Goal: Task Accomplishment & Management: Use online tool/utility

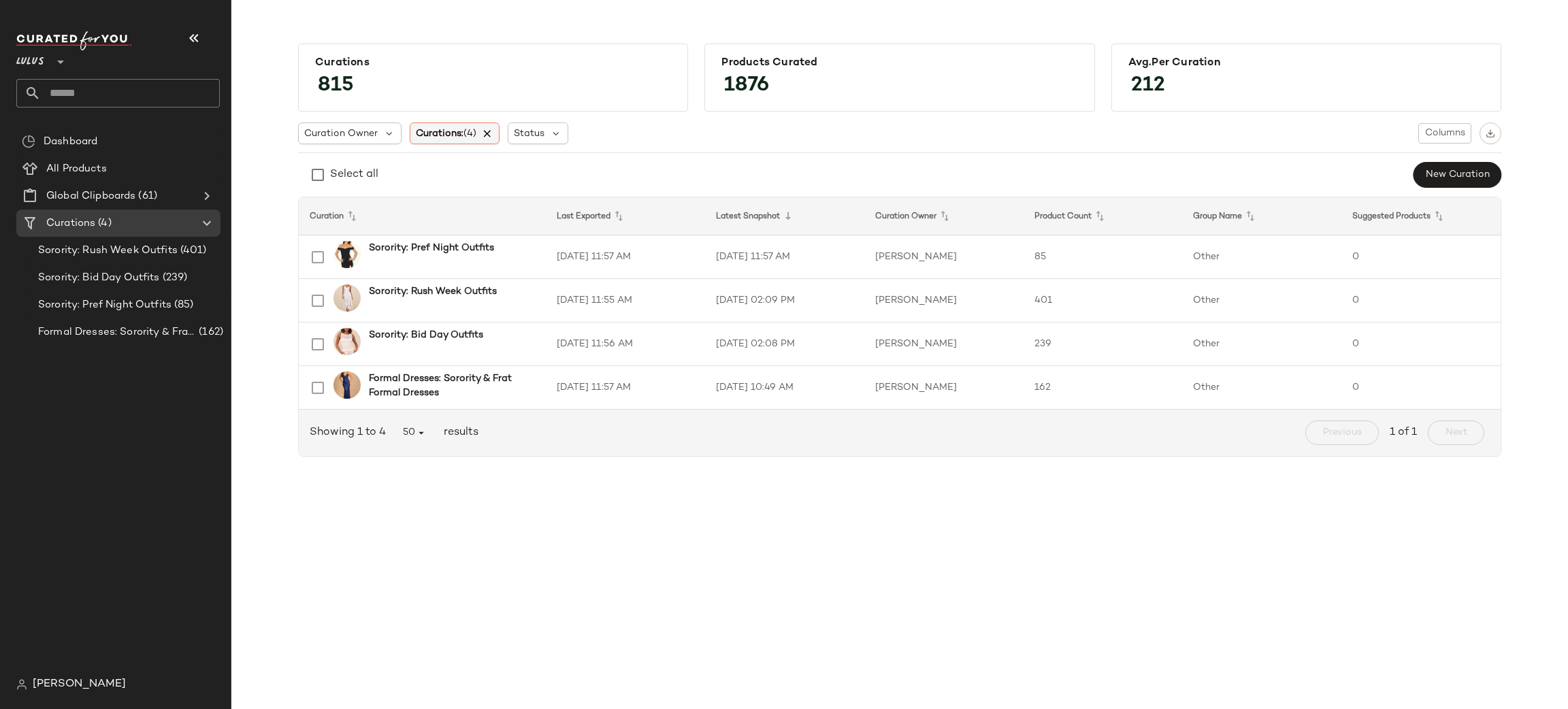
click at [488, 136] on icon at bounding box center [487, 133] width 12 height 12
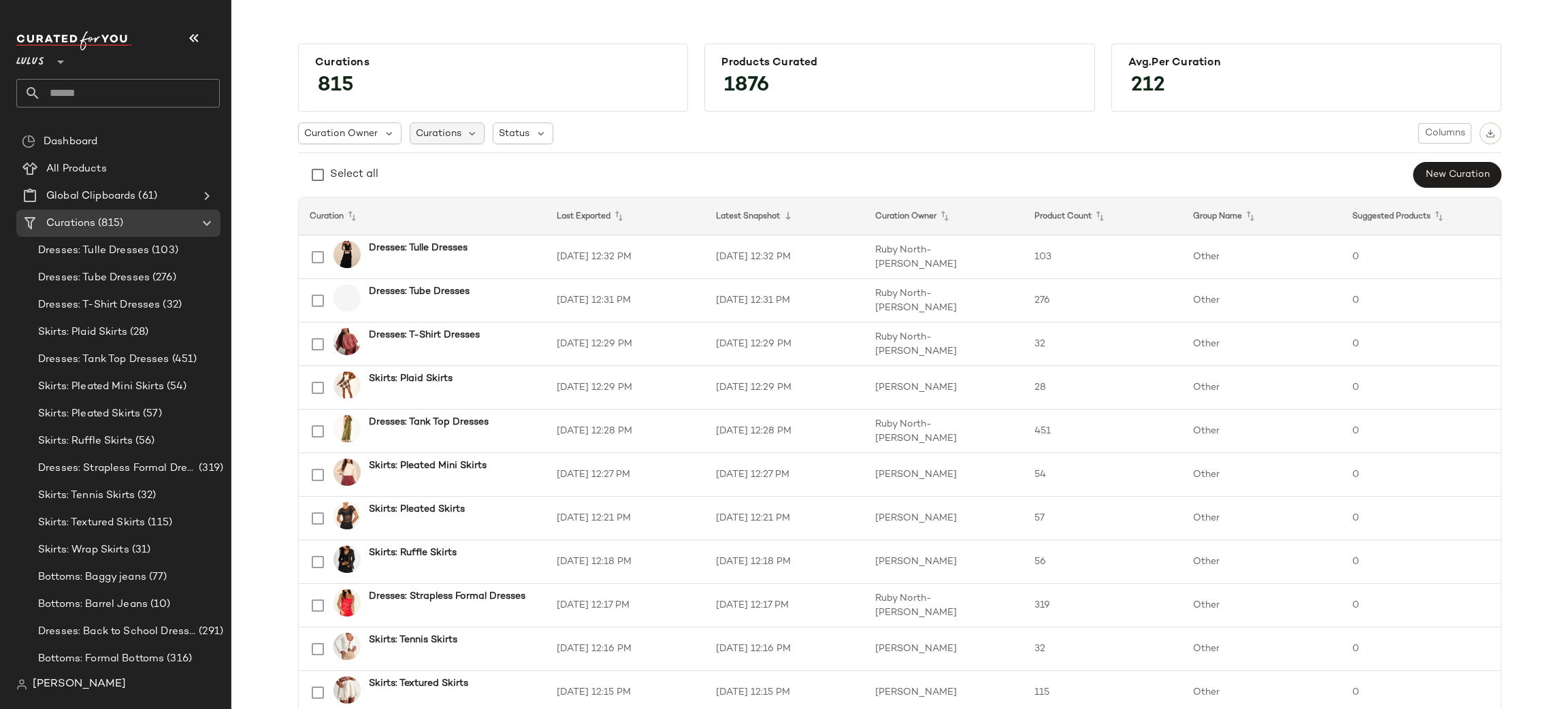
click at [425, 130] on span "Curations" at bounding box center [438, 134] width 46 height 15
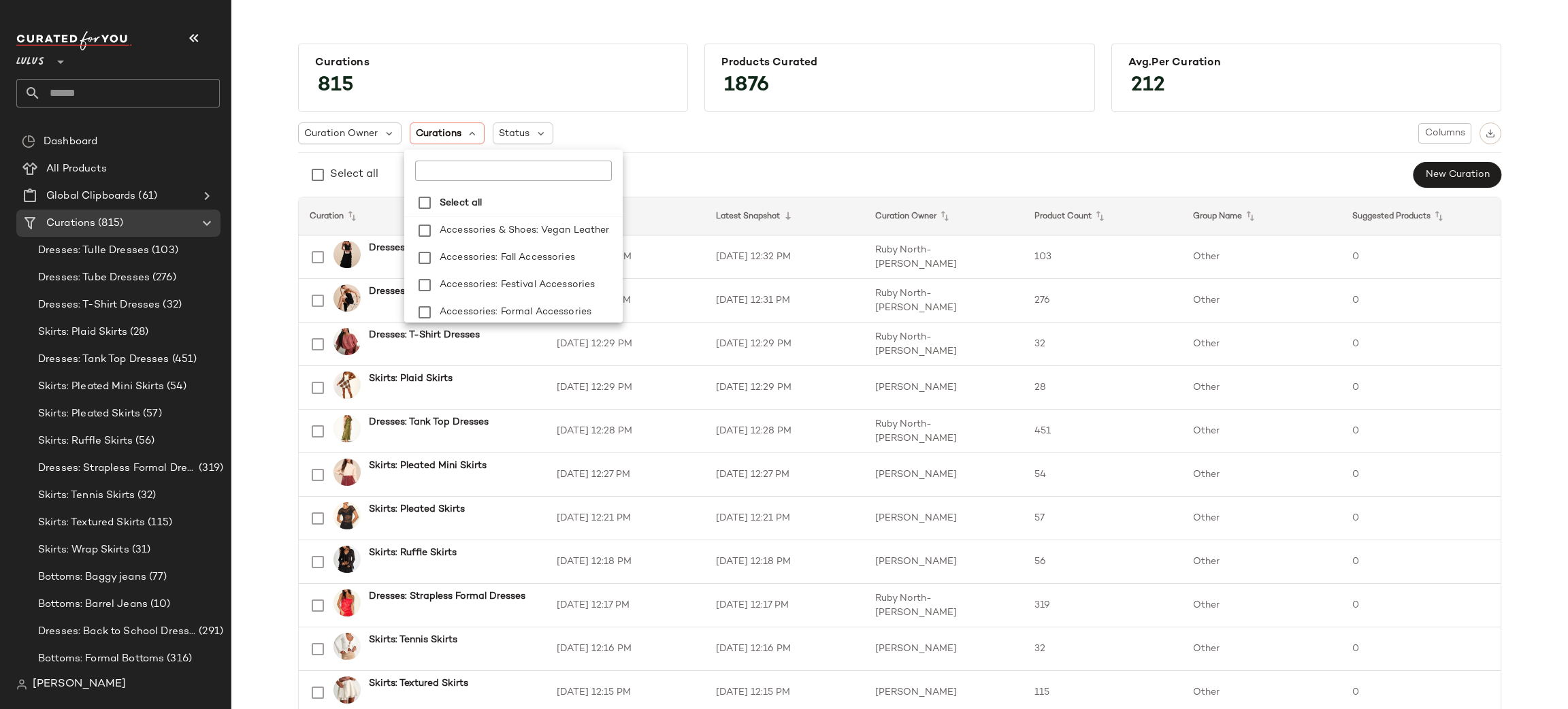
click at [446, 171] on input "text" at bounding box center [501, 171] width 171 height 20
type input "**********"
click at [513, 265] on span ": Separates" at bounding box center [534, 257] width 53 height 28
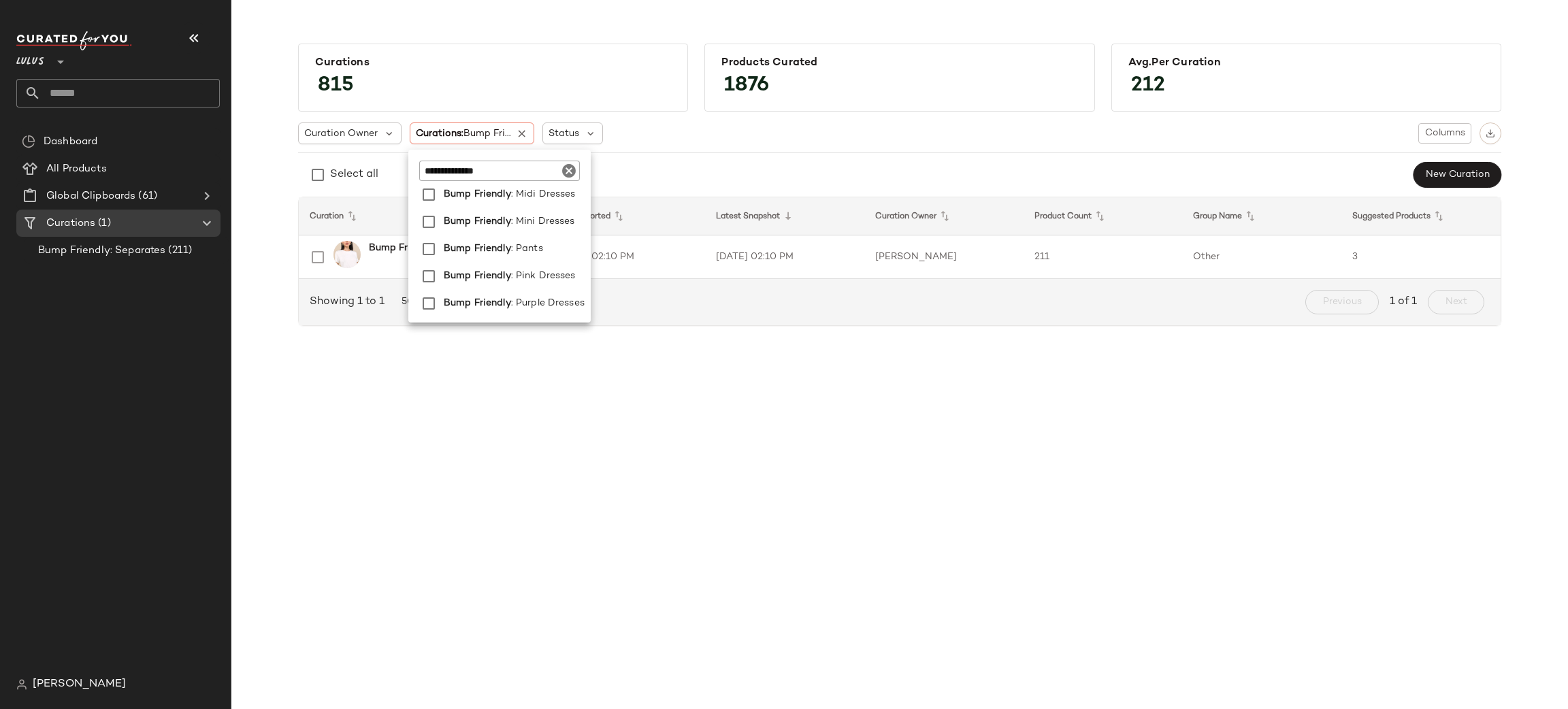
click at [514, 273] on span ": Pink Dresses" at bounding box center [543, 276] width 65 height 28
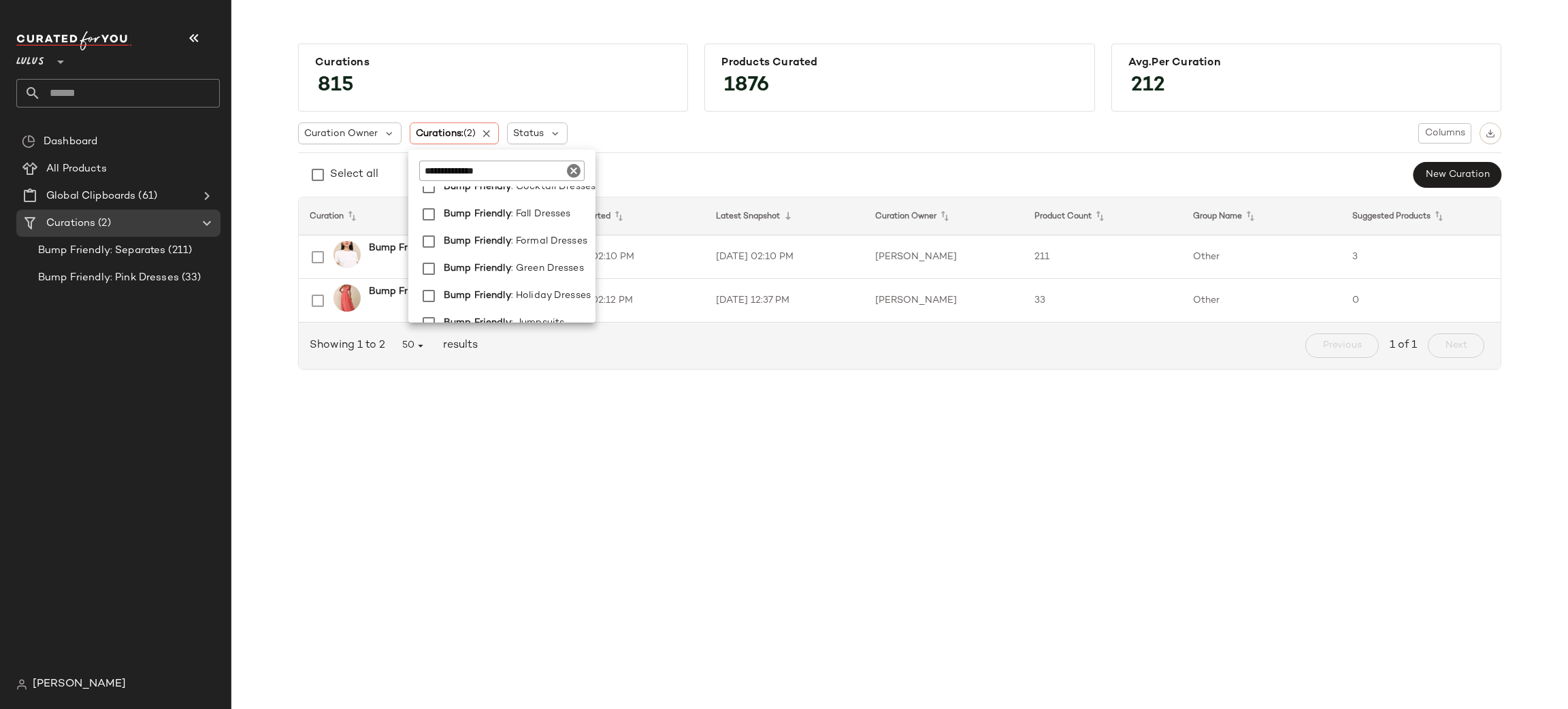
scroll to position [99, 0]
click at [514, 273] on span ": Green Dresses" at bounding box center [547, 269] width 72 height 28
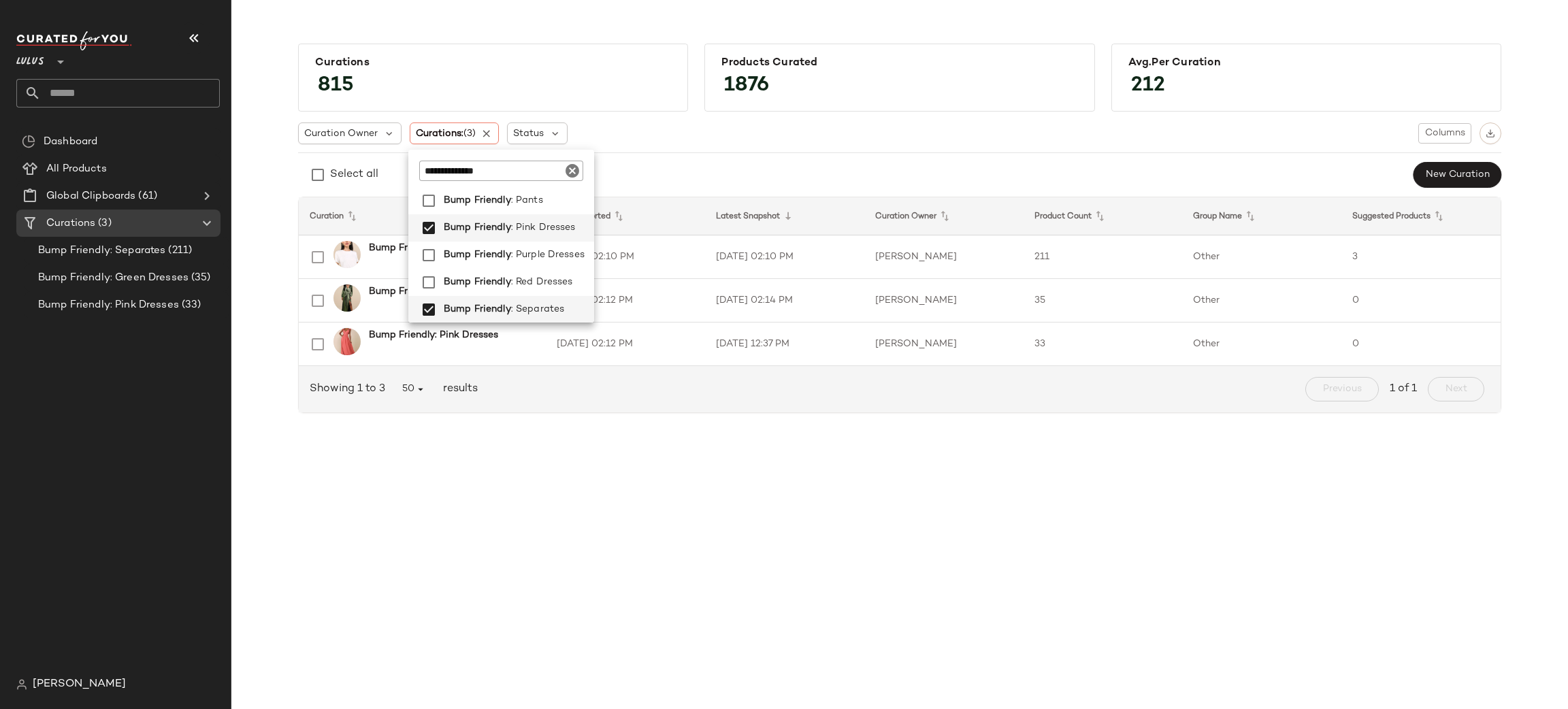
scroll to position [327, 0]
click at [536, 258] on span ": Purple Dresses" at bounding box center [547, 257] width 73 height 28
click at [539, 283] on span ": Red Dresses" at bounding box center [542, 284] width 62 height 28
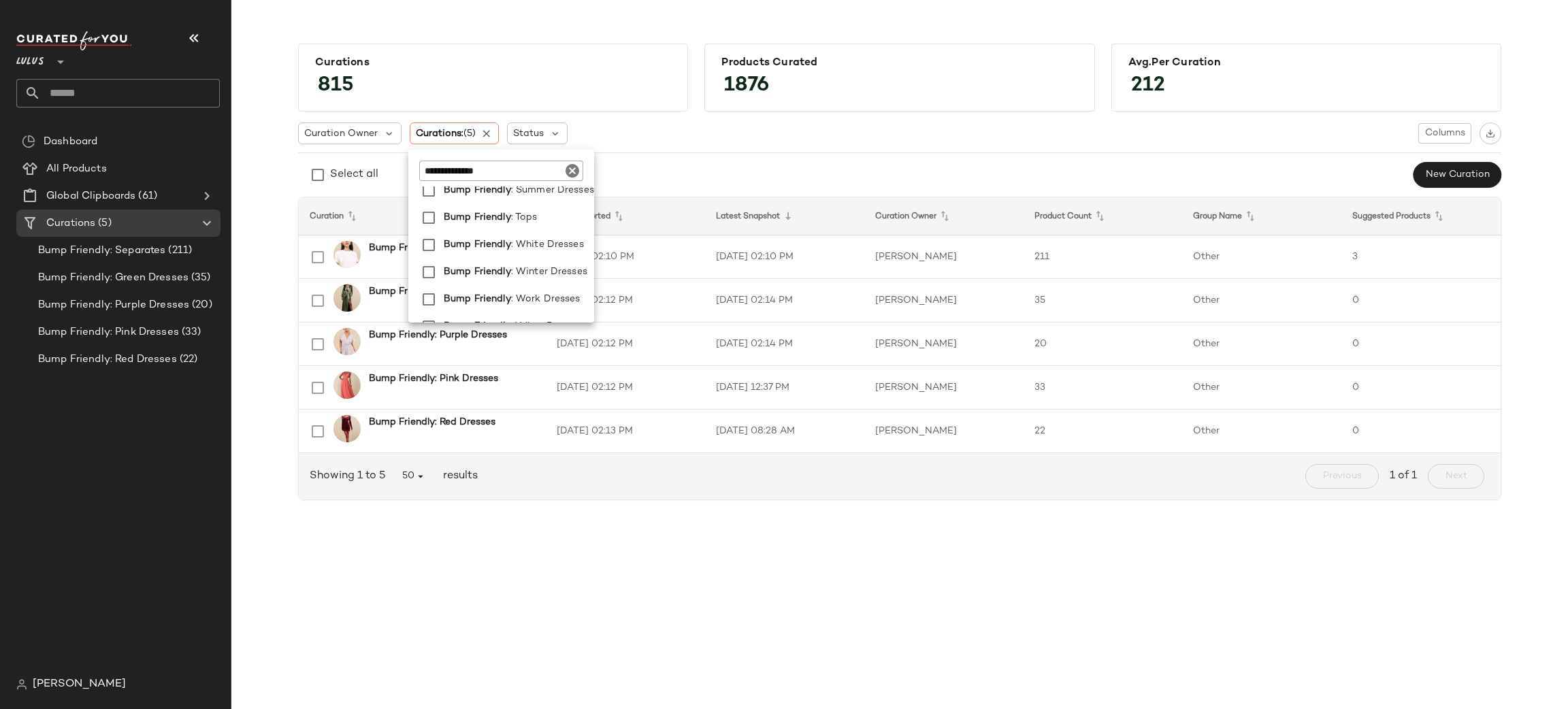
scroll to position [501, 0]
click at [476, 239] on span "Bump Friendly" at bounding box center [477, 246] width 67 height 28
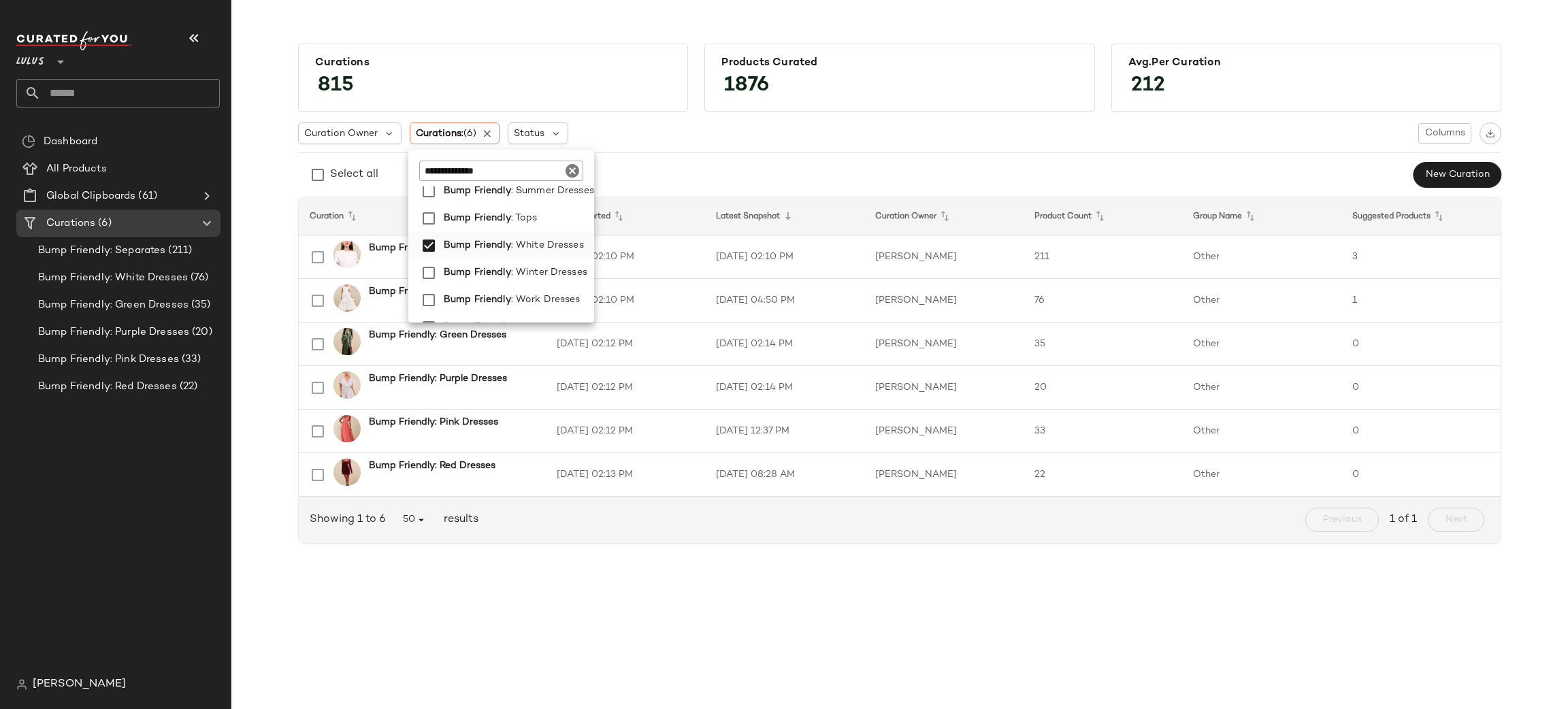
scroll to position [517, 0]
click at [467, 313] on span "Bump Friendly" at bounding box center [477, 311] width 67 height 28
click at [778, 170] on div "Select all New Curation" at bounding box center [900, 175] width 1203 height 28
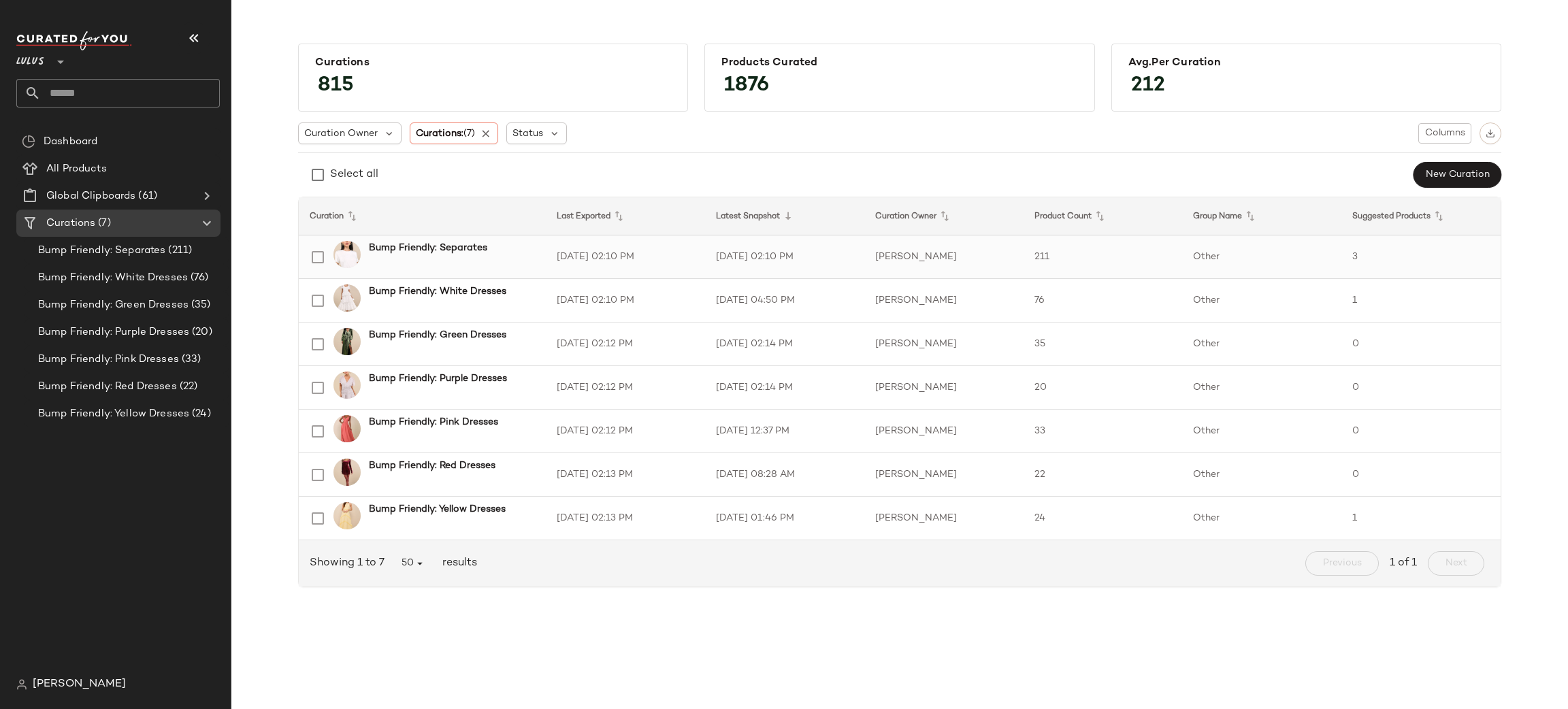
click at [1226, 249] on td "Other" at bounding box center [1262, 258] width 160 height 44
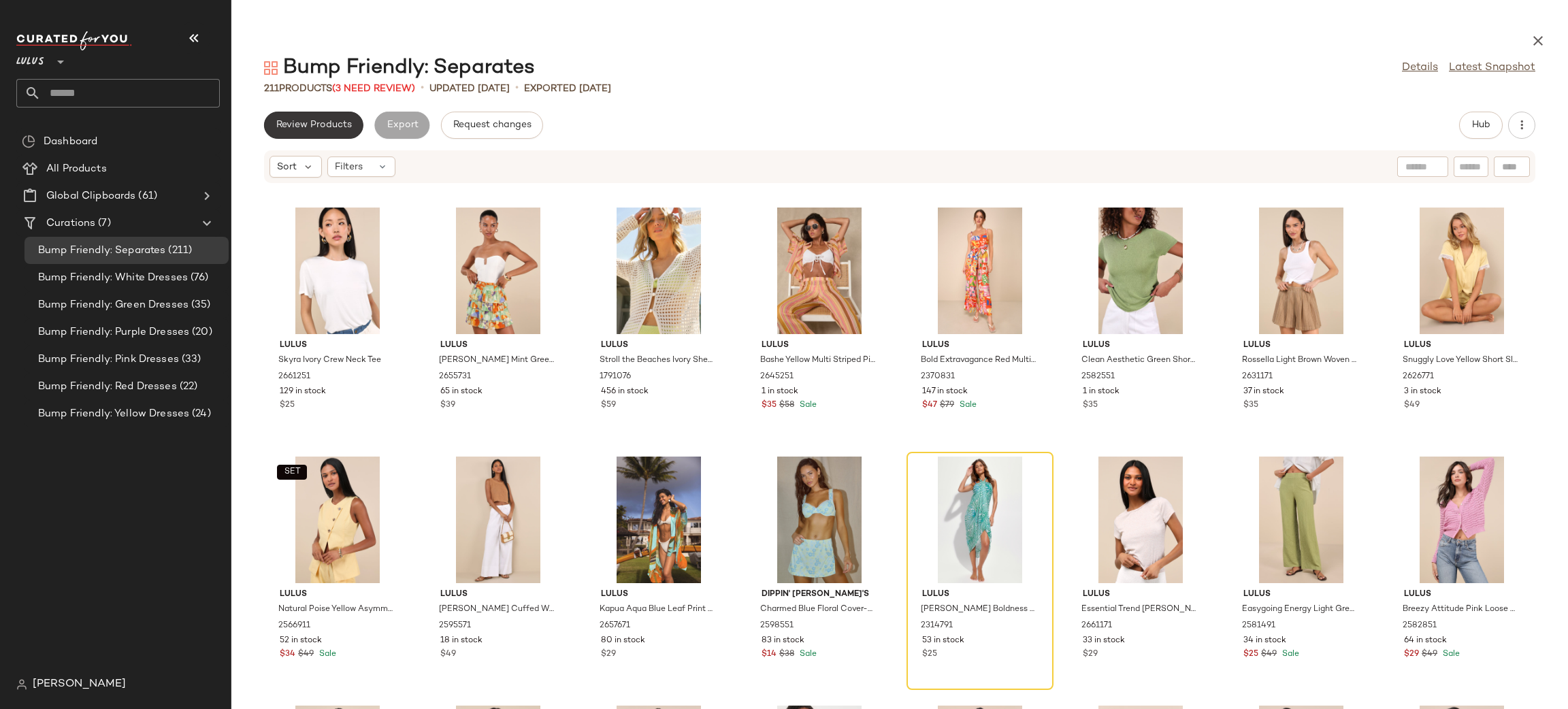
click at [320, 134] on button "Review Products" at bounding box center [314, 126] width 99 height 28
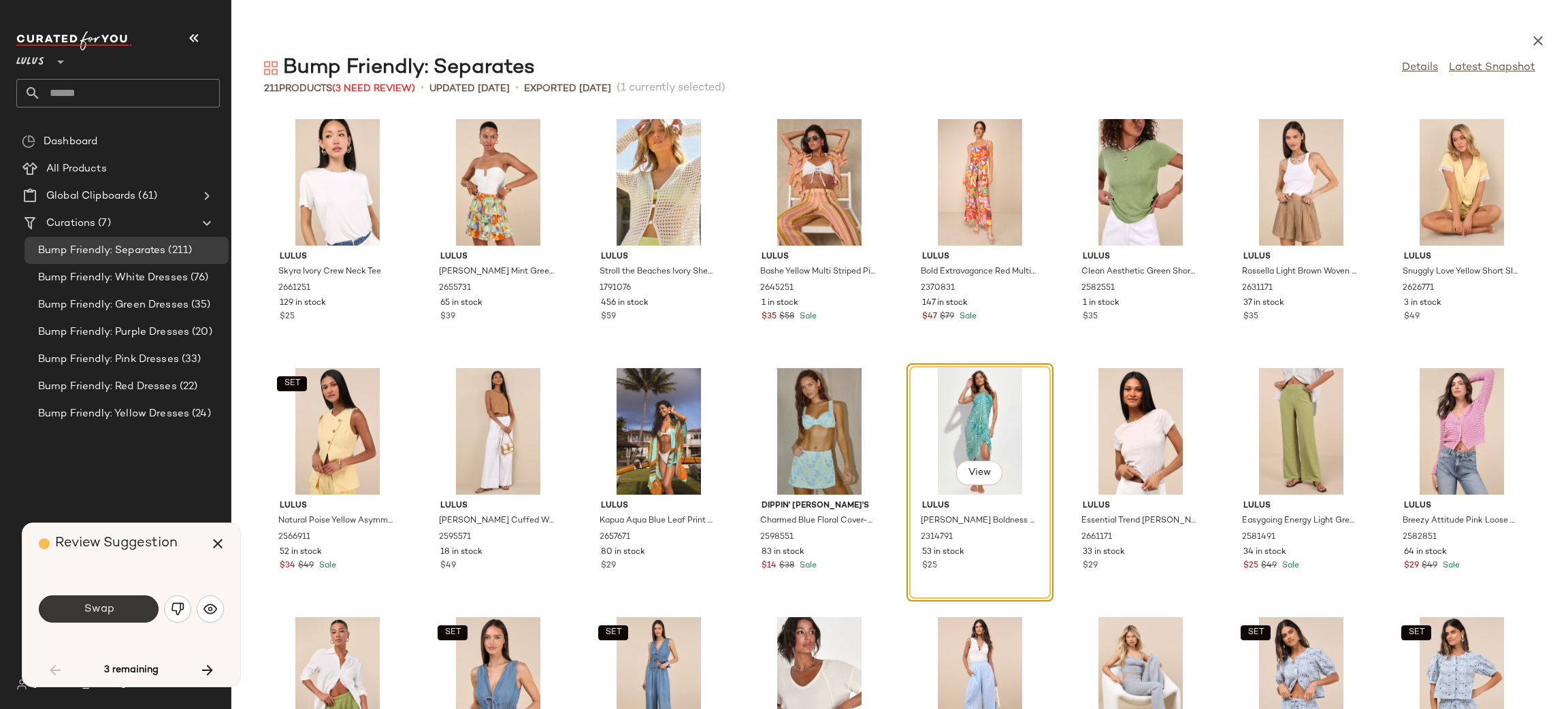
click at [103, 608] on span "Swap" at bounding box center [98, 610] width 30 height 13
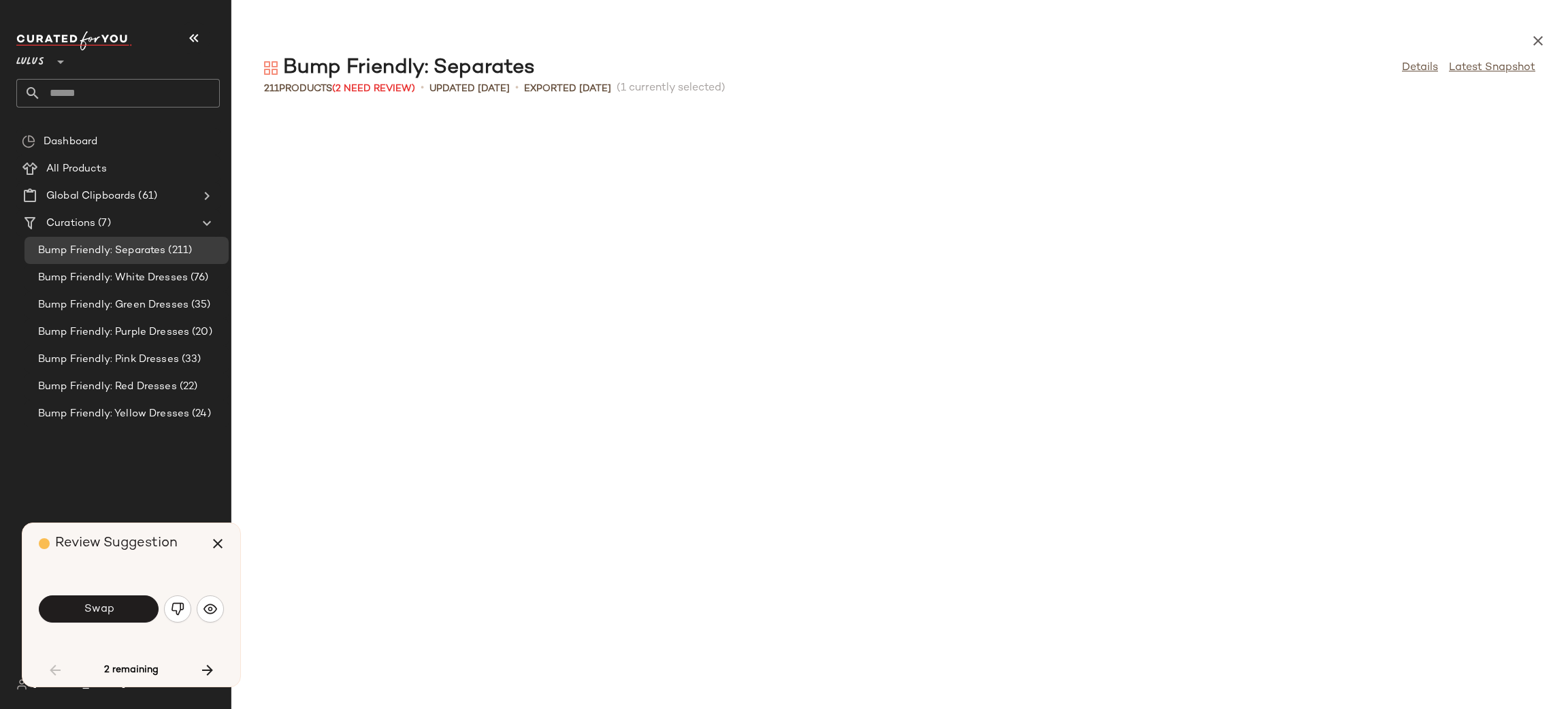
scroll to position [759, 0]
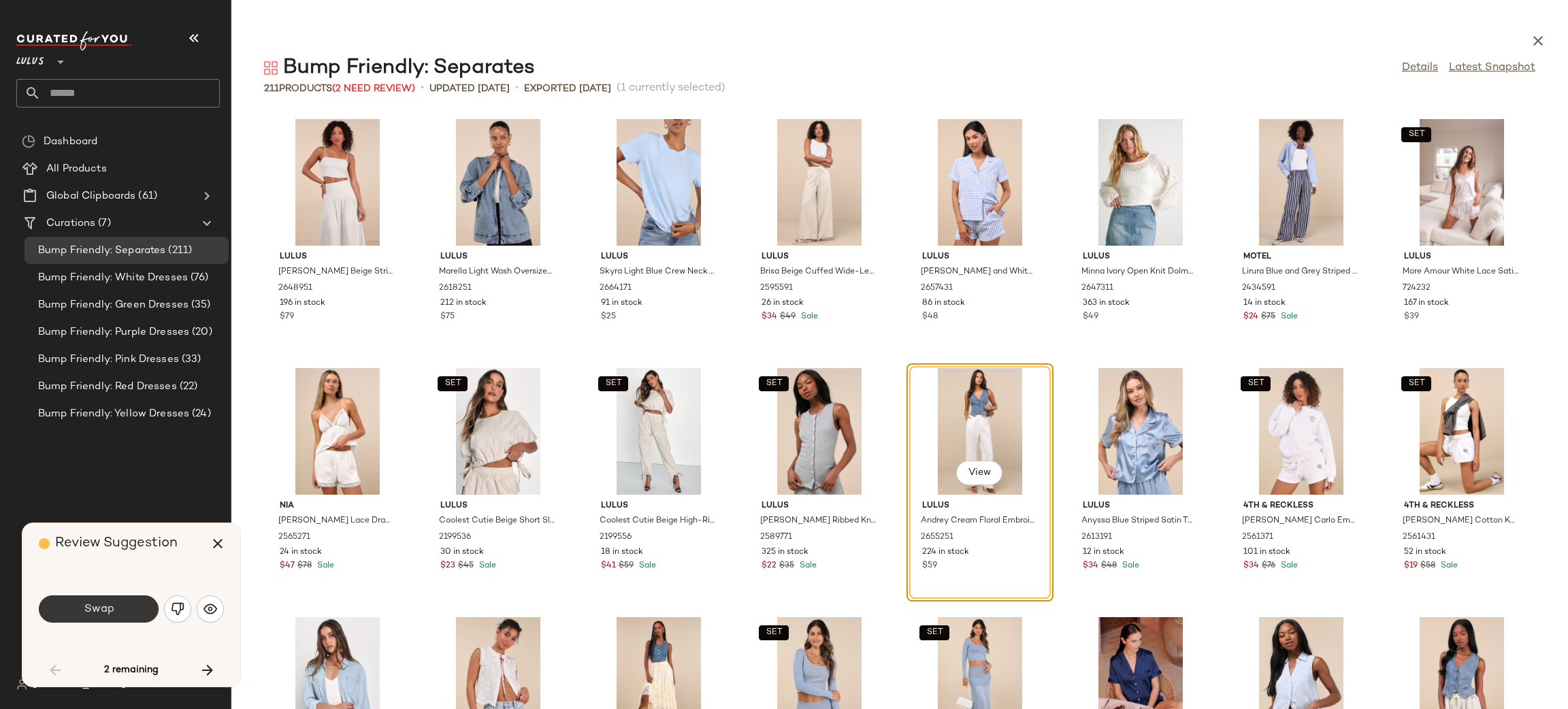
click at [96, 610] on span "Swap" at bounding box center [98, 610] width 30 height 13
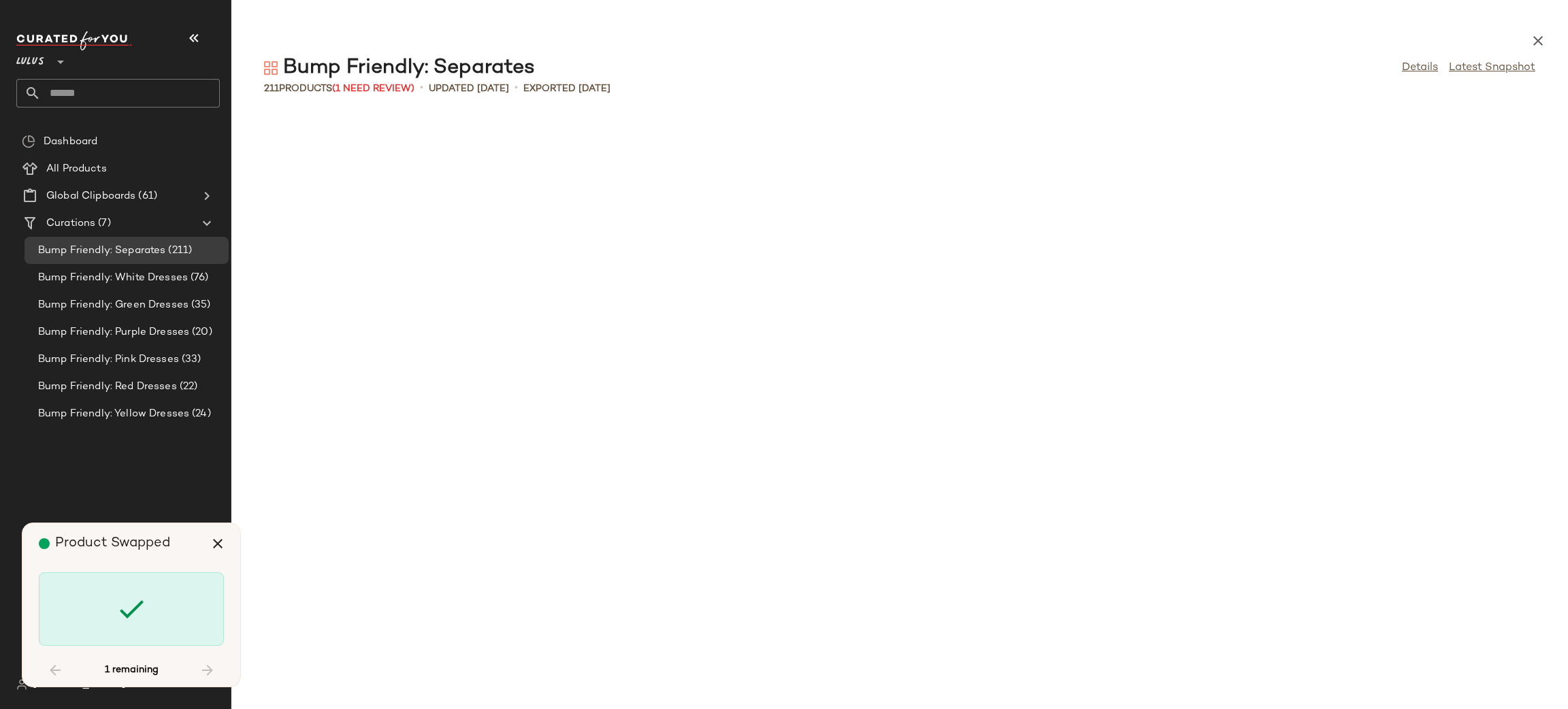
scroll to position [1744, 0]
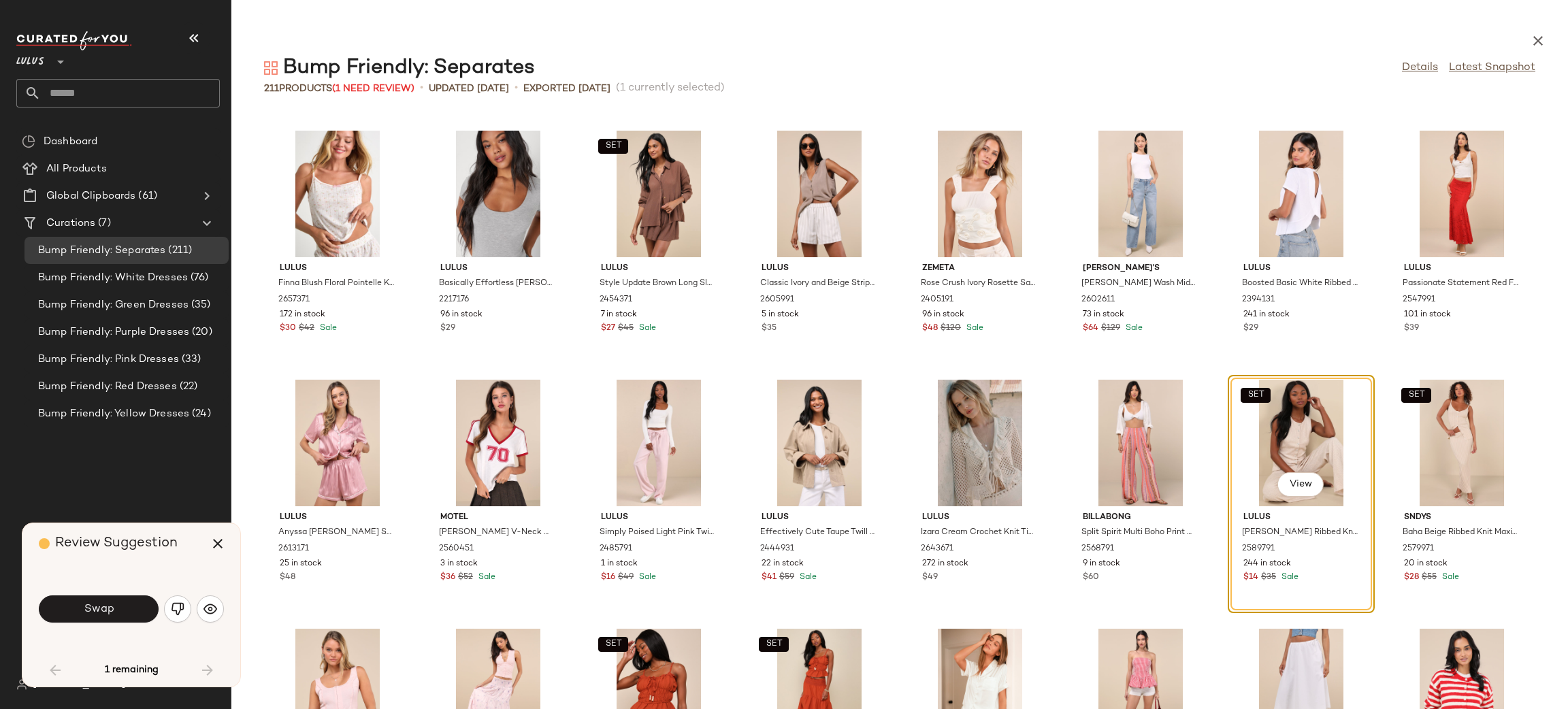
click at [96, 610] on span "Swap" at bounding box center [98, 610] width 30 height 13
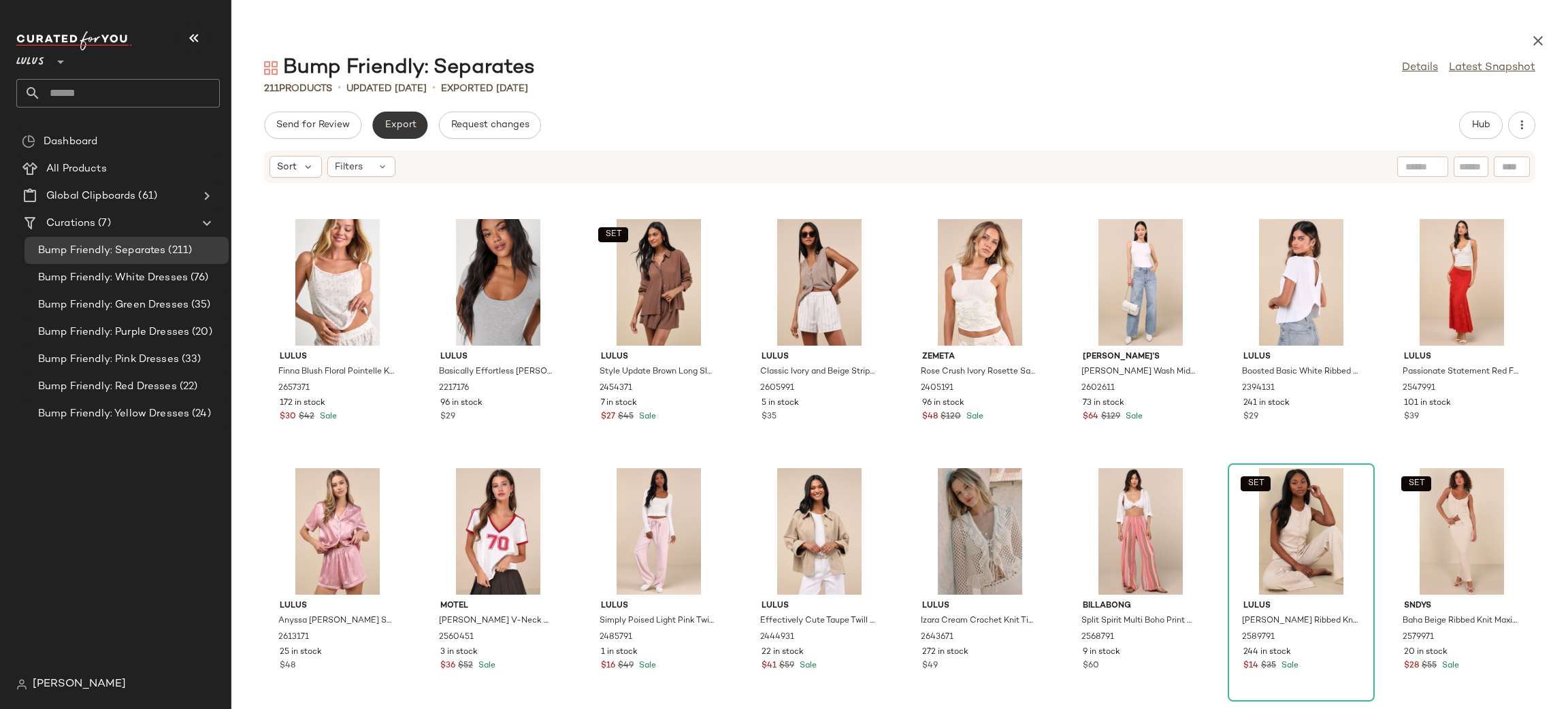
click at [414, 127] on span "Export" at bounding box center [400, 126] width 32 height 11
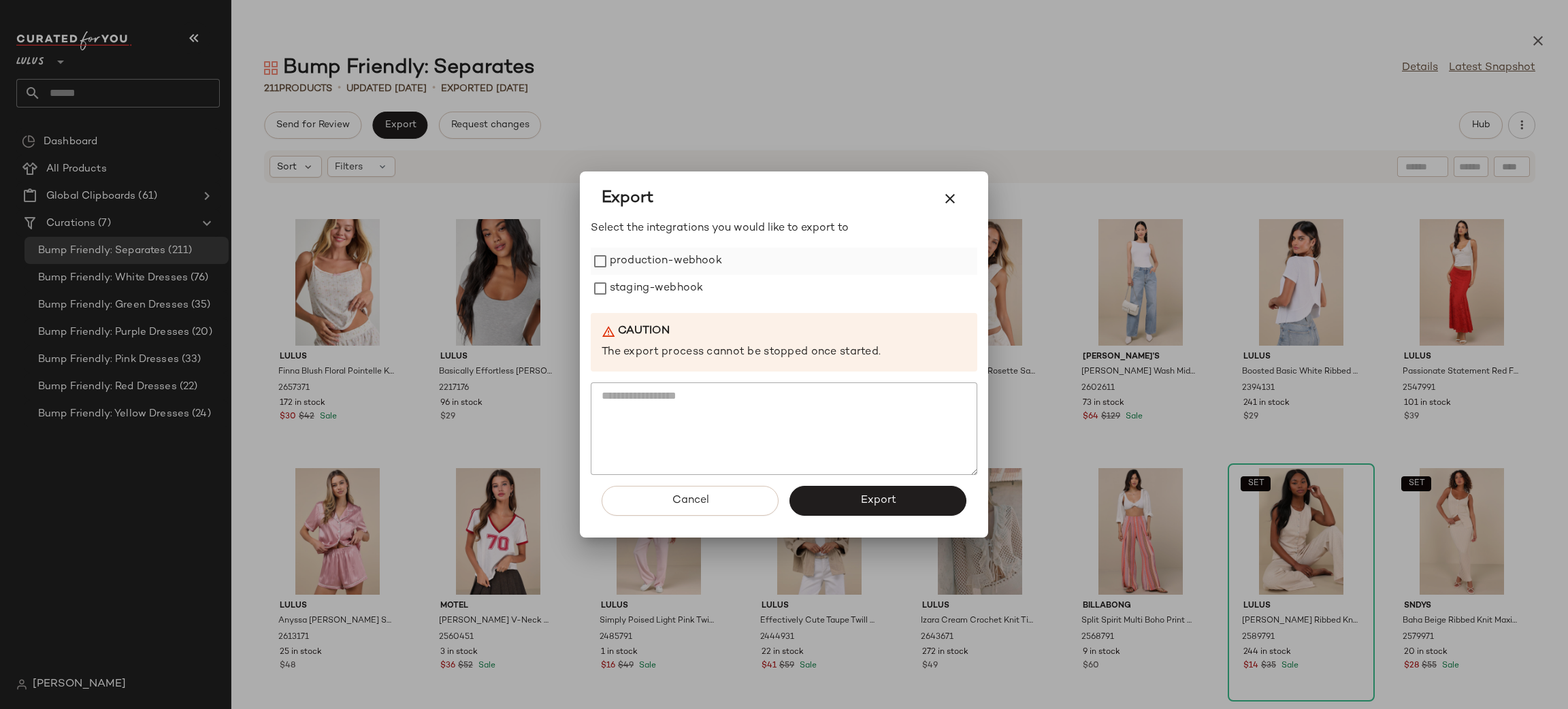
click at [693, 254] on label "production-webhook" at bounding box center [666, 261] width 112 height 28
click at [685, 288] on label "staging-webhook" at bounding box center [657, 289] width 94 height 28
click at [870, 502] on span "Export" at bounding box center [877, 501] width 36 height 13
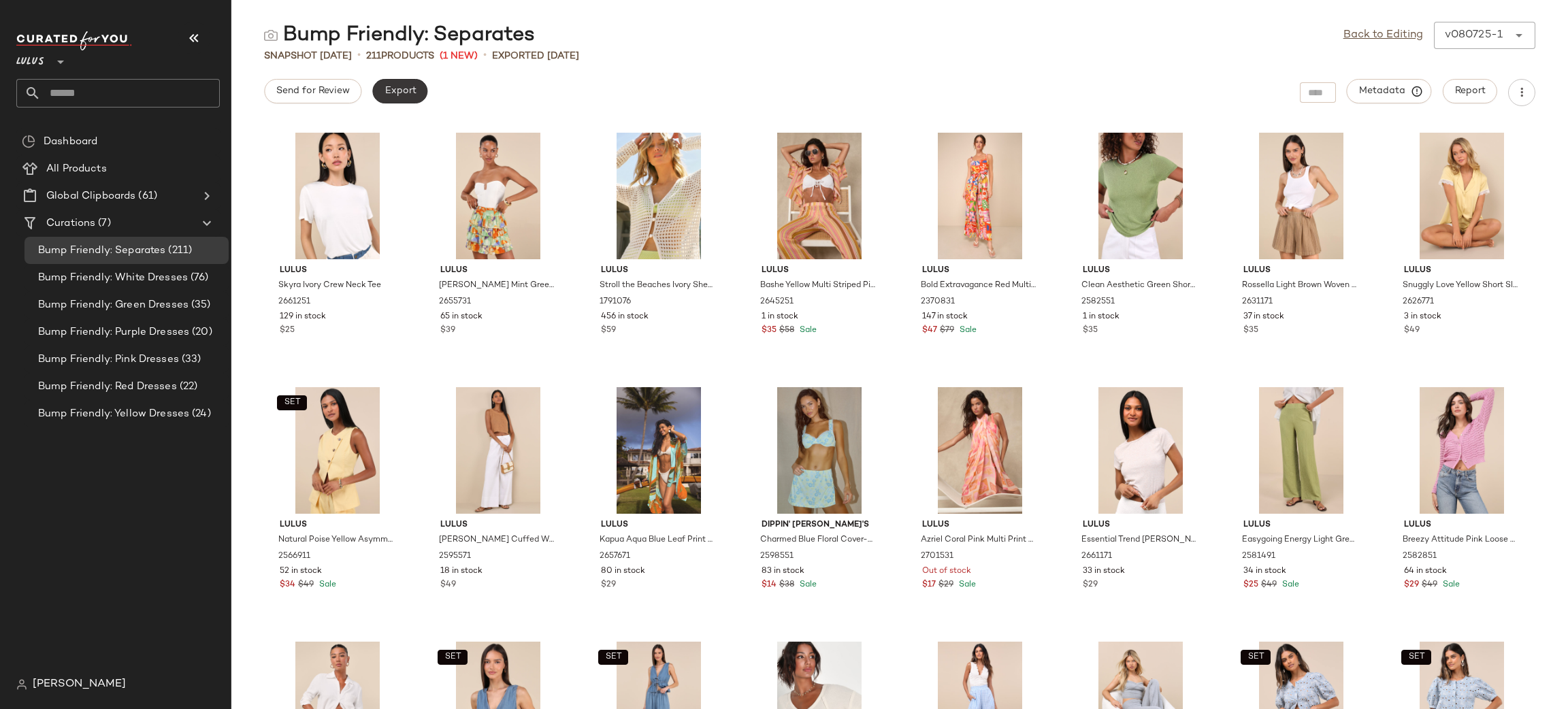
click at [403, 92] on span "Export" at bounding box center [400, 92] width 32 height 11
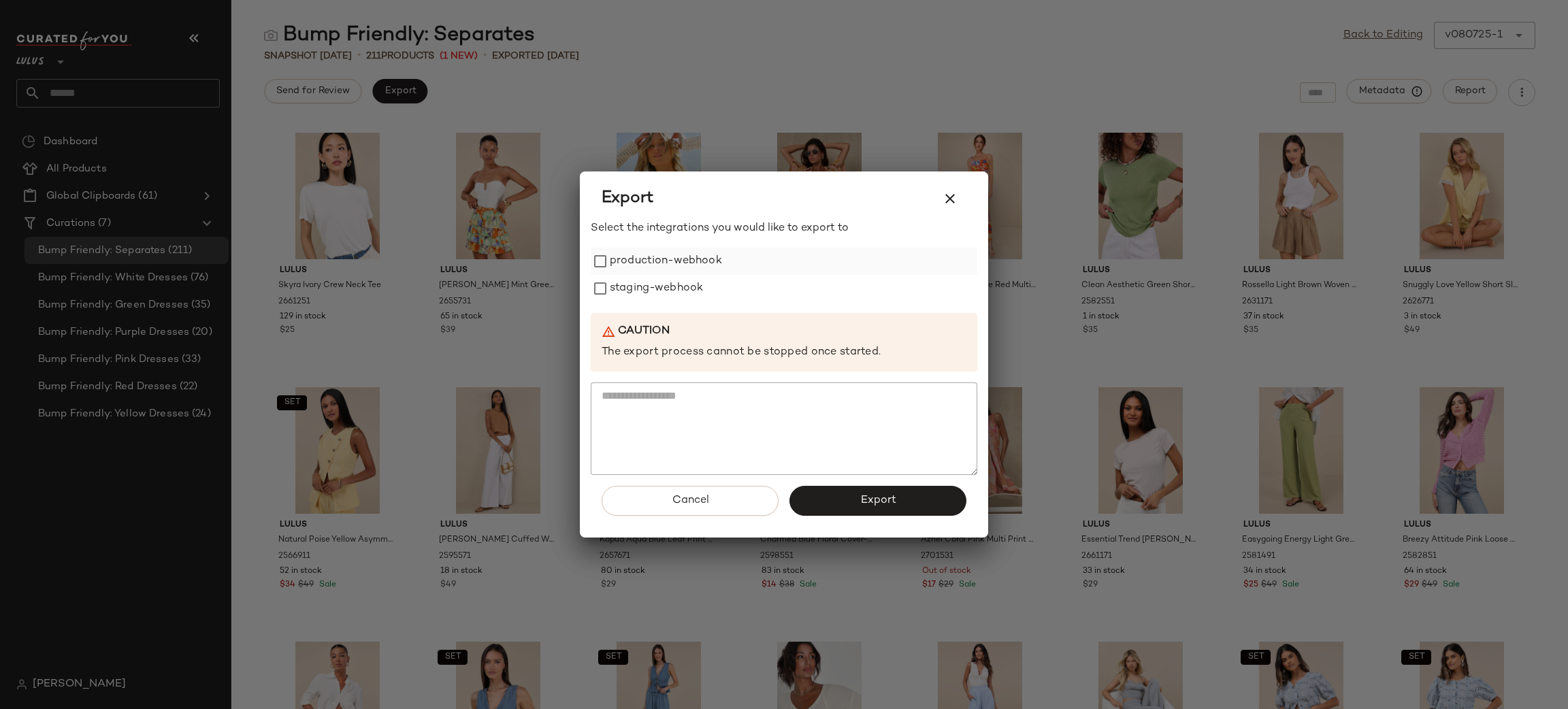
click at [690, 264] on label "production-webhook" at bounding box center [666, 261] width 112 height 28
click at [653, 291] on label "staging-webhook" at bounding box center [657, 289] width 94 height 28
click at [851, 490] on button "Export" at bounding box center [878, 501] width 177 height 30
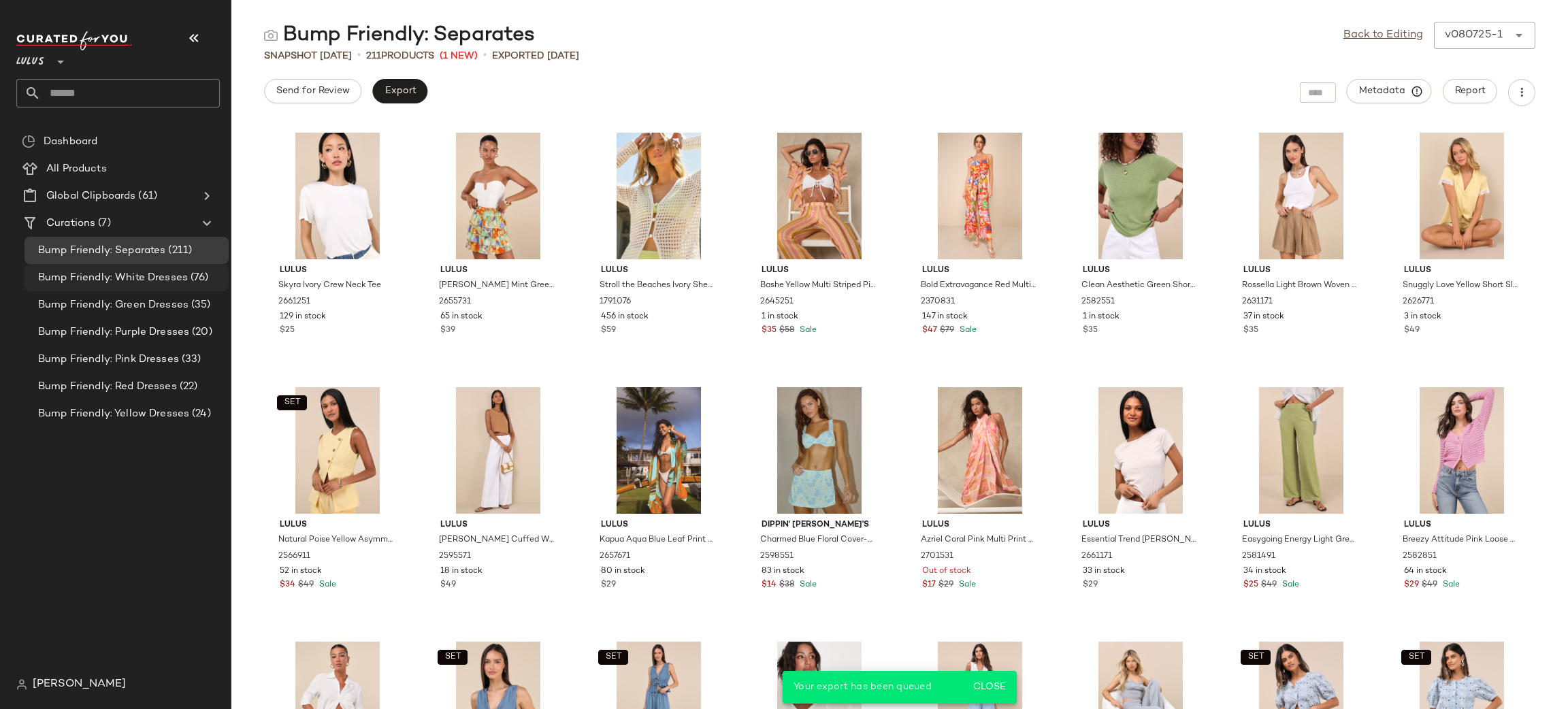
click at [167, 275] on span "Bump Friendly: White Dresses" at bounding box center [113, 278] width 149 height 16
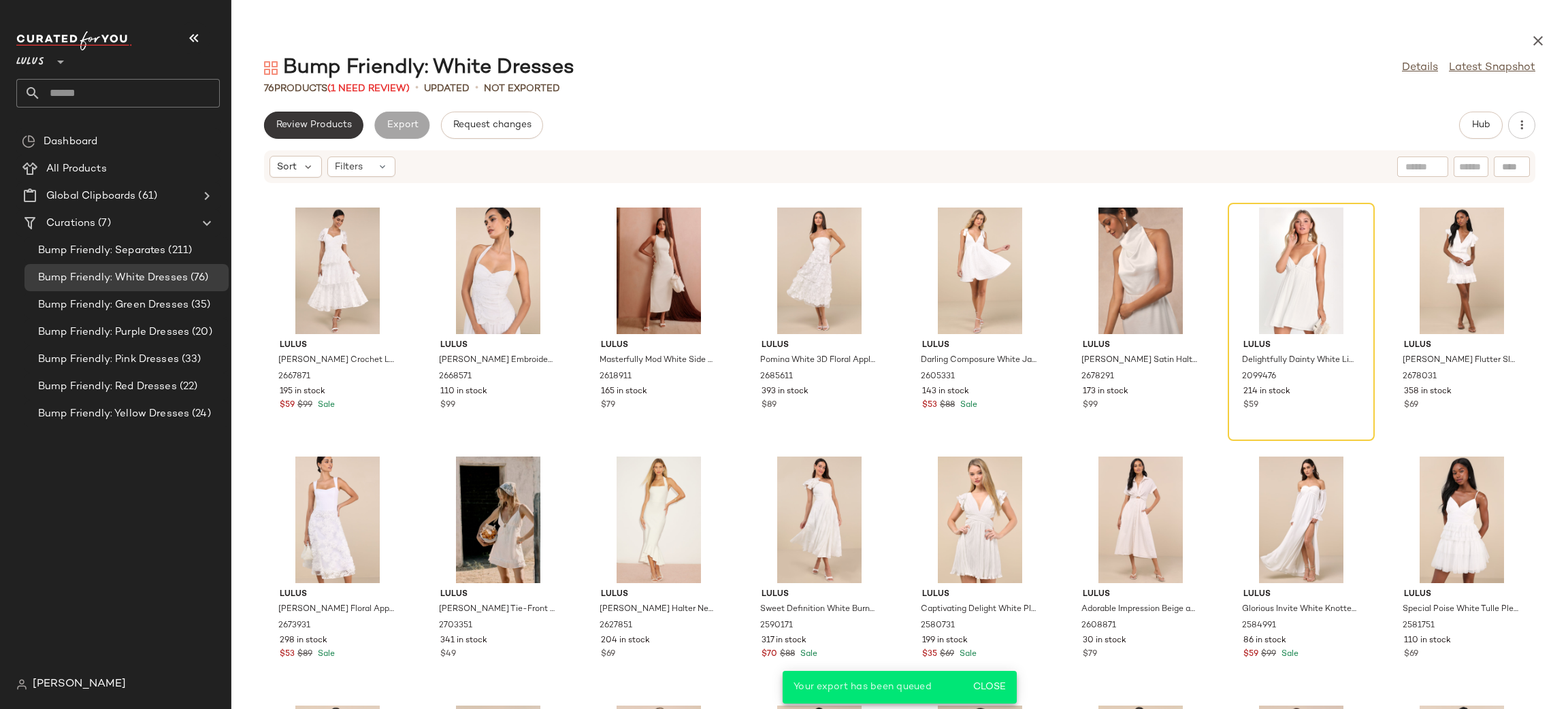
click at [304, 124] on span "Review Products" at bounding box center [314, 126] width 76 height 11
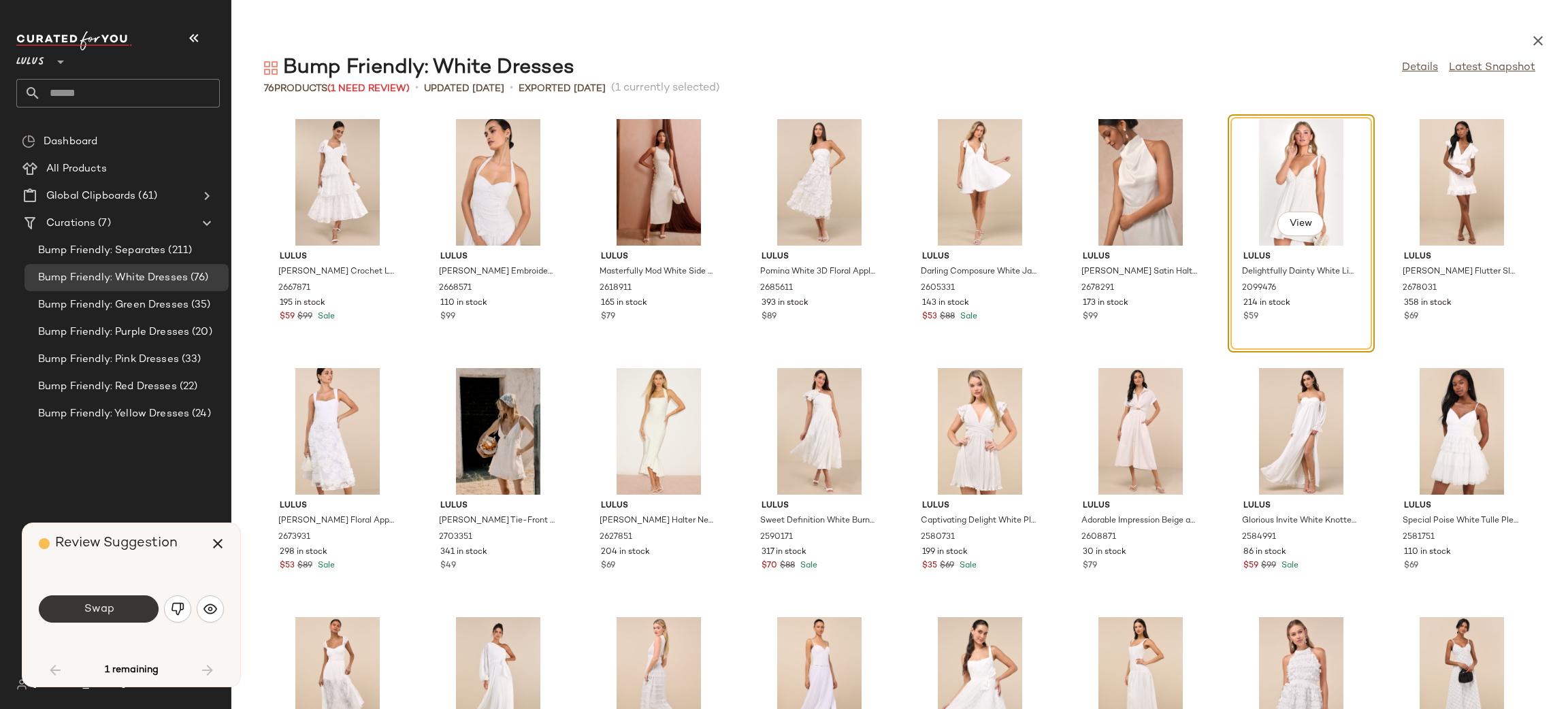
click at [90, 613] on span "Swap" at bounding box center [98, 610] width 30 height 13
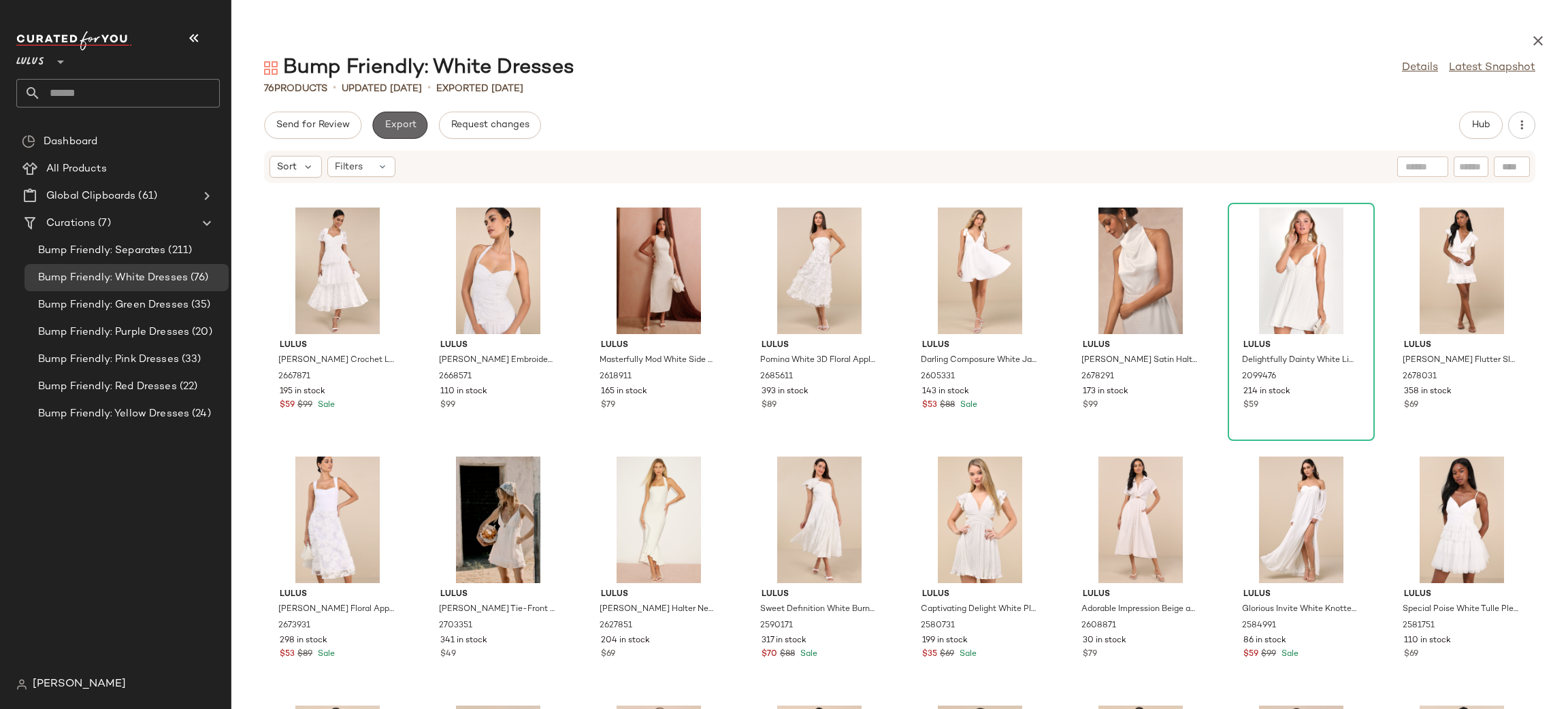
click at [402, 132] on button "Export" at bounding box center [400, 126] width 55 height 28
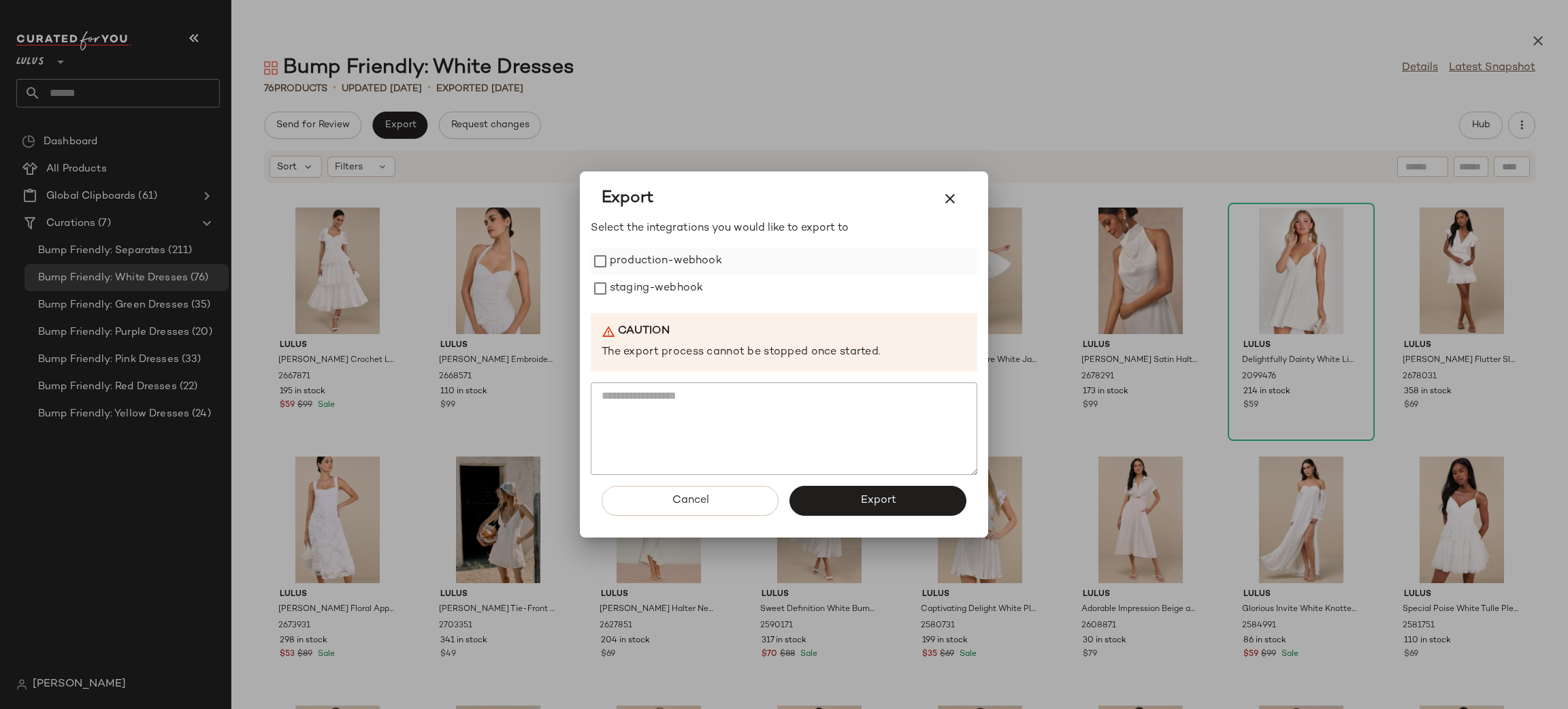
click at [692, 268] on label "production-webhook" at bounding box center [666, 261] width 112 height 28
click at [693, 292] on label "staging-webhook" at bounding box center [657, 289] width 94 height 28
click at [870, 500] on span "Export" at bounding box center [877, 501] width 36 height 13
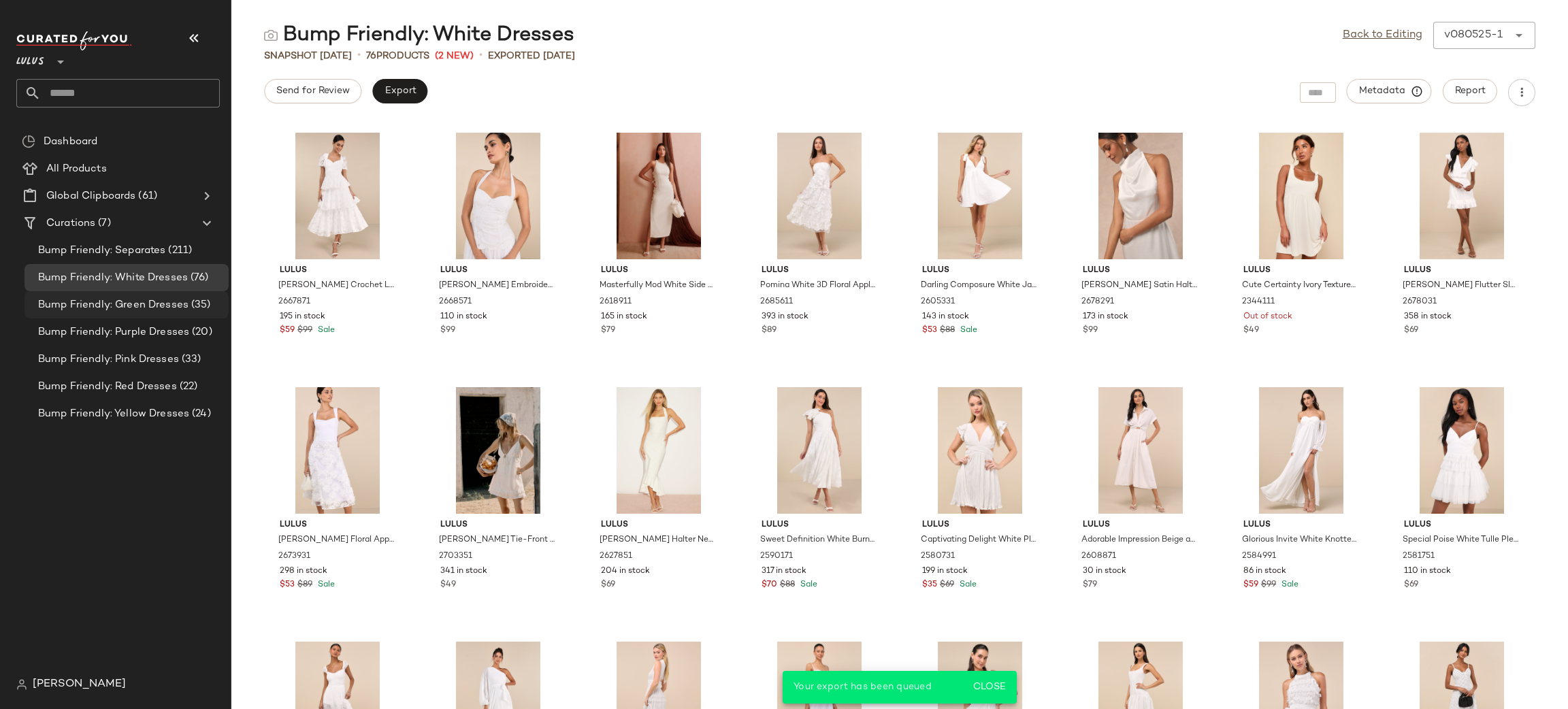
click at [171, 309] on span "Bump Friendly: Green Dresses" at bounding box center [114, 305] width 150 height 16
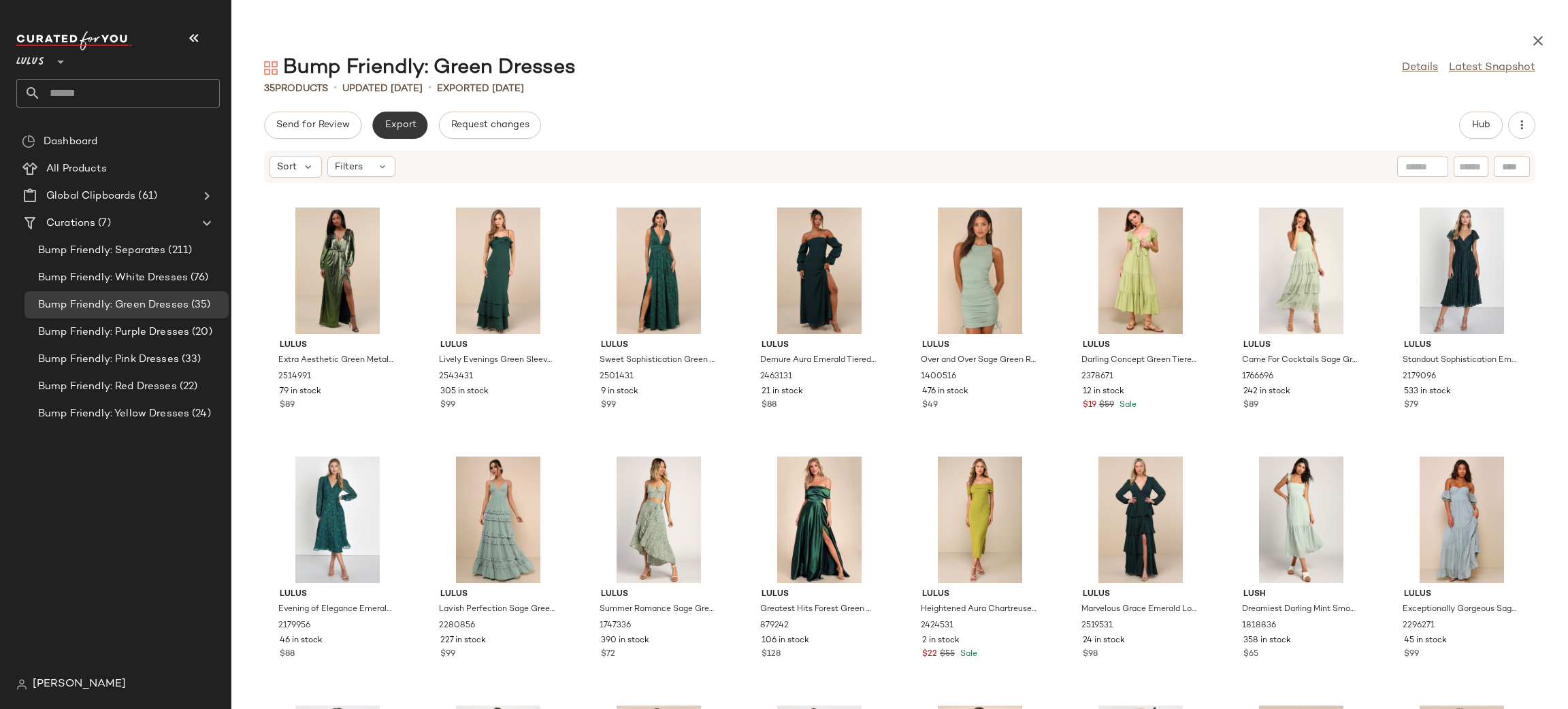
click at [397, 123] on span "Export" at bounding box center [400, 126] width 32 height 11
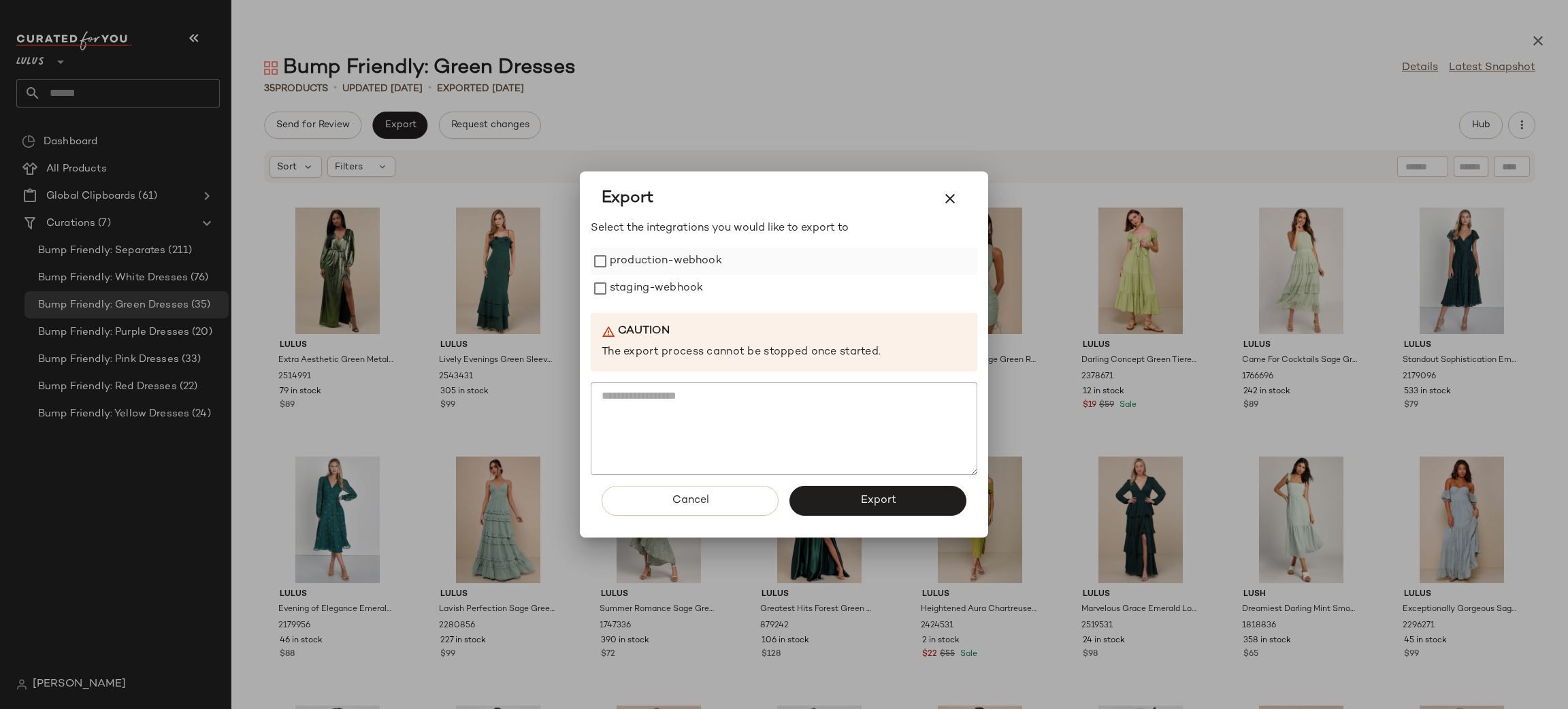
click at [694, 265] on label "production-webhook" at bounding box center [666, 261] width 112 height 28
click at [681, 291] on label "staging-webhook" at bounding box center [657, 289] width 94 height 28
click at [867, 501] on span "Export" at bounding box center [877, 501] width 36 height 13
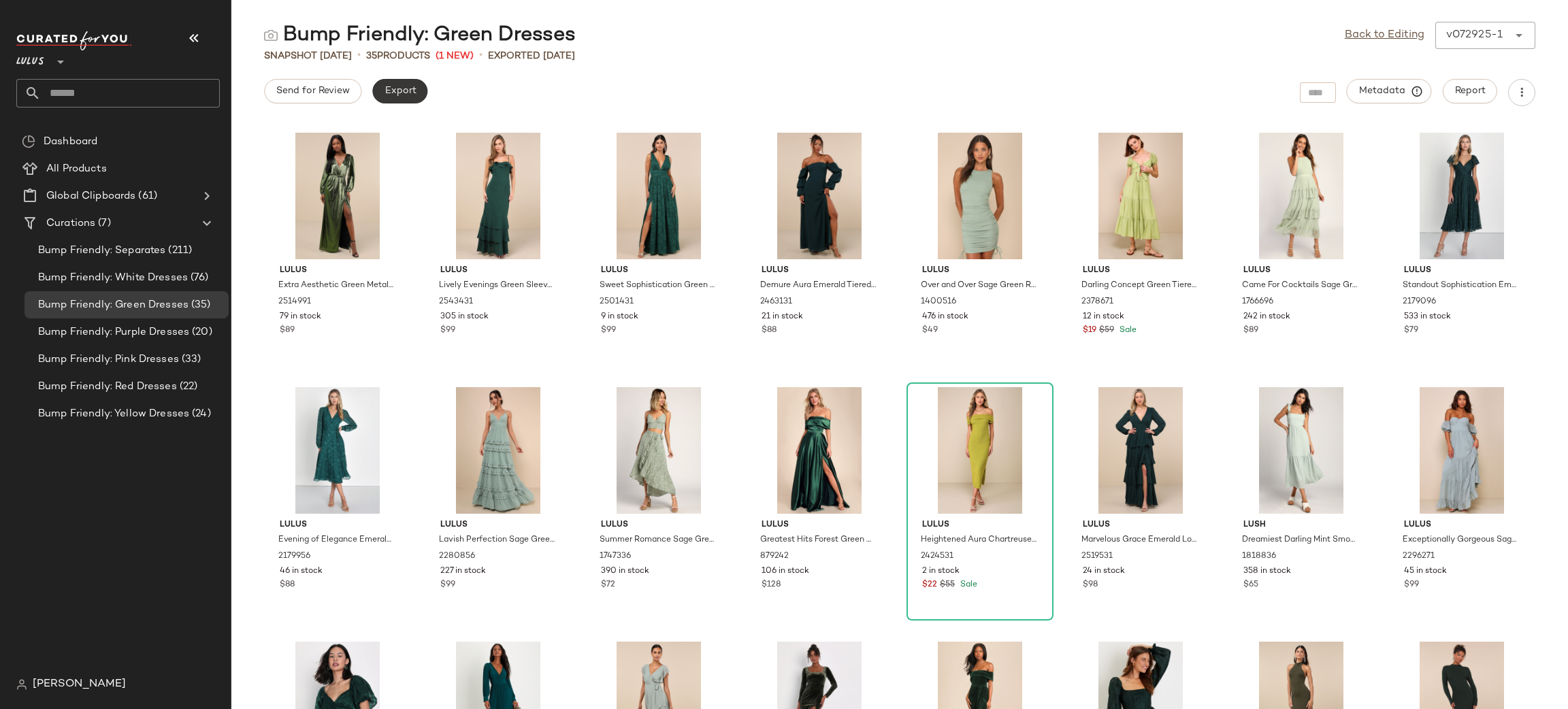
click at [383, 96] on button "Export" at bounding box center [400, 91] width 55 height 25
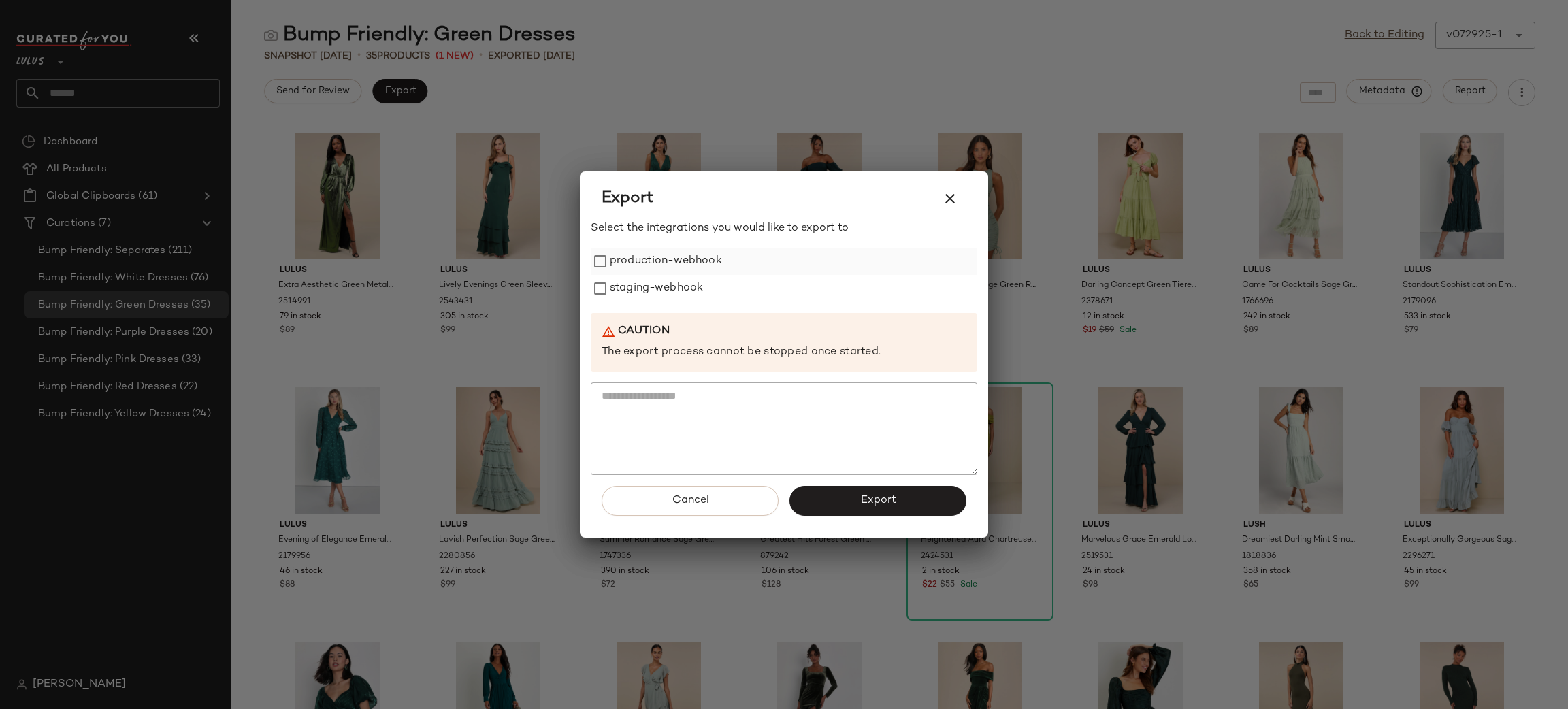
click at [669, 267] on label "production-webhook" at bounding box center [666, 261] width 112 height 28
click at [667, 286] on label "staging-webhook" at bounding box center [657, 289] width 94 height 28
click at [851, 507] on button "Export" at bounding box center [878, 501] width 177 height 30
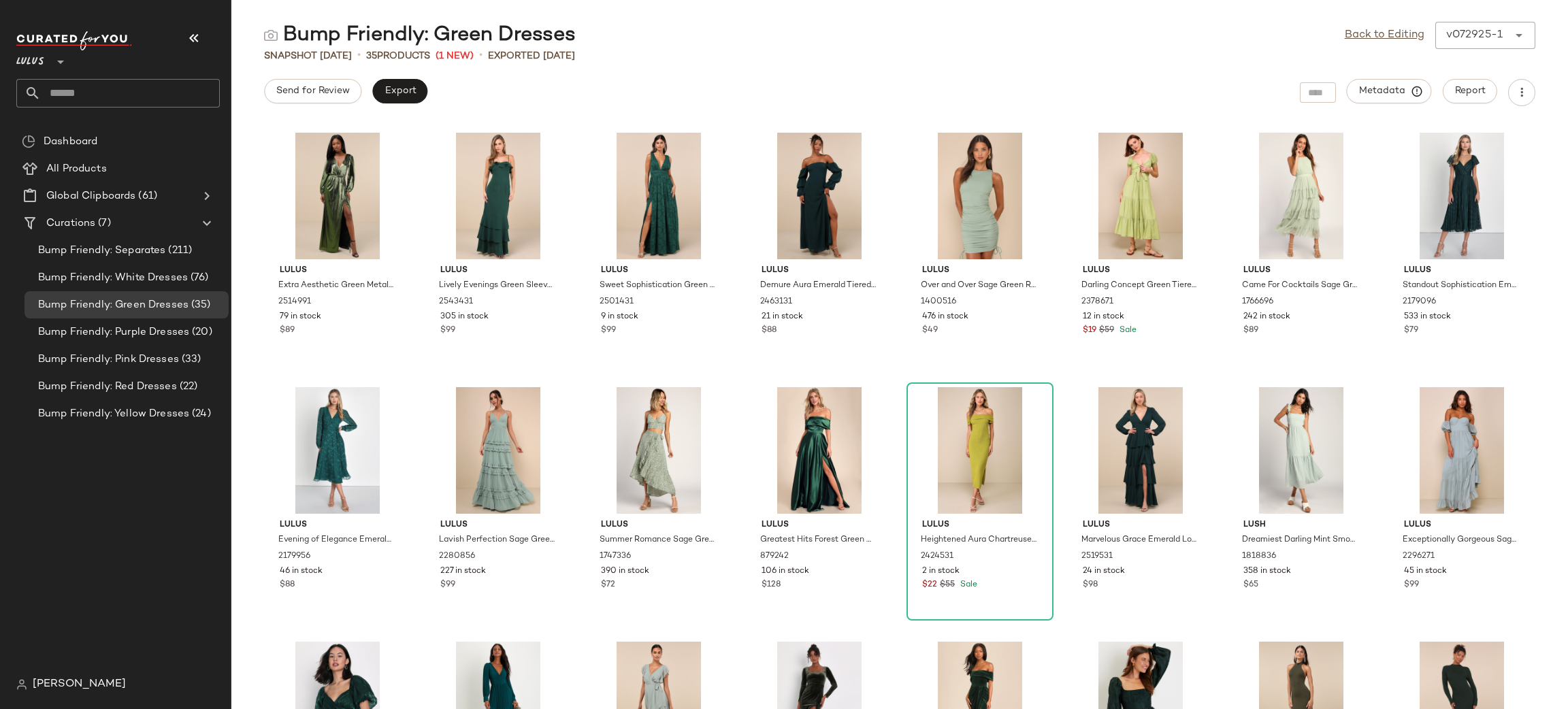
click at [406, 77] on div "Bump Friendly: Green Dresses Back to Editing v072925-1 ****** Snapshot Jul 29th…" at bounding box center [900, 366] width 1337 height 688
click at [404, 88] on span "Export" at bounding box center [400, 92] width 32 height 11
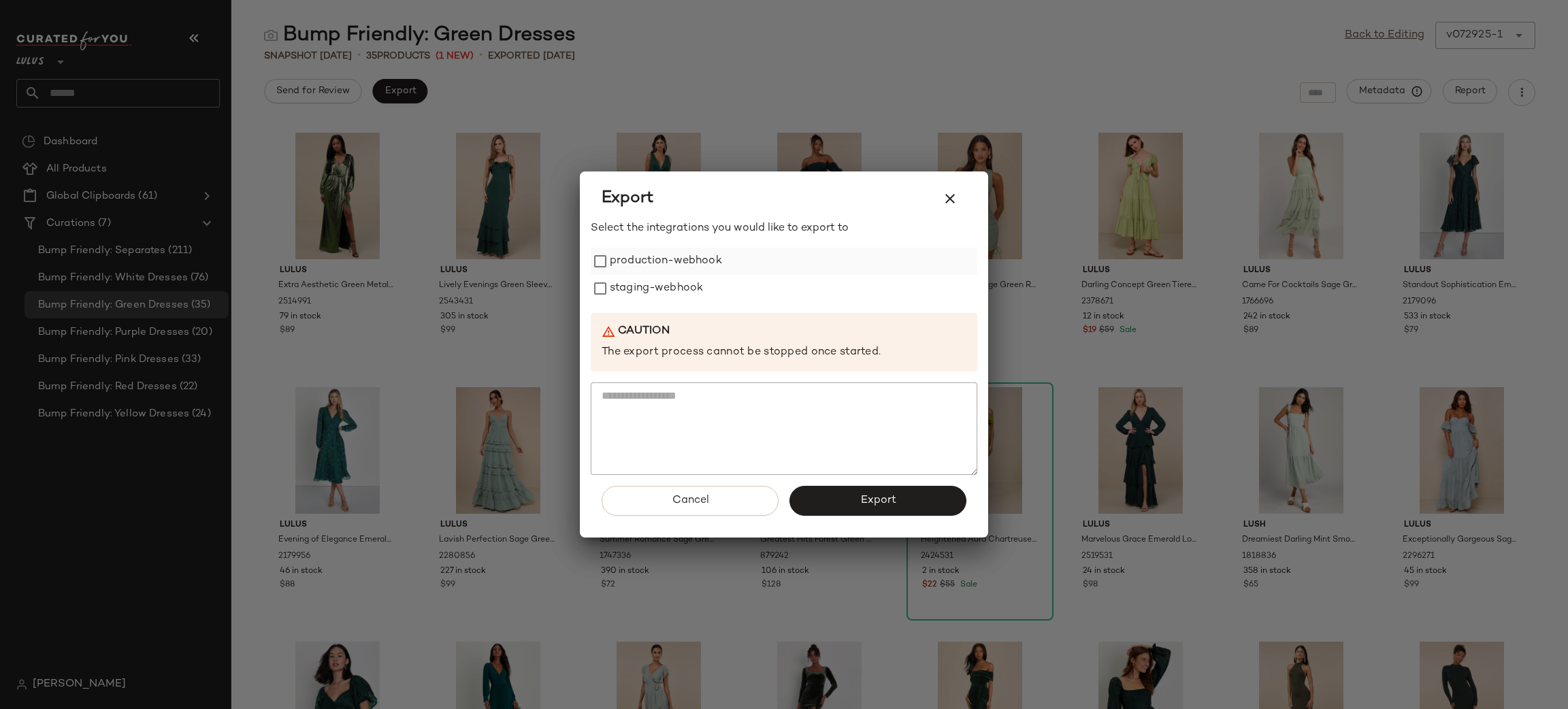
click at [679, 258] on label "production-webhook" at bounding box center [666, 261] width 112 height 28
click at [669, 289] on label "staging-webhook" at bounding box center [657, 289] width 94 height 28
click at [868, 490] on button "Export" at bounding box center [878, 501] width 177 height 30
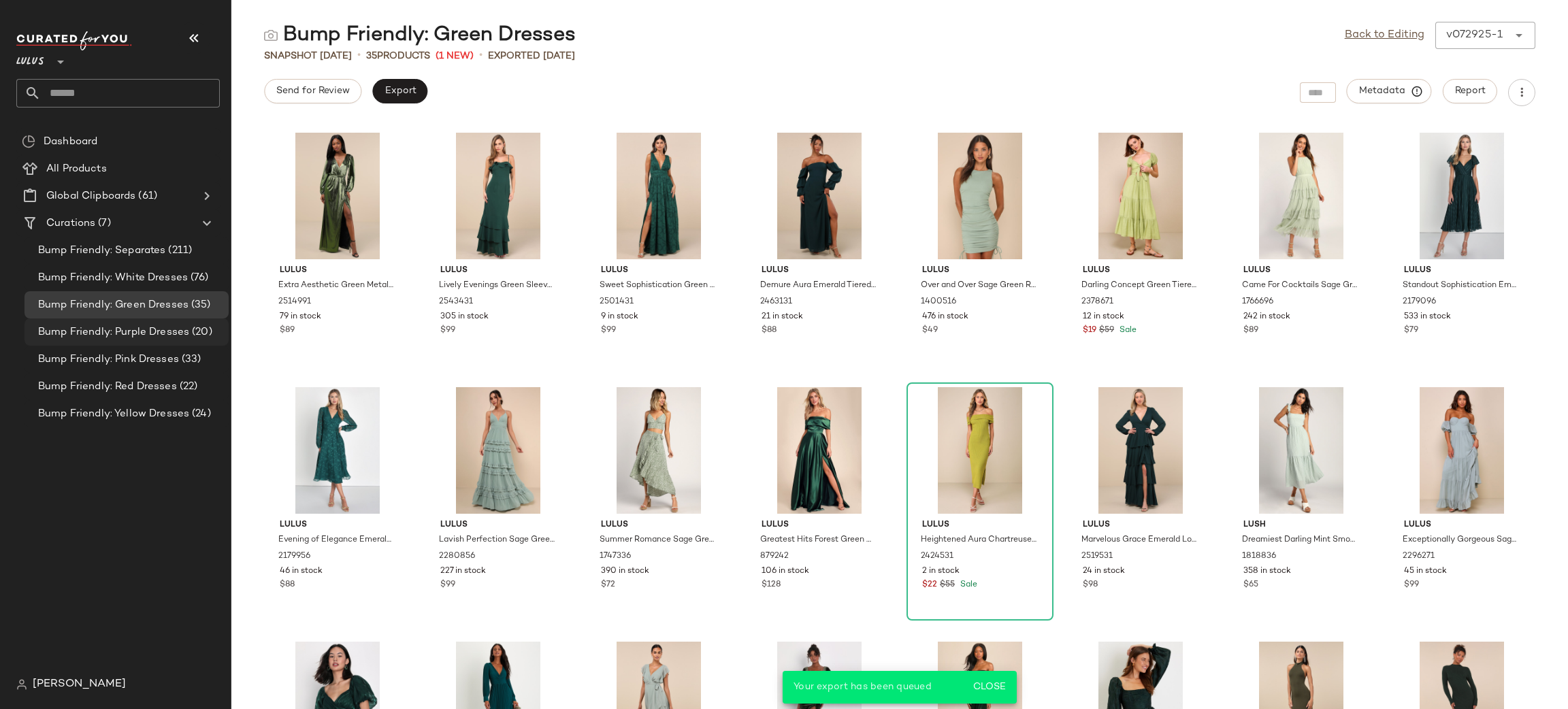
click at [151, 331] on span "Bump Friendly: Purple Dresses" at bounding box center [114, 332] width 151 height 16
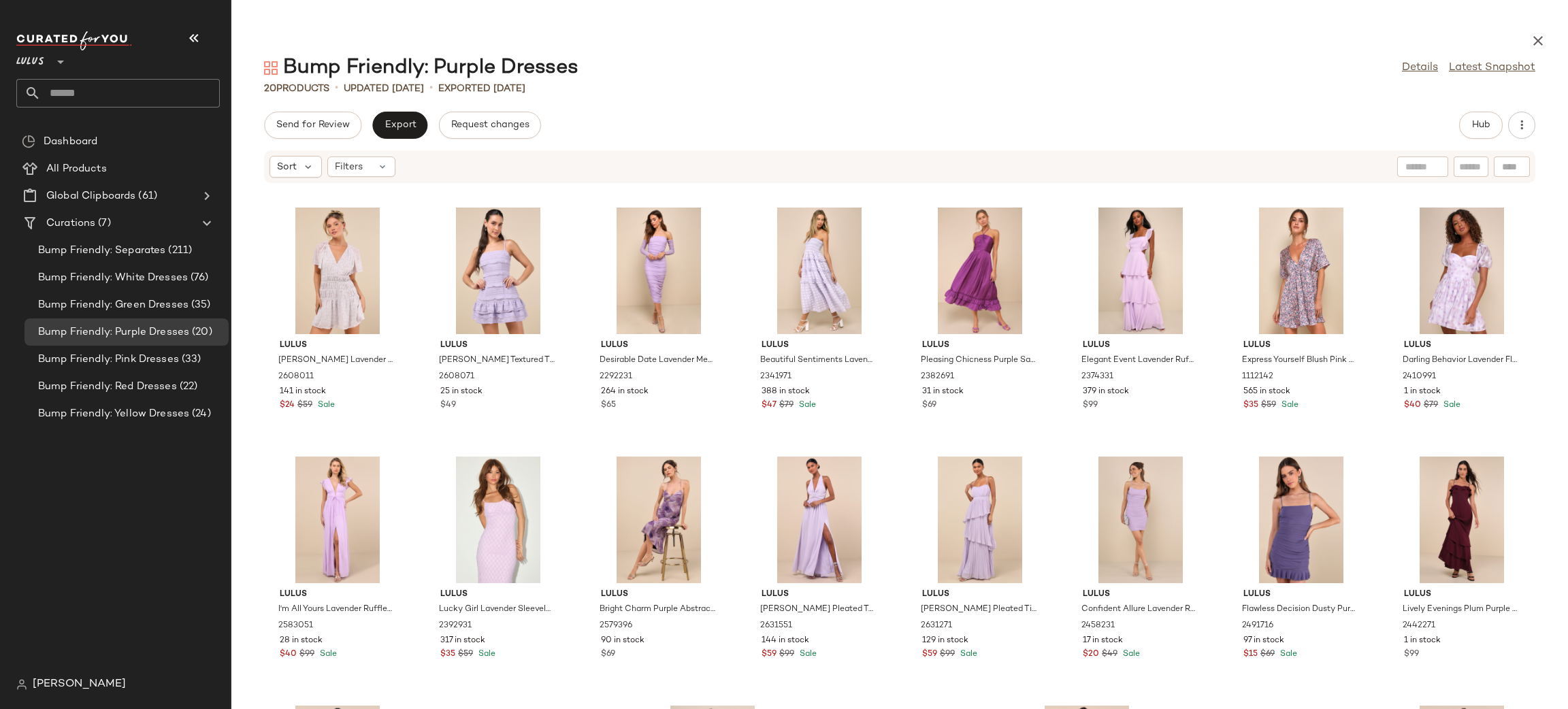
click at [397, 138] on div "Send for Review Export Request changes Hub Sort Filters Lulus Chrislyn Light La…" at bounding box center [900, 411] width 1337 height 598
click at [392, 117] on button "Export" at bounding box center [400, 126] width 55 height 28
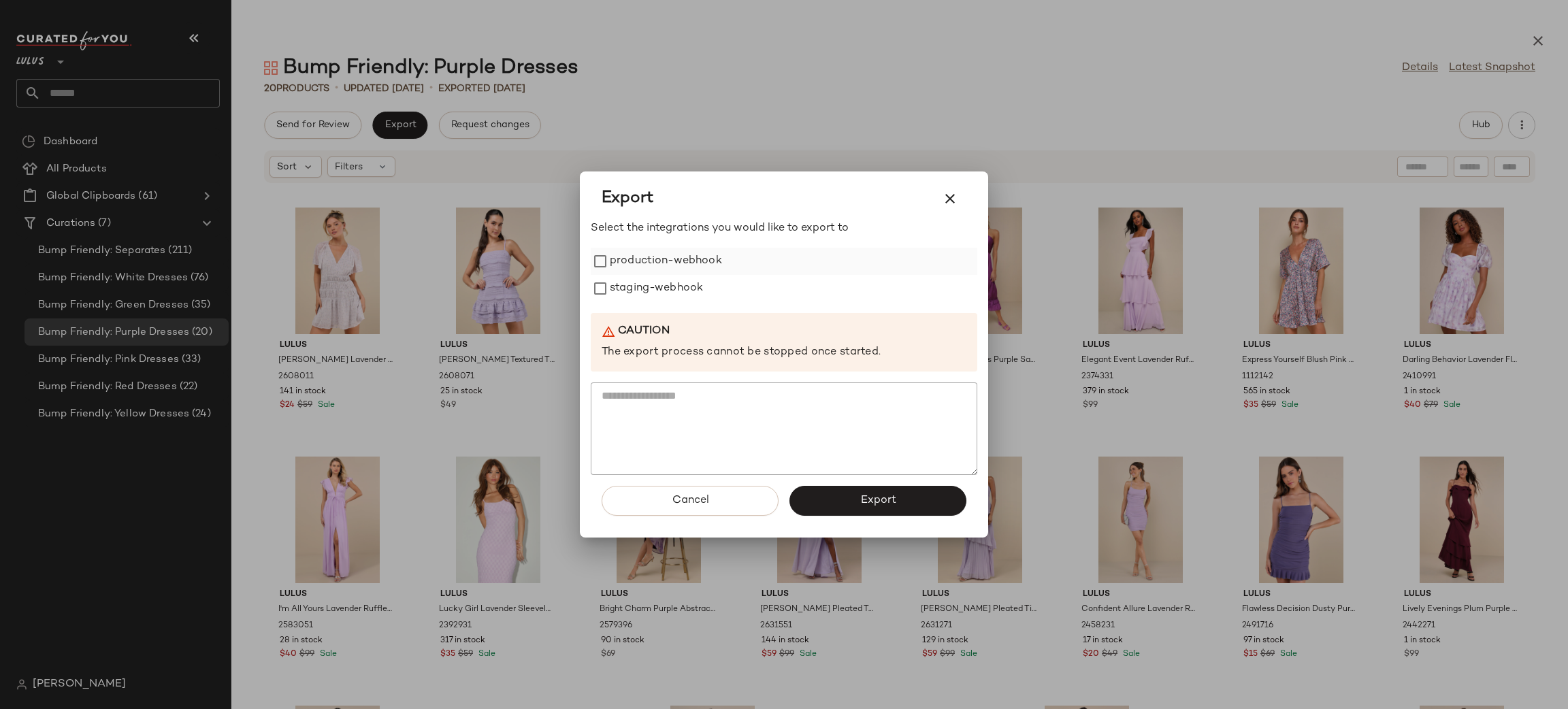
click at [649, 261] on label "production-webhook" at bounding box center [666, 261] width 112 height 28
click at [637, 283] on label "staging-webhook" at bounding box center [657, 289] width 94 height 28
click at [850, 494] on button "Export" at bounding box center [878, 501] width 177 height 30
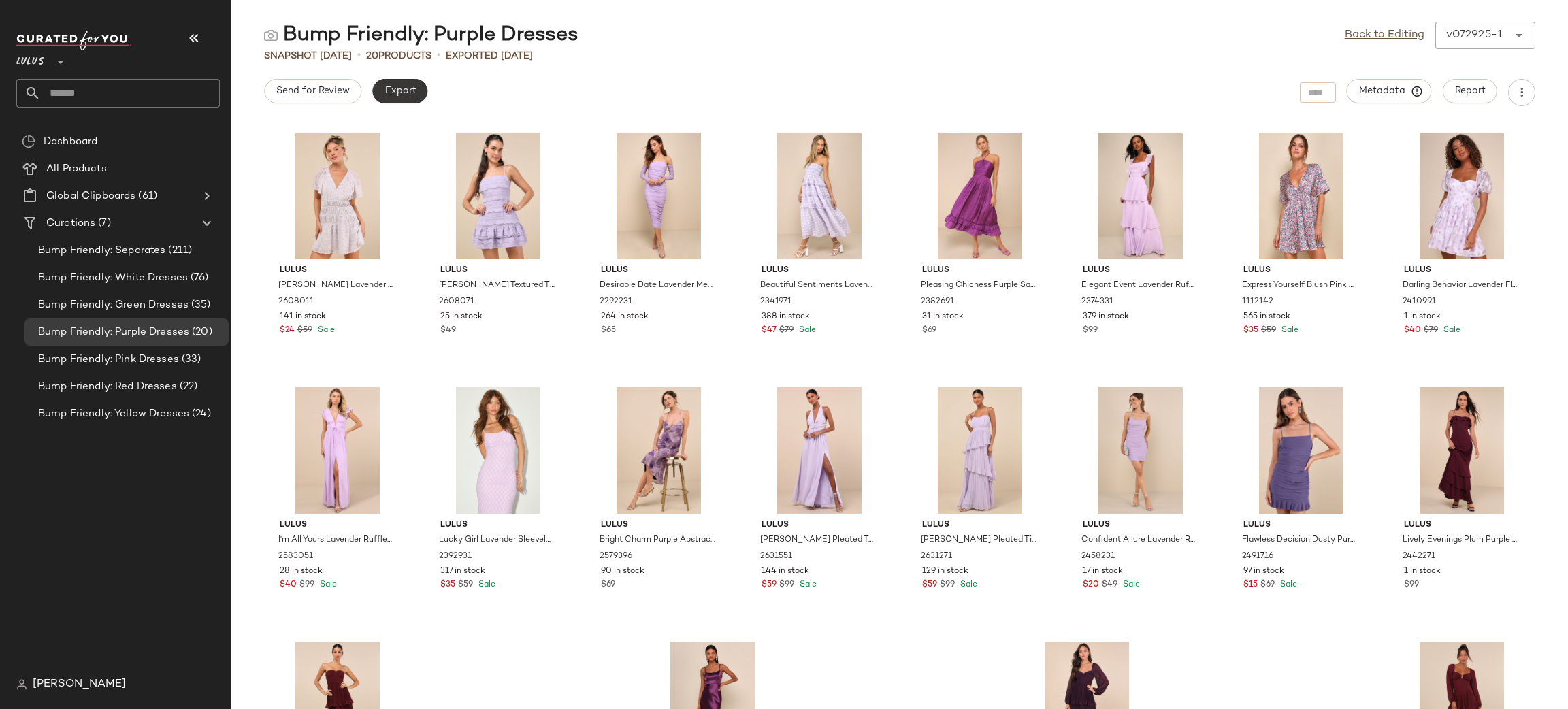
click at [405, 89] on span "Export" at bounding box center [400, 92] width 32 height 11
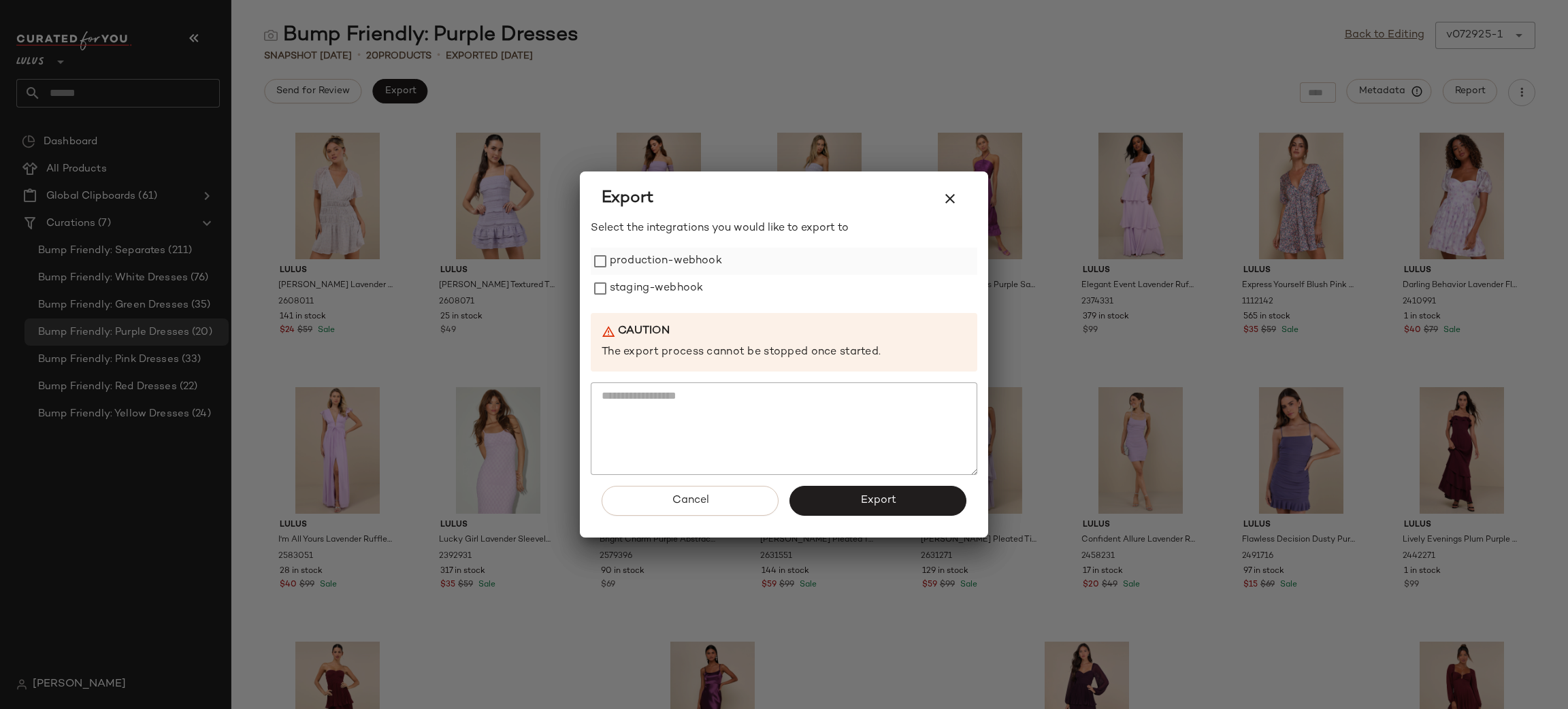
click at [640, 261] on label "production-webhook" at bounding box center [666, 261] width 112 height 28
click at [661, 294] on label "staging-webhook" at bounding box center [657, 289] width 94 height 28
click at [831, 491] on button "Export" at bounding box center [878, 501] width 177 height 30
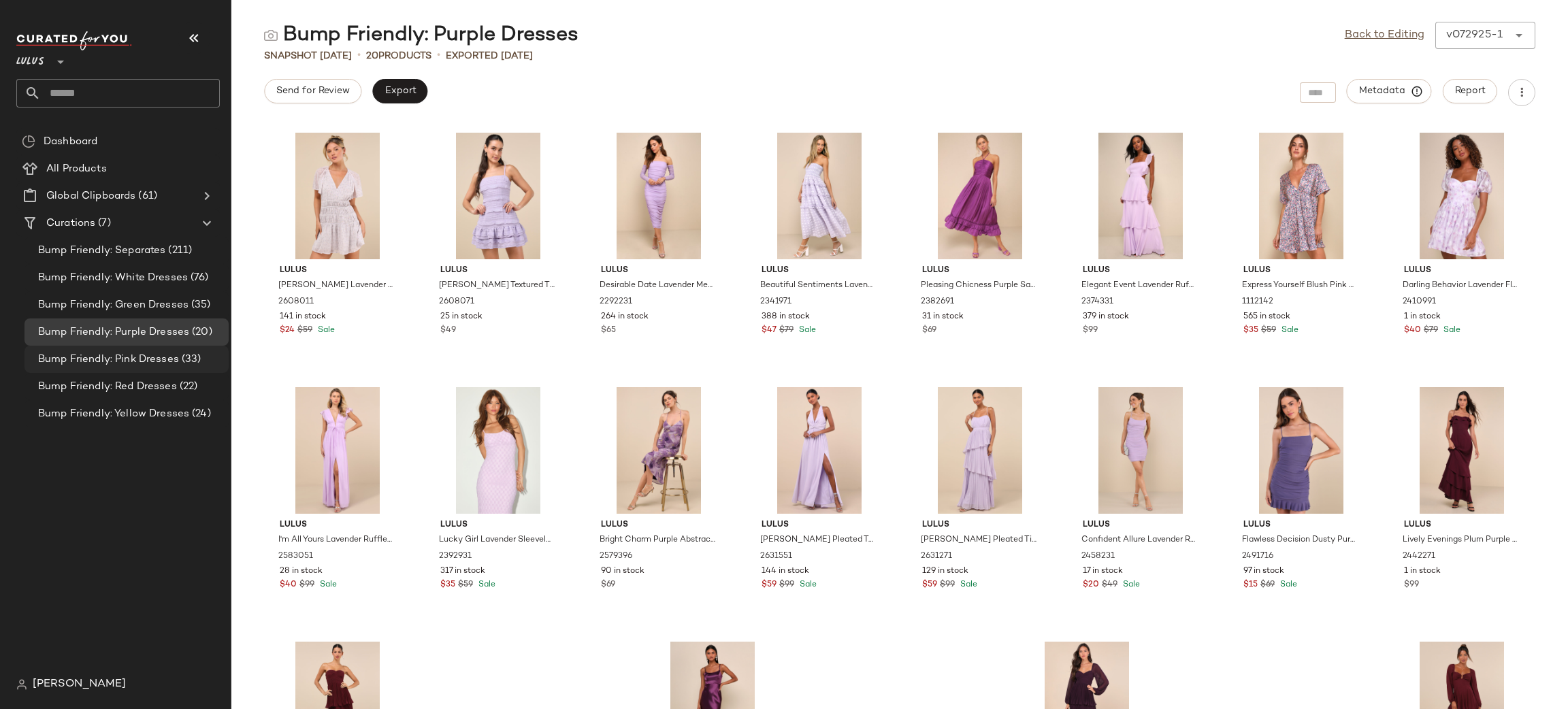
click at [128, 361] on span "Bump Friendly: Pink Dresses" at bounding box center [109, 360] width 141 height 16
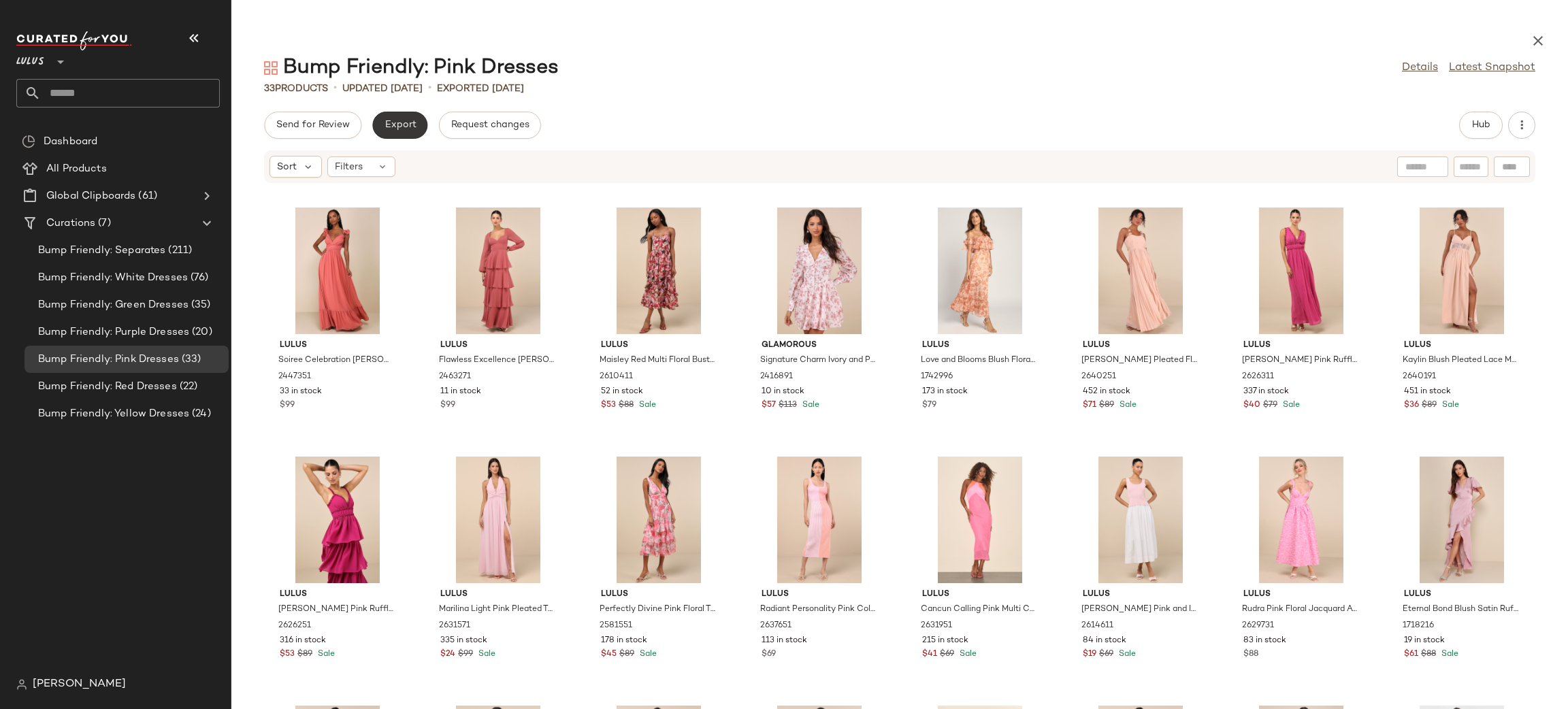
click at [403, 127] on span "Export" at bounding box center [400, 126] width 32 height 11
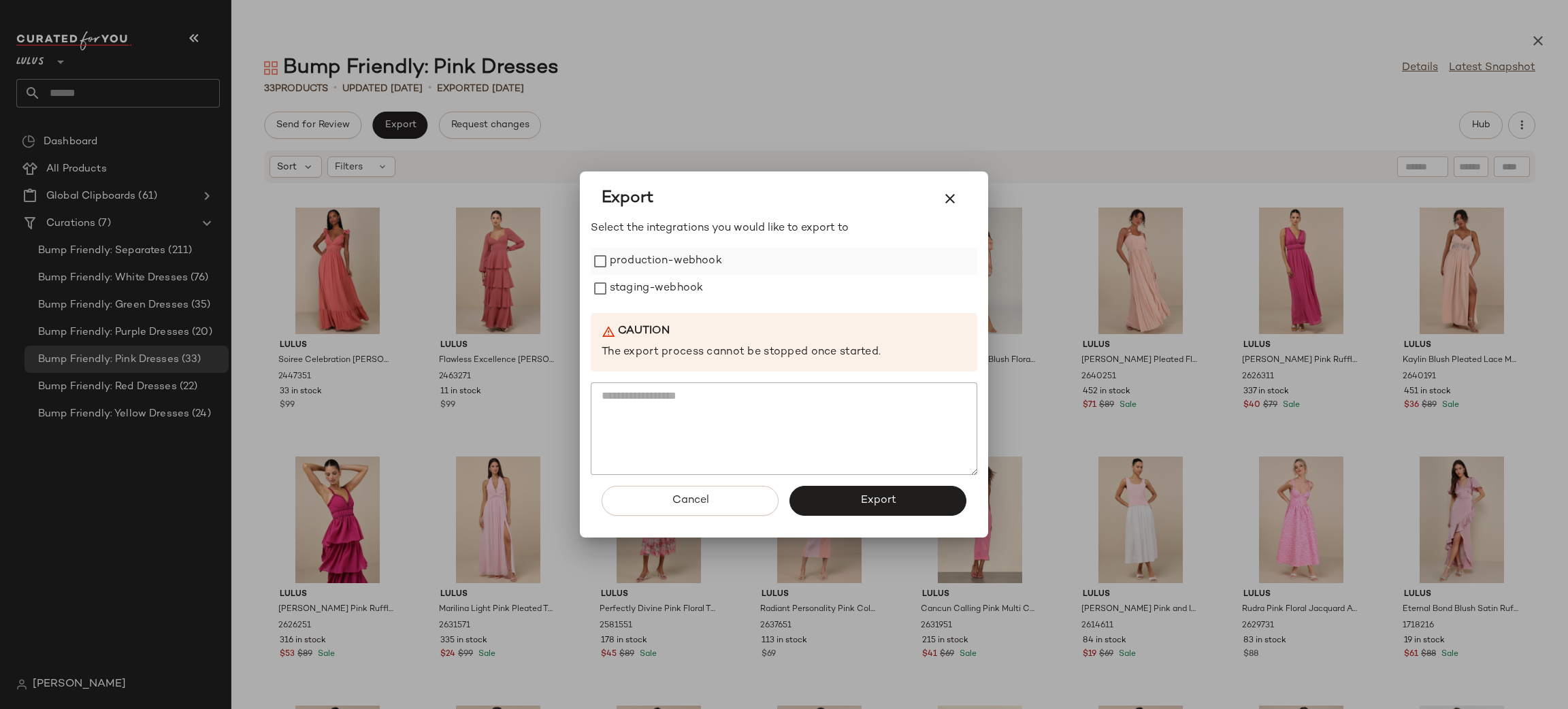
click at [635, 266] on label "production-webhook" at bounding box center [666, 261] width 112 height 28
click at [647, 288] on label "staging-webhook" at bounding box center [657, 289] width 94 height 28
click at [879, 506] on span "Export" at bounding box center [877, 501] width 36 height 13
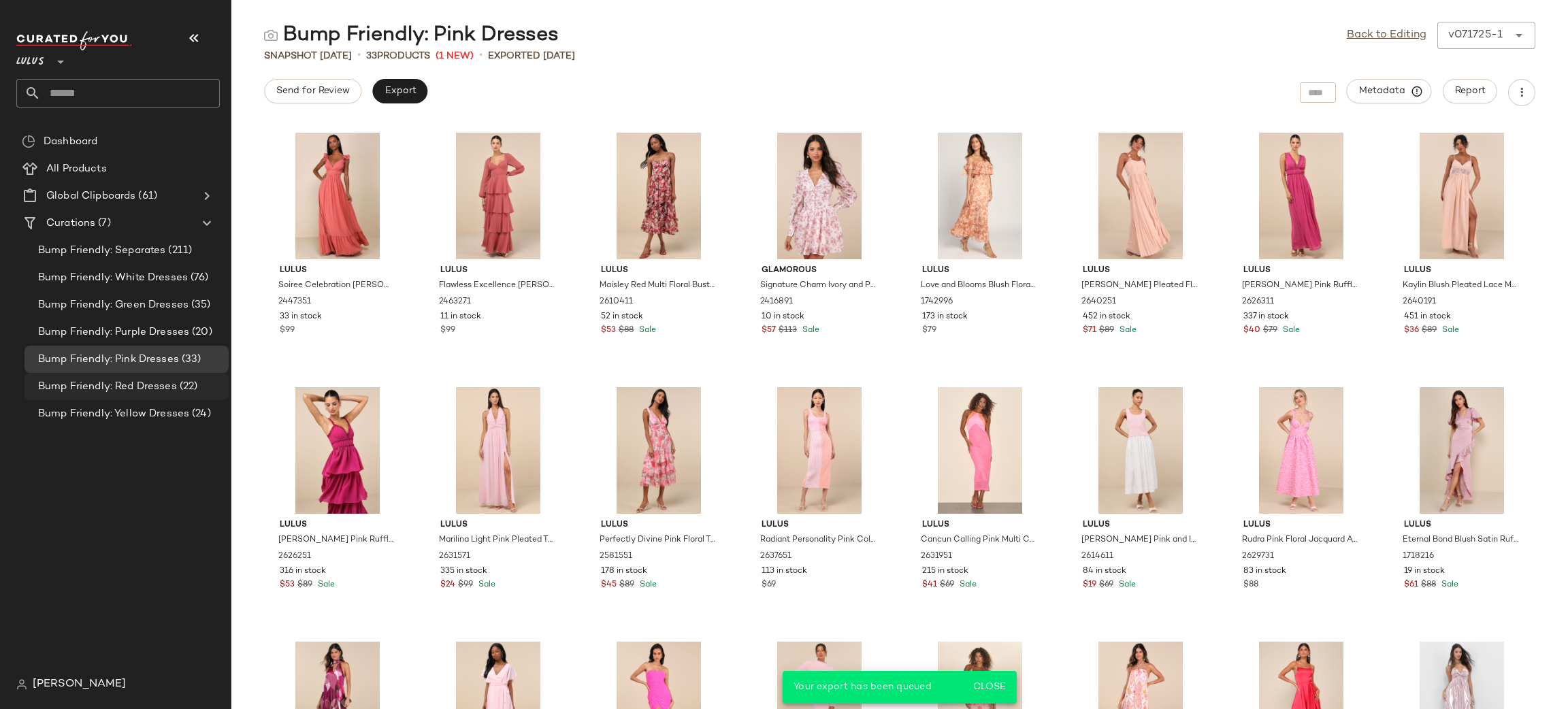
click at [168, 390] on span "Bump Friendly: Red Dresses" at bounding box center [107, 386] width 138 height 16
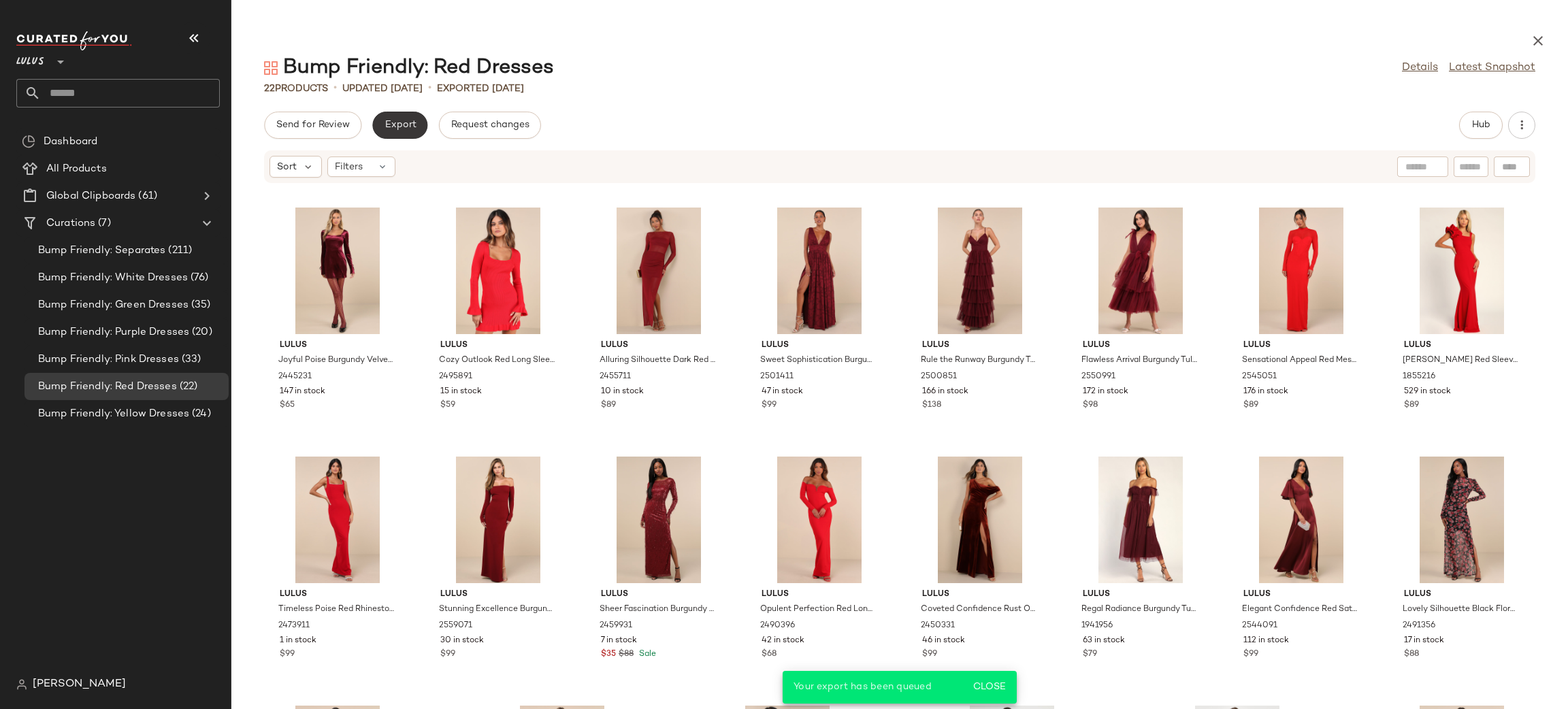
click at [411, 120] on span "Export" at bounding box center [400, 126] width 32 height 11
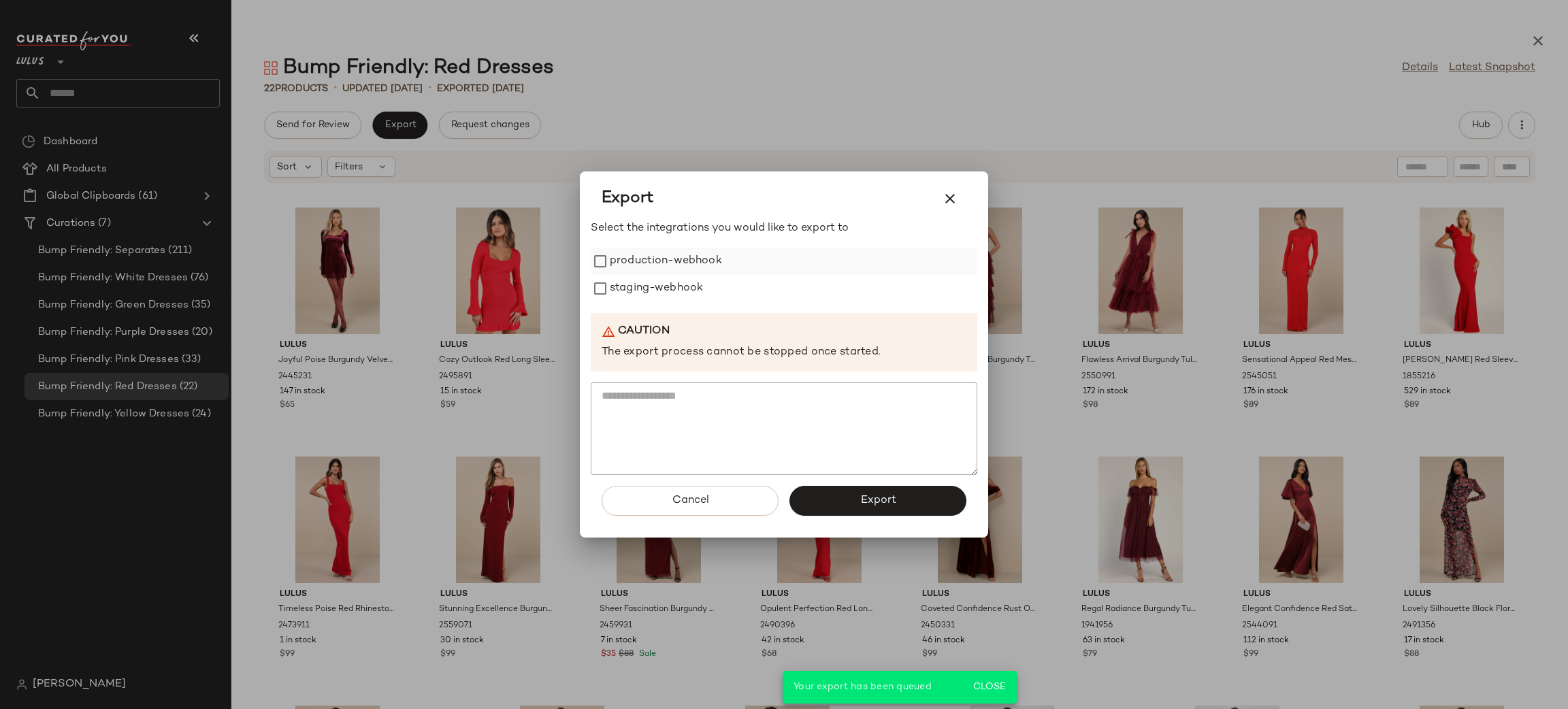
click at [635, 260] on label "production-webhook" at bounding box center [666, 261] width 112 height 28
click at [643, 284] on label "staging-webhook" at bounding box center [657, 289] width 94 height 28
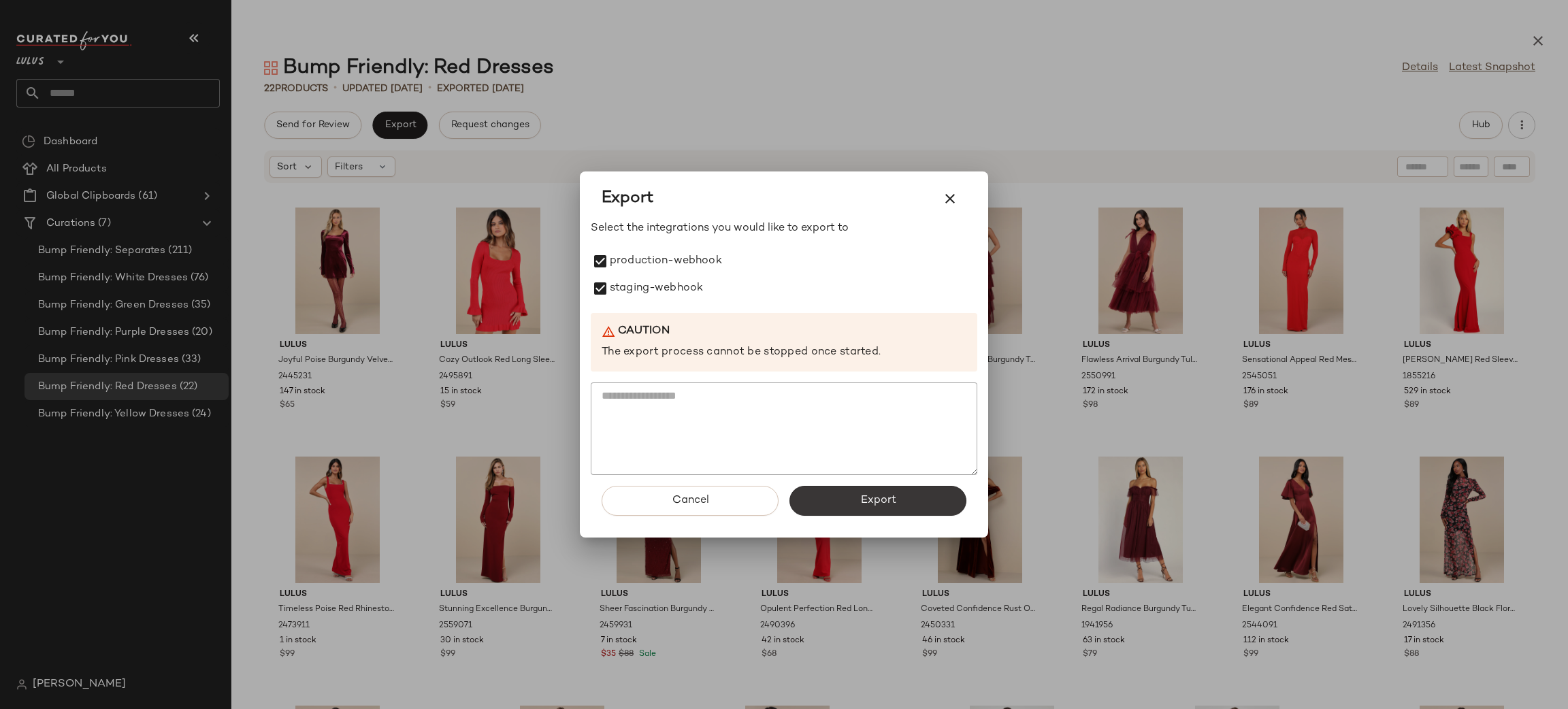
click at [867, 498] on span "Export" at bounding box center [877, 501] width 36 height 13
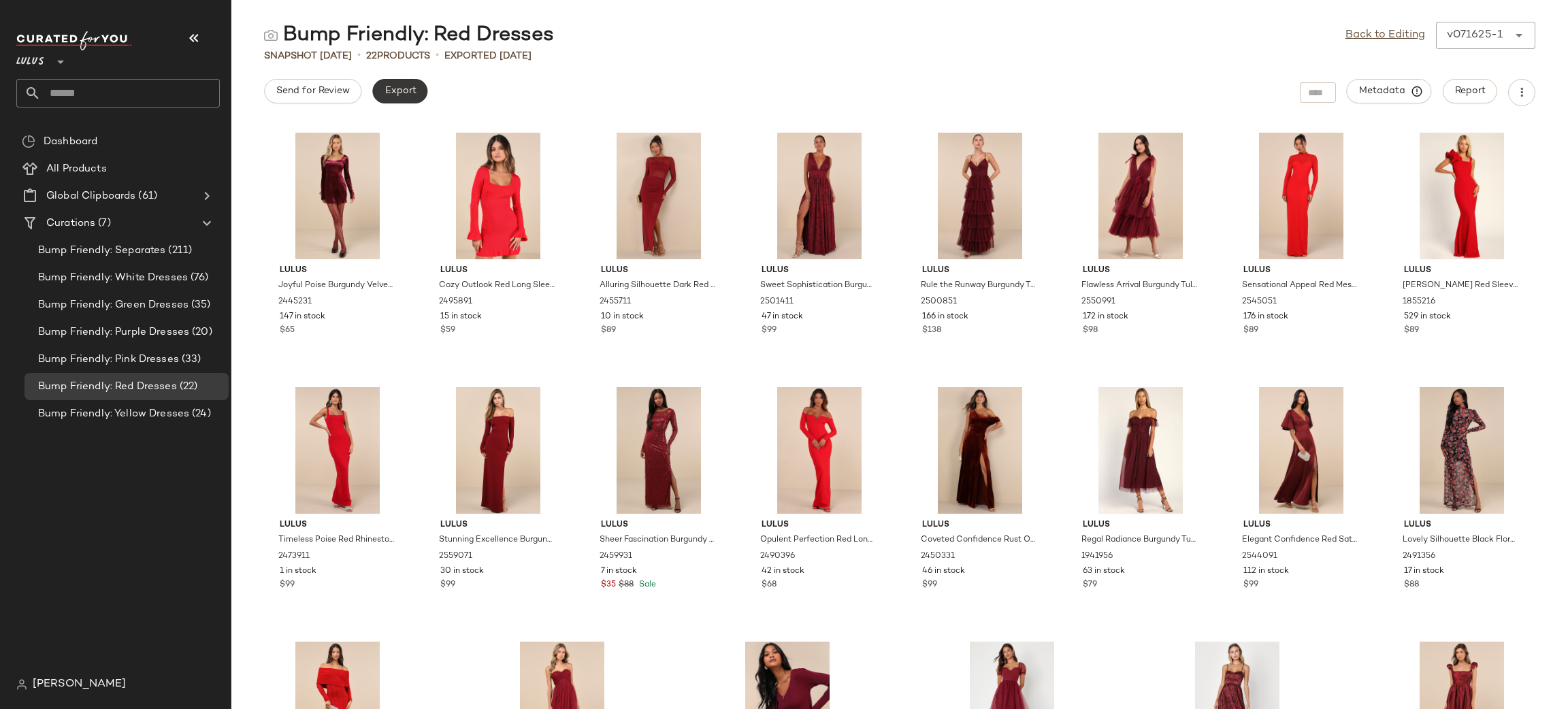
click at [404, 92] on span "Export" at bounding box center [400, 92] width 32 height 11
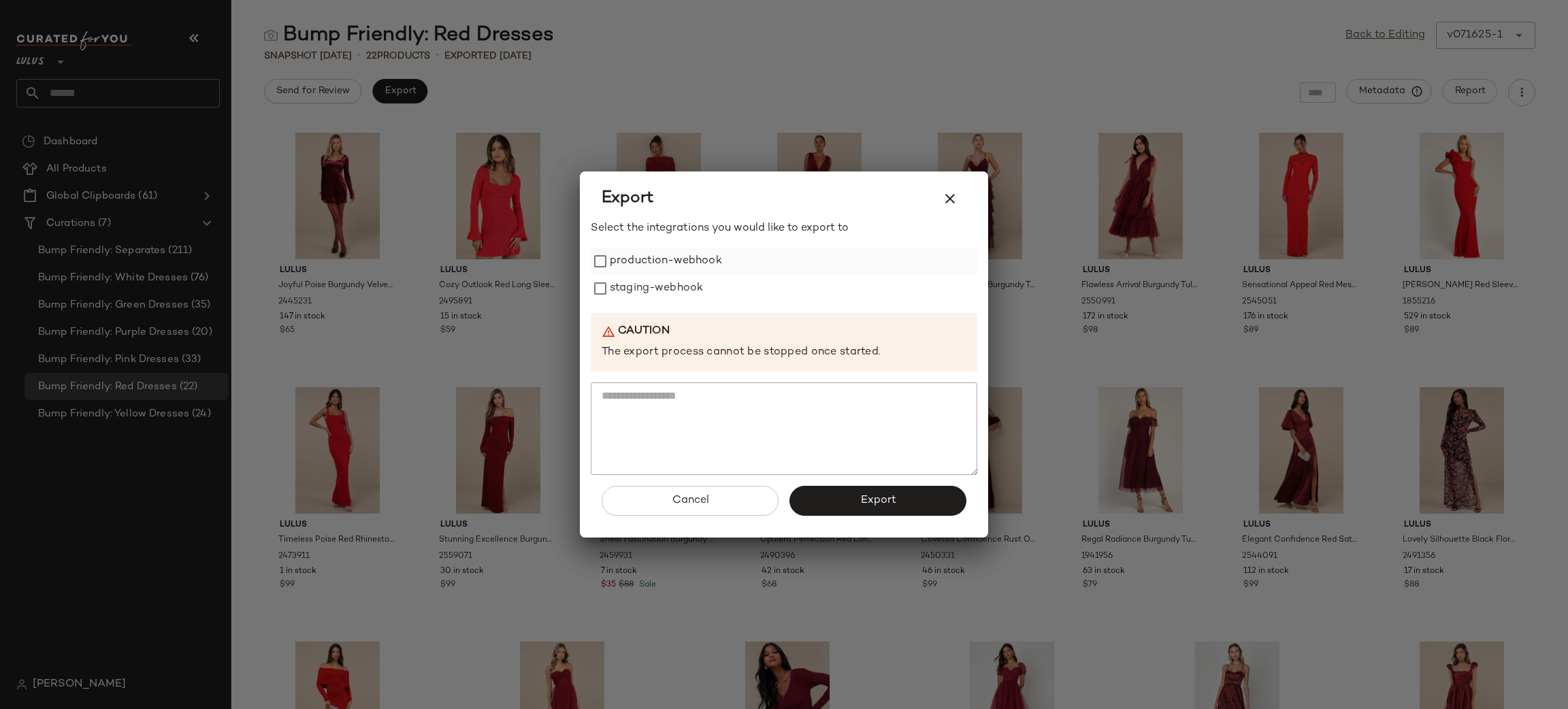
click at [709, 256] on label "production-webhook" at bounding box center [666, 261] width 112 height 28
click at [669, 285] on label "staging-webhook" at bounding box center [657, 289] width 94 height 28
click at [880, 507] on button "Export" at bounding box center [878, 501] width 177 height 30
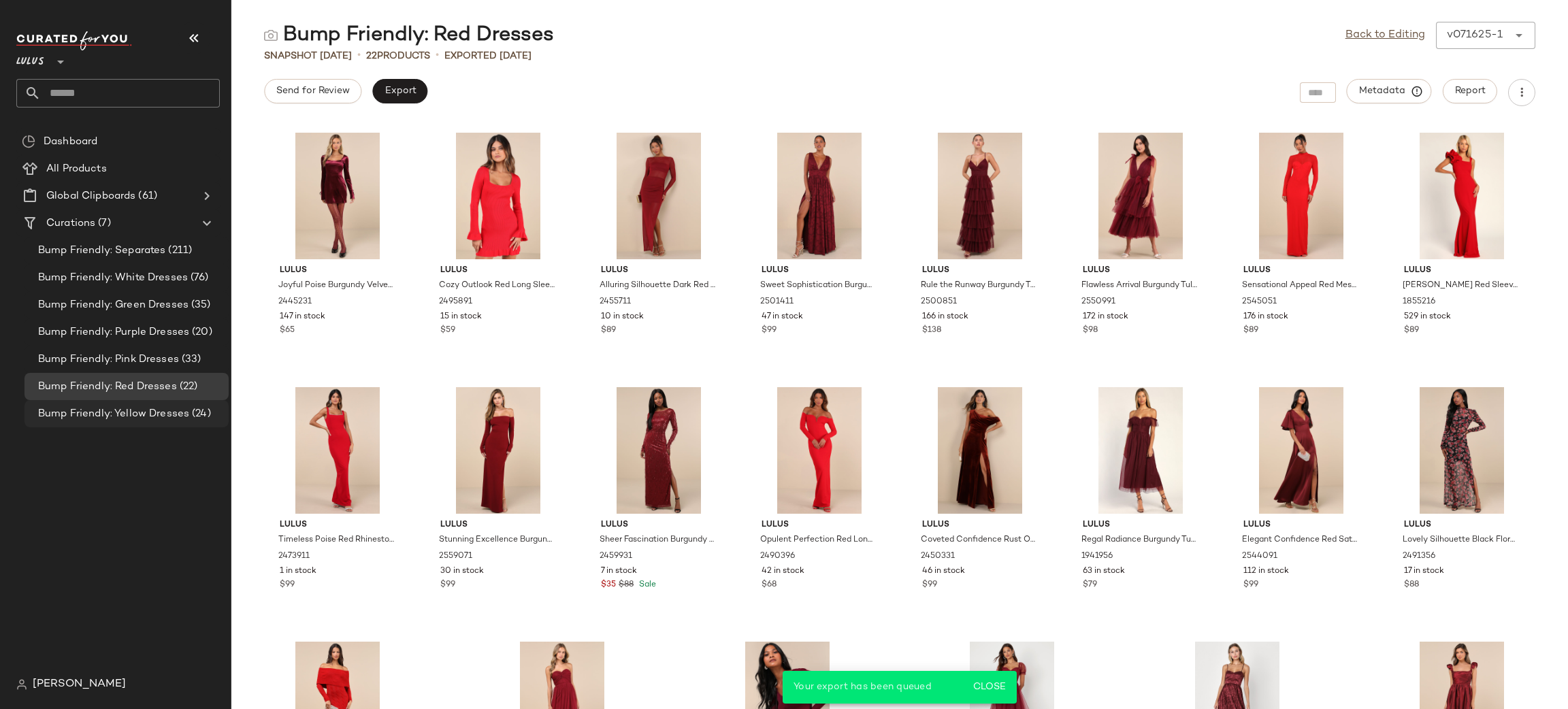
click at [180, 414] on span "Bump Friendly: Yellow Dresses" at bounding box center [114, 414] width 151 height 16
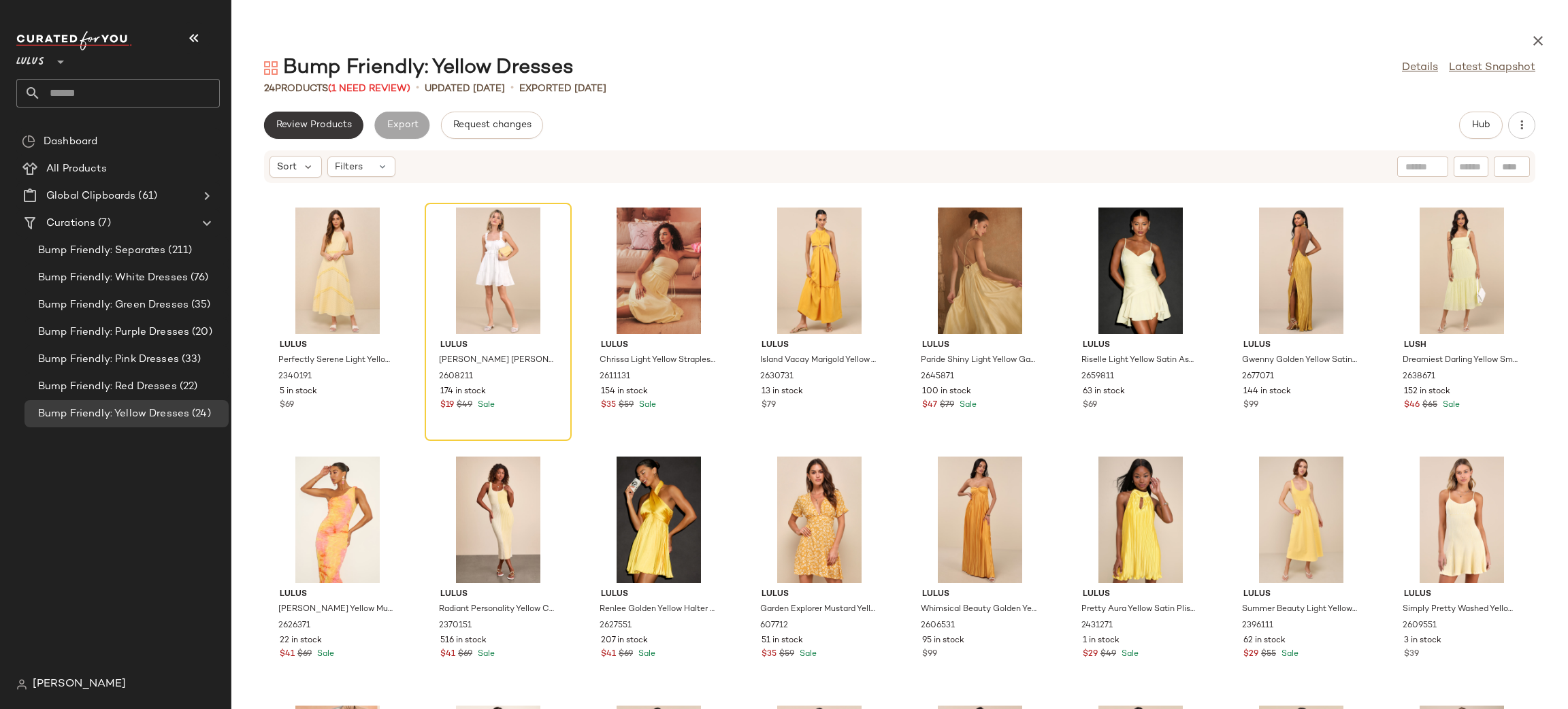
click at [313, 123] on span "Review Products" at bounding box center [314, 126] width 76 height 11
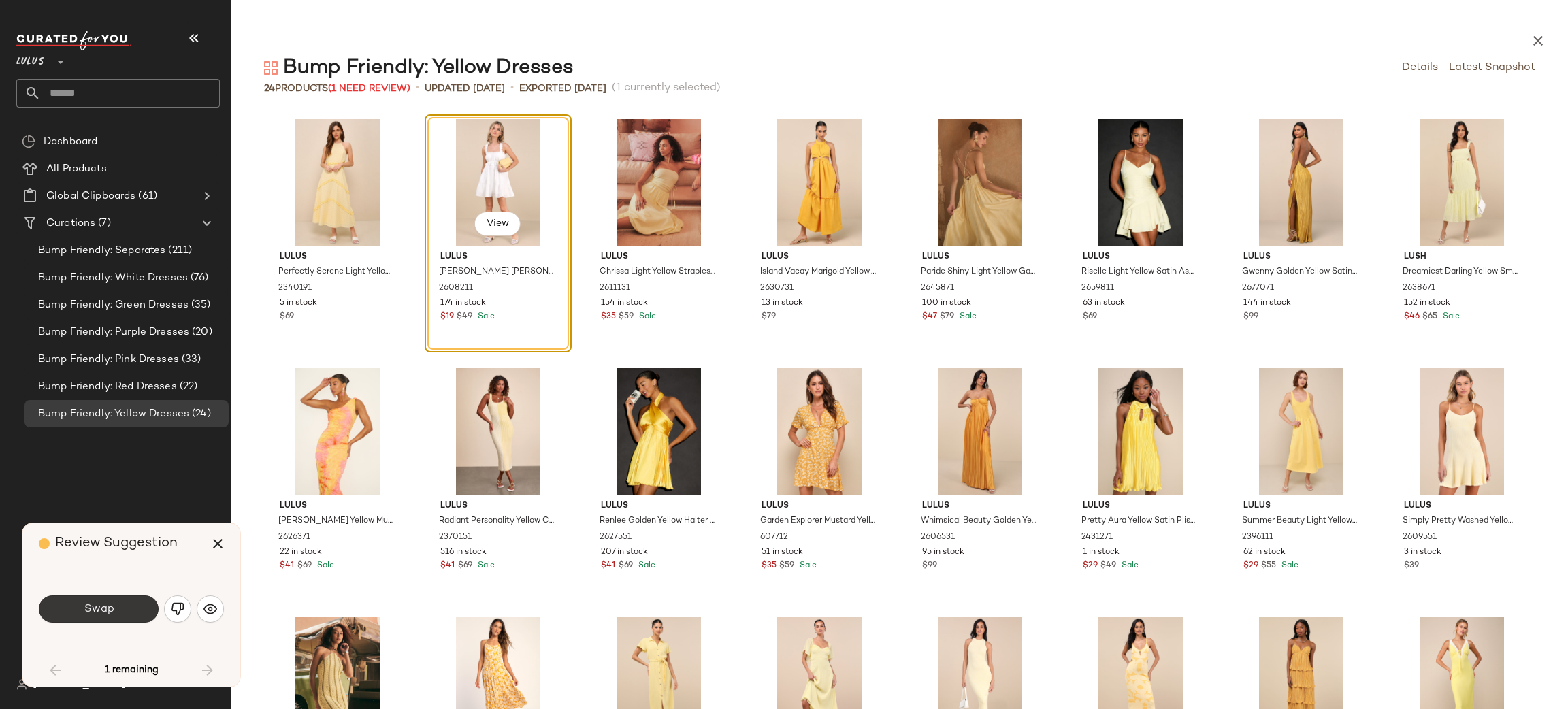
click at [110, 601] on button "Swap" at bounding box center [98, 609] width 120 height 28
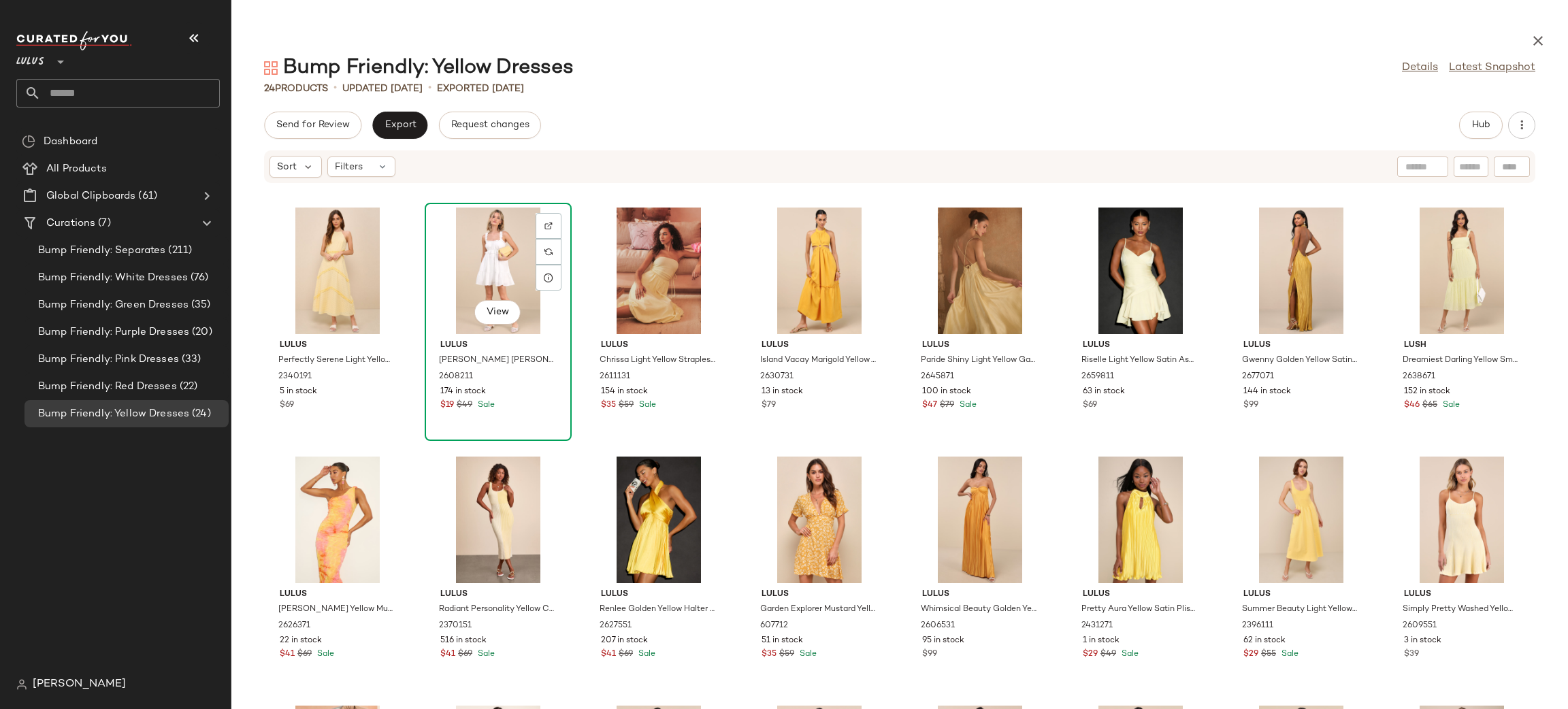
click at [487, 264] on div "View" at bounding box center [498, 271] width 138 height 127
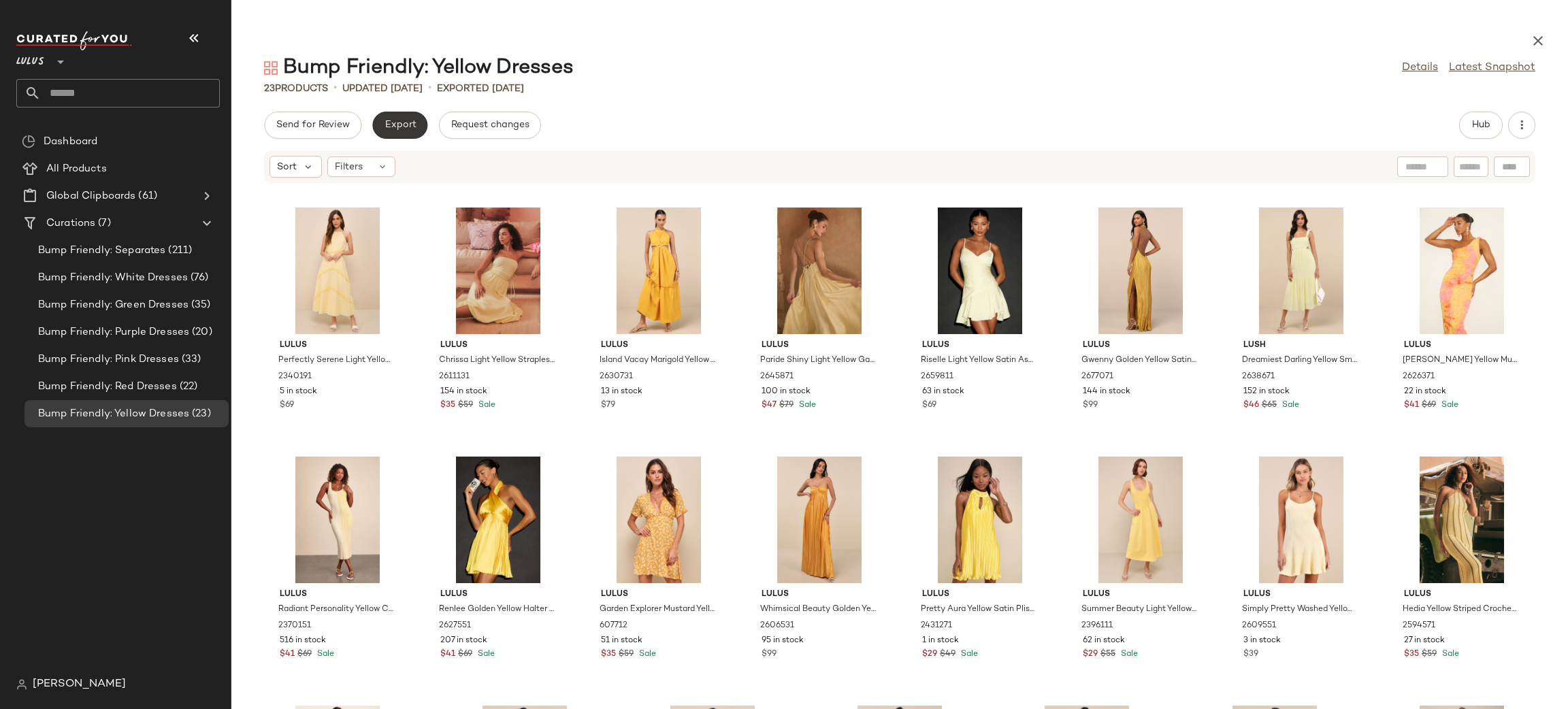
click at [402, 115] on button "Export" at bounding box center [400, 126] width 55 height 28
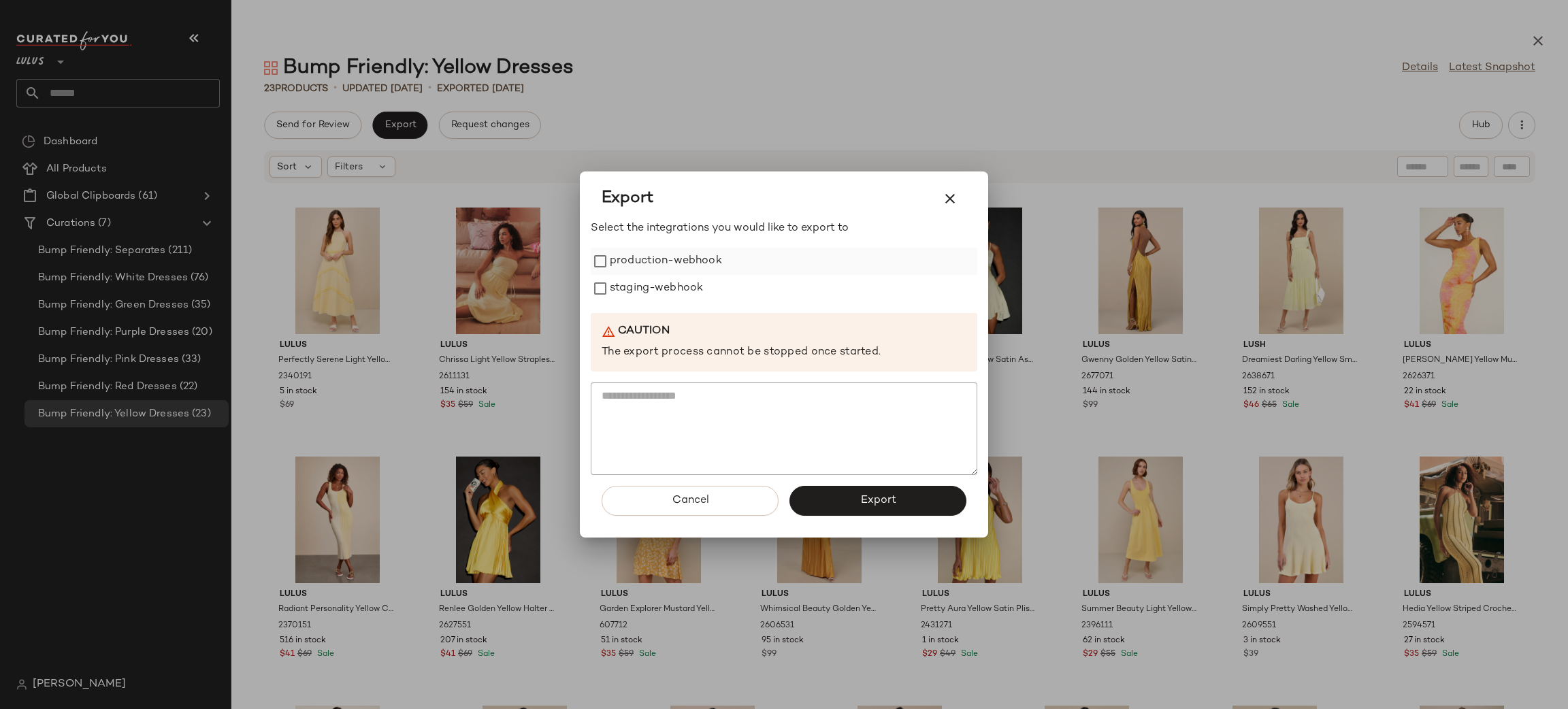
click at [638, 260] on label "production-webhook" at bounding box center [666, 261] width 112 height 28
click at [678, 294] on label "staging-webhook" at bounding box center [657, 289] width 94 height 28
click at [858, 499] on button "Export" at bounding box center [878, 501] width 177 height 30
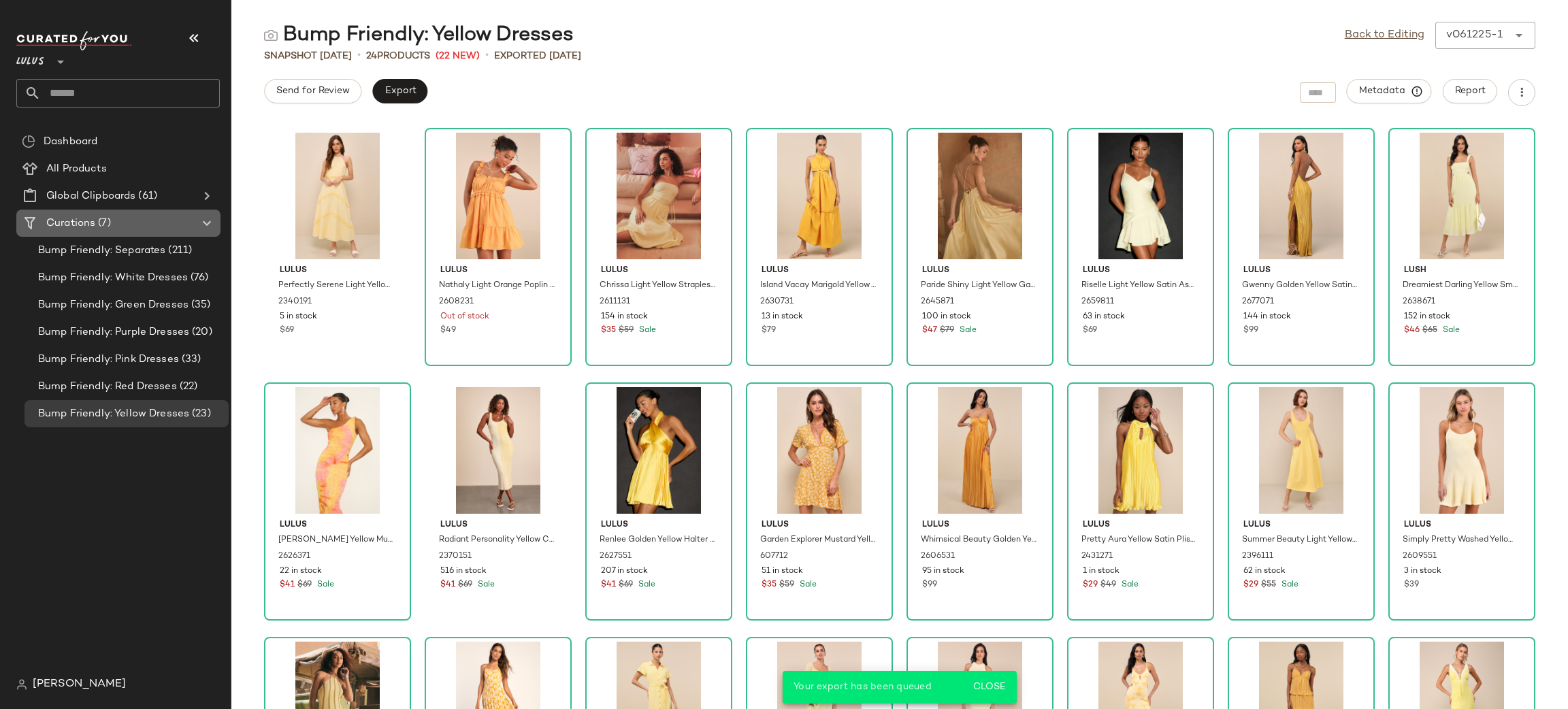
click at [83, 216] on span "Curations" at bounding box center [70, 223] width 49 height 16
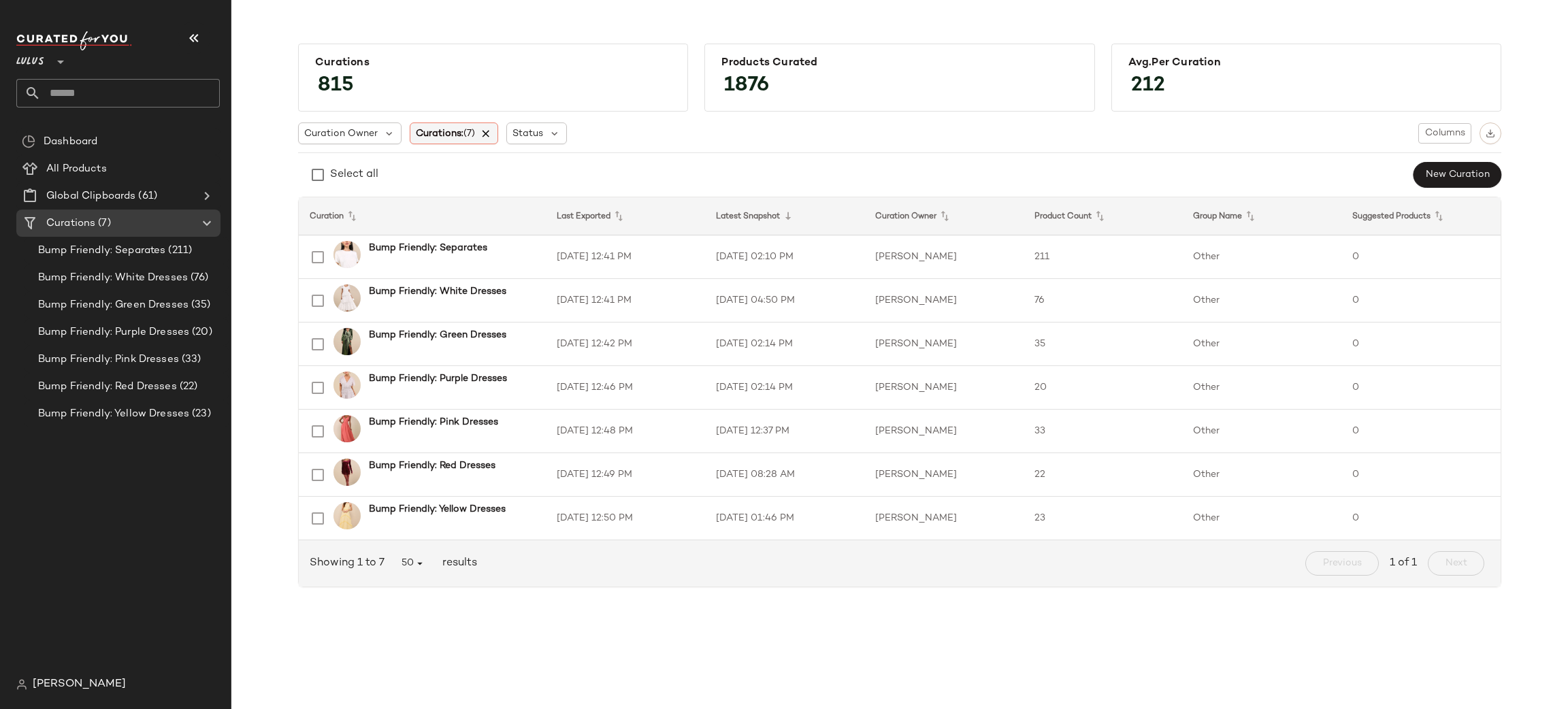
click at [490, 136] on icon at bounding box center [486, 133] width 12 height 12
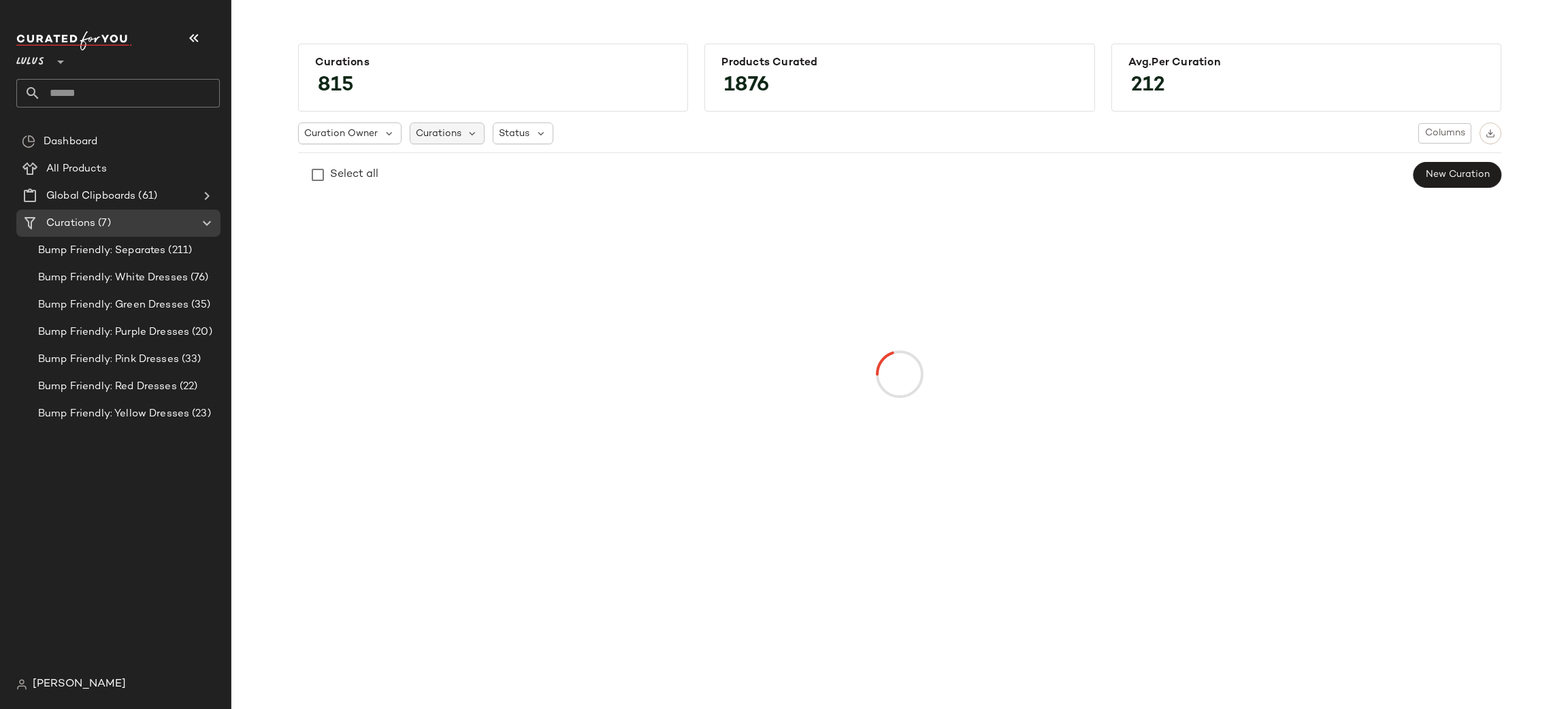
click at [458, 136] on div "Curations" at bounding box center [447, 134] width 75 height 22
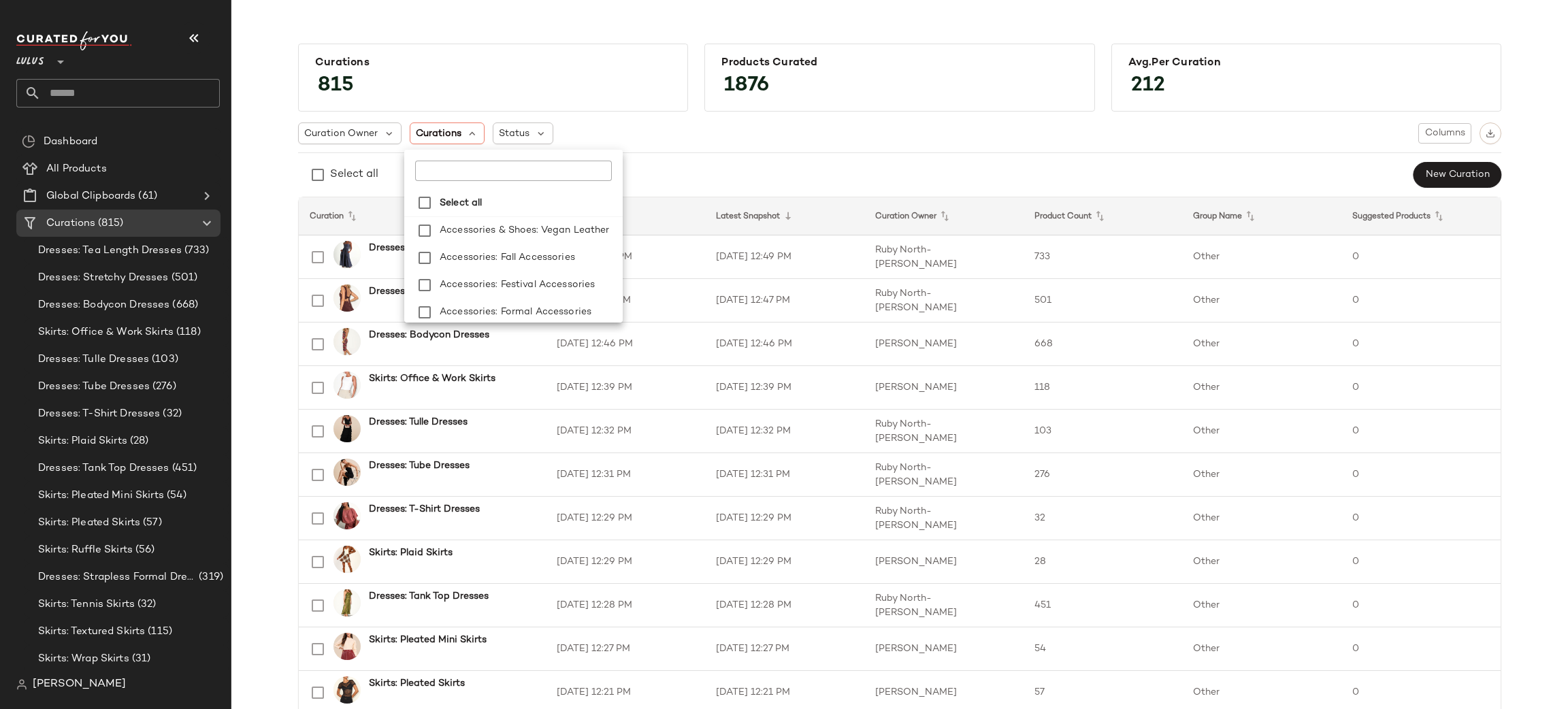
click at [458, 160] on div at bounding box center [513, 165] width 218 height 31
click at [450, 165] on input "text" at bounding box center [501, 171] width 171 height 20
type input "*******"
click at [481, 258] on span "tion: Cotton" at bounding box center [503, 258] width 58 height 28
click at [481, 258] on span "tion: Embellished/Rhinestone Denim" at bounding box center [541, 260] width 169 height 28
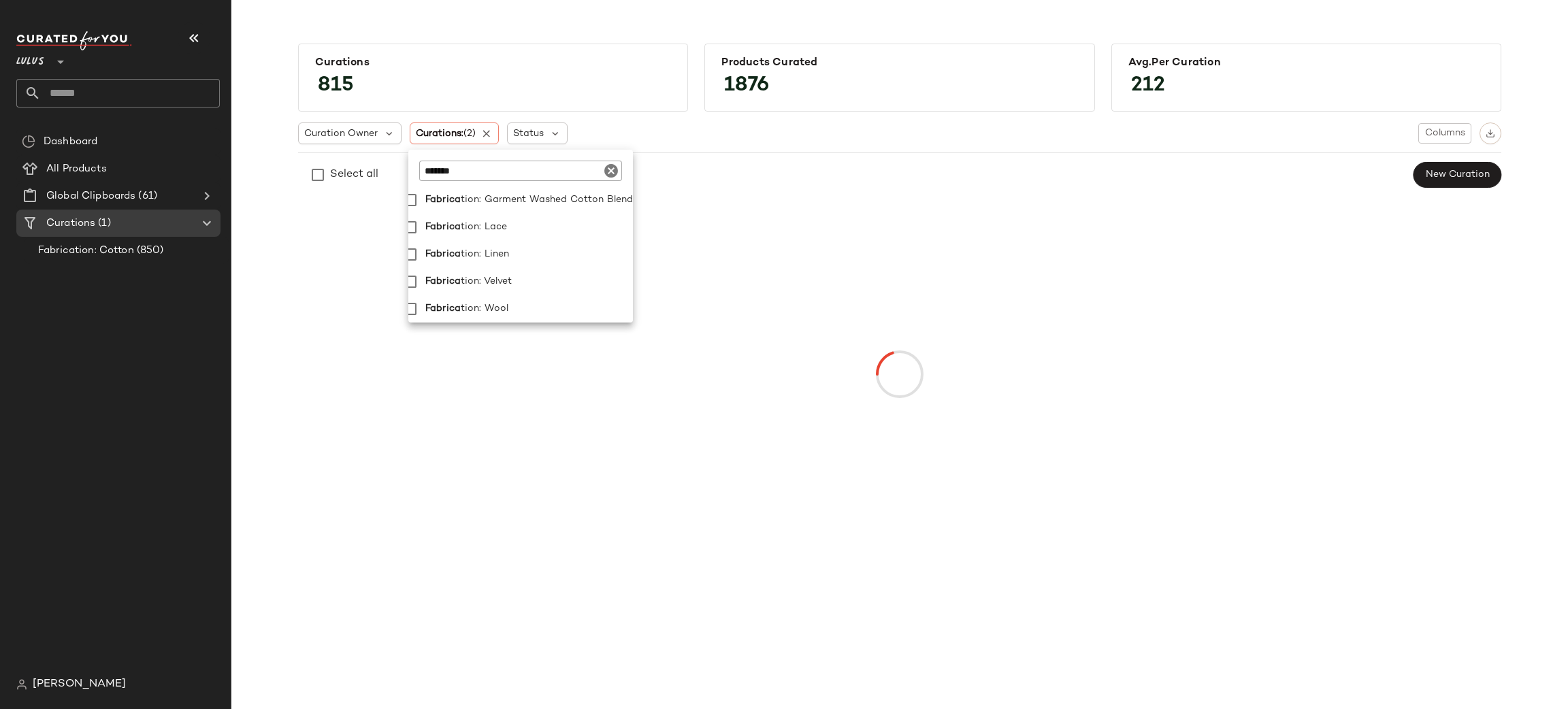
scroll to position [122, 18]
click at [477, 249] on span "tion: Linen" at bounding box center [484, 255] width 49 height 28
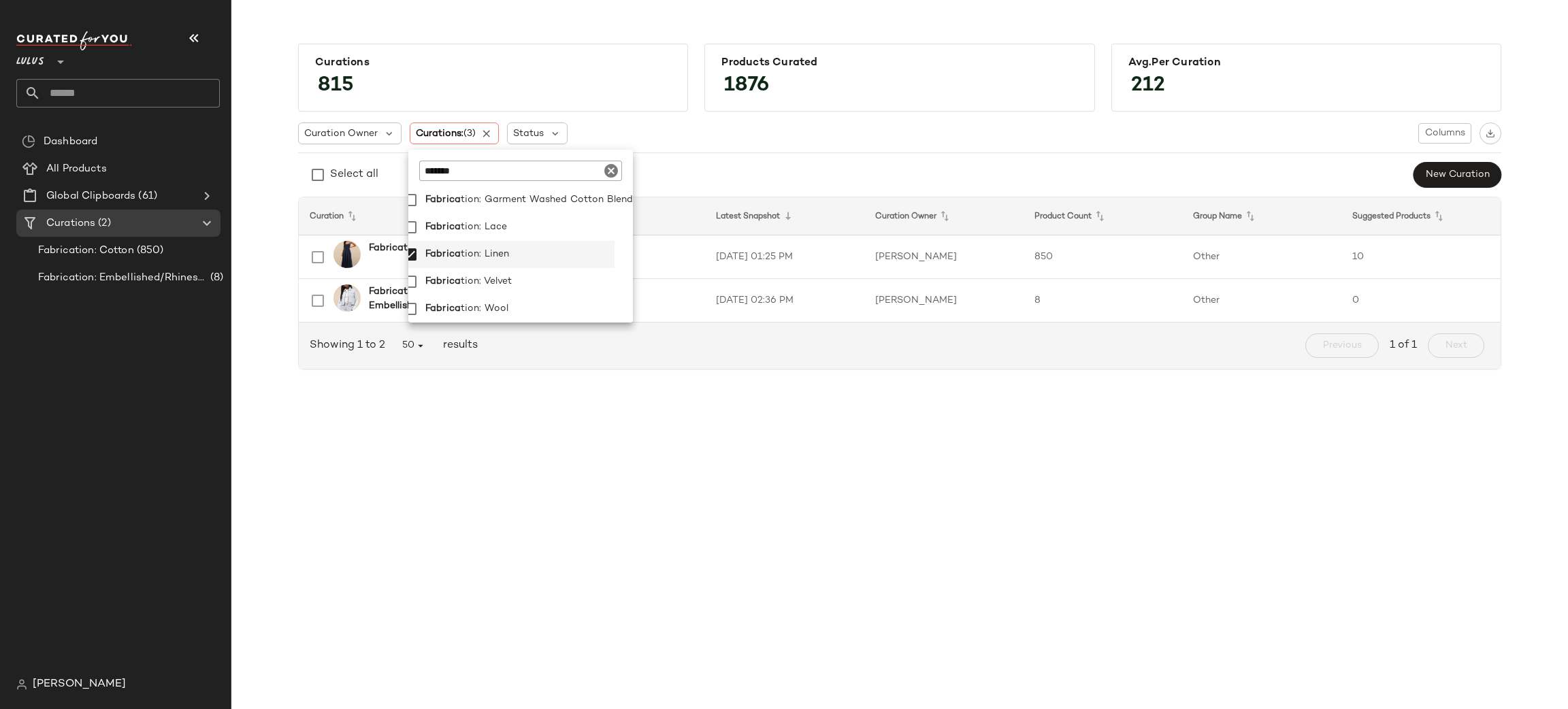
click at [839, 147] on div "Curation Owner Curations: (3) Status Columns Select all New Curation Curation L…" at bounding box center [900, 246] width 1203 height 269
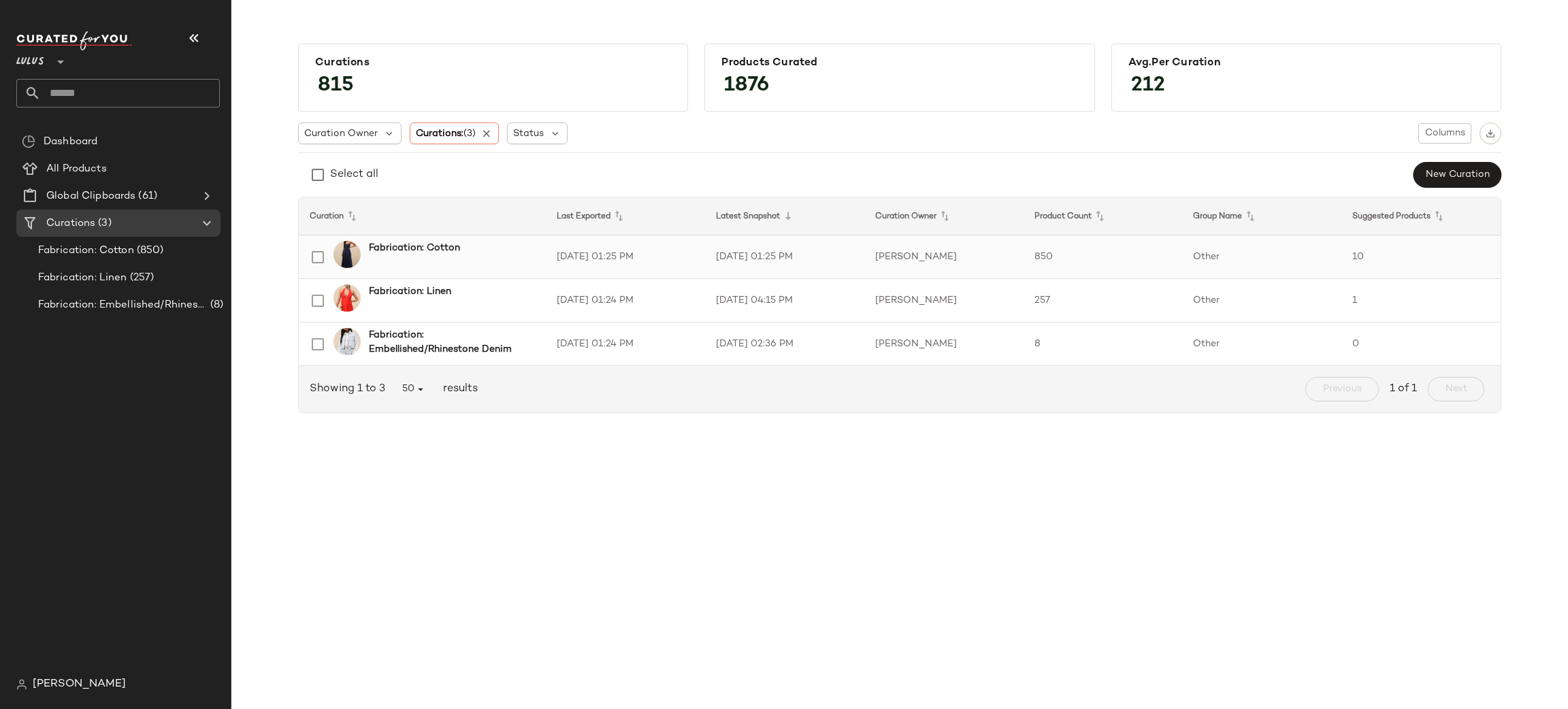
click at [1138, 248] on td "850" at bounding box center [1103, 258] width 160 height 44
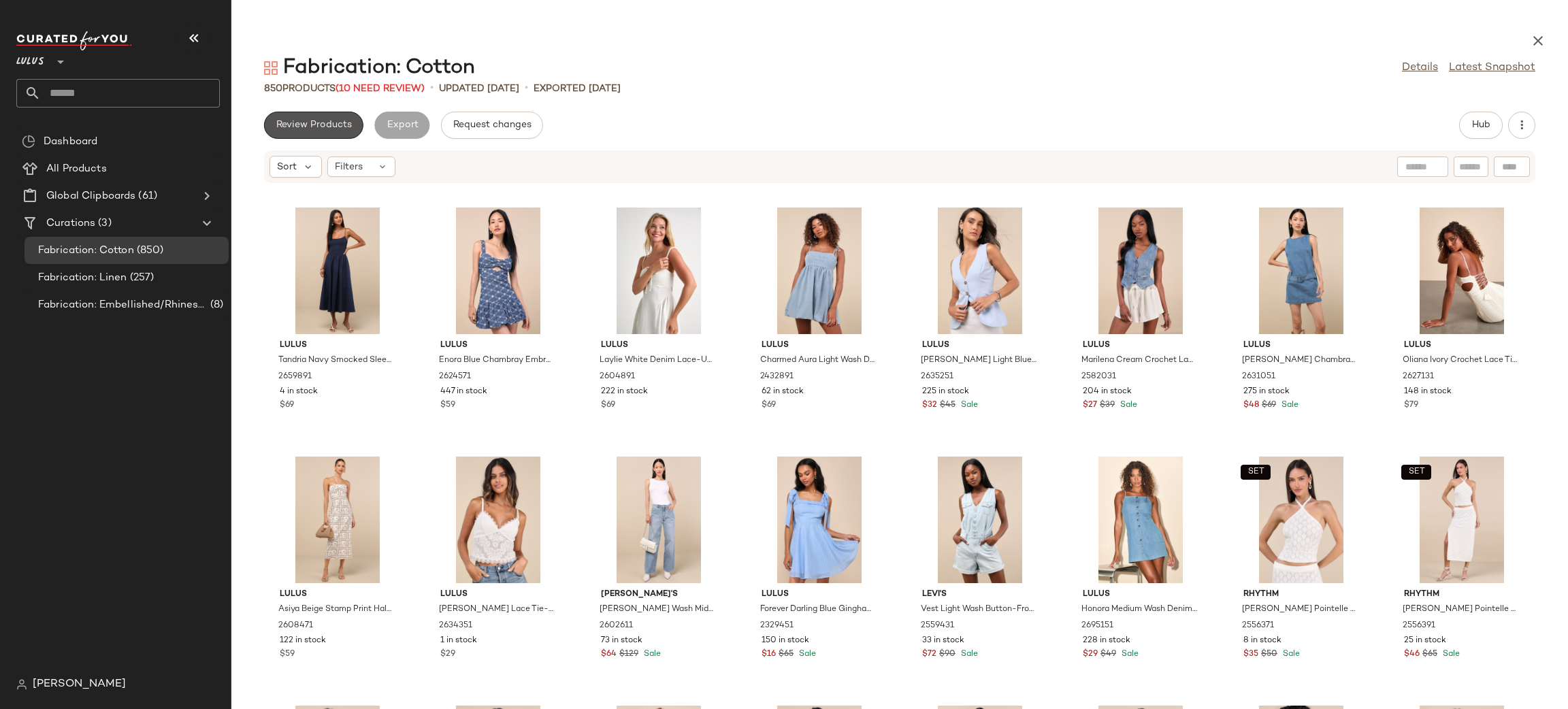
click at [334, 125] on span "Review Products" at bounding box center [314, 126] width 76 height 11
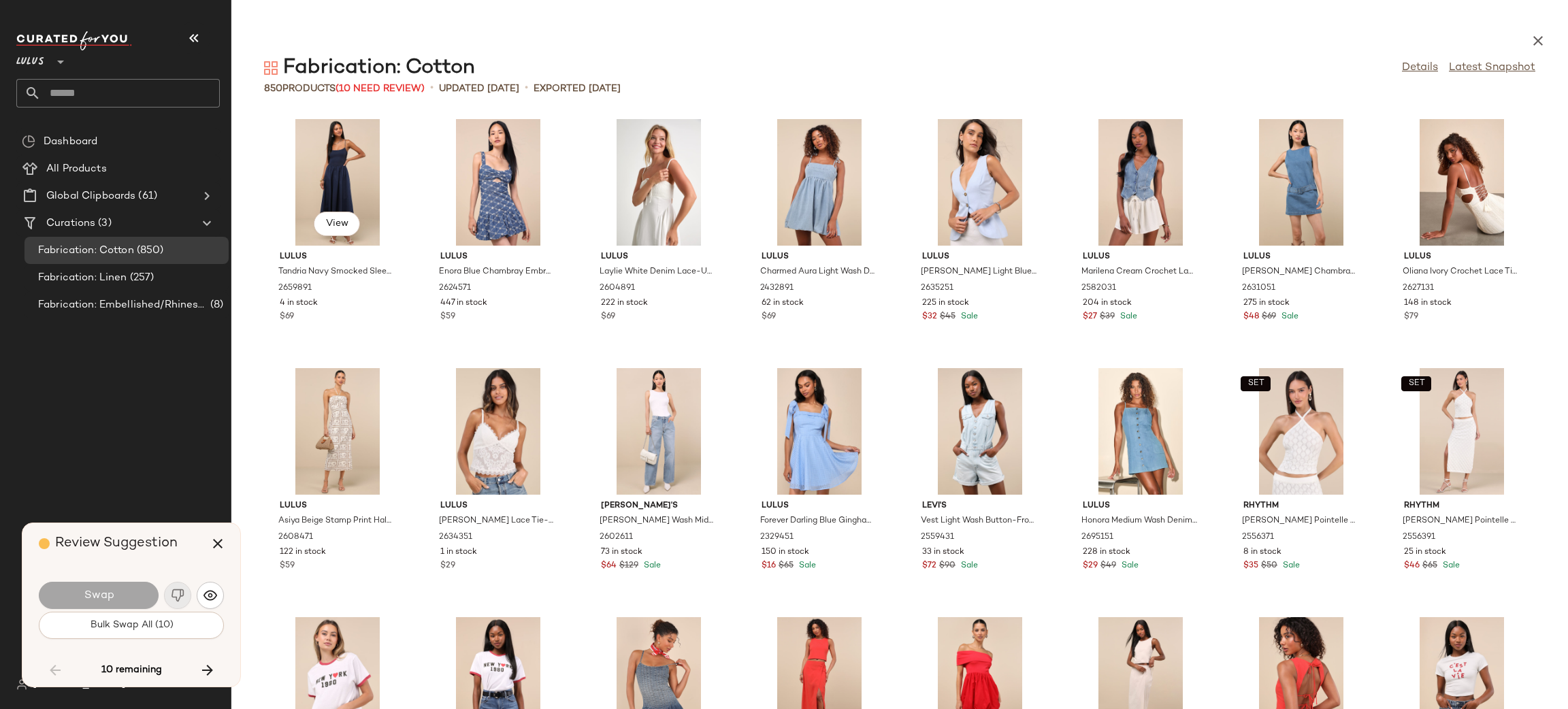
scroll to position [4235, 0]
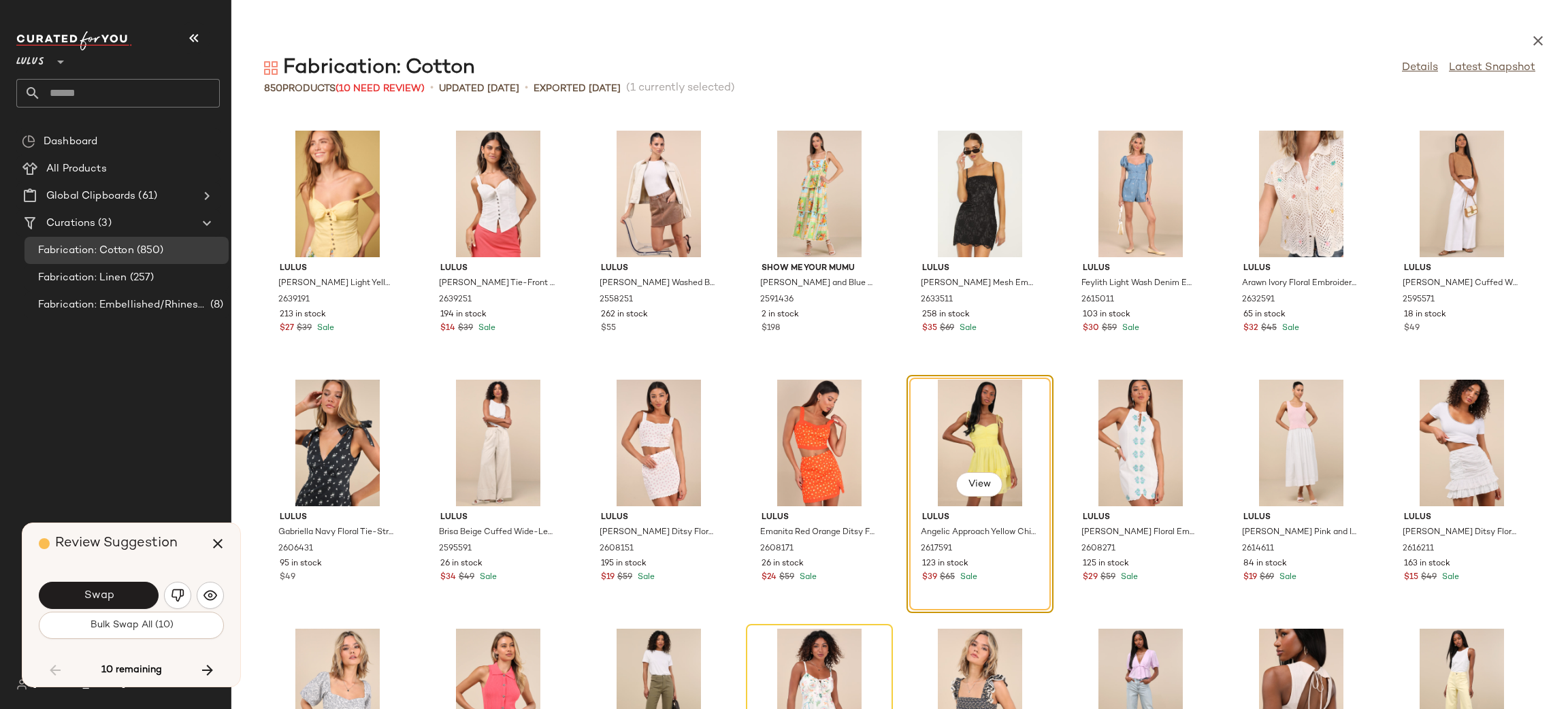
click at [177, 595] on img "button" at bounding box center [177, 595] width 14 height 14
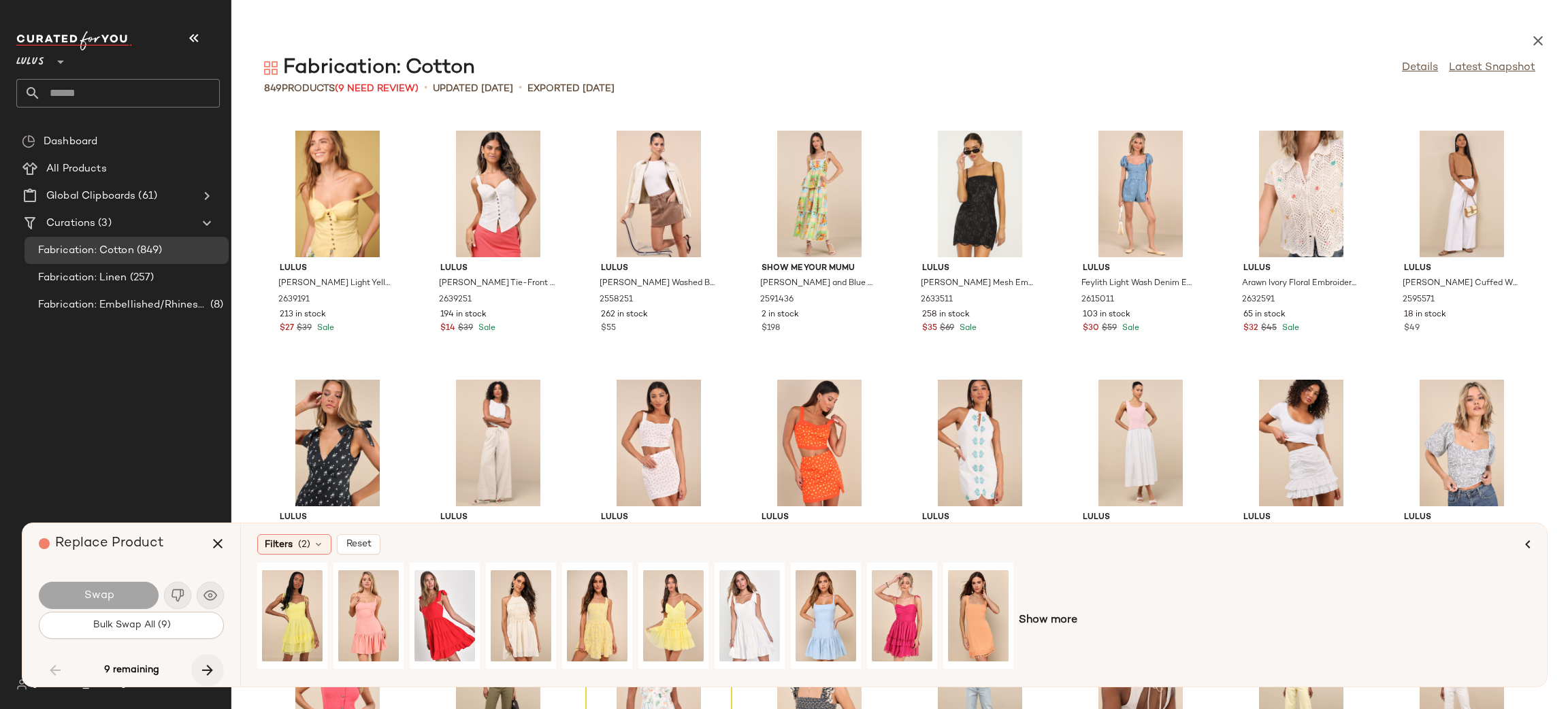
click at [213, 665] on icon "button" at bounding box center [207, 670] width 17 height 17
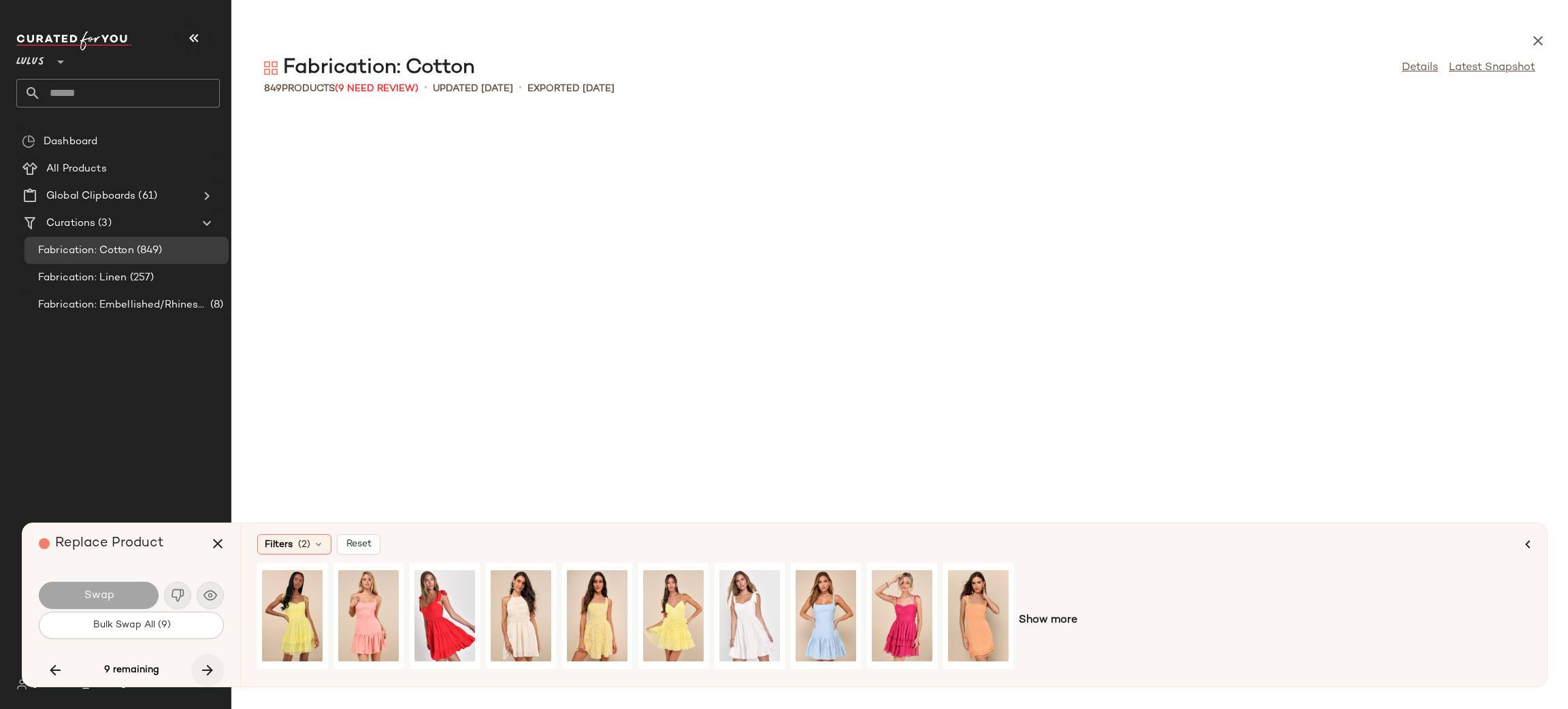
scroll to position [5980, 0]
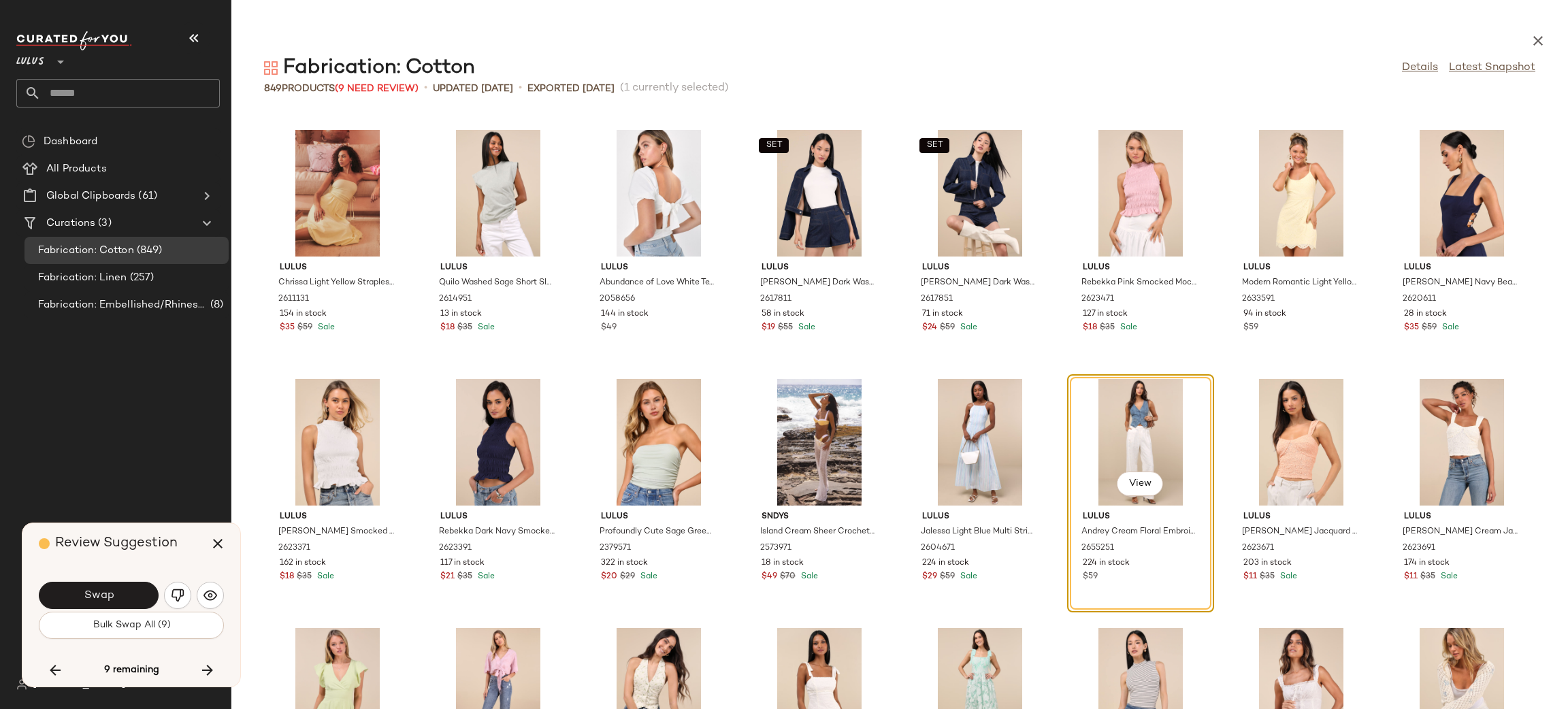
click at [178, 595] on img "button" at bounding box center [177, 595] width 14 height 14
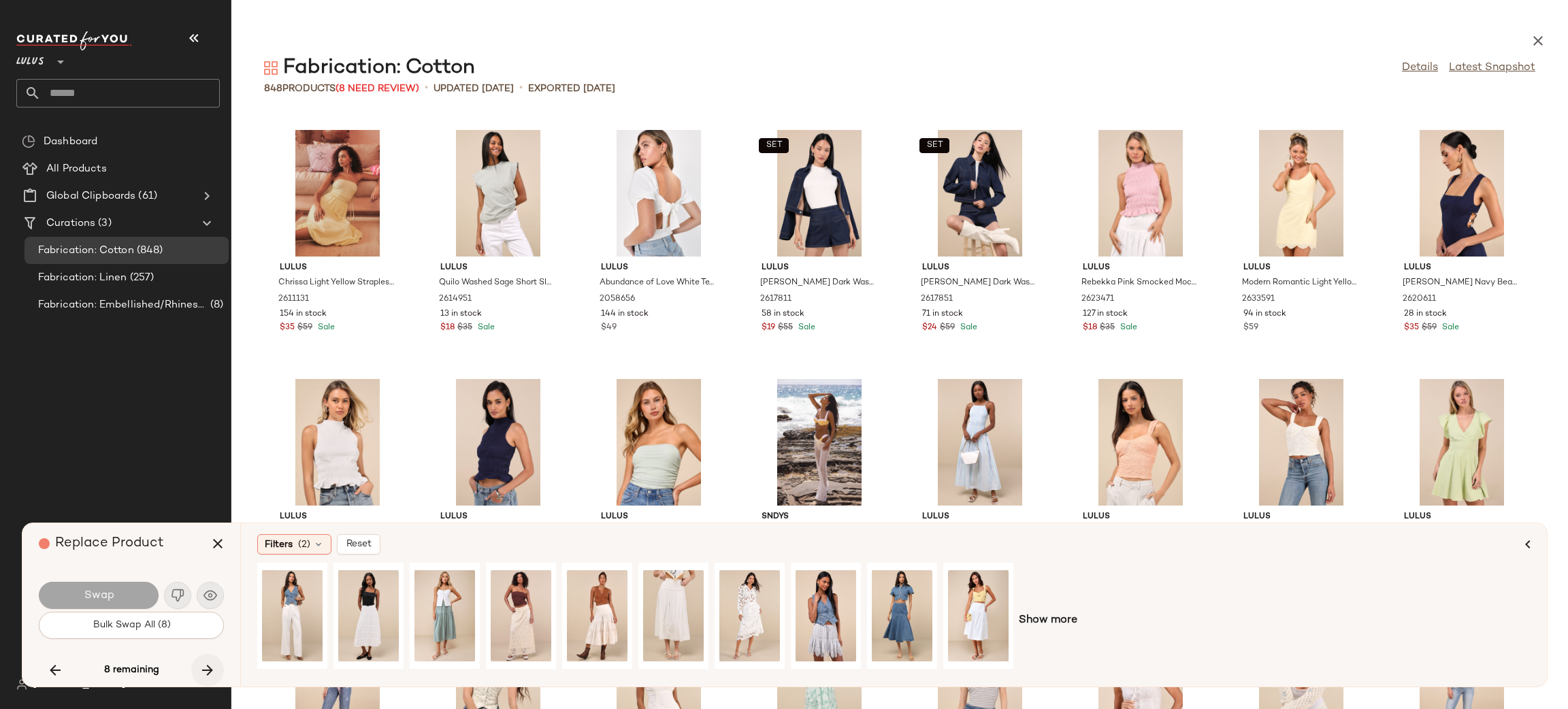
click at [210, 670] on icon "button" at bounding box center [207, 670] width 17 height 17
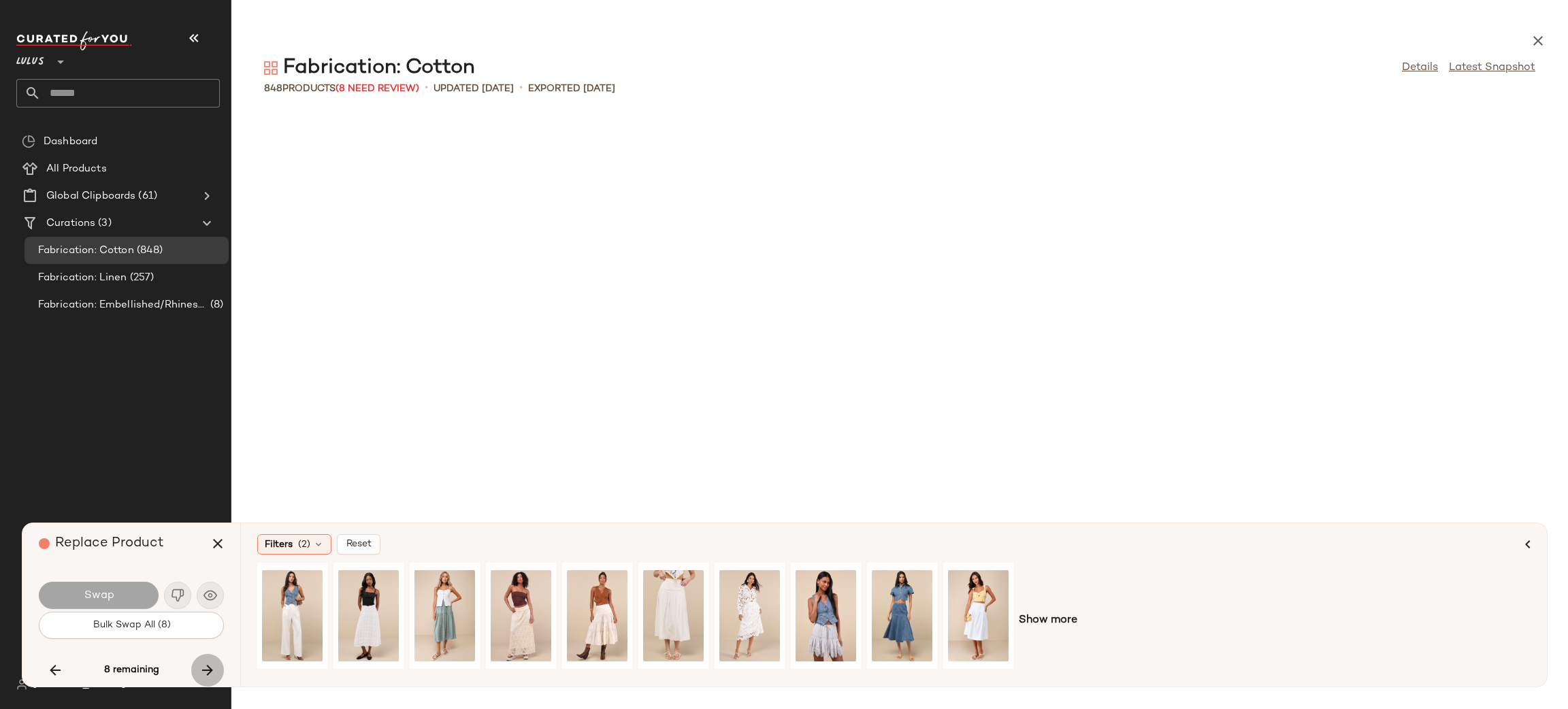
scroll to position [8470, 0]
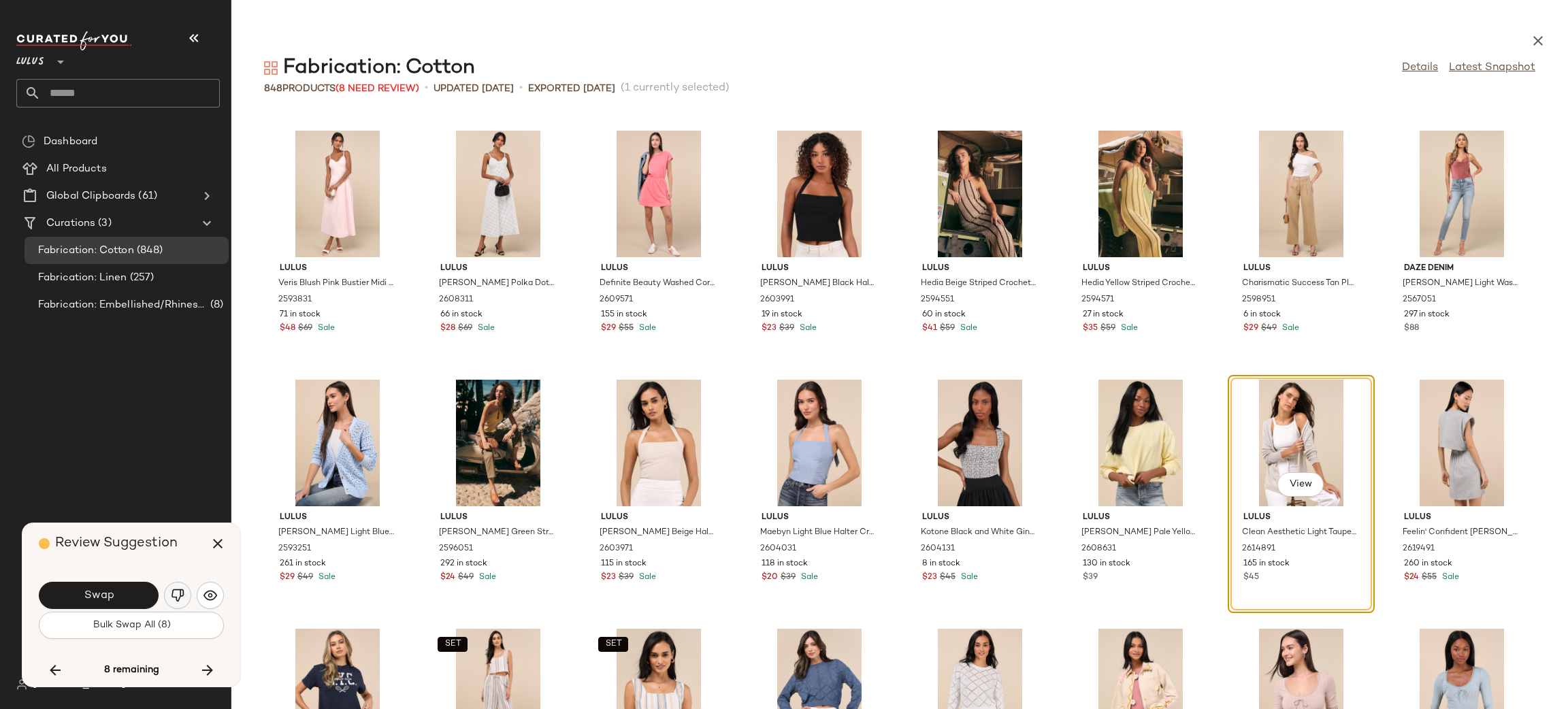
click at [181, 592] on img "button" at bounding box center [177, 595] width 14 height 14
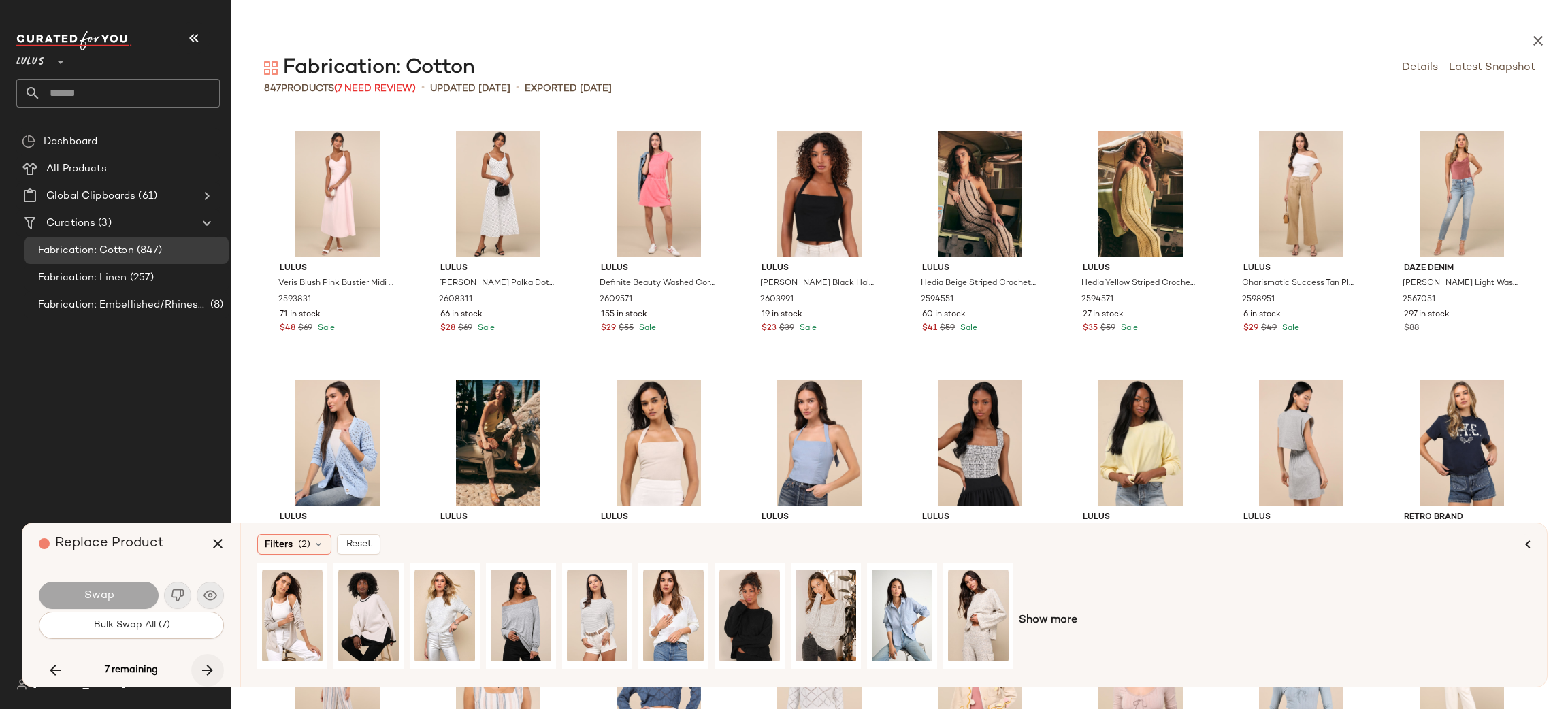
click at [212, 664] on icon "button" at bounding box center [207, 670] width 17 height 17
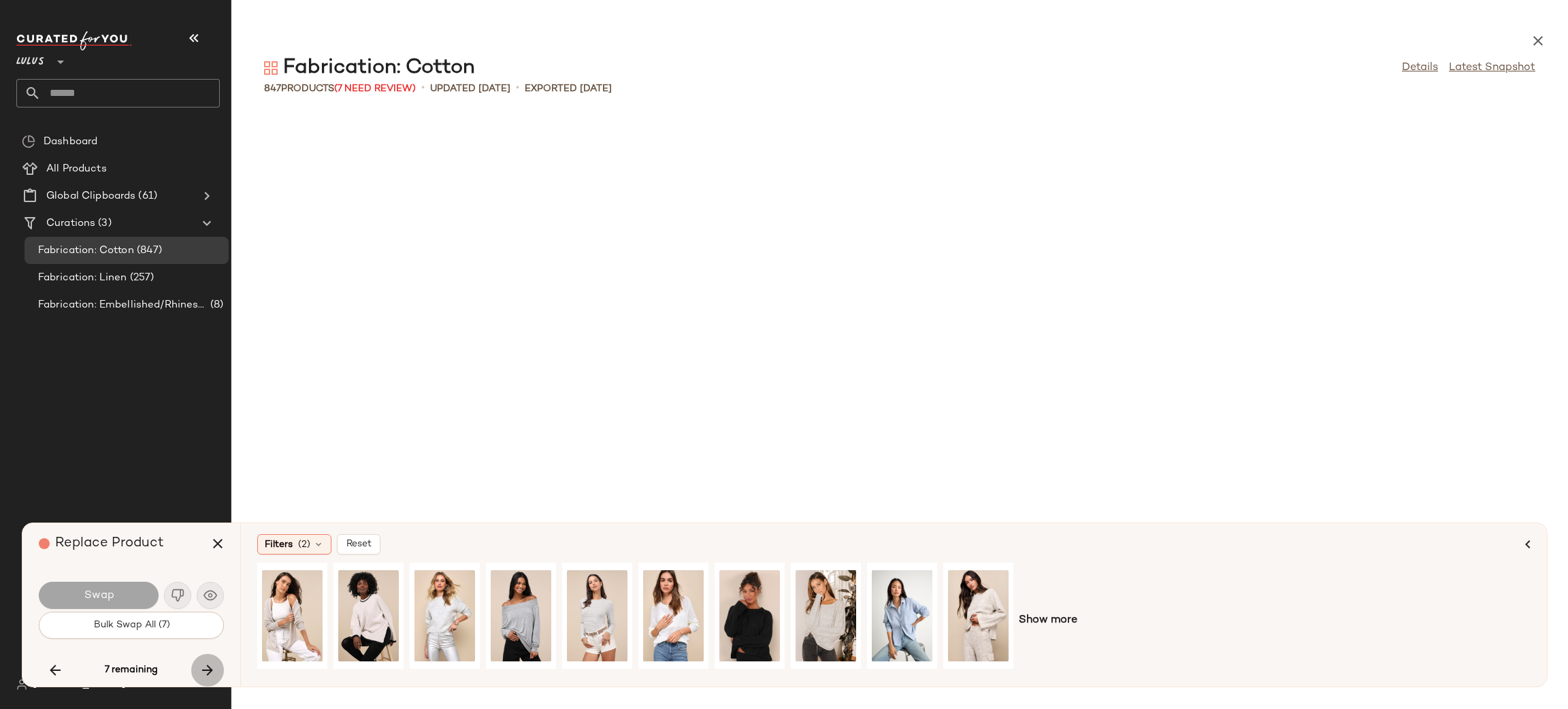
scroll to position [17939, 0]
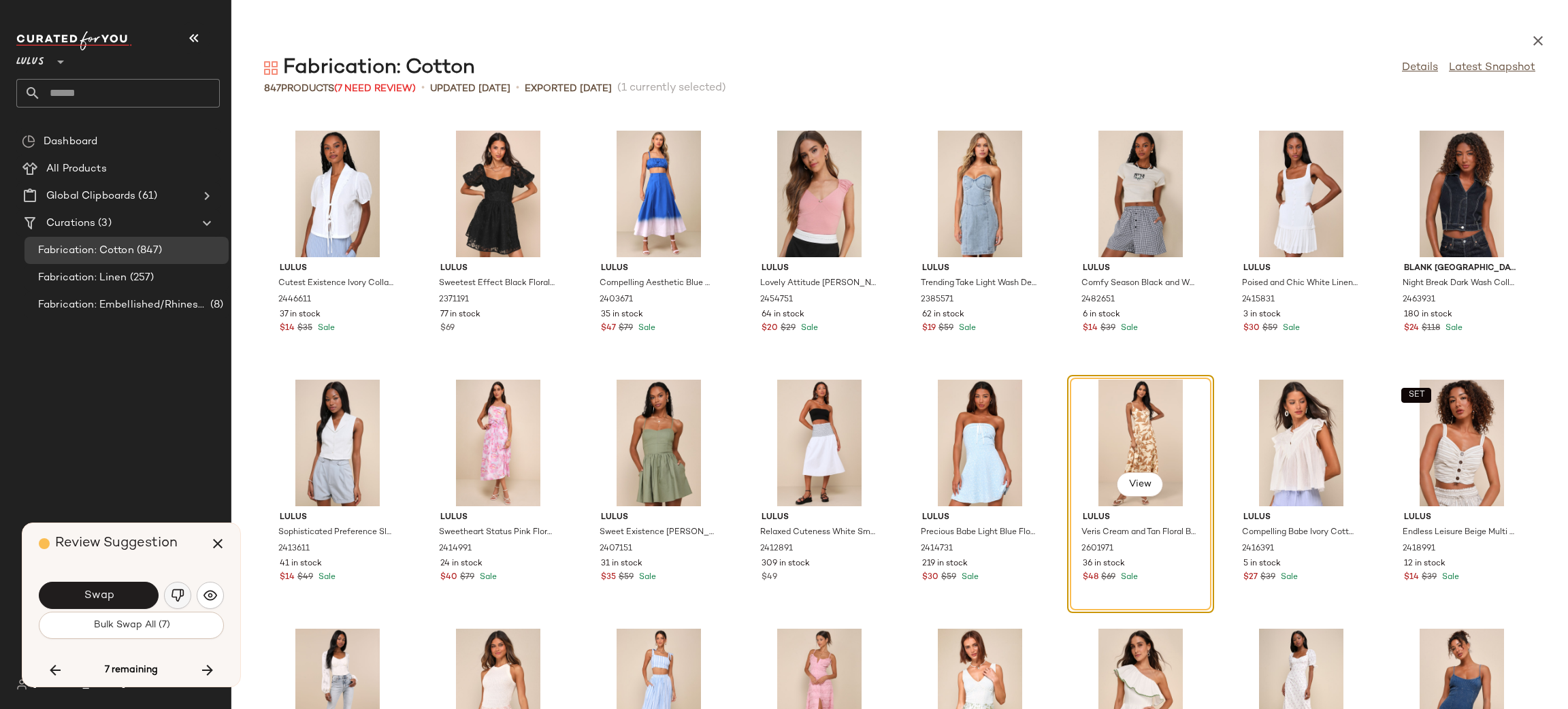
click at [183, 596] on img "button" at bounding box center [177, 595] width 14 height 14
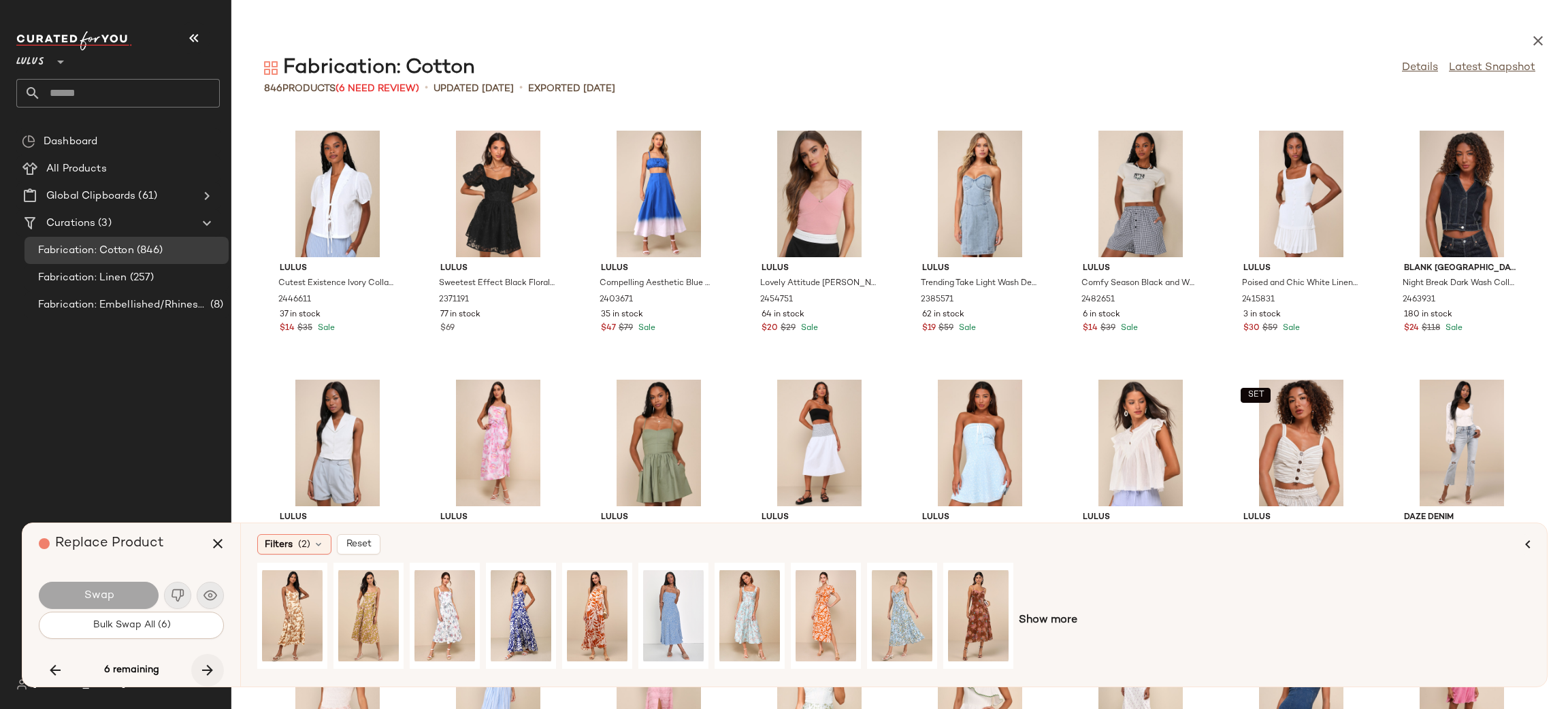
click at [211, 672] on icon "button" at bounding box center [207, 670] width 17 height 17
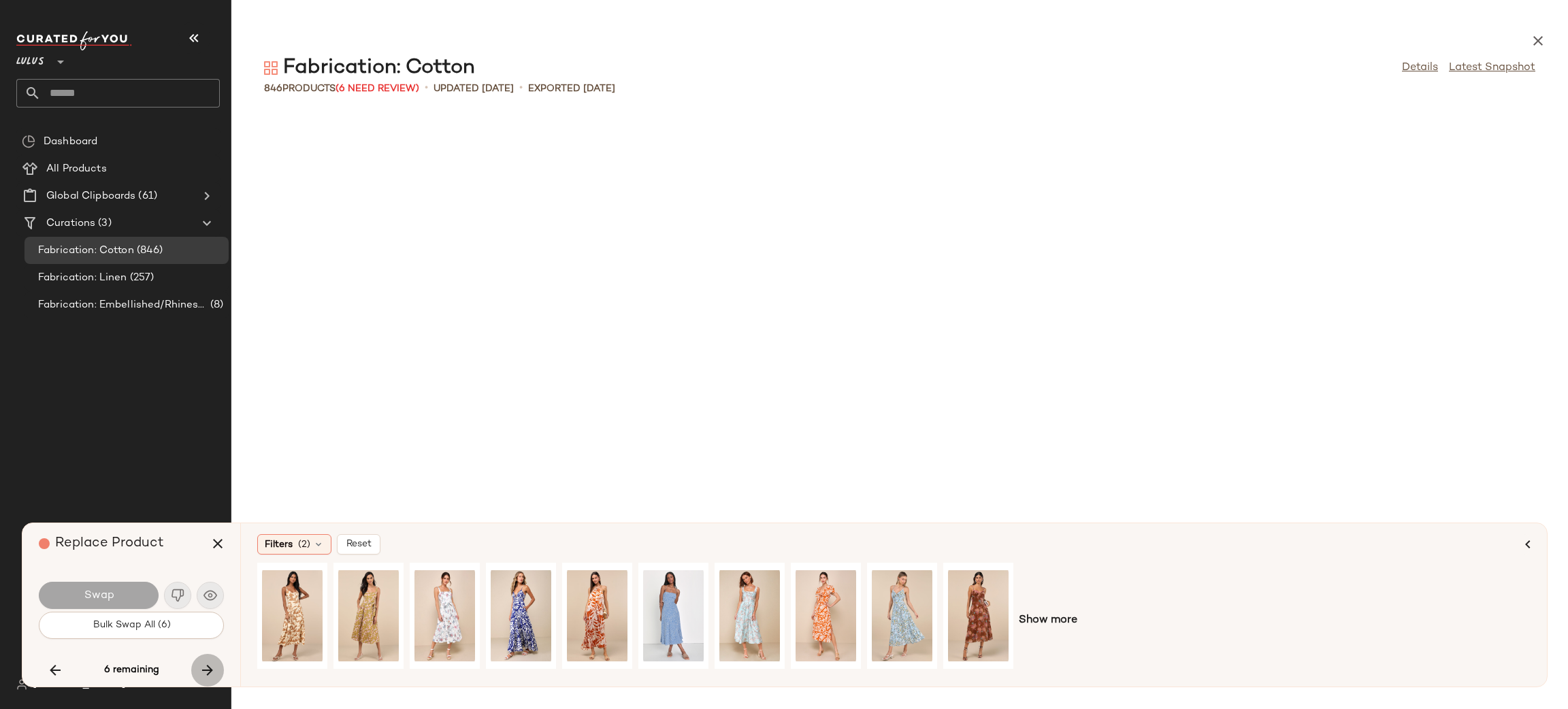
scroll to position [23919, 0]
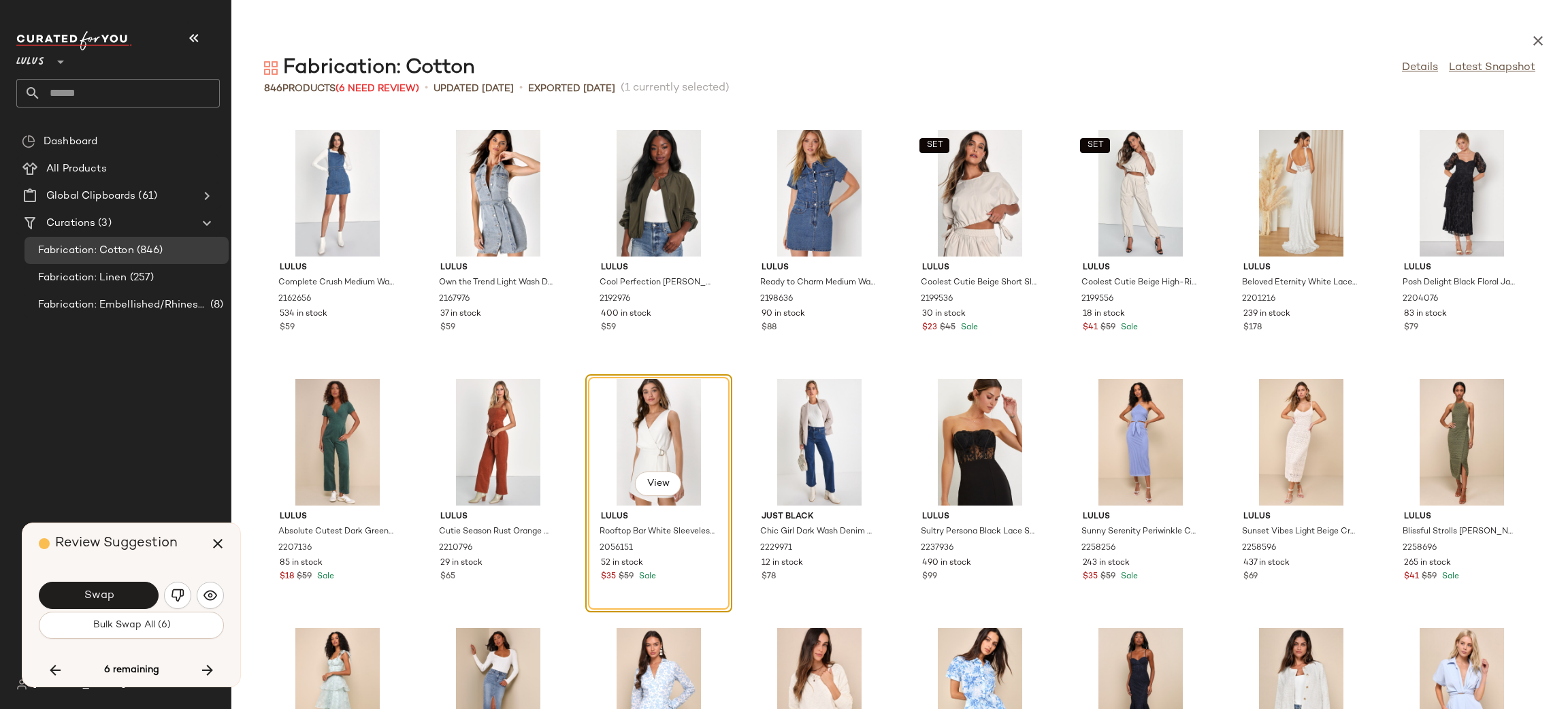
click at [183, 593] on img "button" at bounding box center [177, 595] width 14 height 14
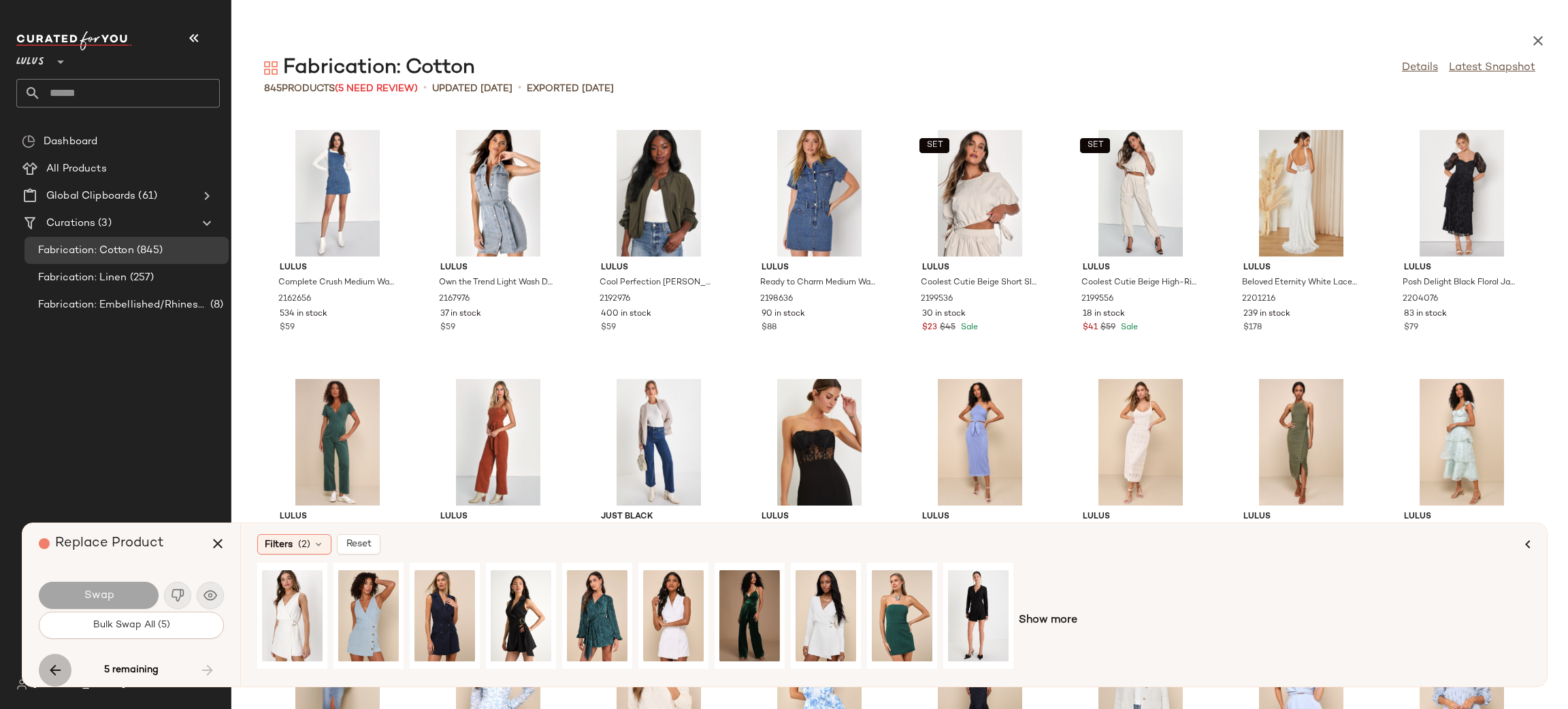
click at [54, 670] on icon "button" at bounding box center [55, 670] width 17 height 17
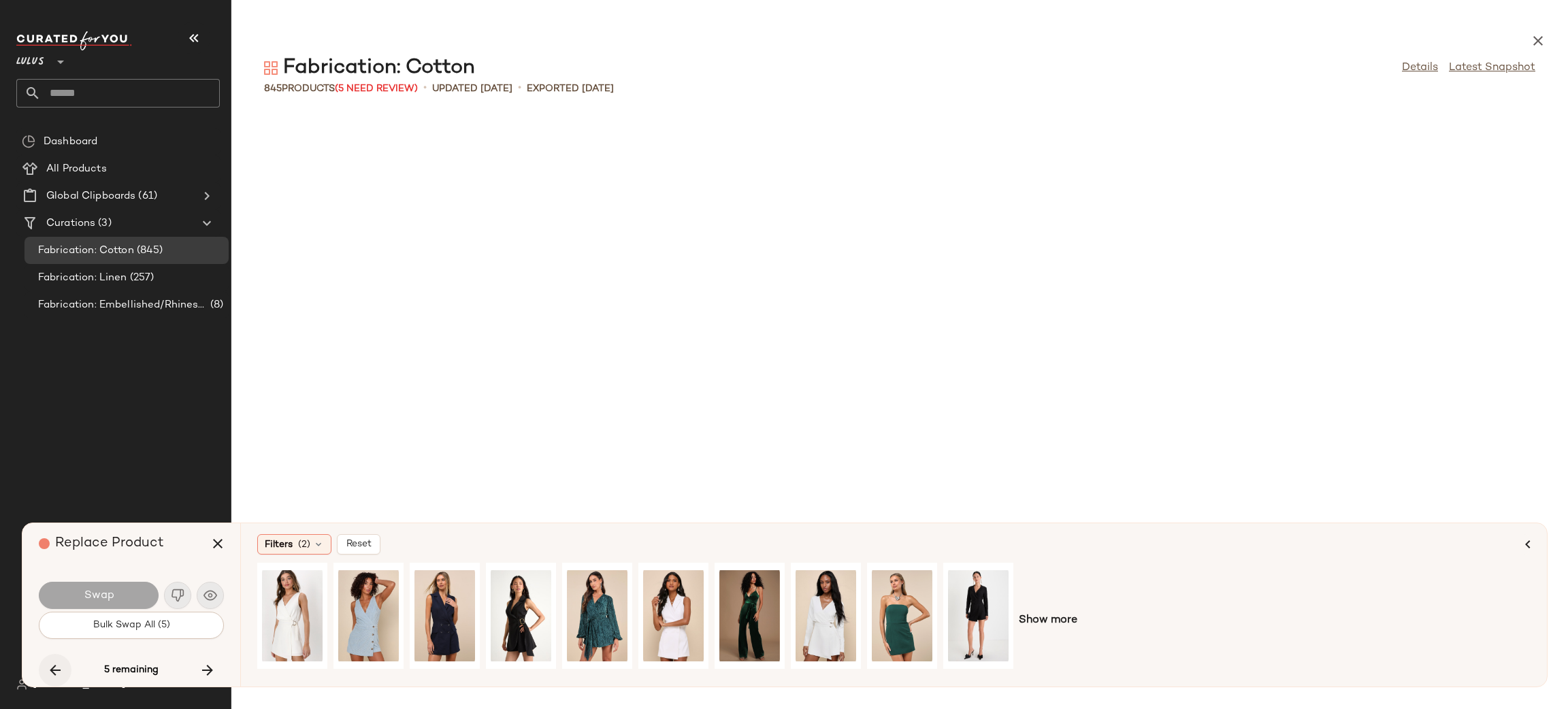
scroll to position [18935, 0]
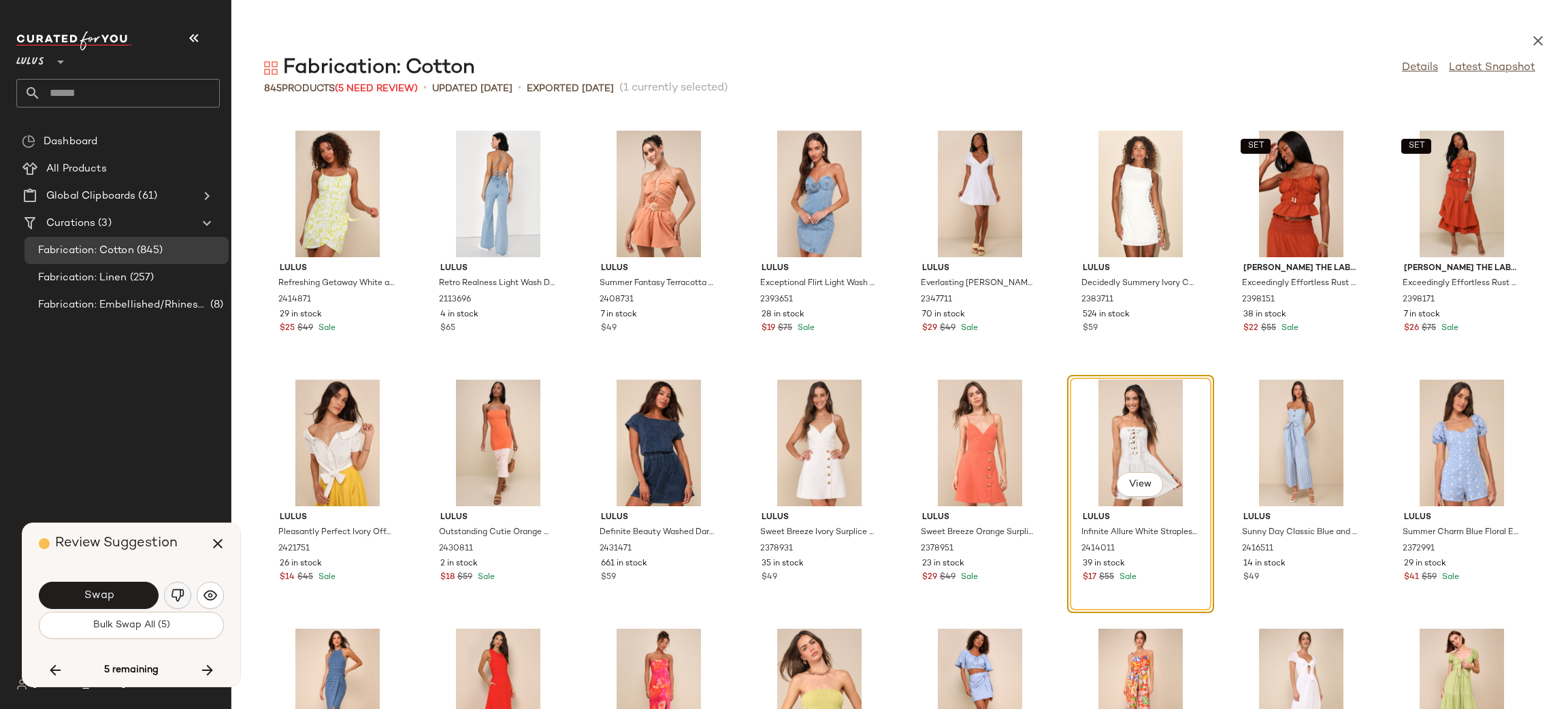
click at [171, 591] on img "button" at bounding box center [177, 595] width 14 height 14
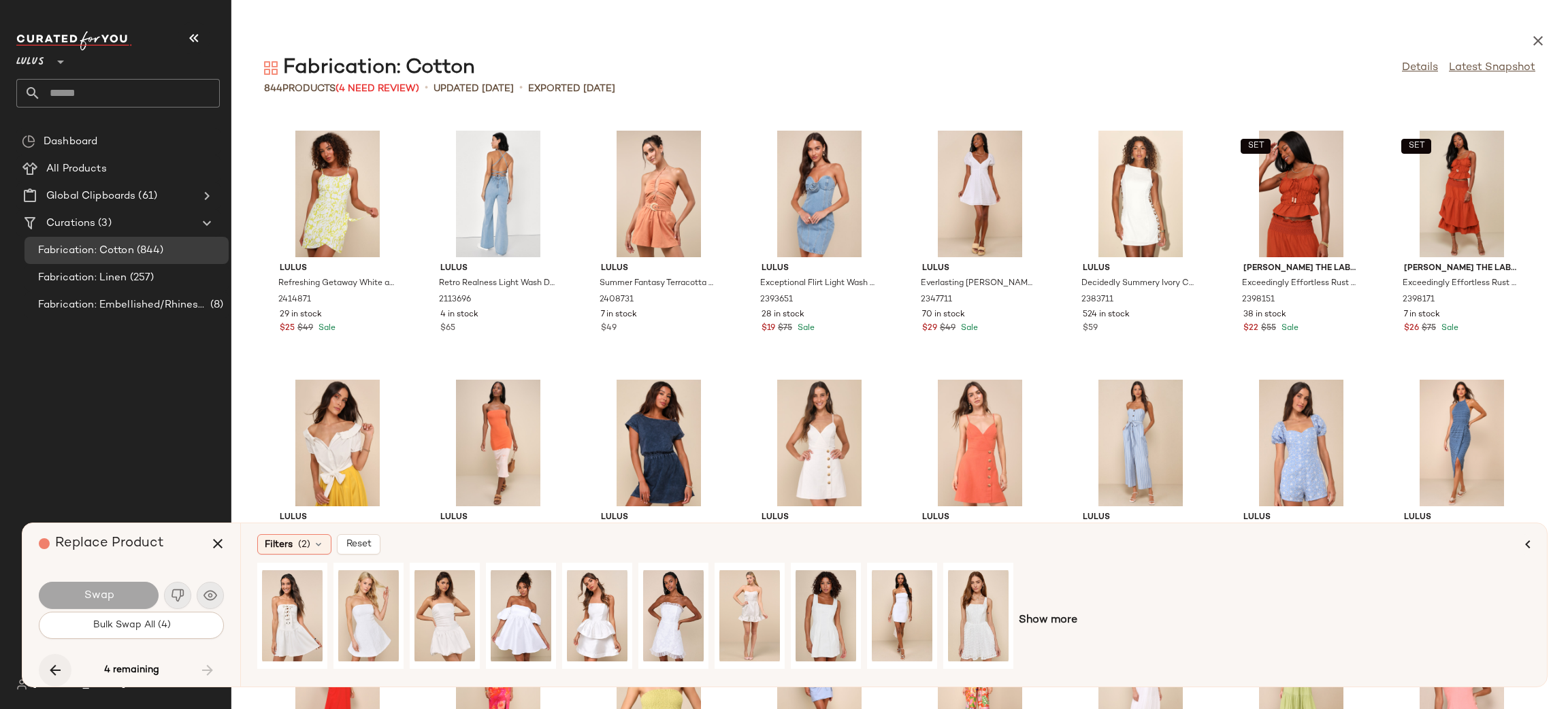
click at [49, 671] on icon "button" at bounding box center [55, 670] width 17 height 17
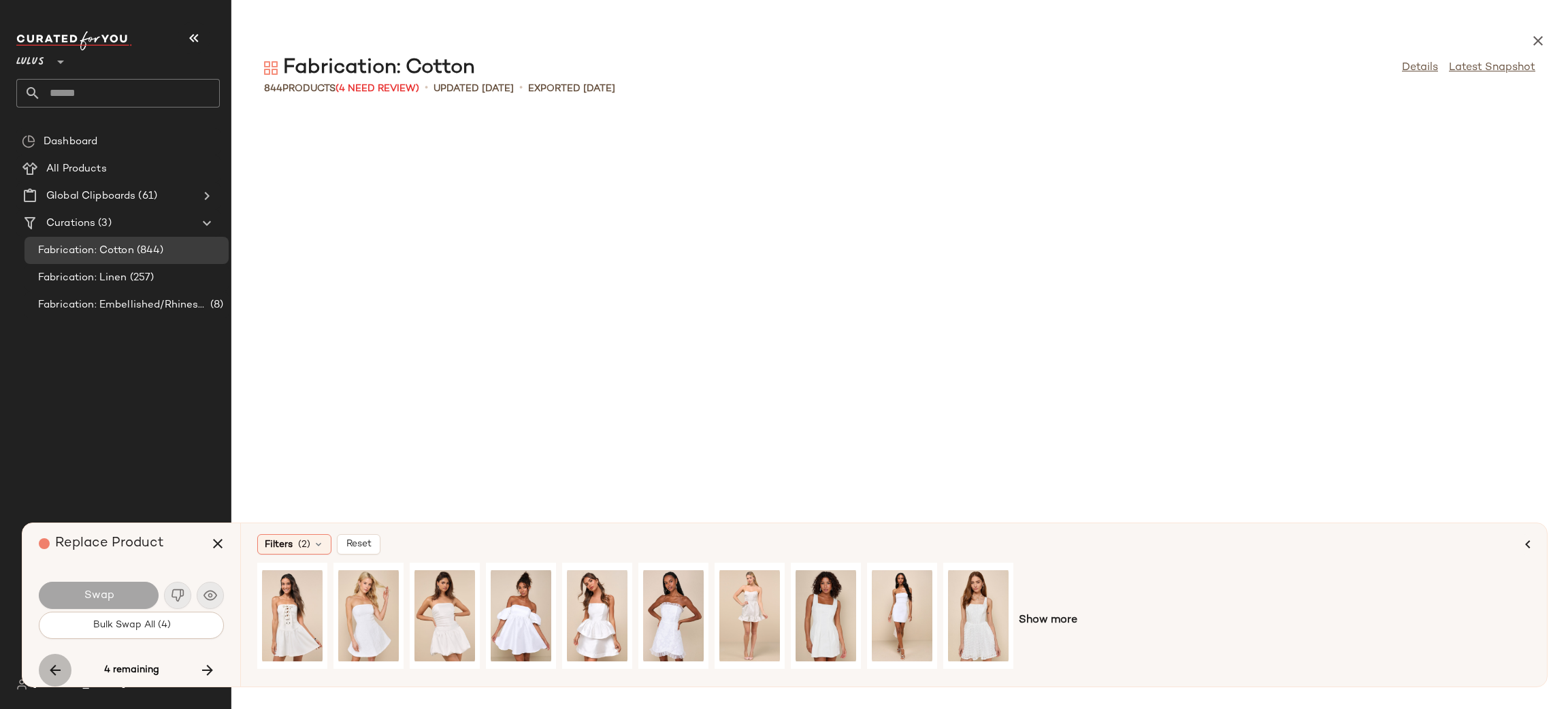
scroll to position [13952, 0]
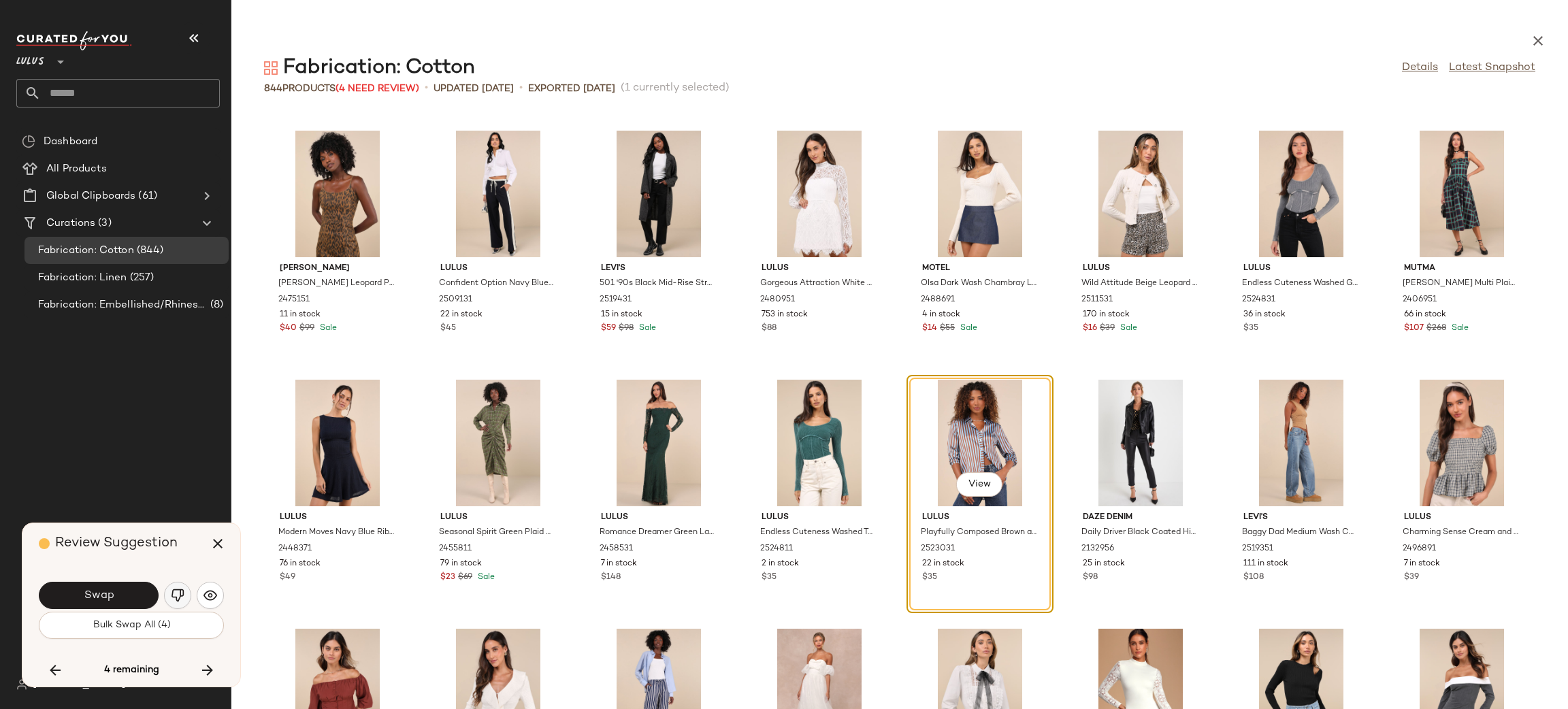
click at [177, 593] on img "button" at bounding box center [177, 595] width 14 height 14
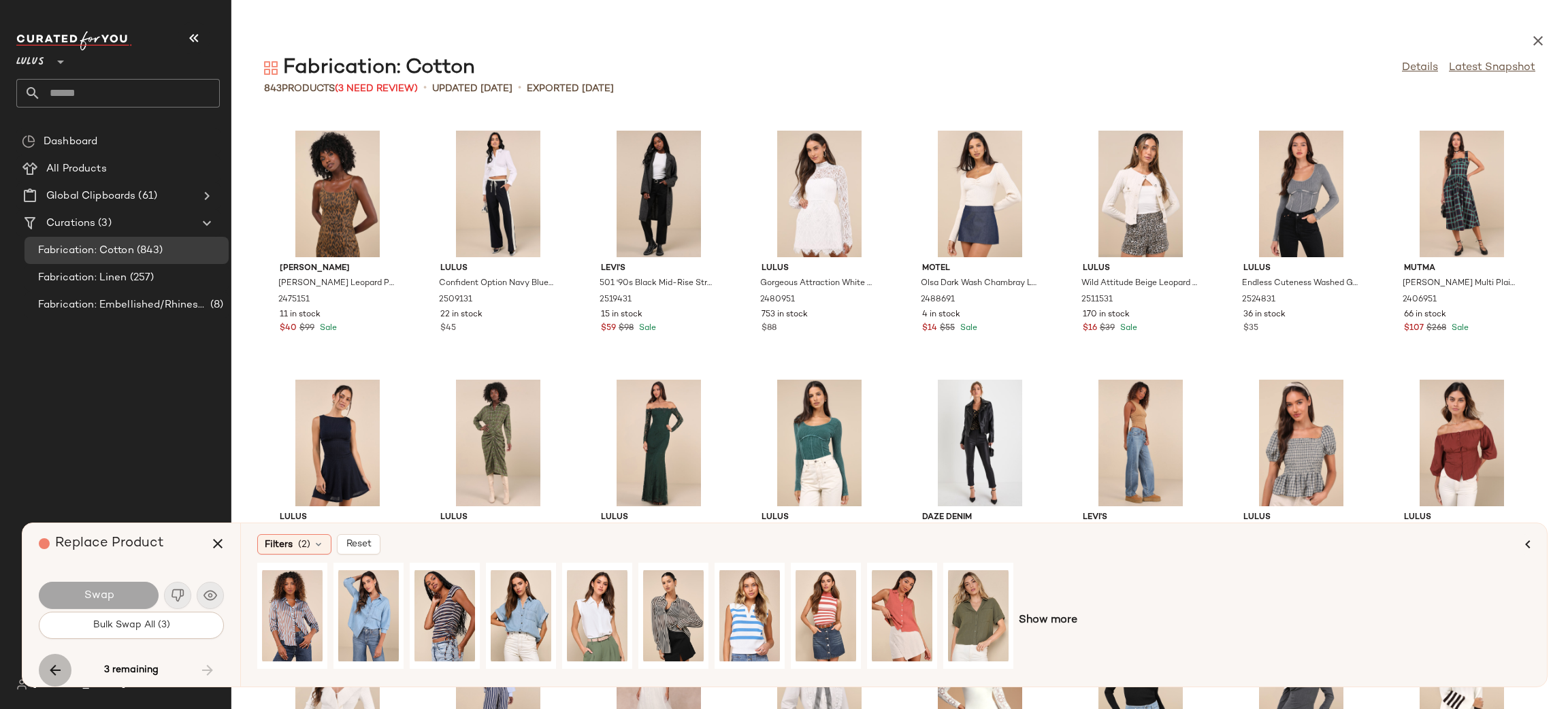
click at [39, 675] on button "button" at bounding box center [55, 670] width 33 height 33
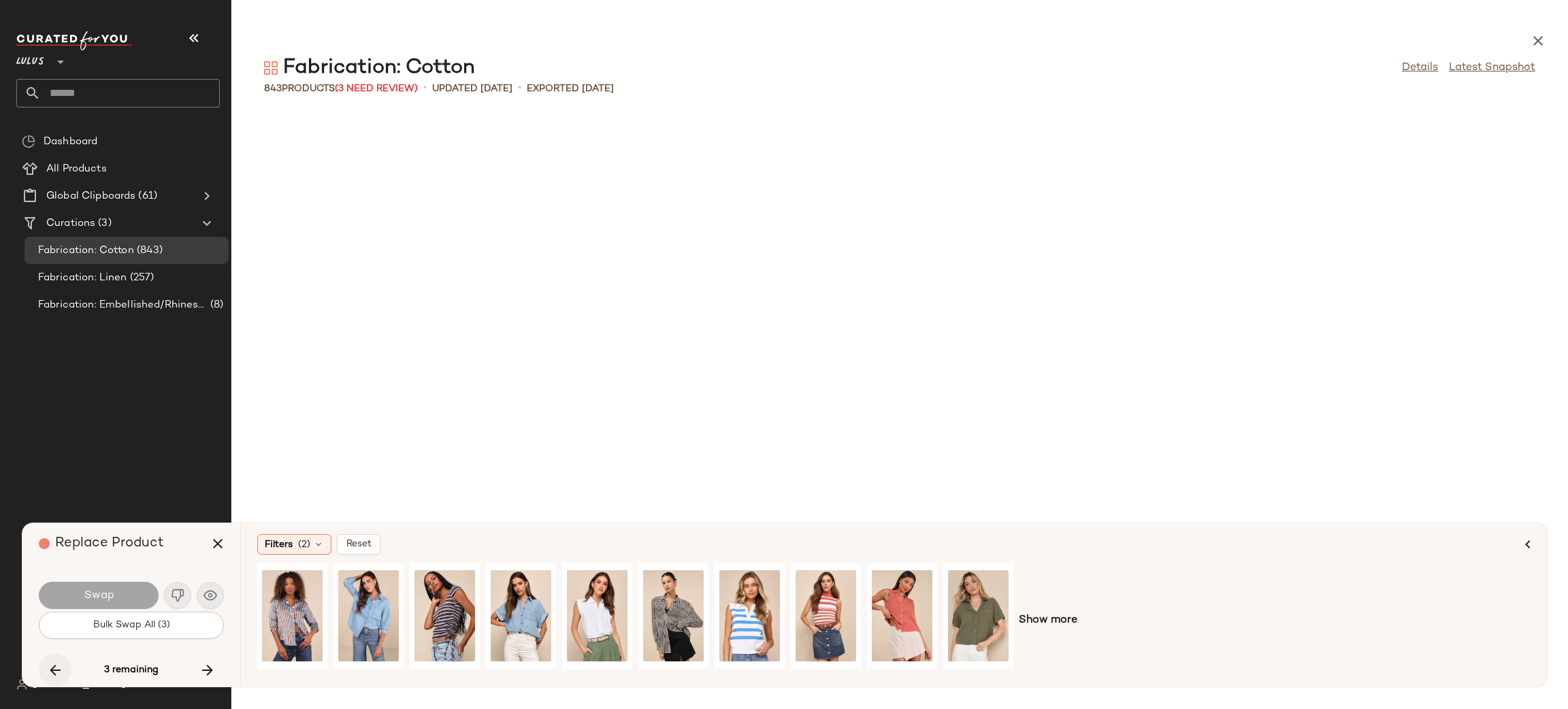
scroll to position [6975, 0]
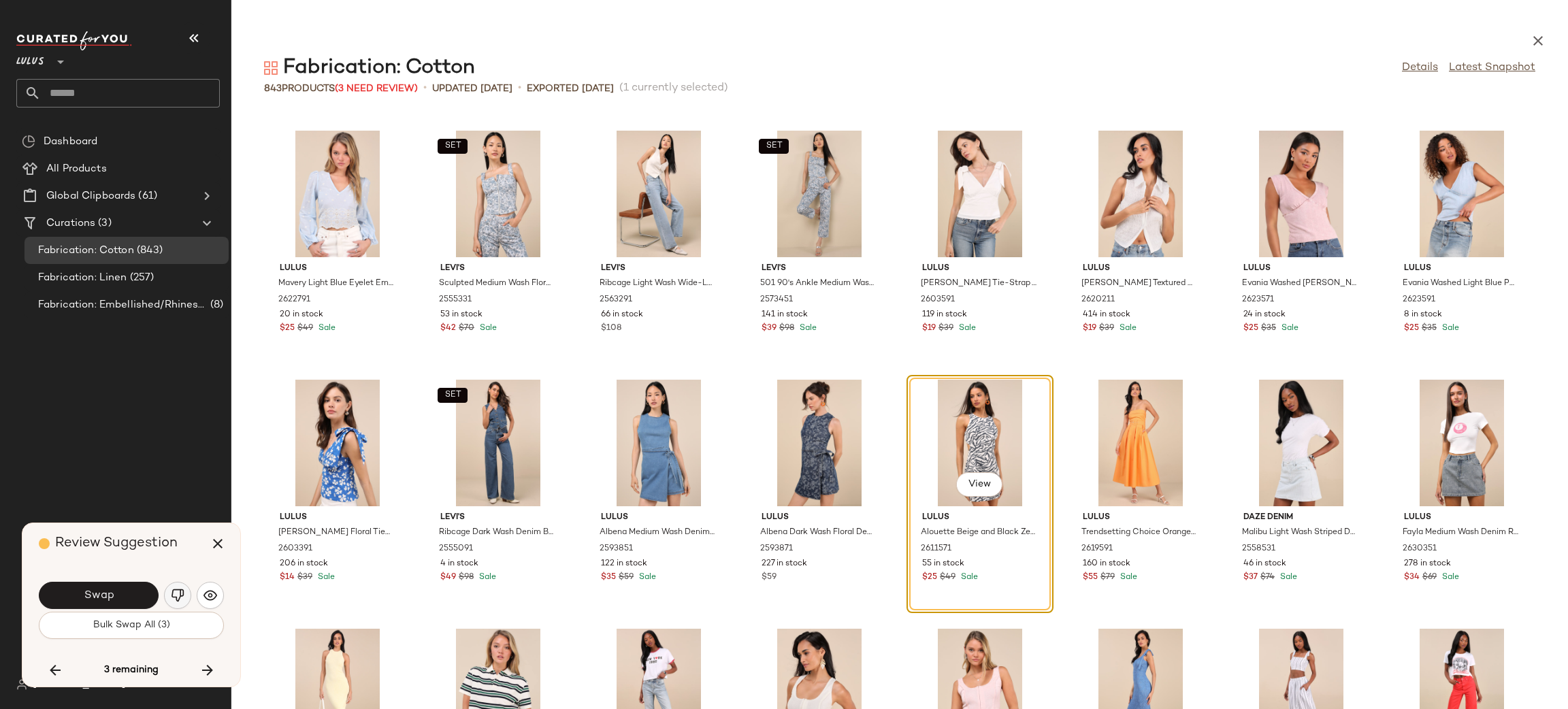
click at [182, 597] on img "button" at bounding box center [177, 595] width 14 height 14
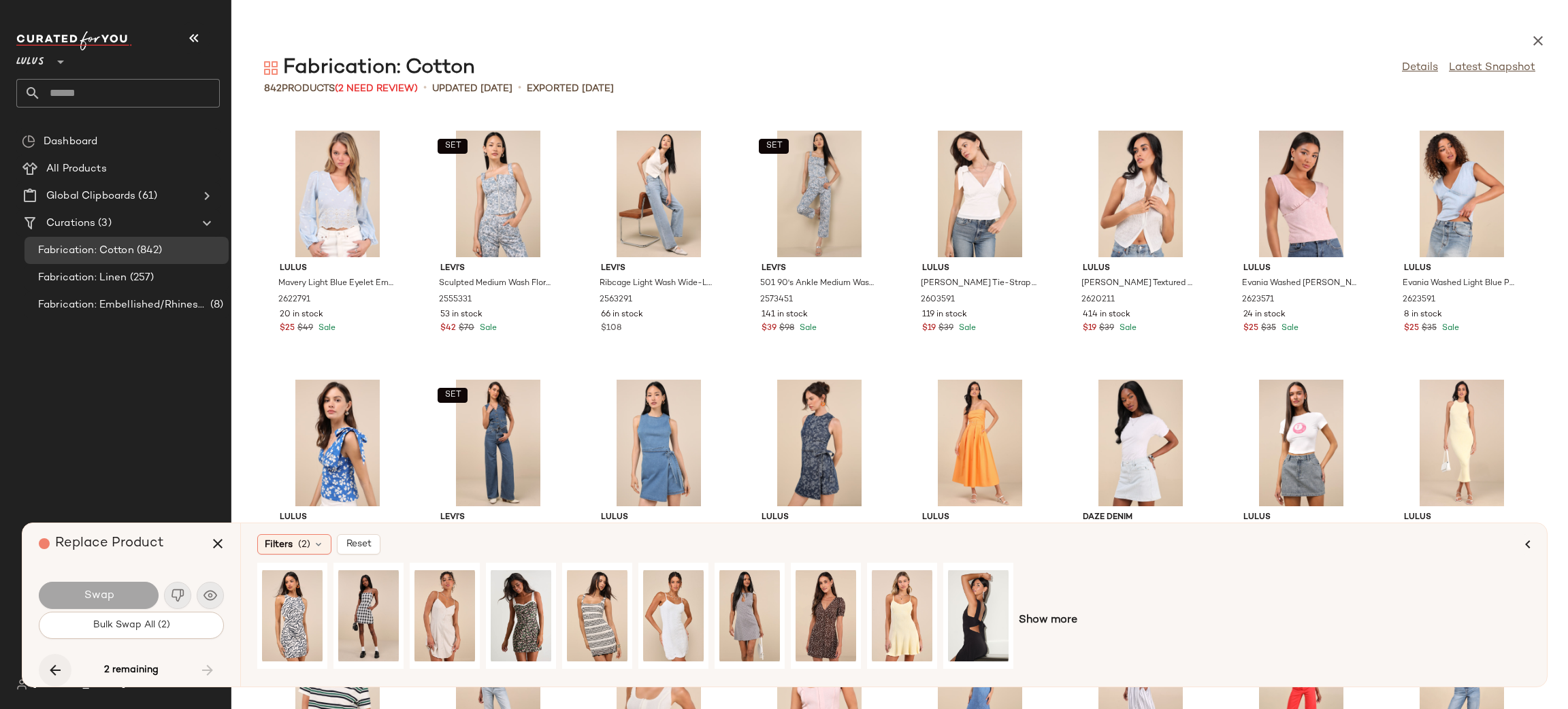
click at [47, 670] on icon "button" at bounding box center [55, 670] width 17 height 17
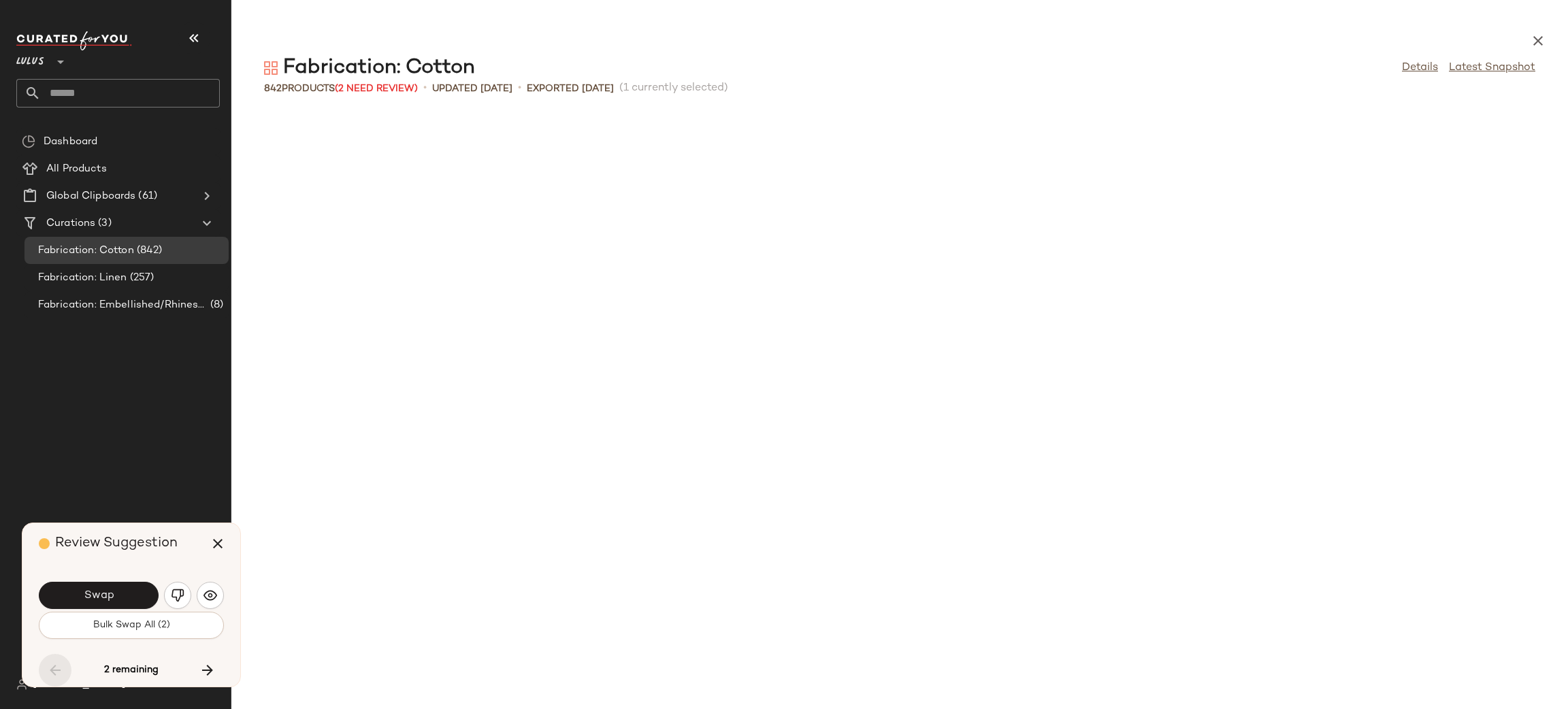
scroll to position [4484, 0]
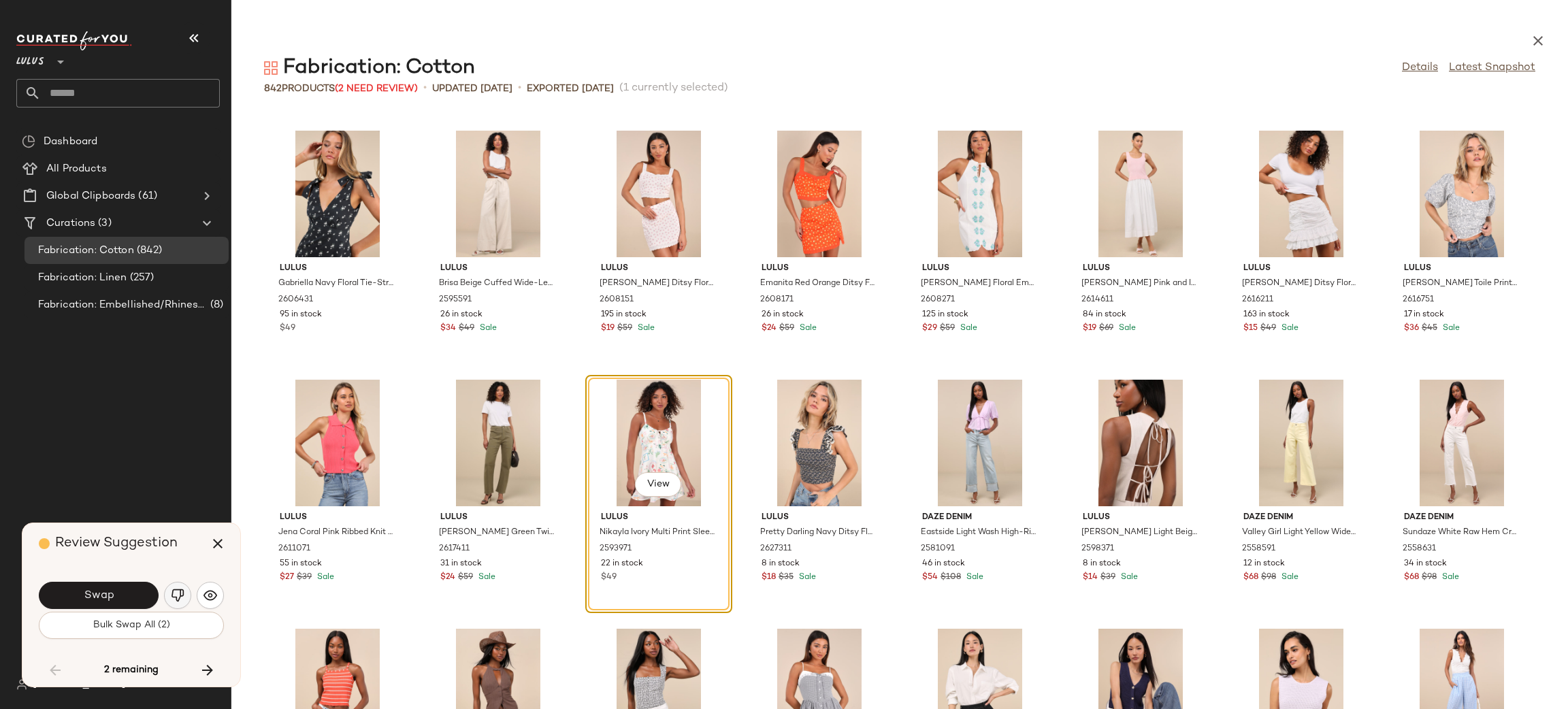
click at [171, 594] on img "button" at bounding box center [177, 595] width 14 height 14
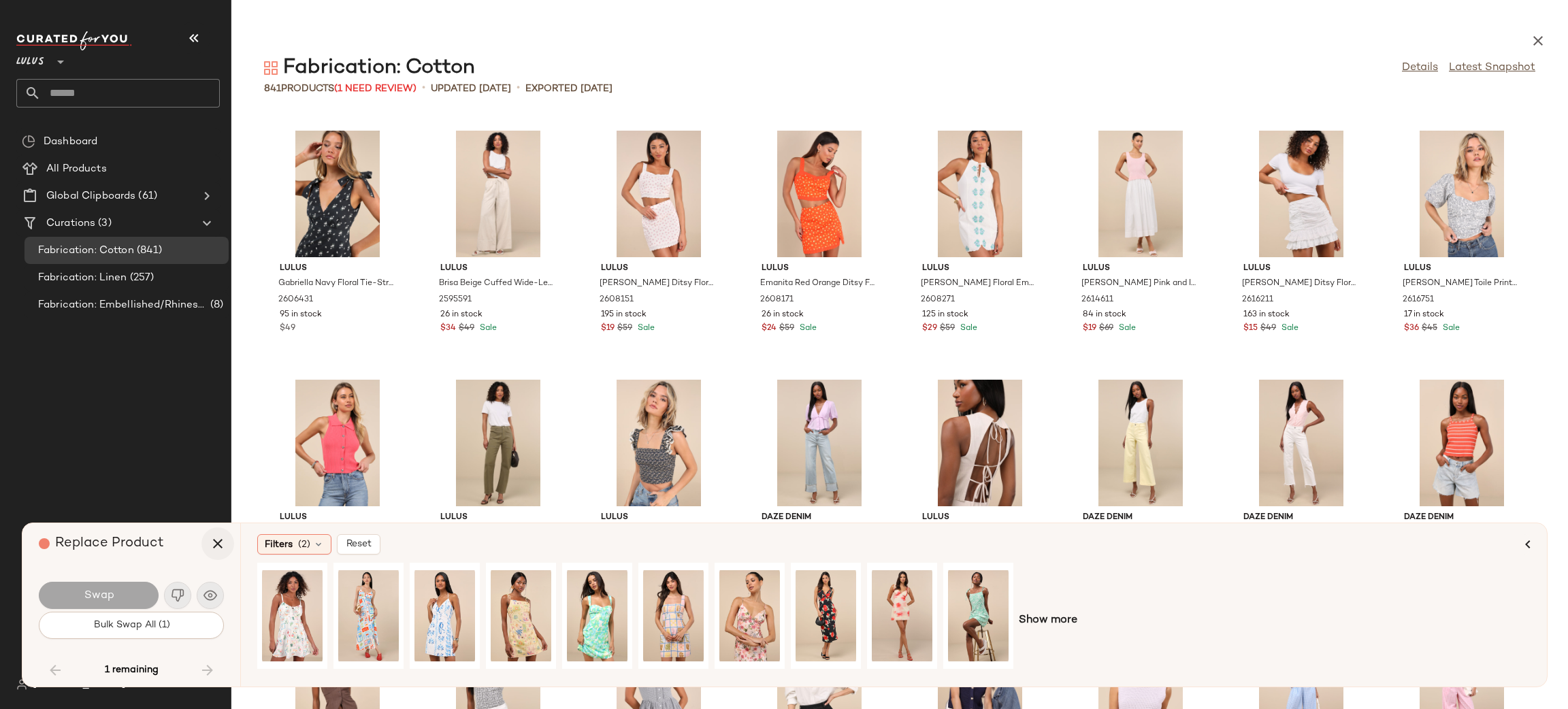
click at [215, 546] on icon "button" at bounding box center [218, 544] width 17 height 17
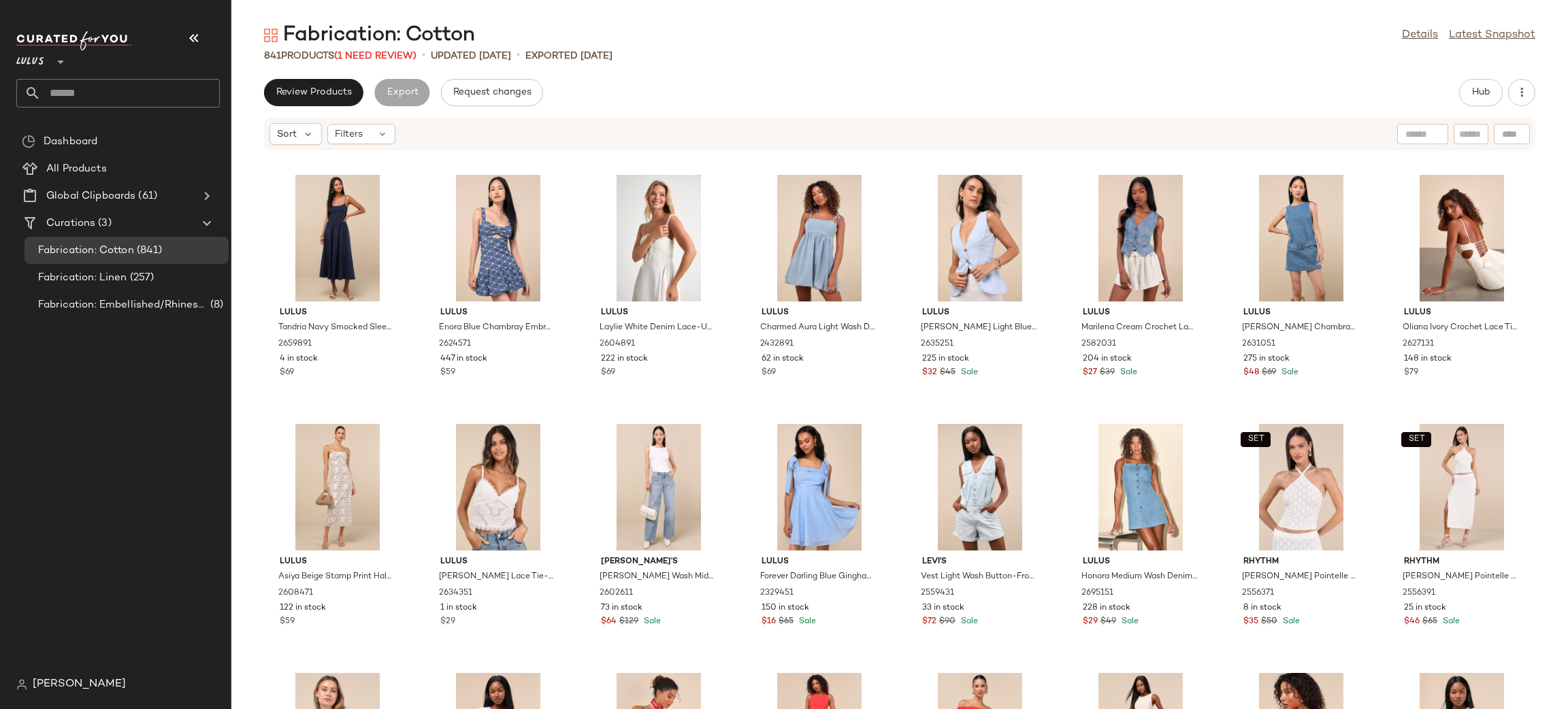
click at [860, 119] on div "Sort Filters" at bounding box center [900, 134] width 1271 height 33
click at [301, 94] on span "Review Products" at bounding box center [314, 93] width 76 height 11
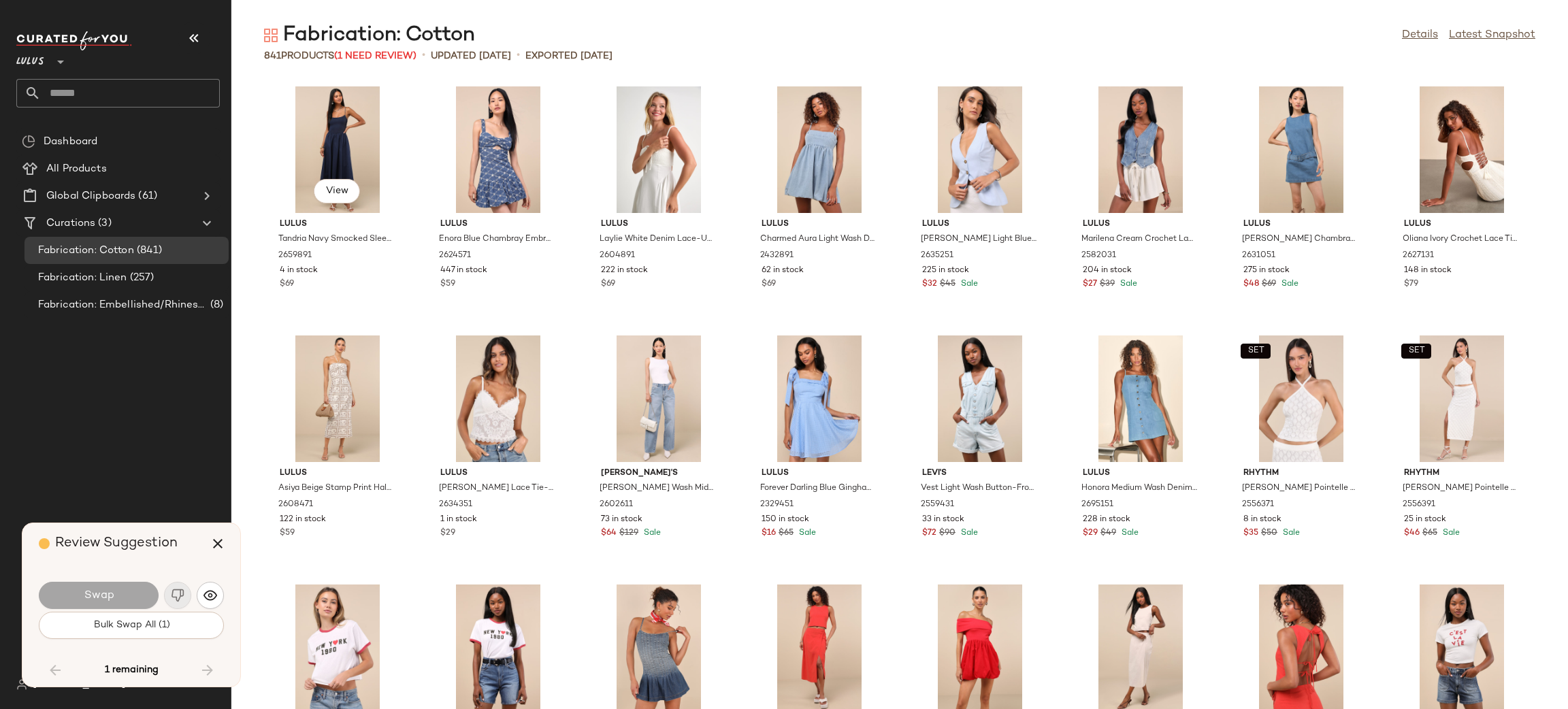
scroll to position [25414, 0]
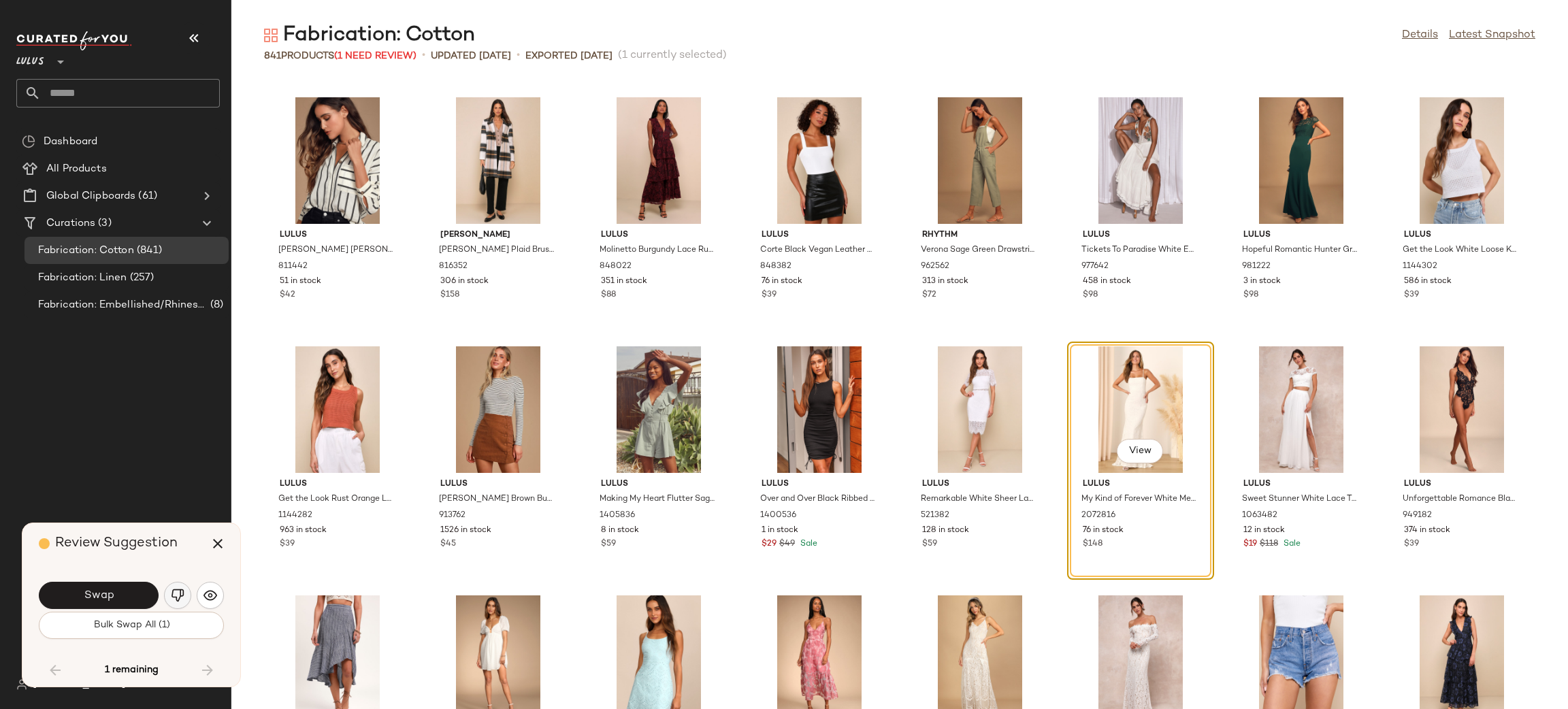
click at [176, 591] on img "button" at bounding box center [177, 595] width 14 height 14
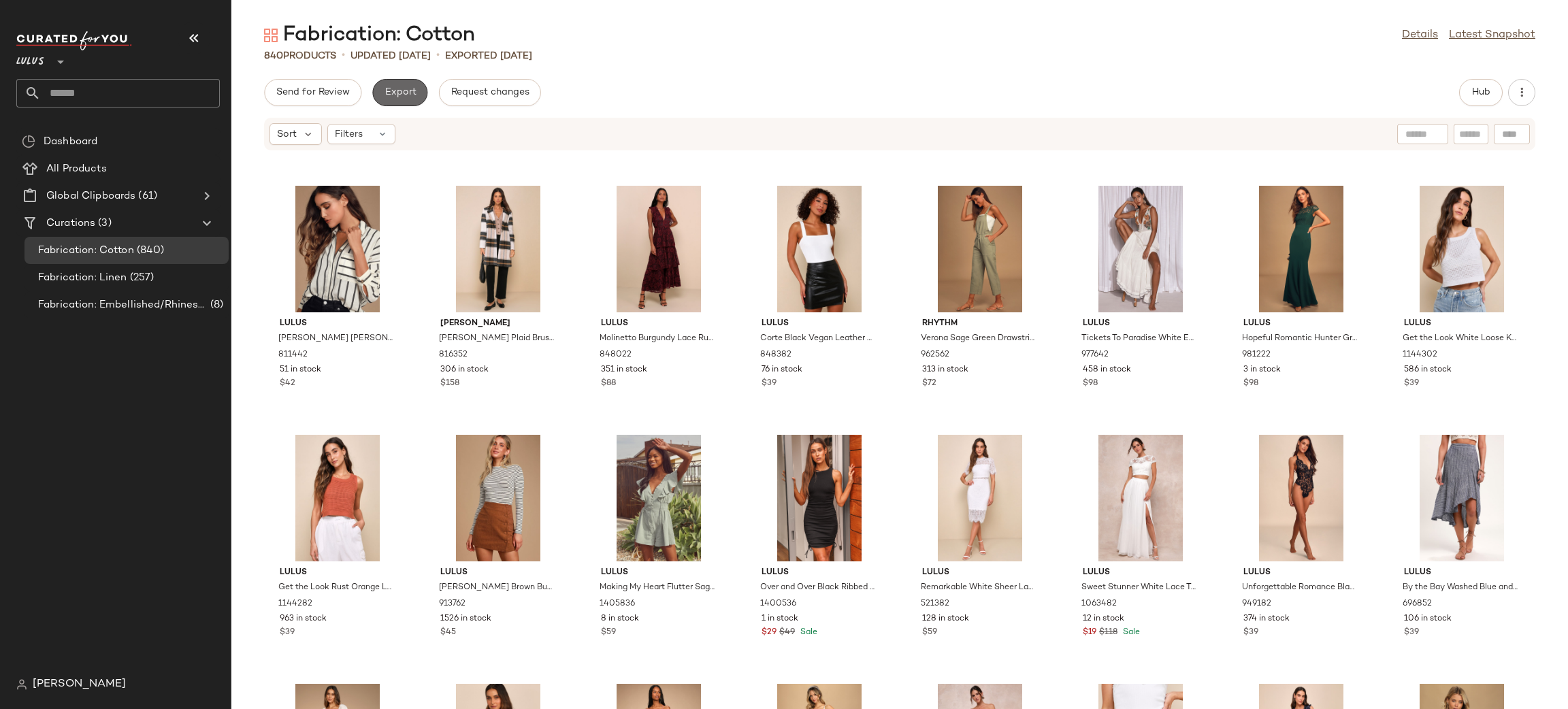
click at [409, 91] on span "Export" at bounding box center [400, 93] width 32 height 11
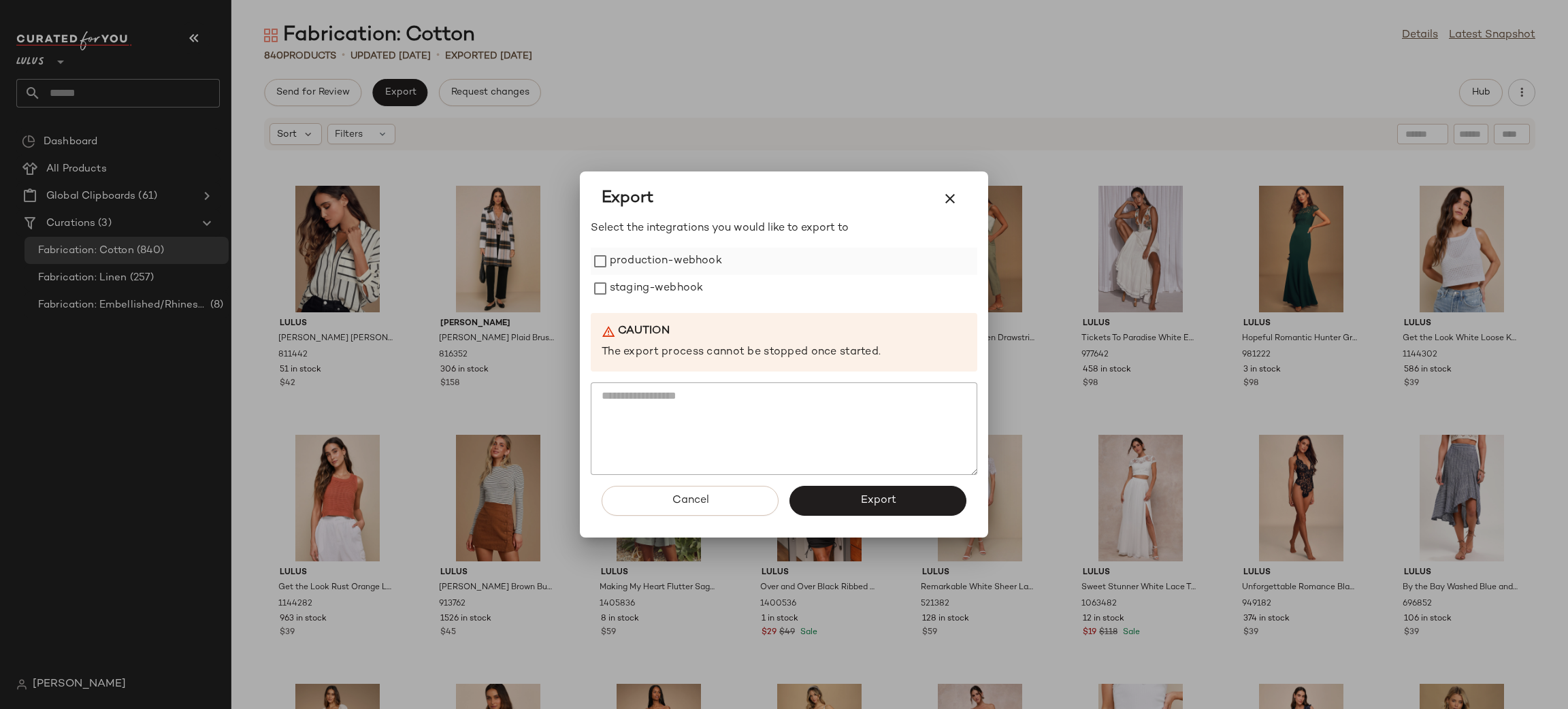
click at [649, 263] on label "production-webhook" at bounding box center [666, 261] width 112 height 28
click at [662, 278] on label "staging-webhook" at bounding box center [657, 289] width 94 height 28
click at [915, 503] on button "Export" at bounding box center [878, 501] width 177 height 30
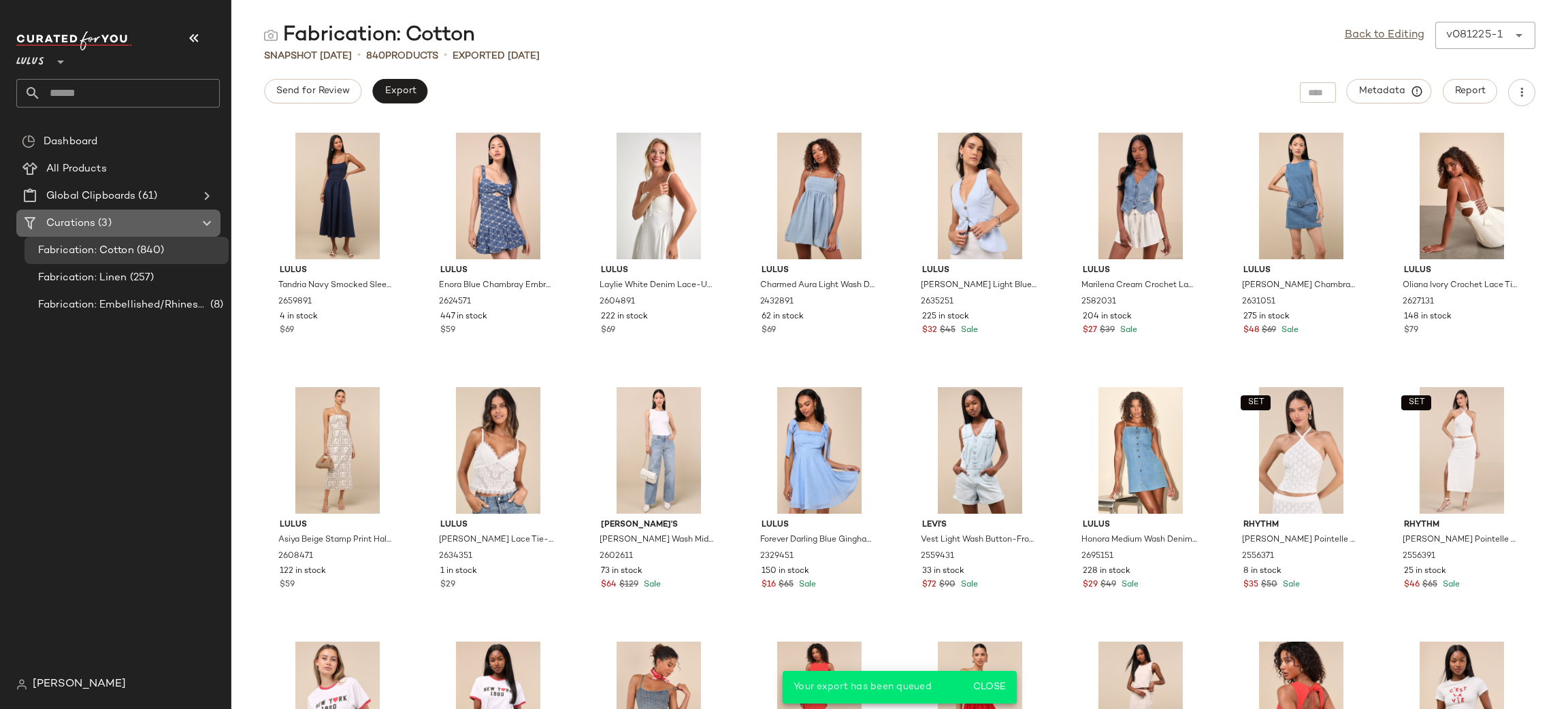
click at [101, 223] on span "(3)" at bounding box center [103, 223] width 16 height 16
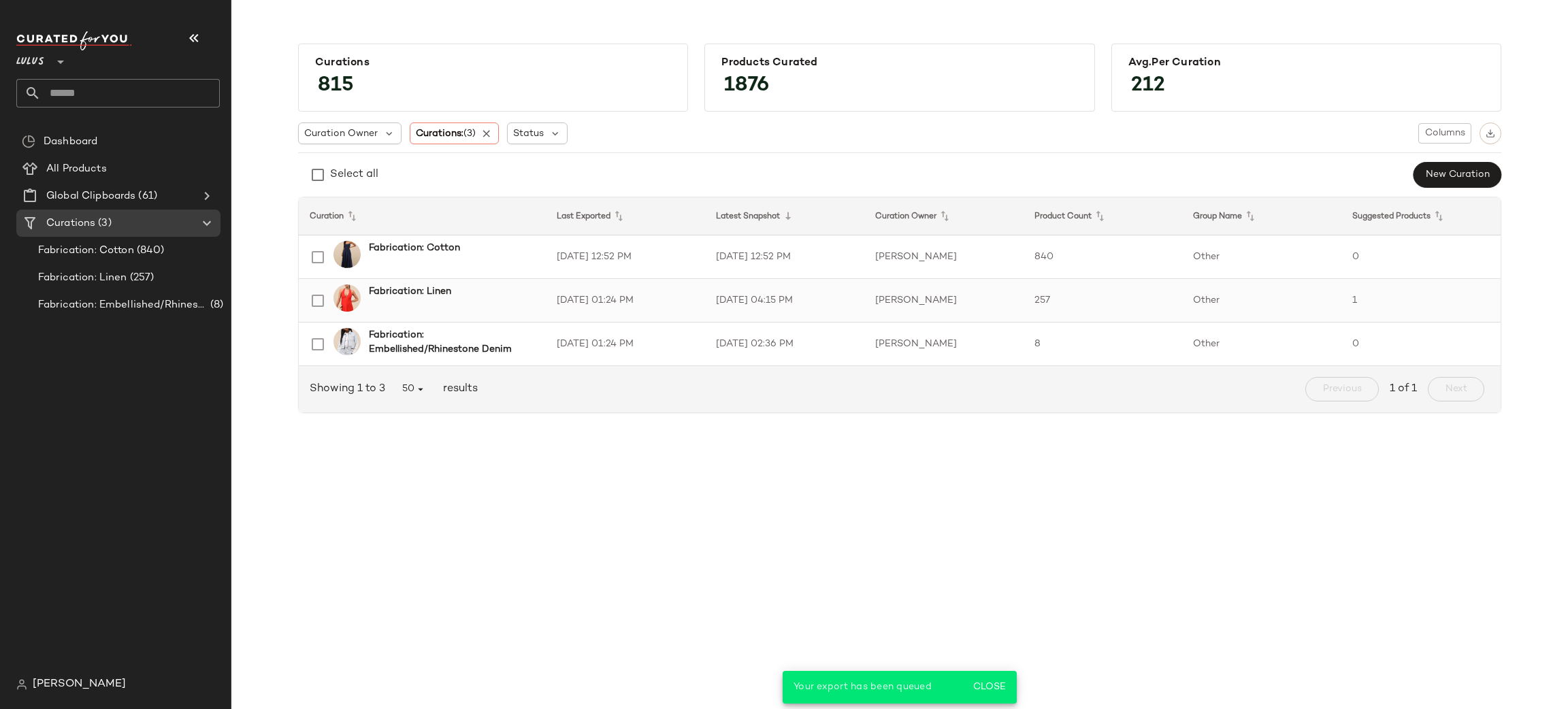
click at [501, 294] on div "Fabrication: Linen" at bounding box center [451, 292] width 166 height 15
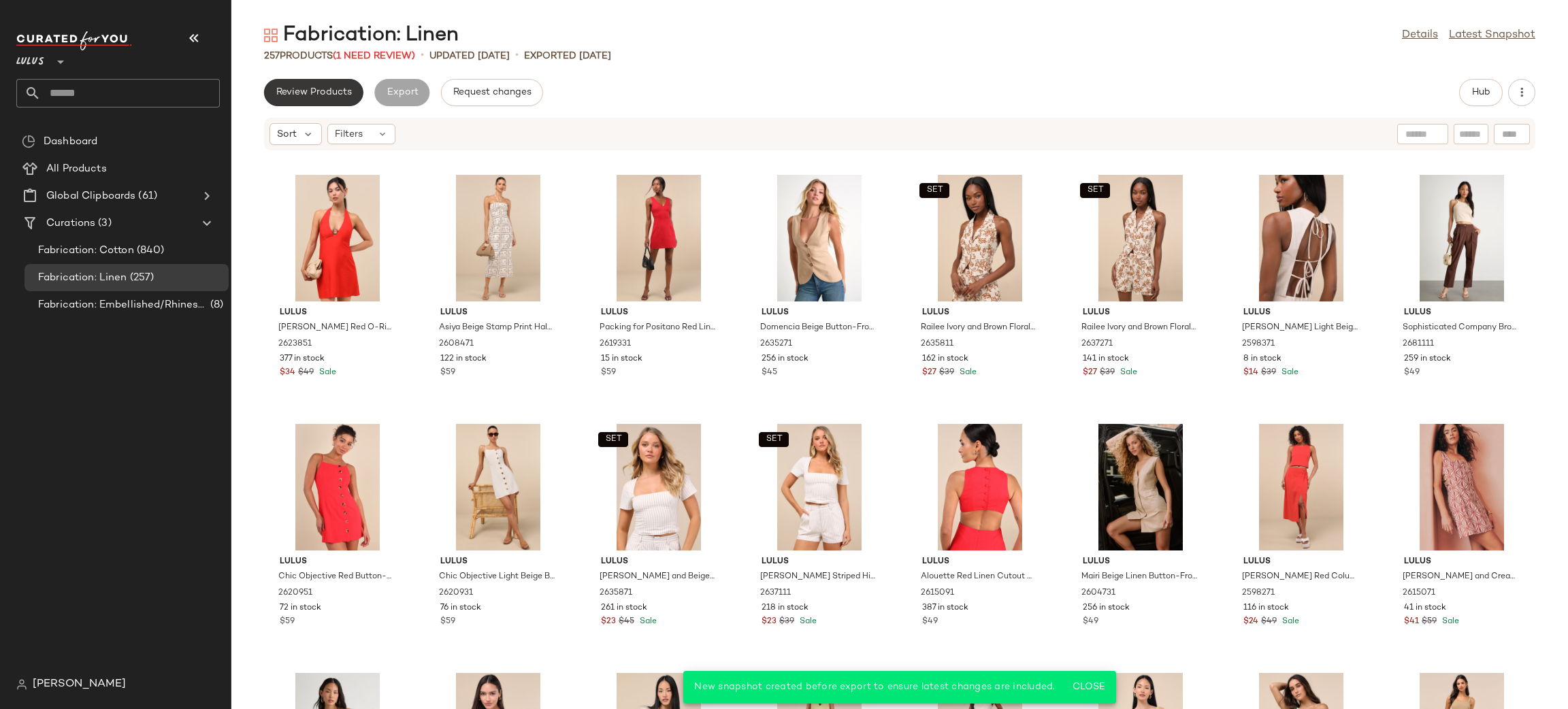
click at [318, 97] on button "Review Products" at bounding box center [314, 93] width 99 height 28
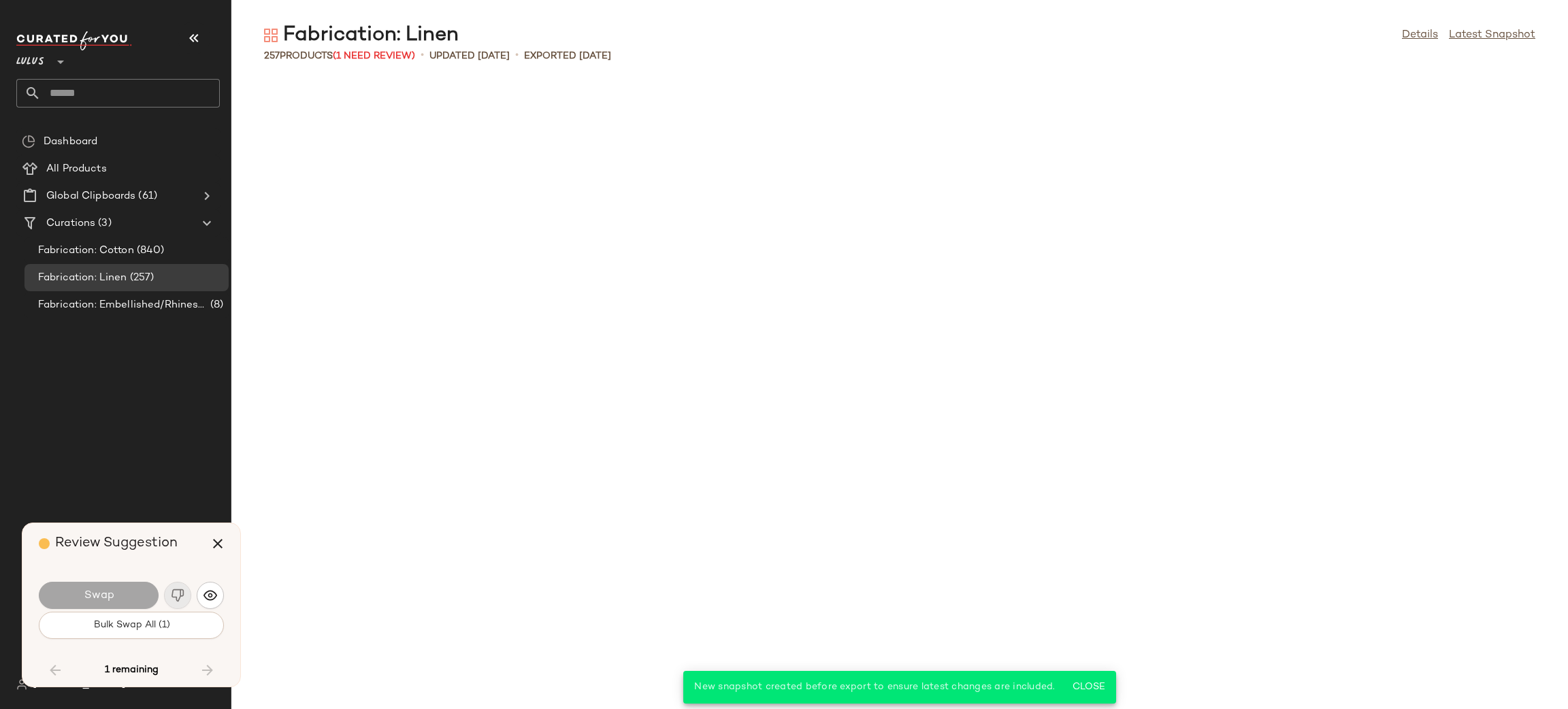
scroll to position [7474, 0]
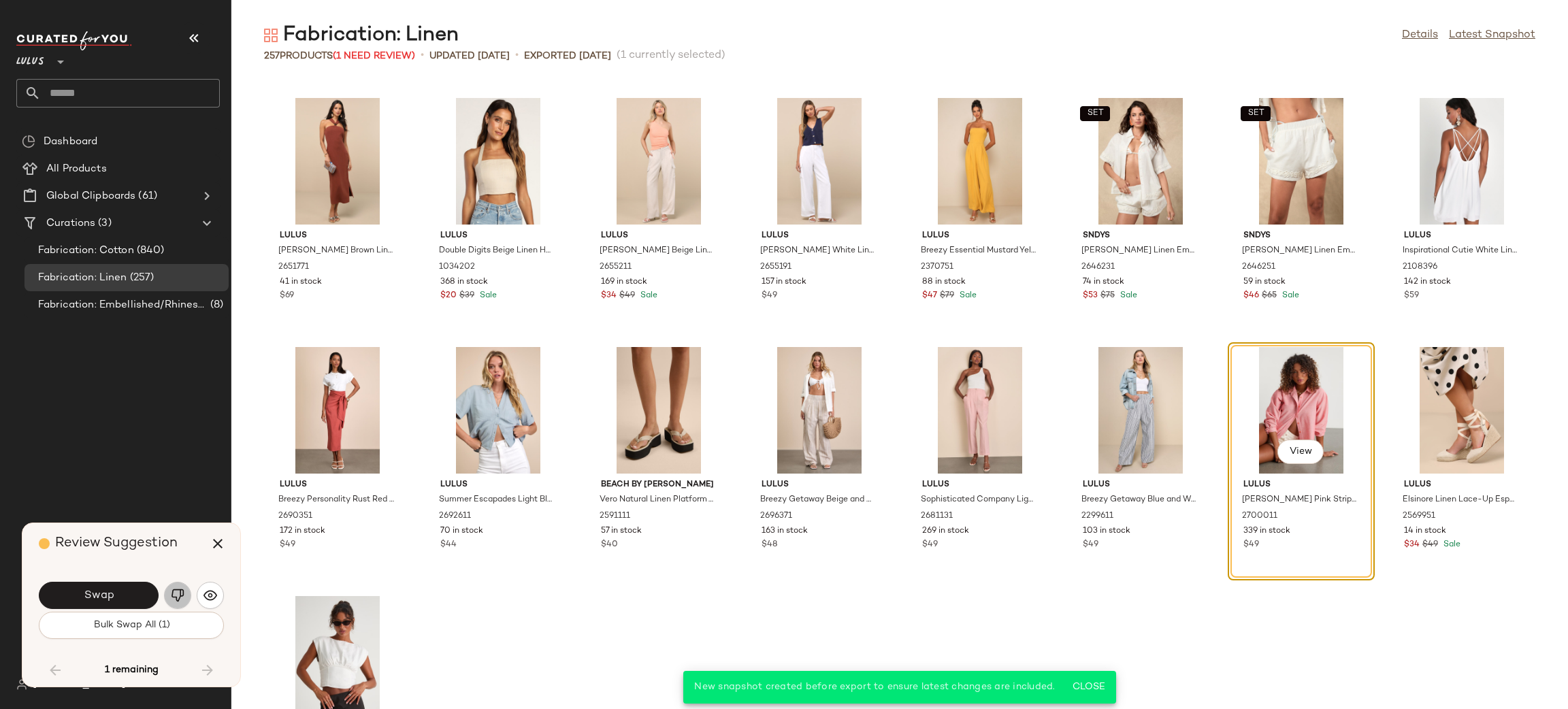
click at [173, 595] on img "button" at bounding box center [177, 595] width 14 height 14
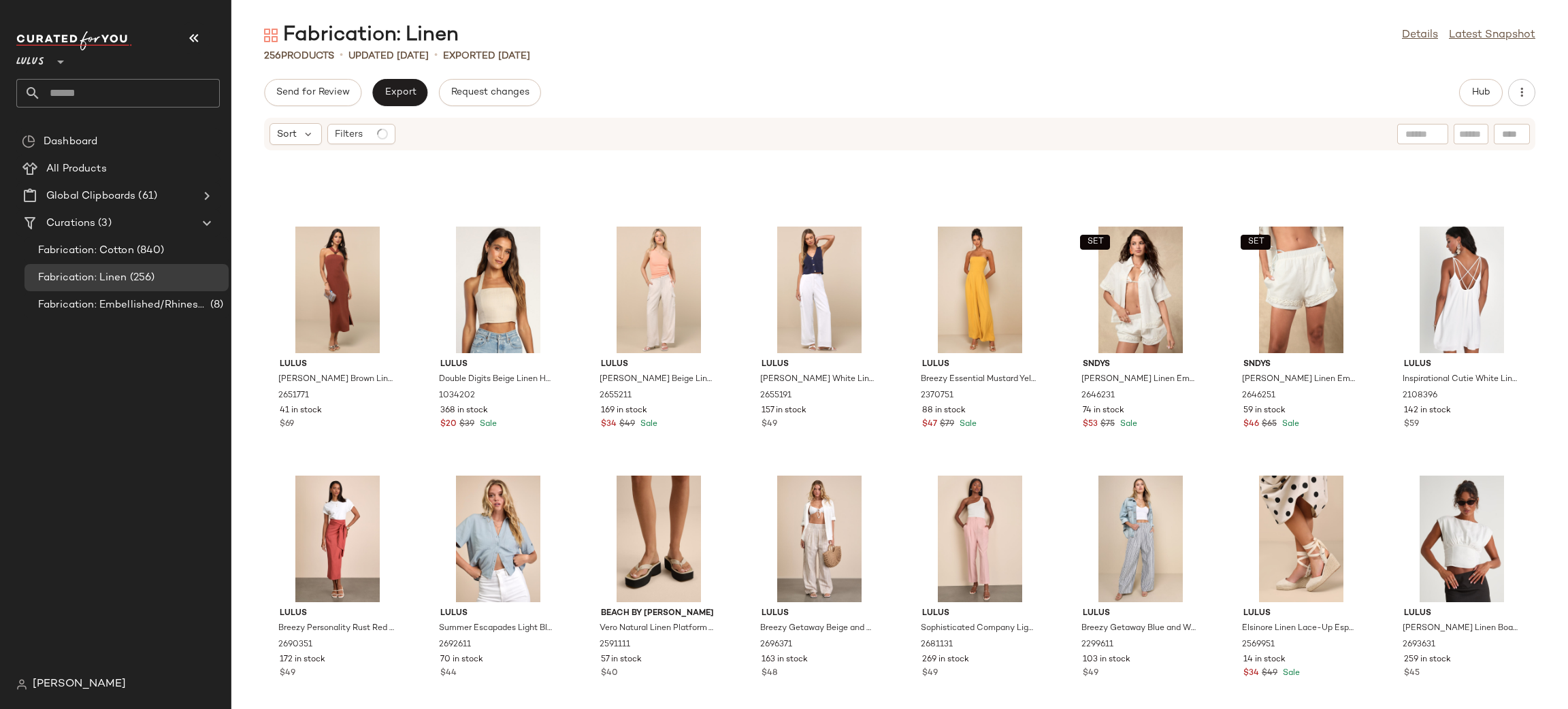
scroll to position [7432, 0]
click at [397, 90] on span "Export" at bounding box center [400, 93] width 32 height 11
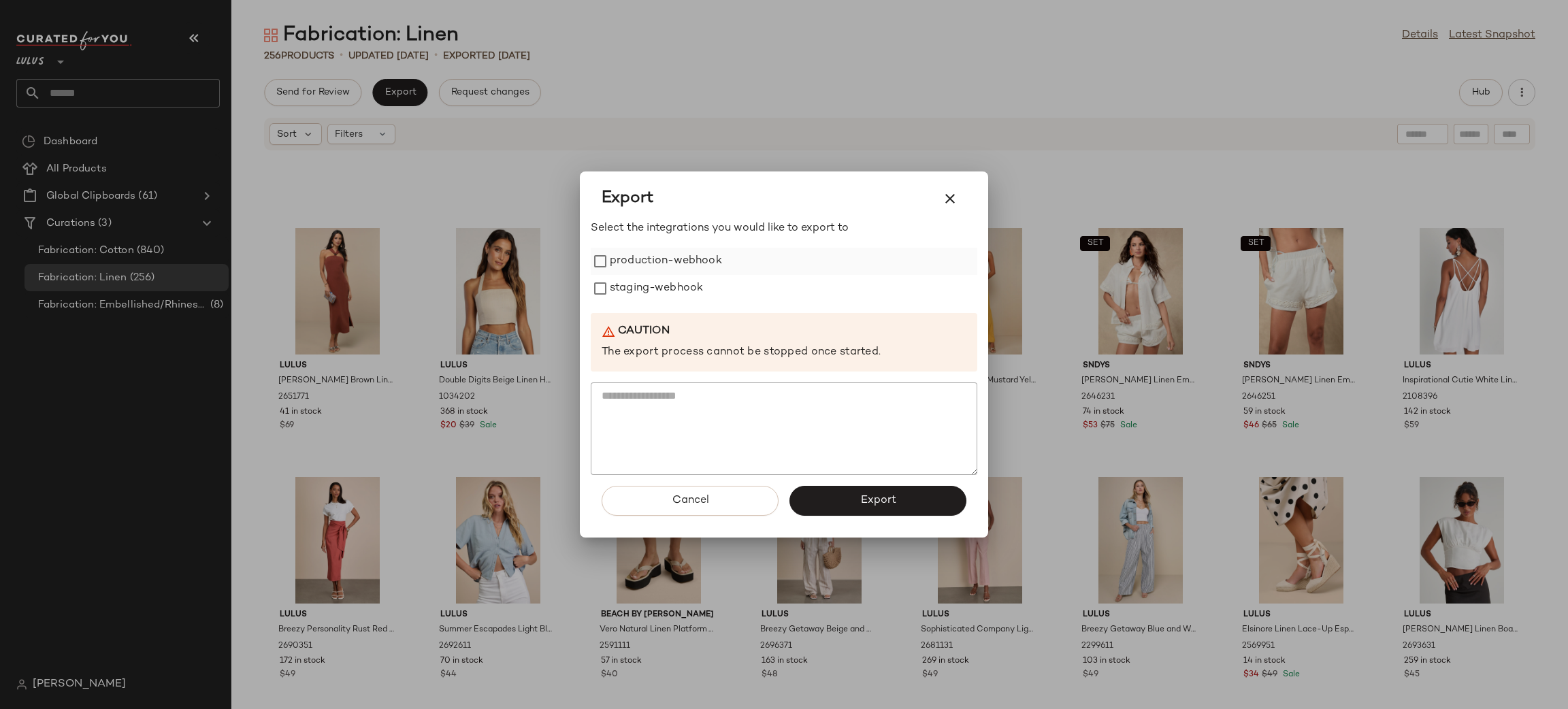
click at [655, 254] on label "production-webhook" at bounding box center [666, 261] width 112 height 28
click at [658, 289] on label "staging-webhook" at bounding box center [657, 289] width 94 height 28
click at [904, 493] on button "Export" at bounding box center [878, 501] width 177 height 30
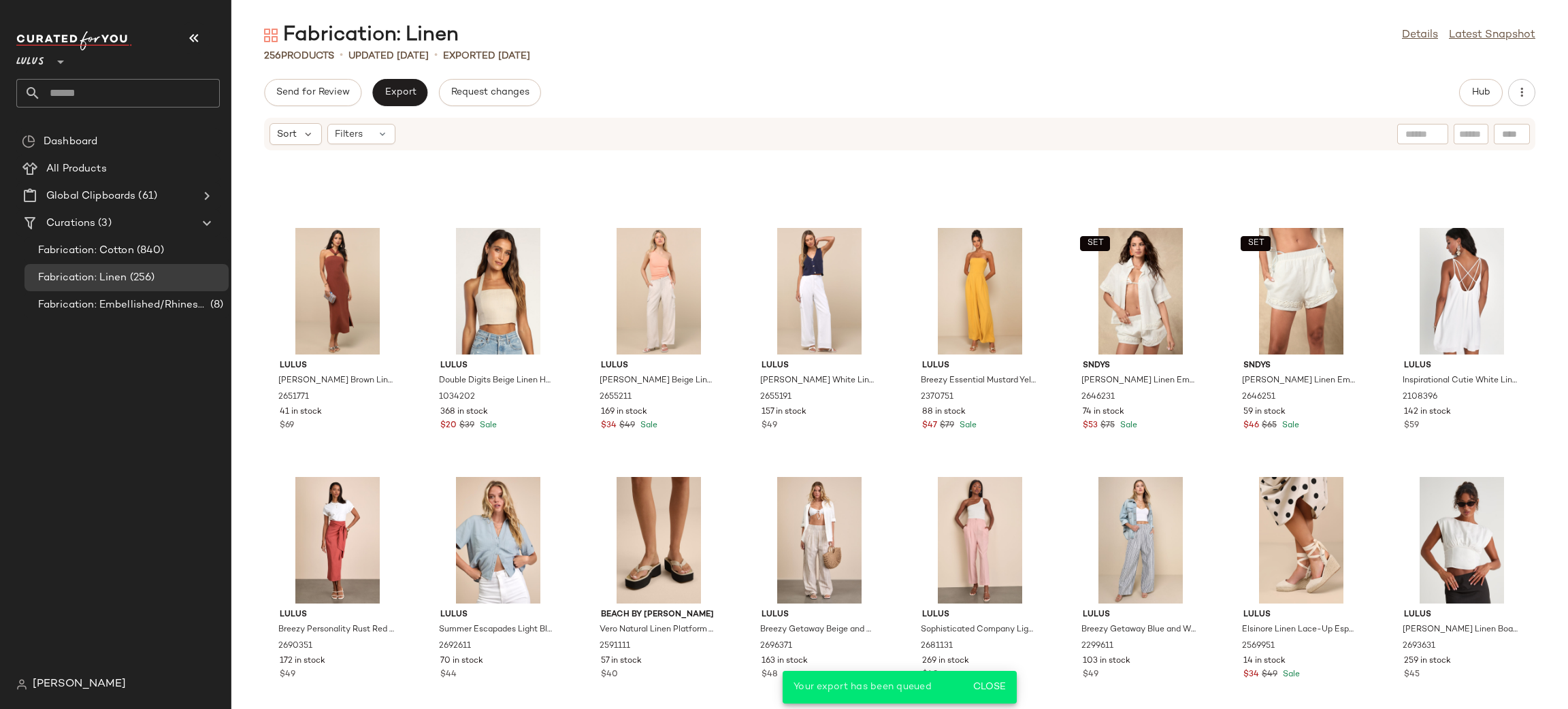
scroll to position [7474, 0]
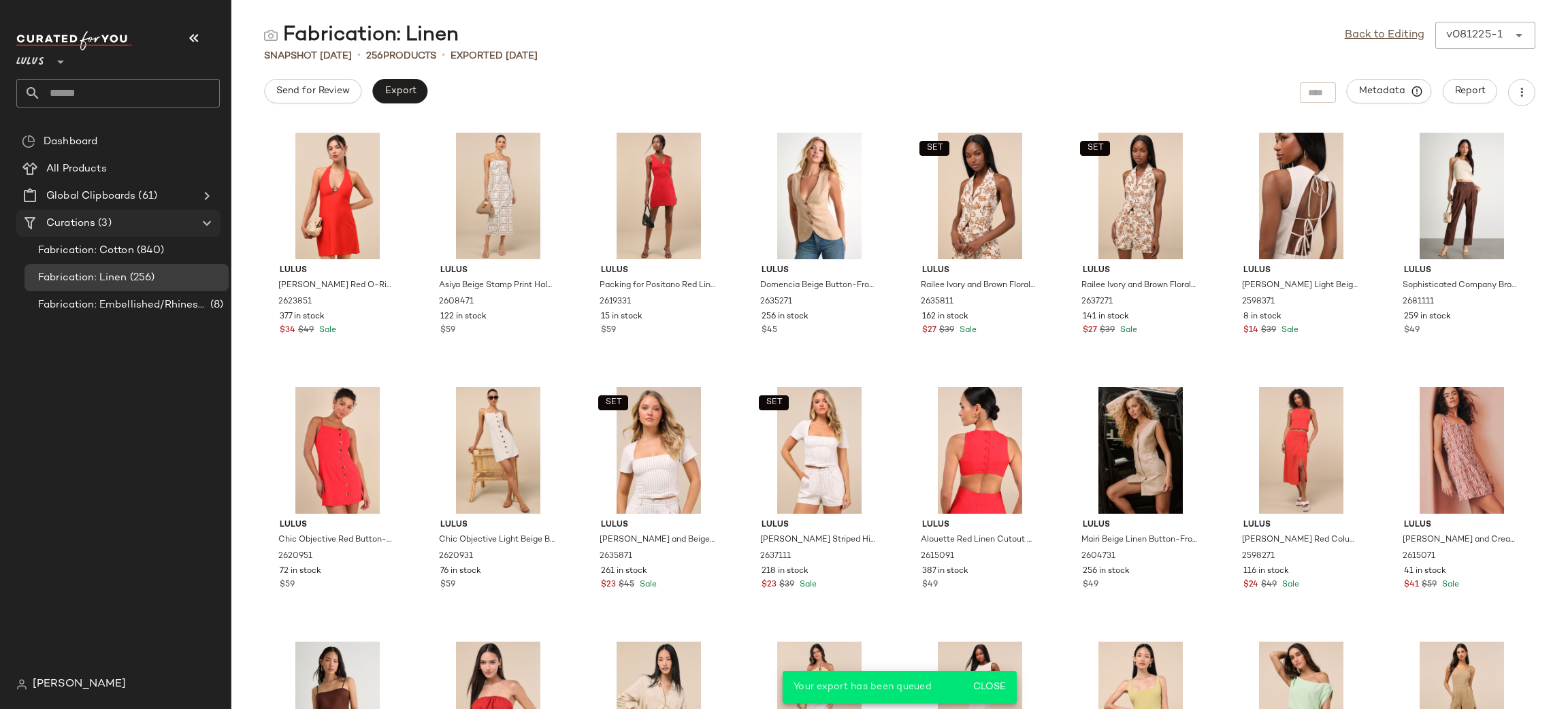
click at [109, 231] on Curations "Curations (3)" at bounding box center [118, 224] width 204 height 28
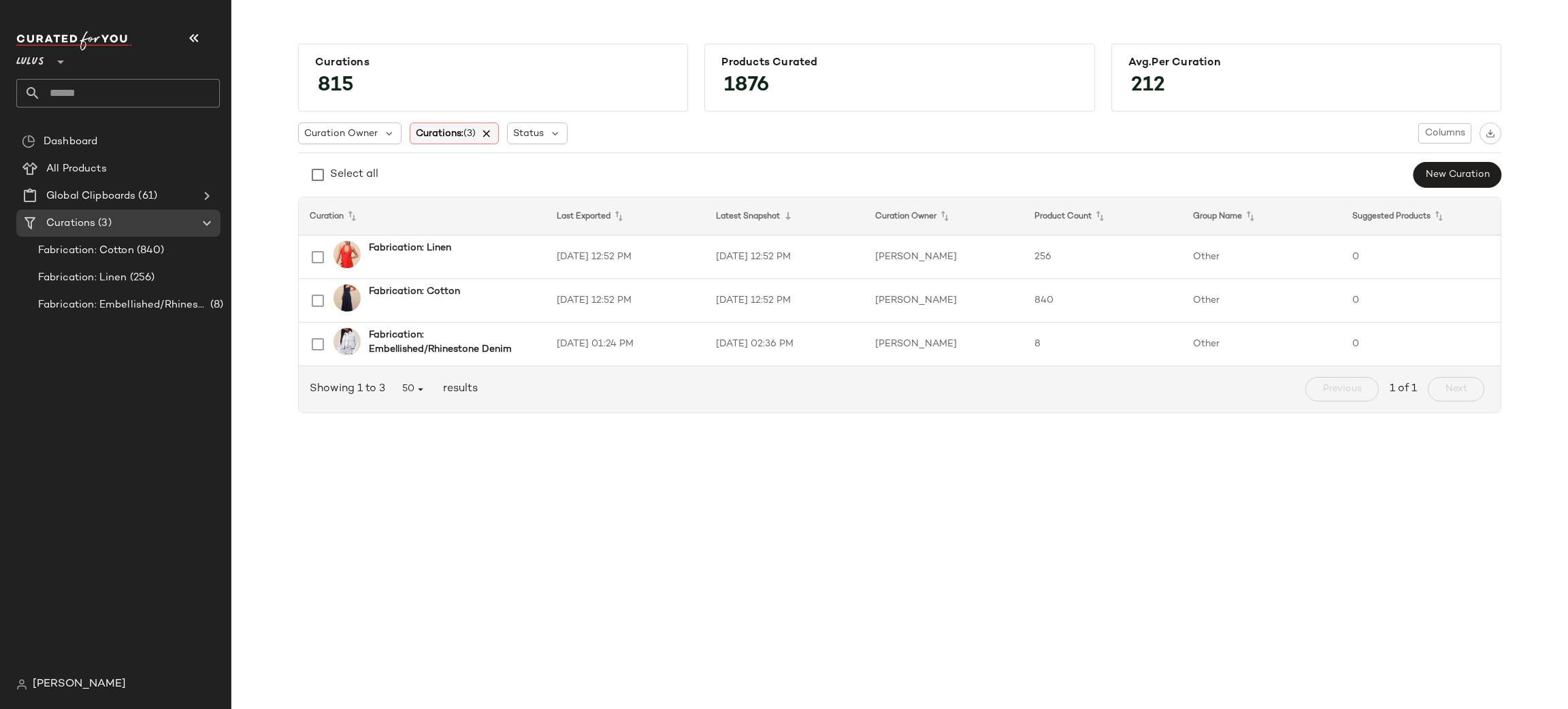
click at [488, 134] on icon at bounding box center [487, 133] width 12 height 12
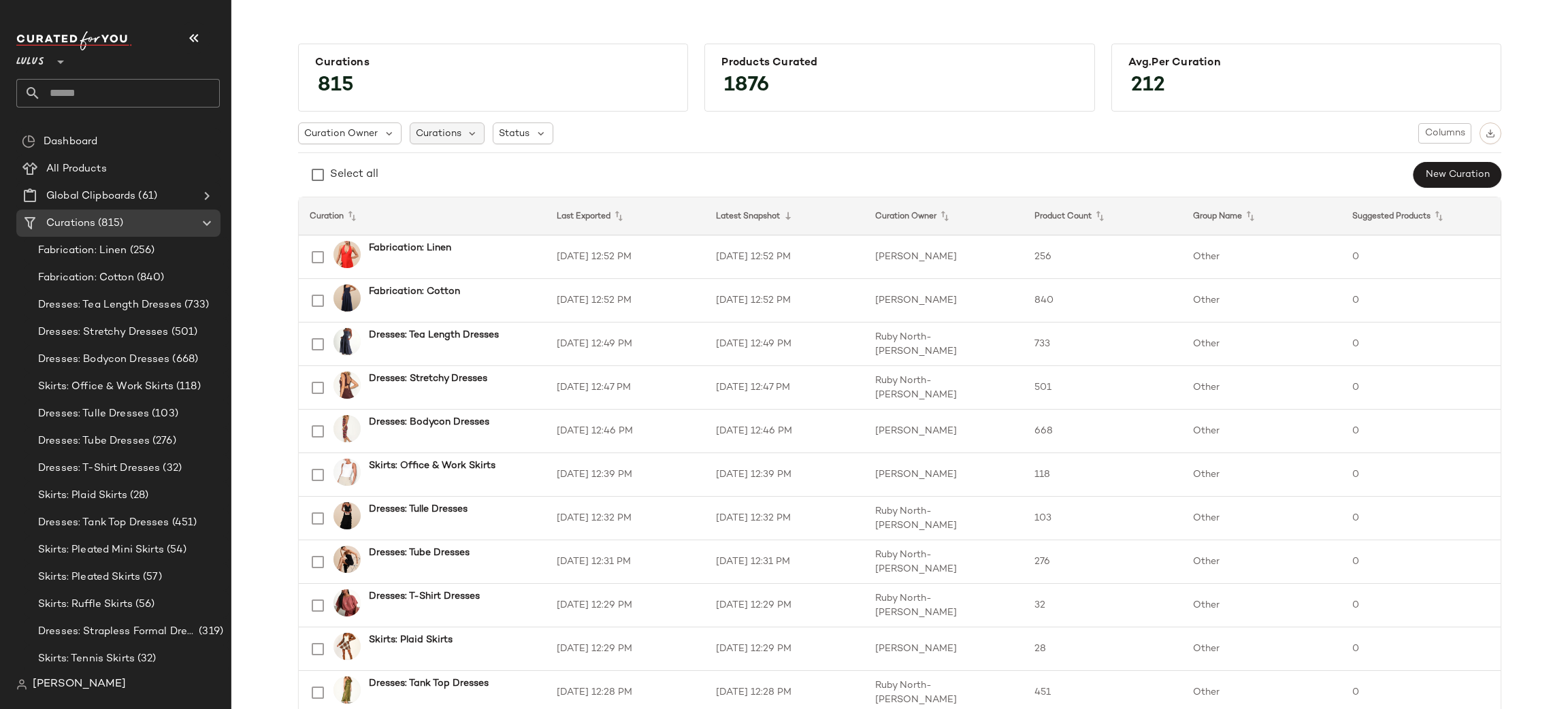
click at [442, 127] on span "Curations" at bounding box center [438, 134] width 46 height 15
click at [452, 166] on input "text" at bounding box center [501, 171] width 171 height 20
click at [533, 231] on span "r Dresses" at bounding box center [525, 231] width 43 height 28
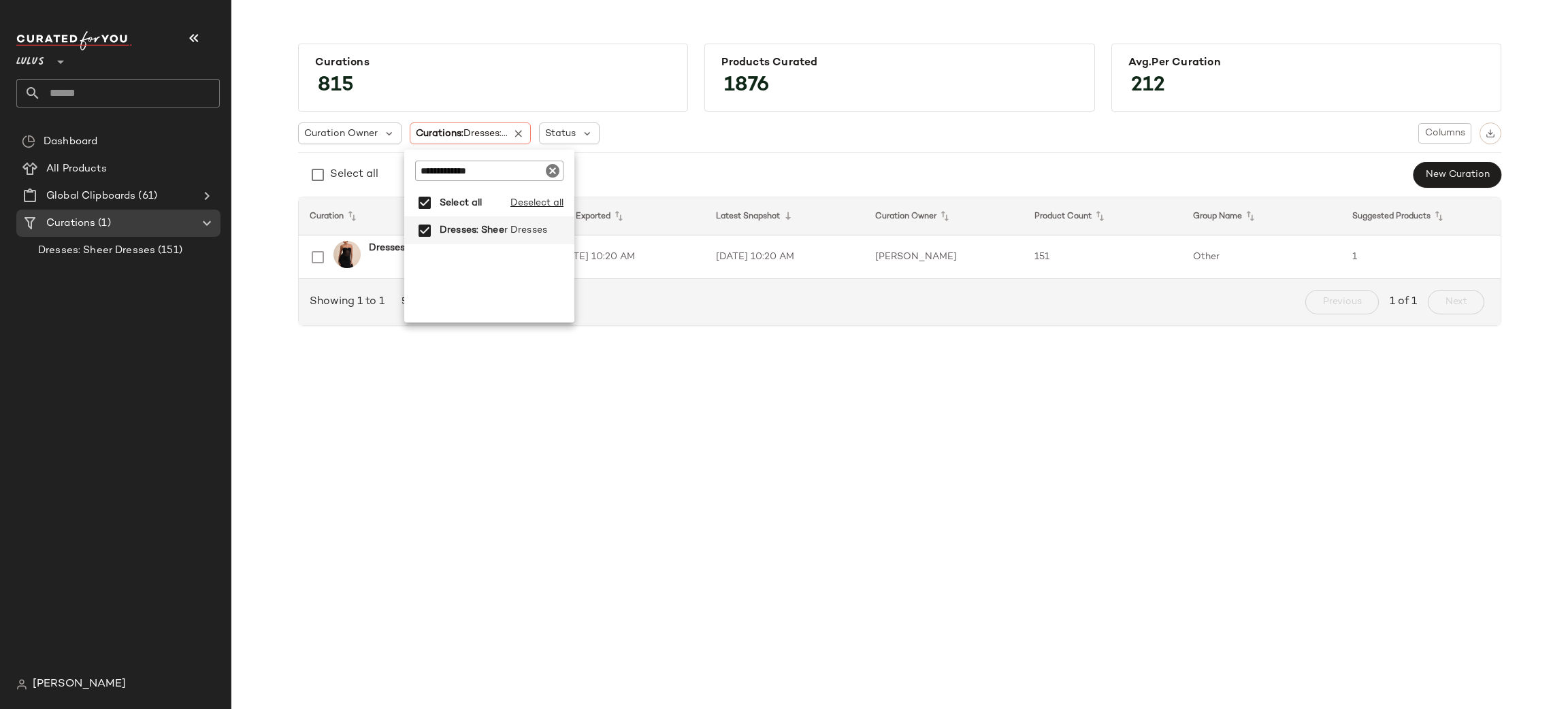
click at [497, 171] on input "**********" at bounding box center [490, 171] width 149 height 20
click at [516, 241] on span "c Dresses" at bounding box center [528, 231] width 45 height 28
click at [516, 171] on input "**********" at bounding box center [493, 171] width 149 height 20
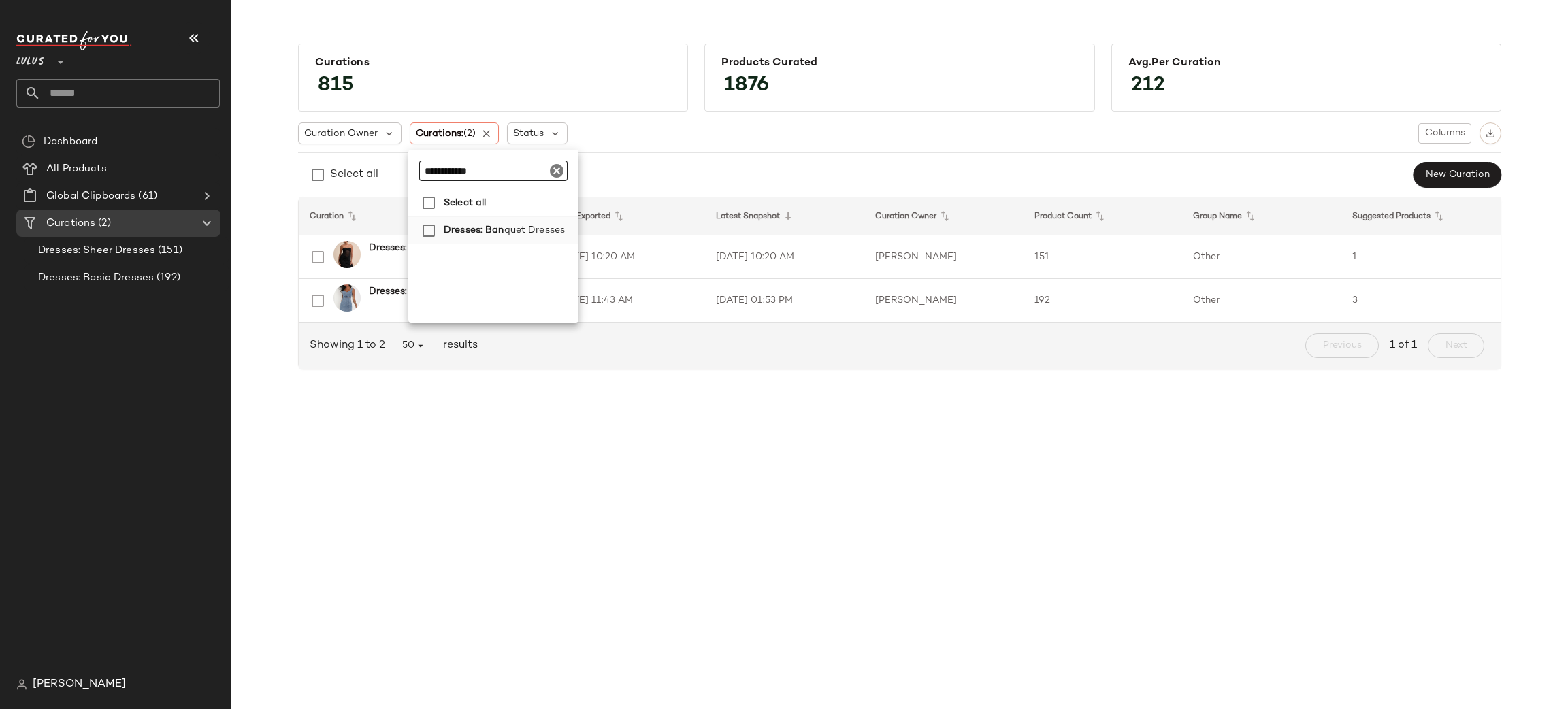
click at [494, 231] on span "Dresses: Ban" at bounding box center [474, 231] width 61 height 28
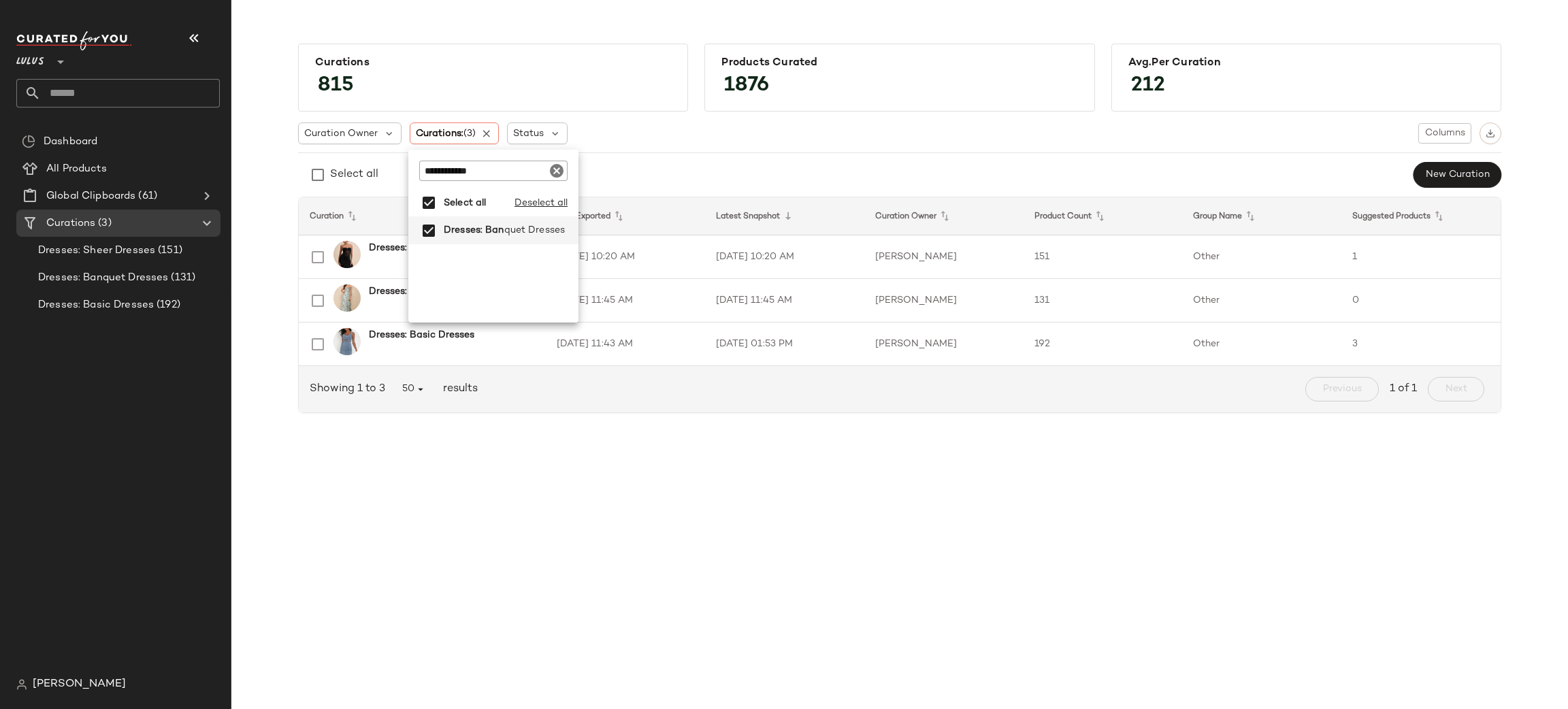
click at [513, 164] on input "**********" at bounding box center [493, 171] width 149 height 20
click at [519, 231] on span "cert Dresses" at bounding box center [535, 231] width 59 height 28
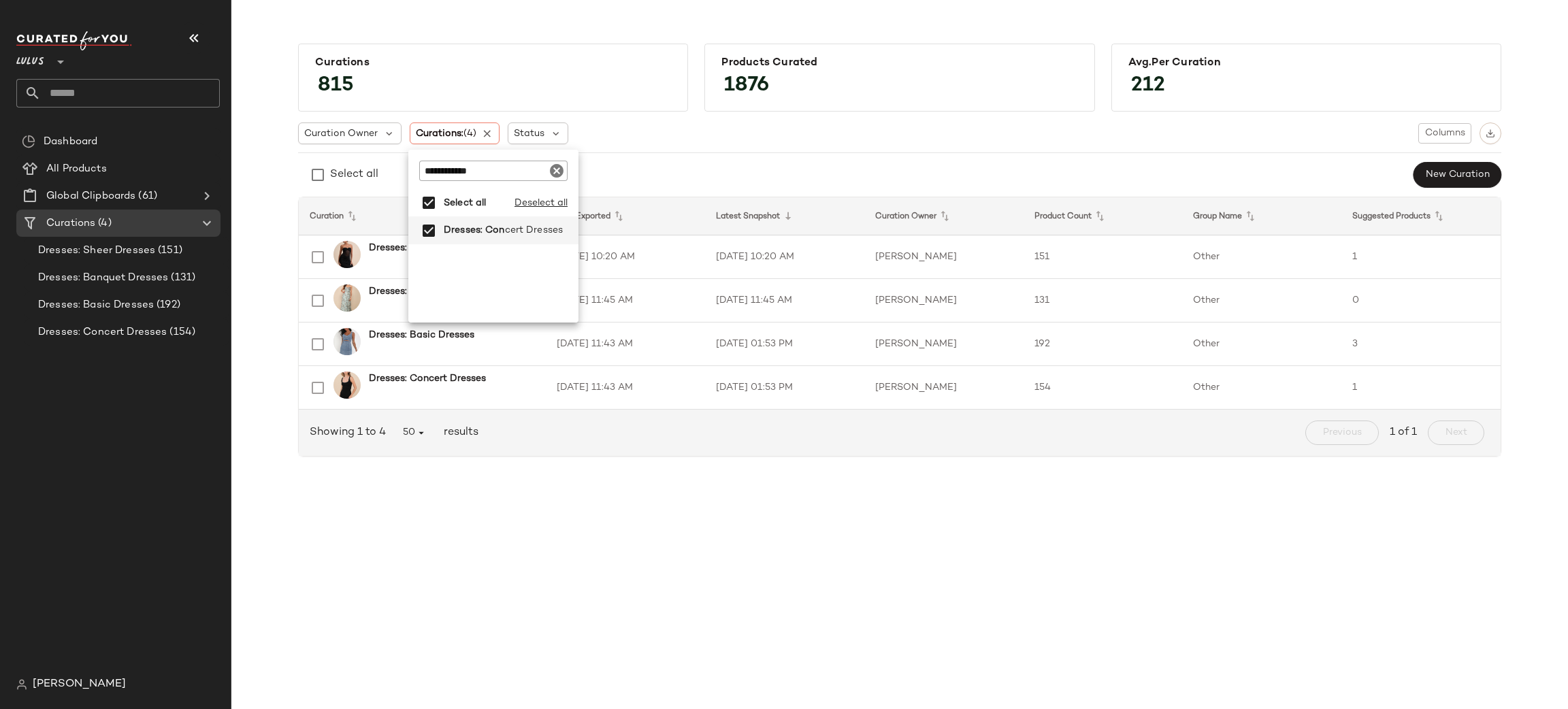
click at [506, 172] on input "**********" at bounding box center [493, 171] width 149 height 20
click at [535, 259] on span "set Formal Dresses" at bounding box center [547, 258] width 88 height 28
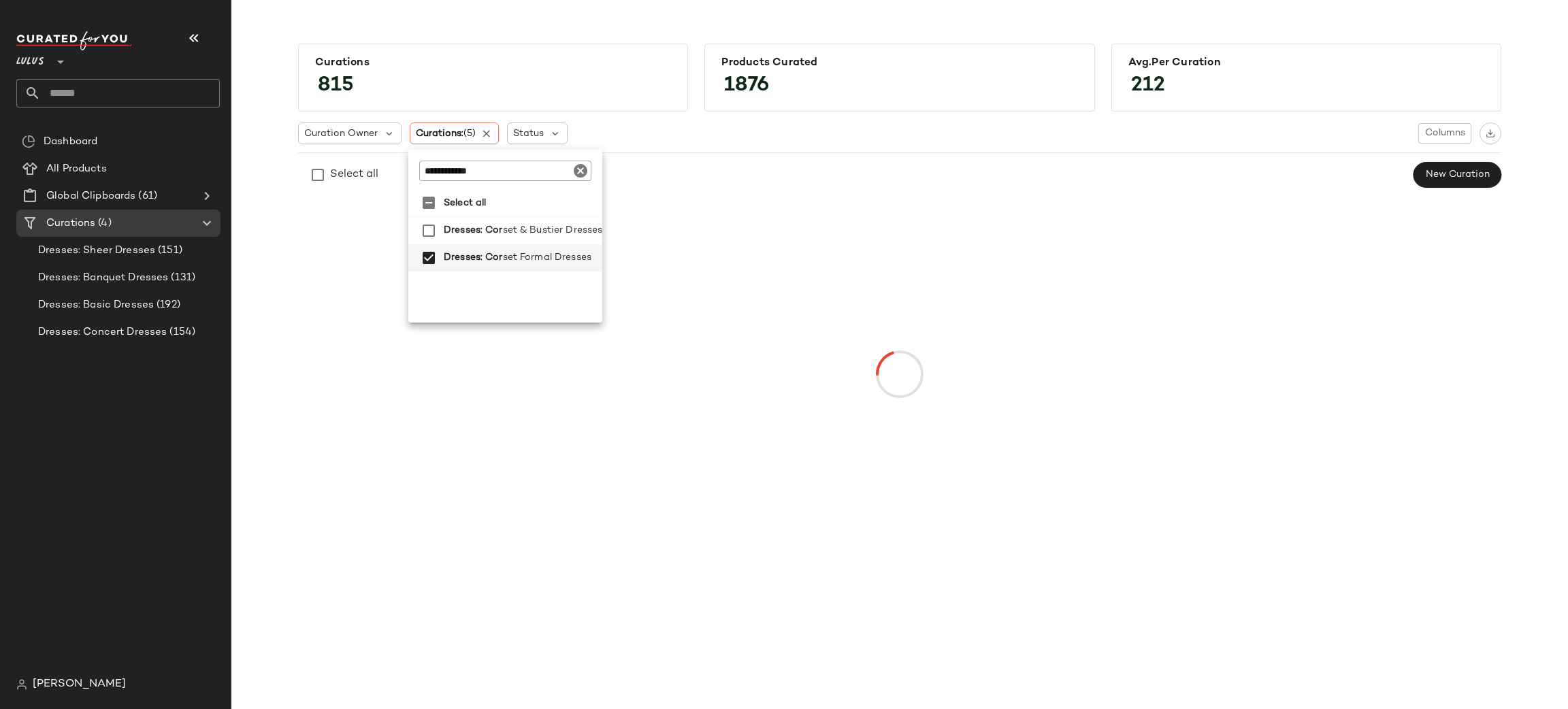
click at [532, 170] on input "**********" at bounding box center [504, 171] width 171 height 20
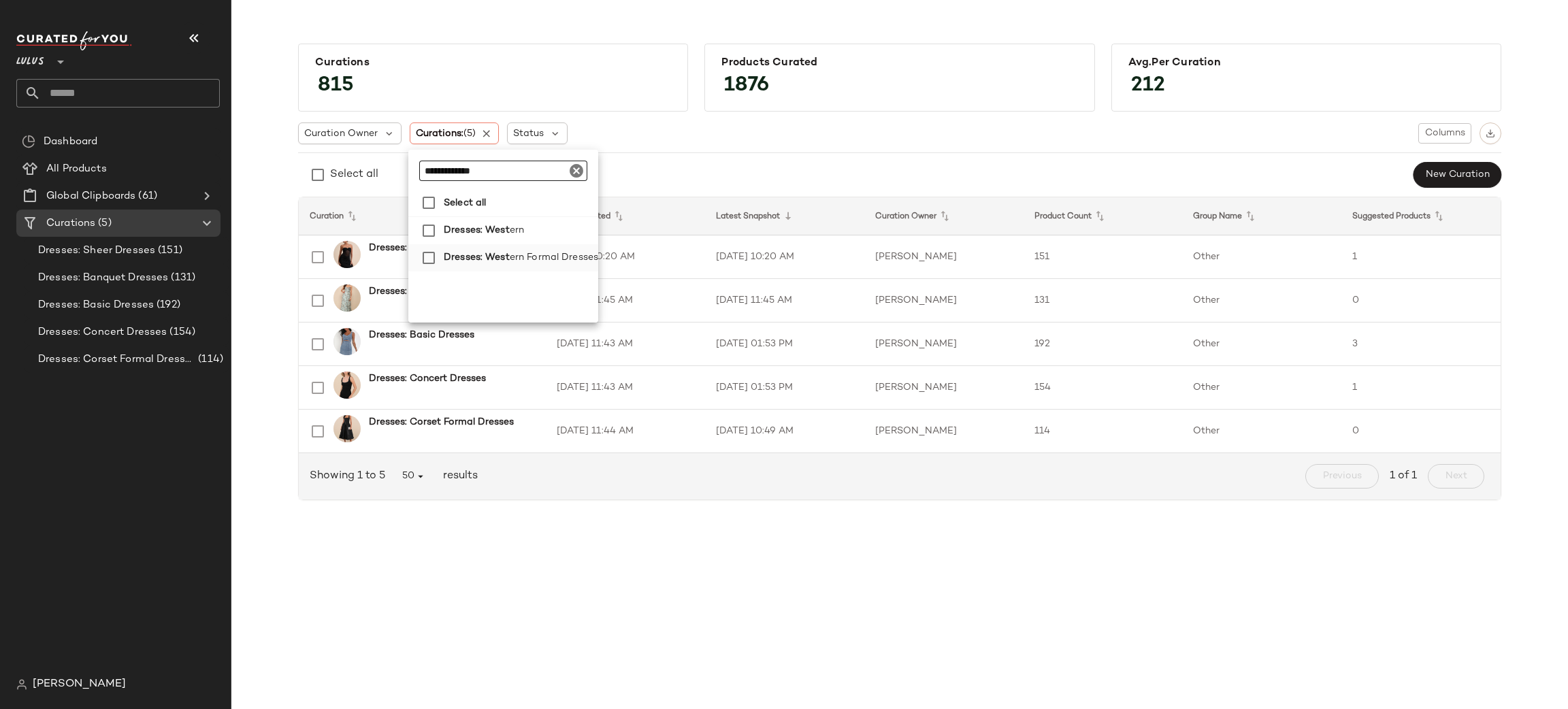
click at [520, 256] on span "ern Formal Dresses" at bounding box center [554, 258] width 88 height 28
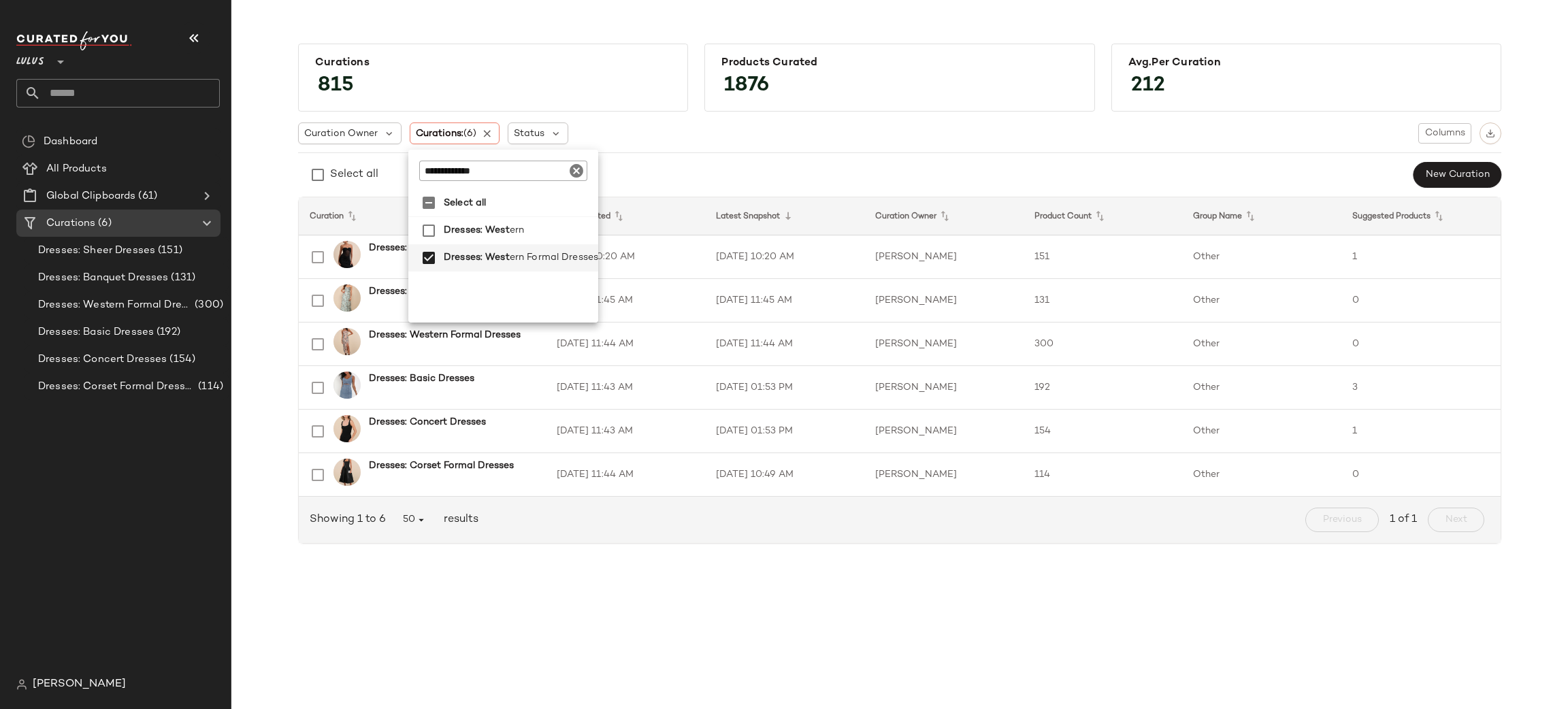
click at [544, 171] on input "**********" at bounding box center [502, 171] width 168 height 20
click at [495, 235] on span "Dresses: Fall B" at bounding box center [477, 231] width 67 height 28
click at [502, 176] on input "**********" at bounding box center [493, 171] width 149 height 20
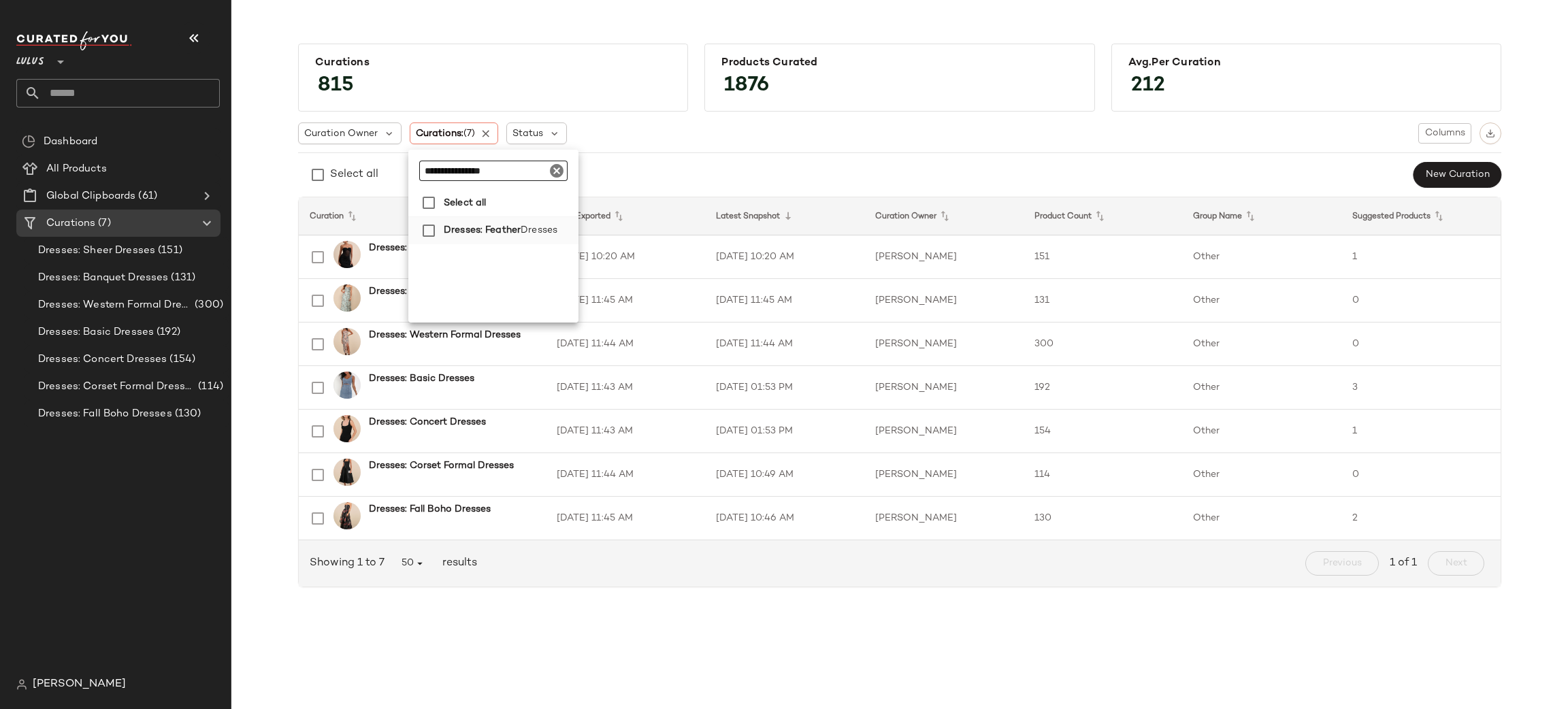
click at [510, 228] on span "Dresses: Feather" at bounding box center [482, 231] width 77 height 28
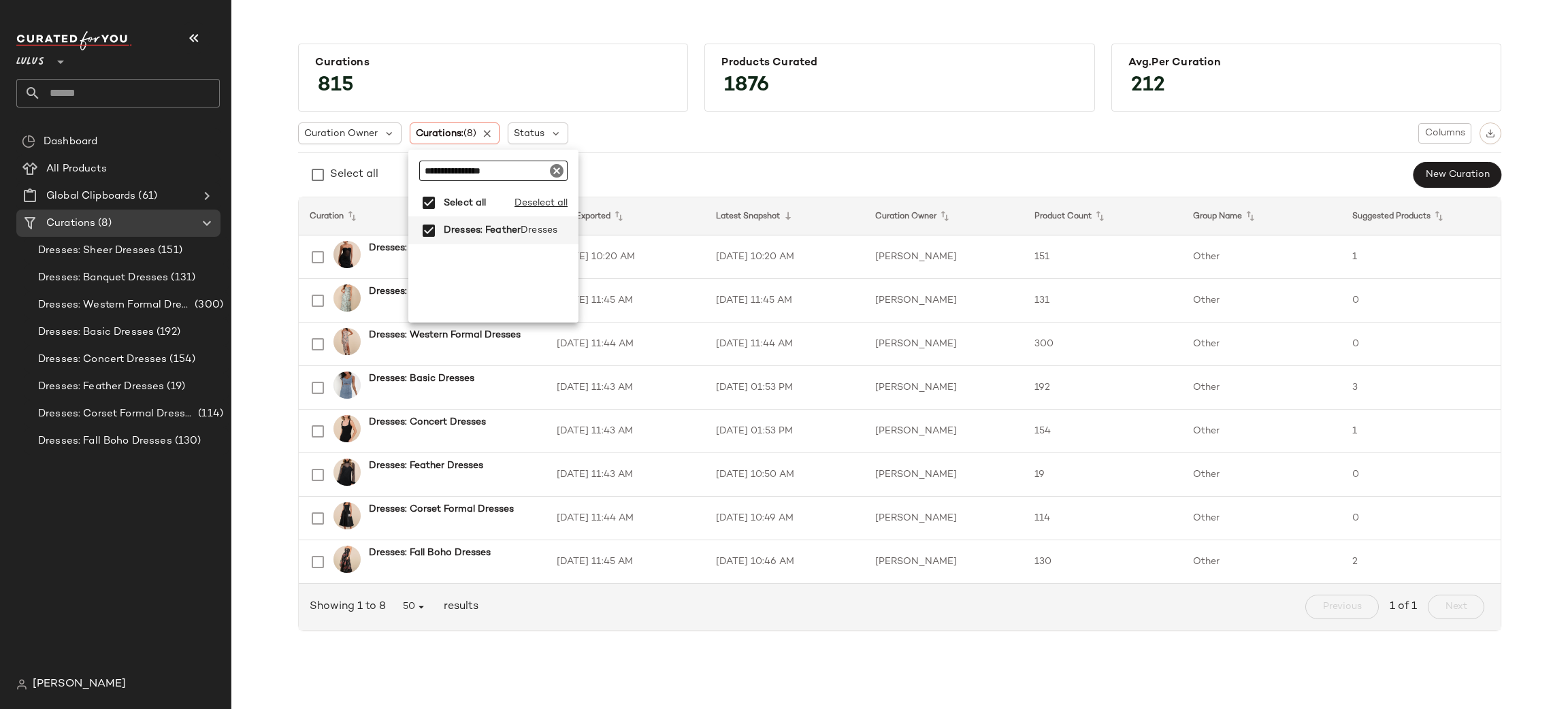
click at [527, 169] on input "**********" at bounding box center [493, 171] width 149 height 20
click at [535, 228] on span "Dresses" at bounding box center [537, 231] width 37 height 28
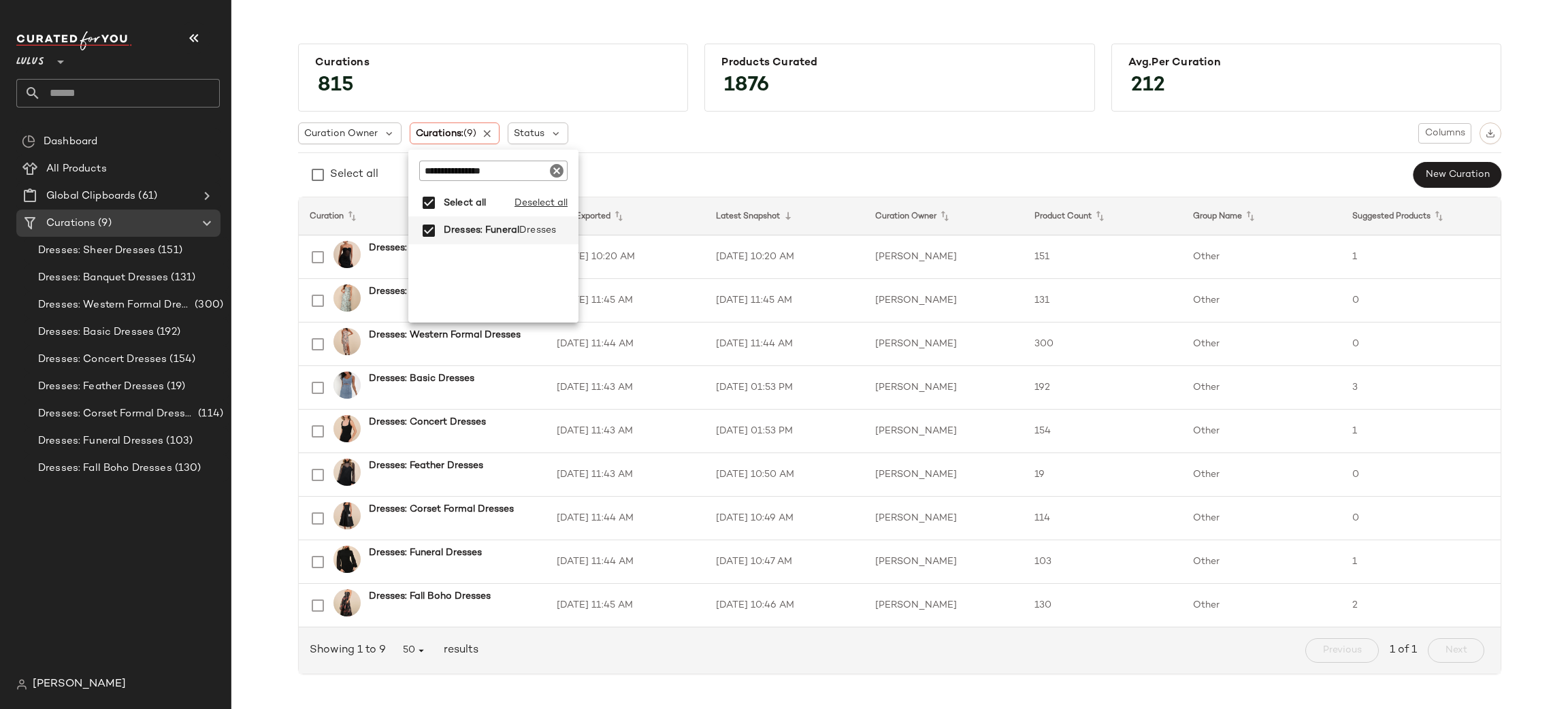
click at [505, 175] on input "**********" at bounding box center [493, 171] width 149 height 20
type input "**********"
click at [522, 228] on span "Dresses: Modest Form" at bounding box center [495, 231] width 104 height 28
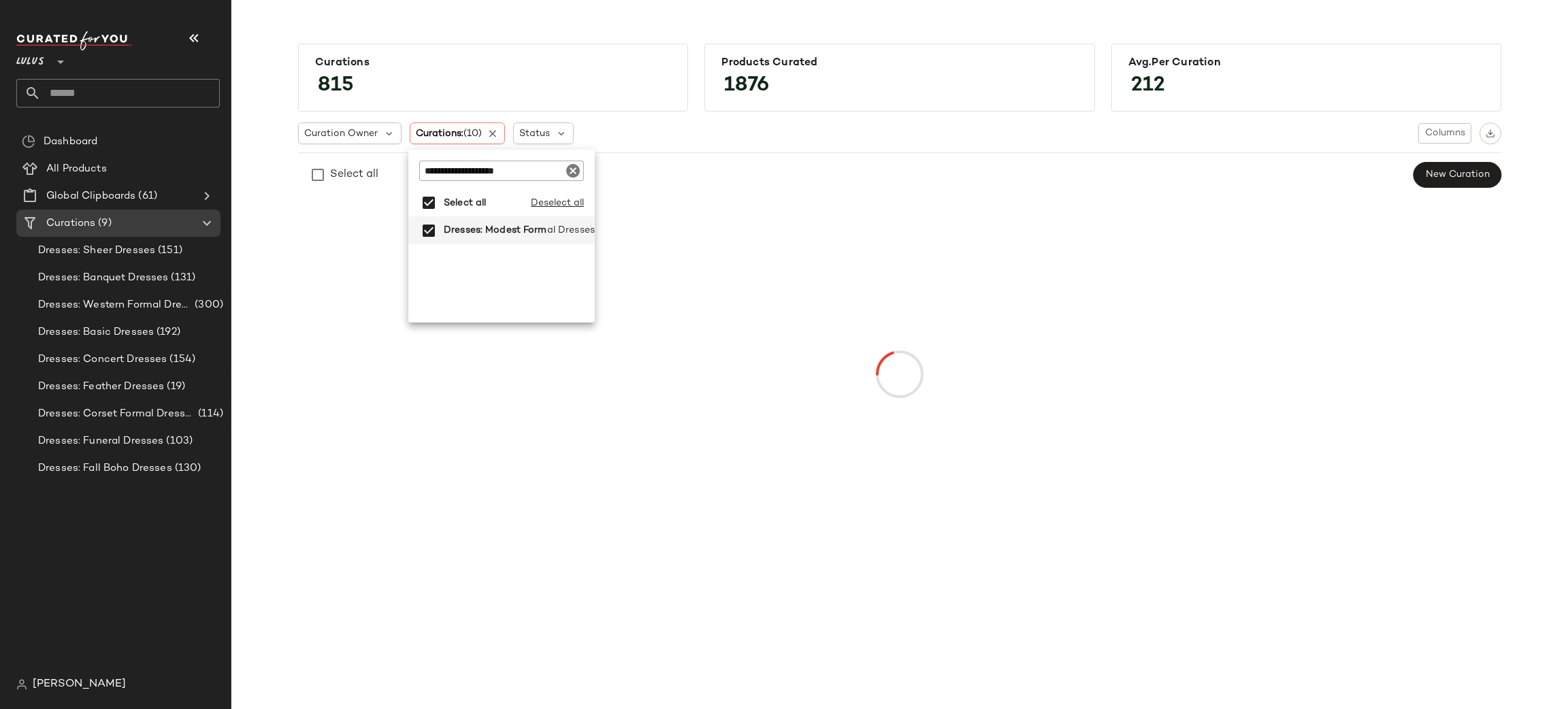
click at [682, 183] on div "Select all New Curation" at bounding box center [900, 175] width 1203 height 28
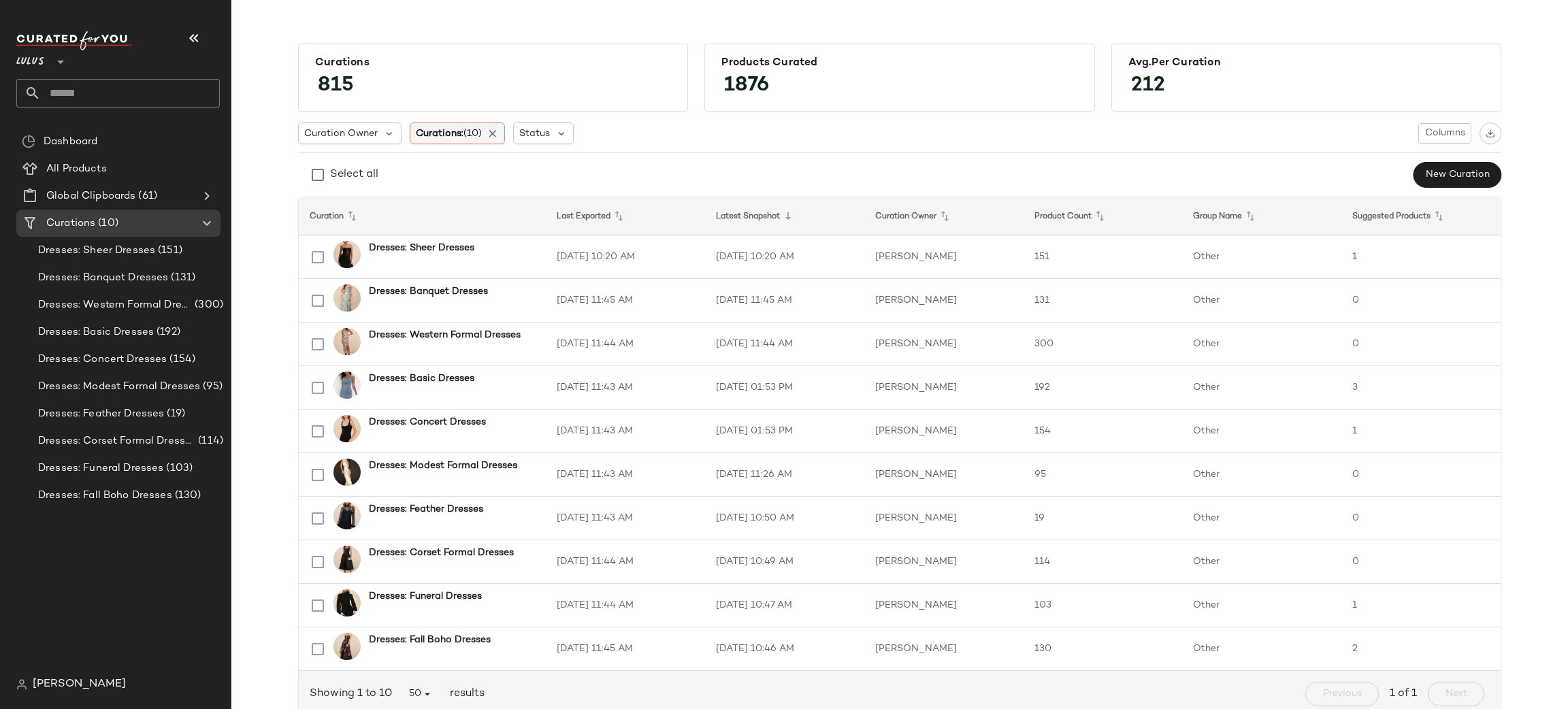
click at [447, 131] on span "Curations: (10)" at bounding box center [448, 134] width 66 height 15
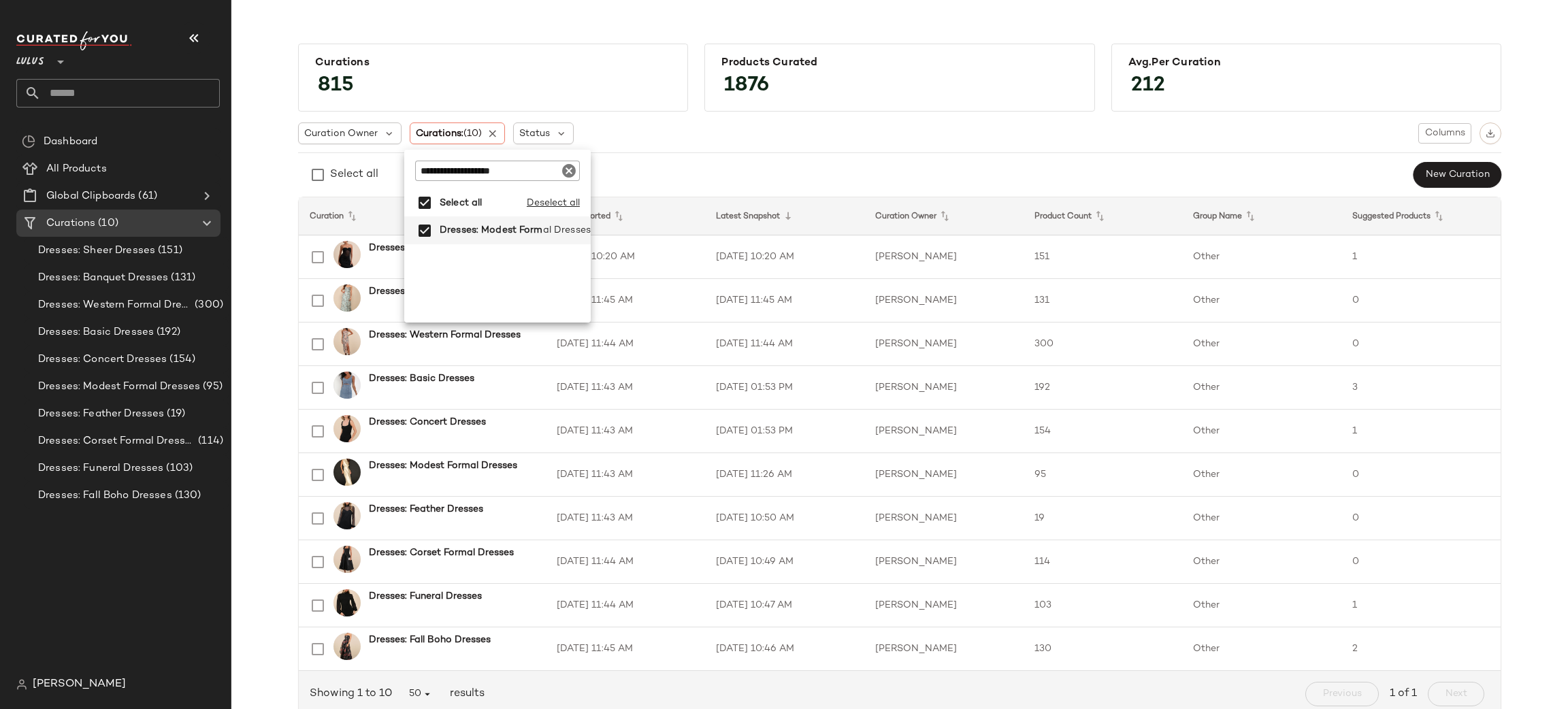
click at [525, 175] on input "**********" at bounding box center [498, 171] width 165 height 20
type input "**********"
click at [492, 236] on span "Dresses: Boho Wi" at bounding box center [502, 231] width 125 height 28
click at [911, 173] on div "Select all New Curation" at bounding box center [900, 175] width 1203 height 28
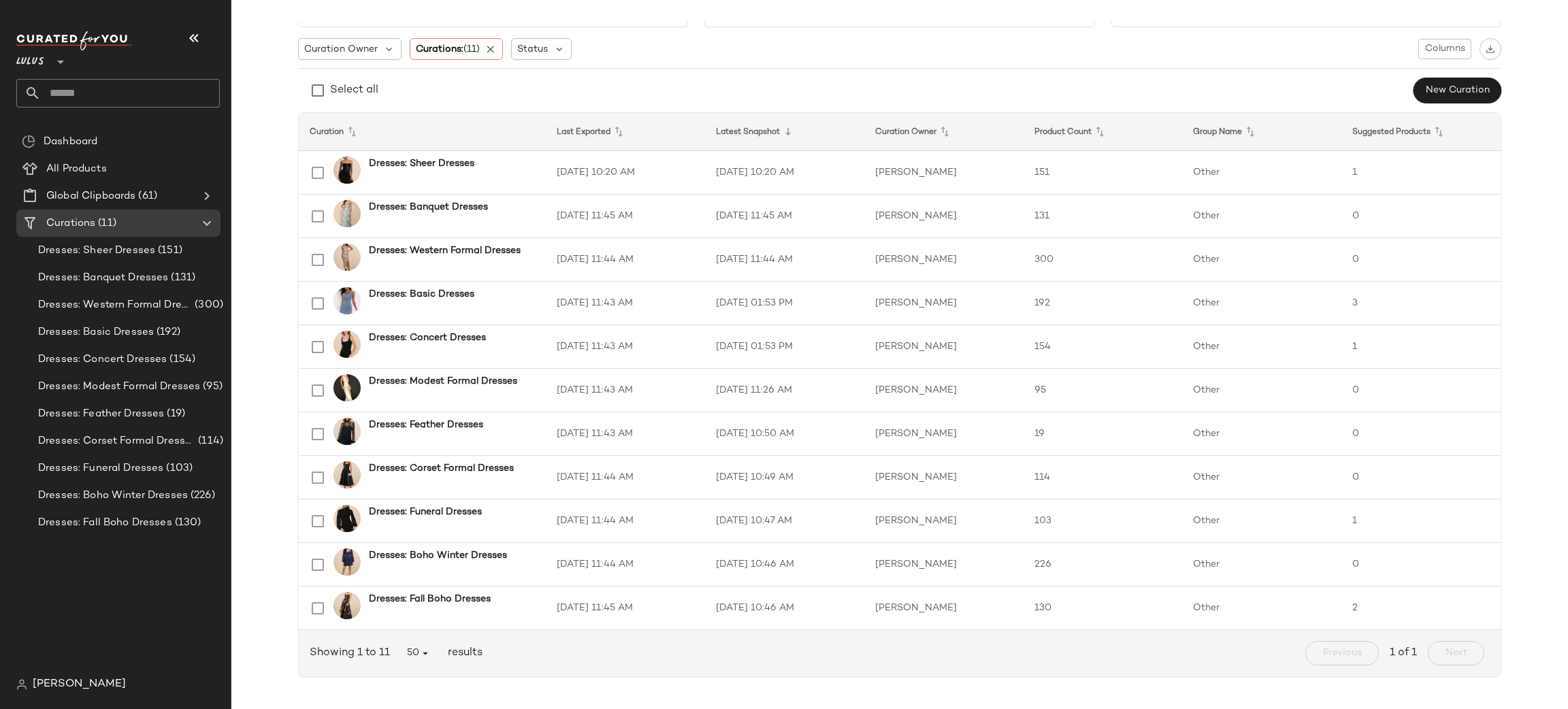
scroll to position [57, 0]
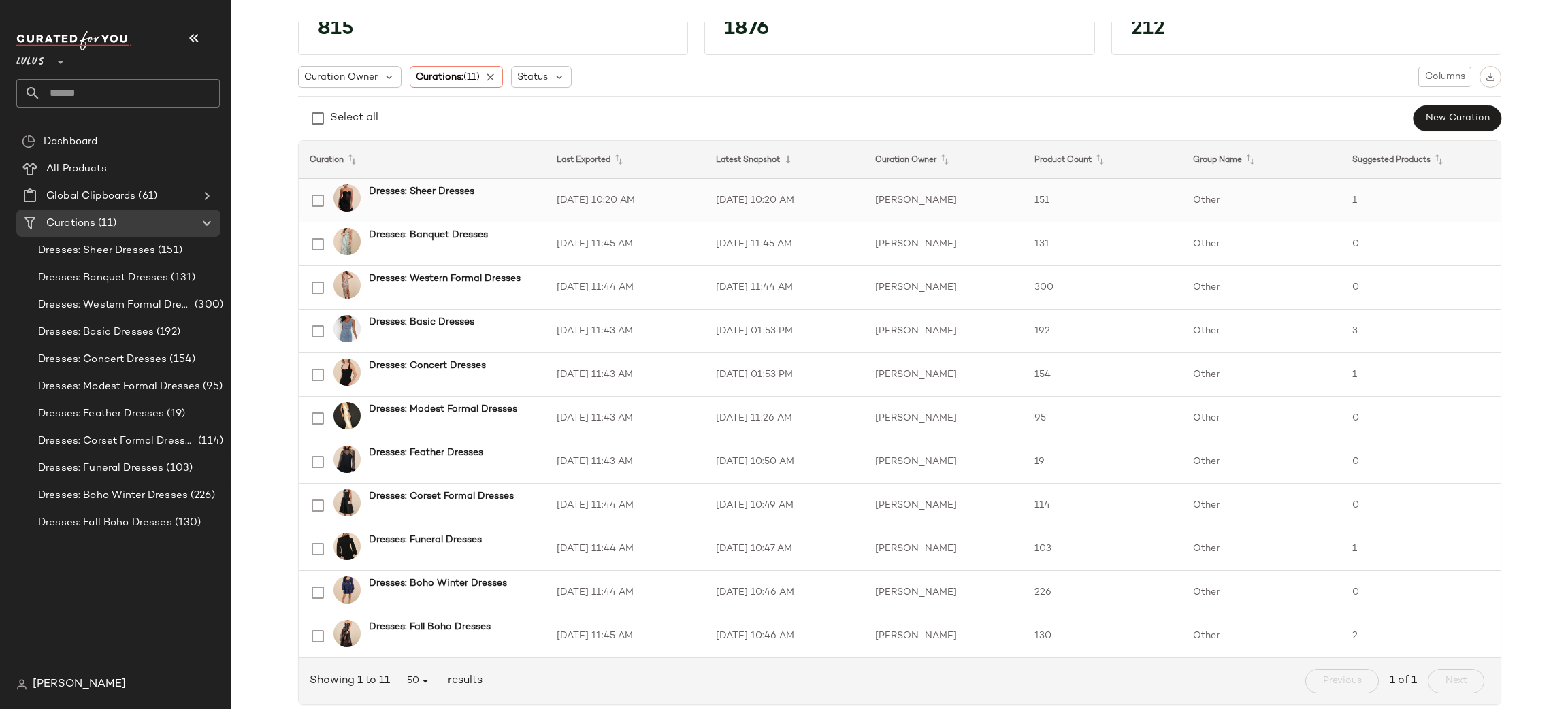
click at [1239, 195] on td "Other" at bounding box center [1262, 201] width 160 height 44
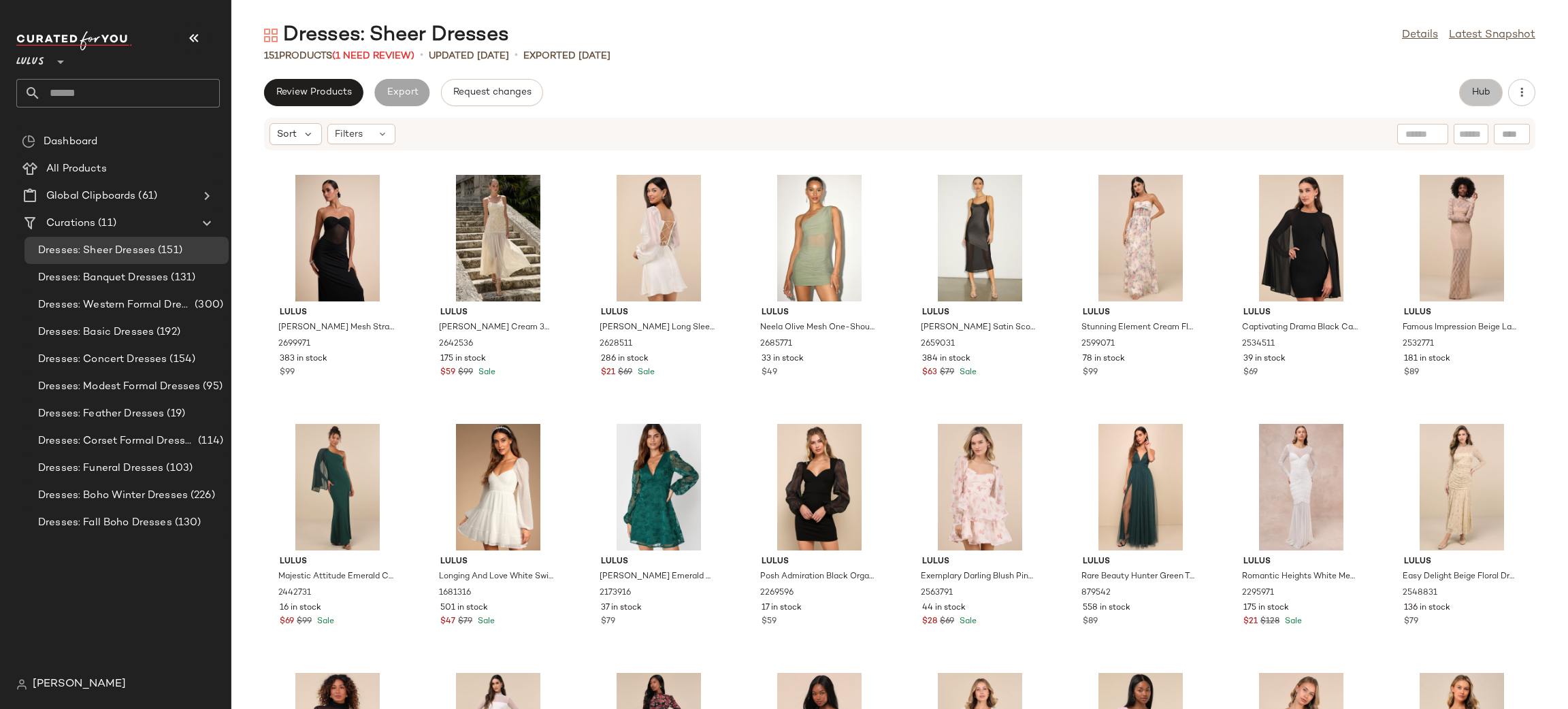
click at [1467, 95] on button "Hub" at bounding box center [1481, 93] width 44 height 28
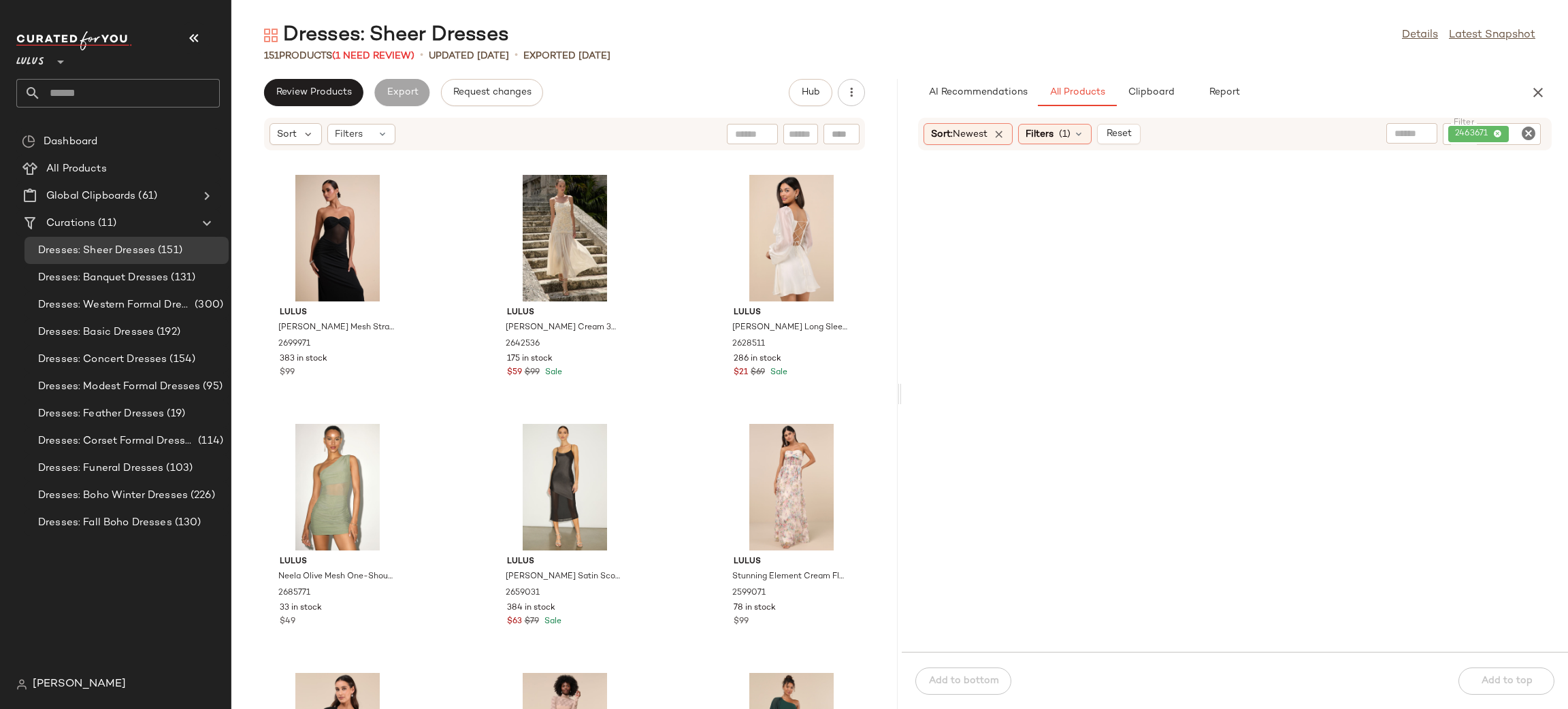
click at [1529, 133] on icon "Clear Filter" at bounding box center [1529, 134] width 17 height 17
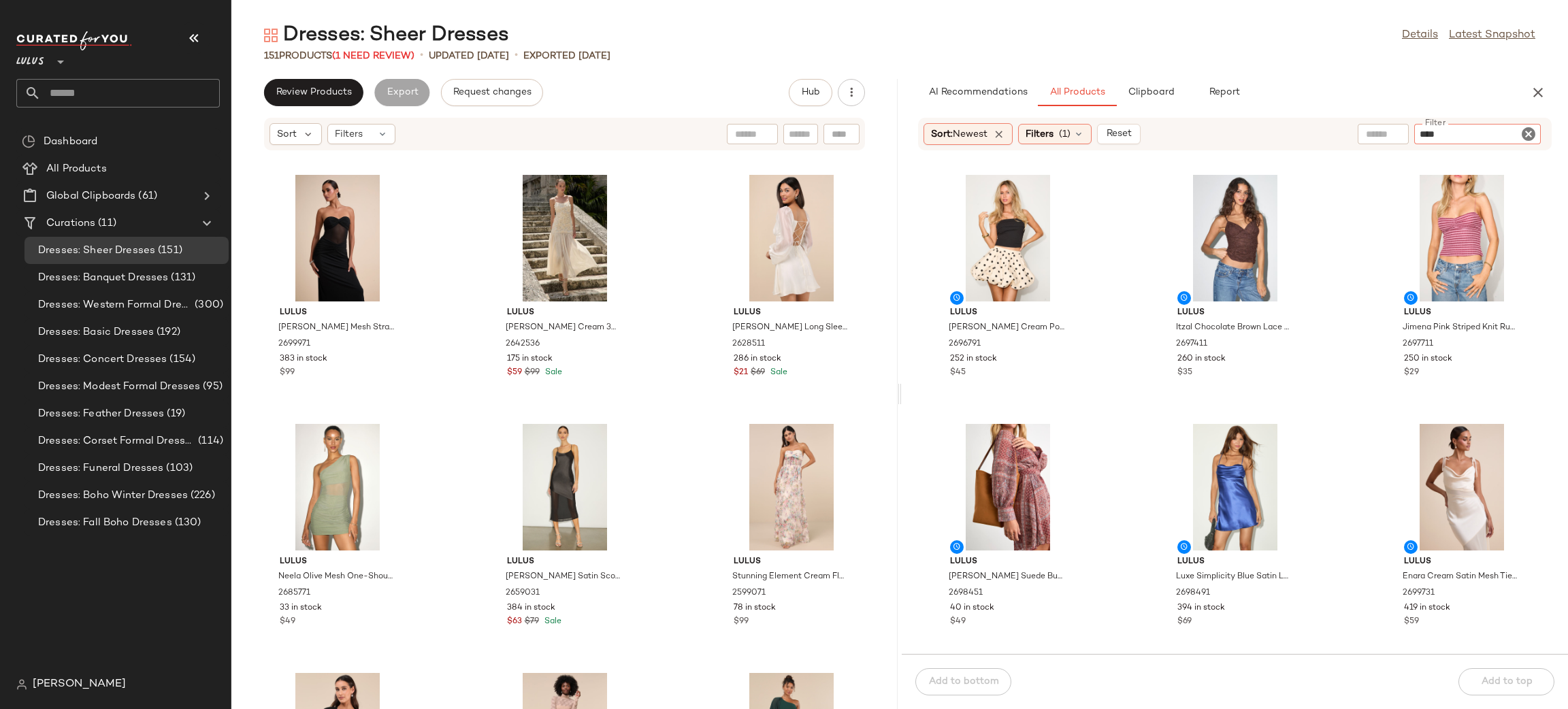
type input "*****"
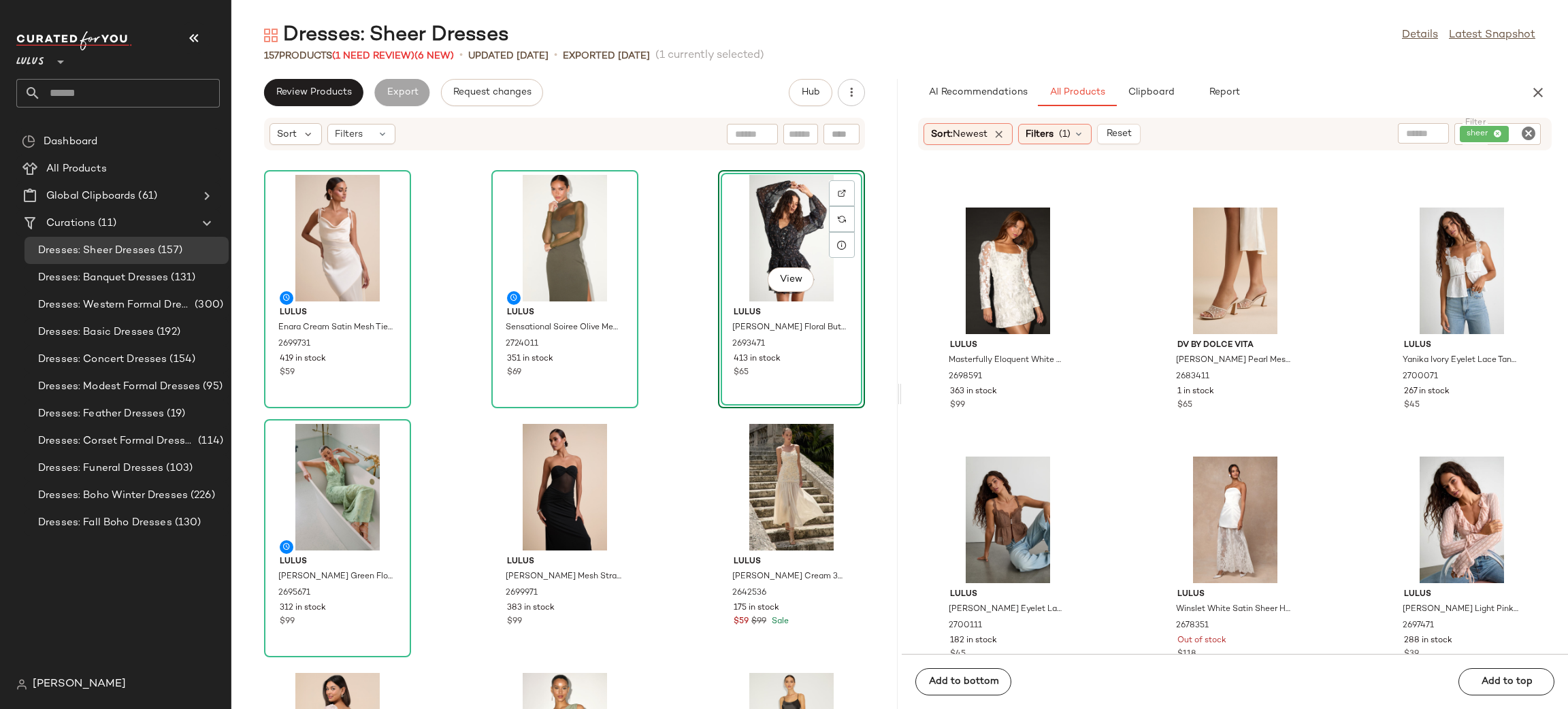
scroll to position [1723, 0]
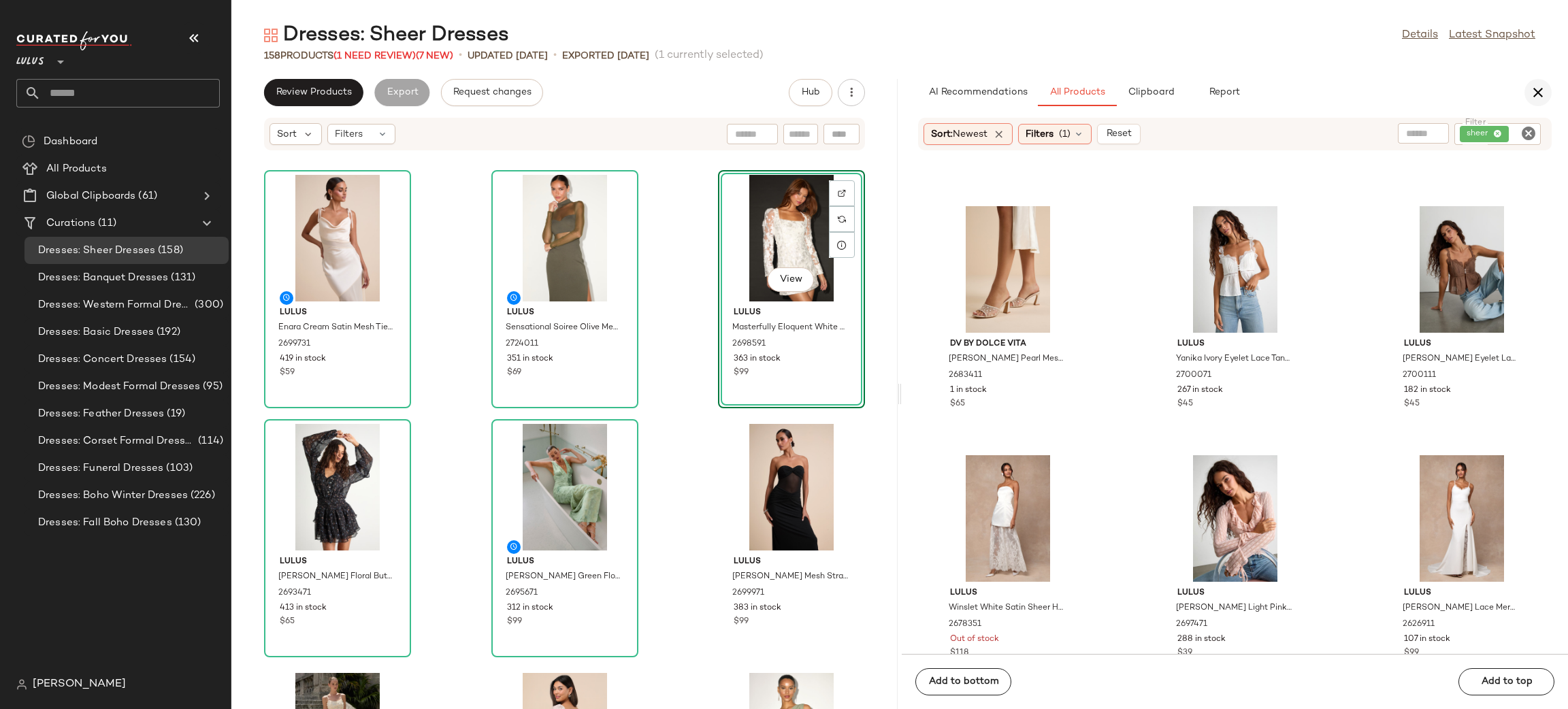
click at [1537, 86] on icon "button" at bounding box center [1538, 93] width 17 height 17
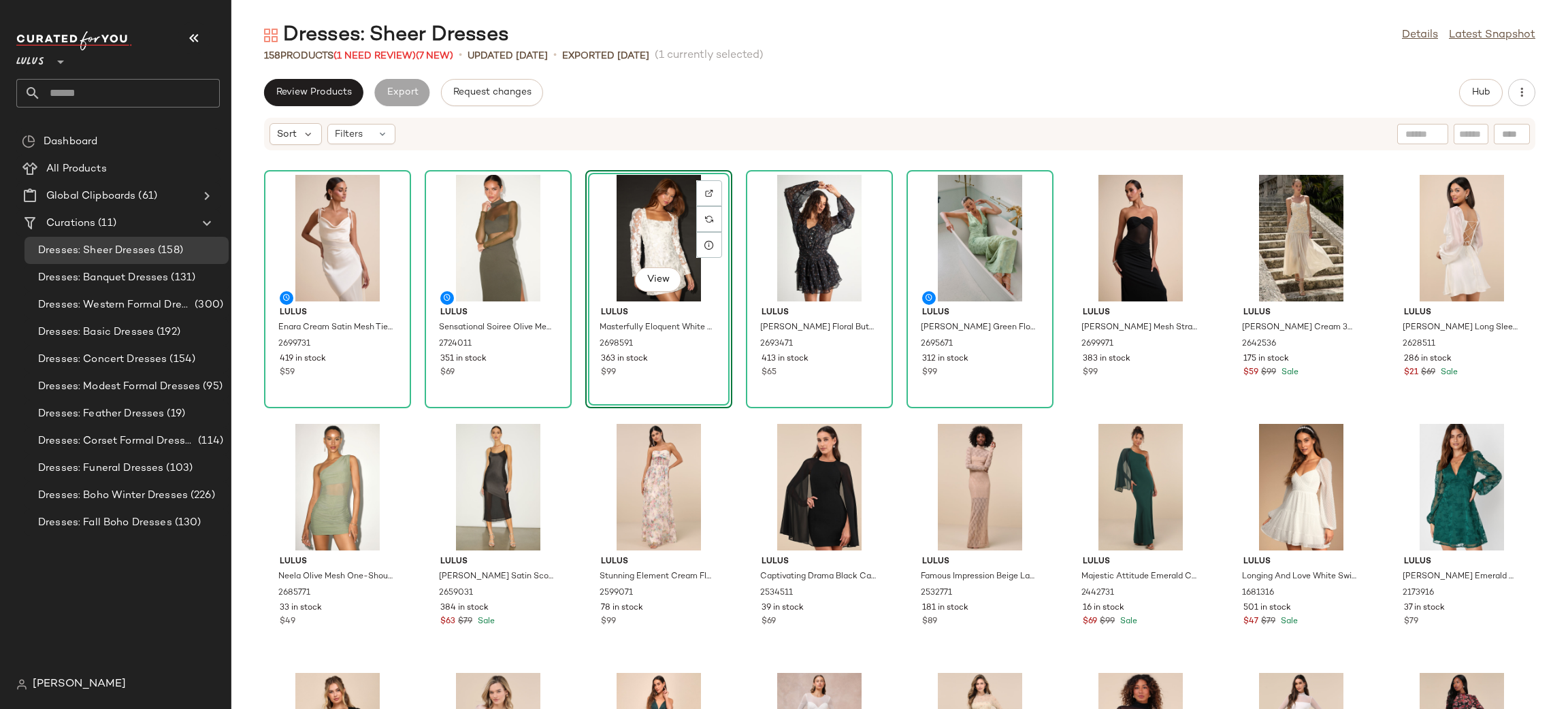
click at [347, 105] on div "Review Products" at bounding box center [314, 93] width 99 height 28
click at [283, 98] on button "Review Products" at bounding box center [314, 93] width 99 height 28
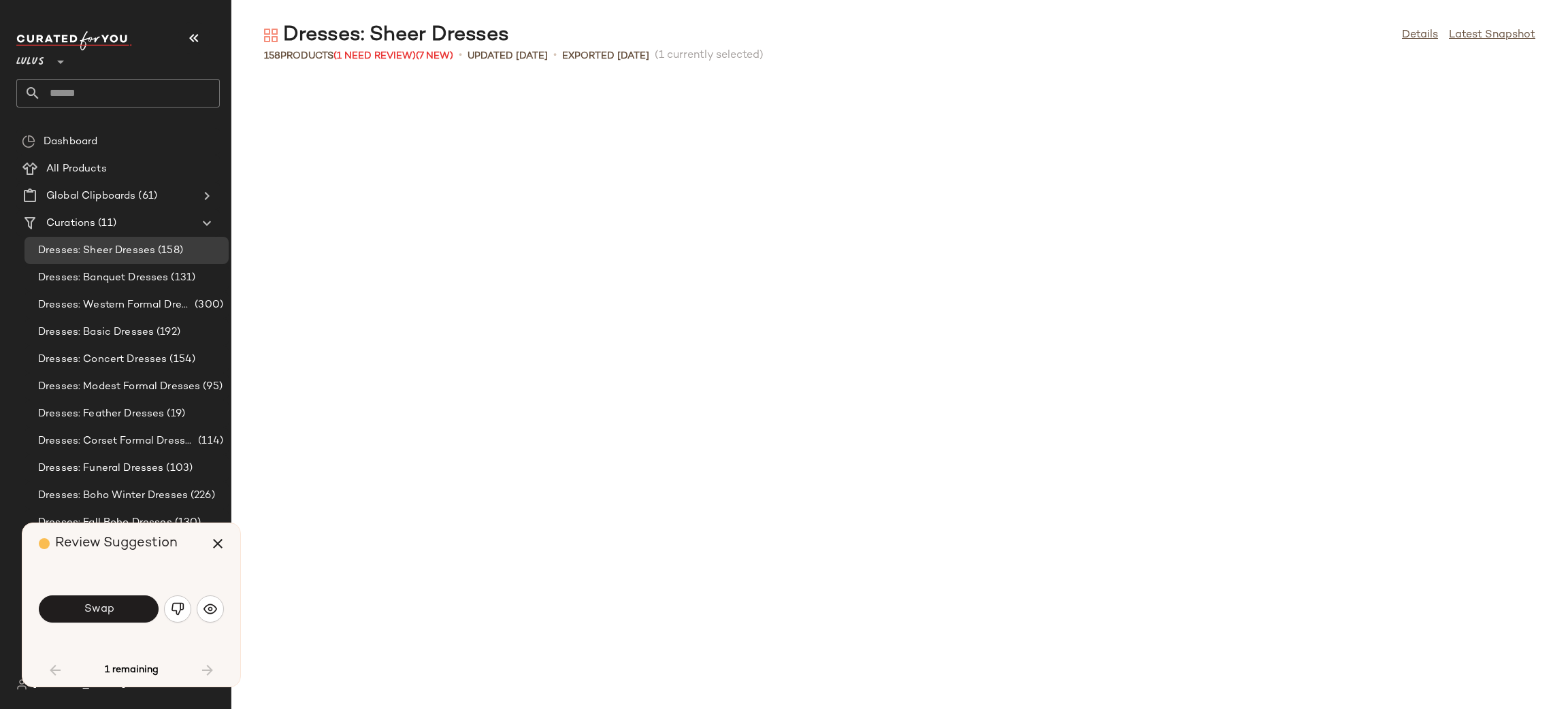
scroll to position [1007, 0]
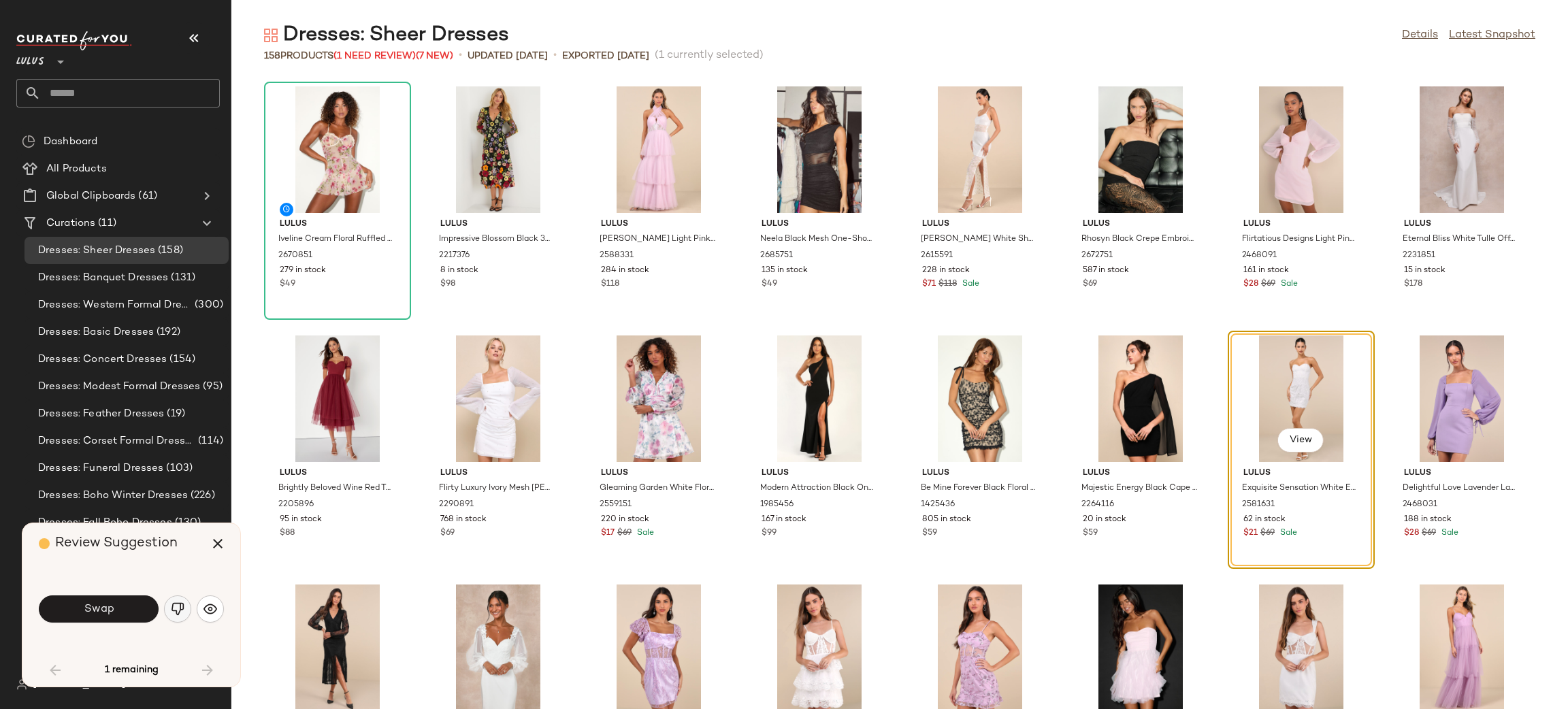
click at [184, 606] on img "button" at bounding box center [177, 609] width 14 height 14
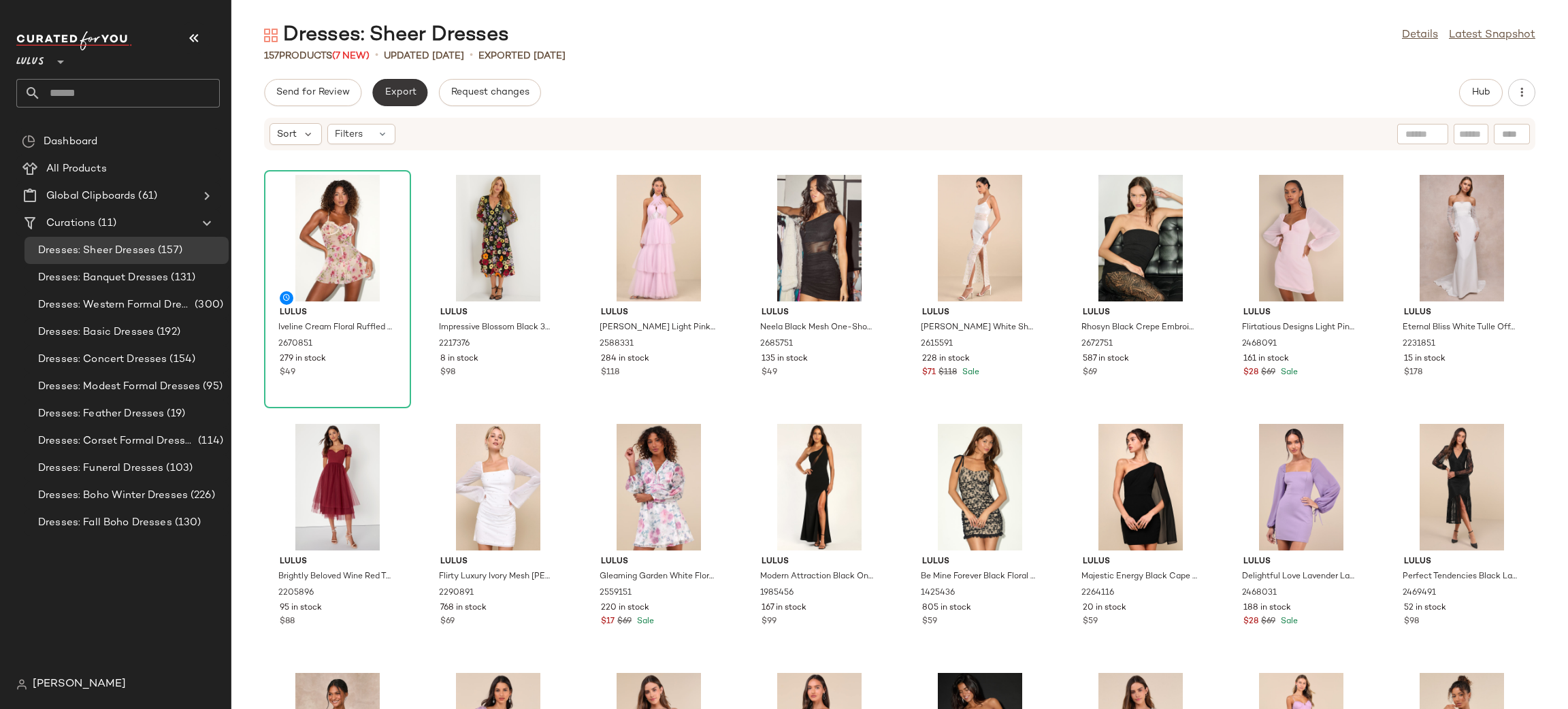
click at [384, 96] on span "Export" at bounding box center [400, 93] width 32 height 11
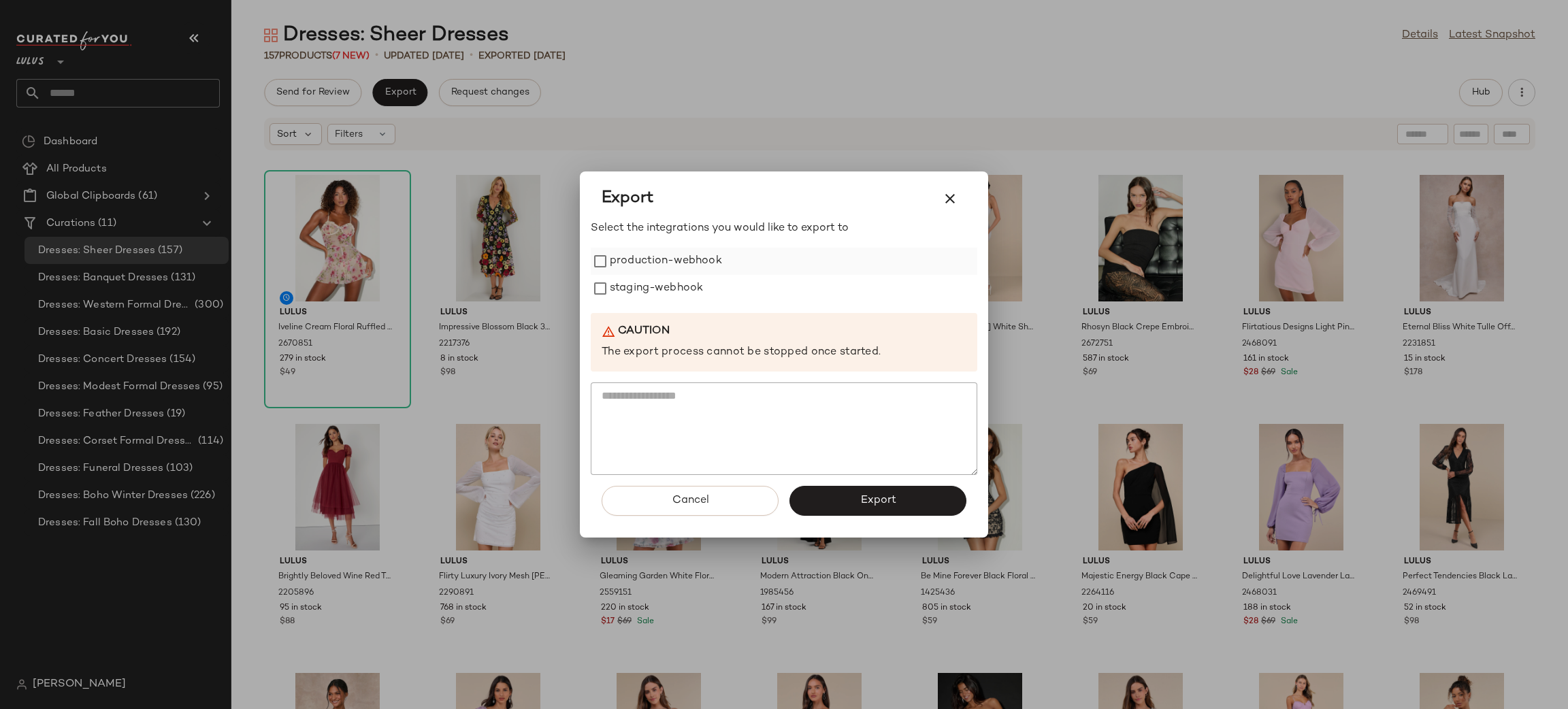
click at [641, 270] on label "production-webhook" at bounding box center [666, 261] width 112 height 28
click at [640, 283] on label "staging-webhook" at bounding box center [657, 289] width 94 height 28
click at [867, 501] on span "Export" at bounding box center [877, 501] width 36 height 13
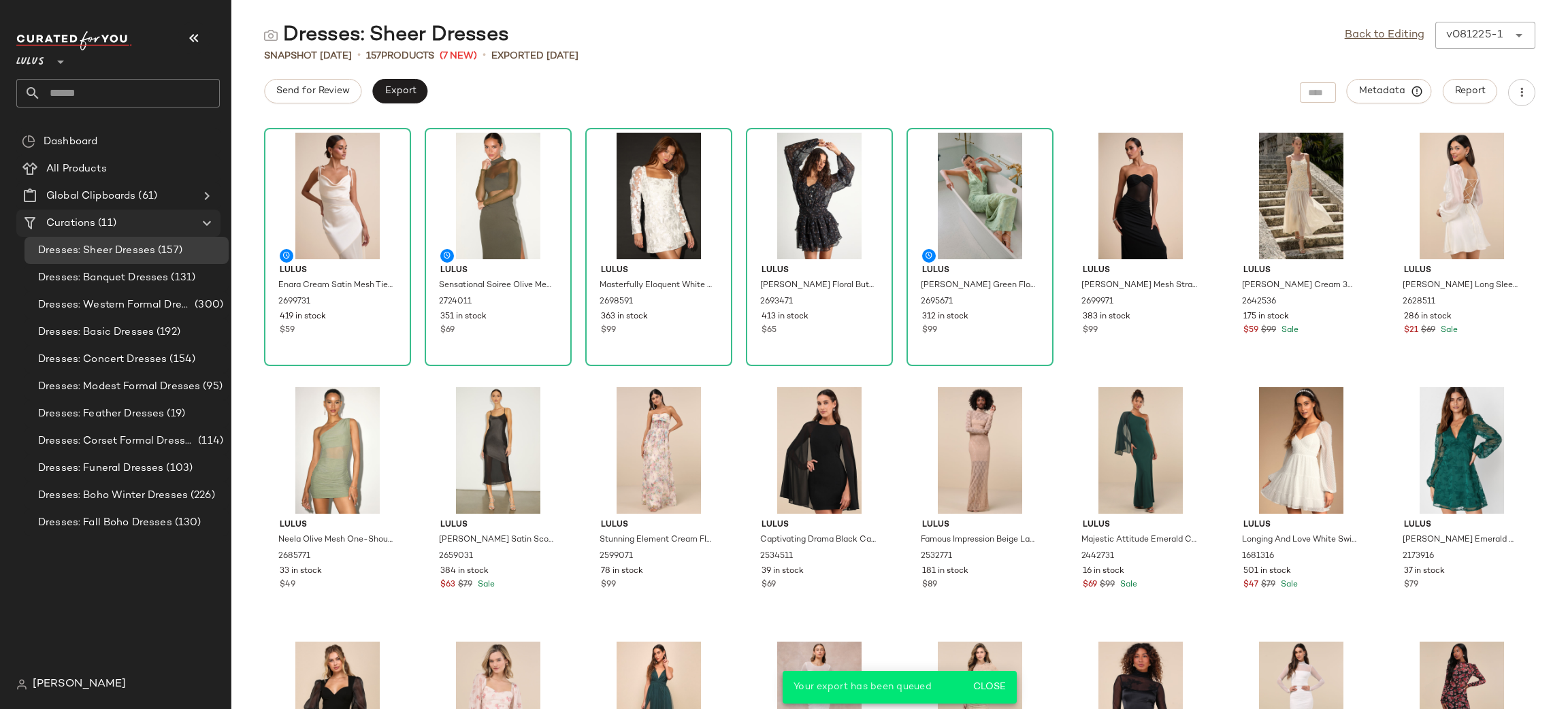
click at [131, 232] on Curations "Curations (11)" at bounding box center [118, 224] width 204 height 28
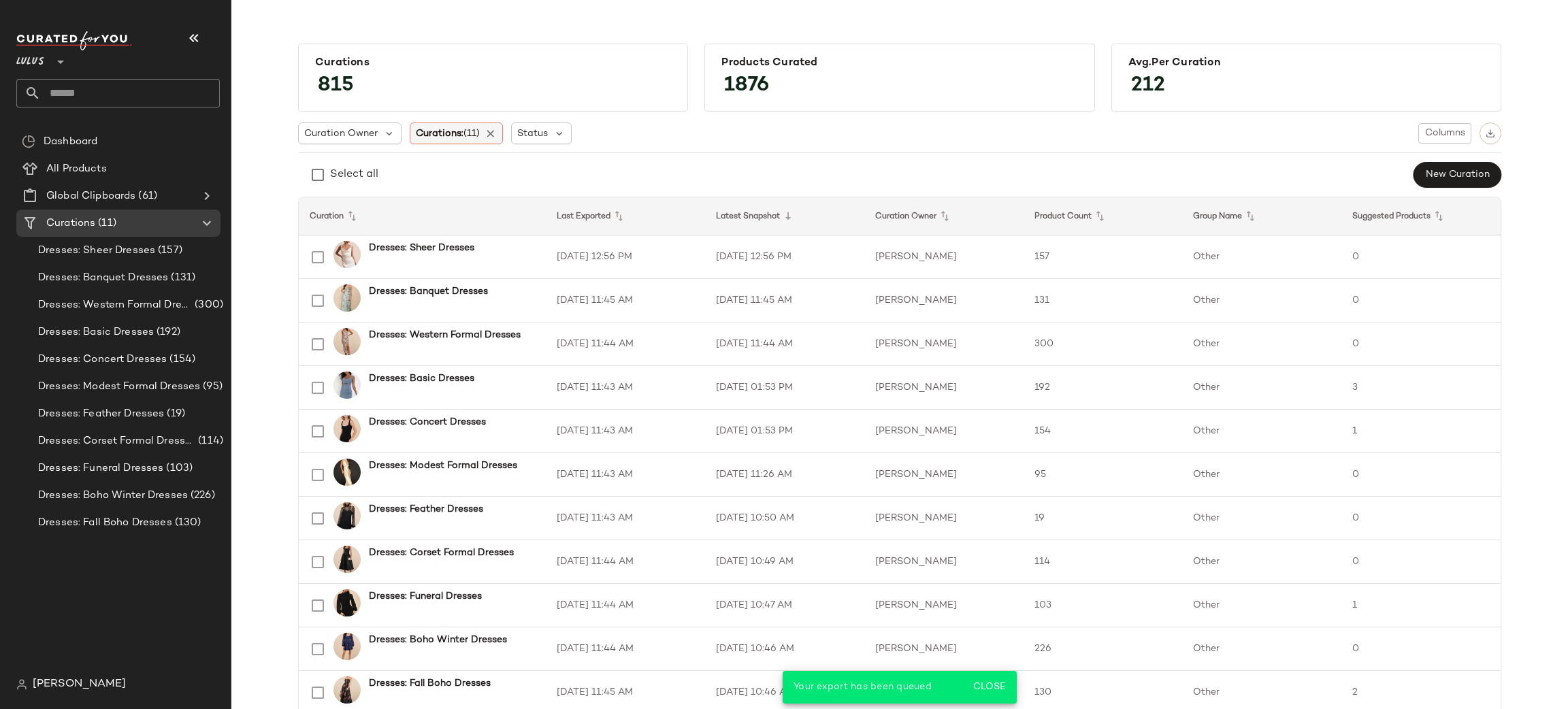
click at [444, 131] on span "Curations: (11)" at bounding box center [447, 134] width 64 height 15
click at [471, 169] on input "text" at bounding box center [501, 171] width 171 height 20
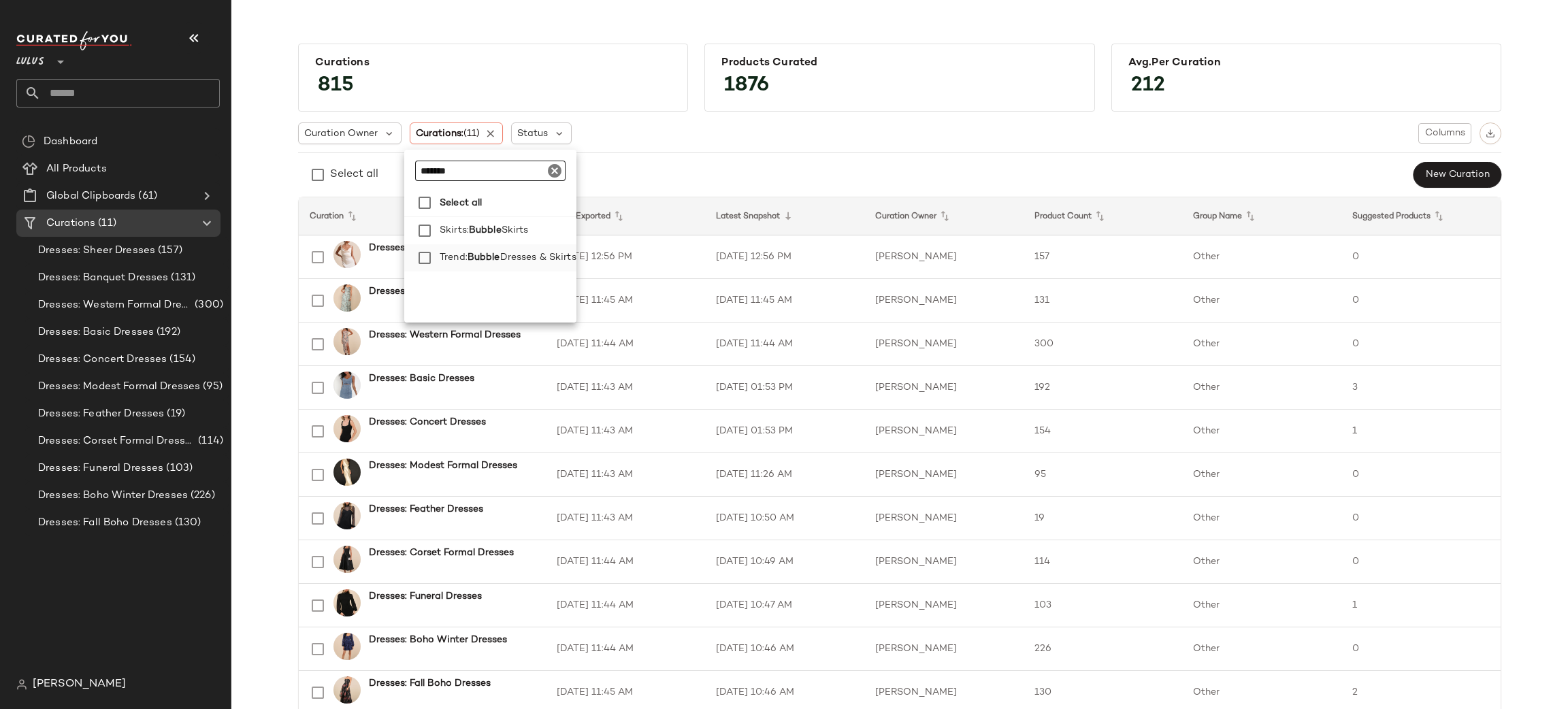
type input "******"
click at [484, 252] on span "Bubble" at bounding box center [484, 258] width 33 height 28
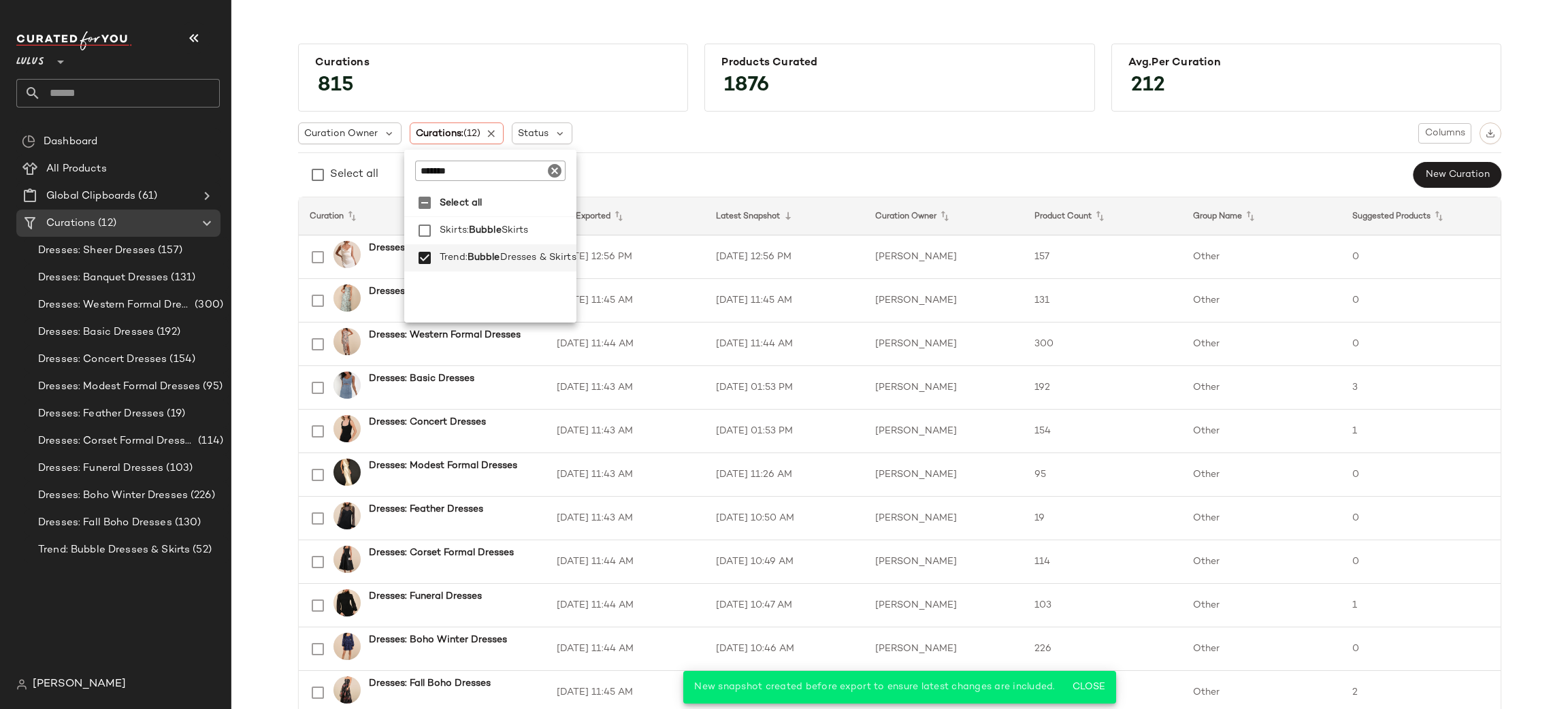
click at [758, 147] on div "Curation Owner Curations: (12) Status Columns Select all New Curation Curation …" at bounding box center [900, 464] width 1203 height 704
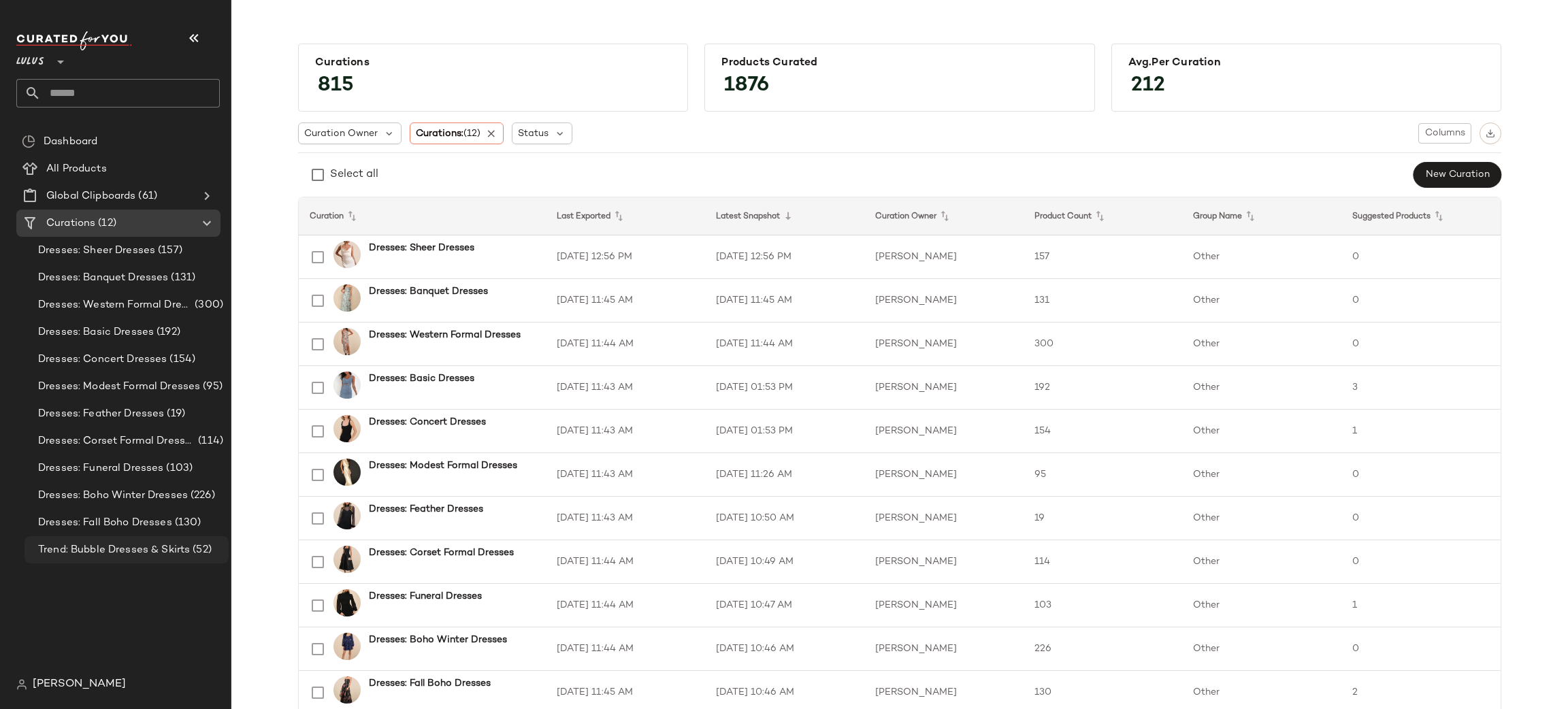
click at [133, 545] on span "Trend: Bubble Dresses & Skirts" at bounding box center [115, 550] width 152 height 16
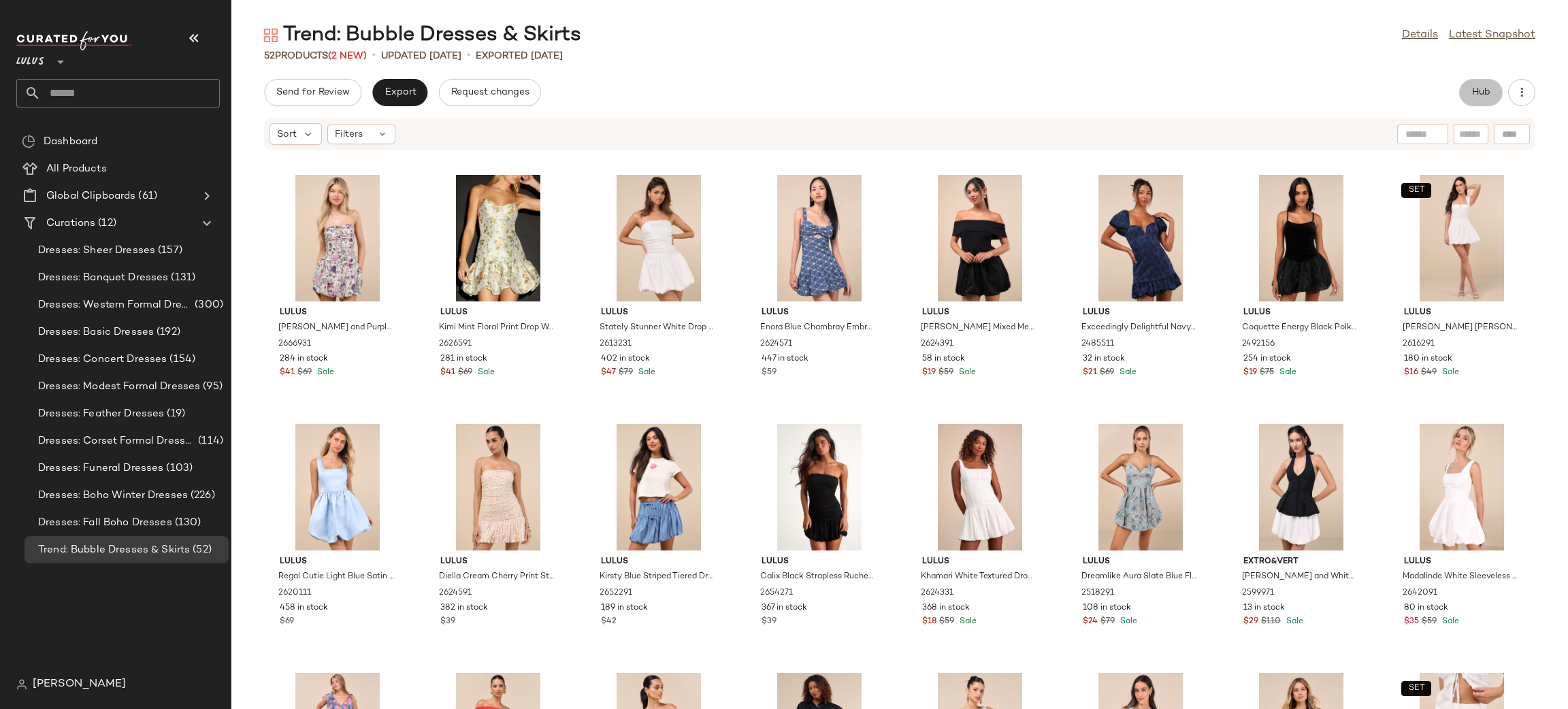
click at [1486, 93] on span "Hub" at bounding box center [1481, 93] width 19 height 11
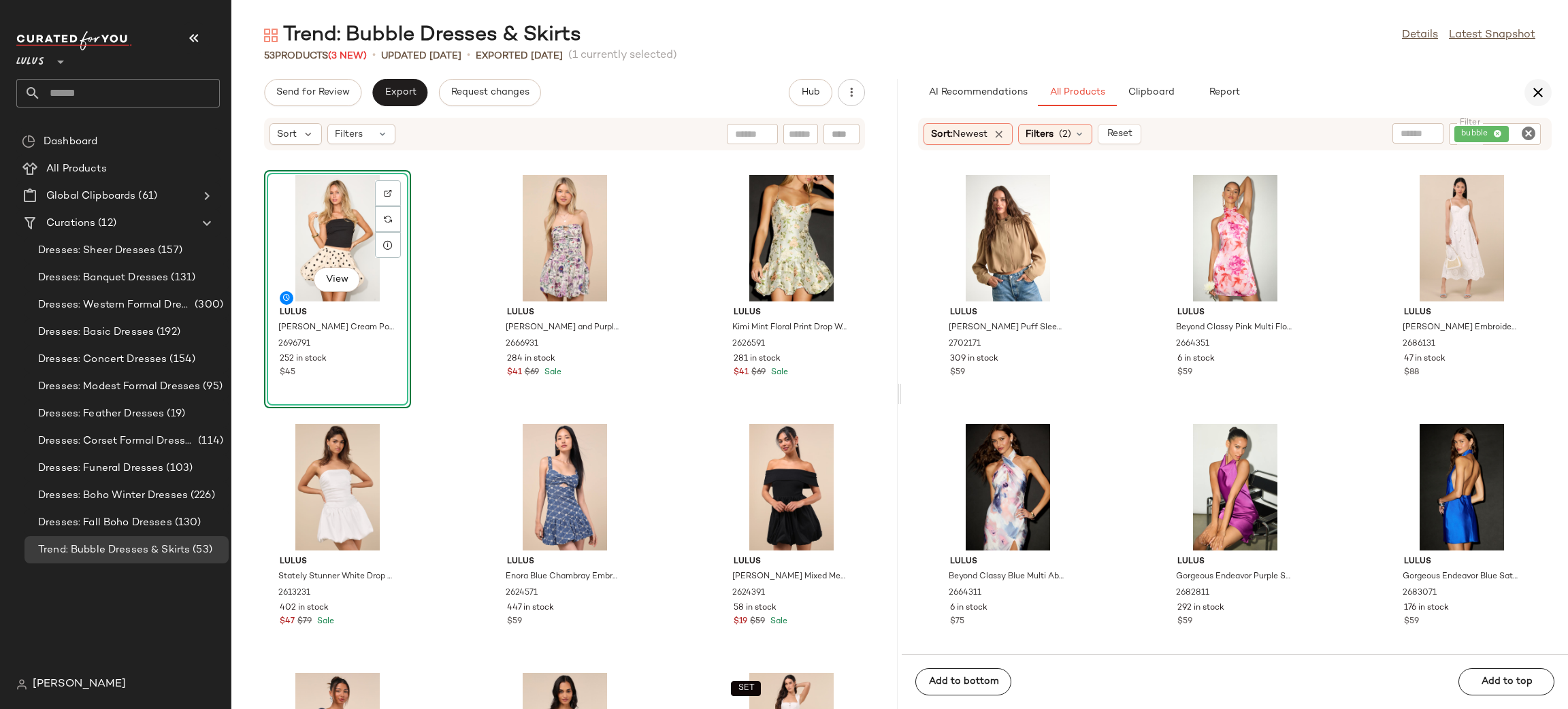
click at [1536, 91] on icon "button" at bounding box center [1538, 93] width 17 height 17
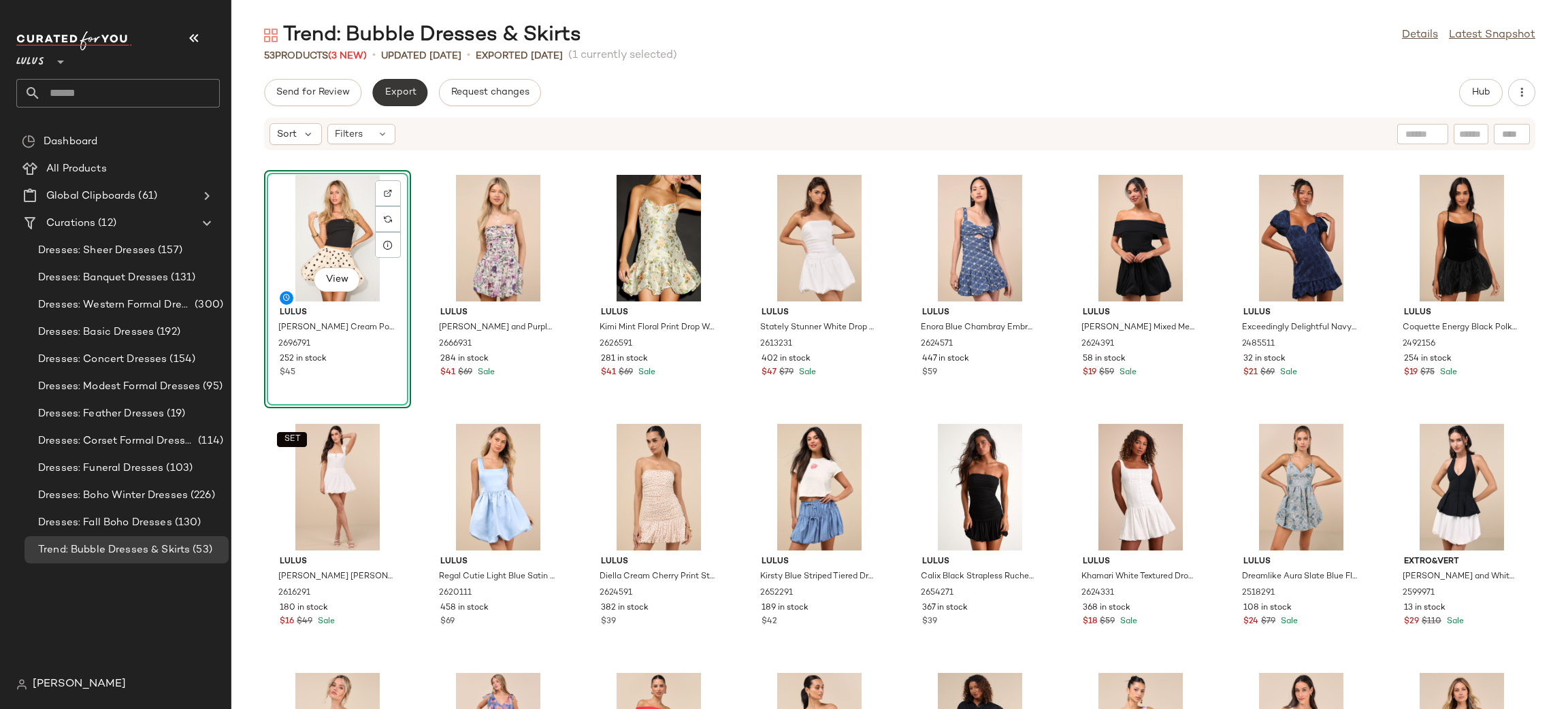
click at [404, 91] on span "Export" at bounding box center [400, 93] width 32 height 11
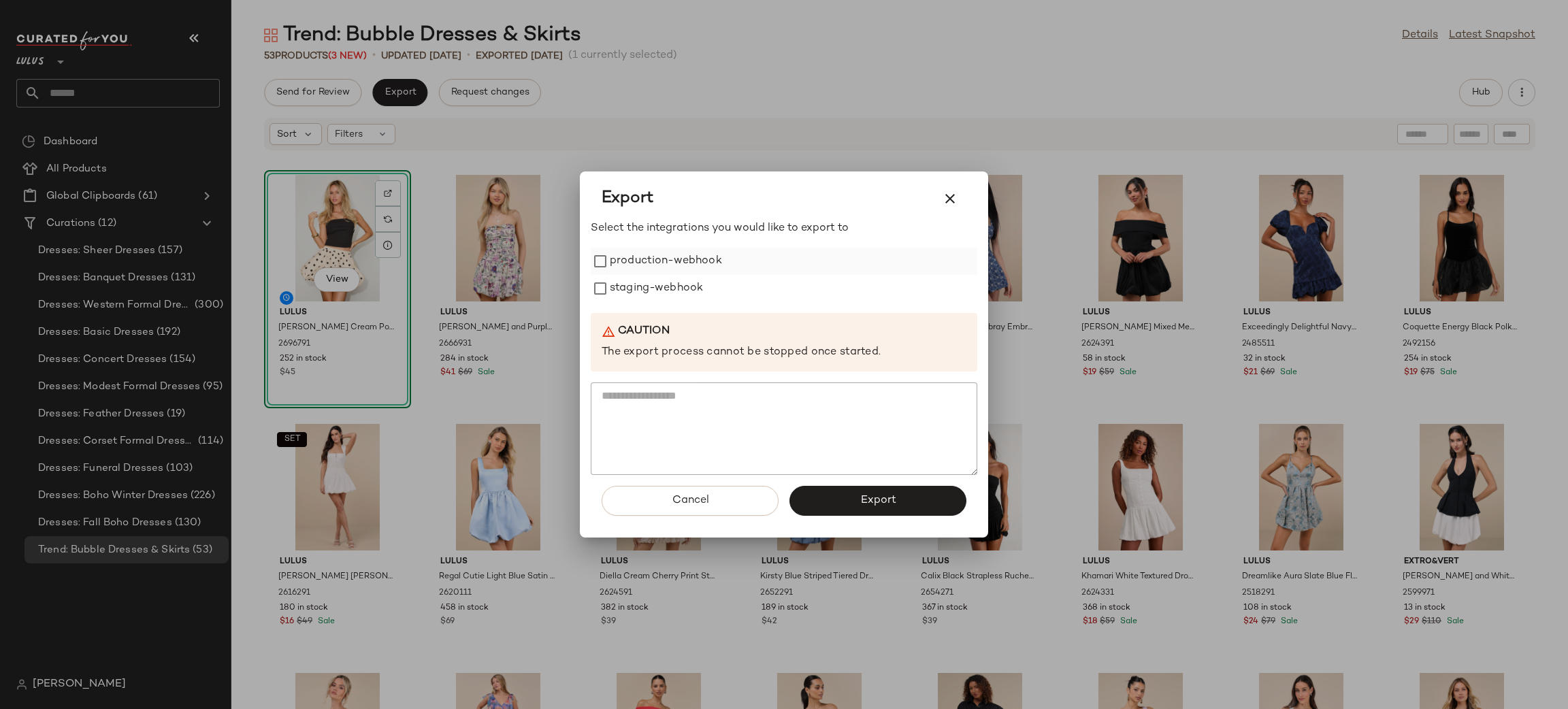
click at [651, 260] on label "production-webhook" at bounding box center [666, 261] width 112 height 28
click at [657, 280] on label "staging-webhook" at bounding box center [657, 289] width 94 height 28
click at [899, 493] on button "Export" at bounding box center [878, 501] width 177 height 30
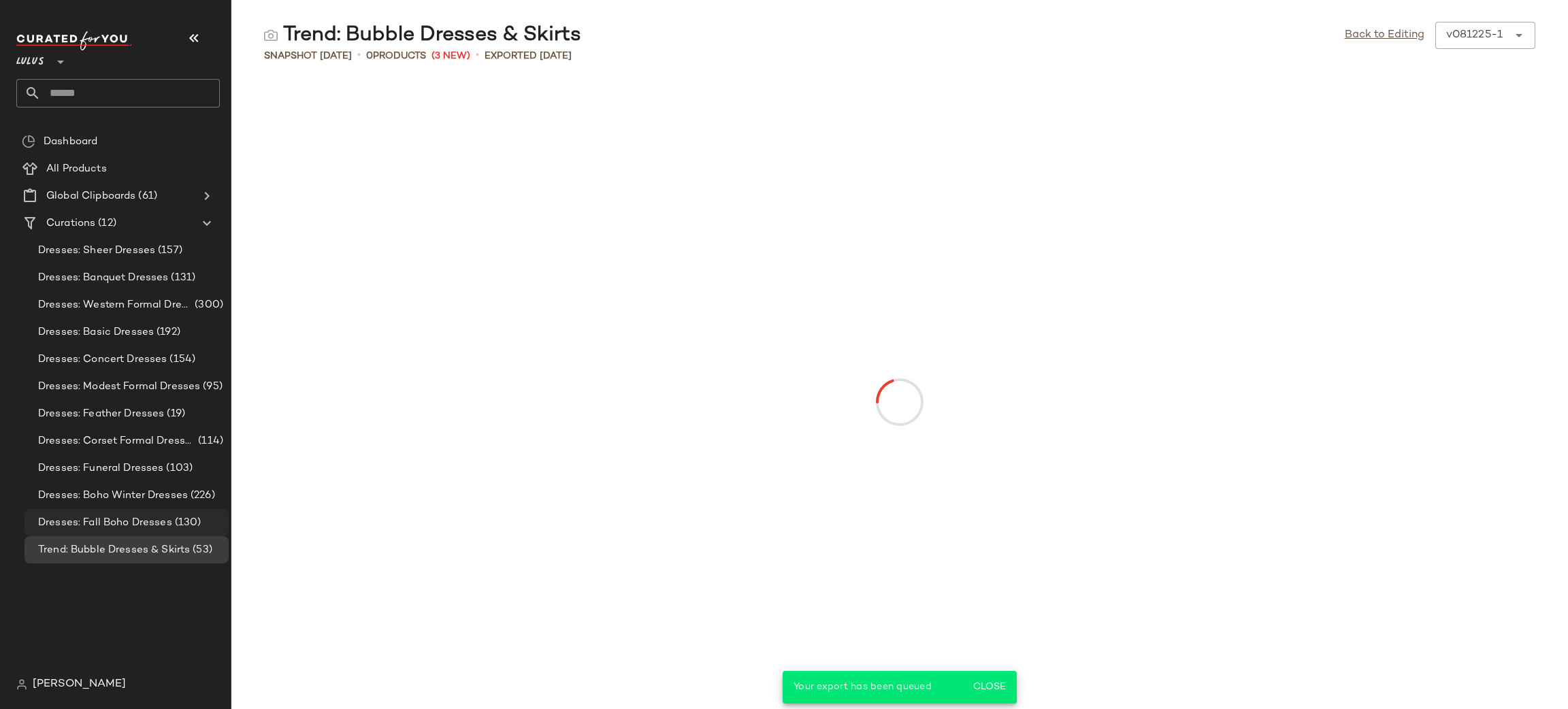
click at [175, 522] on span "(130)" at bounding box center [187, 523] width 29 height 16
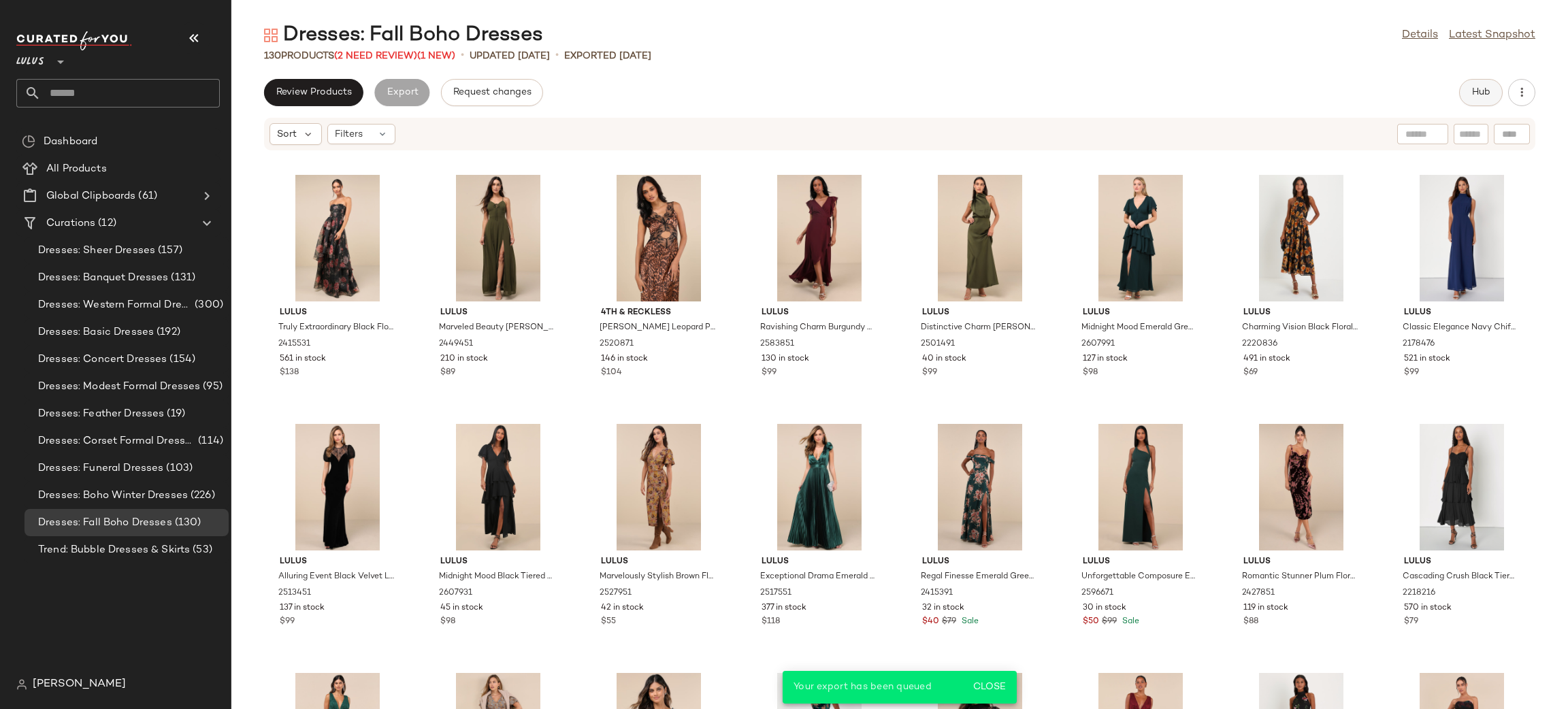
click at [1467, 95] on button "Hub" at bounding box center [1481, 93] width 44 height 28
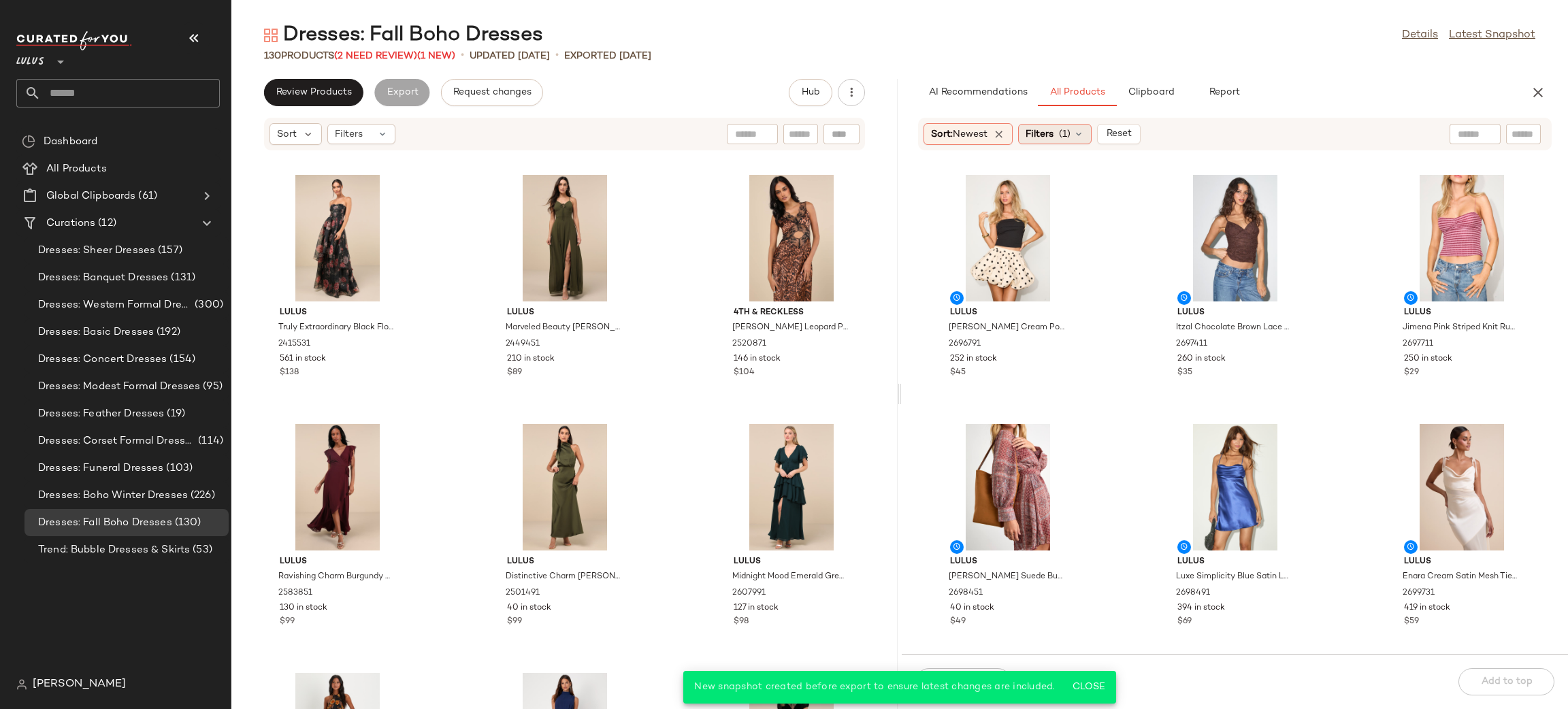
click at [1048, 136] on span "Filters" at bounding box center [1040, 135] width 28 height 15
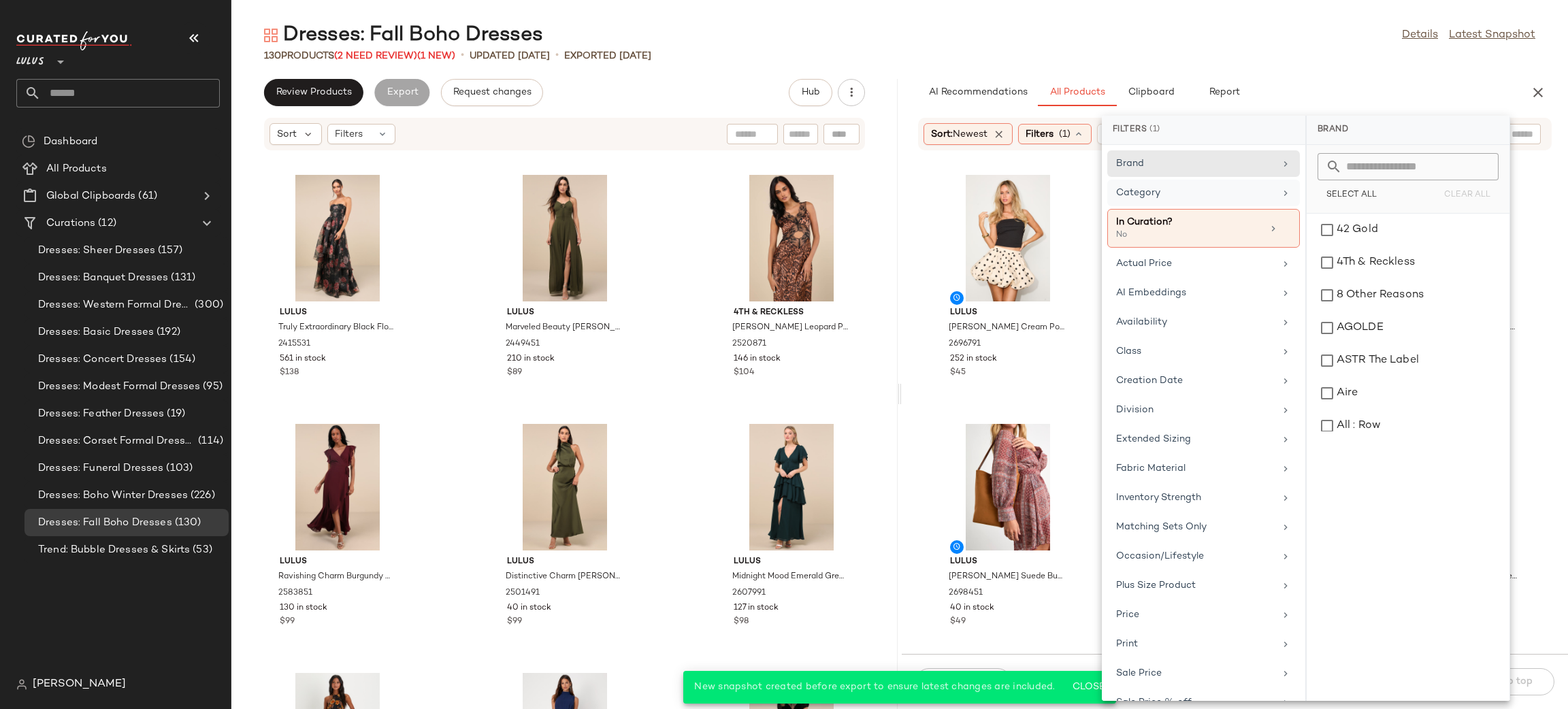
click at [1154, 200] on div "Category" at bounding box center [1195, 194] width 159 height 15
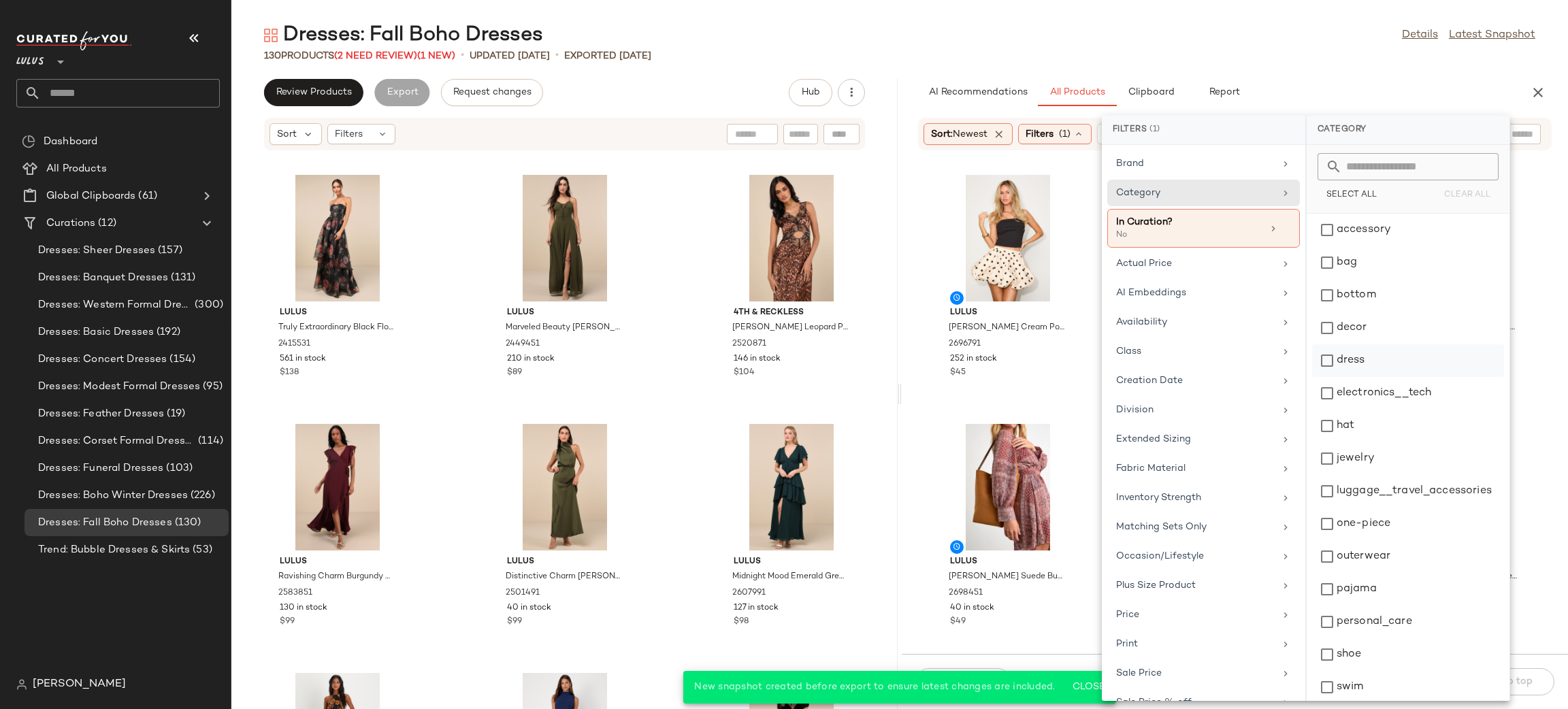
click at [1359, 377] on div "dress" at bounding box center [1408, 393] width 192 height 33
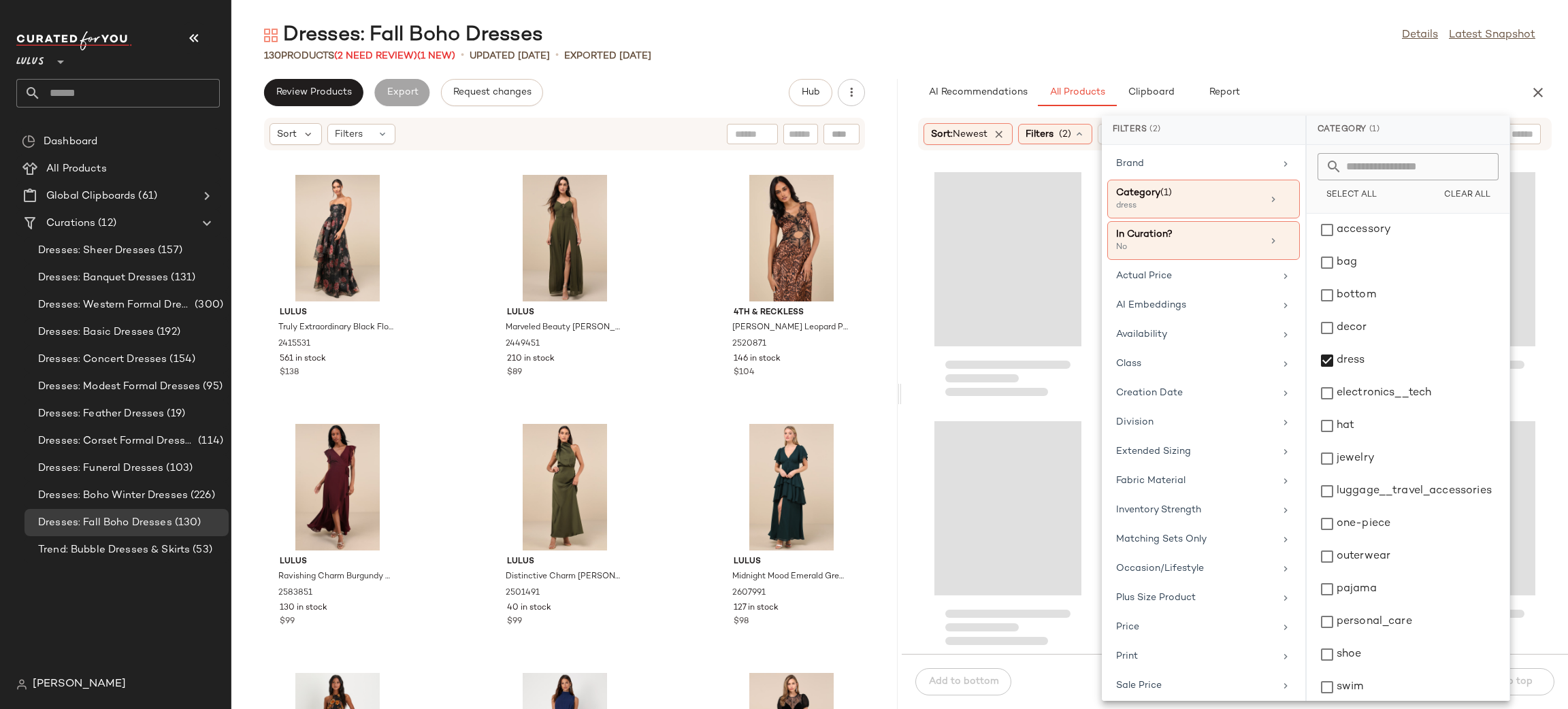
click at [1290, 79] on div "AI Recommendations All Products Clipboard Report" at bounding box center [1212, 93] width 590 height 28
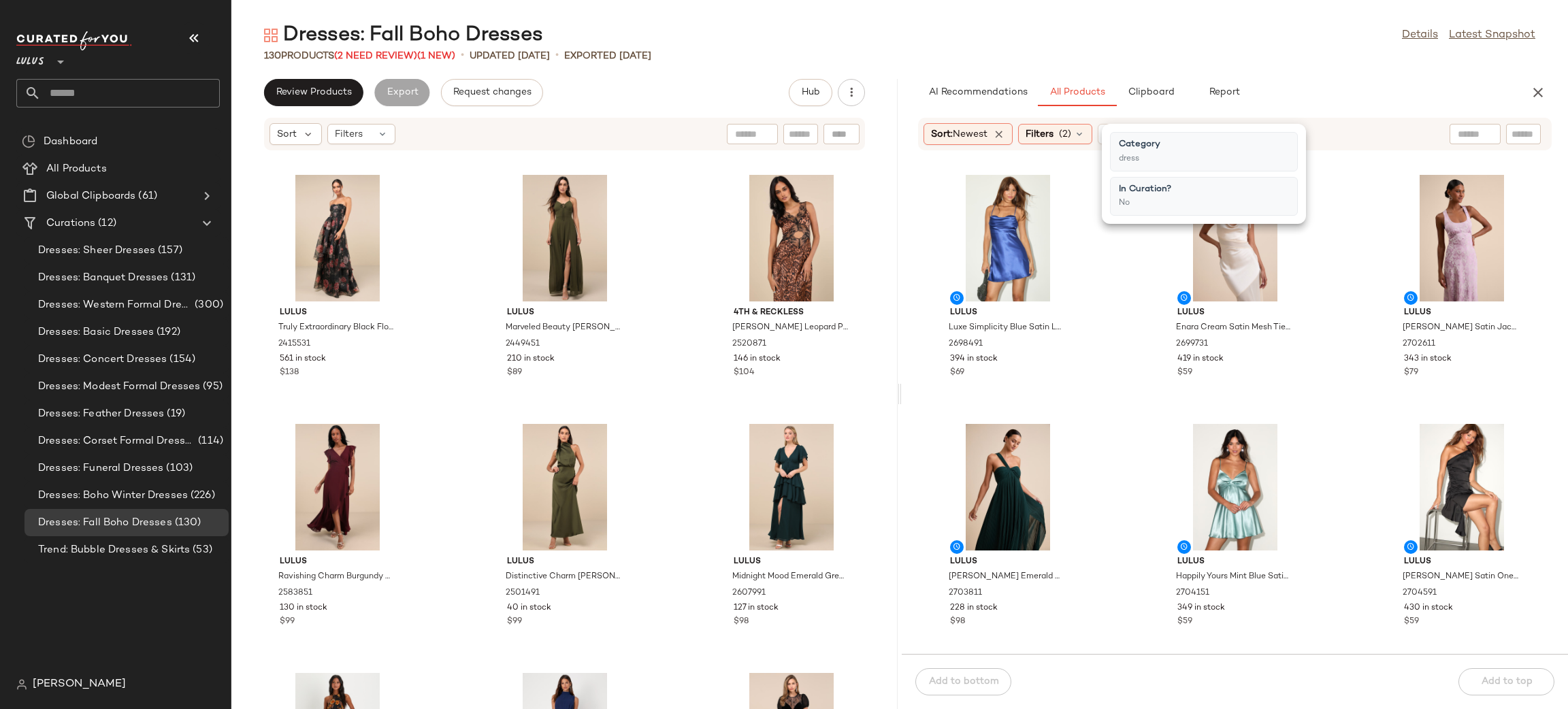
click at [1245, 62] on div "130 Products (2 Need Review) (1 New) • updated Aug 7th • Exported Aug 7th" at bounding box center [900, 55] width 1337 height 14
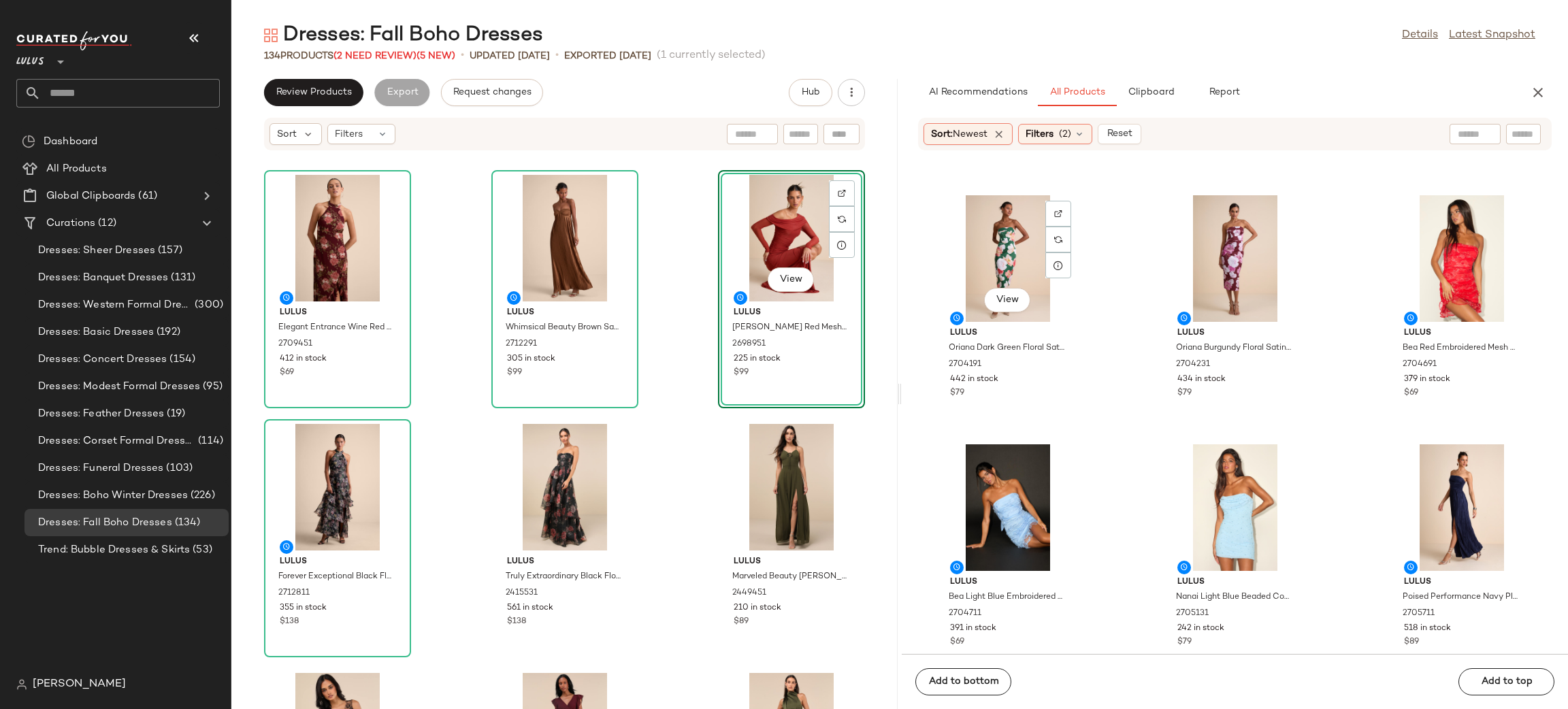
scroll to position [5721, 0]
click at [1538, 90] on icon "button" at bounding box center [1538, 93] width 17 height 17
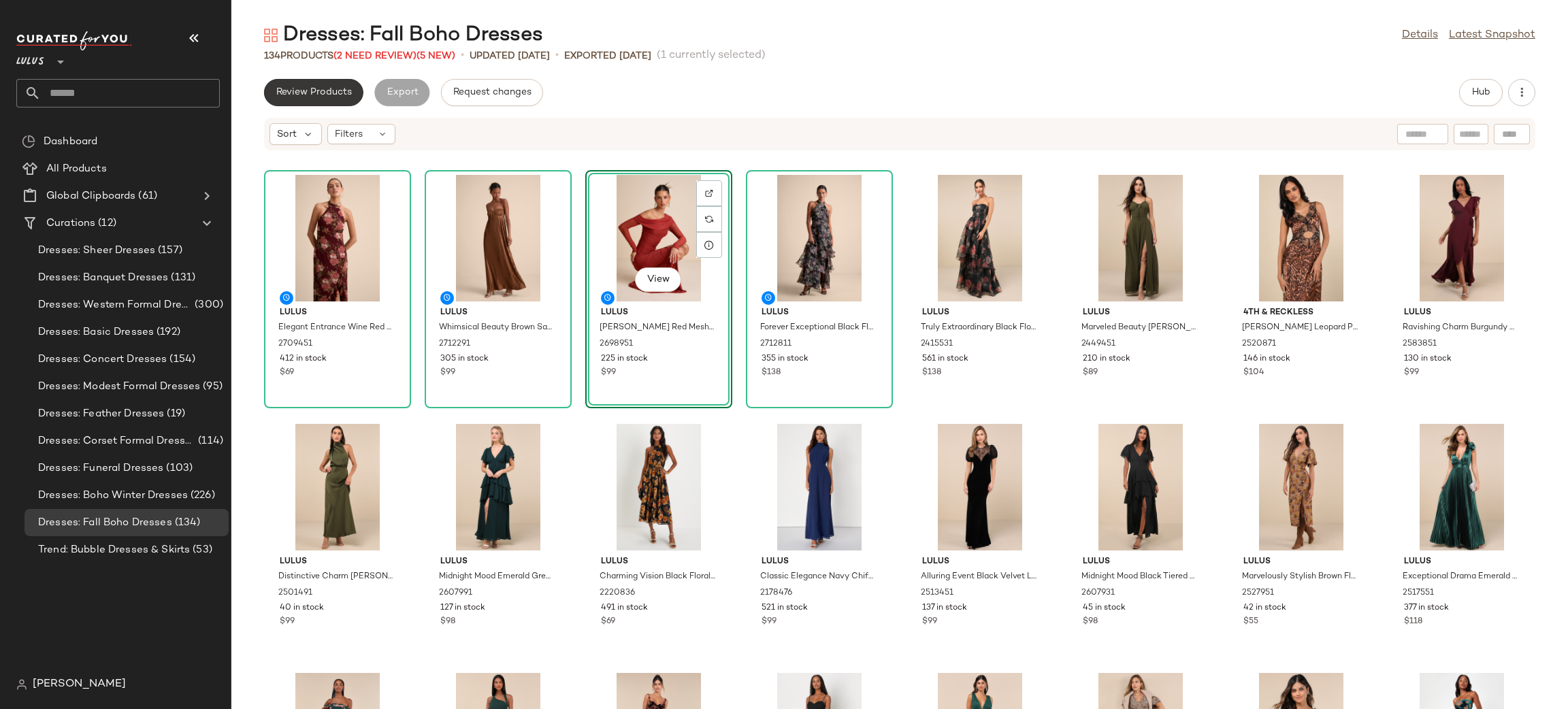
click at [289, 96] on span "Review Products" at bounding box center [314, 93] width 76 height 11
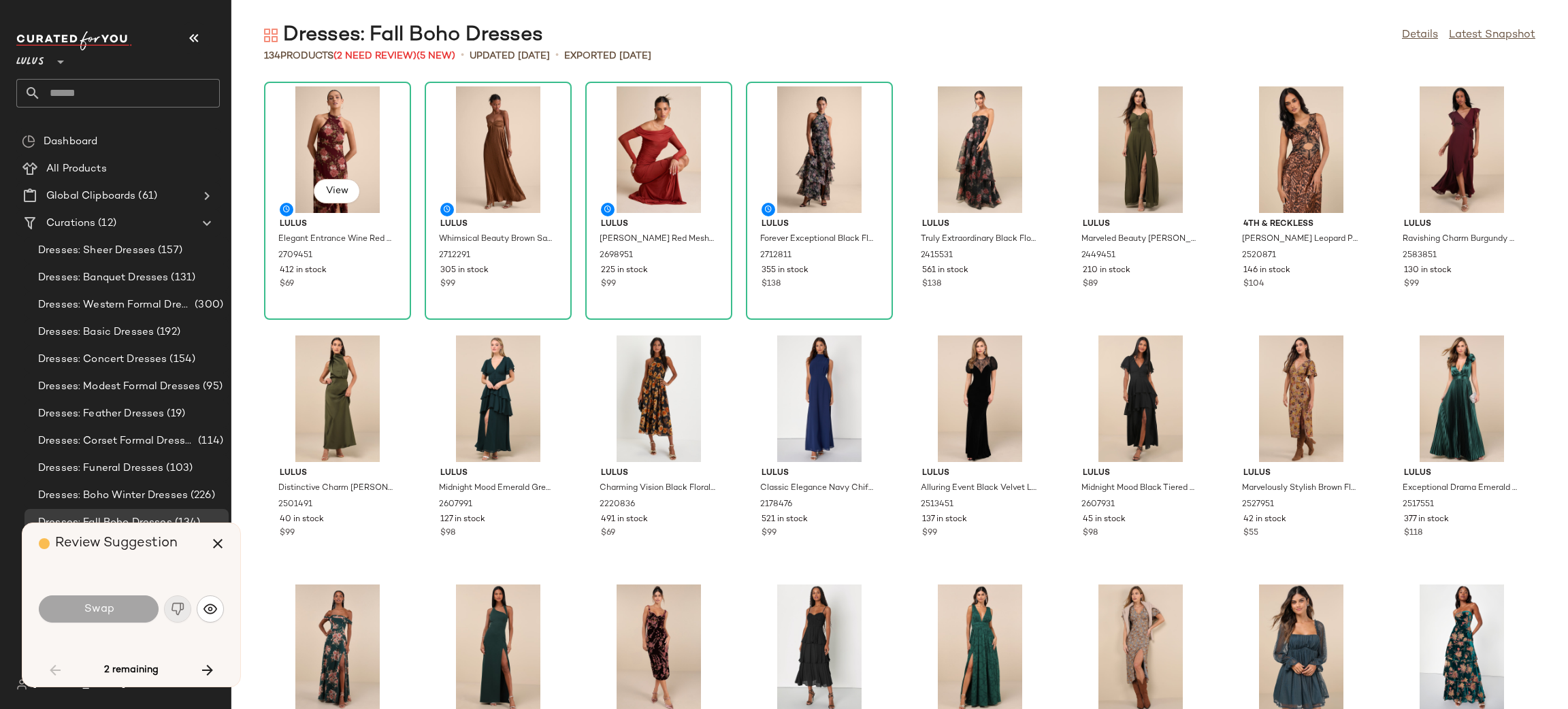
scroll to position [1744, 0]
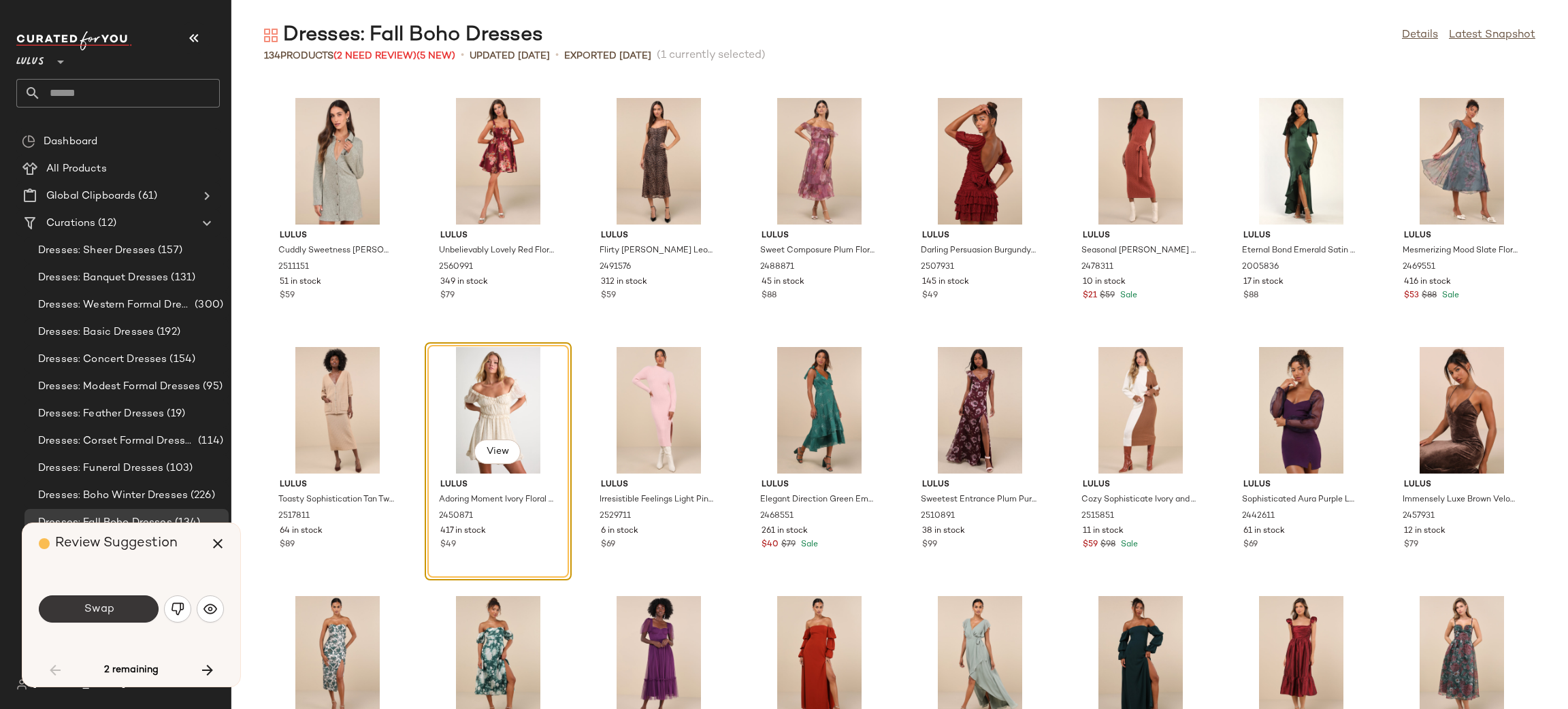
click at [147, 604] on button "Swap" at bounding box center [98, 609] width 120 height 28
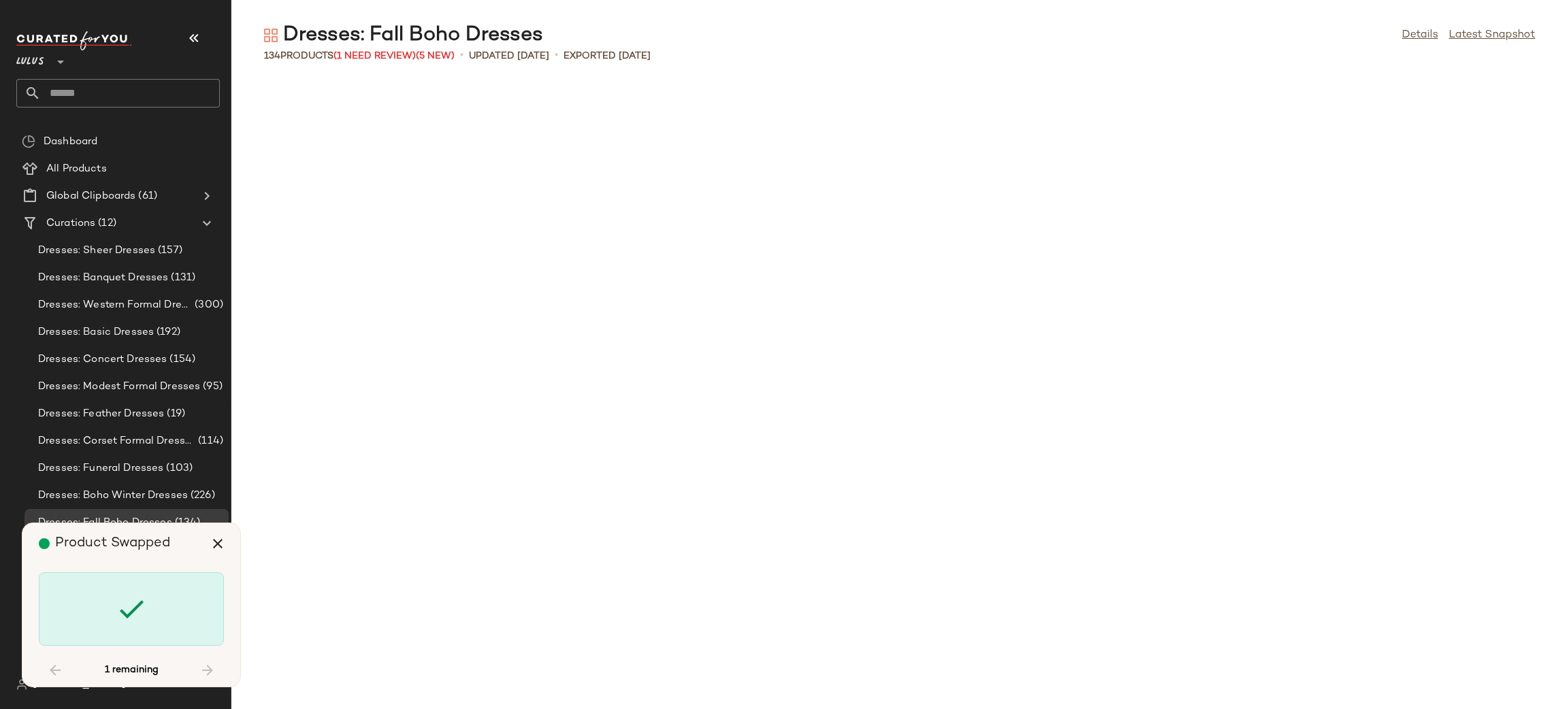
scroll to position [3239, 0]
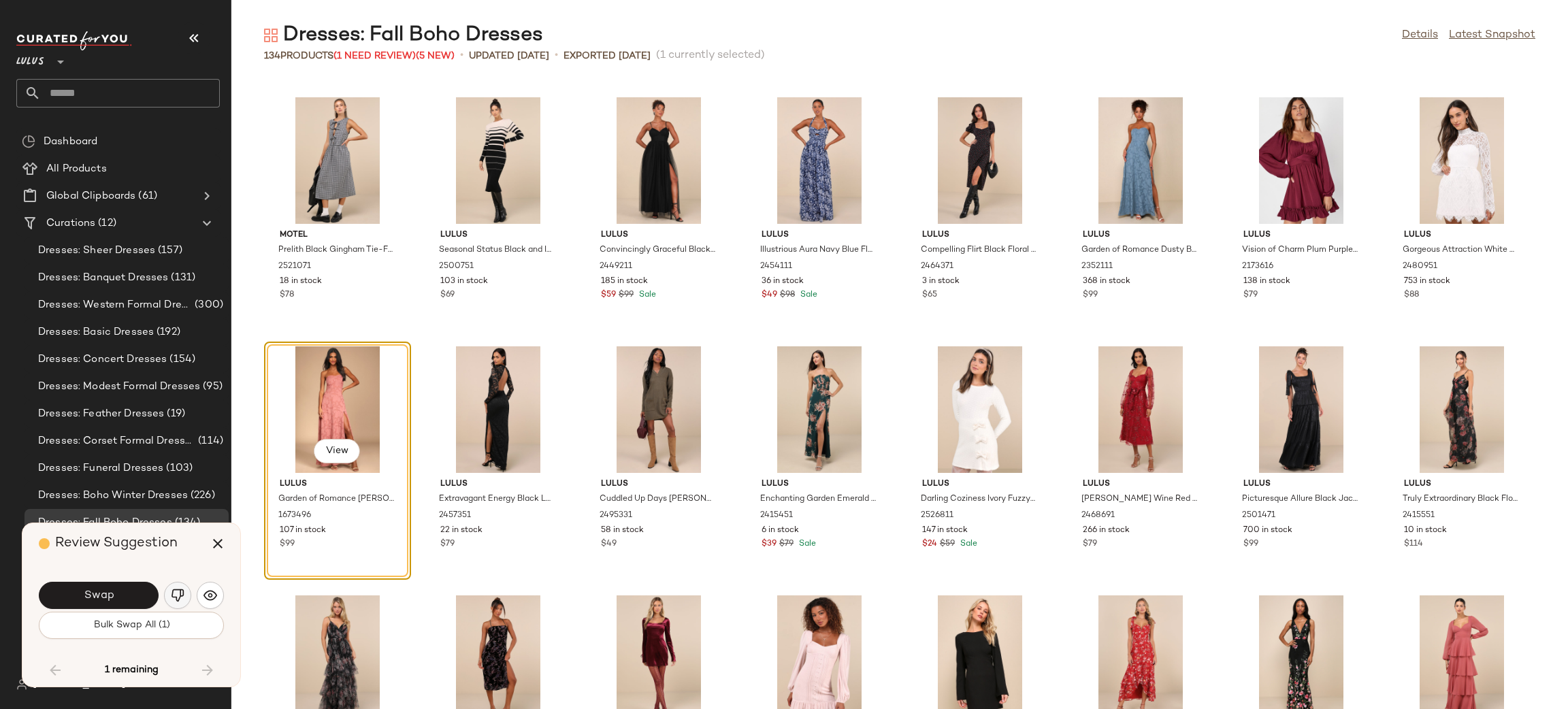
click at [175, 598] on img "button" at bounding box center [177, 595] width 14 height 14
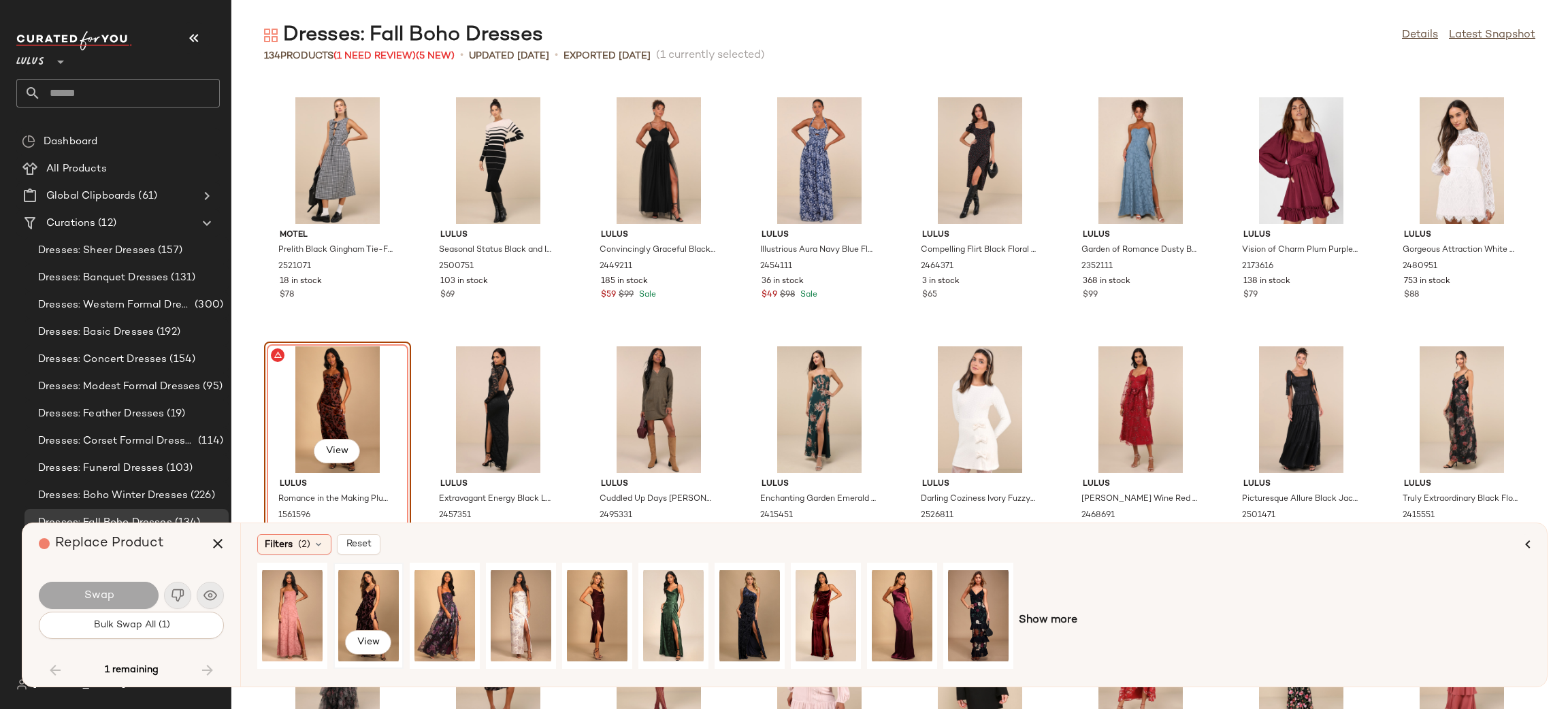
click at [365, 620] on div "View" at bounding box center [369, 615] width 61 height 96
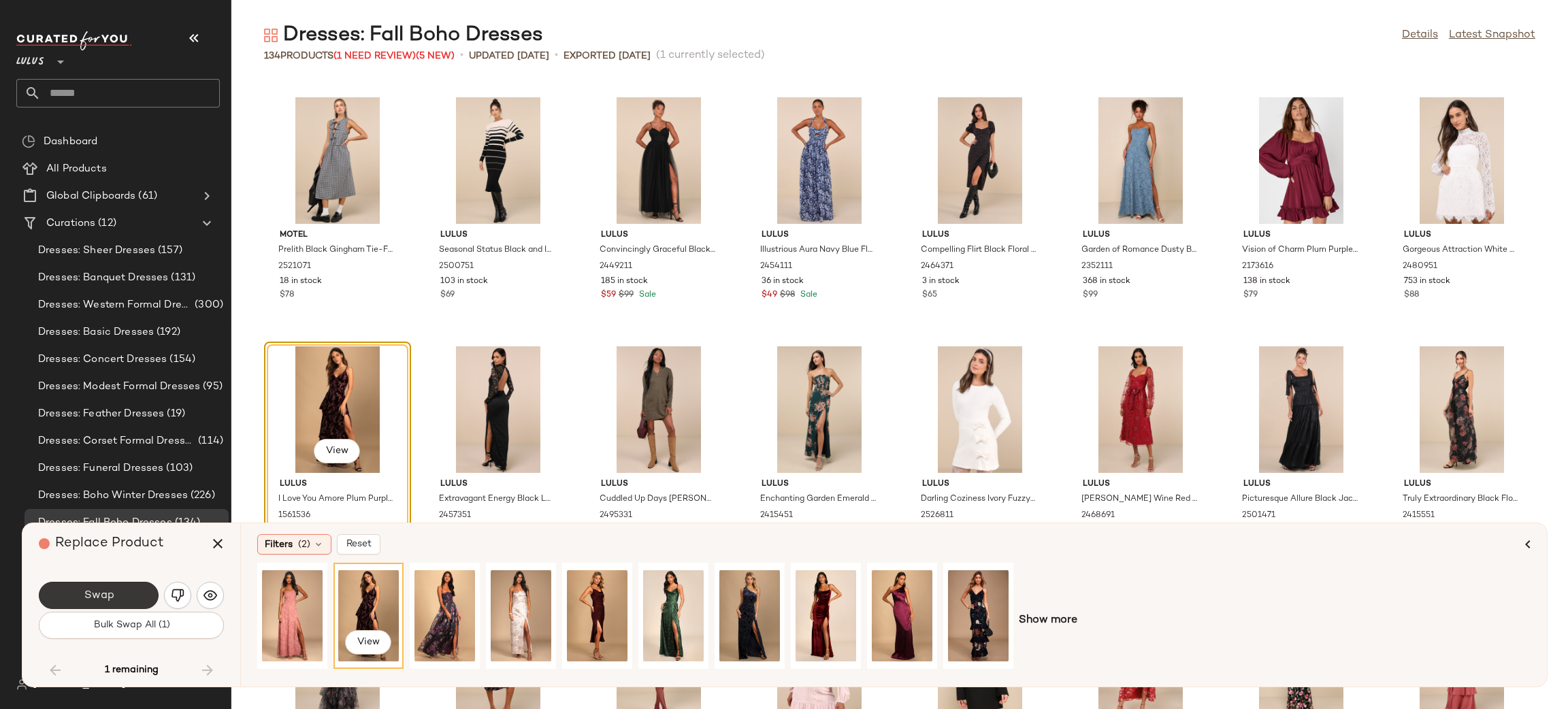
click at [92, 606] on button "Swap" at bounding box center [98, 596] width 120 height 28
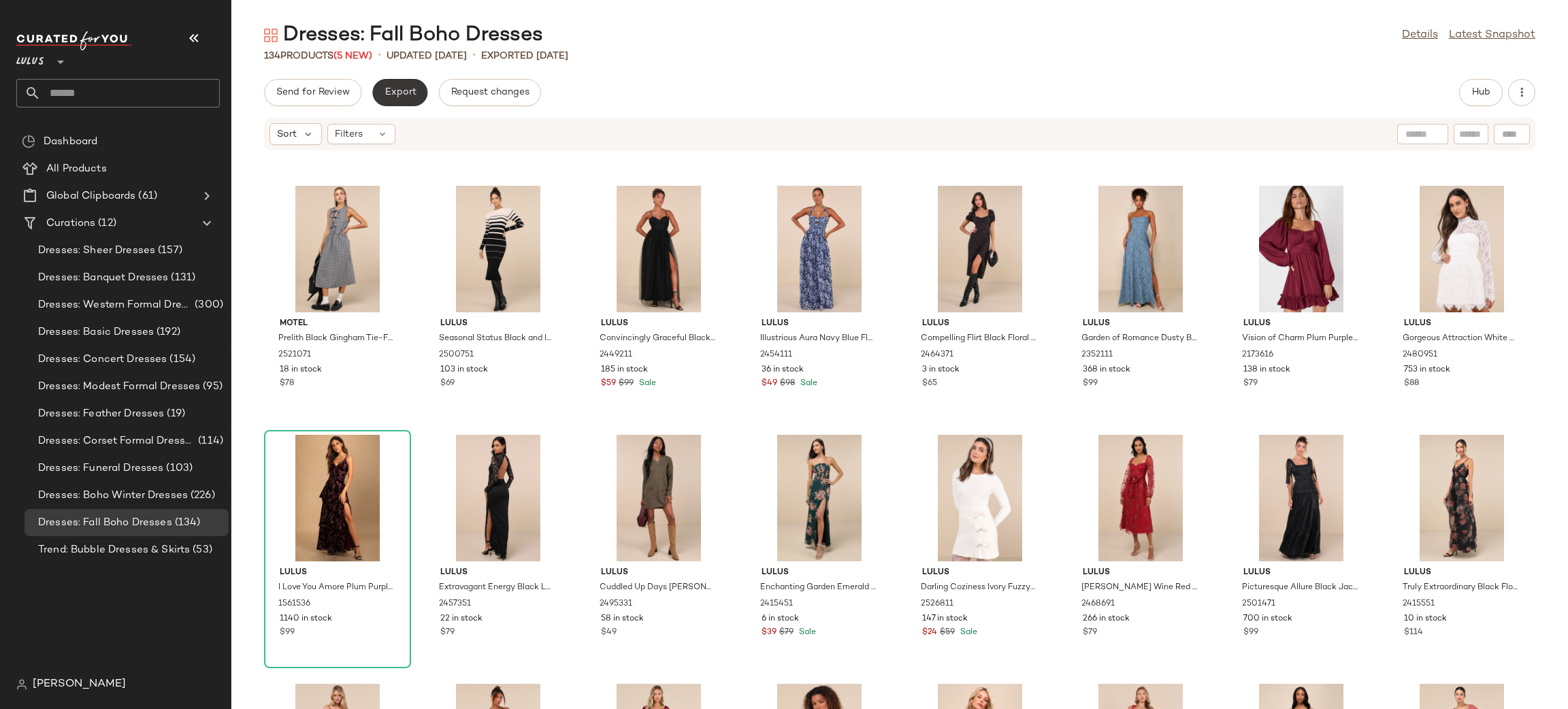
click at [407, 91] on span "Export" at bounding box center [400, 93] width 32 height 11
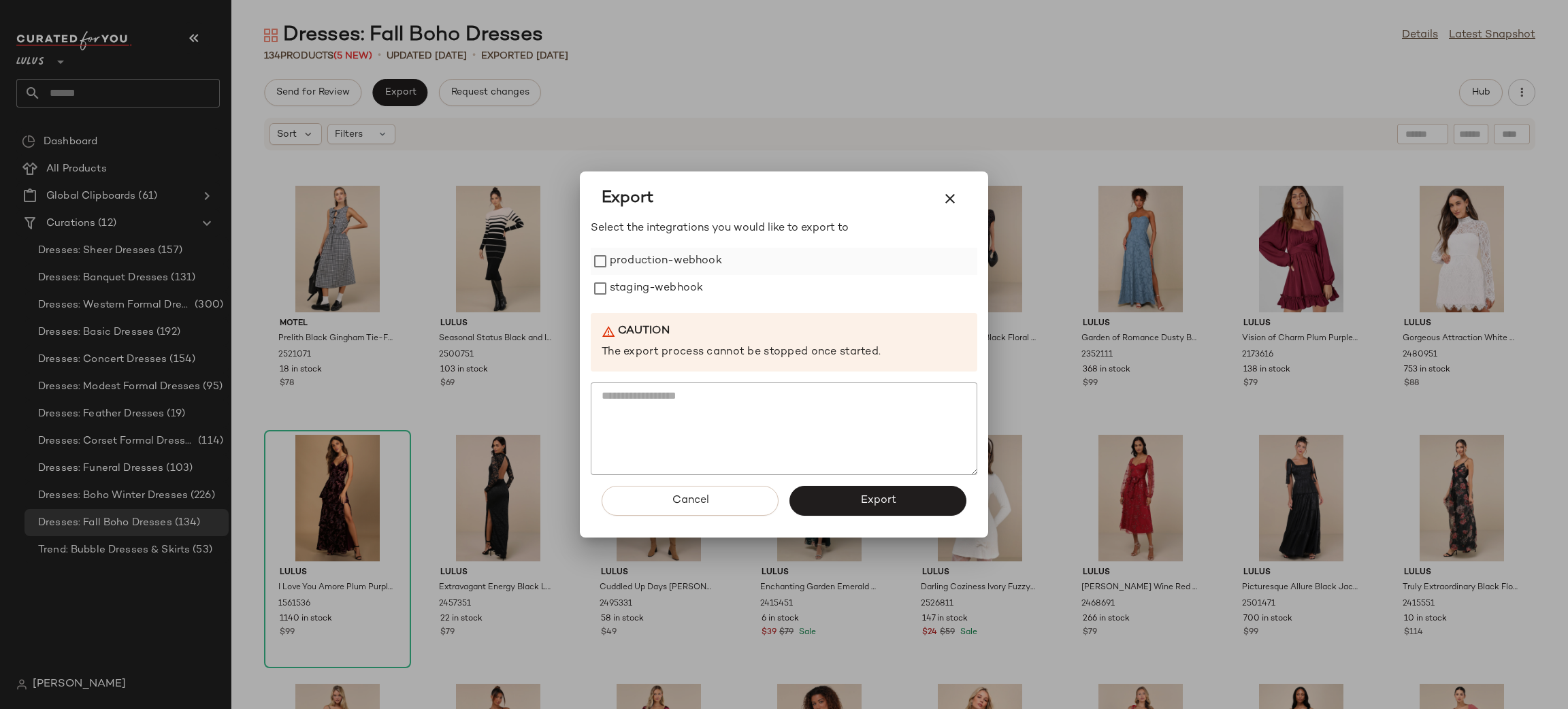
click at [624, 268] on label "production-webhook" at bounding box center [666, 261] width 112 height 28
click at [650, 292] on label "staging-webhook" at bounding box center [657, 289] width 94 height 28
click at [894, 504] on span "Export" at bounding box center [877, 501] width 36 height 13
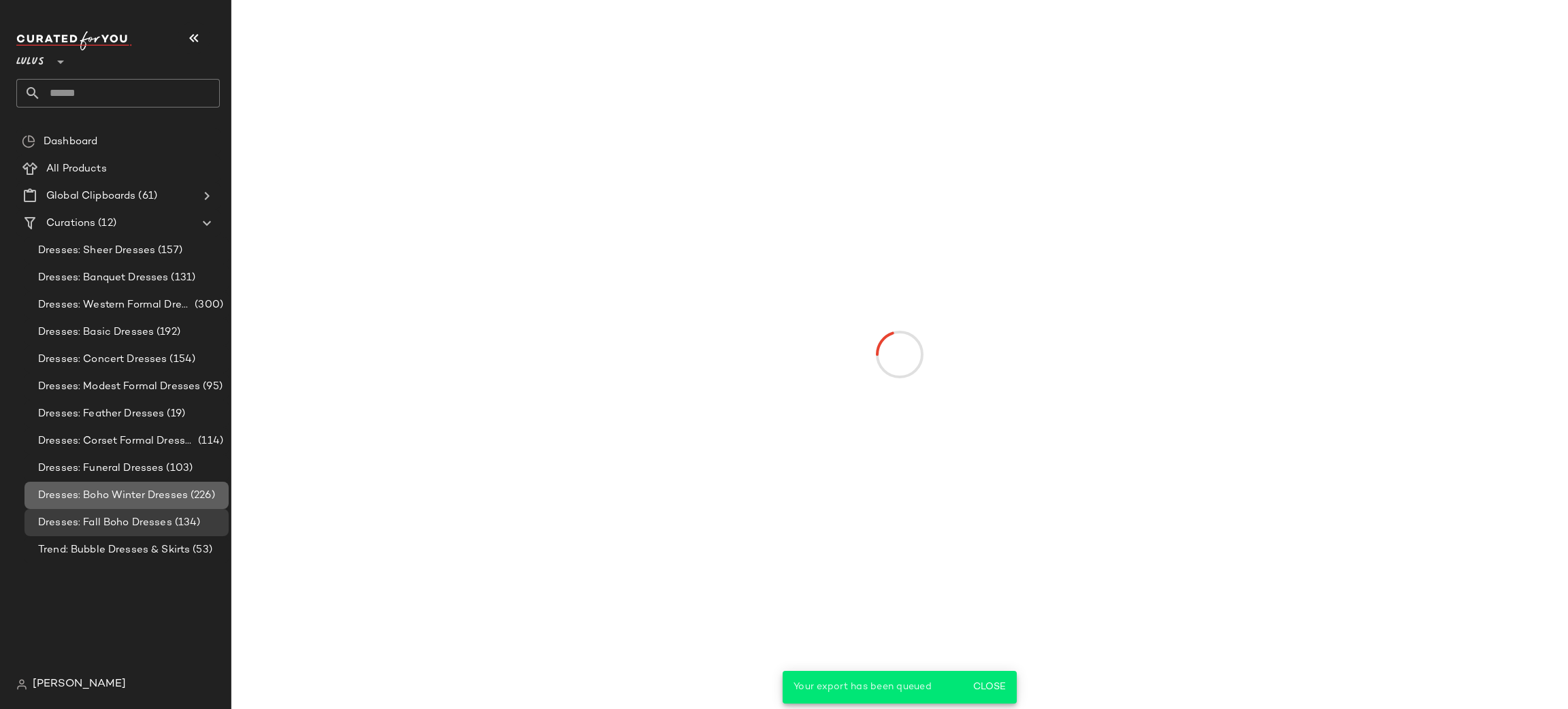
click at [107, 499] on span "Dresses: Boho Winter Dresses" at bounding box center [113, 495] width 149 height 16
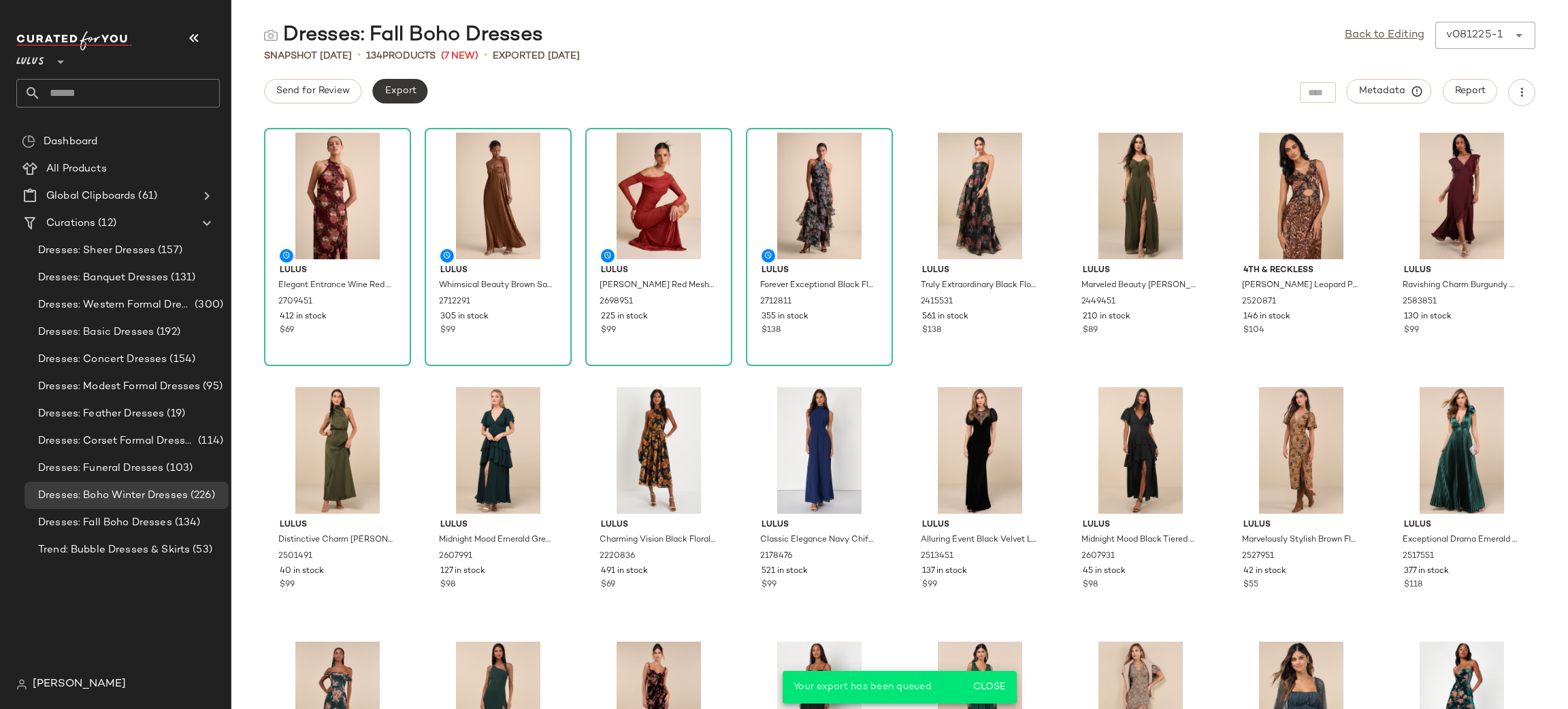
click at [403, 96] on button "Export" at bounding box center [400, 91] width 55 height 25
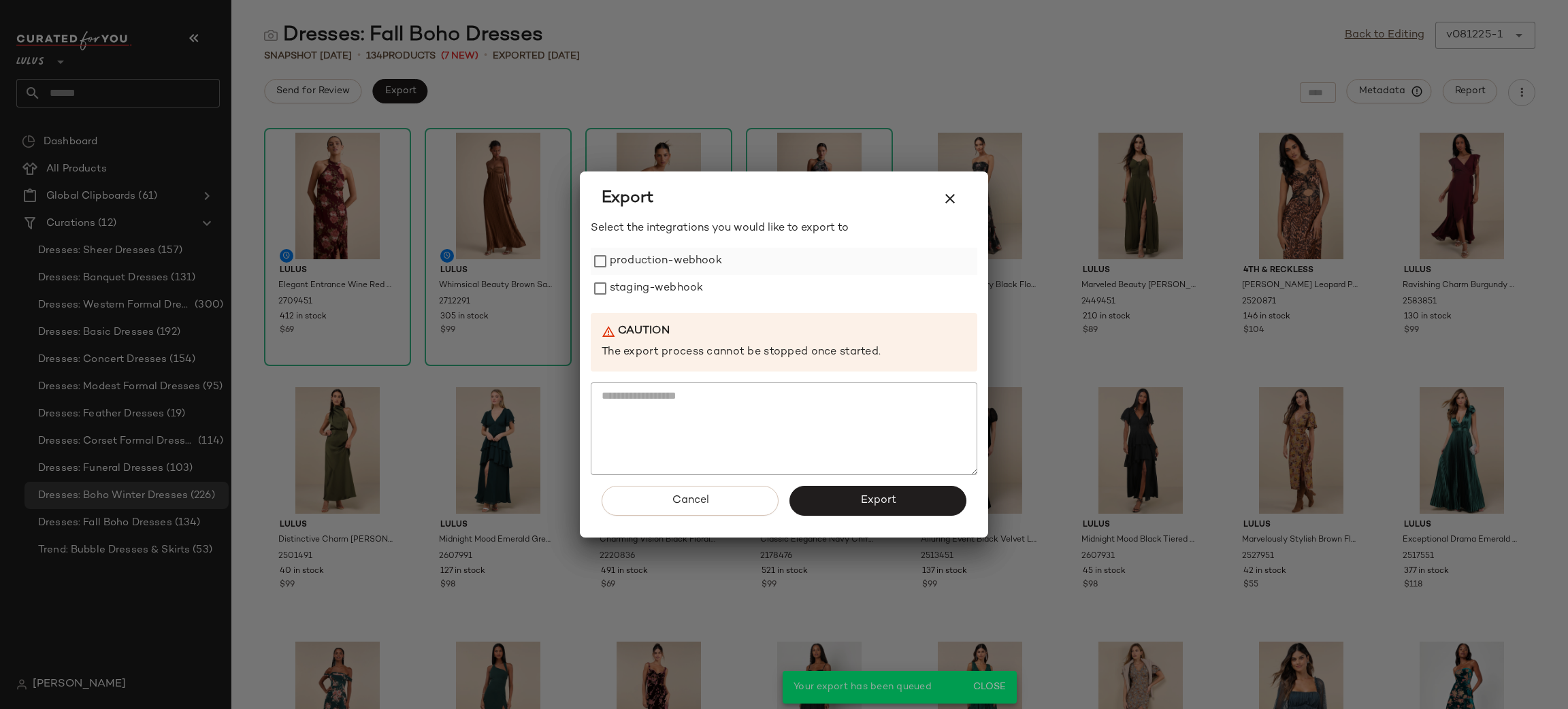
click at [661, 272] on label "production-webhook" at bounding box center [666, 261] width 112 height 28
click at [669, 282] on label "staging-webhook" at bounding box center [657, 289] width 94 height 28
click at [859, 493] on button "Export" at bounding box center [878, 501] width 177 height 30
click at [944, 202] on icon "button" at bounding box center [950, 199] width 17 height 17
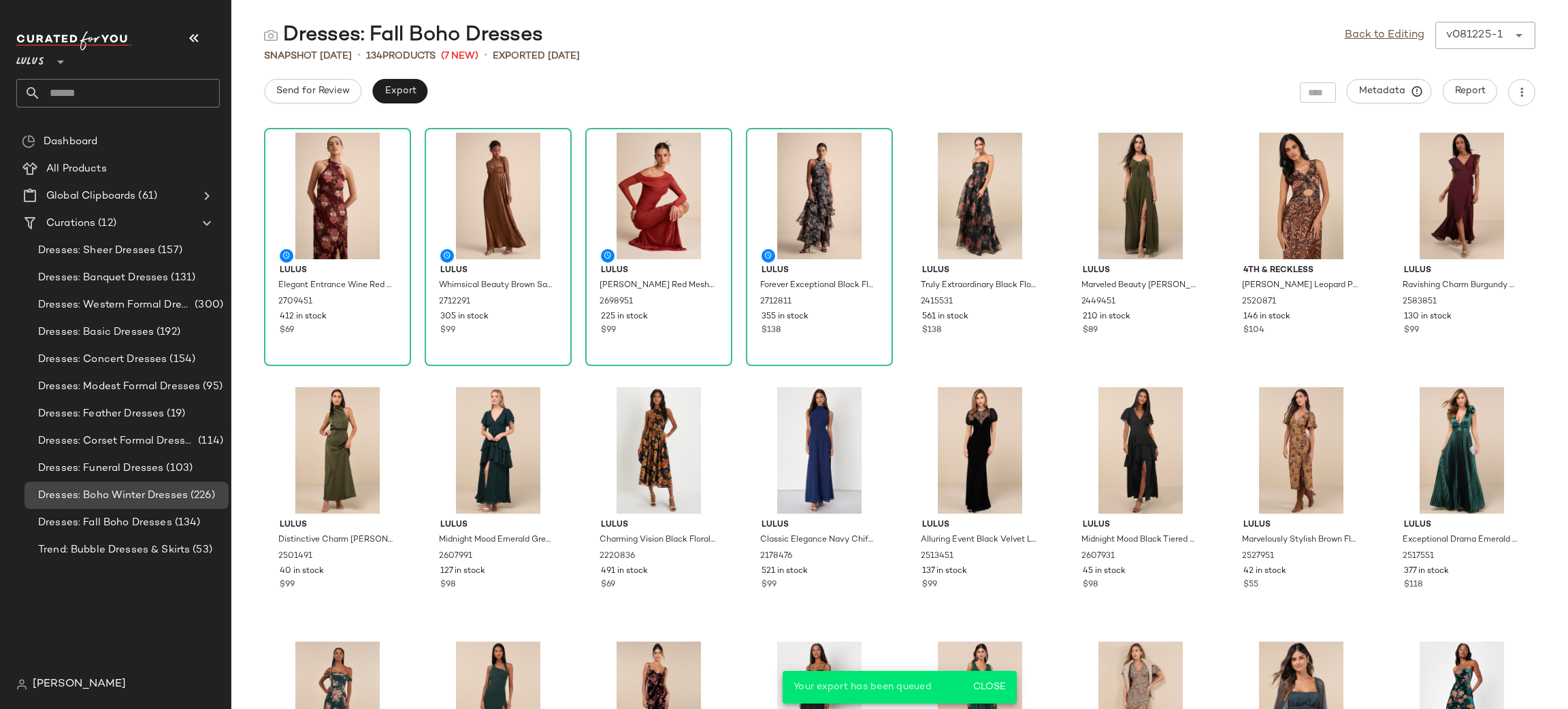
click at [121, 489] on span "Dresses: Boho Winter Dresses" at bounding box center [113, 495] width 149 height 16
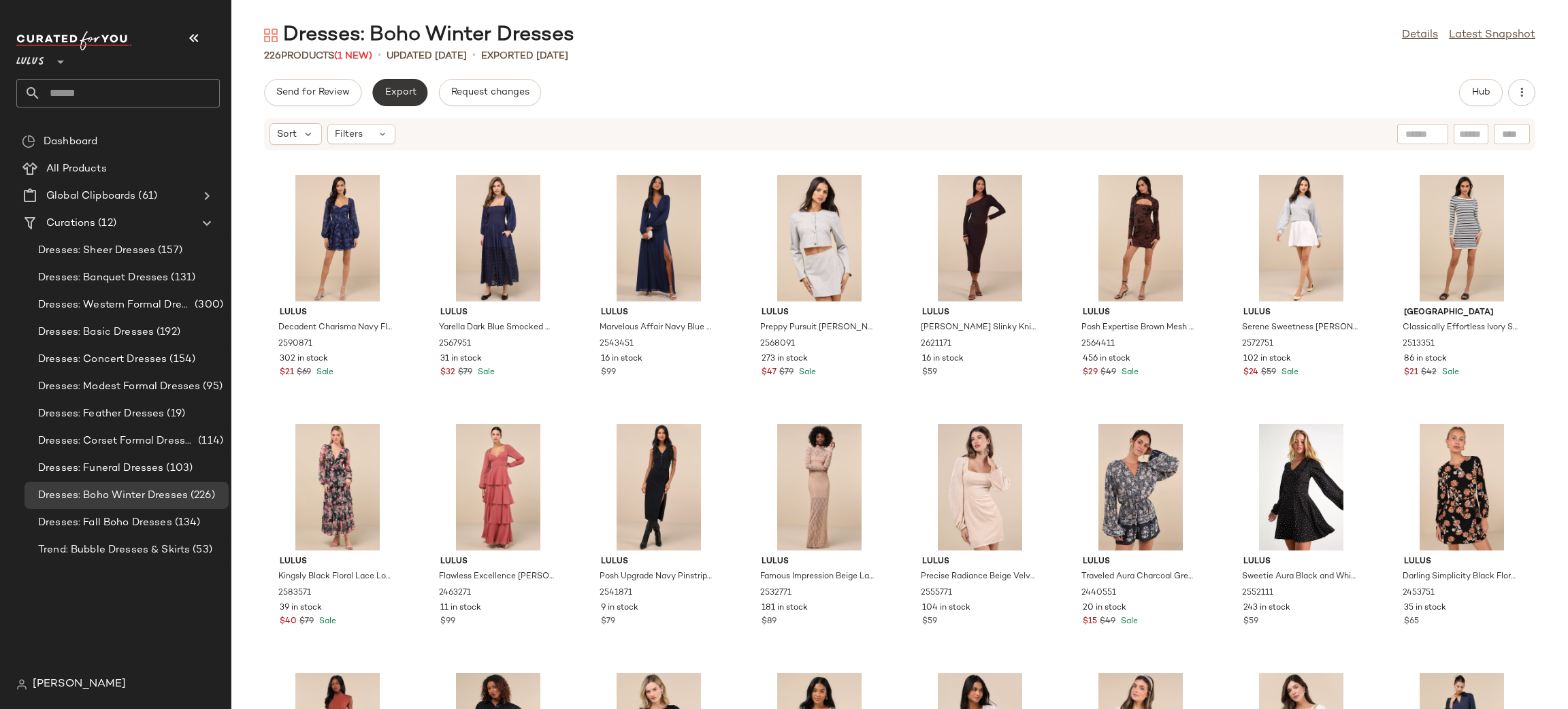
click at [404, 92] on span "Export" at bounding box center [400, 93] width 32 height 11
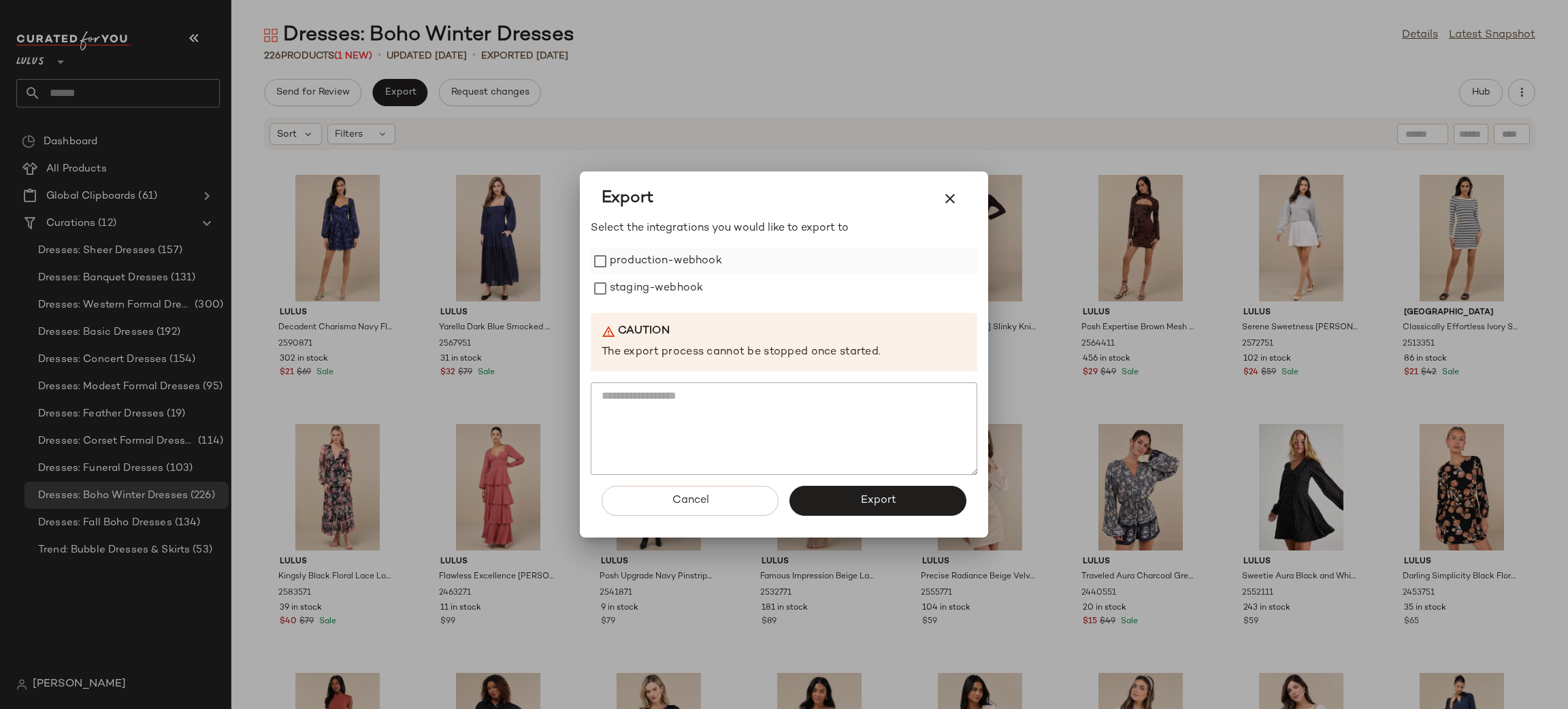
click at [657, 259] on label "production-webhook" at bounding box center [666, 261] width 112 height 28
click at [673, 294] on label "staging-webhook" at bounding box center [657, 289] width 94 height 28
click at [869, 498] on span "Export" at bounding box center [877, 501] width 36 height 13
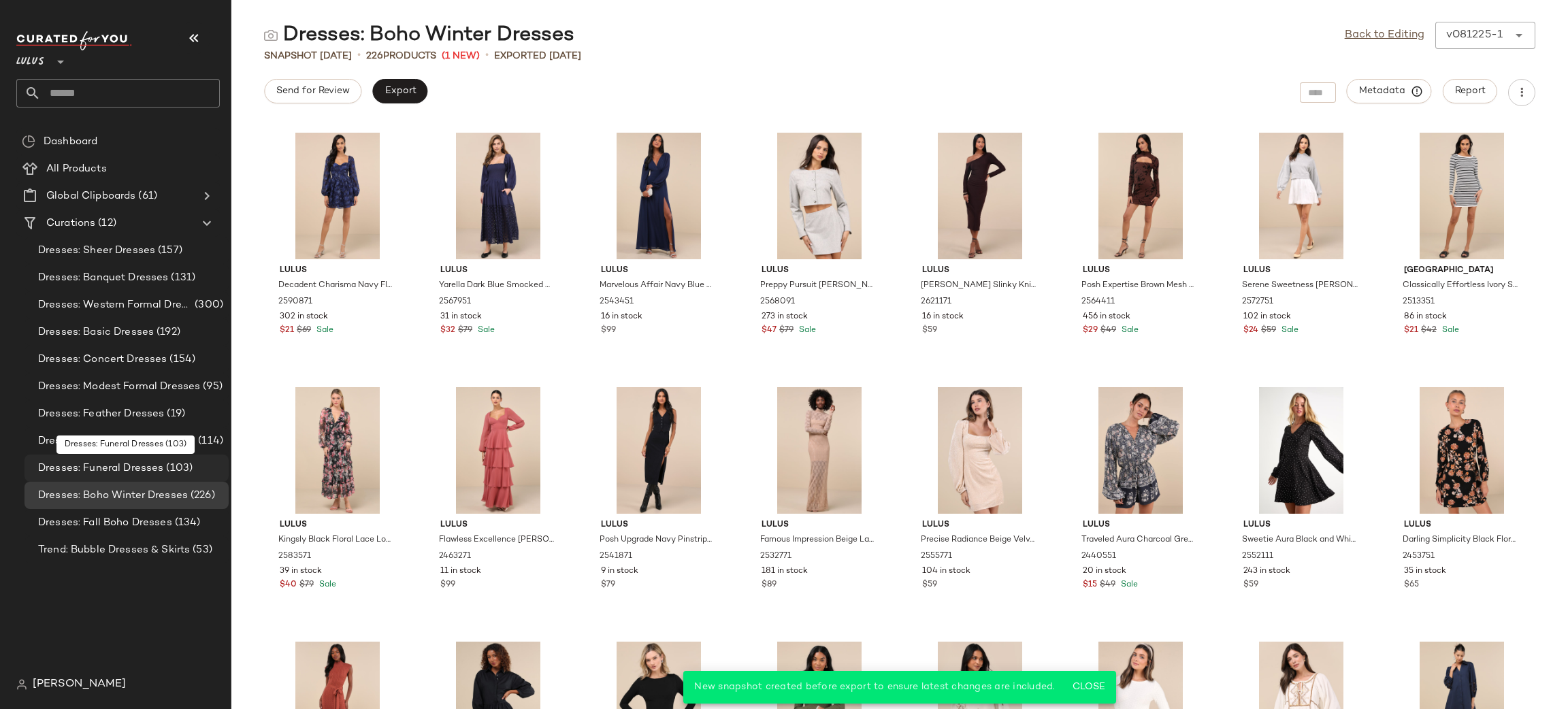
click at [170, 471] on span "(103)" at bounding box center [178, 468] width 29 height 16
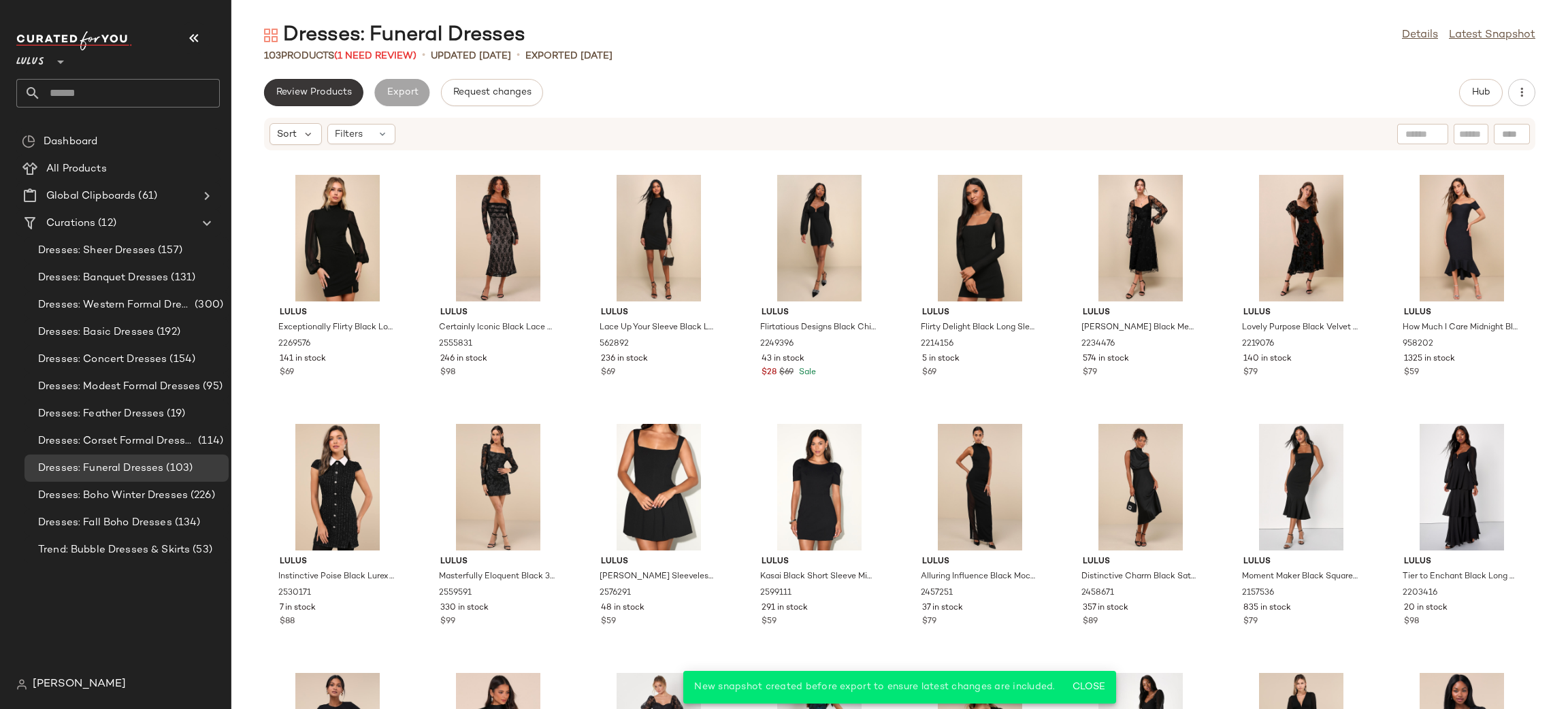
click at [349, 105] on button "Review Products" at bounding box center [314, 93] width 99 height 28
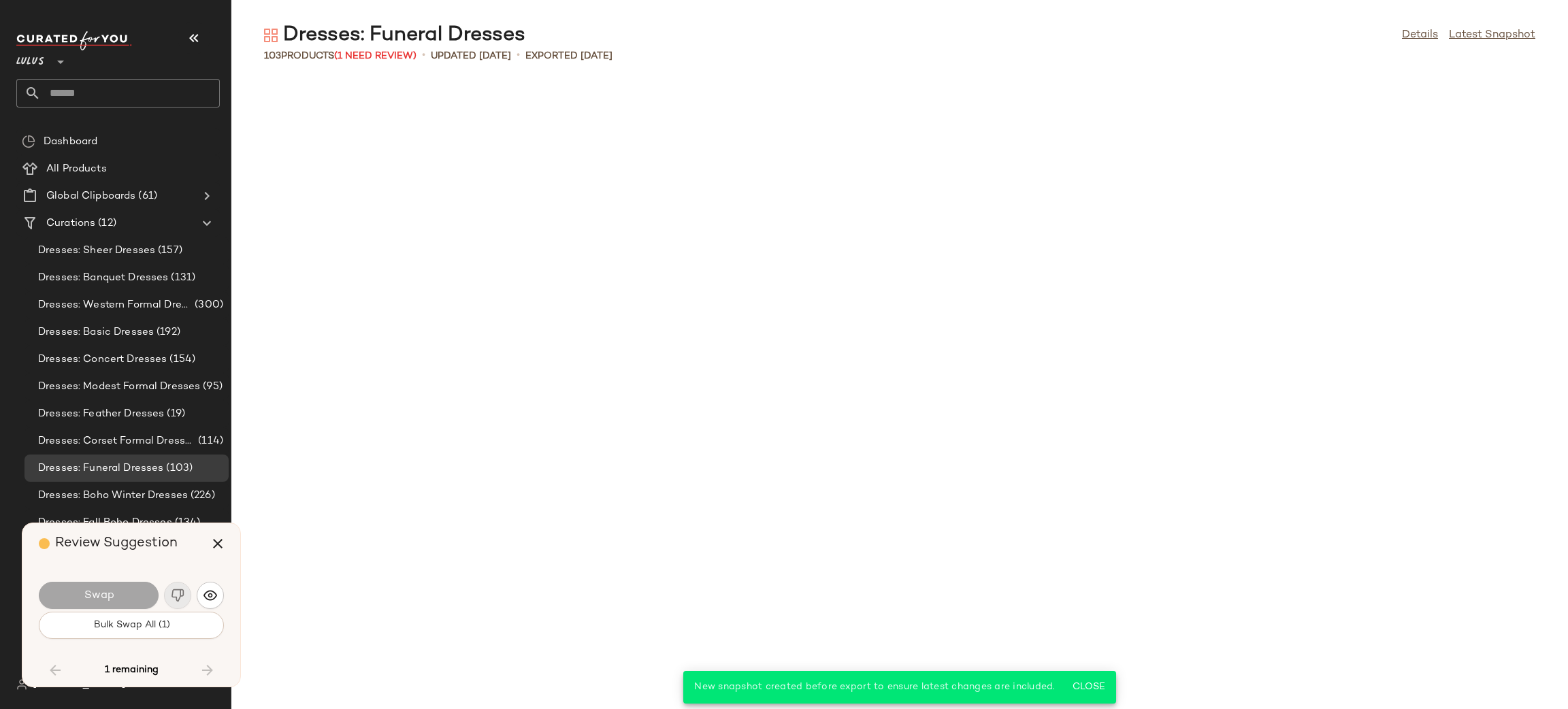
scroll to position [2610, 0]
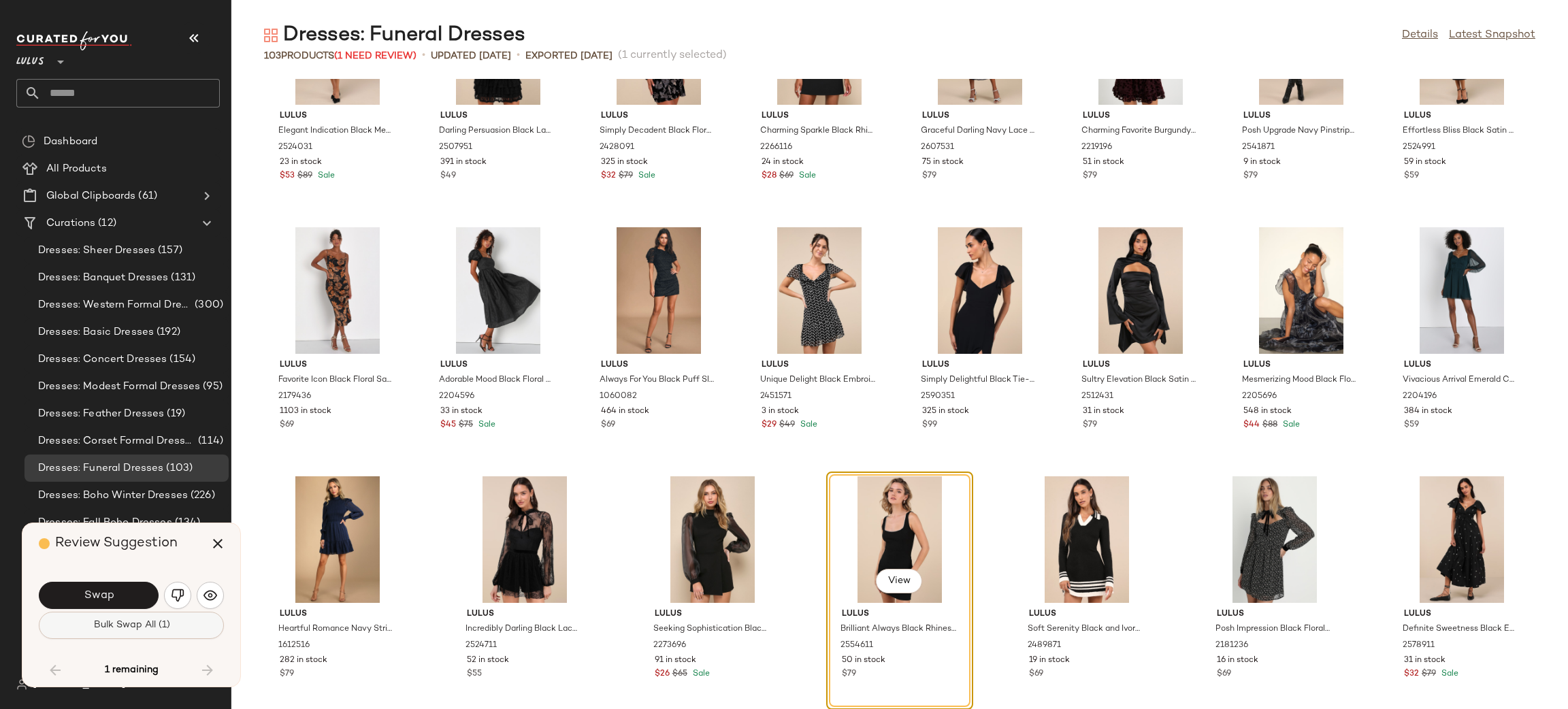
click at [186, 624] on button "Bulk Swap All (1)" at bounding box center [131, 626] width 185 height 28
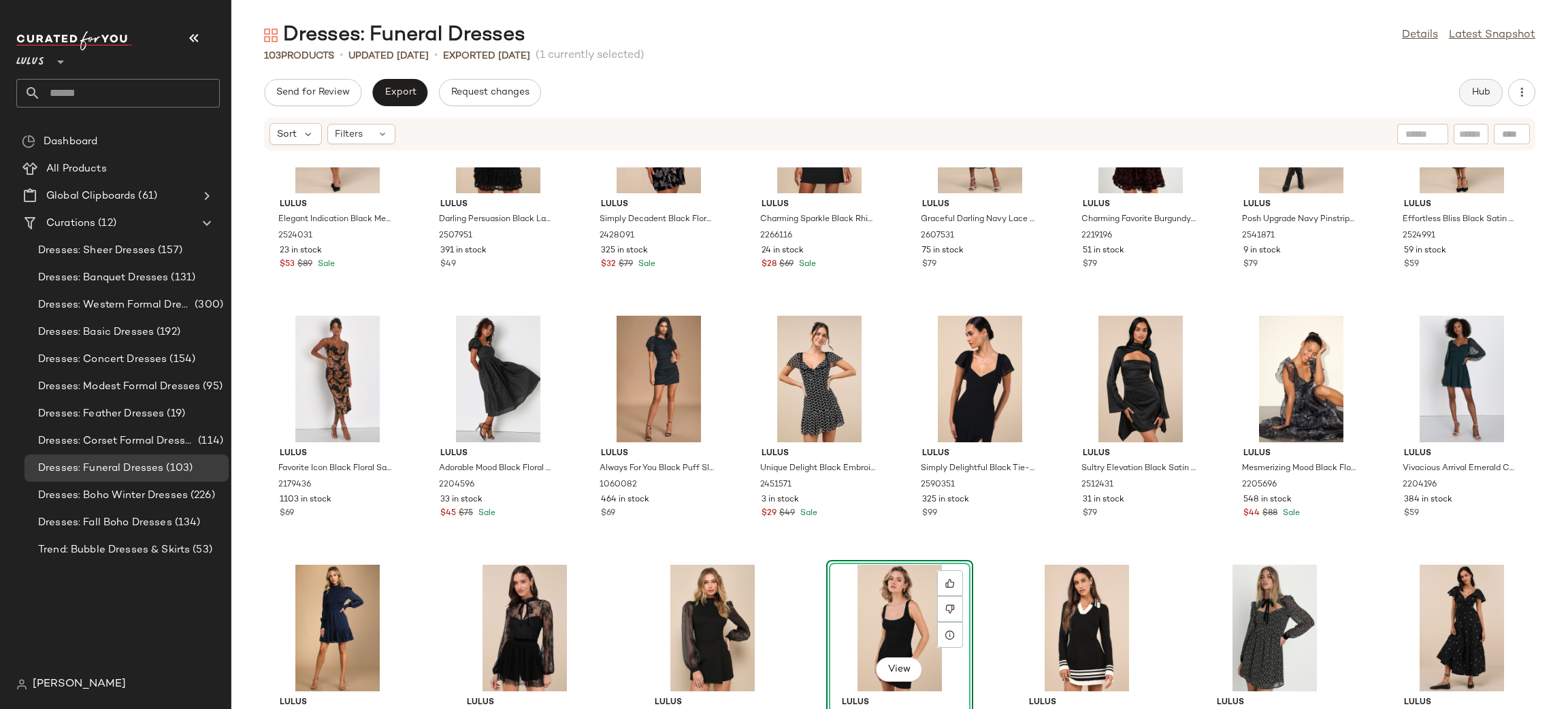
click at [1485, 93] on span "Hub" at bounding box center [1481, 93] width 19 height 11
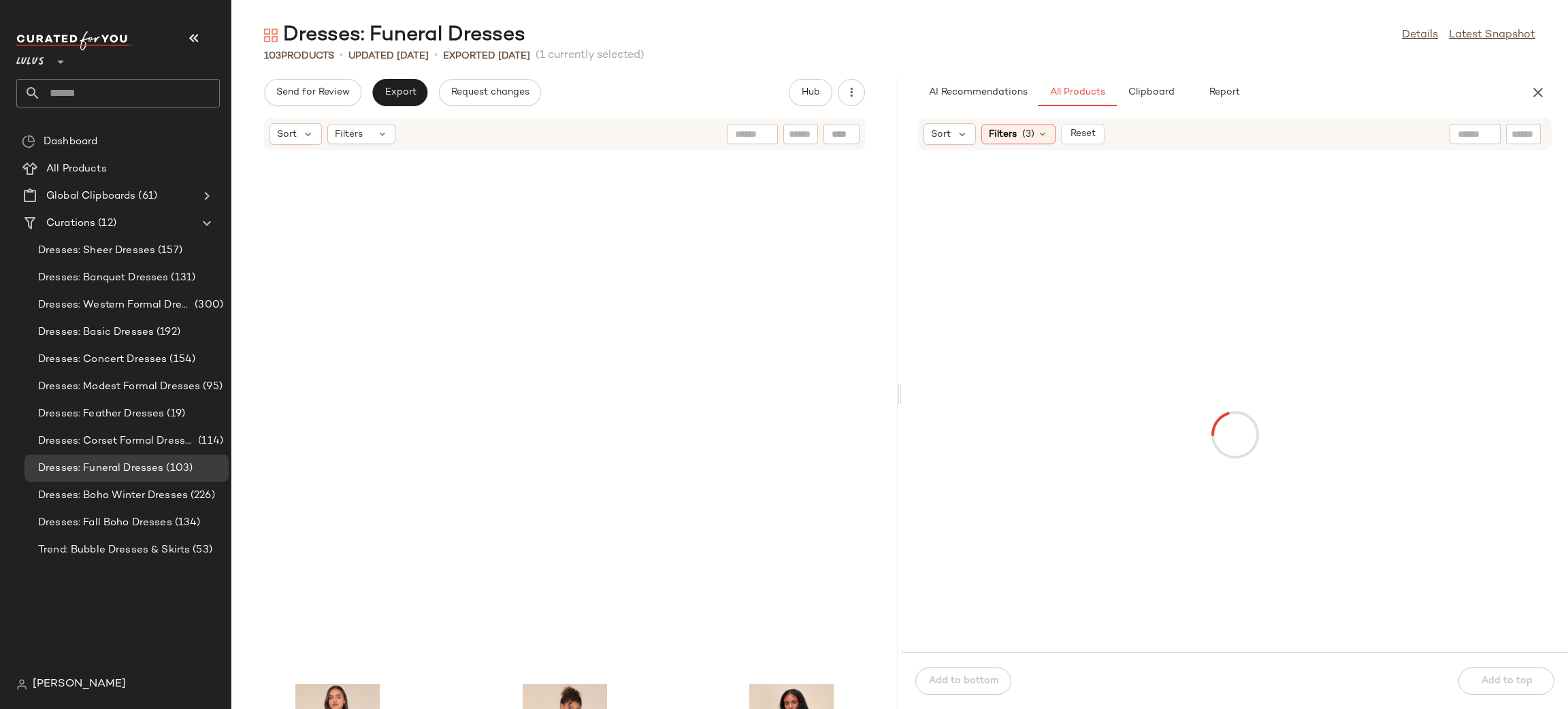
scroll to position [8180, 0]
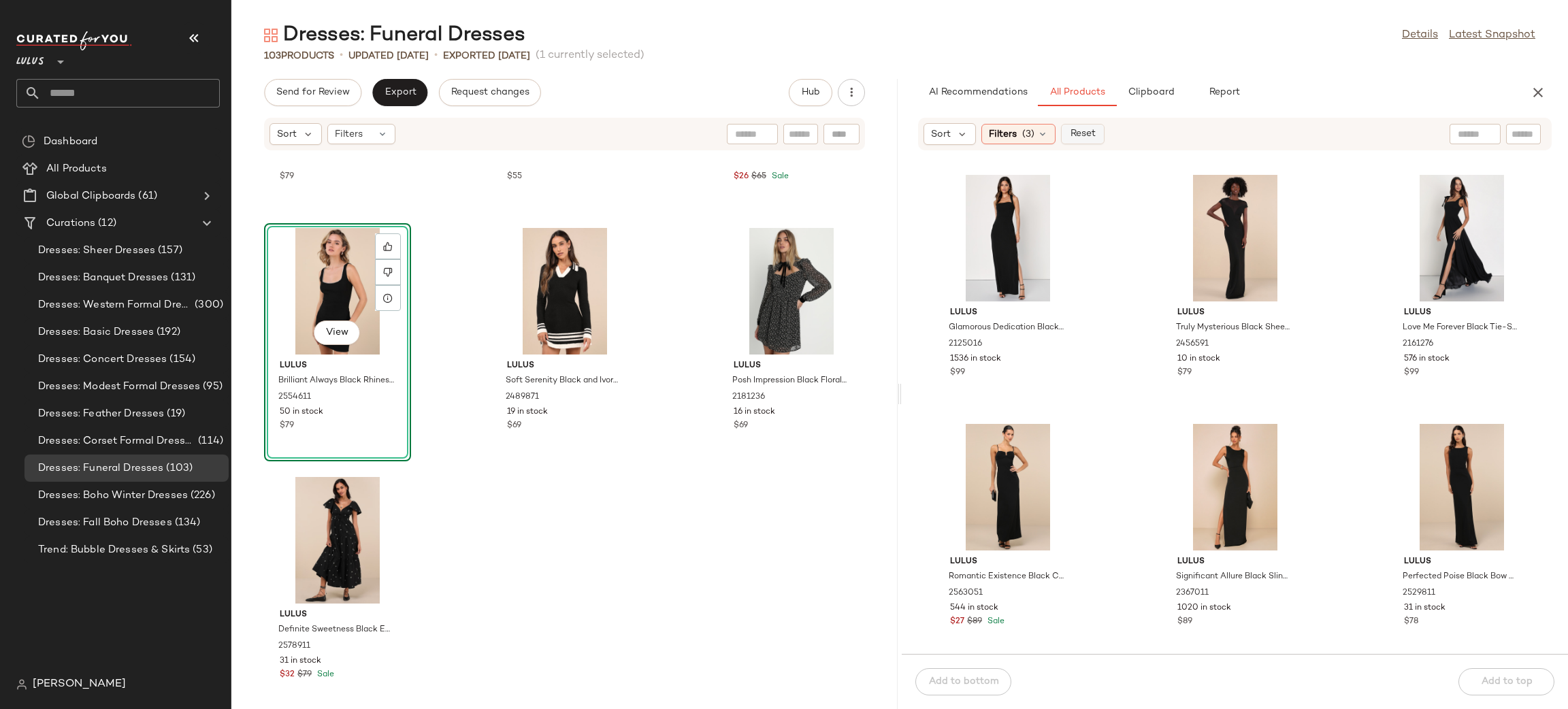
click at [1090, 136] on span "Reset" at bounding box center [1082, 134] width 26 height 11
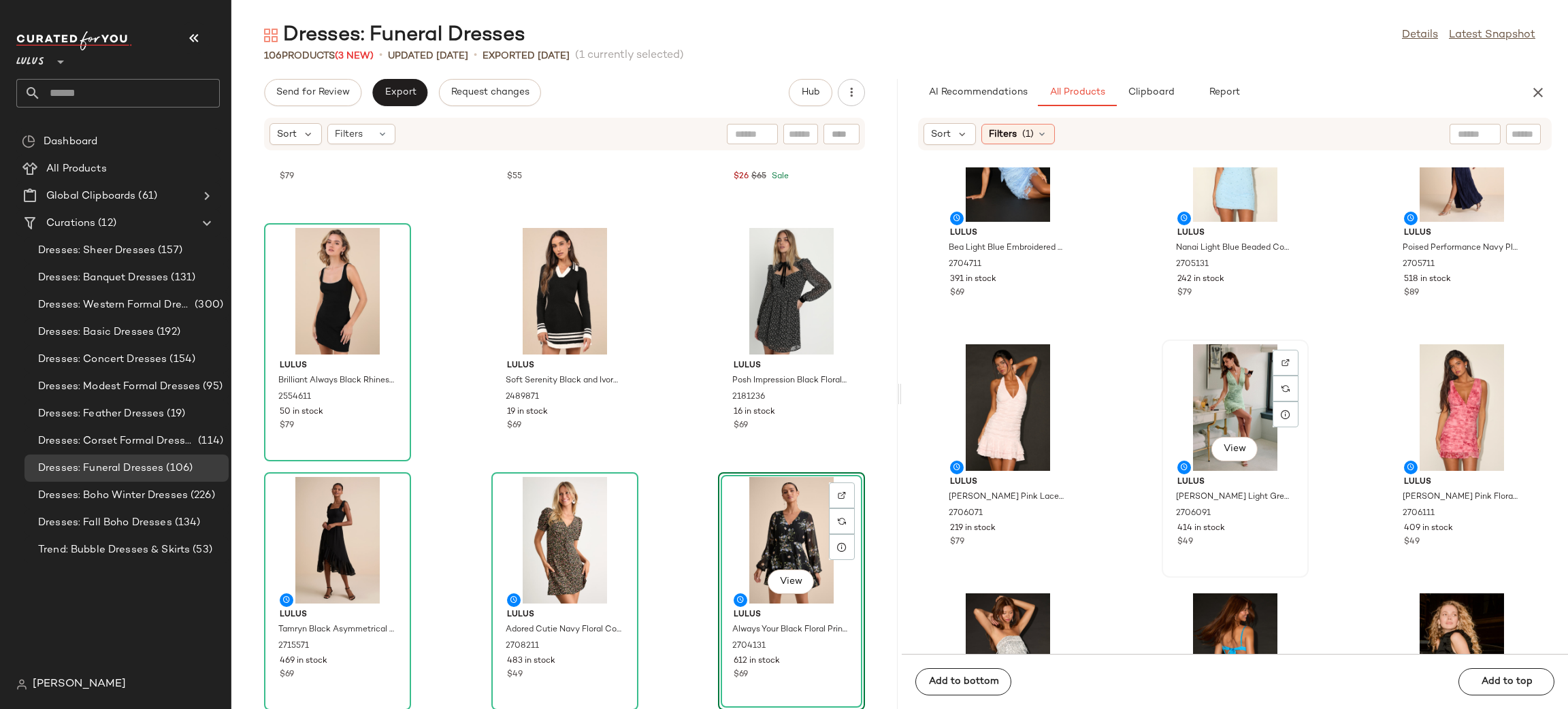
scroll to position [11062, 0]
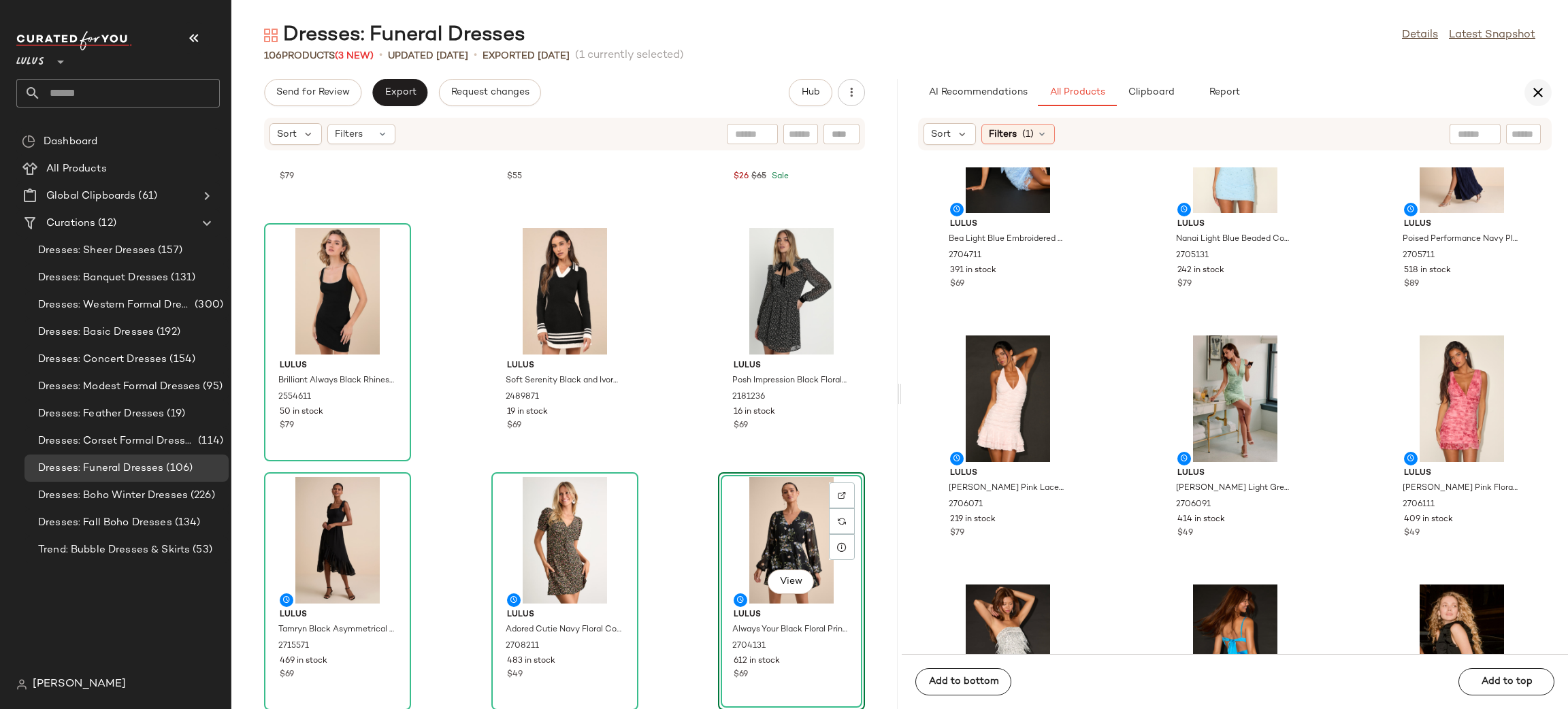
click at [1546, 99] on button "button" at bounding box center [1539, 93] width 28 height 28
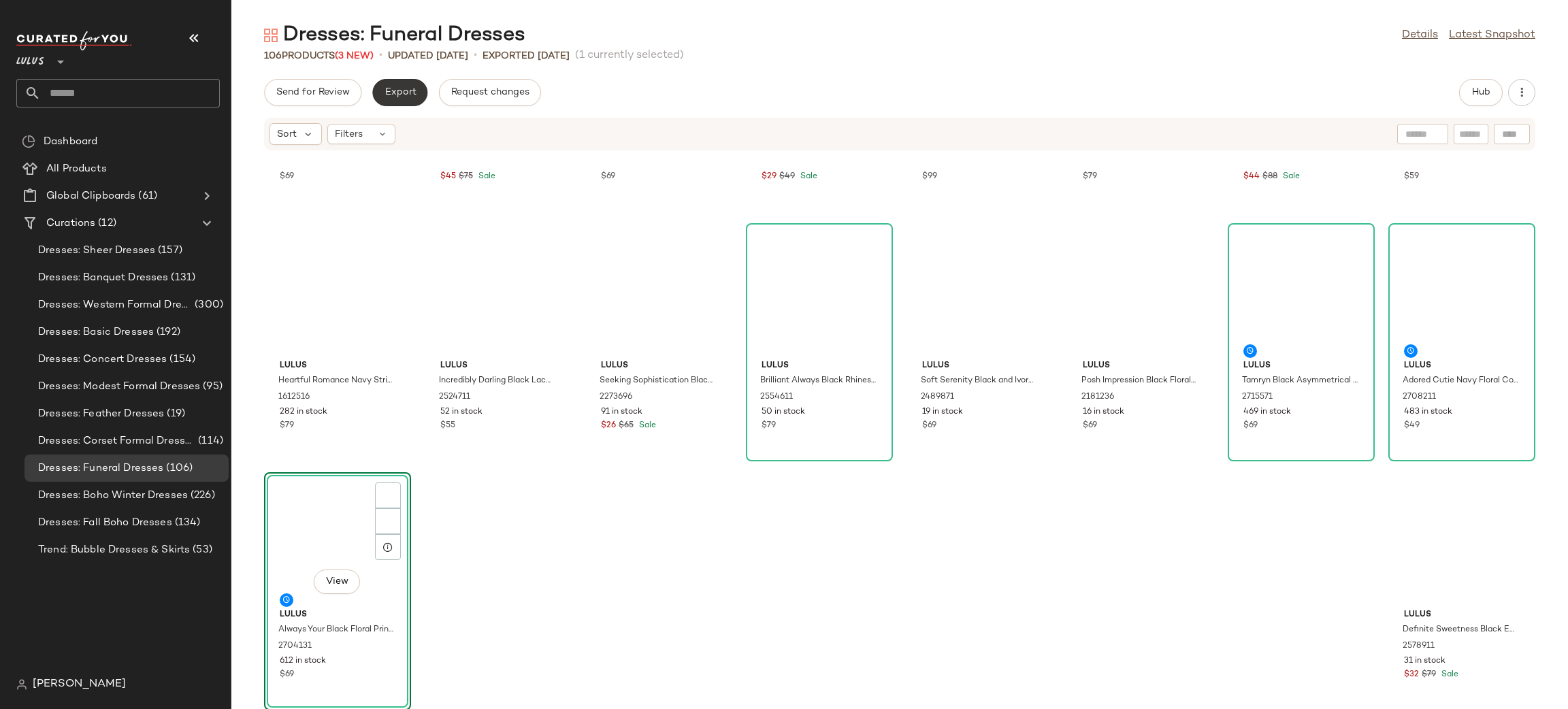
scroll to position [2740, 0]
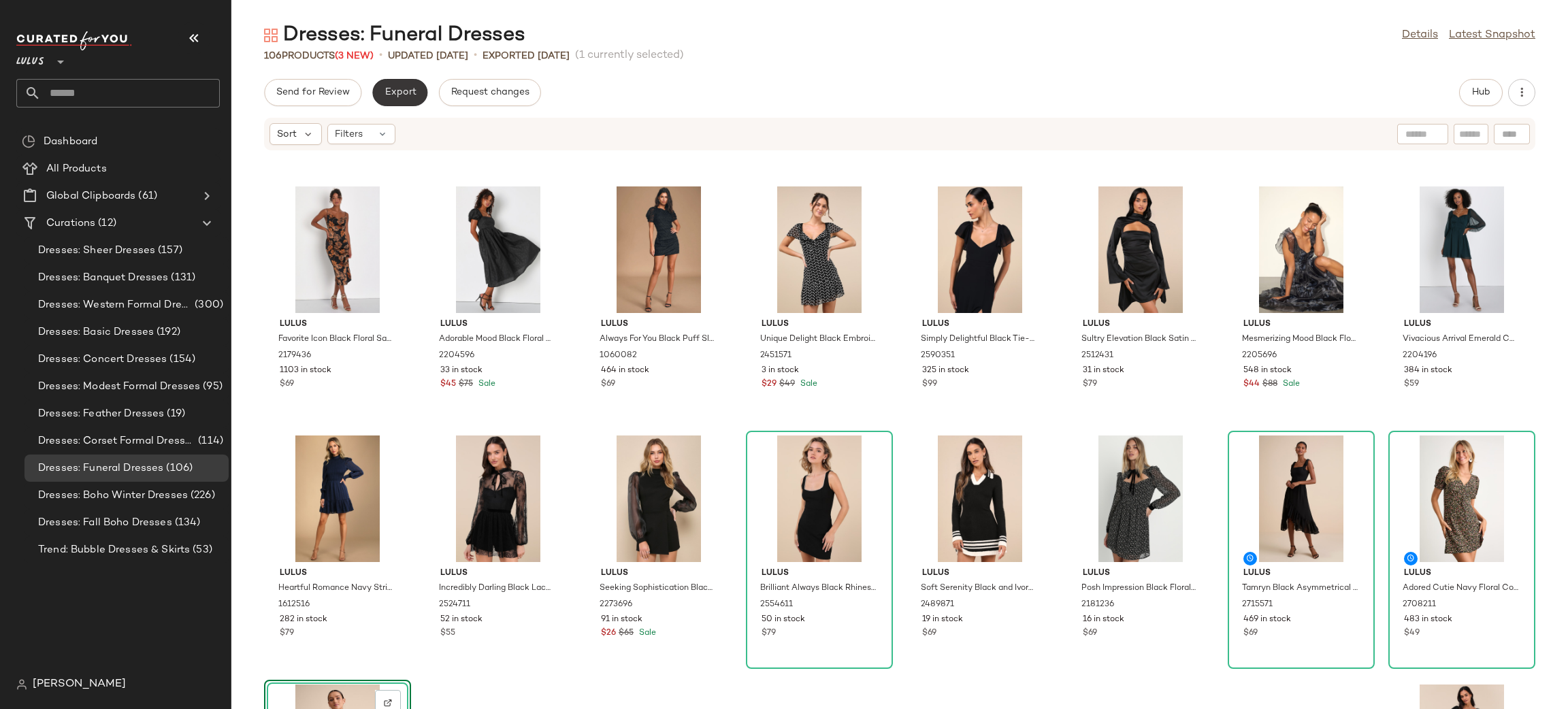
click at [392, 105] on button "Export" at bounding box center [400, 93] width 55 height 28
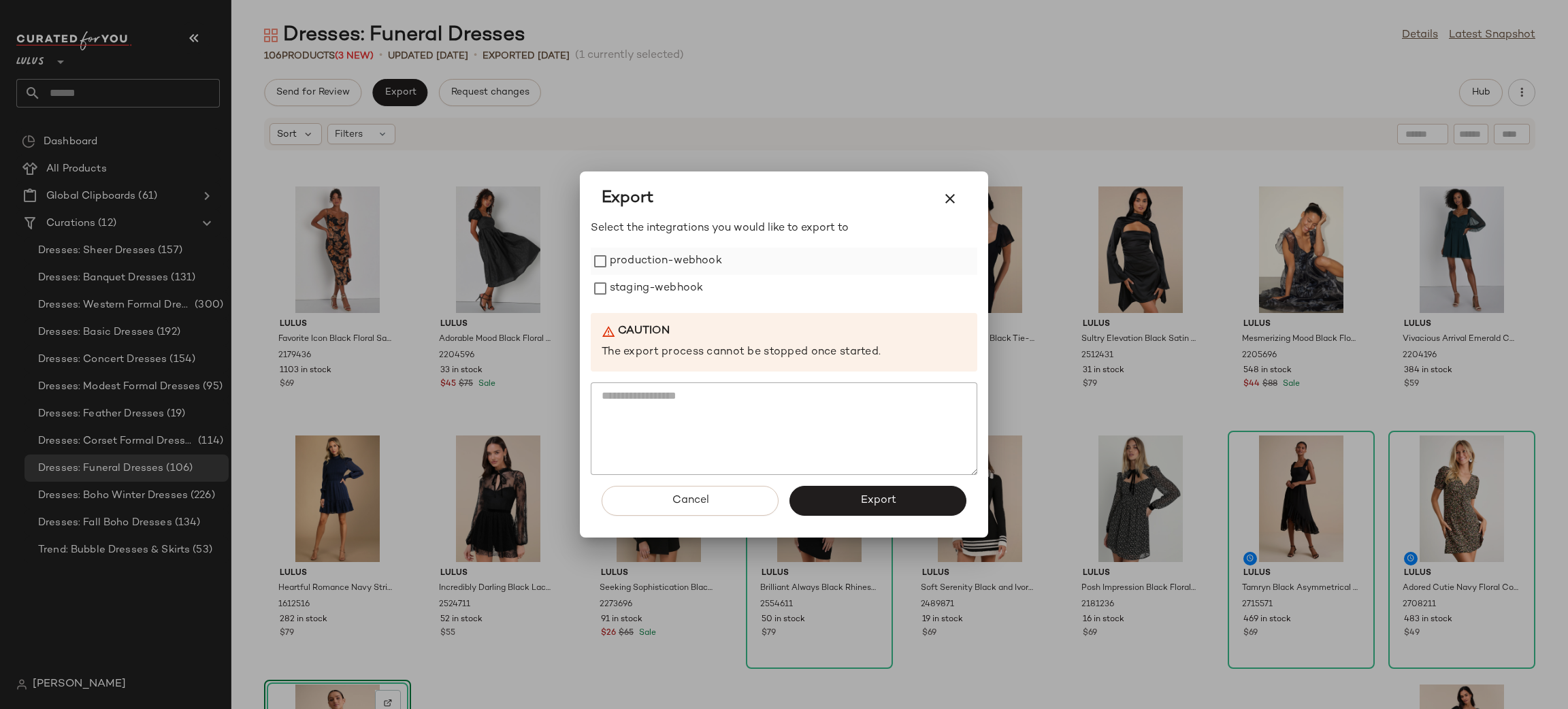
click at [670, 258] on label "production-webhook" at bounding box center [666, 261] width 112 height 28
click at [691, 300] on label "staging-webhook" at bounding box center [657, 289] width 94 height 28
click at [848, 501] on button "Export" at bounding box center [878, 501] width 177 height 30
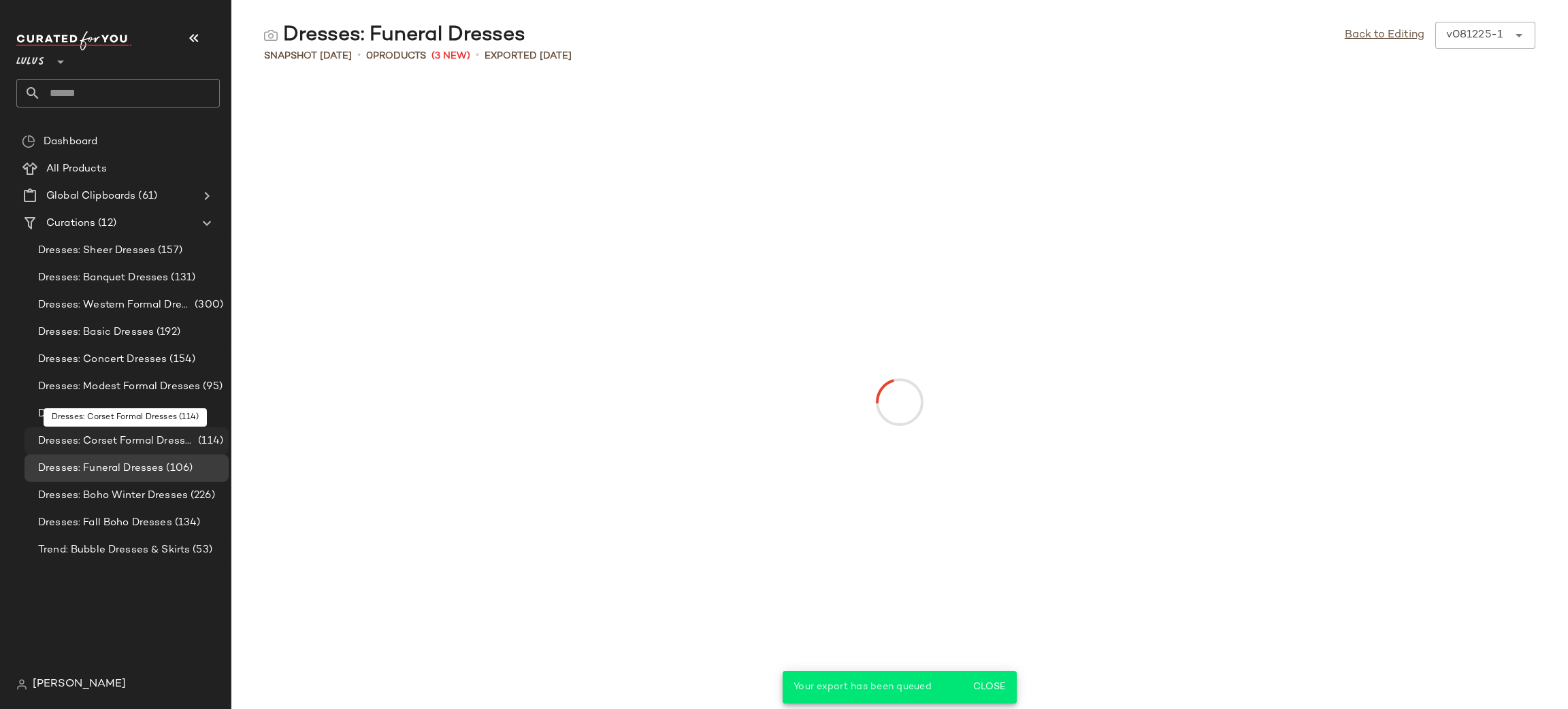
click at [200, 442] on span "(114)" at bounding box center [209, 441] width 28 height 16
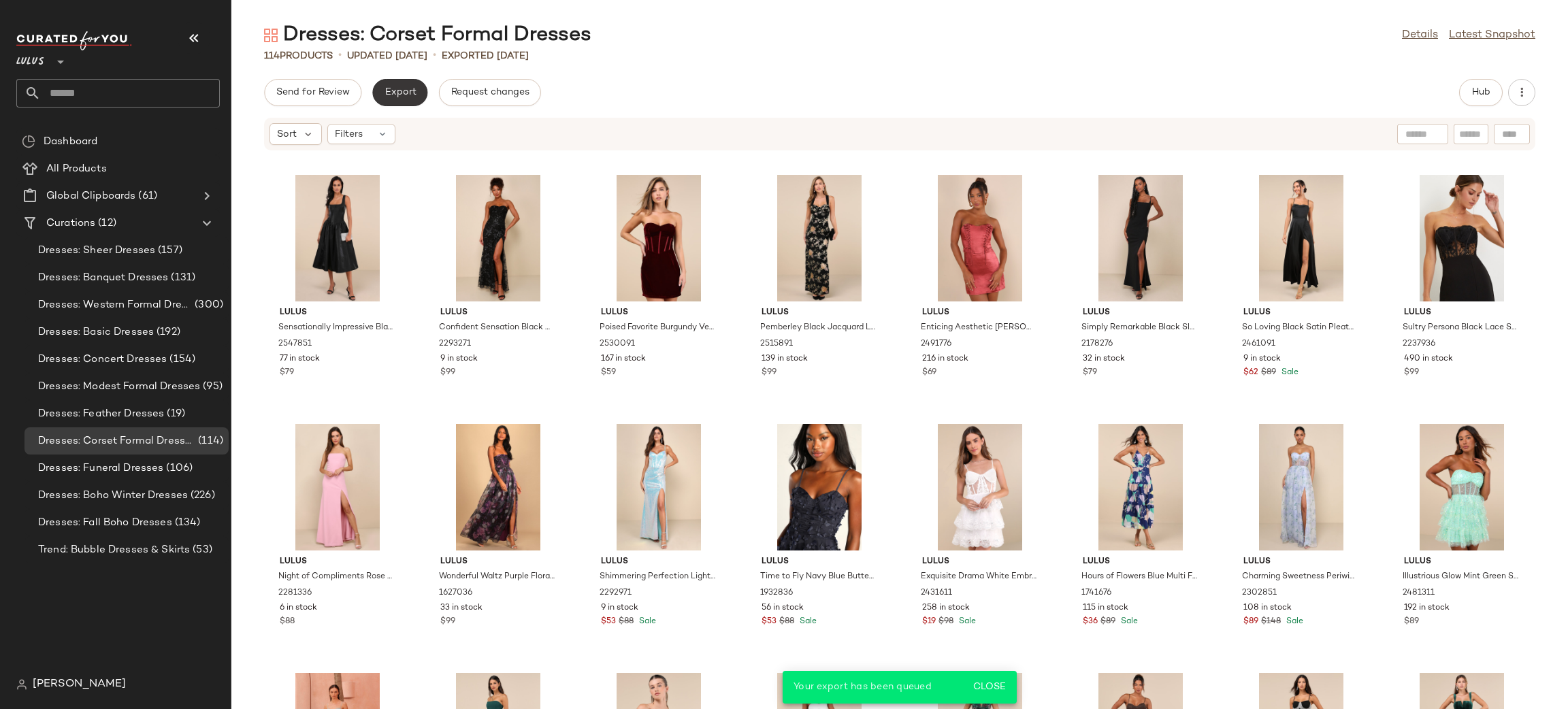
click at [404, 88] on span "Export" at bounding box center [400, 93] width 32 height 11
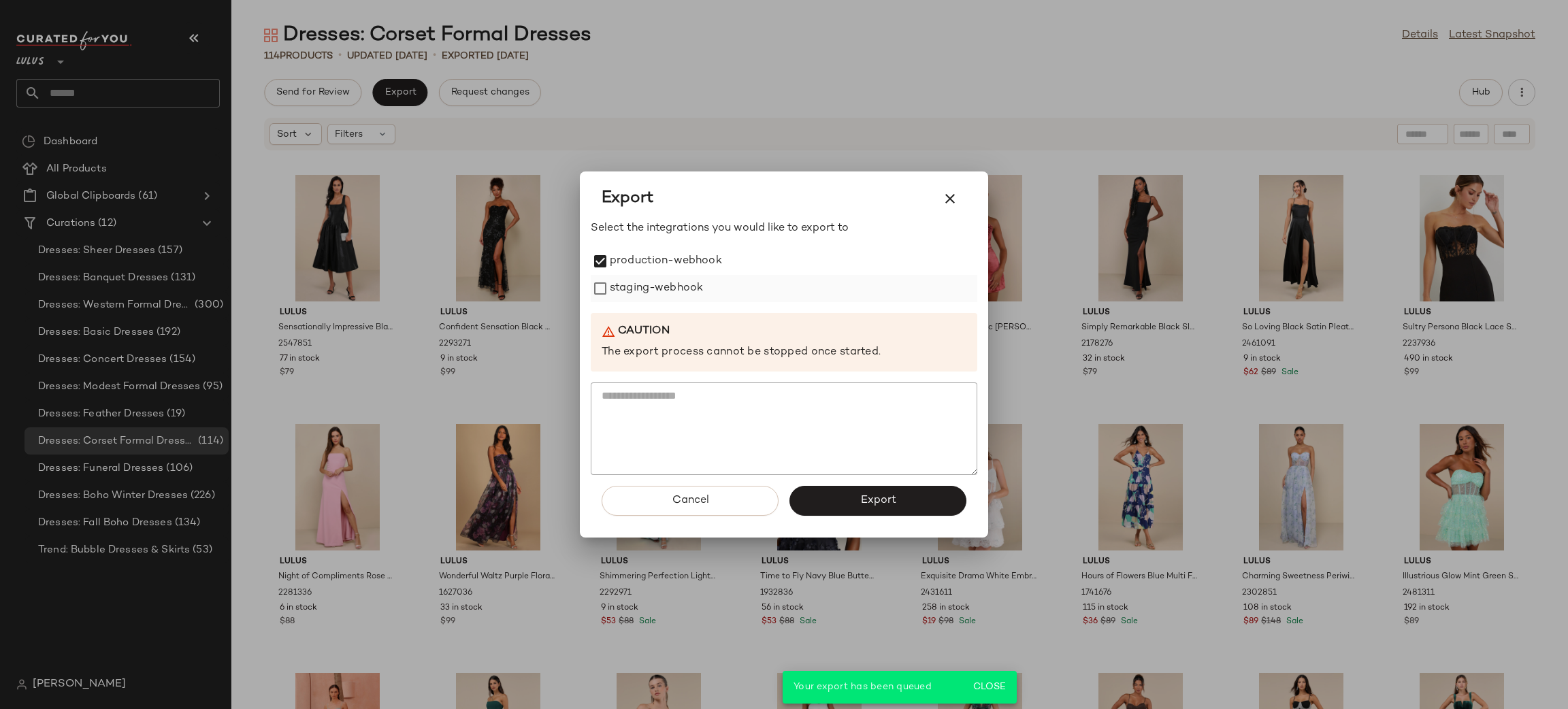
click at [635, 286] on label "staging-webhook" at bounding box center [657, 289] width 94 height 28
click at [831, 484] on div "Cancel Export" at bounding box center [784, 506] width 387 height 62
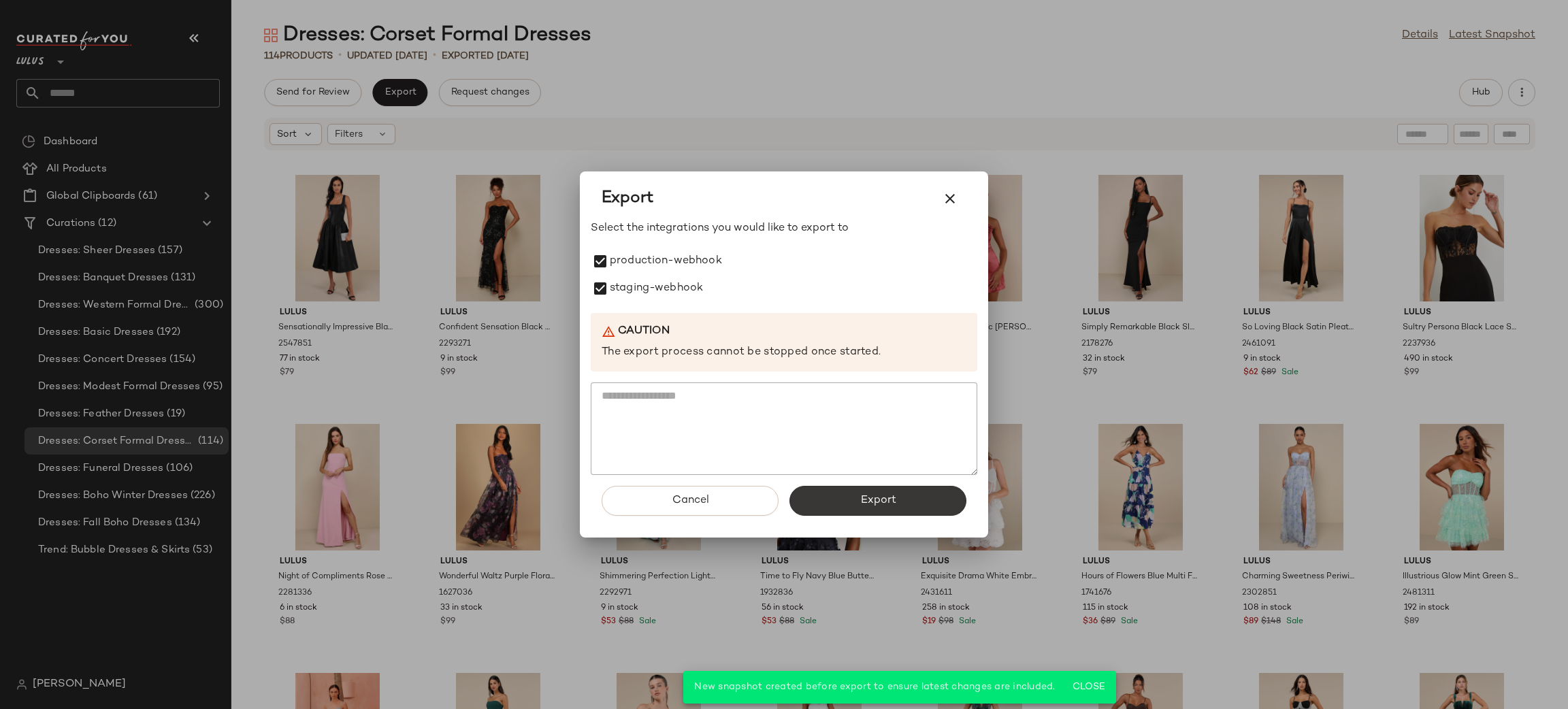
click at [834, 486] on button "Export" at bounding box center [878, 501] width 177 height 30
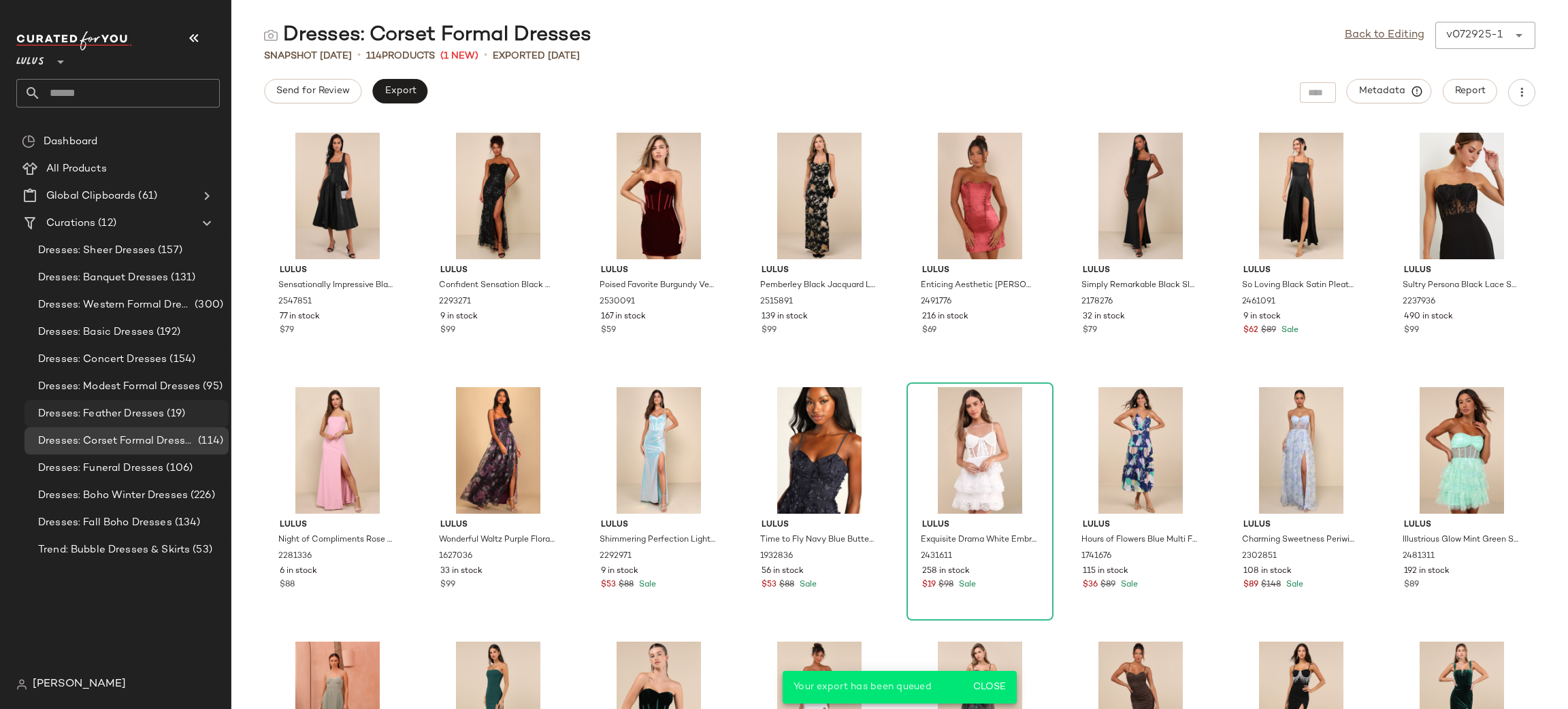
click at [138, 415] on span "Dresses: Feather Dresses" at bounding box center [101, 414] width 126 height 16
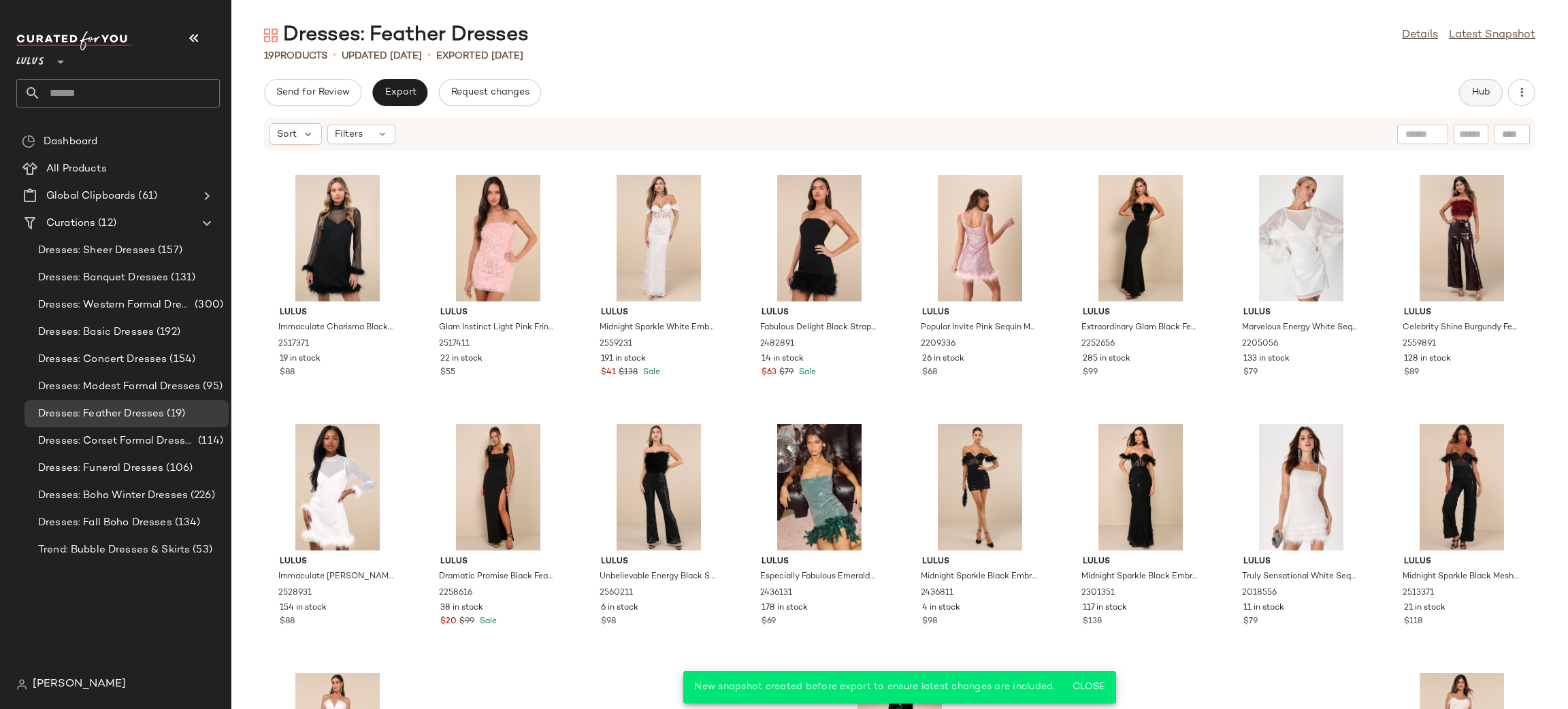
click at [1492, 102] on button "Hub" at bounding box center [1481, 93] width 44 height 28
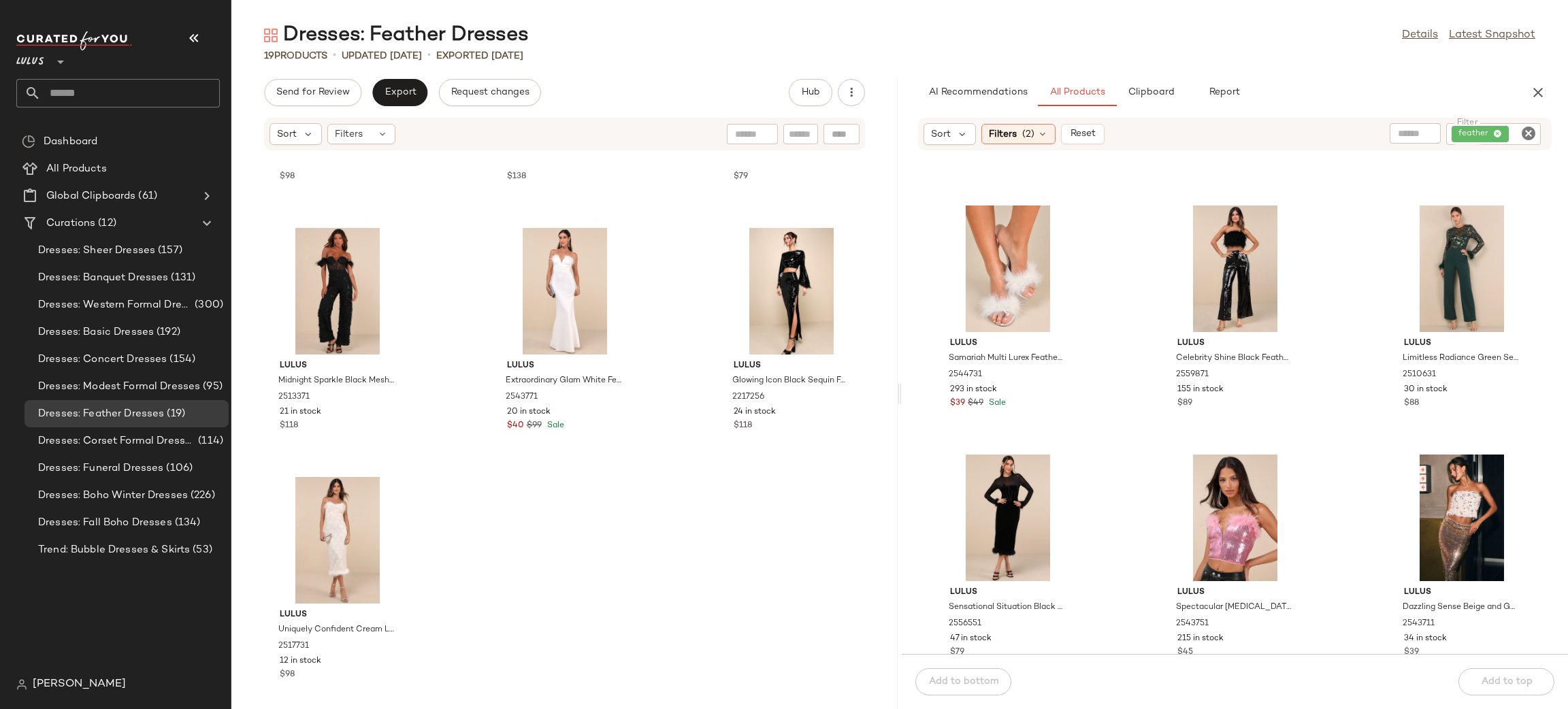
scroll to position [477, 0]
click at [1022, 138] on span "(2)" at bounding box center [1028, 135] width 12 height 15
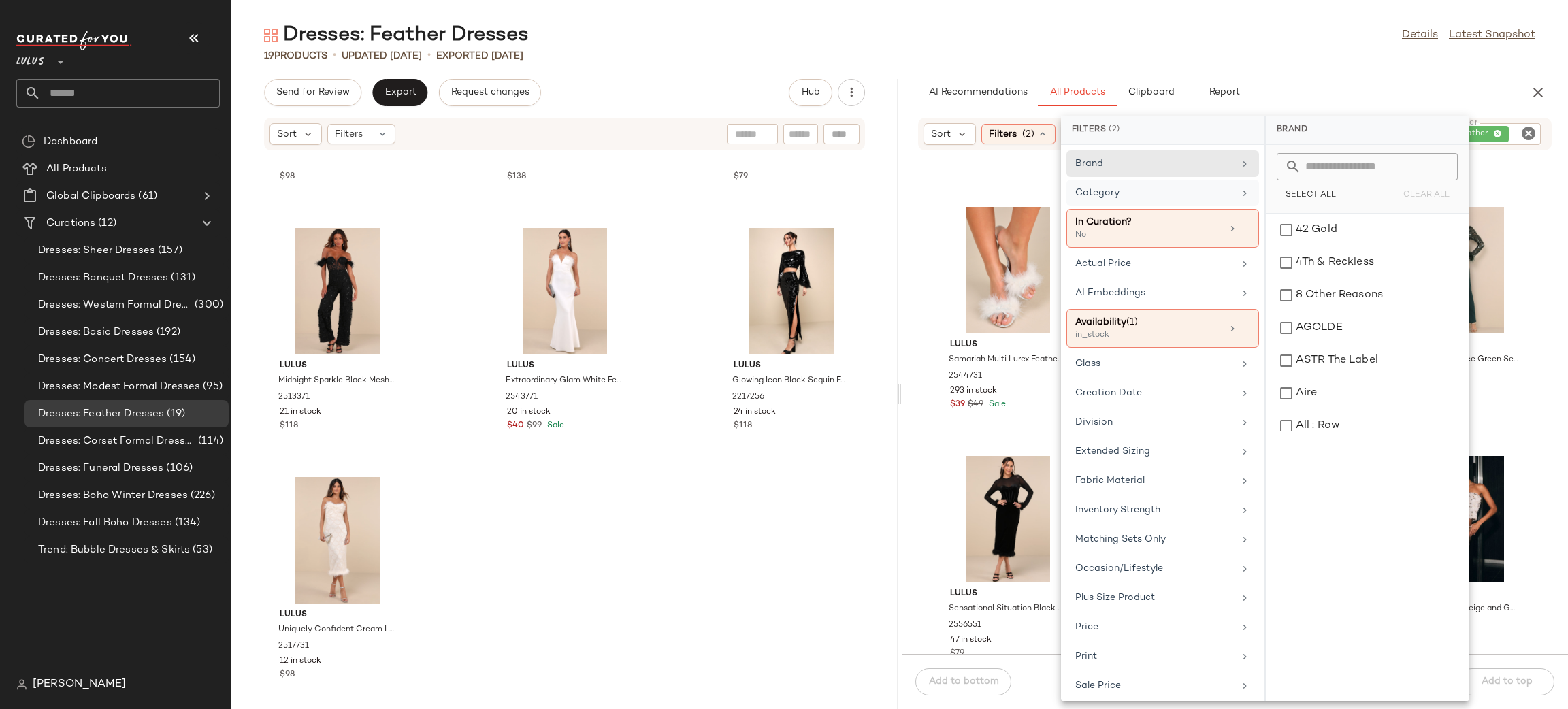
click at [1182, 190] on div "Category" at bounding box center [1154, 194] width 159 height 15
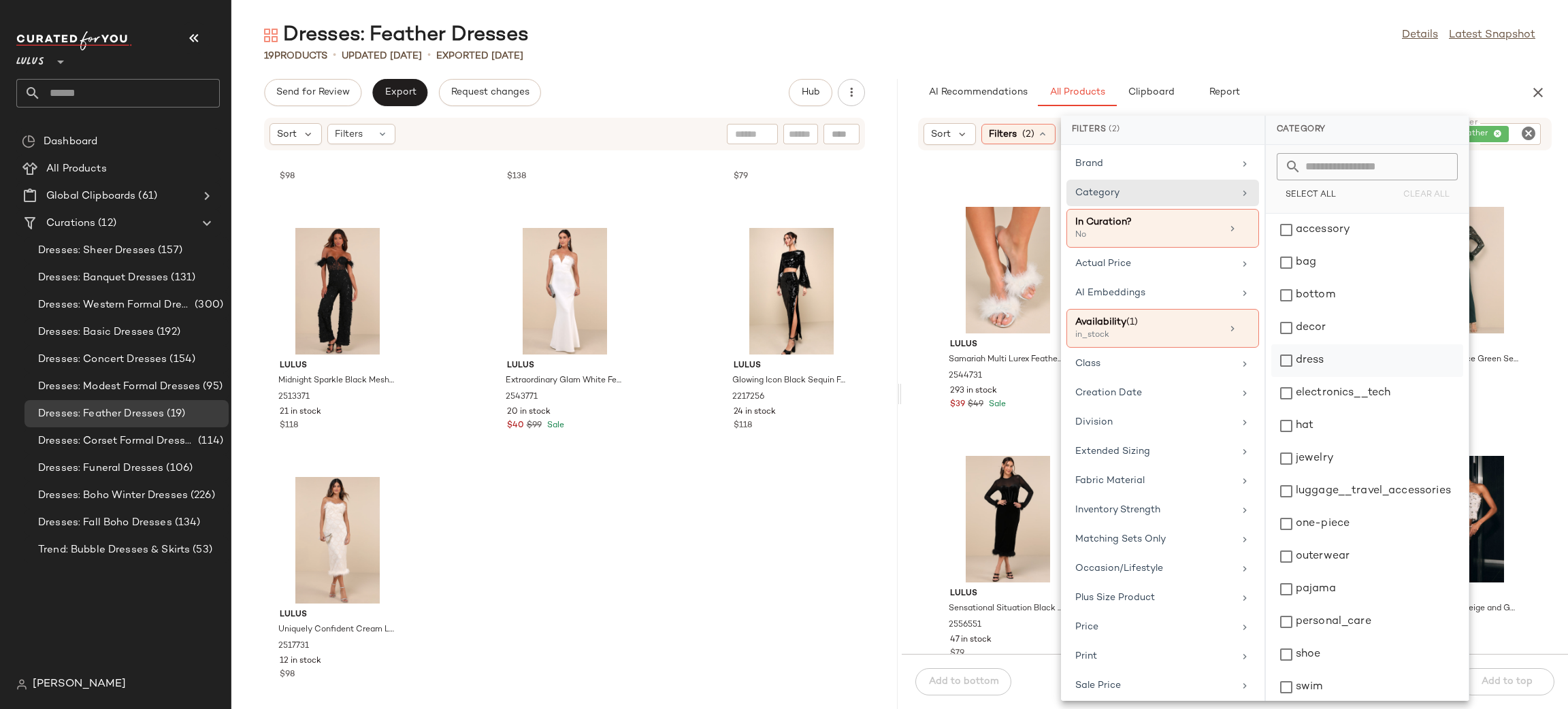
click at [1340, 377] on div "dress" at bounding box center [1366, 393] width 192 height 33
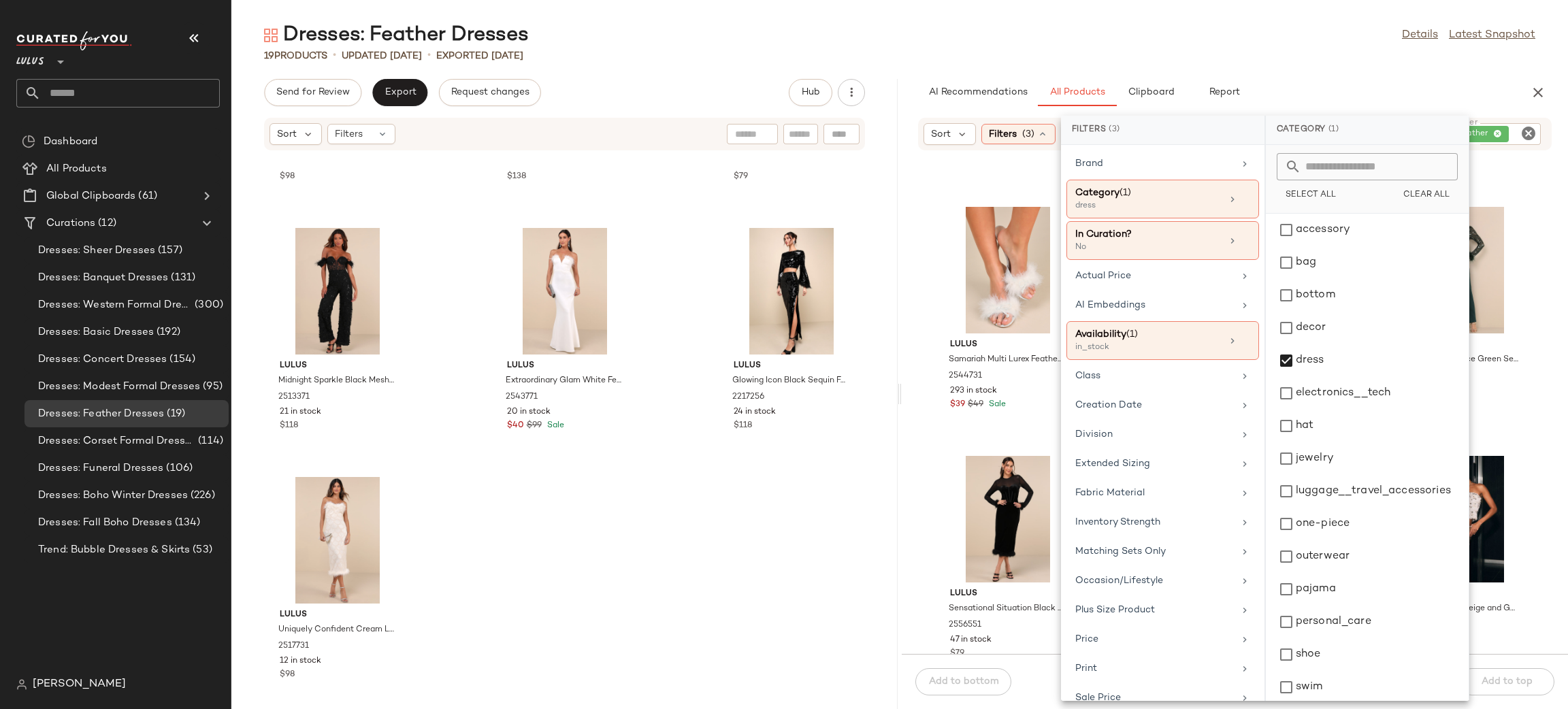
click at [1342, 59] on div "19 Products • updated Aug 7th • Exported Aug 7th" at bounding box center [900, 55] width 1337 height 14
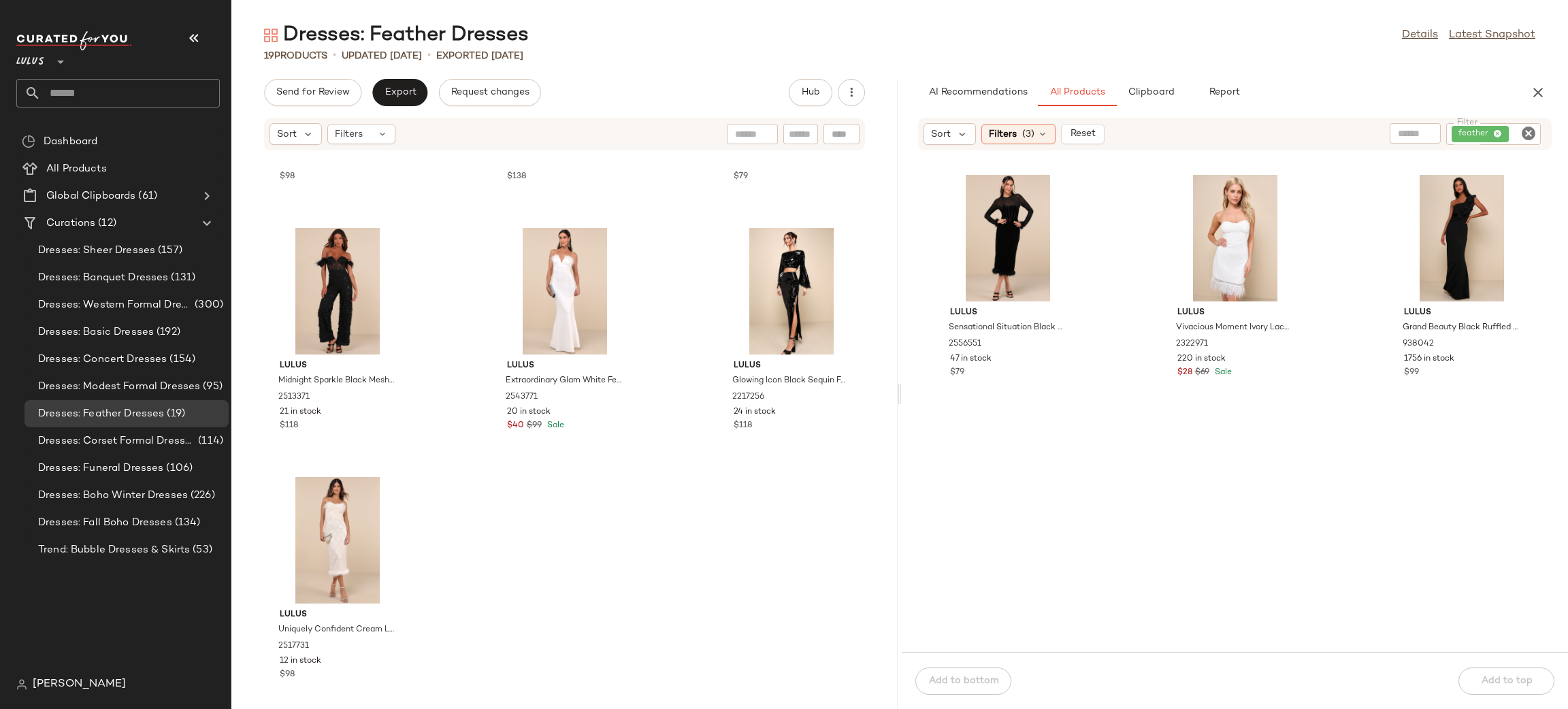
scroll to position [0, 0]
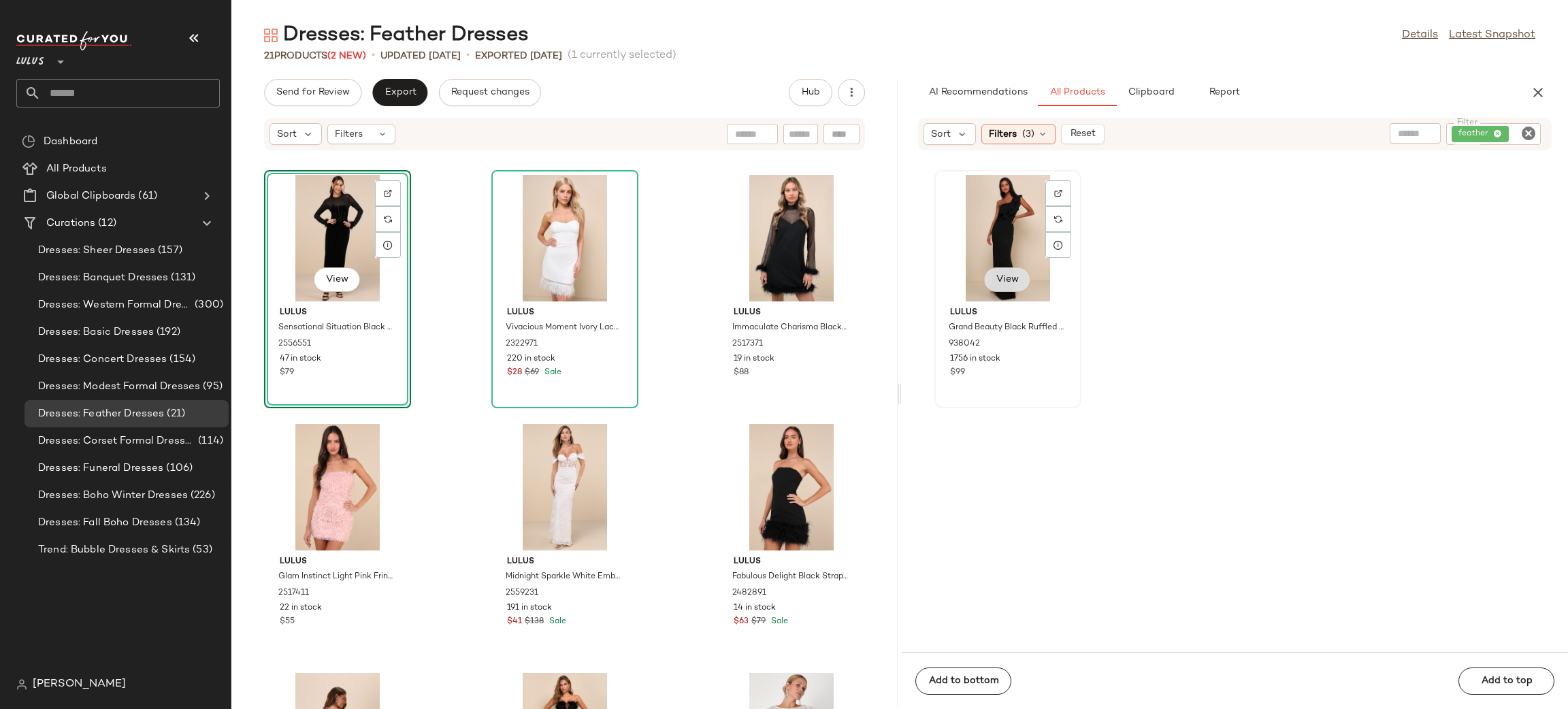
click at [1015, 283] on span "View" at bounding box center [1007, 280] width 23 height 11
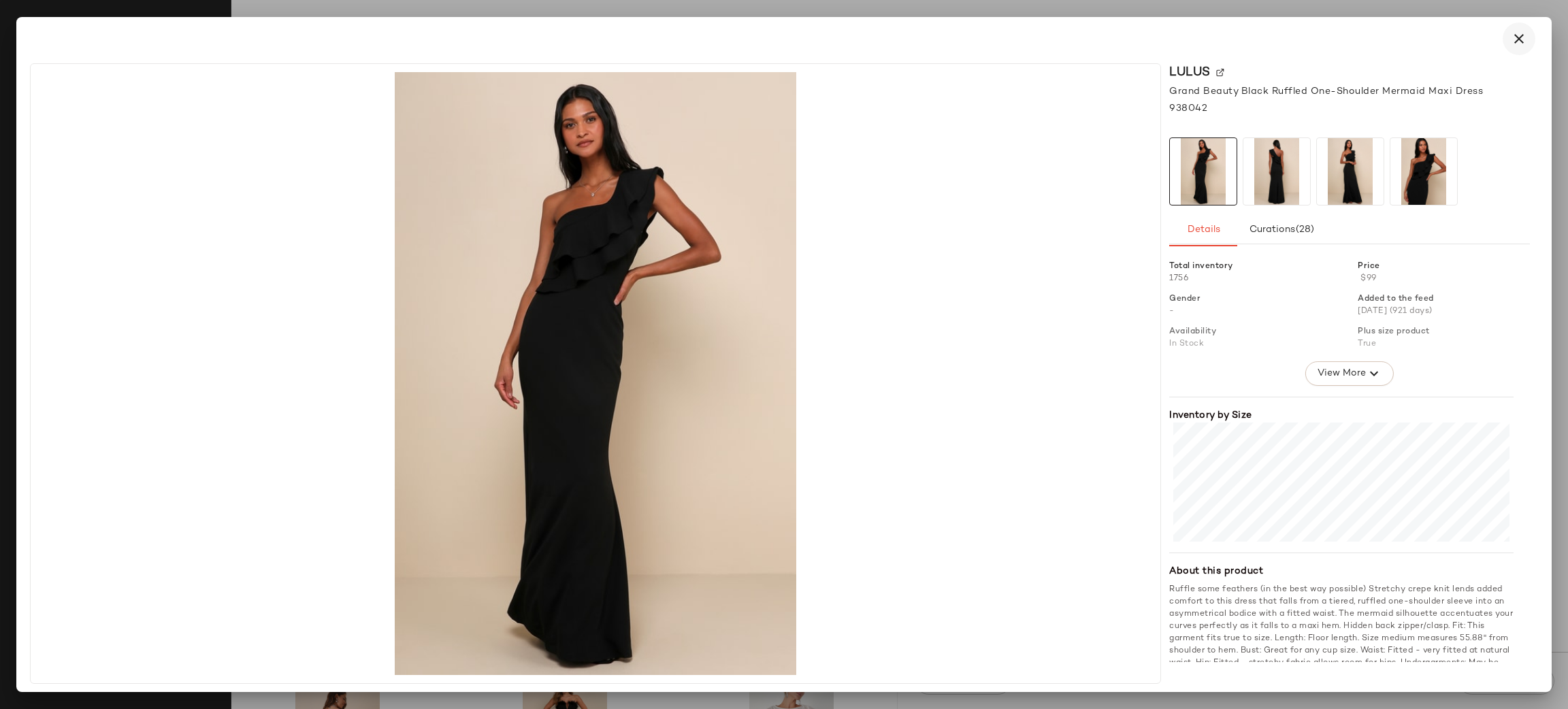
click at [1514, 36] on icon "button" at bounding box center [1519, 39] width 17 height 17
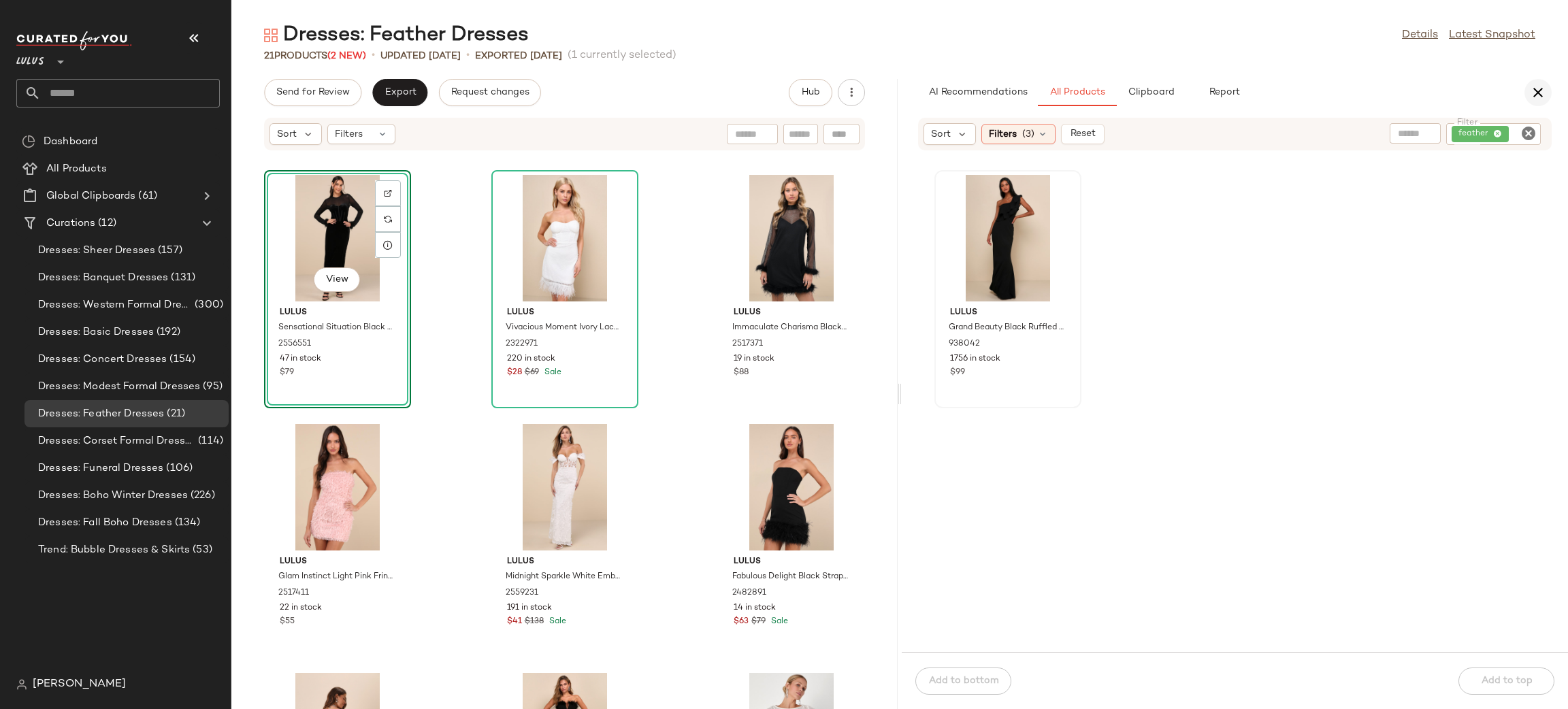
click at [1539, 88] on icon "button" at bounding box center [1538, 93] width 17 height 17
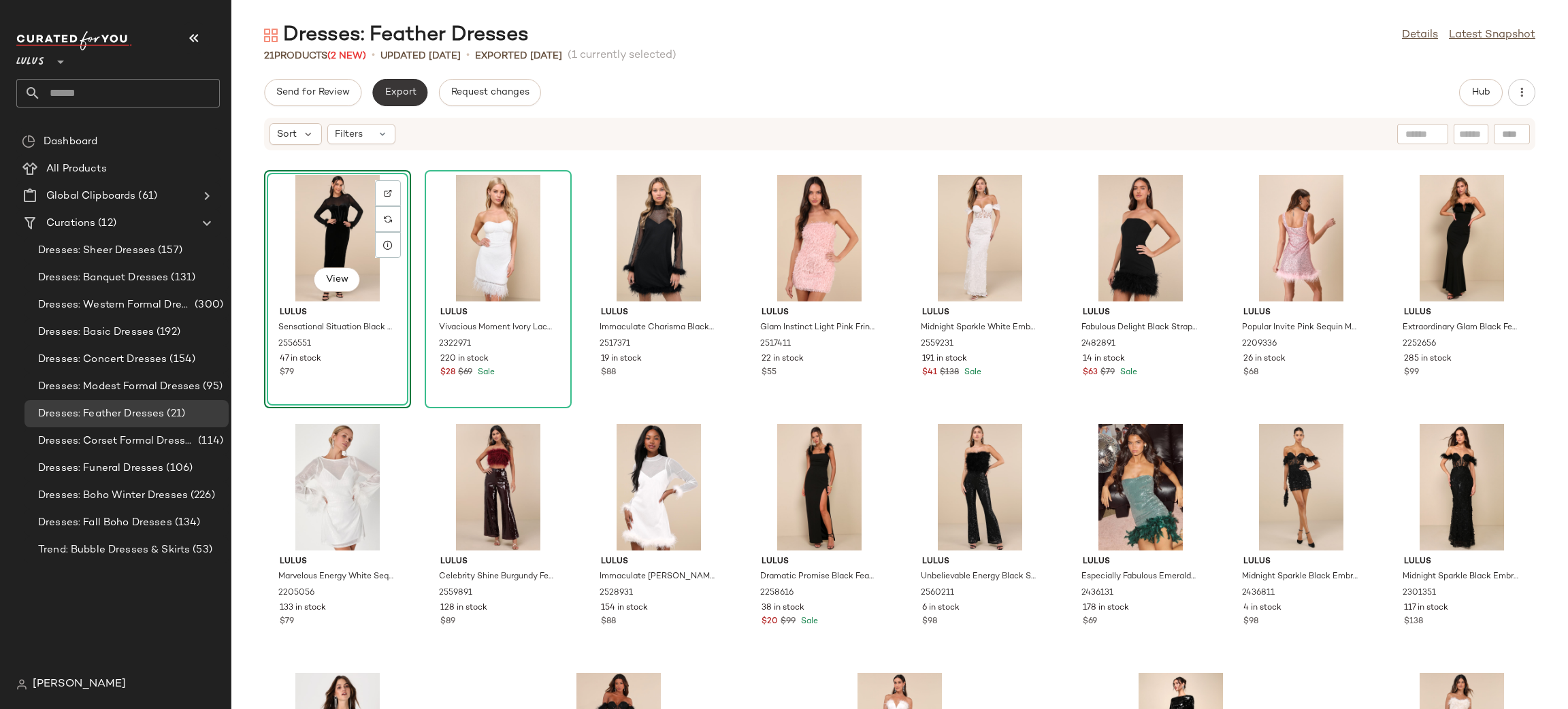
click at [402, 105] on button "Export" at bounding box center [400, 93] width 55 height 28
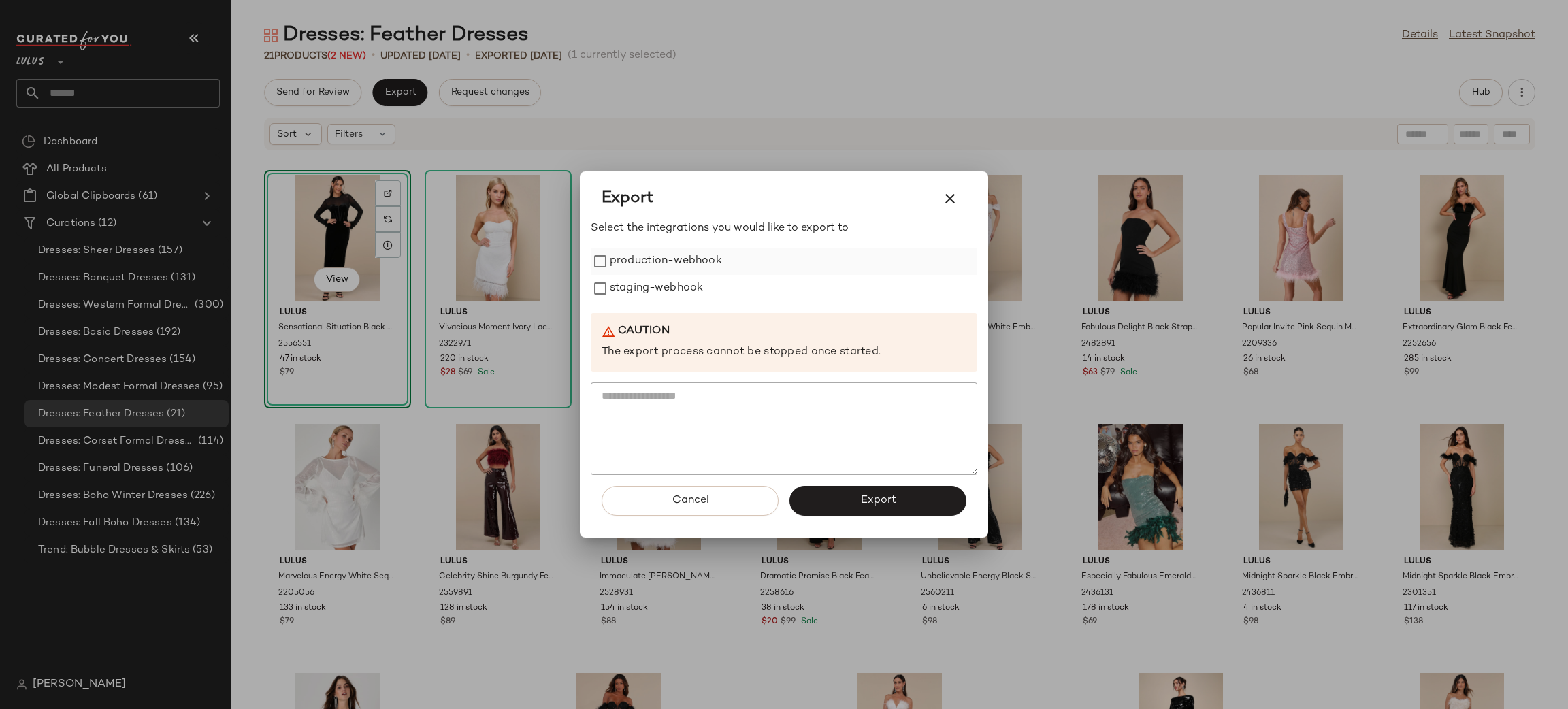
click at [613, 271] on label "production-webhook" at bounding box center [666, 261] width 112 height 28
click at [642, 295] on label "staging-webhook" at bounding box center [657, 289] width 94 height 28
click at [856, 508] on button "Export" at bounding box center [878, 501] width 177 height 30
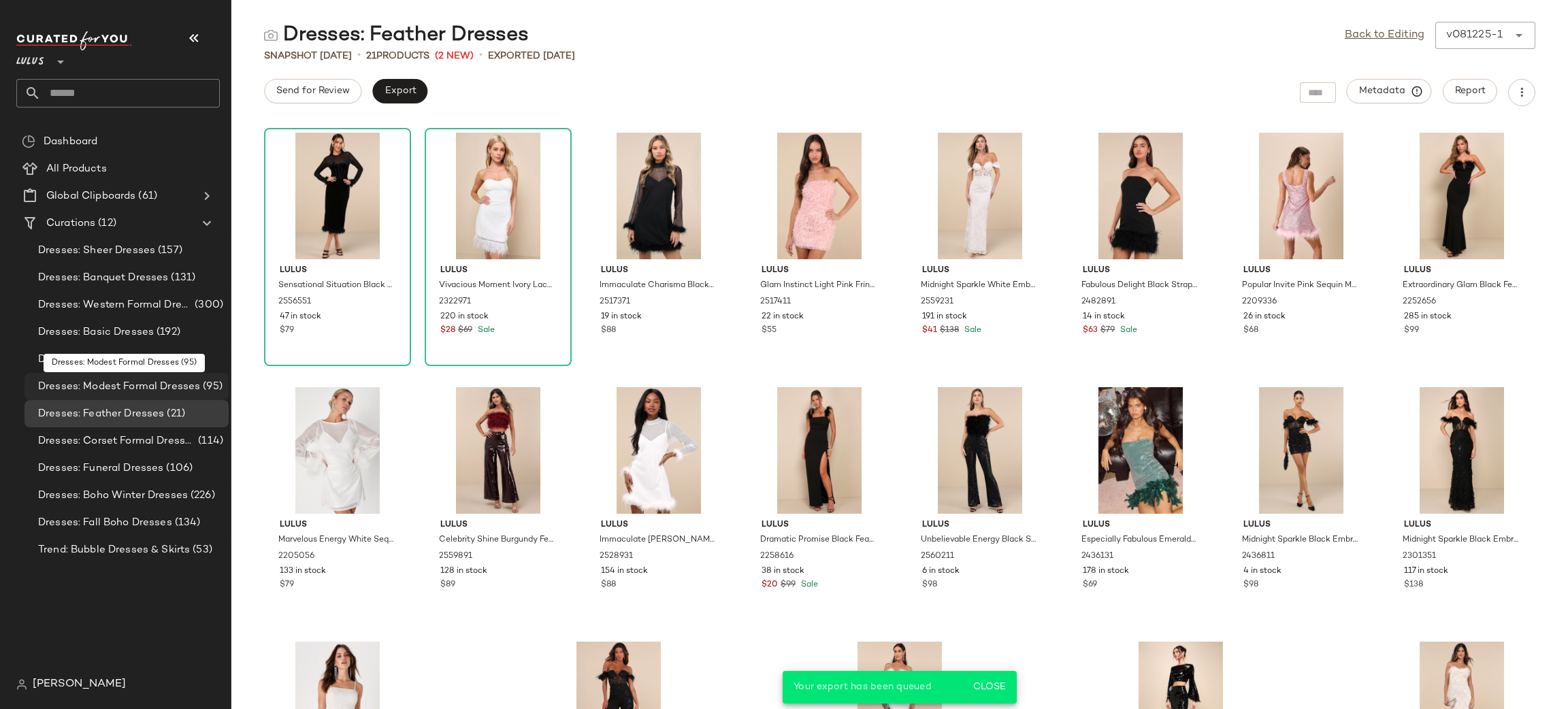
click at [188, 382] on span "Dresses: Modest Formal Dresses" at bounding box center [119, 386] width 162 height 16
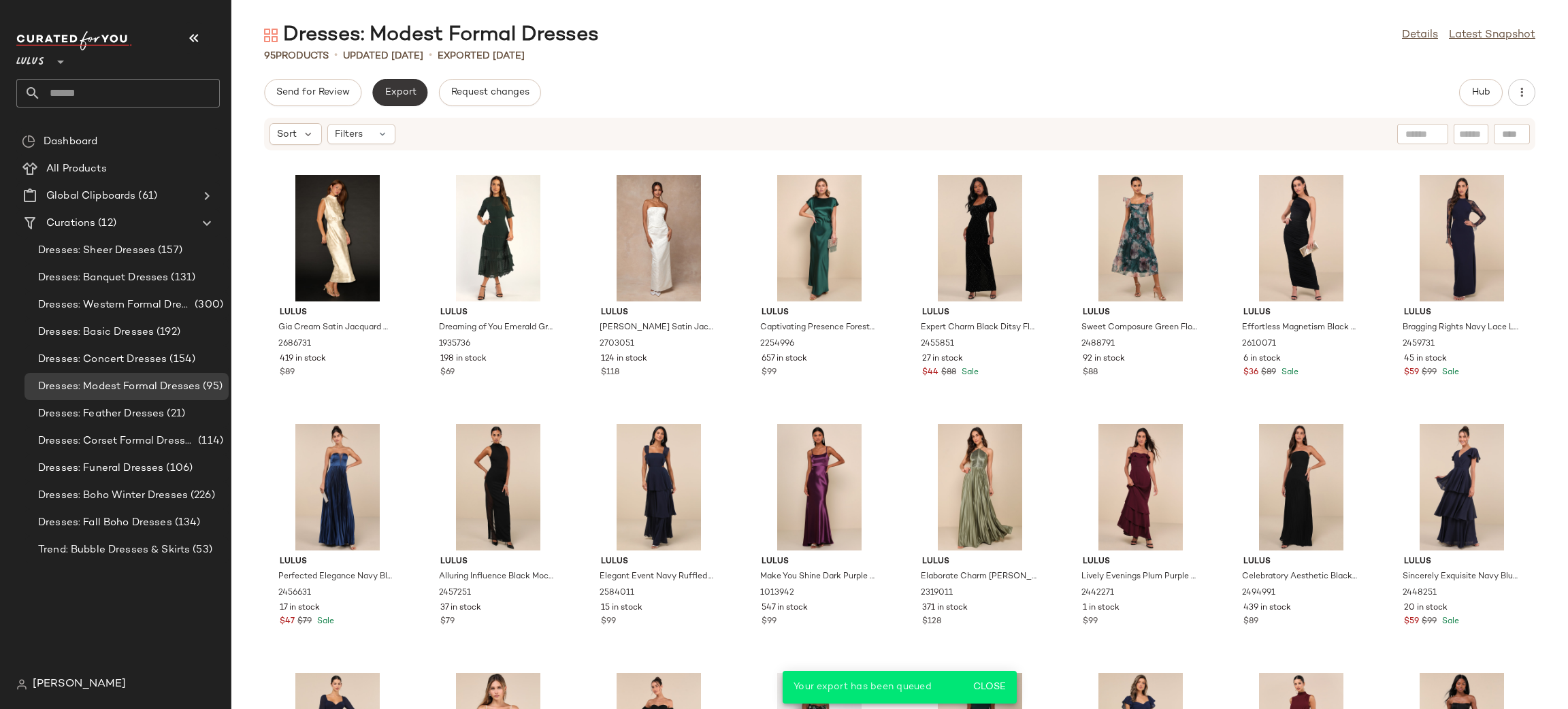
click at [397, 87] on span "Export" at bounding box center [400, 93] width 32 height 11
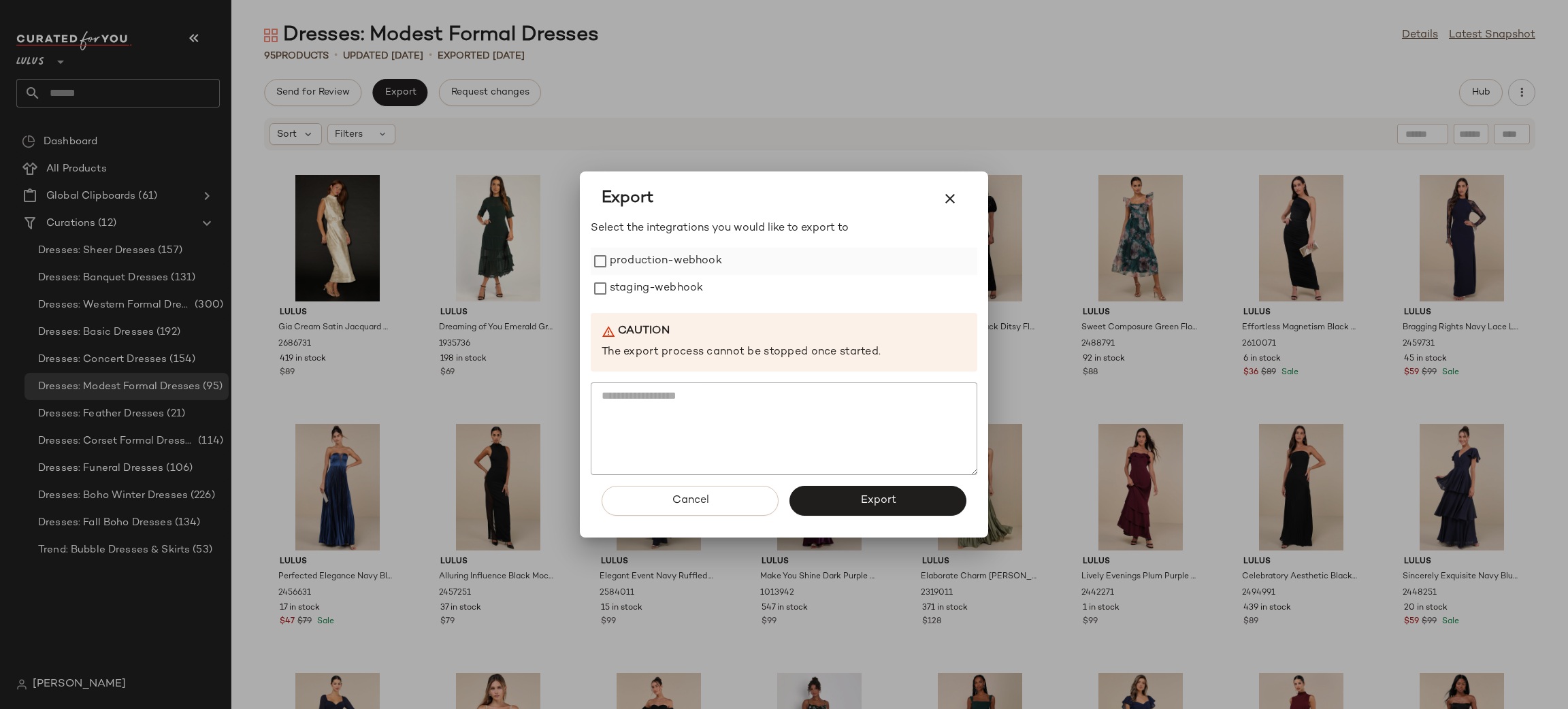
click at [672, 250] on label "production-webhook" at bounding box center [666, 261] width 112 height 28
click at [683, 292] on label "staging-webhook" at bounding box center [657, 289] width 94 height 28
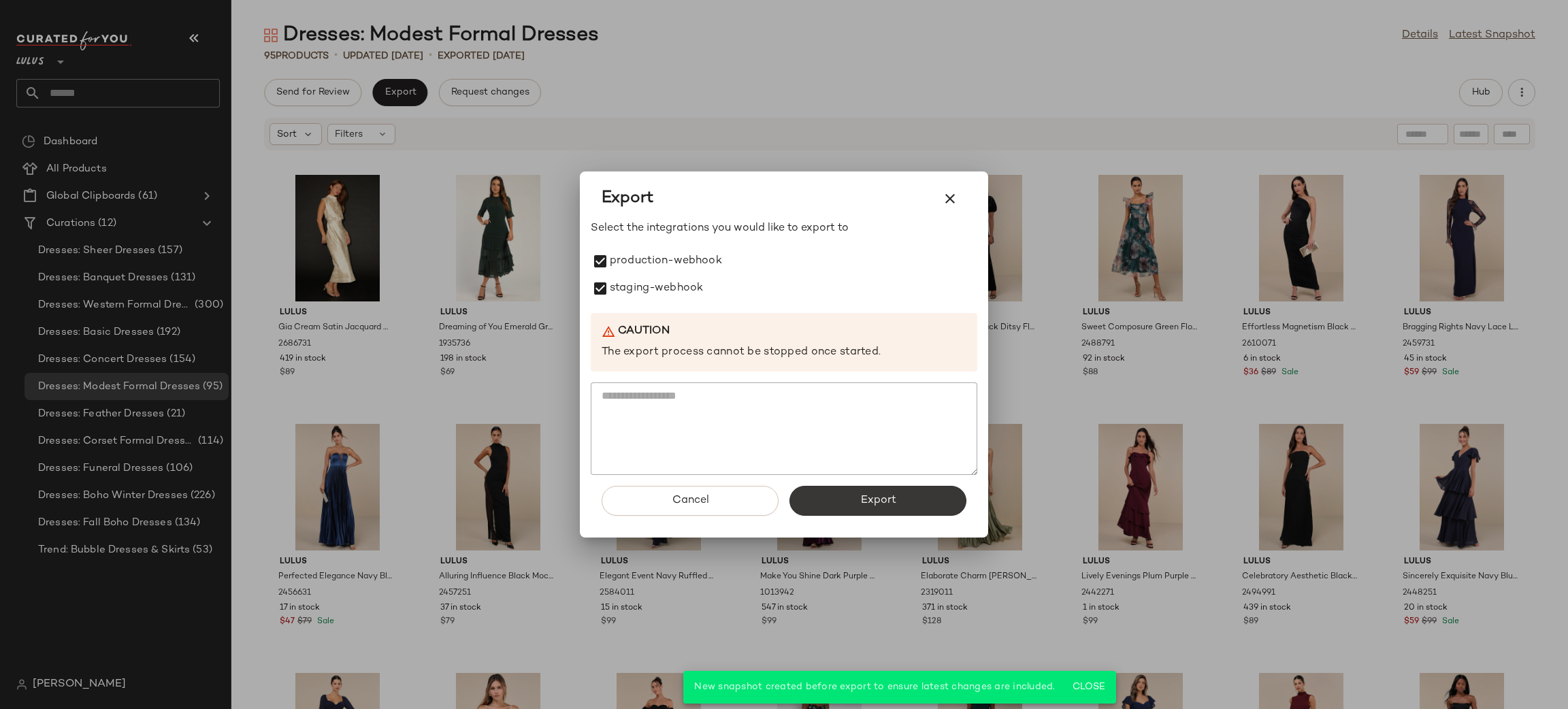
click at [912, 505] on button "Export" at bounding box center [878, 501] width 177 height 30
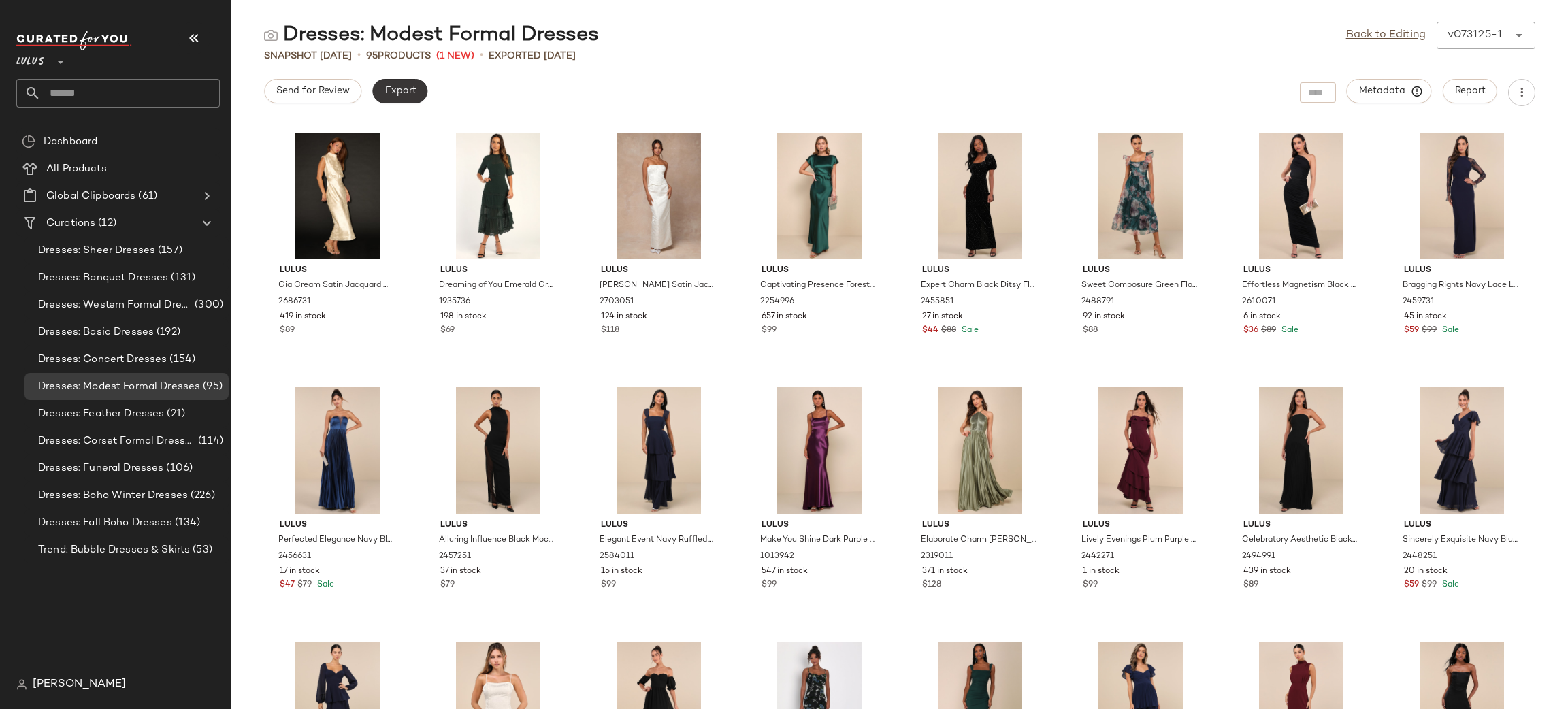
click at [400, 87] on span "Export" at bounding box center [400, 92] width 32 height 11
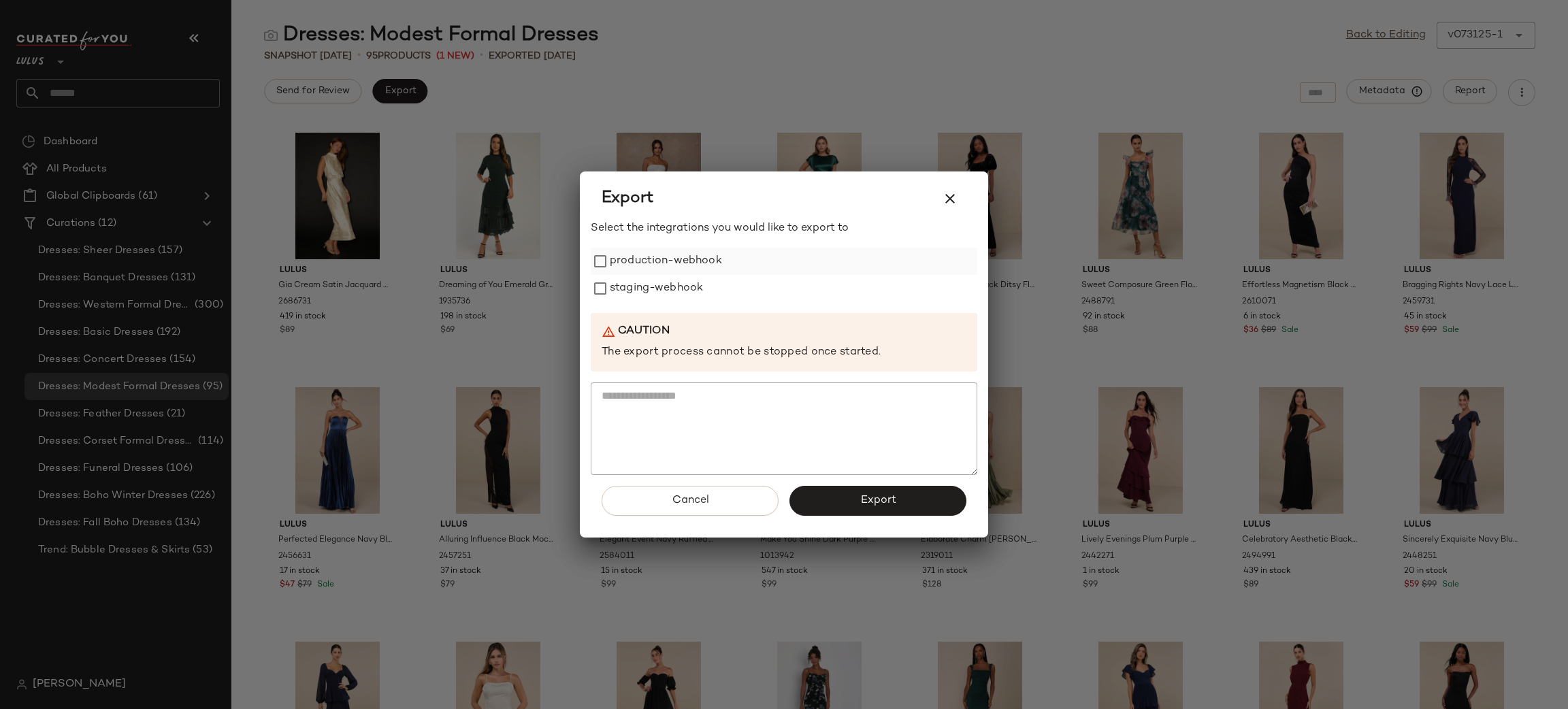
click at [656, 271] on label "production-webhook" at bounding box center [666, 261] width 112 height 28
click at [665, 293] on label "staging-webhook" at bounding box center [657, 289] width 94 height 28
click at [865, 497] on span "Export" at bounding box center [877, 501] width 36 height 13
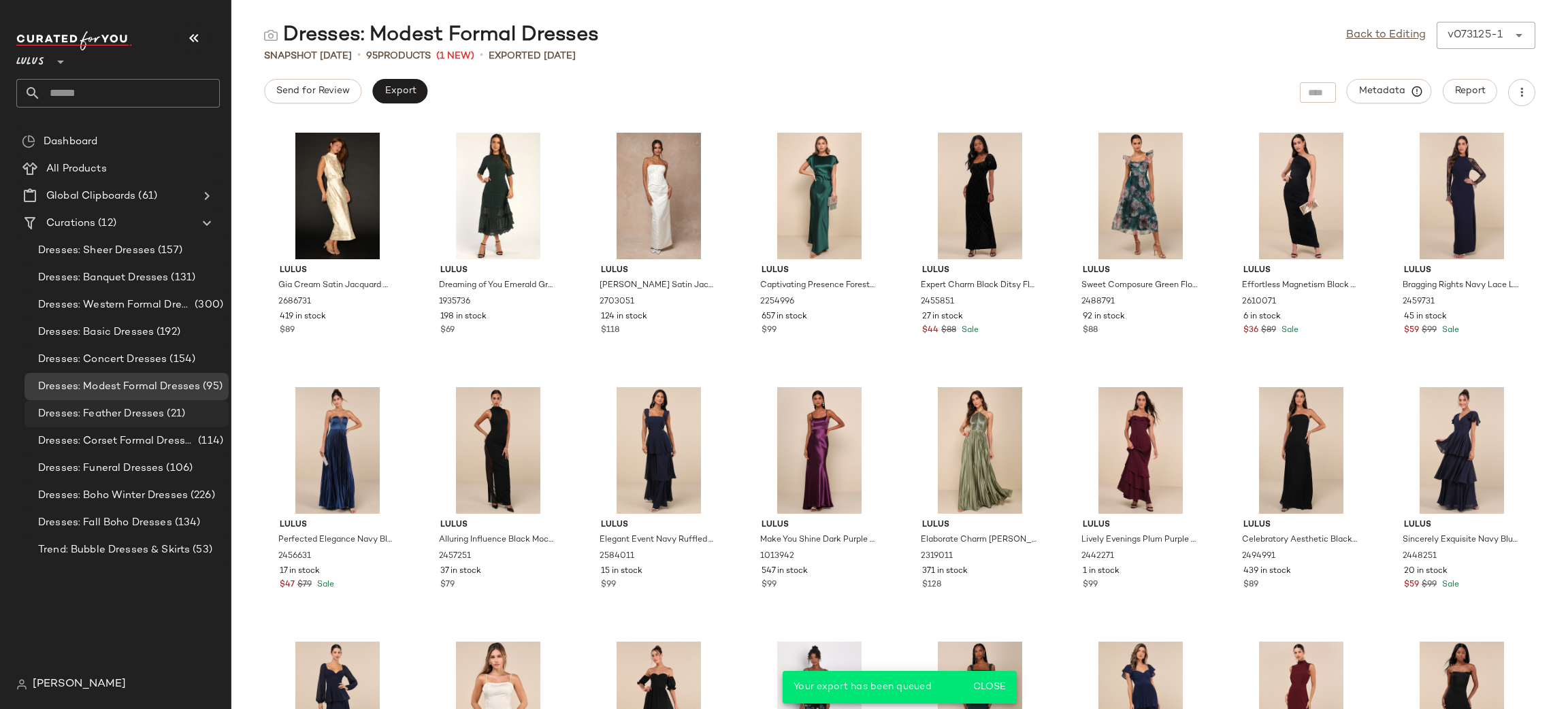
click at [119, 412] on span "Dresses: Feather Dresses" at bounding box center [101, 414] width 126 height 16
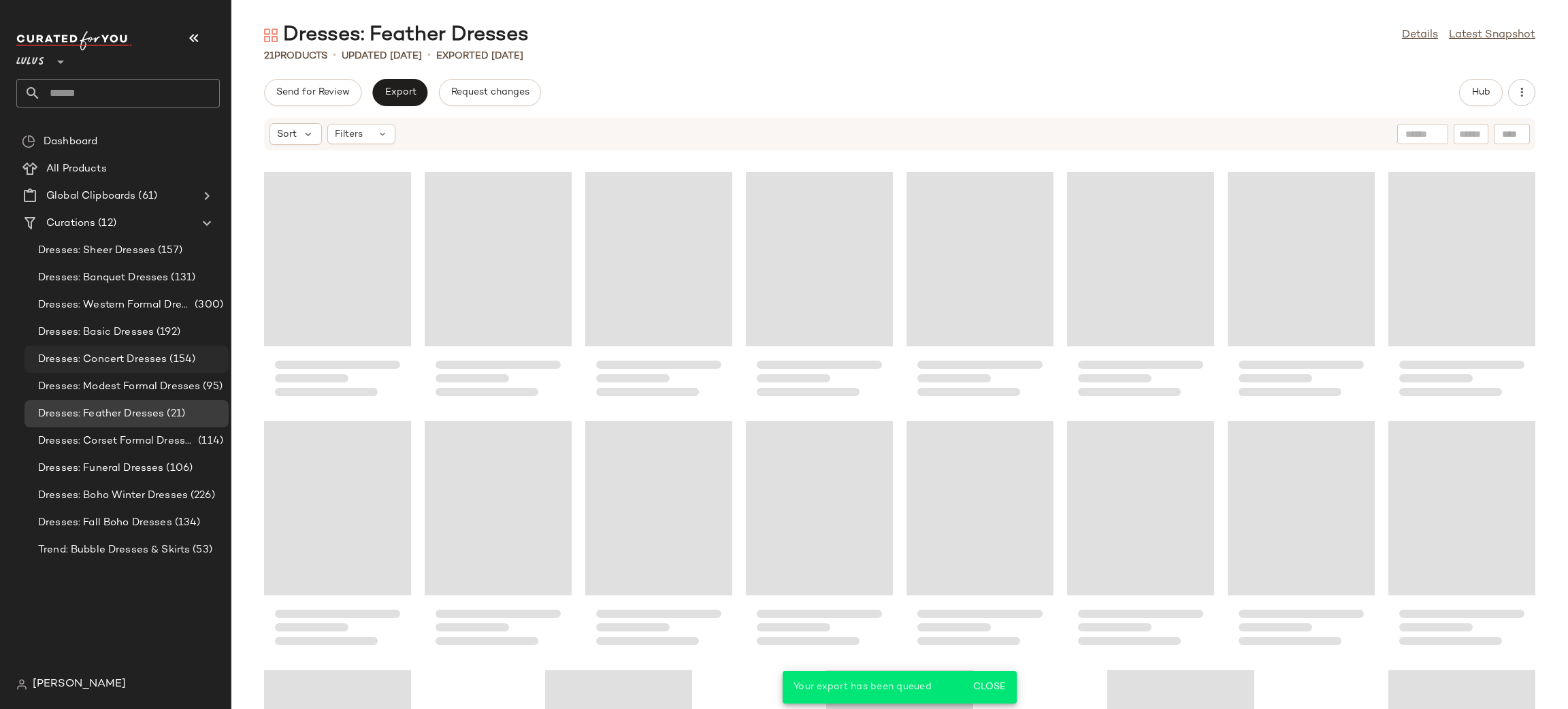
click at [122, 366] on span "Dresses: Concert Dresses" at bounding box center [103, 360] width 128 height 16
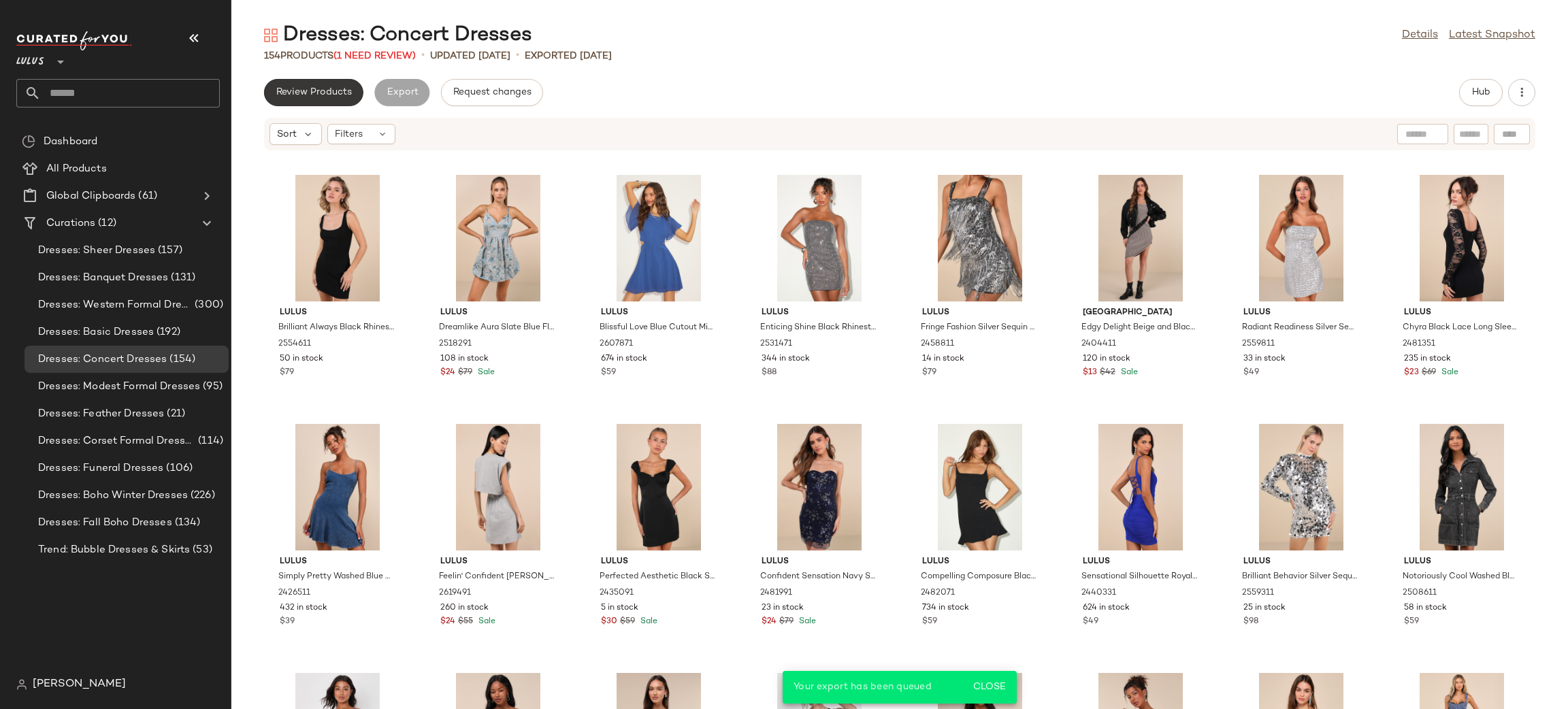
click at [323, 92] on span "Review Products" at bounding box center [314, 93] width 76 height 11
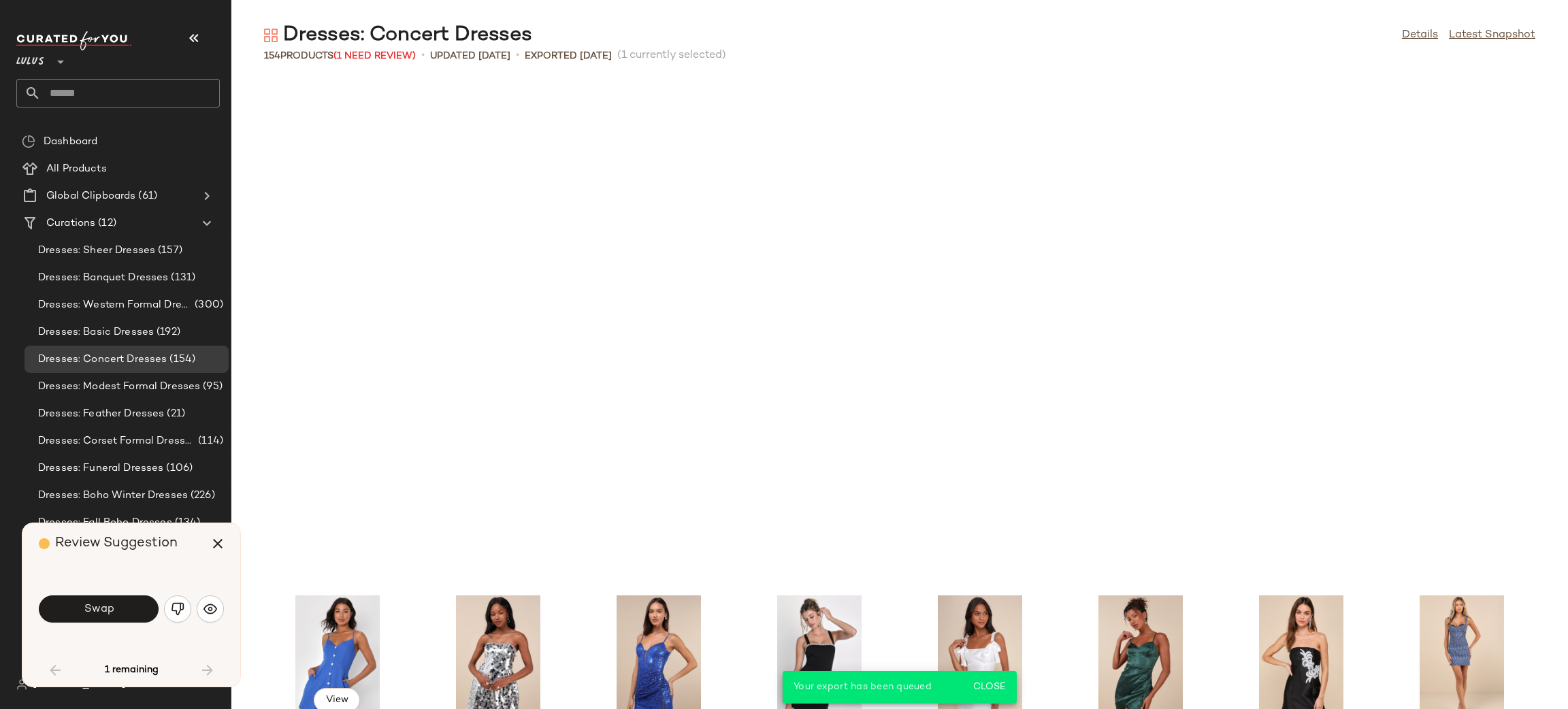
scroll to position [509, 0]
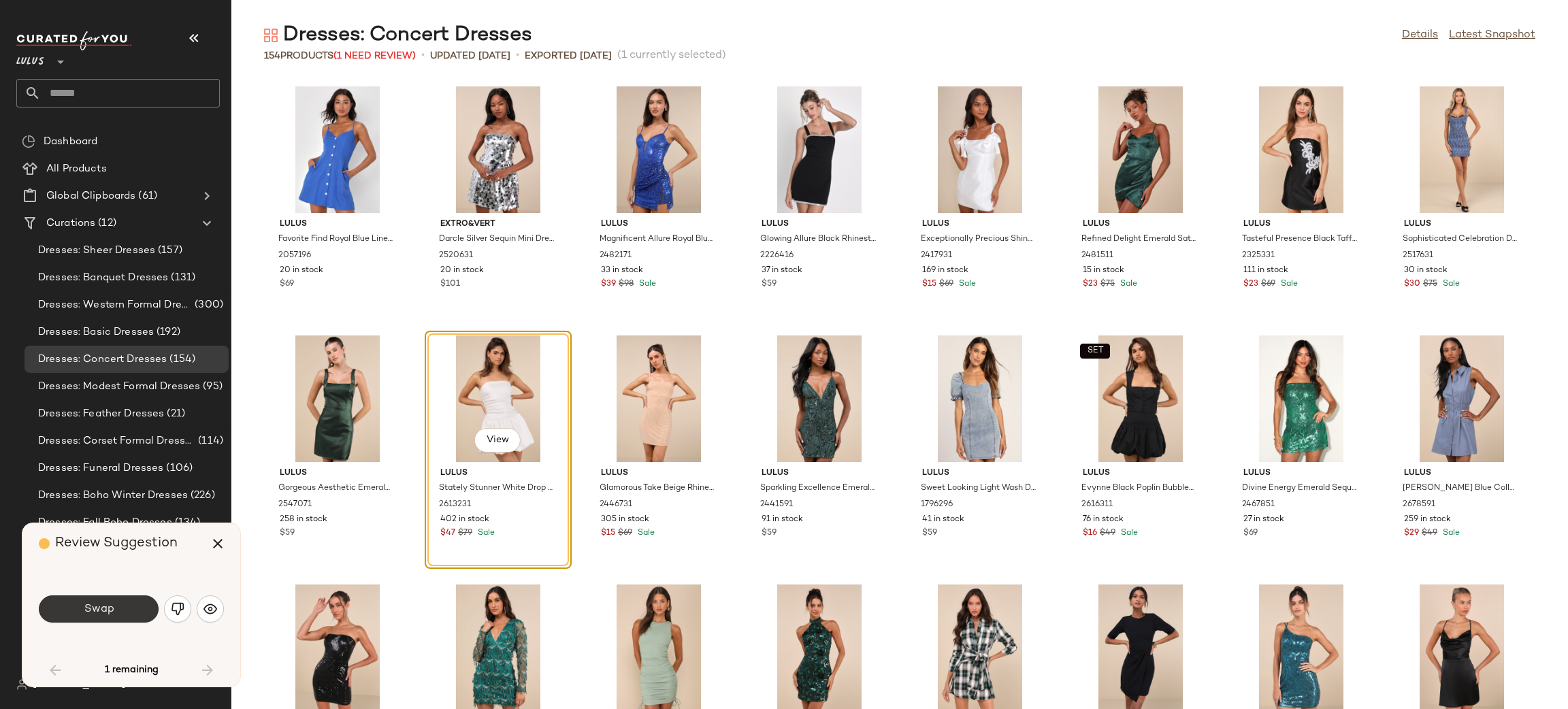
click at [117, 604] on button "Swap" at bounding box center [98, 609] width 120 height 28
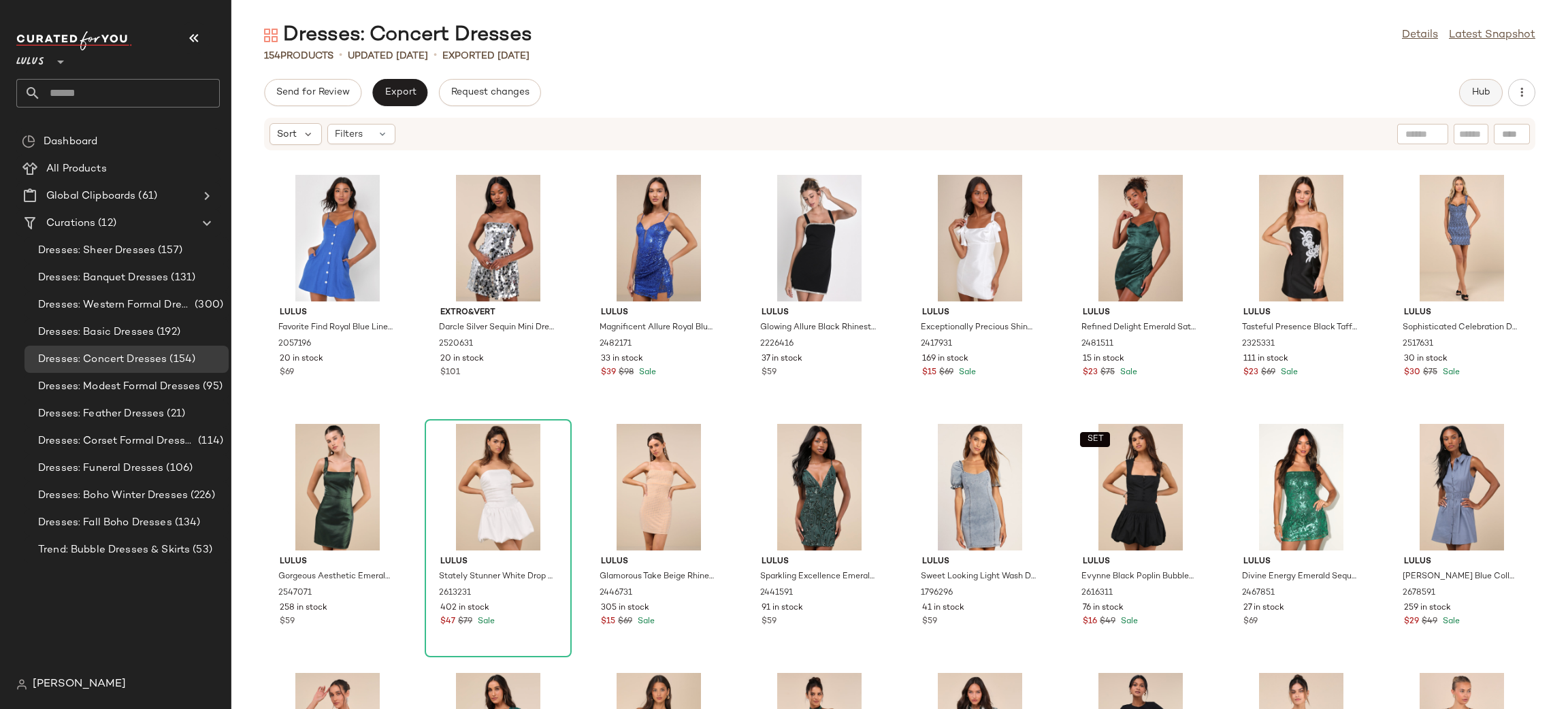
click at [1478, 94] on span "Hub" at bounding box center [1481, 93] width 19 height 11
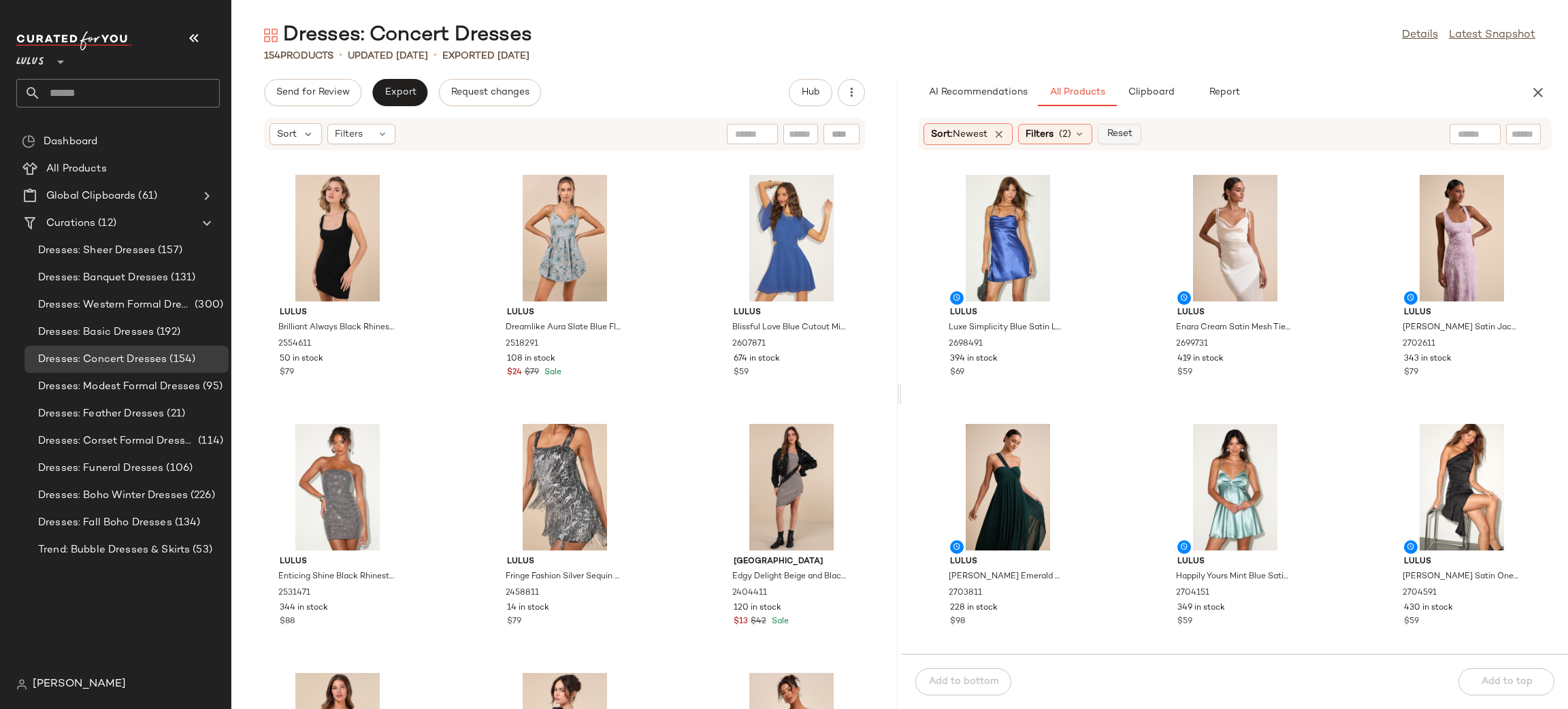
click at [1131, 136] on span "Reset" at bounding box center [1119, 134] width 26 height 11
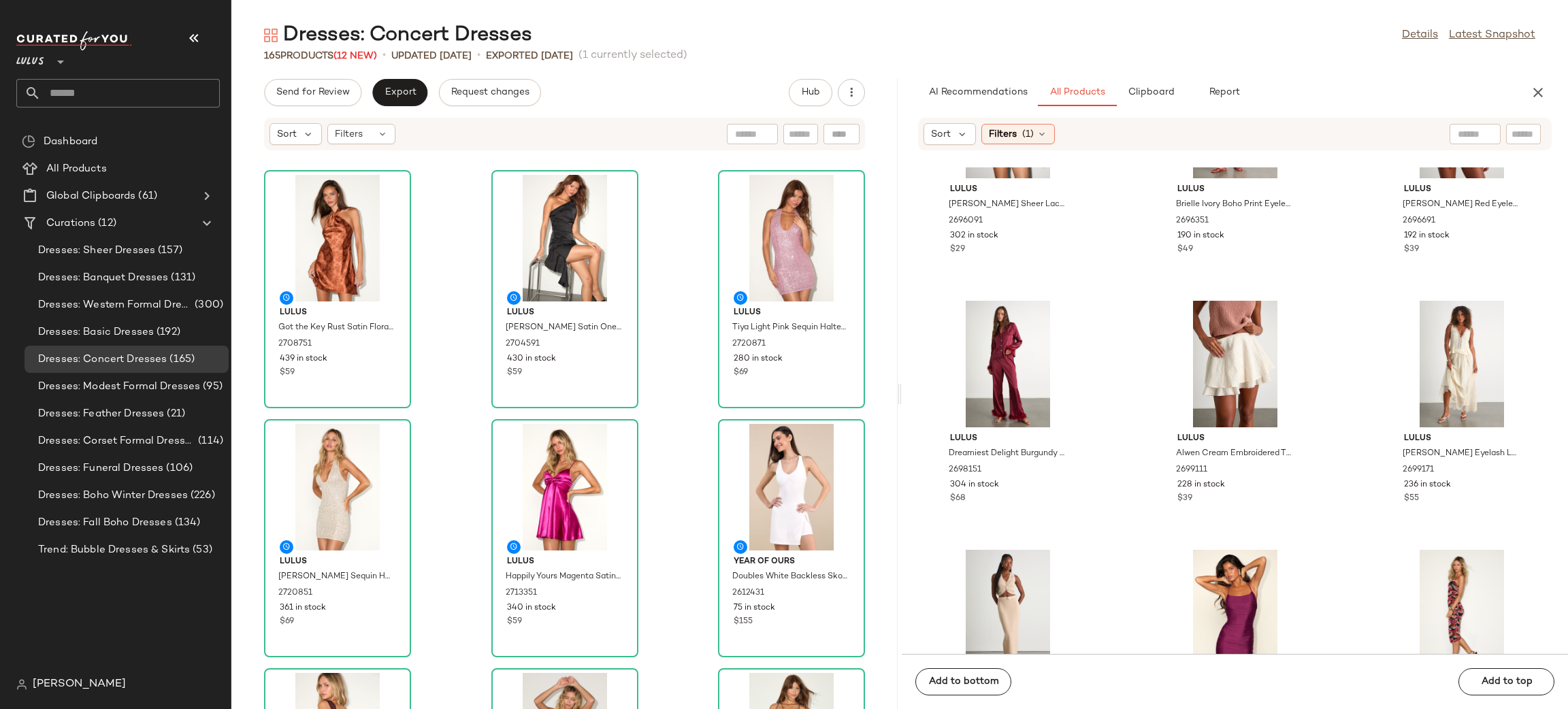
scroll to position [17836, 0]
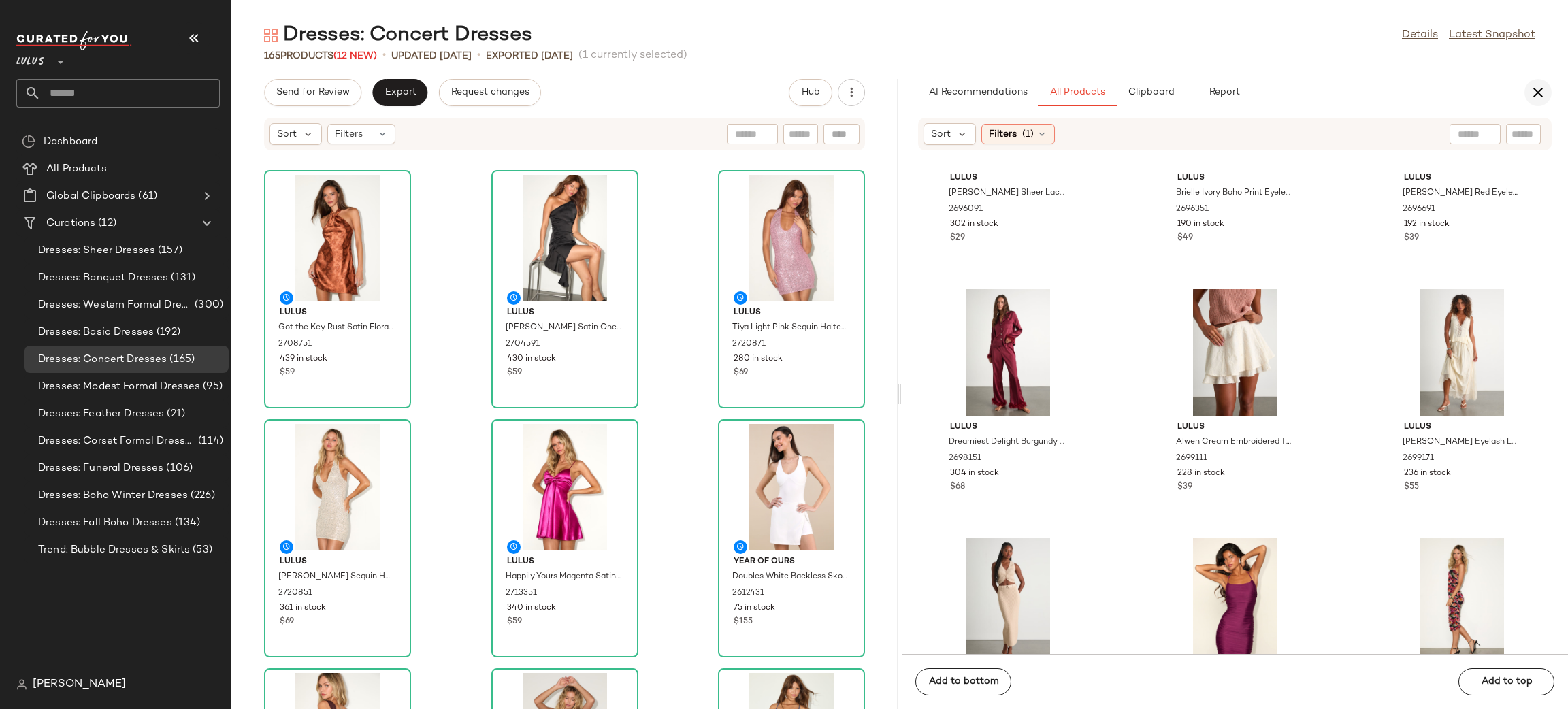
click at [1540, 84] on icon "button" at bounding box center [1538, 93] width 17 height 17
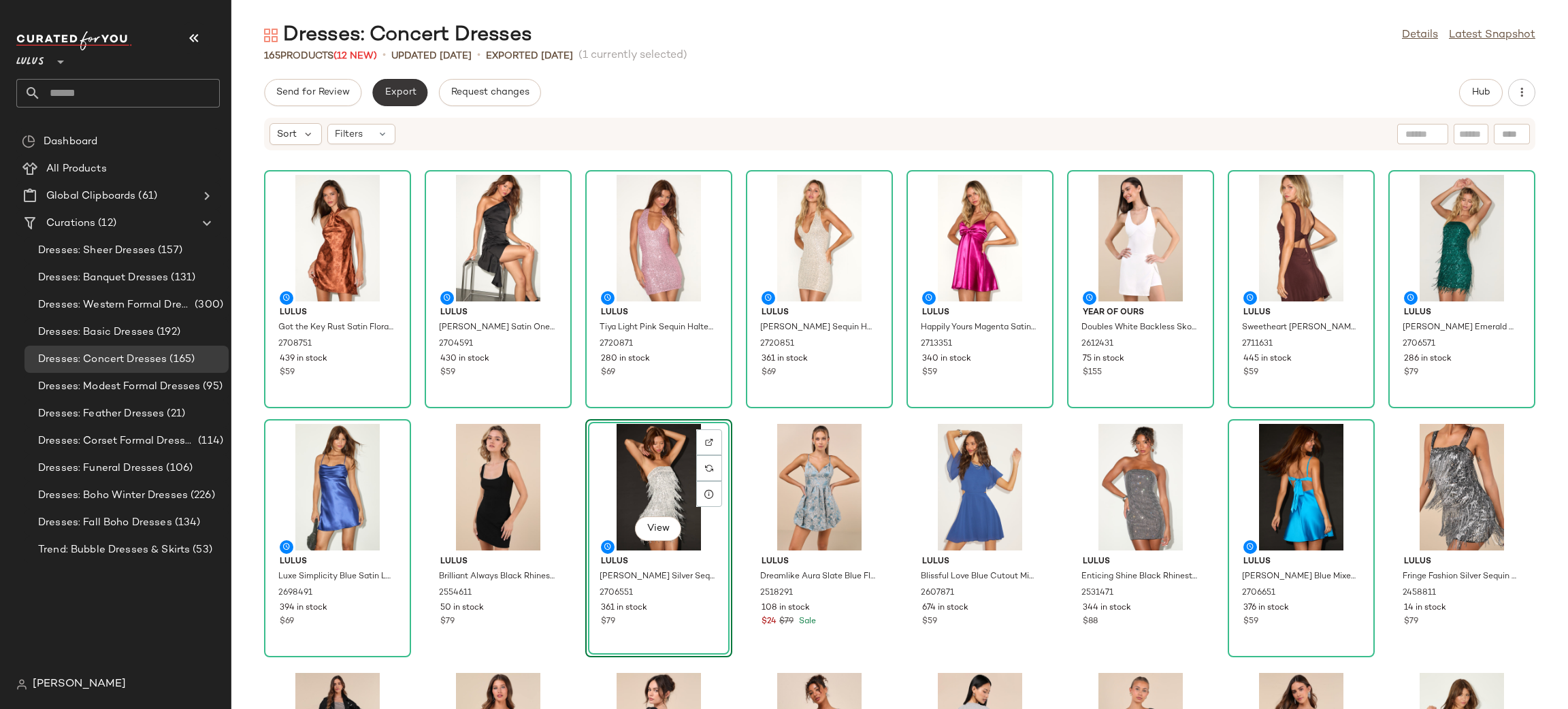
click at [392, 96] on span "Export" at bounding box center [400, 93] width 32 height 11
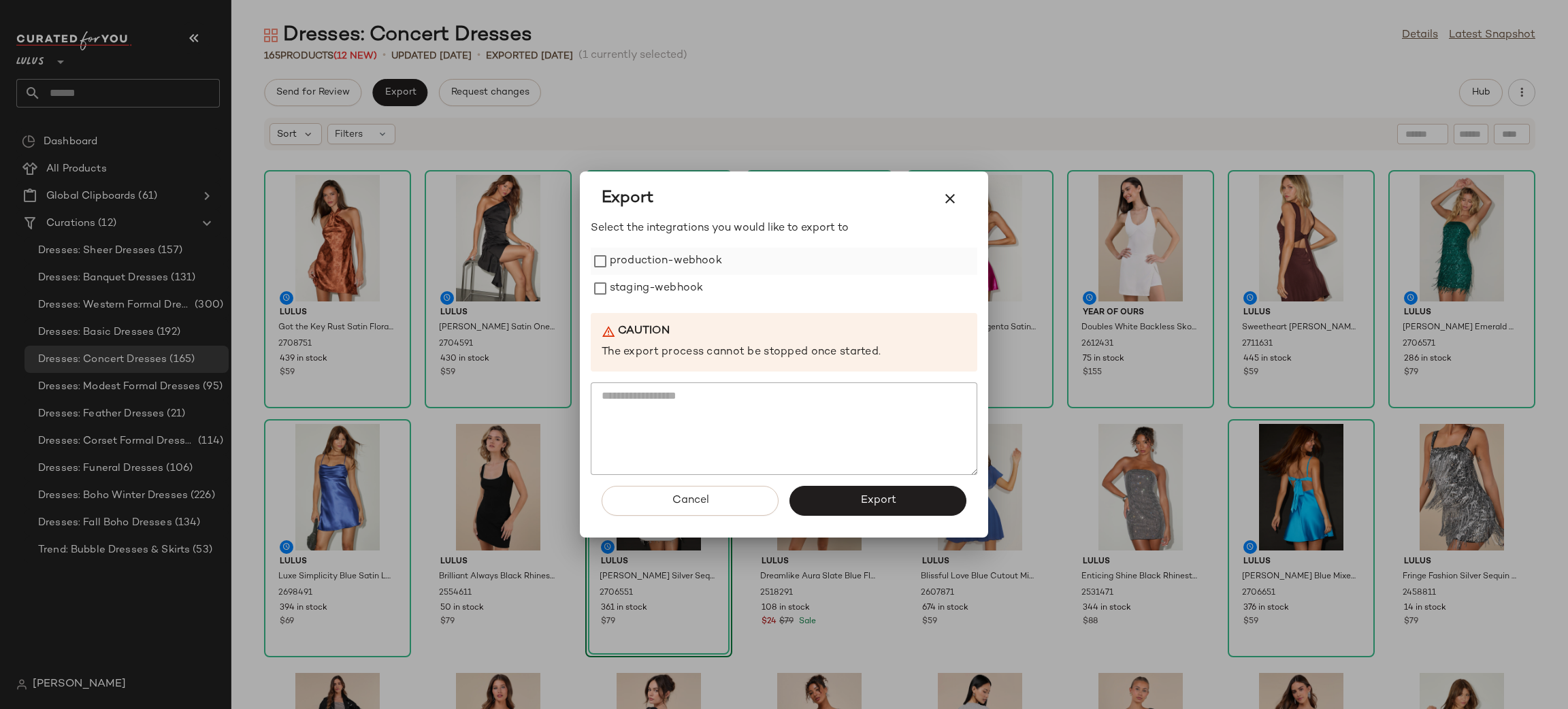
click at [631, 267] on label "production-webhook" at bounding box center [666, 261] width 112 height 28
click at [660, 286] on label "staging-webhook" at bounding box center [657, 289] width 94 height 28
click at [835, 501] on button "Export" at bounding box center [878, 501] width 177 height 30
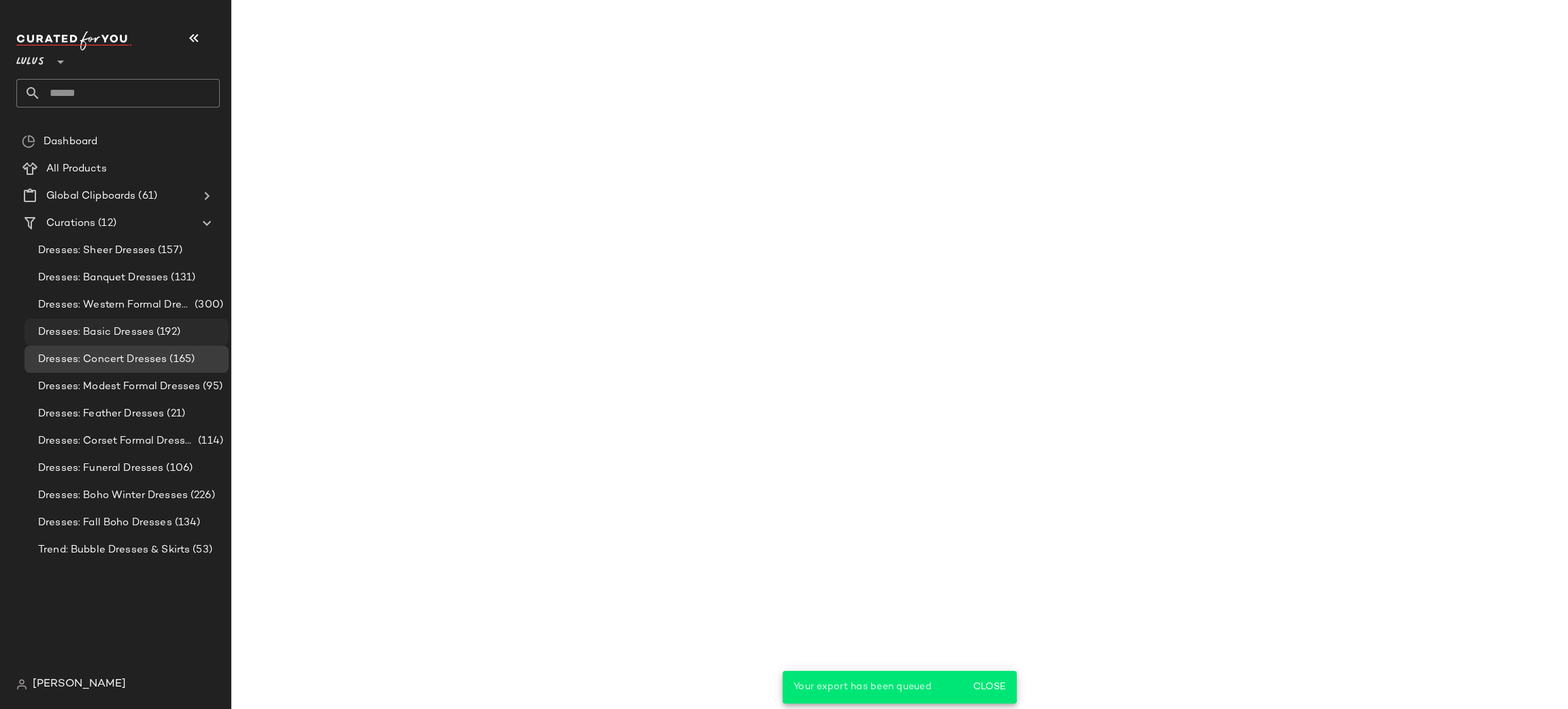
click at [123, 331] on span "Dresses: Basic Dresses" at bounding box center [96, 332] width 116 height 16
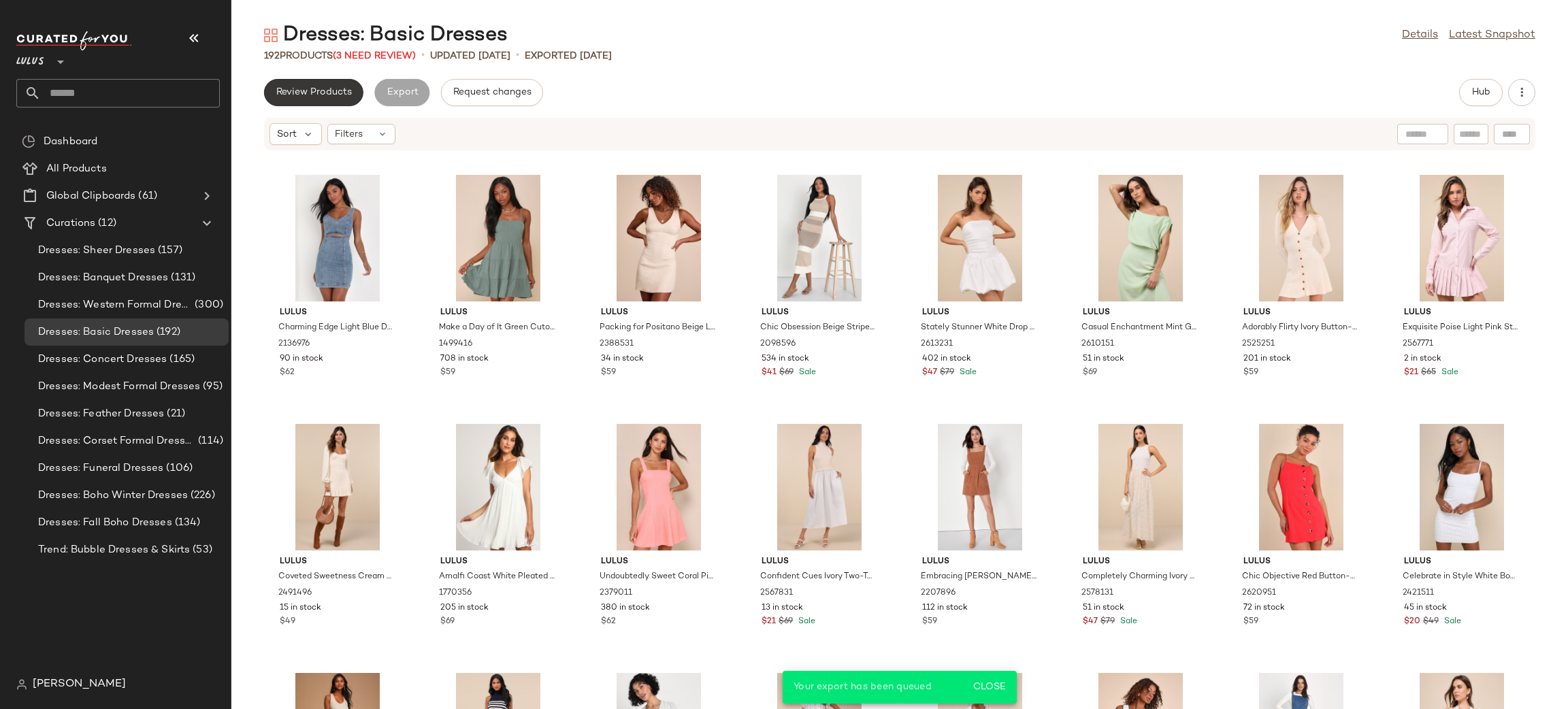
click at [311, 87] on span "Review Products" at bounding box center [314, 93] width 76 height 11
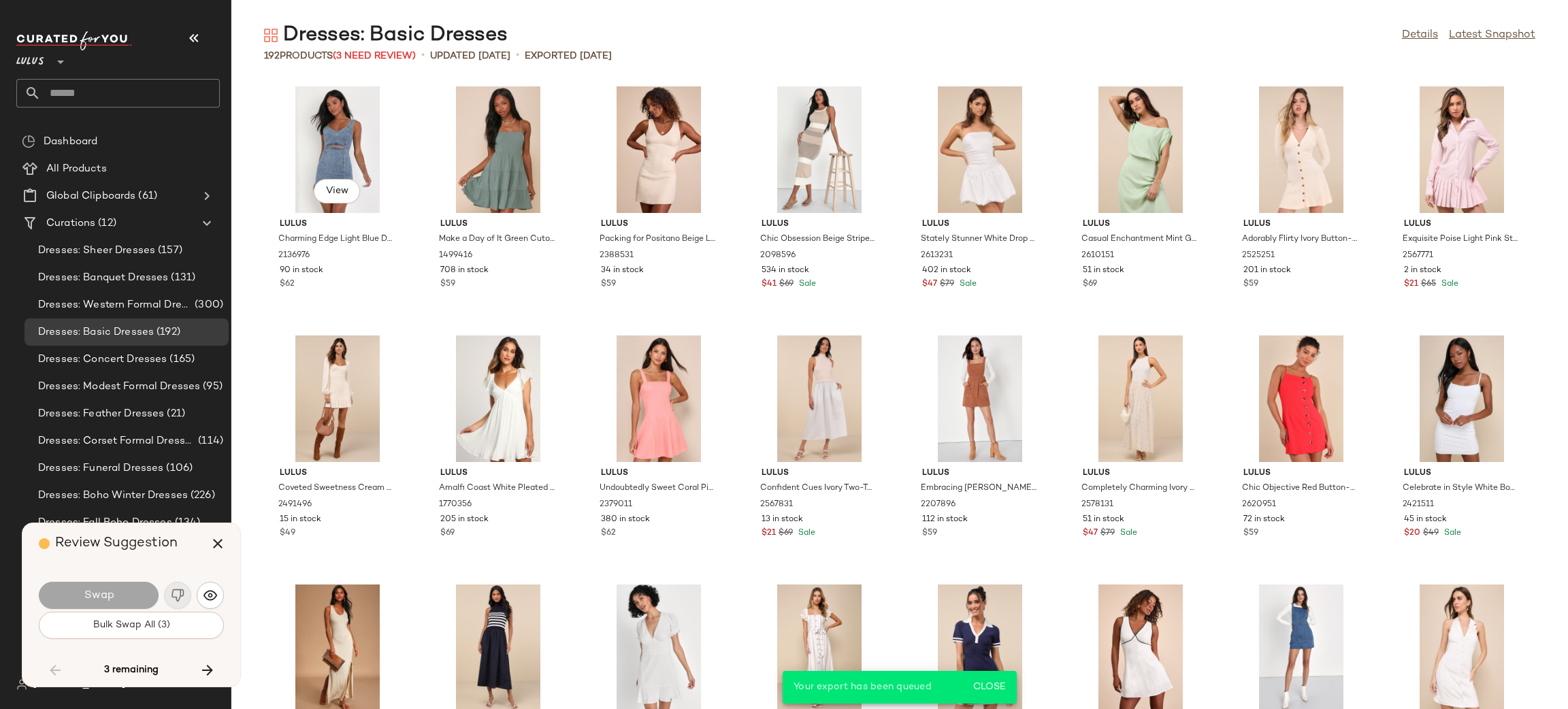
scroll to position [2740, 0]
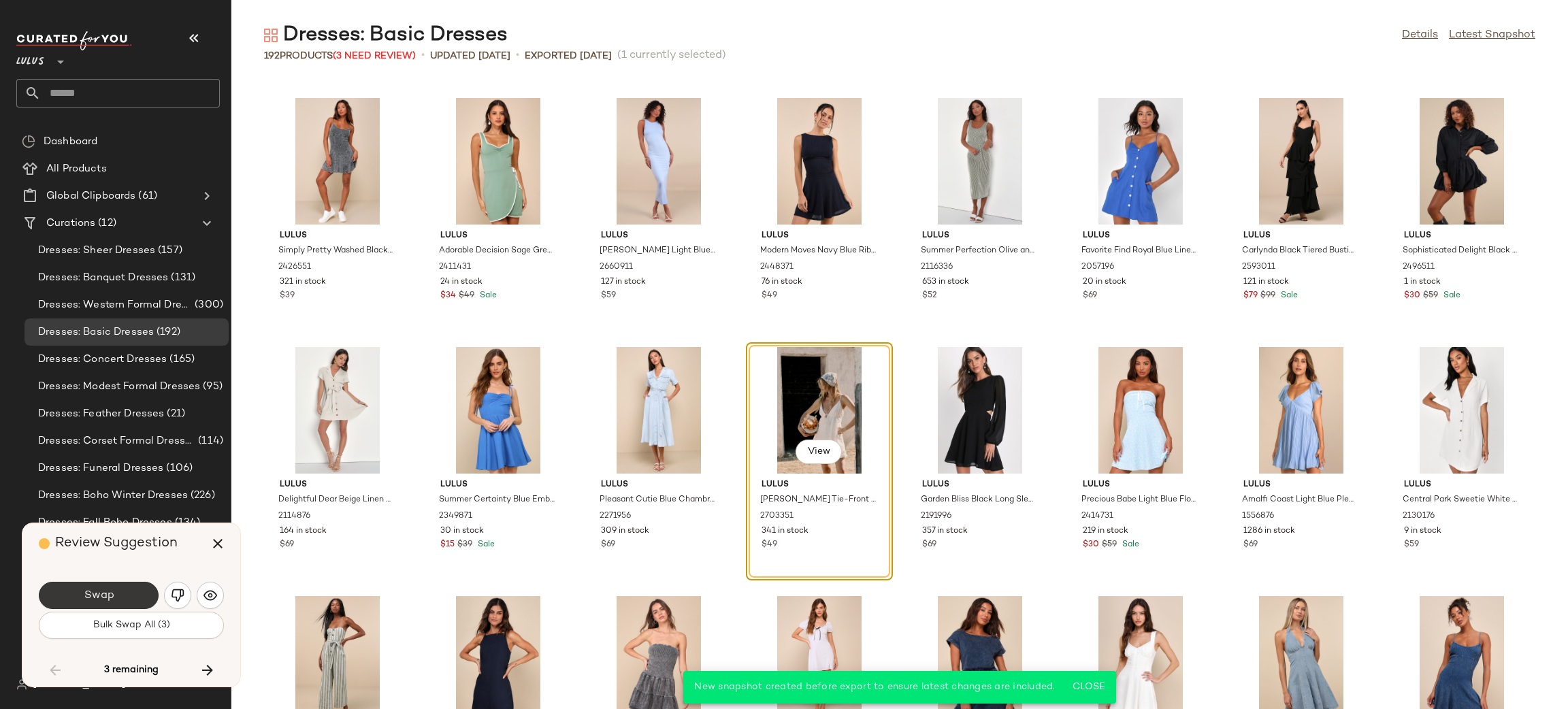
click at [112, 595] on span "Swap" at bounding box center [98, 596] width 30 height 13
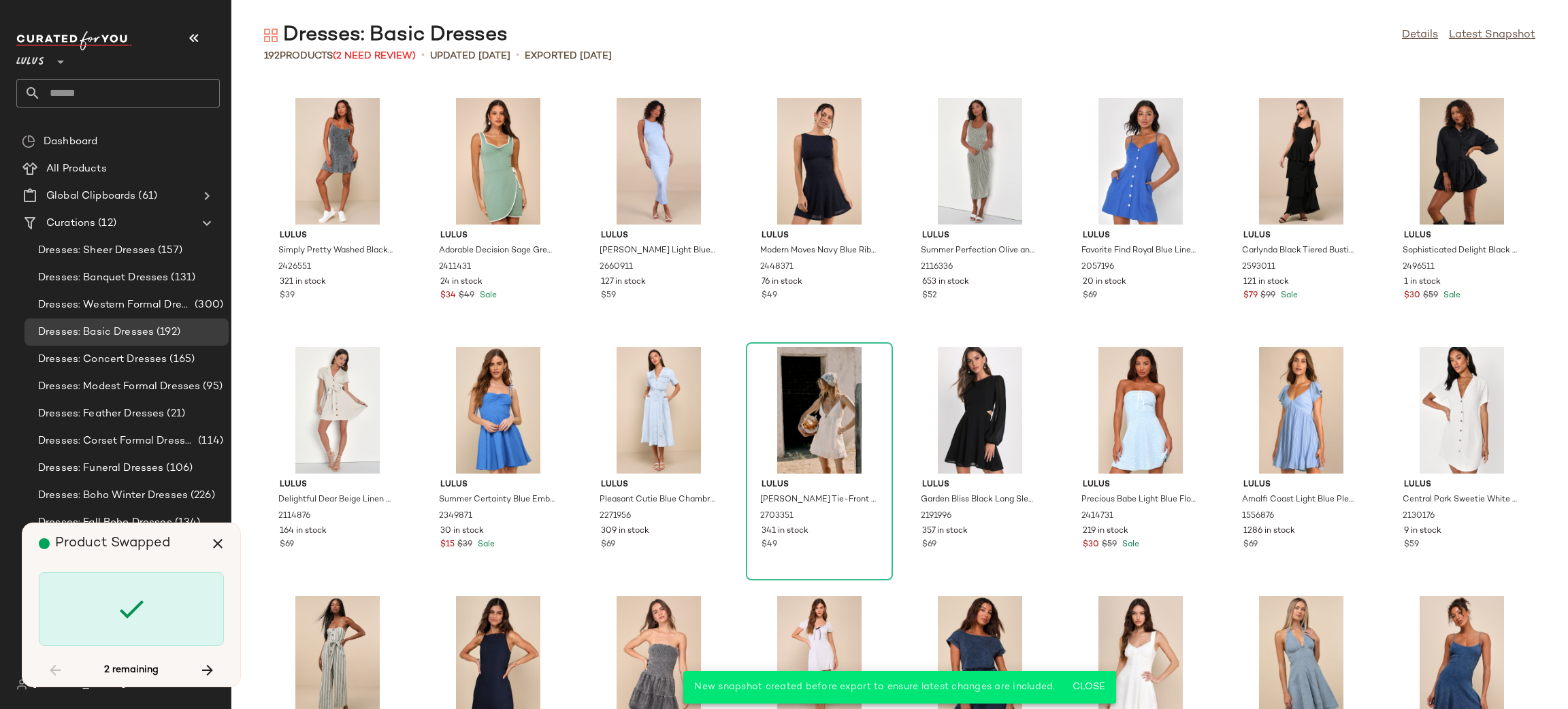
scroll to position [4734, 0]
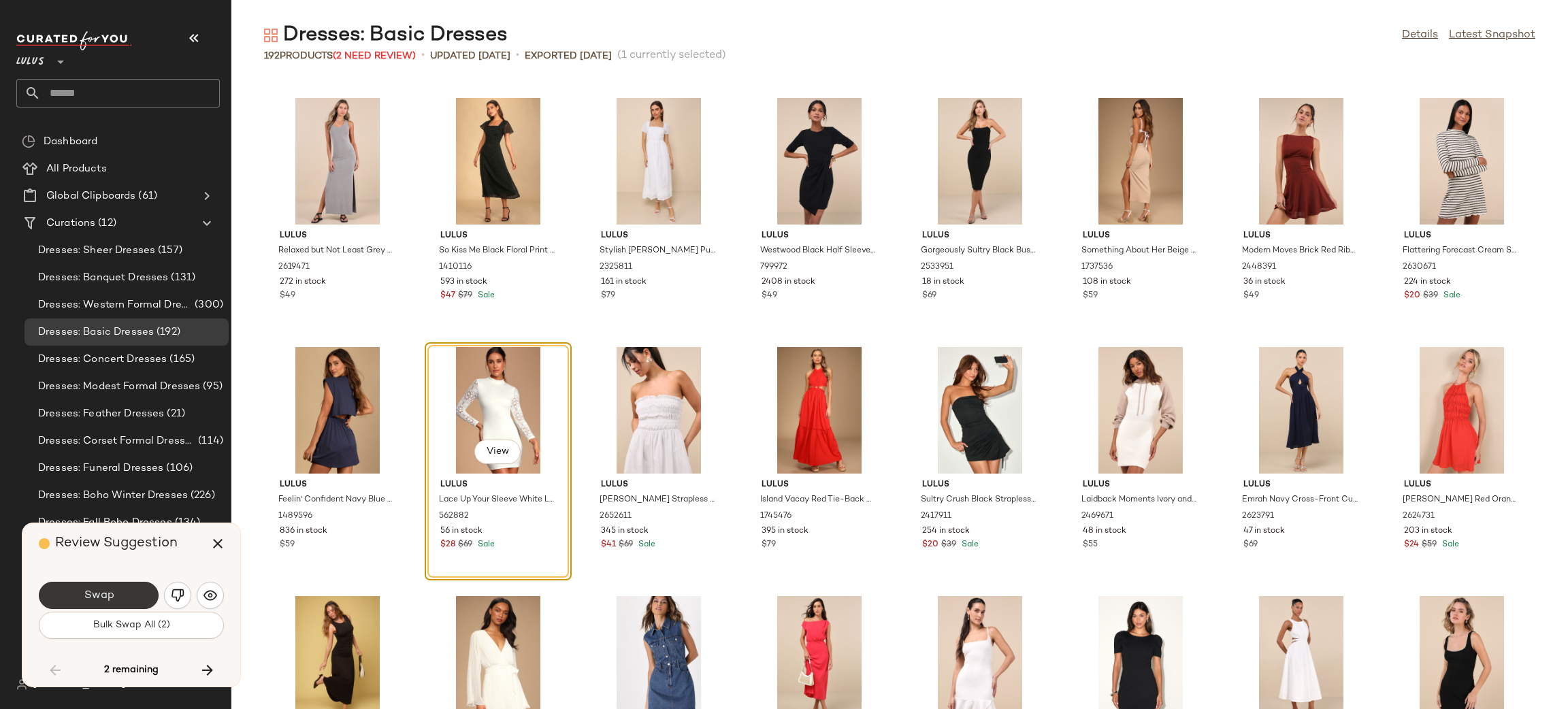
click at [99, 599] on span "Swap" at bounding box center [98, 596] width 30 height 13
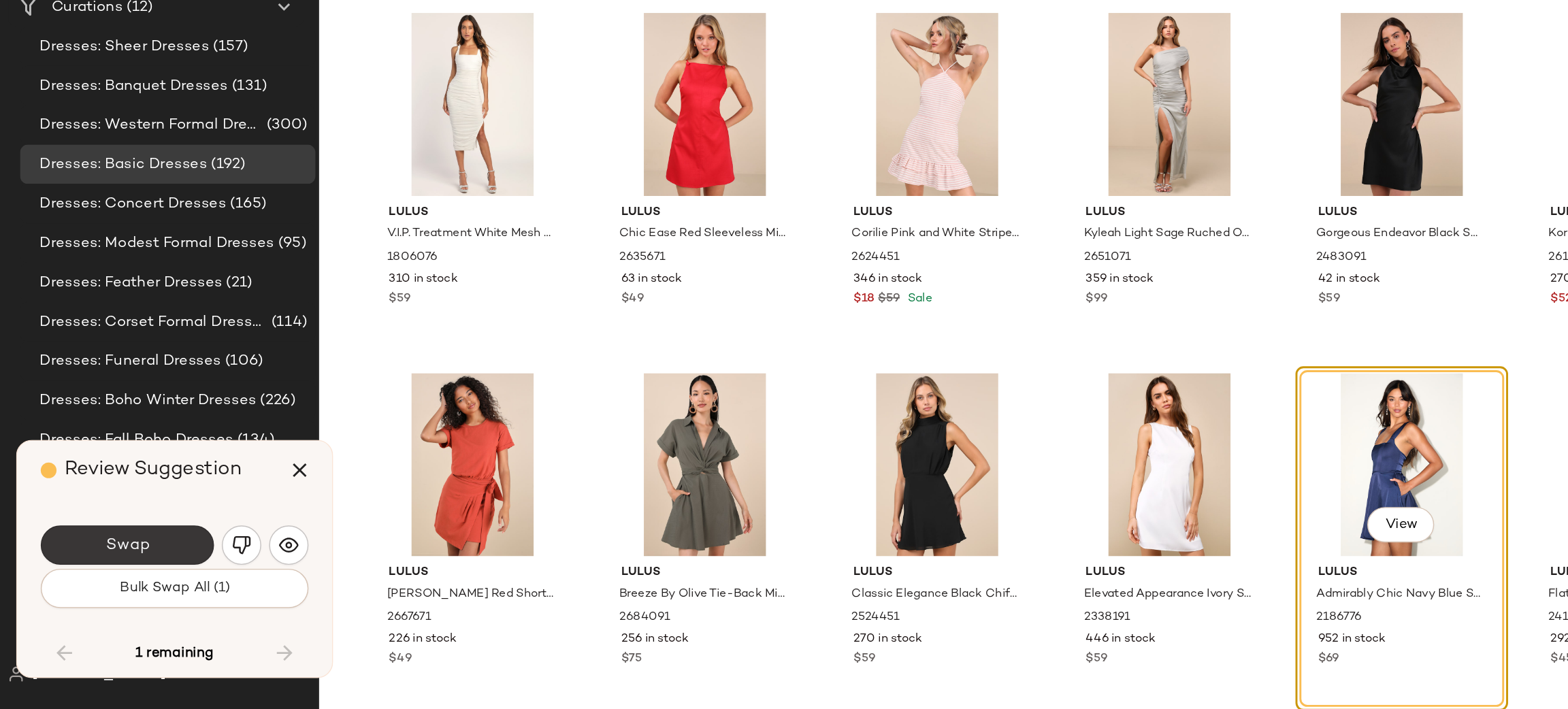
click at [81, 602] on button "Swap" at bounding box center [98, 596] width 120 height 28
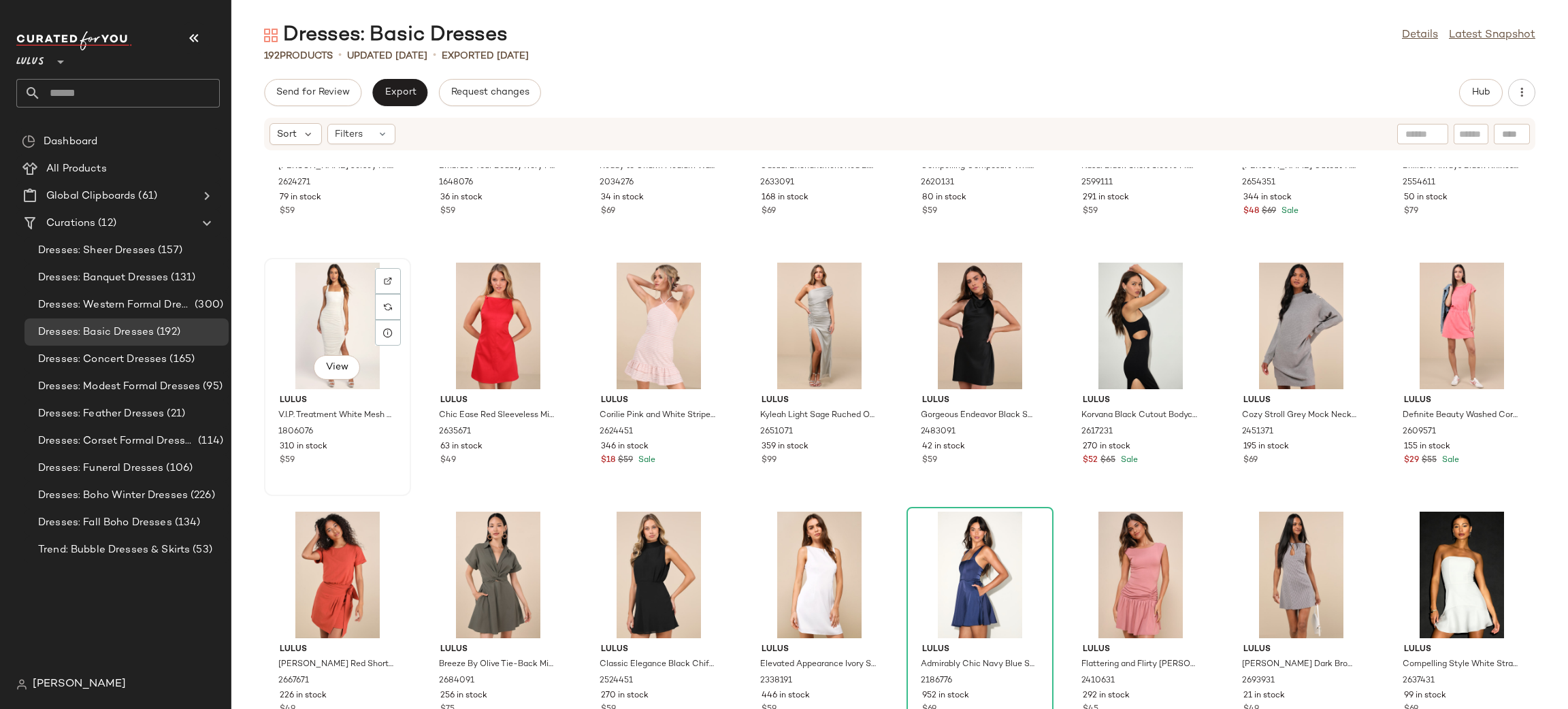
scroll to position [5439, 0]
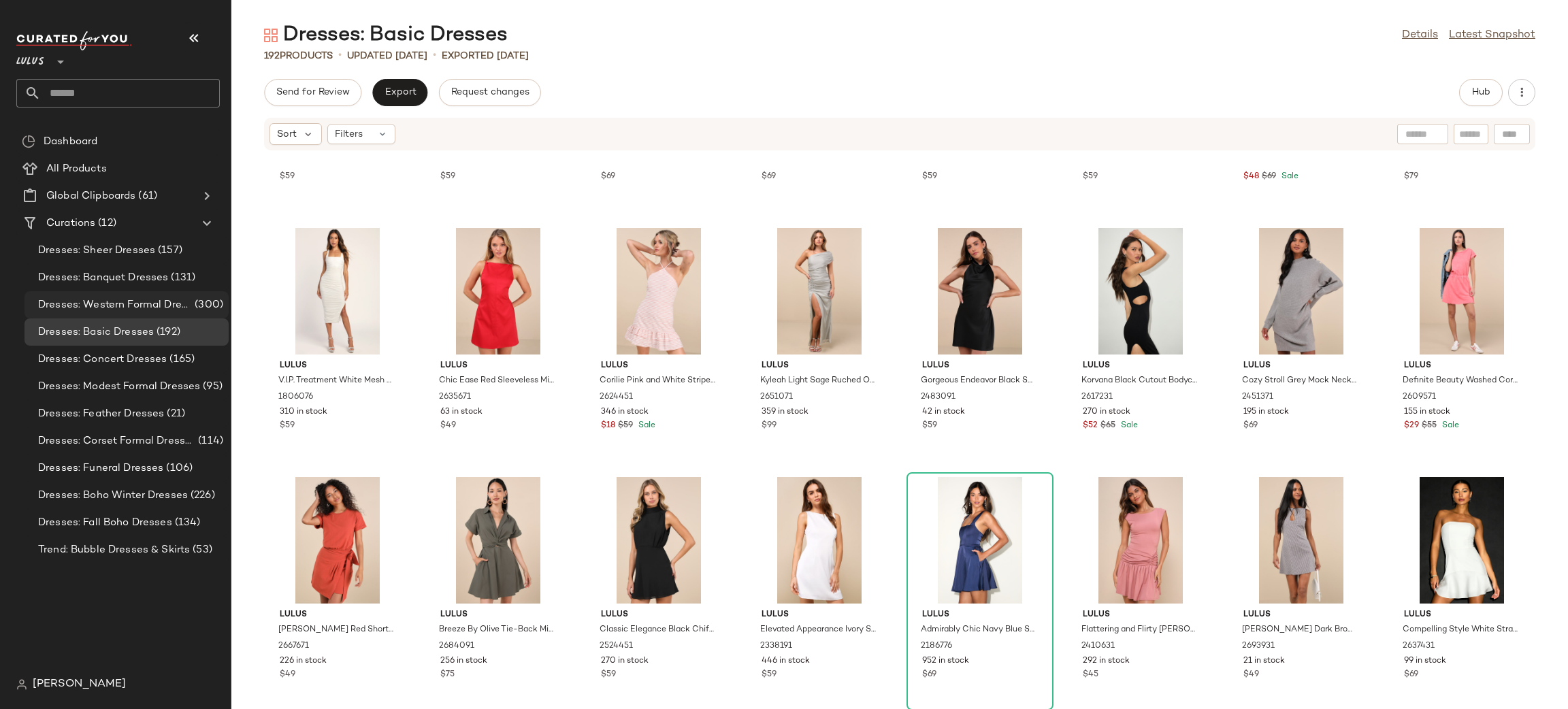
click at [118, 309] on span "Dresses: Western Formal Dresses" at bounding box center [116, 305] width 154 height 16
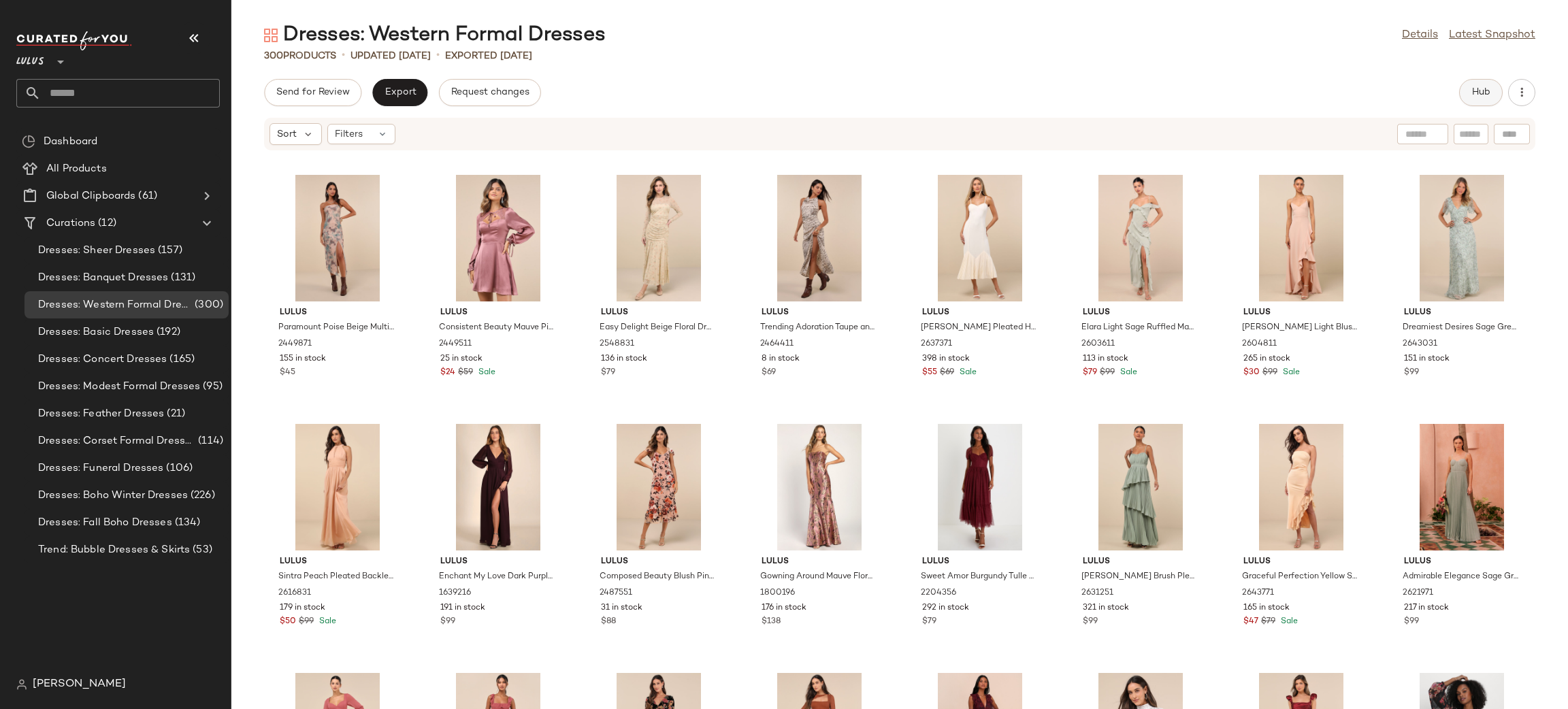
click at [1463, 91] on button "Hub" at bounding box center [1481, 93] width 44 height 28
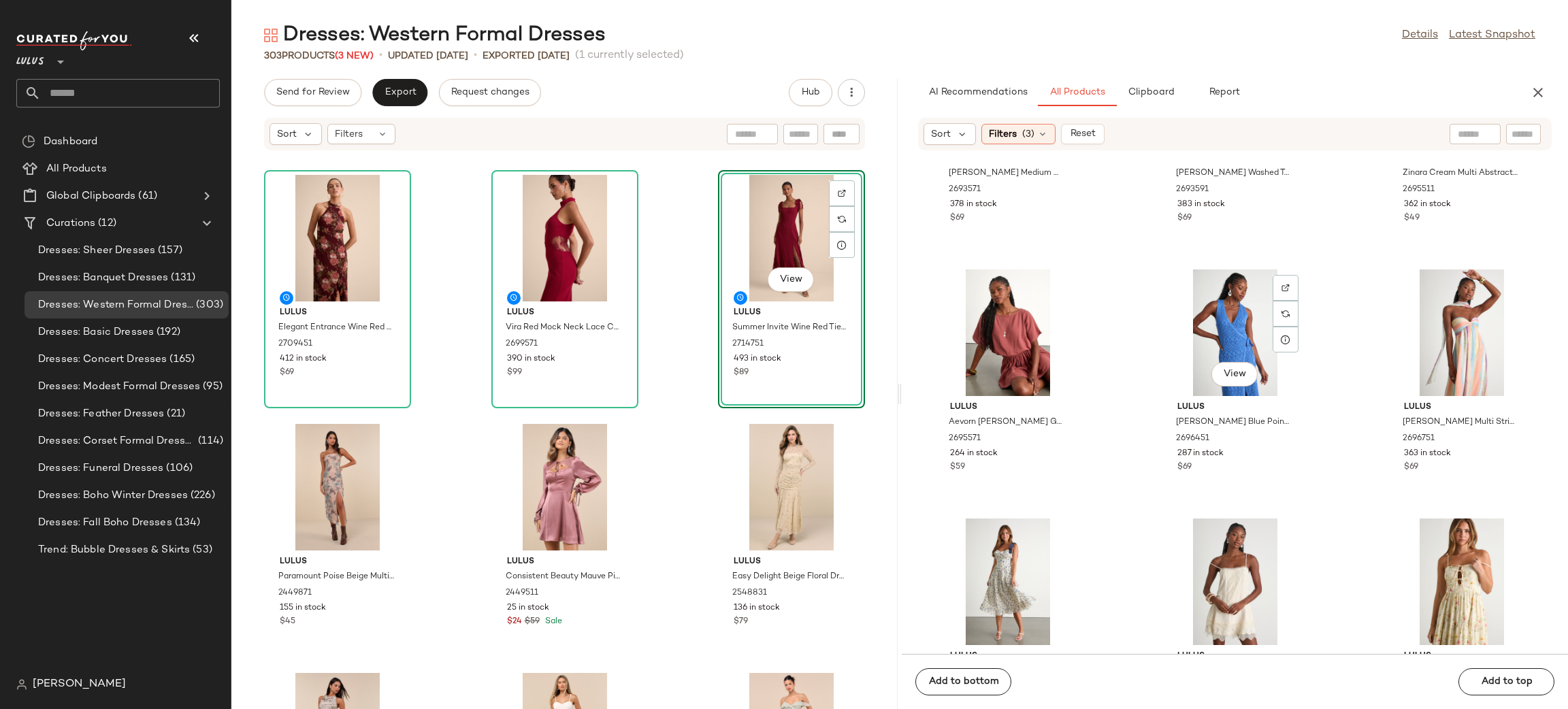
scroll to position [8889, 0]
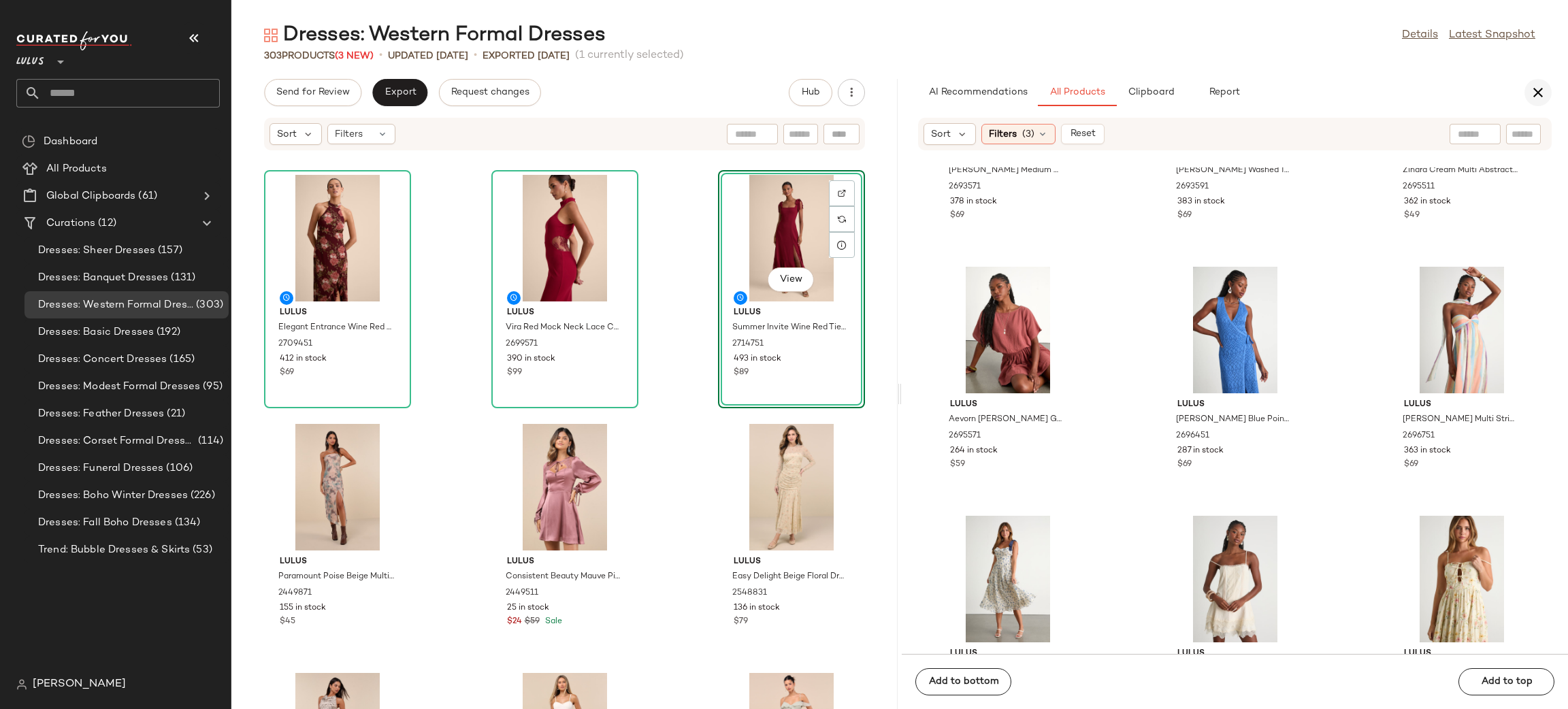
click at [1532, 88] on icon "button" at bounding box center [1538, 93] width 17 height 17
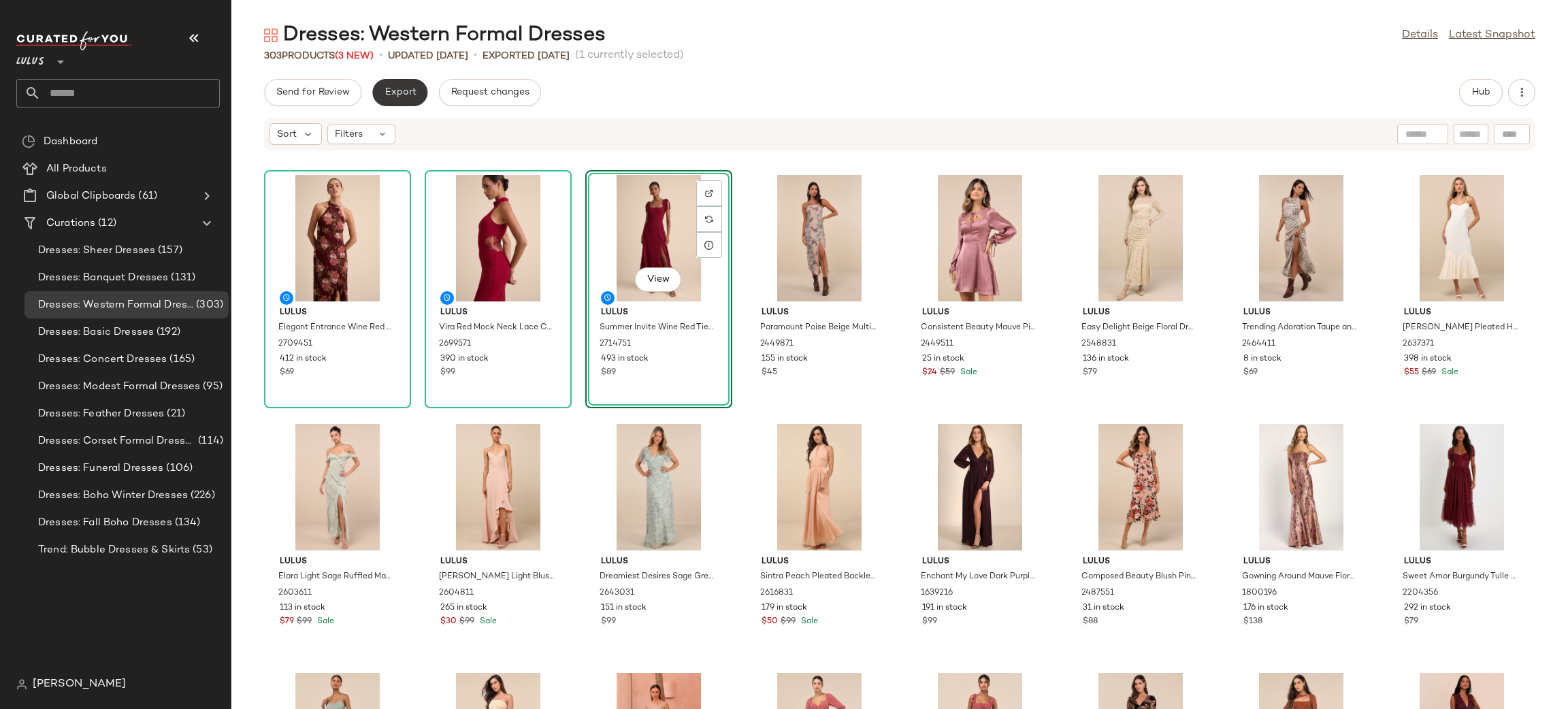
click at [408, 94] on span "Export" at bounding box center [400, 93] width 32 height 11
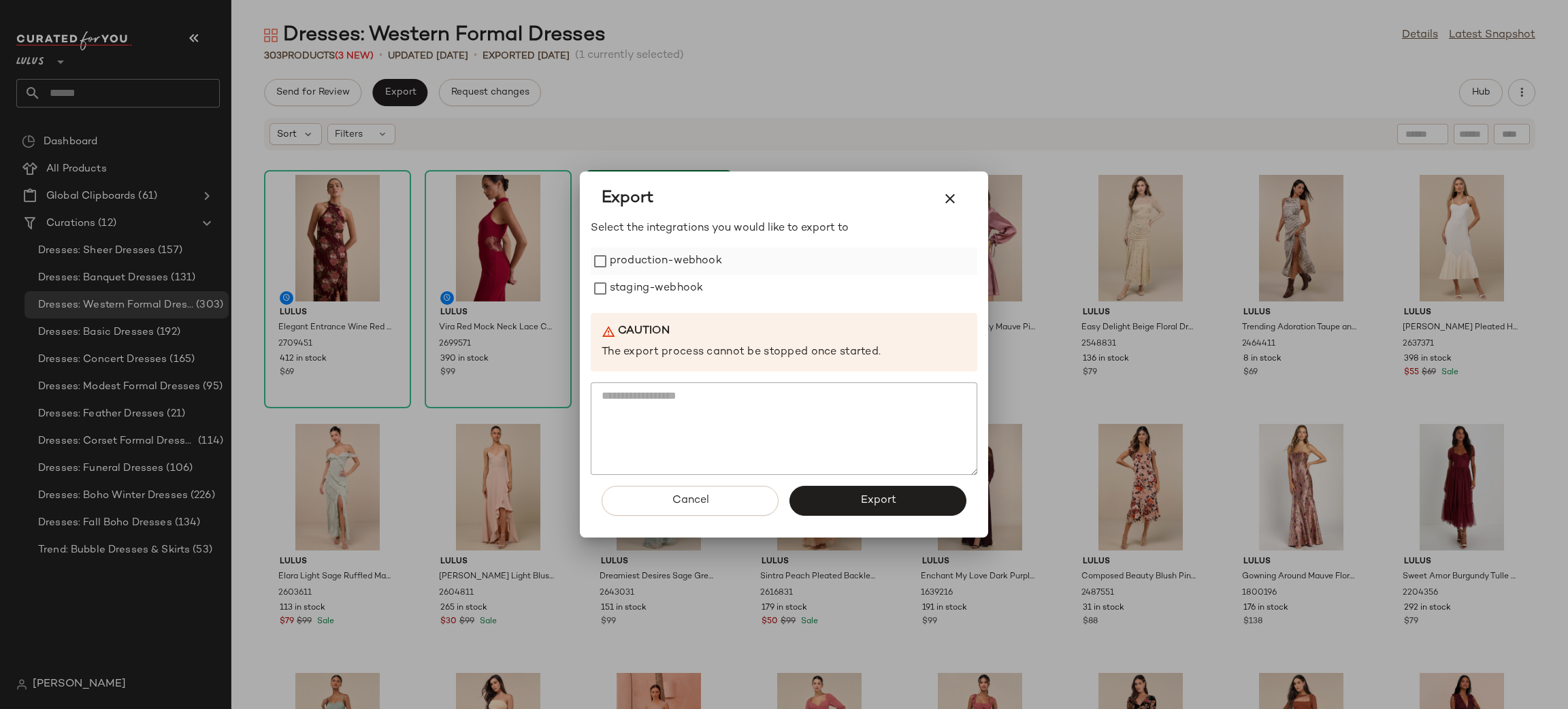
click at [696, 249] on label "production-webhook" at bounding box center [666, 261] width 112 height 28
click at [639, 302] on label "staging-webhook" at bounding box center [657, 289] width 94 height 28
click at [870, 492] on button "Export" at bounding box center [878, 501] width 177 height 30
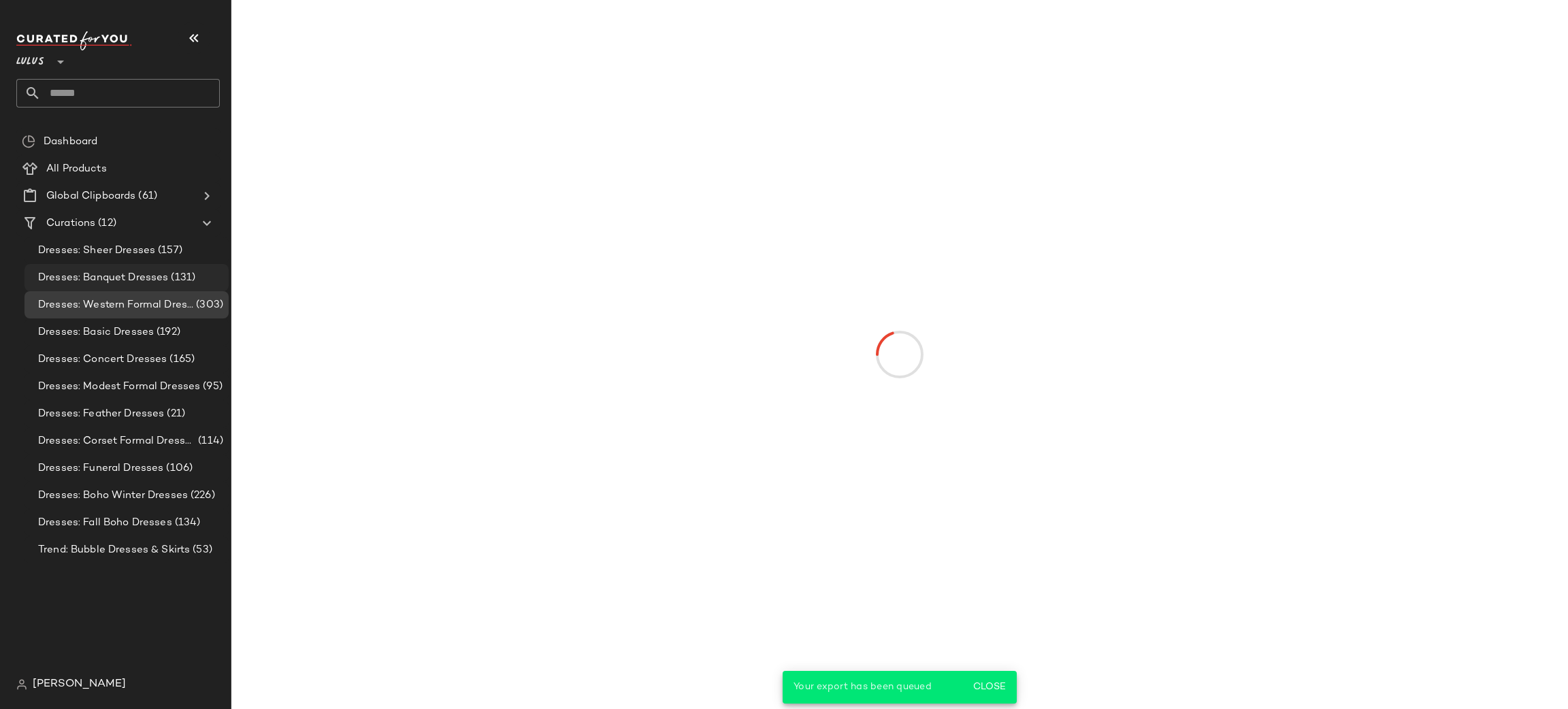
click at [142, 274] on span "Dresses: Banquet Dresses" at bounding box center [104, 278] width 130 height 16
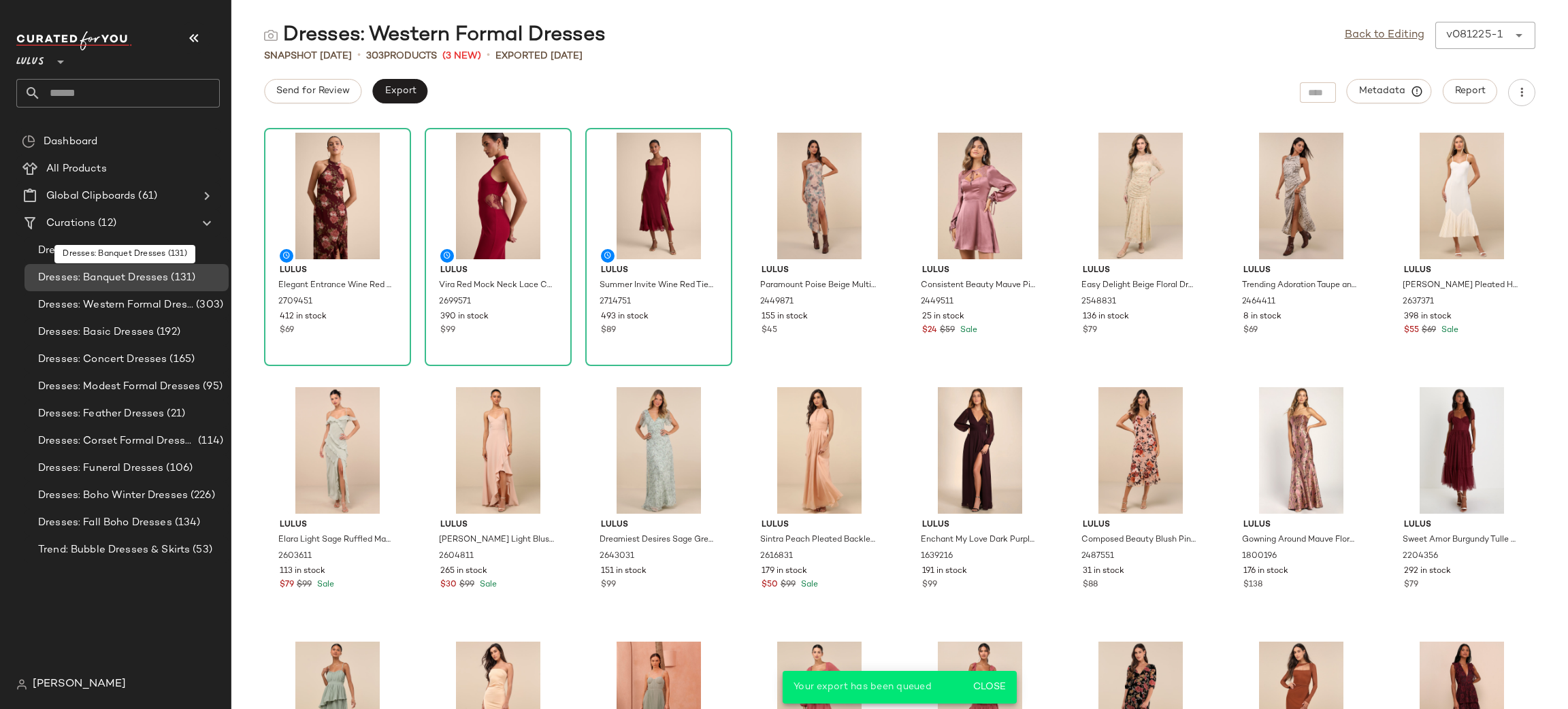
click at [142, 274] on span "Dresses: Banquet Dresses" at bounding box center [104, 278] width 130 height 16
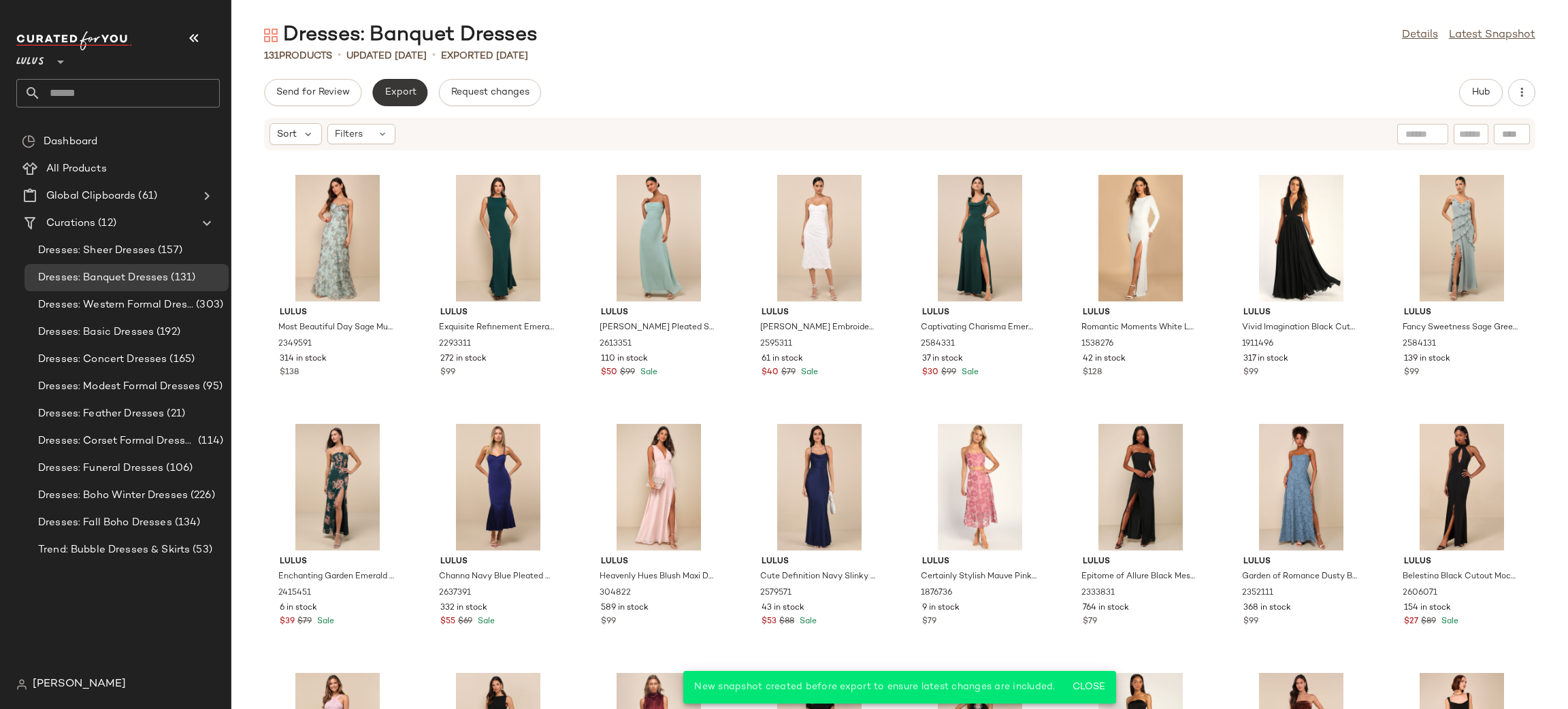
click at [392, 88] on span "Export" at bounding box center [400, 93] width 32 height 11
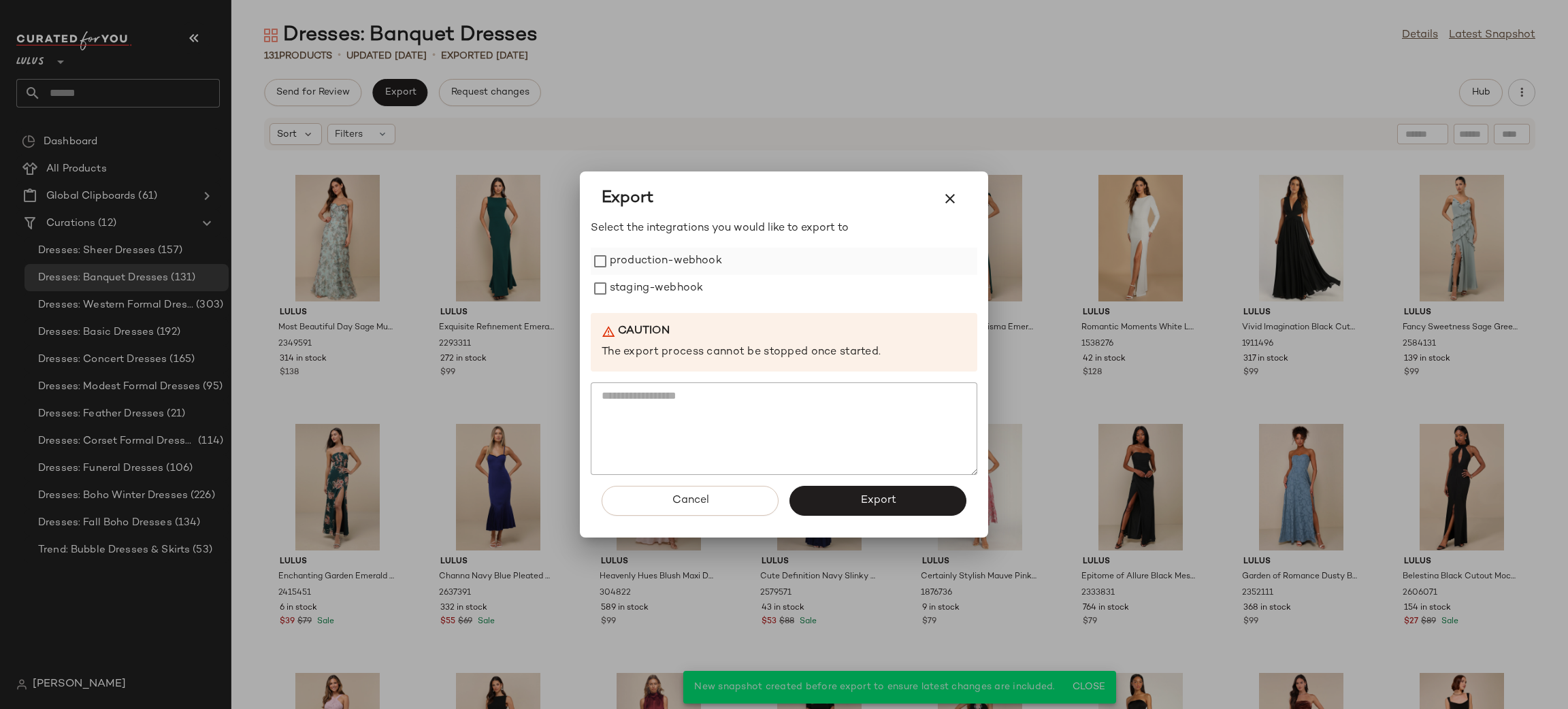
click at [638, 273] on label "production-webhook" at bounding box center [666, 261] width 112 height 28
click at [642, 276] on label "staging-webhook" at bounding box center [657, 289] width 94 height 28
click at [894, 496] on span "Export" at bounding box center [877, 501] width 36 height 13
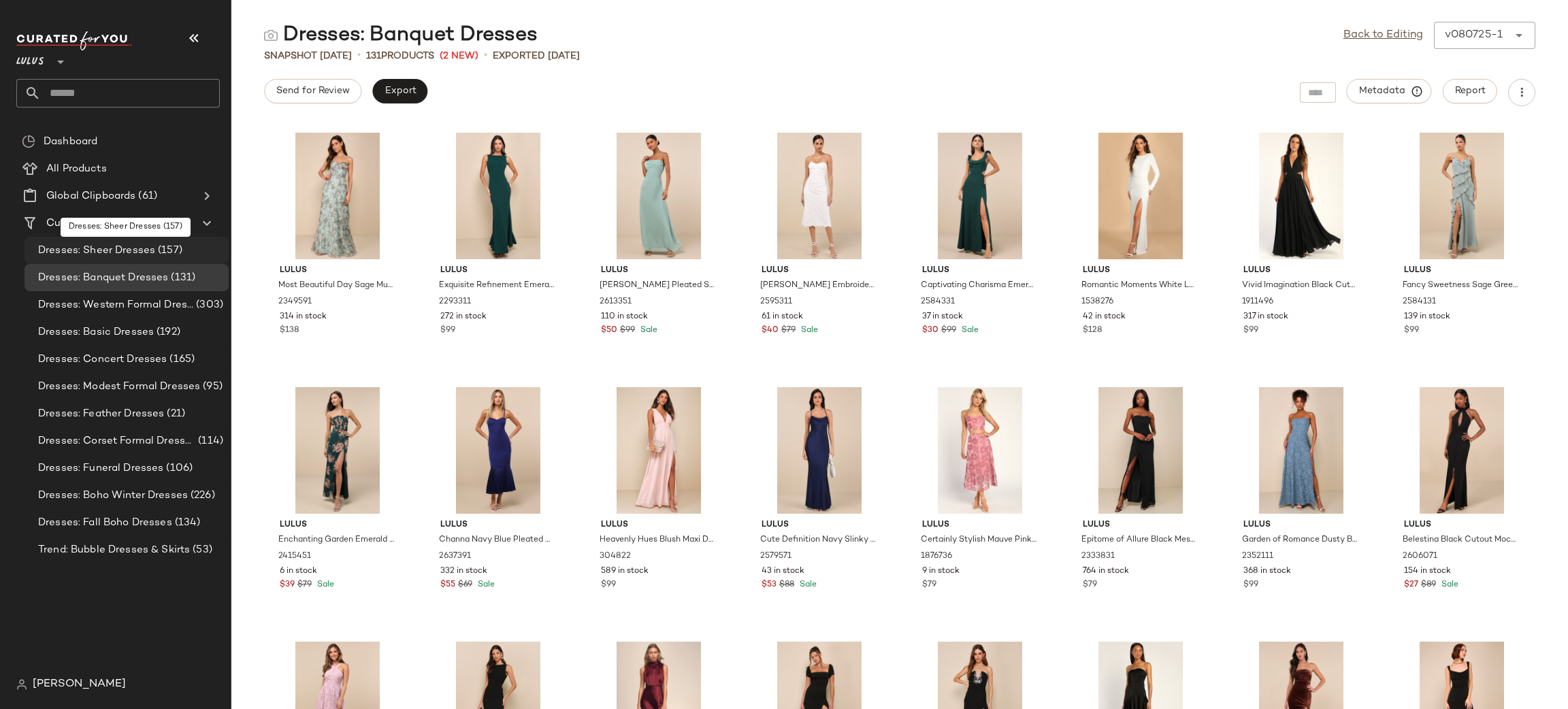
click at [161, 237] on div "Dresses: Sheer Dresses (157)" at bounding box center [127, 250] width 204 height 28
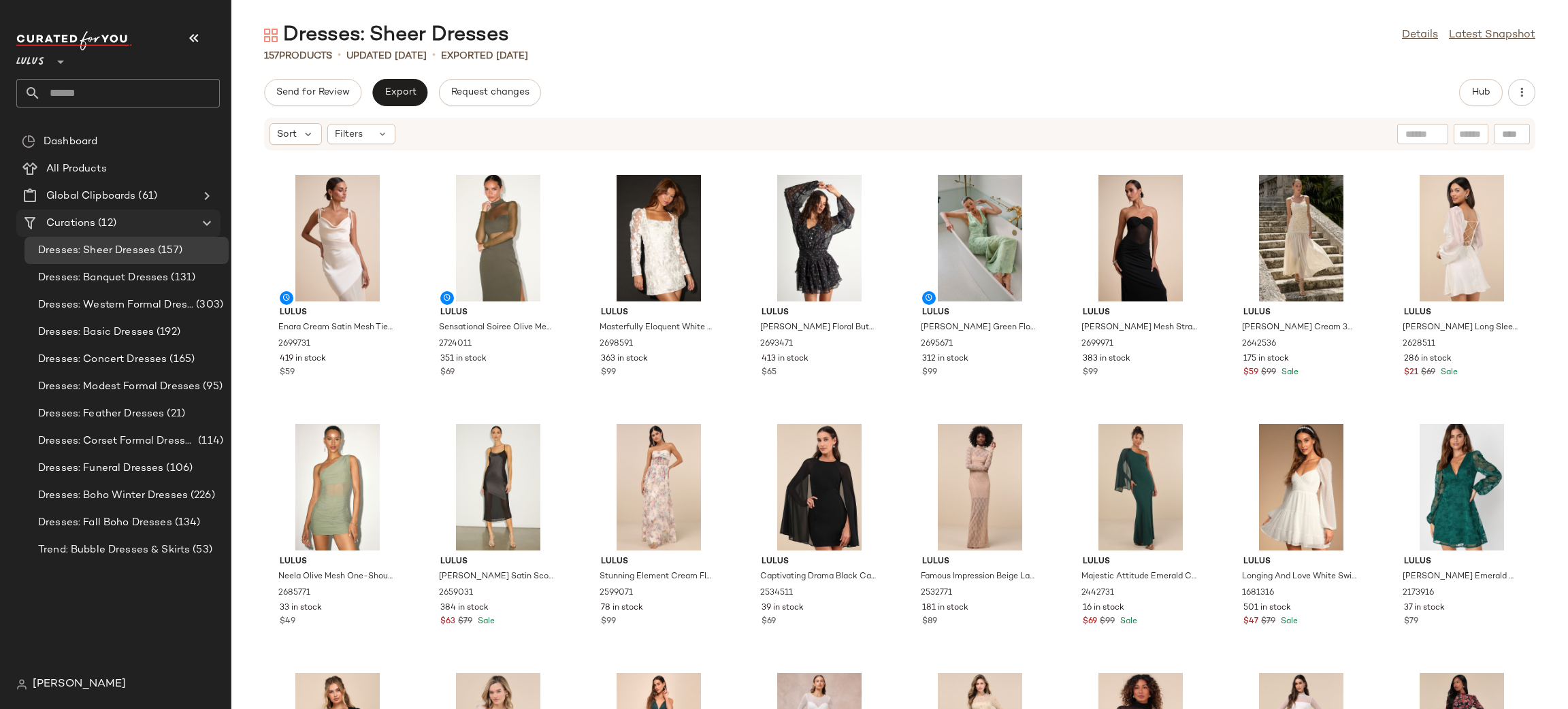
click at [98, 226] on span "(12)" at bounding box center [105, 223] width 21 height 16
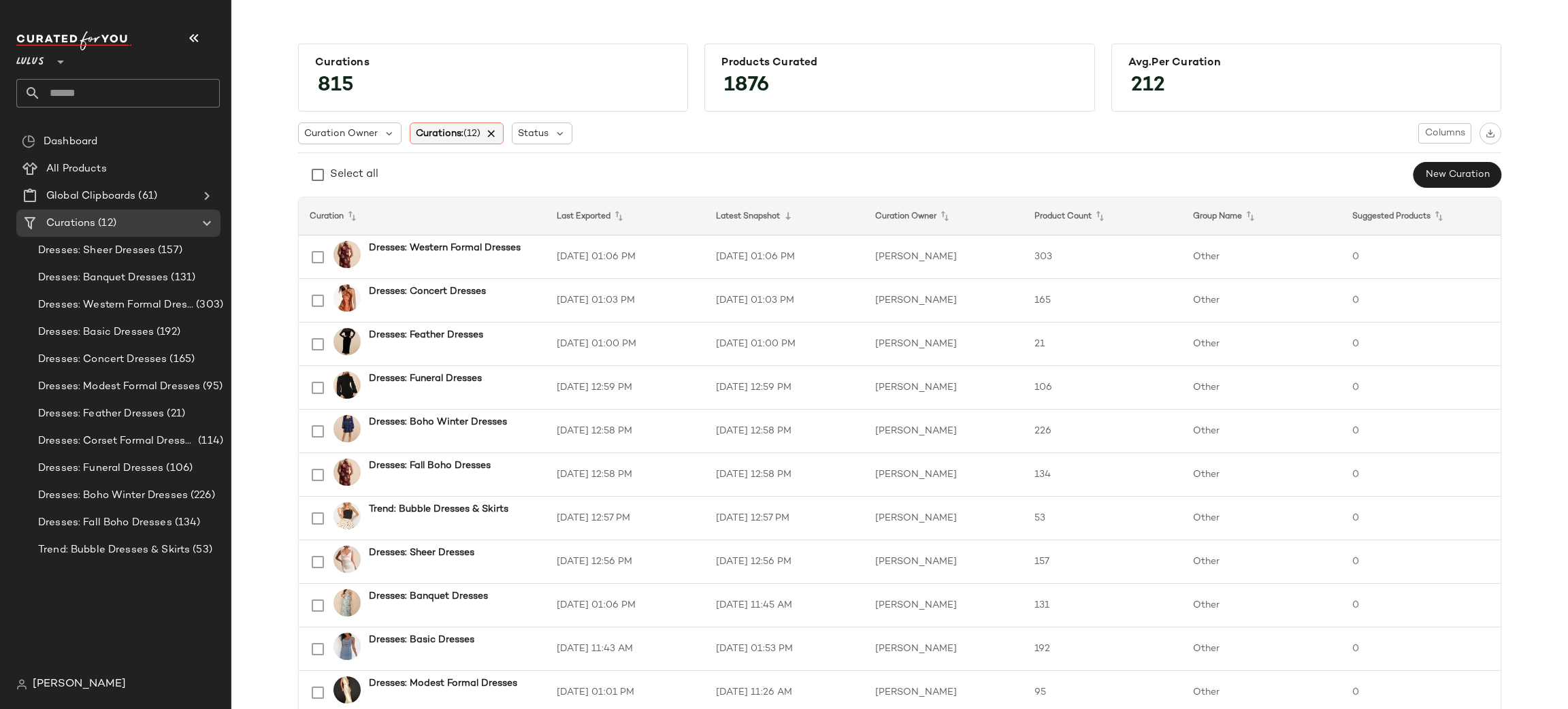
click at [491, 135] on icon at bounding box center [491, 133] width 12 height 12
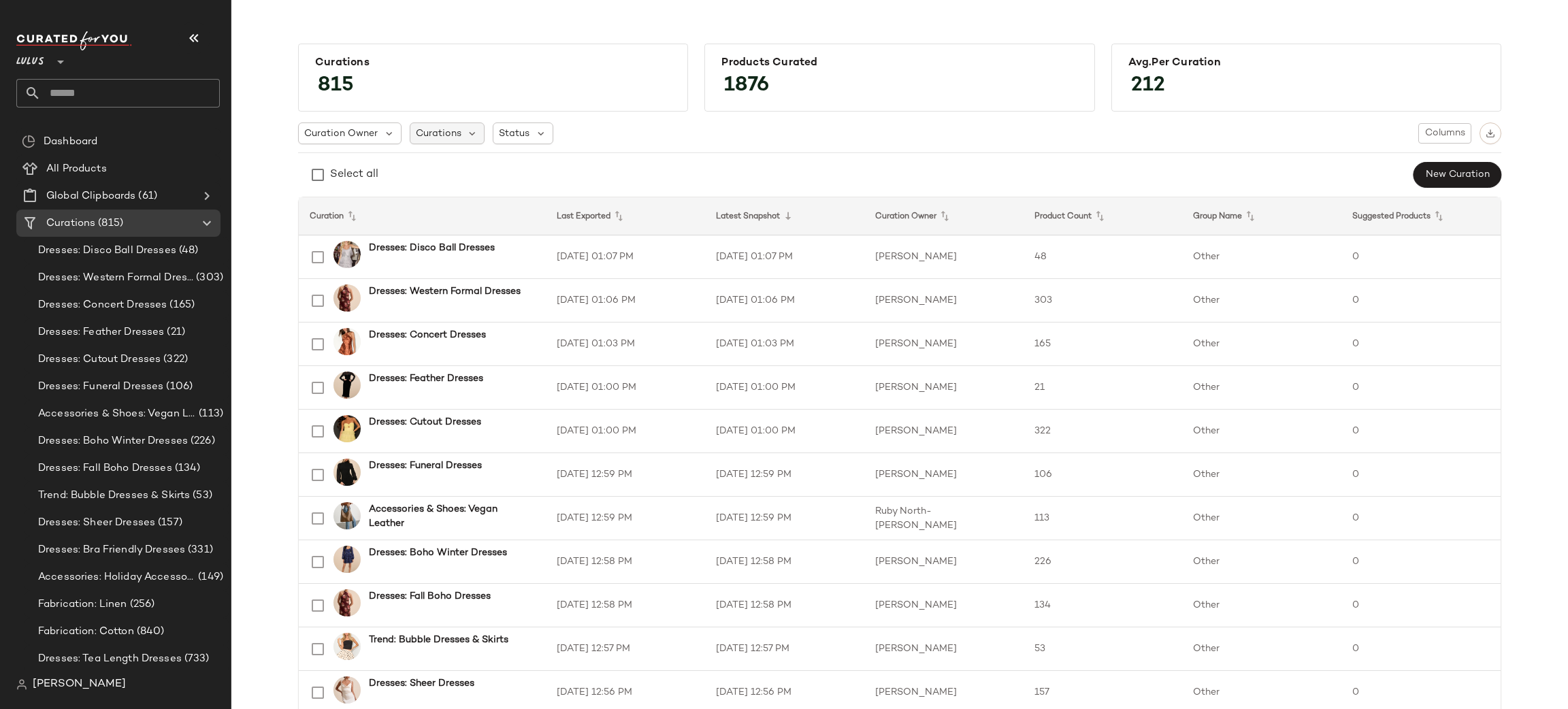
click at [425, 135] on span "Curations" at bounding box center [438, 134] width 46 height 15
click at [449, 175] on input "text" at bounding box center [501, 171] width 171 height 20
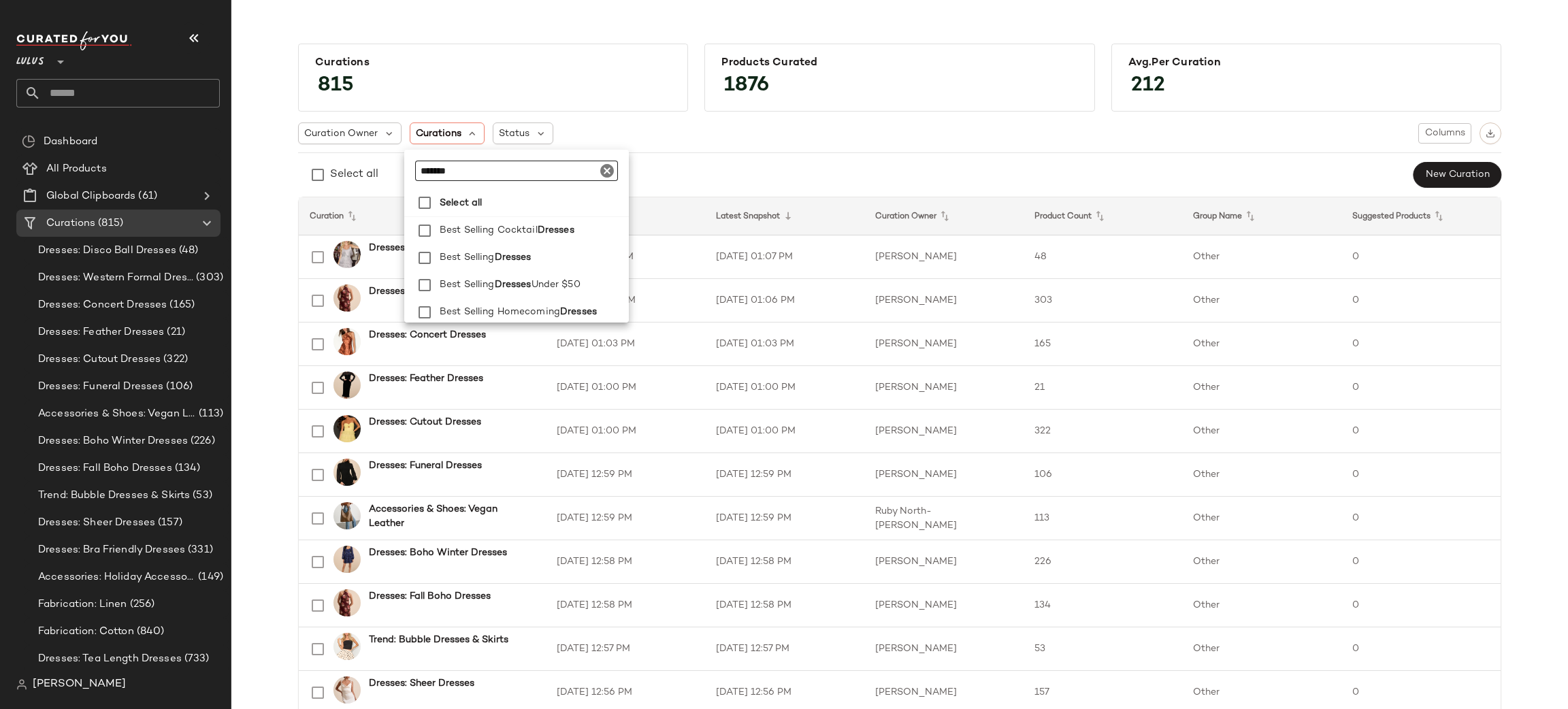
type input "********"
click at [526, 240] on span "Asymmetrical Dresses" at bounding box center [540, 242] width 123 height 28
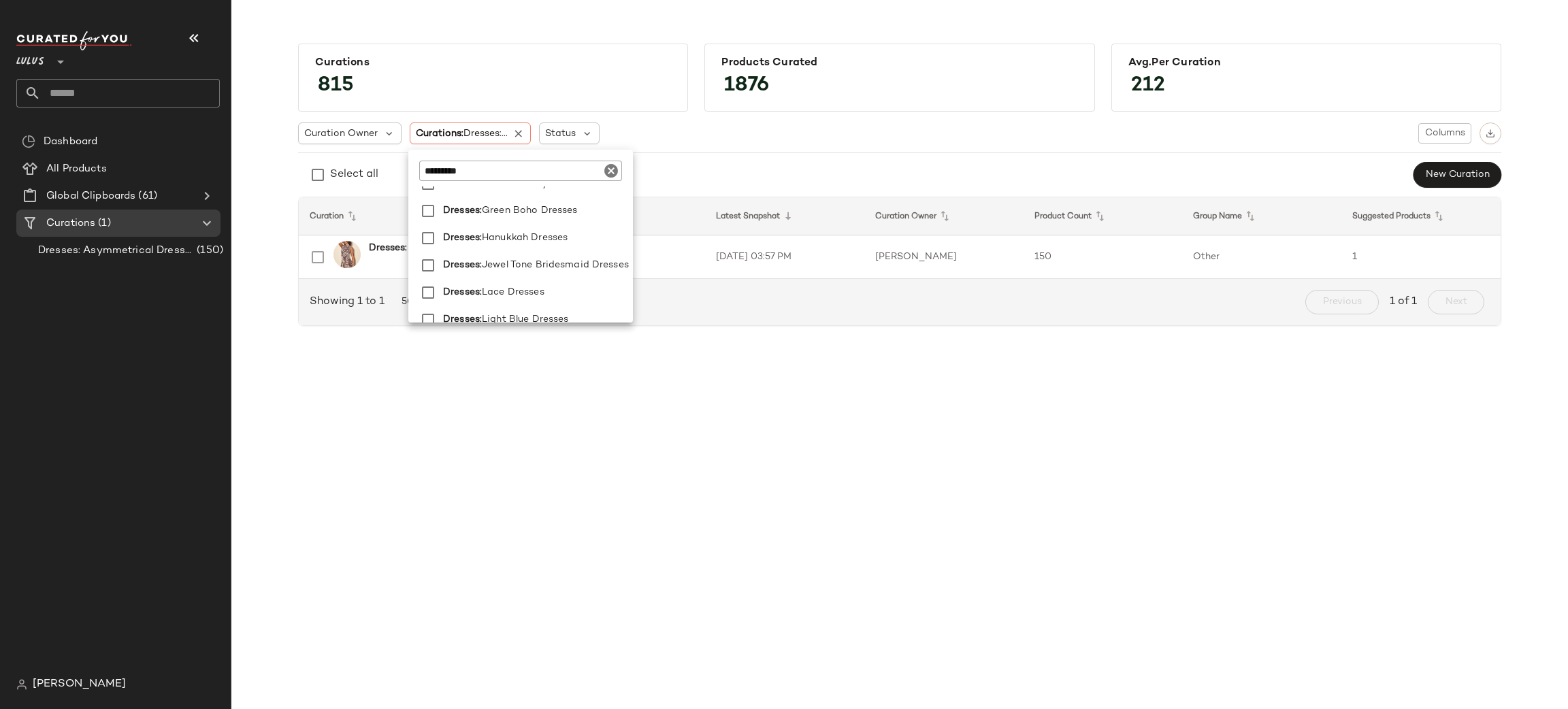
scroll to position [2085, 1]
click at [526, 240] on span "Hanukkah Dresses" at bounding box center [525, 239] width 86 height 28
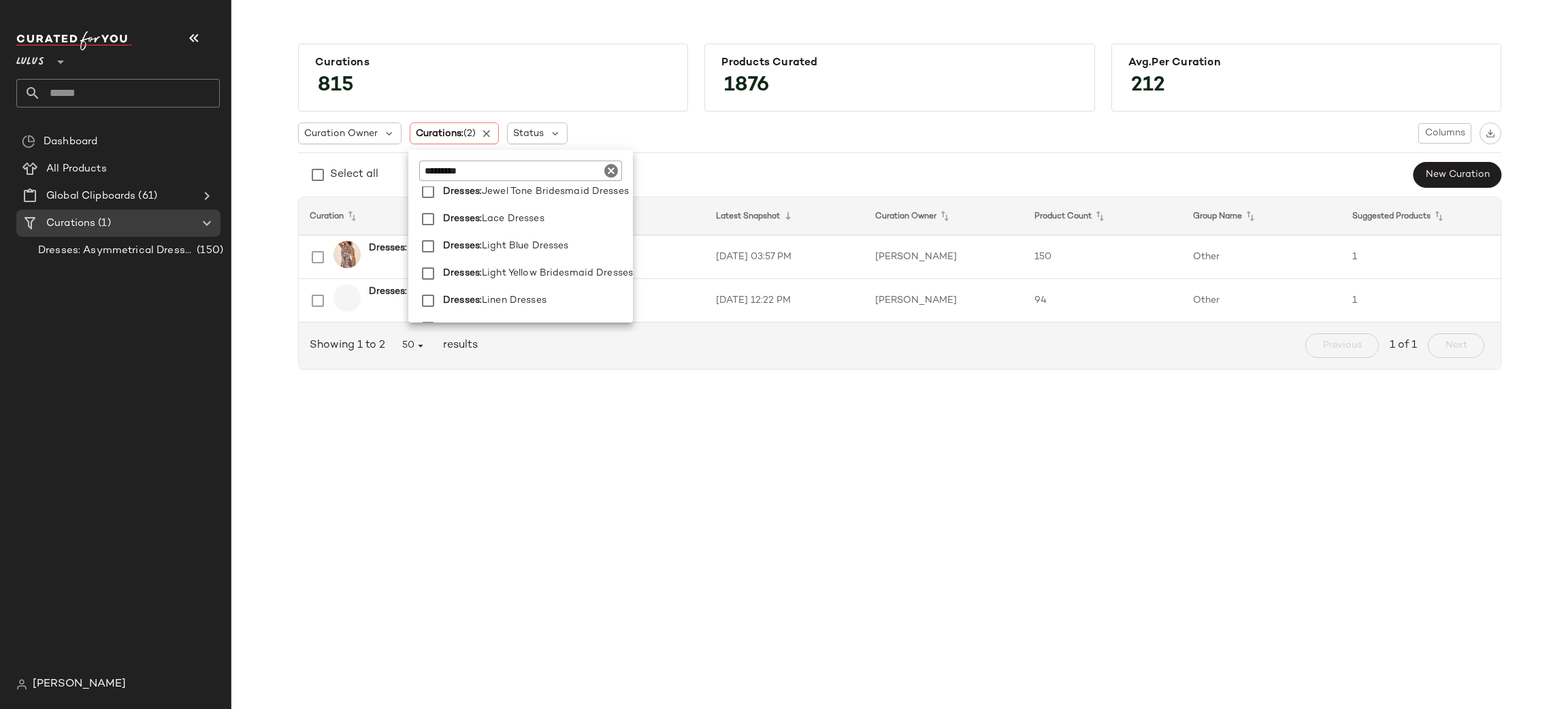
scroll to position [2159, 6]
click at [526, 240] on span "Light Blue Dresses" at bounding box center [525, 248] width 86 height 28
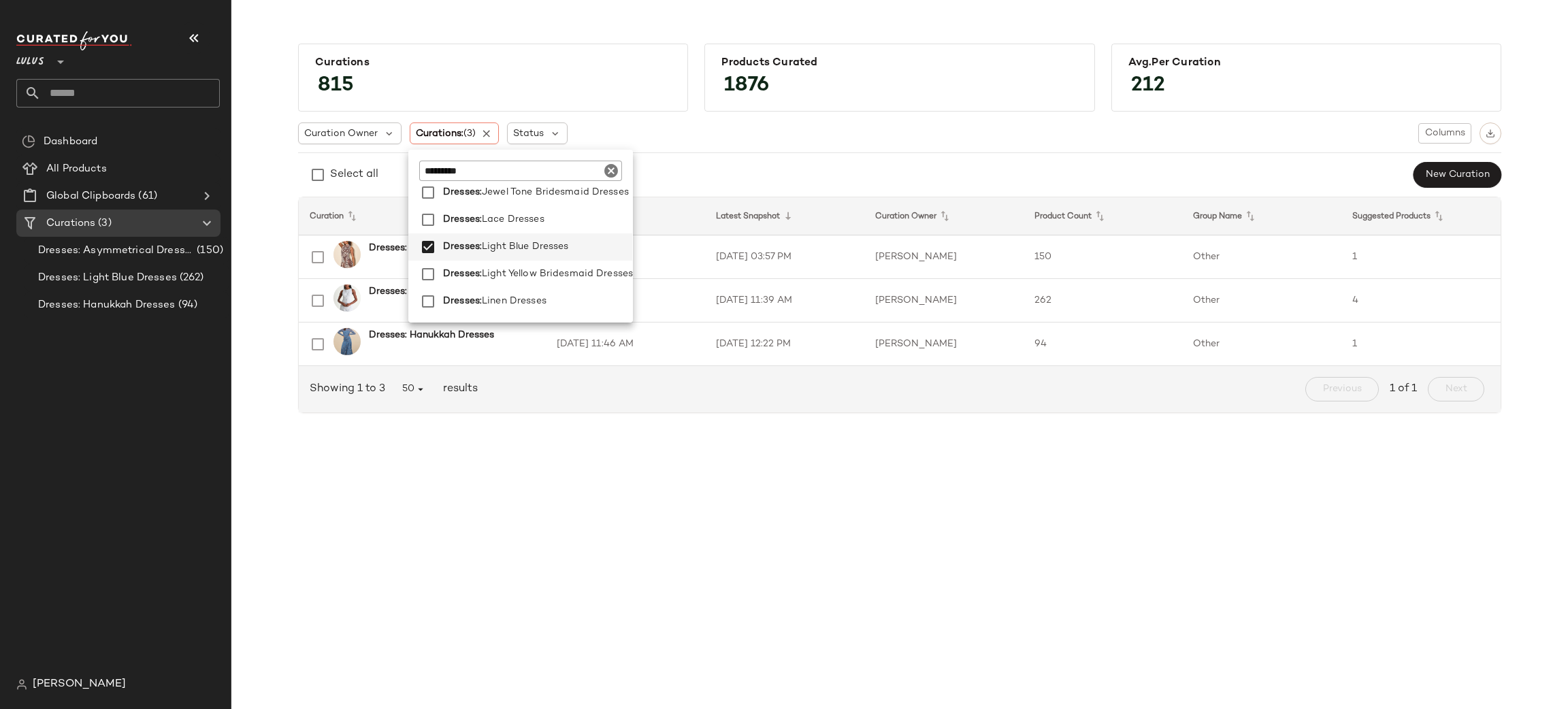
scroll to position [2180, 6]
click at [546, 302] on span "Linen Maxi Dresses" at bounding box center [526, 307] width 90 height 28
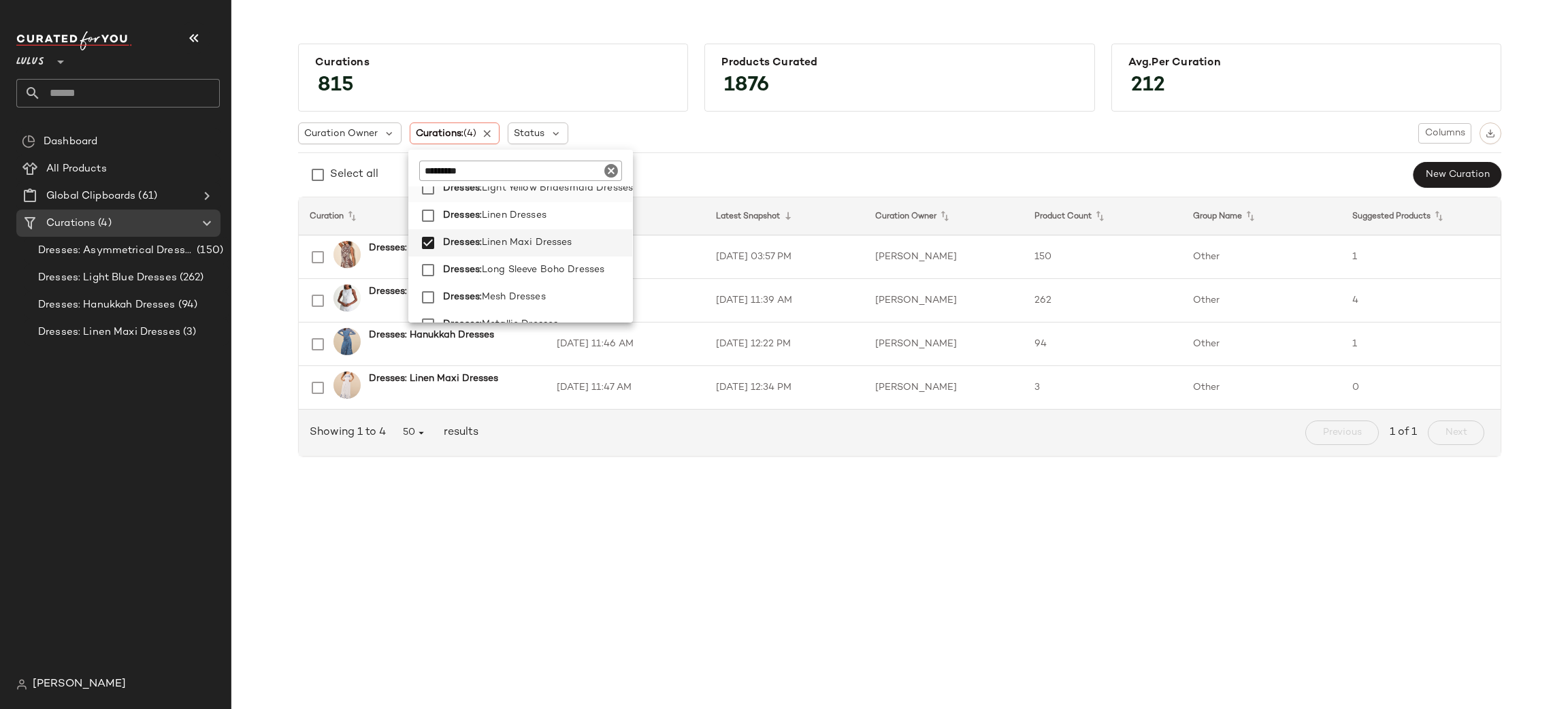
scroll to position [2243, 6]
click at [550, 263] on span "Long Sleeve Boho Dresses" at bounding box center [543, 271] width 123 height 28
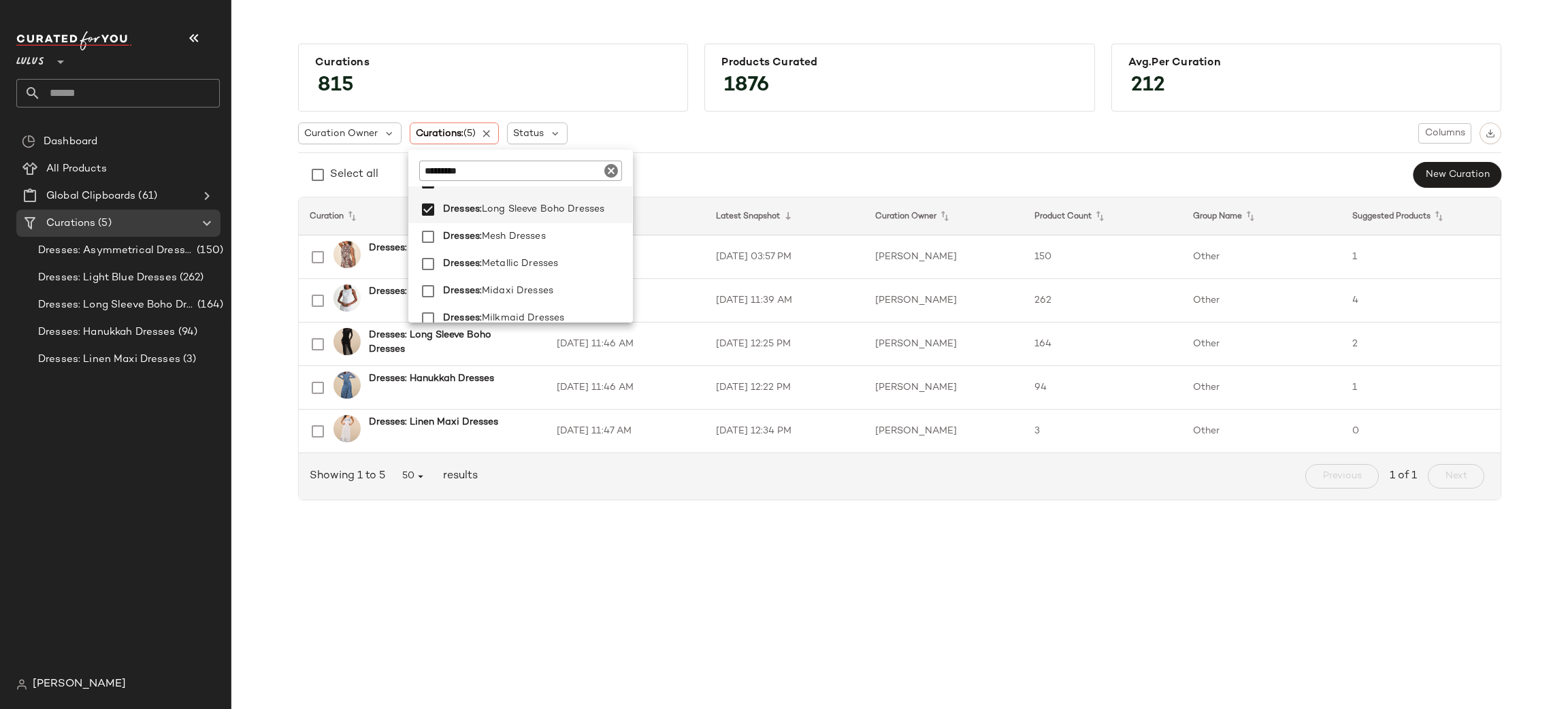
scroll to position [2303, 6]
click at [520, 237] on span "Mesh Dresses" at bounding box center [513, 239] width 64 height 28
click at [533, 260] on span "Metallic Dresses" at bounding box center [519, 266] width 76 height 28
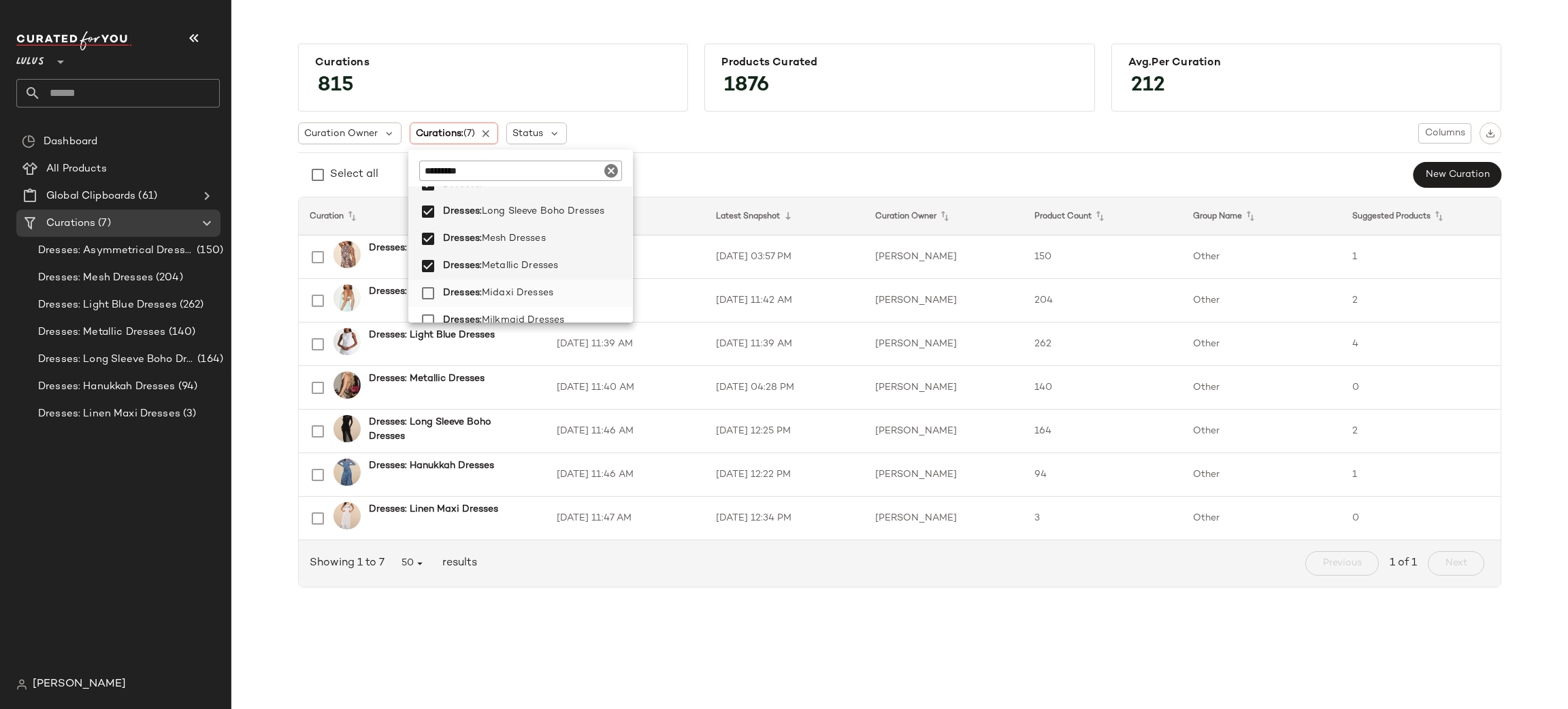
click at [500, 287] on span "Midaxi Dresses" at bounding box center [517, 294] width 72 height 28
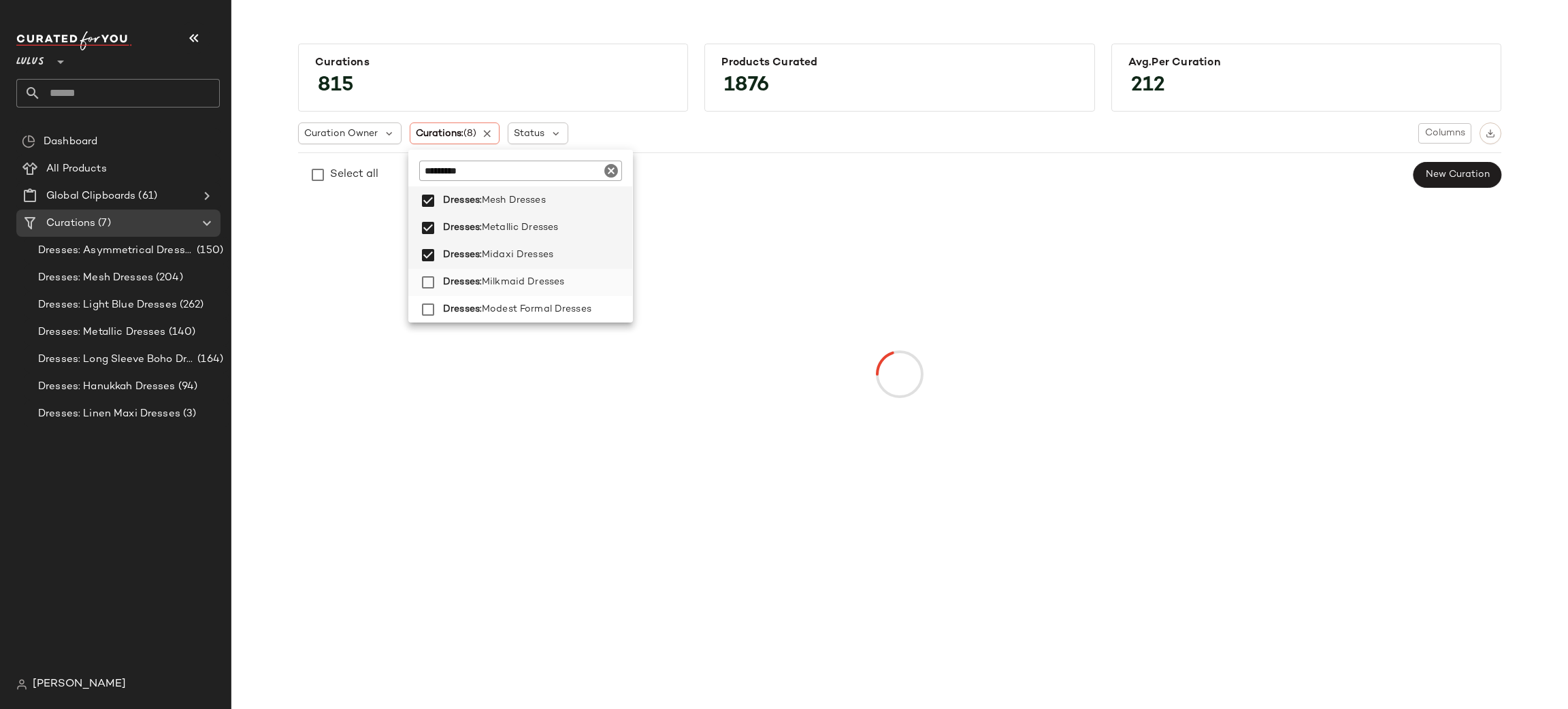
click at [481, 279] on span "Milkmaid Dresses" at bounding box center [523, 282] width 83 height 28
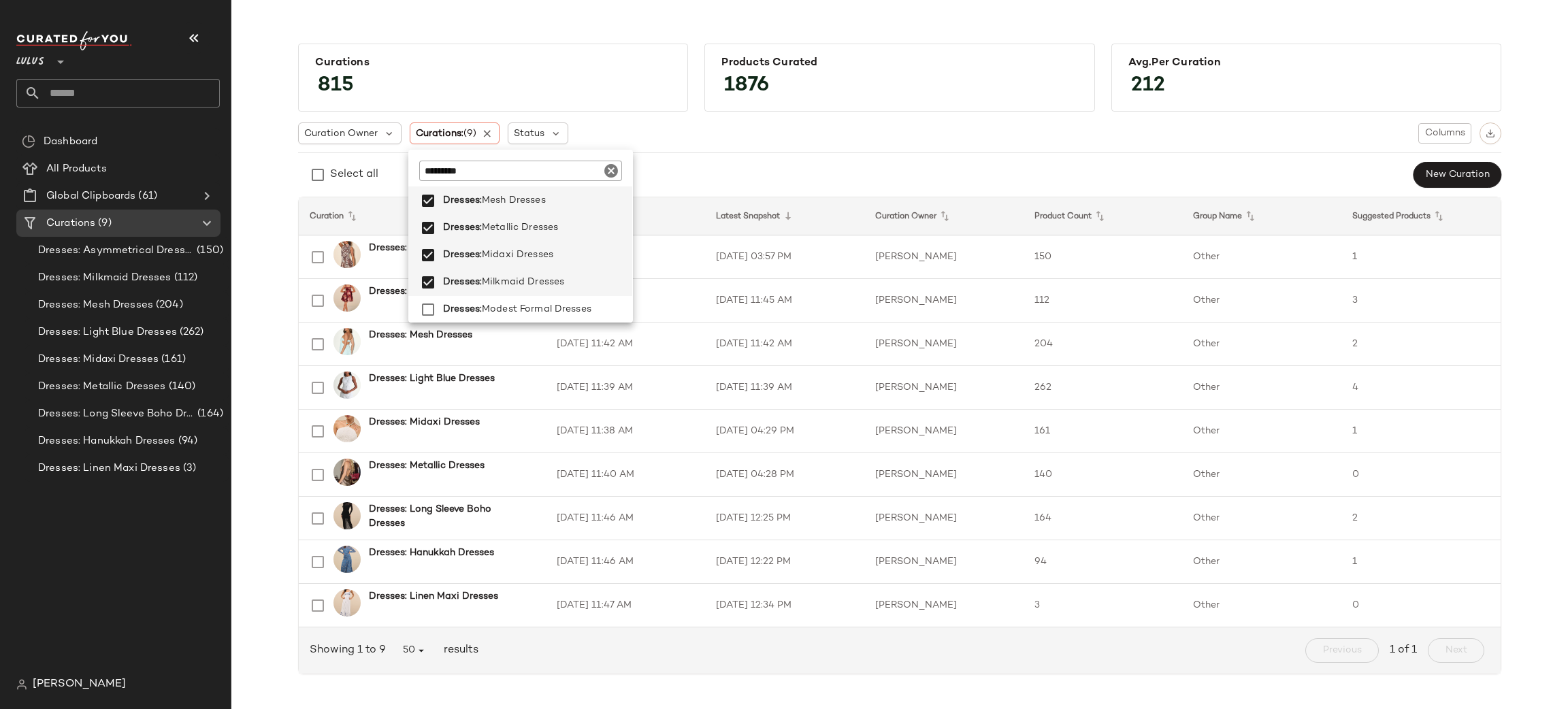
click at [764, 169] on div "Select all New Curation" at bounding box center [900, 175] width 1203 height 28
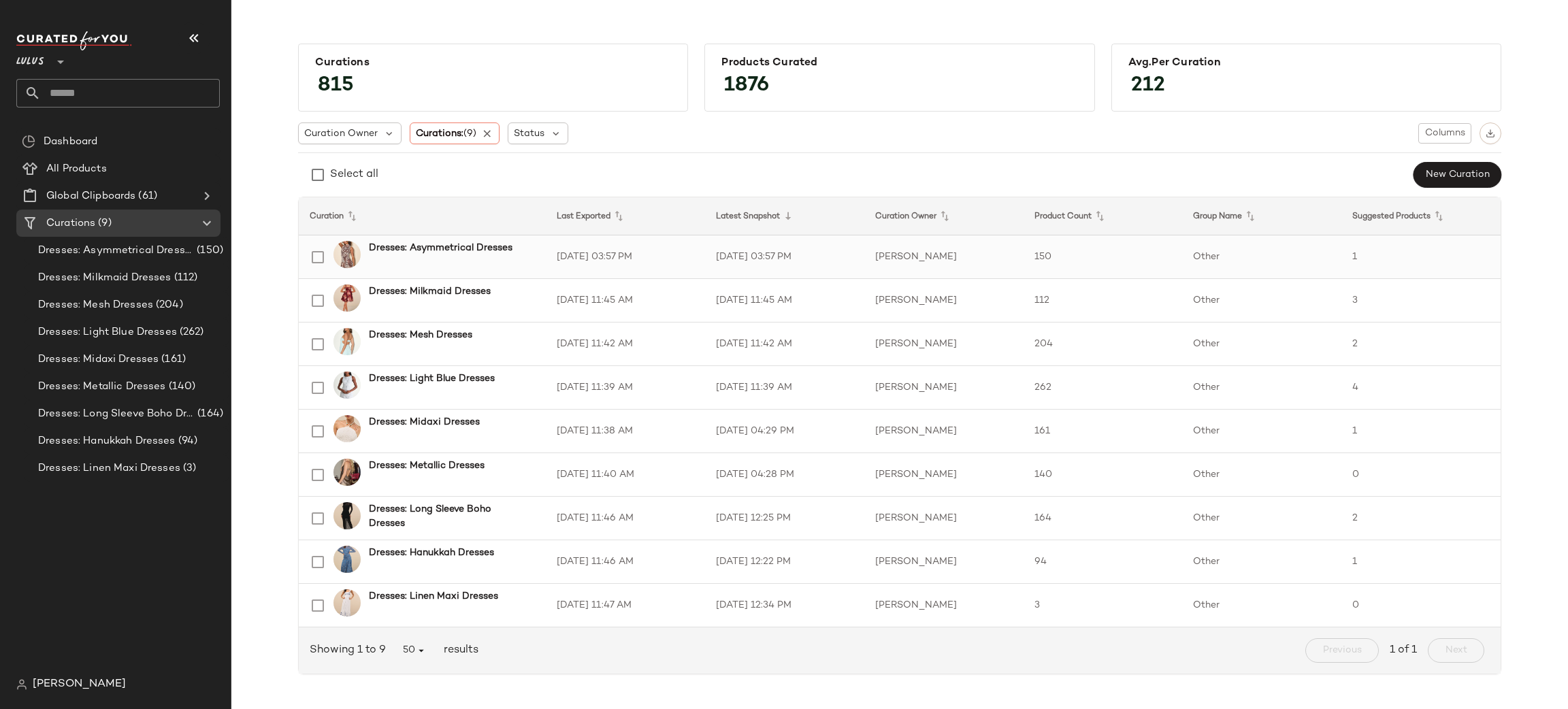
click at [1103, 252] on td "150" at bounding box center [1103, 258] width 160 height 44
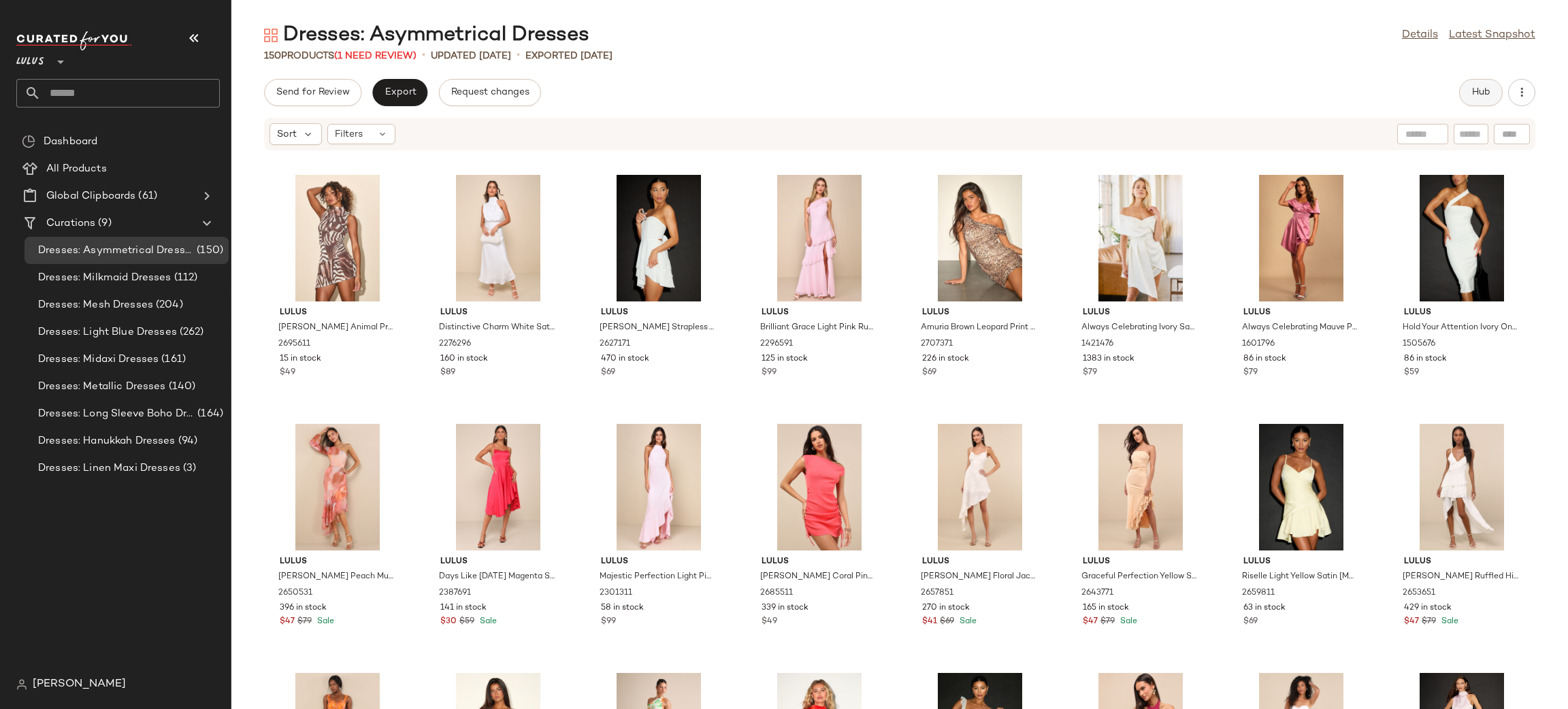
click at [1493, 101] on button "Hub" at bounding box center [1481, 93] width 44 height 28
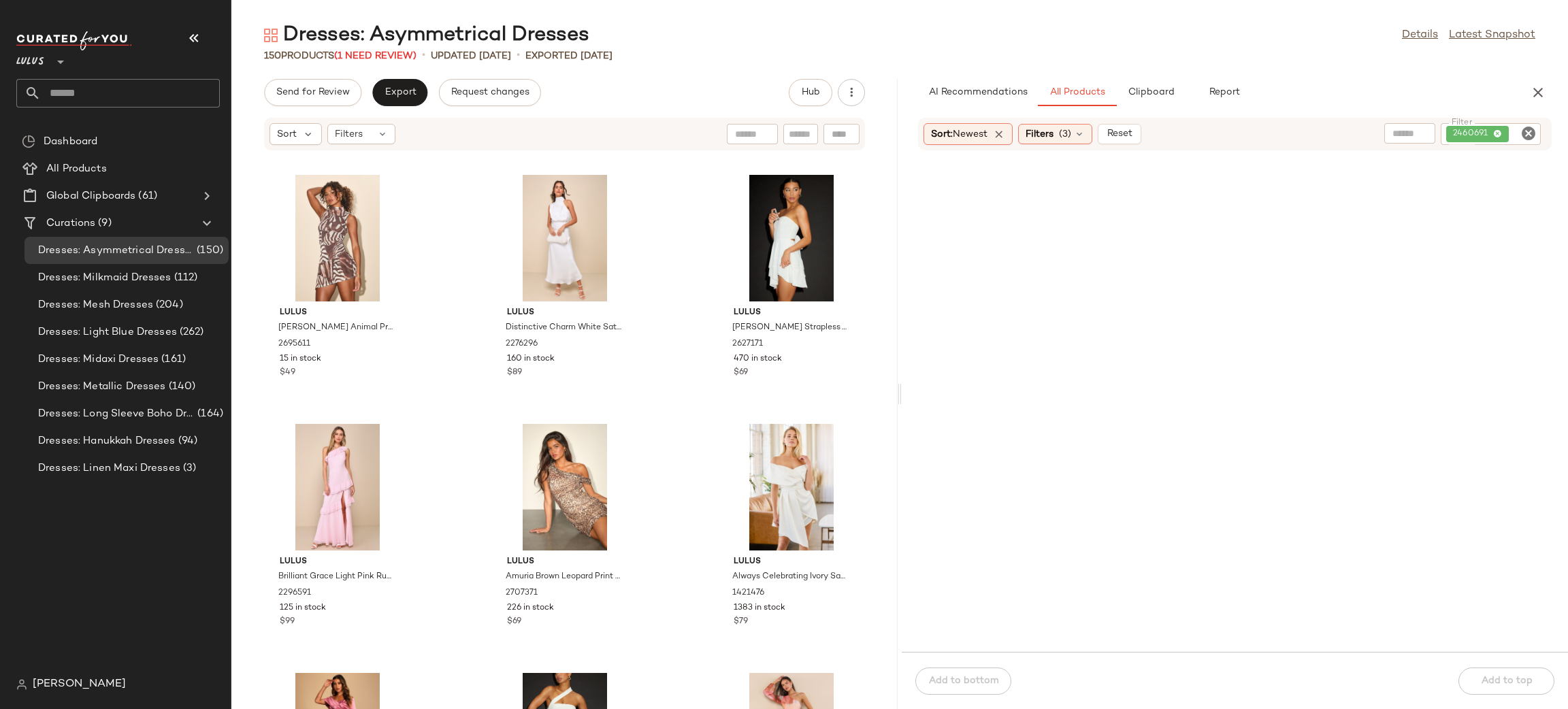
click at [1528, 128] on icon "Clear Filter" at bounding box center [1529, 134] width 17 height 17
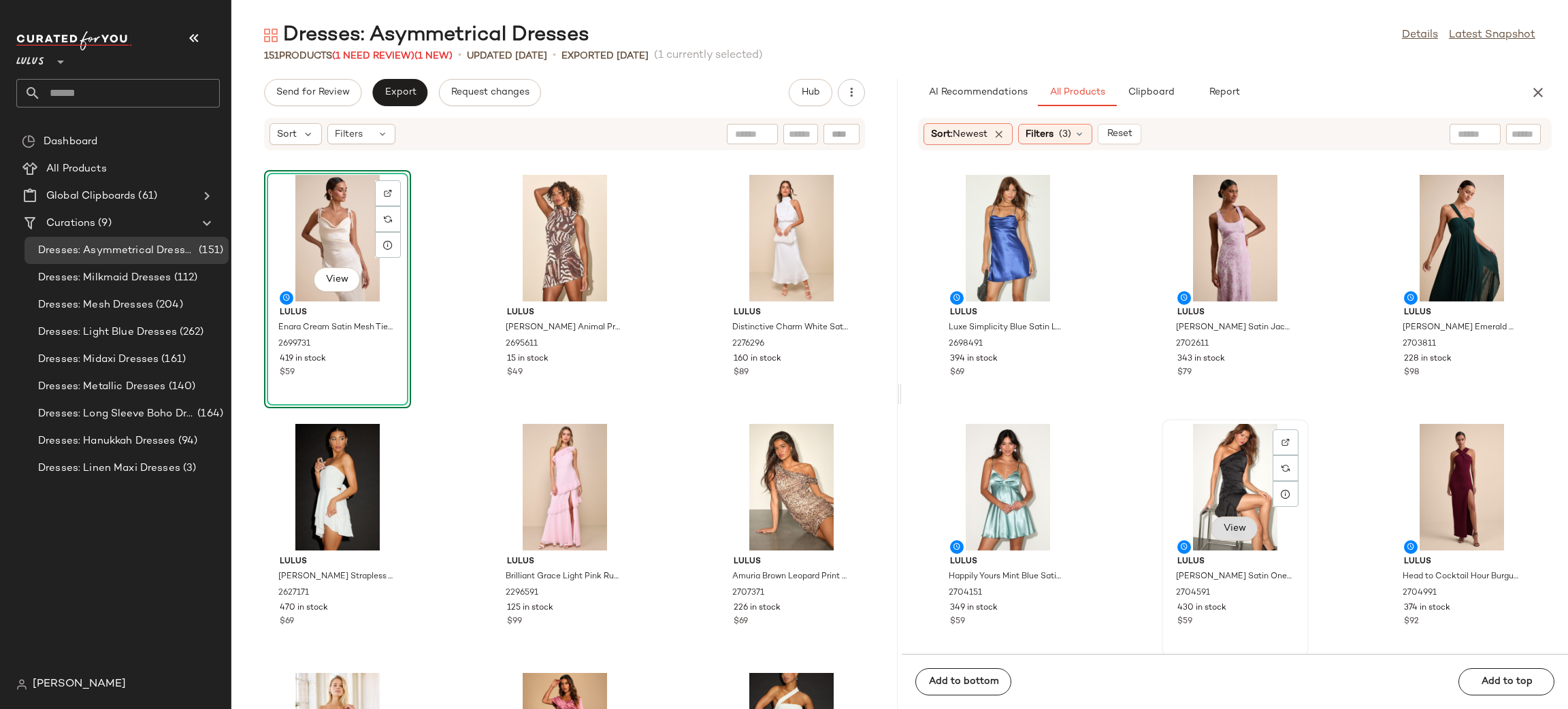
click at [1226, 524] on span "View" at bounding box center [1234, 529] width 23 height 11
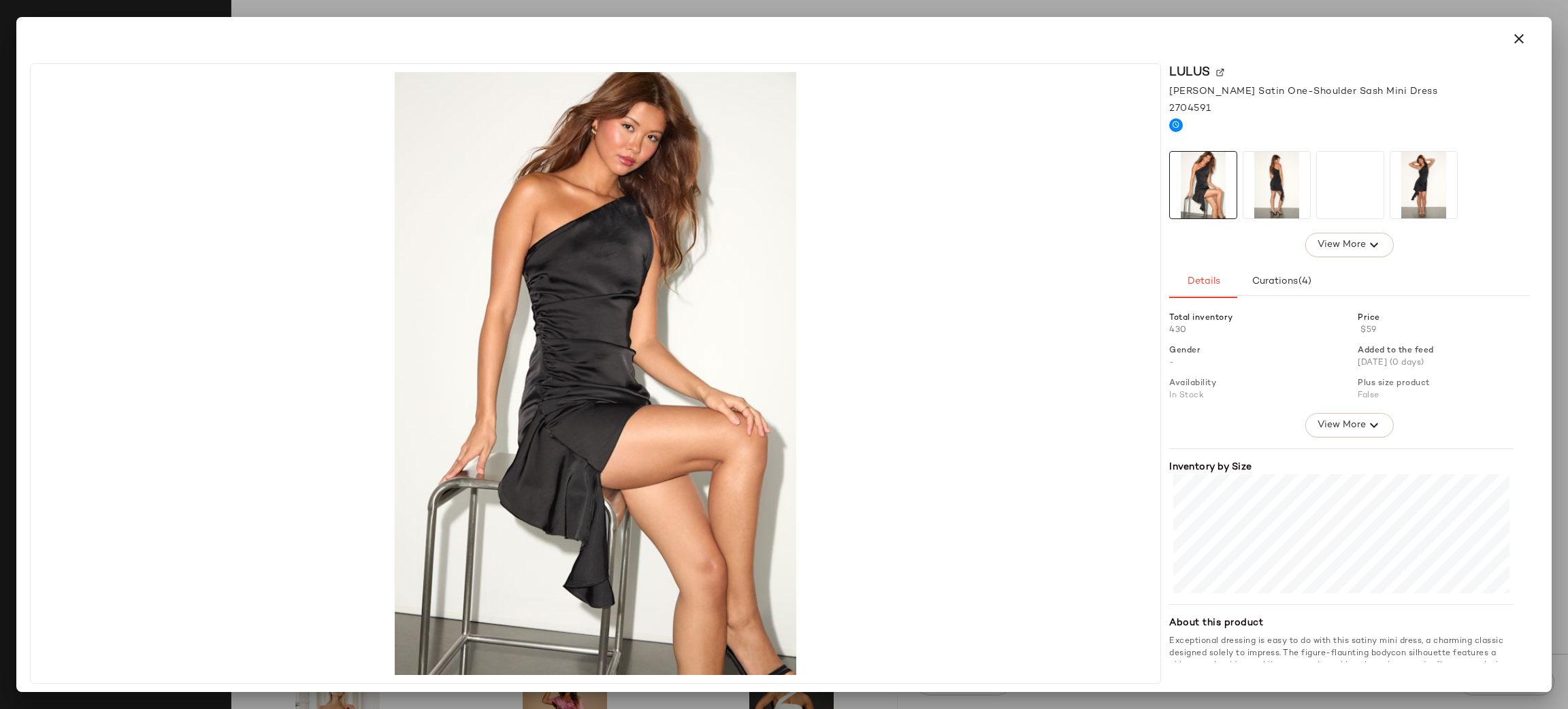
click at [1276, 175] on img at bounding box center [1276, 185] width 67 height 67
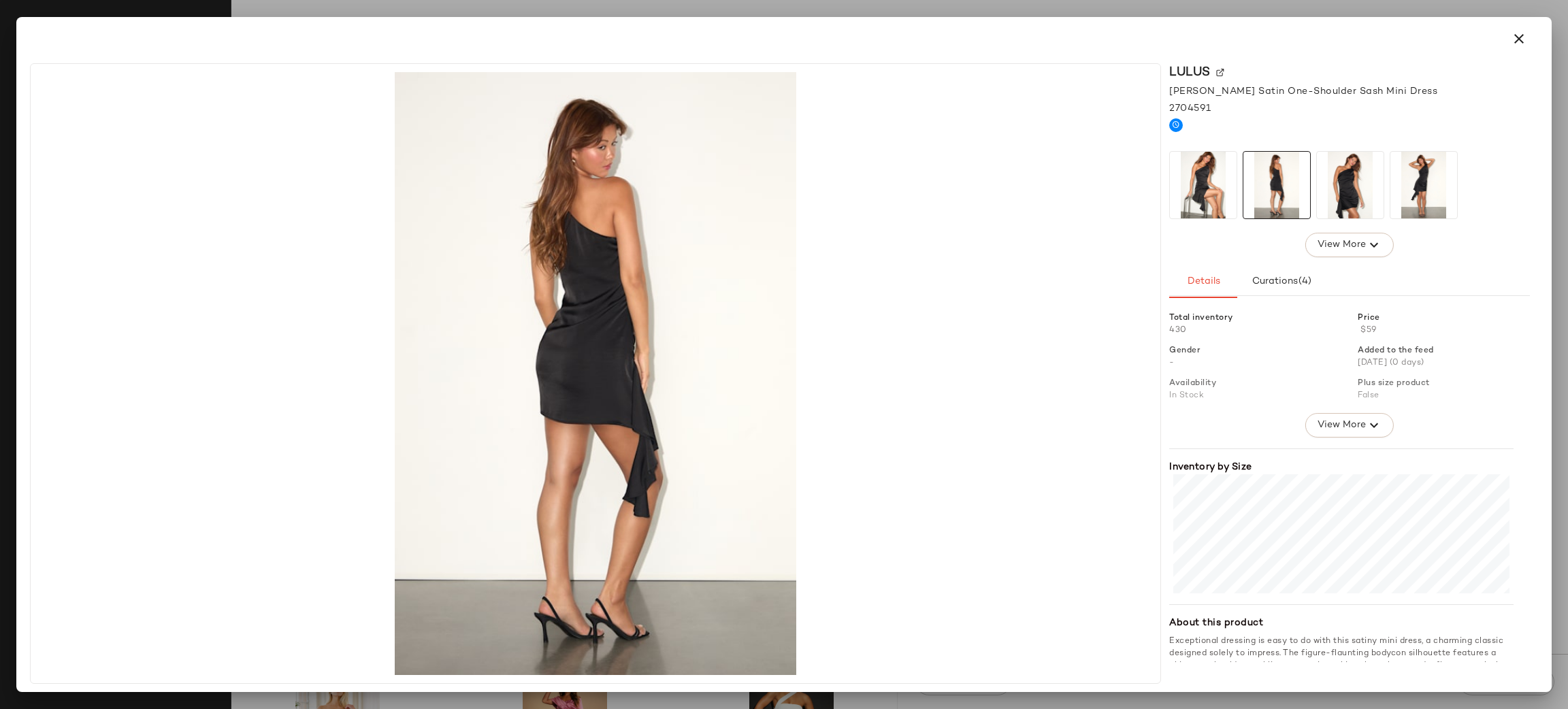
click at [1366, 199] on img at bounding box center [1350, 185] width 67 height 67
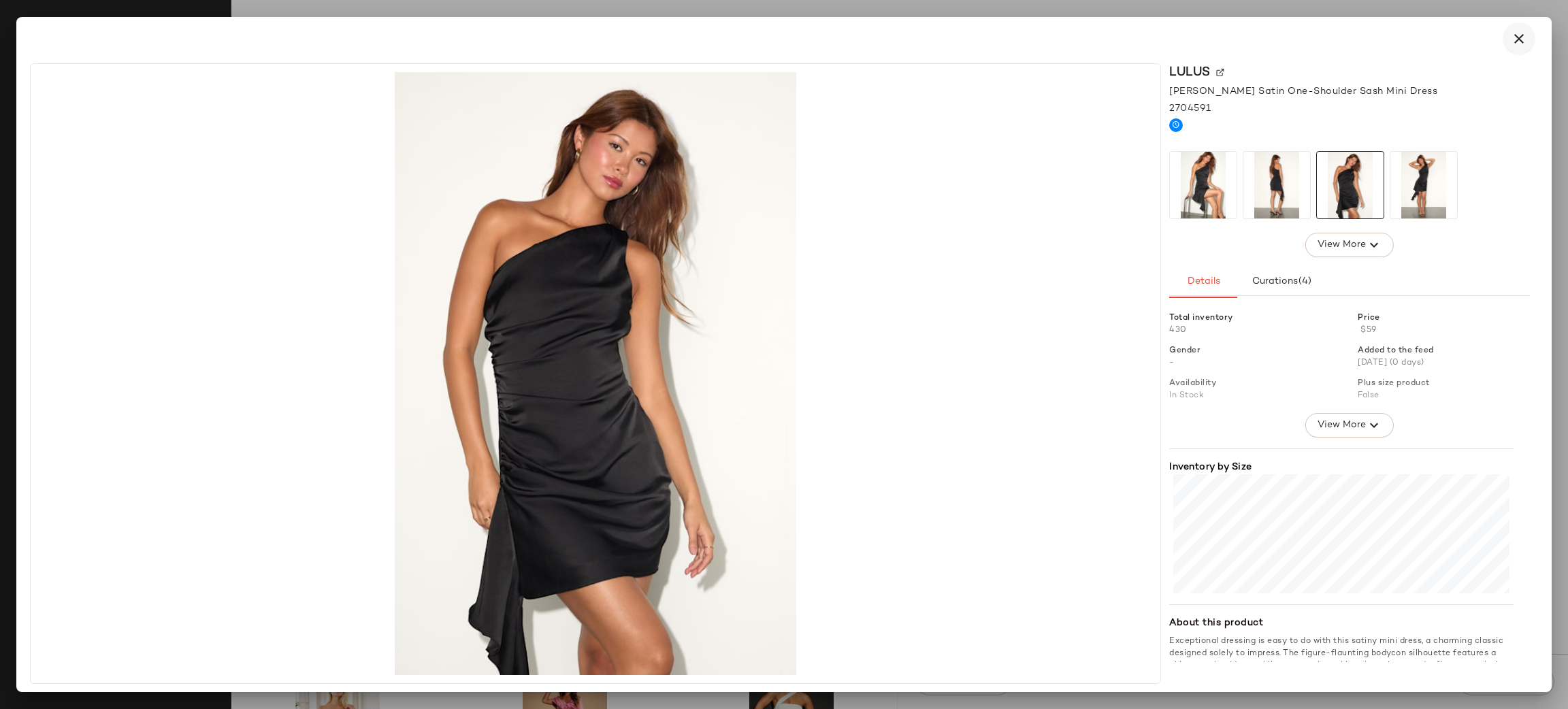
click at [1522, 41] on icon "button" at bounding box center [1519, 39] width 17 height 17
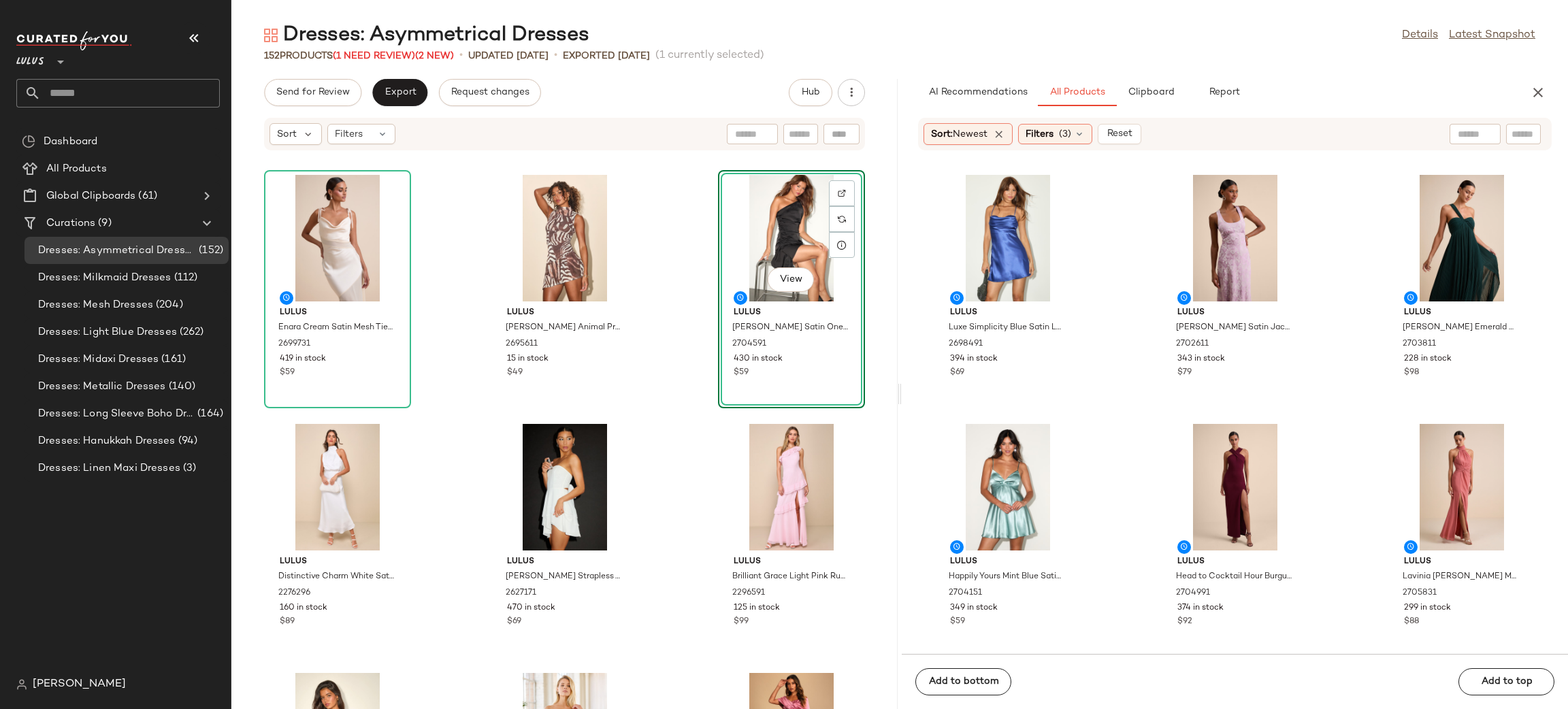
click at [1462, 140] on input "text" at bounding box center [1475, 135] width 35 height 15
click at [1530, 138] on input "text" at bounding box center [1523, 135] width 24 height 15
type input "**********"
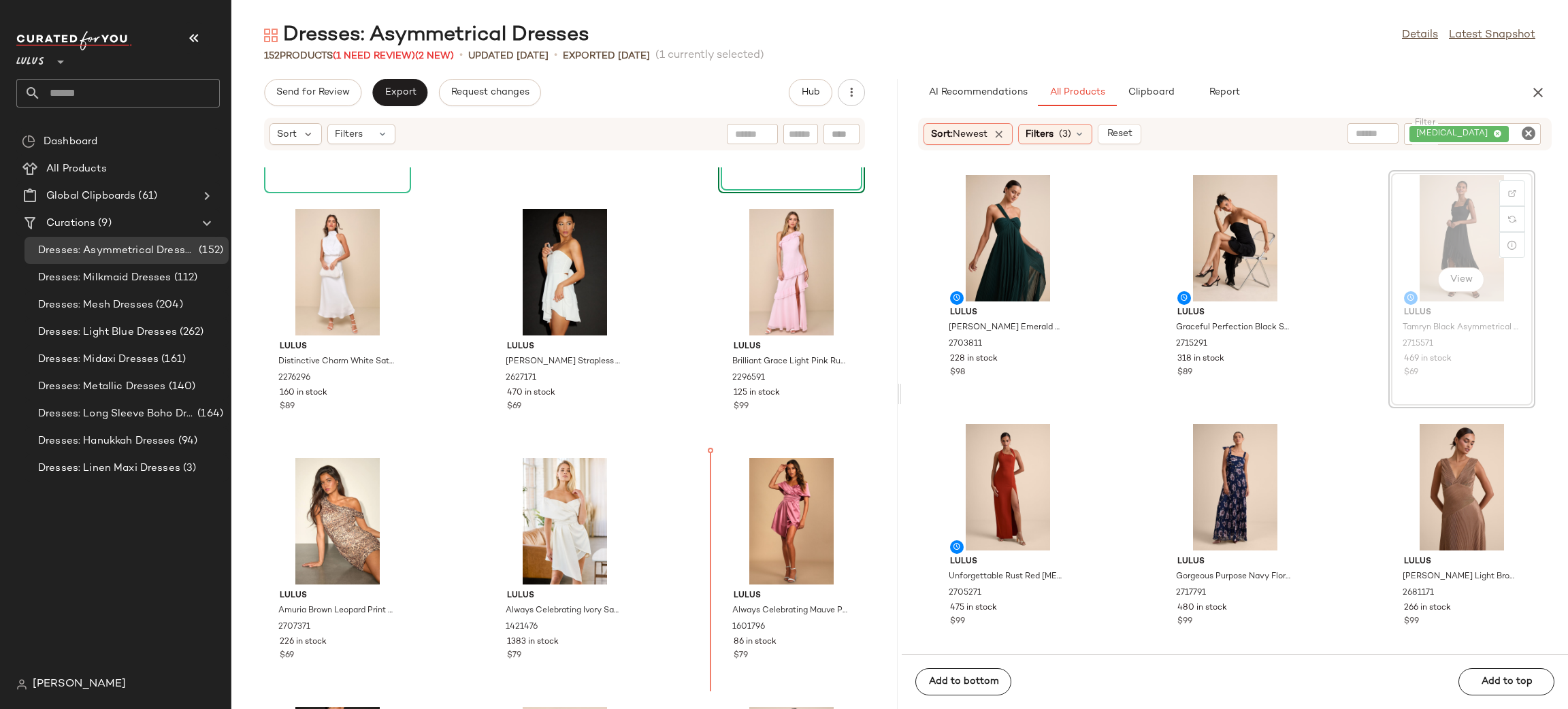
scroll to position [226, 0]
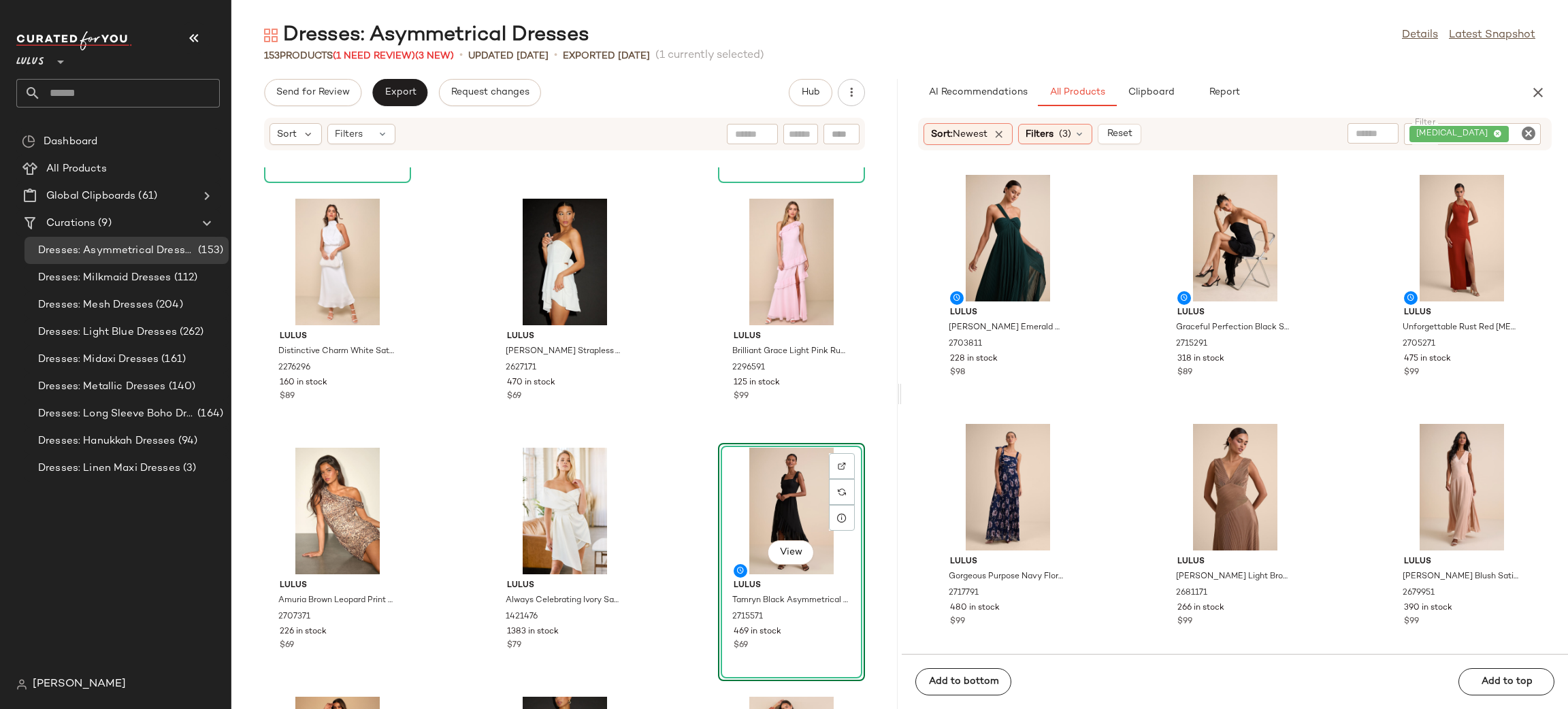
click at [1557, 185] on div "Lulus Cayton Emerald Pleated One-Shoulder Maxi Dress 2703811 228 in stock $98 L…" at bounding box center [1234, 411] width 667 height 487
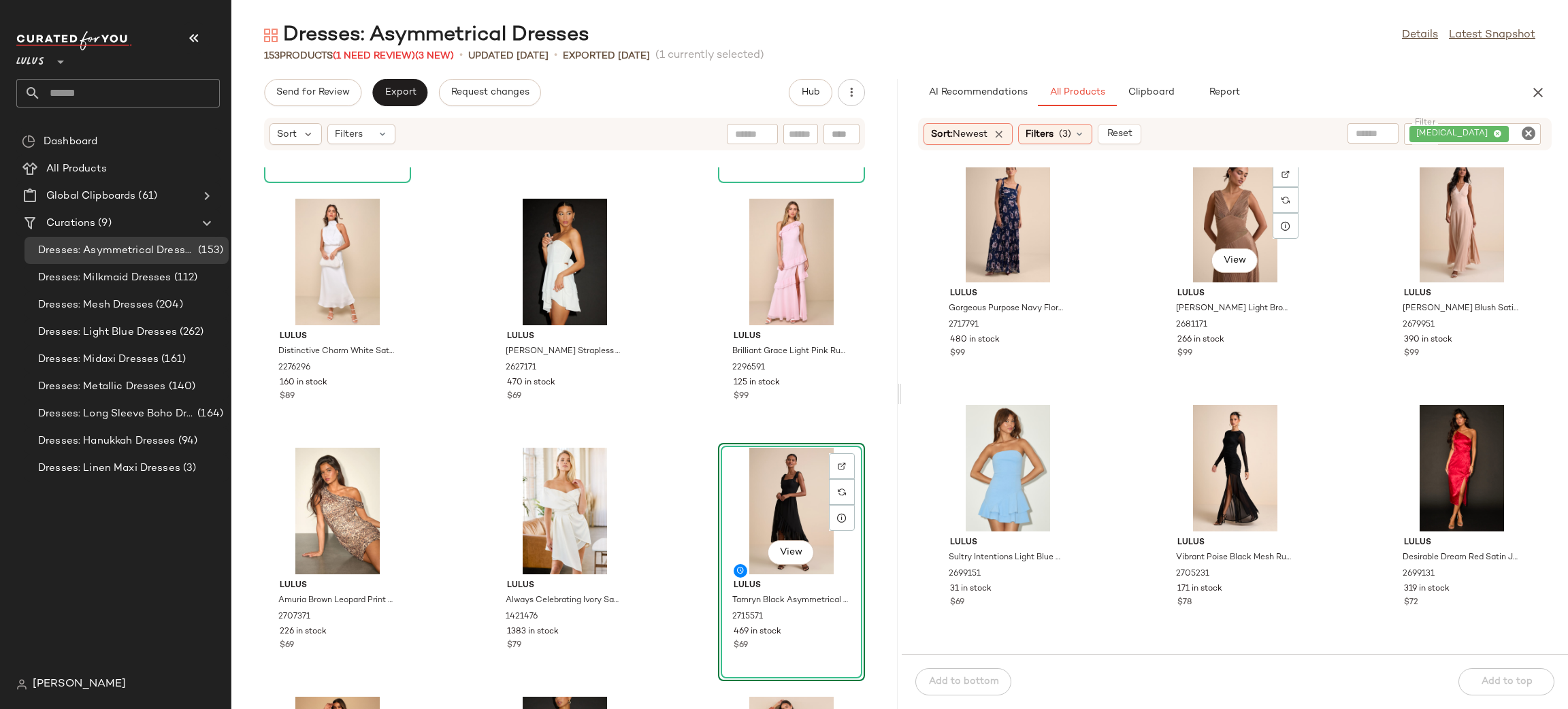
scroll to position [280, 0]
click at [1540, 84] on icon "button" at bounding box center [1538, 93] width 17 height 17
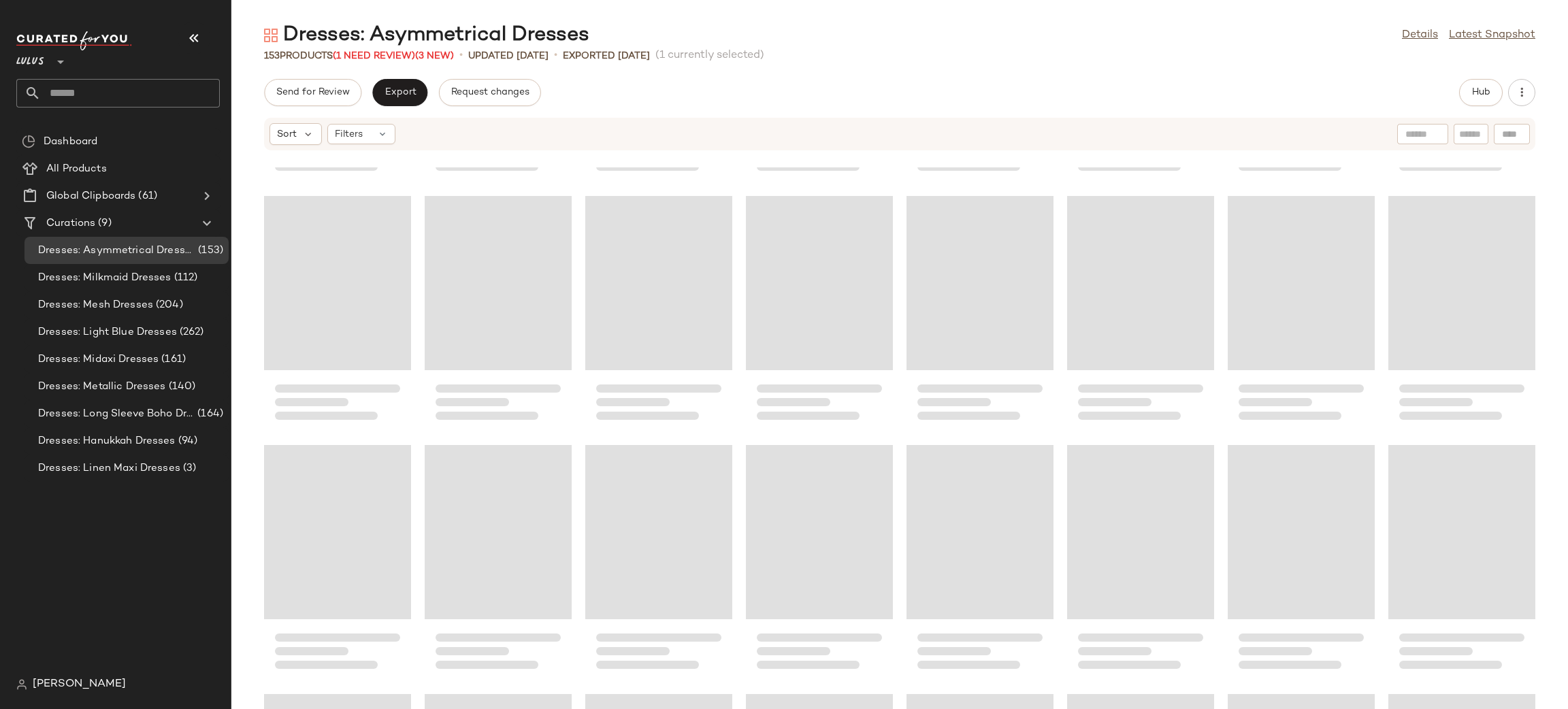
scroll to position [0, 0]
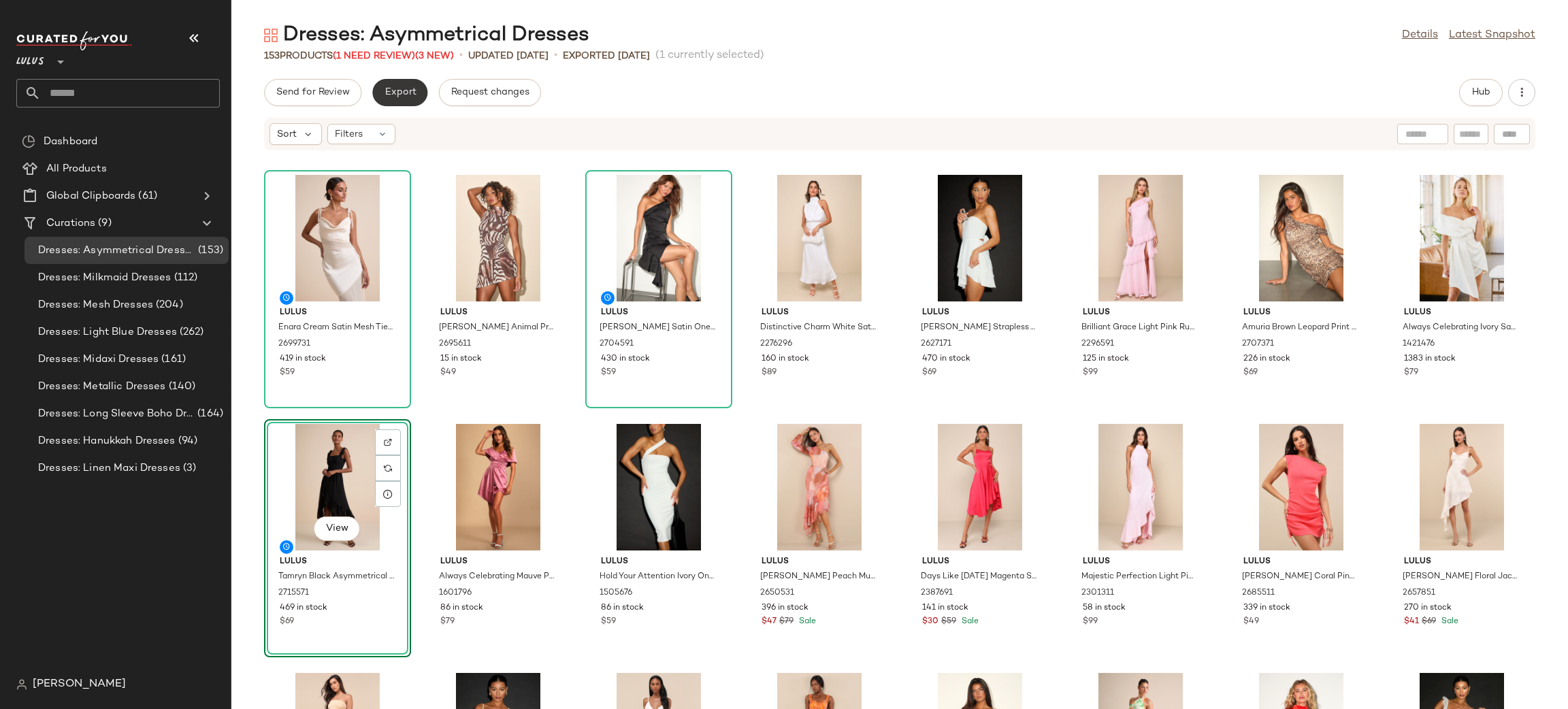
click at [396, 99] on button "Export" at bounding box center [400, 93] width 55 height 28
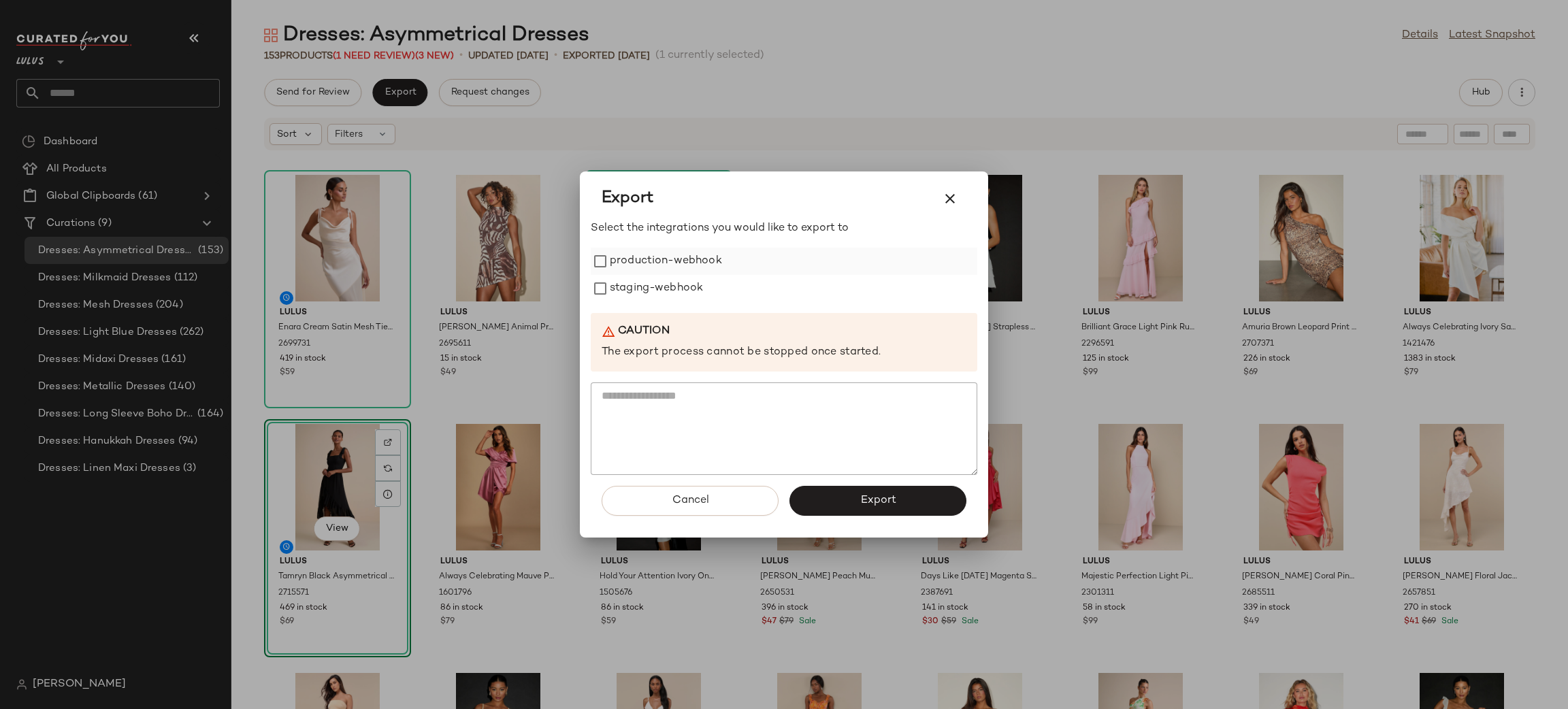
click at [663, 257] on label "production-webhook" at bounding box center [666, 261] width 112 height 28
click at [667, 289] on label "staging-webhook" at bounding box center [657, 289] width 94 height 28
click at [906, 494] on button "Export" at bounding box center [878, 501] width 177 height 30
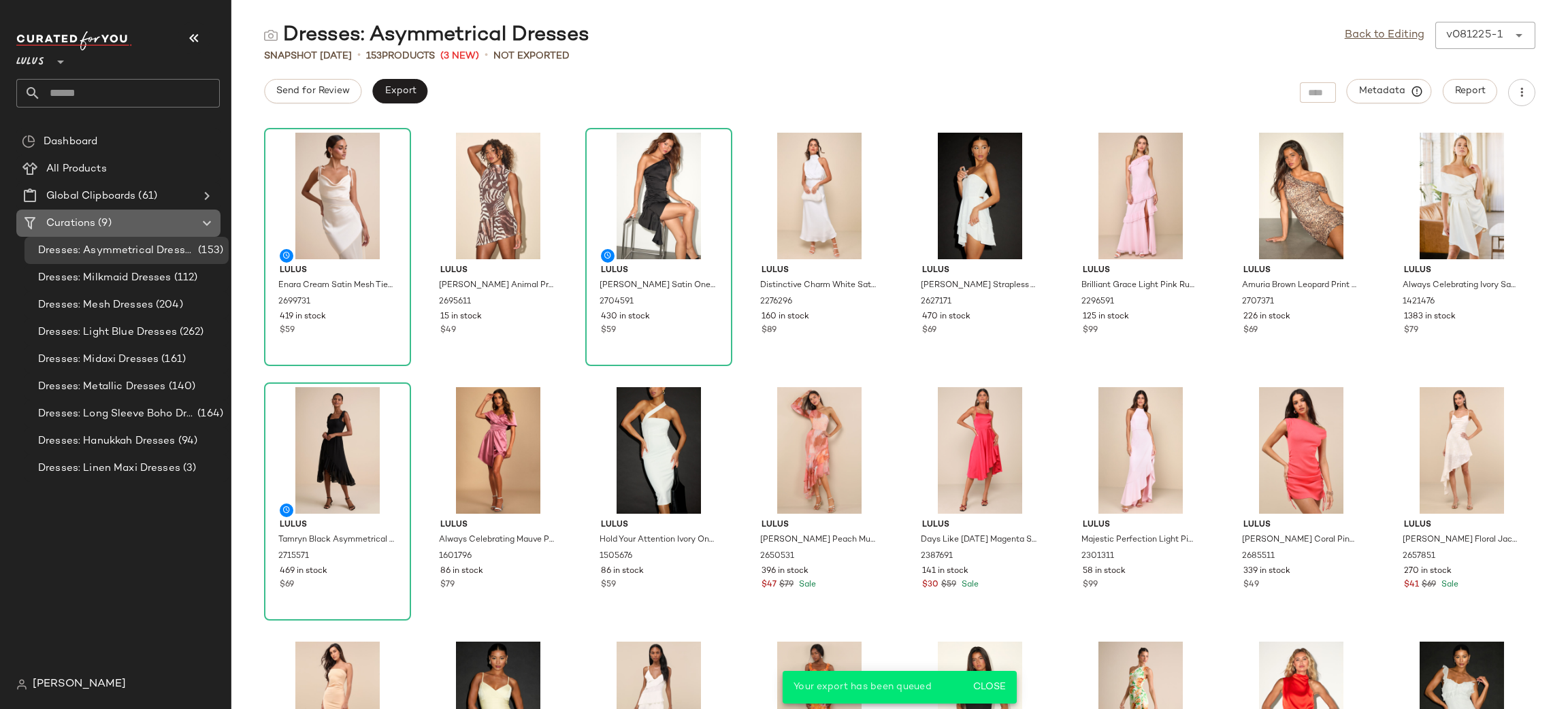
click at [151, 218] on div "Curations (9)" at bounding box center [119, 223] width 154 height 16
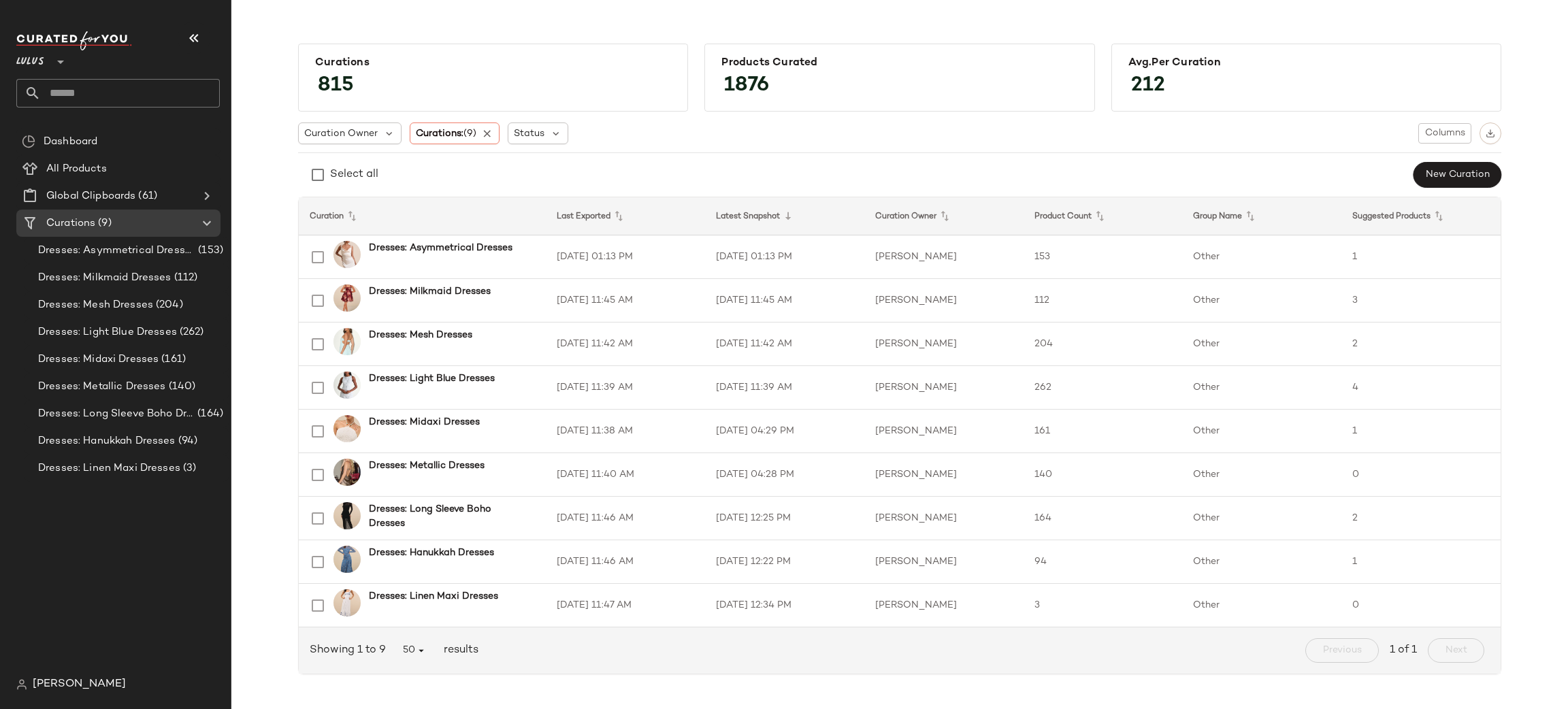
click at [754, 136] on div "Curation Owner Curations: (9) Status Columns" at bounding box center [900, 134] width 1203 height 22
click at [1411, 254] on td "1" at bounding box center [1421, 258] width 160 height 44
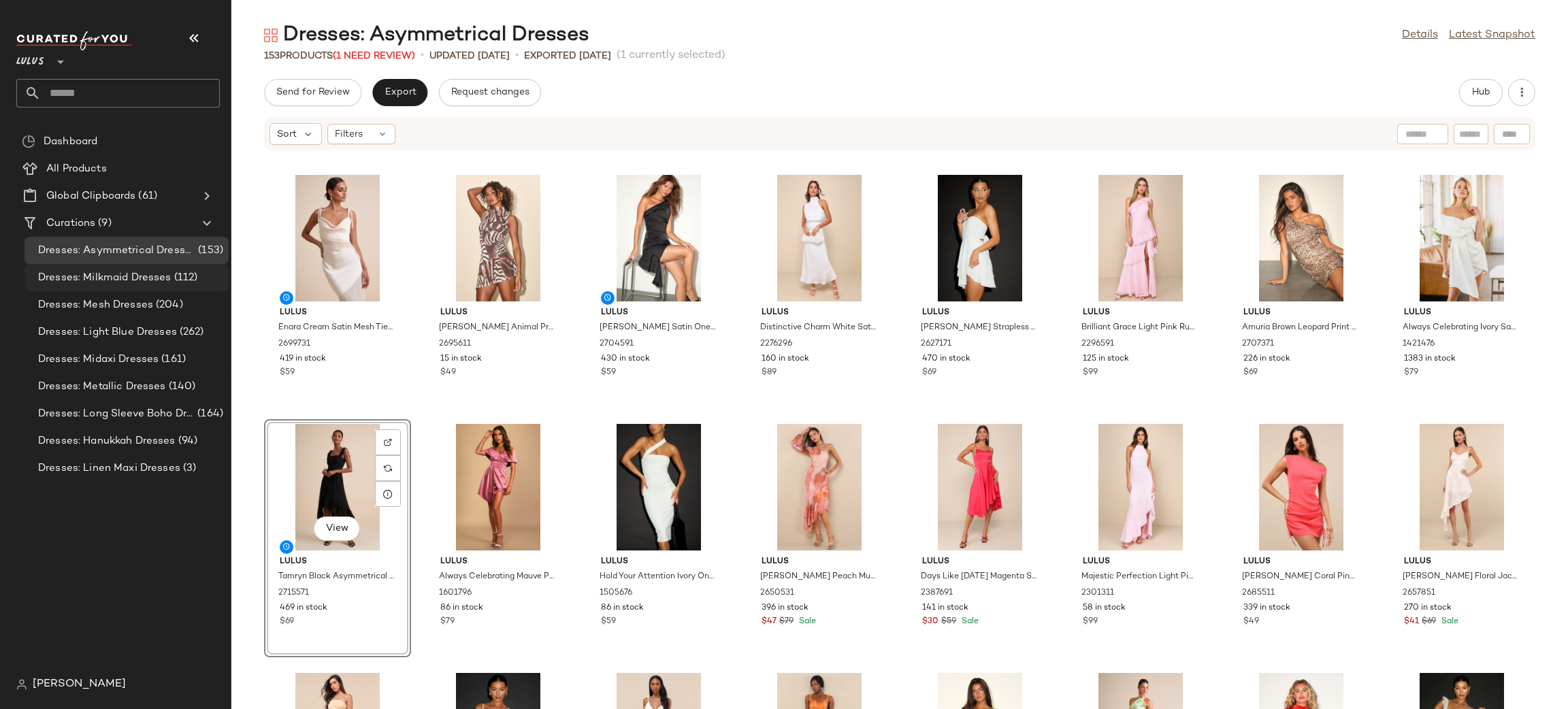
click at [181, 276] on span "(112)" at bounding box center [184, 278] width 27 height 16
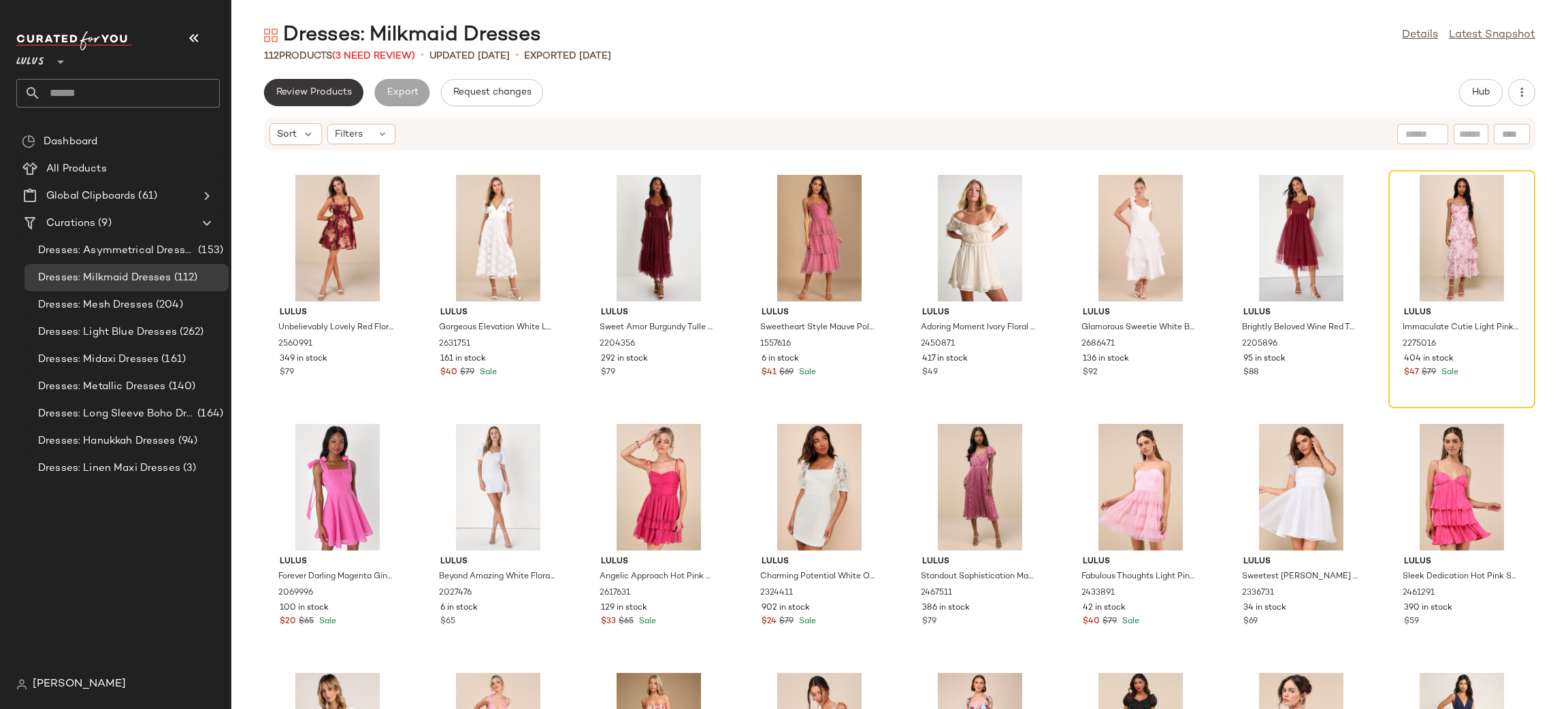
click at [296, 89] on span "Review Products" at bounding box center [314, 93] width 76 height 11
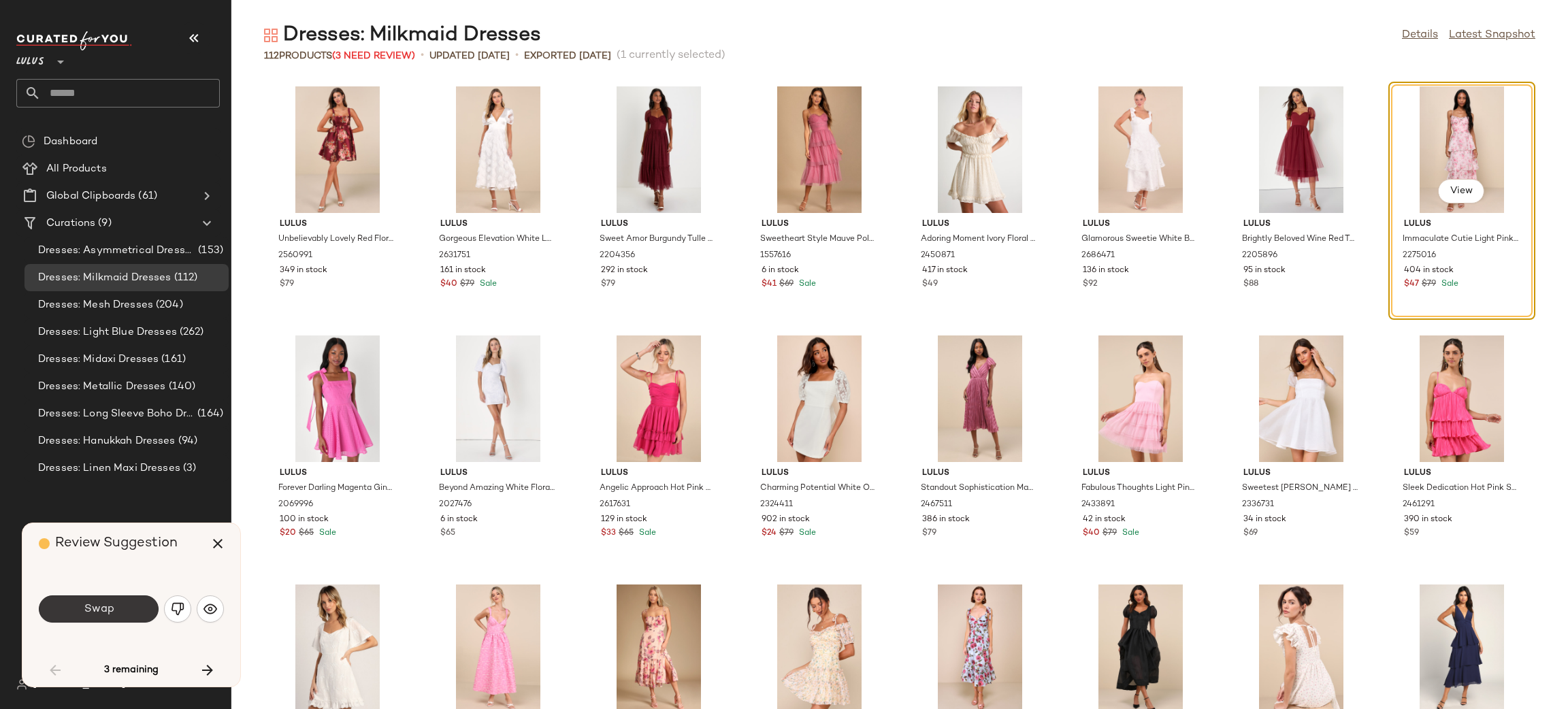
click at [126, 606] on button "Swap" at bounding box center [98, 609] width 120 height 28
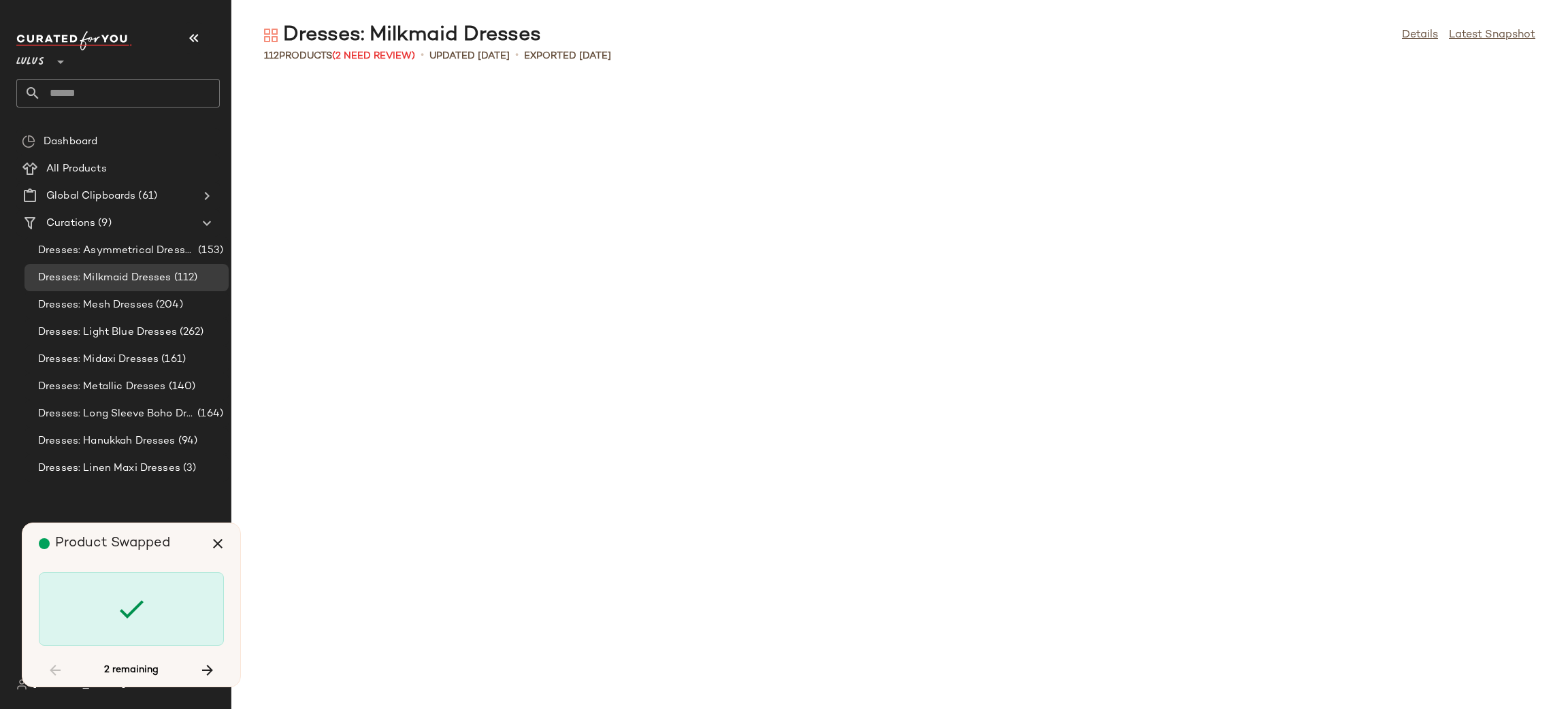
scroll to position [1007, 0]
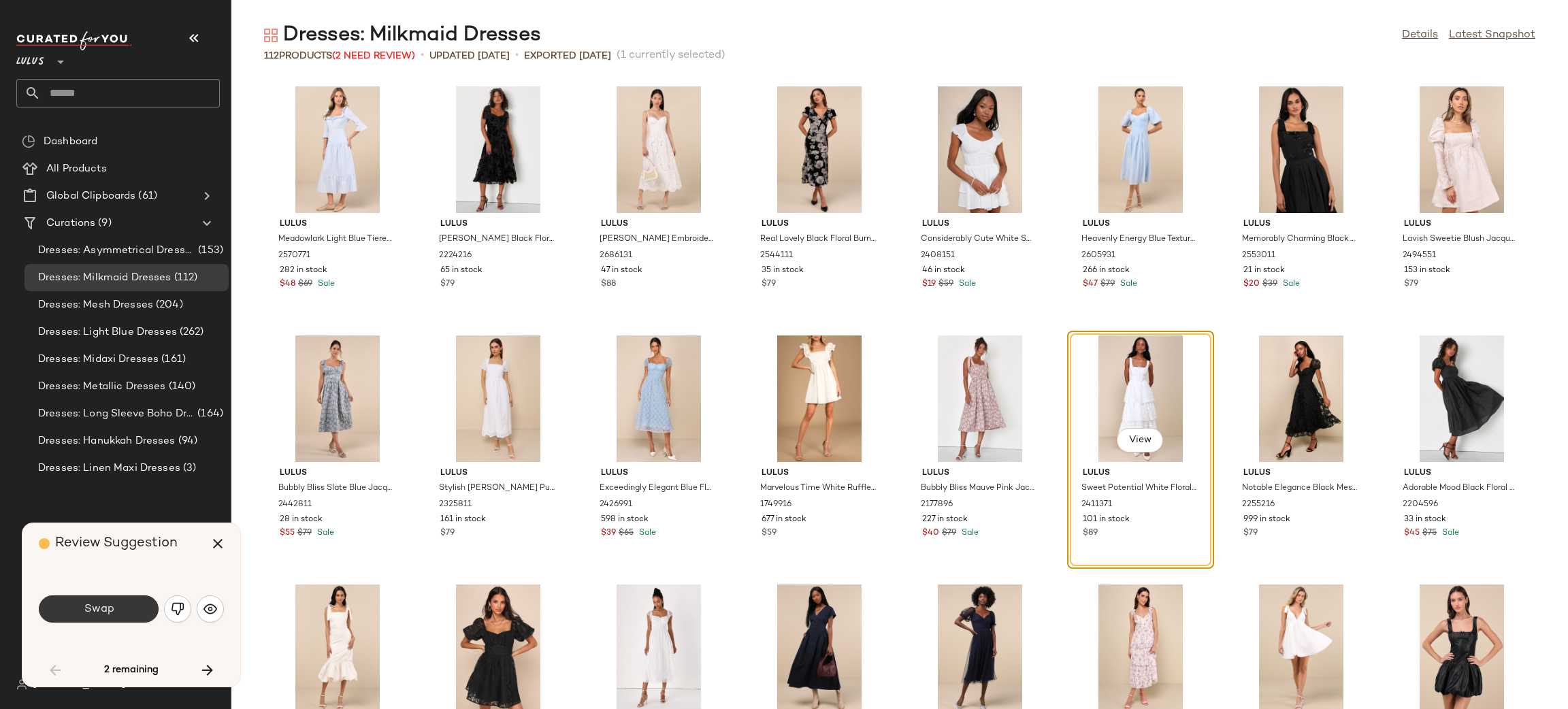
click at [99, 613] on span "Swap" at bounding box center [98, 610] width 30 height 13
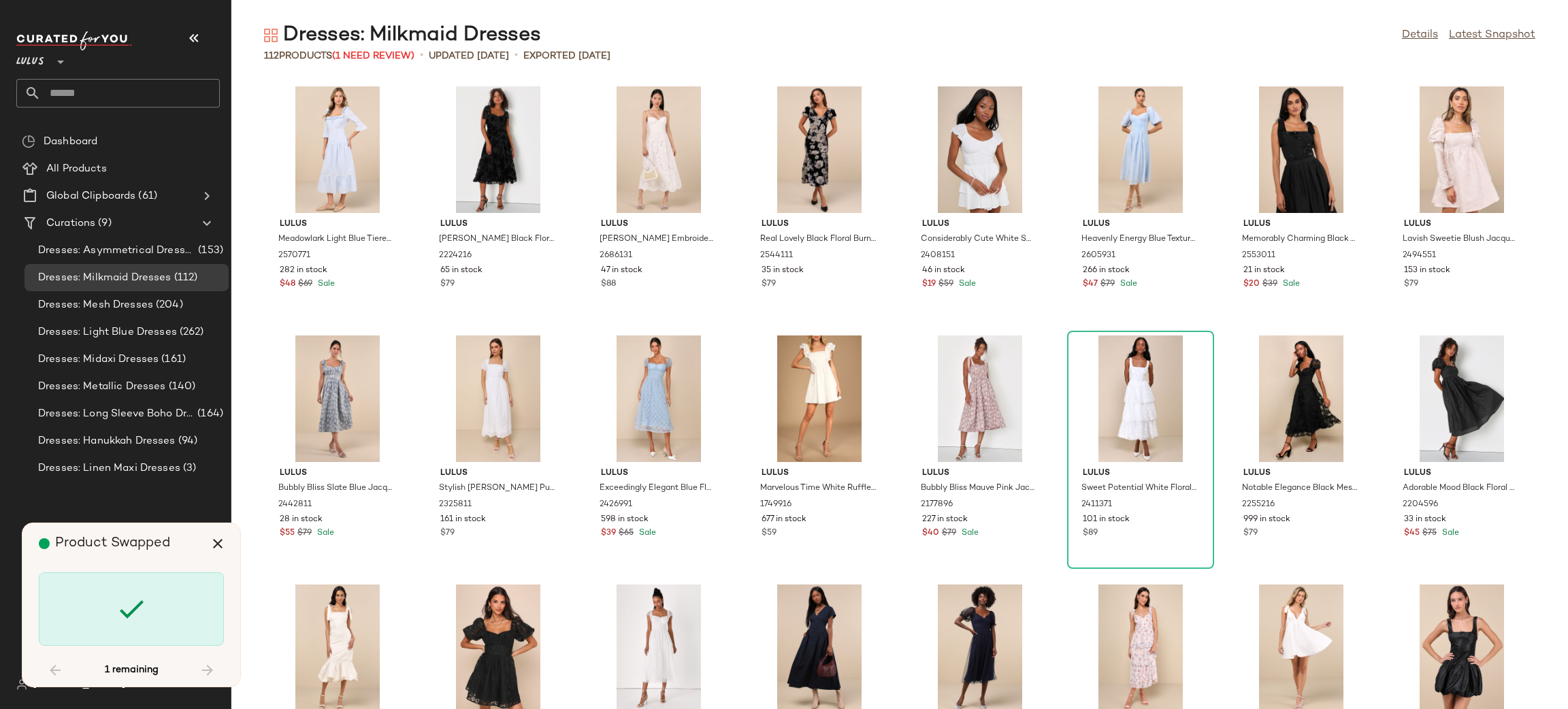
scroll to position [2860, 0]
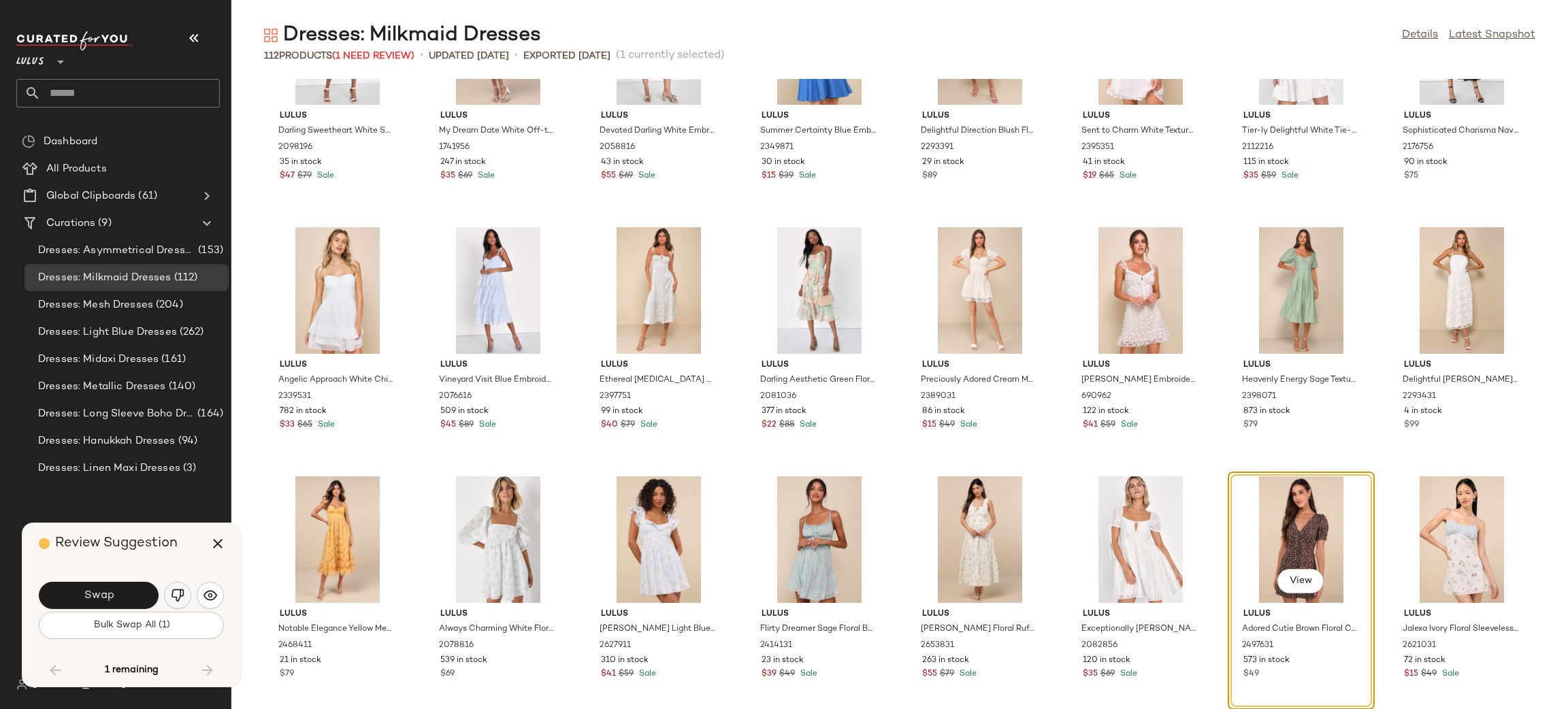
click at [179, 600] on img "button" at bounding box center [177, 595] width 14 height 14
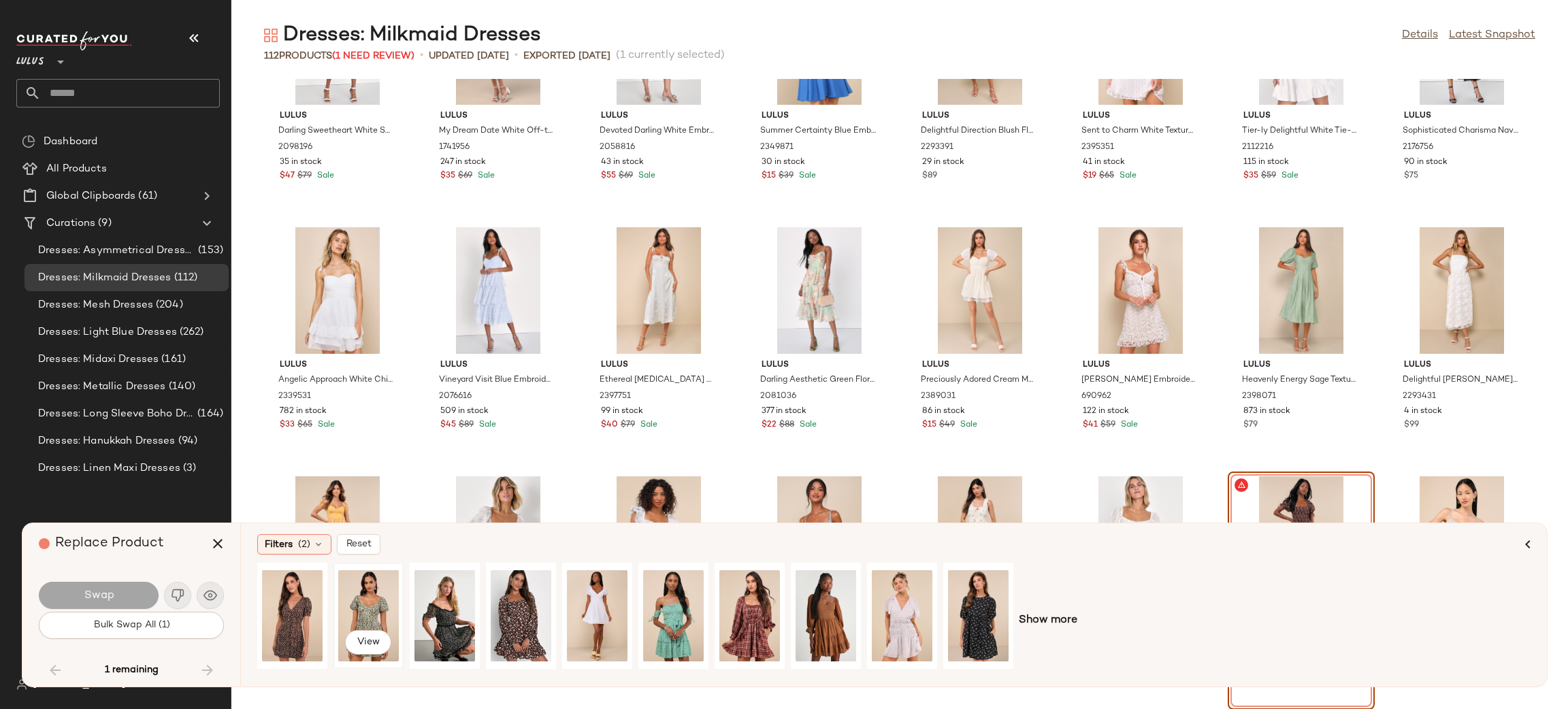
click at [360, 611] on div "View" at bounding box center [369, 615] width 61 height 96
click at [100, 588] on button "Swap" at bounding box center [98, 596] width 120 height 28
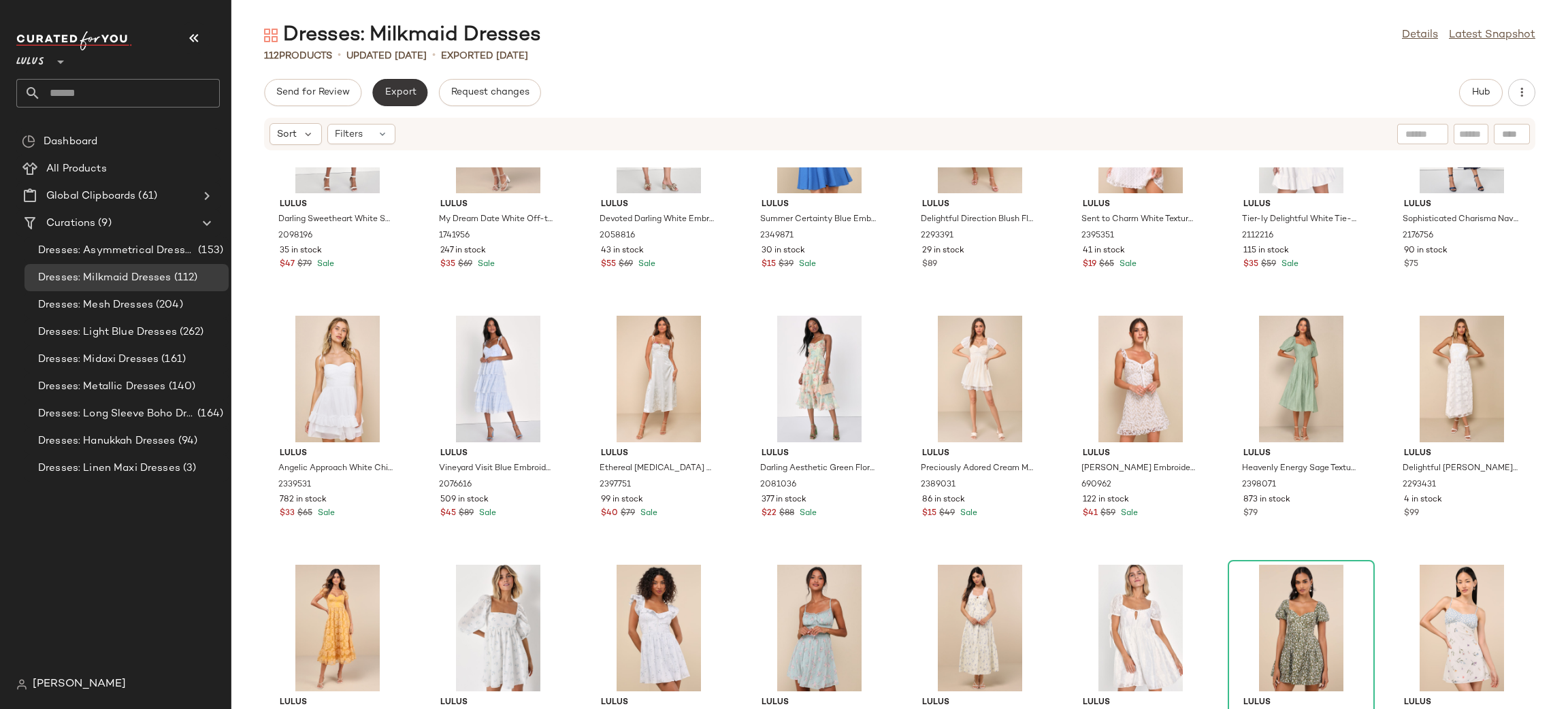
click at [421, 89] on button "Export" at bounding box center [400, 93] width 55 height 28
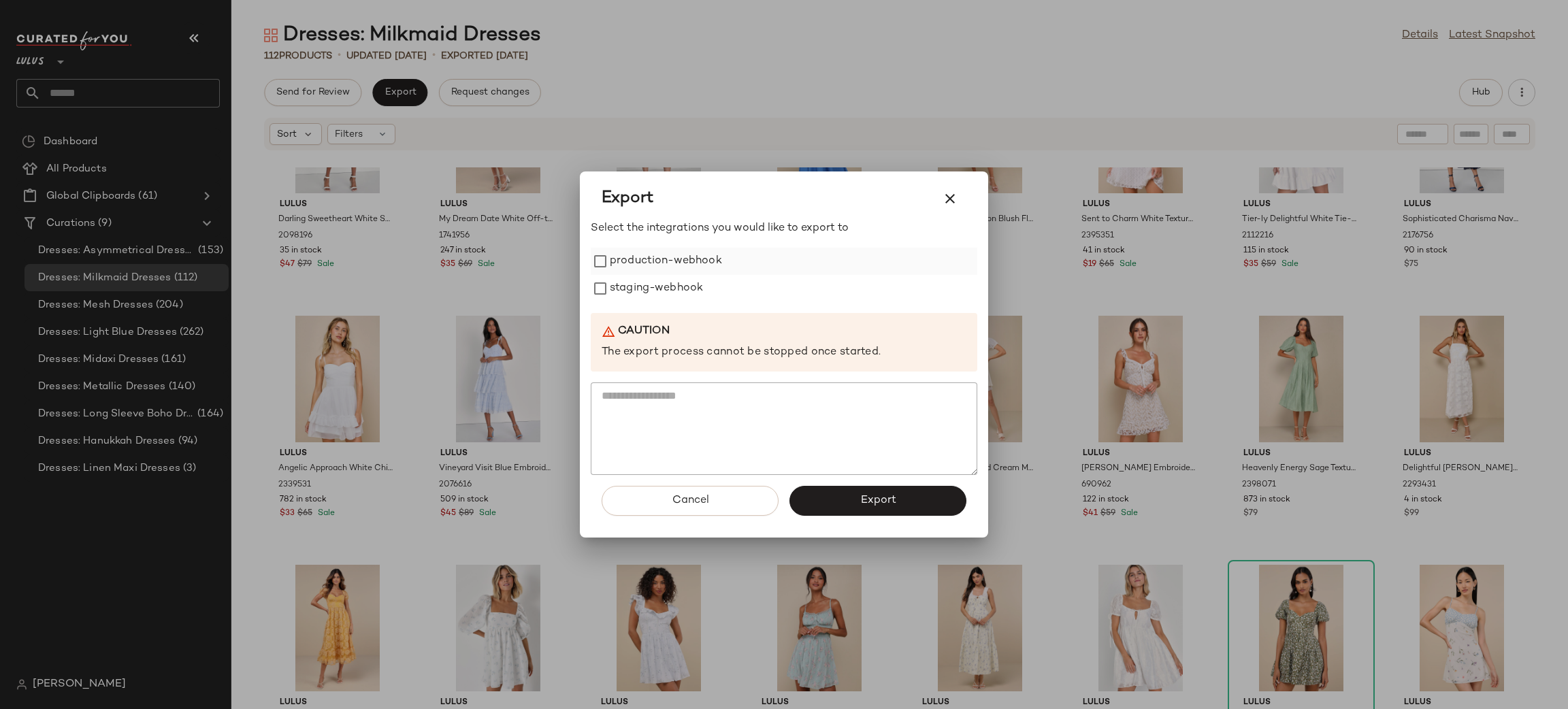
click at [625, 261] on label "production-webhook" at bounding box center [666, 261] width 112 height 28
click at [672, 294] on label "staging-webhook" at bounding box center [657, 289] width 94 height 28
click at [899, 513] on button "Export" at bounding box center [878, 501] width 177 height 30
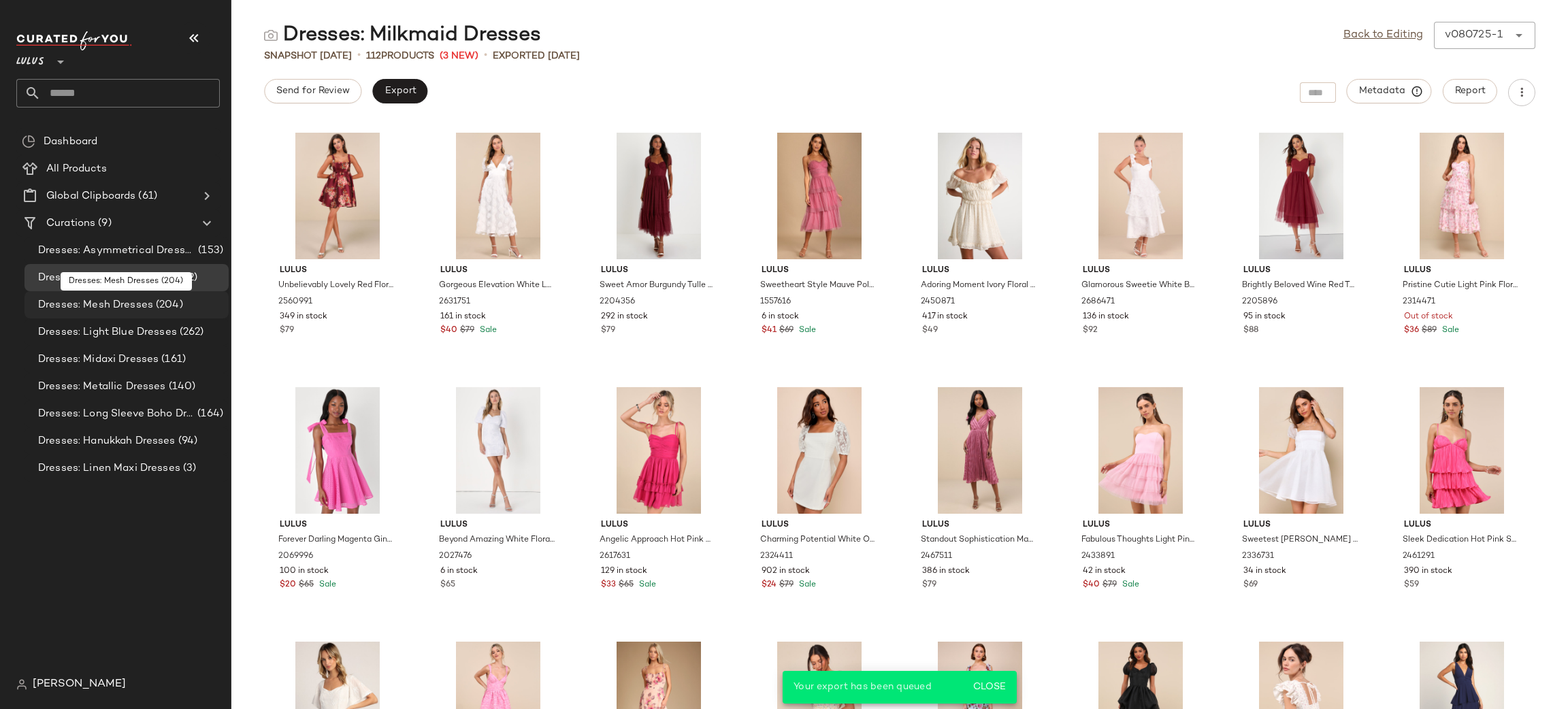
click at [111, 305] on span "Dresses: Mesh Dresses" at bounding box center [95, 305] width 115 height 16
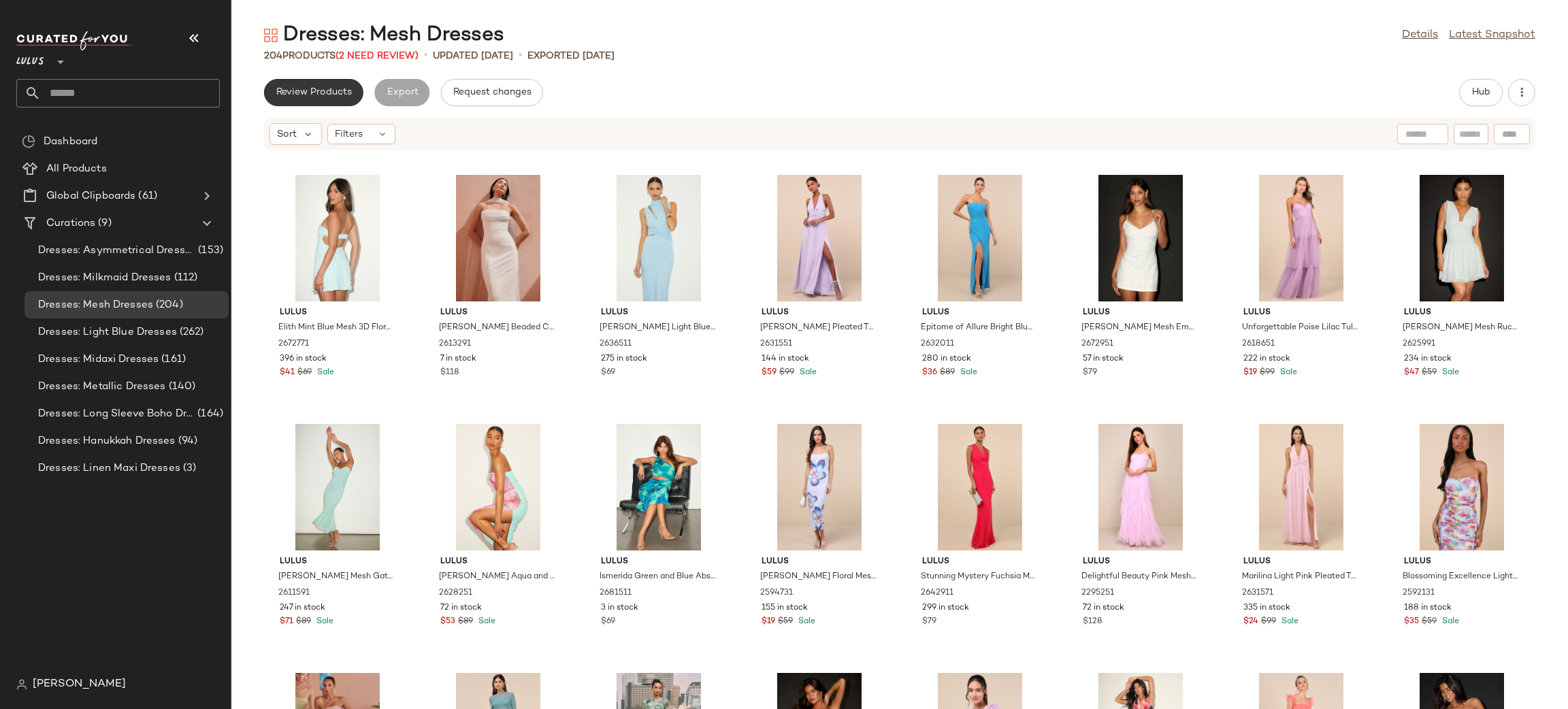
click at [334, 95] on span "Review Products" at bounding box center [314, 93] width 76 height 11
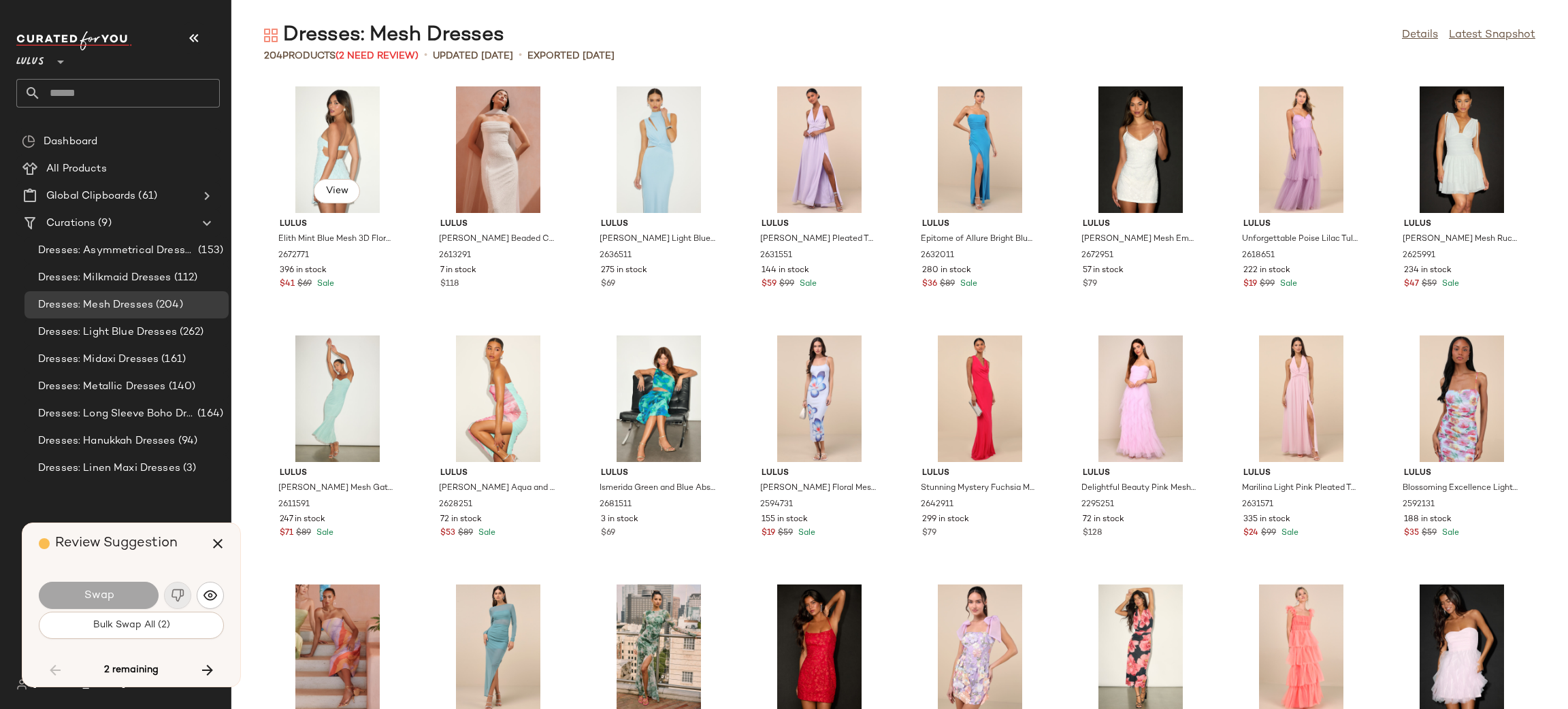
scroll to position [3239, 0]
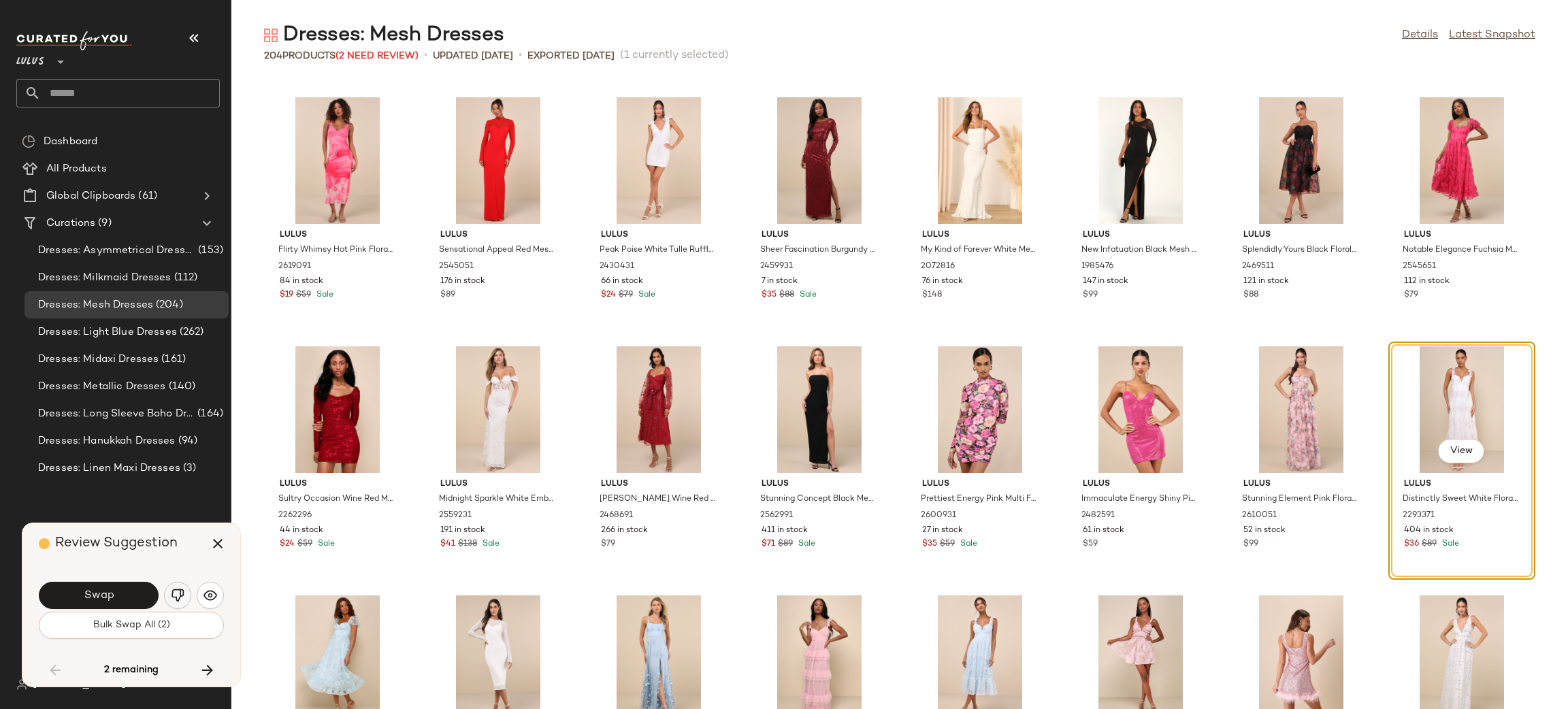
click at [178, 600] on img "button" at bounding box center [177, 595] width 14 height 14
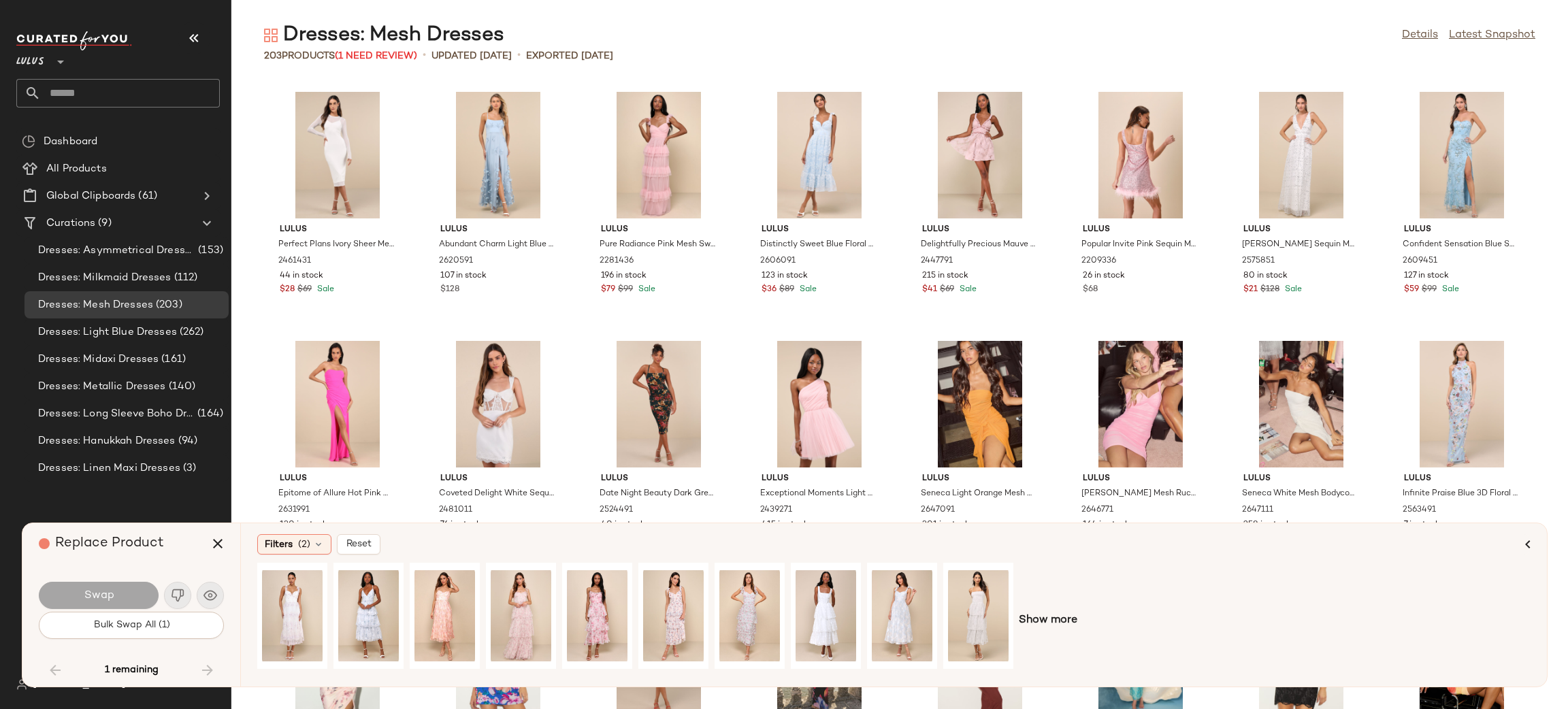
scroll to position [3736, 0]
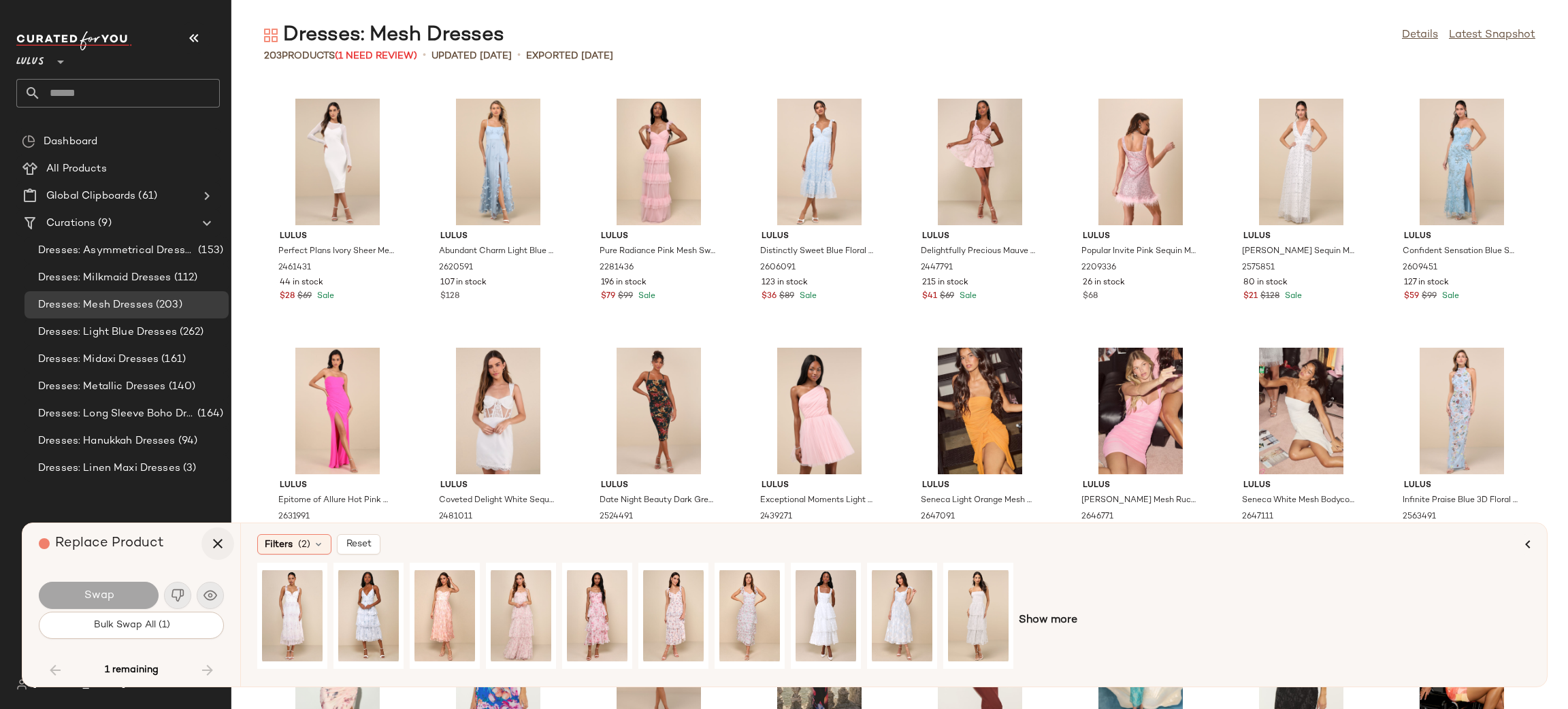
click at [219, 537] on icon "button" at bounding box center [218, 544] width 17 height 17
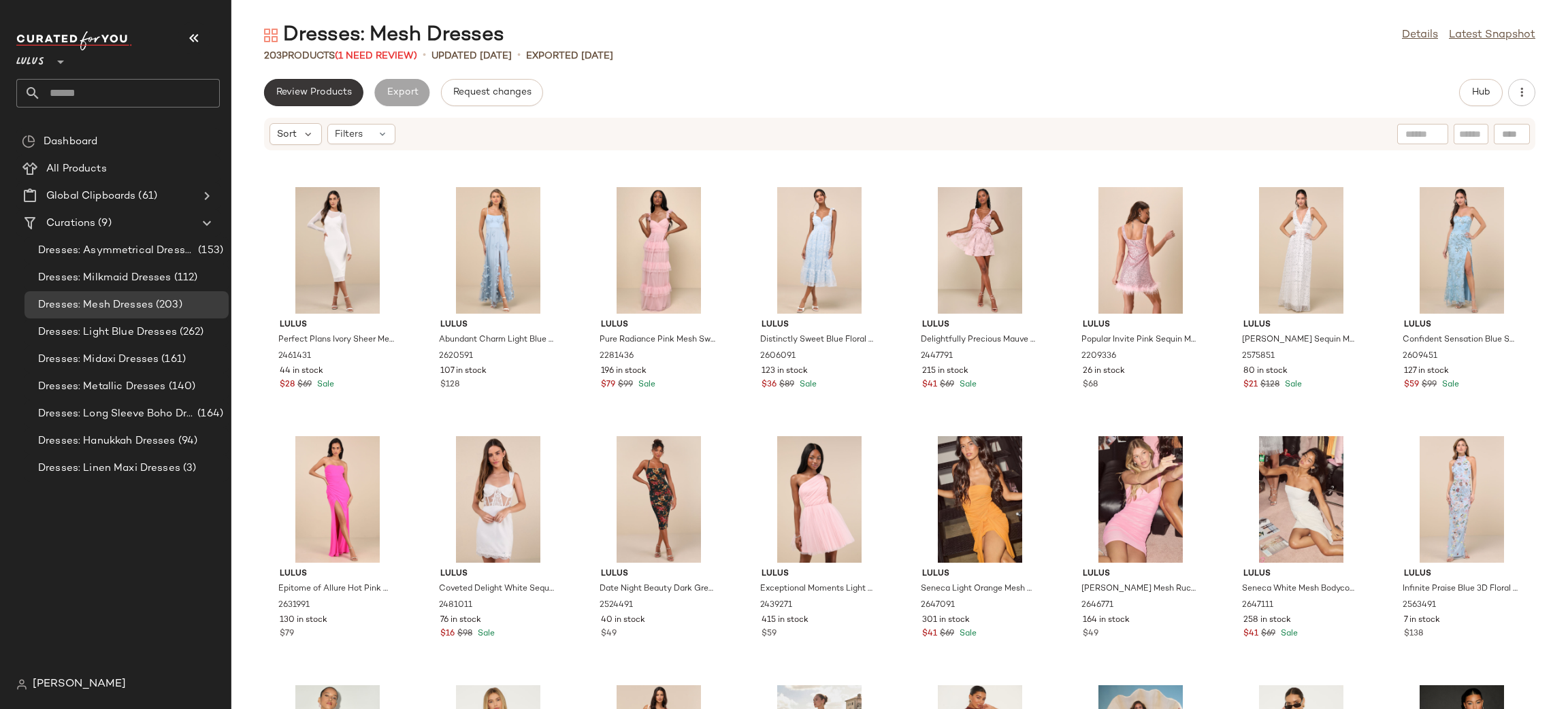
click at [307, 81] on button "Review Products" at bounding box center [314, 93] width 99 height 28
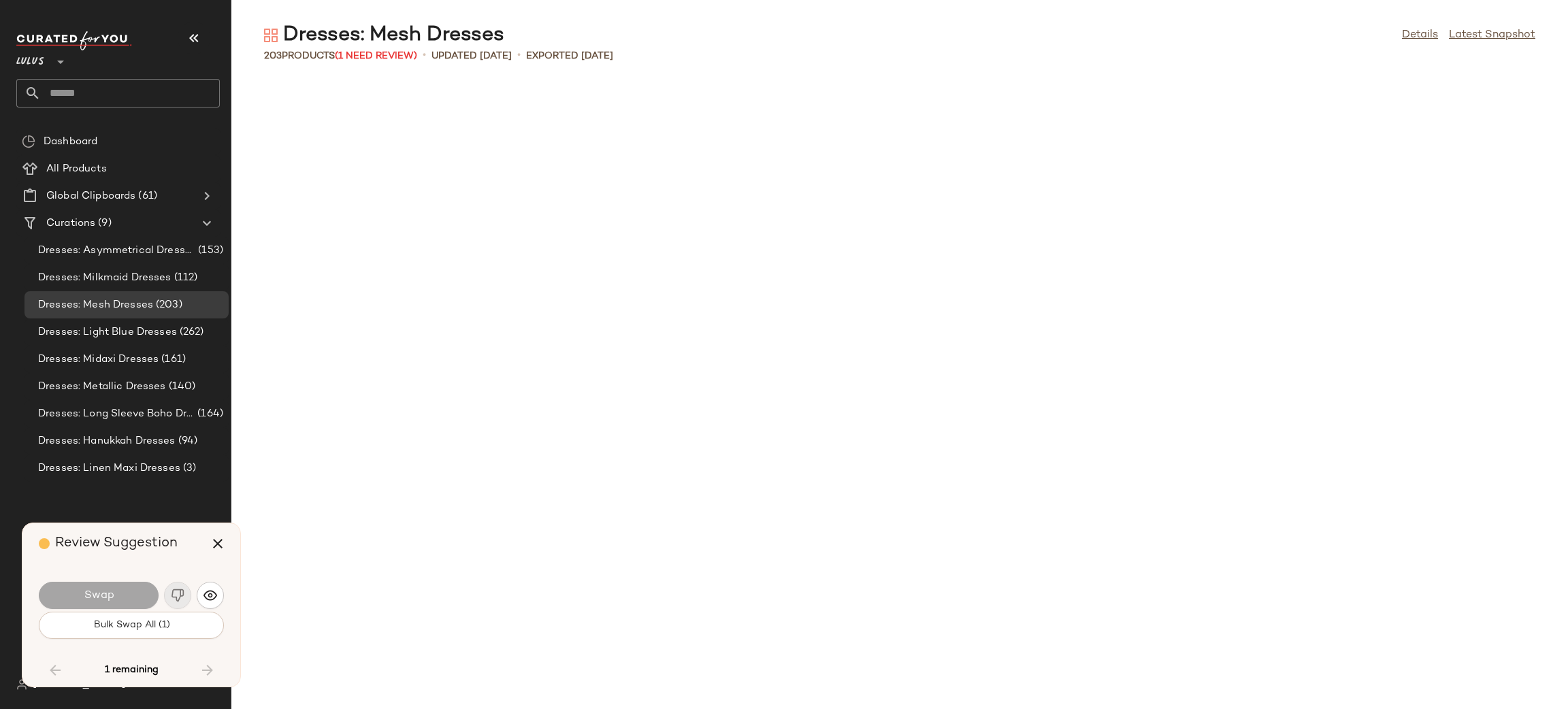
scroll to position [5850, 0]
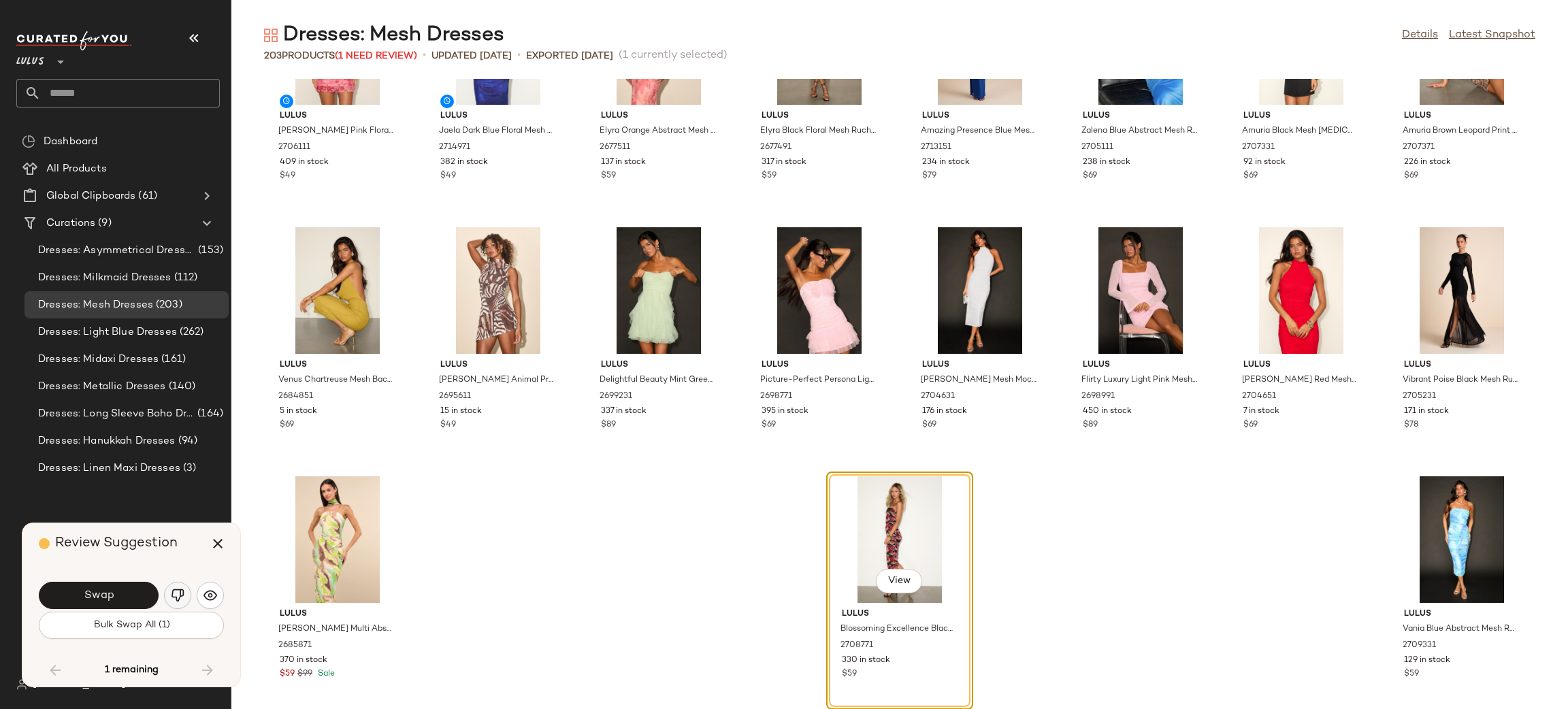
click at [182, 595] on img "button" at bounding box center [177, 595] width 14 height 14
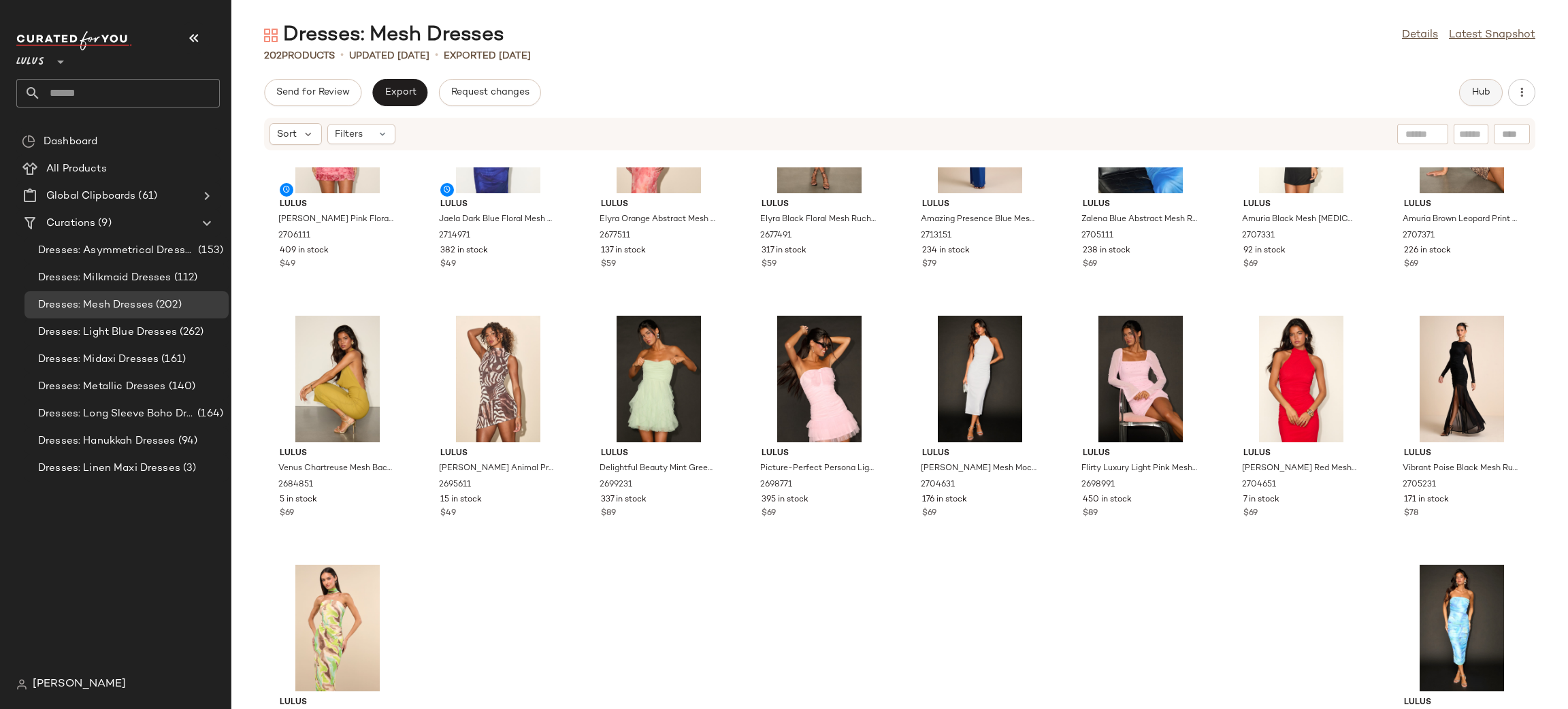
click at [1475, 94] on span "Hub" at bounding box center [1481, 93] width 19 height 11
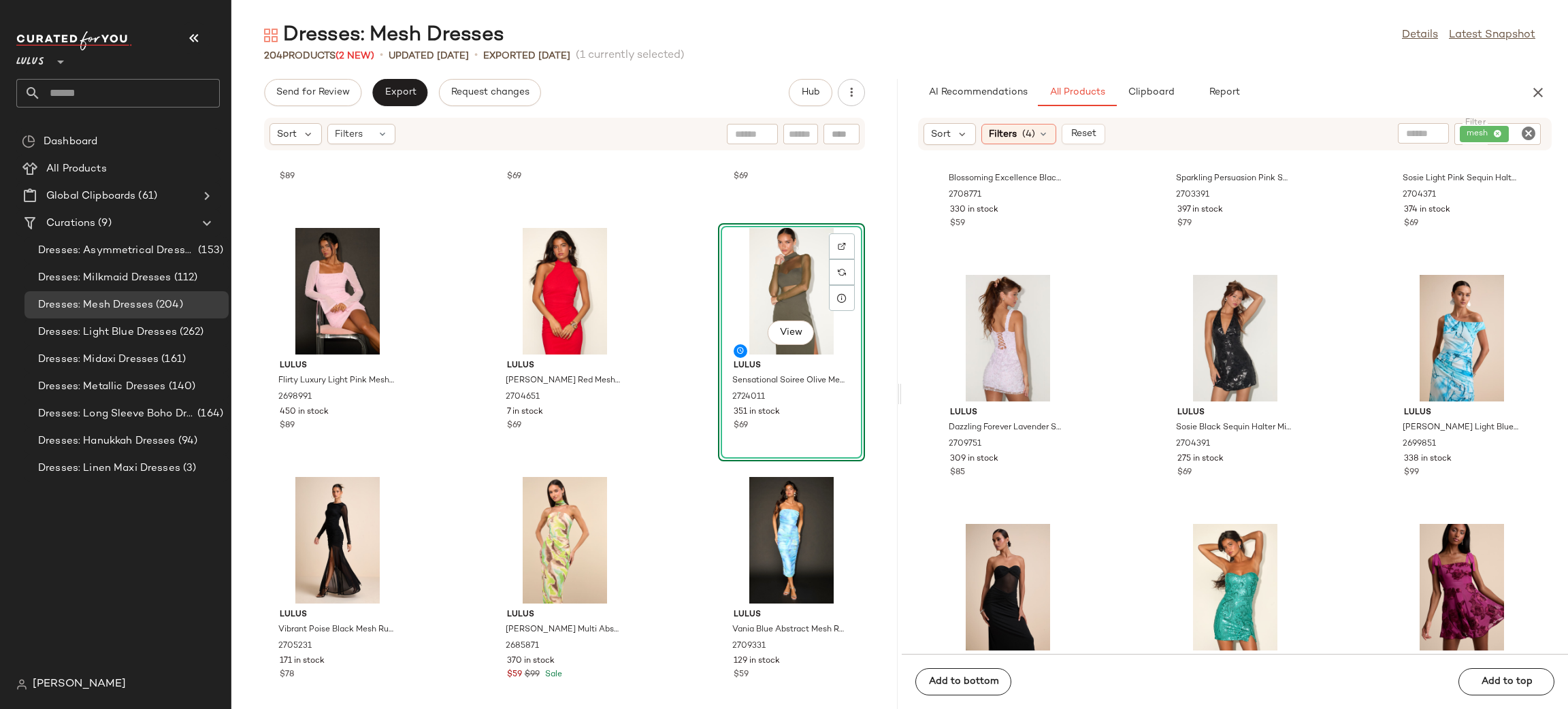
scroll to position [400, 0]
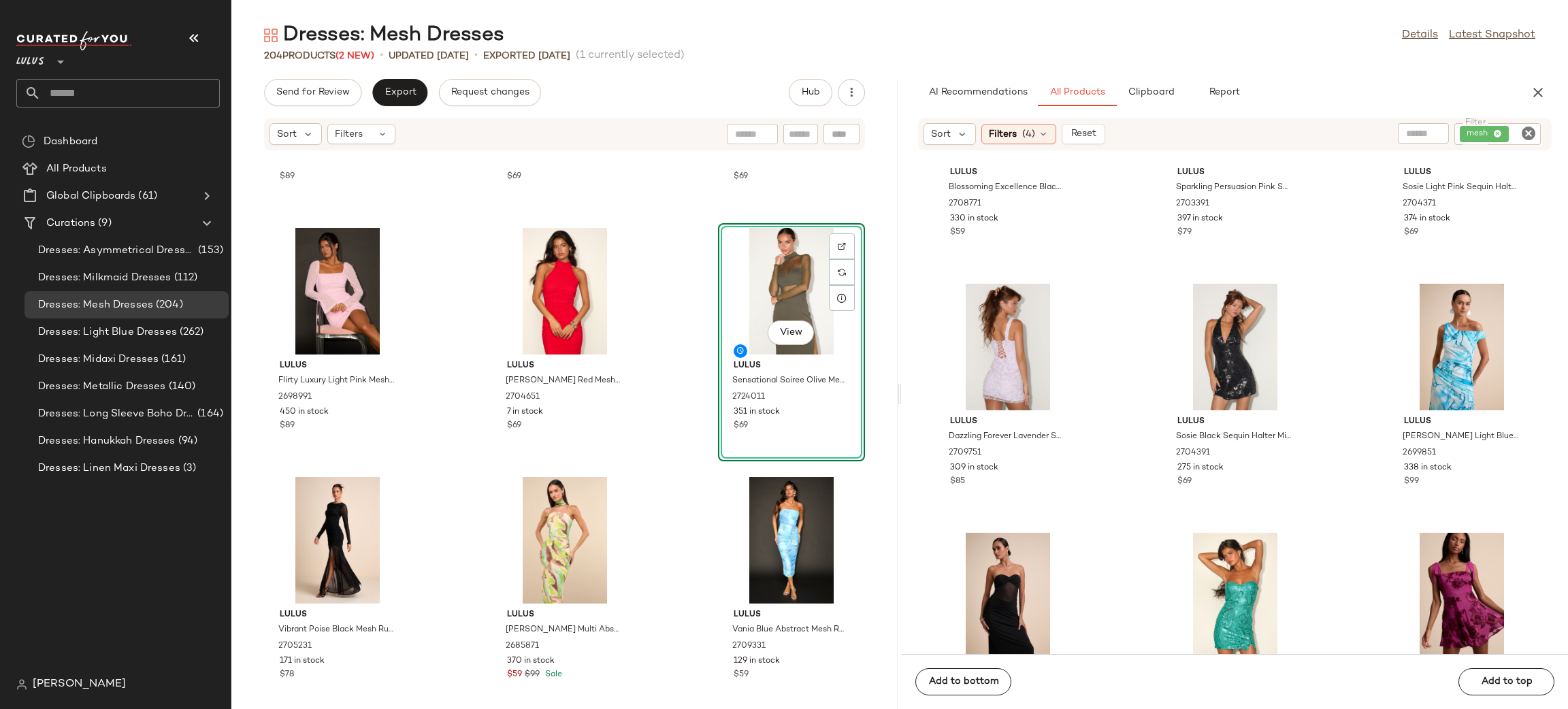
click at [995, 157] on div "Sort Filters (4) Reset Filter mesh Filter Lulus Blossoming Excellence Black Flo…" at bounding box center [1234, 386] width 667 height 537
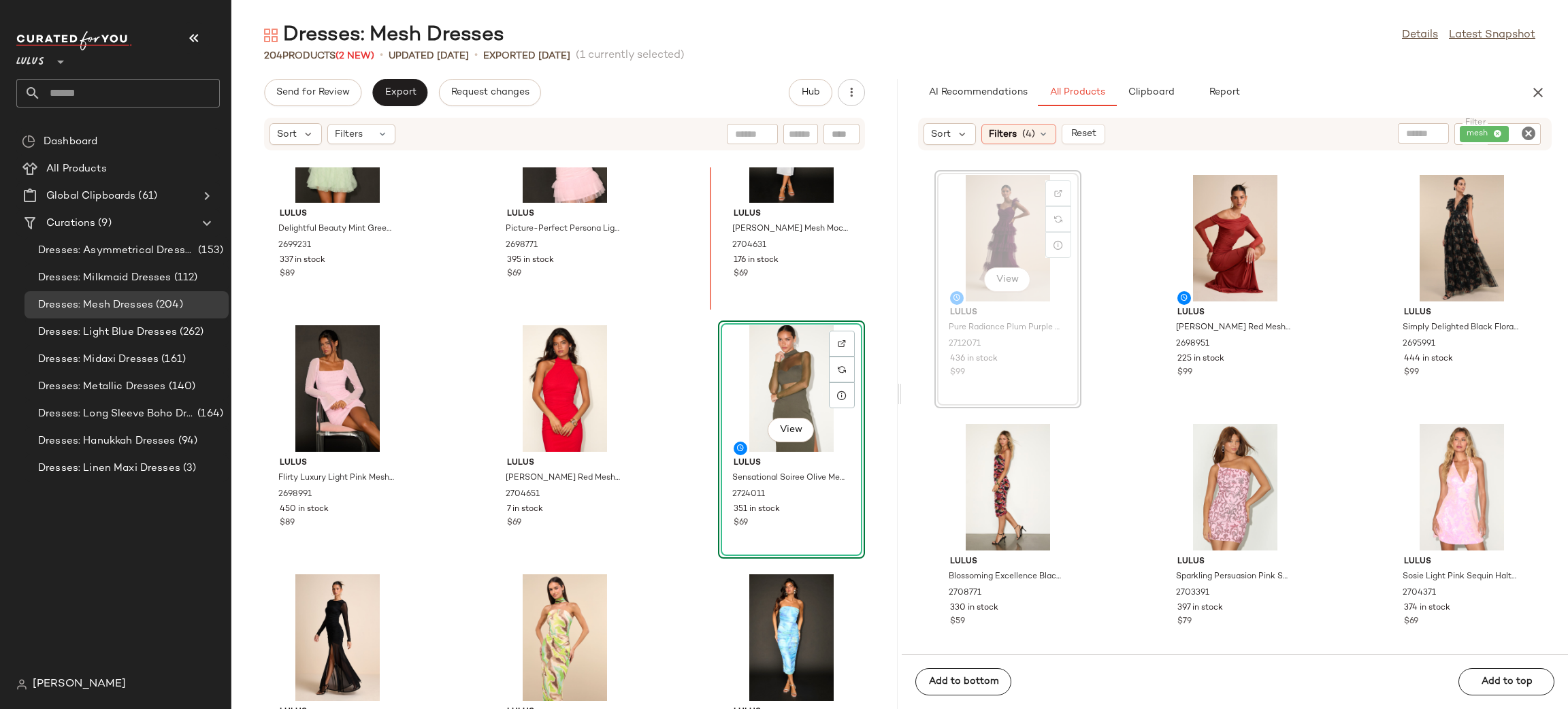
scroll to position [16287, 0]
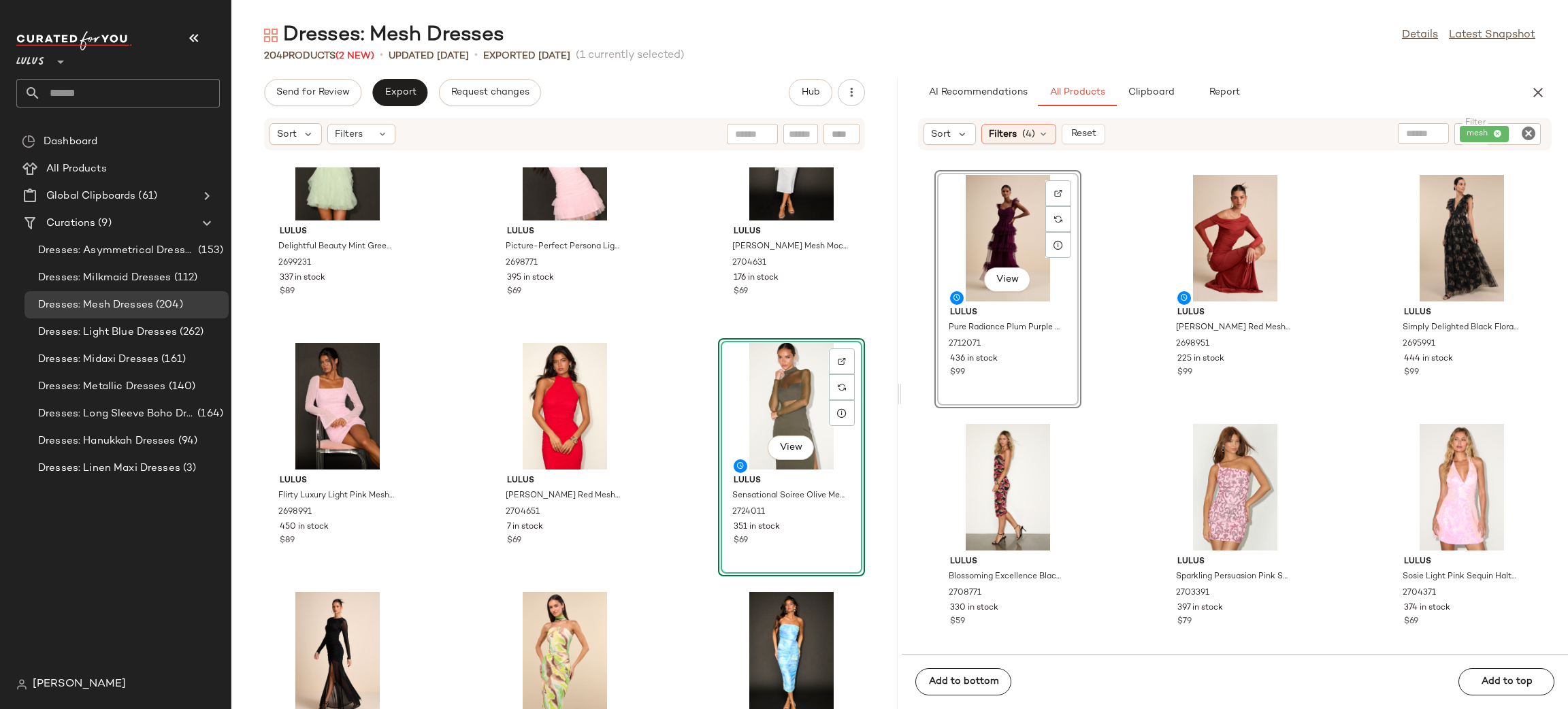
click at [733, 314] on div "Lulus Audra White Mesh Mock Neck Bodycon Midi Dress 2704631 176 in stock $69" at bounding box center [791, 208] width 144 height 236
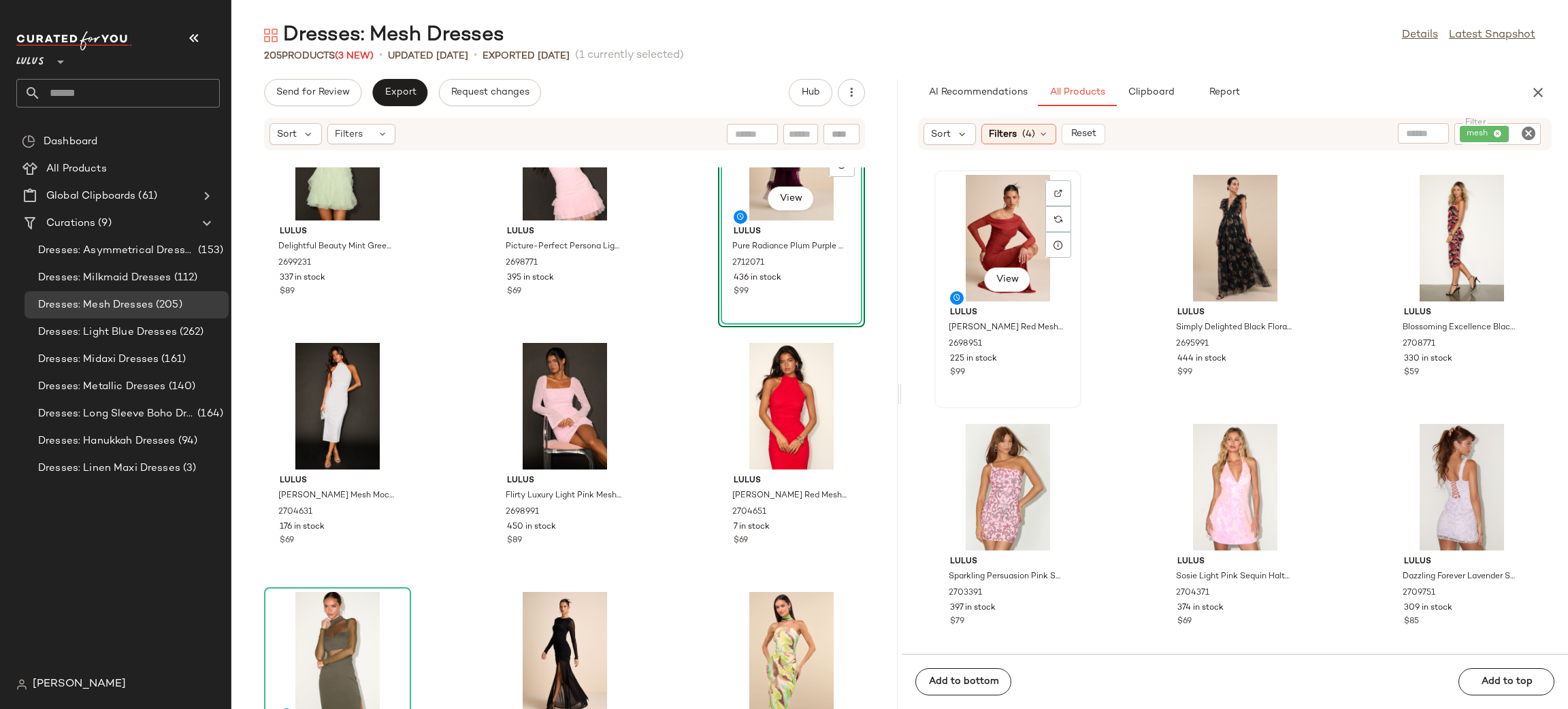
click at [1010, 231] on div "View" at bounding box center [1008, 238] width 138 height 127
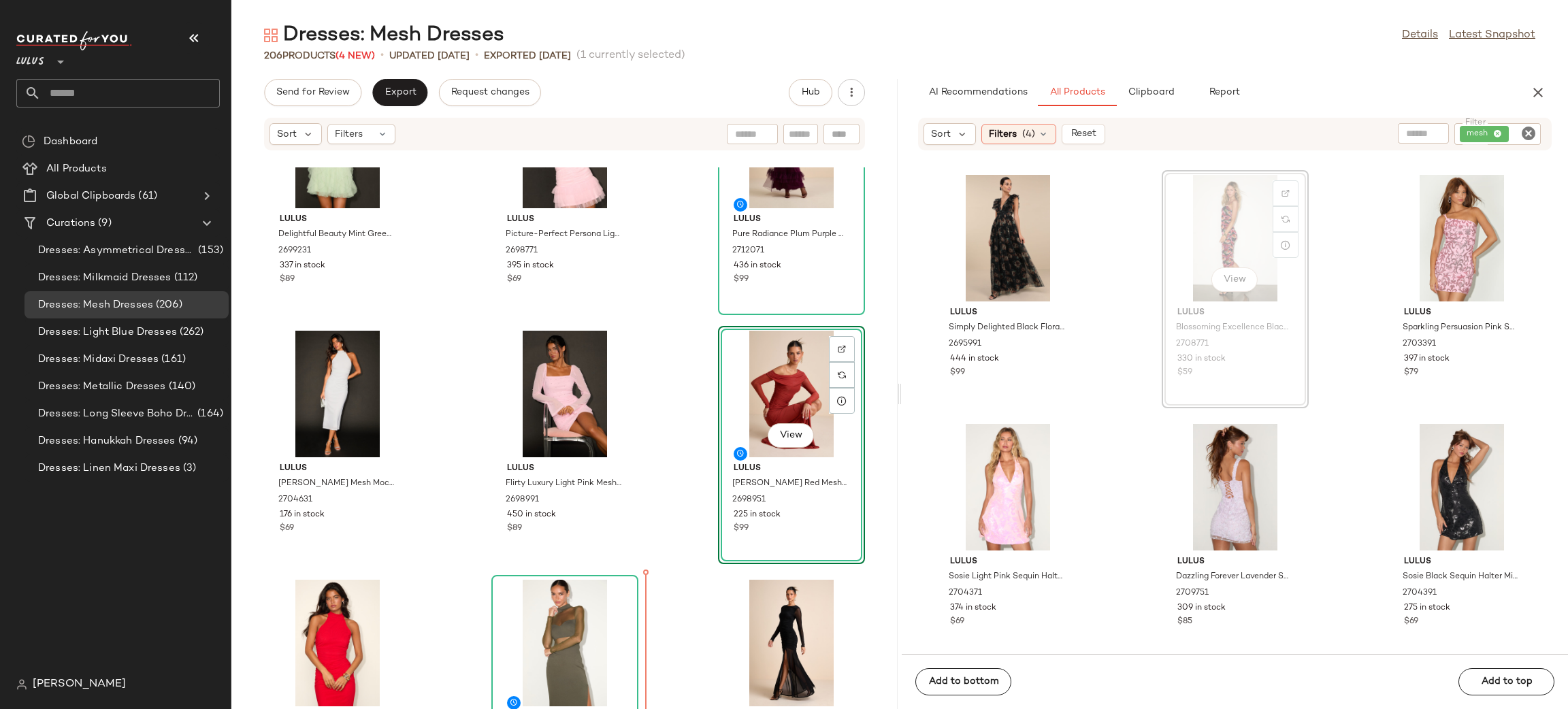
scroll to position [16311, 0]
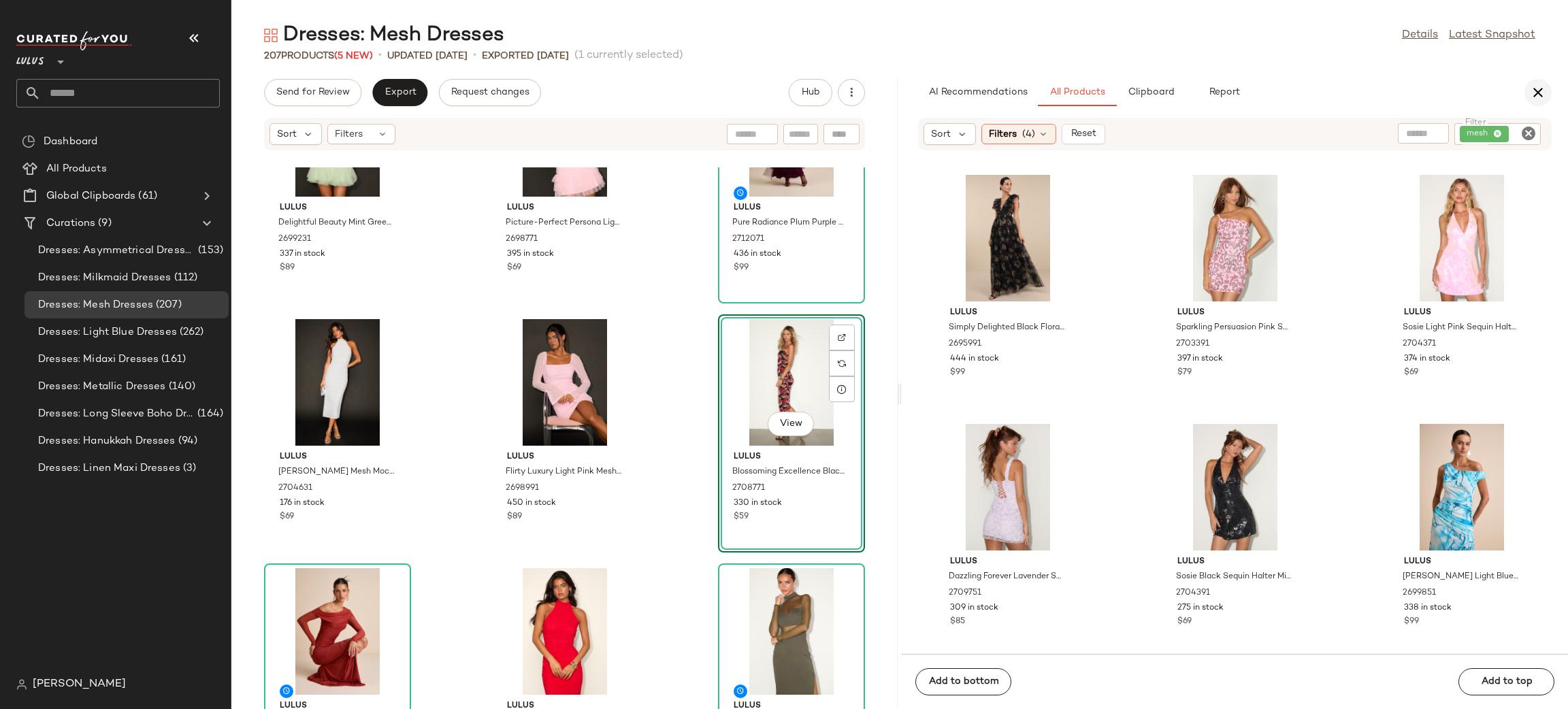
click at [1536, 94] on icon "button" at bounding box center [1538, 93] width 17 height 17
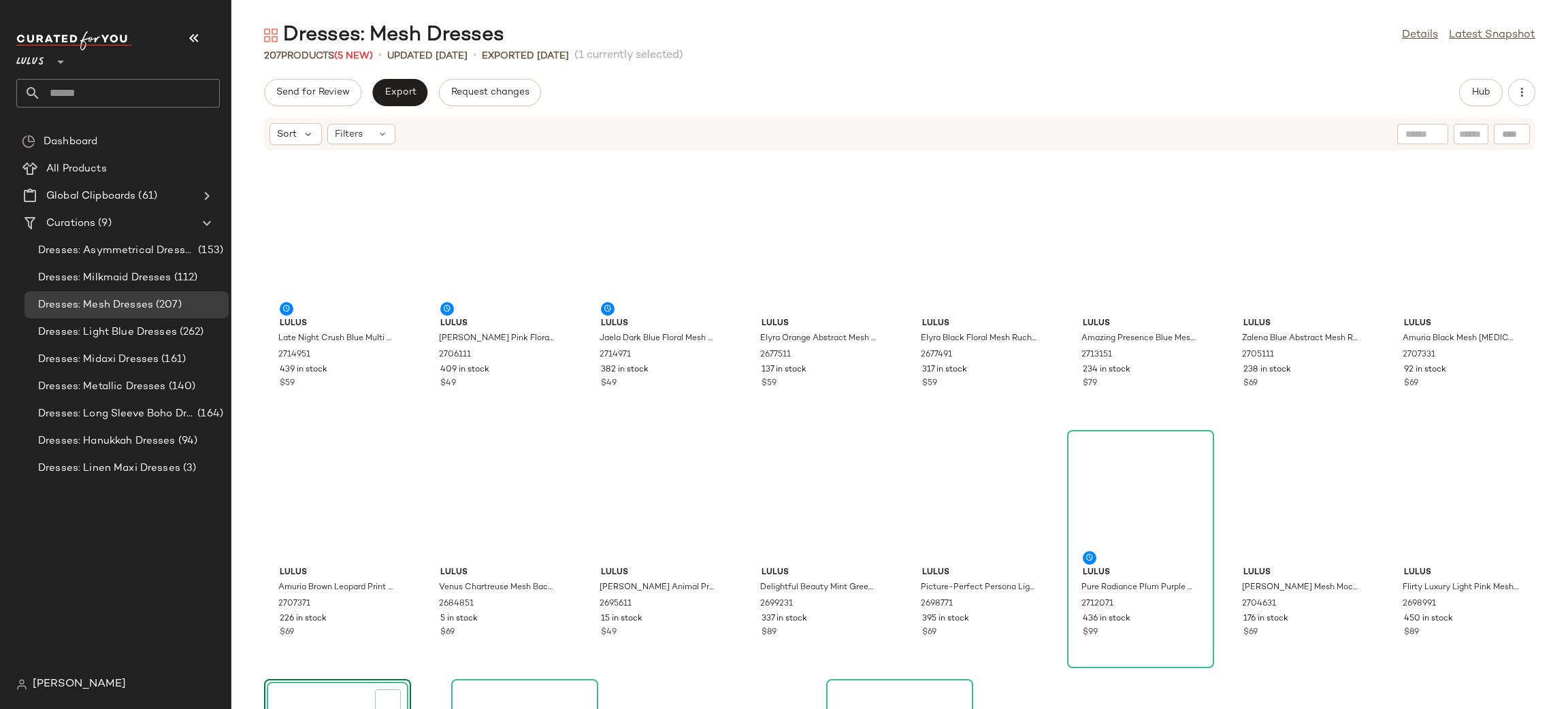
scroll to position [5731, 0]
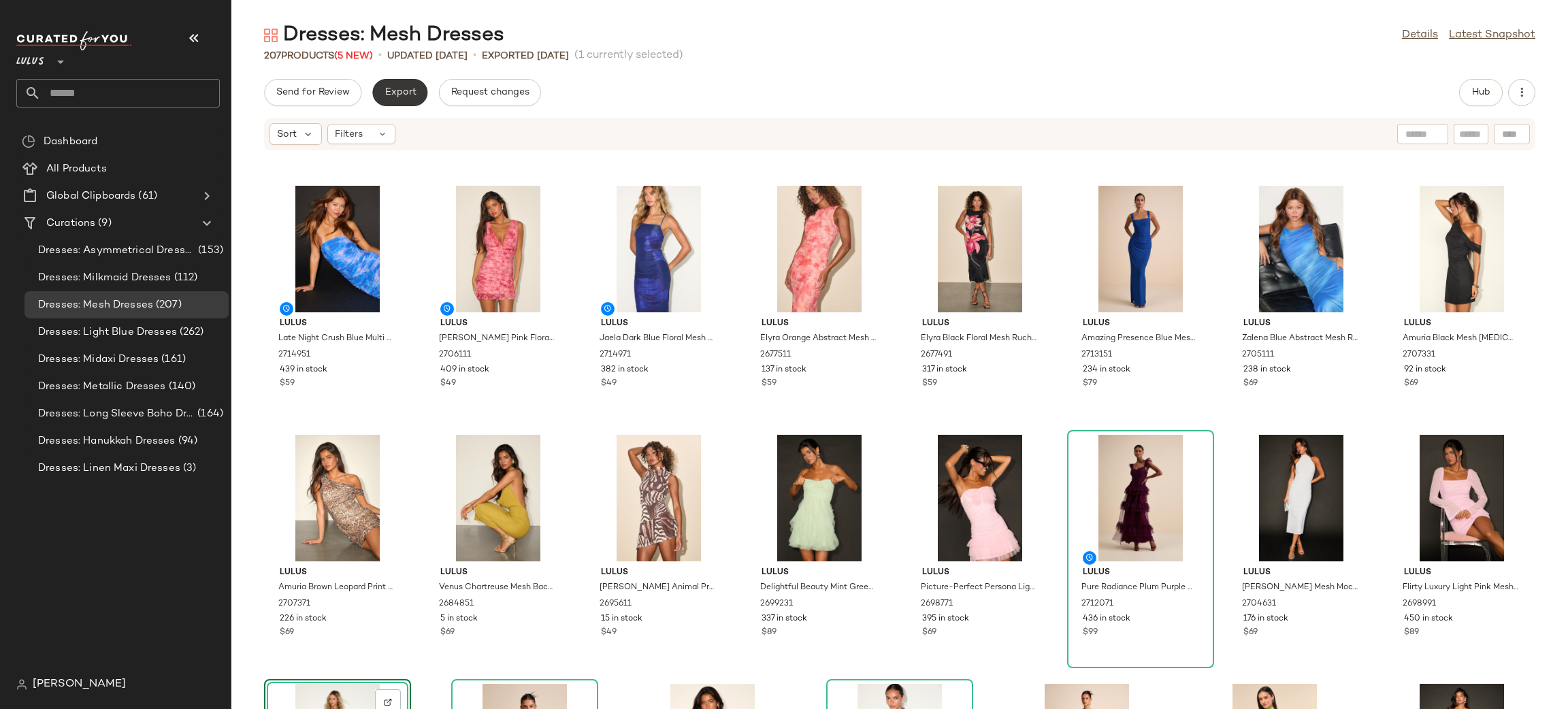
click at [383, 98] on button "Export" at bounding box center [400, 93] width 55 height 28
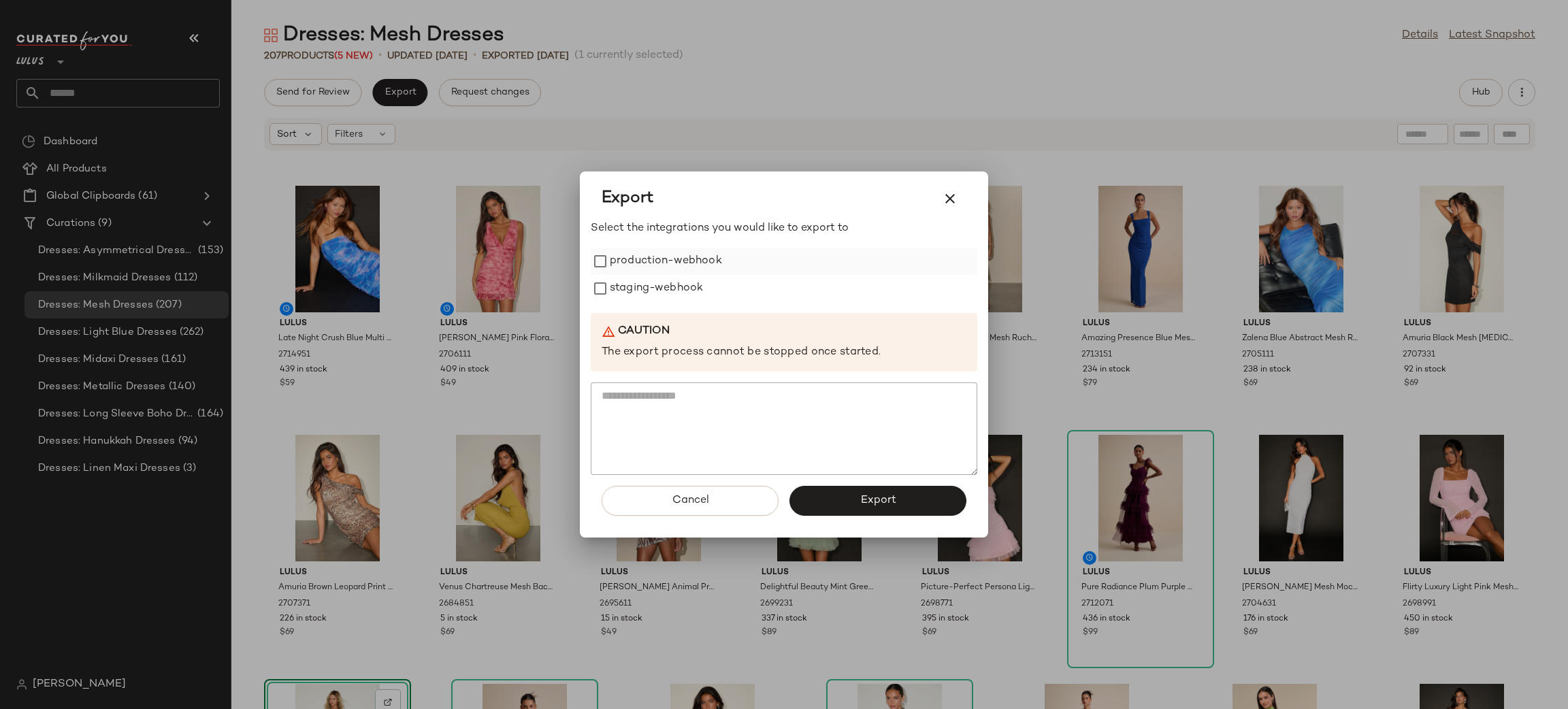
click at [687, 261] on label "production-webhook" at bounding box center [666, 261] width 112 height 28
click at [654, 303] on label "staging-webhook" at bounding box center [657, 289] width 94 height 28
click at [871, 508] on button "Export" at bounding box center [878, 501] width 177 height 30
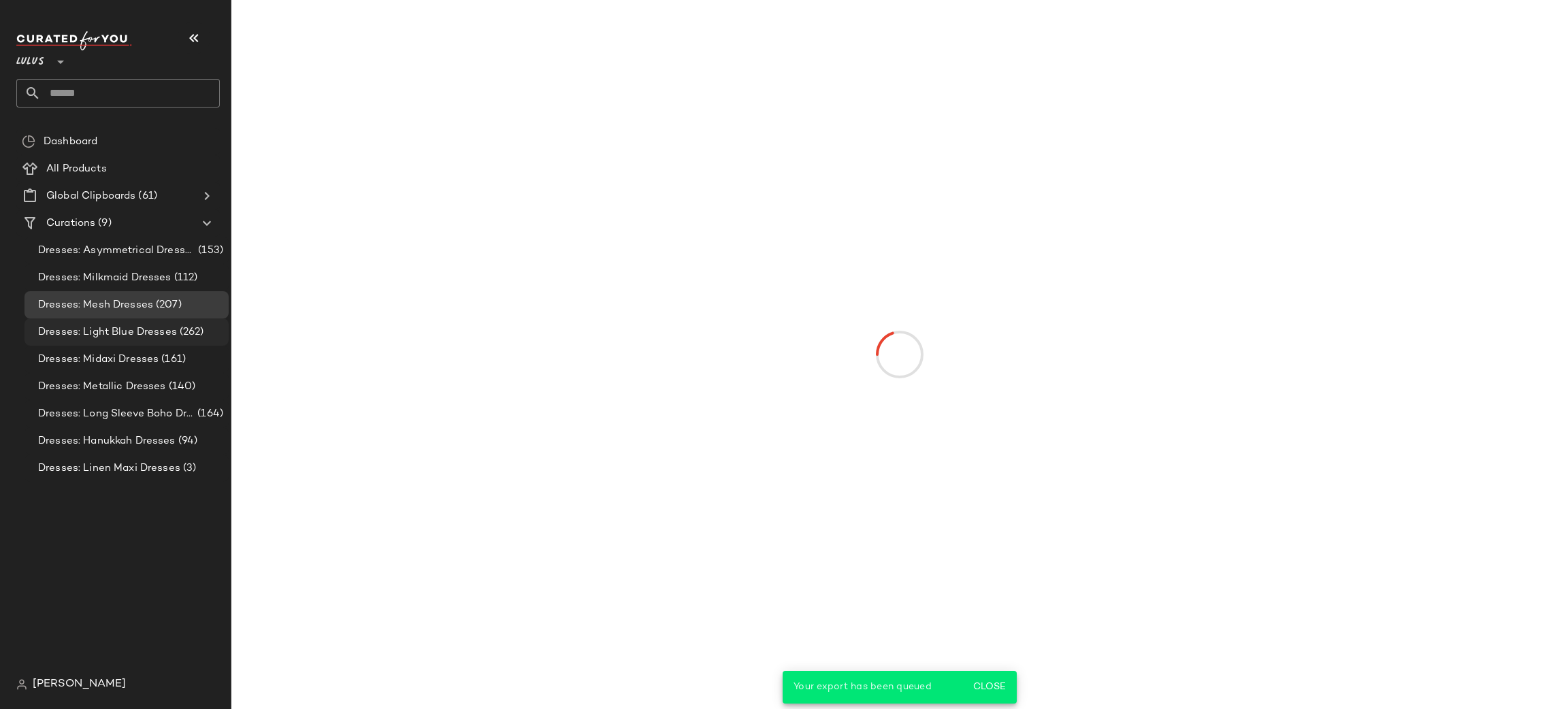
click at [168, 333] on span "Dresses: Light Blue Dresses" at bounding box center [107, 332] width 138 height 16
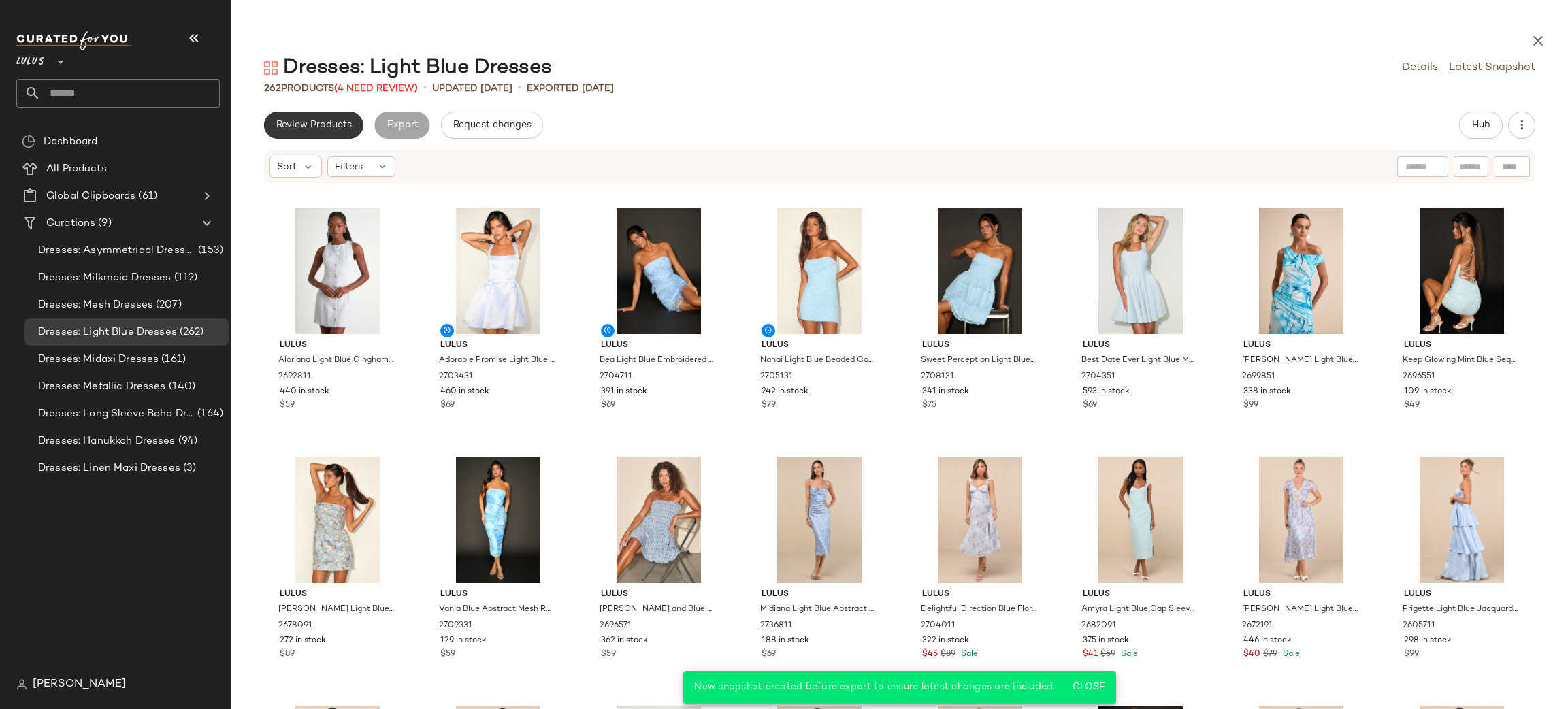
click at [310, 128] on span "Review Products" at bounding box center [314, 126] width 76 height 11
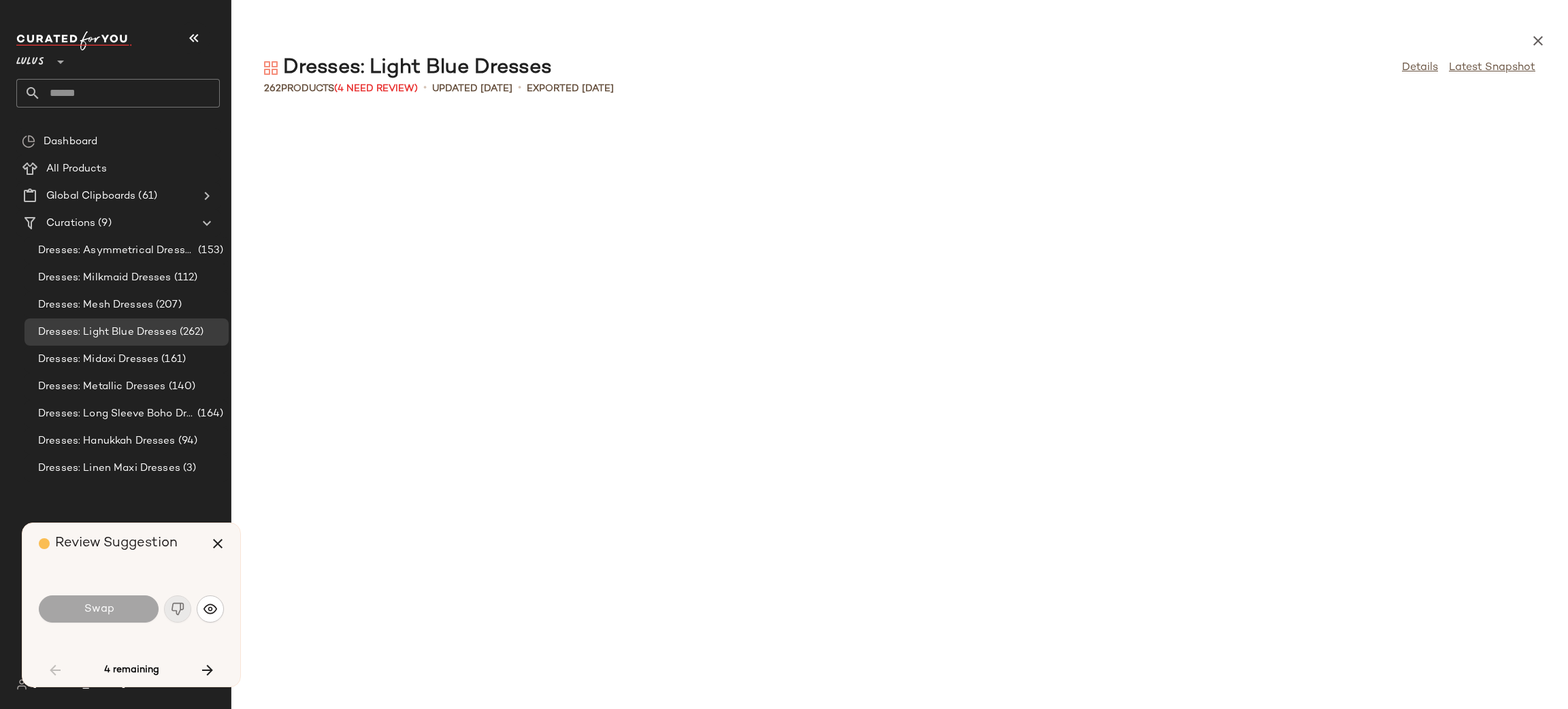
scroll to position [1245, 0]
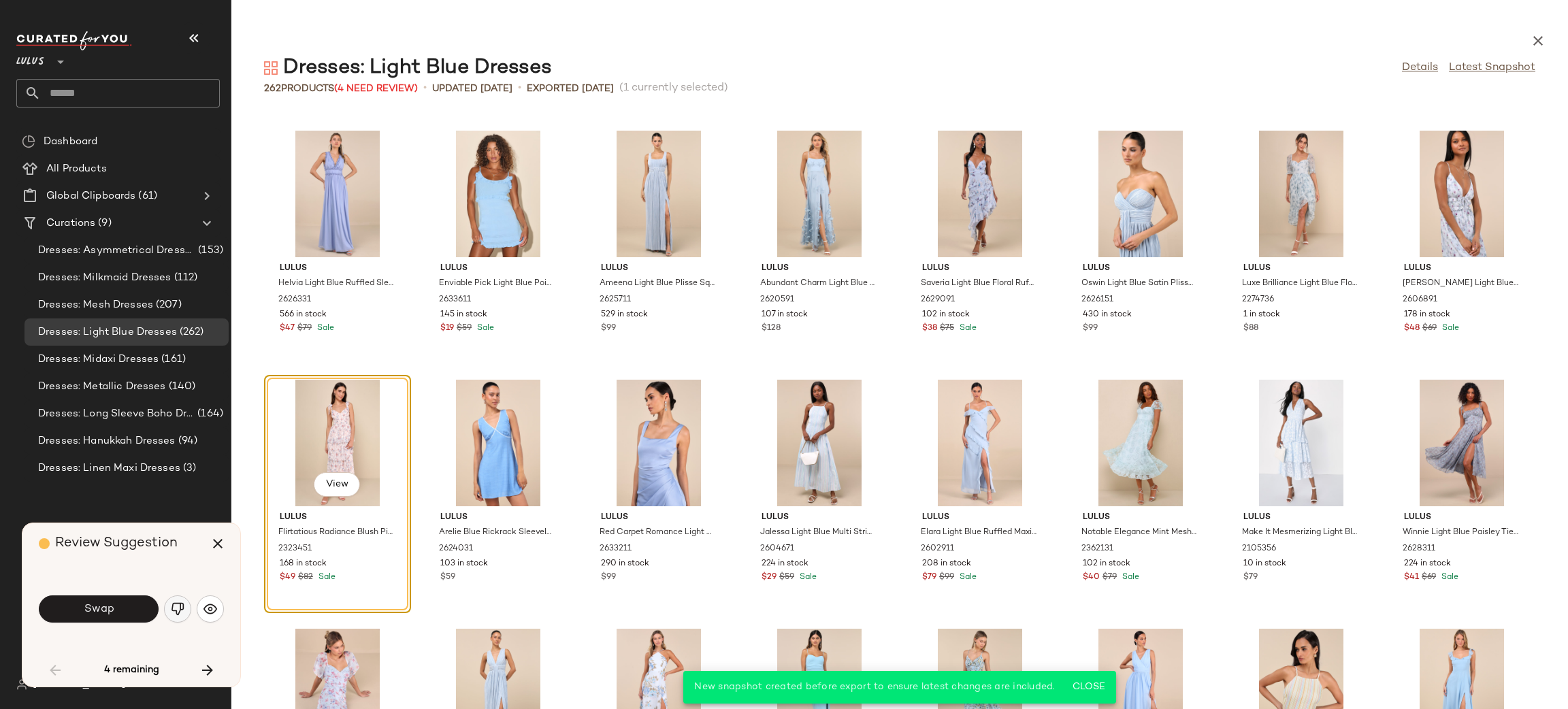
click at [174, 609] on img "button" at bounding box center [177, 609] width 14 height 14
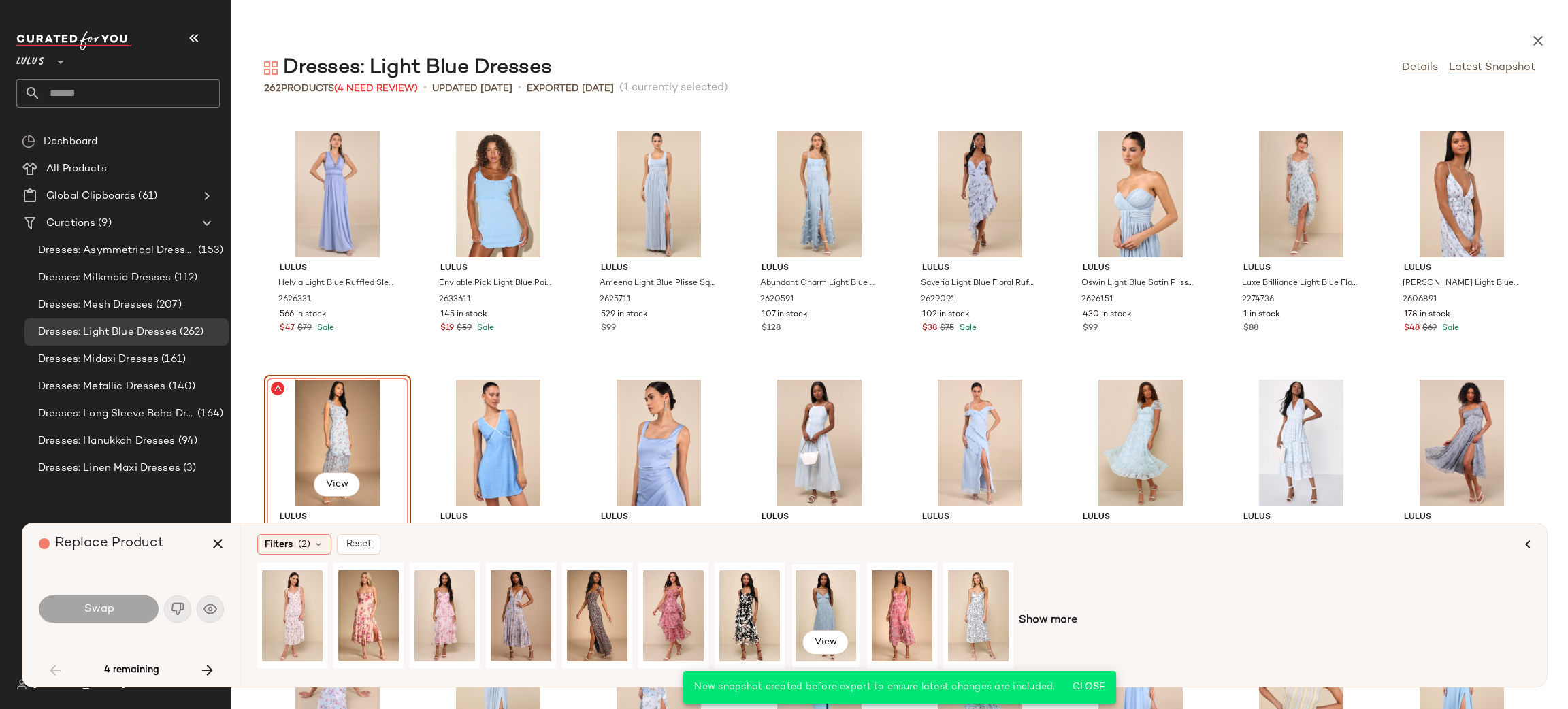
click at [792, 611] on div "View" at bounding box center [825, 615] width 67 height 104
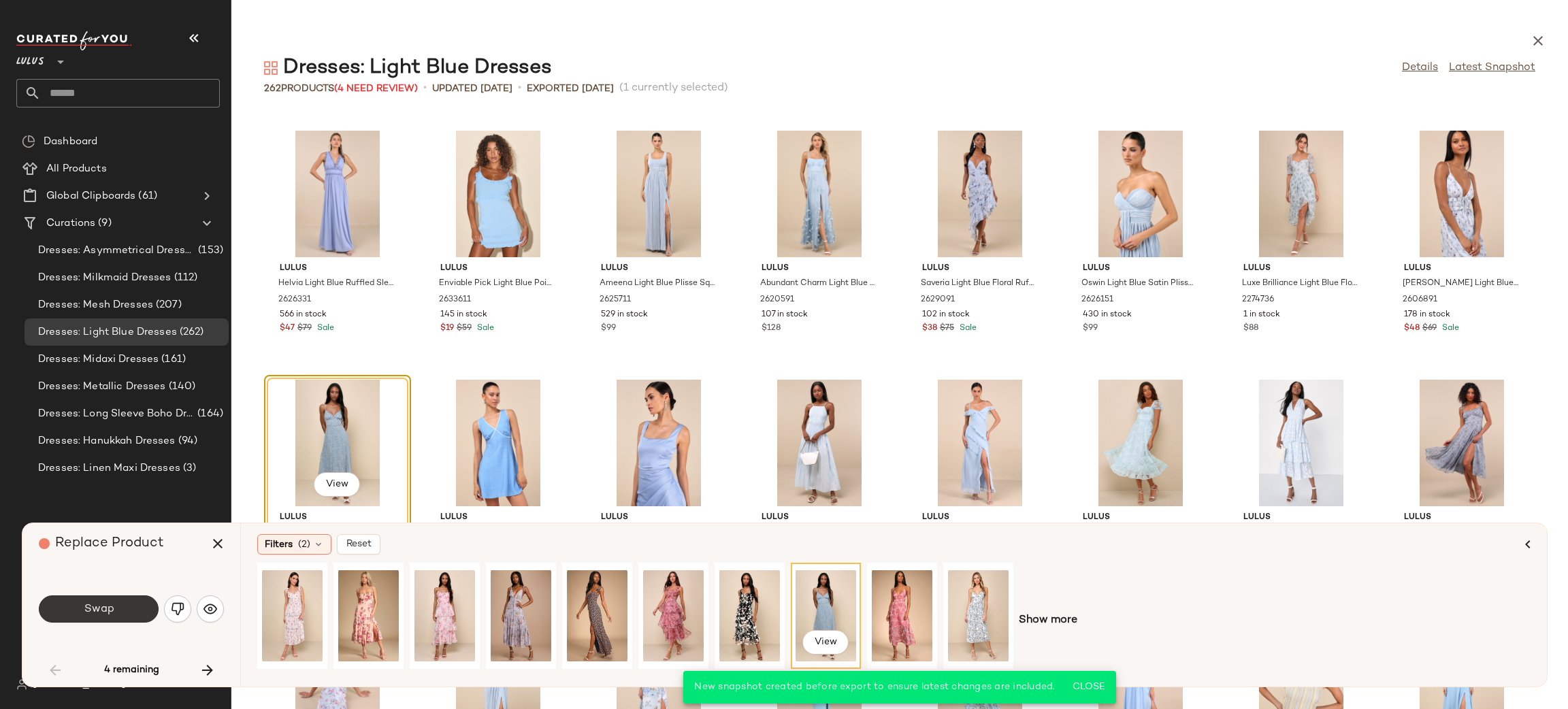
click at [94, 614] on span "Swap" at bounding box center [98, 610] width 30 height 13
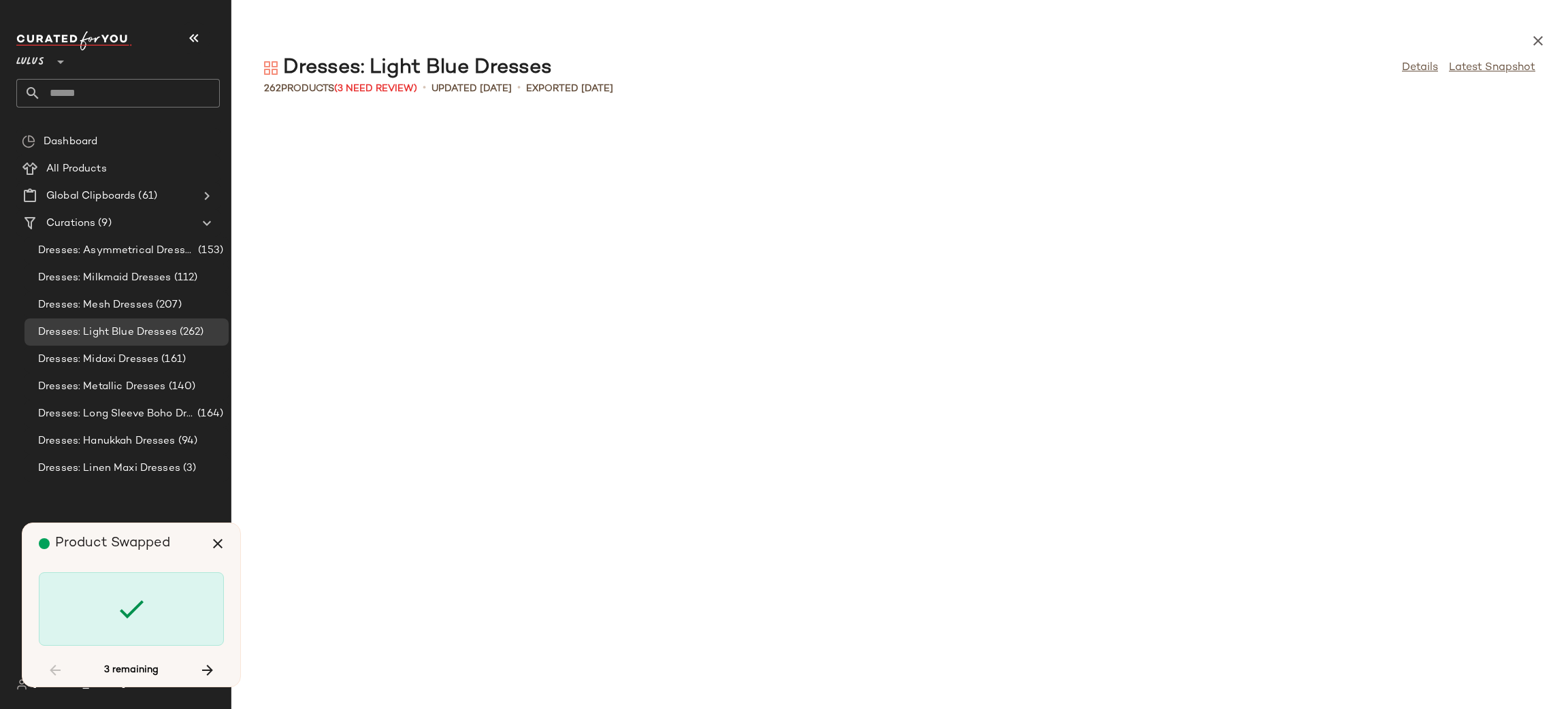
scroll to position [4484, 0]
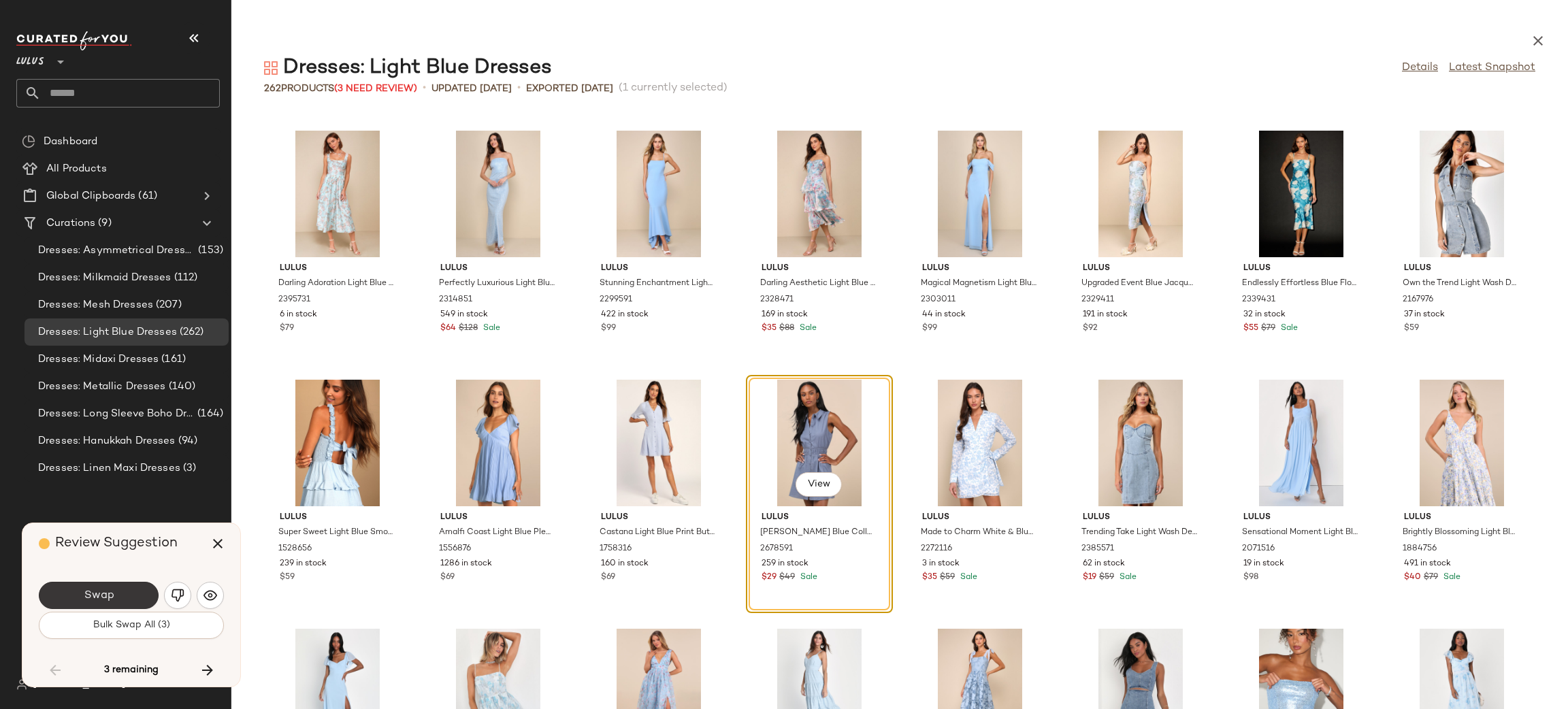
click at [106, 593] on span "Swap" at bounding box center [98, 596] width 30 height 13
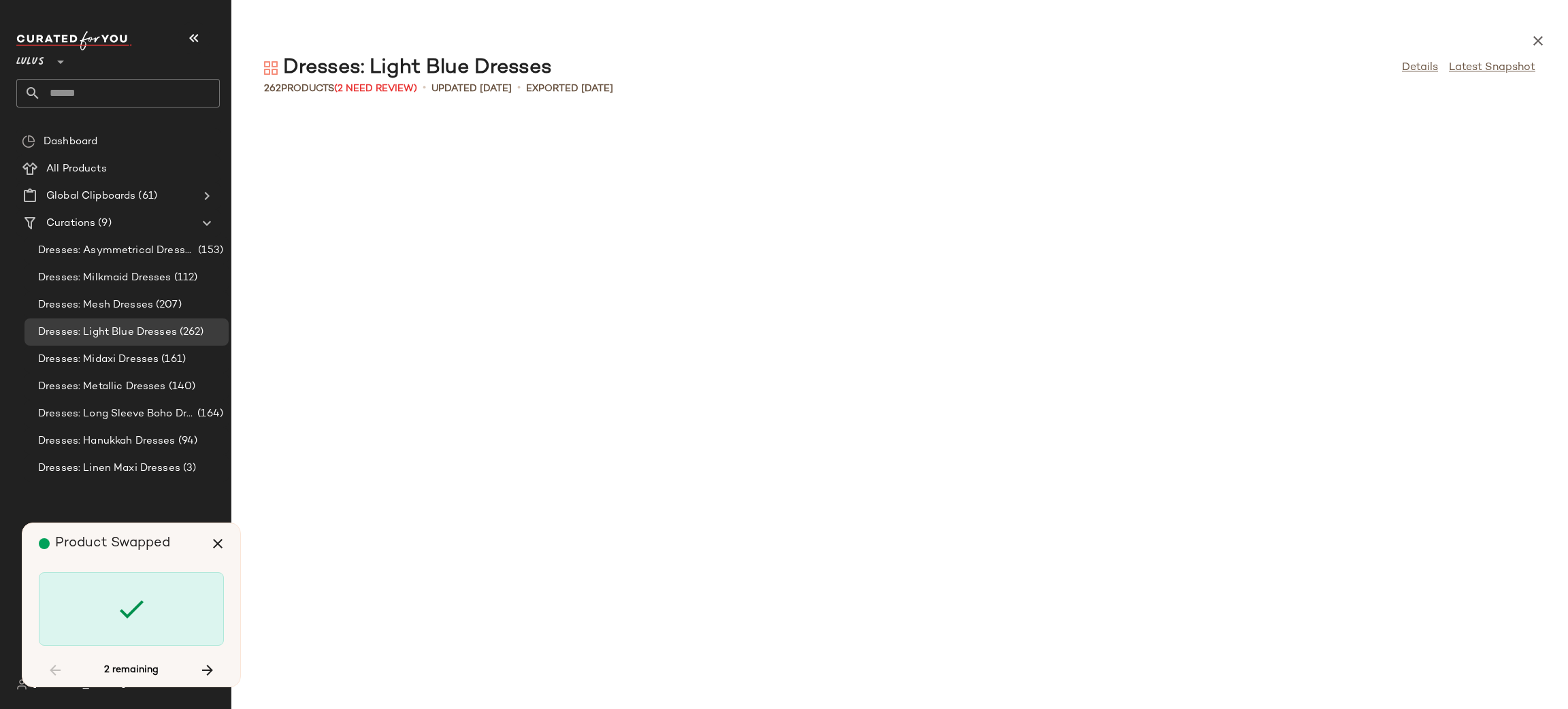
scroll to position [5980, 0]
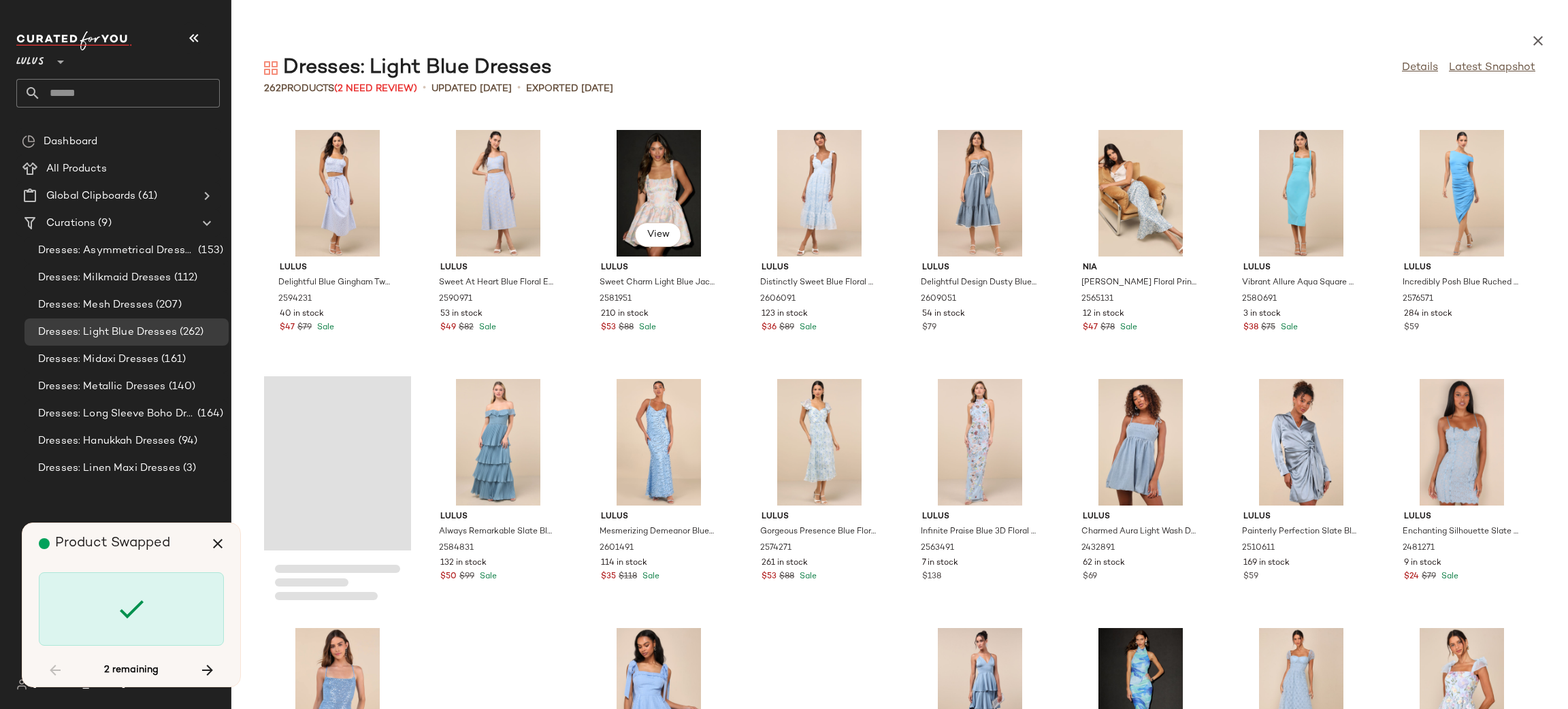
click at [647, 226] on button "View" at bounding box center [657, 235] width 46 height 25
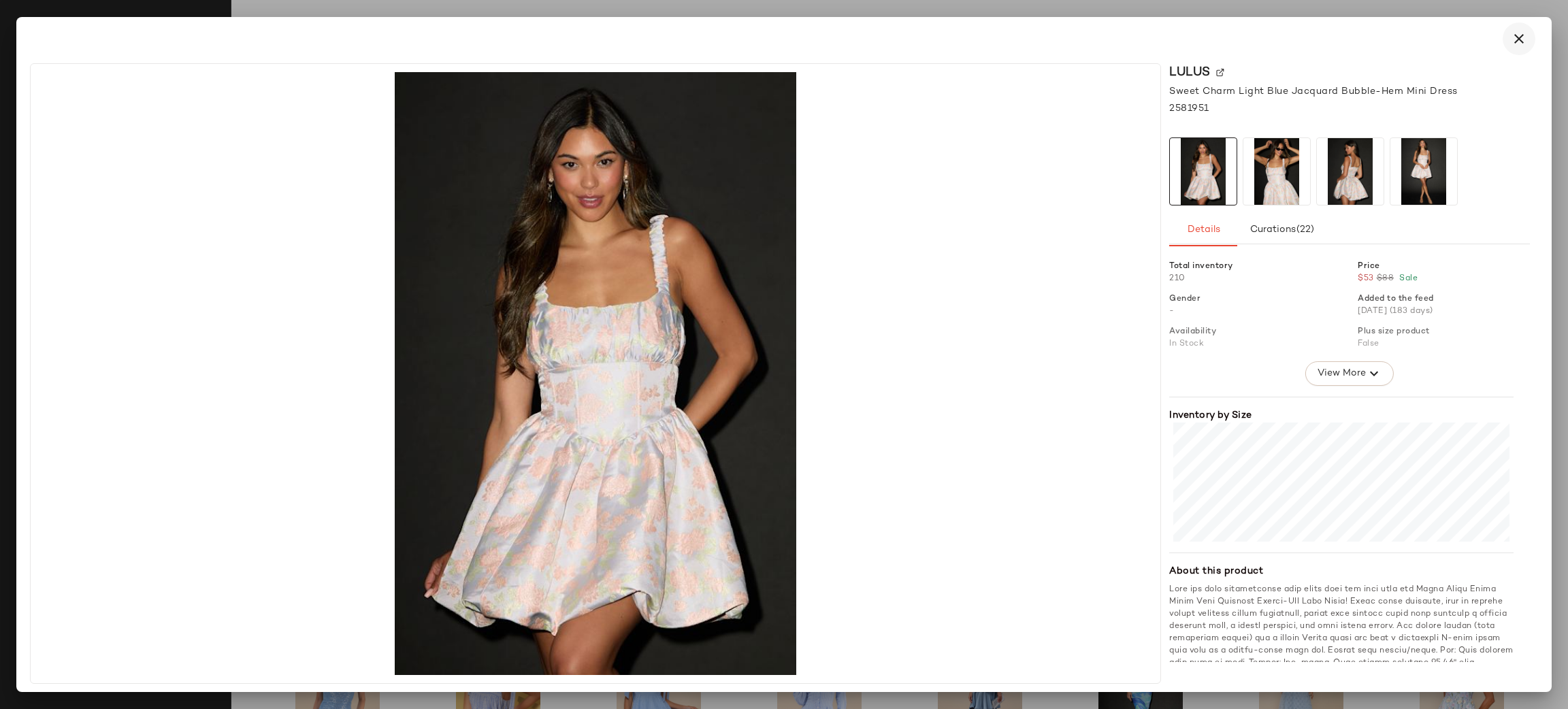
click at [1519, 38] on icon "button" at bounding box center [1519, 39] width 17 height 17
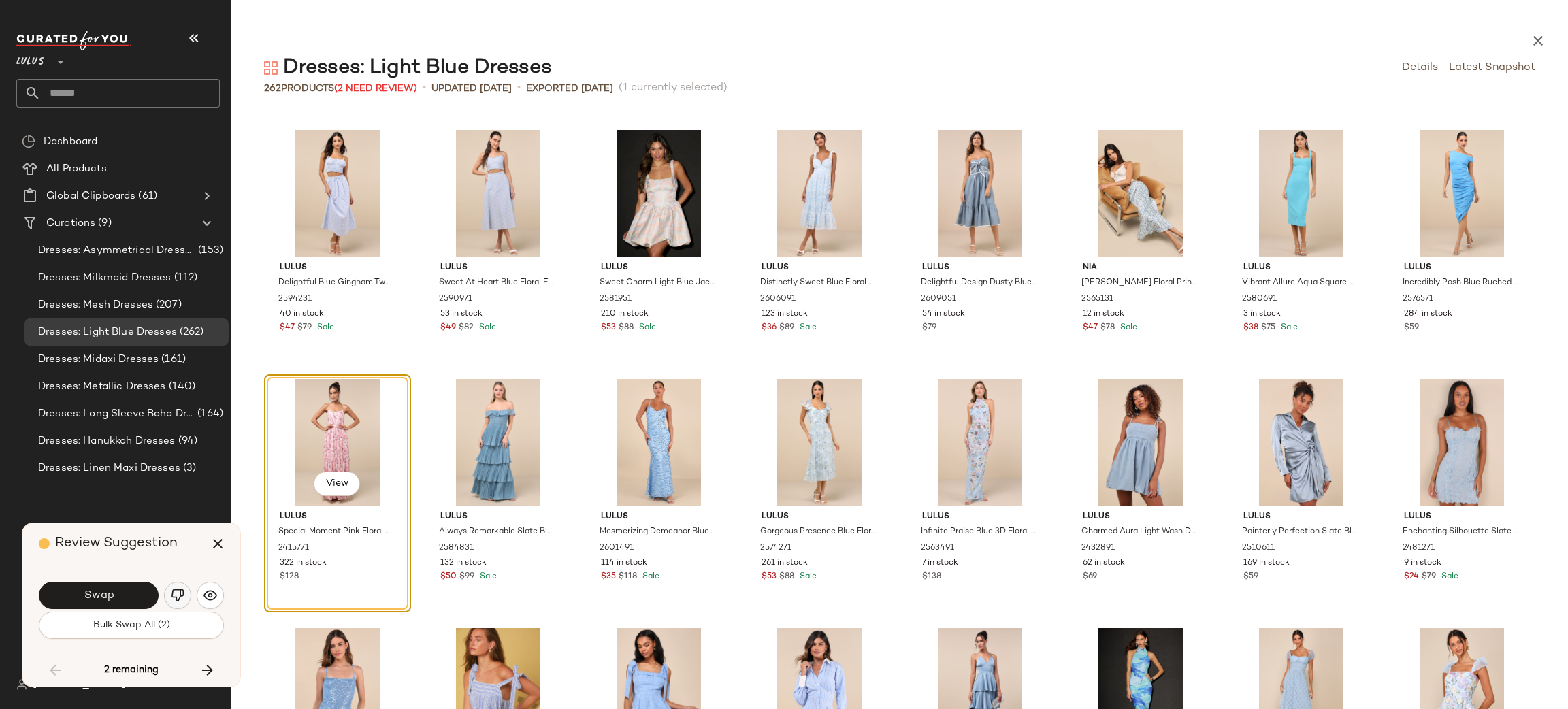
click at [176, 604] on button "button" at bounding box center [178, 596] width 28 height 28
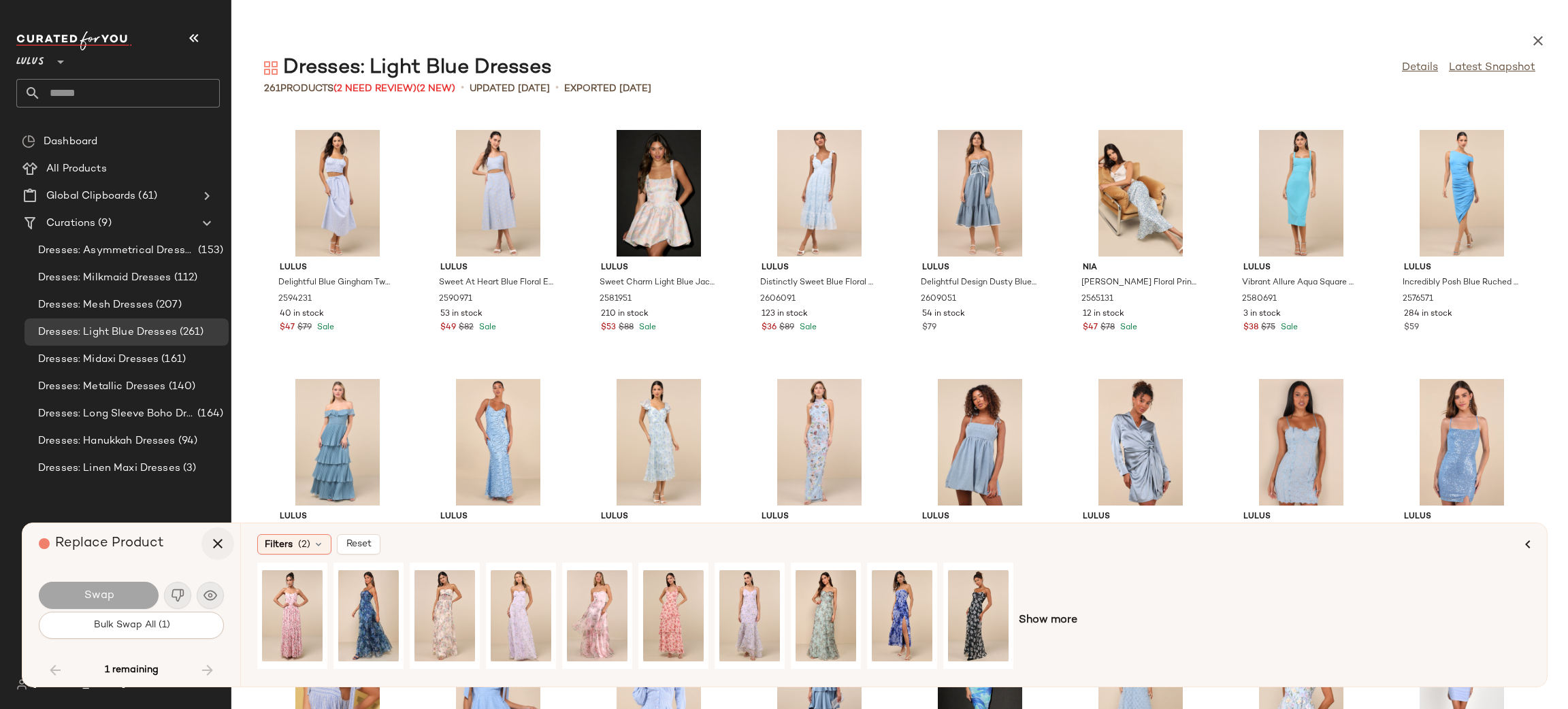
click at [207, 543] on button "button" at bounding box center [218, 544] width 33 height 33
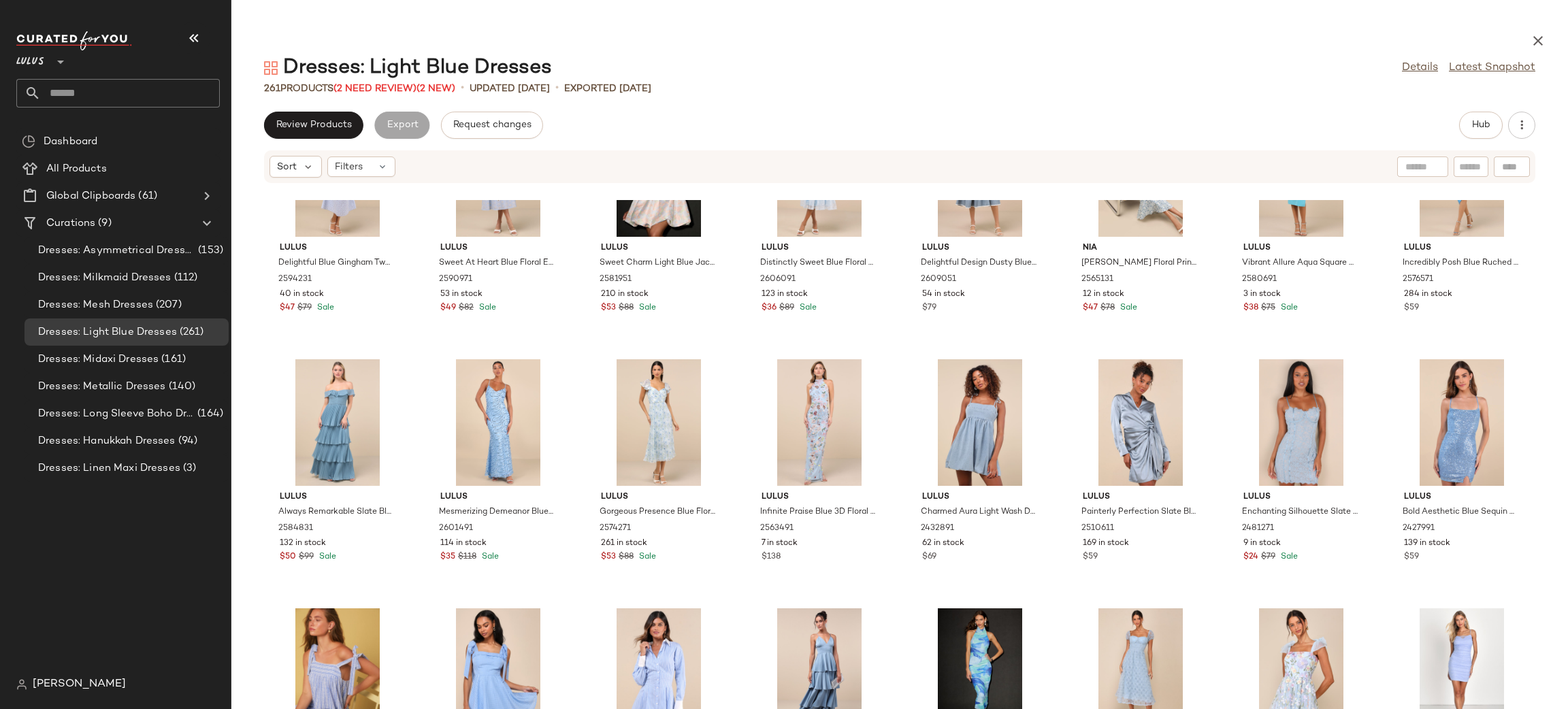
scroll to position [6090, 0]
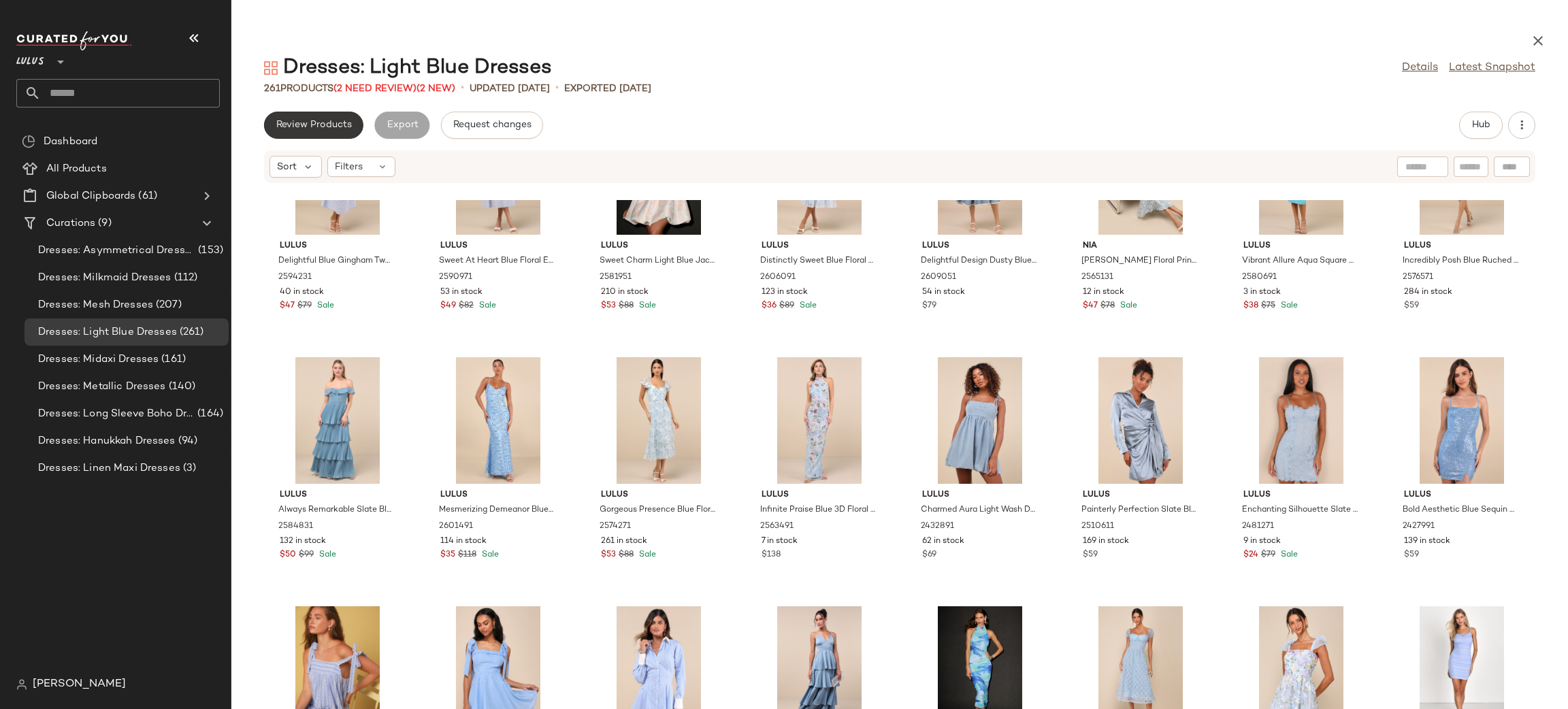
click at [293, 122] on span "Review Products" at bounding box center [314, 126] width 76 height 11
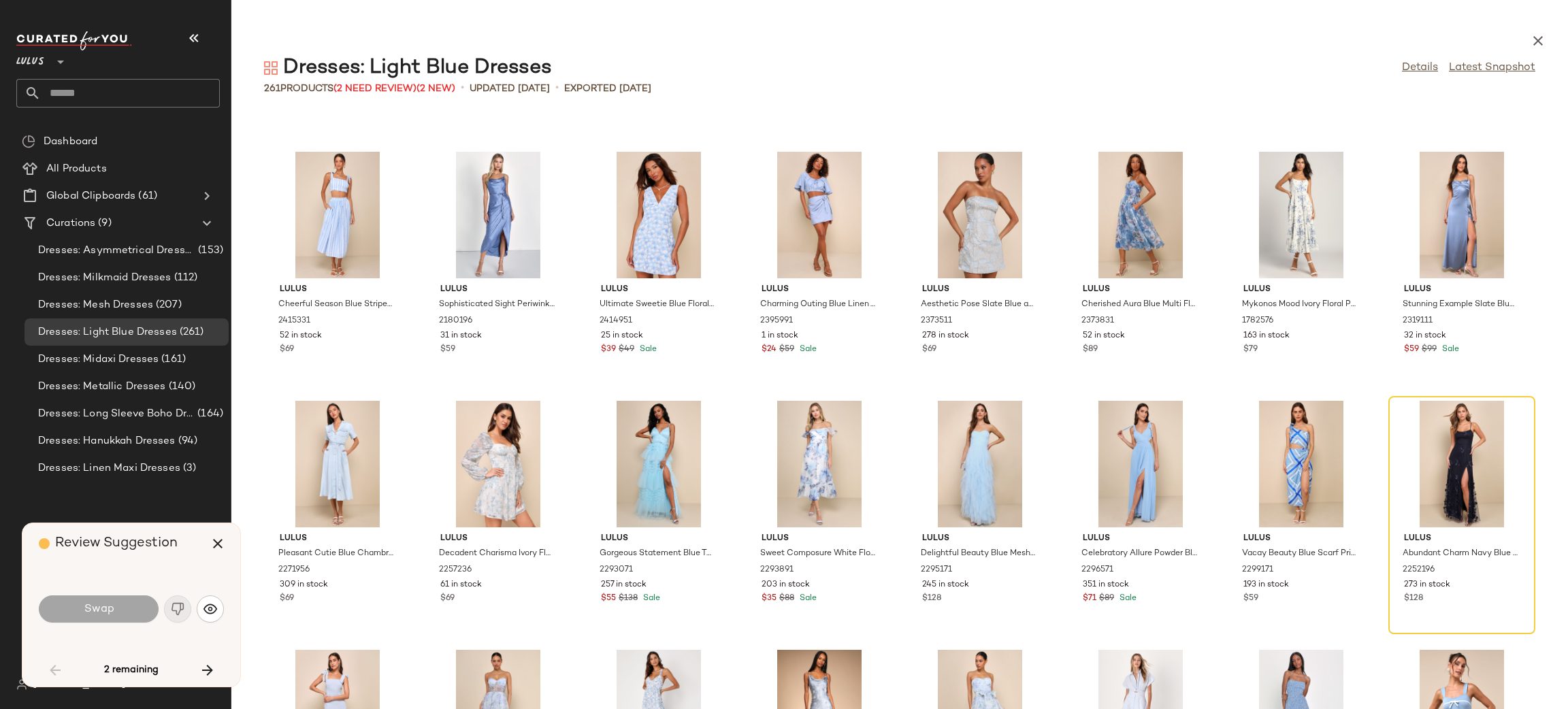
scroll to position [6706, 0]
click at [1435, 449] on div "View" at bounding box center [1462, 464] width 138 height 127
click at [205, 665] on icon "button" at bounding box center [207, 670] width 17 height 17
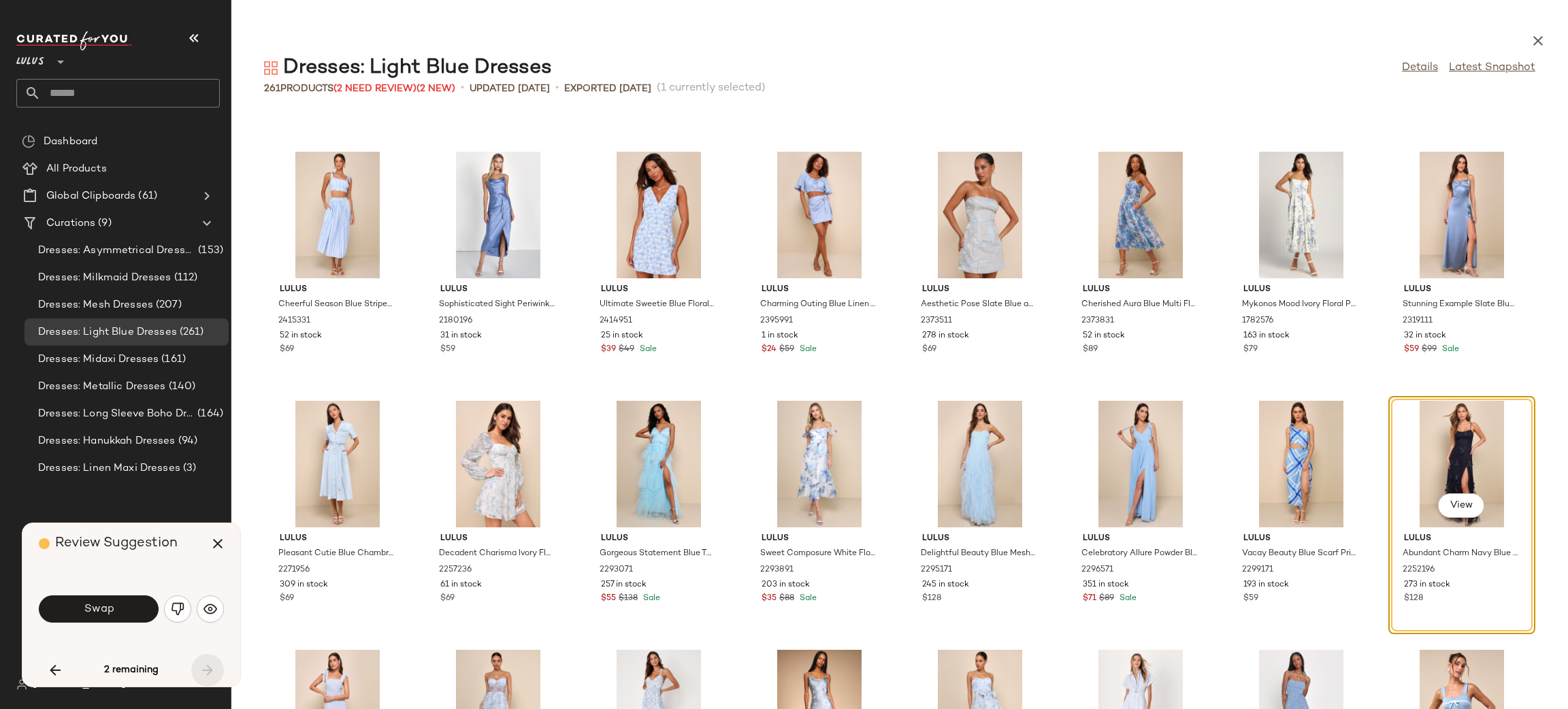
scroll to position [6727, 0]
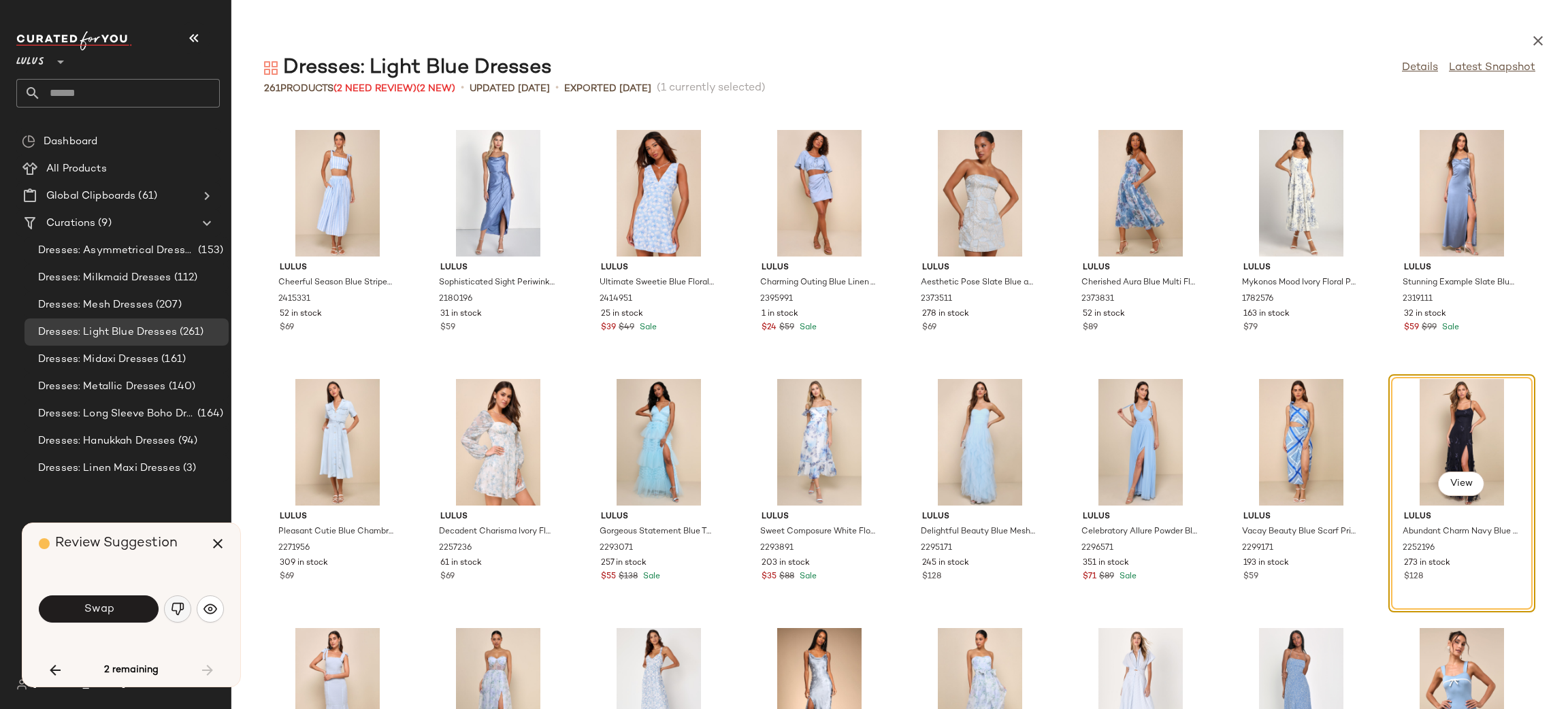
click at [174, 609] on img "button" at bounding box center [177, 609] width 14 height 14
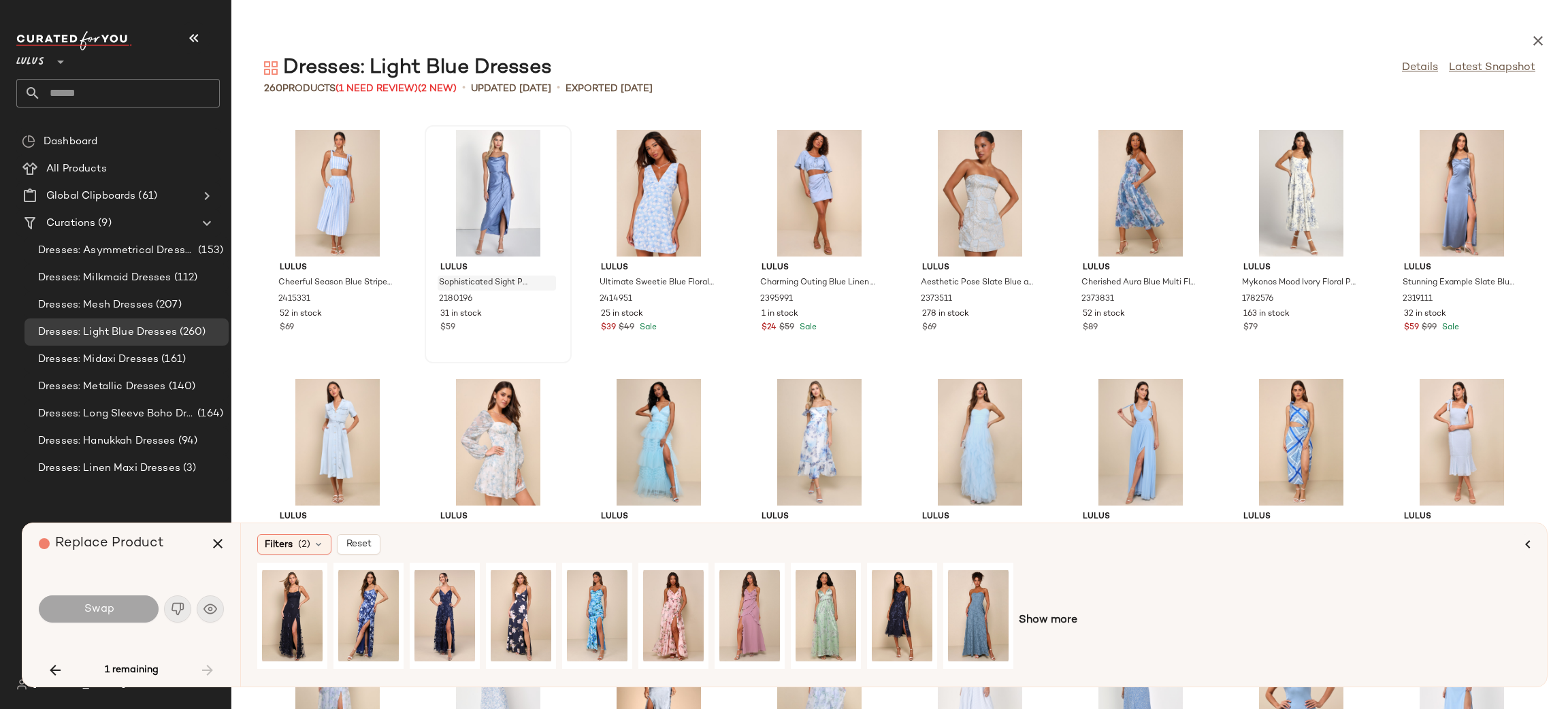
scroll to position [6315, 0]
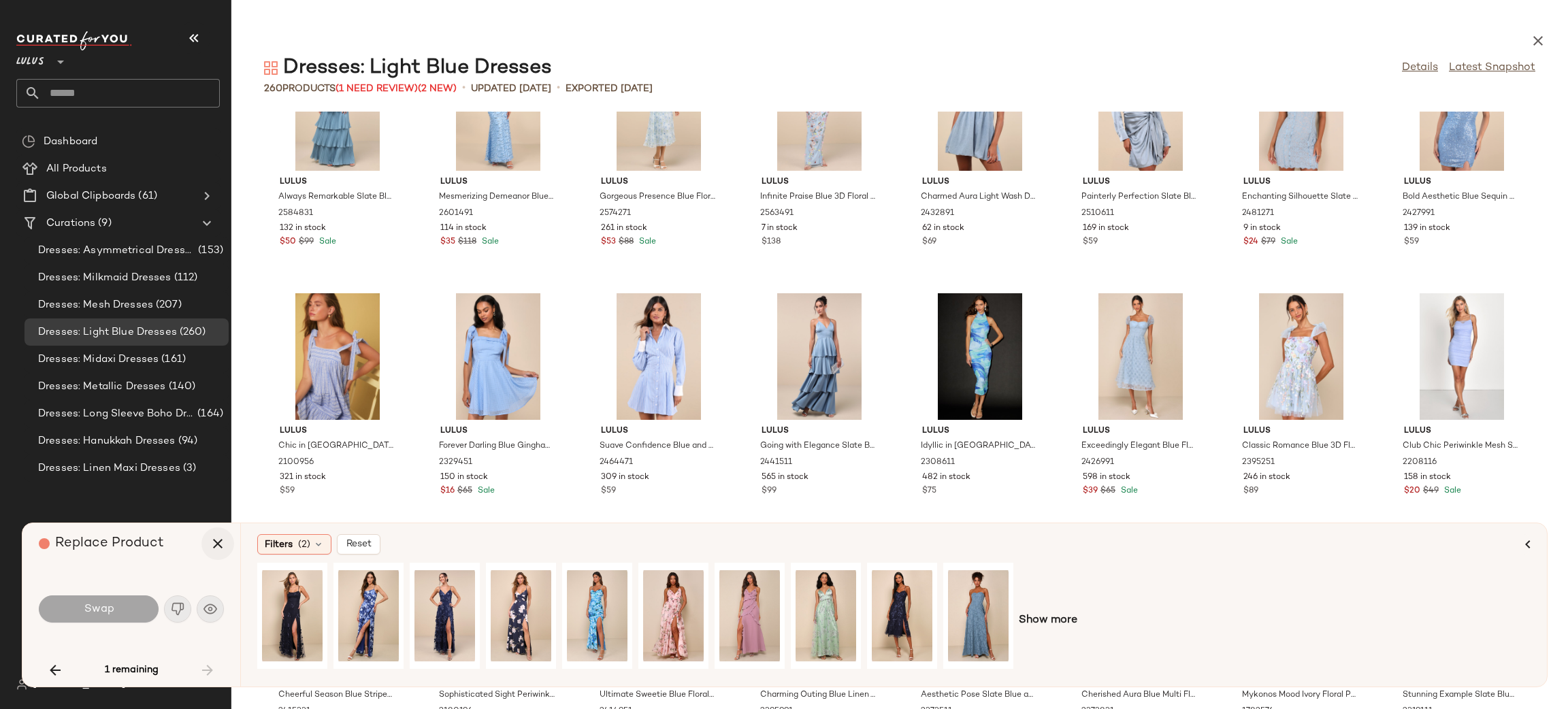
click at [211, 547] on icon "button" at bounding box center [218, 544] width 17 height 17
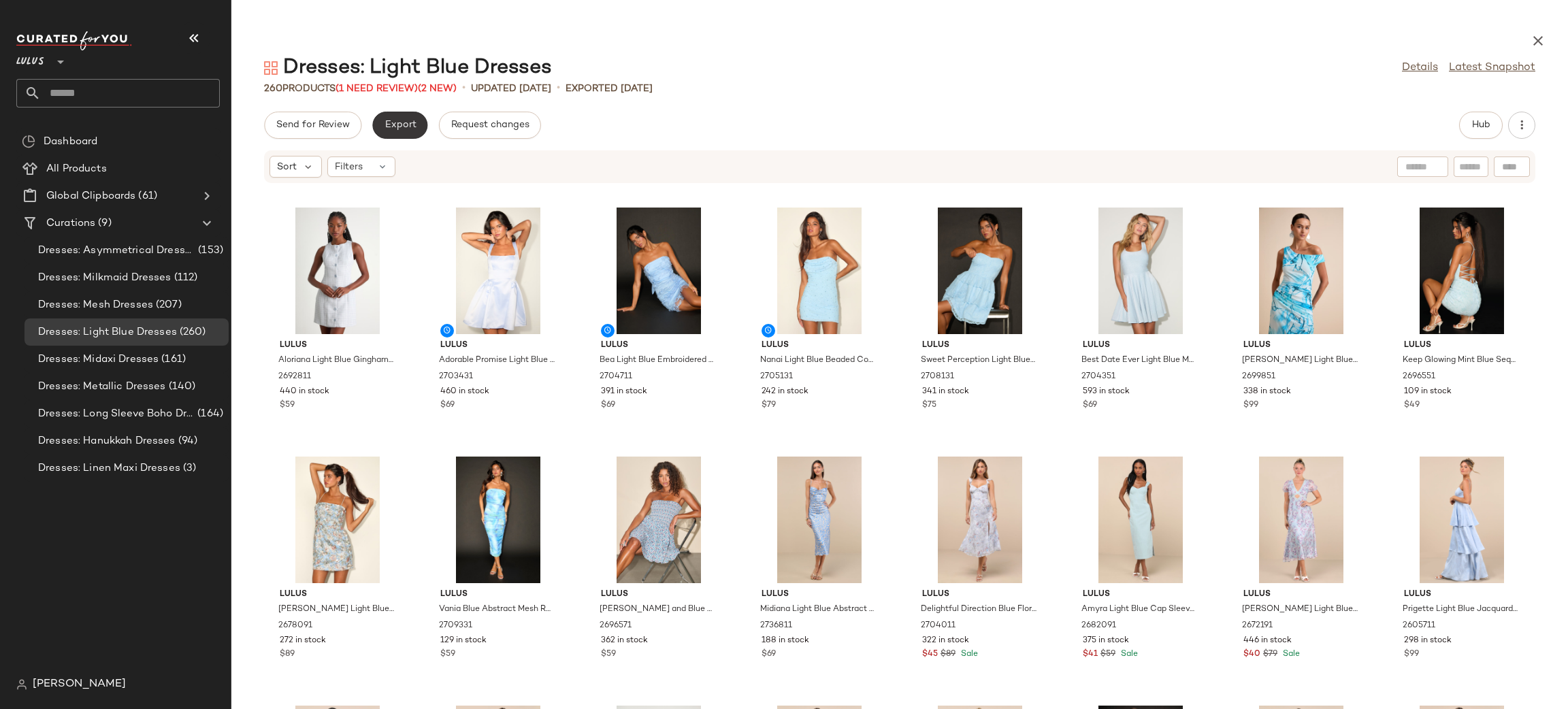
click at [408, 126] on span "Export" at bounding box center [400, 126] width 32 height 11
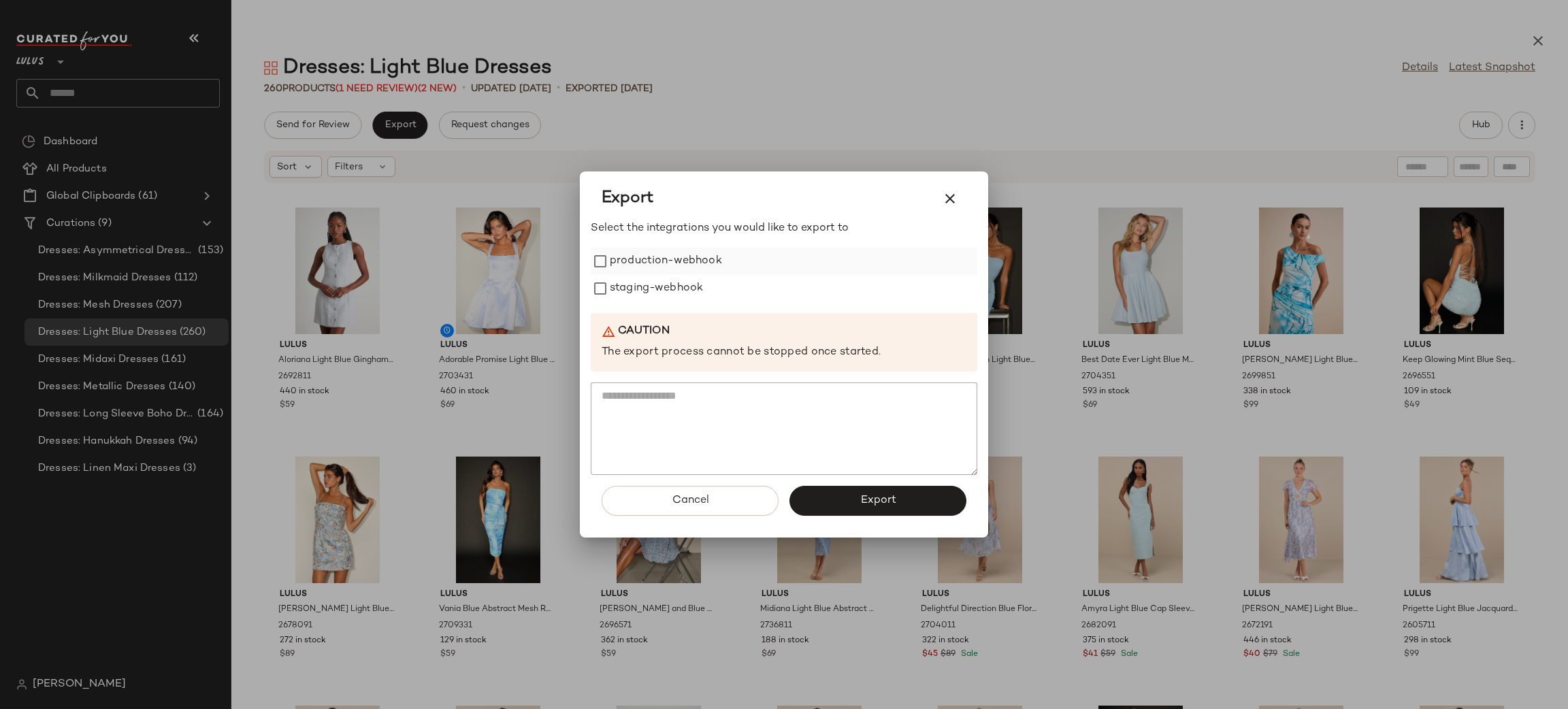
click at [703, 271] on label "production-webhook" at bounding box center [666, 261] width 112 height 28
click at [678, 287] on label "staging-webhook" at bounding box center [657, 289] width 94 height 28
click at [883, 501] on span "Export" at bounding box center [877, 501] width 36 height 13
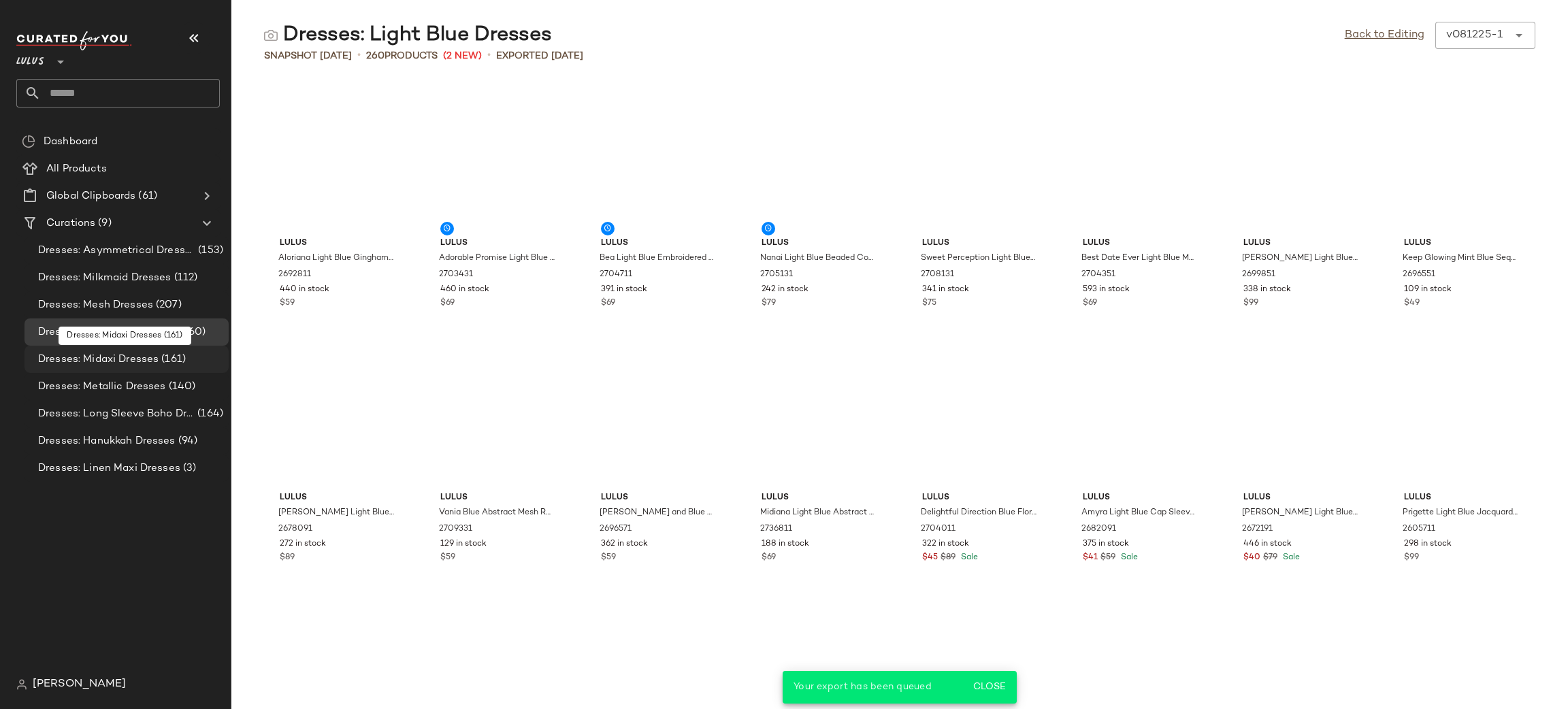
click at [131, 358] on span "Dresses: Midaxi Dresses" at bounding box center [98, 360] width 120 height 16
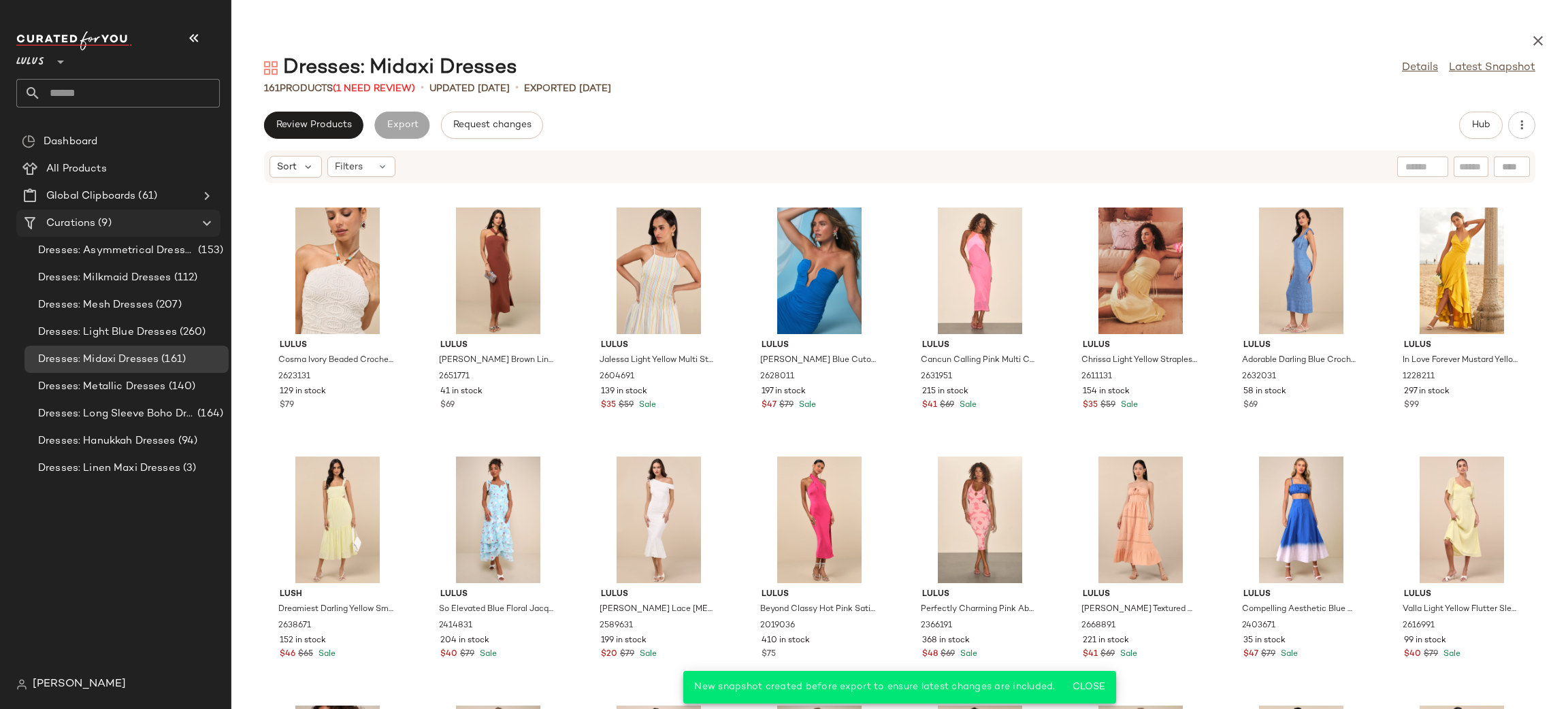
click at [102, 223] on span "(9)" at bounding box center [103, 223] width 16 height 16
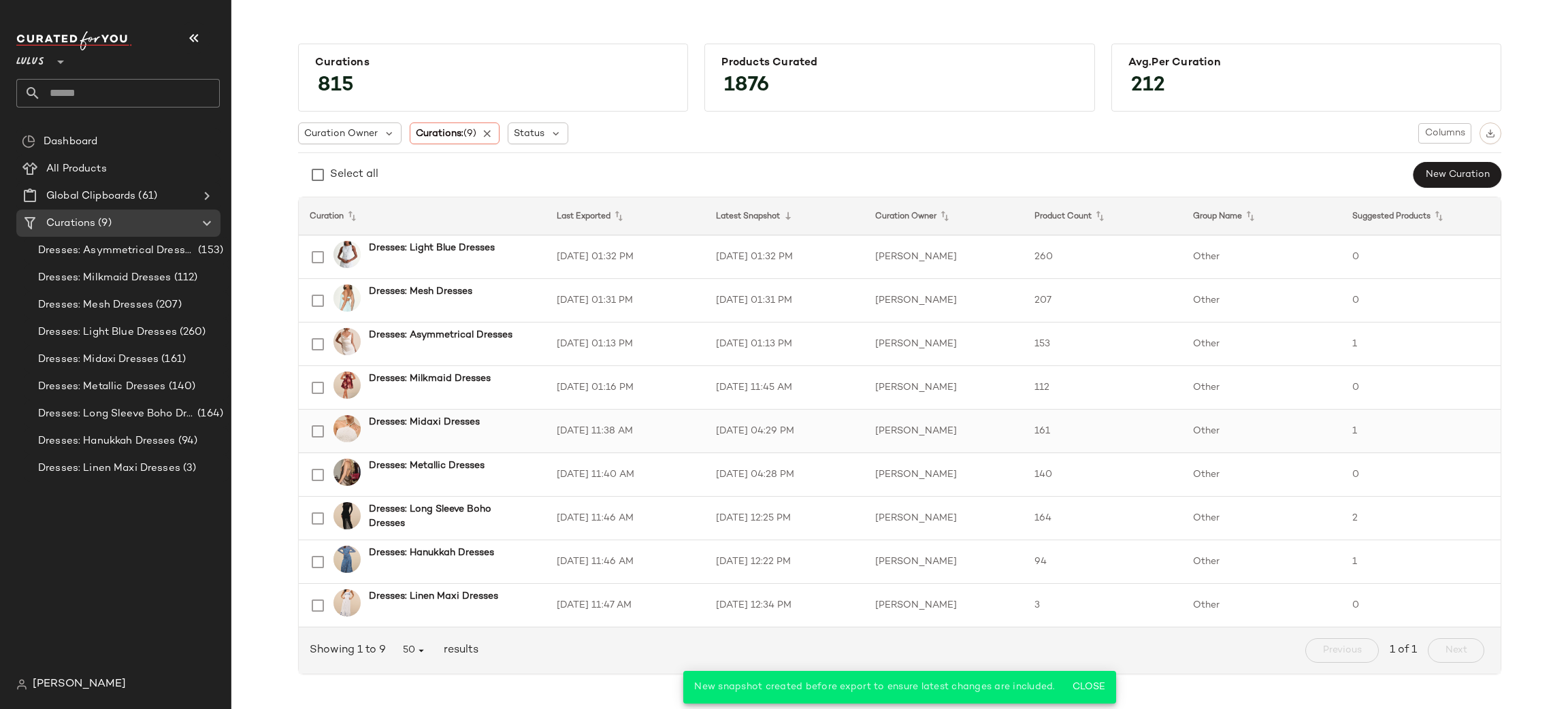
click at [662, 432] on td "8/7/25, 11:38 AM" at bounding box center [625, 432] width 160 height 44
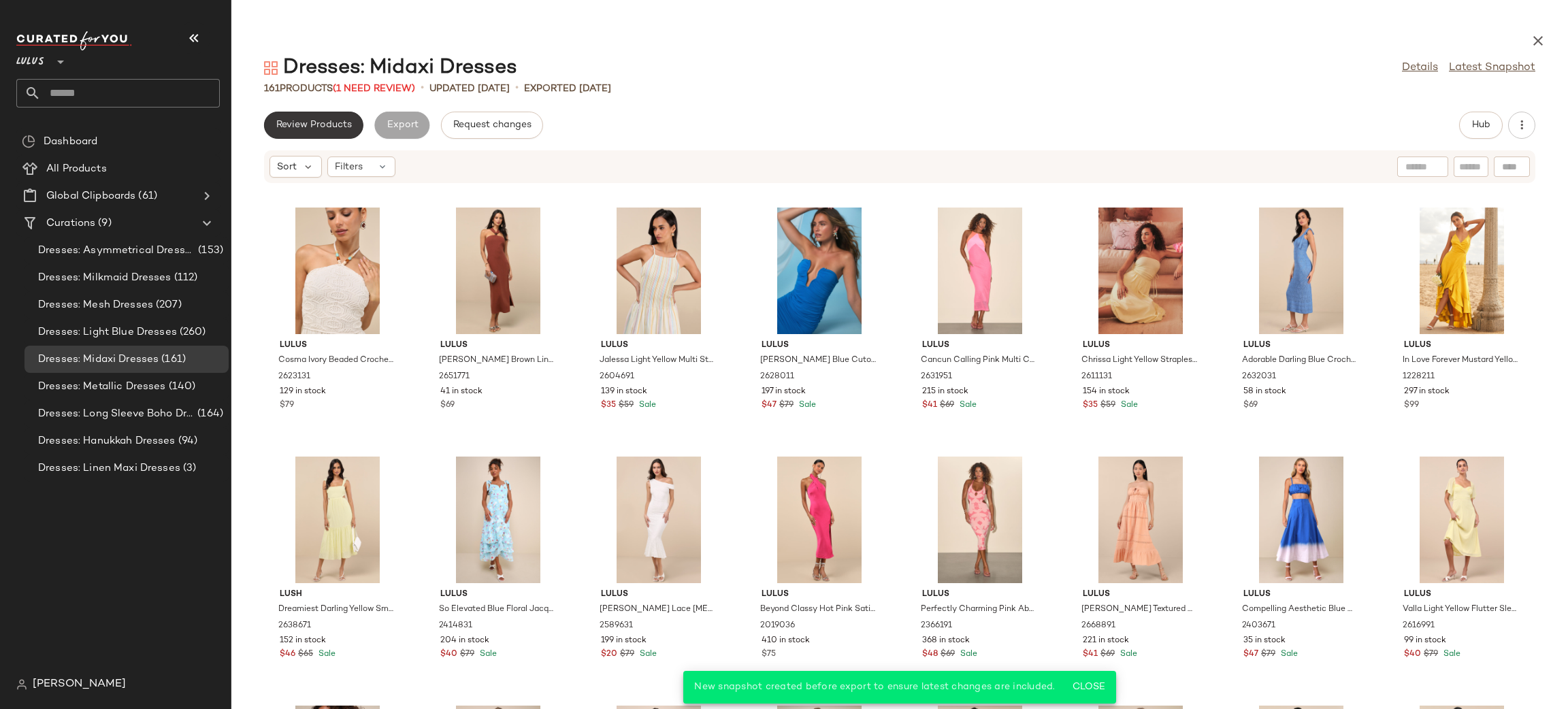
click at [333, 131] on button "Review Products" at bounding box center [314, 126] width 99 height 28
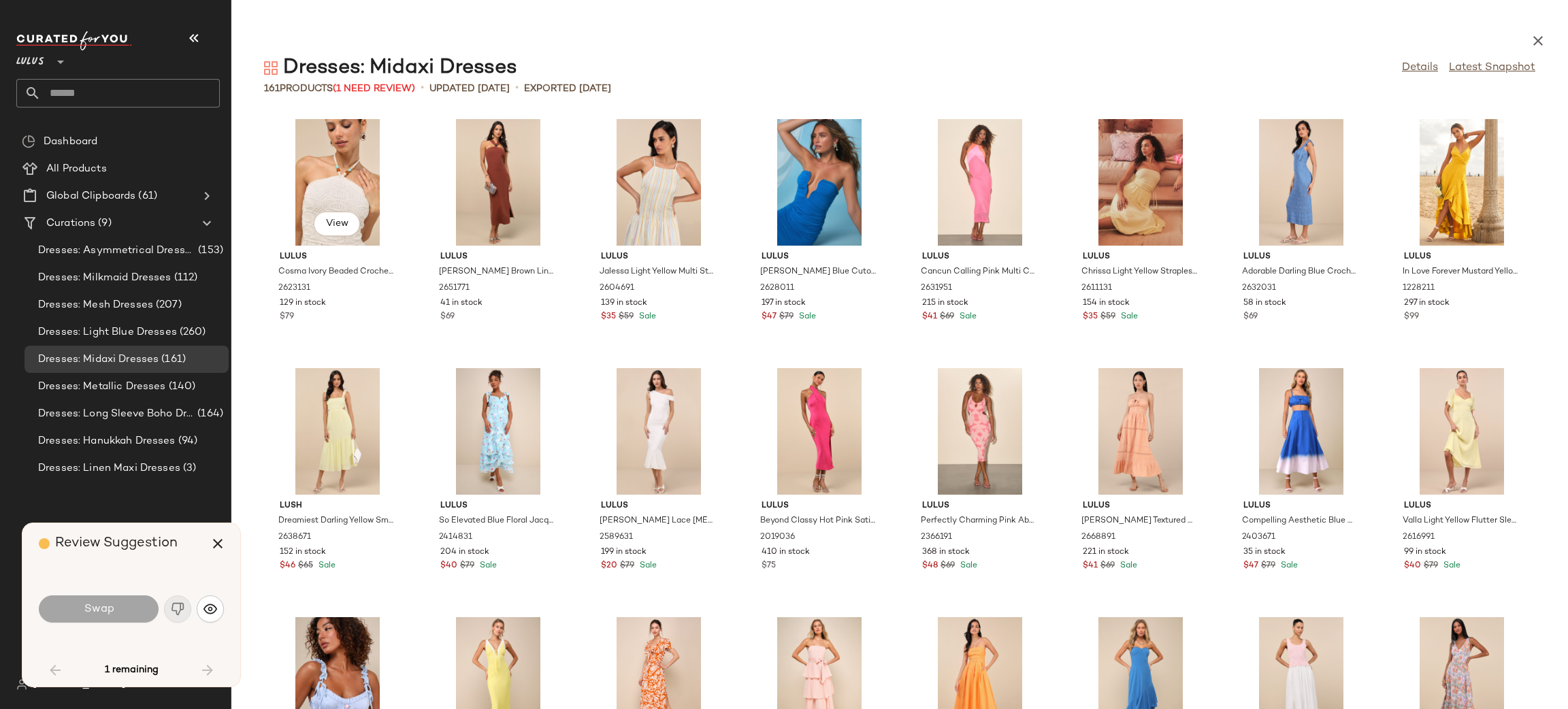
scroll to position [1744, 0]
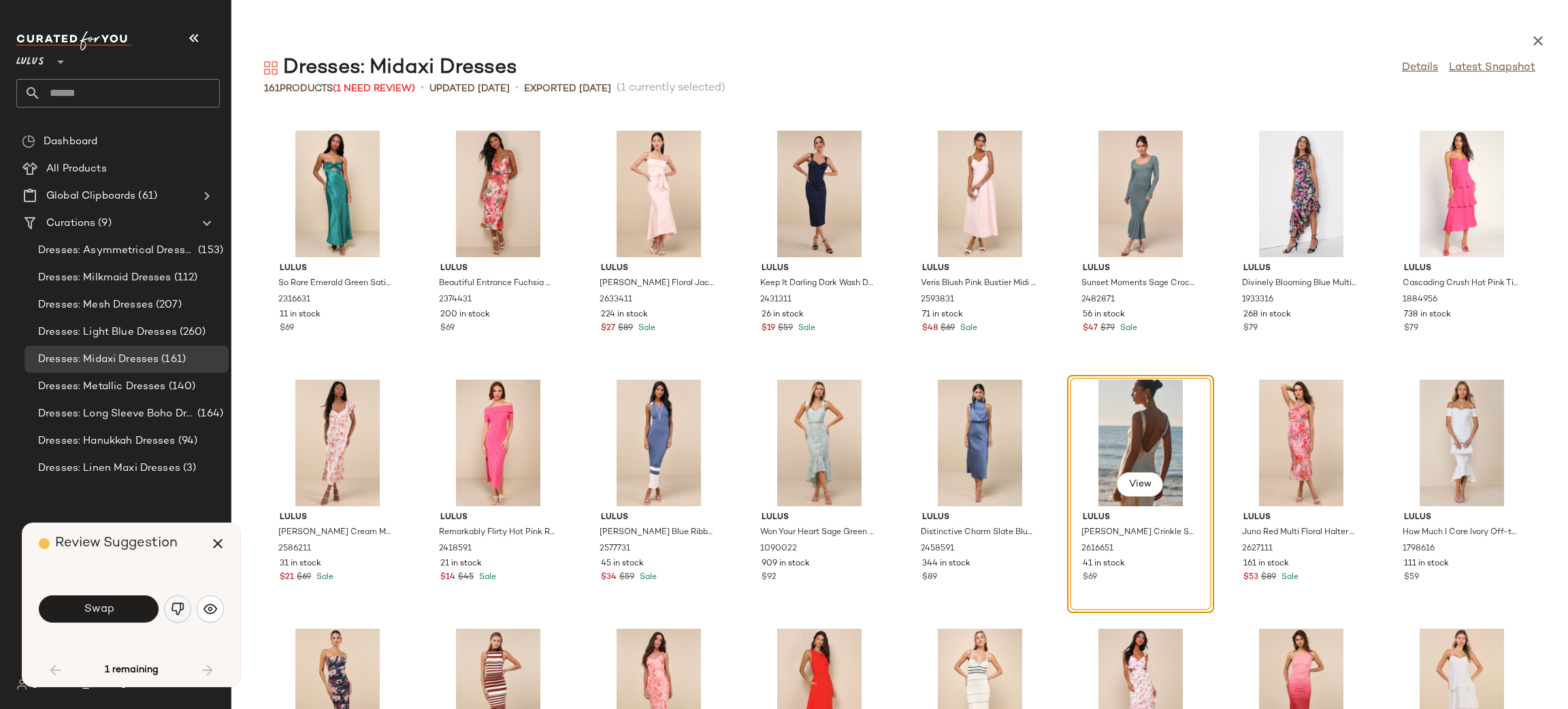
click at [173, 616] on button "button" at bounding box center [178, 609] width 28 height 28
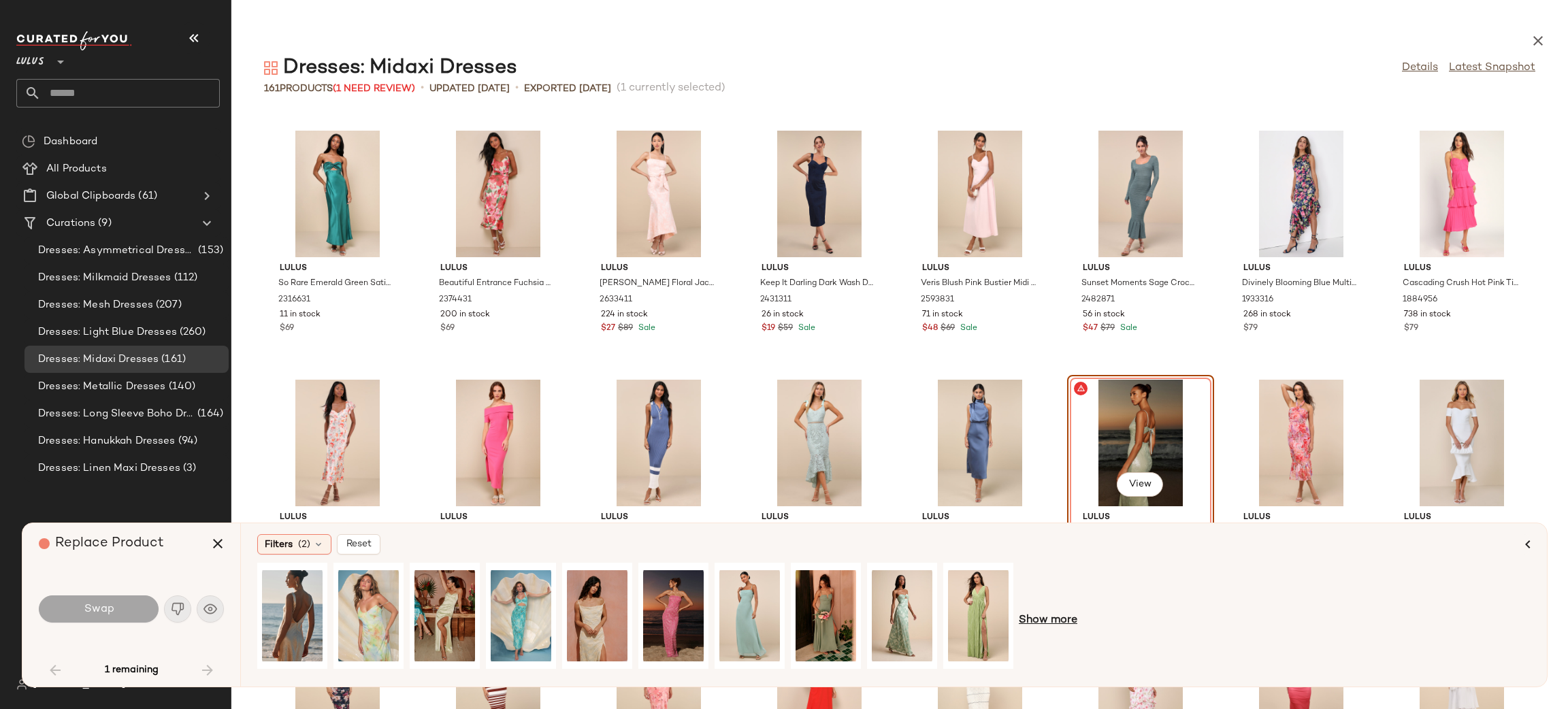
click at [1052, 618] on span "Show more" at bounding box center [1048, 621] width 59 height 17
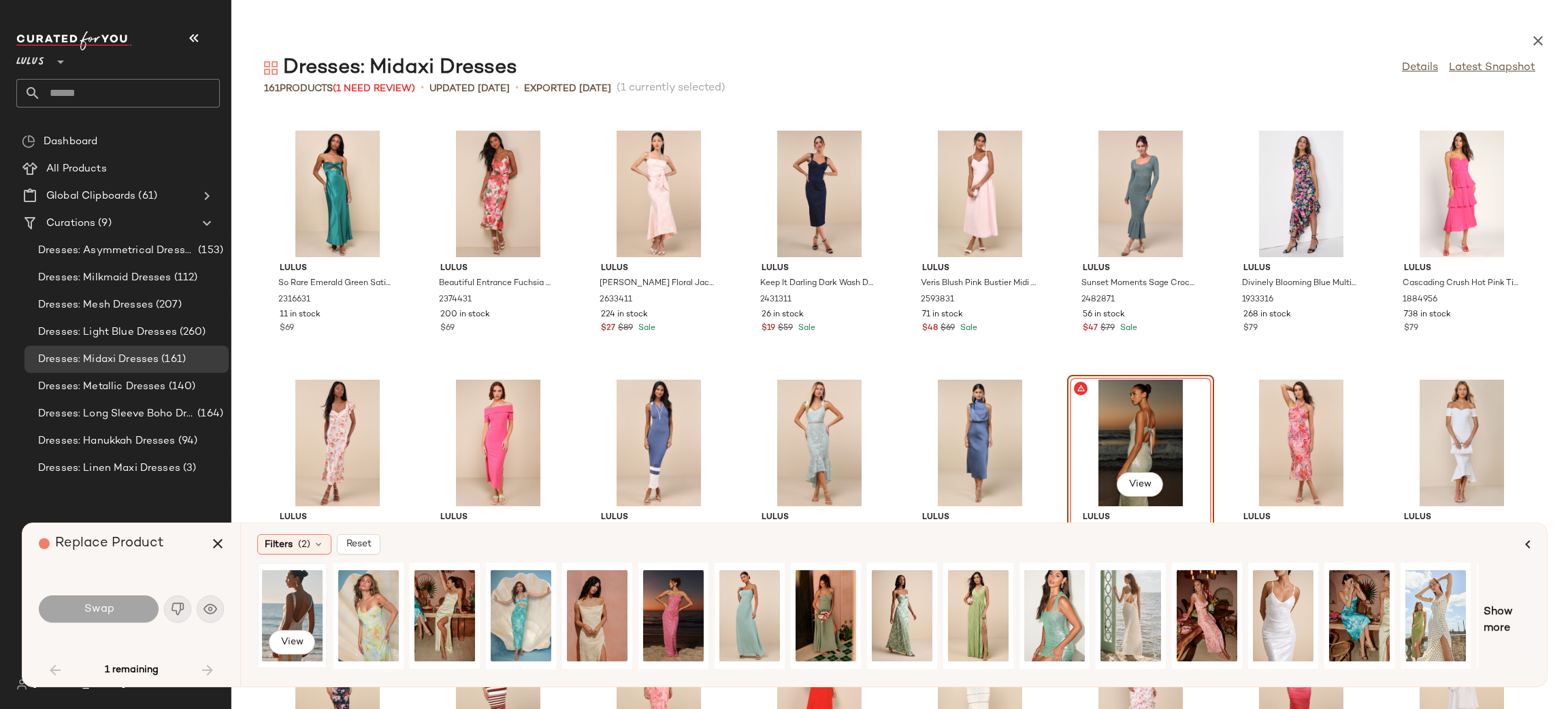
click at [313, 613] on div "View" at bounding box center [293, 615] width 61 height 96
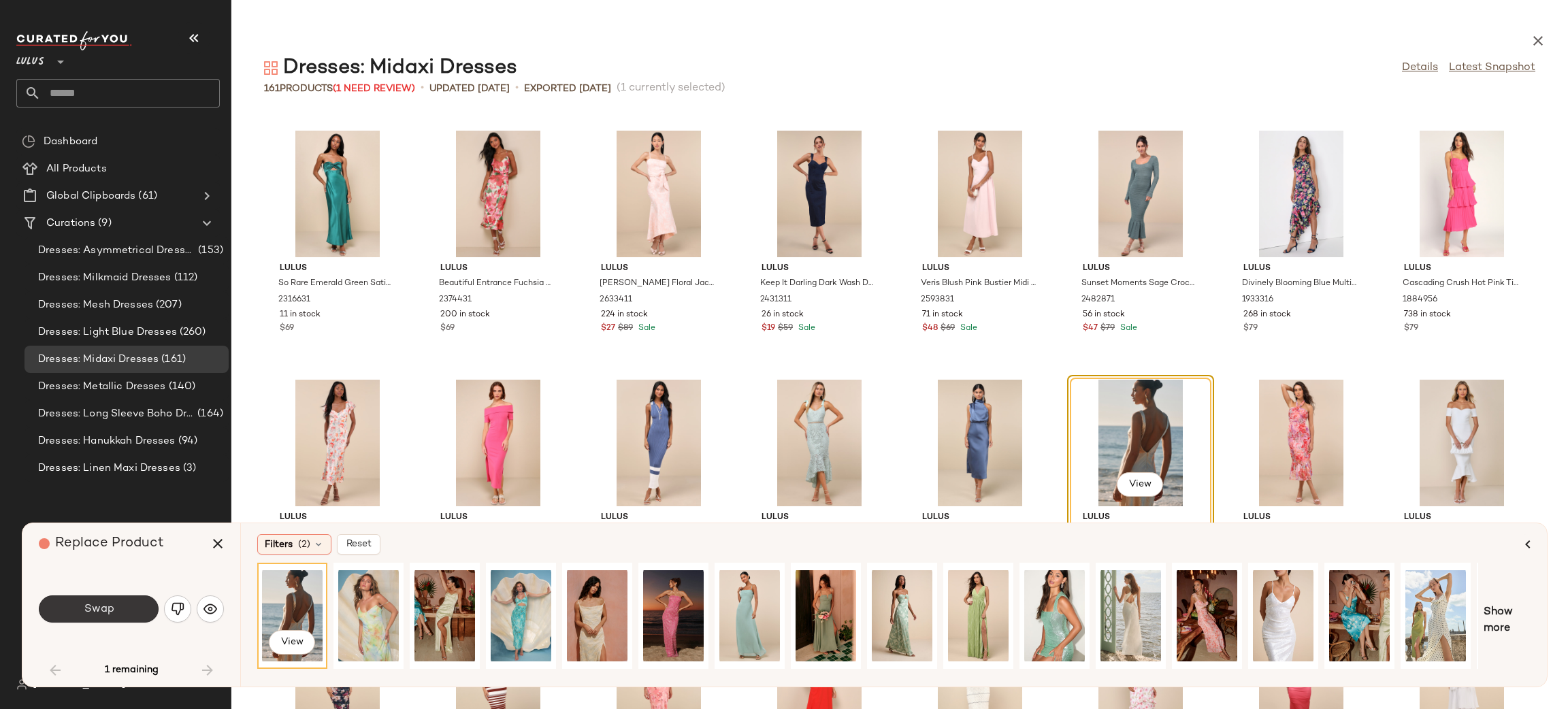
click at [103, 604] on span "Swap" at bounding box center [98, 610] width 30 height 13
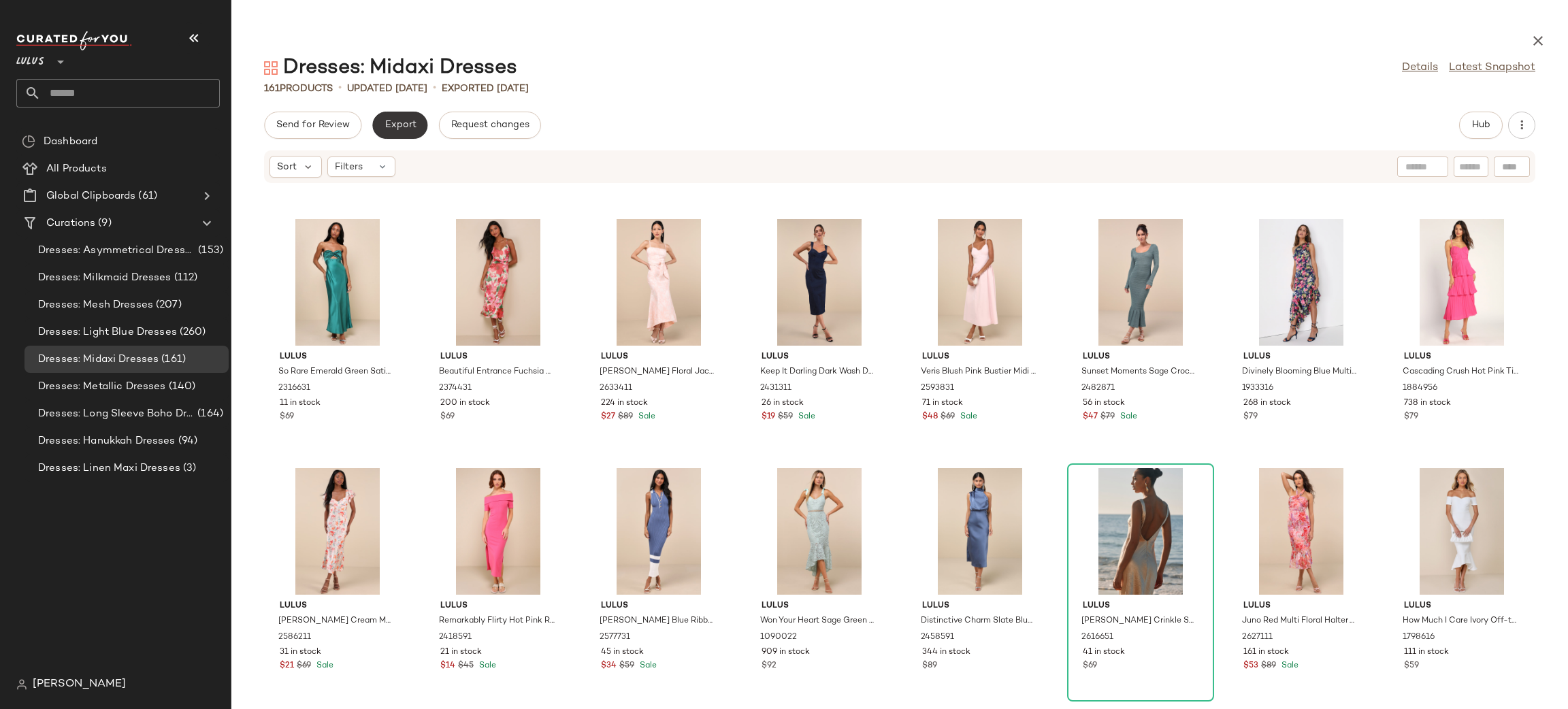
click at [397, 123] on span "Export" at bounding box center [400, 126] width 32 height 11
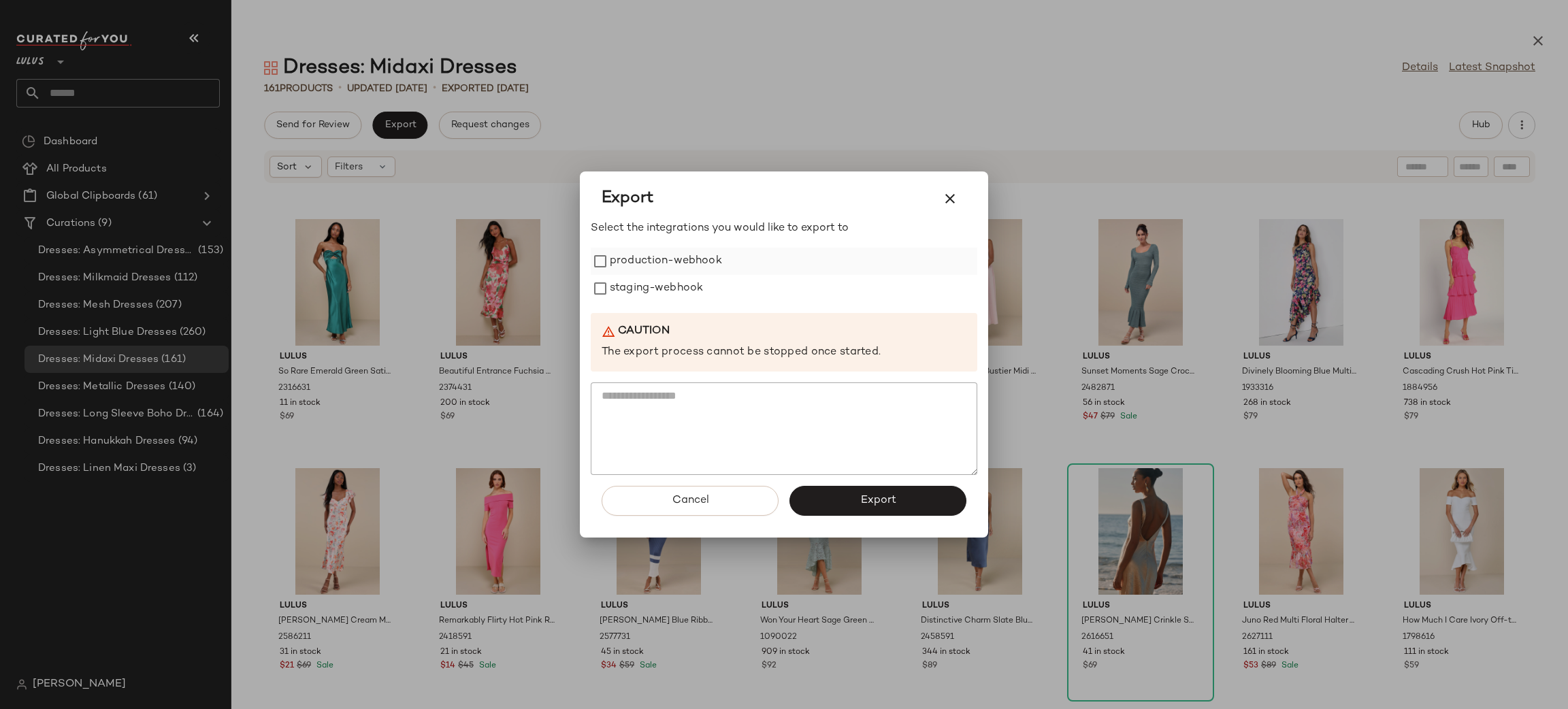
click at [655, 265] on label "production-webhook" at bounding box center [666, 261] width 112 height 28
click at [642, 280] on label "staging-webhook" at bounding box center [657, 289] width 94 height 28
click at [886, 503] on span "Export" at bounding box center [877, 501] width 36 height 13
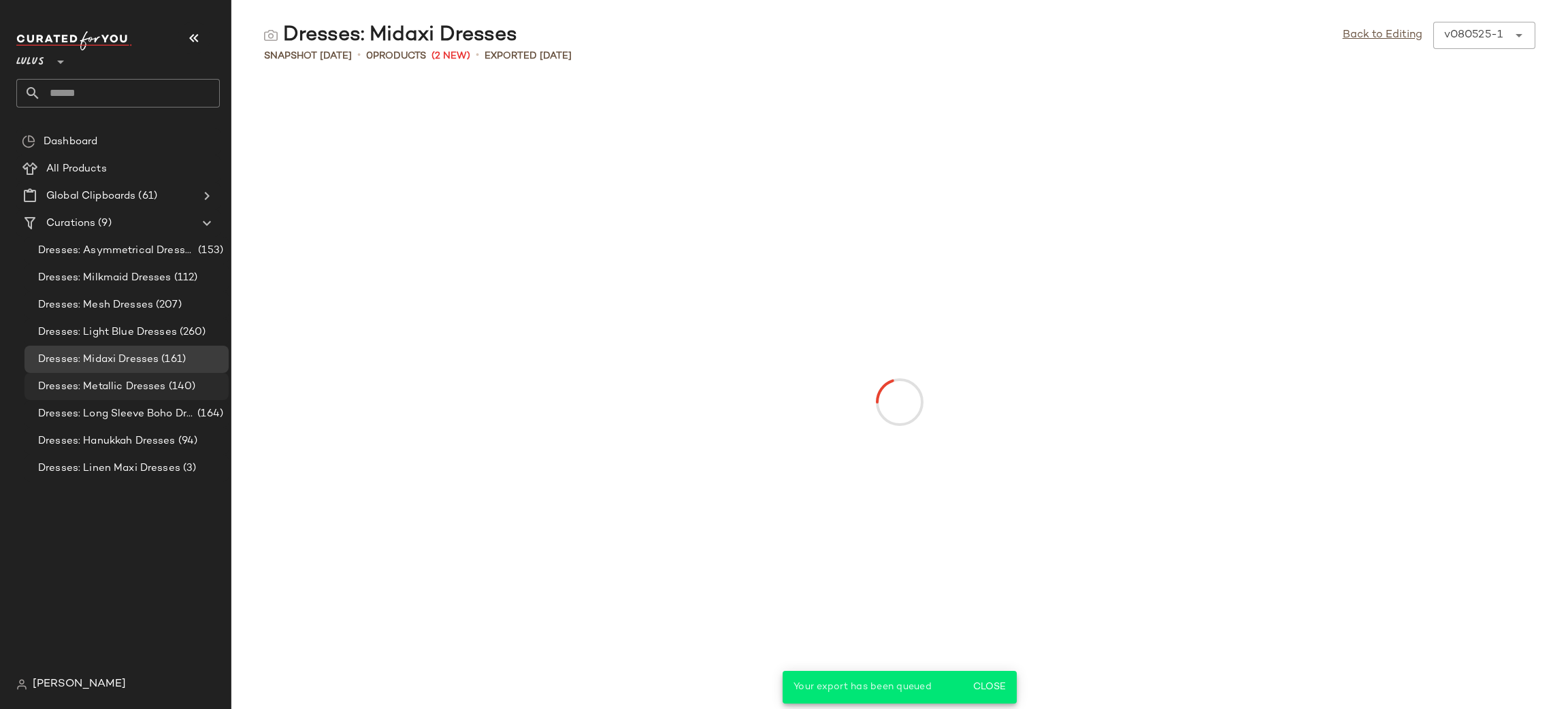
click at [154, 387] on span "Dresses: Metallic Dresses" at bounding box center [103, 386] width 128 height 16
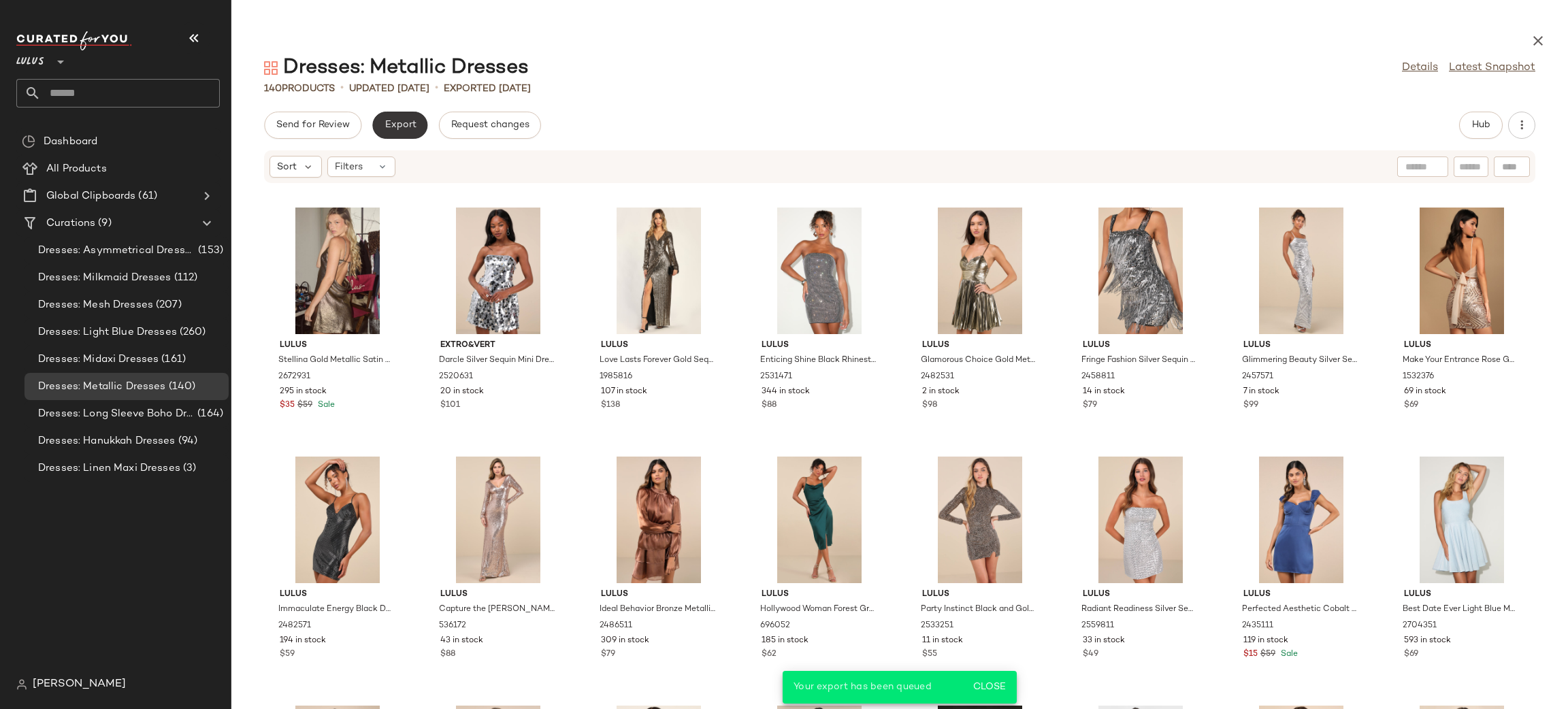
click at [413, 130] on span "Export" at bounding box center [400, 126] width 32 height 11
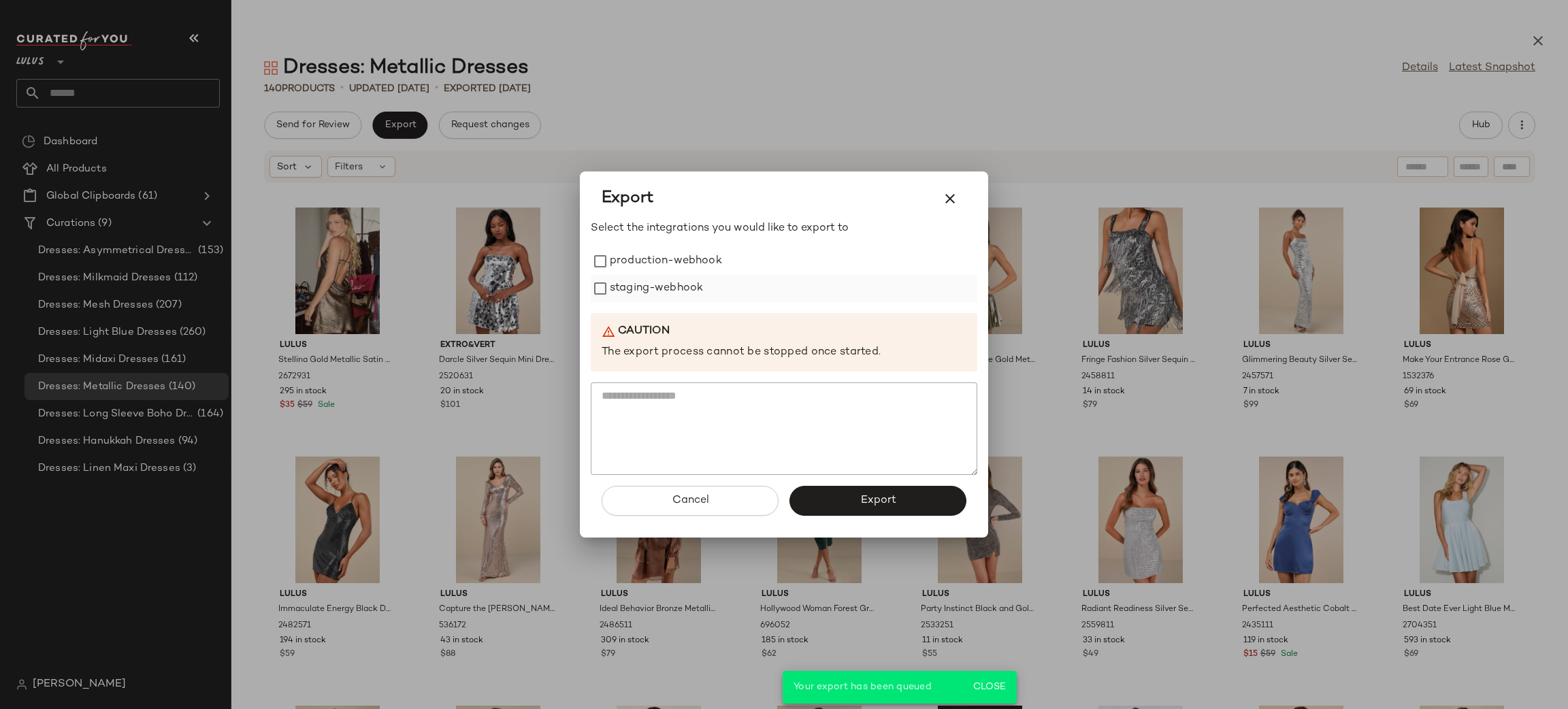
click at [594, 277] on div "staging-webhook" at bounding box center [784, 289] width 387 height 28
click at [656, 239] on div "Select the integrations you would like to export to production-webhook staging-…" at bounding box center [784, 348] width 387 height 255
click at [624, 264] on label "production-webhook" at bounding box center [666, 261] width 112 height 28
click at [656, 287] on label "staging-webhook" at bounding box center [657, 289] width 94 height 28
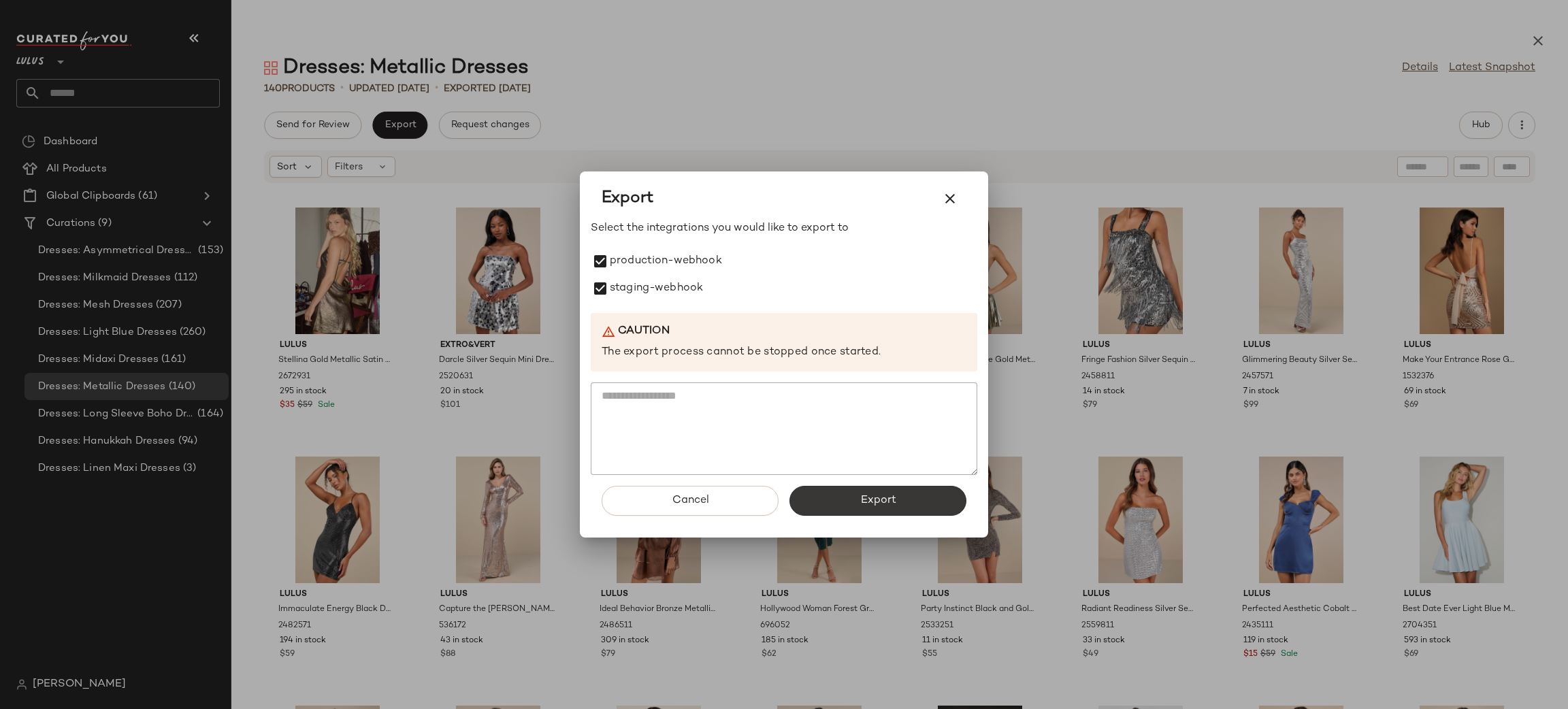
click at [913, 496] on button "Export" at bounding box center [878, 501] width 177 height 30
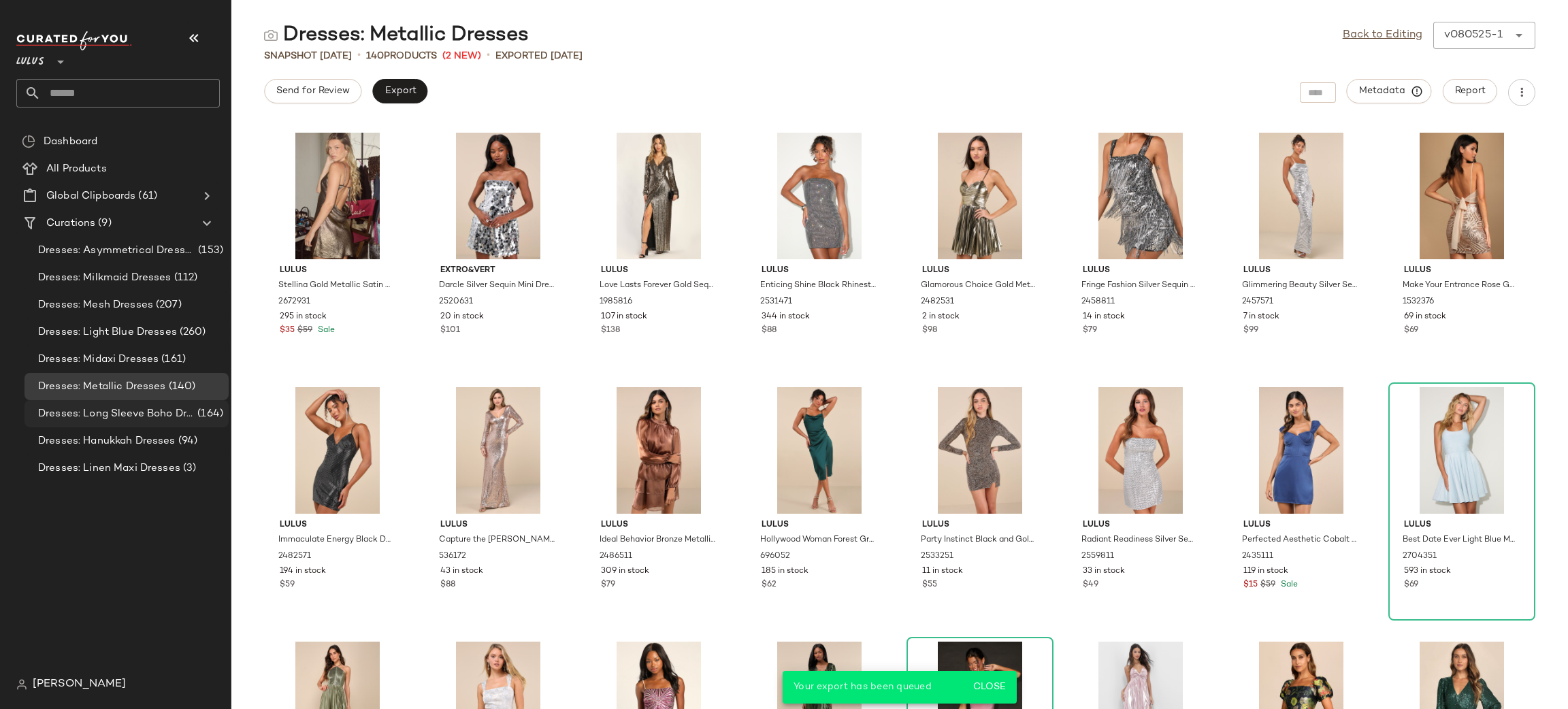
click at [162, 418] on span "Dresses: Long Sleeve Boho Dresses" at bounding box center [116, 414] width 157 height 16
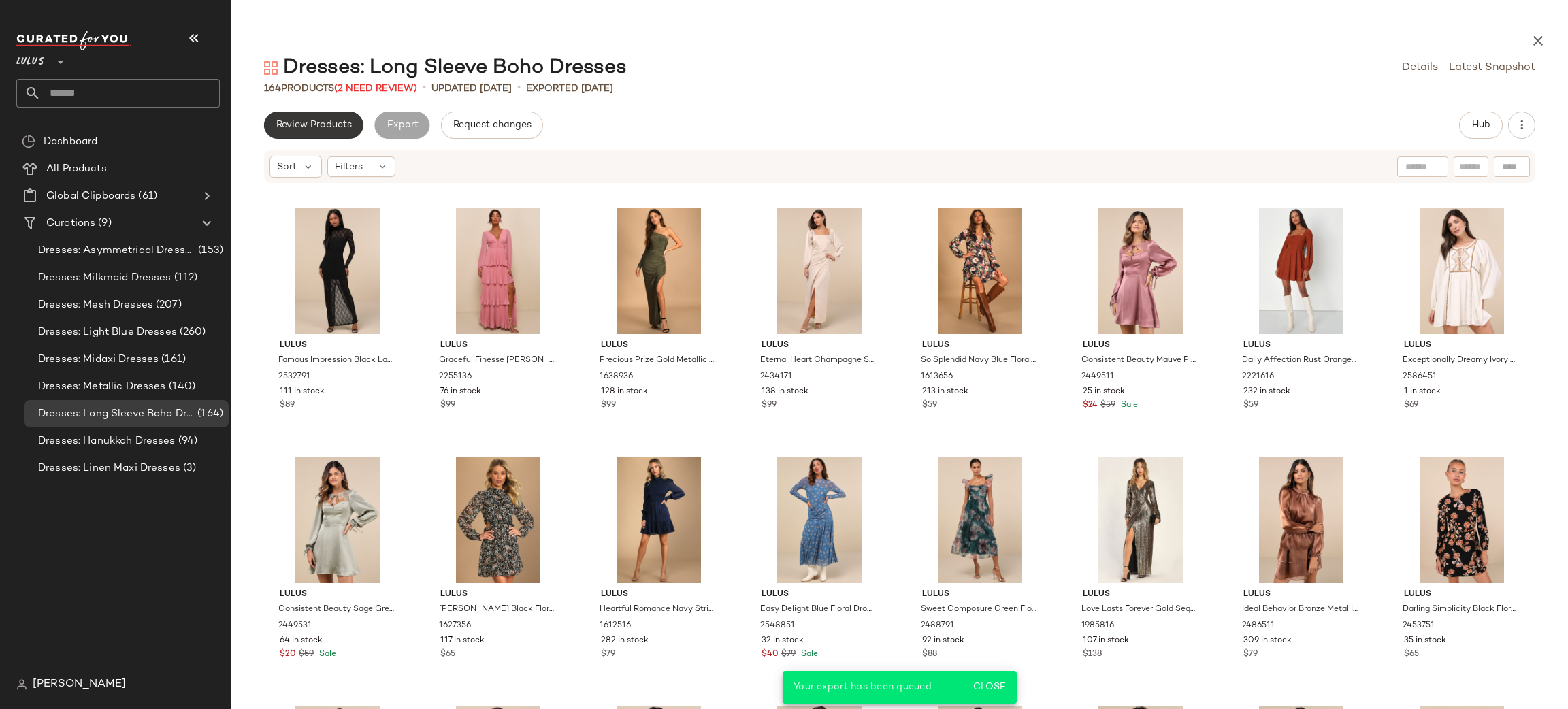
click at [305, 120] on span "Review Products" at bounding box center [314, 126] width 76 height 11
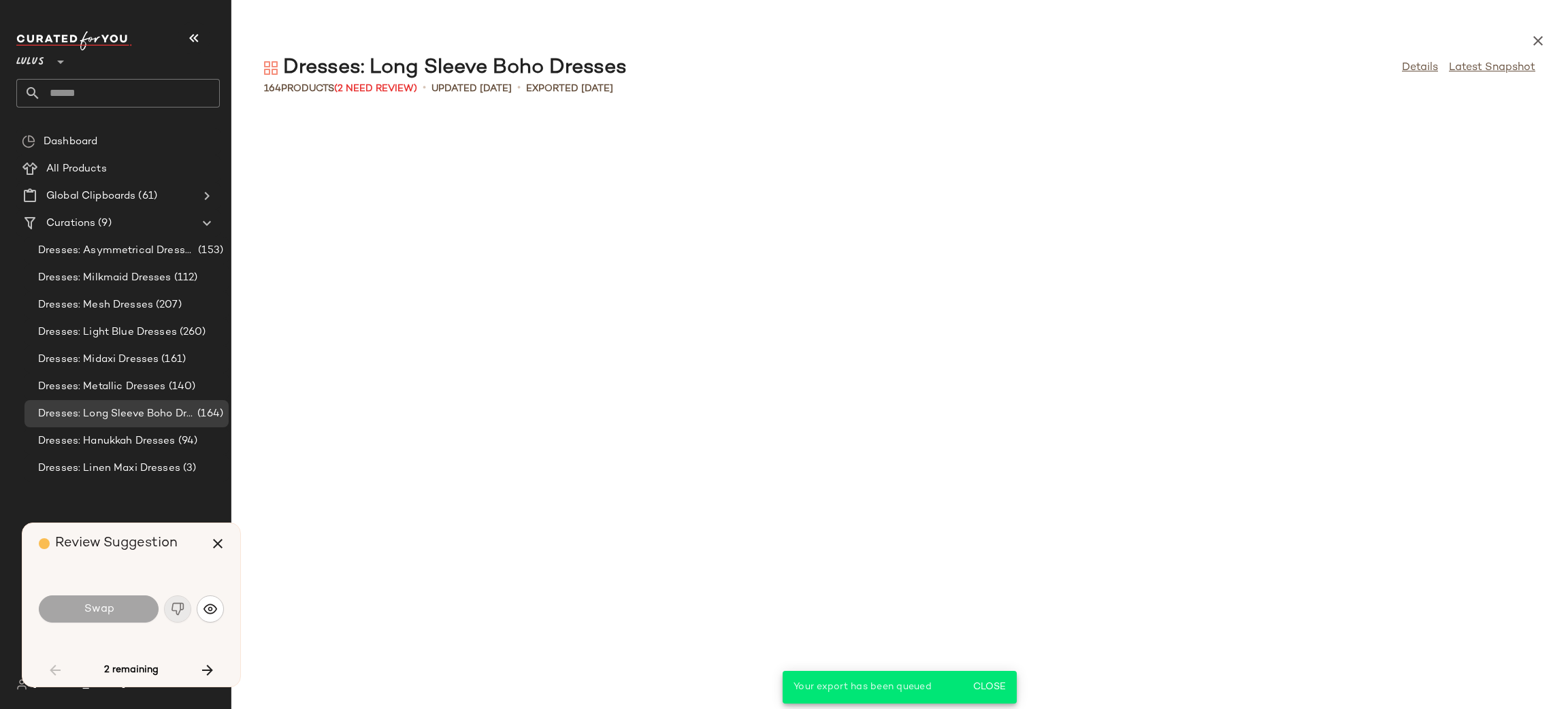
scroll to position [1245, 0]
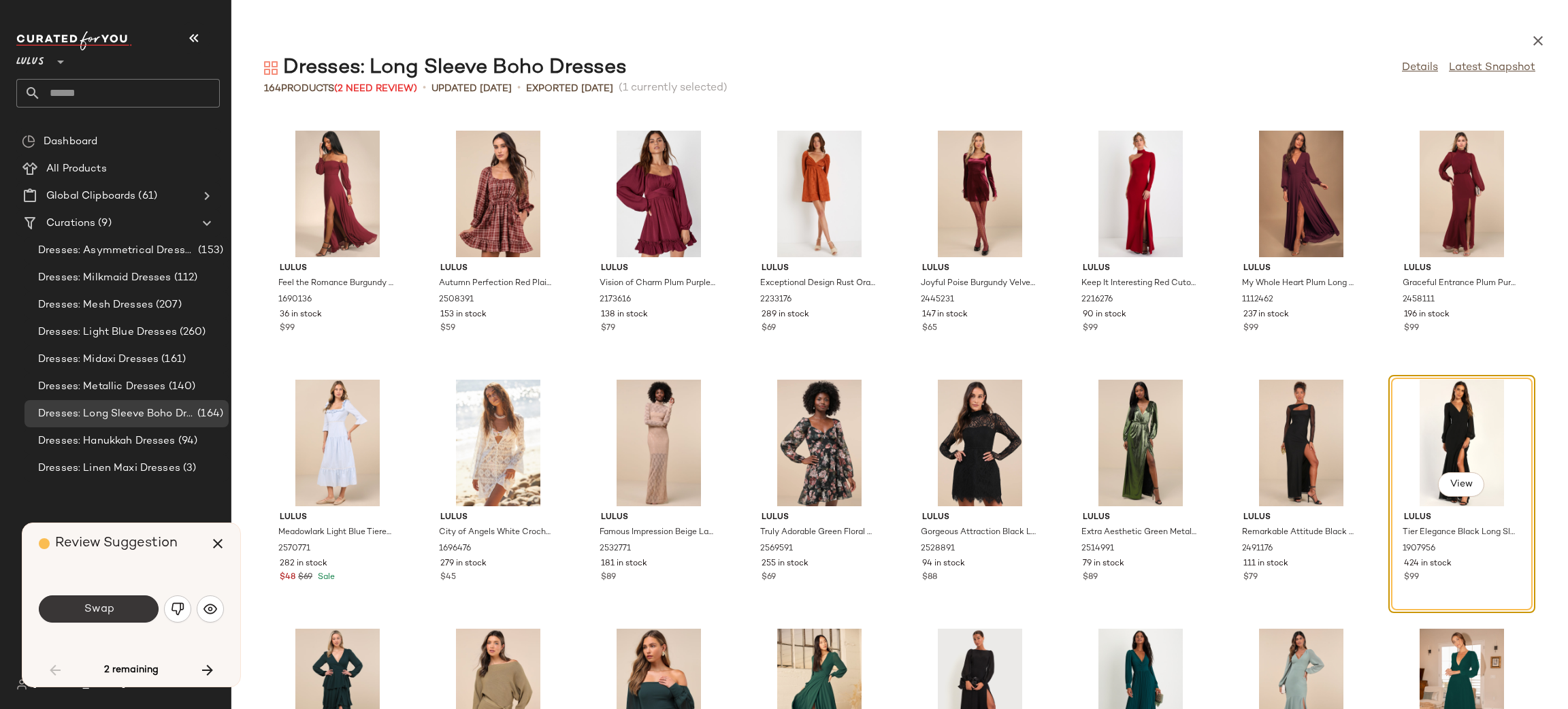
click at [127, 611] on button "Swap" at bounding box center [98, 609] width 120 height 28
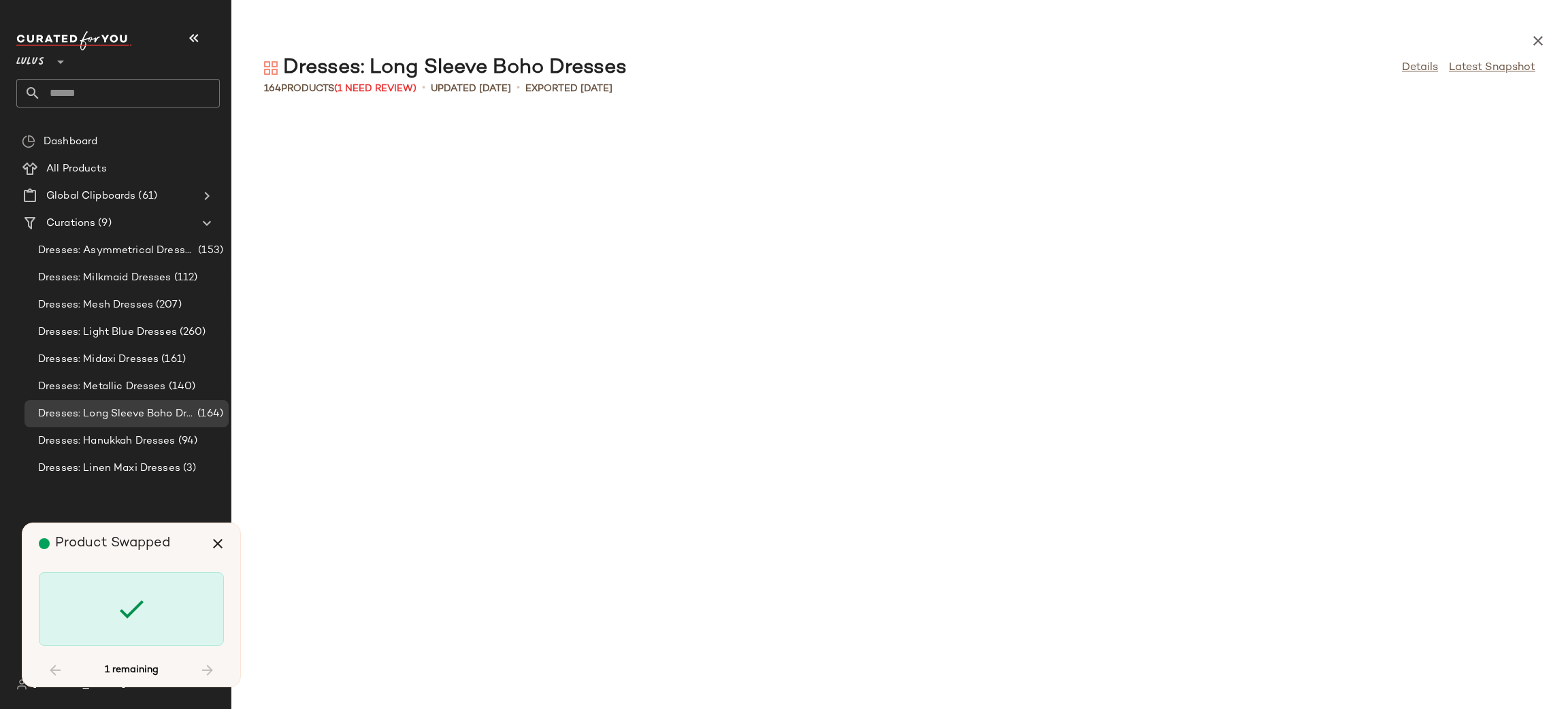
scroll to position [2990, 0]
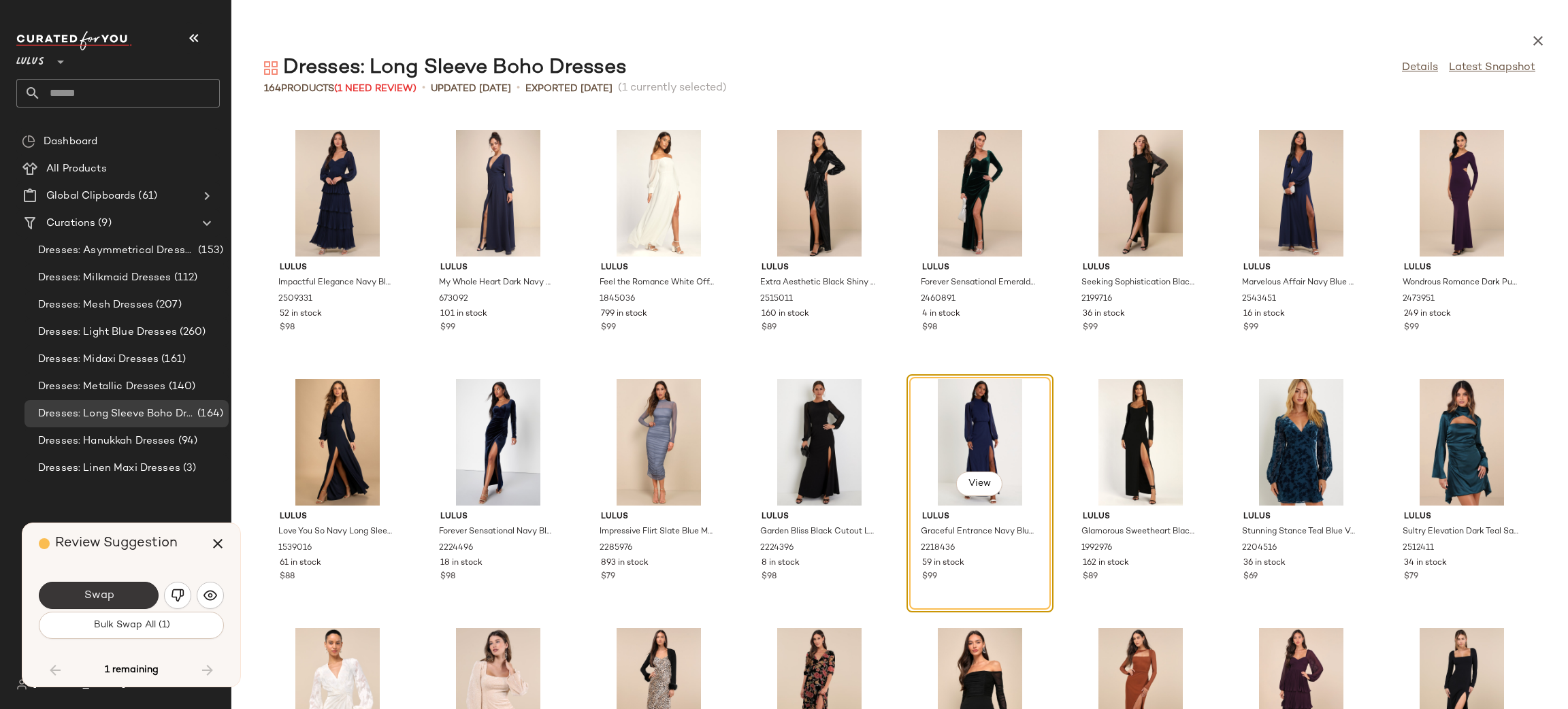
click at [132, 594] on button "Swap" at bounding box center [98, 596] width 120 height 28
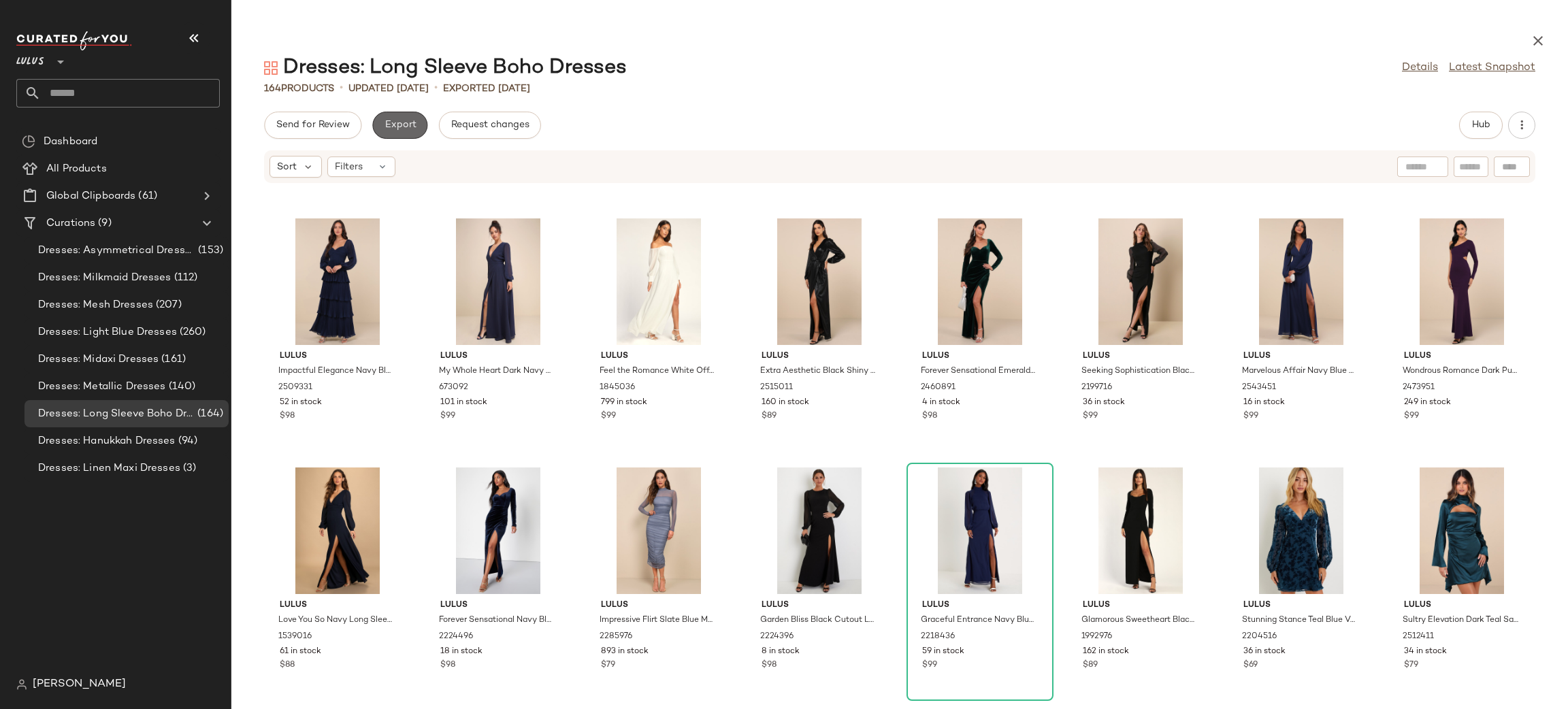
click at [414, 113] on button "Export" at bounding box center [400, 126] width 55 height 28
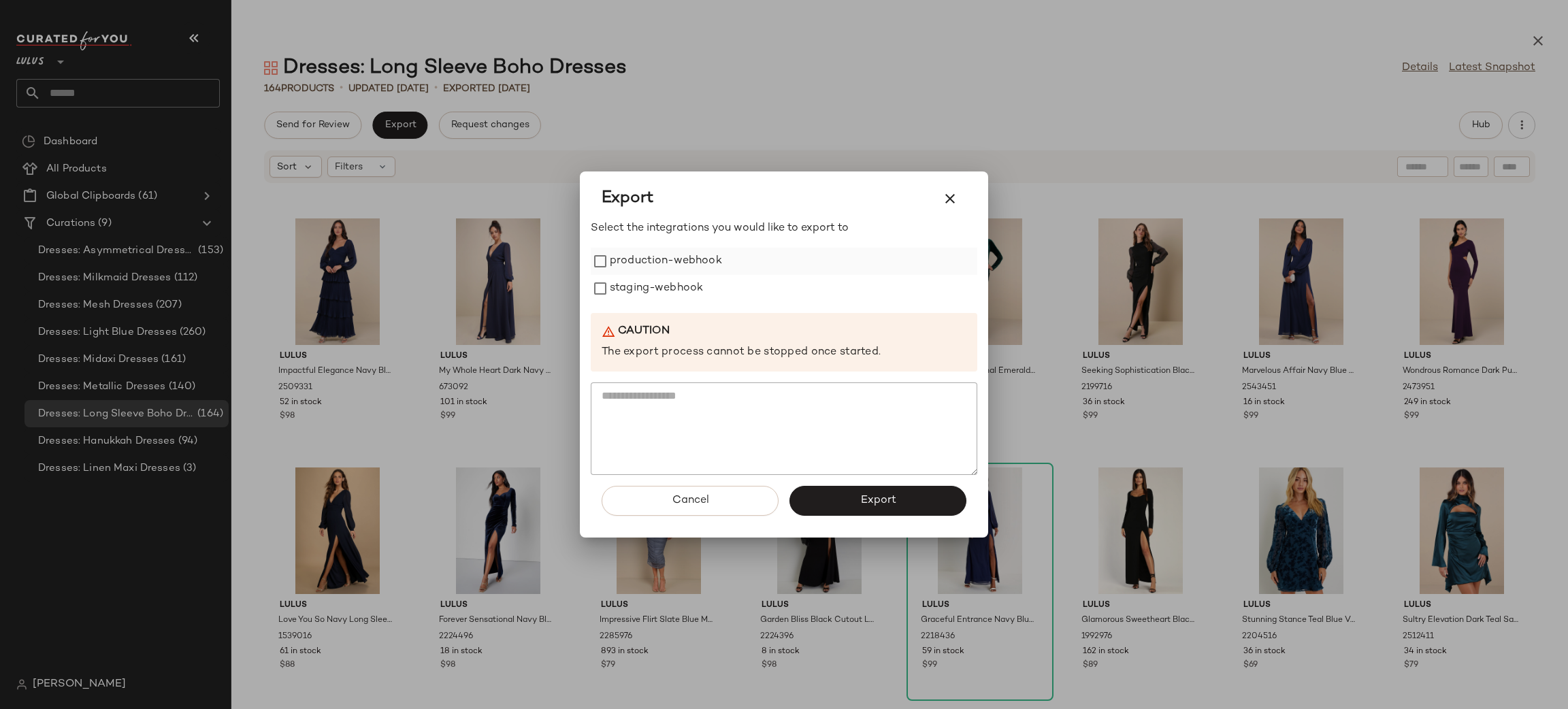
click at [678, 259] on label "production-webhook" at bounding box center [666, 261] width 112 height 28
click at [651, 283] on label "staging-webhook" at bounding box center [657, 289] width 94 height 28
click at [884, 514] on button "Export" at bounding box center [878, 501] width 177 height 30
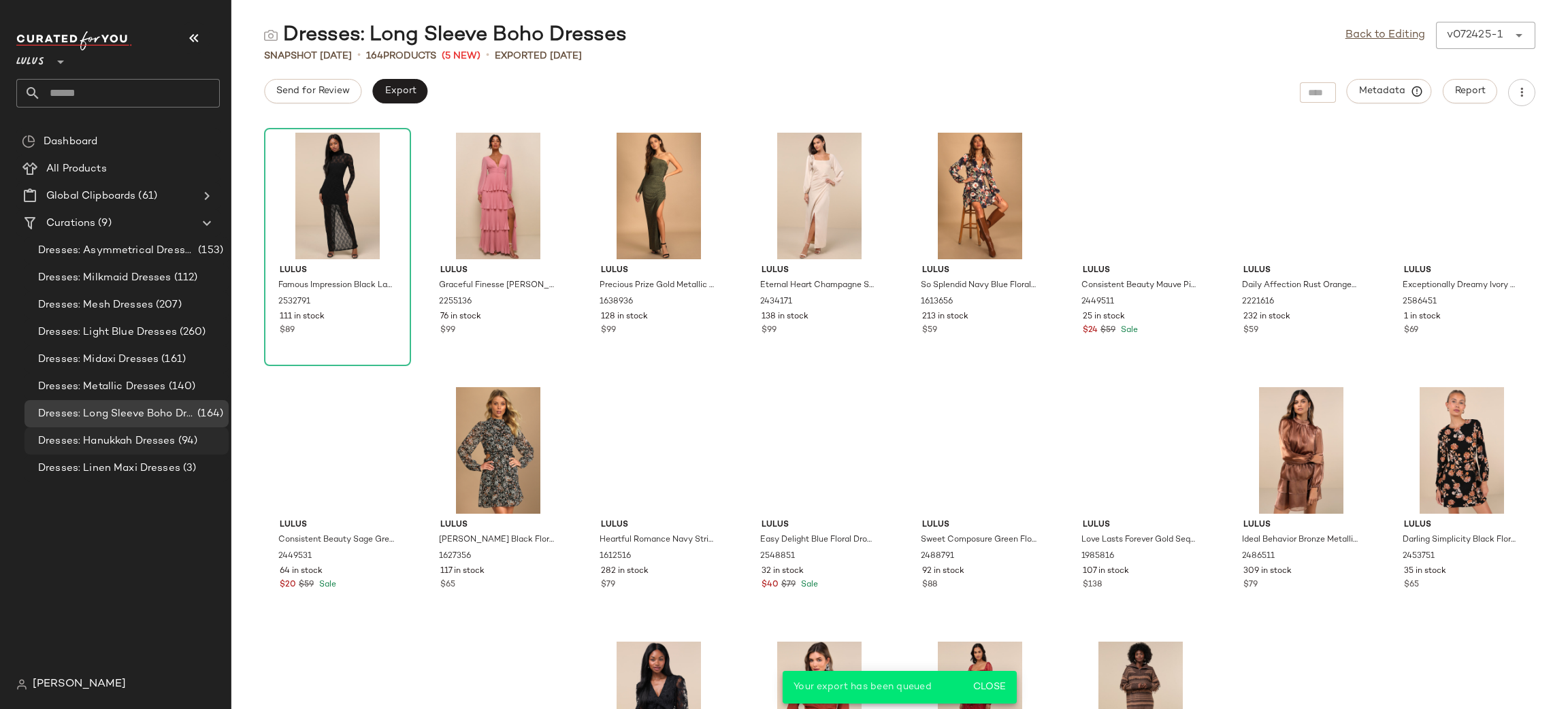
click at [94, 438] on span "Dresses: Hanukkah Dresses" at bounding box center [107, 441] width 138 height 16
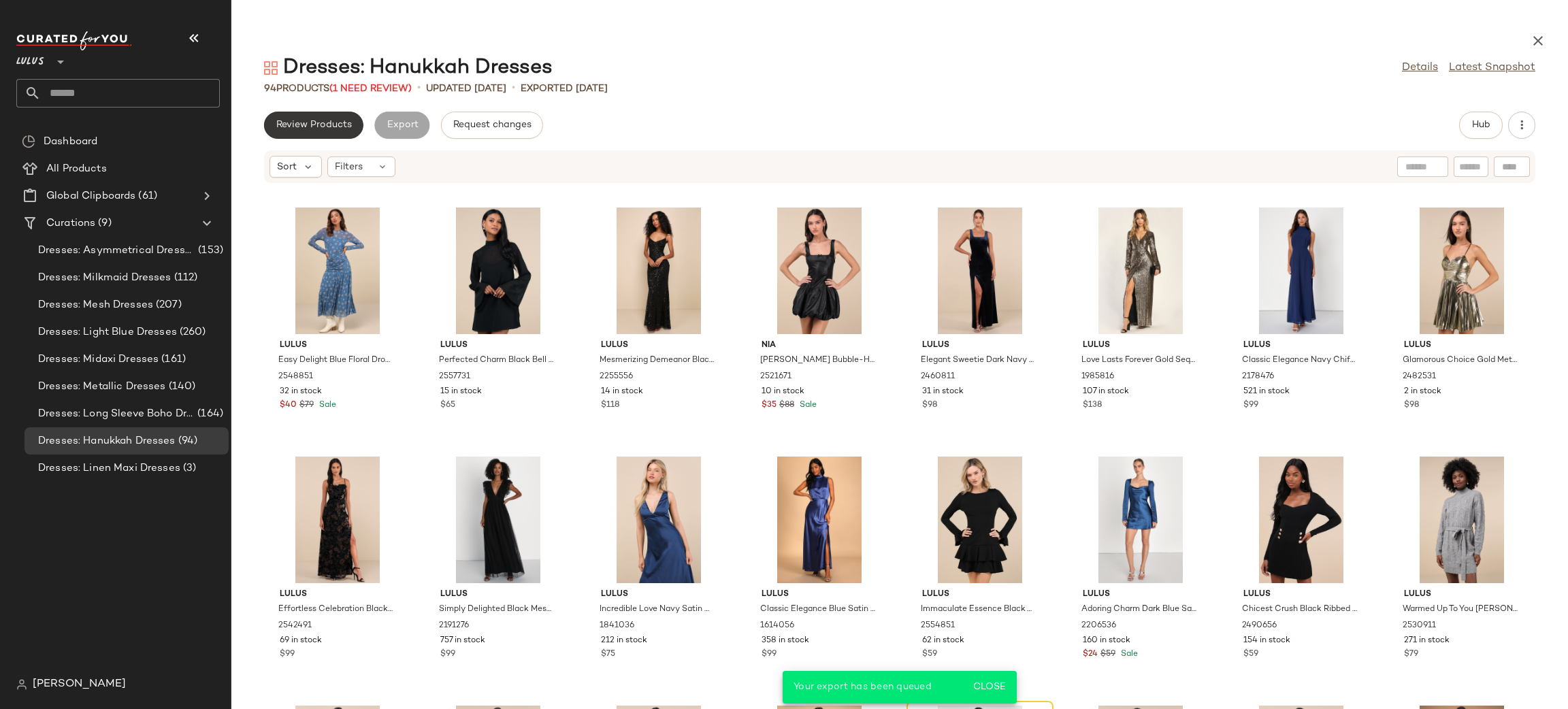
click at [298, 126] on span "Review Products" at bounding box center [314, 126] width 76 height 11
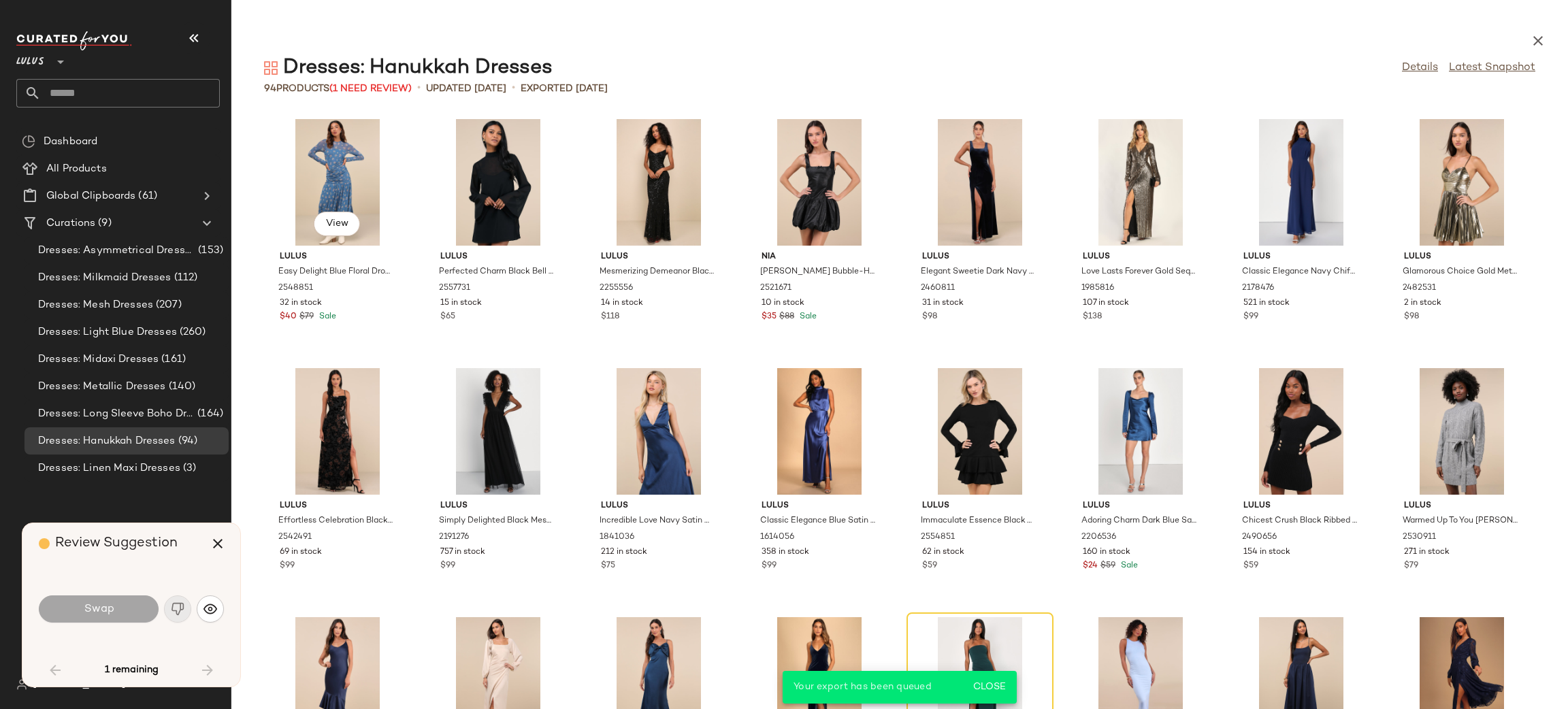
scroll to position [260, 0]
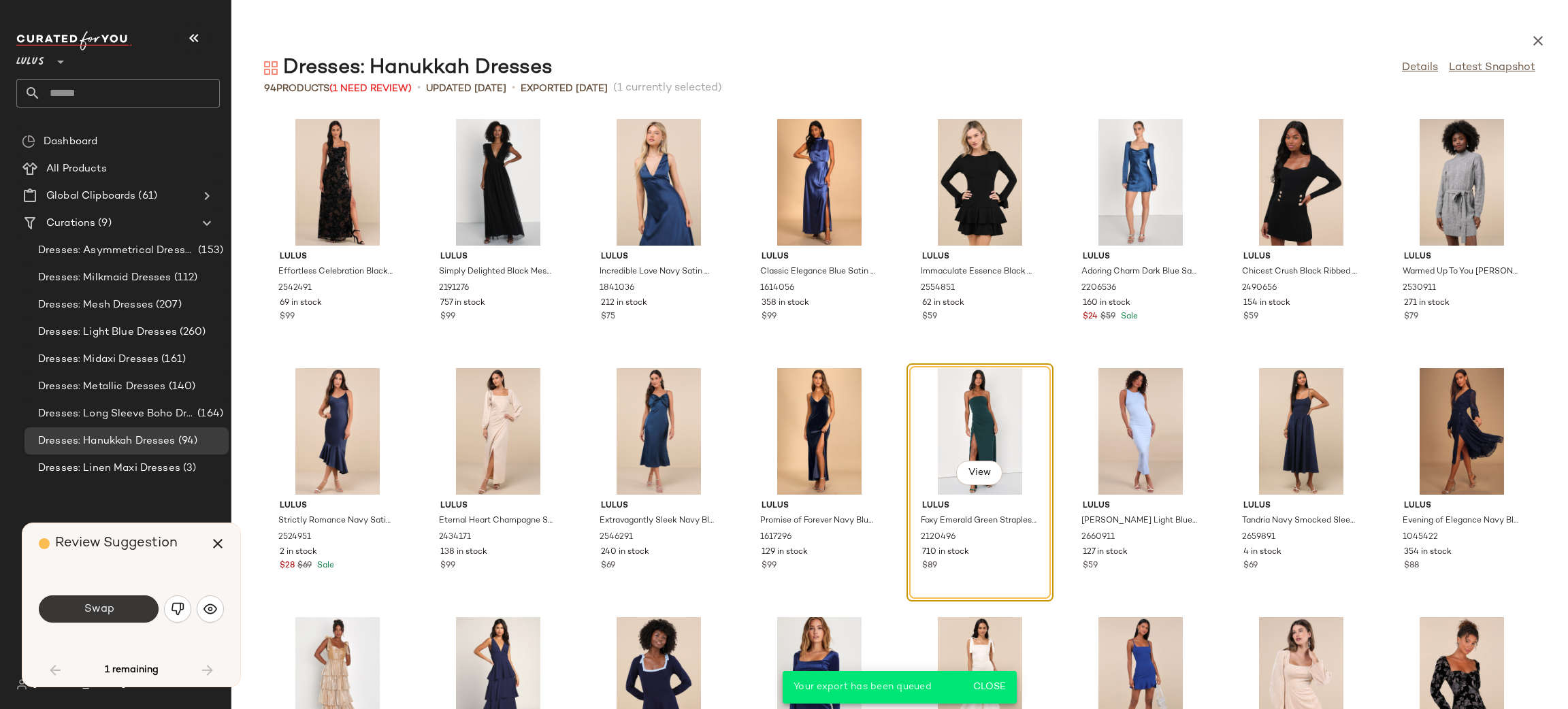
click at [95, 609] on span "Swap" at bounding box center [98, 610] width 30 height 13
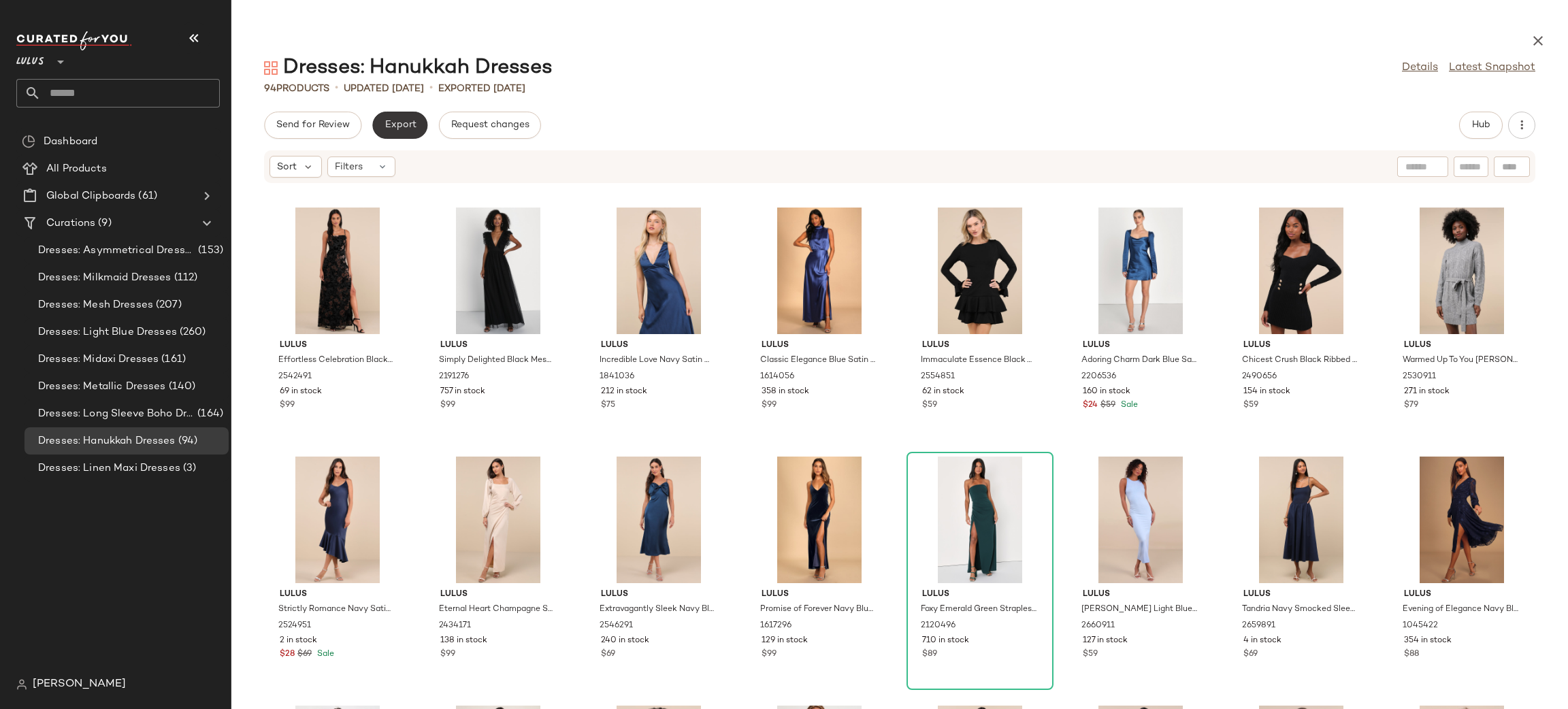
click at [388, 131] on button "Export" at bounding box center [400, 126] width 55 height 28
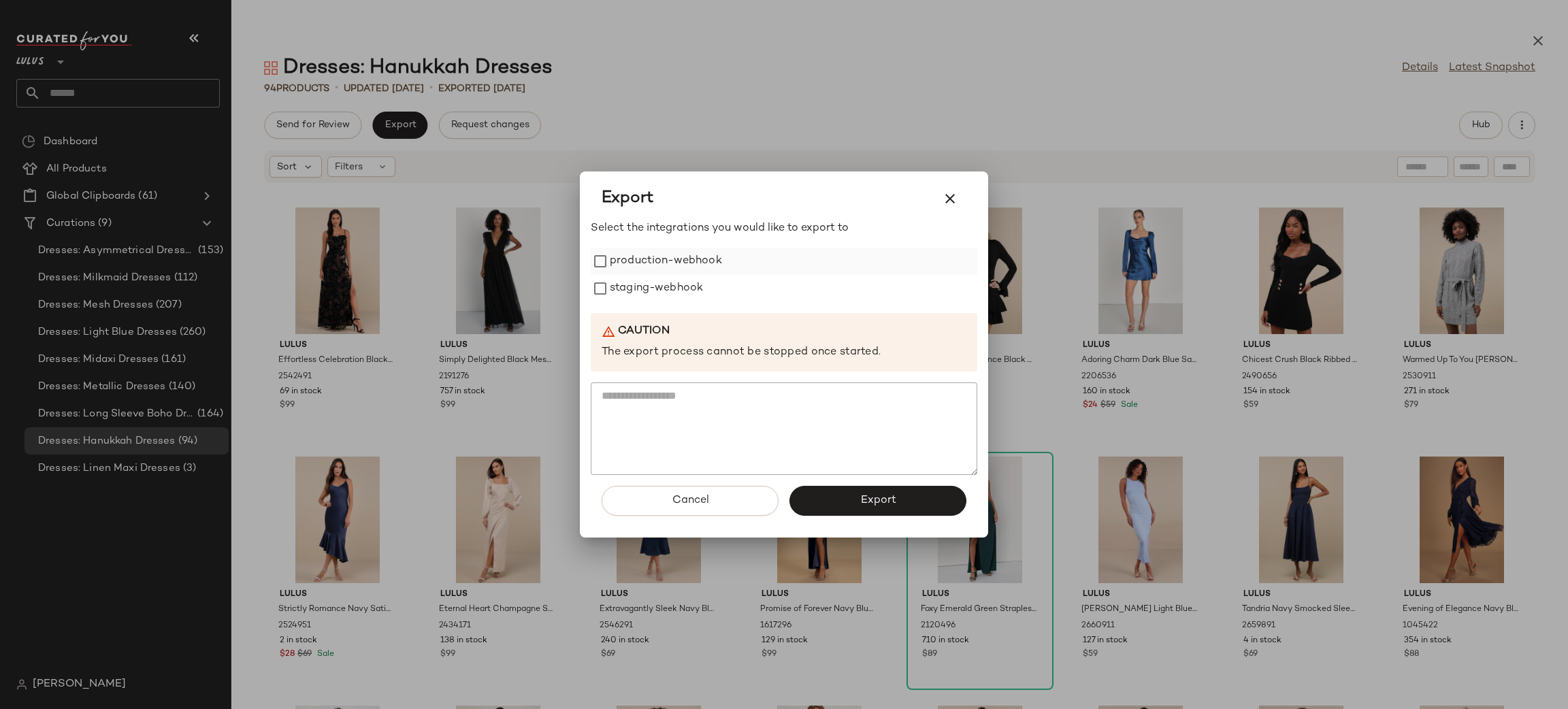
click at [647, 250] on label "production-webhook" at bounding box center [666, 261] width 112 height 28
click at [654, 283] on label "staging-webhook" at bounding box center [657, 289] width 94 height 28
click at [878, 504] on span "Export" at bounding box center [877, 501] width 36 height 13
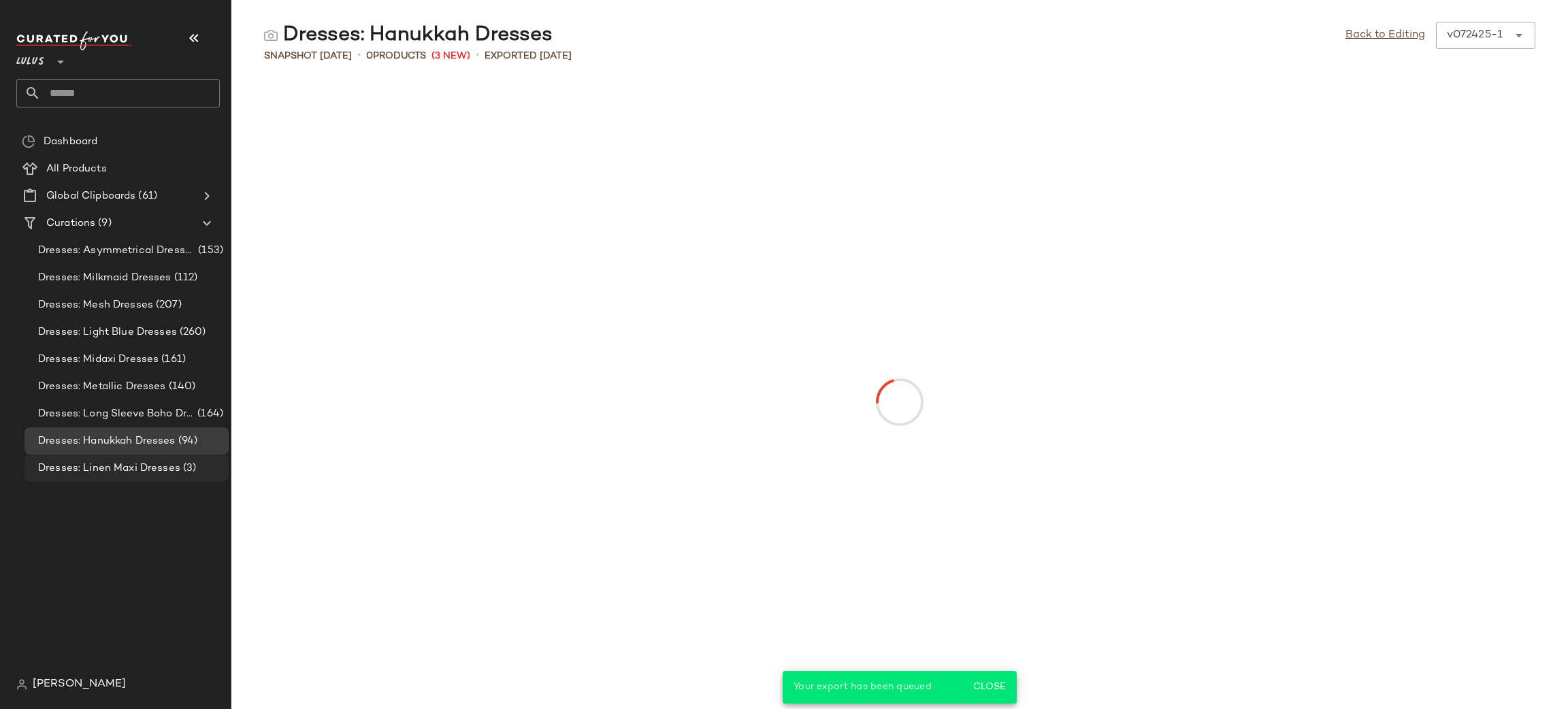
click at [139, 475] on span "Dresses: Linen Maxi Dresses" at bounding box center [109, 468] width 142 height 16
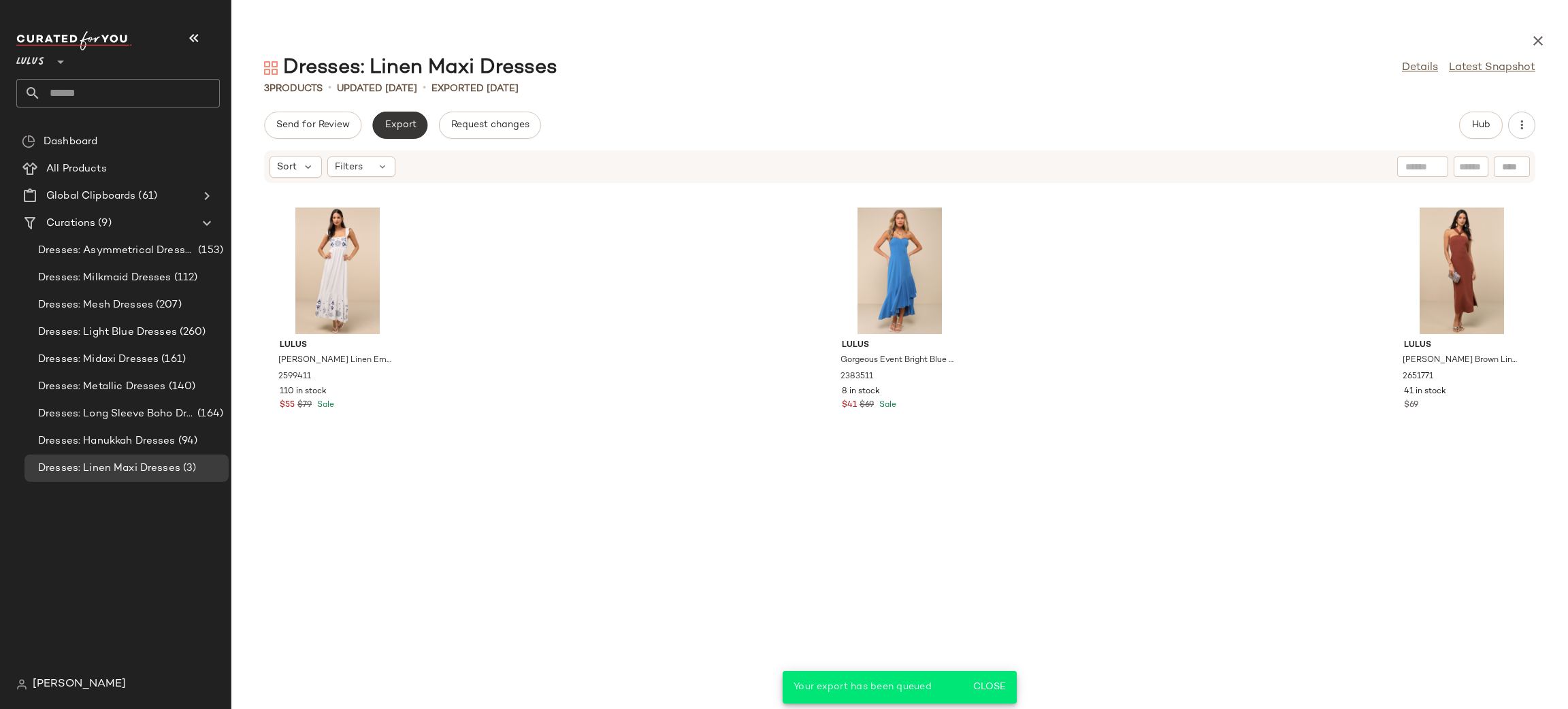
click at [391, 128] on span "Export" at bounding box center [400, 126] width 32 height 11
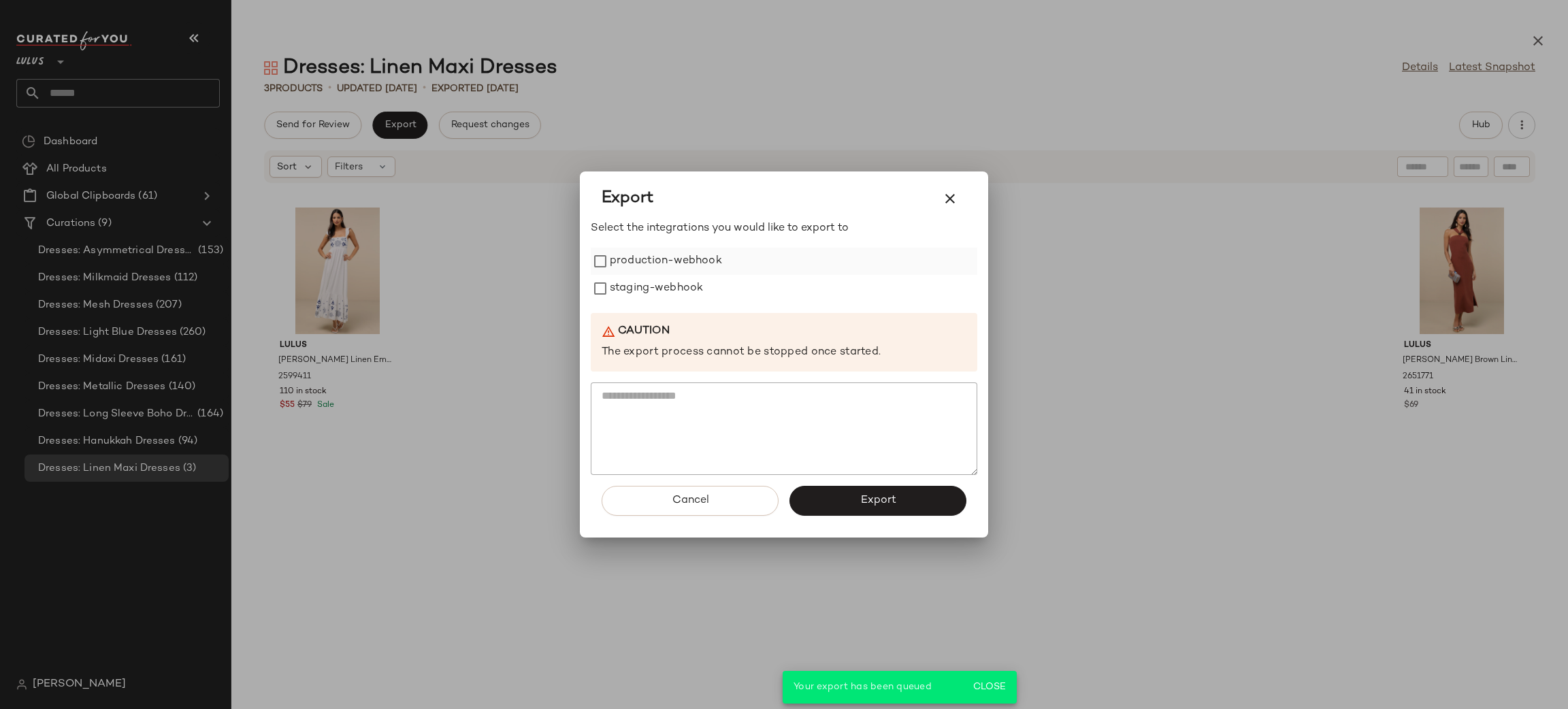
click at [665, 273] on label "production-webhook" at bounding box center [666, 261] width 112 height 28
click at [658, 279] on label "staging-webhook" at bounding box center [657, 289] width 94 height 28
click at [873, 496] on span "Export" at bounding box center [877, 501] width 36 height 13
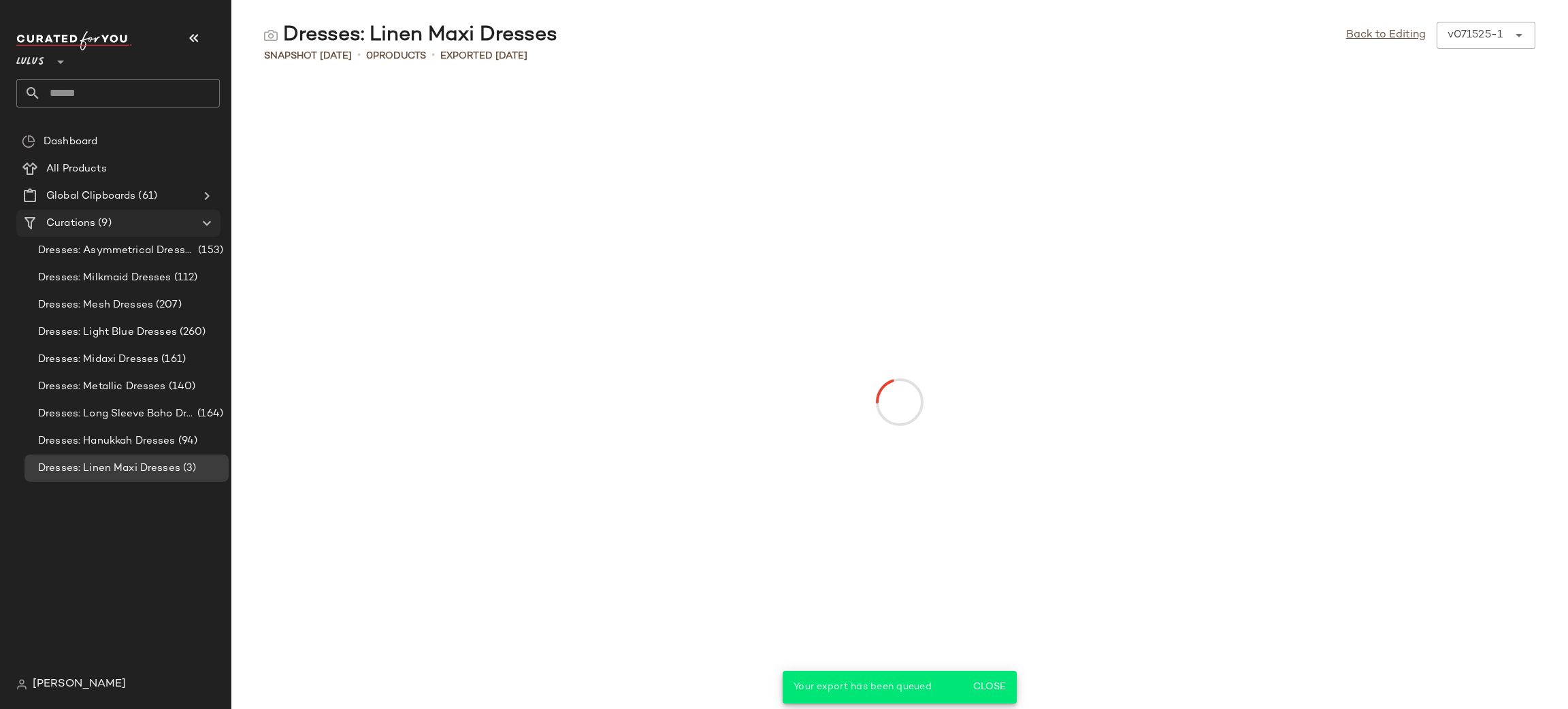
click at [55, 220] on span "Curations" at bounding box center [70, 223] width 49 height 16
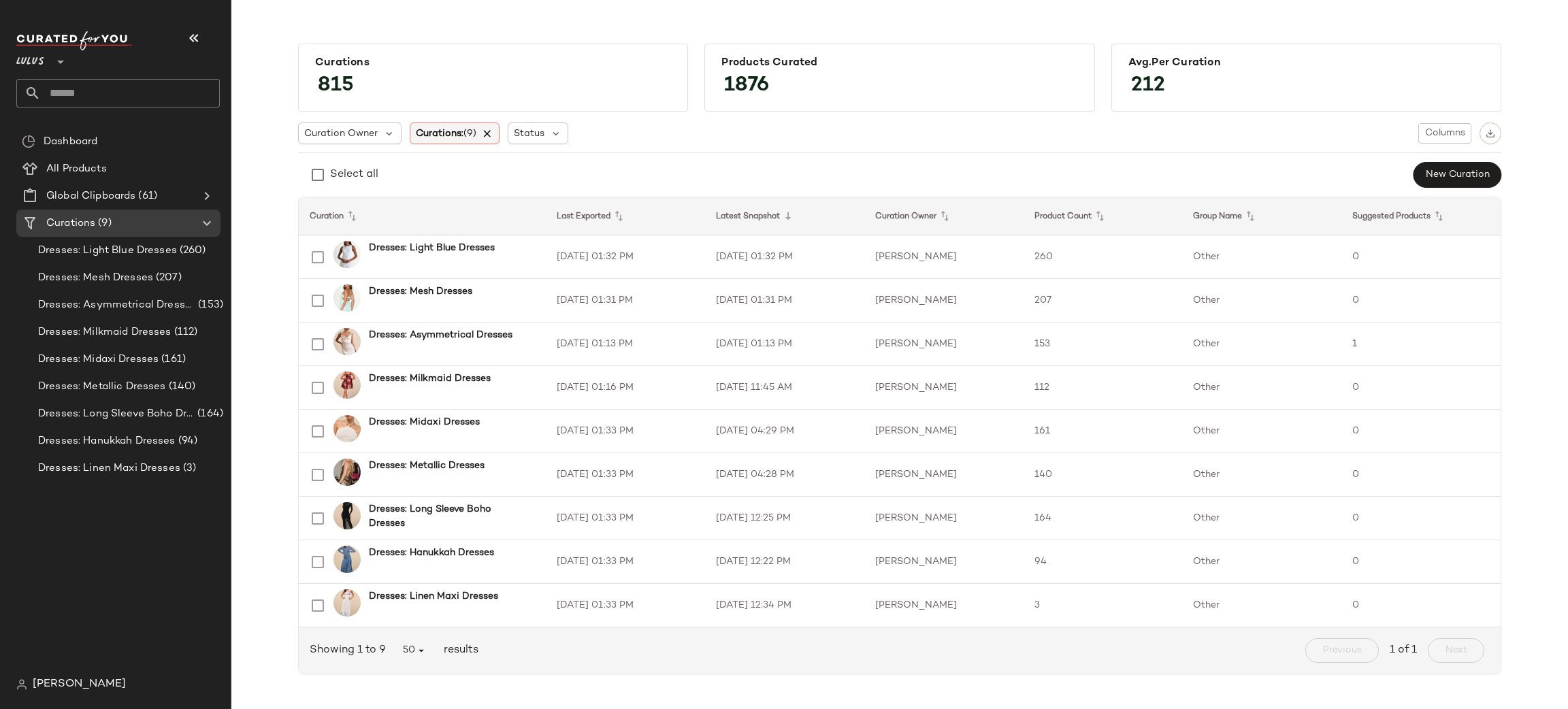
click at [492, 132] on icon at bounding box center [487, 133] width 12 height 12
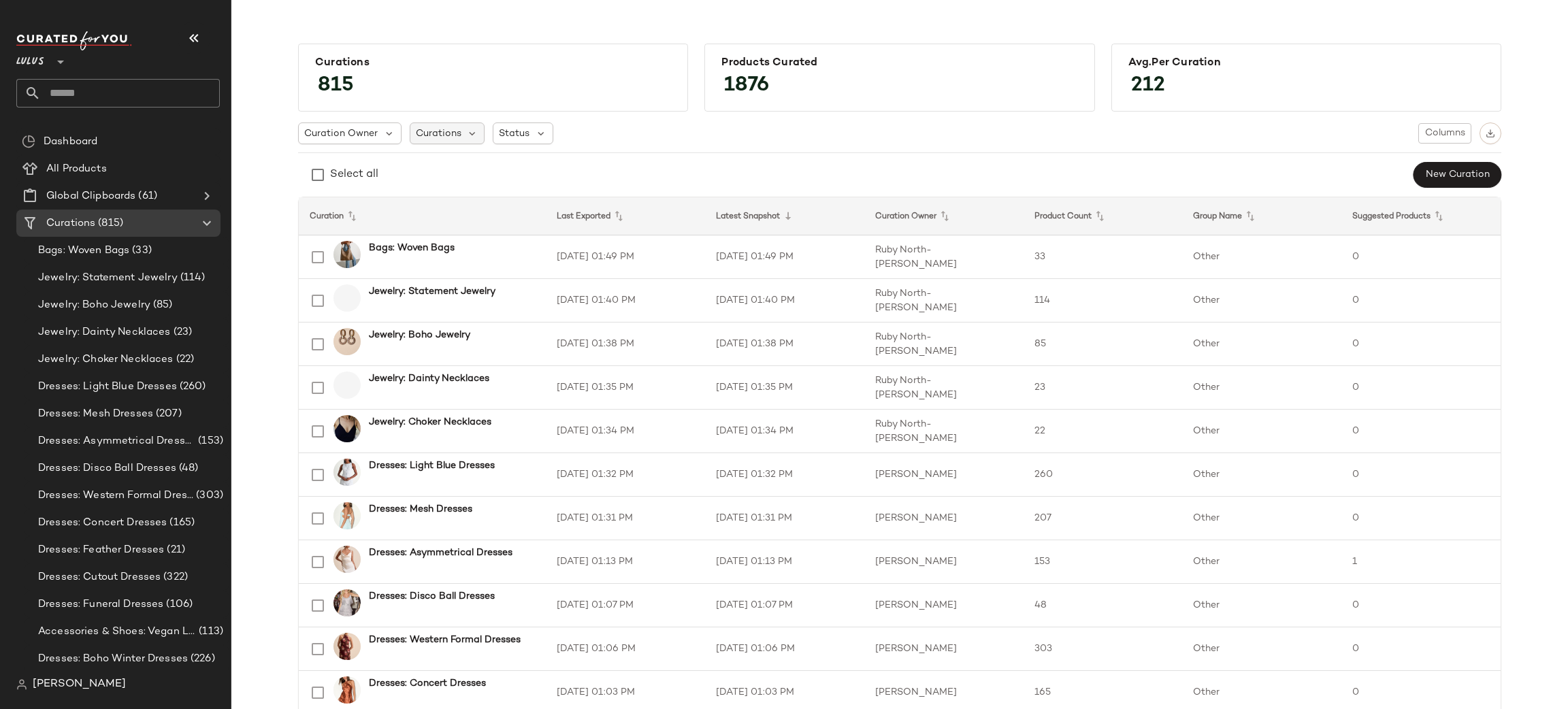
click at [435, 140] on span "Curations" at bounding box center [438, 134] width 46 height 15
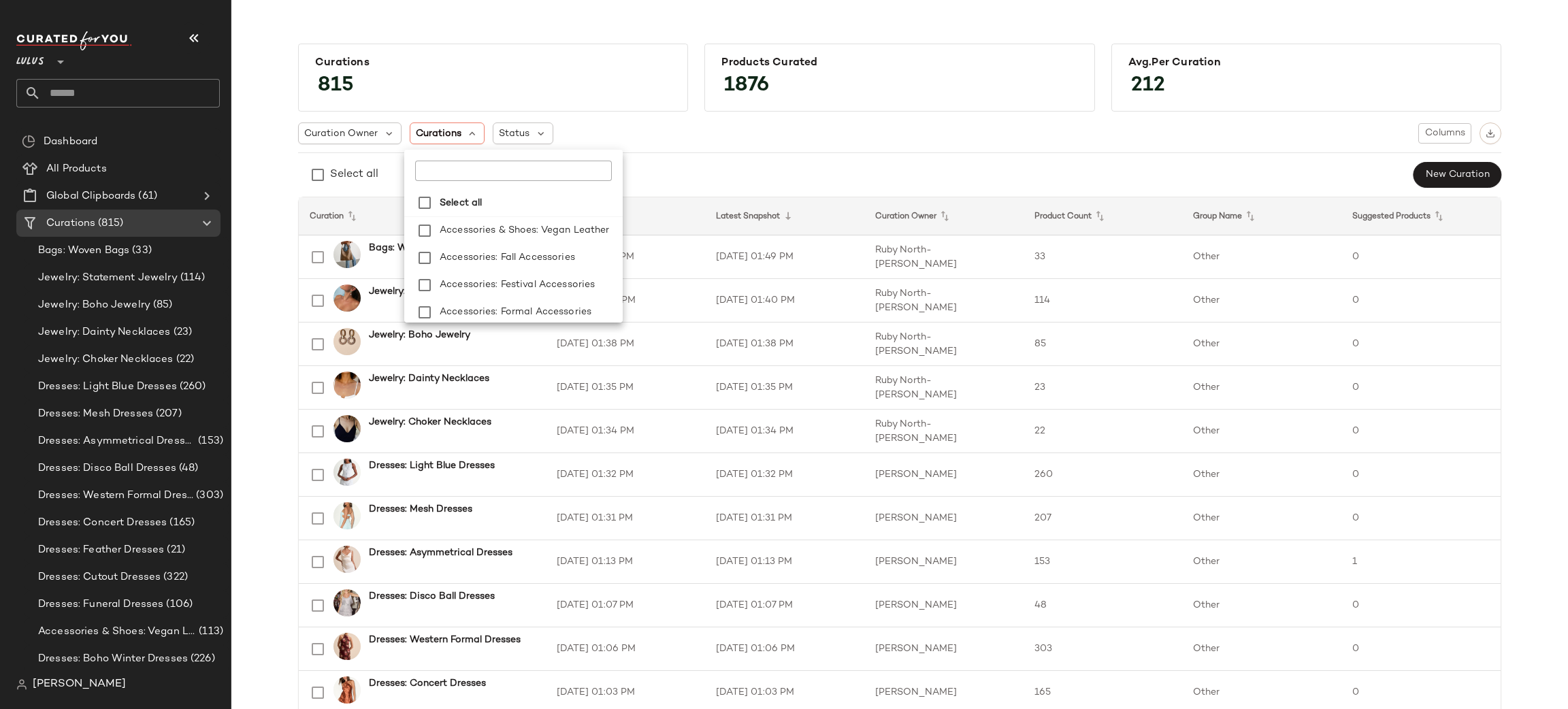
click at [439, 172] on input "text" at bounding box center [501, 171] width 171 height 20
click at [513, 227] on span ": Fall Accessories" at bounding box center [535, 230] width 79 height 28
click at [522, 250] on span ": Festival Accessories" at bounding box center [545, 258] width 99 height 28
click at [542, 280] on span ": Formal Accessories" at bounding box center [543, 284] width 96 height 28
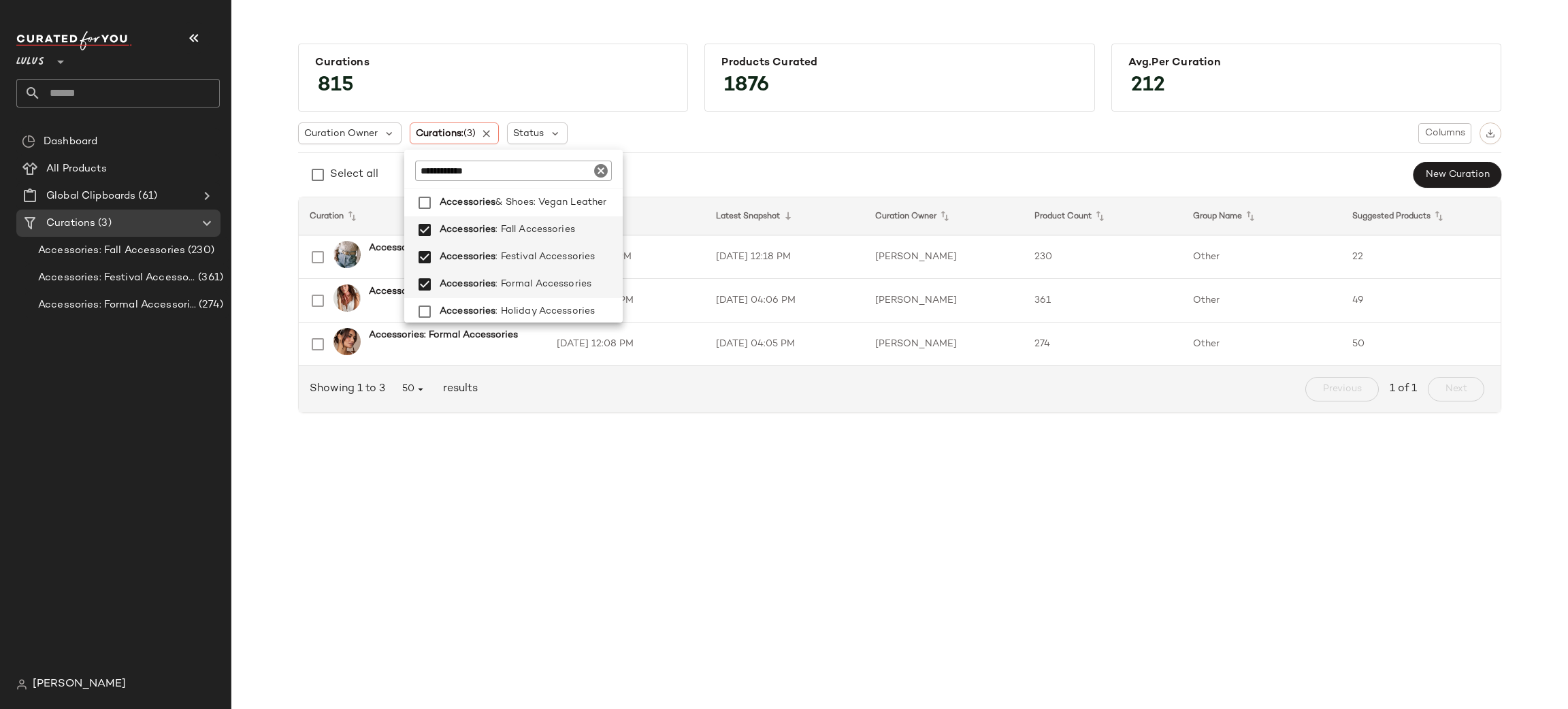
click at [508, 176] on input "**********" at bounding box center [501, 171] width 171 height 20
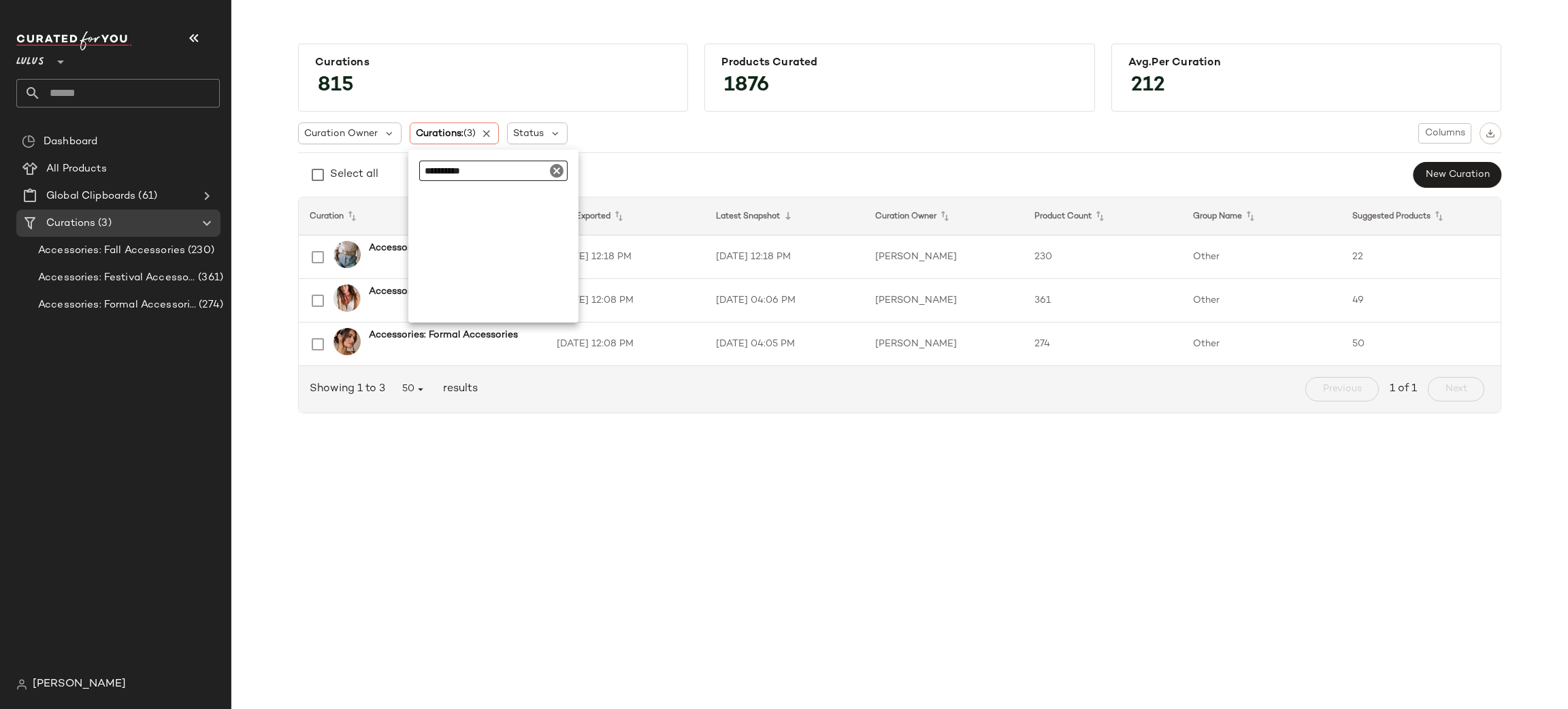
scroll to position [0, 0]
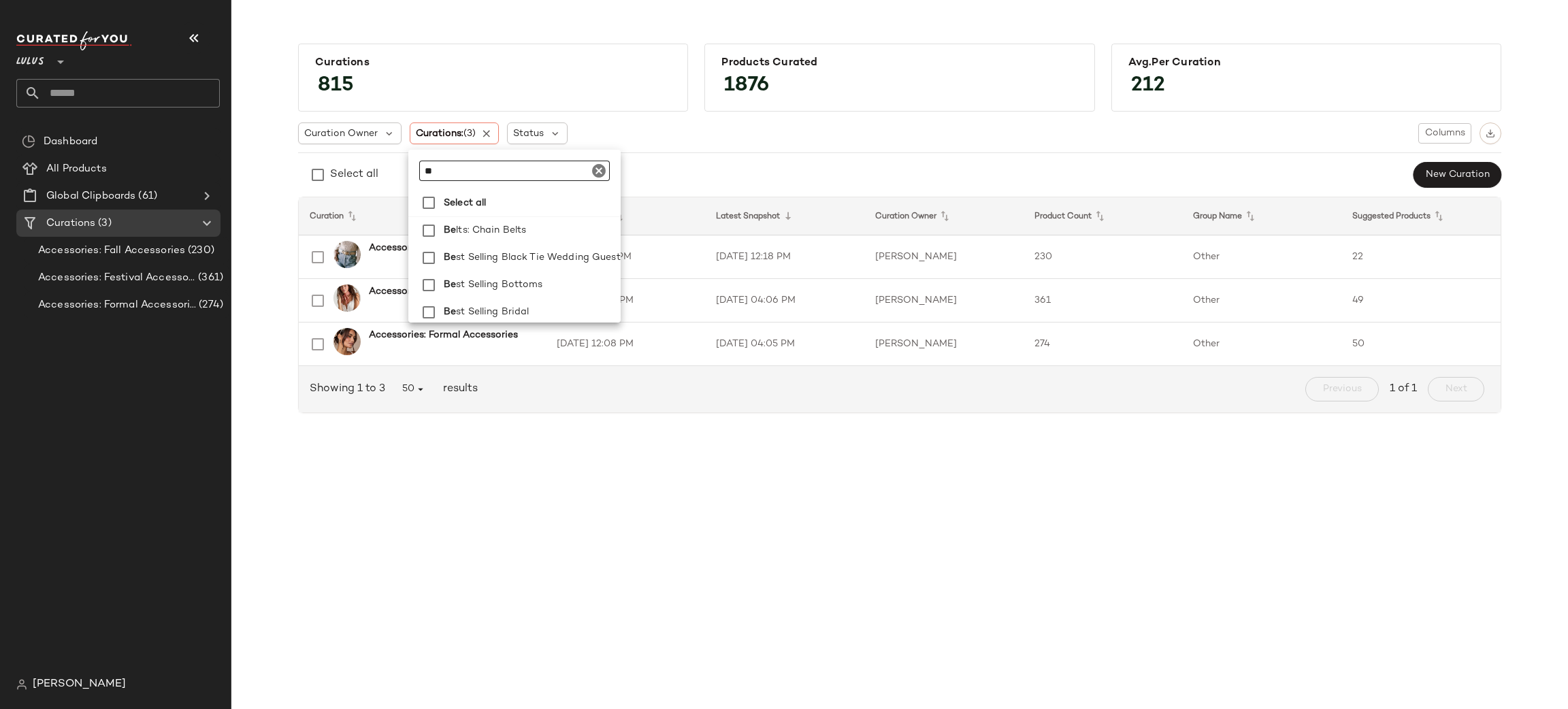
type input "*"
type input "**********"
click at [538, 225] on span ": Accessories" at bounding box center [525, 231] width 61 height 28
click at [766, 175] on div "Select all New Curation" at bounding box center [900, 175] width 1203 height 28
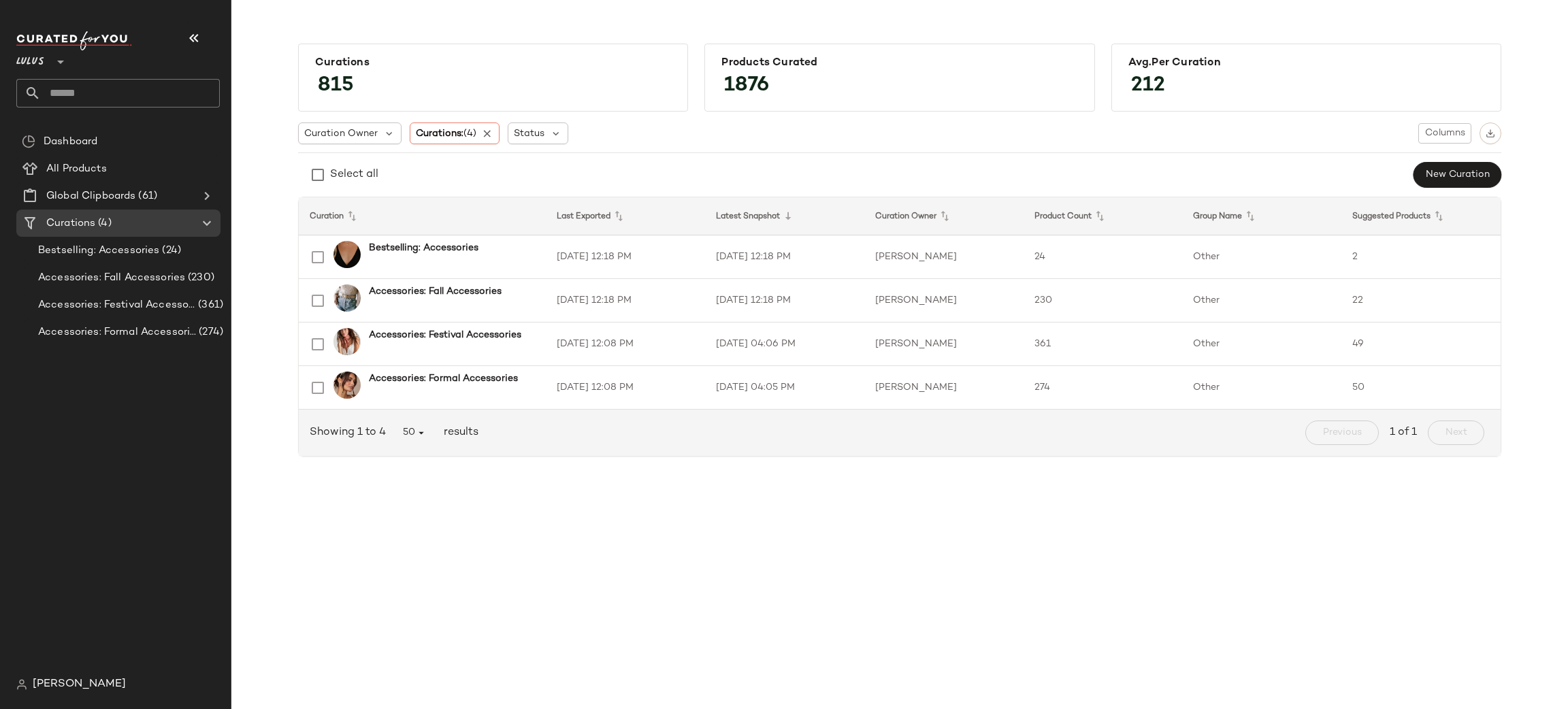
click at [1182, 234] on th "Product Count" at bounding box center [1262, 216] width 160 height 39
click at [1154, 255] on td "24" at bounding box center [1103, 258] width 160 height 44
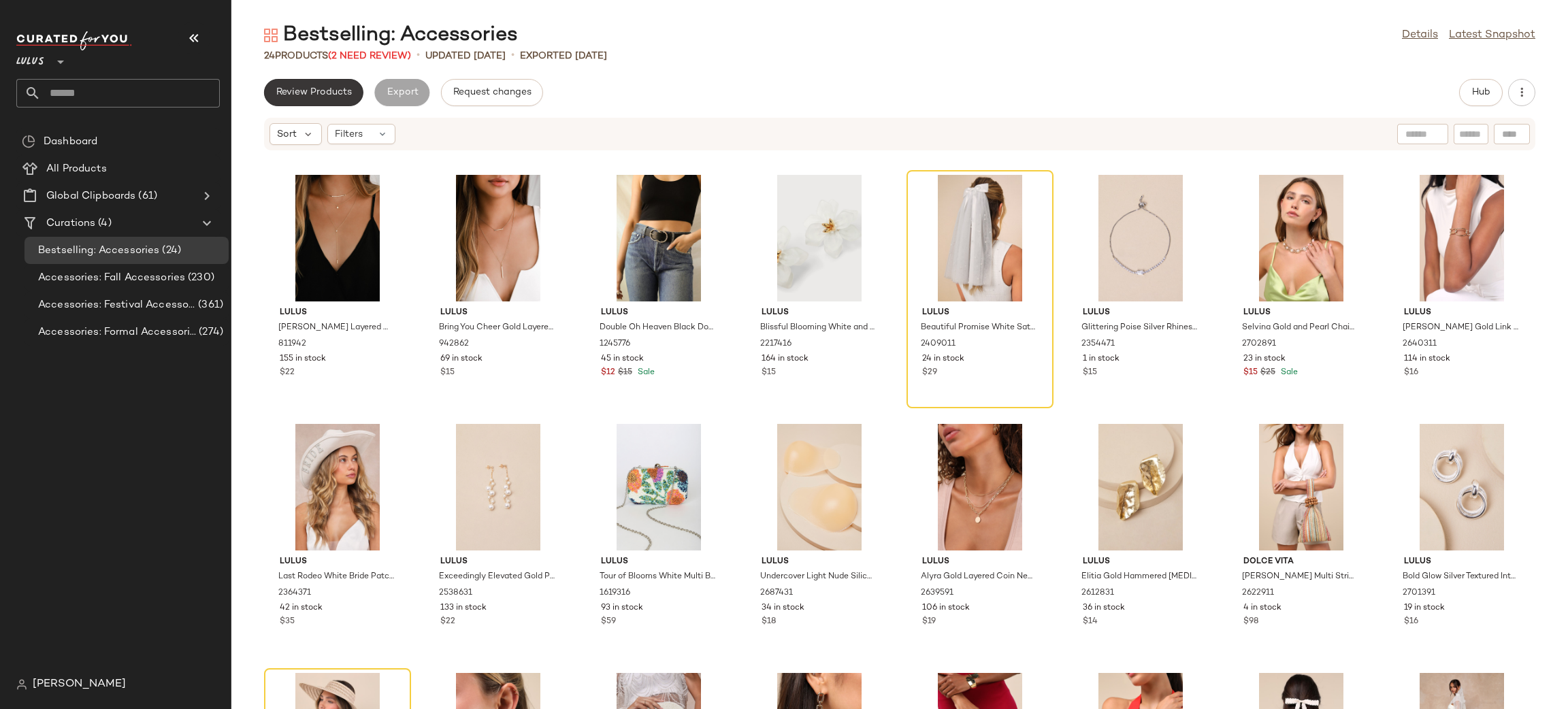
click at [337, 95] on span "Review Products" at bounding box center [314, 93] width 76 height 11
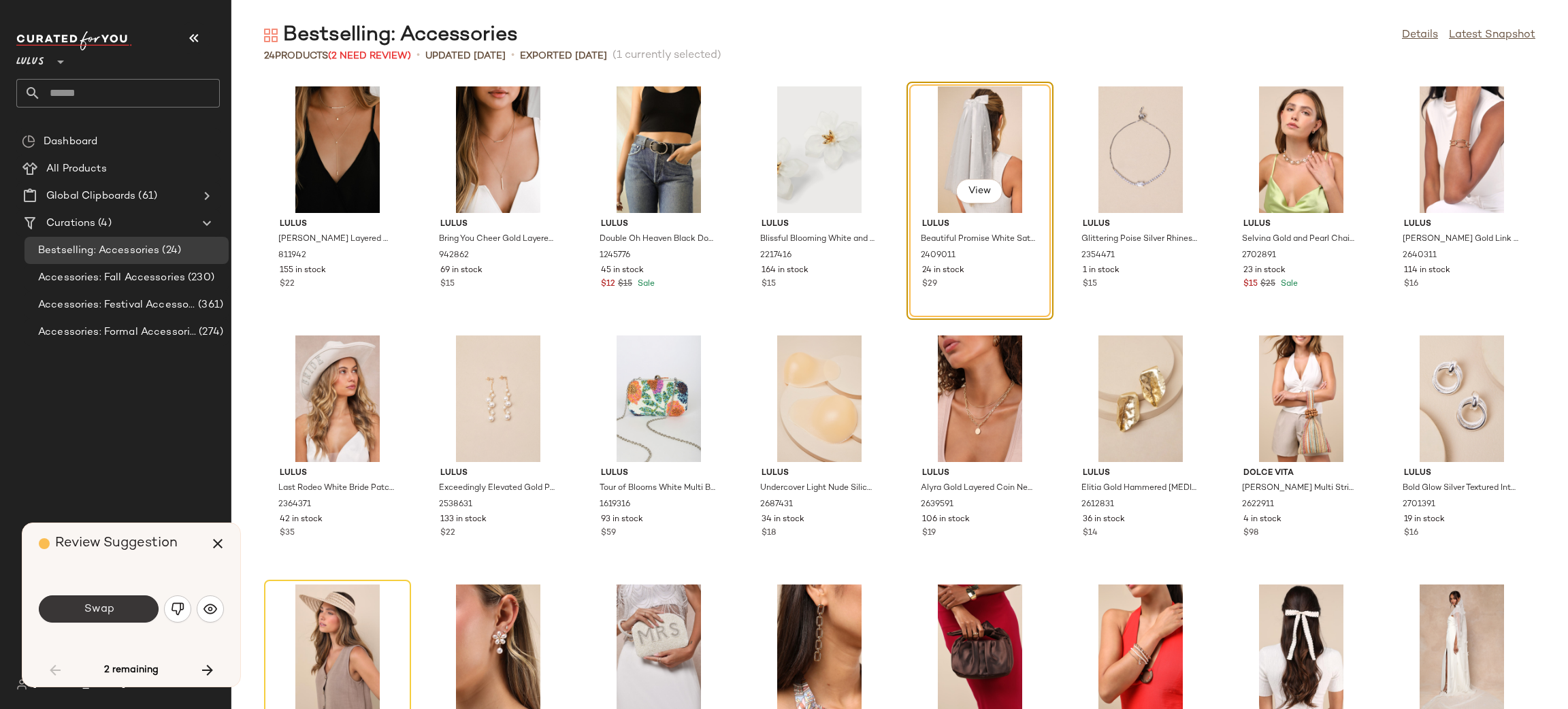
click at [90, 609] on span "Swap" at bounding box center [98, 610] width 30 height 13
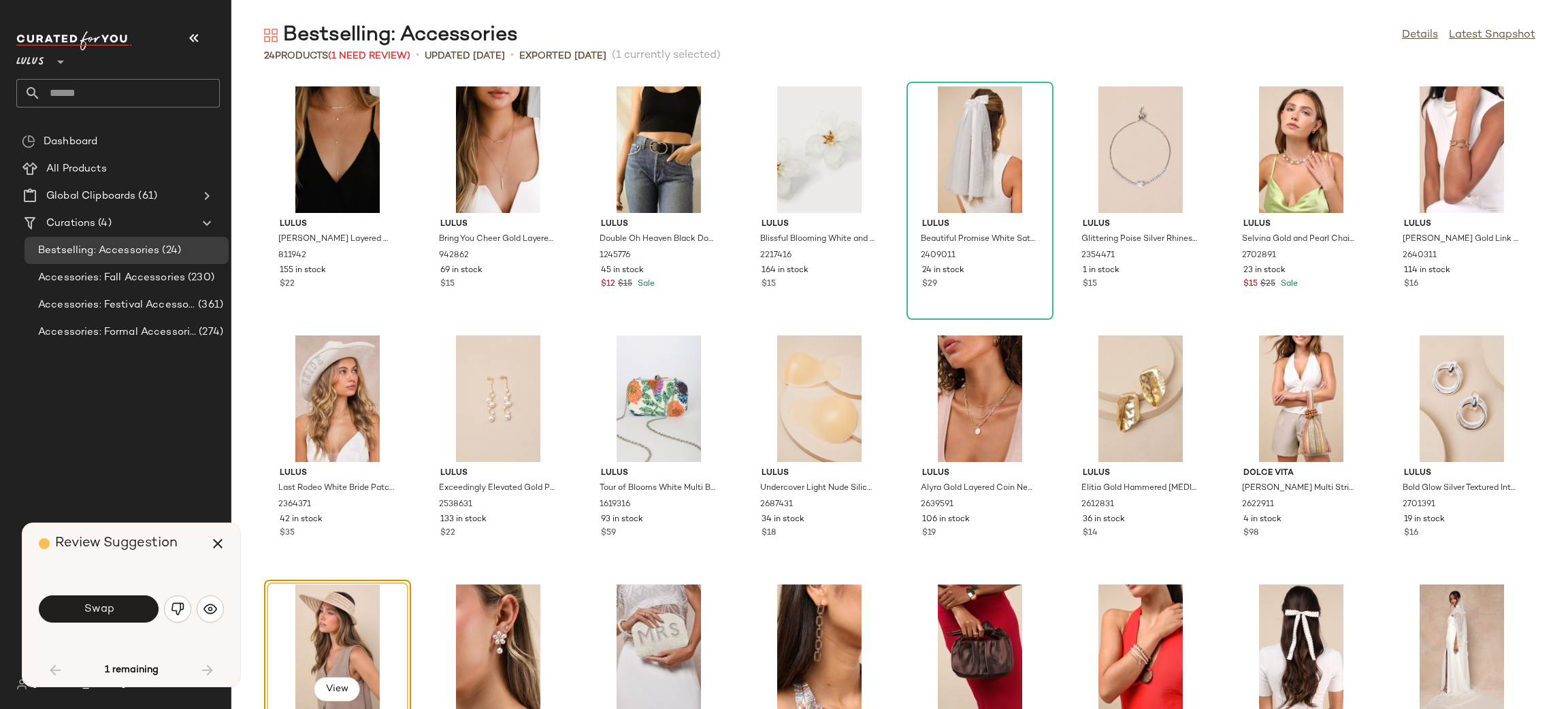
scroll to position [108, 0]
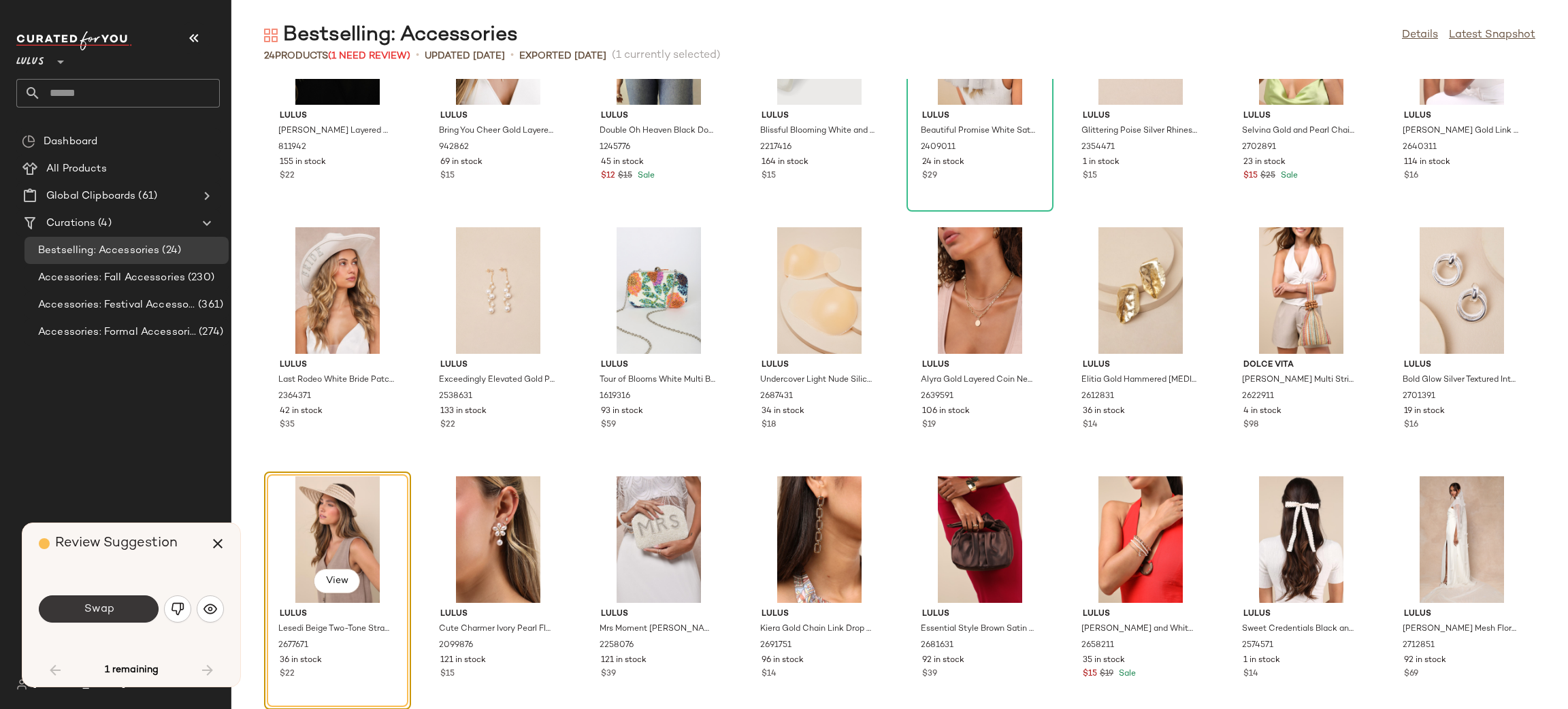
click at [120, 613] on button "Swap" at bounding box center [98, 609] width 120 height 28
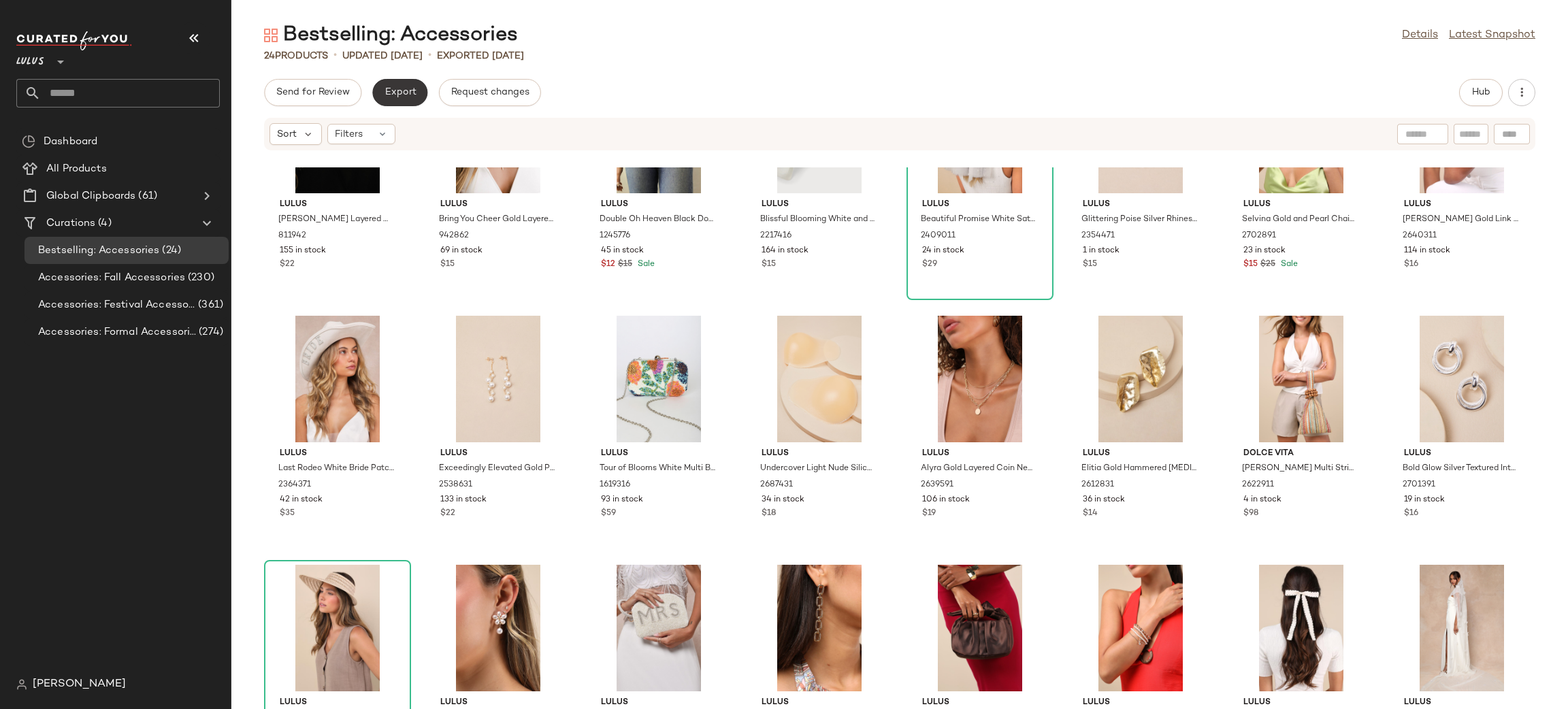
click at [402, 91] on span "Export" at bounding box center [400, 93] width 32 height 11
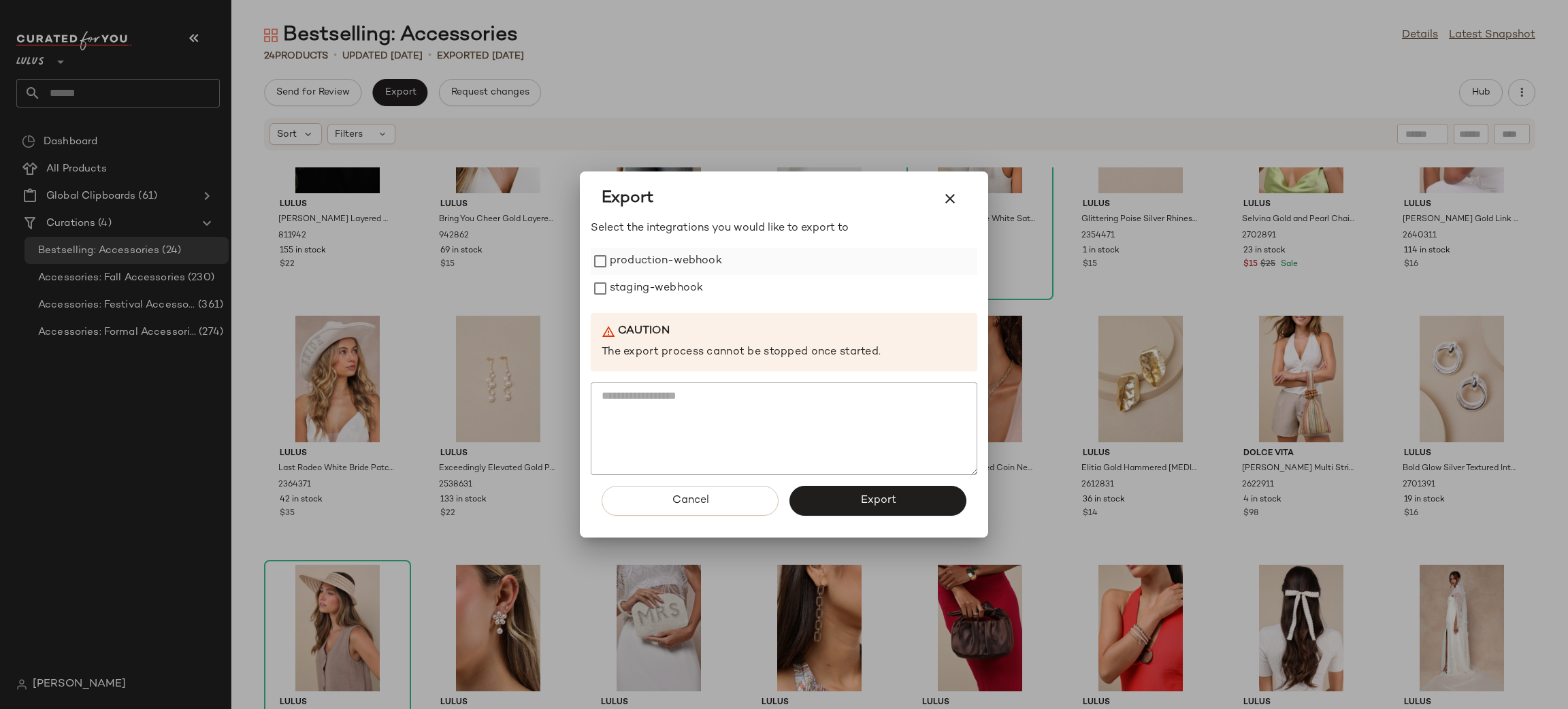
click at [675, 250] on label "production-webhook" at bounding box center [666, 261] width 112 height 28
click at [666, 300] on label "staging-webhook" at bounding box center [657, 289] width 94 height 28
click at [844, 503] on button "Export" at bounding box center [878, 501] width 177 height 30
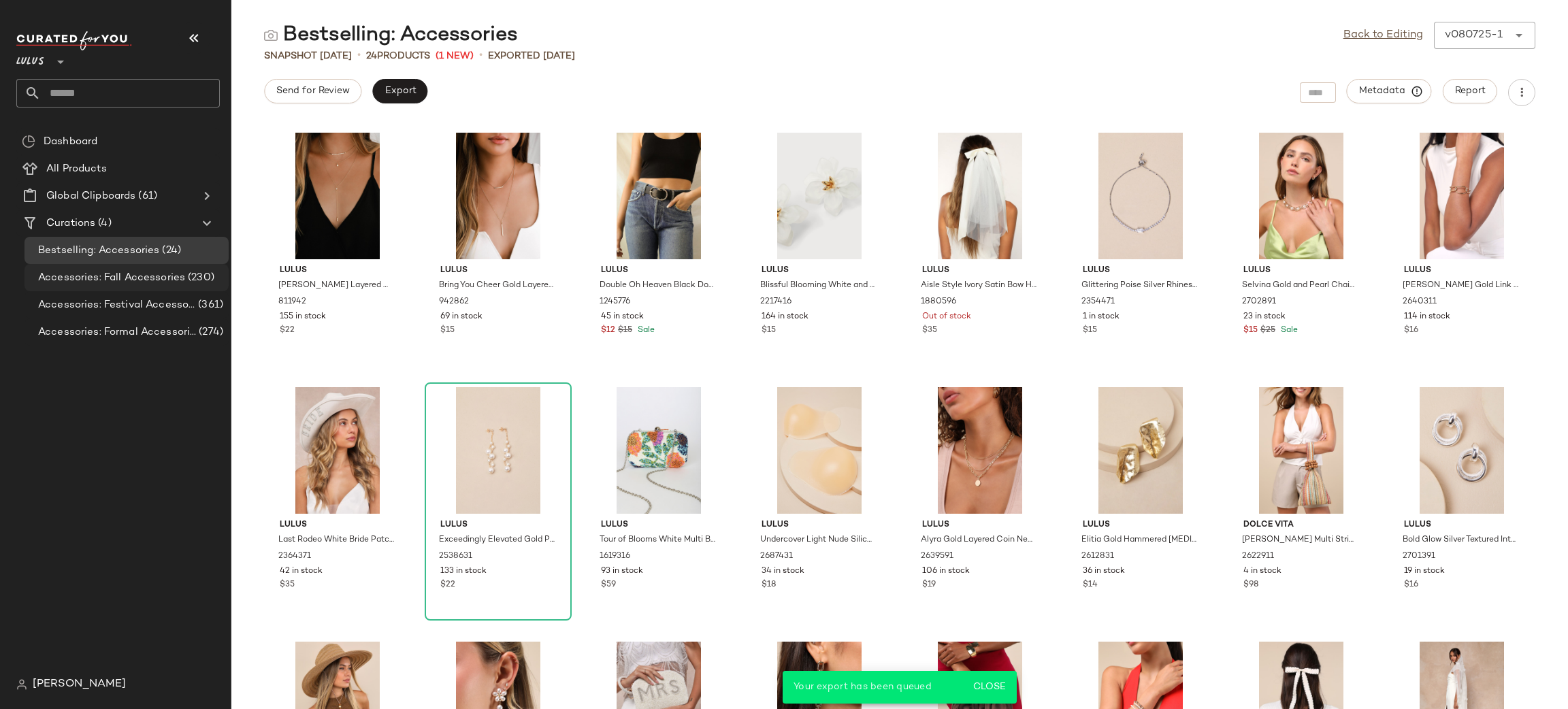
click at [112, 279] on span "Accessories: Fall Accessories" at bounding box center [112, 278] width 147 height 16
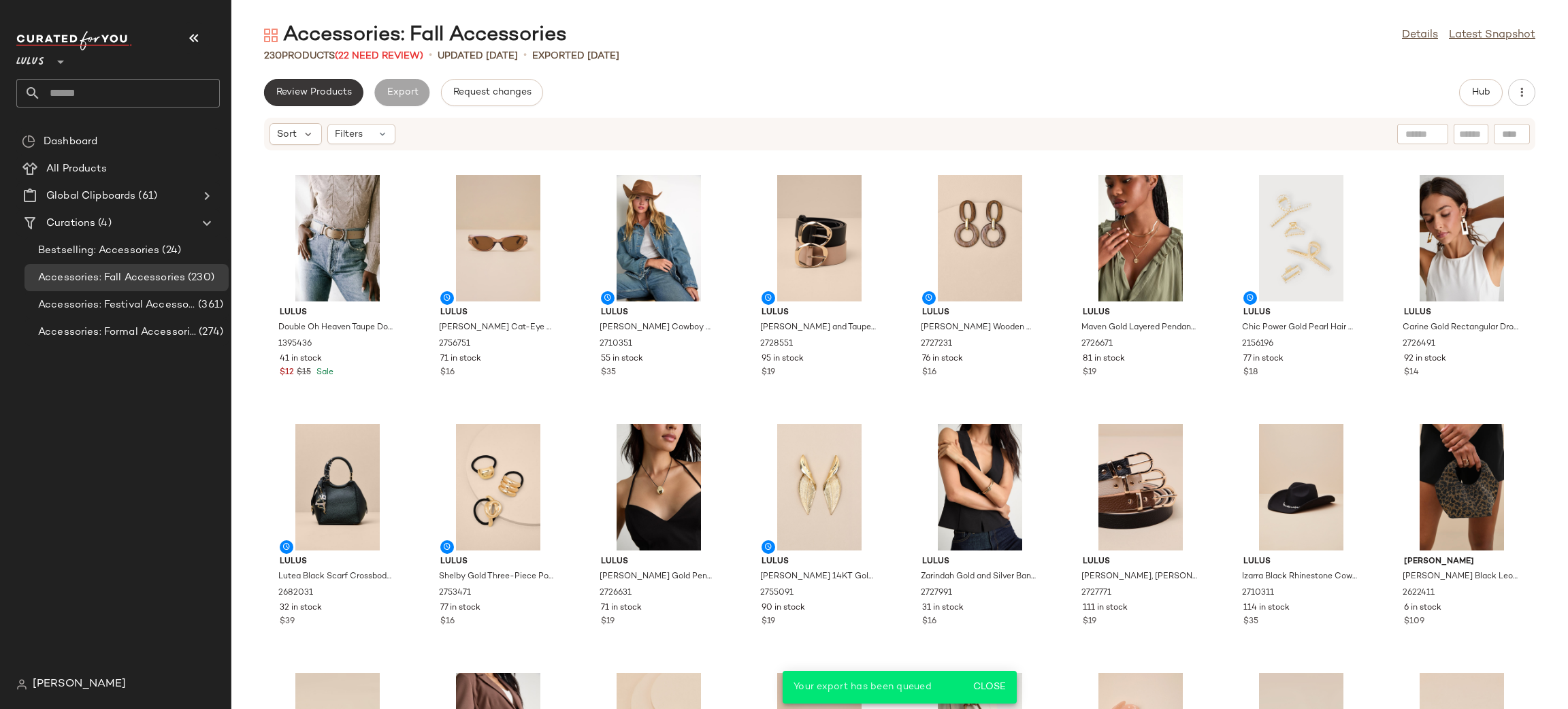
click at [322, 104] on button "Review Products" at bounding box center [314, 93] width 99 height 28
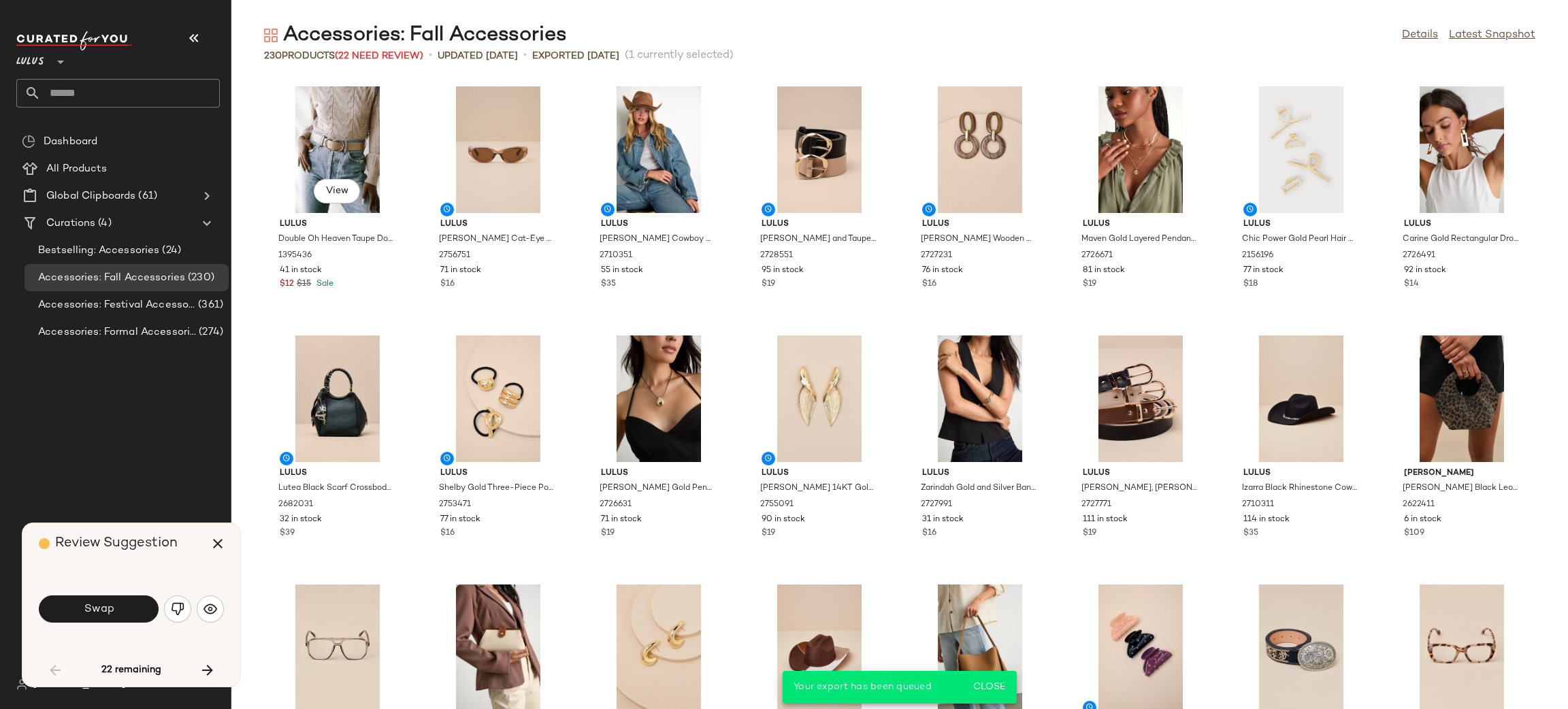
scroll to position [509, 0]
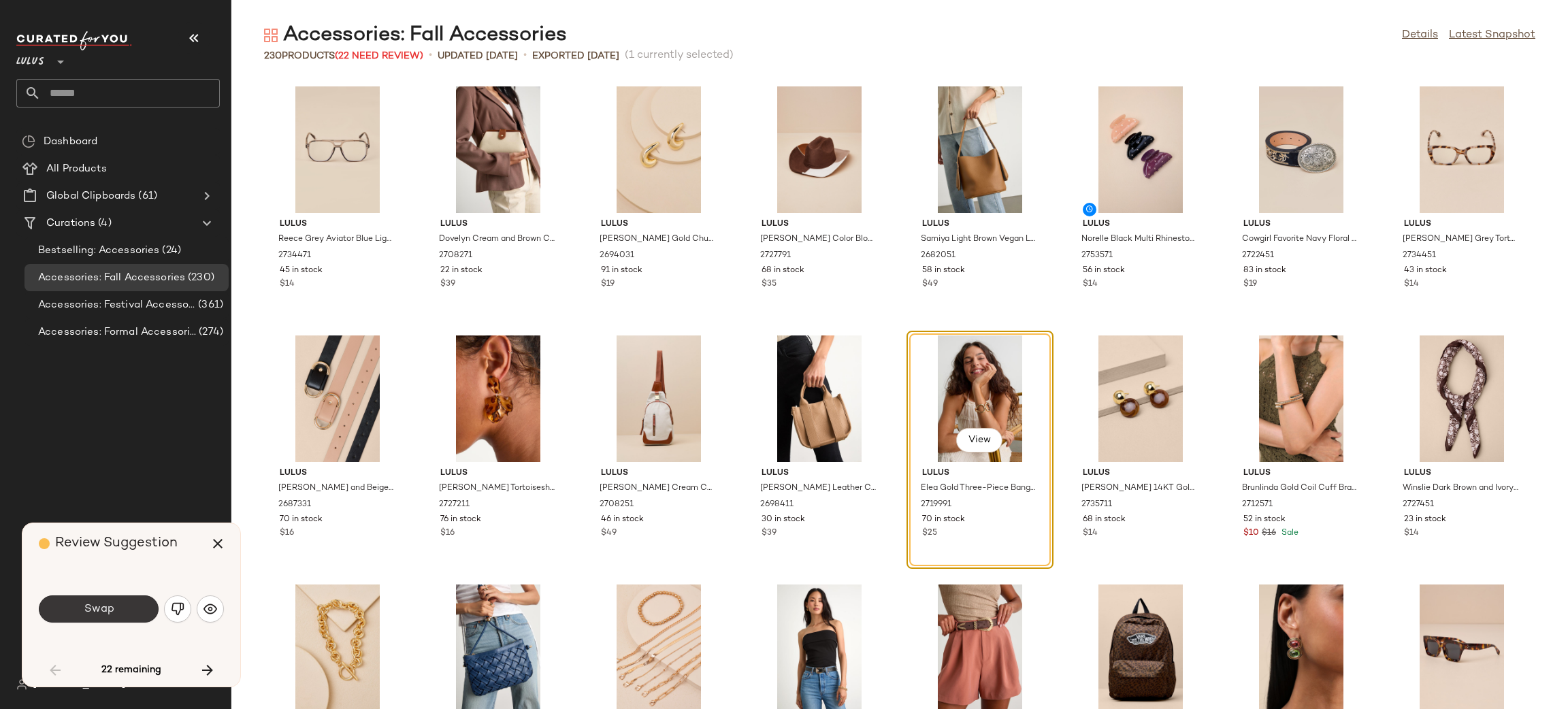
click at [120, 607] on button "Swap" at bounding box center [98, 609] width 120 height 28
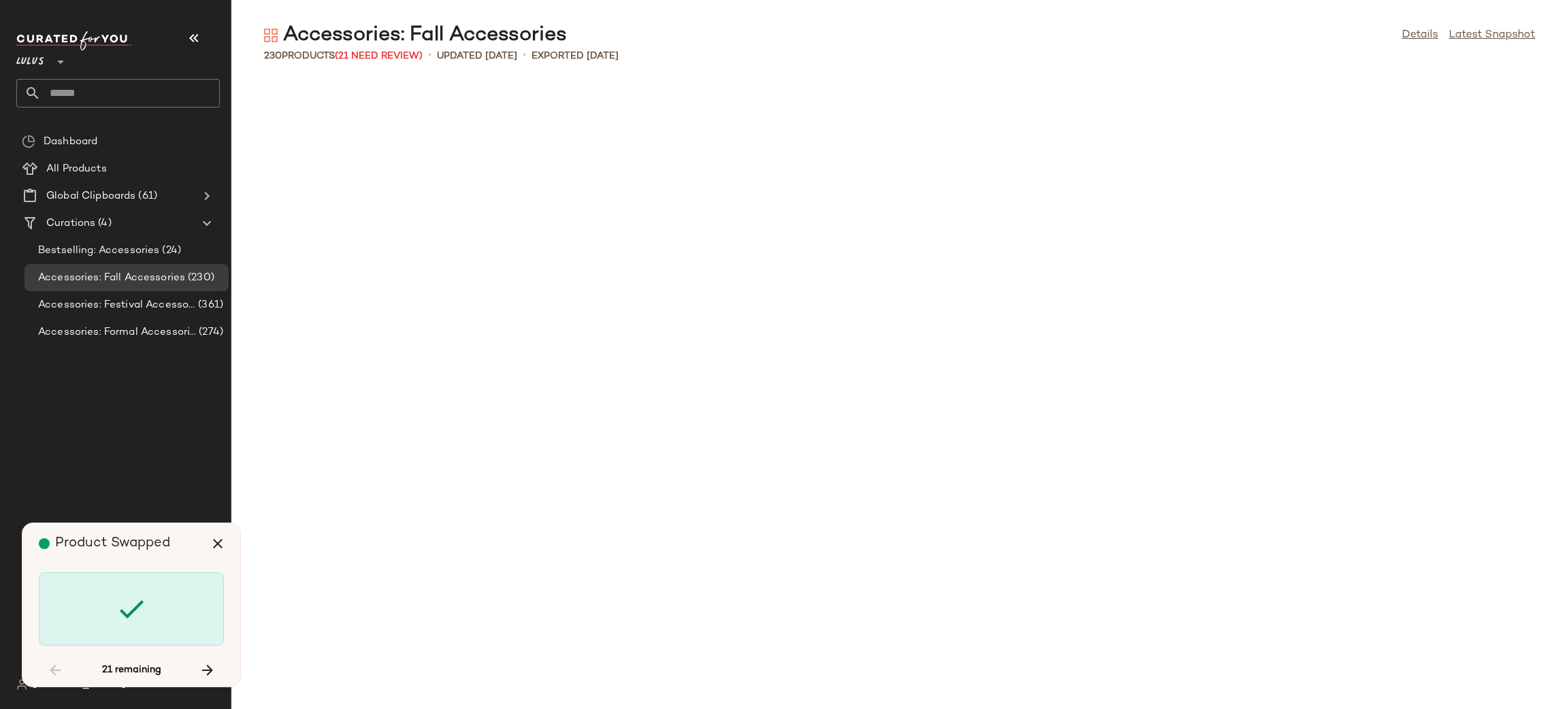
scroll to position [1495, 0]
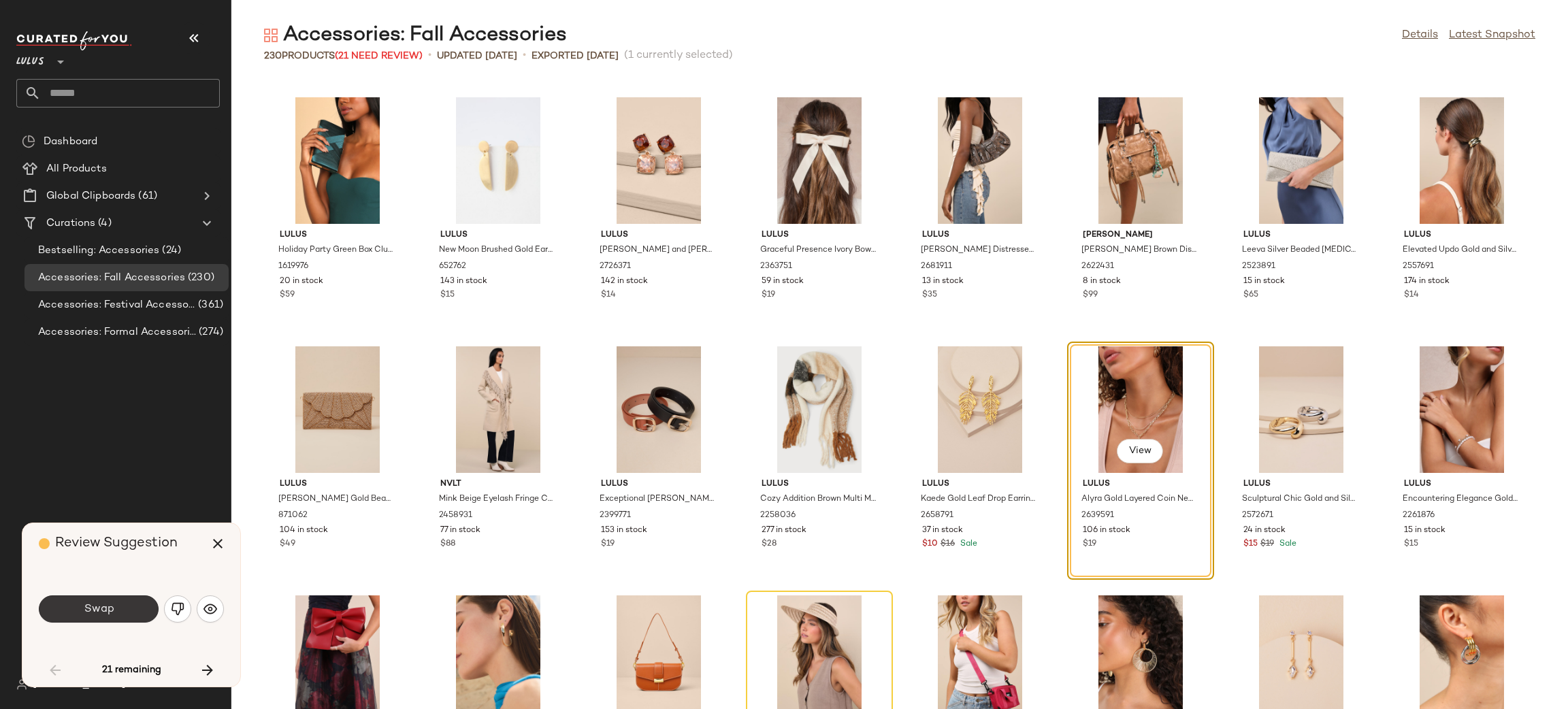
click at [99, 604] on span "Swap" at bounding box center [98, 610] width 30 height 13
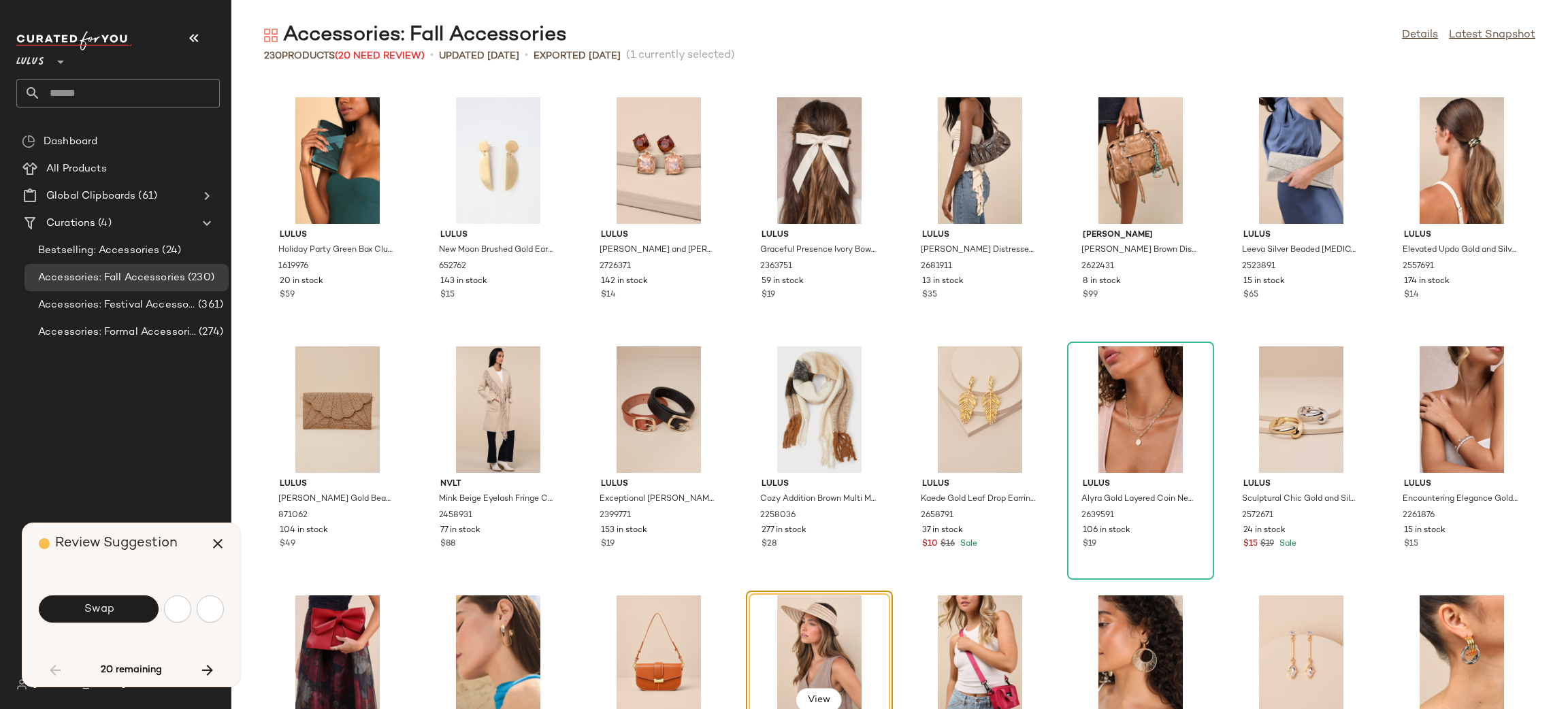
scroll to position [1744, 0]
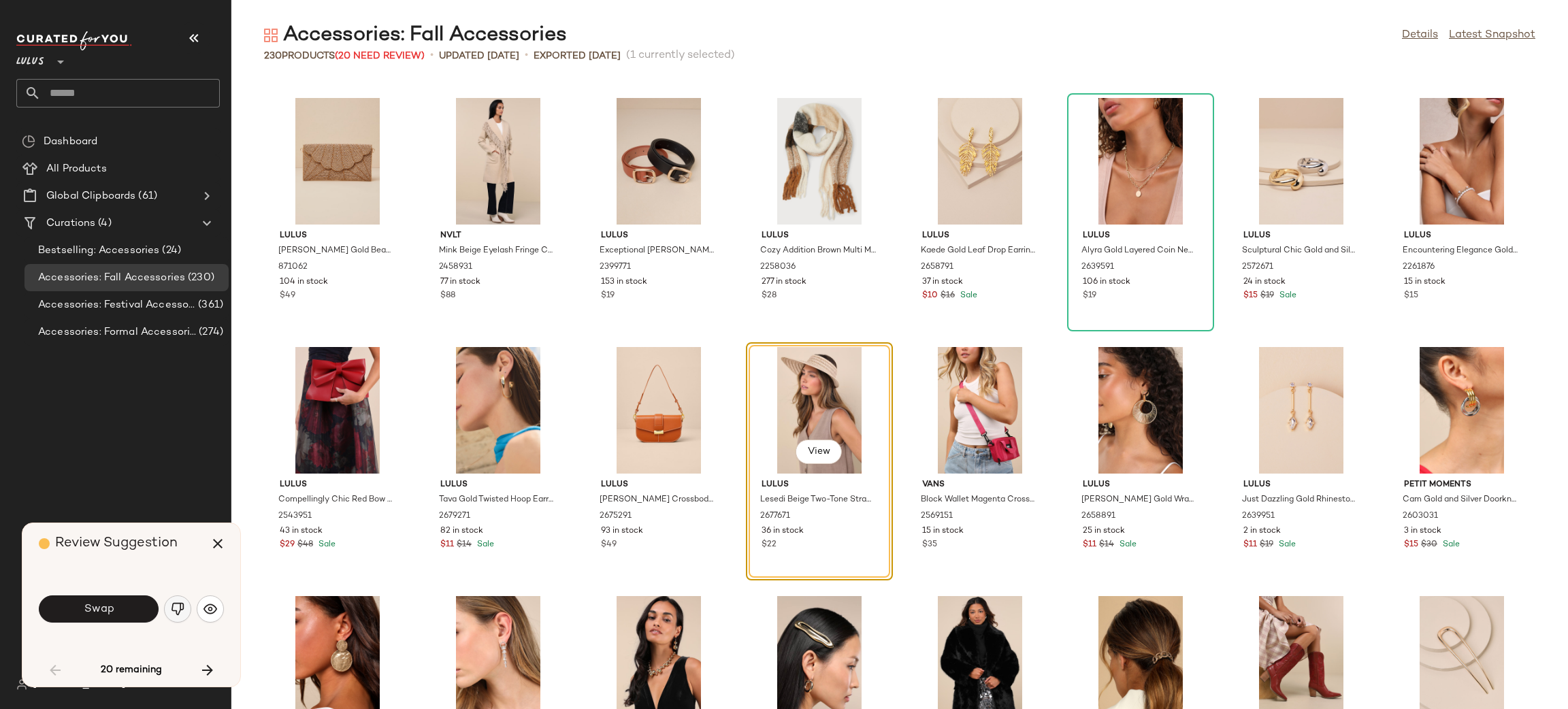
click at [168, 602] on button "button" at bounding box center [178, 609] width 28 height 28
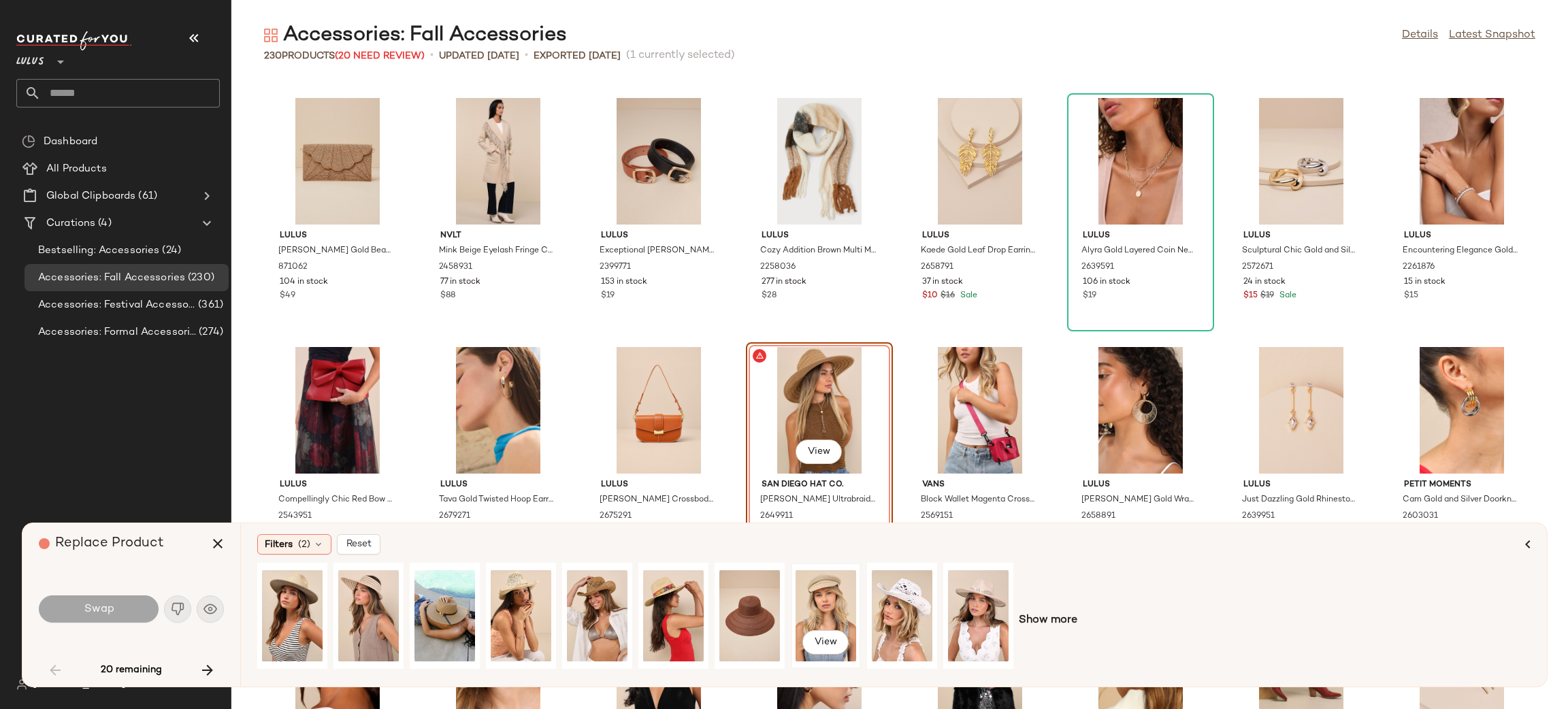
click at [838, 600] on div "View" at bounding box center [826, 615] width 61 height 96
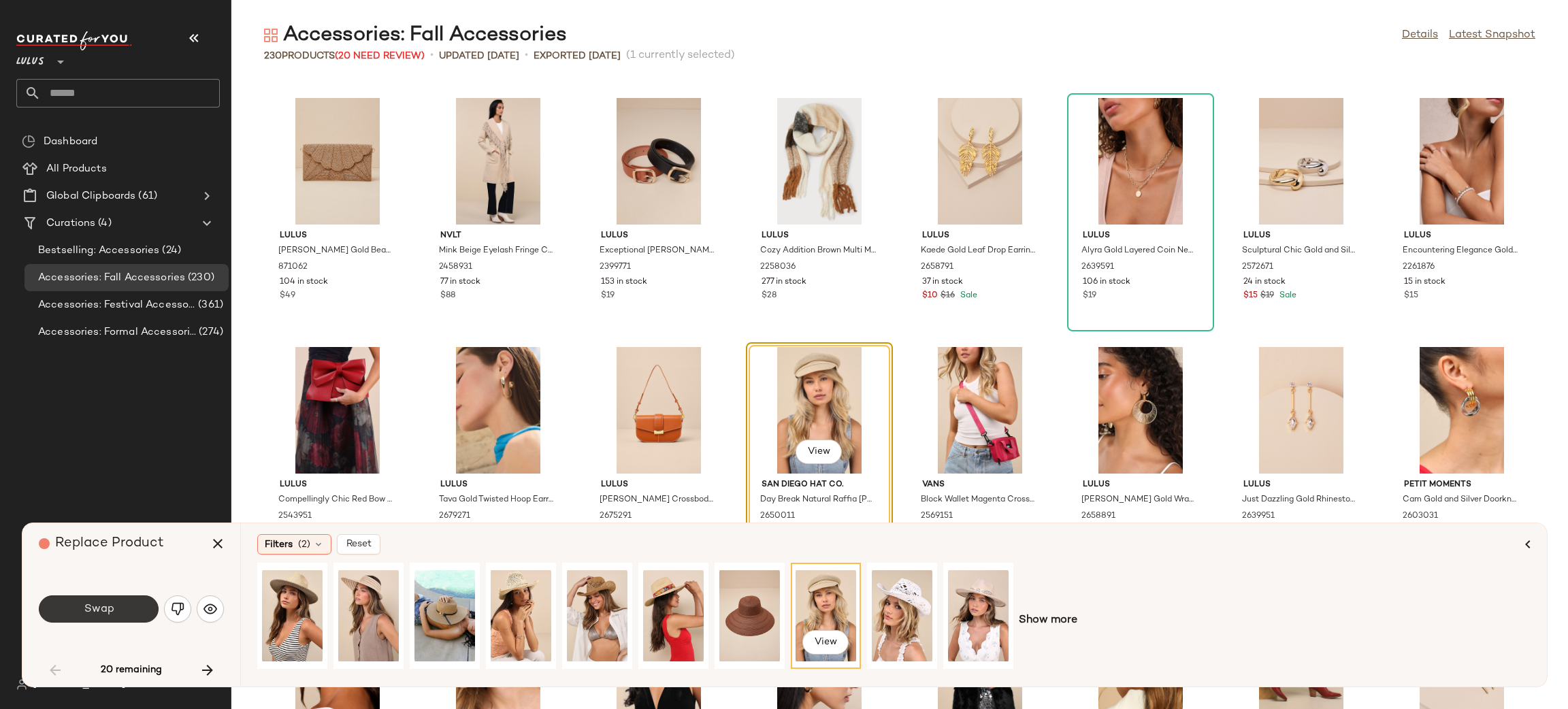
click at [136, 605] on button "Swap" at bounding box center [98, 609] width 120 height 28
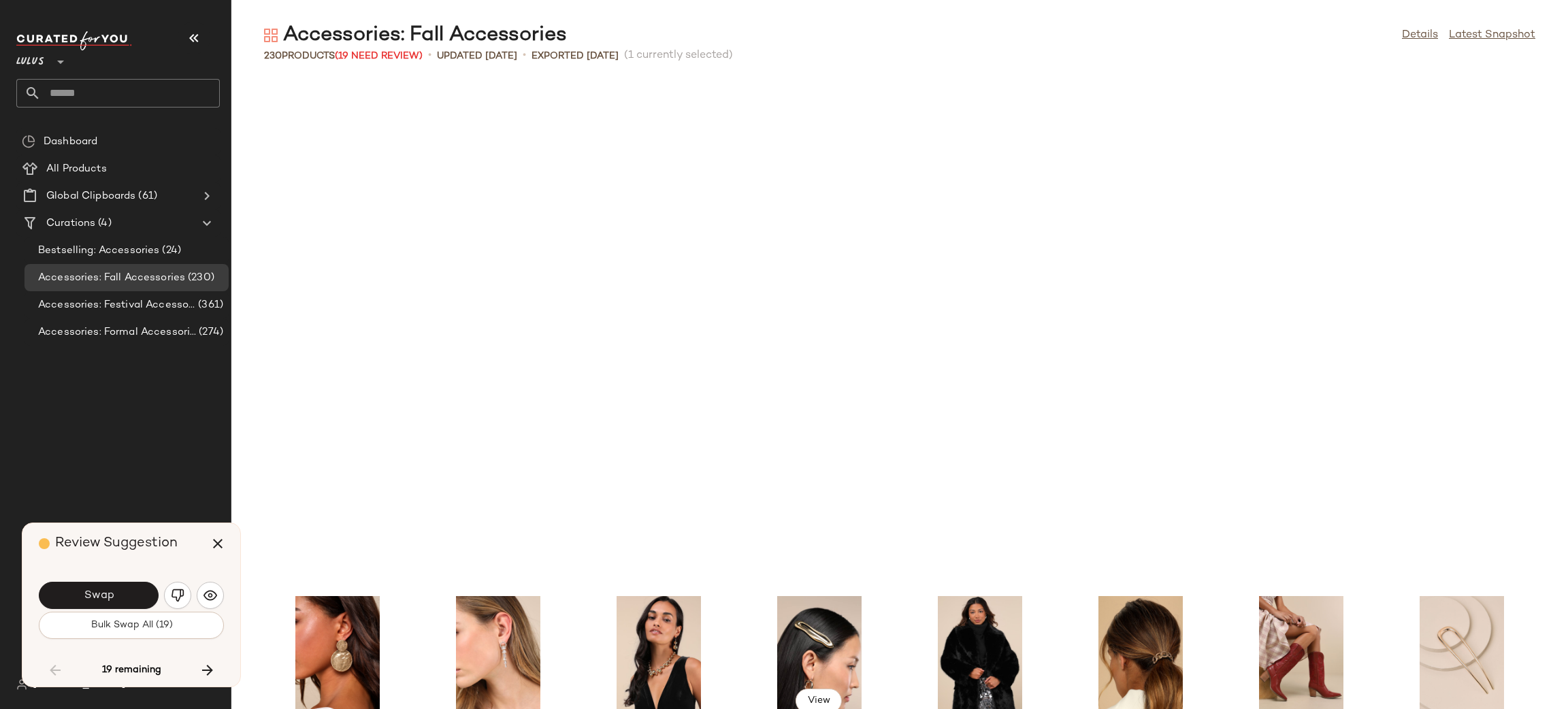
scroll to position [2242, 0]
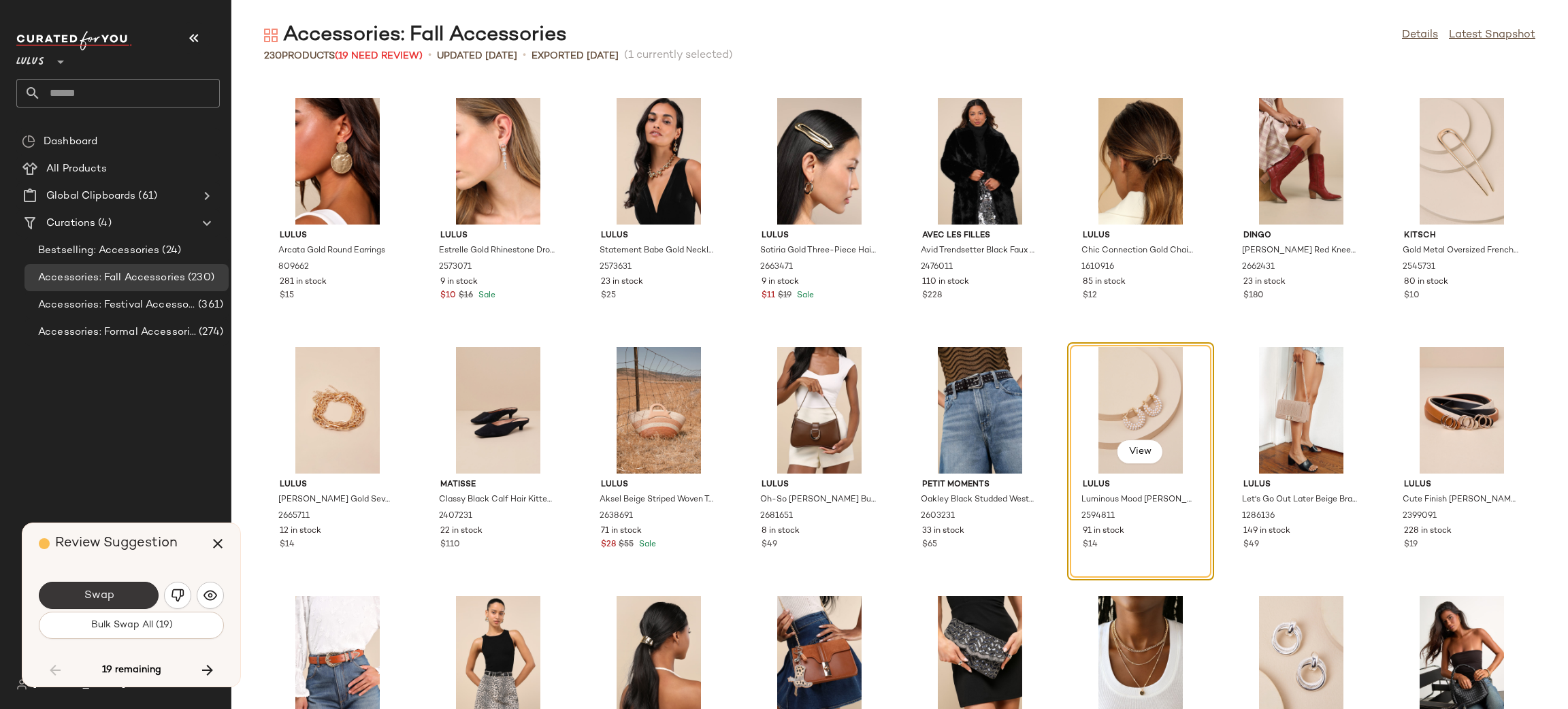
click at [119, 598] on button "Swap" at bounding box center [98, 596] width 120 height 28
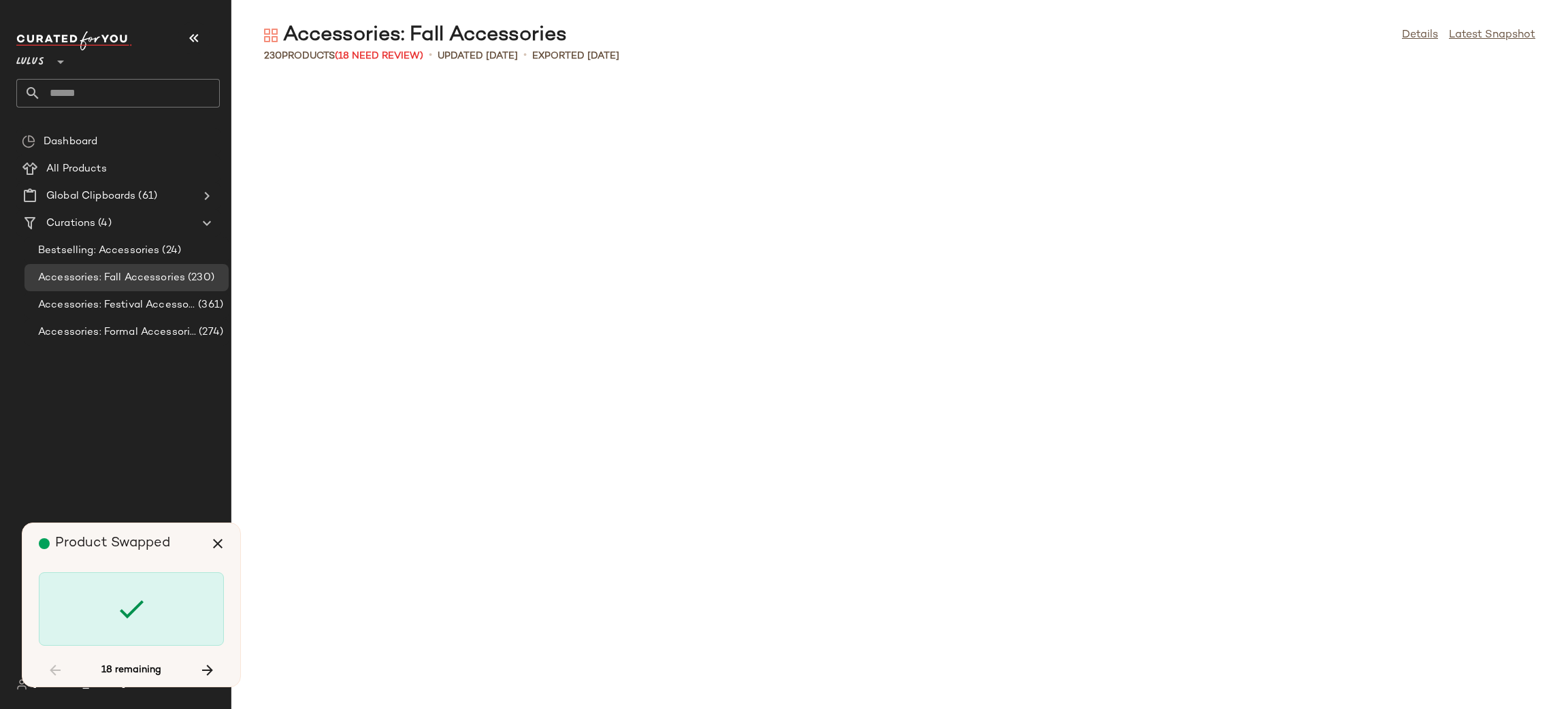
scroll to position [3737, 0]
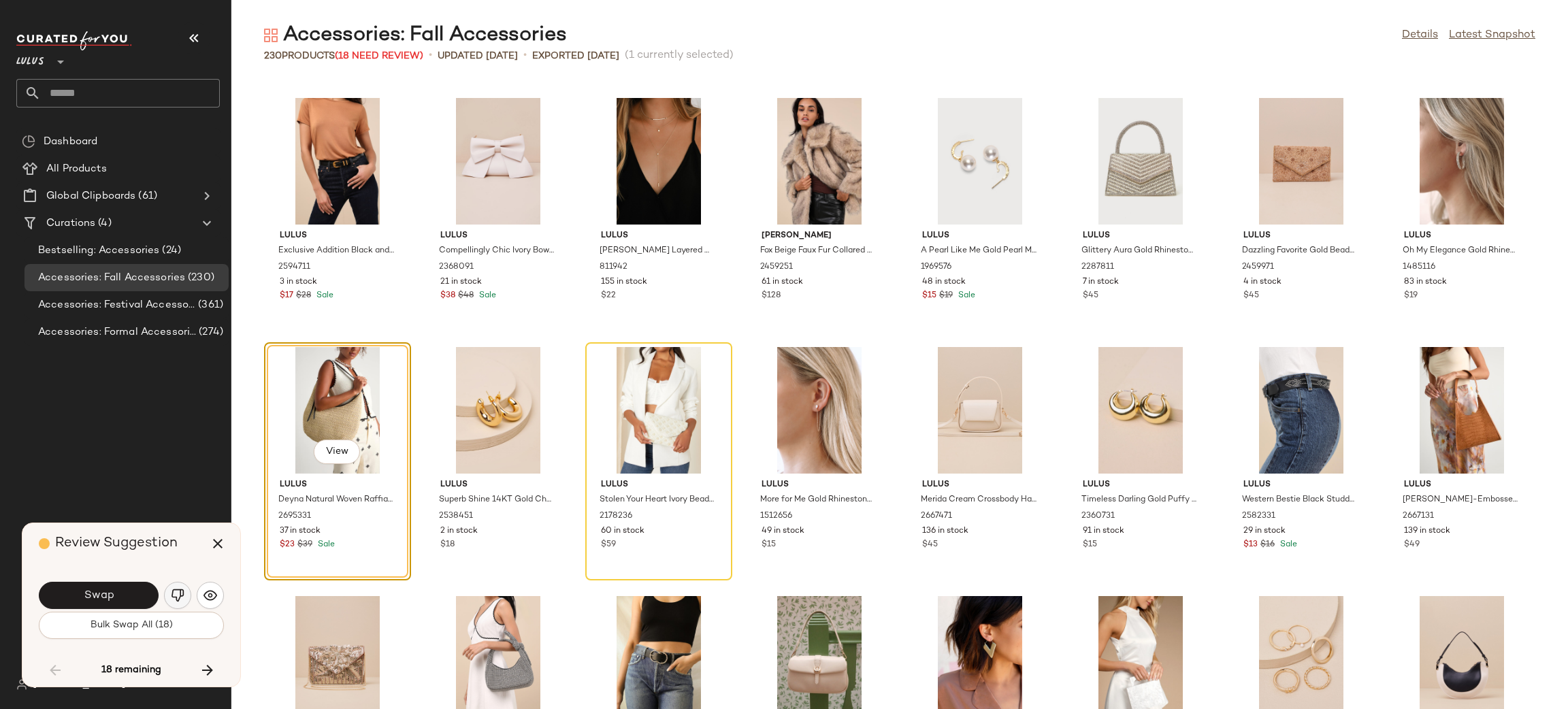
click at [184, 590] on button "button" at bounding box center [178, 596] width 28 height 28
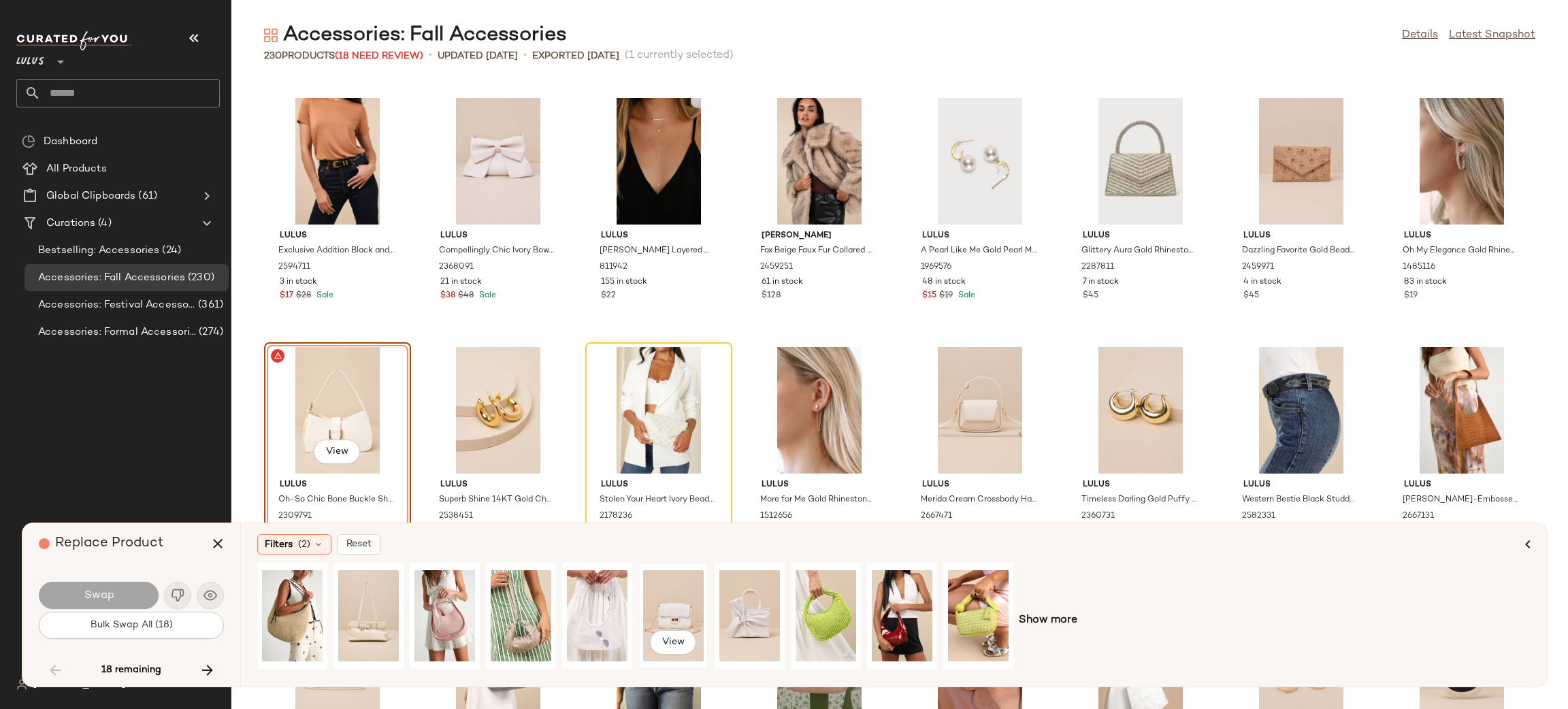
click at [677, 604] on div "View" at bounding box center [673, 615] width 61 height 96
click at [115, 599] on button "Swap" at bounding box center [98, 596] width 120 height 28
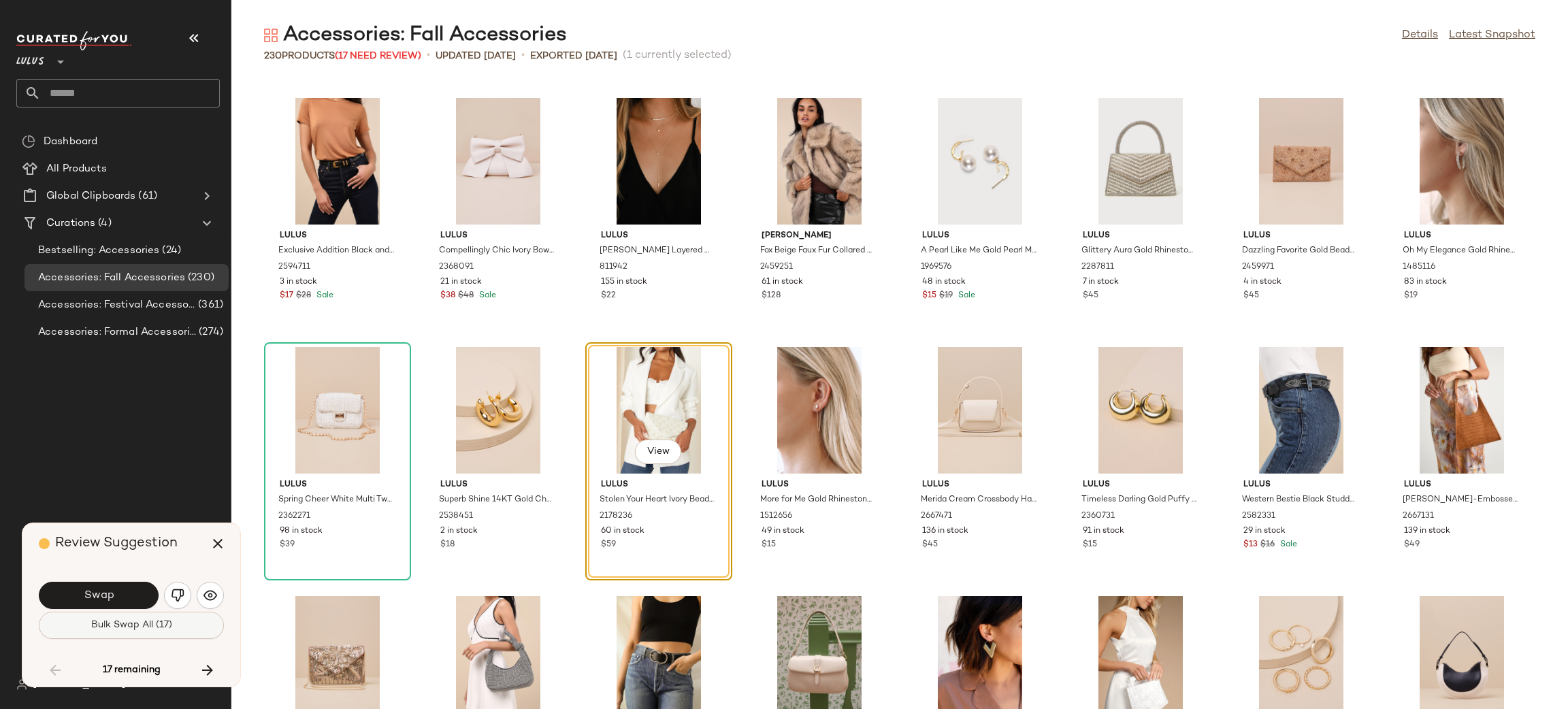
click at [149, 636] on button "Bulk Swap All (17)" at bounding box center [131, 626] width 185 height 28
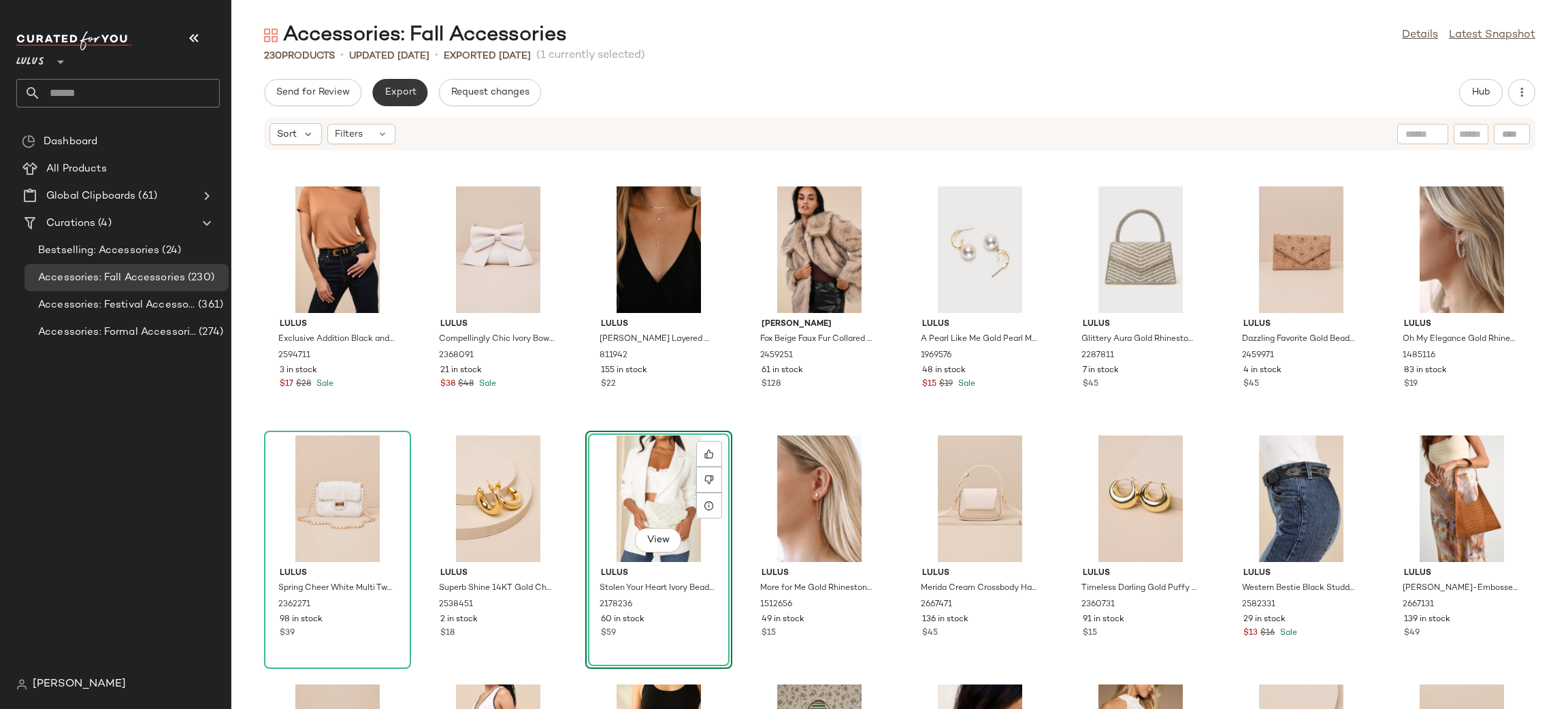
click at [414, 93] on span "Export" at bounding box center [400, 93] width 32 height 11
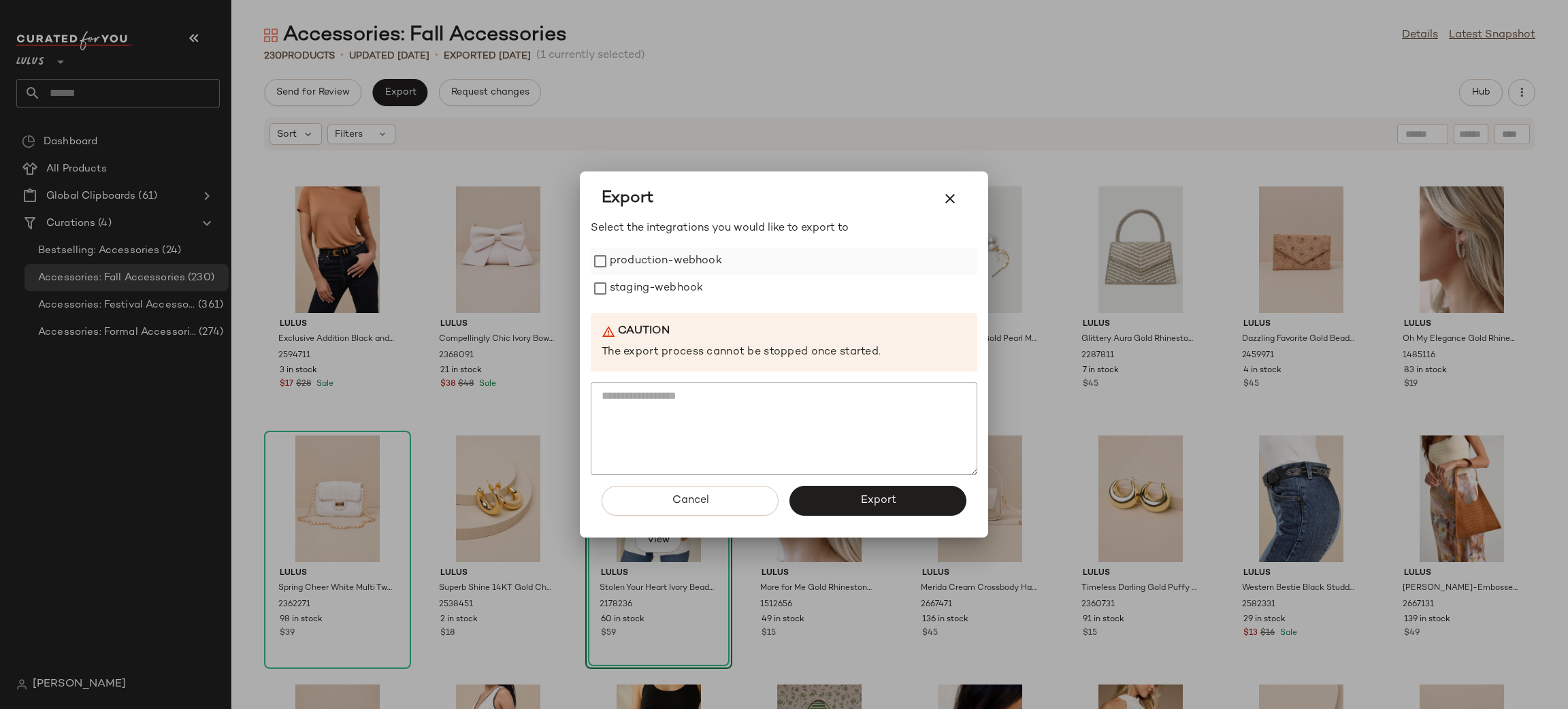
click at [699, 258] on label "production-webhook" at bounding box center [666, 261] width 112 height 28
click at [664, 296] on label "staging-webhook" at bounding box center [657, 289] width 94 height 28
click at [888, 495] on span "Export" at bounding box center [877, 501] width 36 height 13
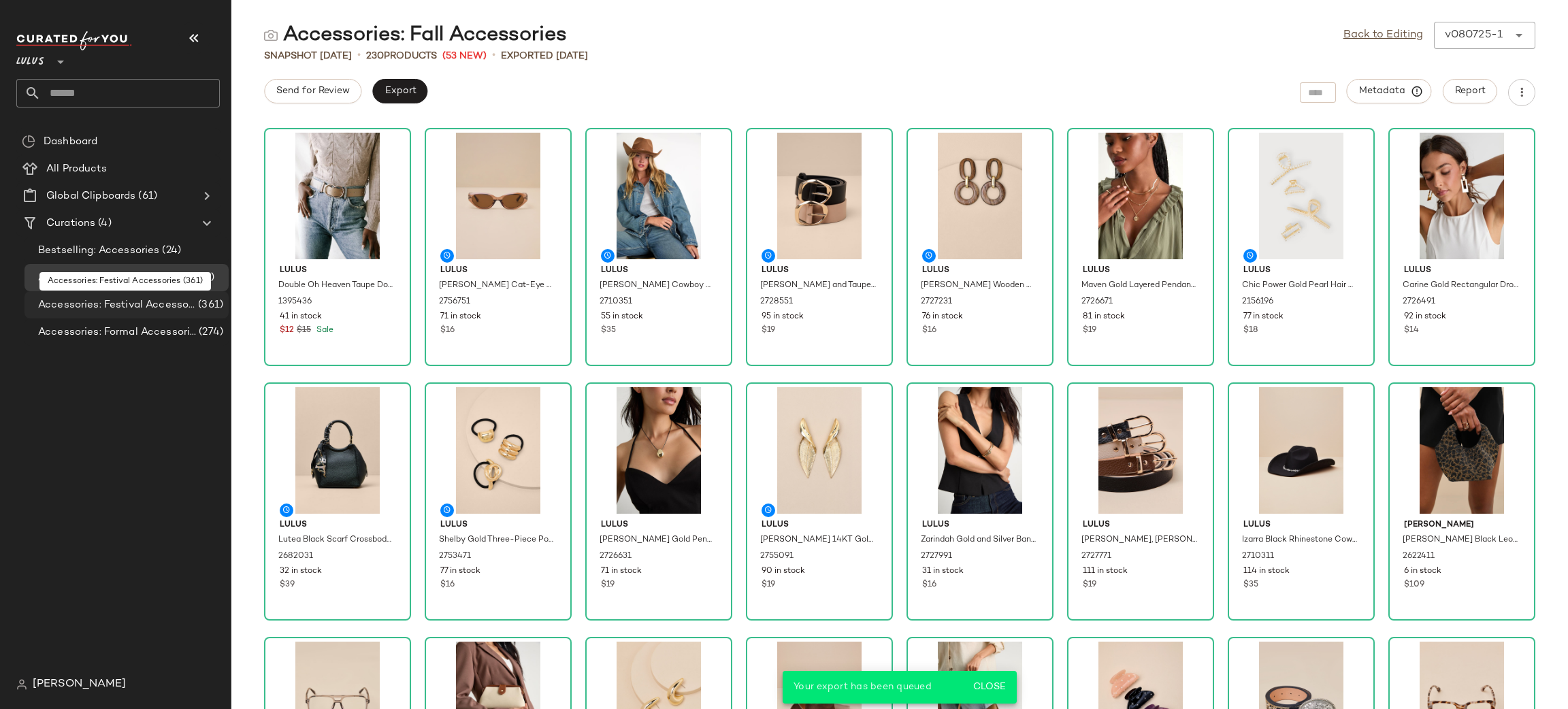
click at [93, 310] on span "Accessories: Festival Accessories" at bounding box center [116, 305] width 157 height 16
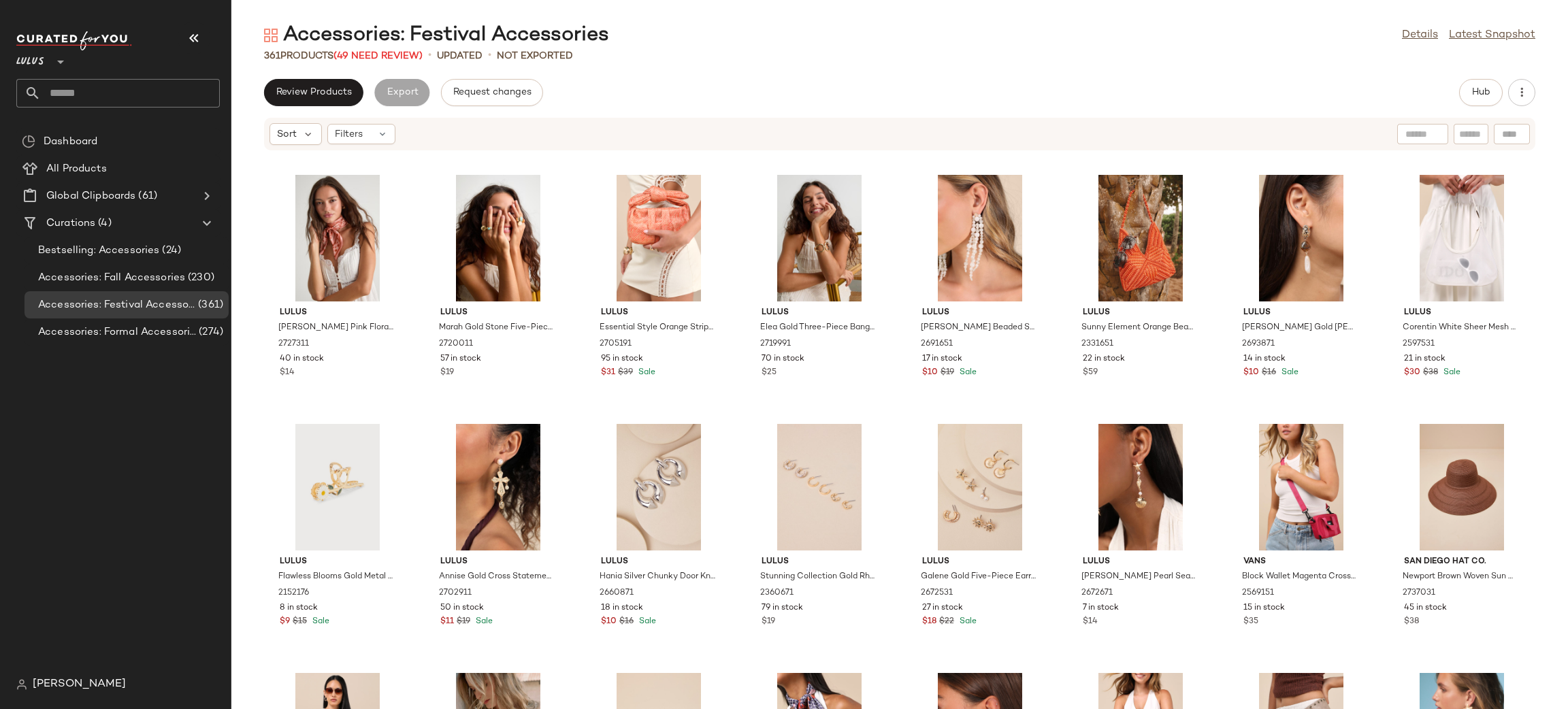
click at [324, 94] on span "Review Products" at bounding box center [314, 93] width 76 height 11
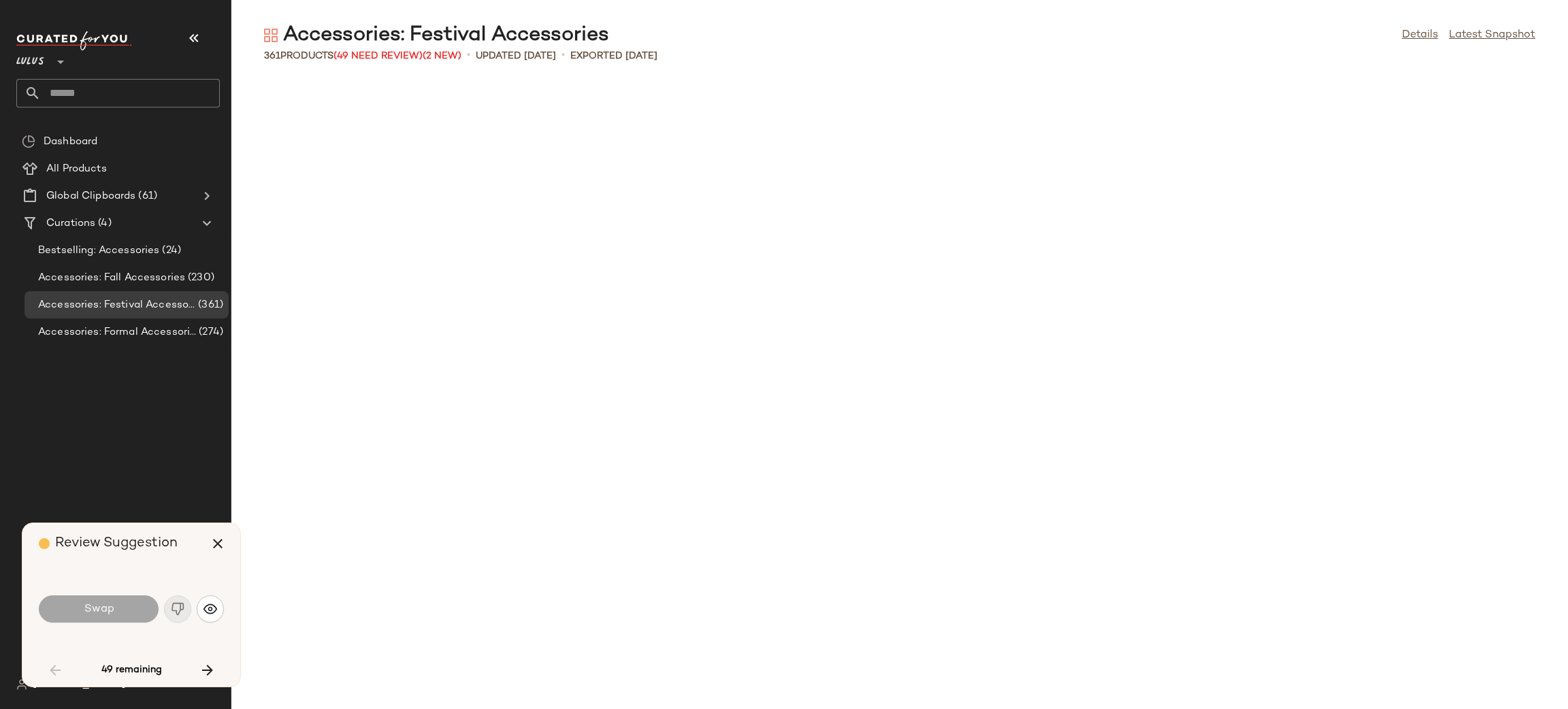
scroll to position [1007, 0]
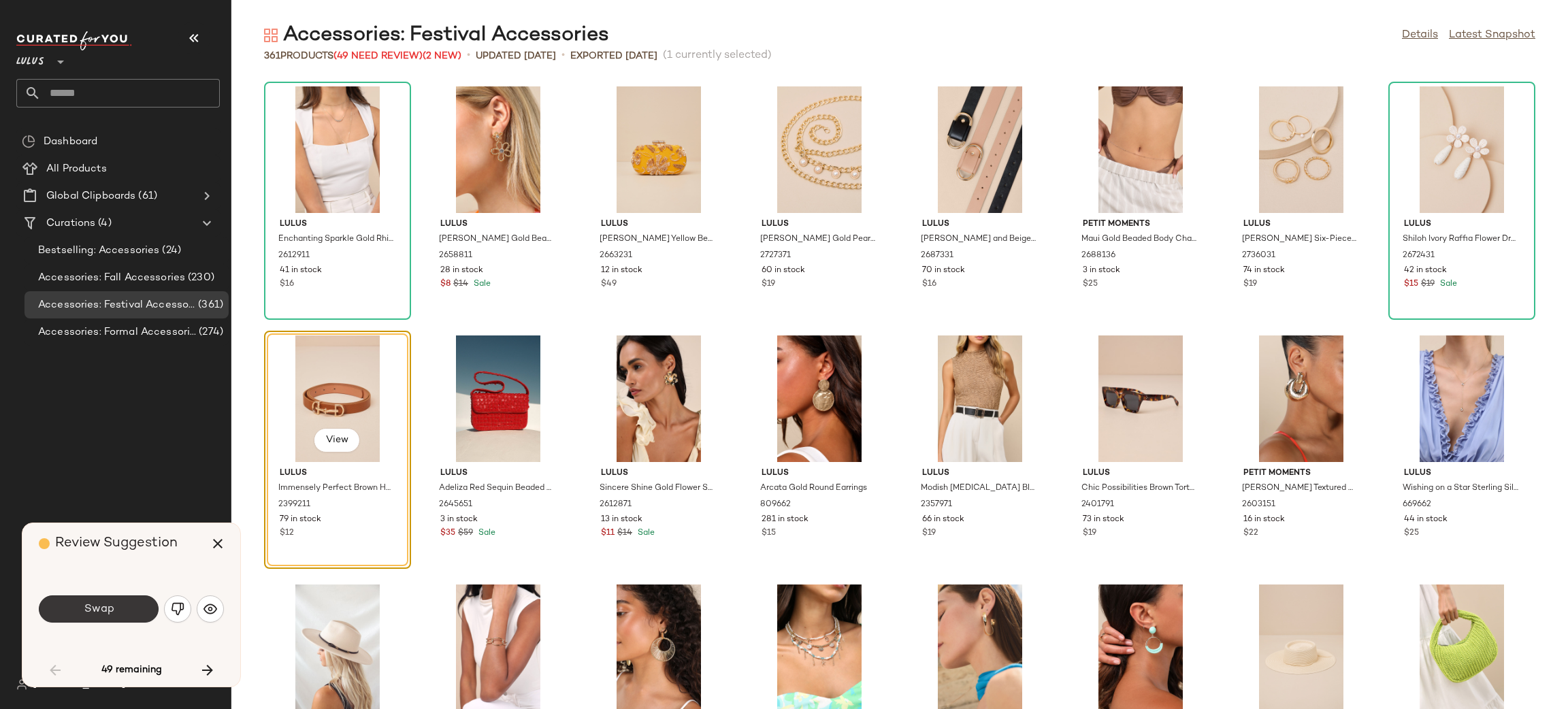
click at [123, 608] on button "Swap" at bounding box center [98, 609] width 120 height 28
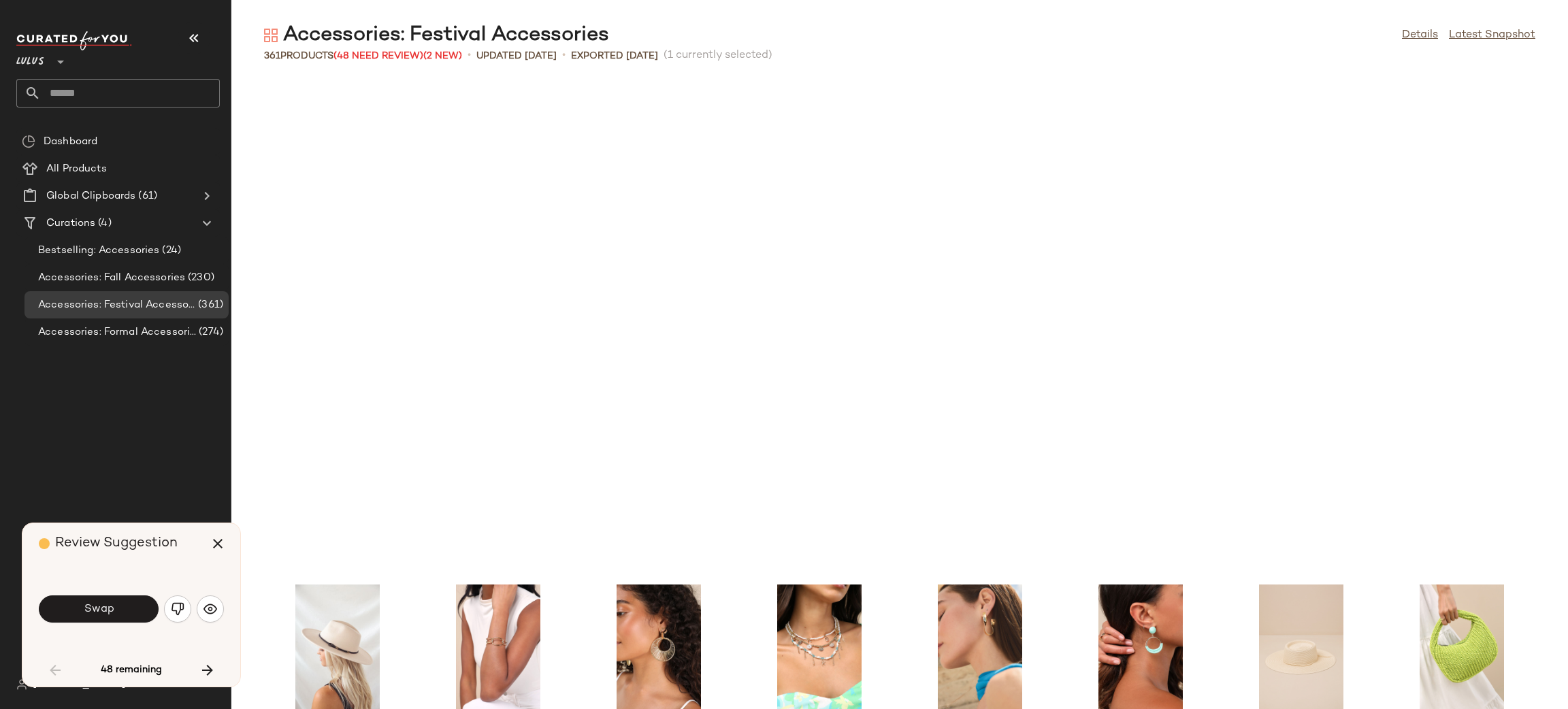
scroll to position [1495, 0]
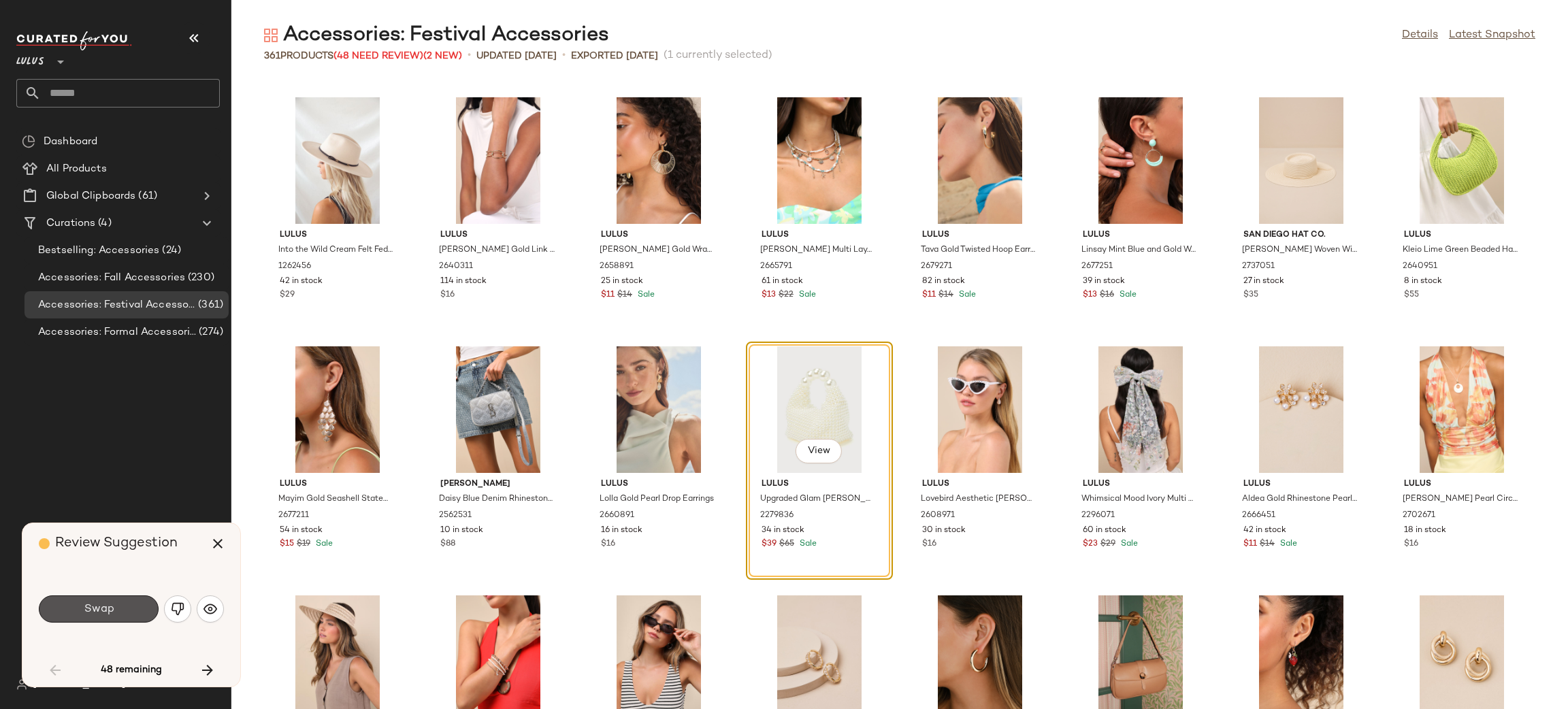
click at [123, 608] on button "Swap" at bounding box center [98, 609] width 120 height 28
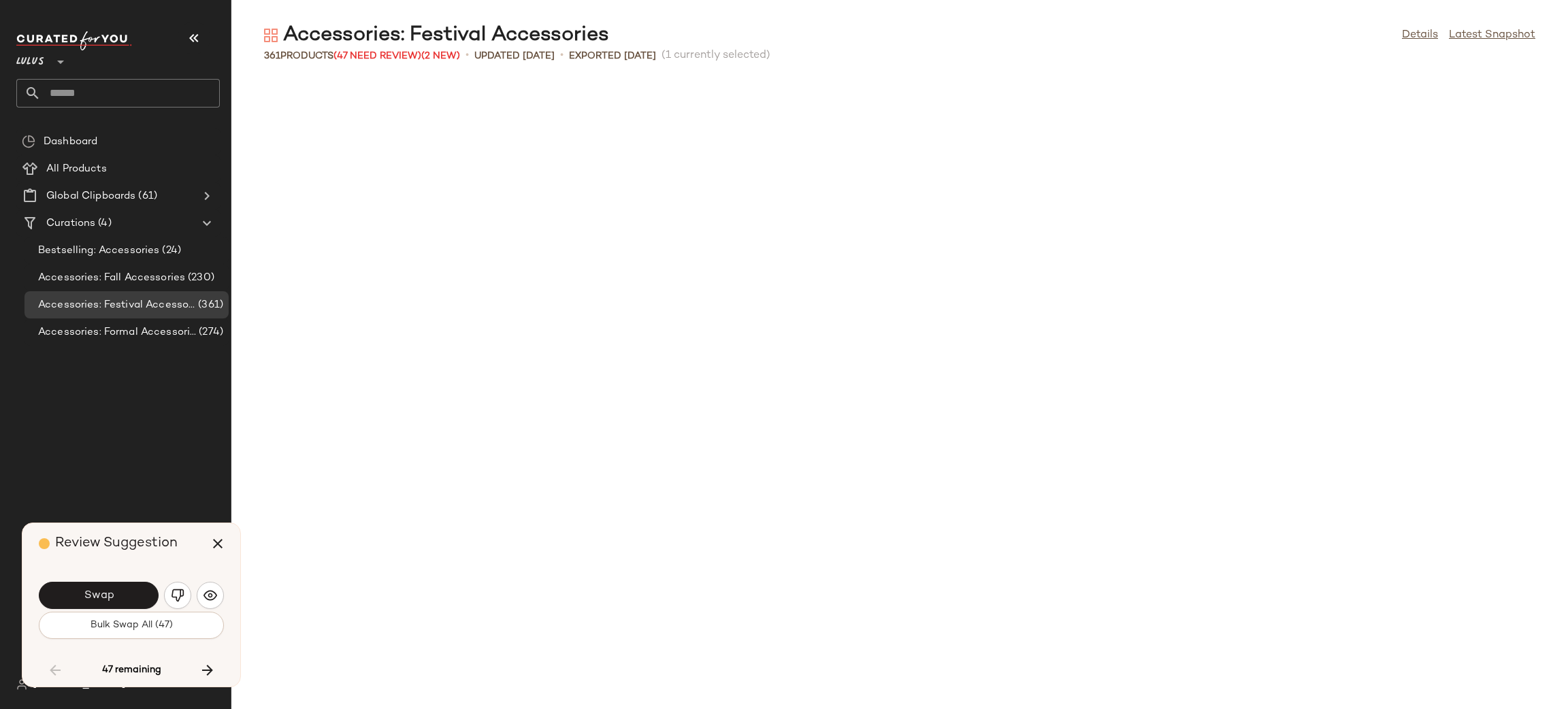
scroll to position [2242, 0]
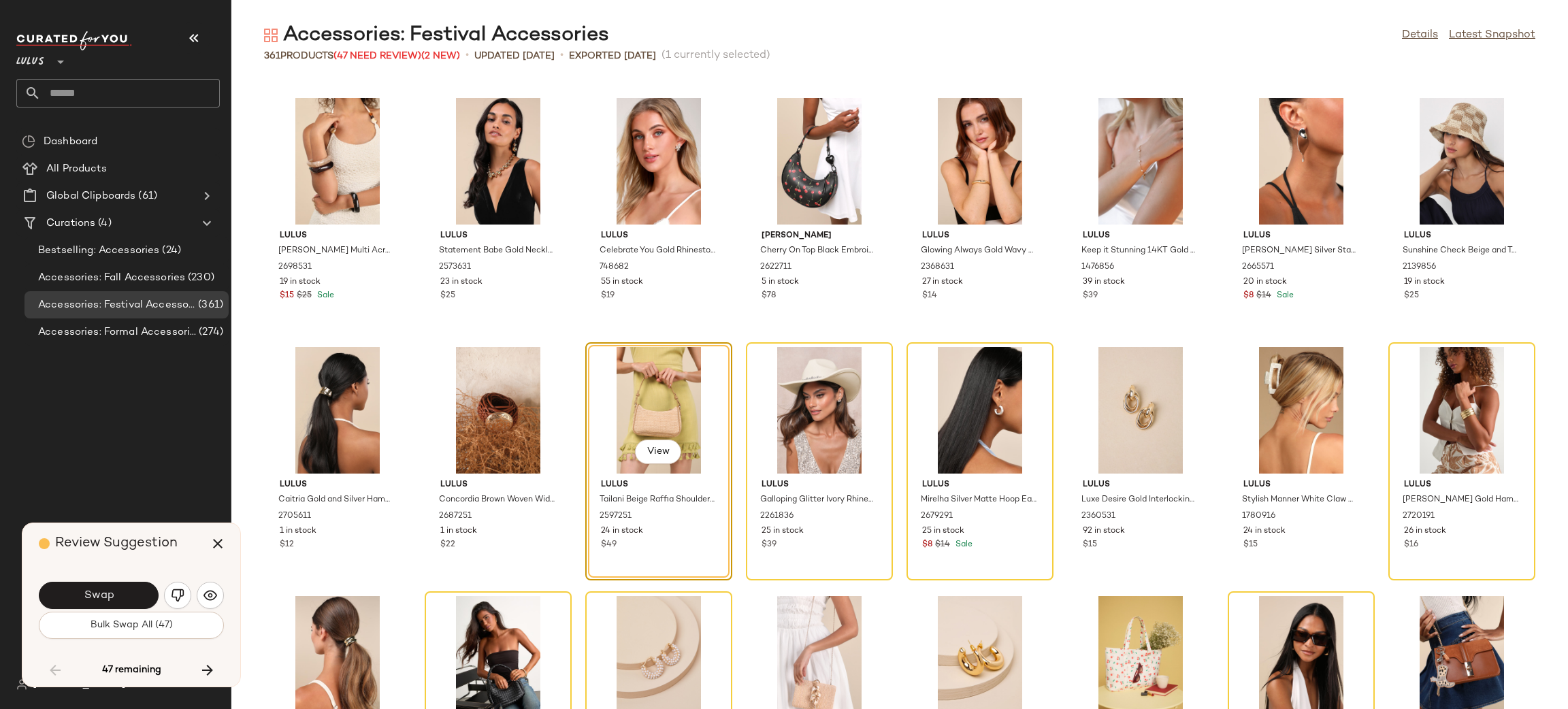
click at [123, 608] on button "Swap" at bounding box center [98, 596] width 120 height 28
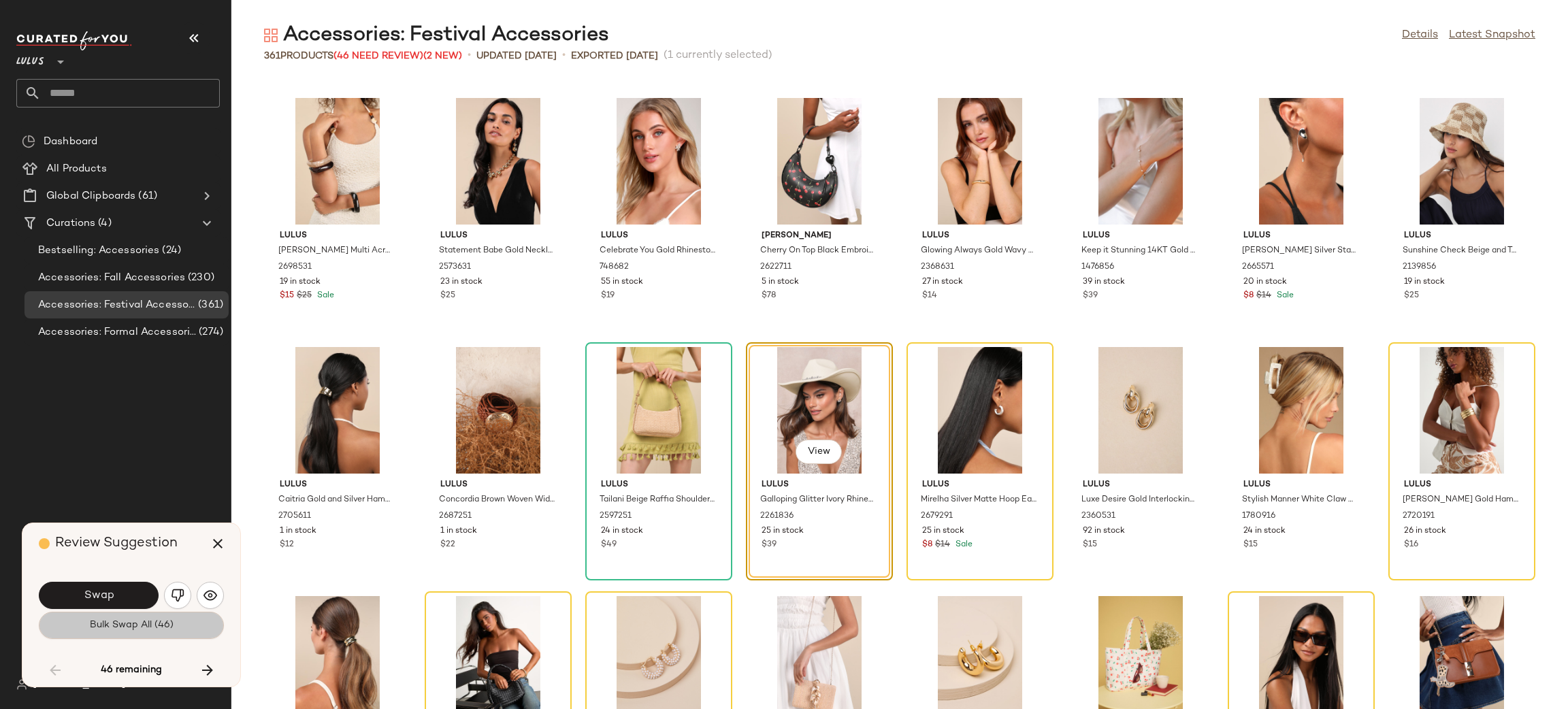
click at [171, 621] on span "Bulk Swap All (46)" at bounding box center [131, 626] width 84 height 11
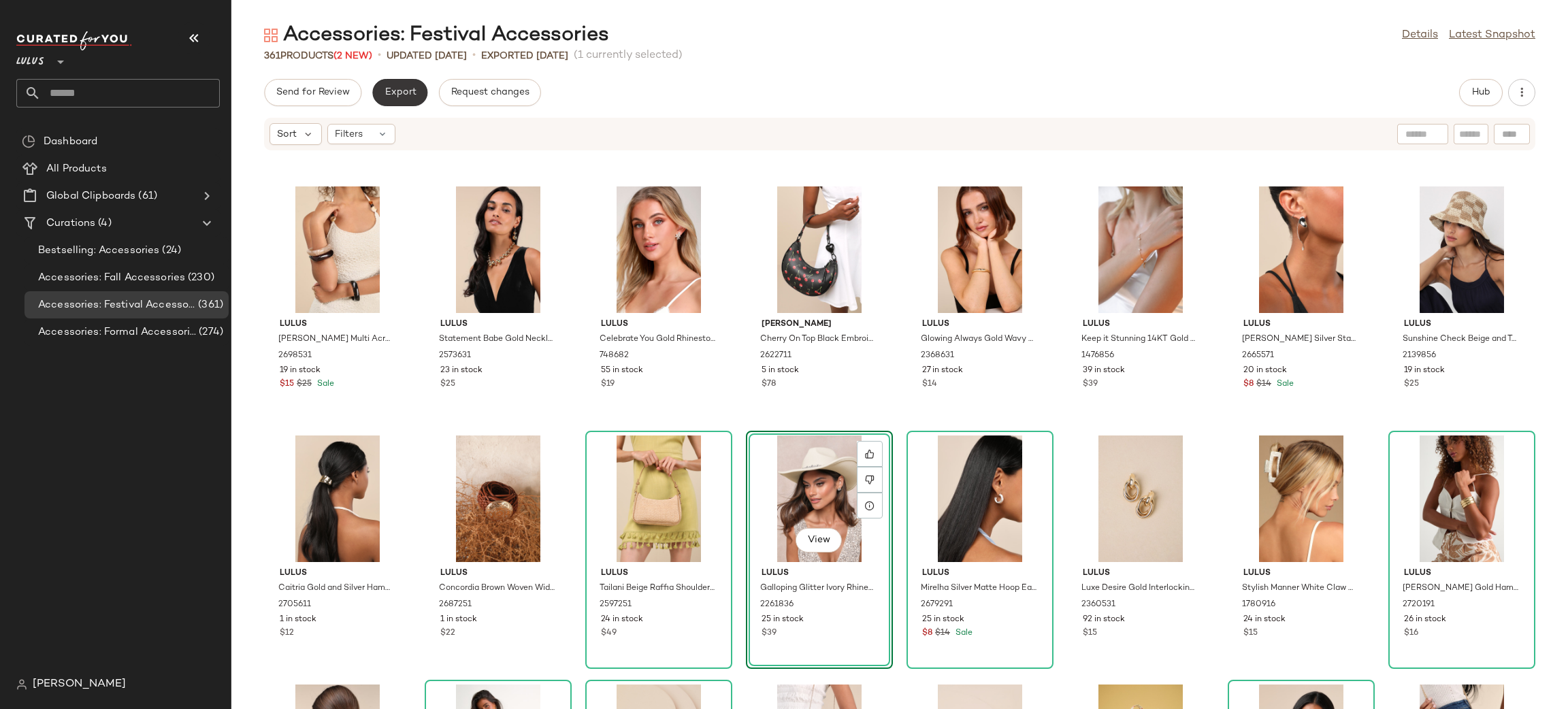
click at [411, 94] on span "Export" at bounding box center [400, 93] width 32 height 11
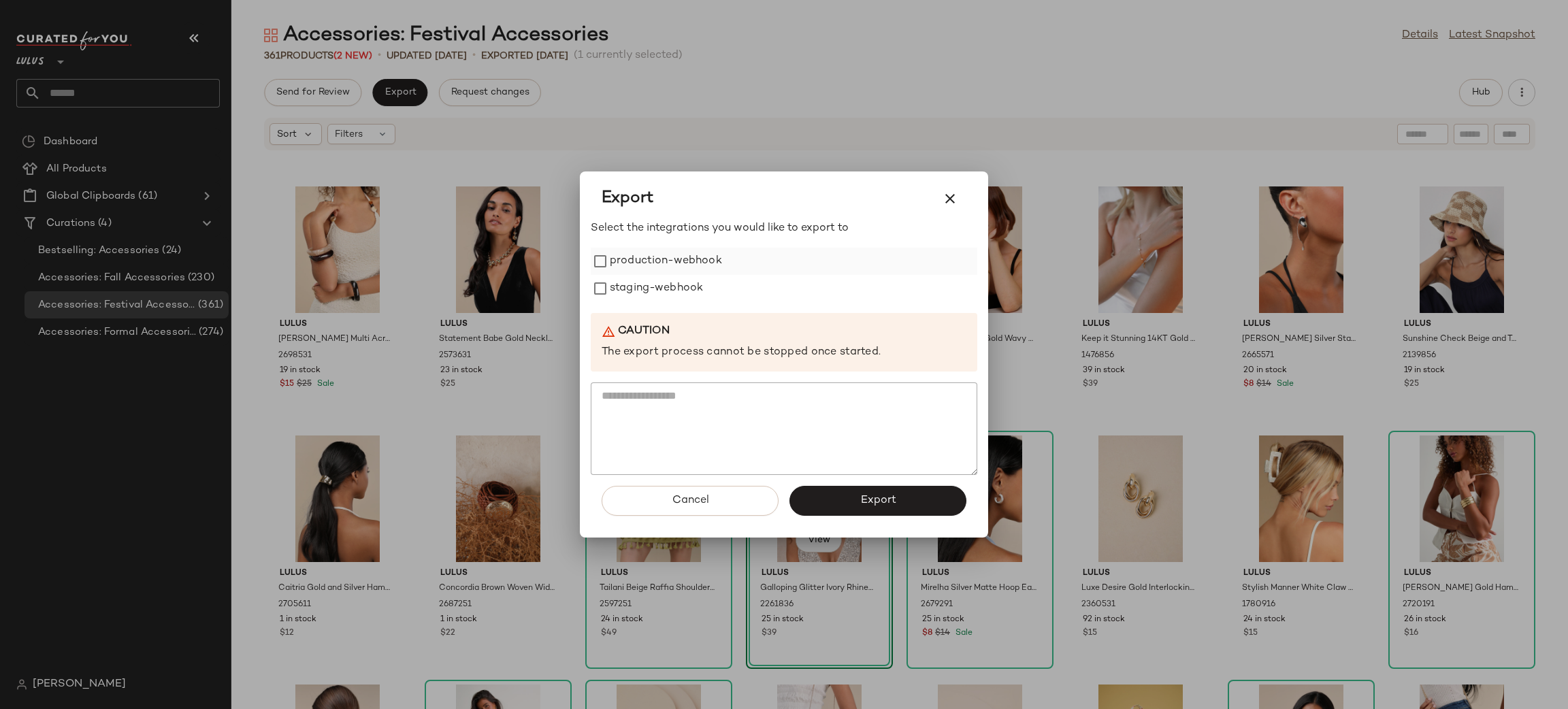
click at [692, 260] on label "production-webhook" at bounding box center [666, 261] width 112 height 28
click at [664, 289] on label "staging-webhook" at bounding box center [657, 289] width 94 height 28
click at [872, 508] on button "Export" at bounding box center [878, 501] width 177 height 30
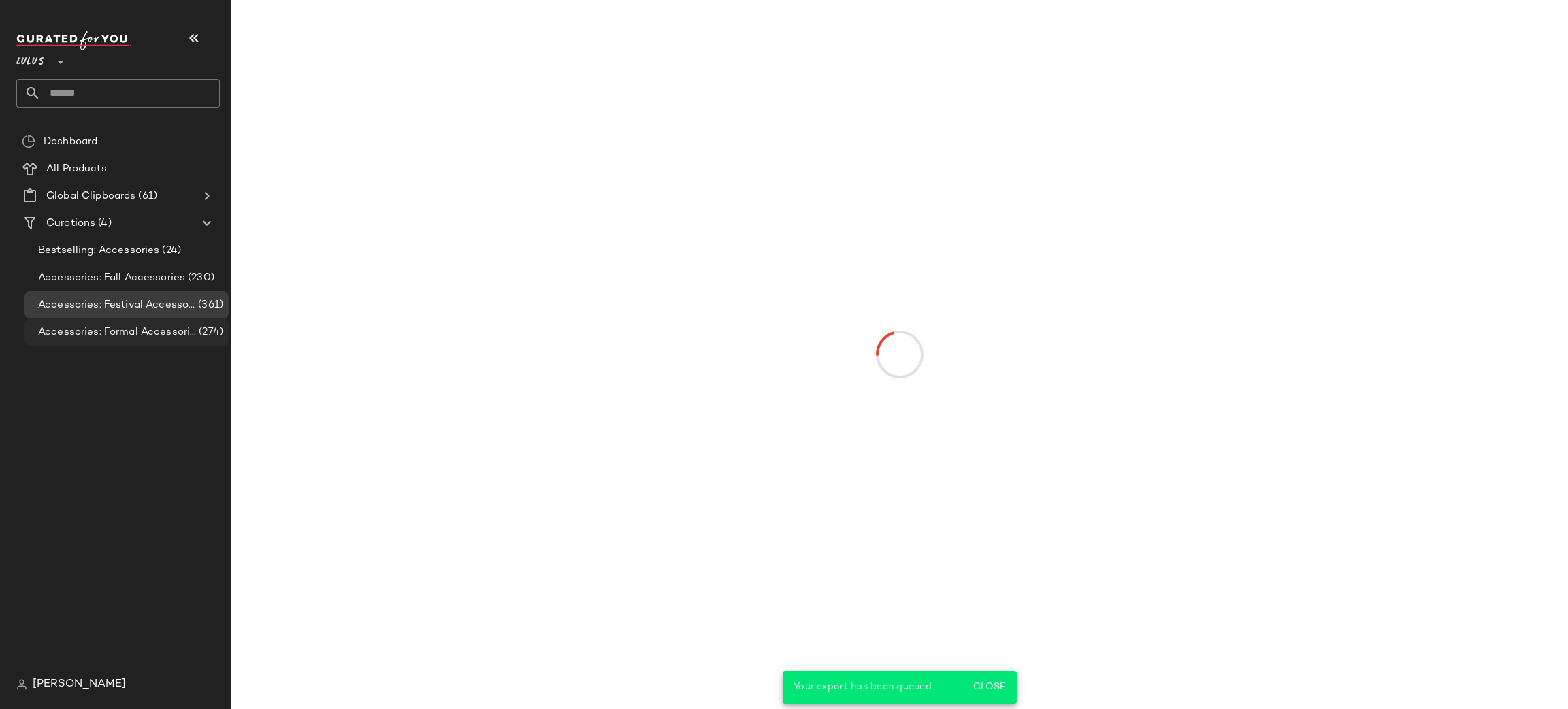
click at [147, 341] on div "Accessories: Formal Accessories (274)" at bounding box center [127, 332] width 204 height 28
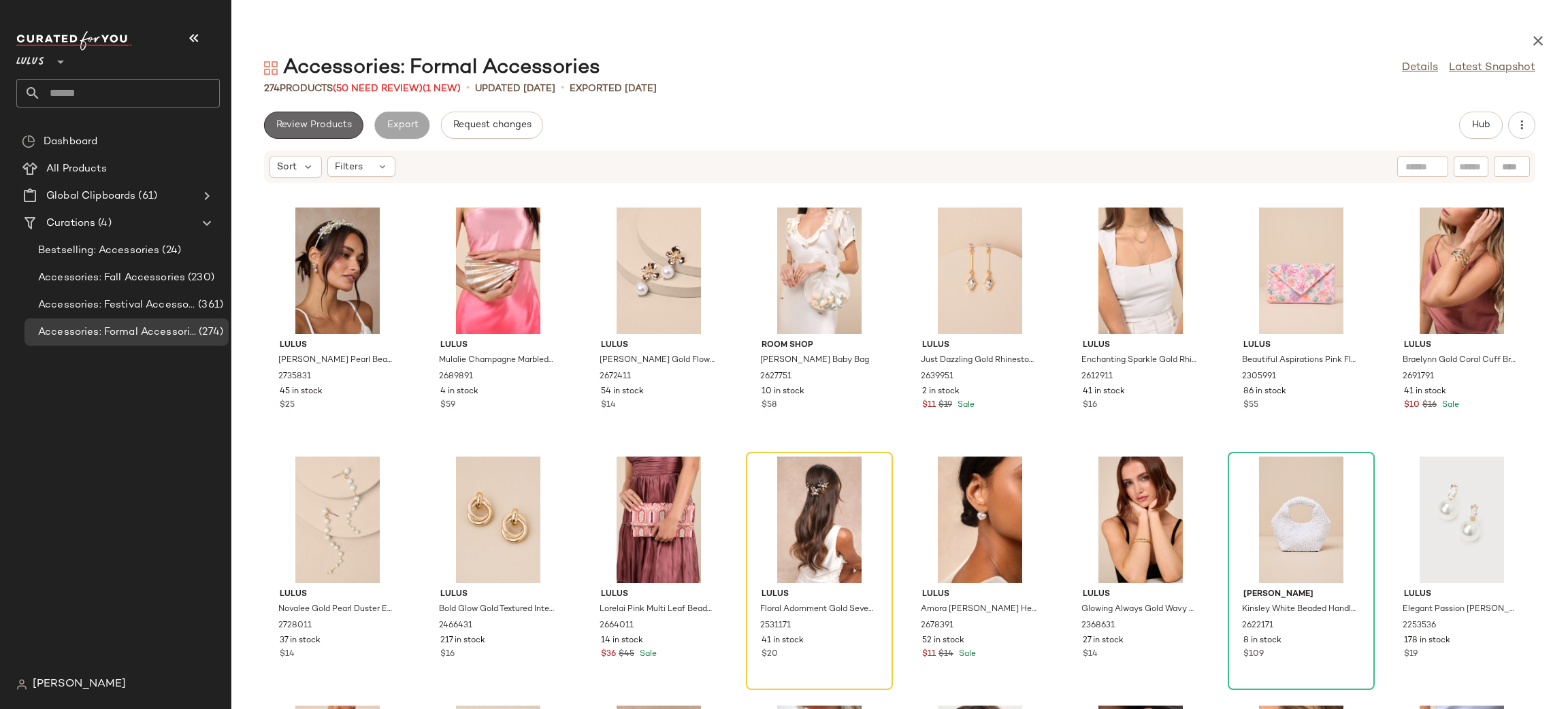
click at [309, 112] on button "Review Products" at bounding box center [314, 126] width 99 height 28
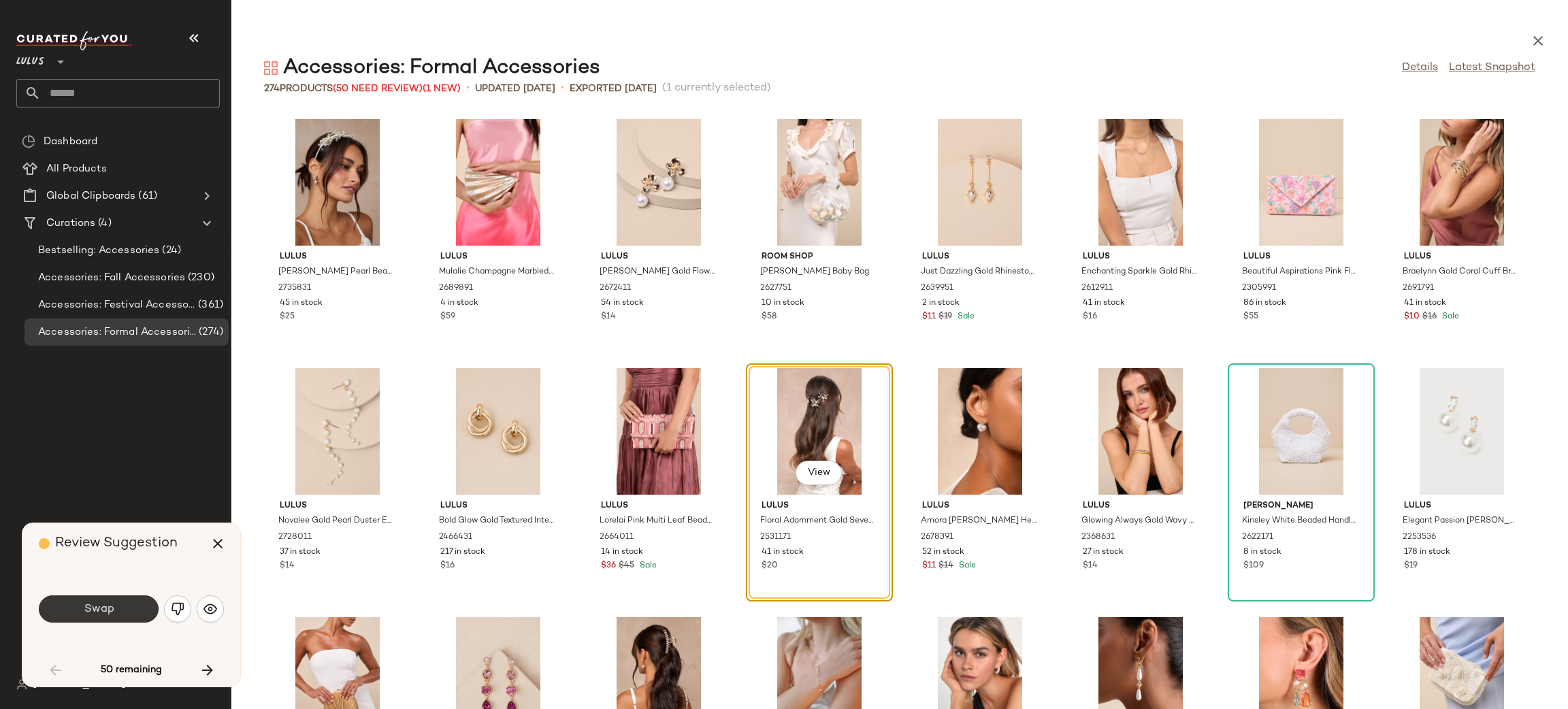
click at [100, 609] on span "Swap" at bounding box center [98, 610] width 30 height 13
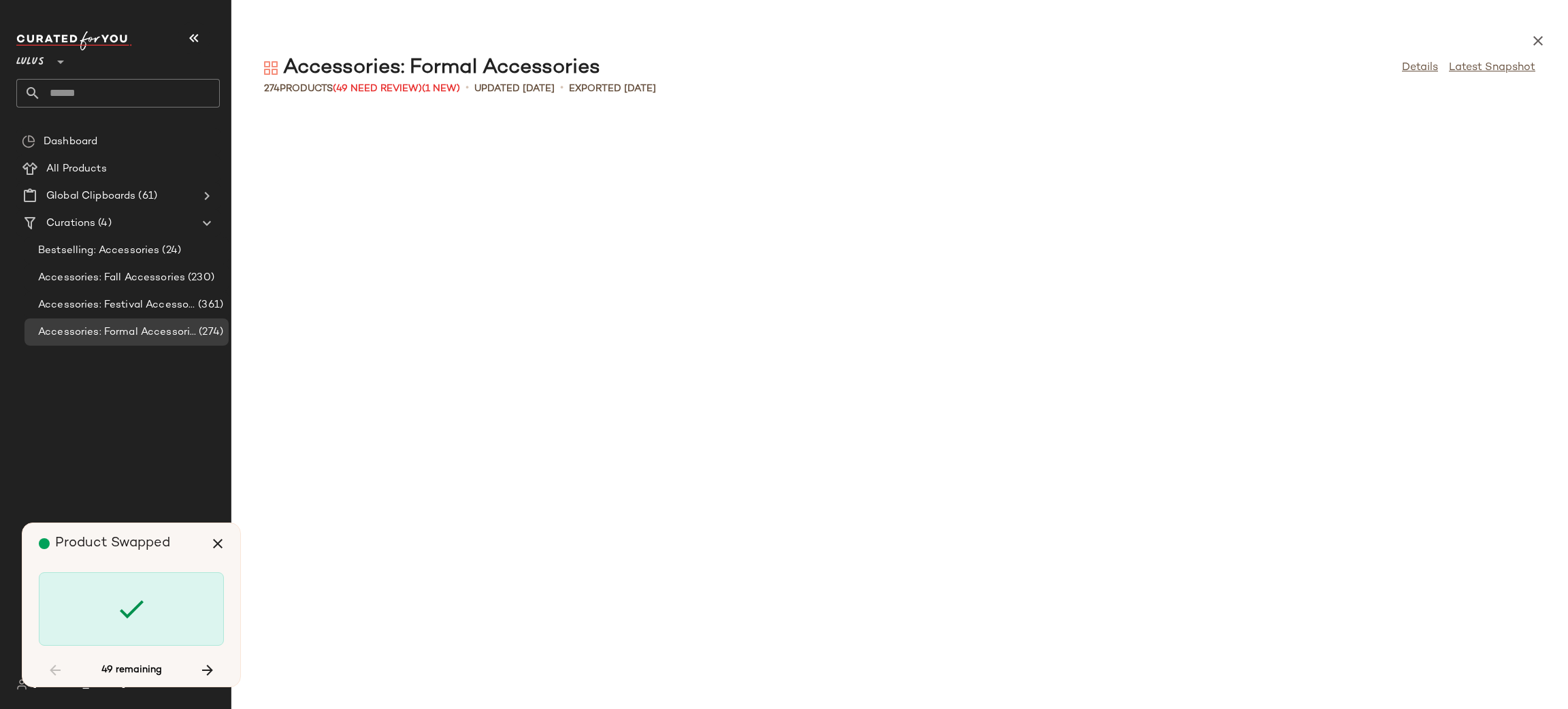
scroll to position [1744, 0]
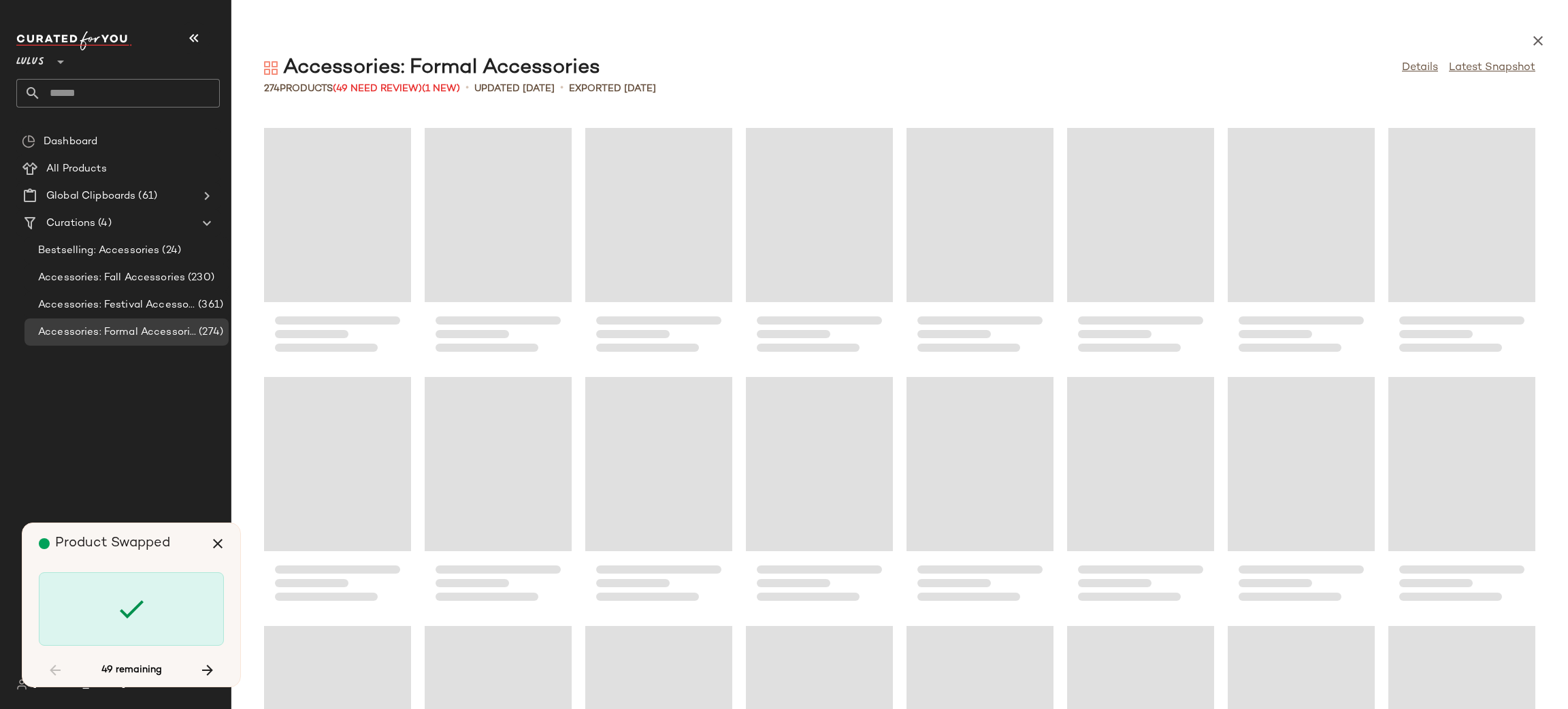
click at [218, 621] on div at bounding box center [131, 609] width 185 height 73
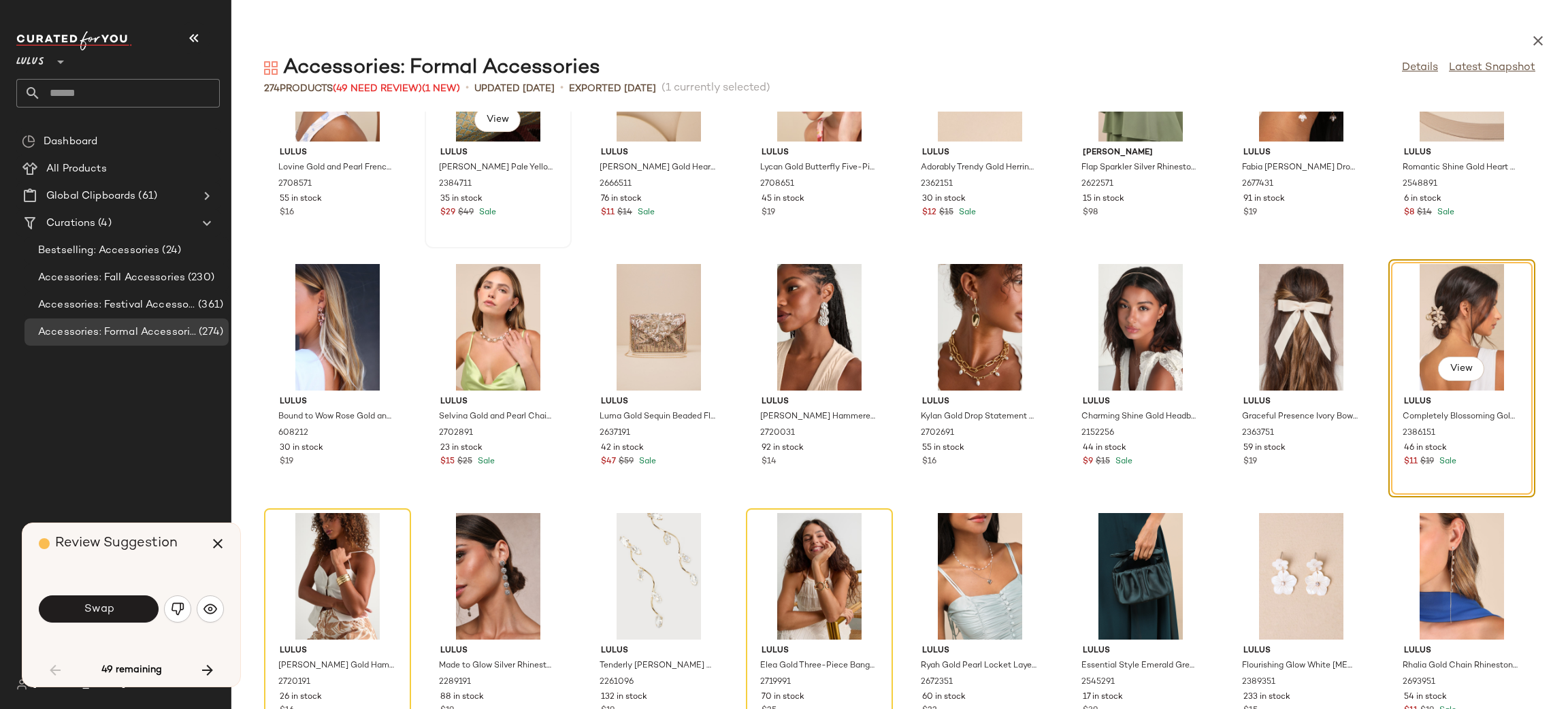
scroll to position [1860, 0]
click at [97, 611] on span "Swap" at bounding box center [98, 610] width 30 height 13
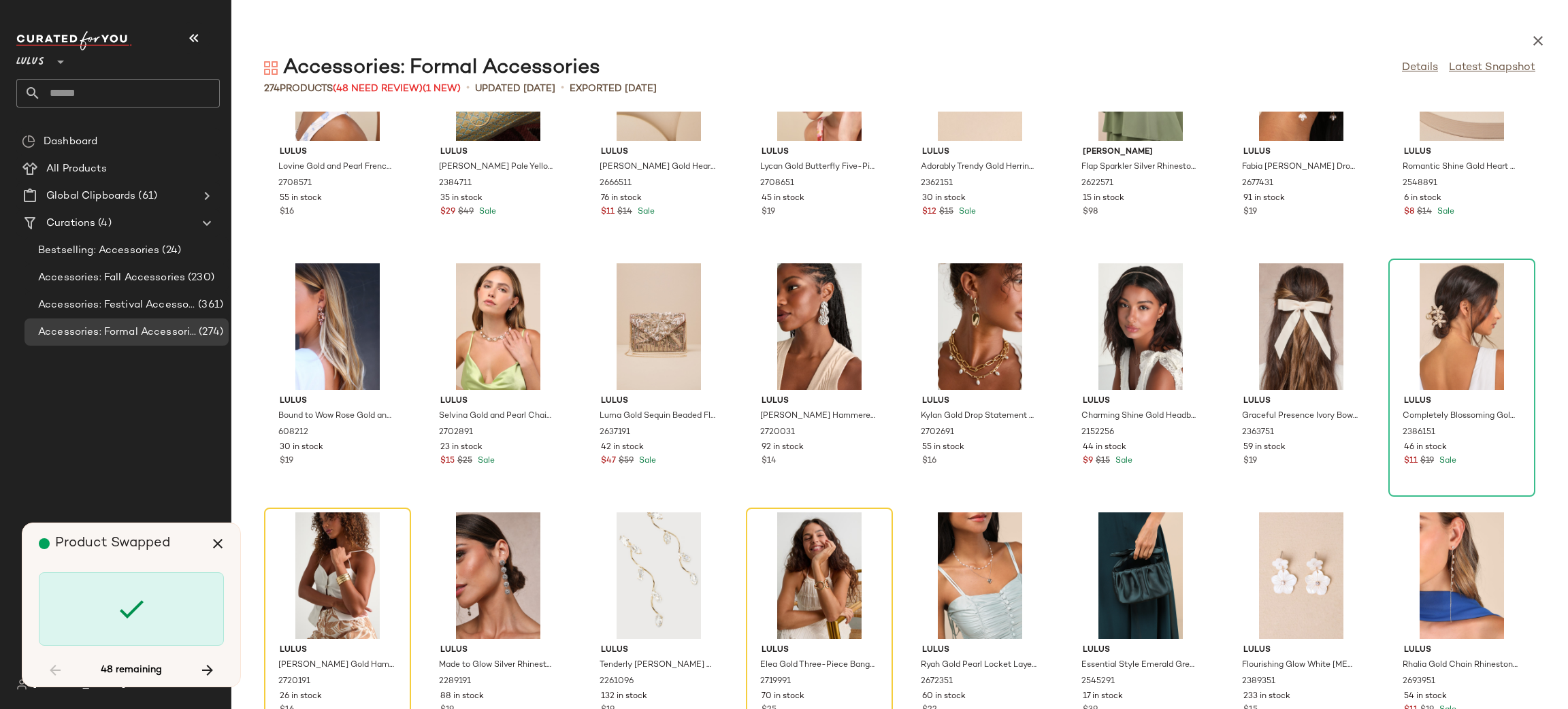
scroll to position [1992, 0]
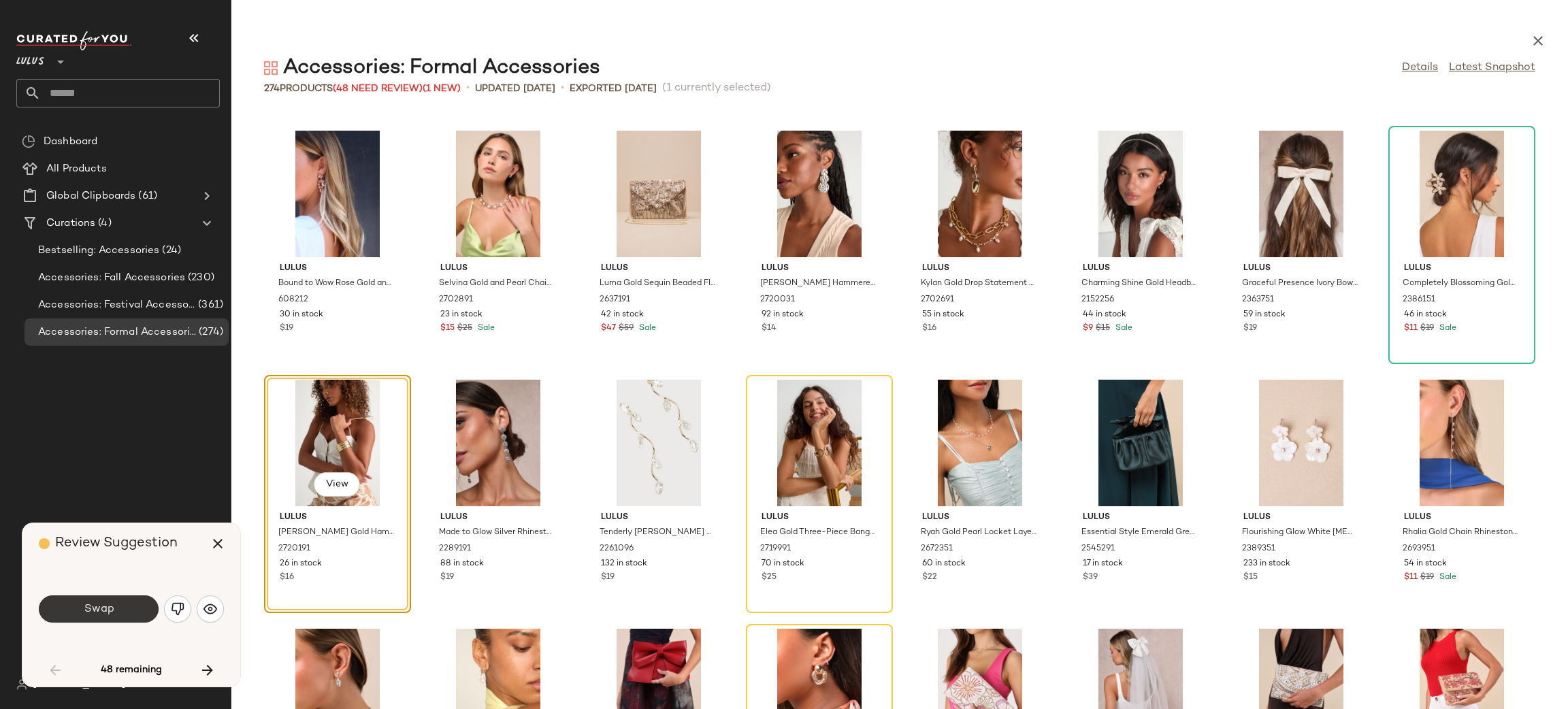
click at [137, 609] on button "Swap" at bounding box center [98, 609] width 120 height 28
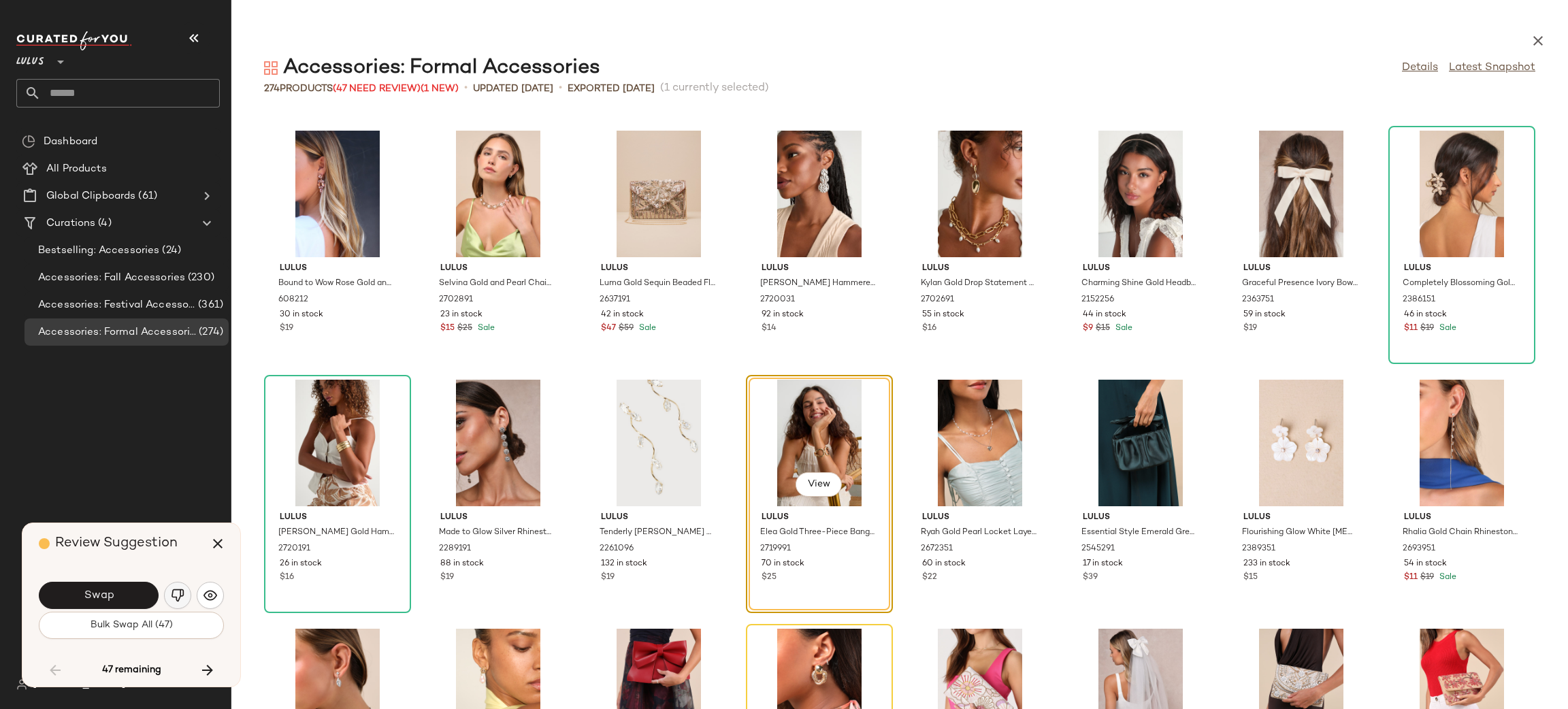
click at [171, 590] on img "button" at bounding box center [177, 595] width 14 height 14
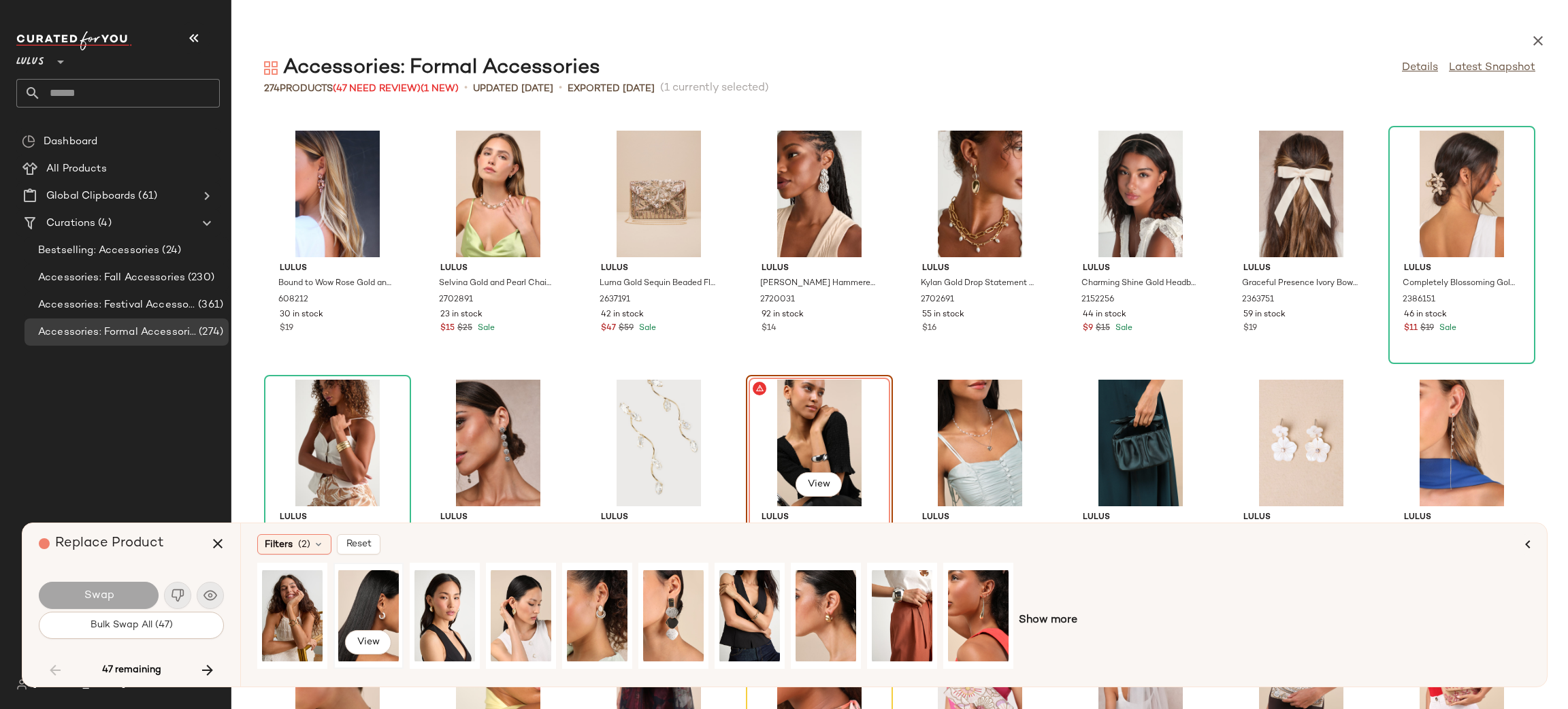
click at [345, 609] on div "View" at bounding box center [369, 615] width 61 height 96
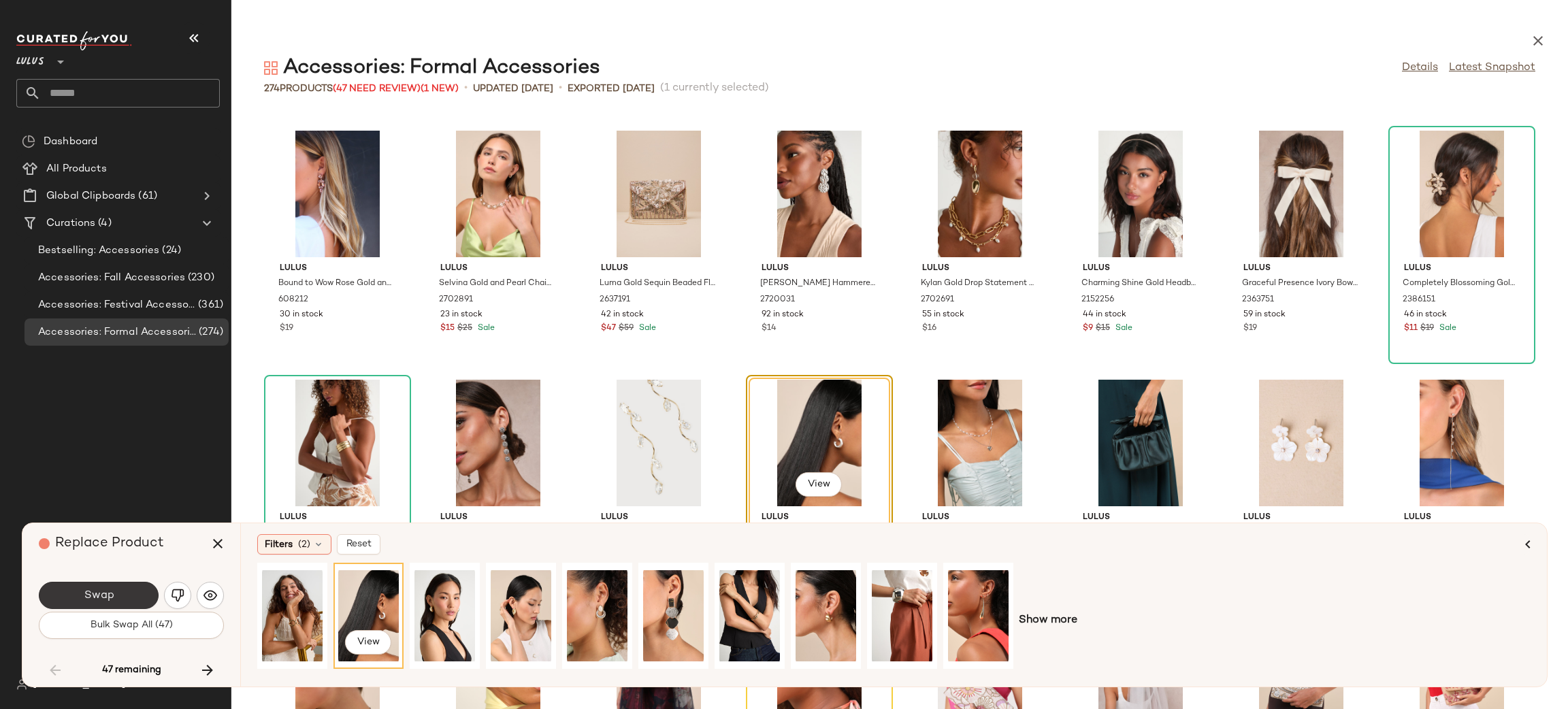
click at [149, 601] on button "Swap" at bounding box center [98, 596] width 120 height 28
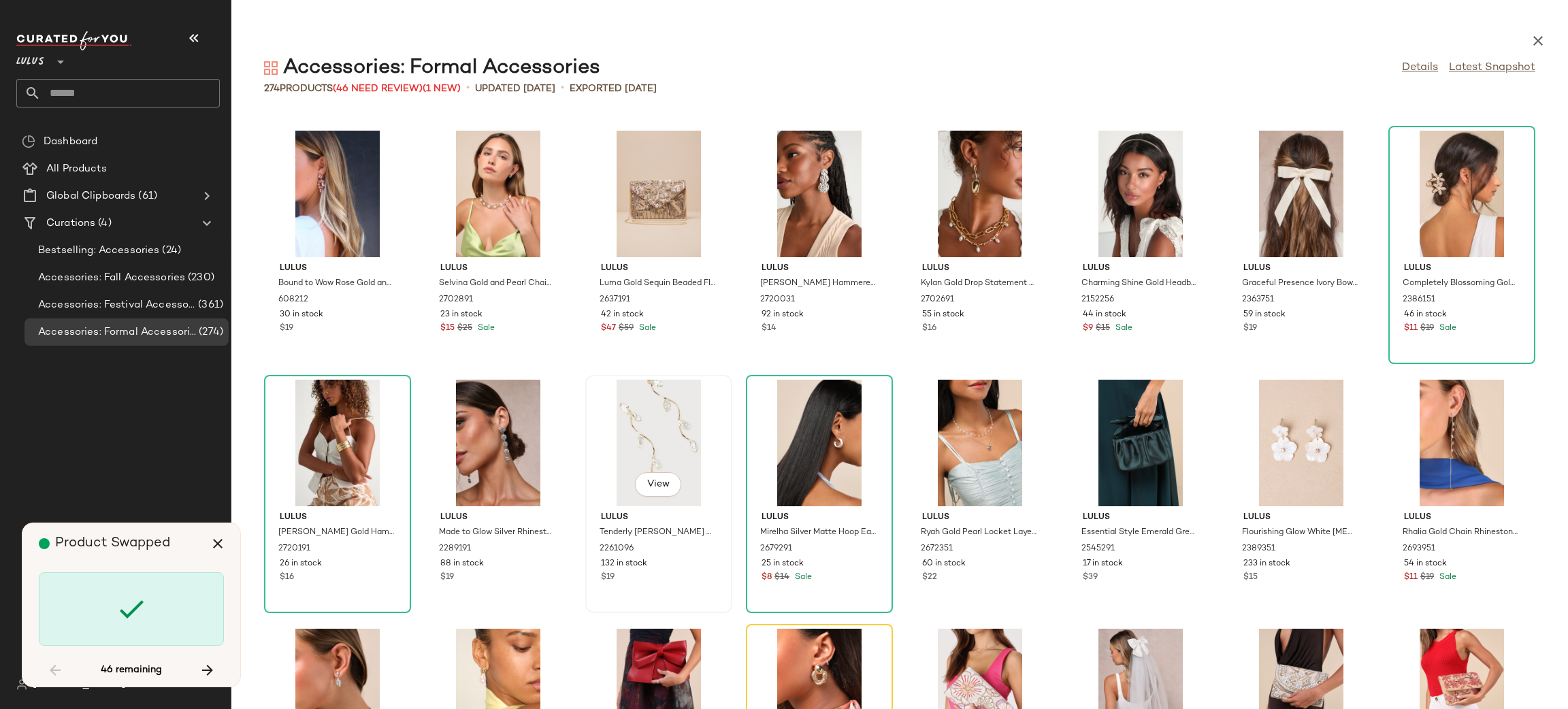
scroll to position [2242, 0]
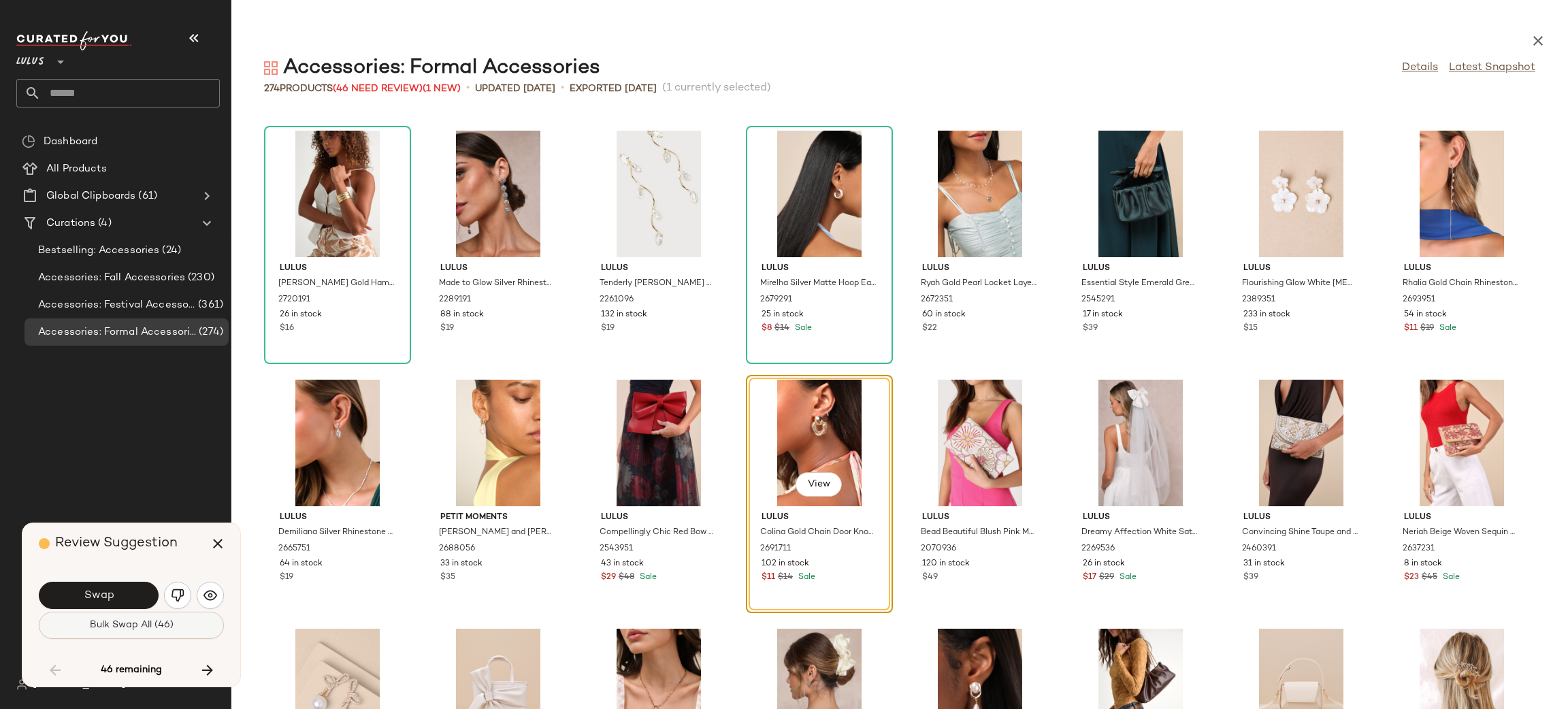
click at [127, 627] on span "Bulk Swap All (46)" at bounding box center [131, 626] width 84 height 11
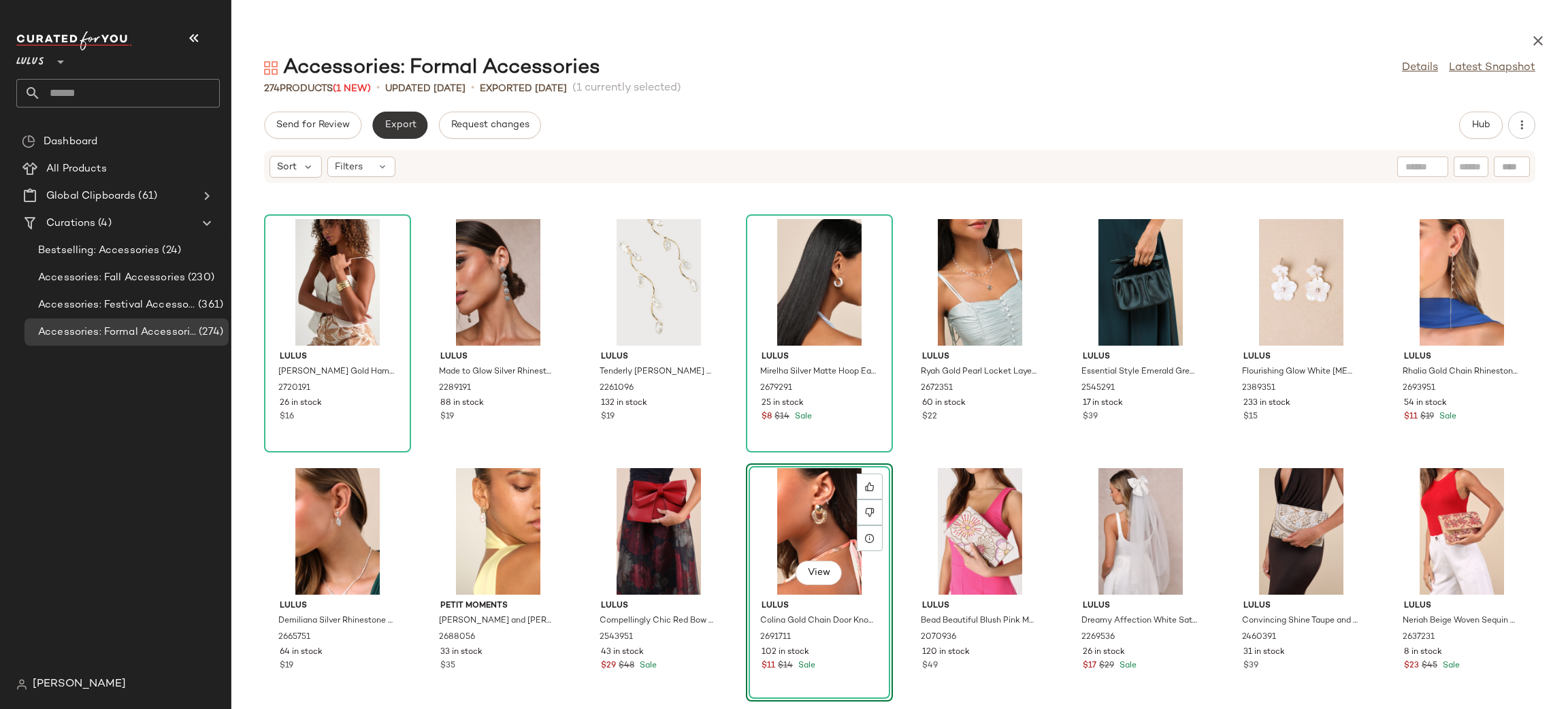
click at [392, 123] on span "Export" at bounding box center [400, 126] width 32 height 11
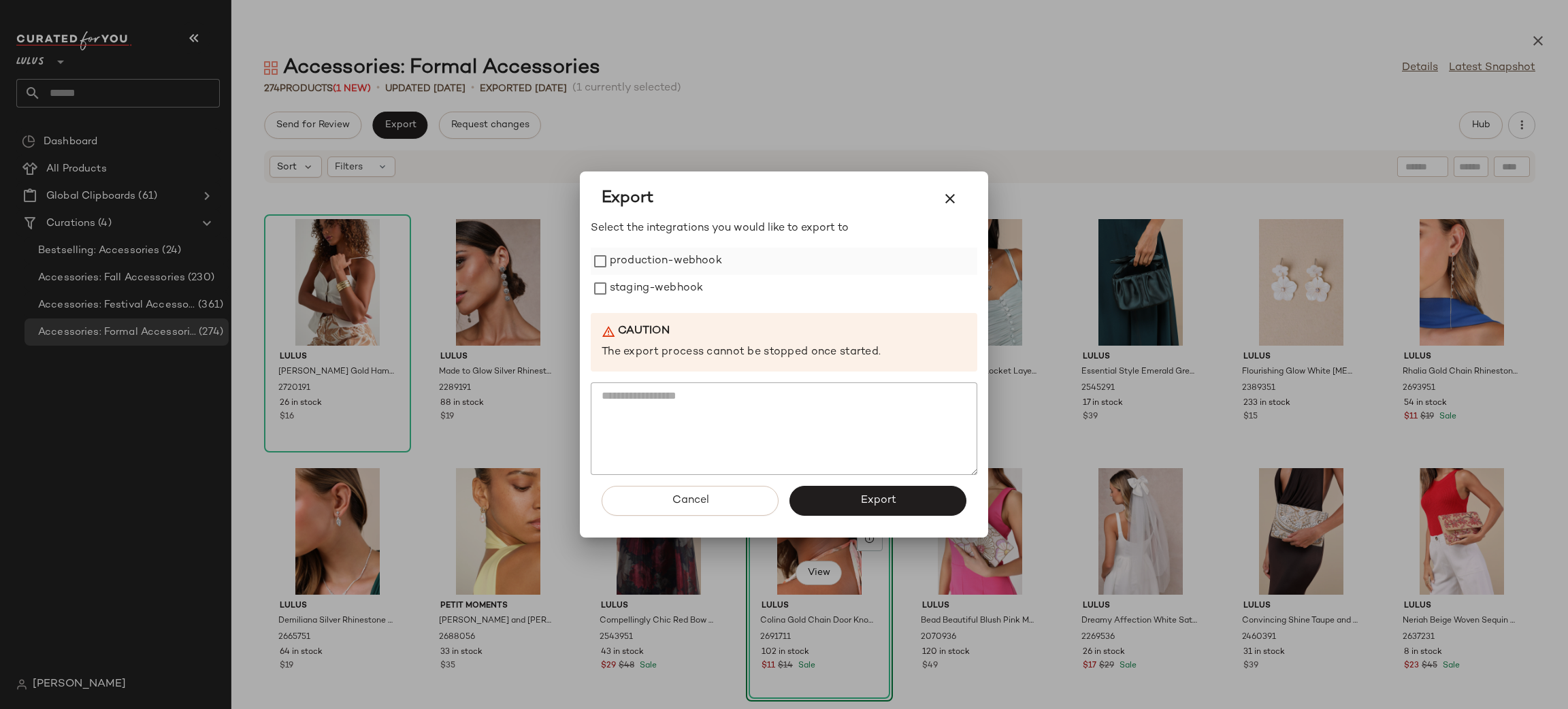
click at [679, 273] on label "production-webhook" at bounding box center [666, 261] width 112 height 28
click at [674, 282] on label "staging-webhook" at bounding box center [657, 289] width 94 height 28
click at [919, 504] on button "Export" at bounding box center [878, 501] width 177 height 30
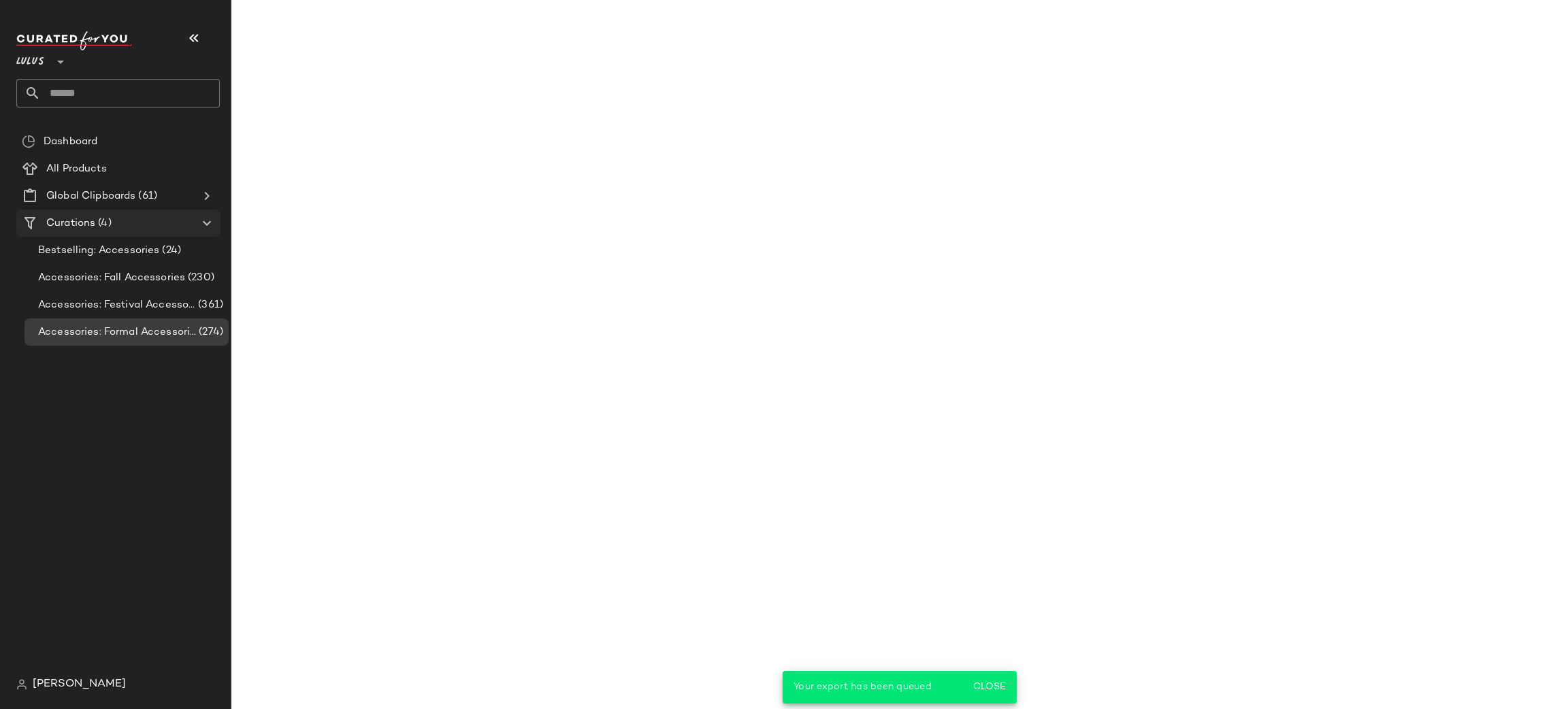
click at [102, 227] on span "(4)" at bounding box center [103, 223] width 16 height 16
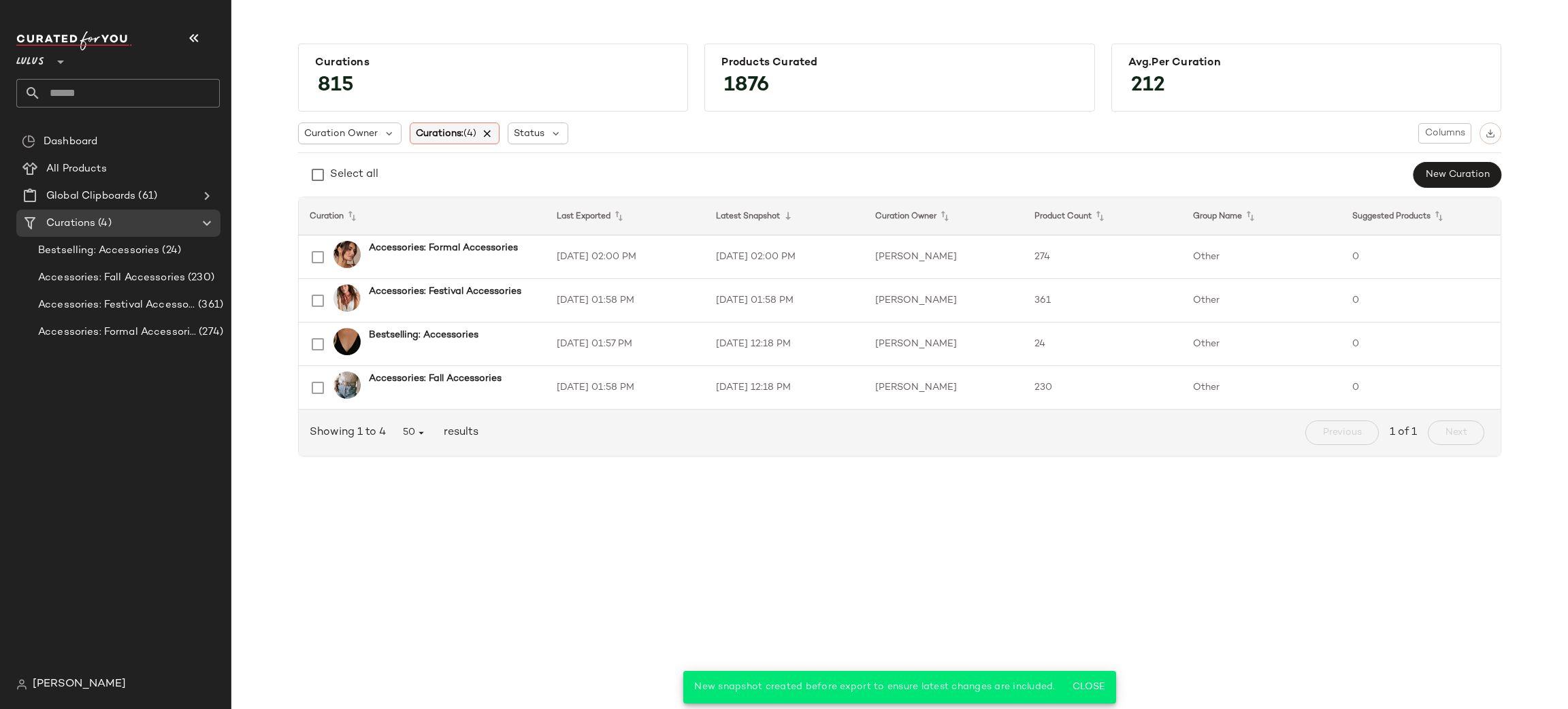
click at [492, 131] on icon at bounding box center [487, 133] width 12 height 12
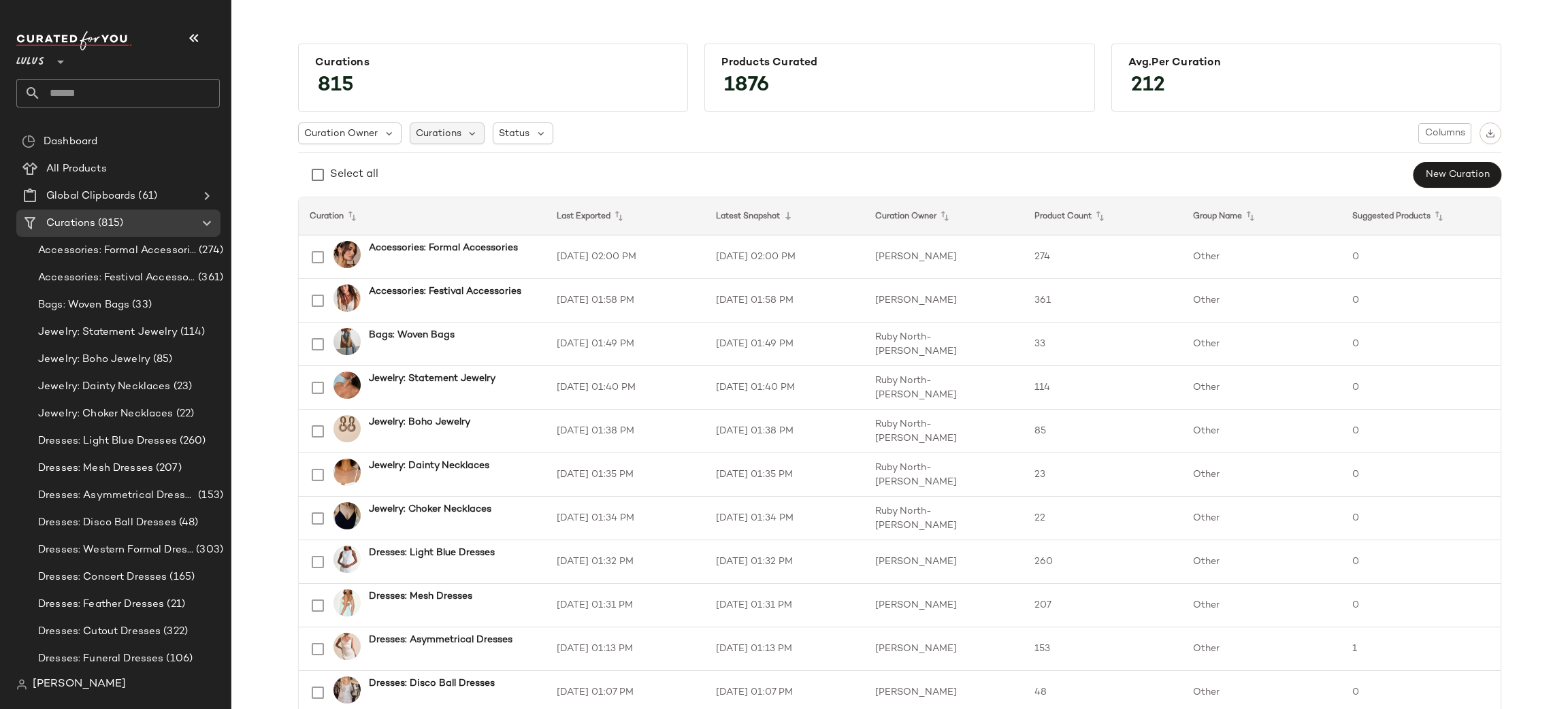
click at [431, 132] on span "Curations" at bounding box center [438, 134] width 46 height 15
click at [461, 171] on input "text" at bounding box center [501, 171] width 171 height 20
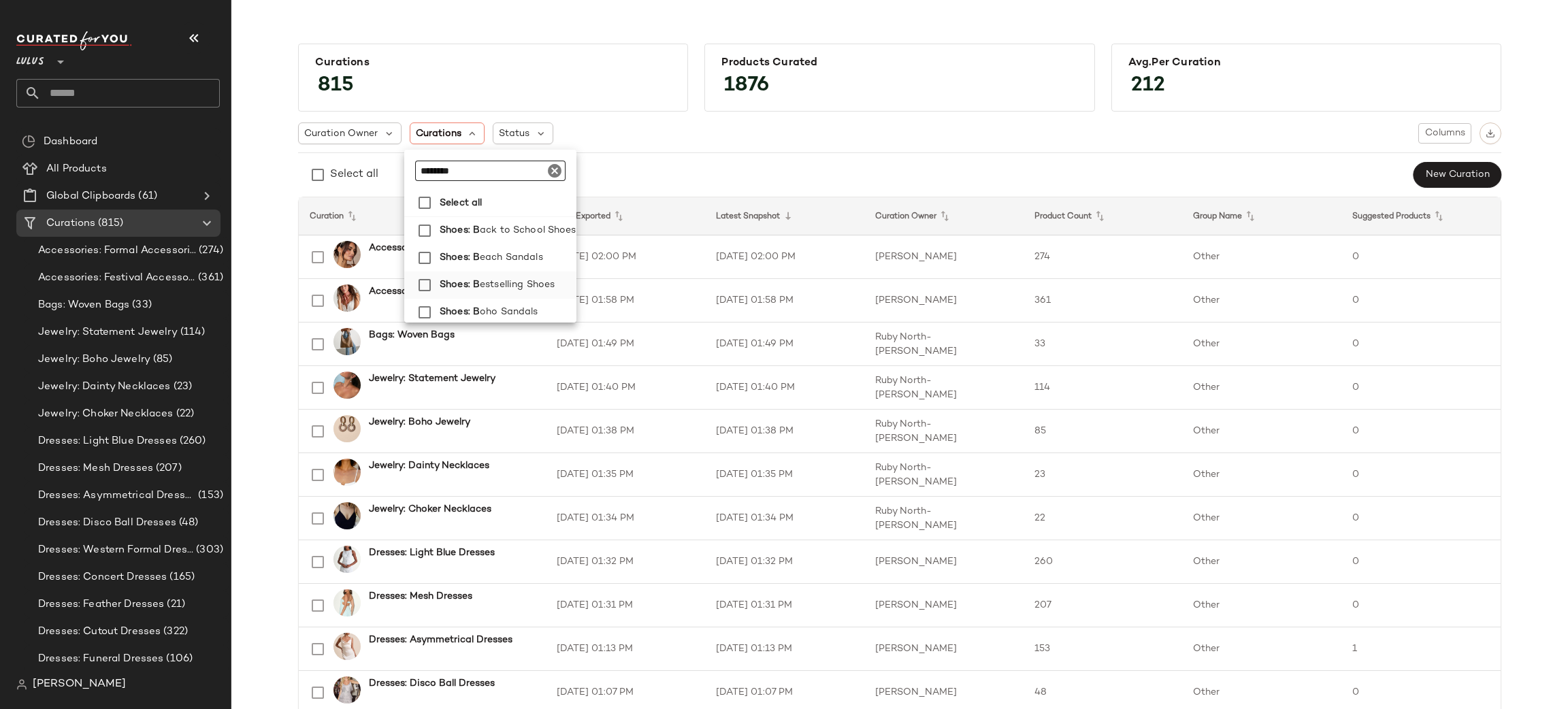
click at [522, 283] on span "estselling Shoes" at bounding box center [517, 285] width 75 height 28
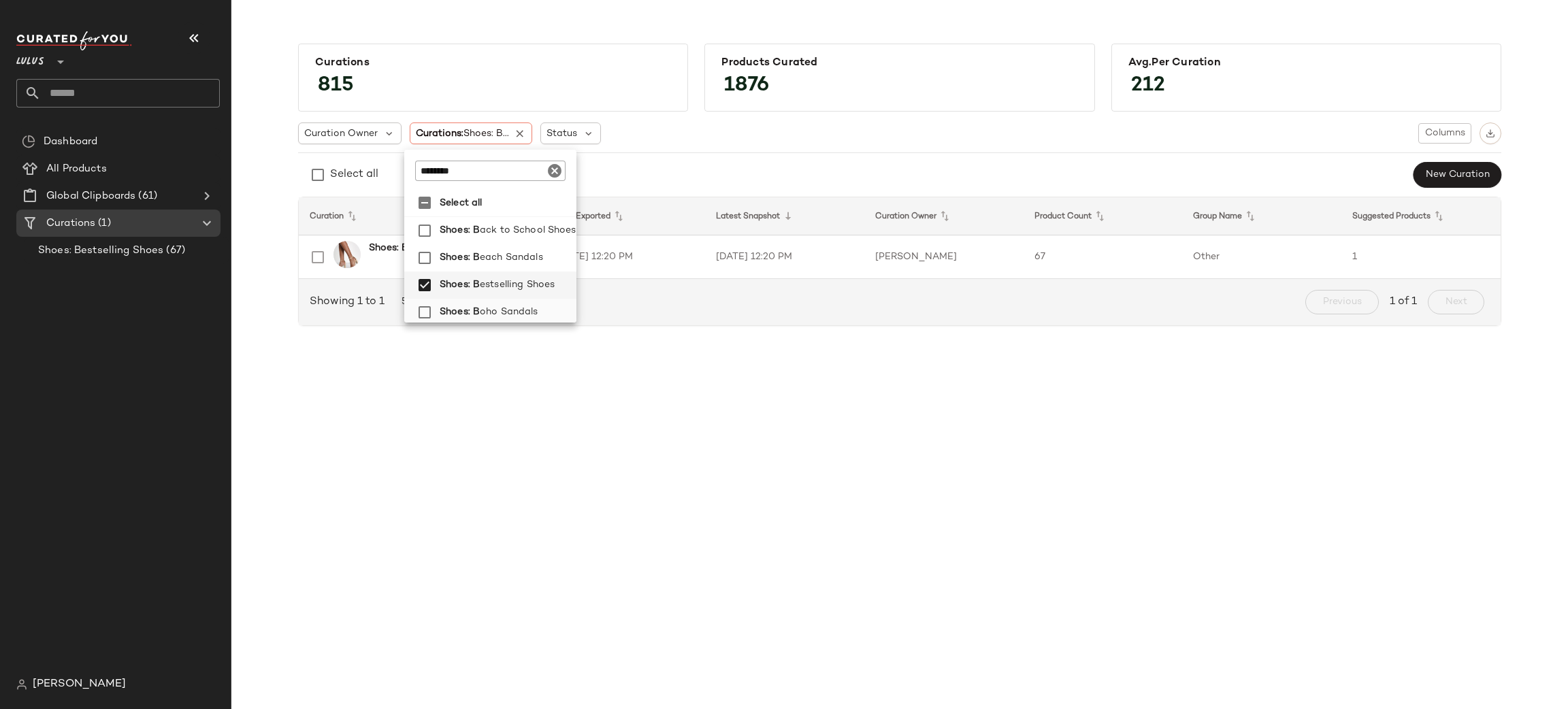
click at [515, 310] on span "oho Sandals" at bounding box center [508, 313] width 58 height 28
click at [515, 310] on span "oho Sandals" at bounding box center [513, 313] width 58 height 28
click at [505, 308] on span "oho Shoes" at bounding box center [508, 309] width 49 height 28
click at [480, 168] on input "********" at bounding box center [494, 171] width 150 height 20
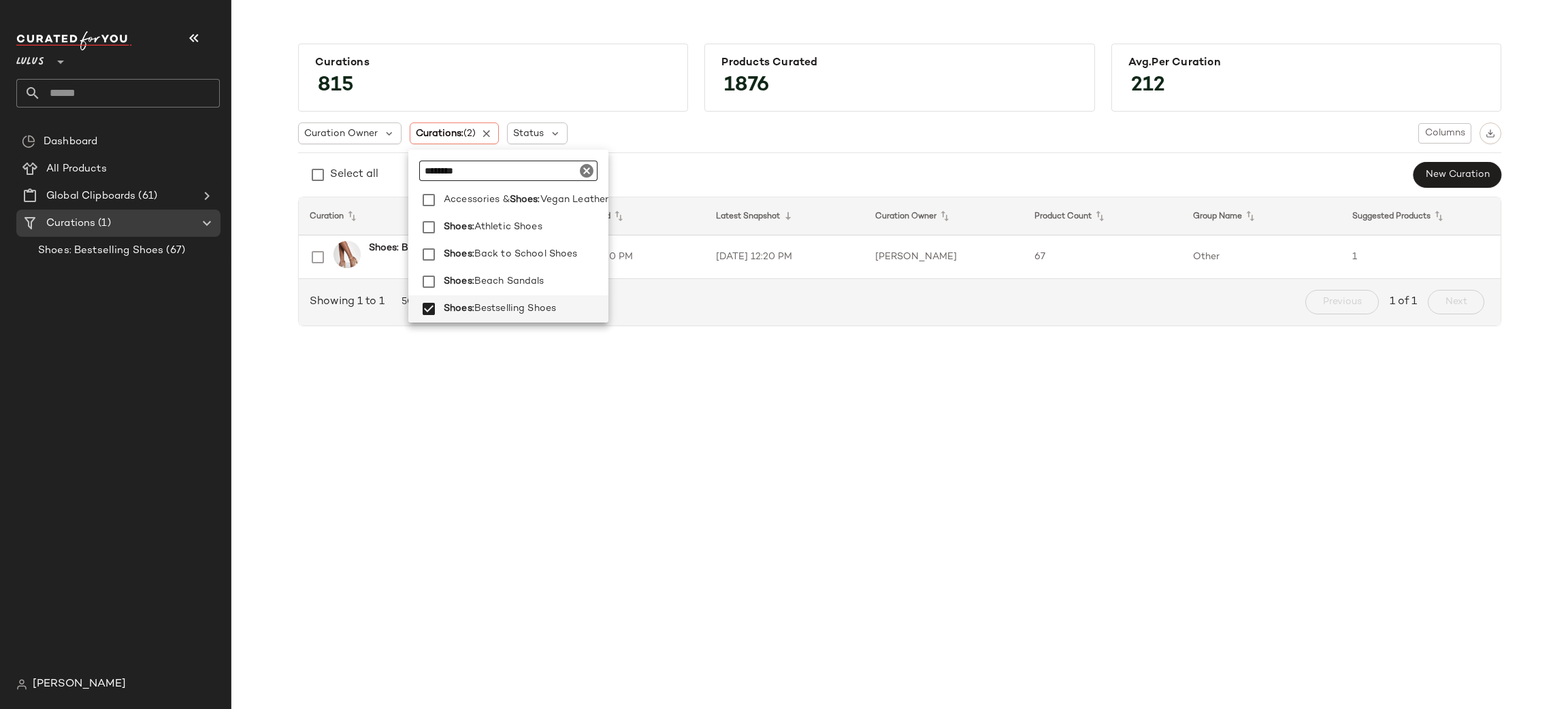
scroll to position [30, 0]
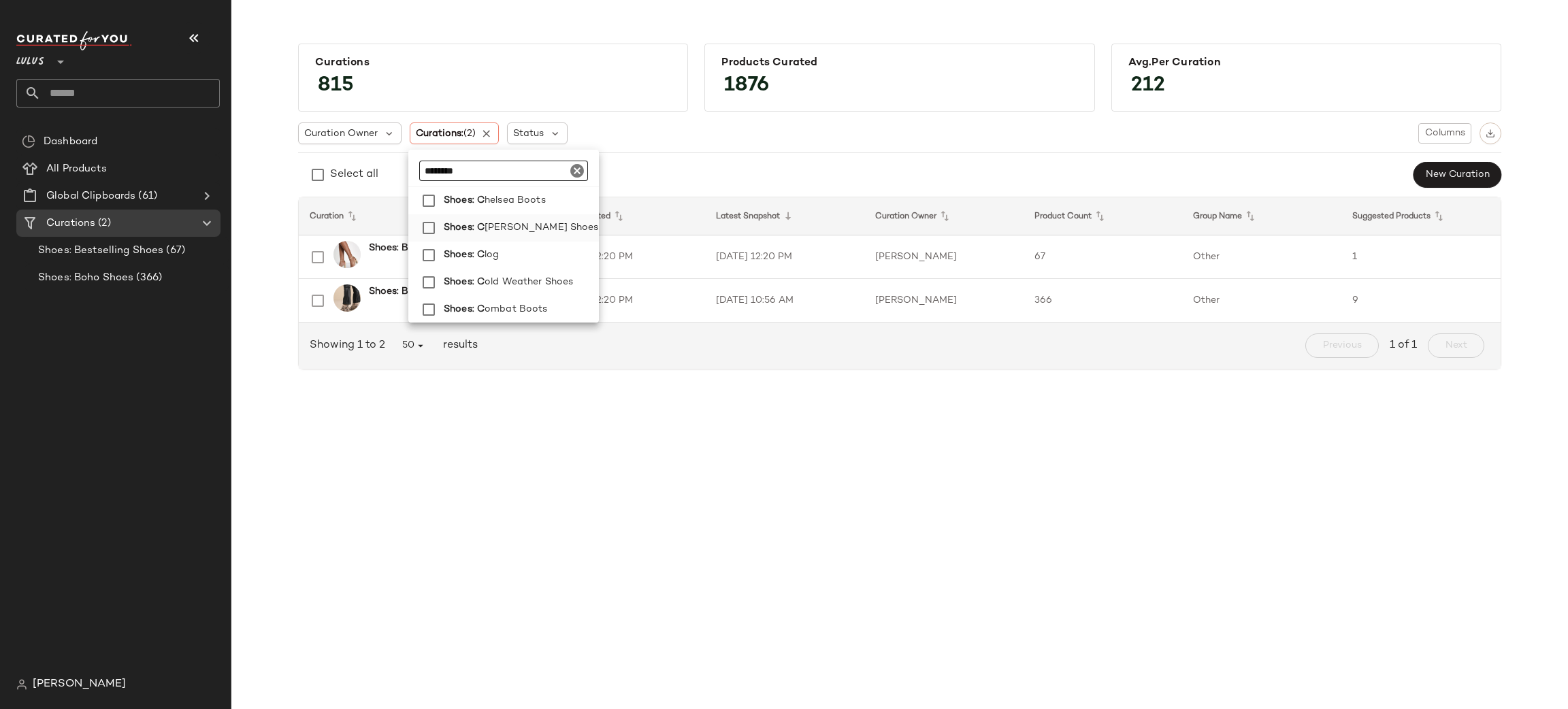
click at [490, 235] on span "lear Shoes" at bounding box center [541, 228] width 115 height 28
click at [482, 254] on span "Shoes: C" at bounding box center [464, 255] width 41 height 28
click at [507, 305] on span "ombat Boots" at bounding box center [515, 310] width 62 height 28
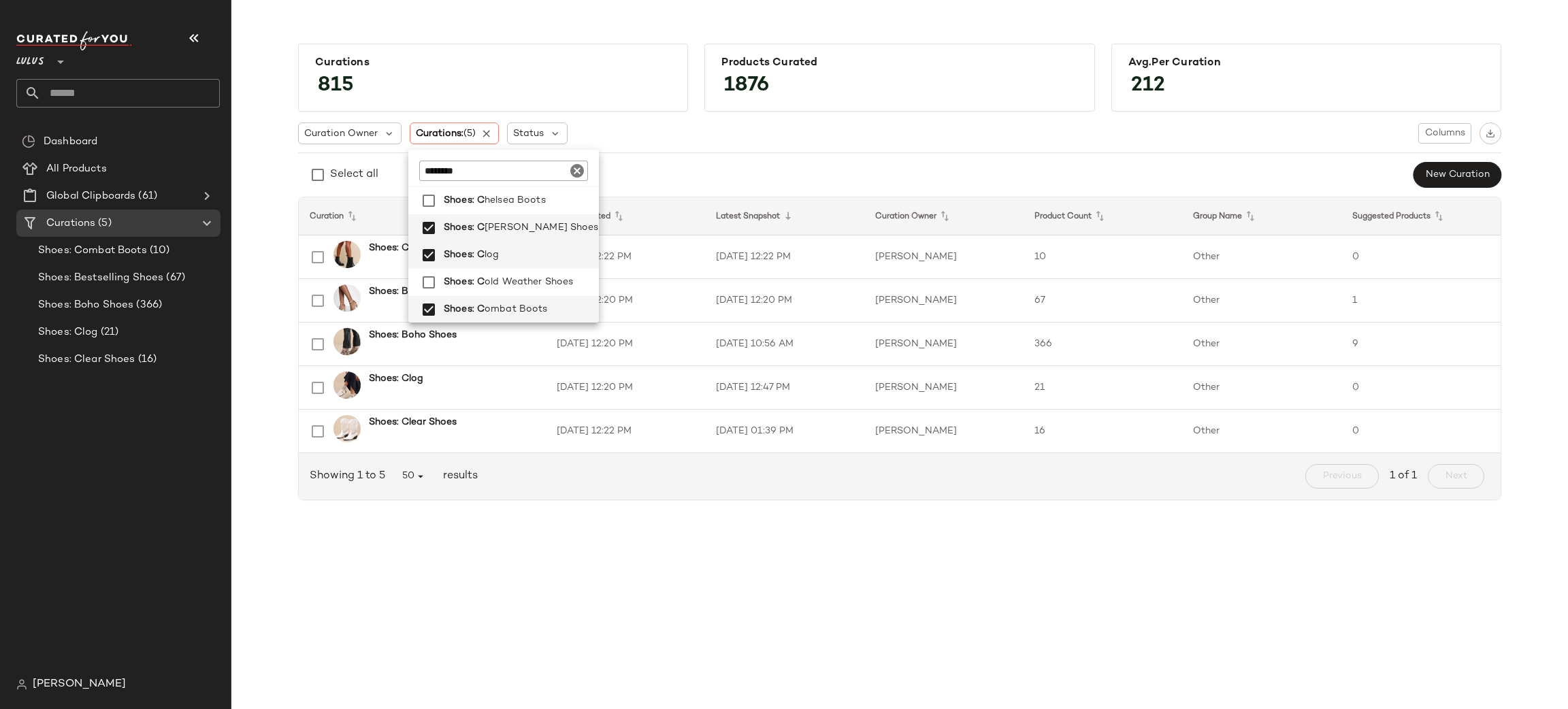
click at [483, 175] on input "********" at bounding box center [503, 171] width 169 height 20
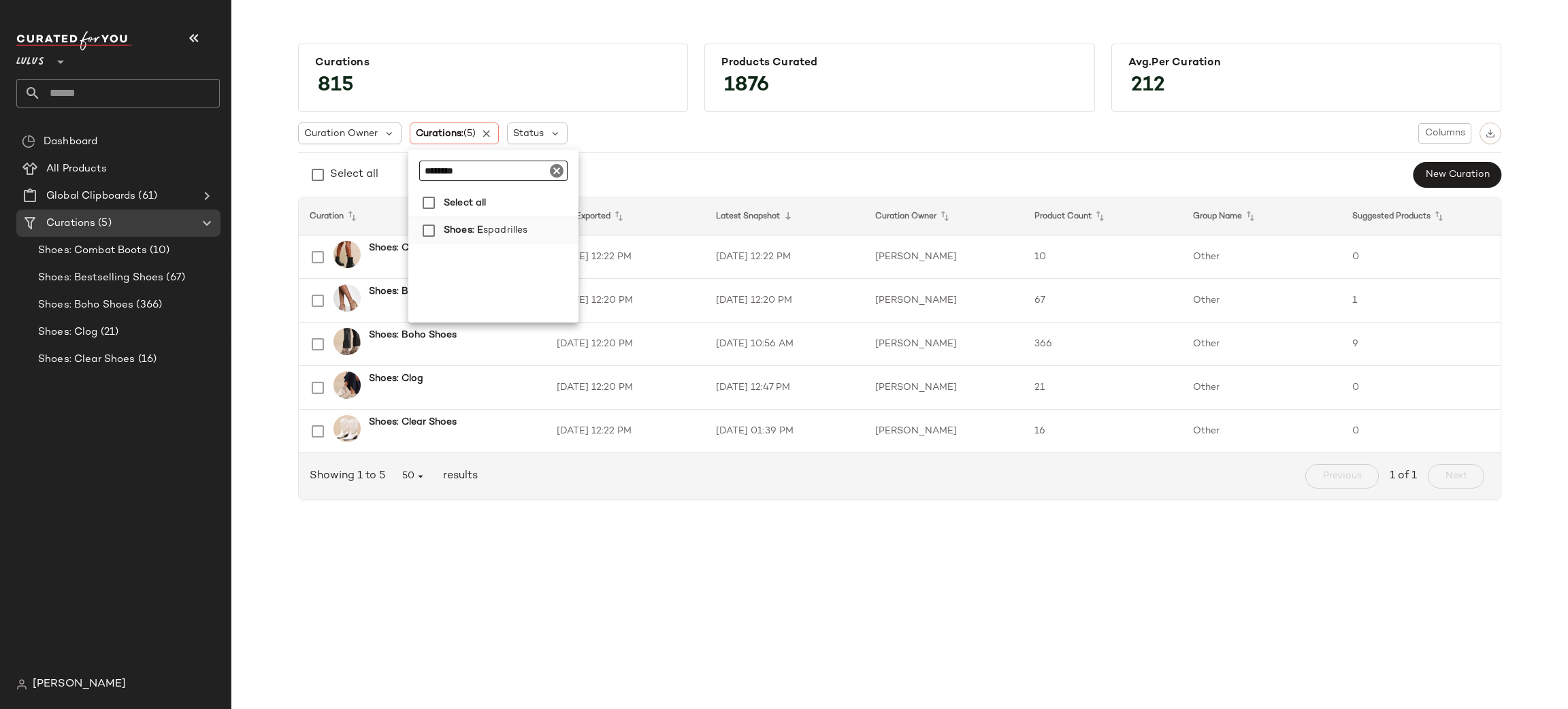
click at [504, 228] on span "spadrilles" at bounding box center [505, 231] width 44 height 28
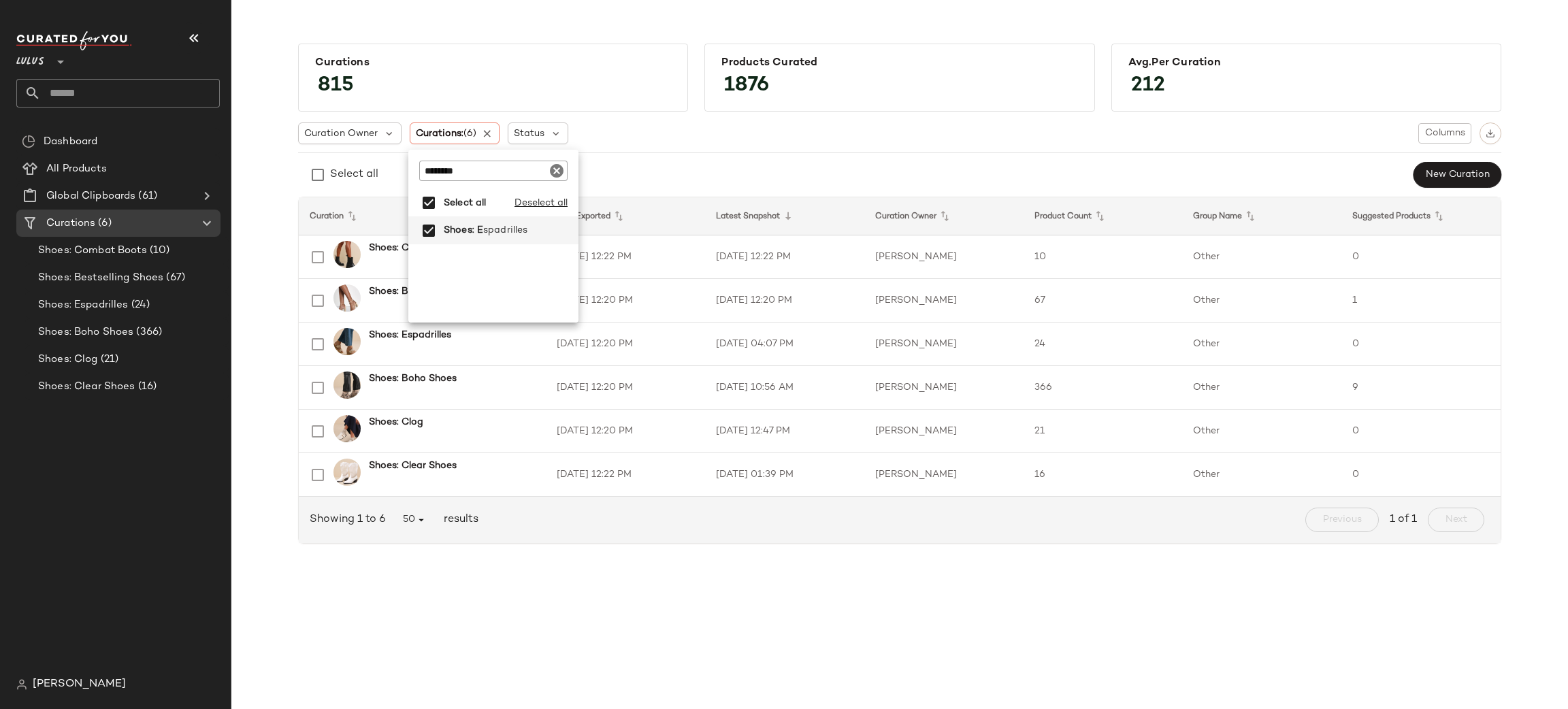
click at [471, 175] on input "********" at bounding box center [493, 171] width 149 height 20
click at [498, 222] on span "igh-Top Sneakers" at bounding box center [525, 231] width 81 height 28
click at [477, 171] on input "********" at bounding box center [493, 171] width 149 height 20
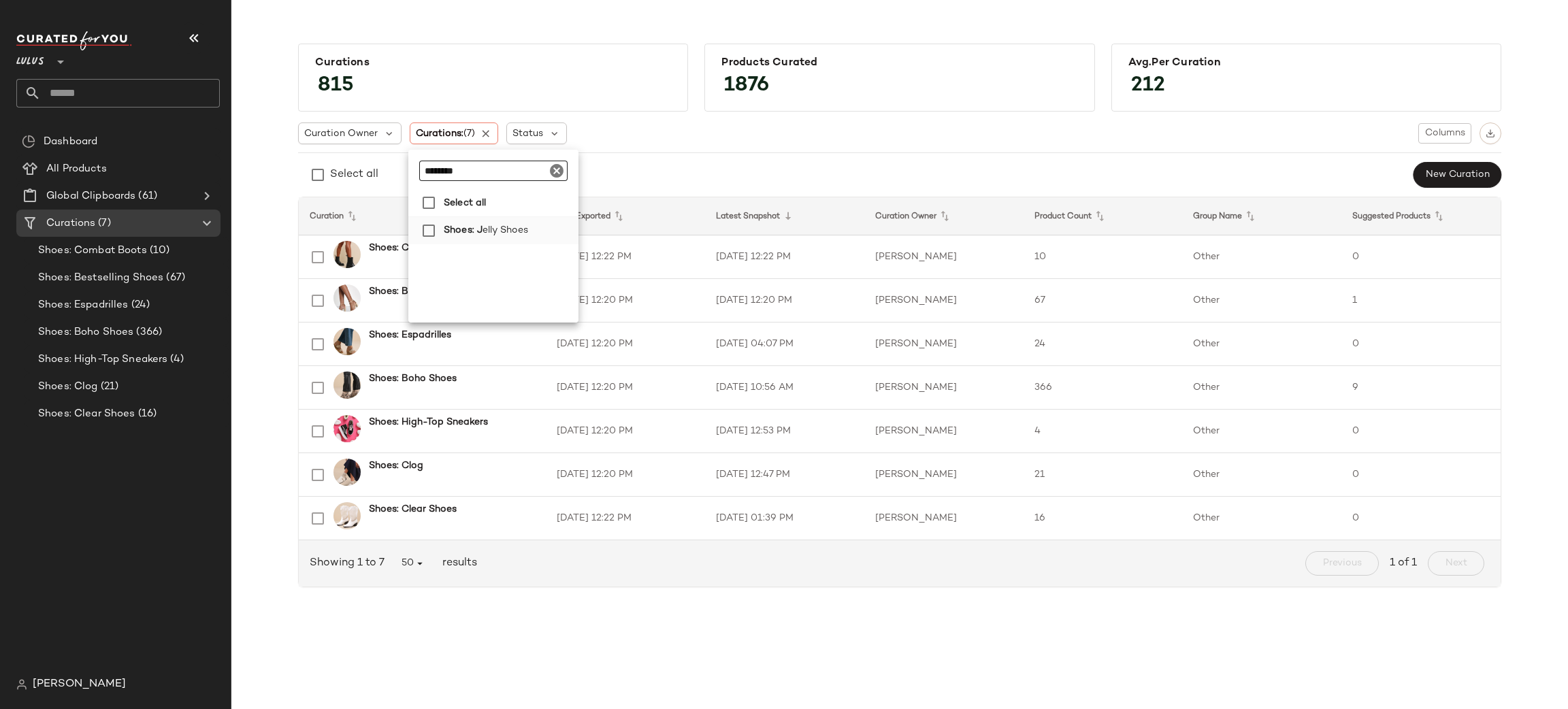
click at [507, 232] on span "elly Shoes" at bounding box center [505, 231] width 46 height 28
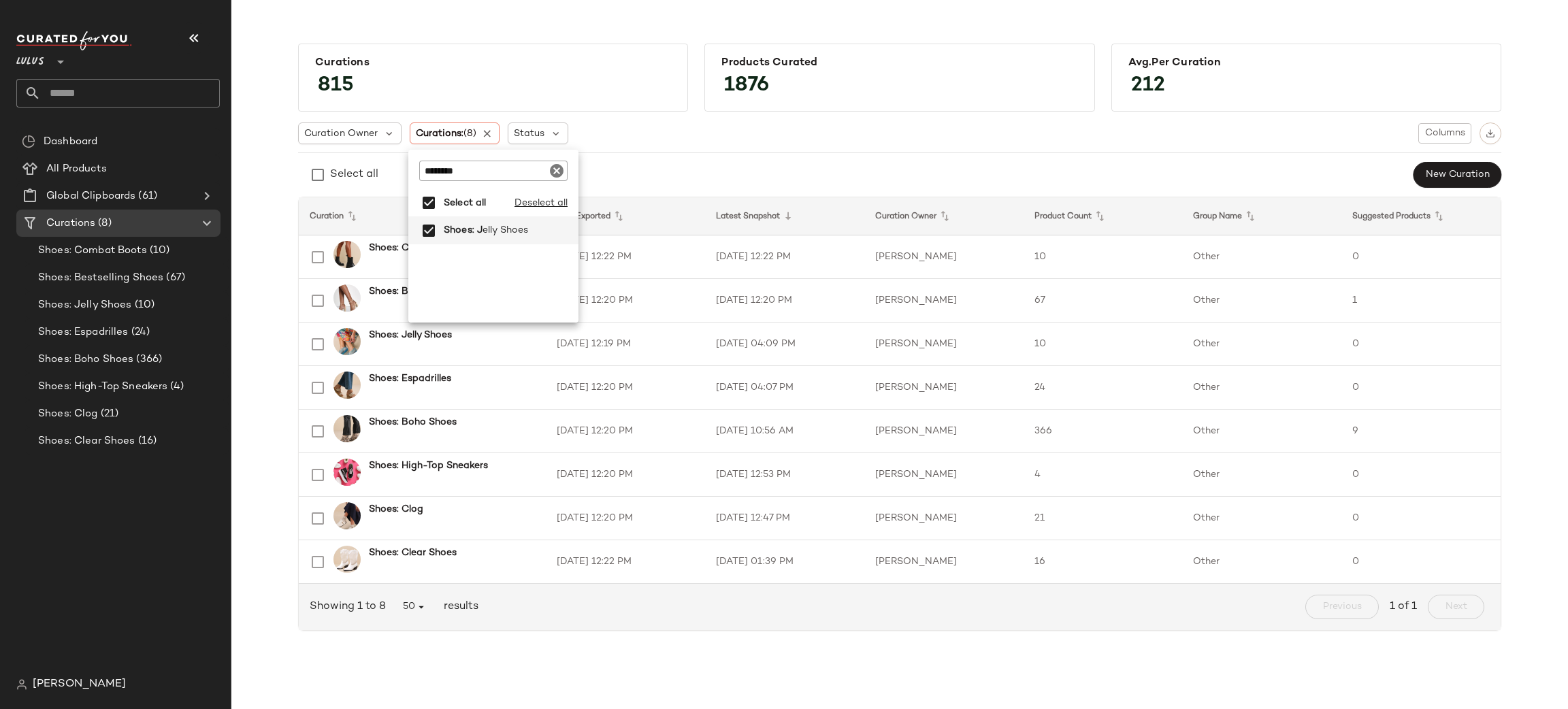
click at [484, 173] on input "********" at bounding box center [493, 171] width 149 height 20
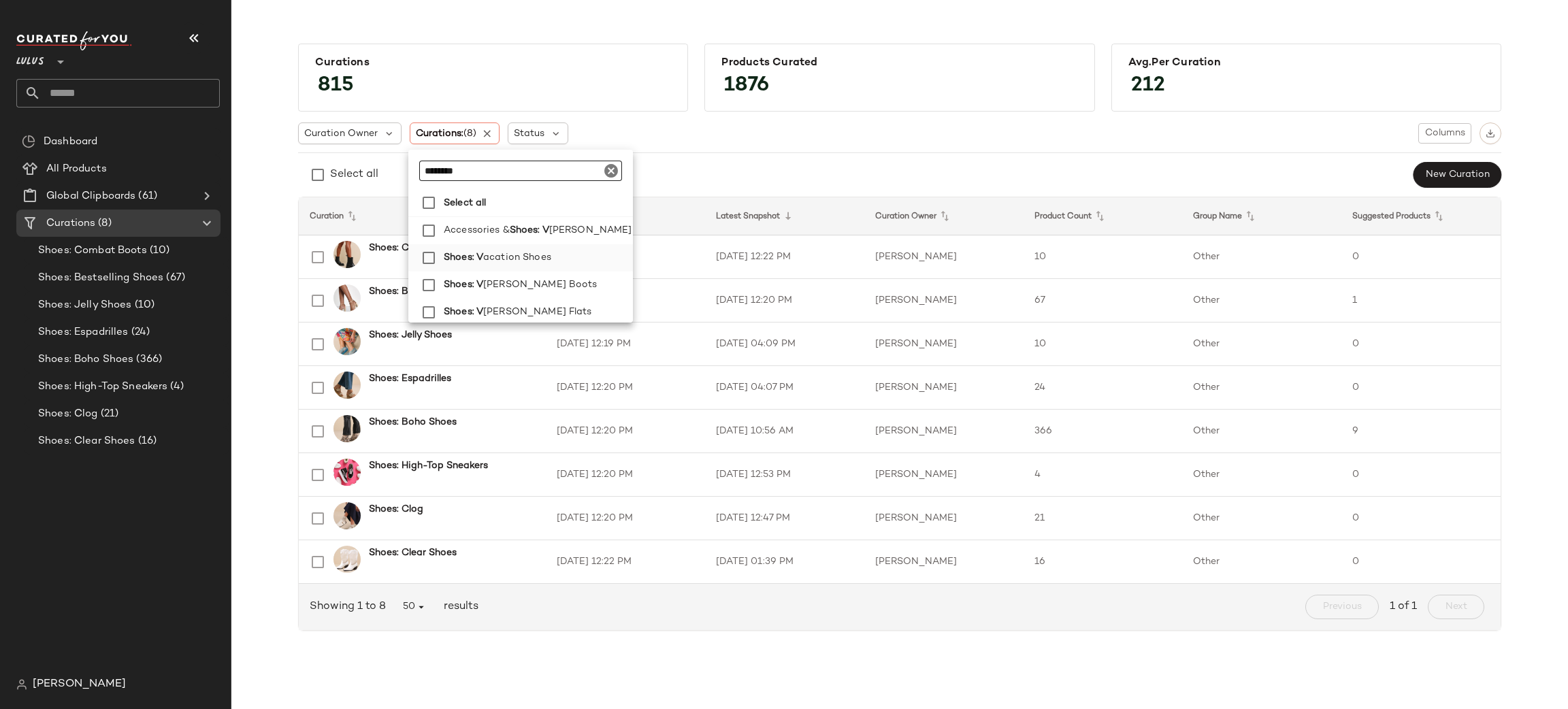
type input "********"
click at [516, 257] on span "acation Shoes" at bounding box center [517, 258] width 68 height 28
click at [778, 157] on div "Curation Owner Curations: (9) Status Columns Select all New Curation Curation L…" at bounding box center [900, 377] width 1203 height 530
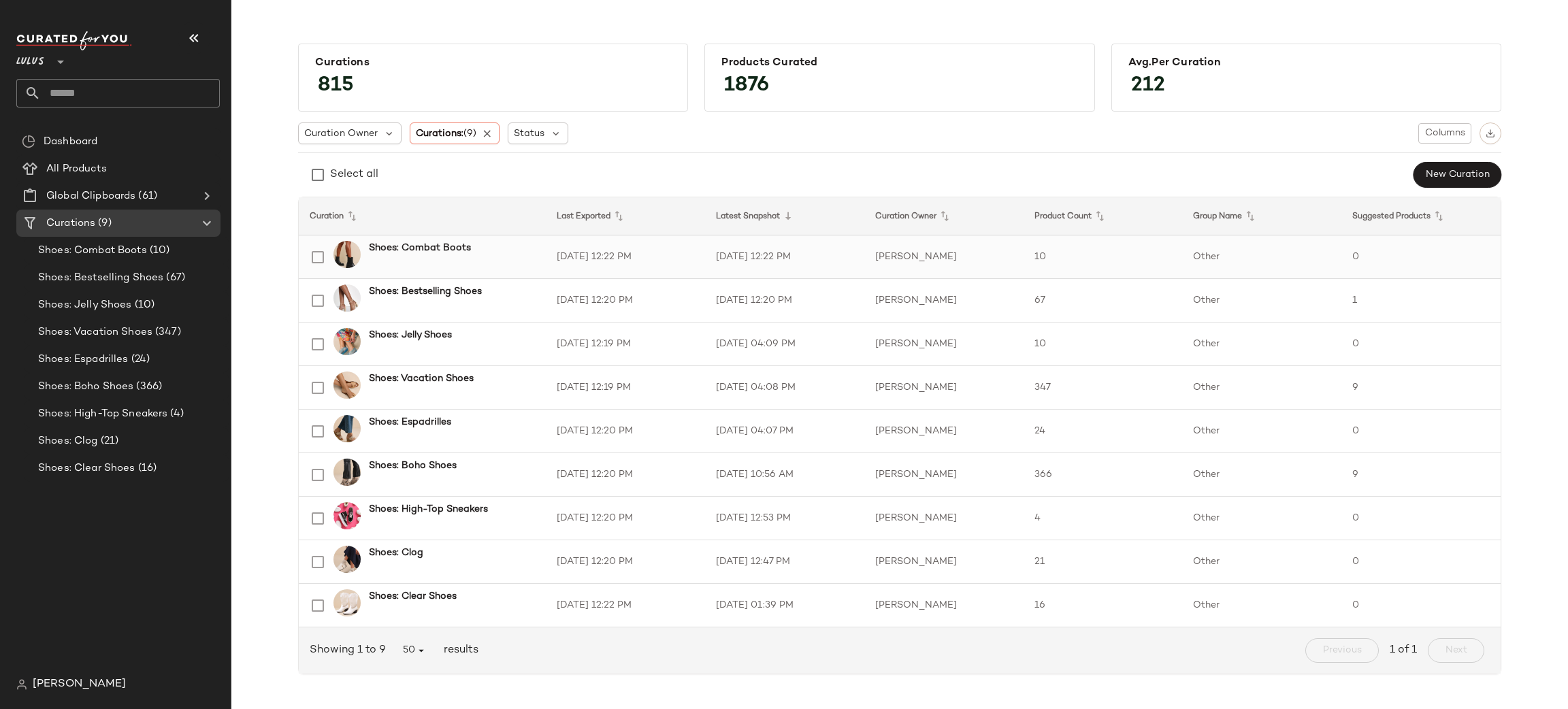
click at [1430, 273] on td "0" at bounding box center [1421, 258] width 160 height 44
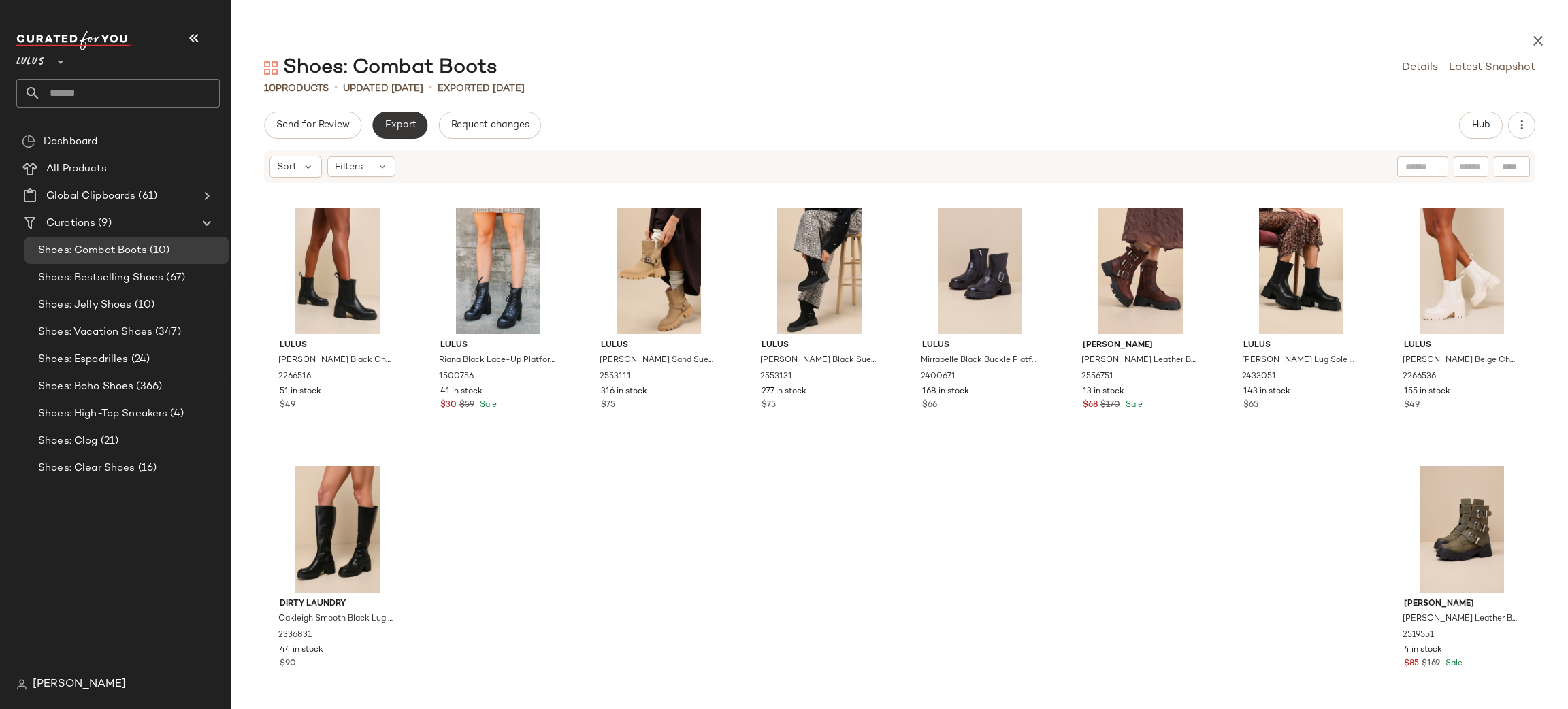
click at [399, 120] on span "Export" at bounding box center [400, 126] width 32 height 11
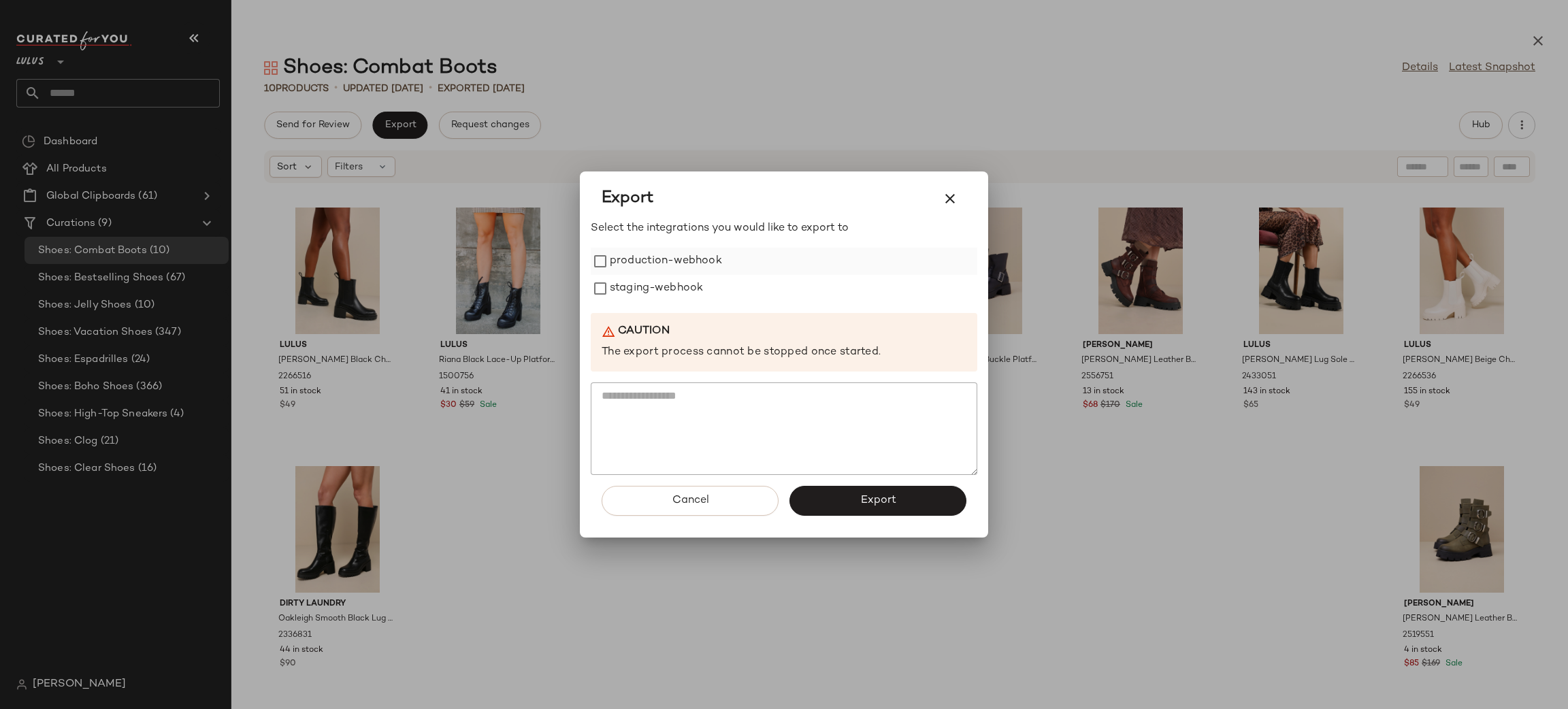
click at [685, 261] on label "production-webhook" at bounding box center [666, 261] width 112 height 28
click at [686, 280] on label "staging-webhook" at bounding box center [657, 289] width 94 height 28
click at [860, 496] on span "Export" at bounding box center [877, 501] width 36 height 13
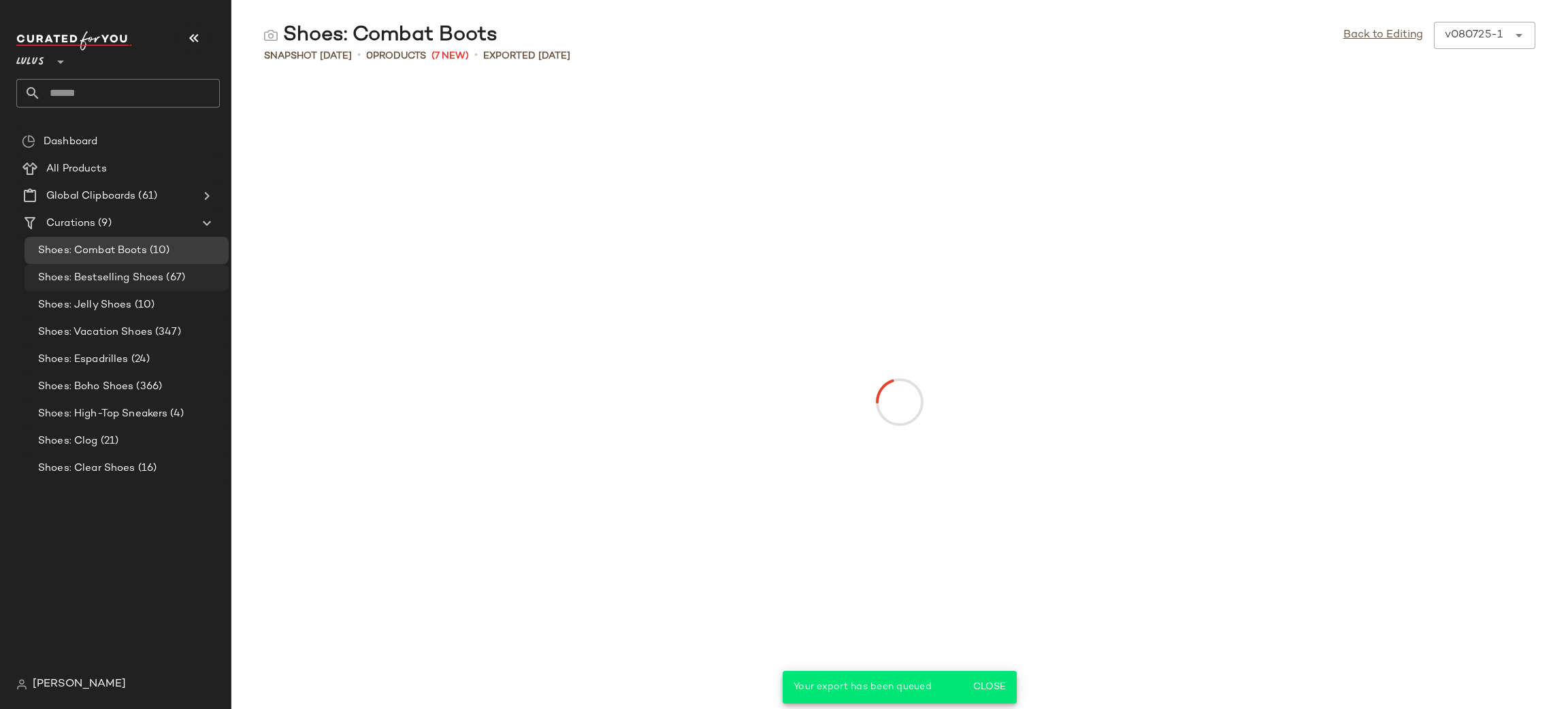
click at [145, 282] on span "Shoes: Bestselling Shoes" at bounding box center [101, 278] width 126 height 16
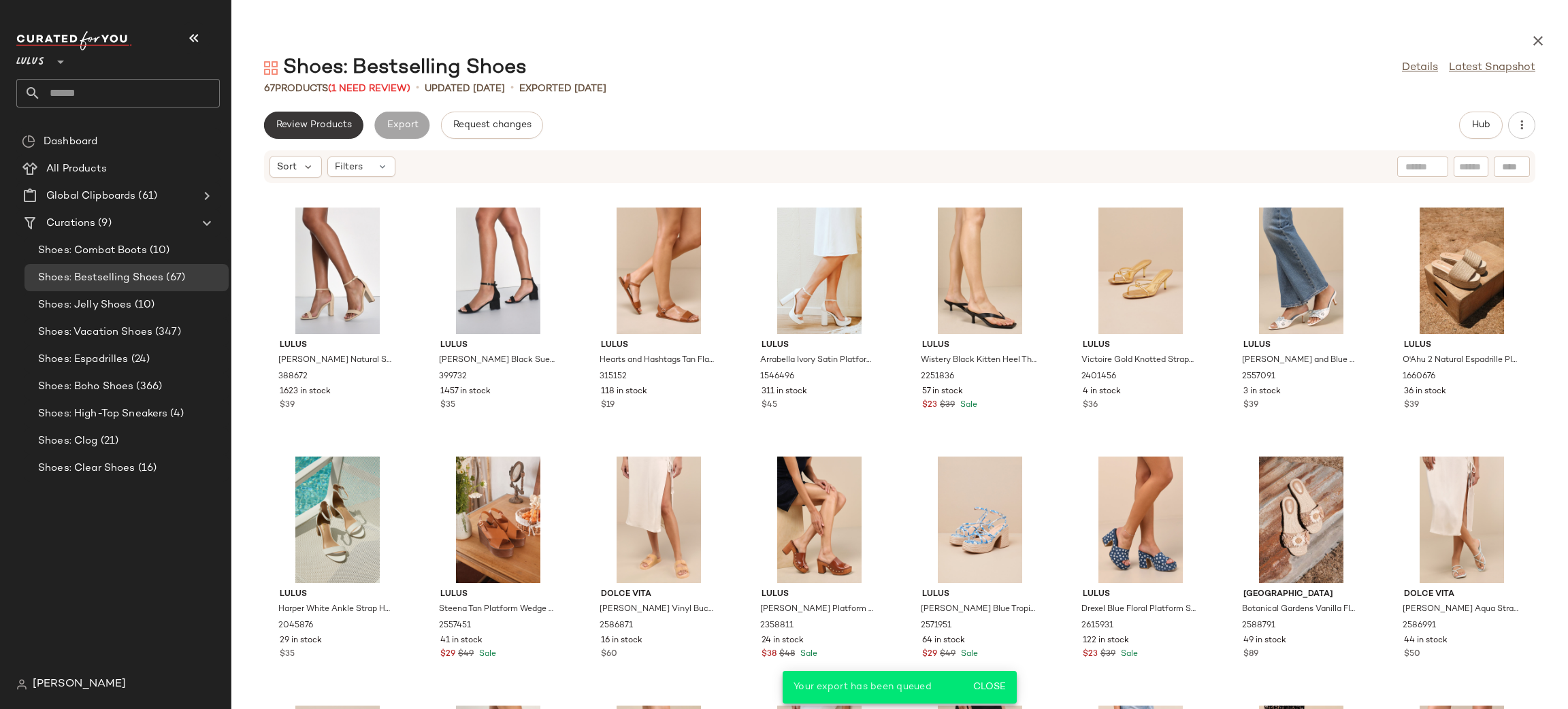
click at [297, 128] on span "Review Products" at bounding box center [314, 126] width 76 height 11
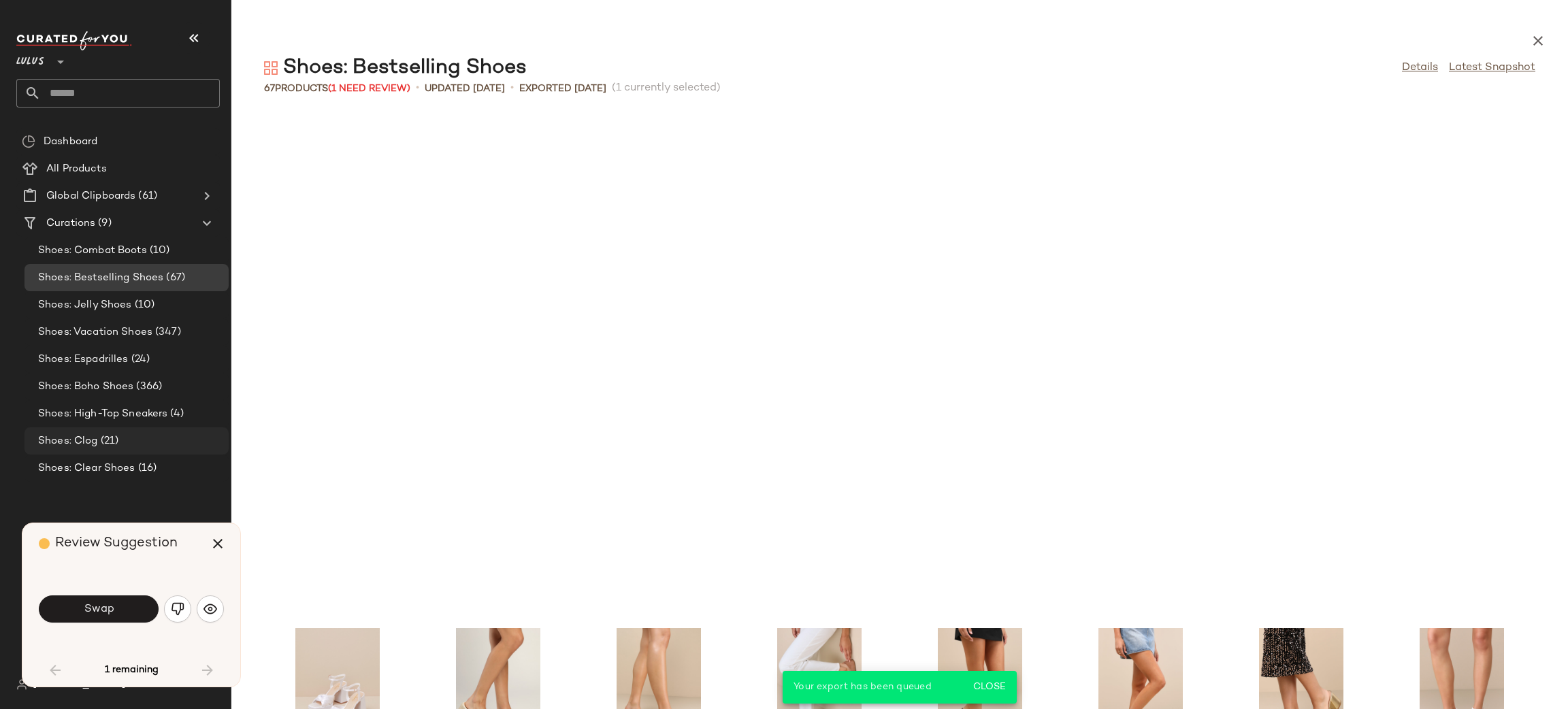
scroll to position [509, 0]
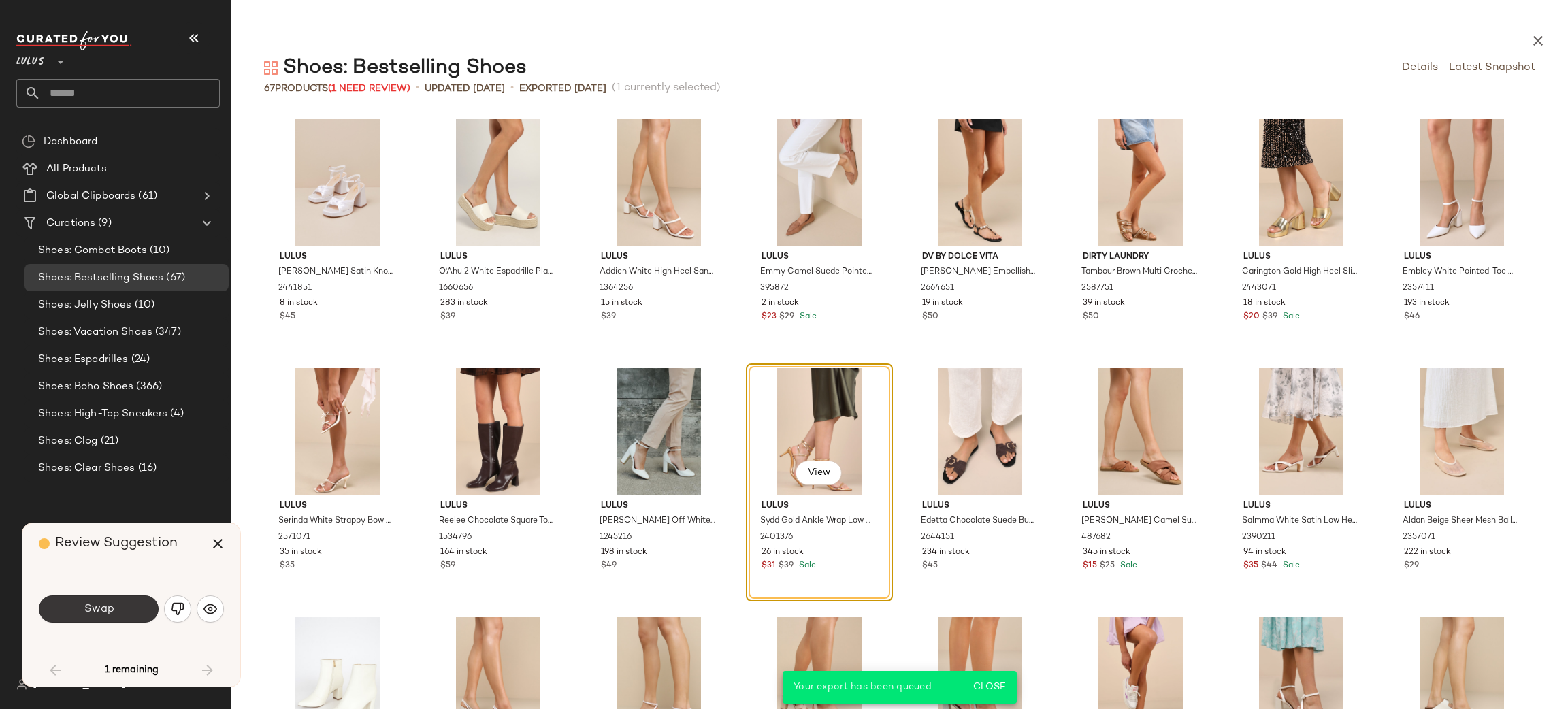
click at [92, 598] on button "Swap" at bounding box center [98, 609] width 120 height 28
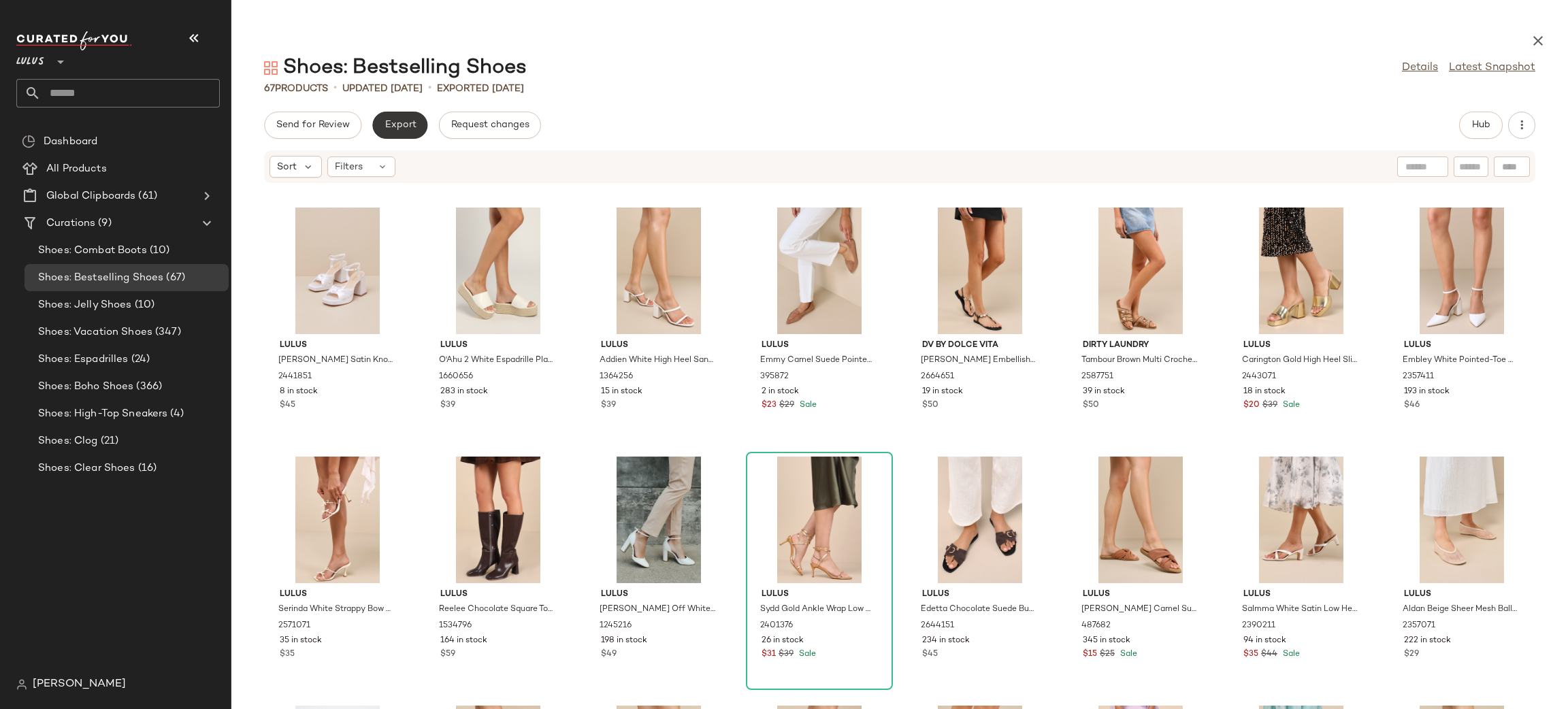
click at [388, 131] on button "Export" at bounding box center [400, 126] width 55 height 28
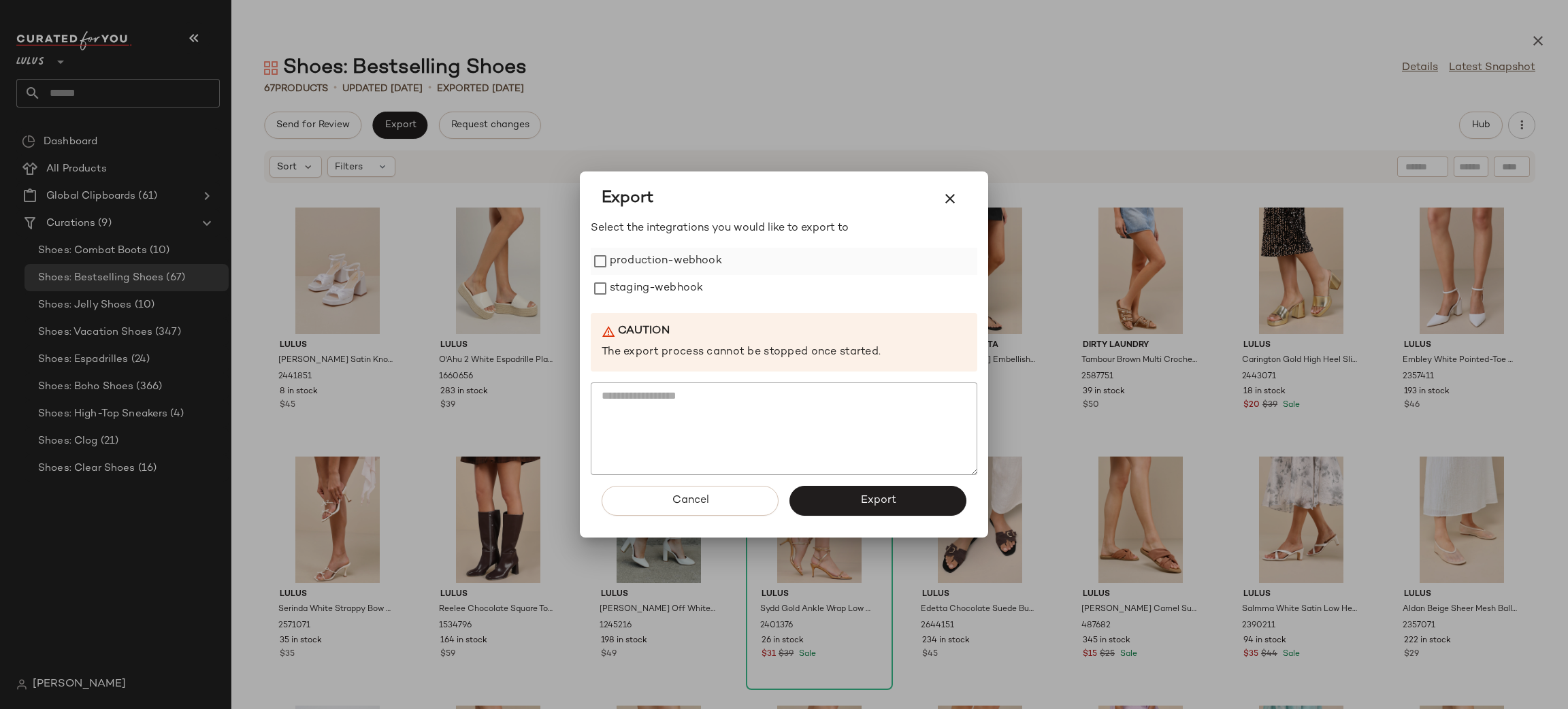
click at [610, 257] on label "production-webhook" at bounding box center [666, 261] width 112 height 28
click at [623, 282] on label "staging-webhook" at bounding box center [657, 289] width 94 height 28
click at [856, 503] on button "Export" at bounding box center [878, 501] width 177 height 30
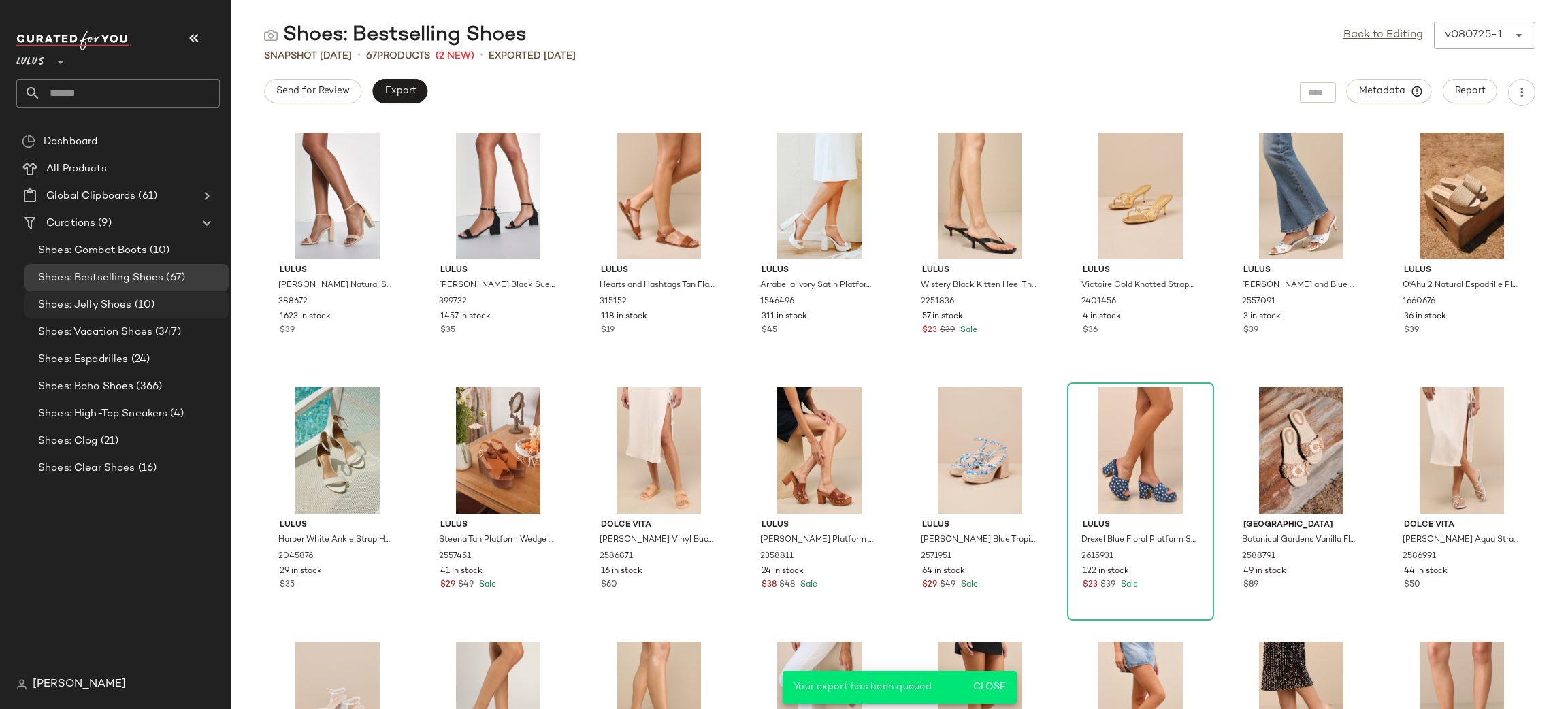
click at [95, 310] on span "Shoes: Jelly Shoes" at bounding box center [85, 305] width 94 height 16
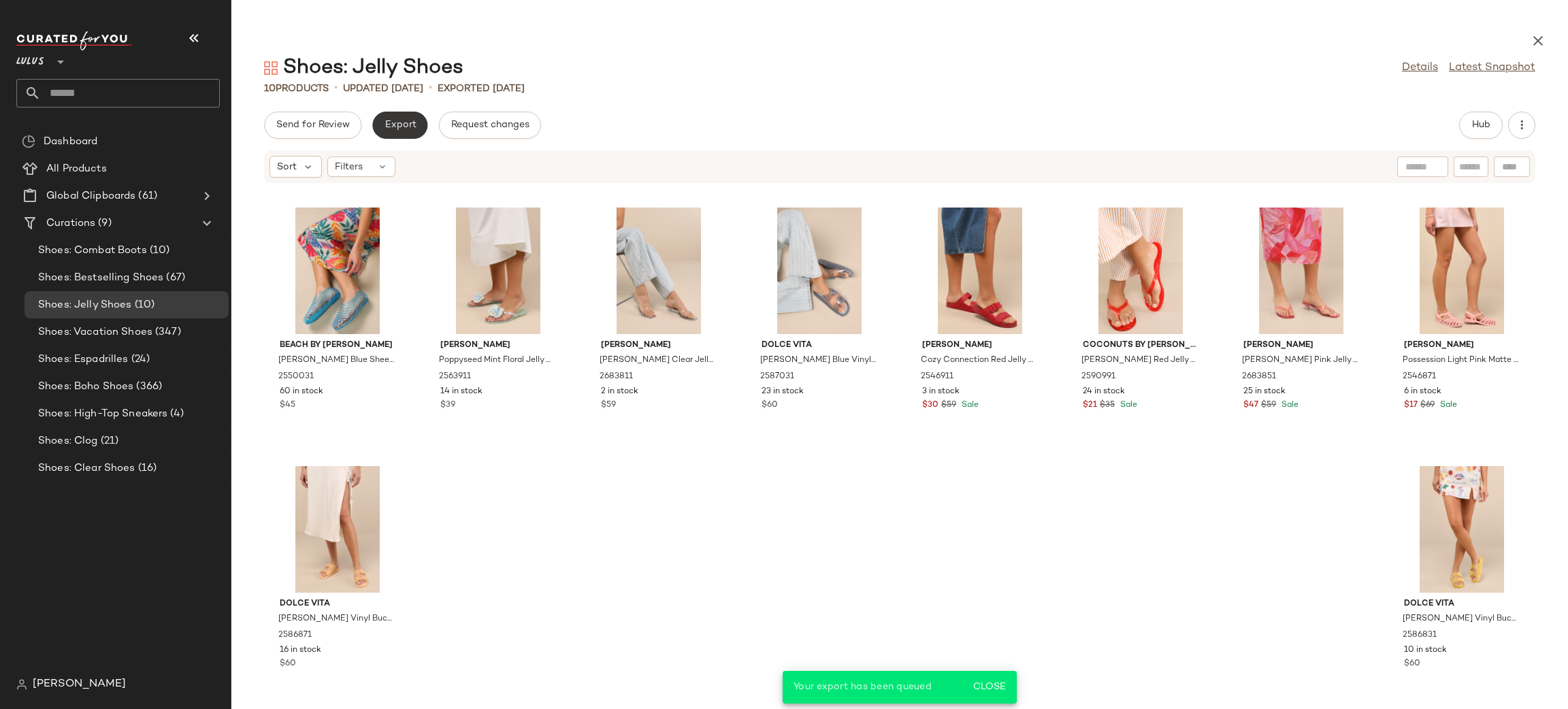
click at [394, 123] on span "Export" at bounding box center [400, 126] width 32 height 11
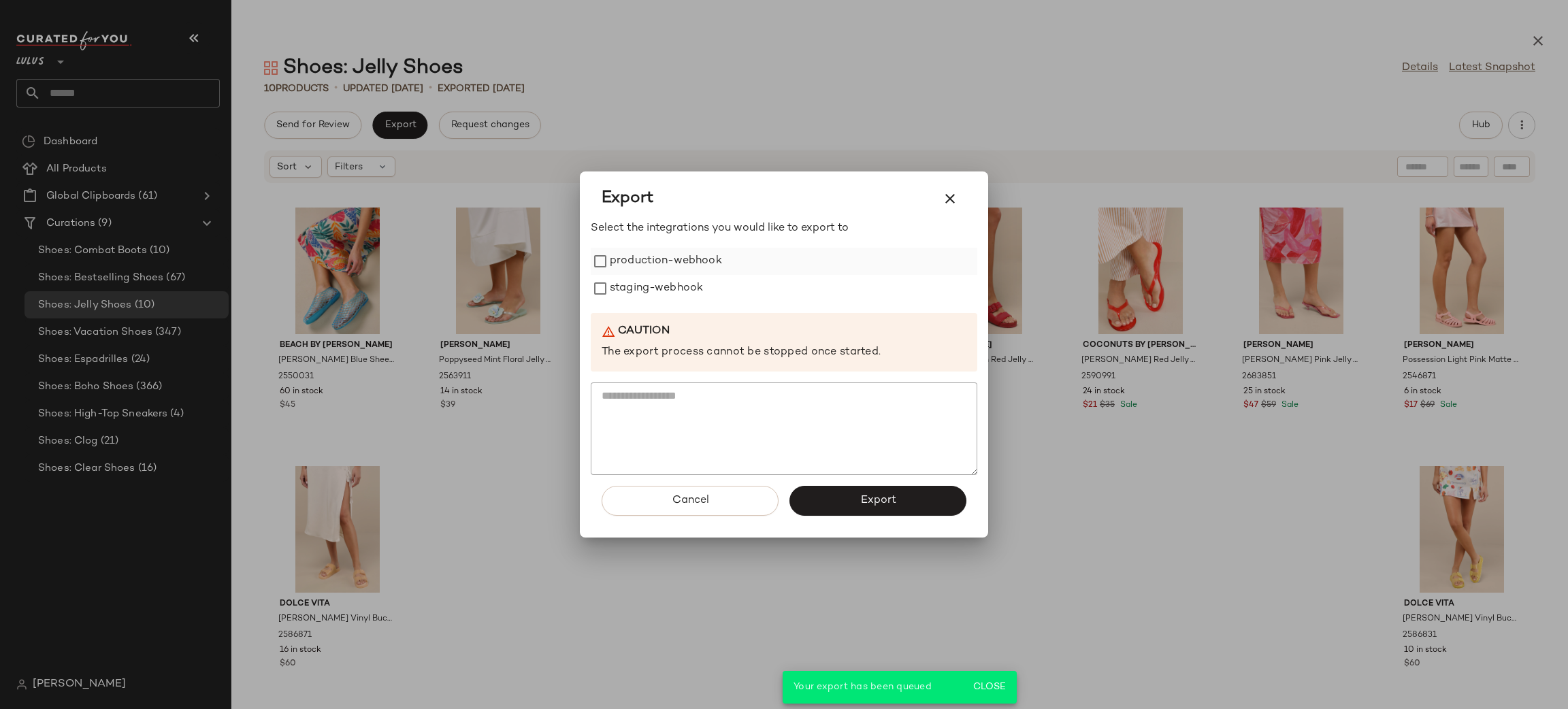
click at [658, 269] on label "production-webhook" at bounding box center [666, 261] width 112 height 28
click at [660, 282] on label "staging-webhook" at bounding box center [657, 289] width 94 height 28
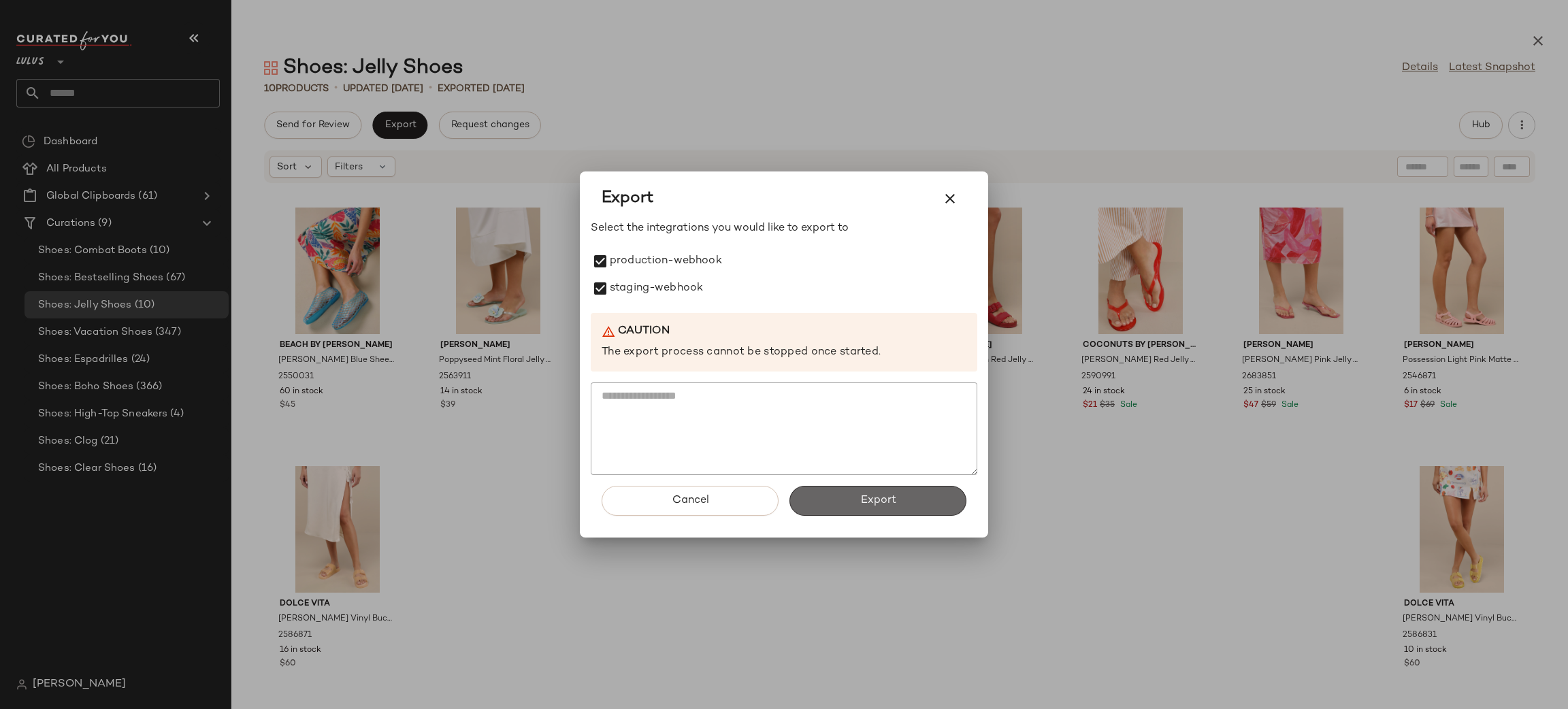
click at [862, 493] on button "Export" at bounding box center [878, 501] width 177 height 30
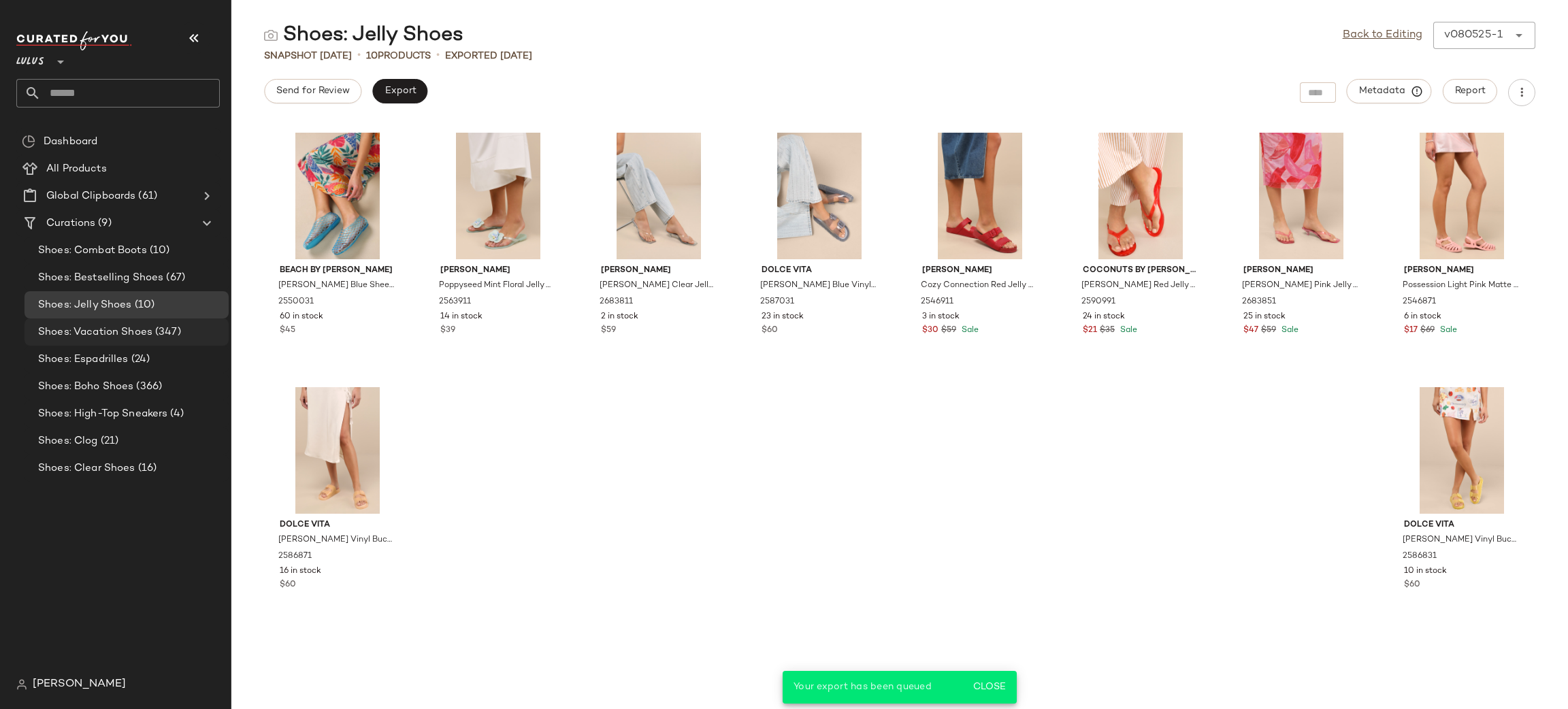
click at [127, 331] on span "Shoes: Vacation Shoes" at bounding box center [95, 332] width 115 height 16
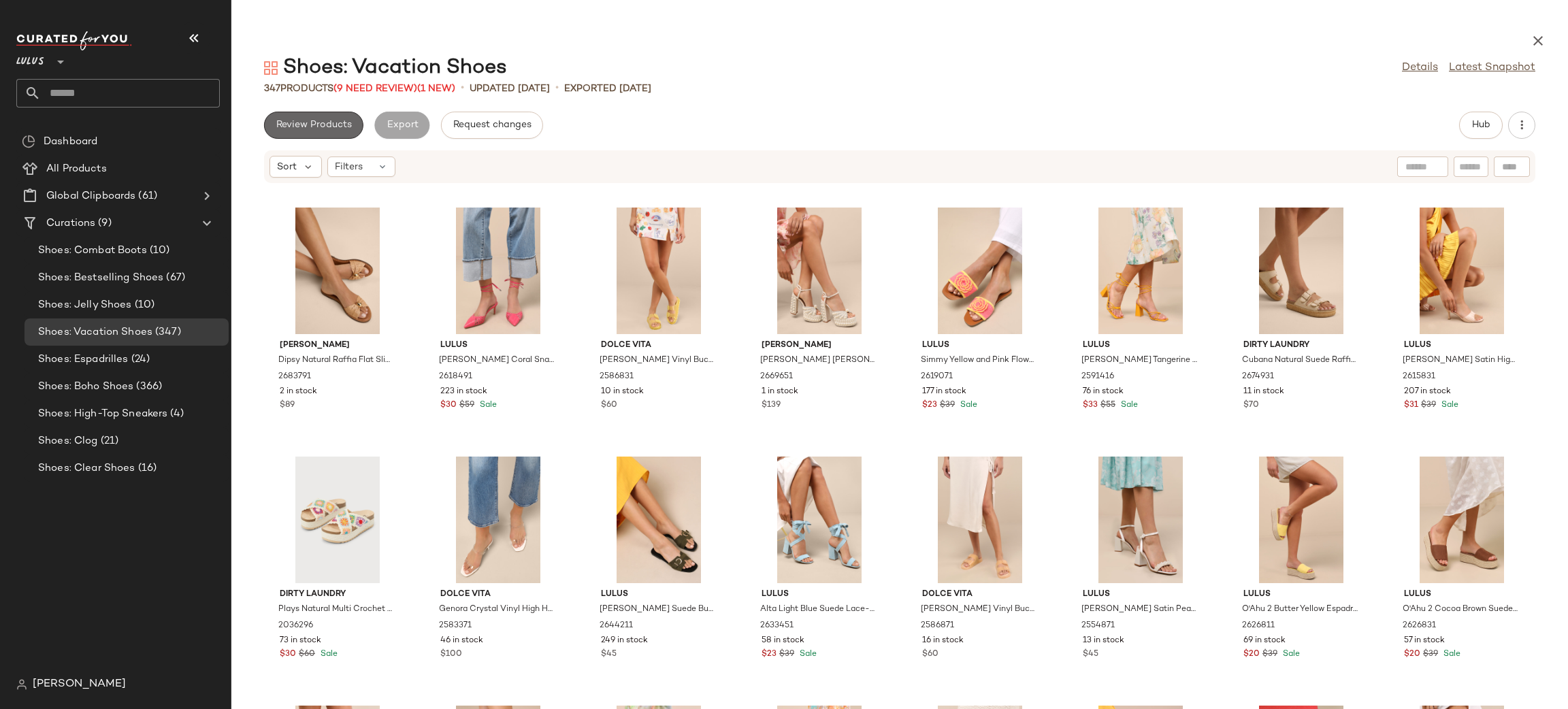
click at [324, 116] on button "Review Products" at bounding box center [314, 126] width 99 height 28
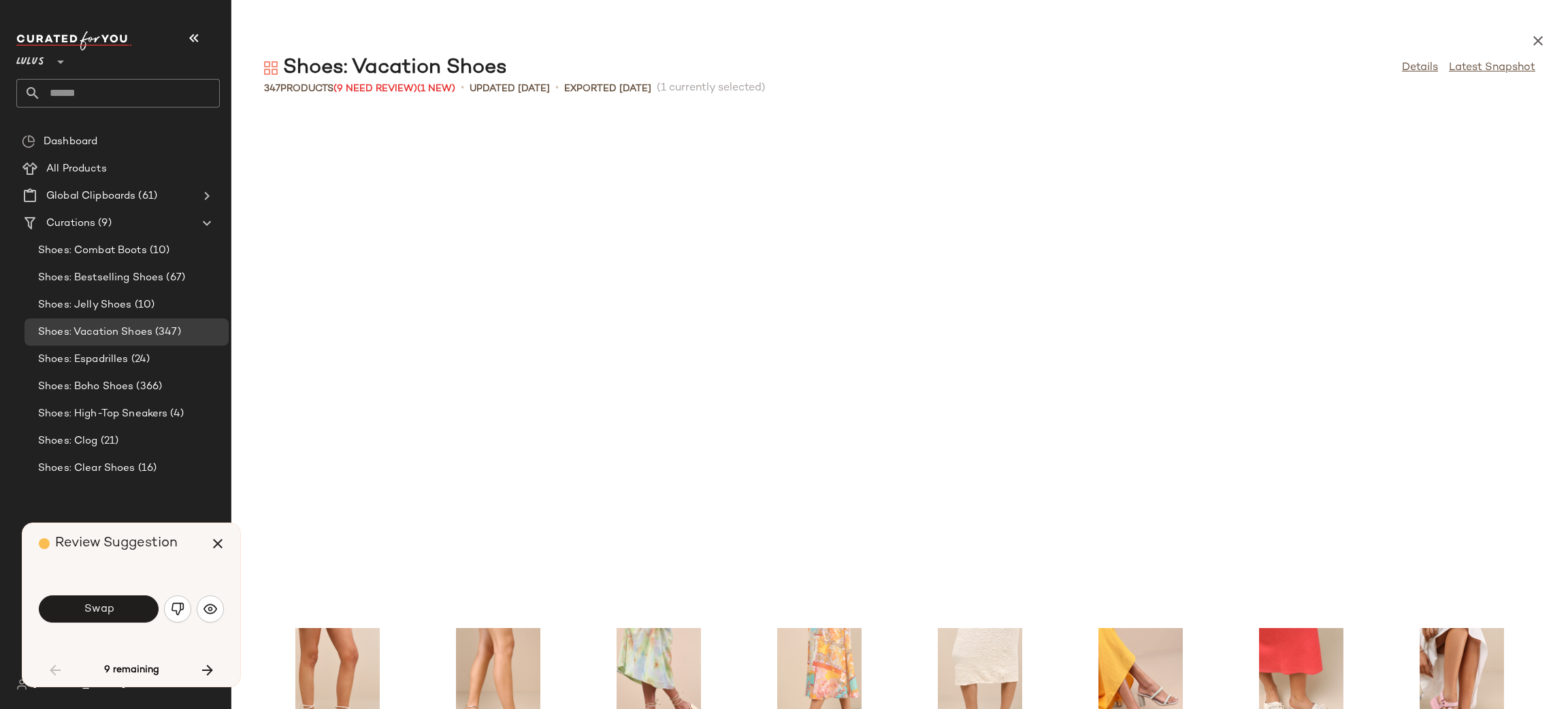
scroll to position [509, 0]
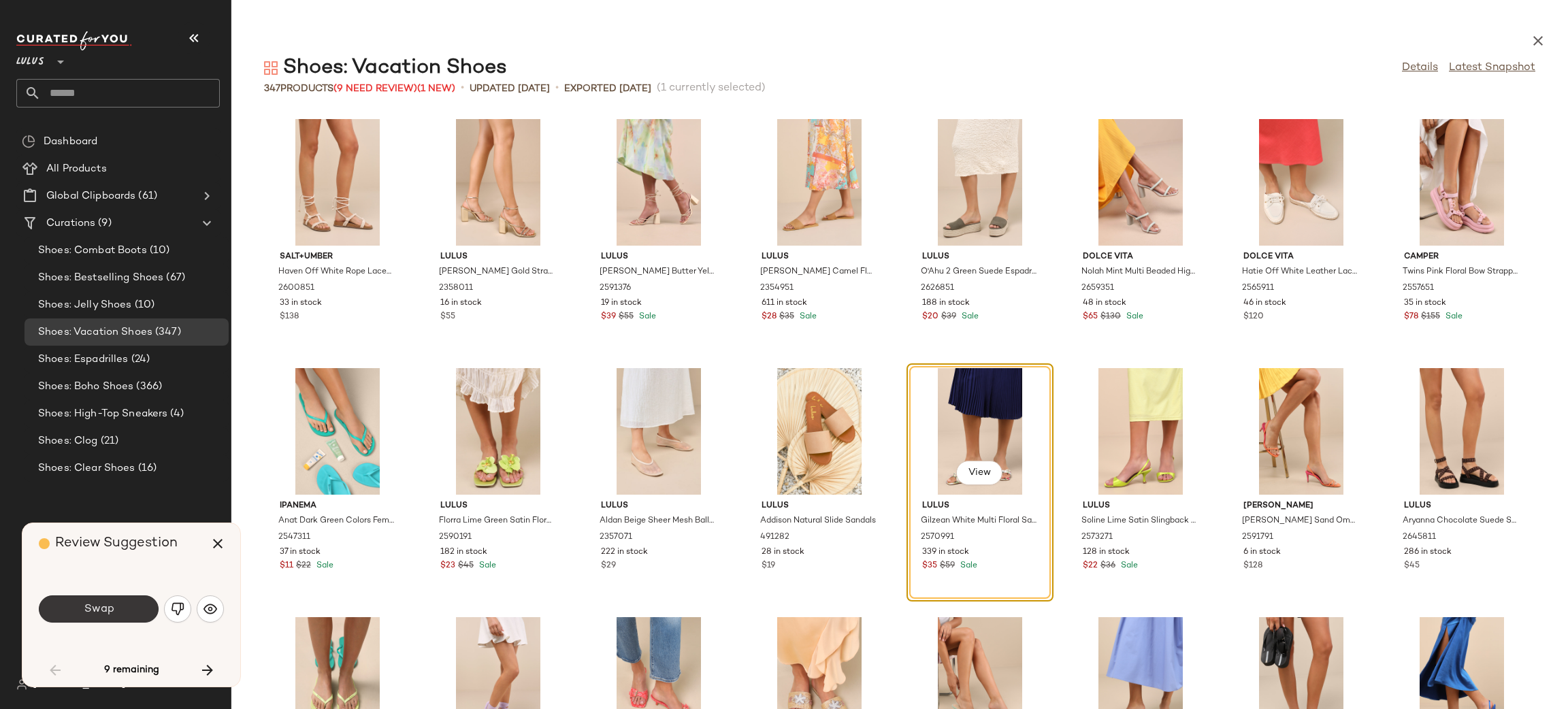
click at [136, 607] on button "Swap" at bounding box center [98, 609] width 120 height 28
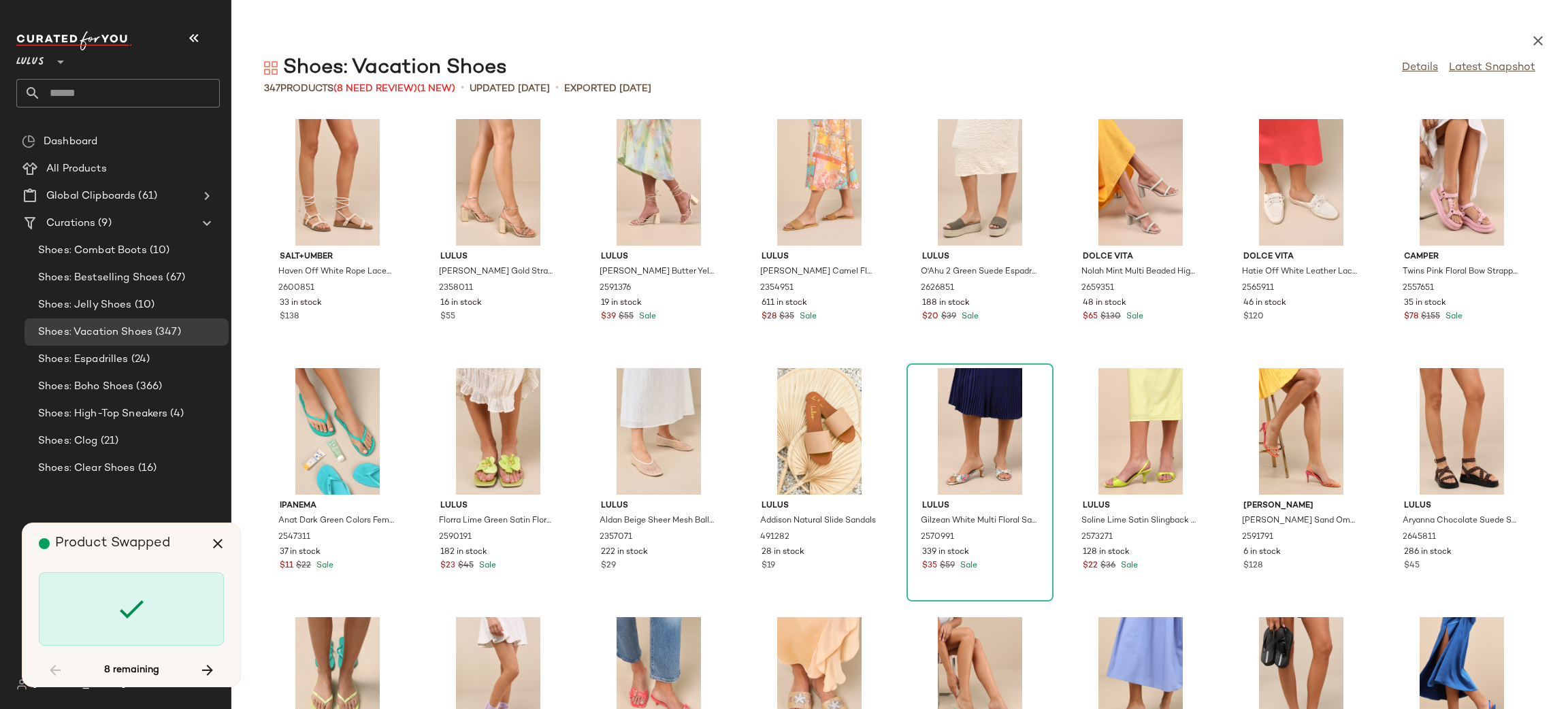
scroll to position [3487, 0]
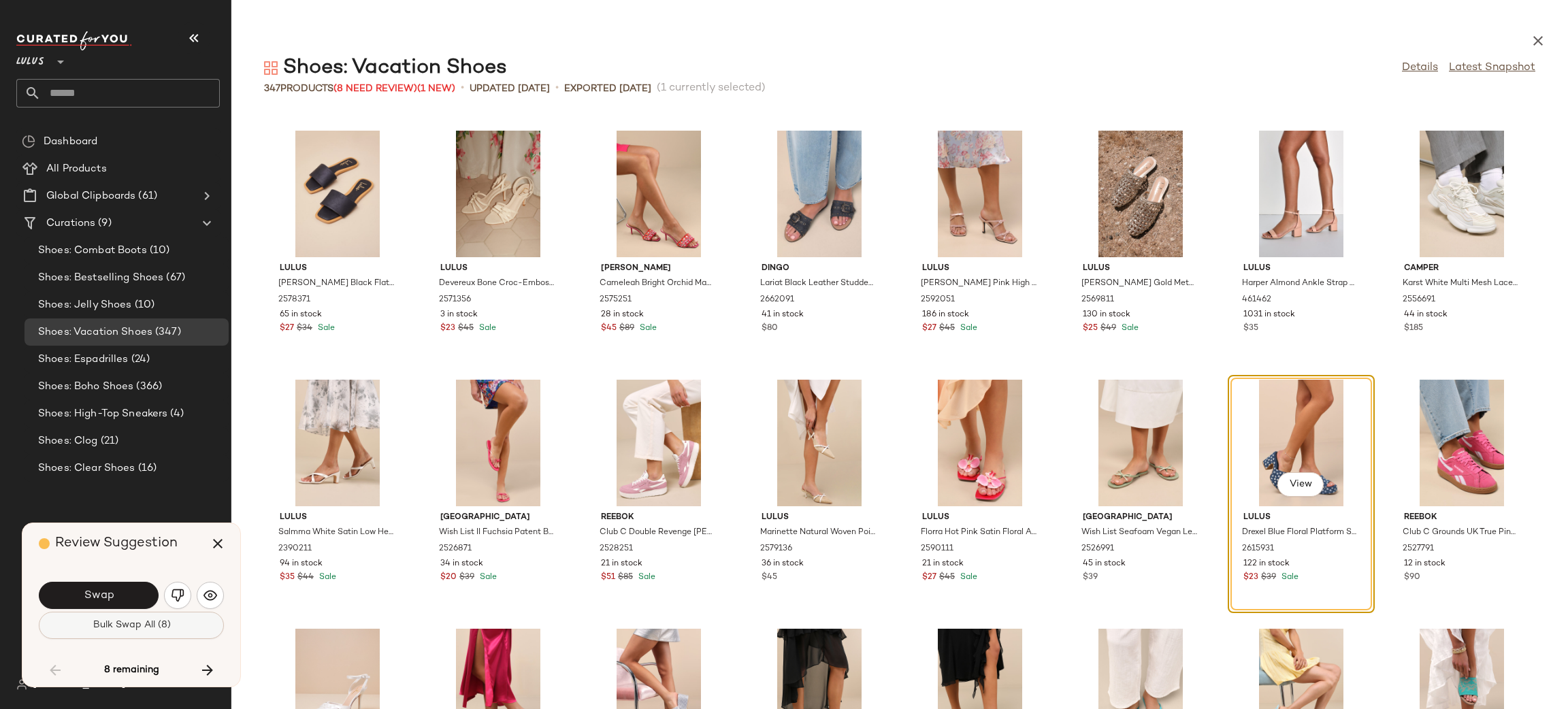
click at [127, 632] on button "Bulk Swap All (8)" at bounding box center [131, 626] width 185 height 28
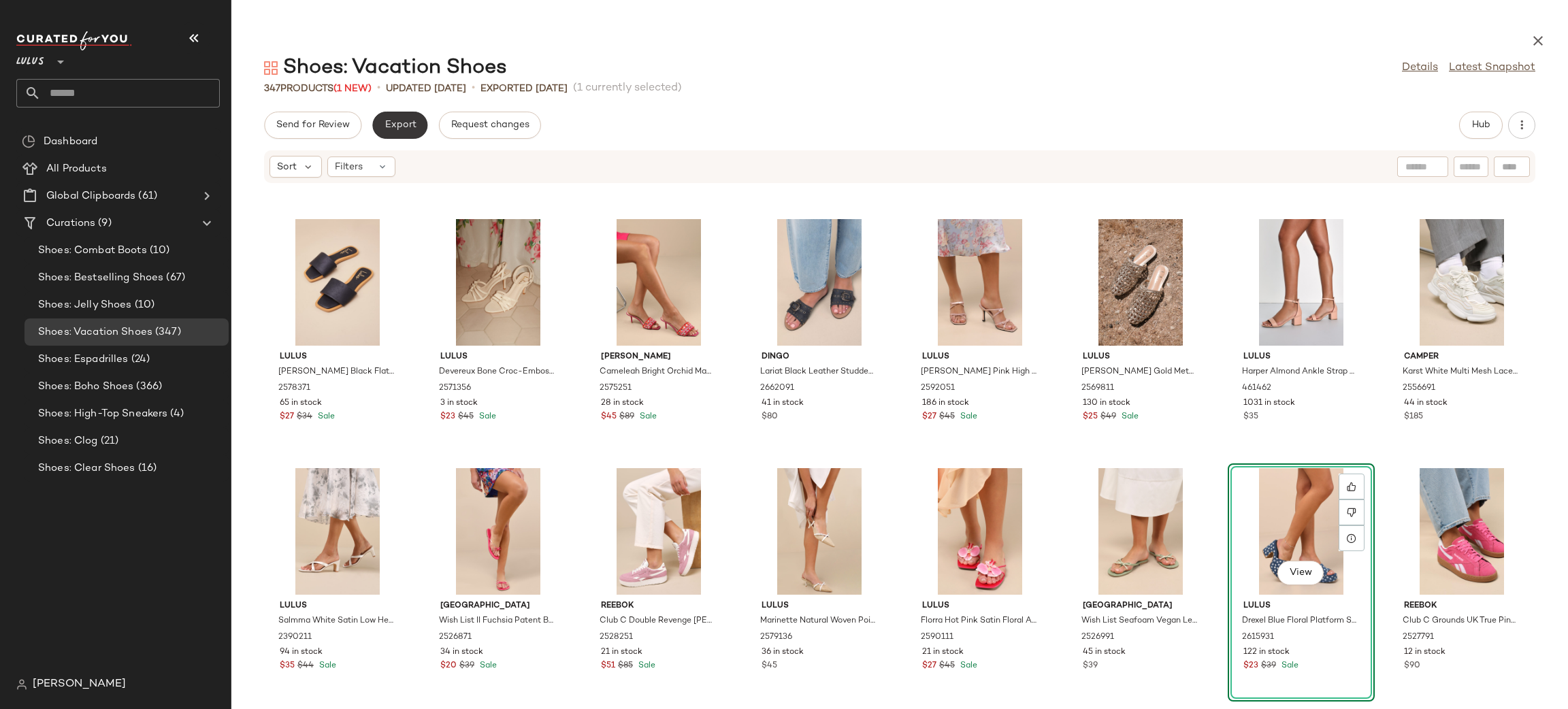
click at [415, 131] on button "Export" at bounding box center [400, 126] width 55 height 28
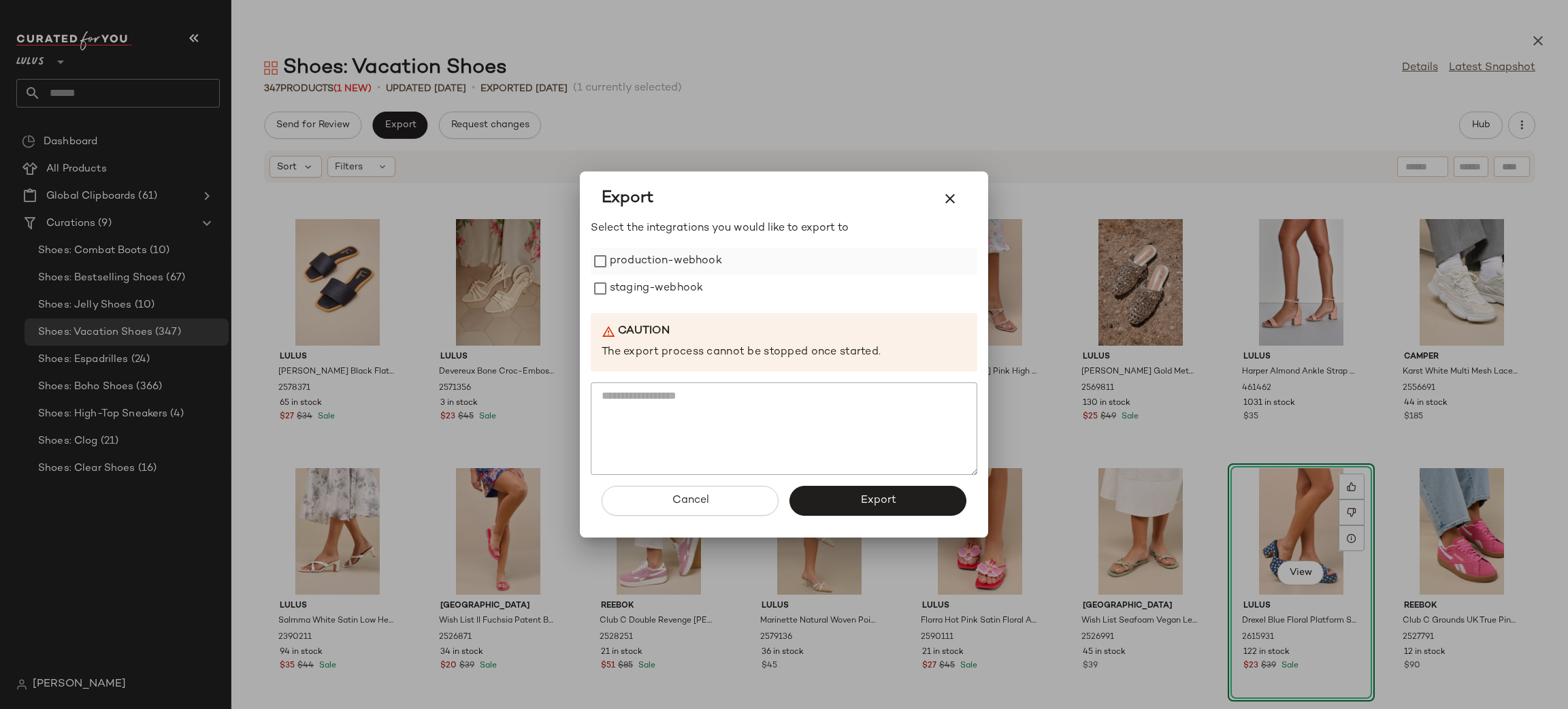
click at [693, 265] on label "production-webhook" at bounding box center [666, 261] width 112 height 28
click at [655, 298] on label "staging-webhook" at bounding box center [657, 289] width 94 height 28
click at [870, 492] on button "Export" at bounding box center [878, 501] width 177 height 30
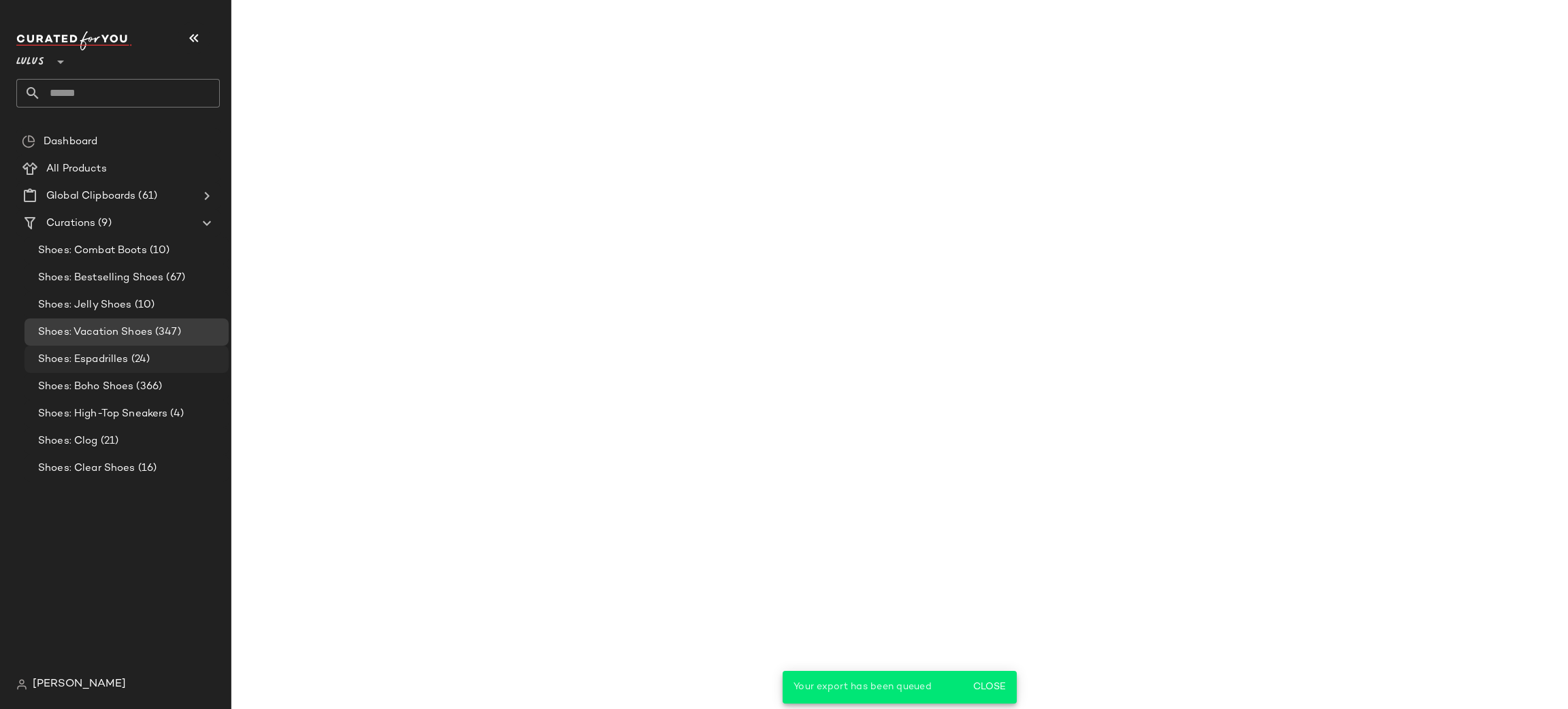
click at [94, 354] on span "Shoes: Espadrilles" at bounding box center [83, 360] width 91 height 16
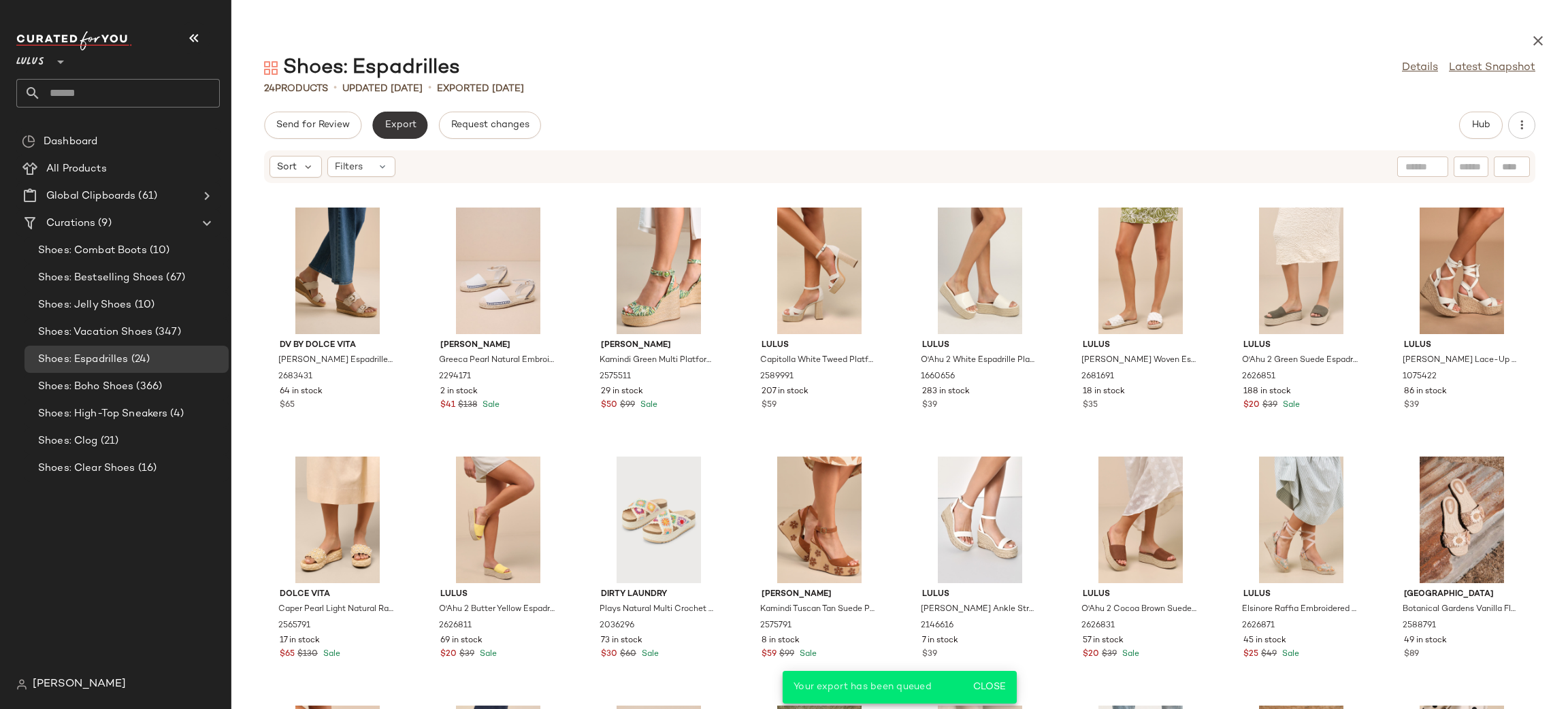
click at [403, 128] on span "Export" at bounding box center [400, 126] width 32 height 11
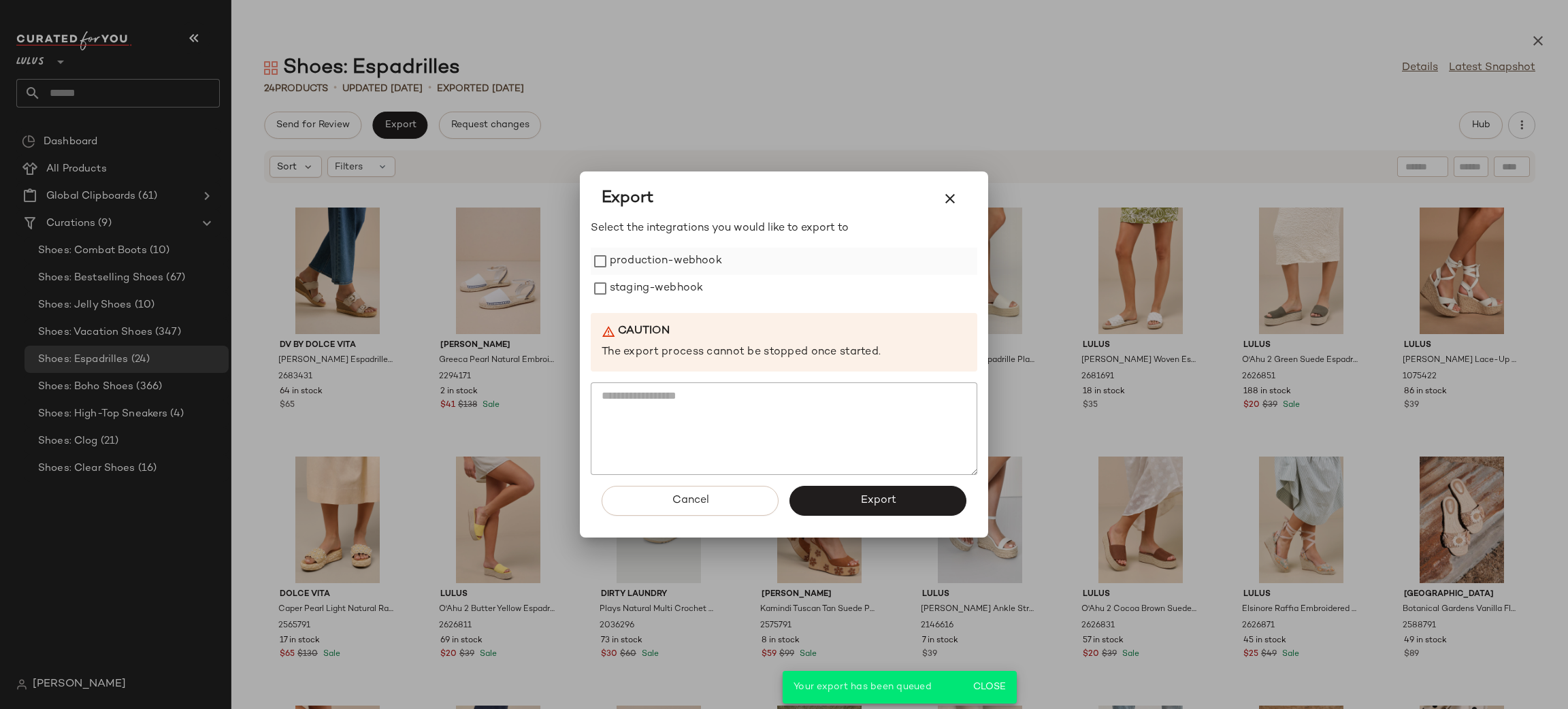
click at [621, 262] on label "production-webhook" at bounding box center [666, 261] width 112 height 28
click at [617, 285] on label "staging-webhook" at bounding box center [657, 289] width 94 height 28
click at [833, 488] on button "Export" at bounding box center [878, 501] width 177 height 30
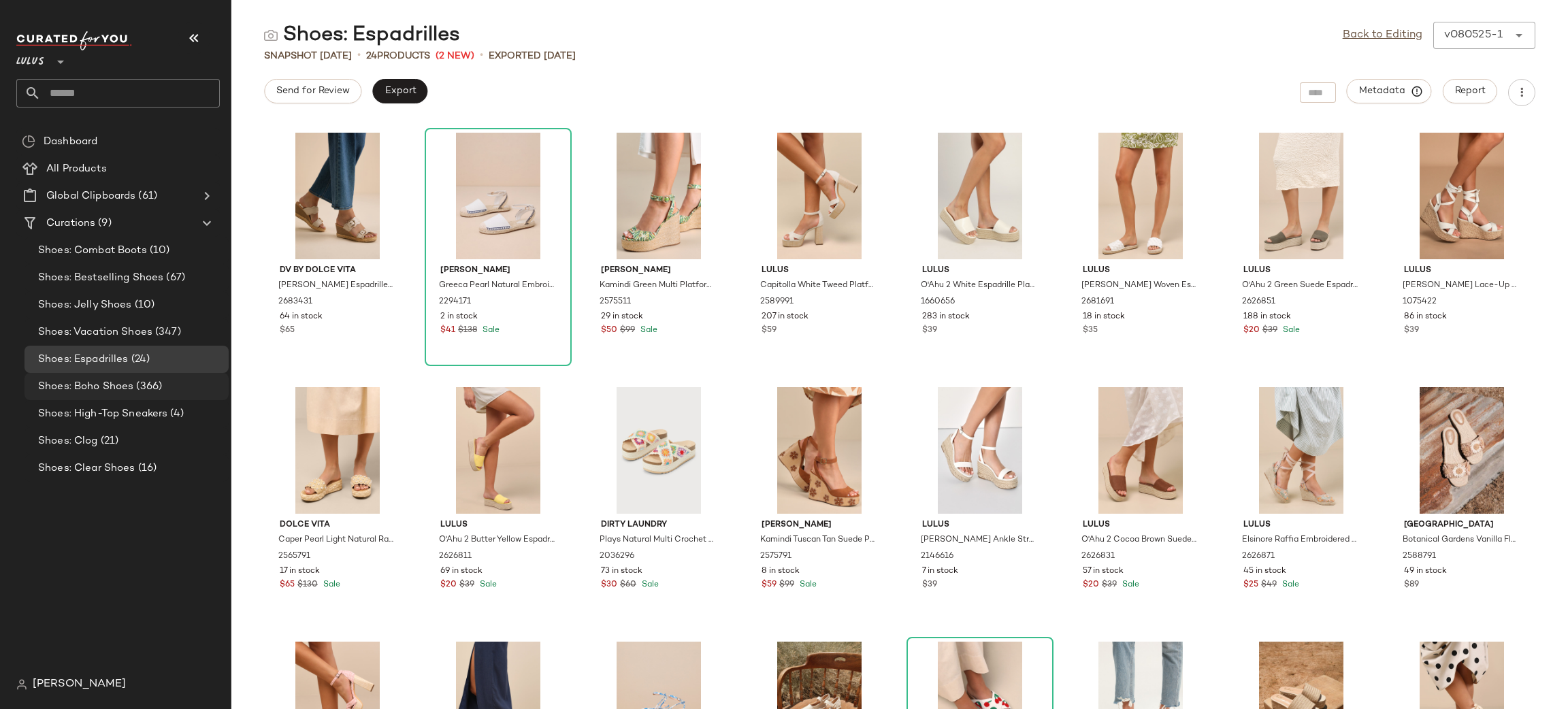
click at [178, 384] on div "Shoes: Boho Shoes (366)" at bounding box center [128, 386] width 189 height 16
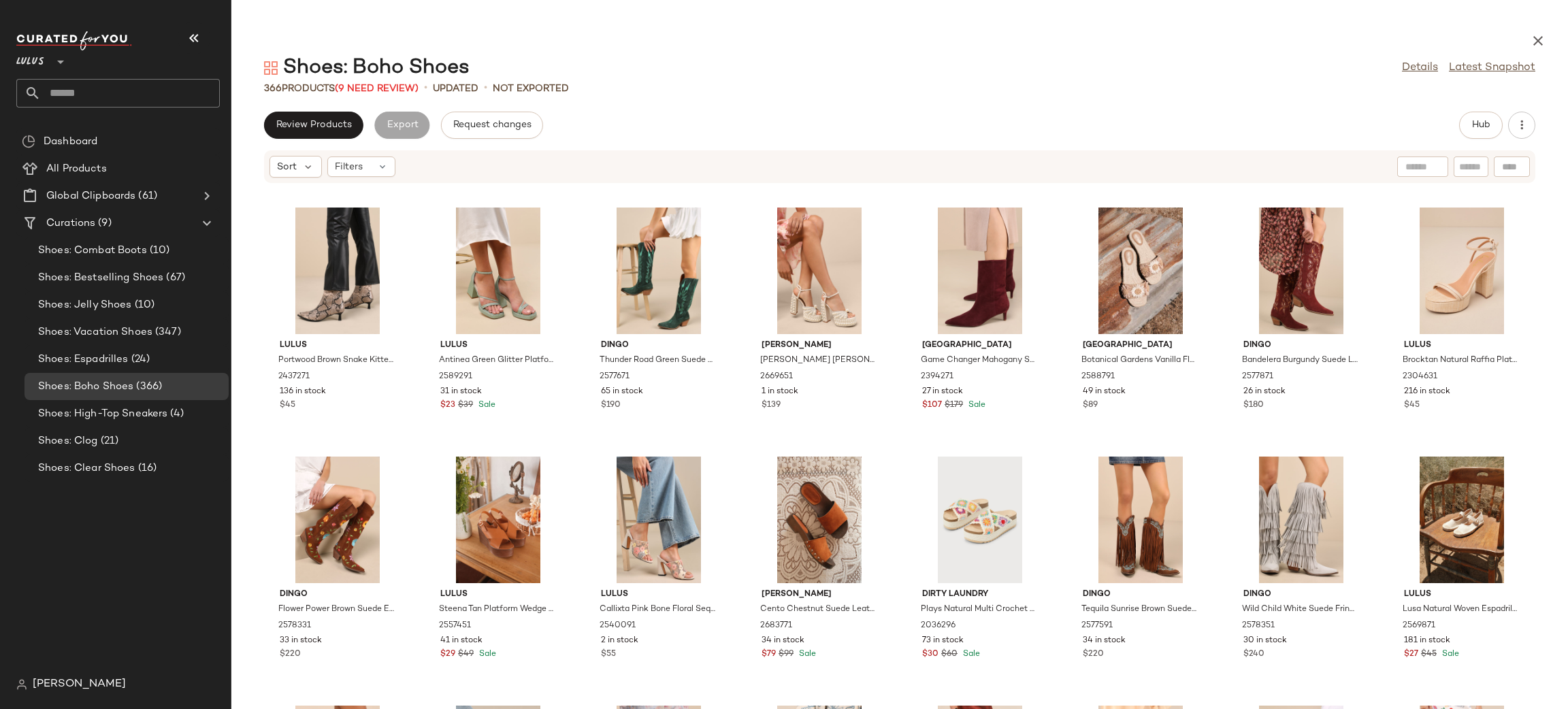
click at [294, 120] on span "Review Products" at bounding box center [314, 126] width 76 height 11
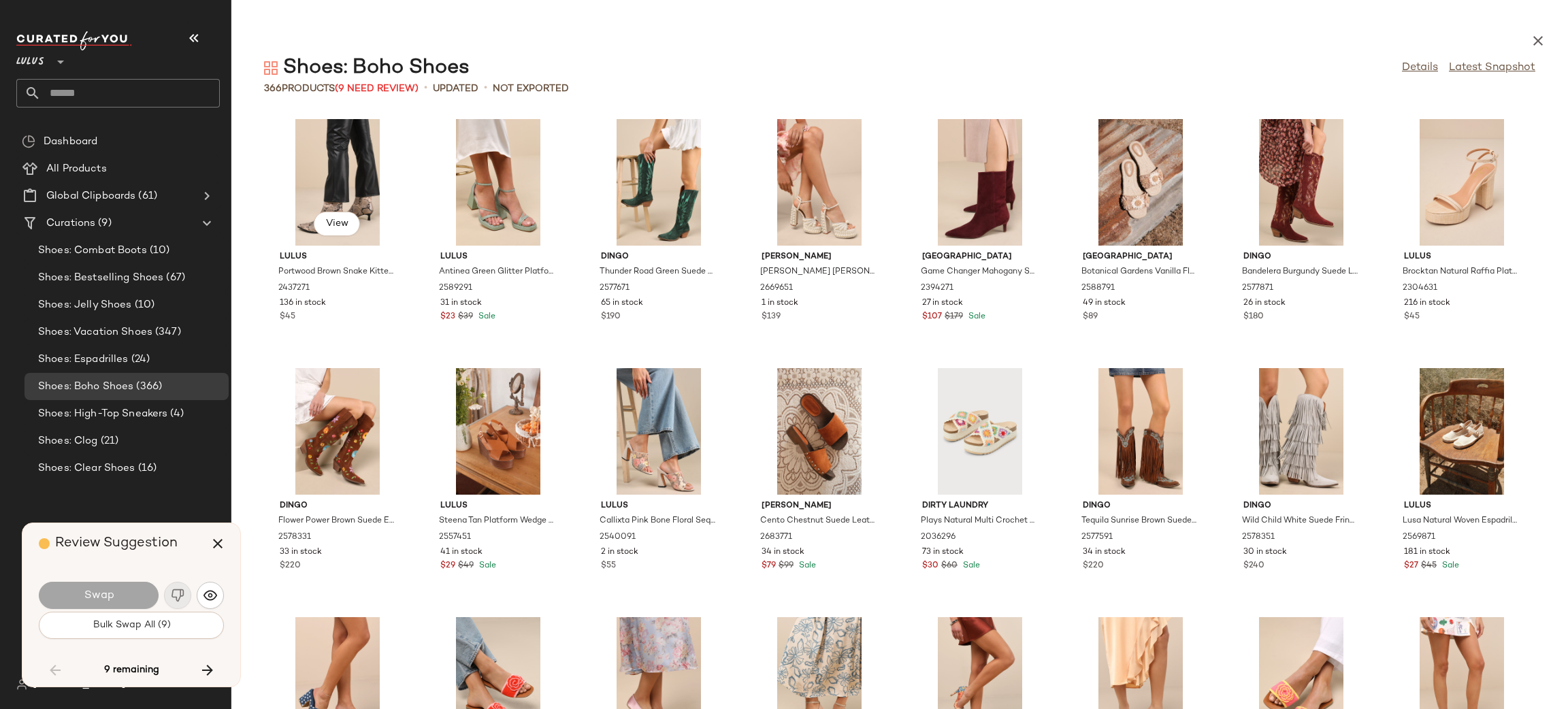
scroll to position [2242, 0]
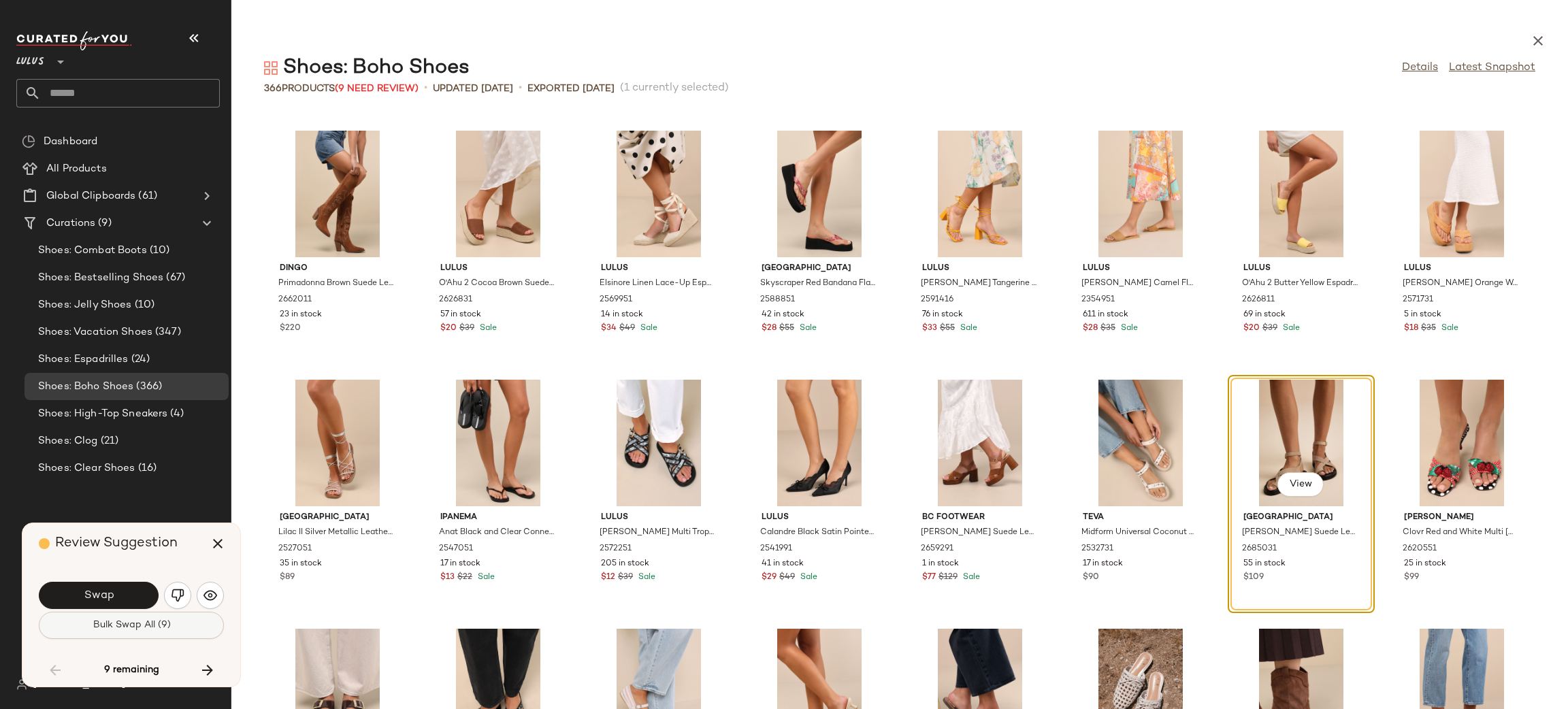
click at [173, 622] on button "Bulk Swap All (9)" at bounding box center [131, 626] width 185 height 28
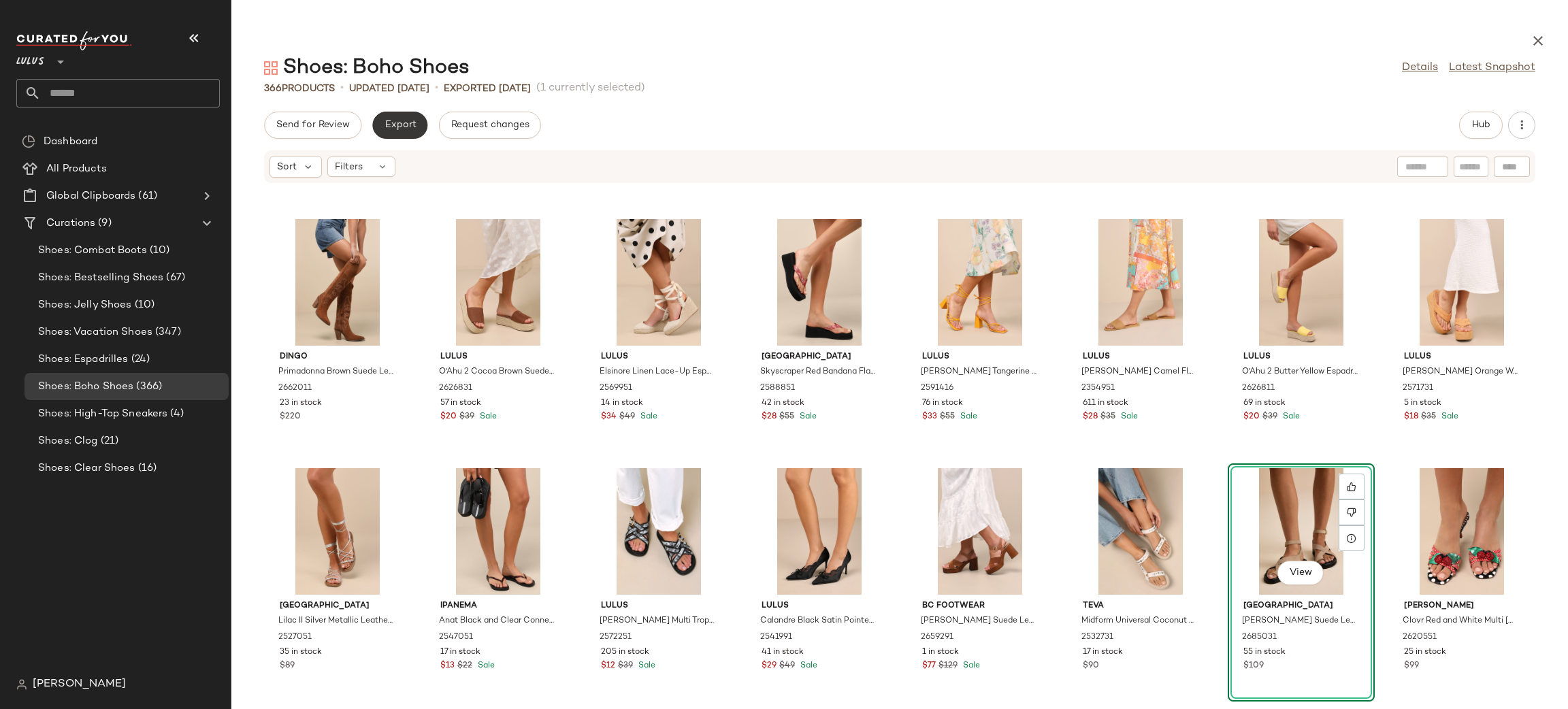
click at [403, 122] on span "Export" at bounding box center [400, 126] width 32 height 11
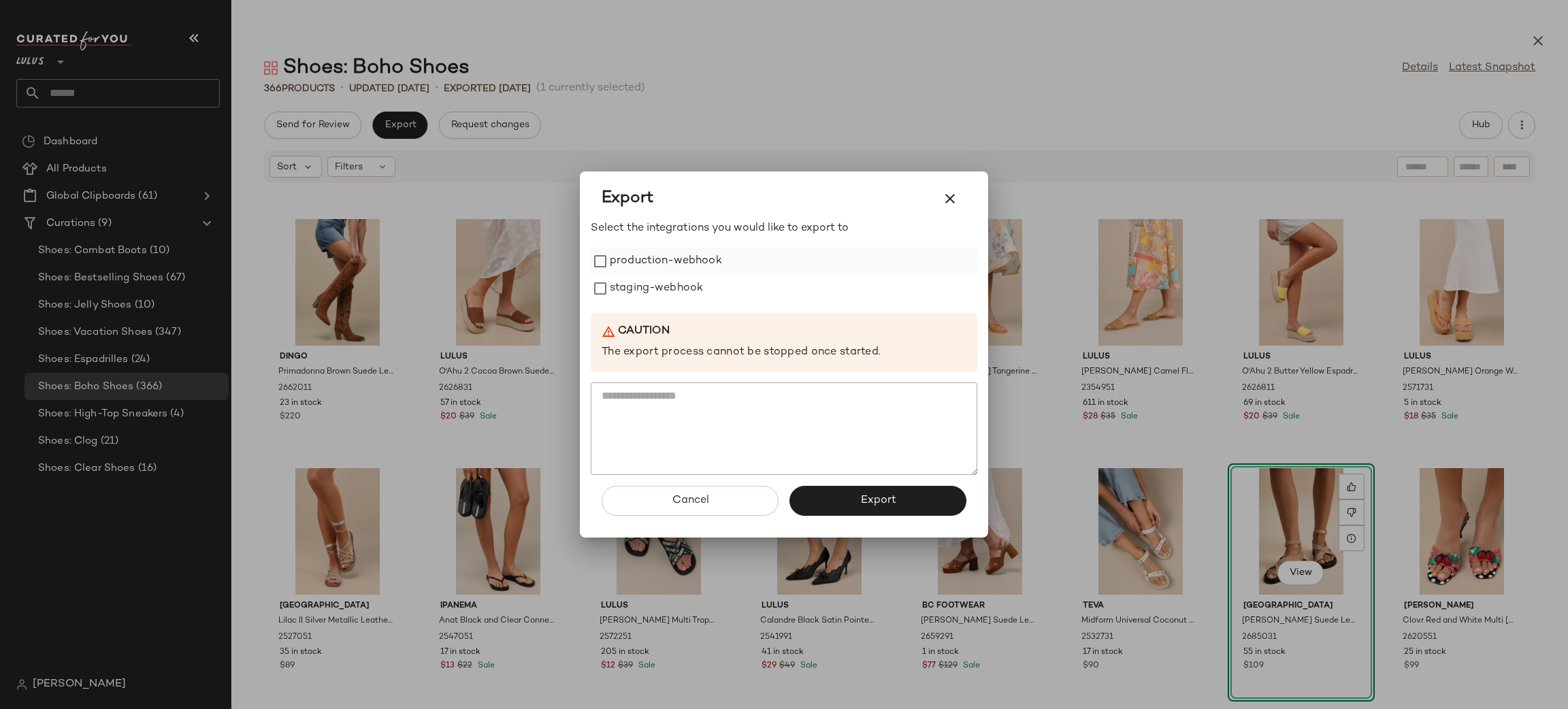
click at [670, 268] on label "production-webhook" at bounding box center [666, 261] width 112 height 28
click at [648, 292] on label "staging-webhook" at bounding box center [657, 289] width 94 height 28
click at [876, 503] on span "Export" at bounding box center [877, 501] width 36 height 13
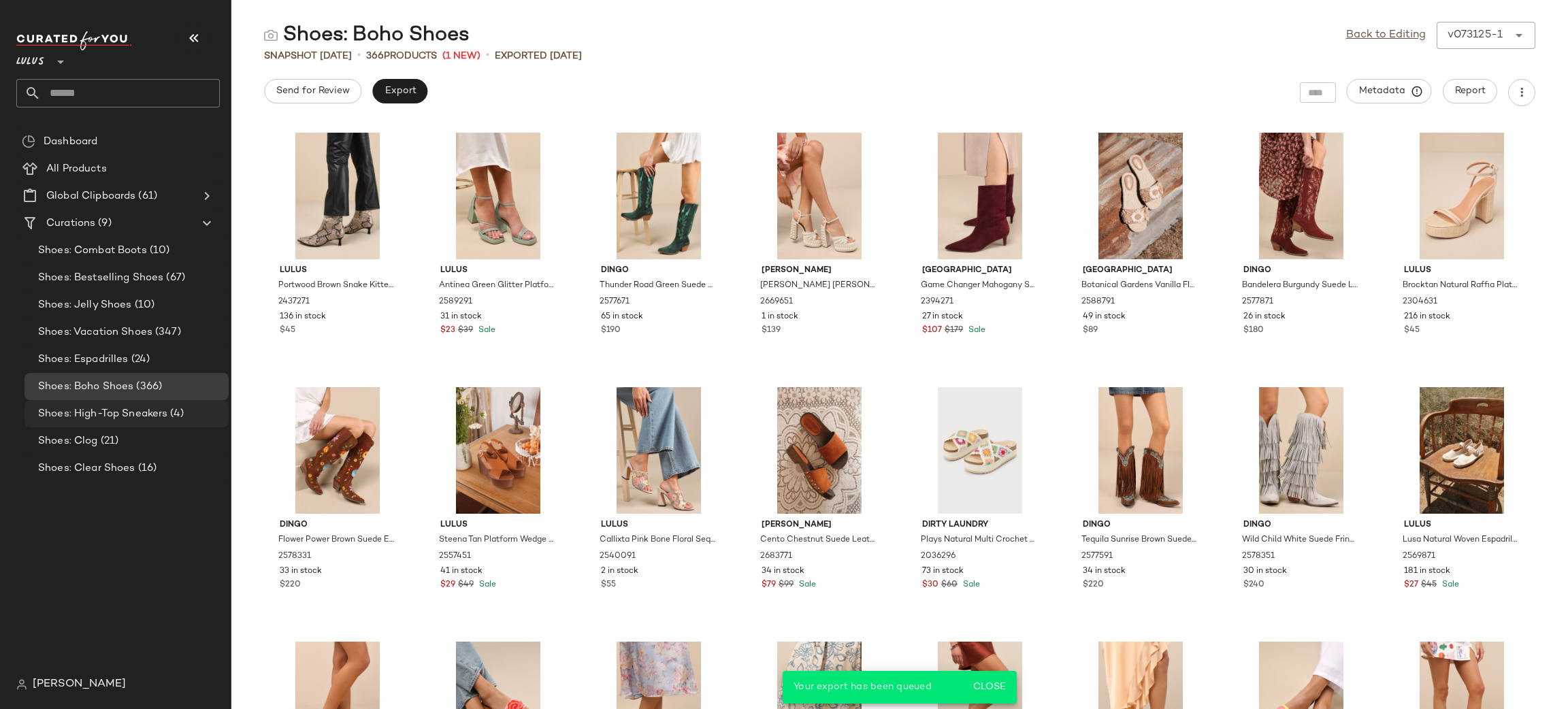
click at [142, 409] on span "Shoes: High-Top Sneakers" at bounding box center [103, 414] width 129 height 16
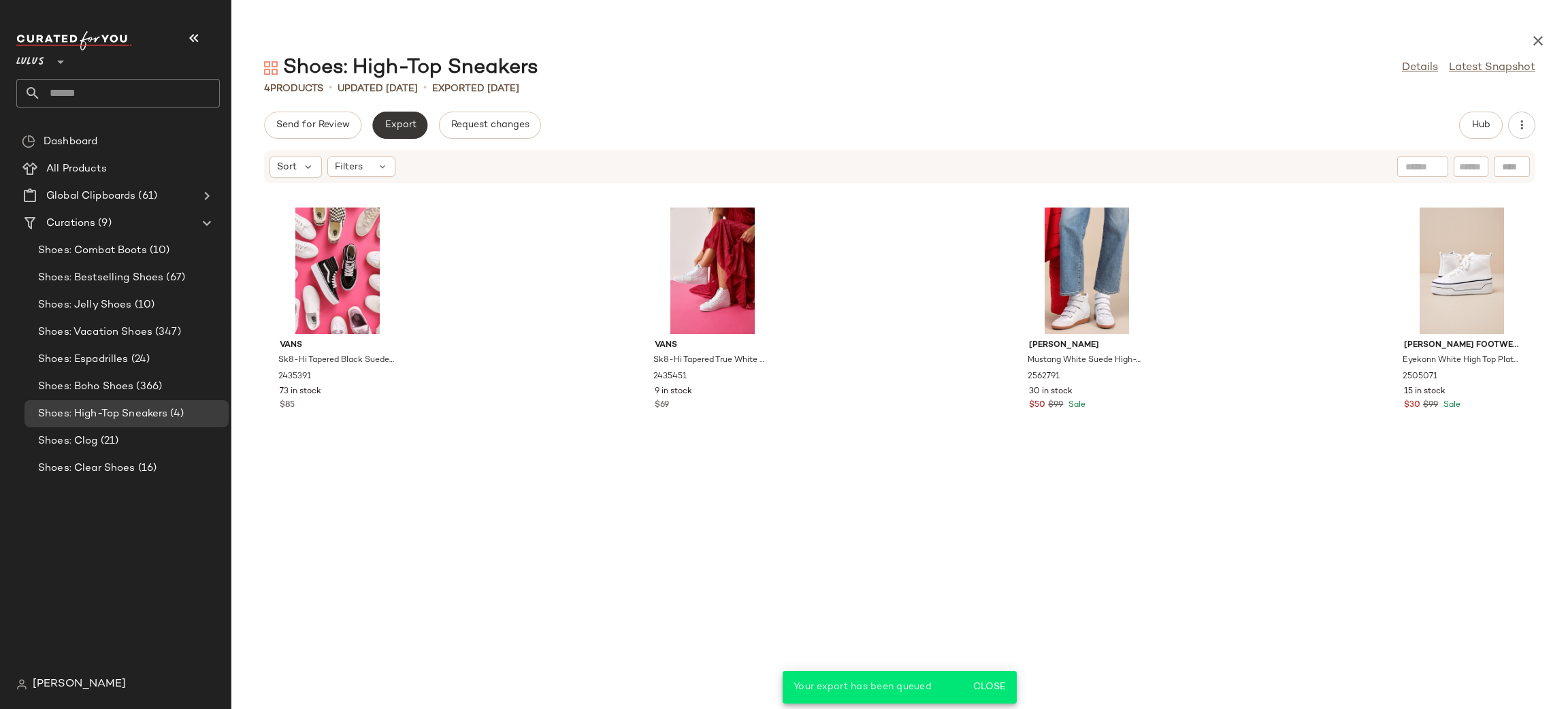
click at [407, 117] on button "Export" at bounding box center [400, 126] width 55 height 28
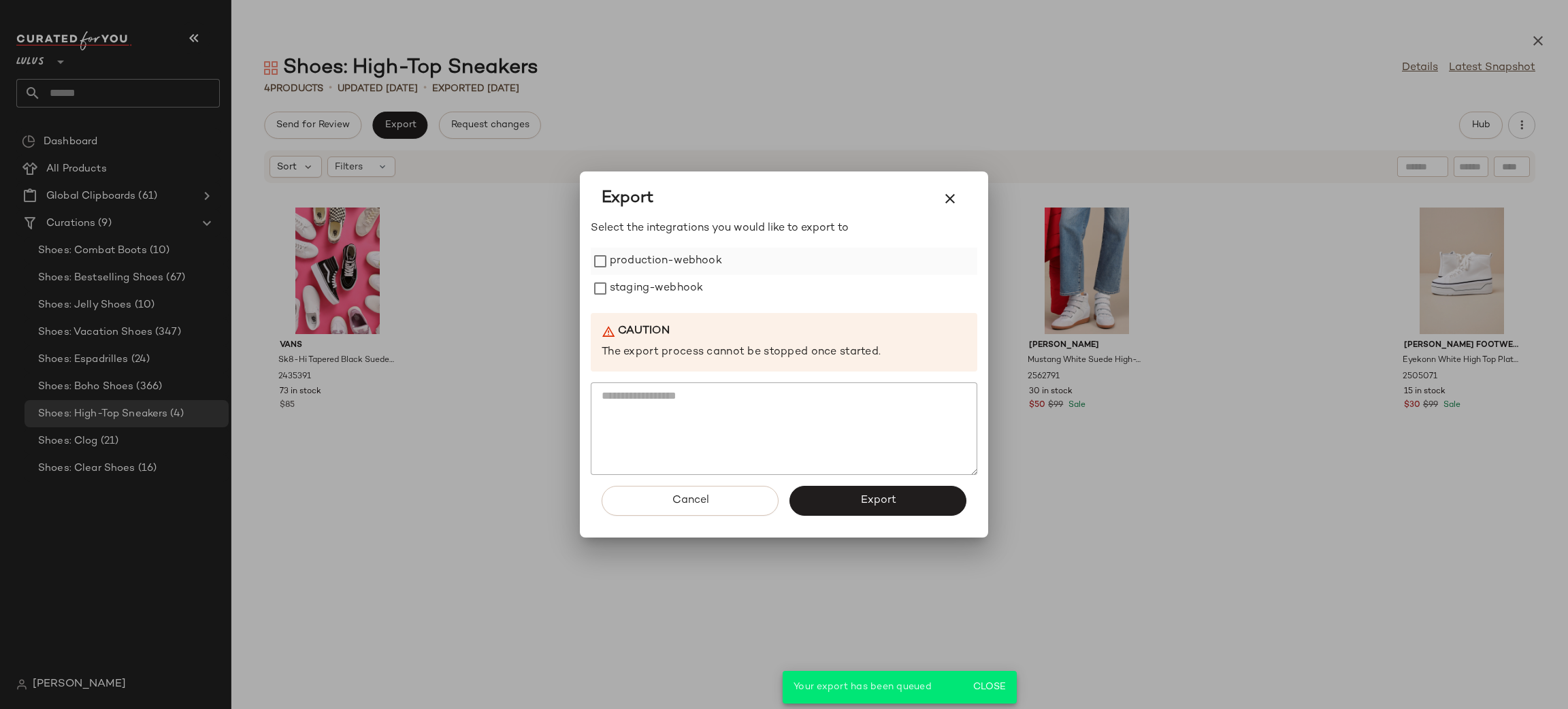
click at [705, 260] on label "production-webhook" at bounding box center [666, 261] width 112 height 28
click at [683, 275] on label "staging-webhook" at bounding box center [657, 289] width 94 height 28
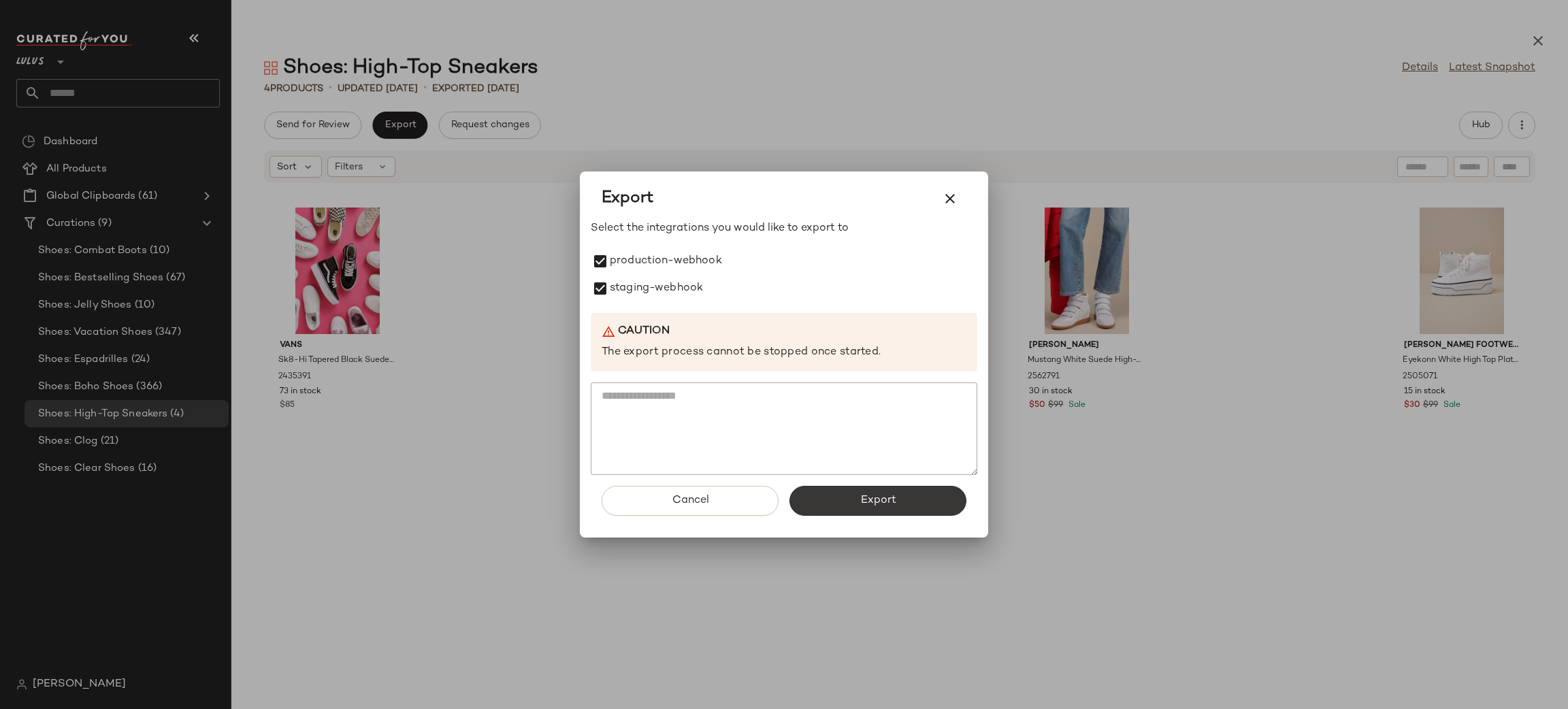
click at [911, 504] on button "Export" at bounding box center [878, 501] width 177 height 30
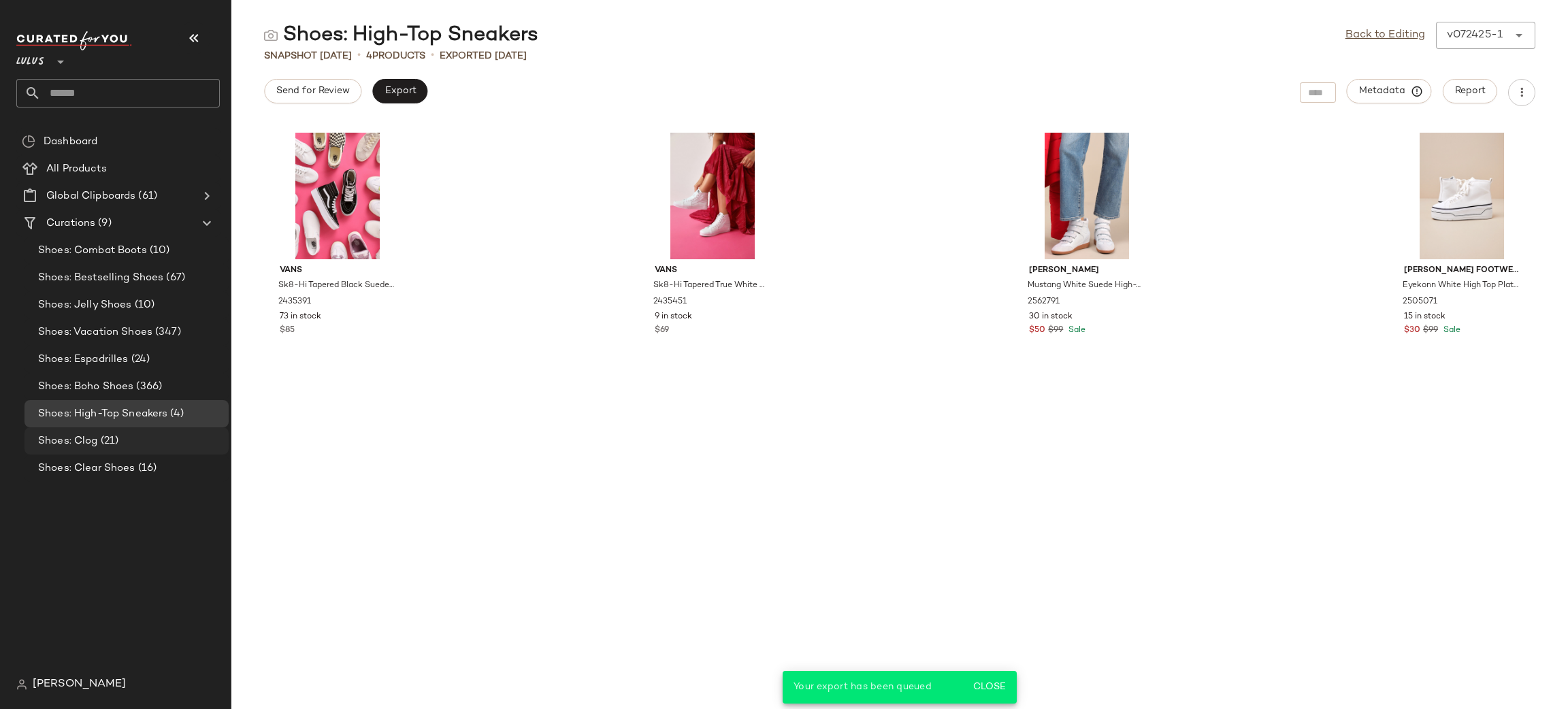
click at [95, 448] on span "Shoes: Clog" at bounding box center [68, 441] width 60 height 16
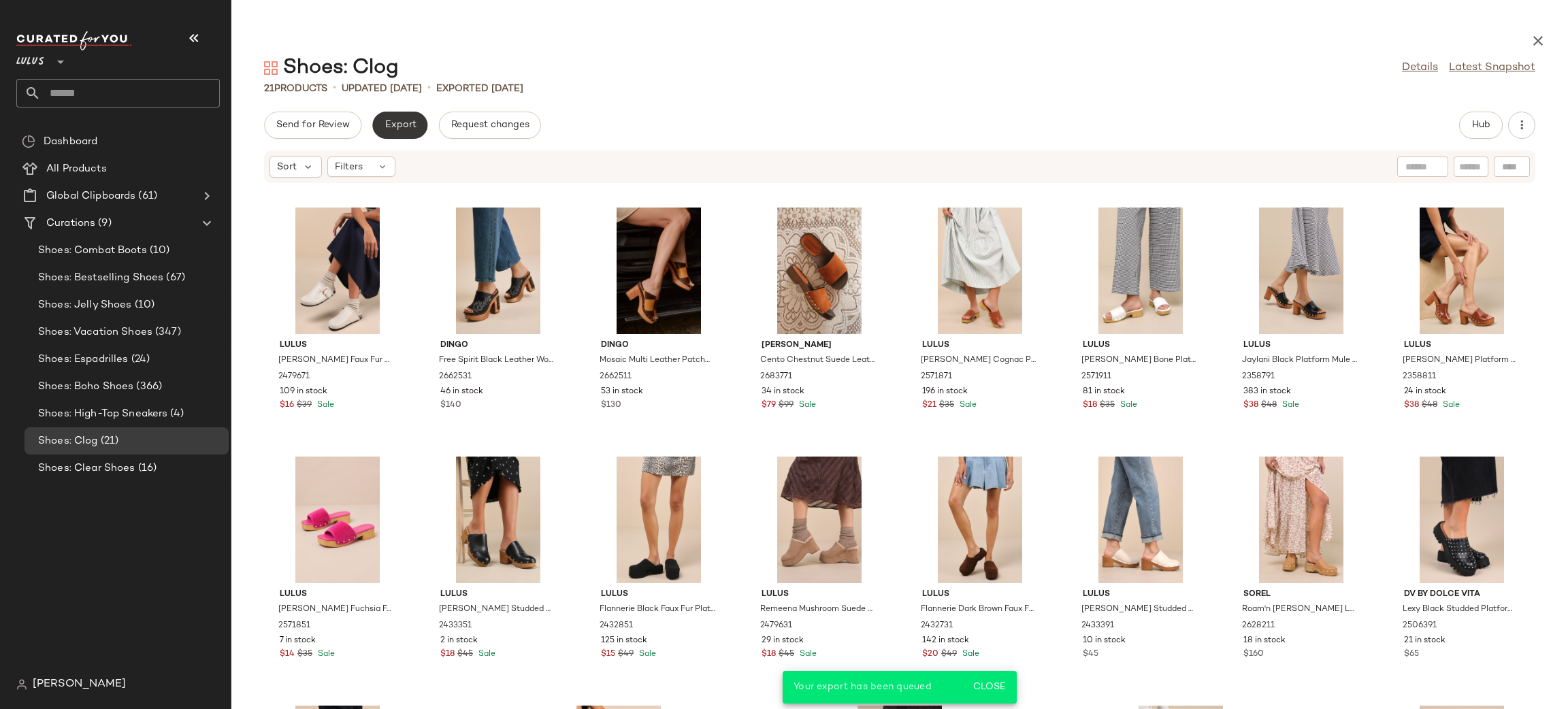
click at [408, 120] on span "Export" at bounding box center [400, 126] width 32 height 11
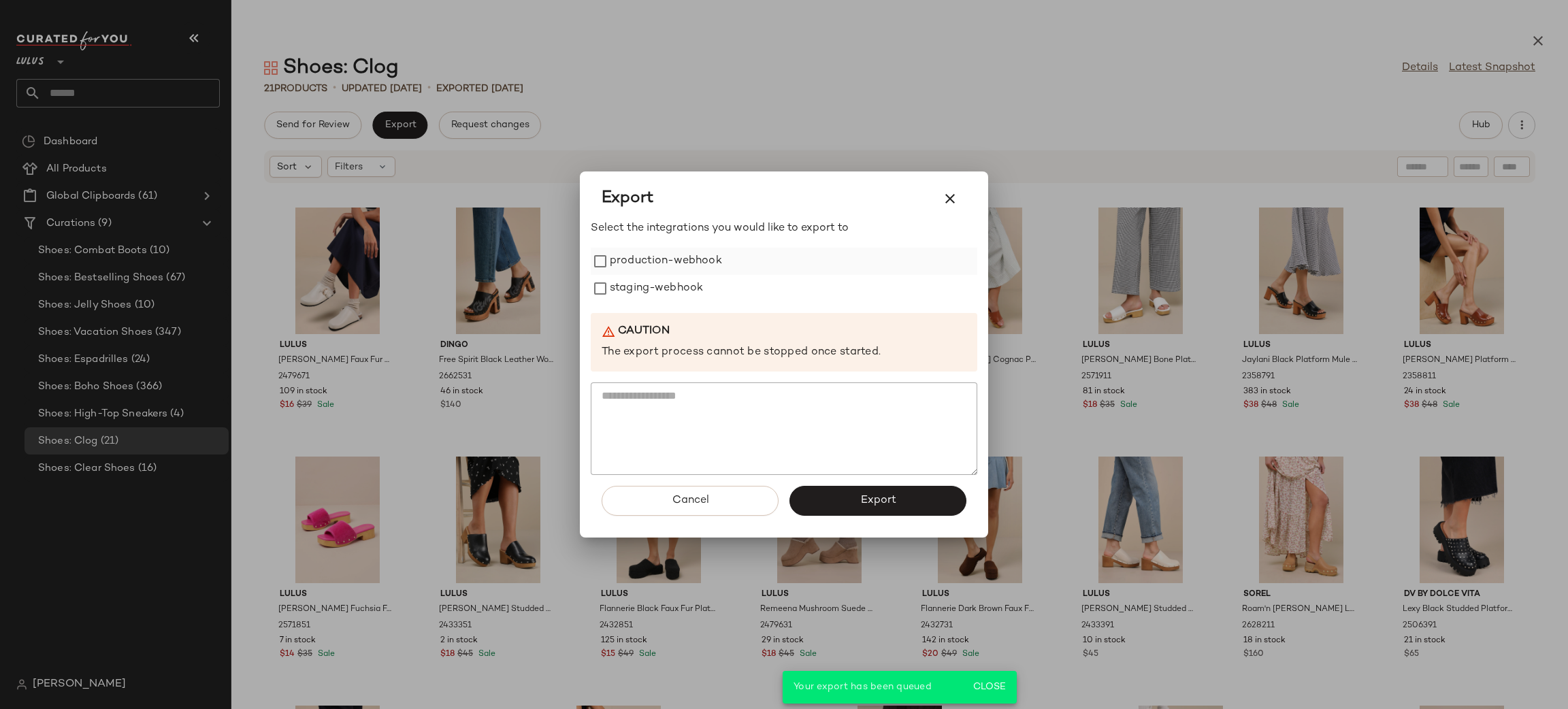
click at [635, 271] on label "production-webhook" at bounding box center [666, 261] width 112 height 28
click at [628, 289] on label "staging-webhook" at bounding box center [657, 289] width 94 height 28
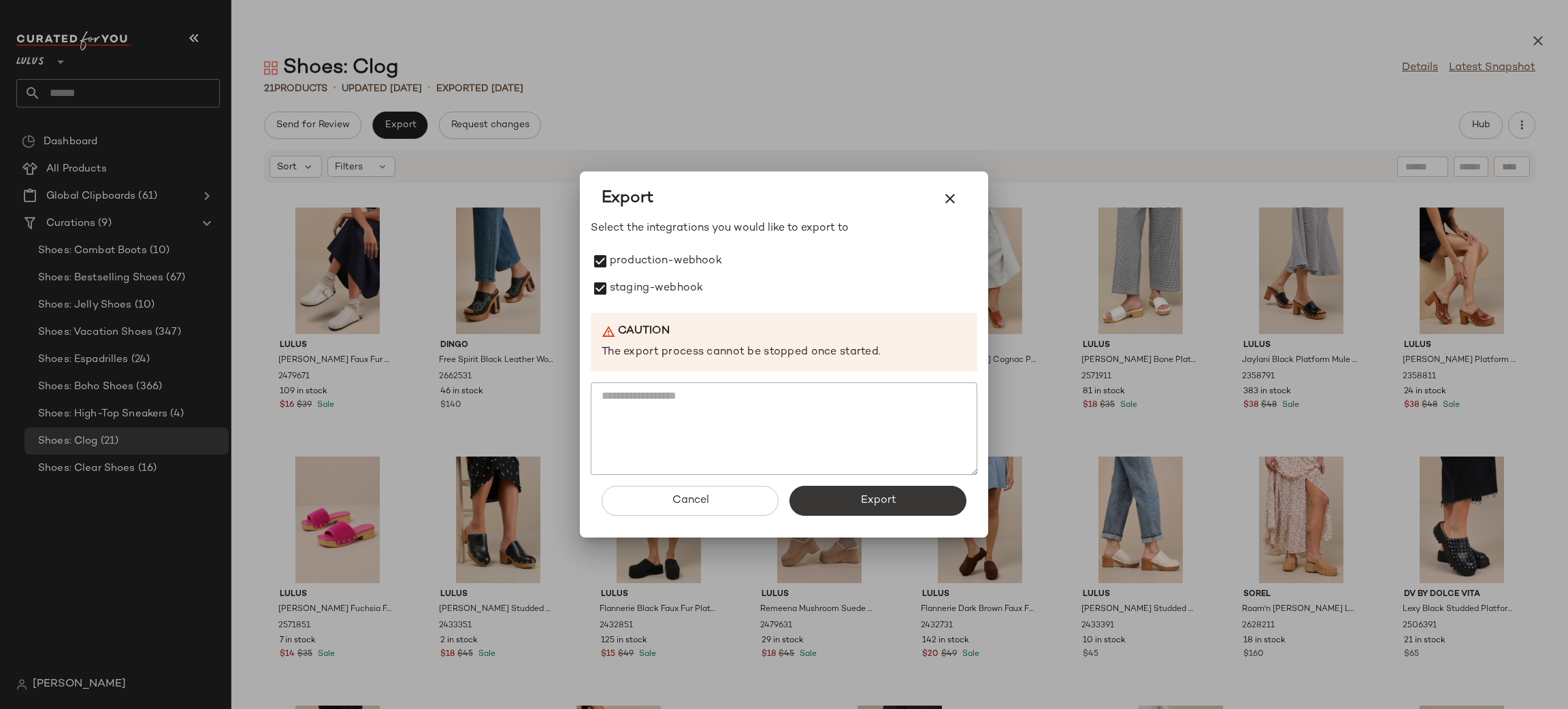
click at [867, 515] on button "Export" at bounding box center [878, 501] width 177 height 30
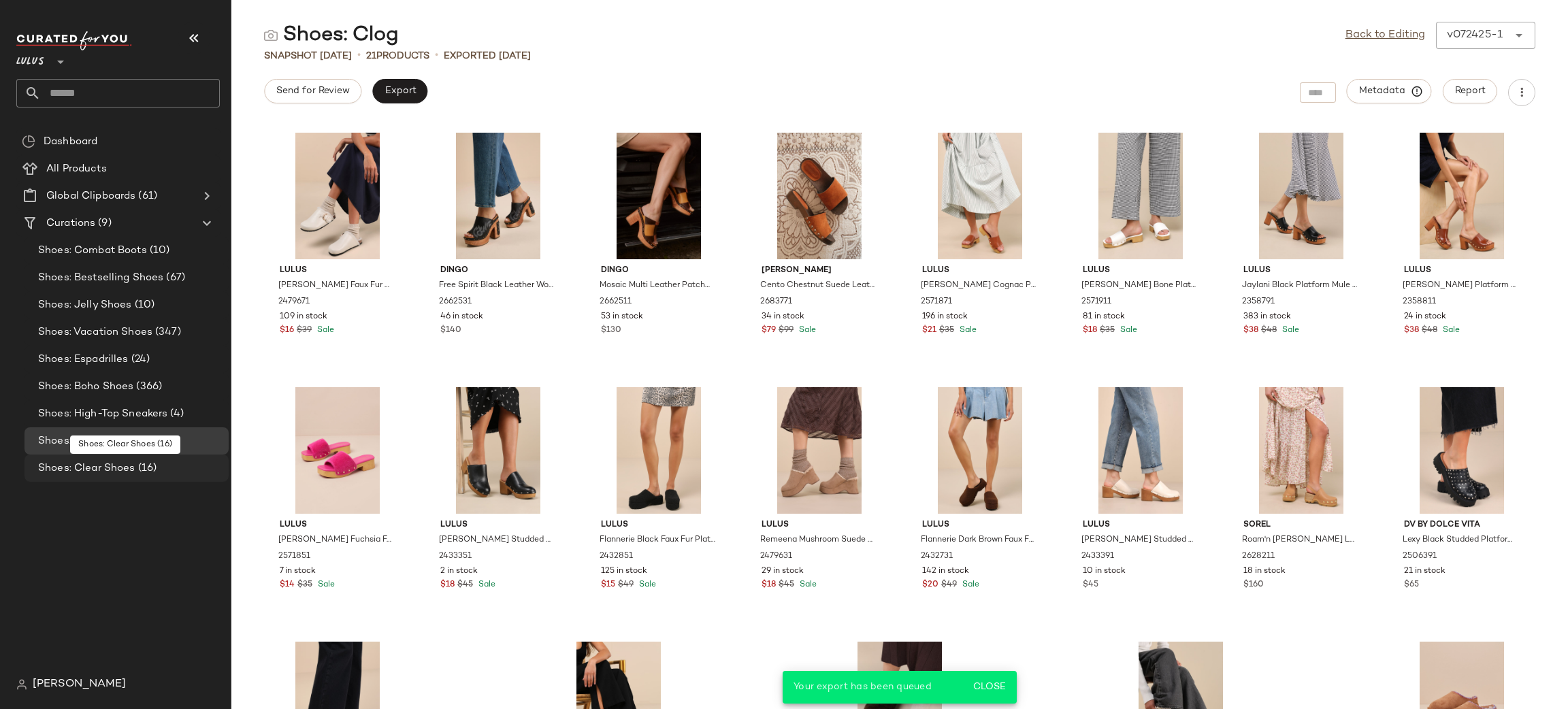
click at [132, 474] on span "Shoes: Clear Shoes" at bounding box center [87, 468] width 97 height 16
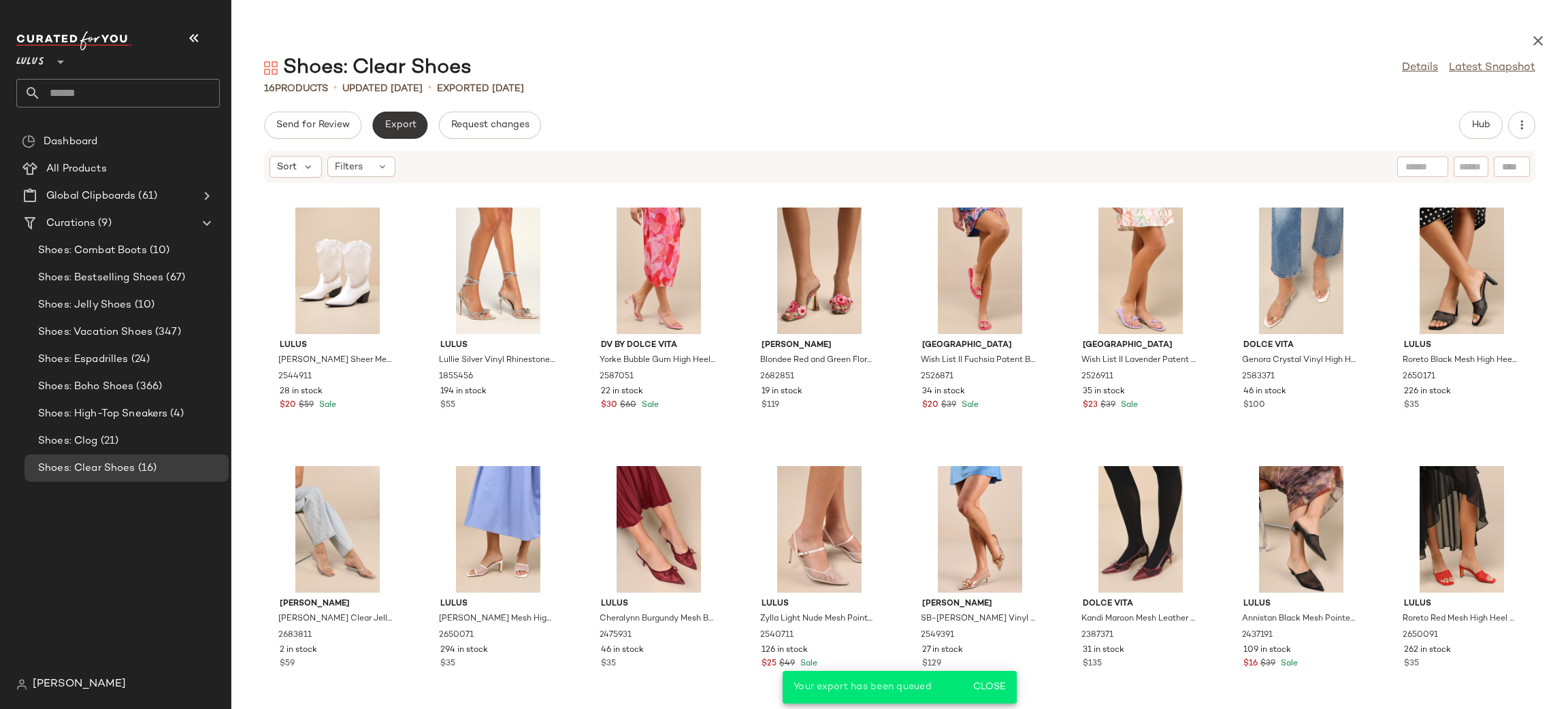
click at [397, 131] on button "Export" at bounding box center [400, 126] width 55 height 28
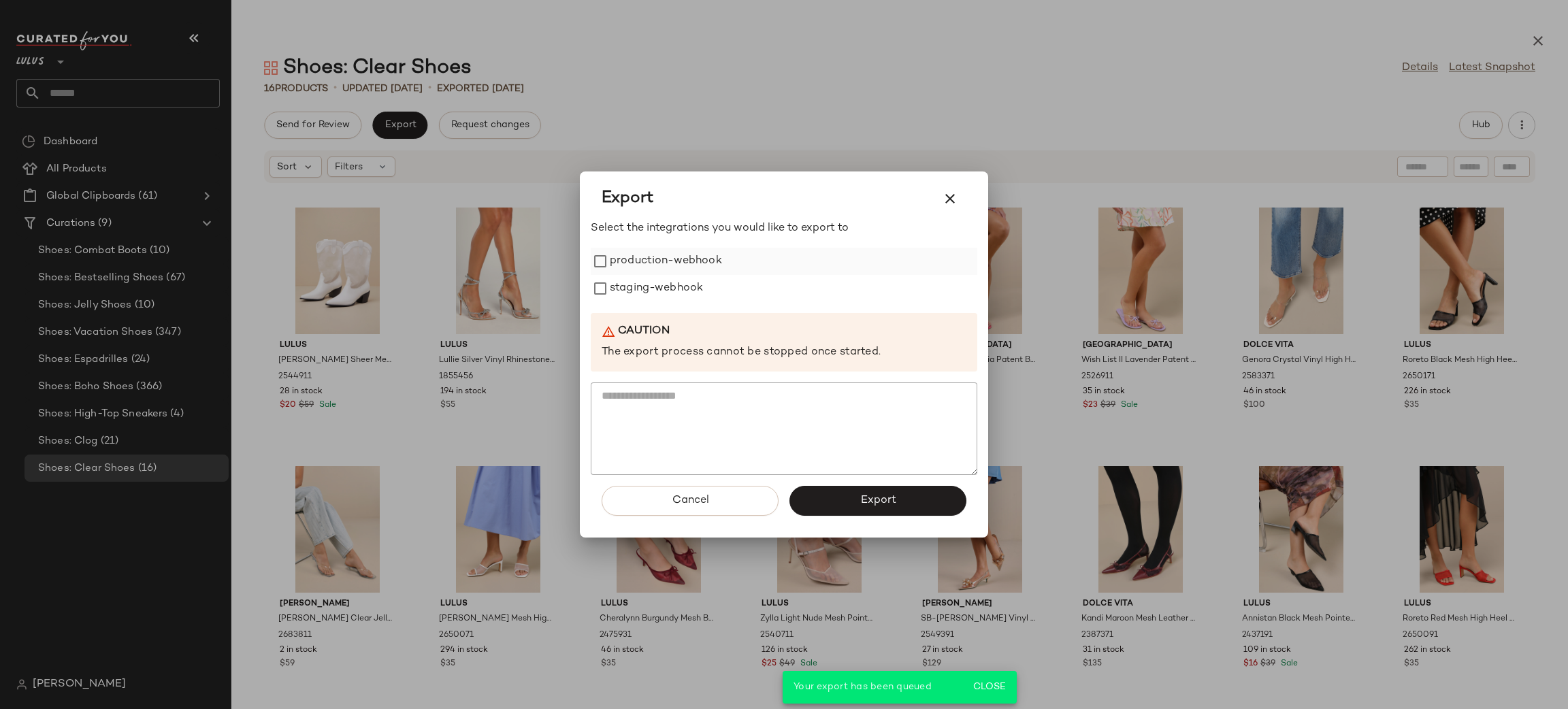
click at [679, 269] on label "production-webhook" at bounding box center [666, 261] width 112 height 28
click at [635, 291] on label "staging-webhook" at bounding box center [657, 289] width 94 height 28
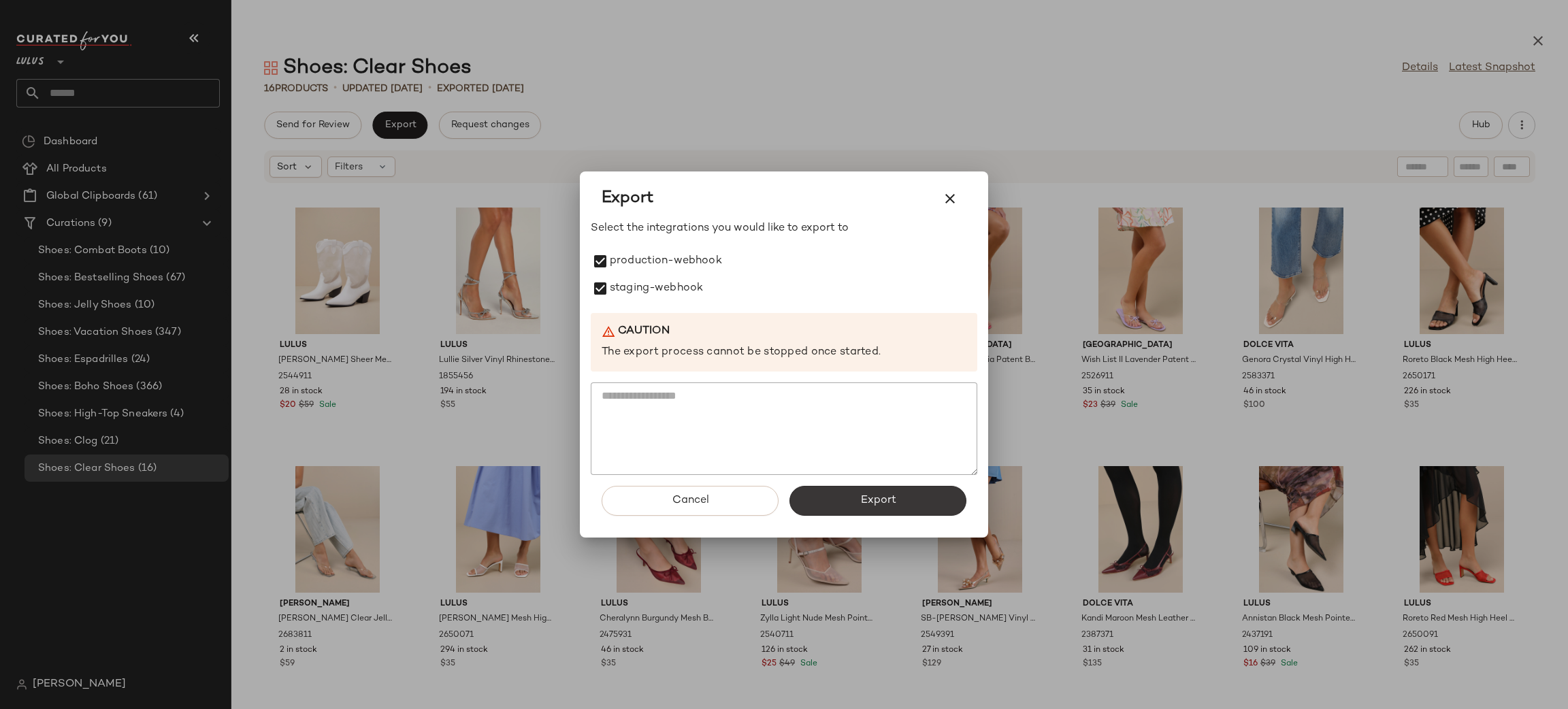
click at [899, 503] on button "Export" at bounding box center [878, 501] width 177 height 30
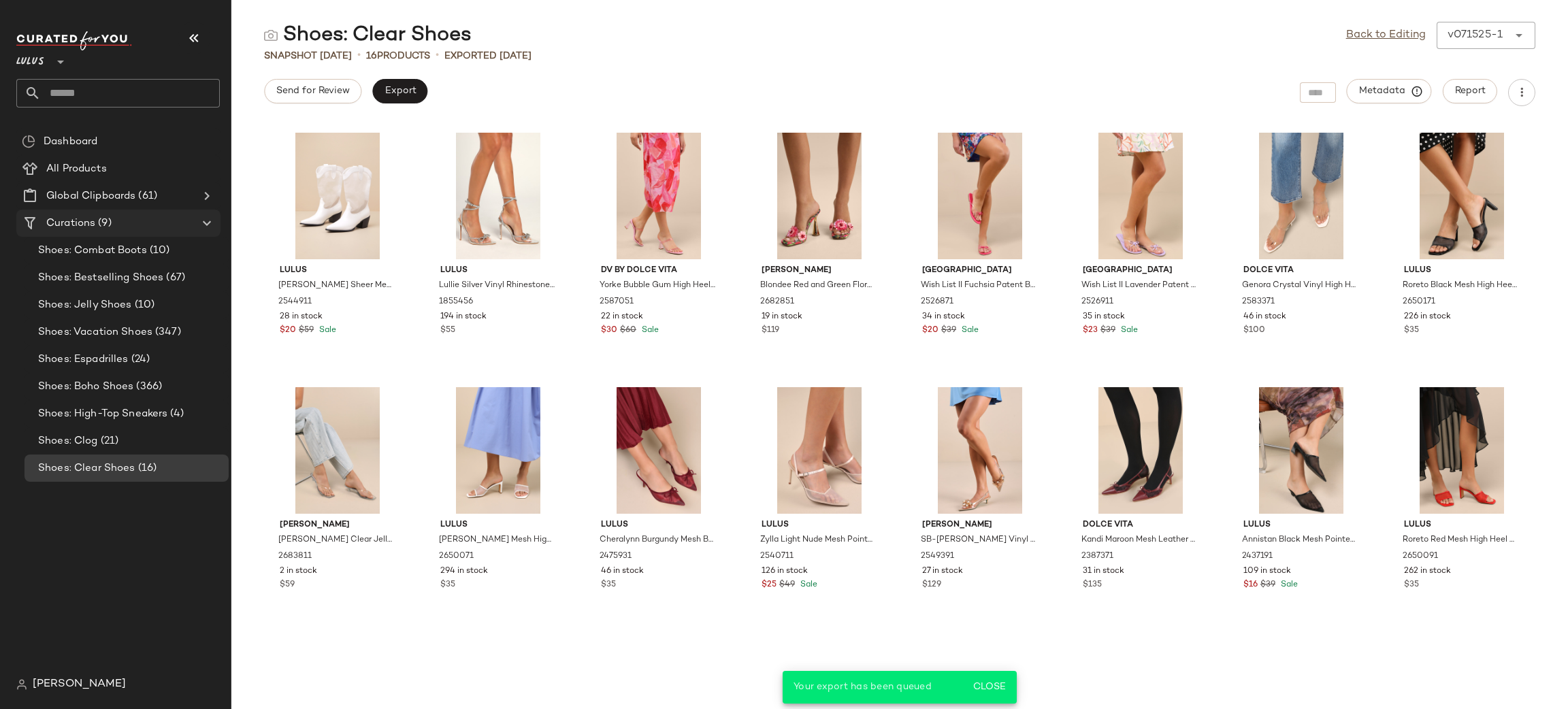
click at [92, 216] on span "Curations" at bounding box center [70, 223] width 49 height 16
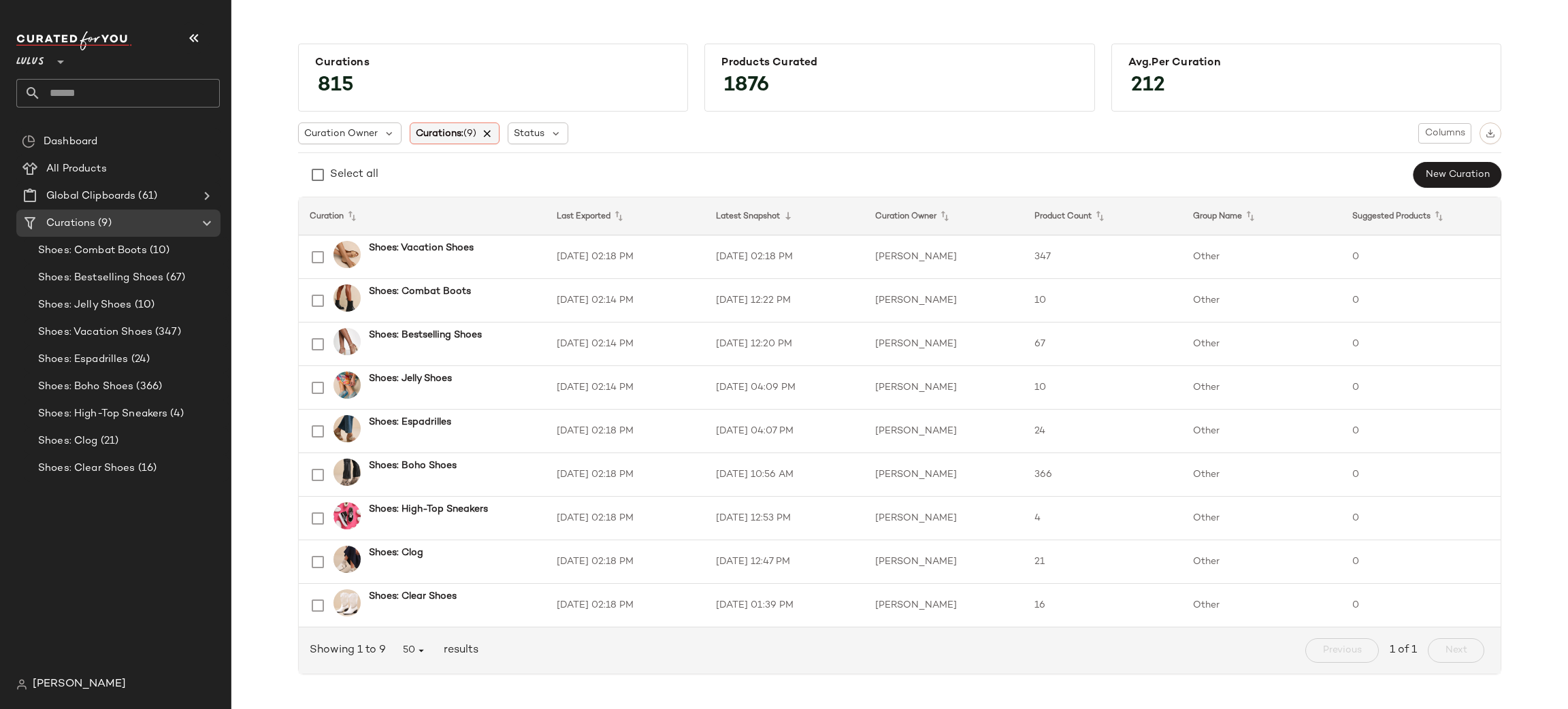
click at [486, 127] on icon at bounding box center [487, 133] width 12 height 12
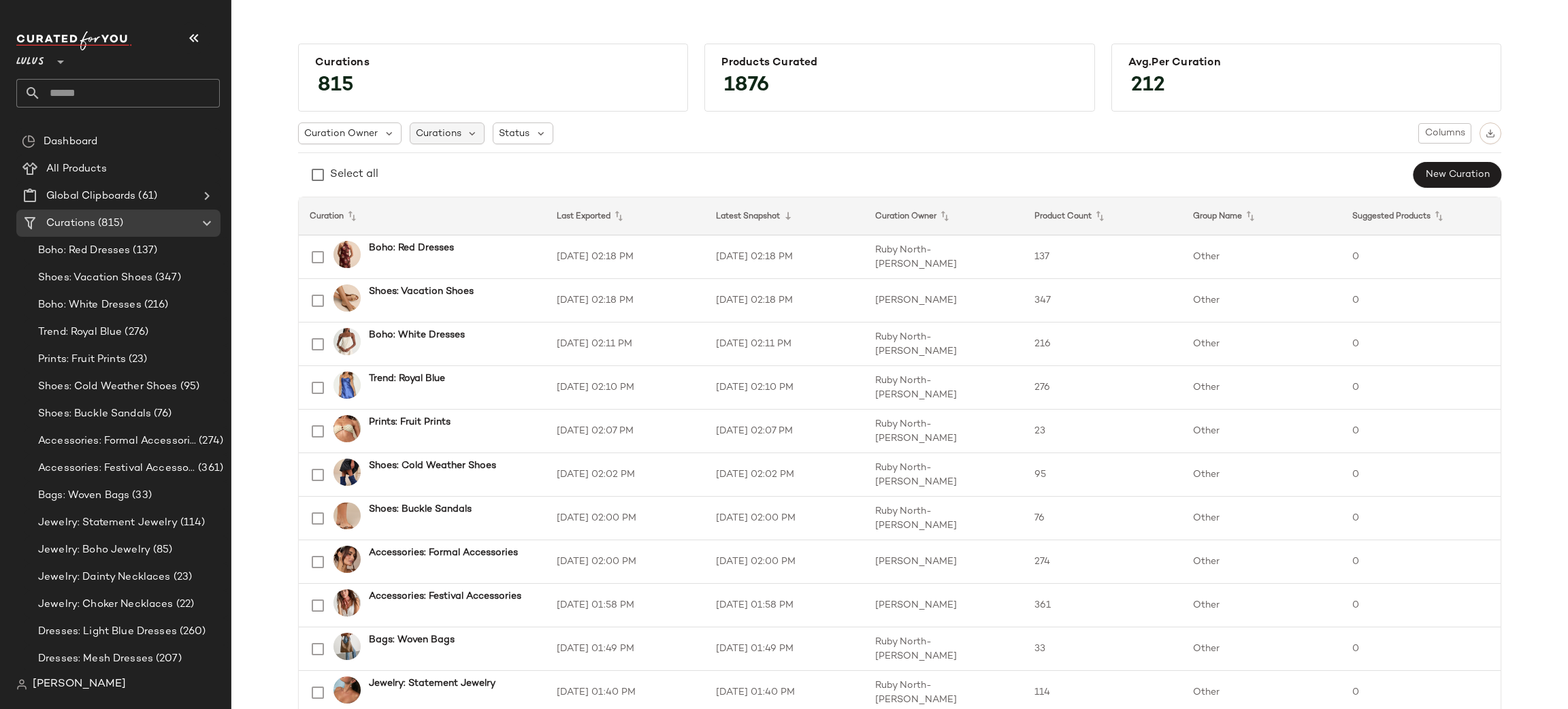
click at [418, 127] on span "Curations" at bounding box center [438, 134] width 46 height 15
click at [492, 178] on input "text" at bounding box center [501, 171] width 171 height 20
click at [481, 228] on span "Black Boho" at bounding box center [505, 231] width 54 height 28
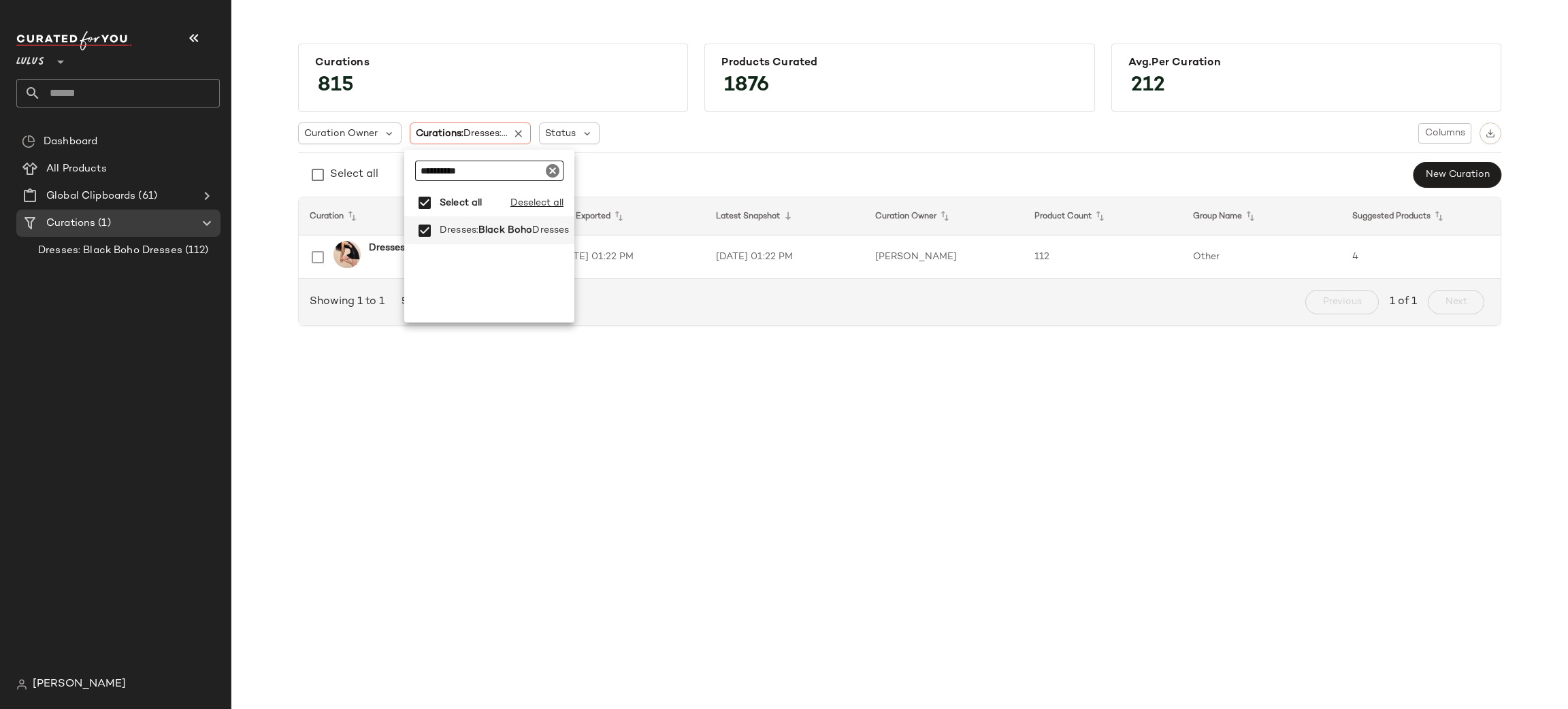
click at [481, 177] on input "**********" at bounding box center [490, 171] width 149 height 20
click at [540, 225] on span "aghetti Strap Dresses" at bounding box center [575, 231] width 104 height 28
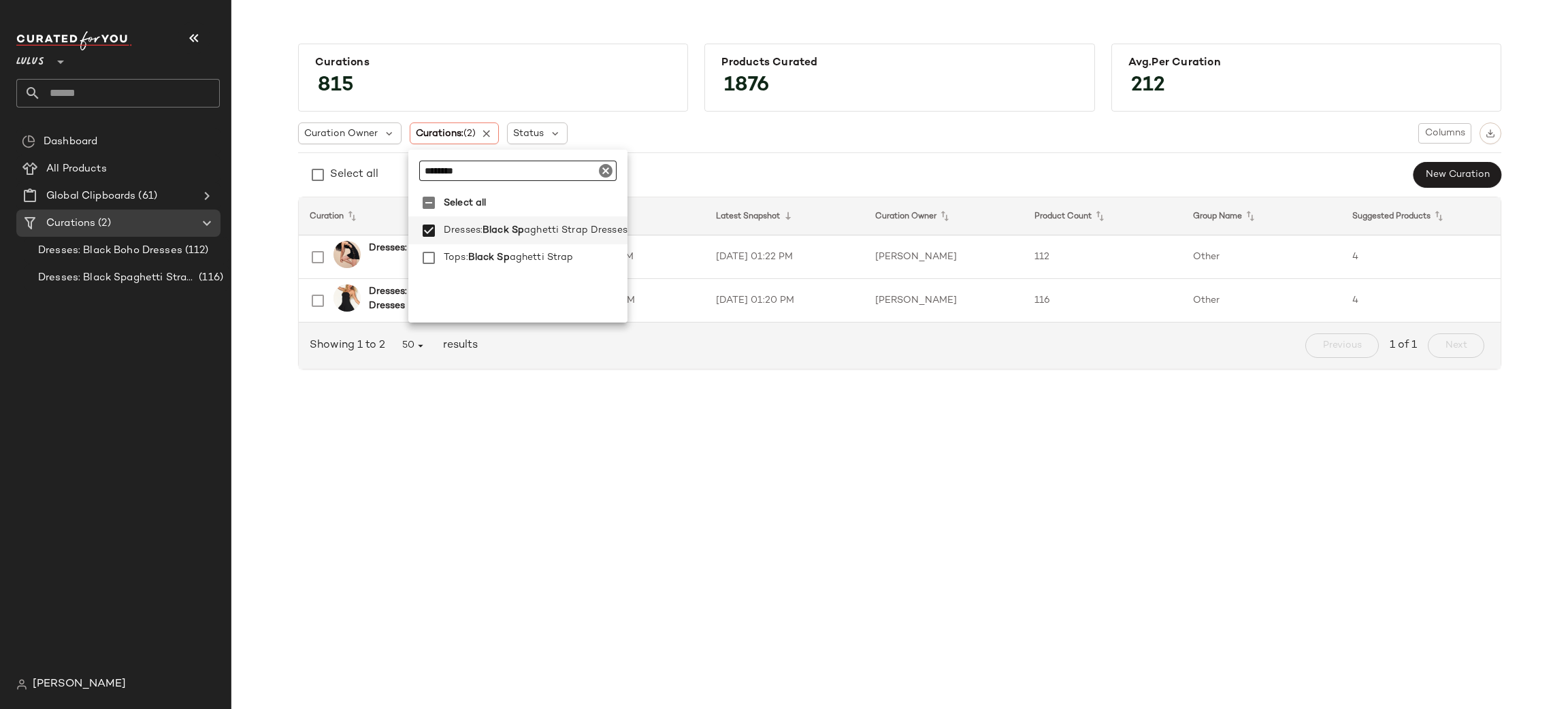
click at [487, 178] on input "********" at bounding box center [504, 171] width 171 height 20
click at [508, 231] on span "Blue Sli" at bounding box center [499, 231] width 34 height 28
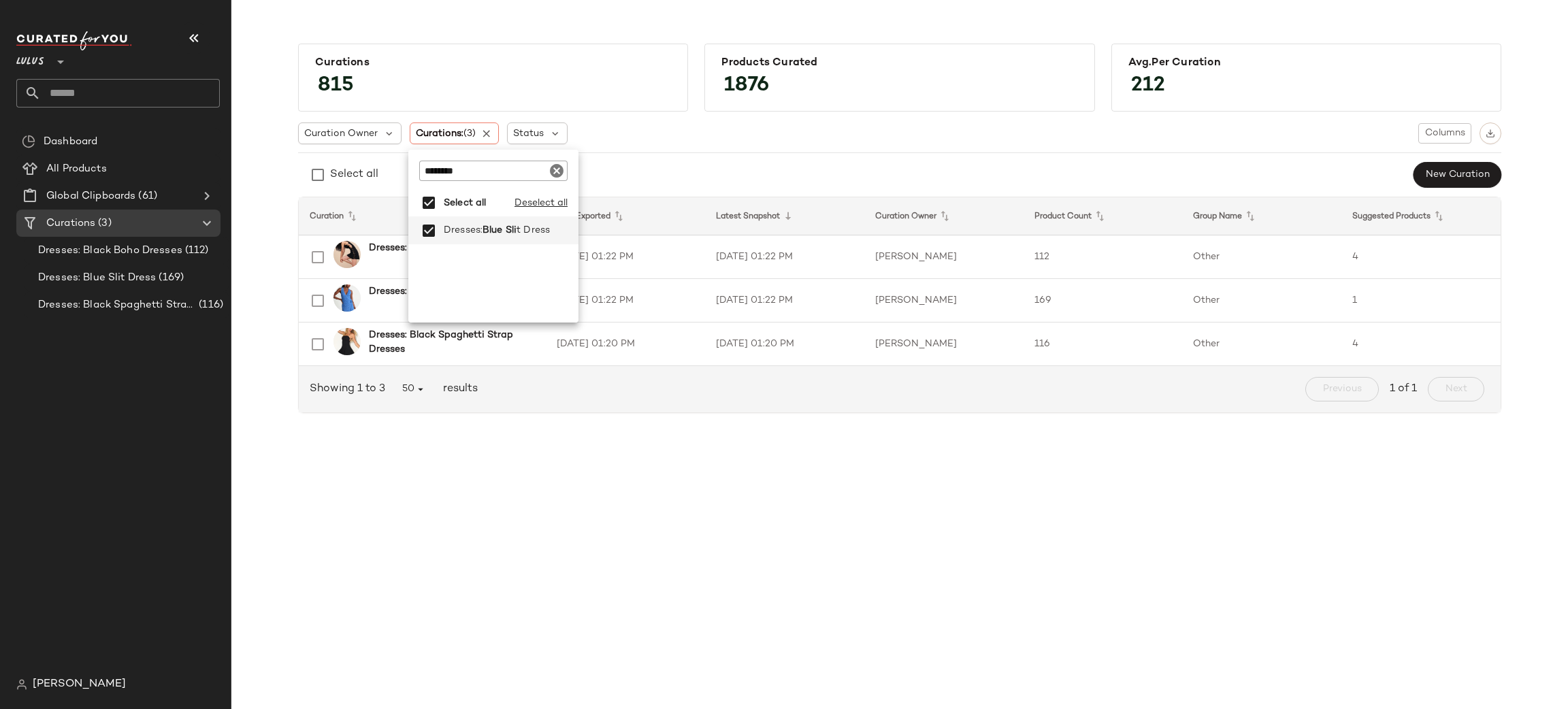
click at [495, 171] on input "********" at bounding box center [493, 171] width 149 height 20
click at [535, 227] on span "ghetti Strap Dresses" at bounding box center [572, 231] width 97 height 28
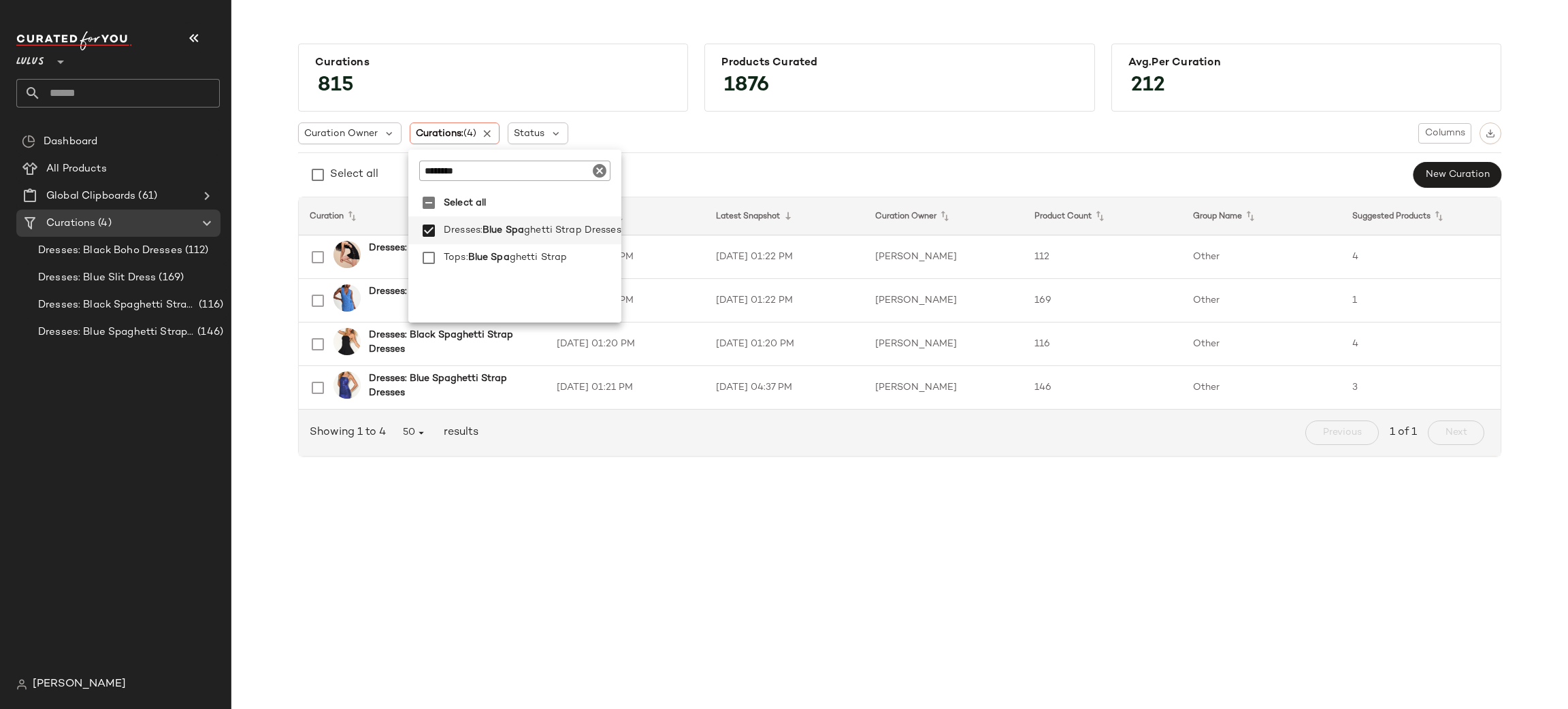
click at [495, 170] on input "********" at bounding box center [504, 171] width 171 height 20
click at [518, 225] on span "Green Boho" at bounding box center [510, 231] width 56 height 28
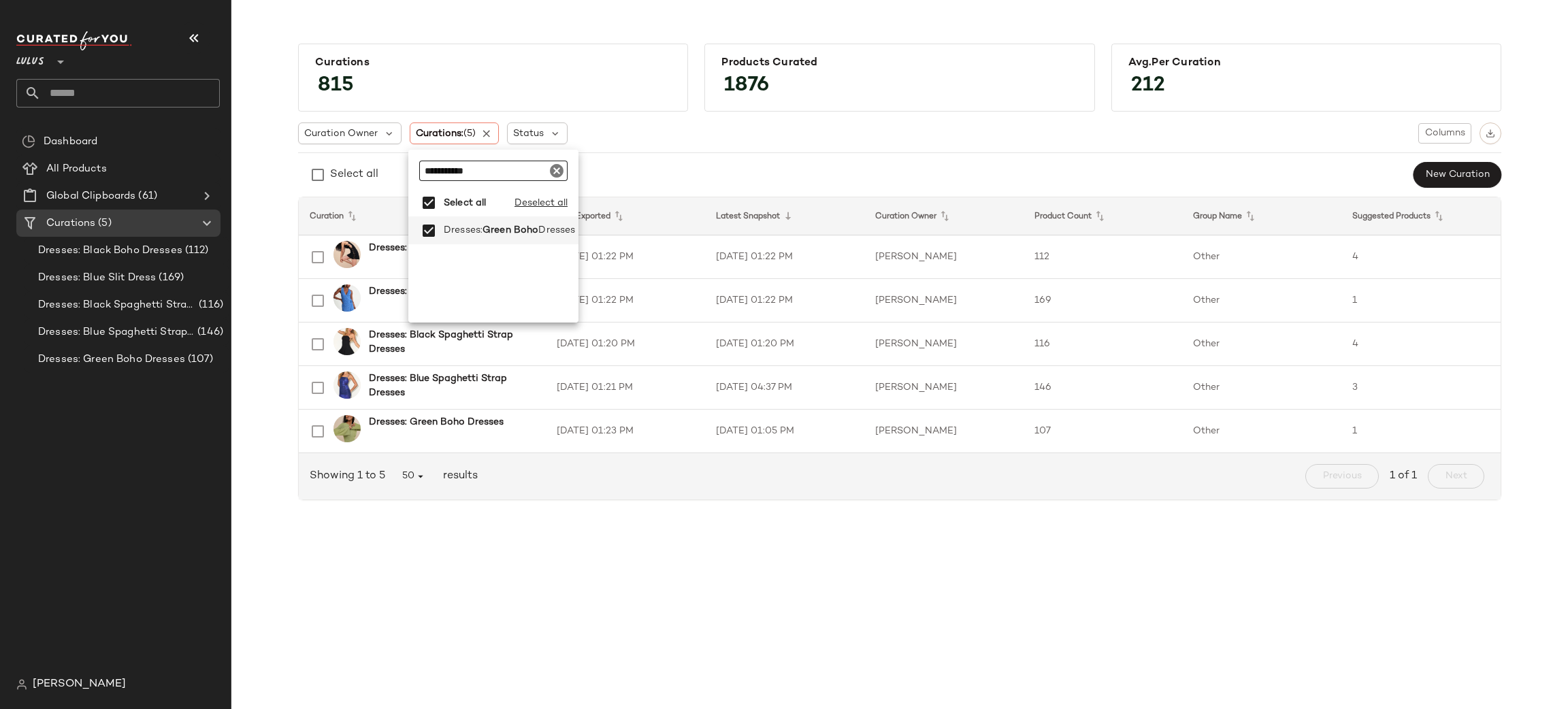
click at [519, 162] on input "**********" at bounding box center [493, 171] width 149 height 20
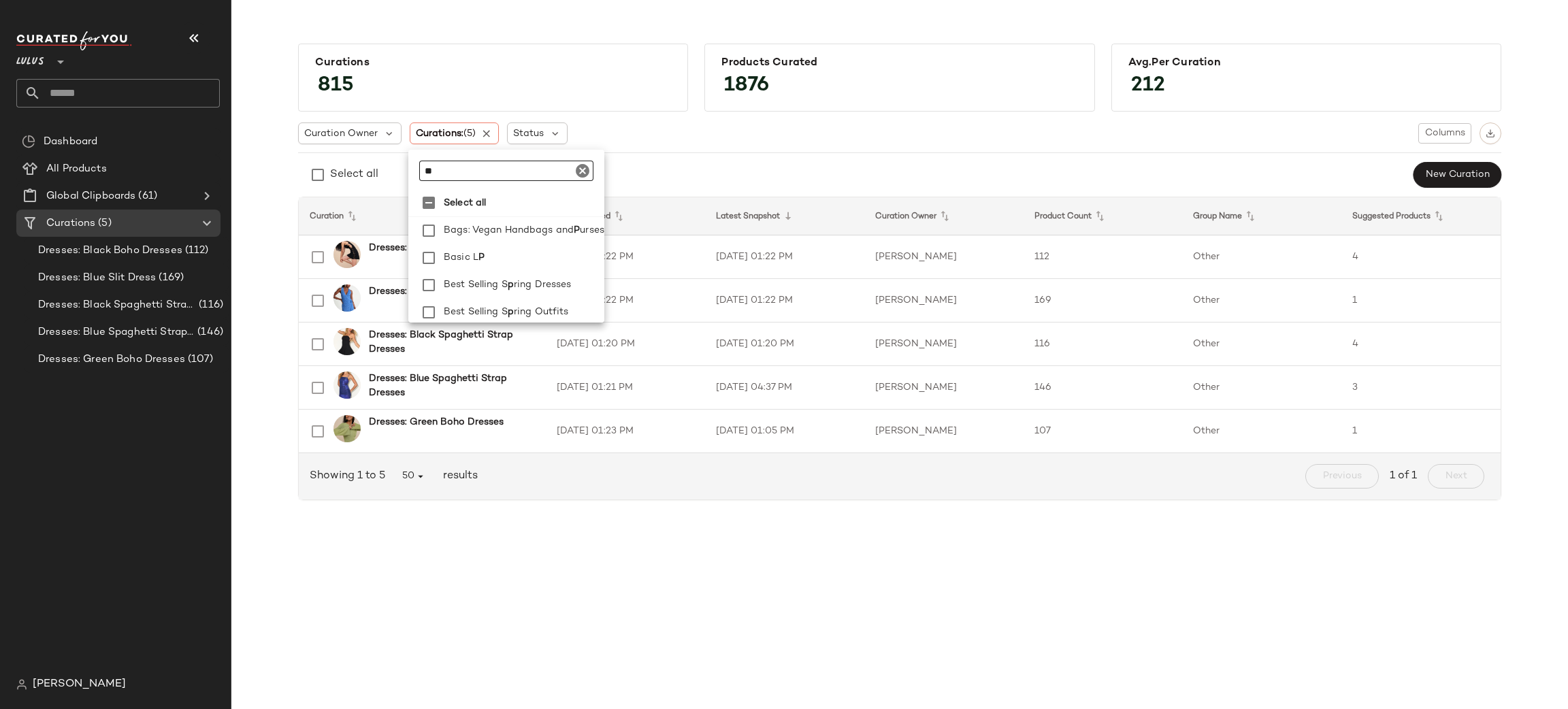
type input "***"
click at [550, 236] on span "ghetti Strap Dresses" at bounding box center [572, 231] width 97 height 28
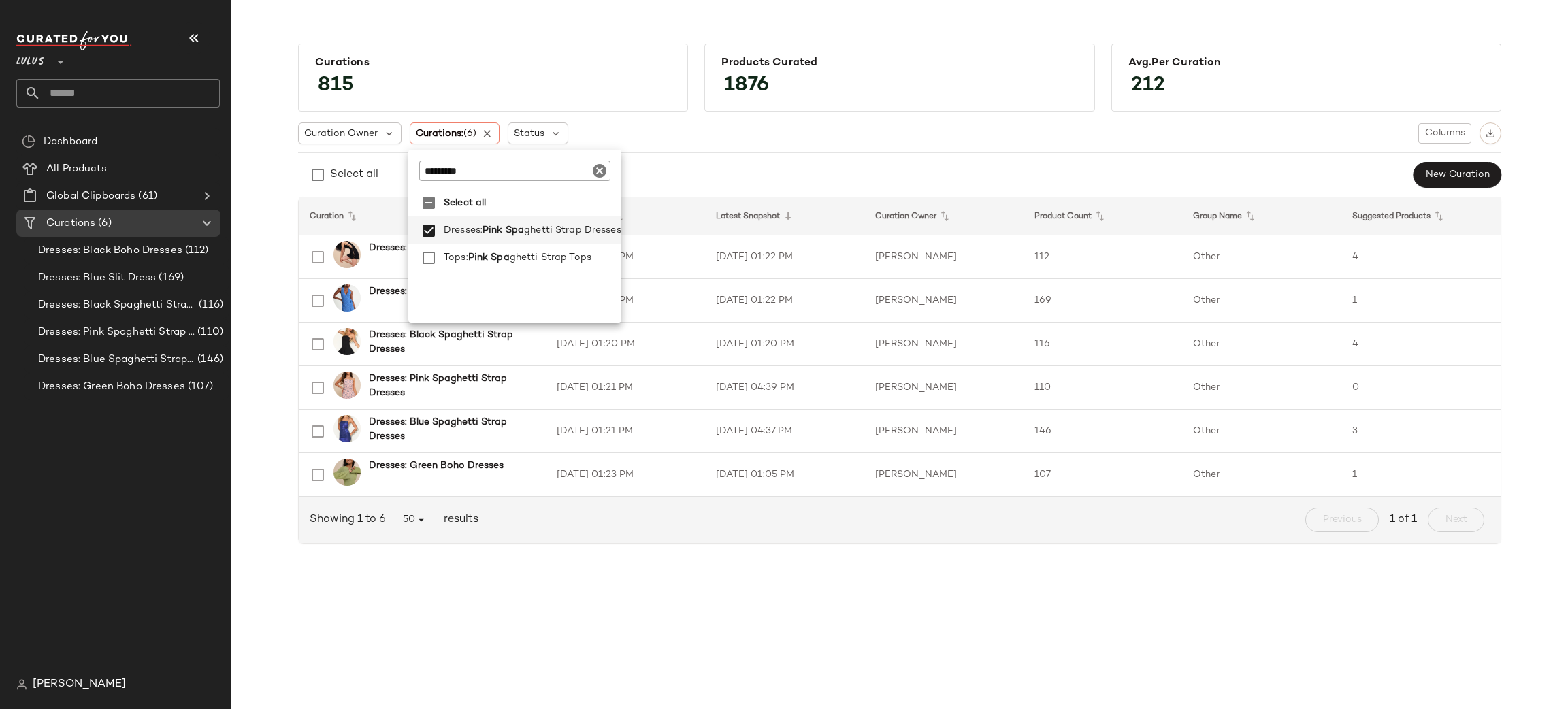
click at [474, 159] on div "********" at bounding box center [514, 165] width 213 height 31
click at [473, 172] on input "********" at bounding box center [504, 171] width 171 height 20
type input "**********"
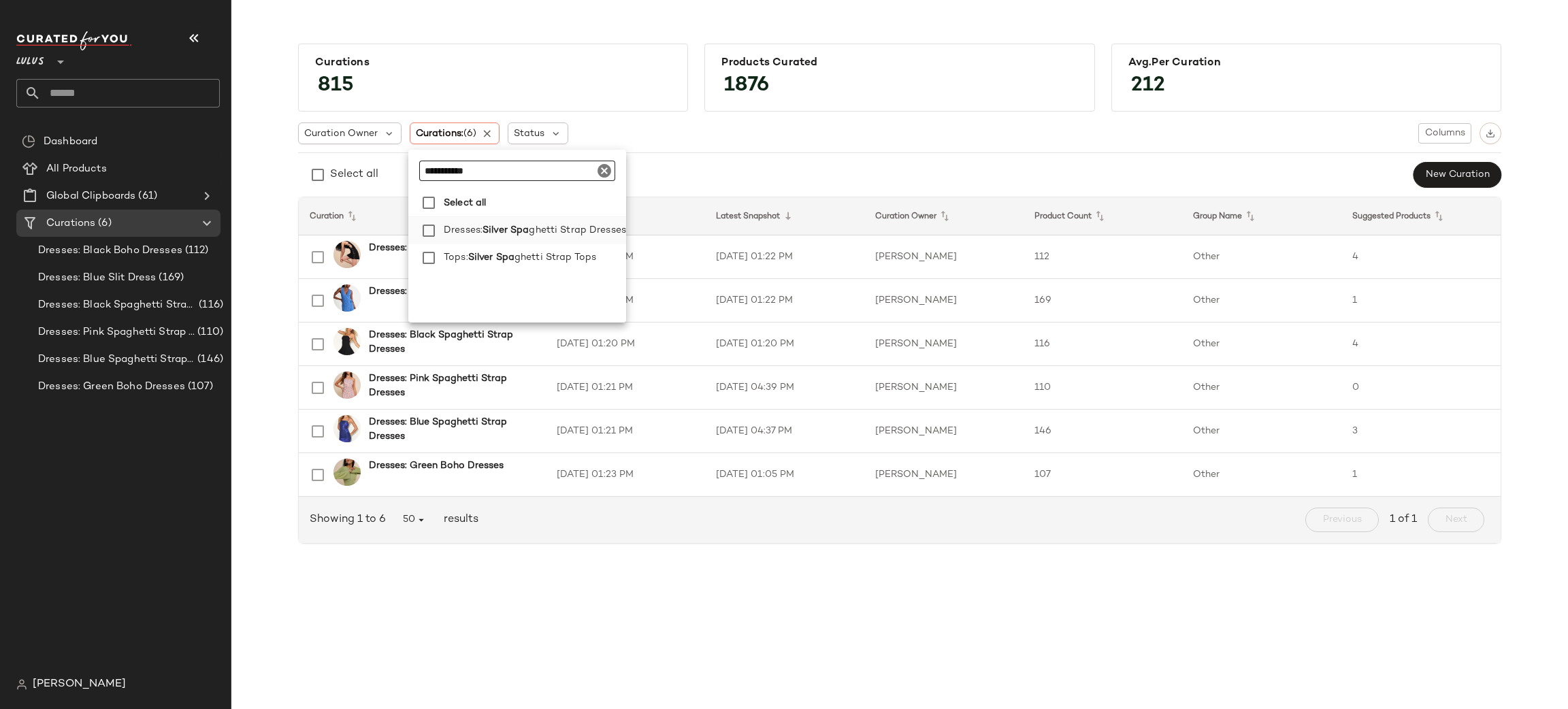
click at [527, 234] on span "Silver Spa" at bounding box center [505, 231] width 46 height 28
click at [873, 139] on div "Curation Owner Curations: (7) Status Columns" at bounding box center [900, 134] width 1203 height 22
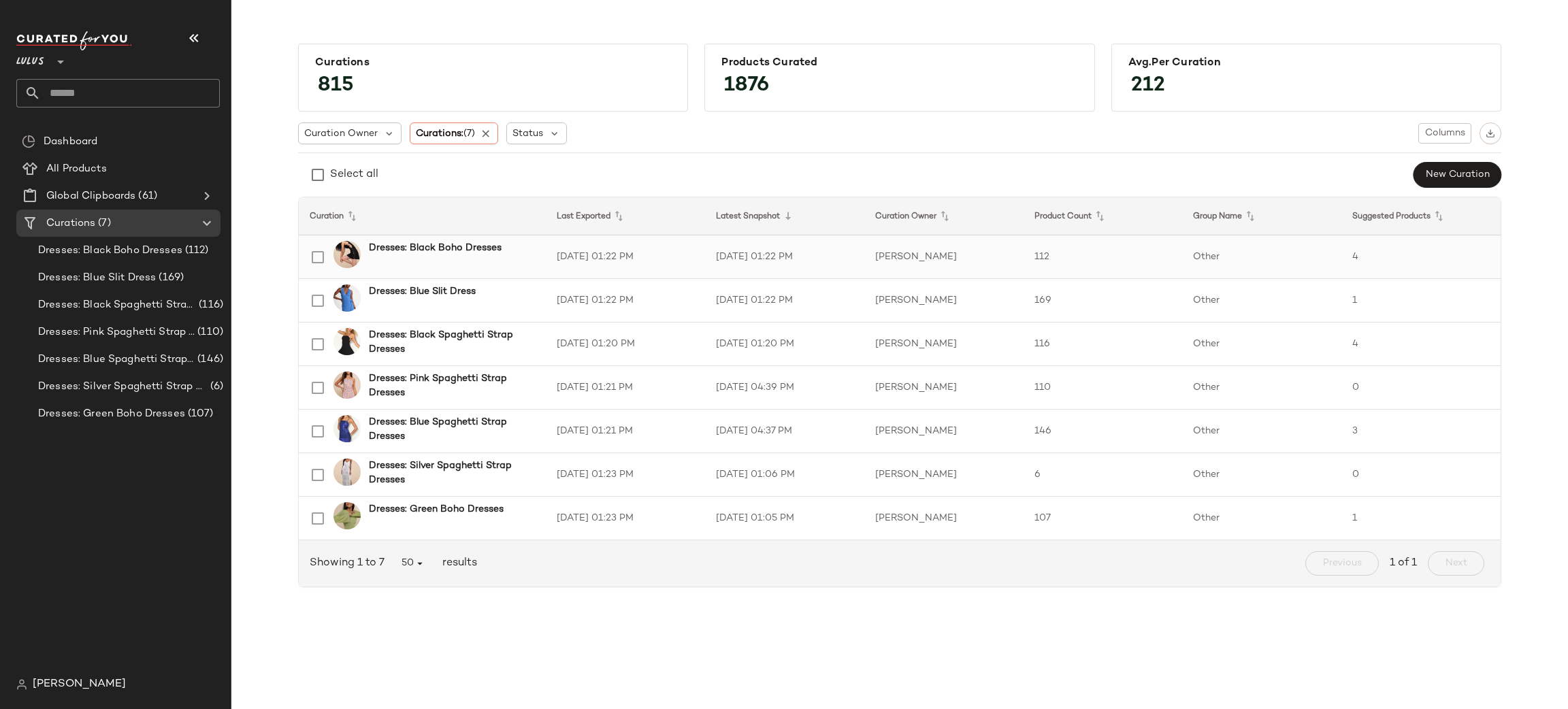
click at [1133, 256] on td "112" at bounding box center [1103, 258] width 160 height 44
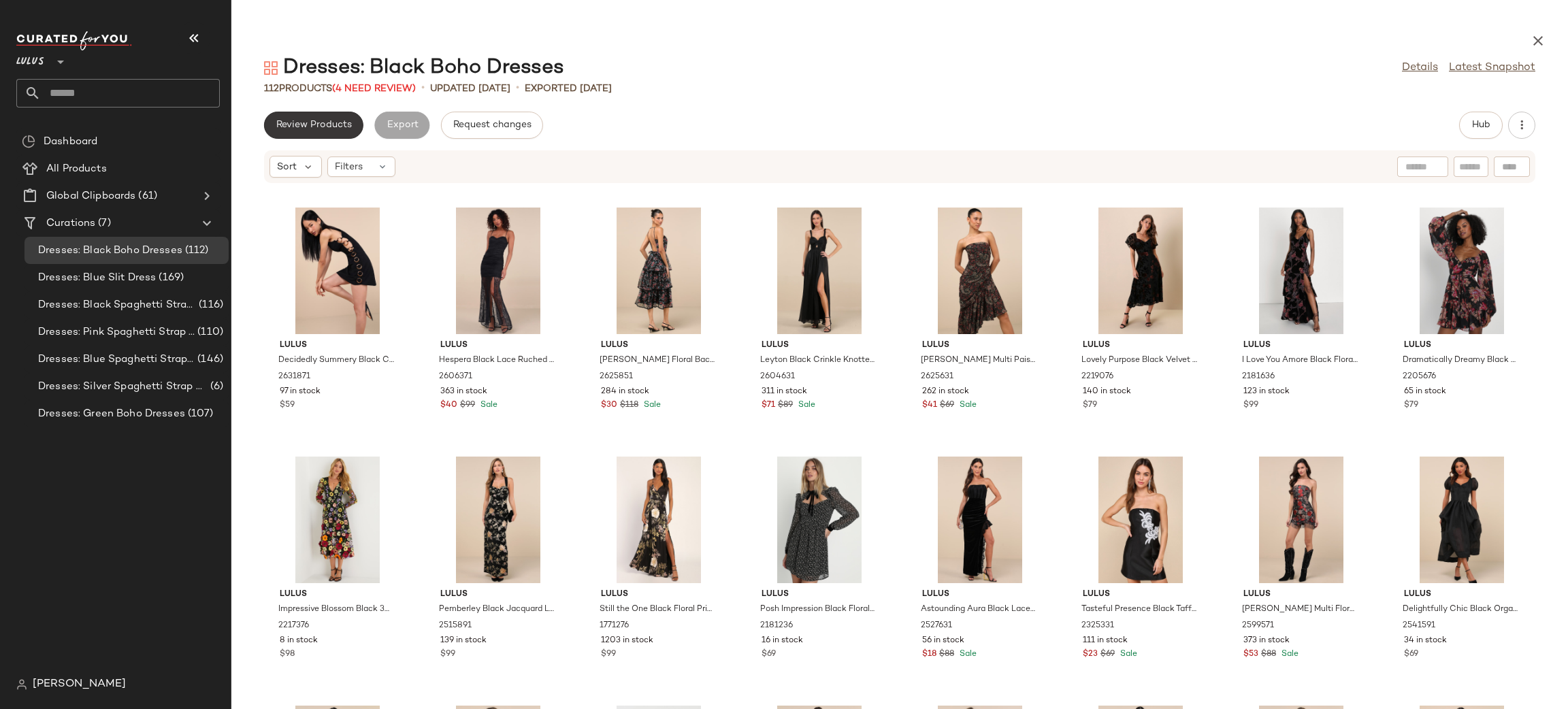
click at [300, 128] on span "Review Products" at bounding box center [314, 126] width 76 height 11
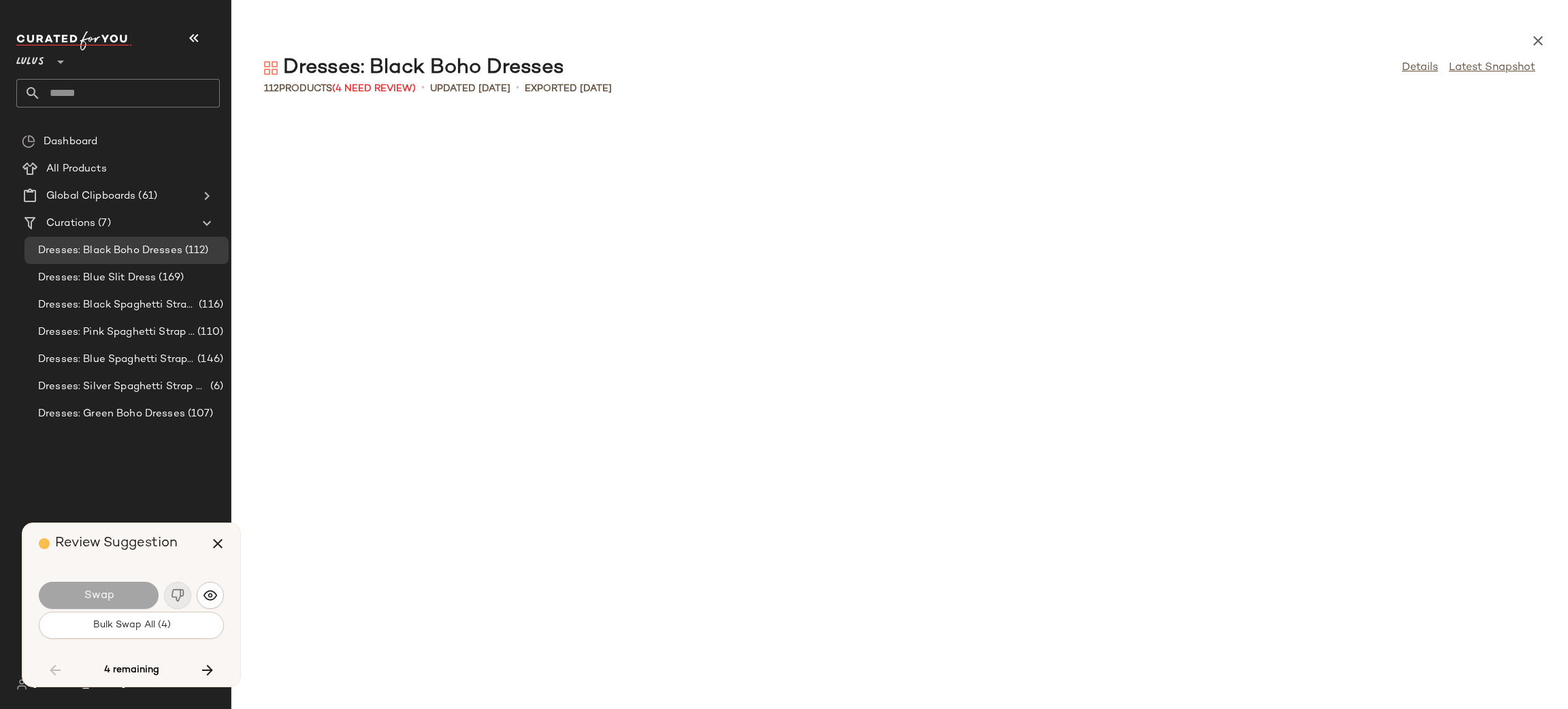
scroll to position [1992, 0]
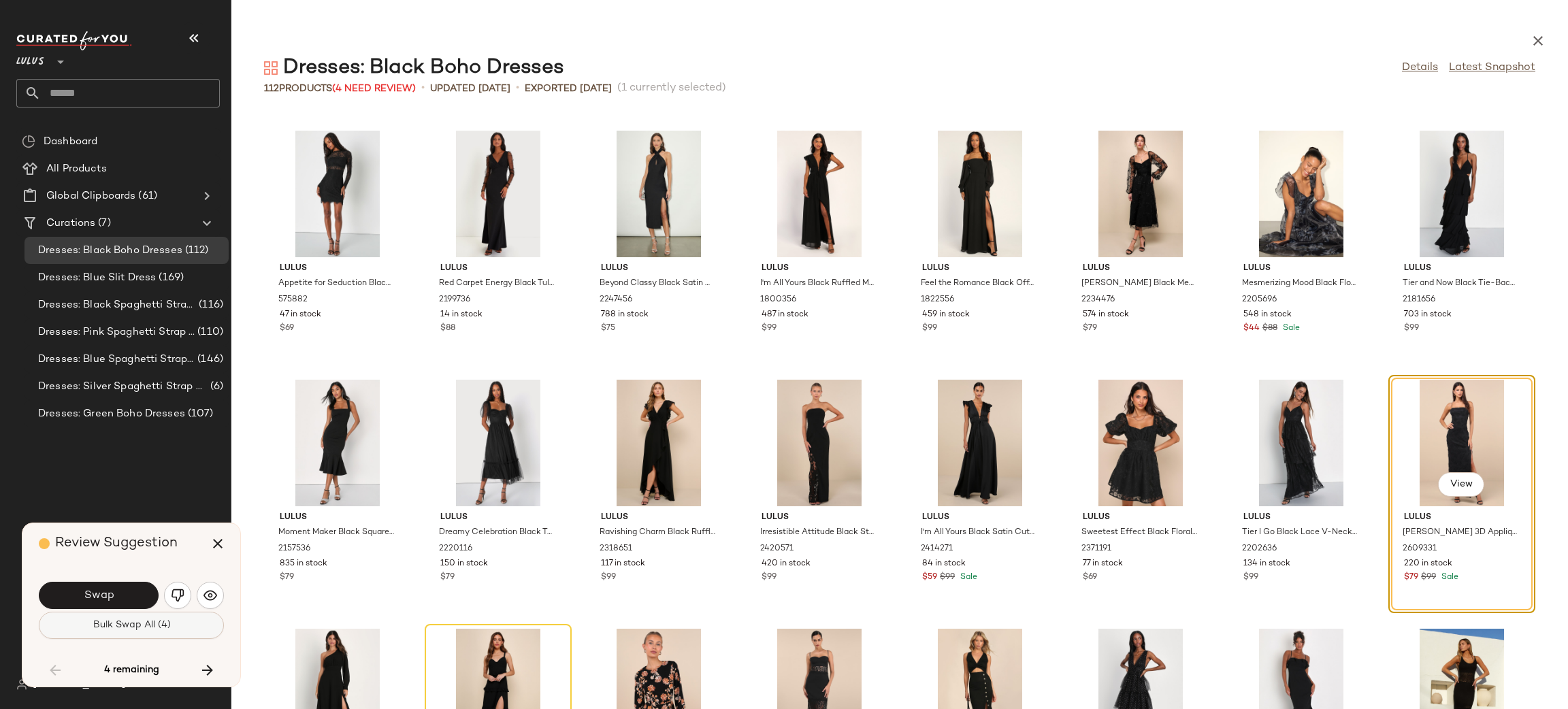
click at [154, 630] on span "Bulk Swap All (4)" at bounding box center [130, 626] width 78 height 11
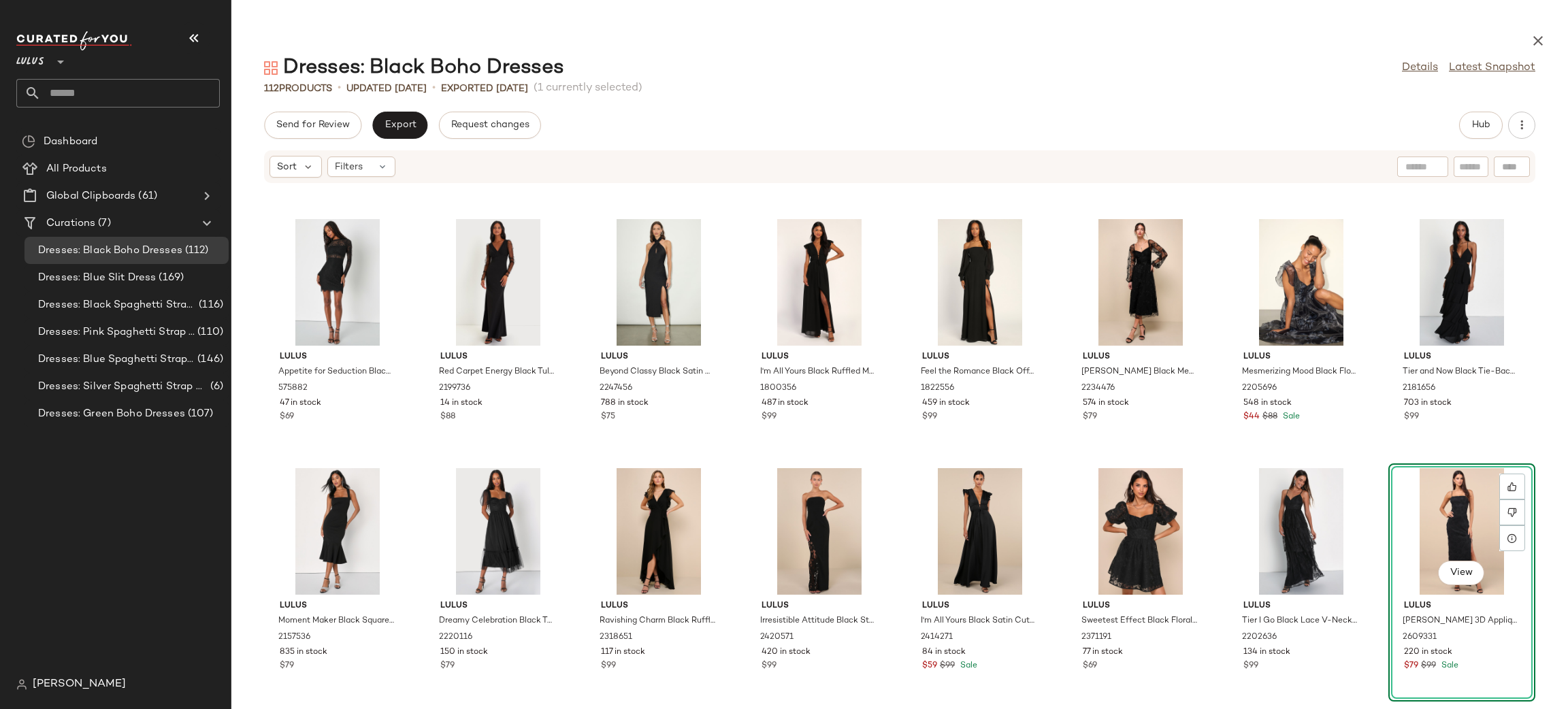
click at [405, 138] on div "Send for Review Export Request changes Hub Sort Filters Lulus Appetite for Sedu…" at bounding box center [900, 411] width 1337 height 598
click at [392, 130] on span "Export" at bounding box center [400, 126] width 32 height 11
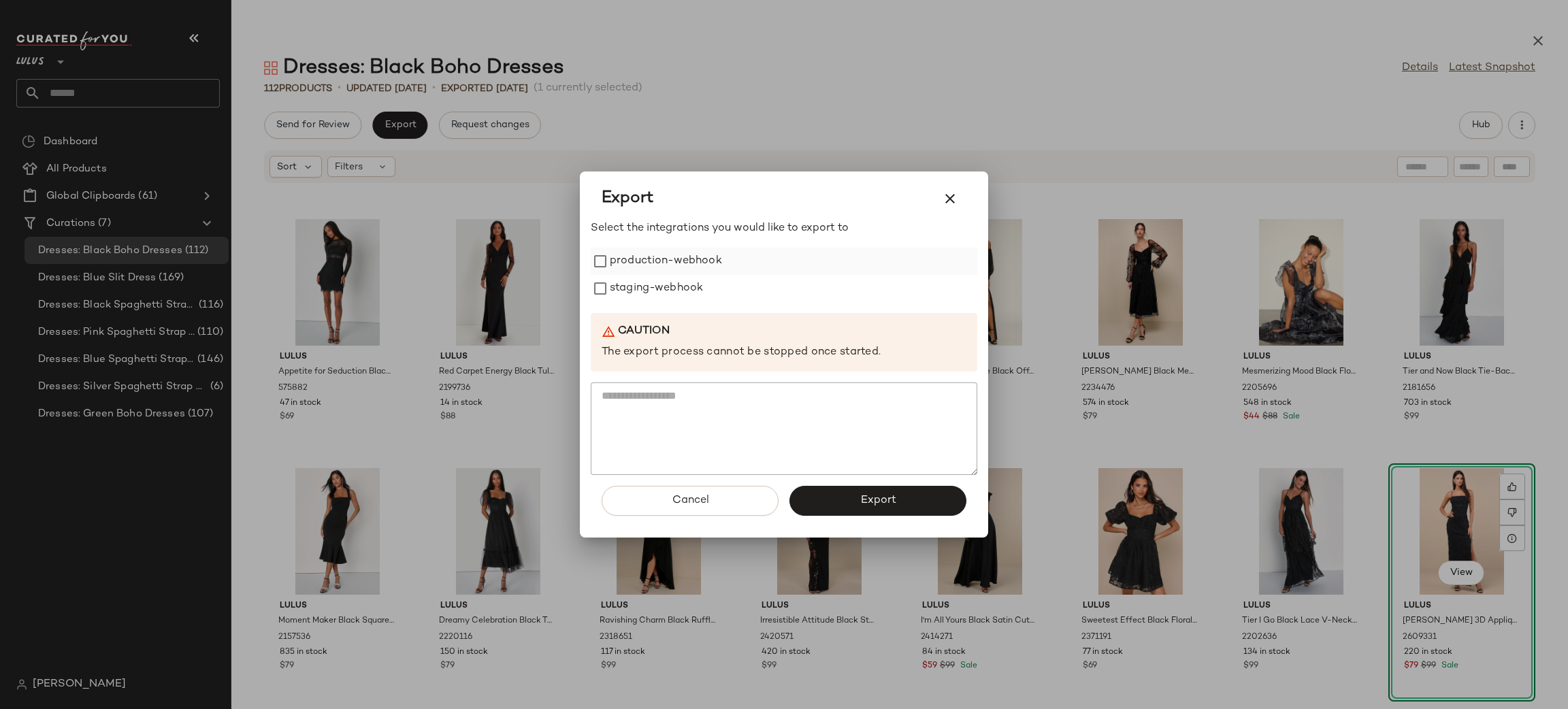
click at [678, 272] on label "production-webhook" at bounding box center [666, 261] width 112 height 28
click at [668, 294] on label "staging-webhook" at bounding box center [657, 289] width 94 height 28
click at [904, 501] on button "Export" at bounding box center [878, 501] width 177 height 30
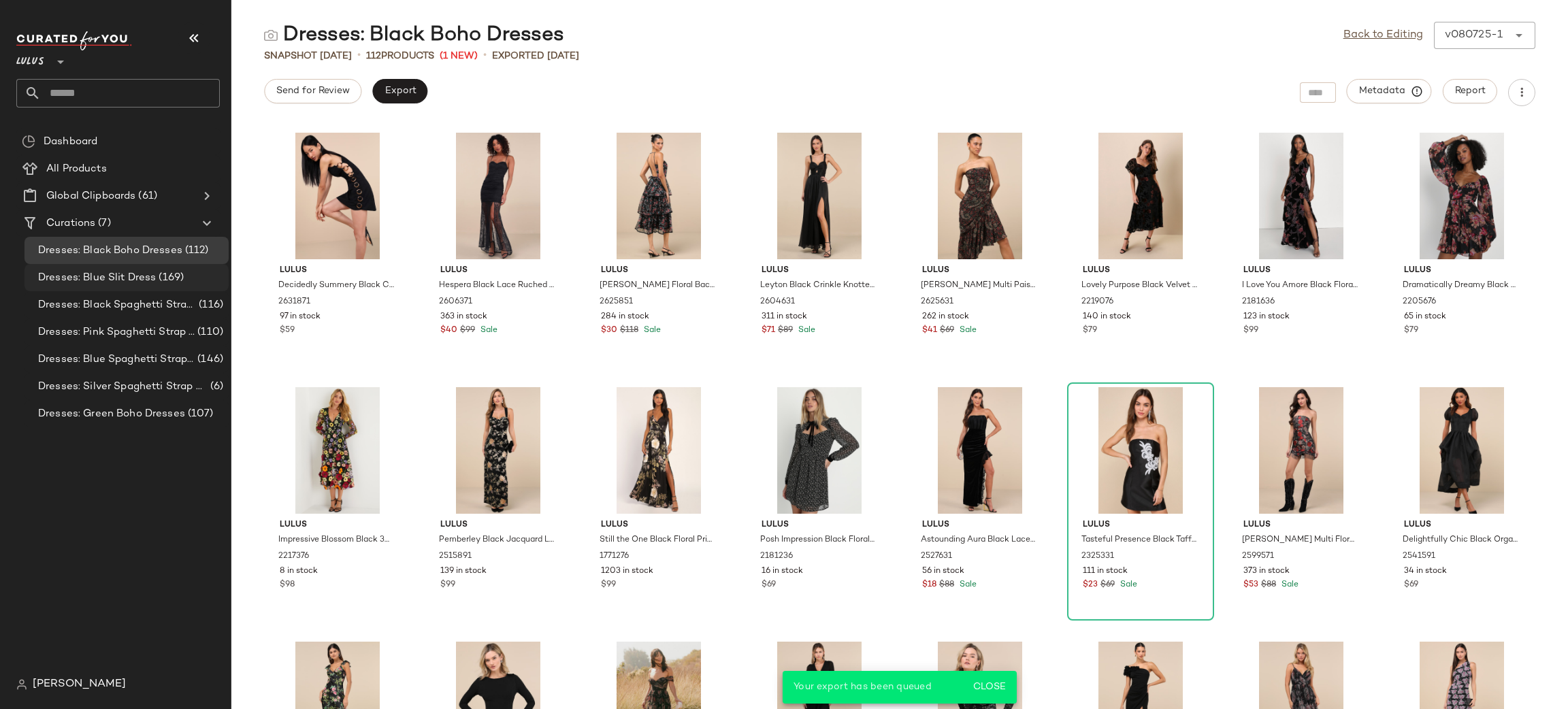
click at [97, 285] on div "Dresses: Blue Slit Dress (169)" at bounding box center [127, 278] width 204 height 28
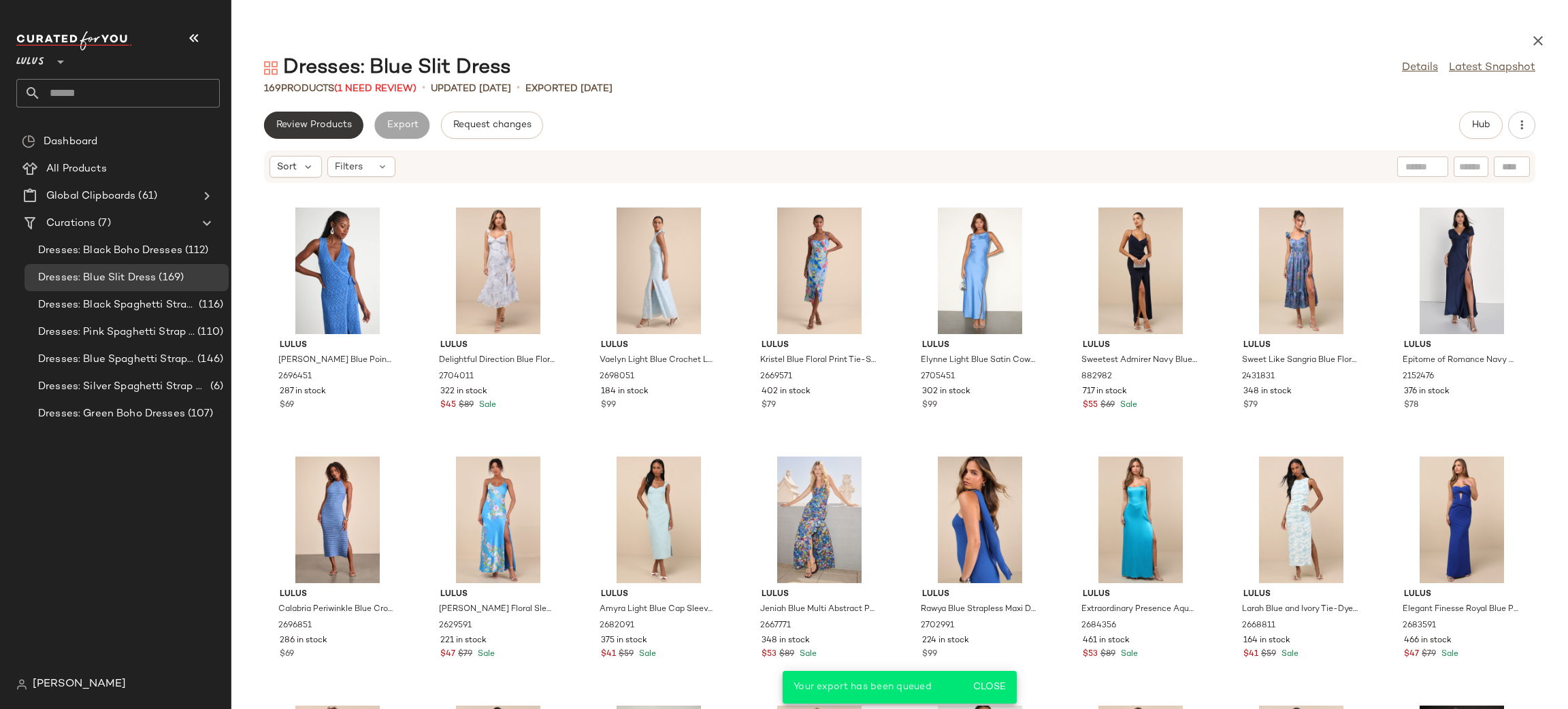
click at [330, 128] on span "Review Products" at bounding box center [314, 126] width 76 height 11
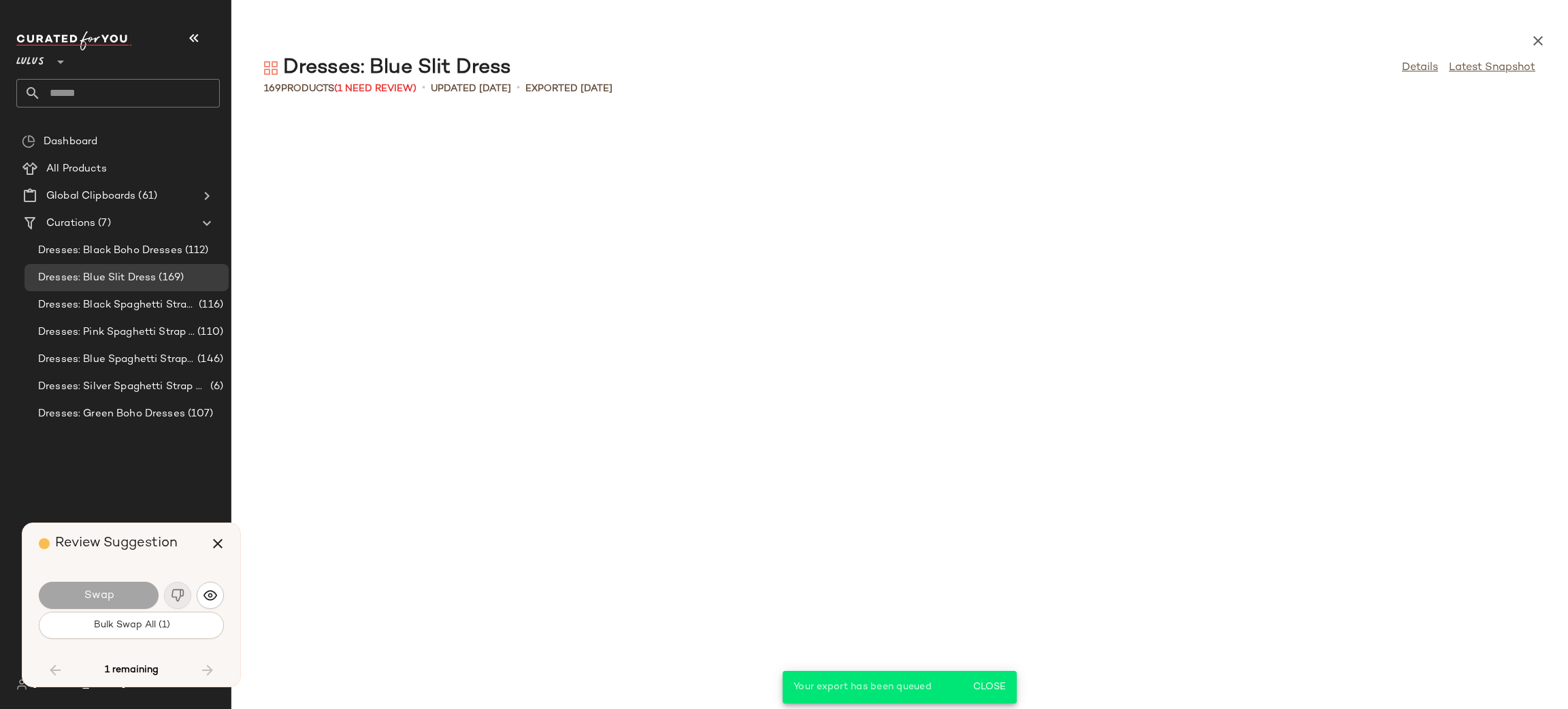
scroll to position [2242, 0]
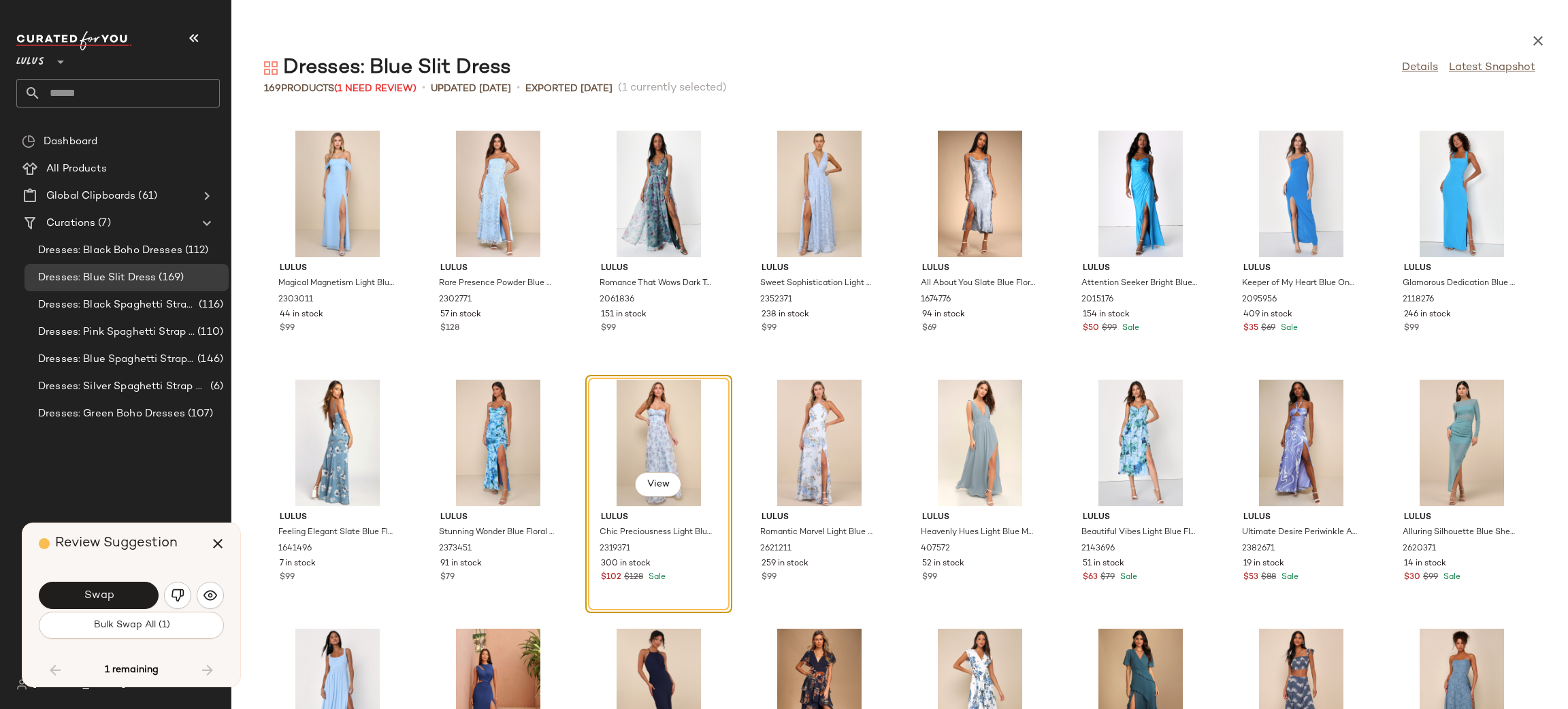
click at [186, 583] on div "Swap" at bounding box center [131, 596] width 185 height 33
click at [177, 595] on img "button" at bounding box center [177, 595] width 14 height 14
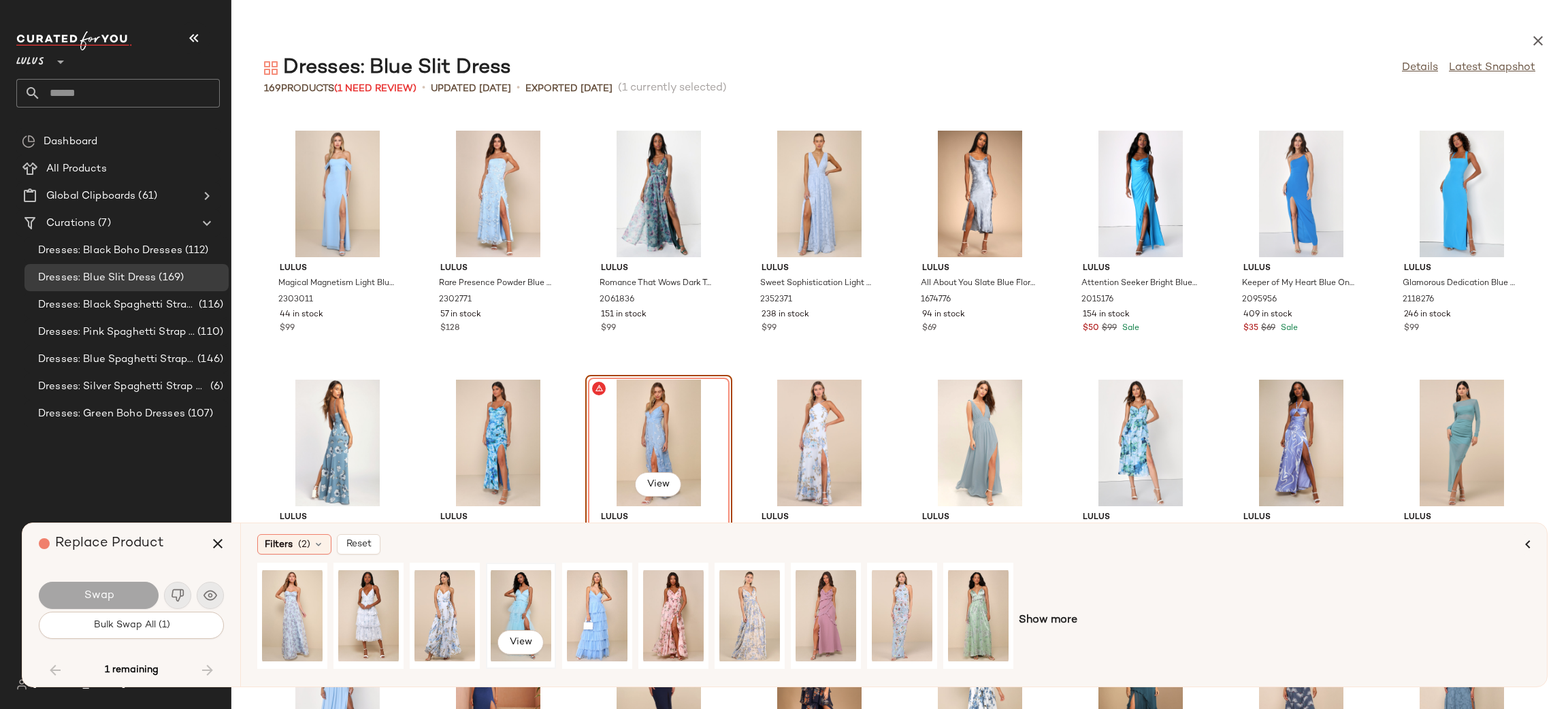
click at [518, 609] on div "View" at bounding box center [521, 615] width 61 height 96
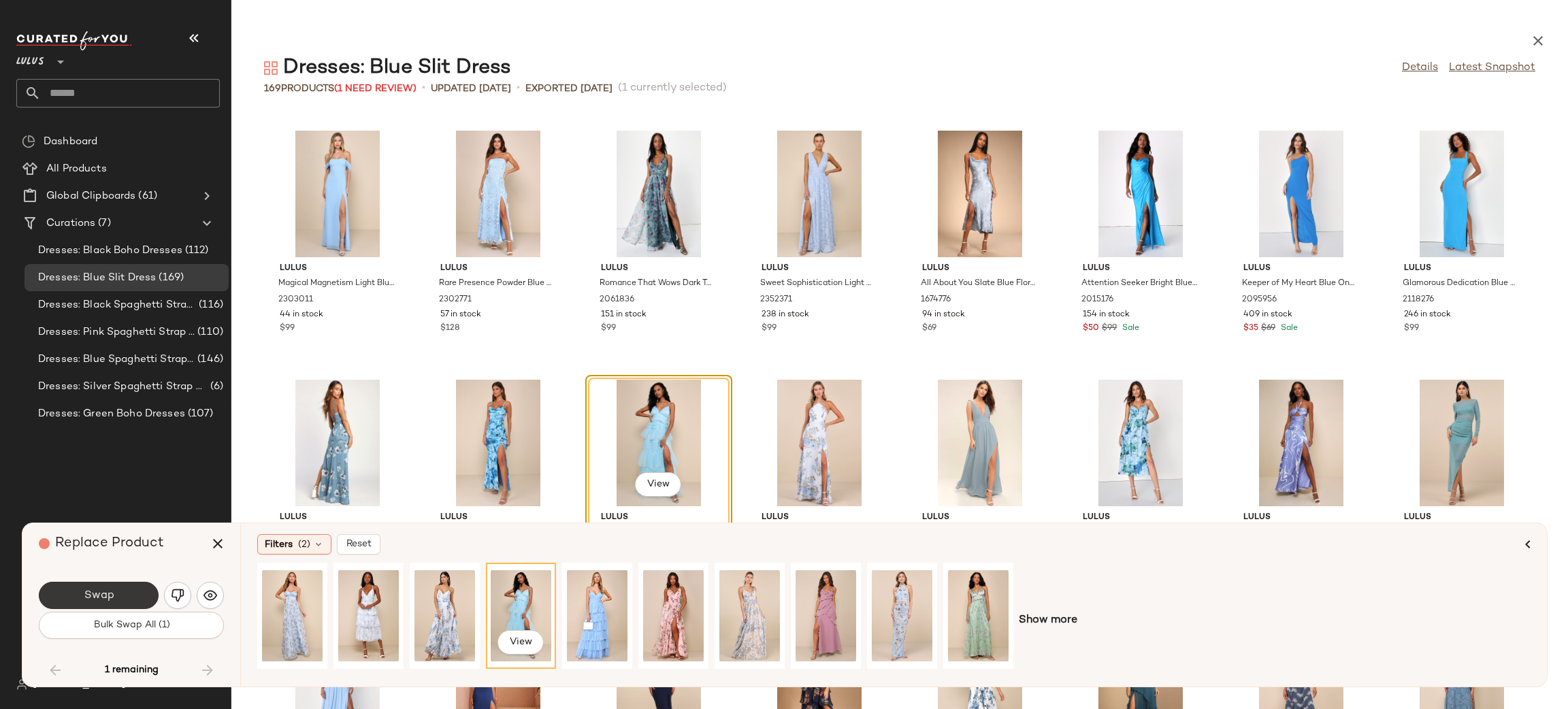
click at [107, 604] on button "Swap" at bounding box center [98, 596] width 120 height 28
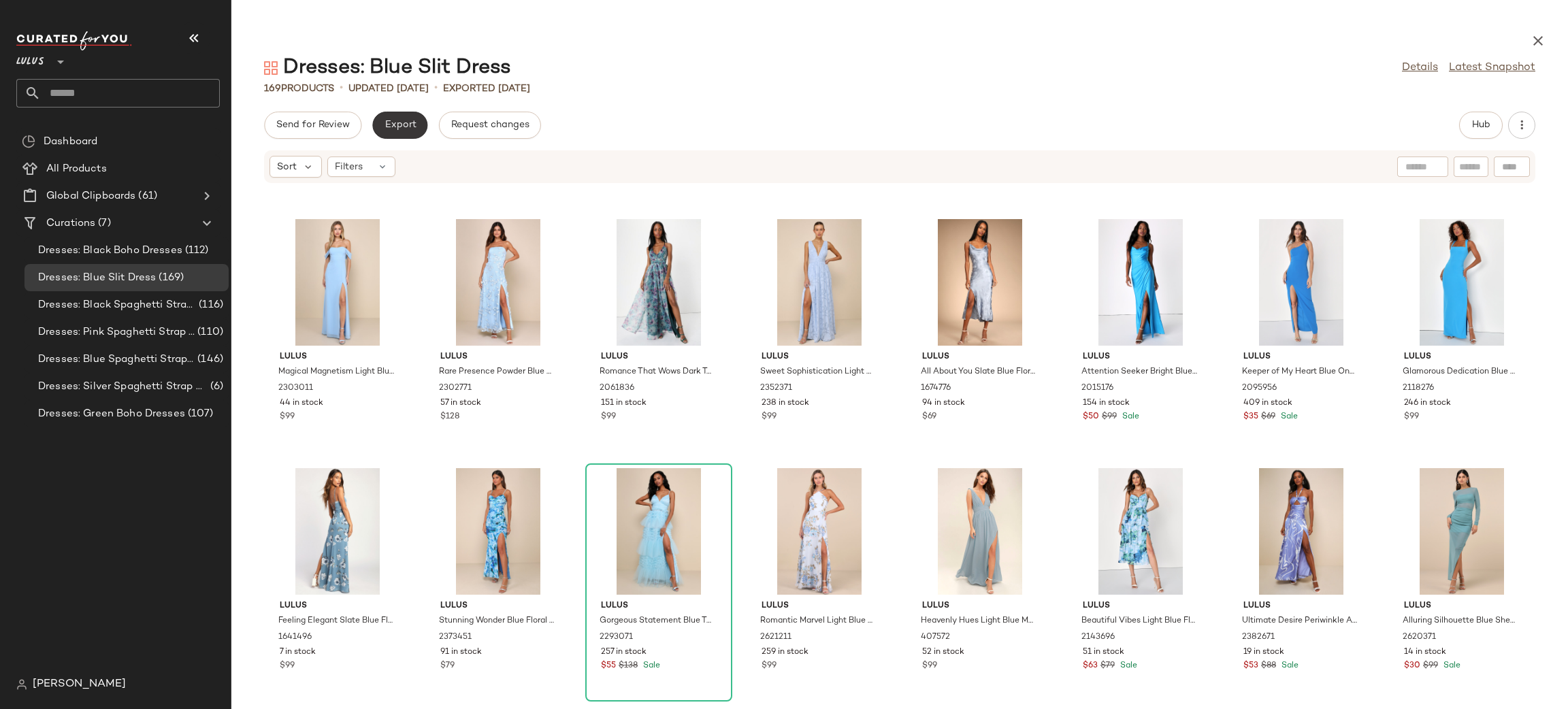
click at [392, 128] on span "Export" at bounding box center [400, 126] width 32 height 11
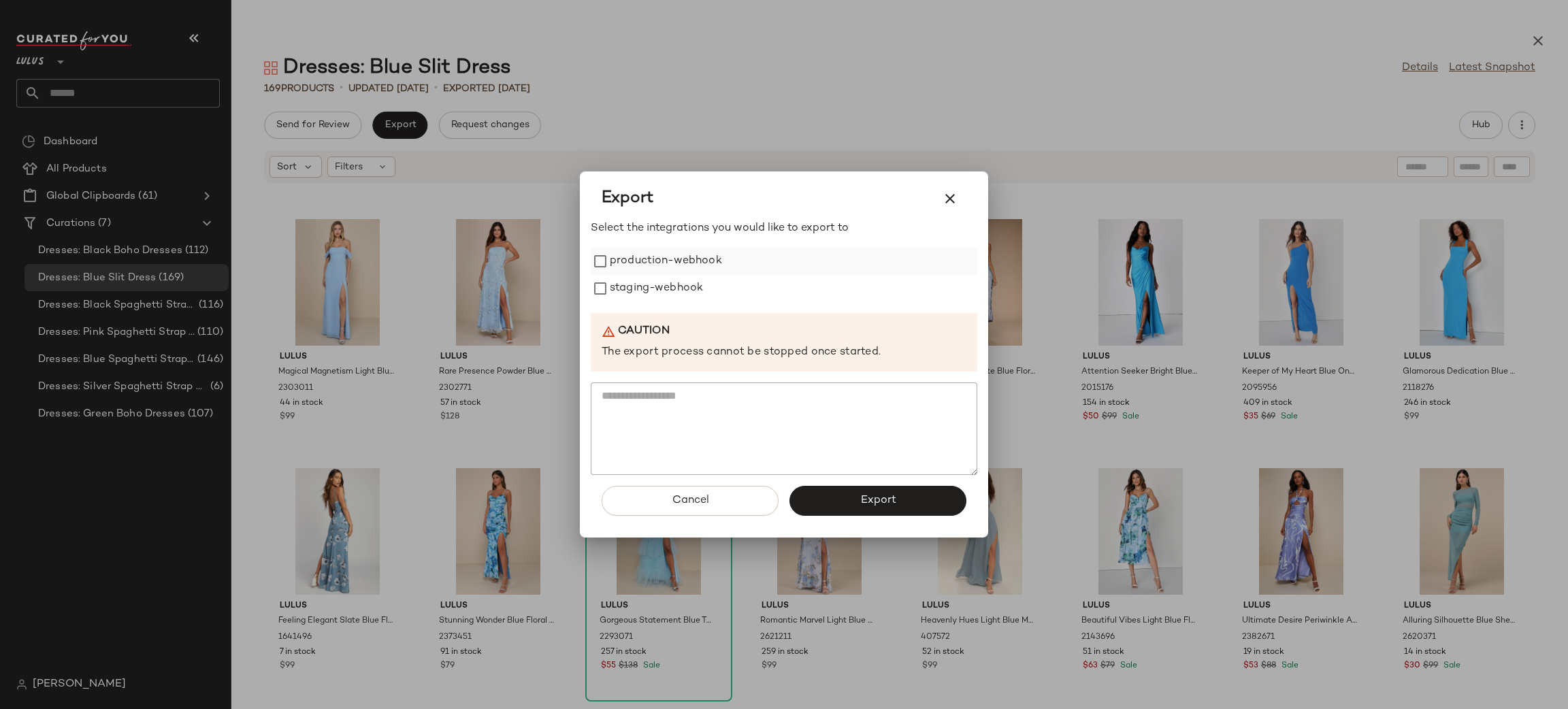
click at [660, 269] on label "production-webhook" at bounding box center [666, 261] width 112 height 28
click at [661, 285] on label "staging-webhook" at bounding box center [657, 289] width 94 height 28
click at [887, 502] on span "Export" at bounding box center [877, 501] width 36 height 13
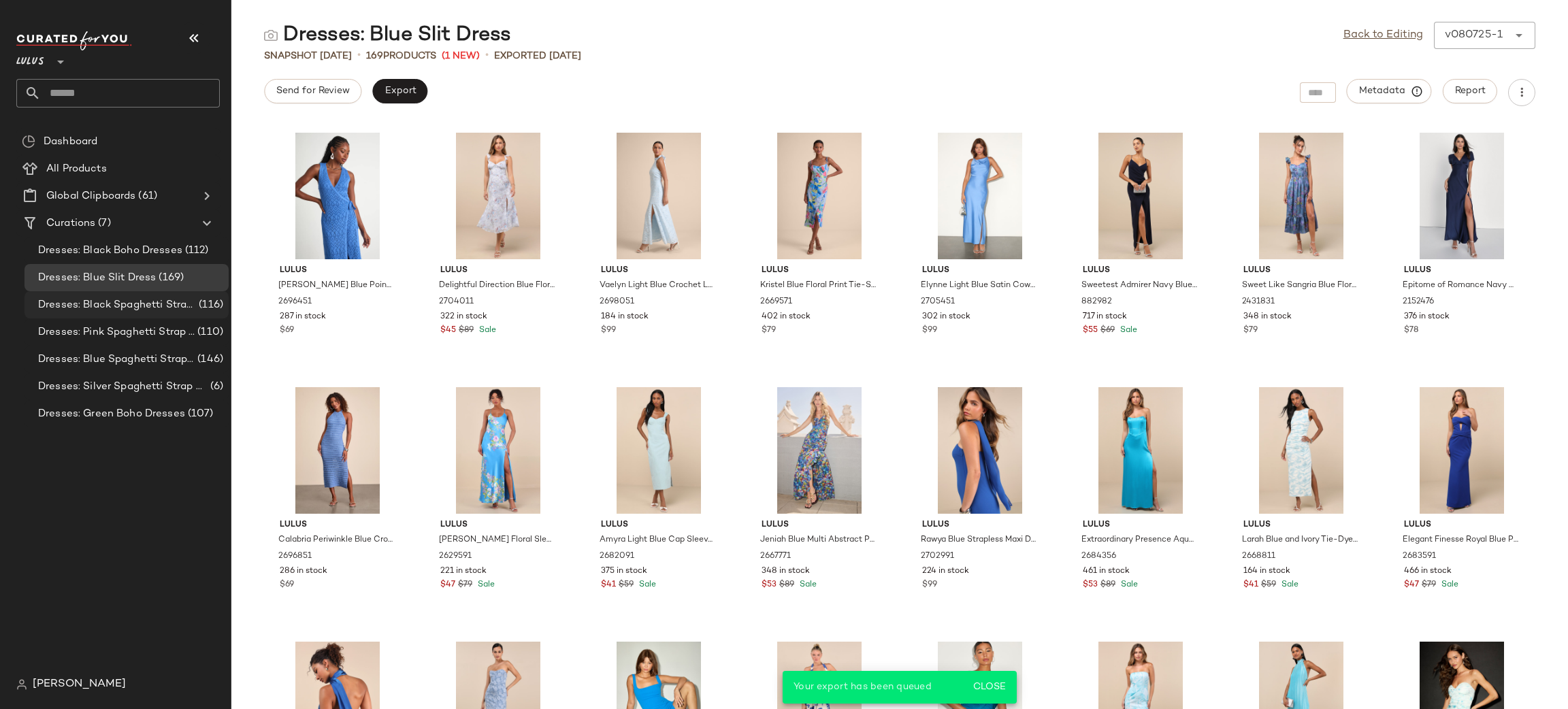
click at [133, 310] on span "Dresses: Black Spaghetti Strap Dresses" at bounding box center [117, 305] width 158 height 16
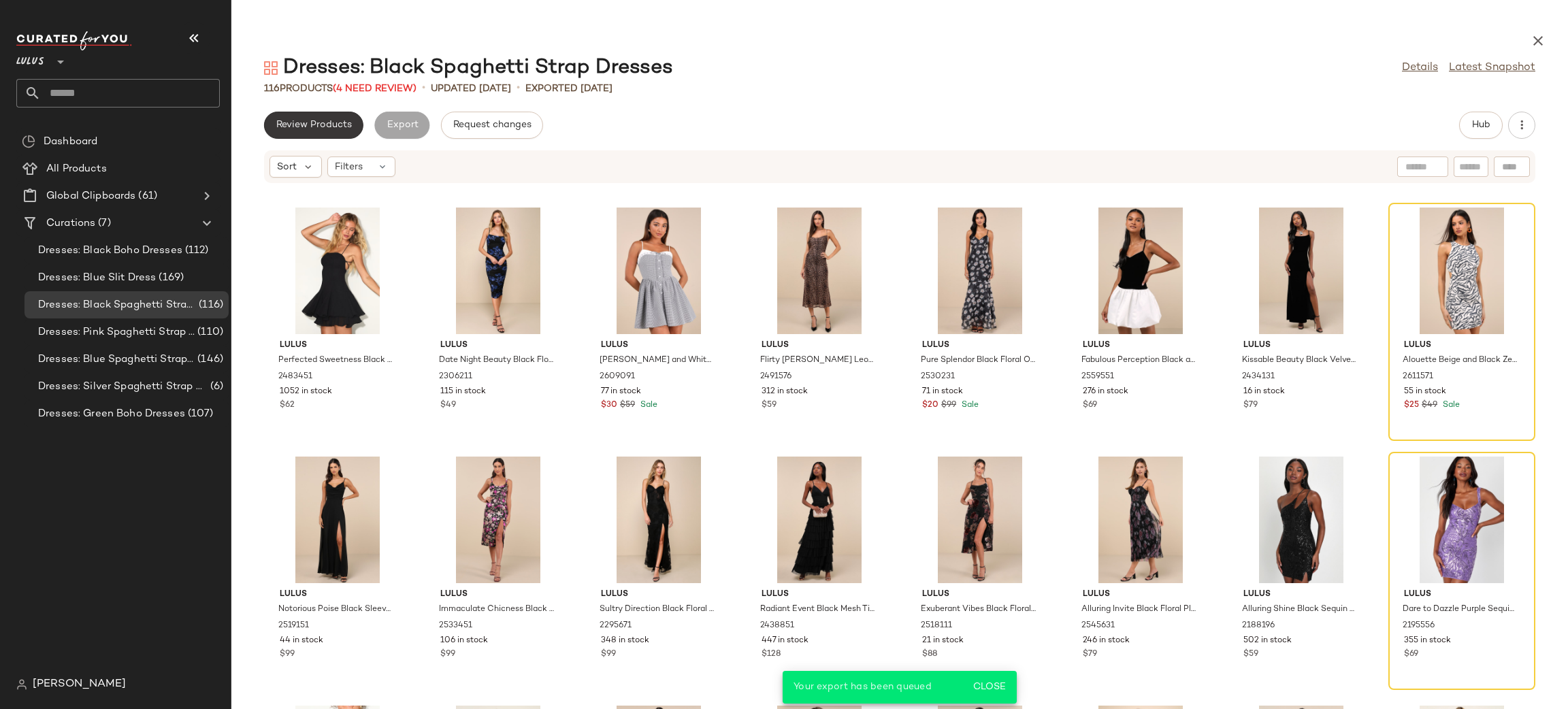
click at [290, 126] on span "Review Products" at bounding box center [314, 126] width 76 height 11
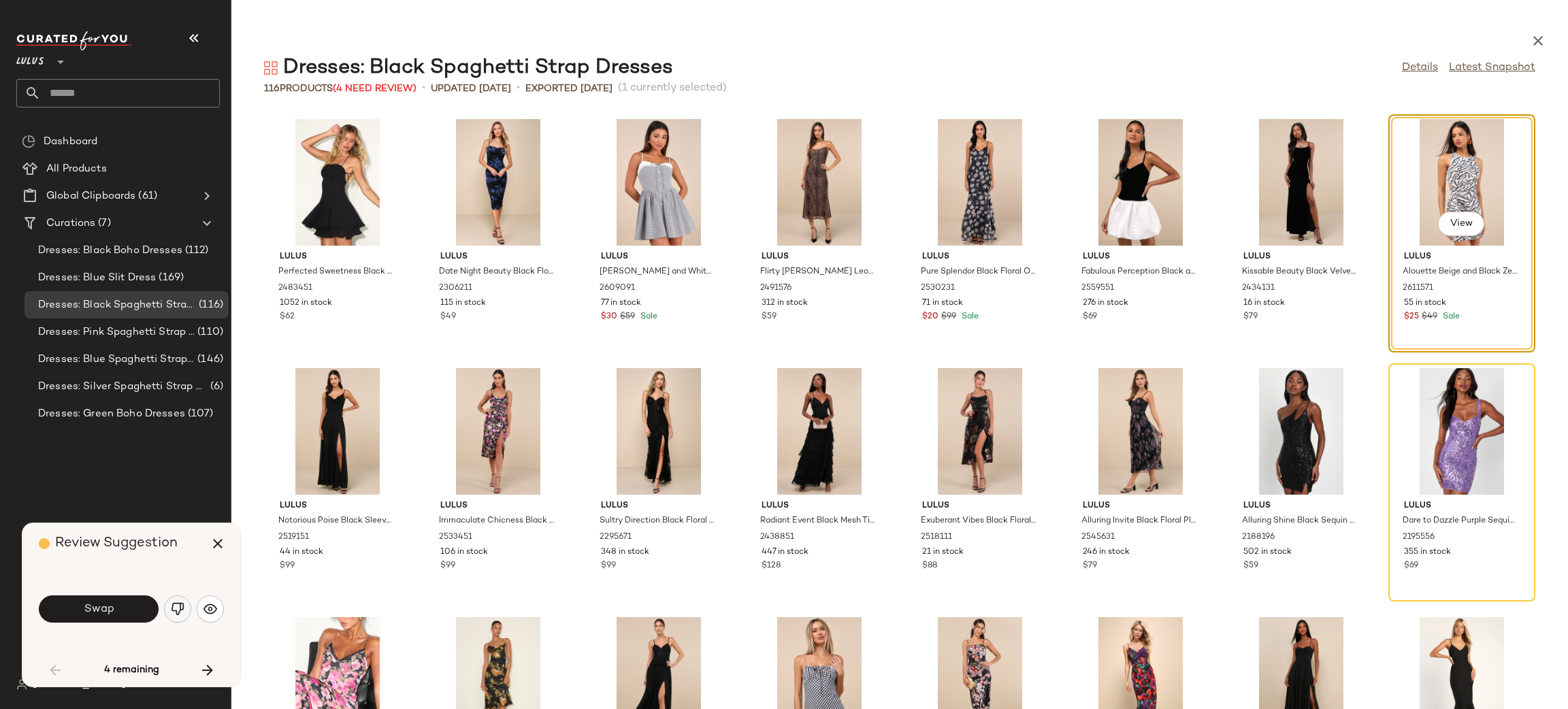
click at [171, 612] on img "button" at bounding box center [177, 609] width 14 height 14
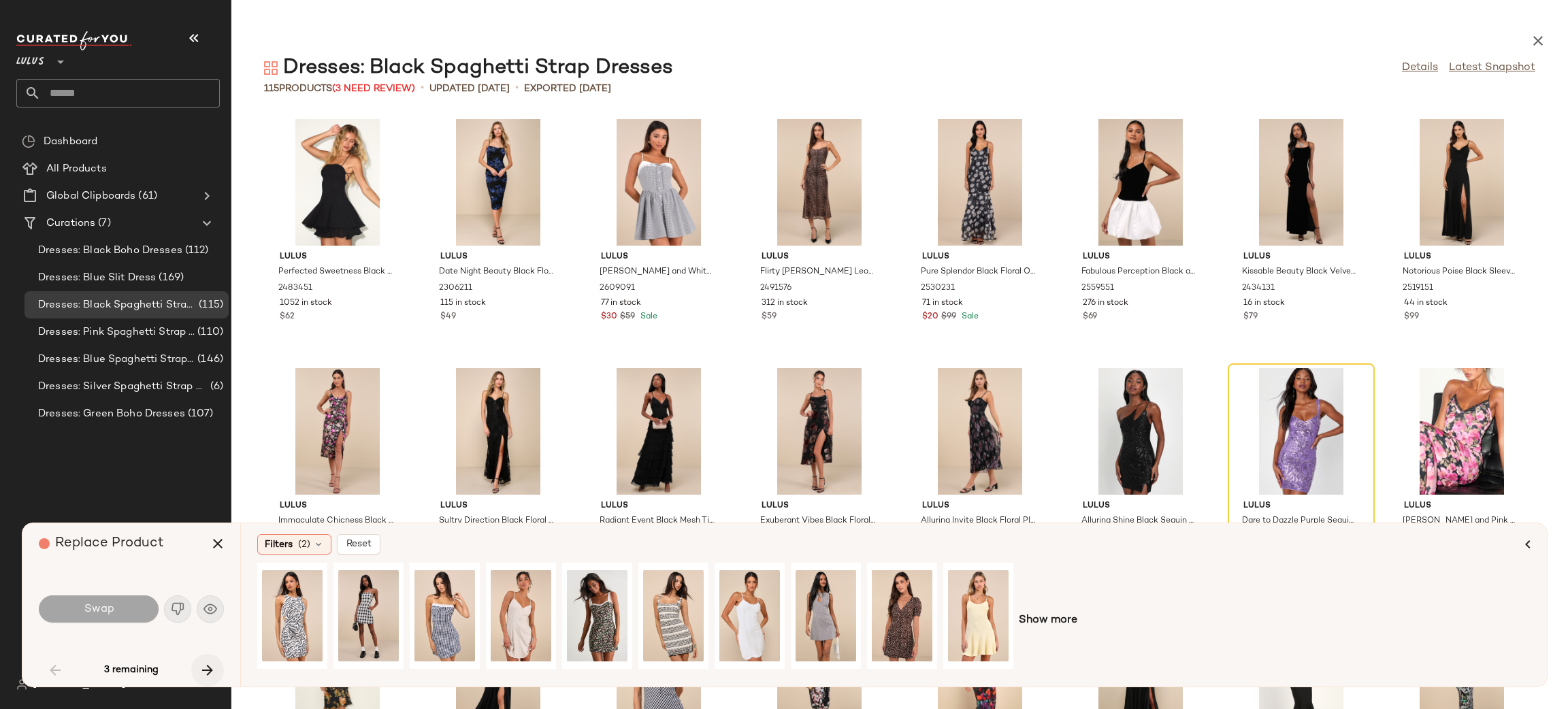
click at [204, 678] on icon "button" at bounding box center [207, 670] width 17 height 17
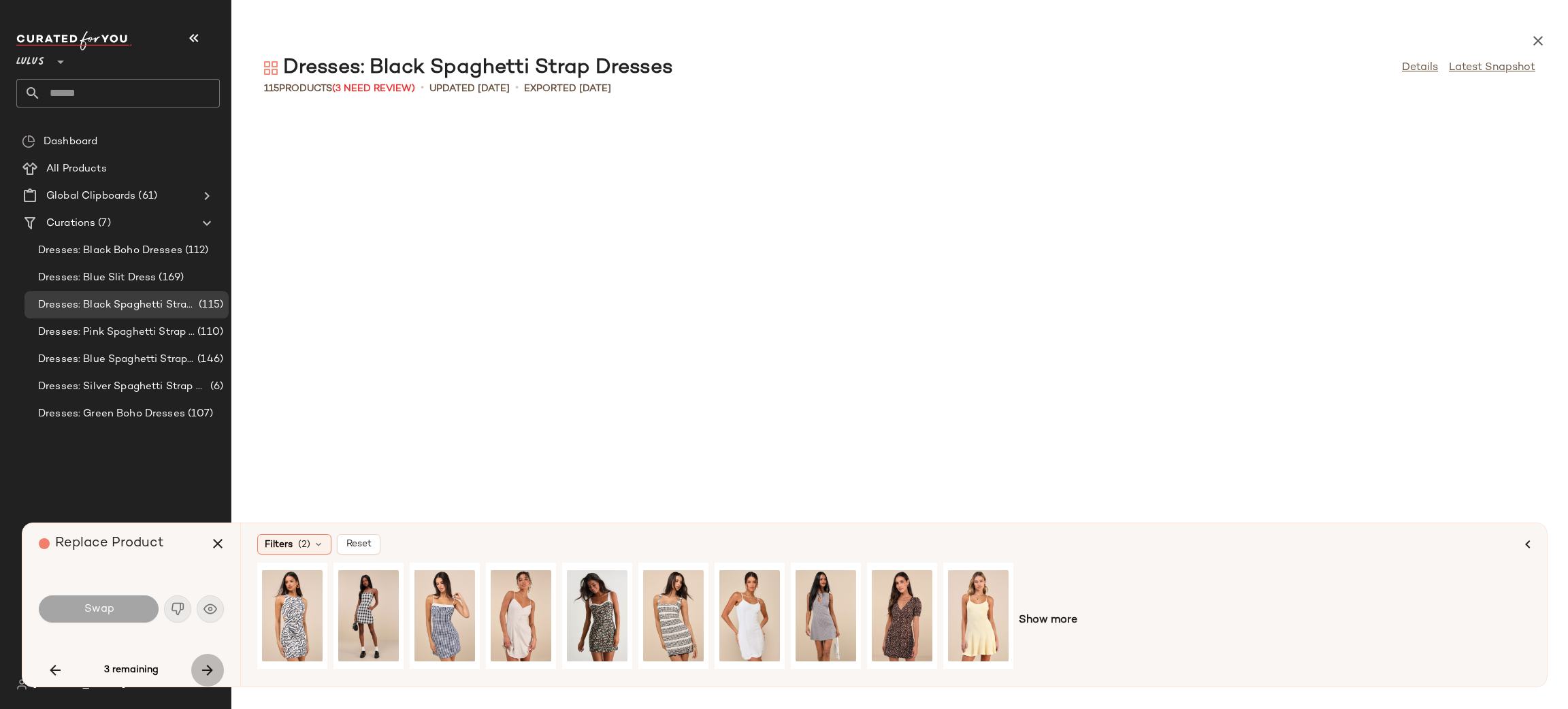
scroll to position [2990, 0]
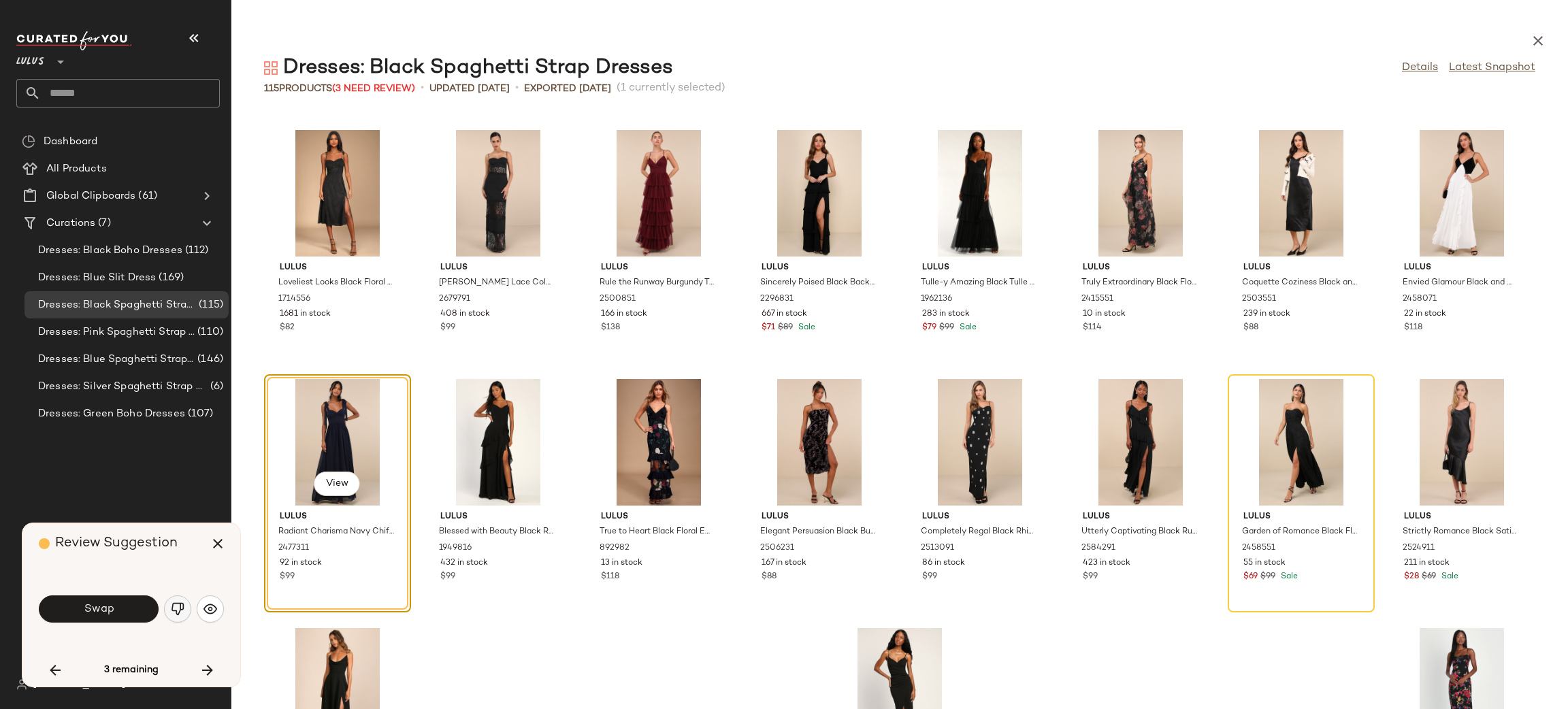
click at [173, 605] on img "button" at bounding box center [177, 609] width 14 height 14
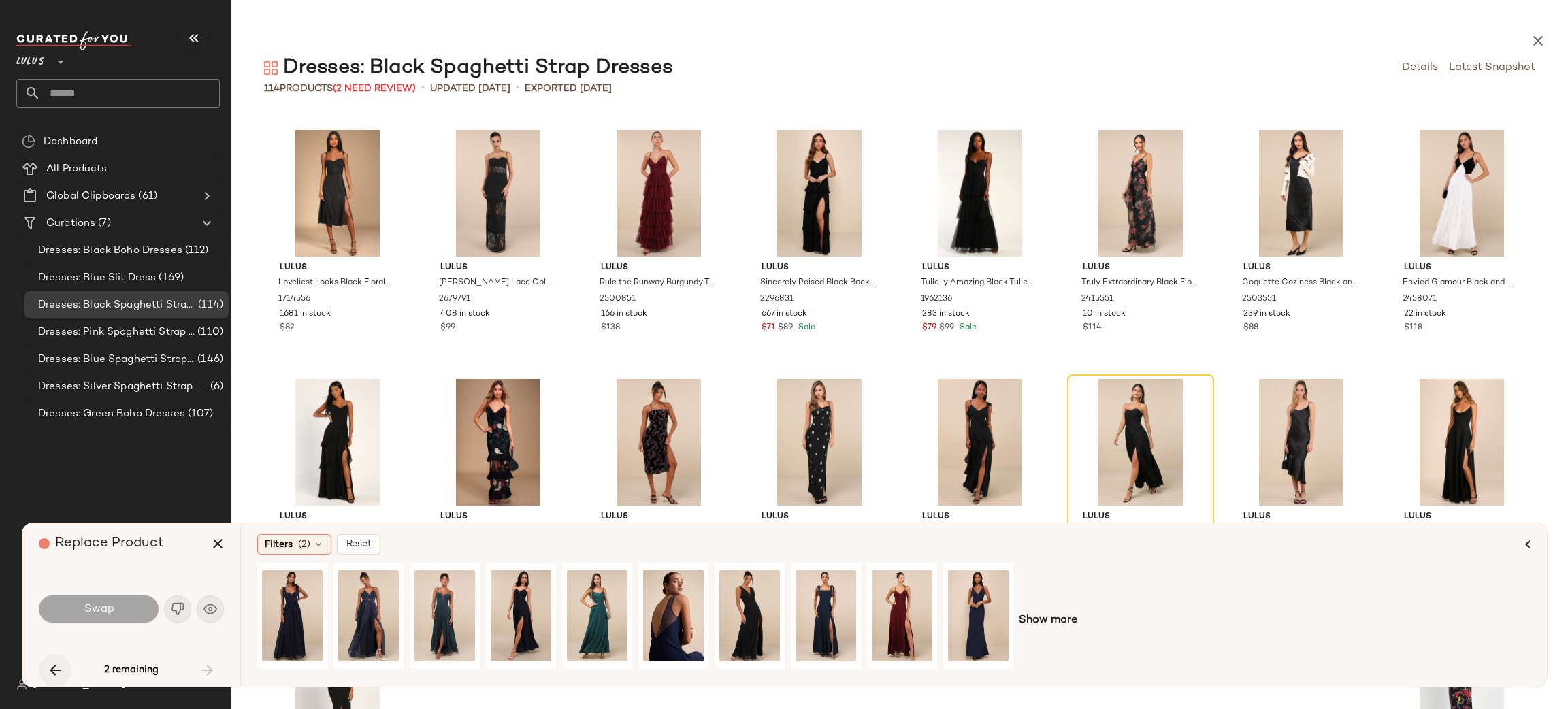
click at [51, 670] on icon "button" at bounding box center [55, 670] width 17 height 17
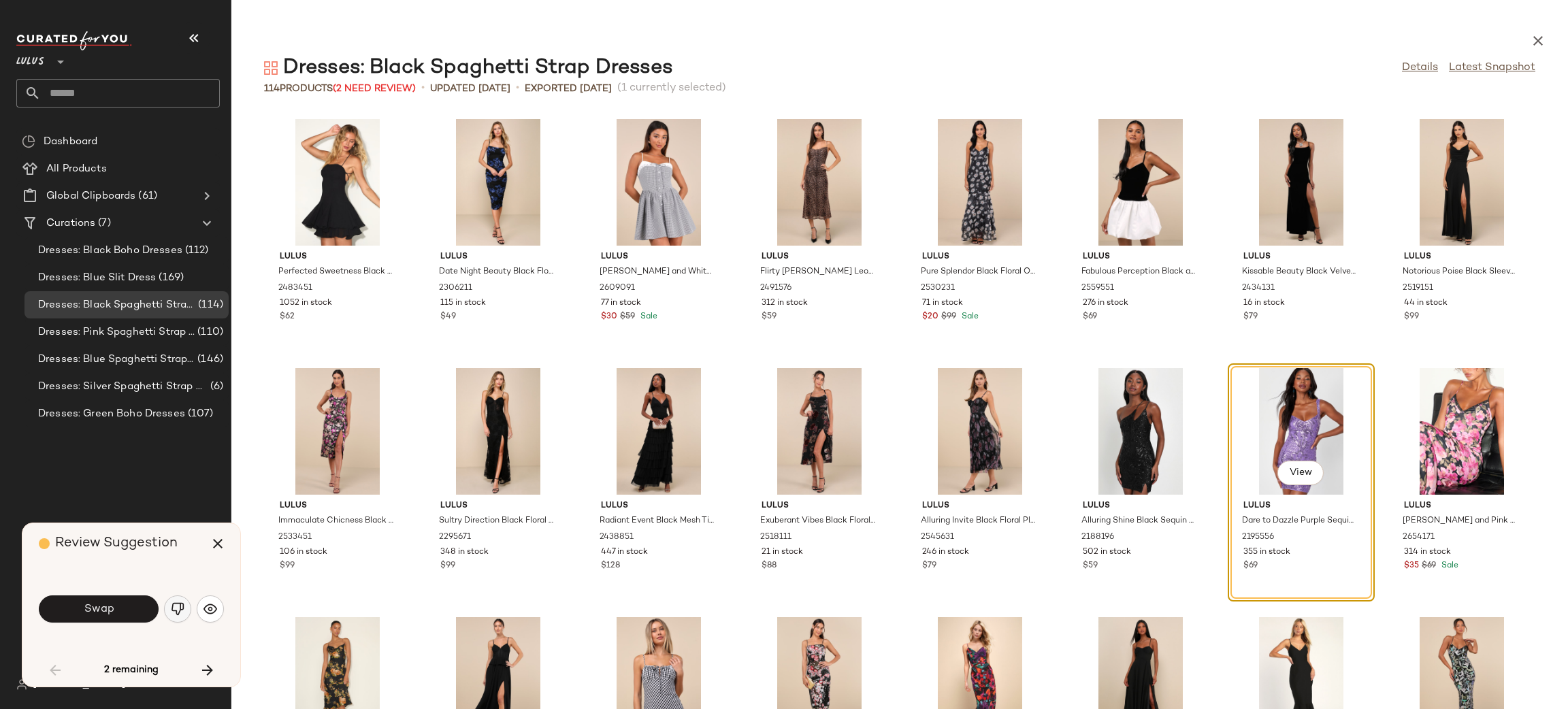
click at [168, 612] on button "button" at bounding box center [178, 609] width 28 height 28
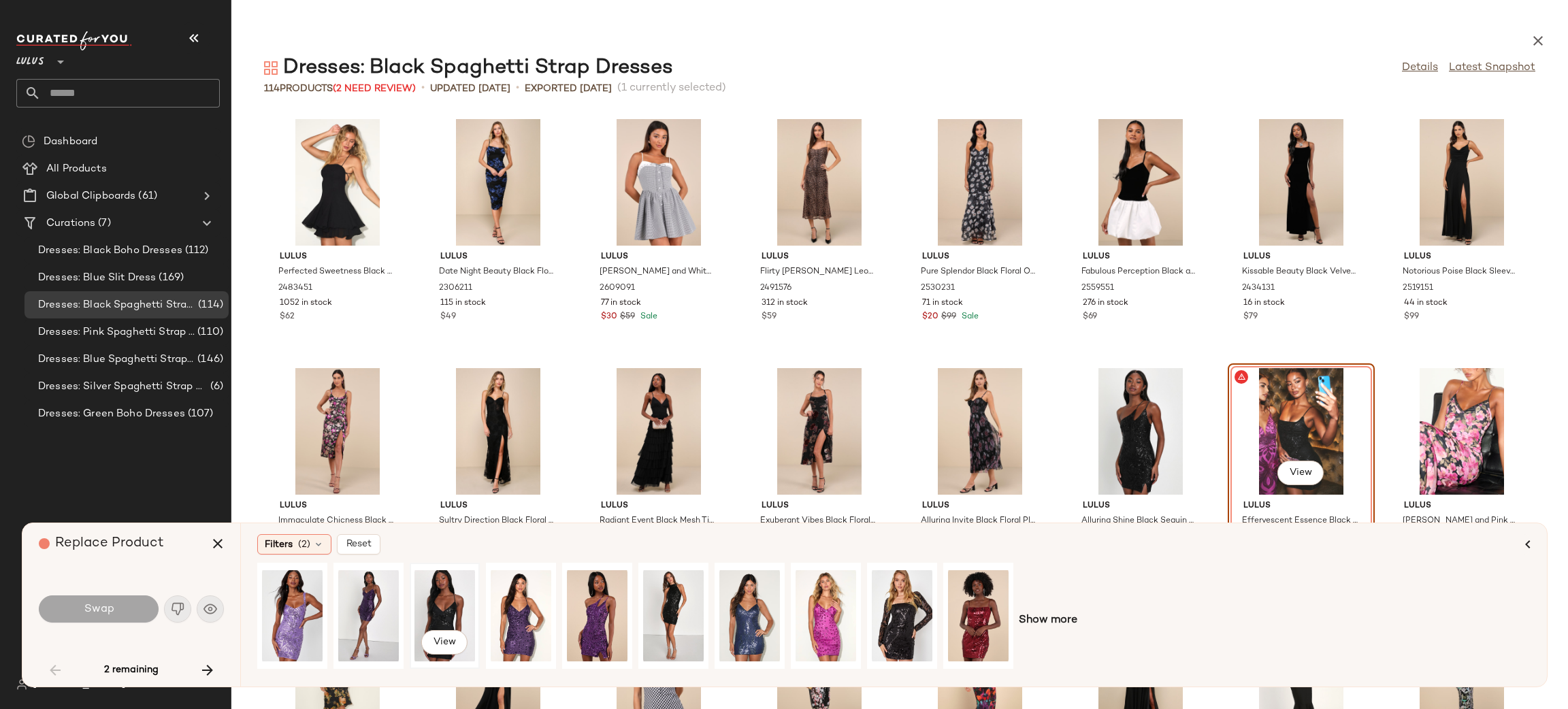
click at [441, 595] on div "View" at bounding box center [445, 615] width 61 height 96
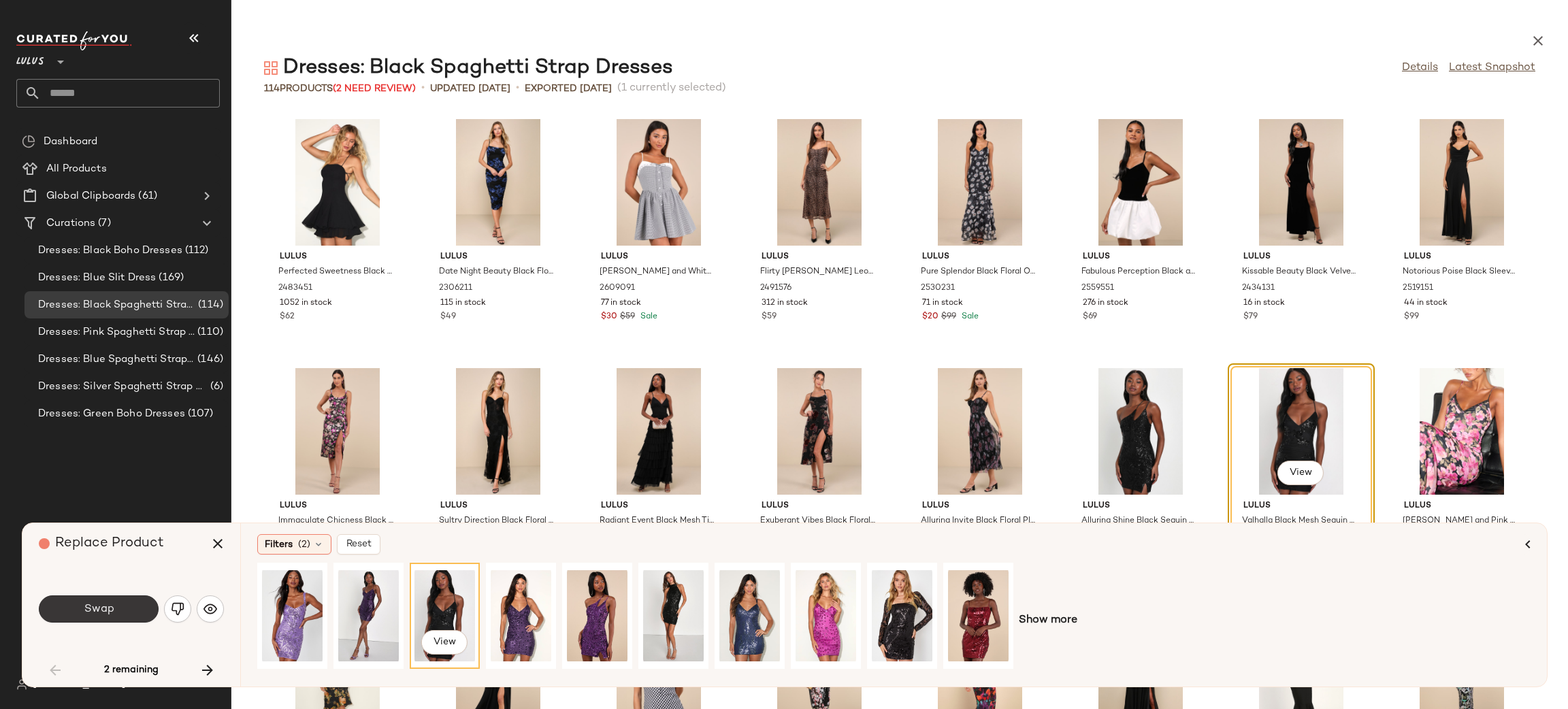
click at [99, 605] on span "Swap" at bounding box center [98, 610] width 30 height 13
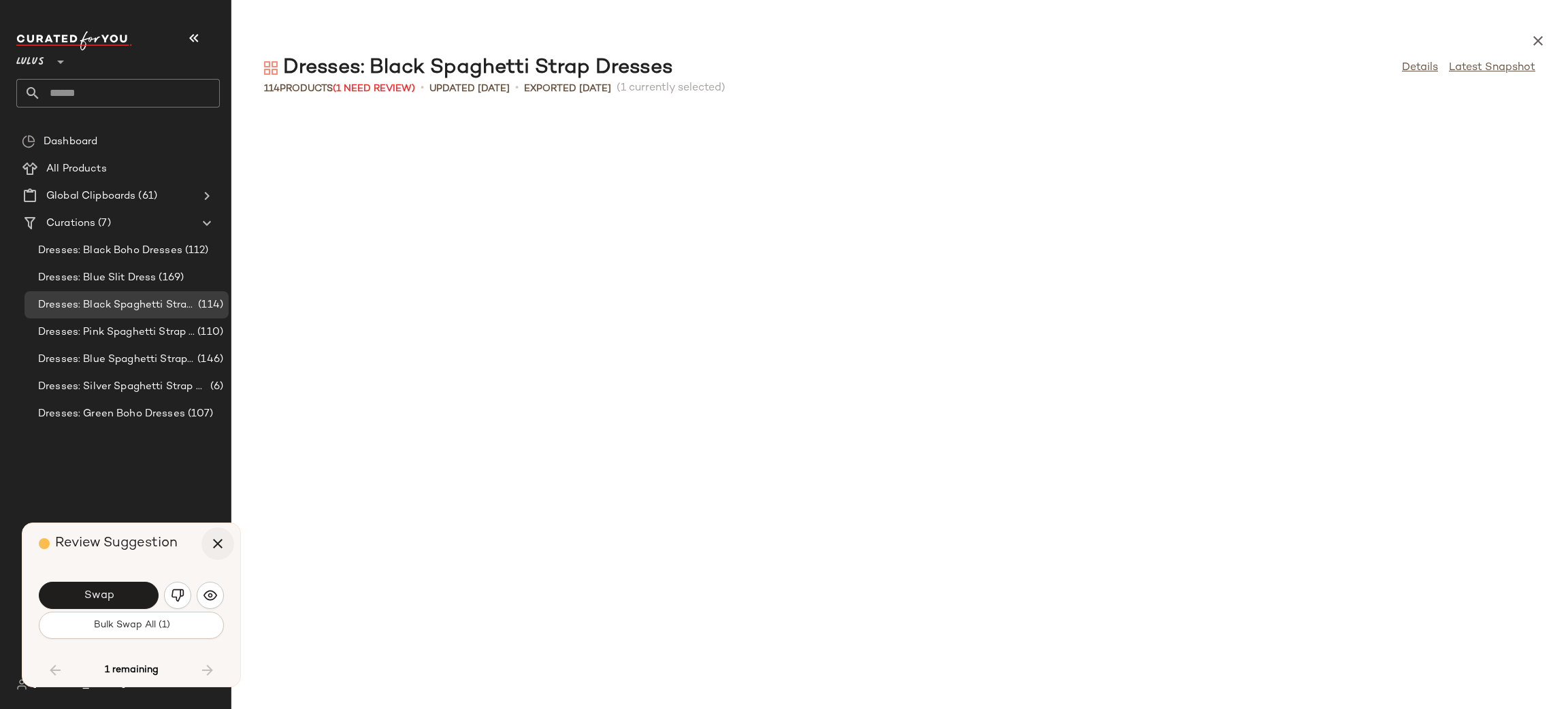
scroll to position [2990, 0]
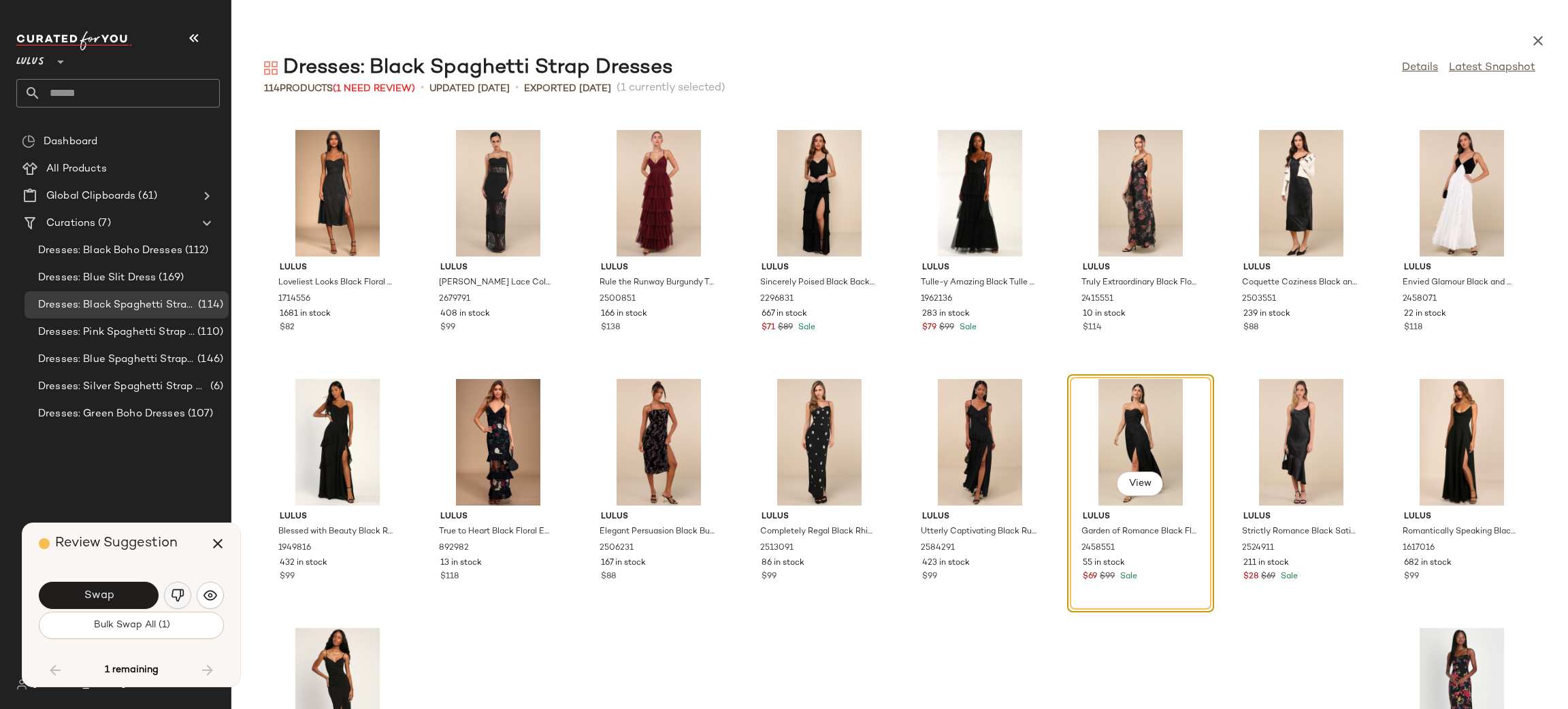
click at [182, 596] on img "button" at bounding box center [177, 595] width 14 height 14
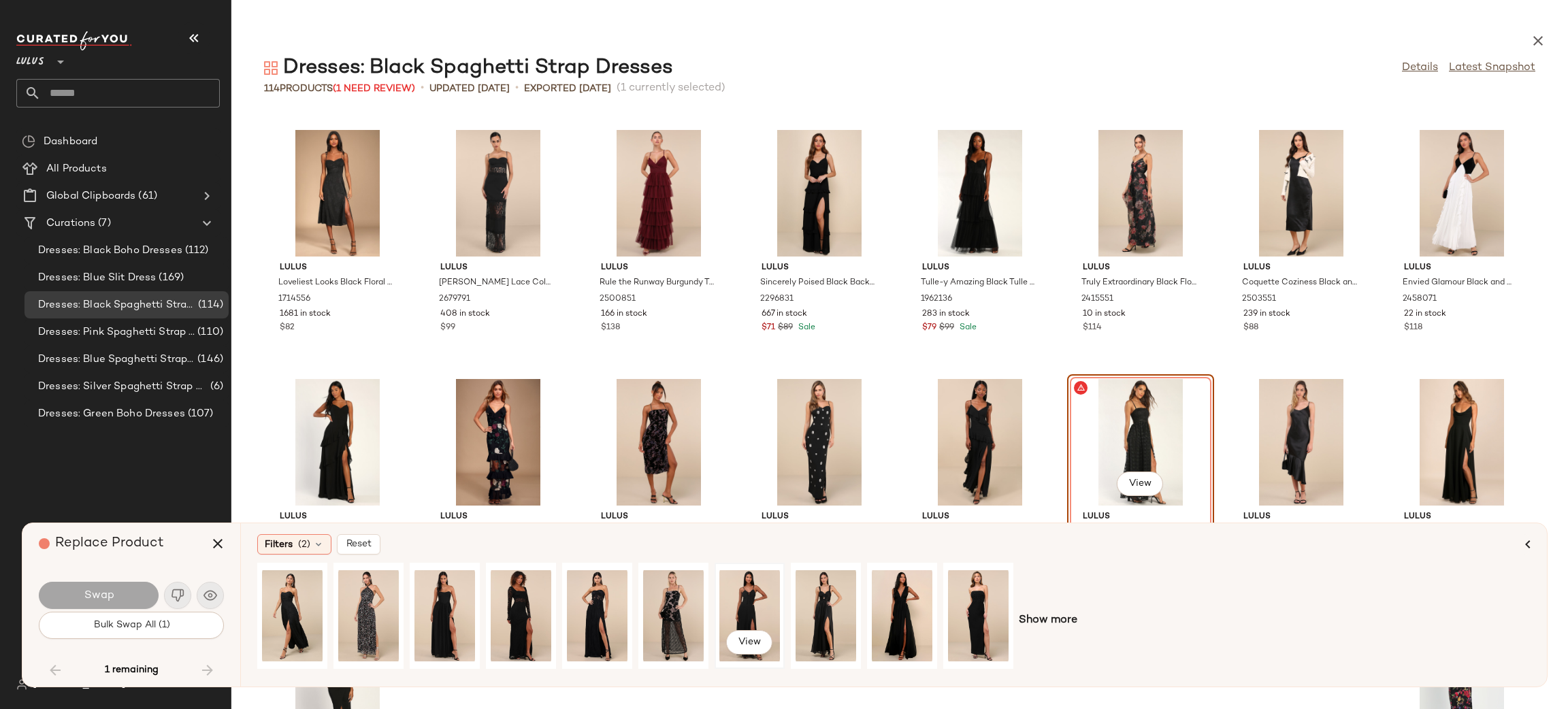
click at [758, 585] on div "View" at bounding box center [750, 615] width 61 height 96
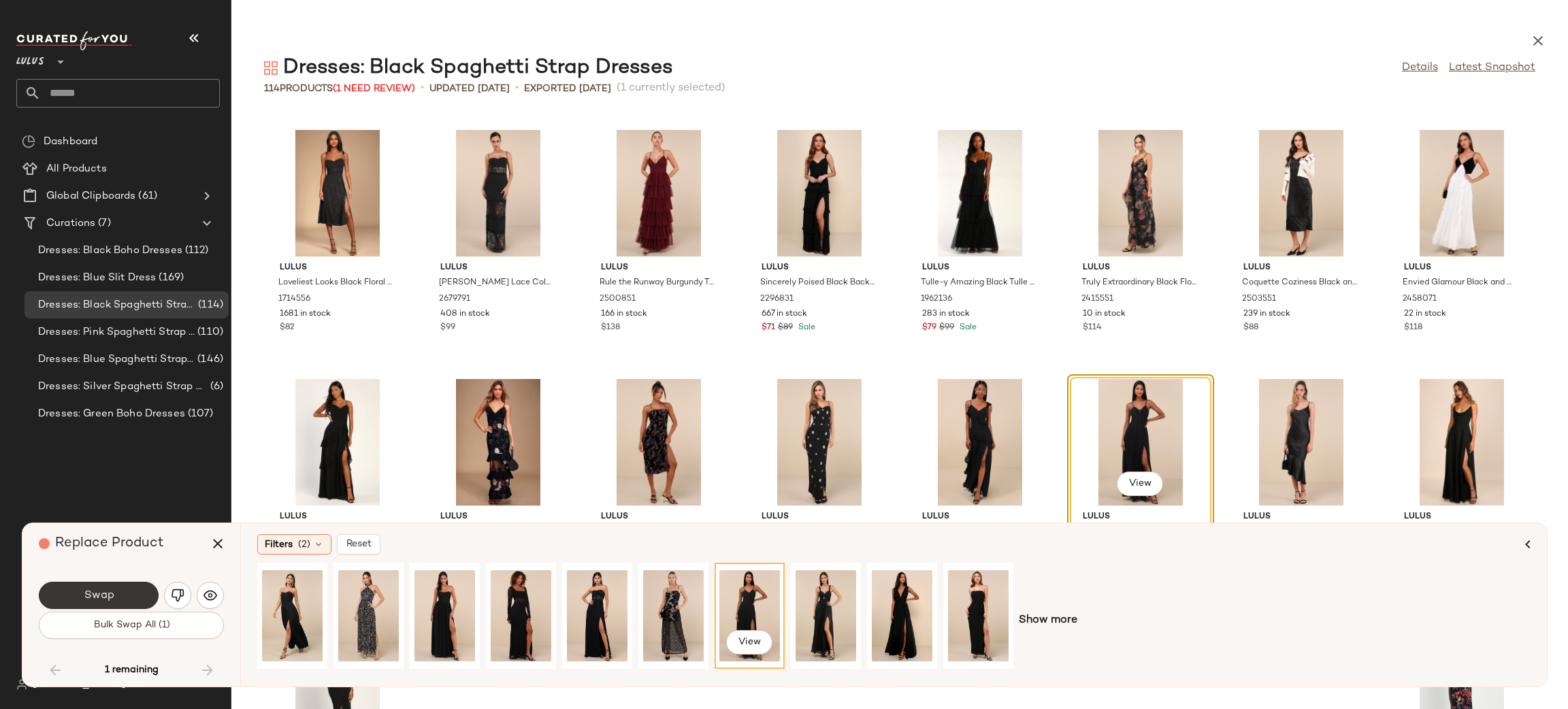
click at [101, 590] on span "Swap" at bounding box center [98, 596] width 30 height 13
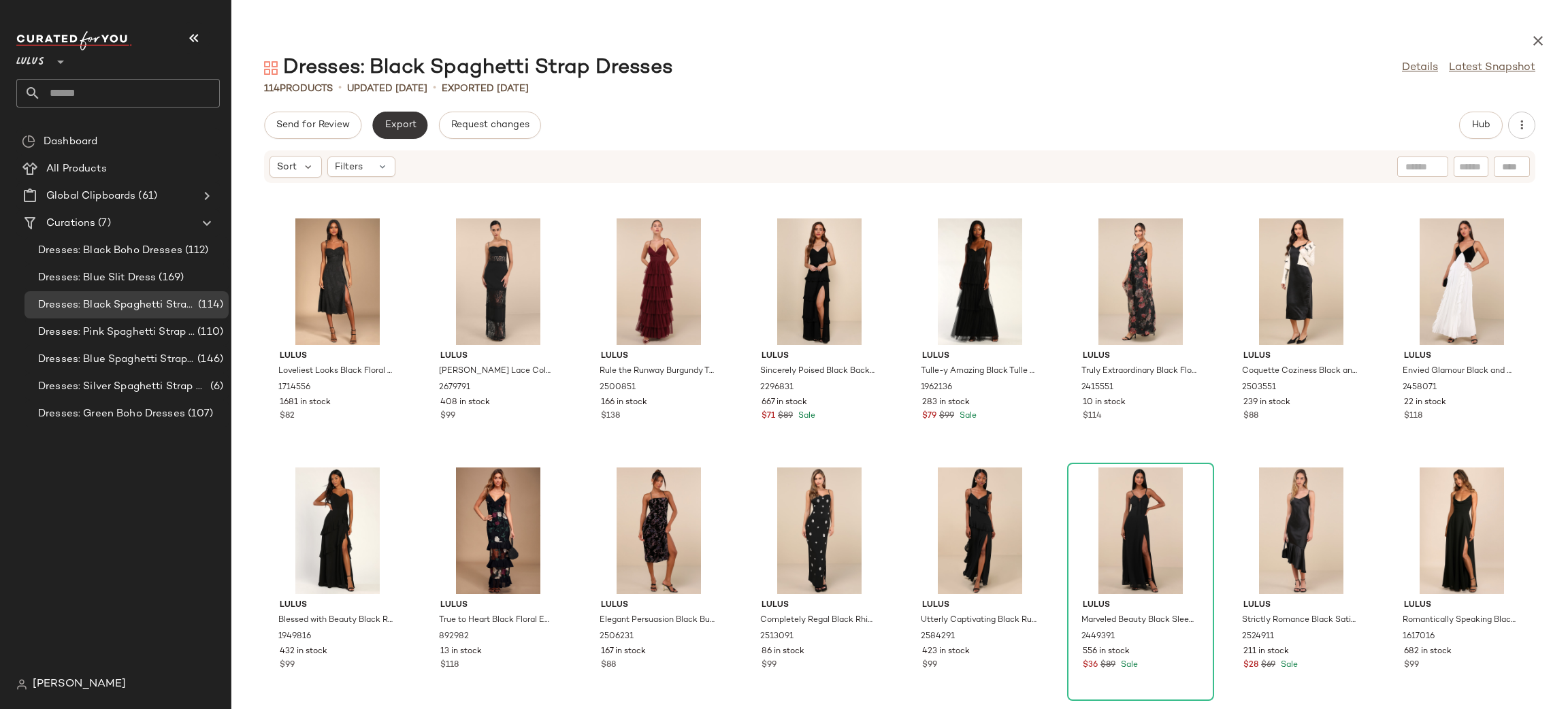
click at [393, 128] on span "Export" at bounding box center [400, 126] width 32 height 11
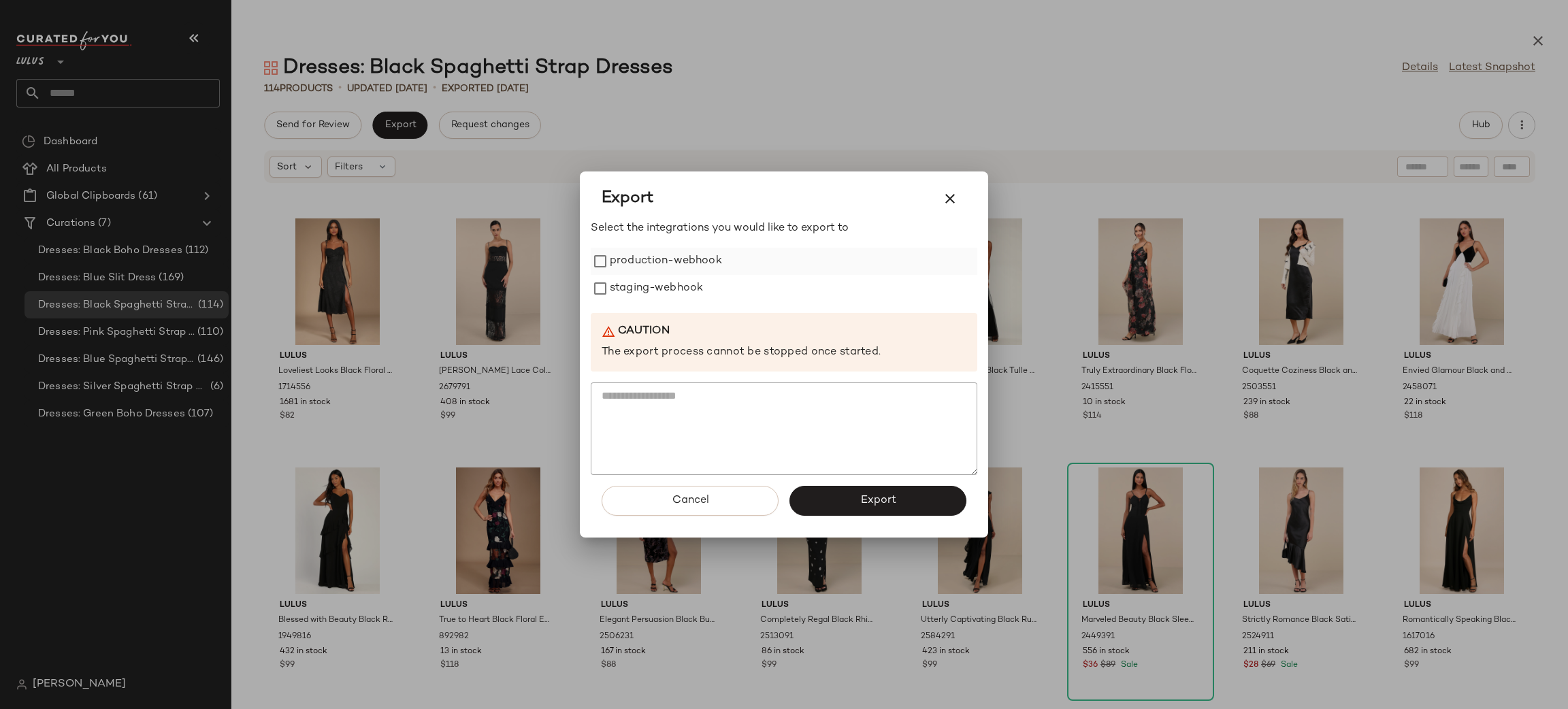
click at [671, 259] on label "production-webhook" at bounding box center [666, 261] width 112 height 28
click at [671, 283] on label "staging-webhook" at bounding box center [657, 289] width 94 height 28
click at [844, 505] on button "Export" at bounding box center [878, 501] width 177 height 30
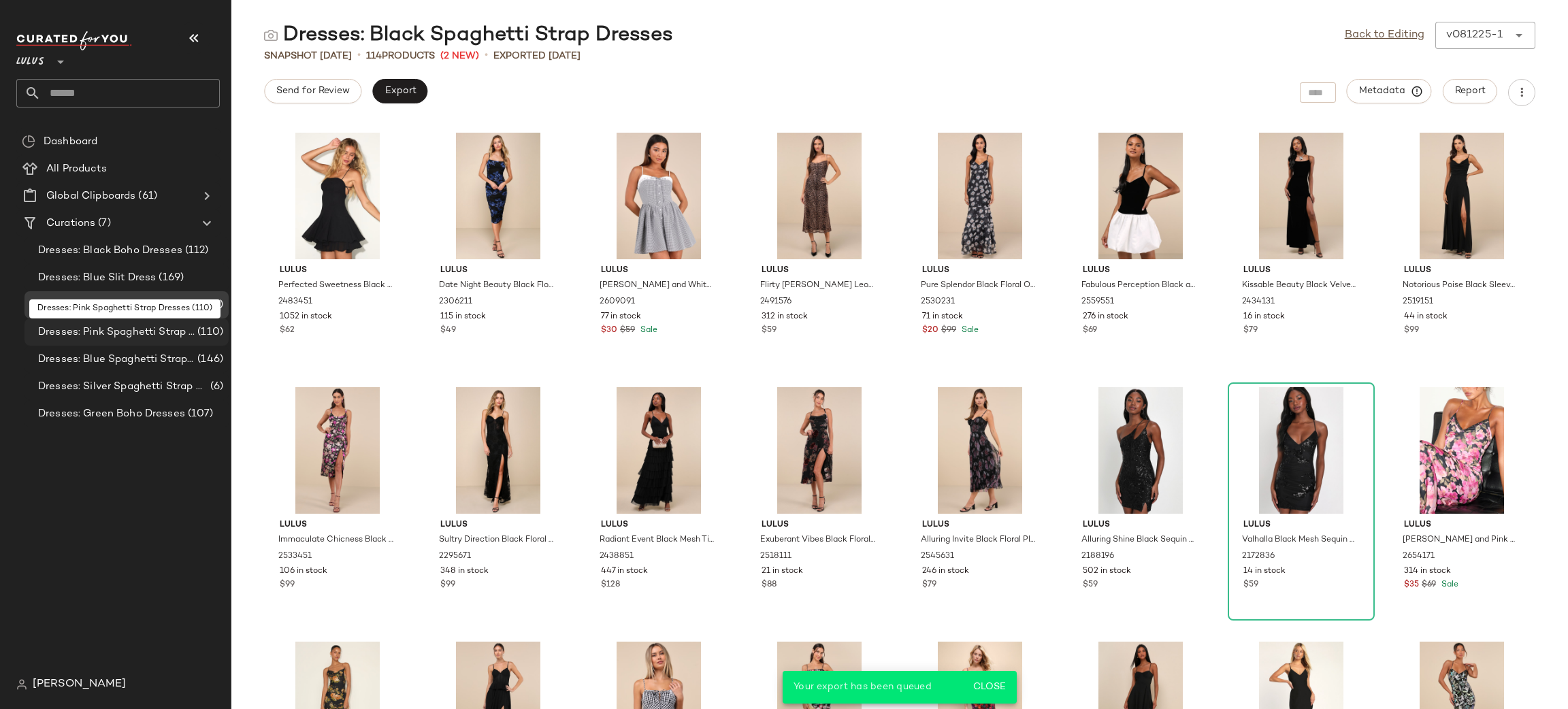
click at [175, 340] on div "Dresses: Pink Spaghetti Strap Dresses (110)" at bounding box center [127, 332] width 204 height 28
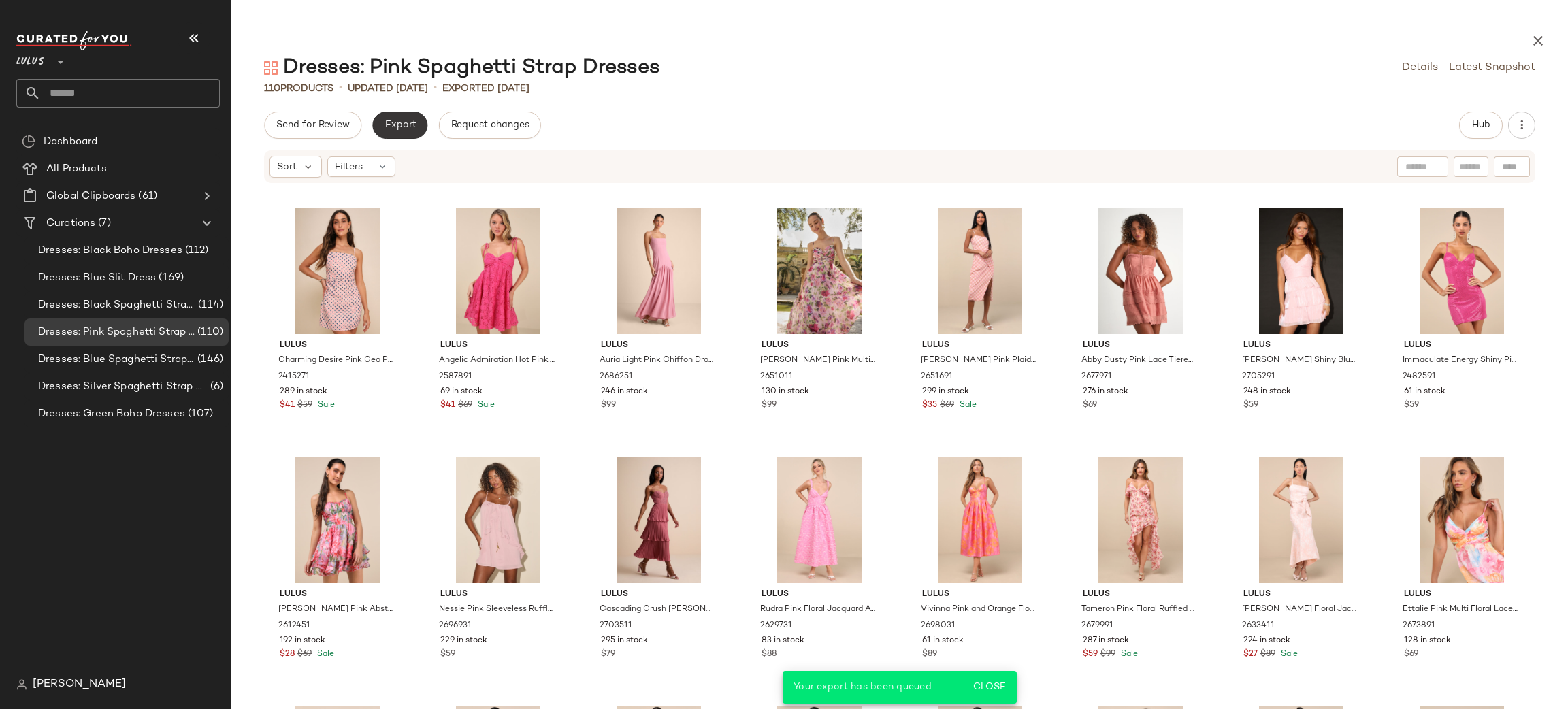
click at [415, 121] on button "Export" at bounding box center [400, 126] width 55 height 28
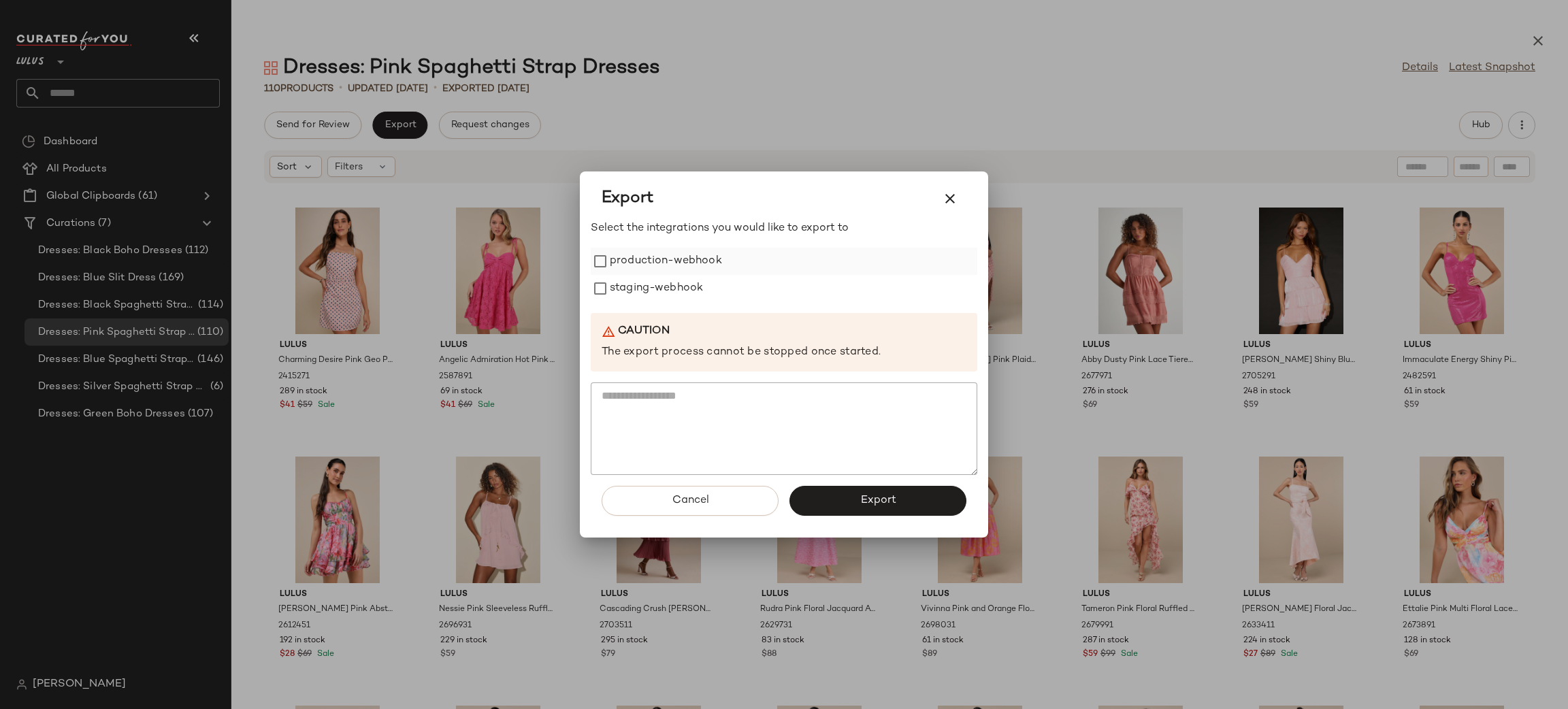
click at [625, 260] on label "production-webhook" at bounding box center [666, 261] width 112 height 28
click at [645, 289] on label "staging-webhook" at bounding box center [657, 289] width 94 height 28
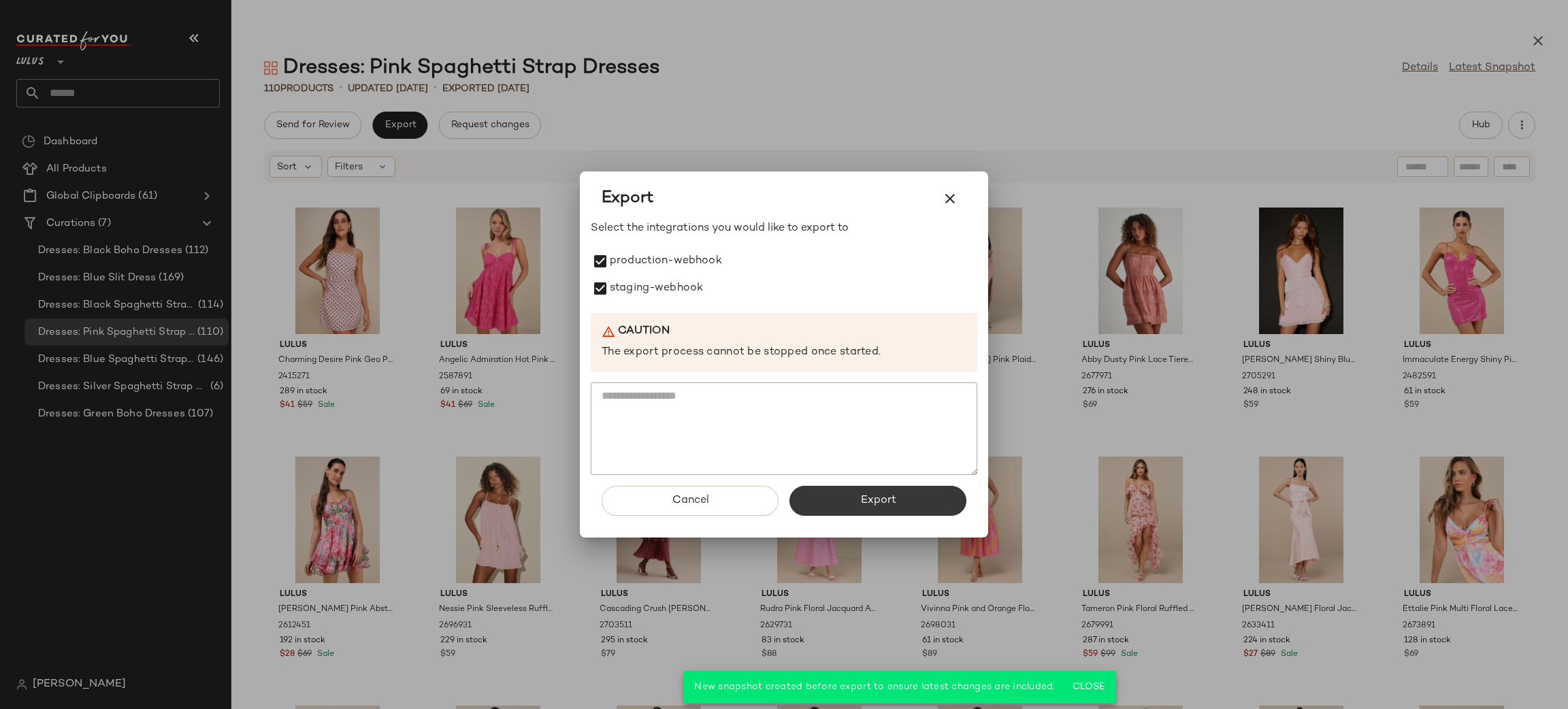
click at [869, 495] on span "Export" at bounding box center [877, 501] width 36 height 13
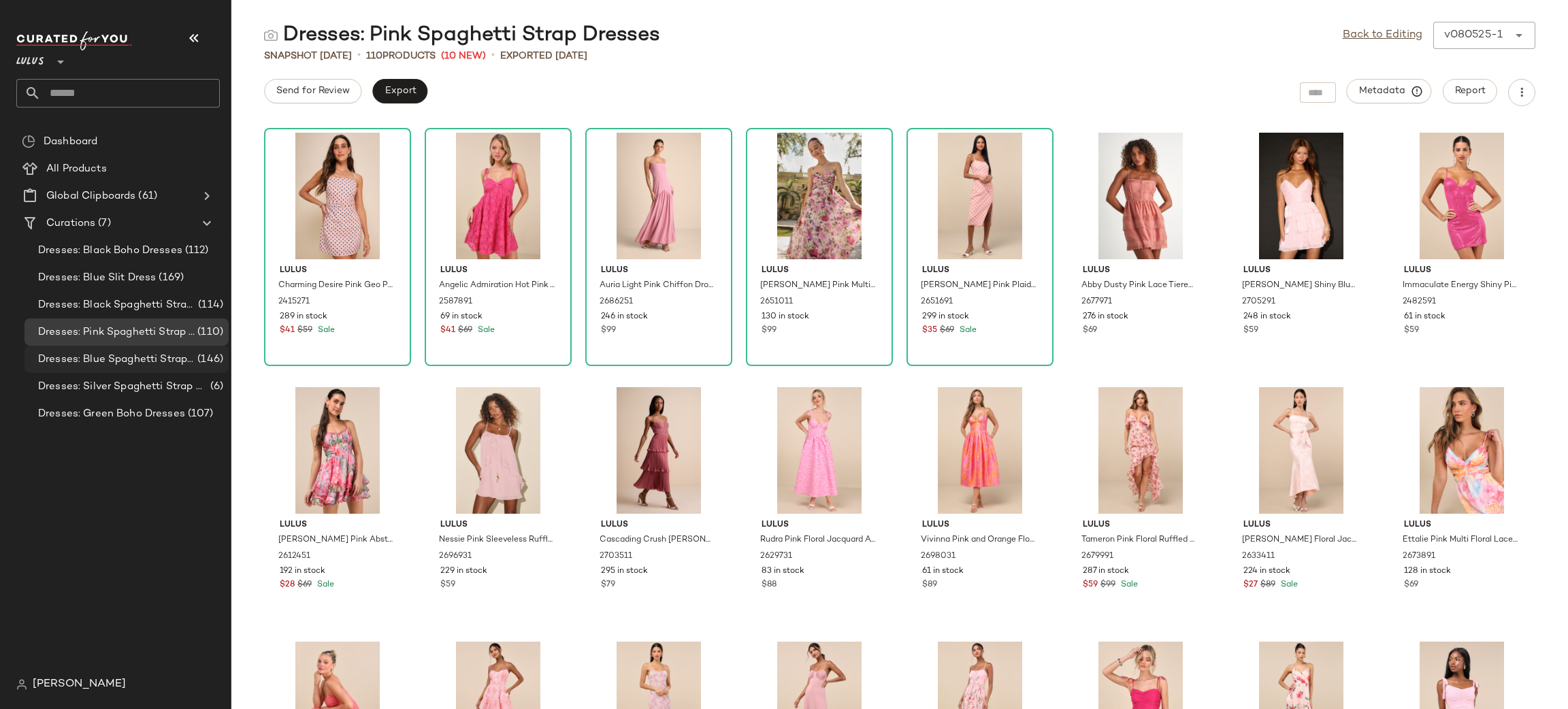
click at [166, 367] on span "Dresses: Blue Spaghetti Strap Dresses" at bounding box center [116, 360] width 157 height 16
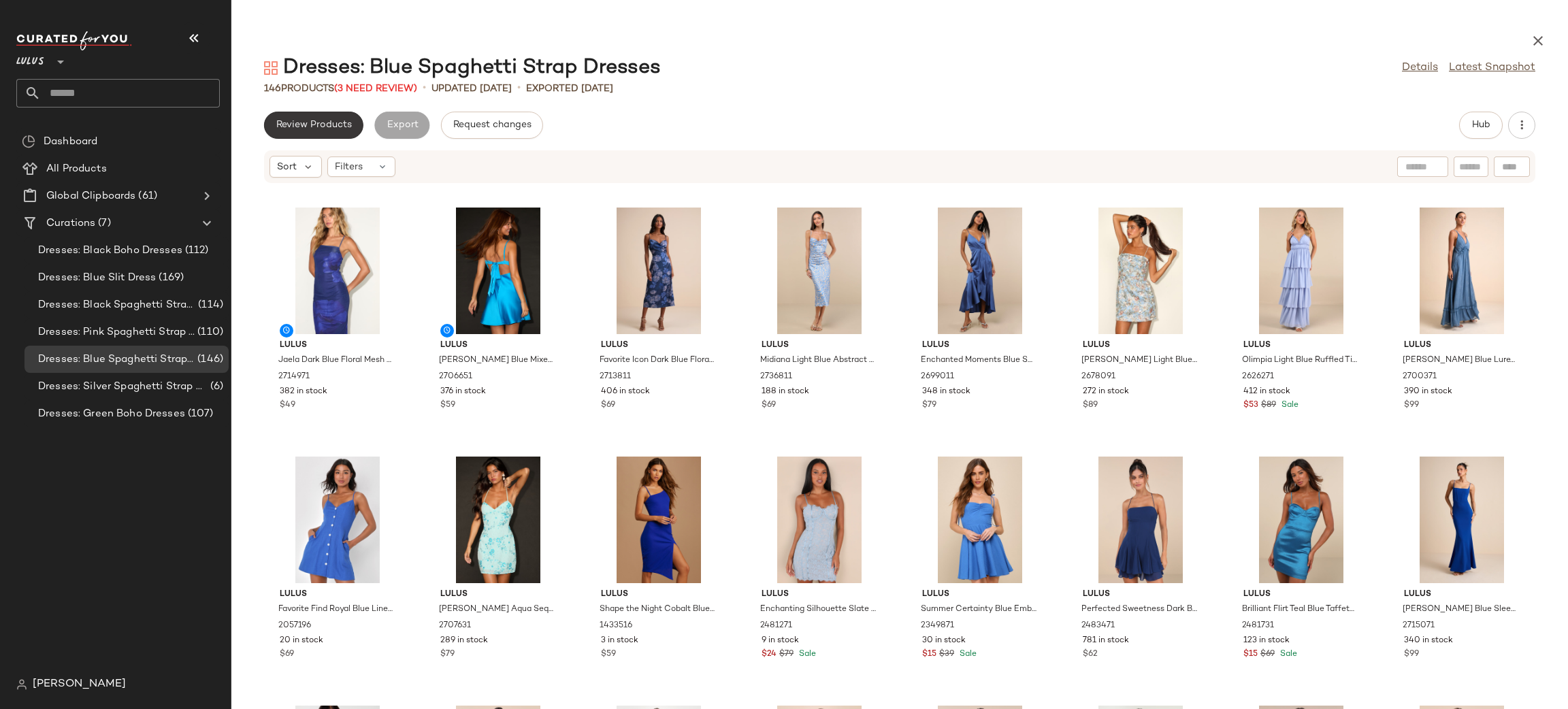
click at [337, 126] on span "Review Products" at bounding box center [314, 126] width 76 height 11
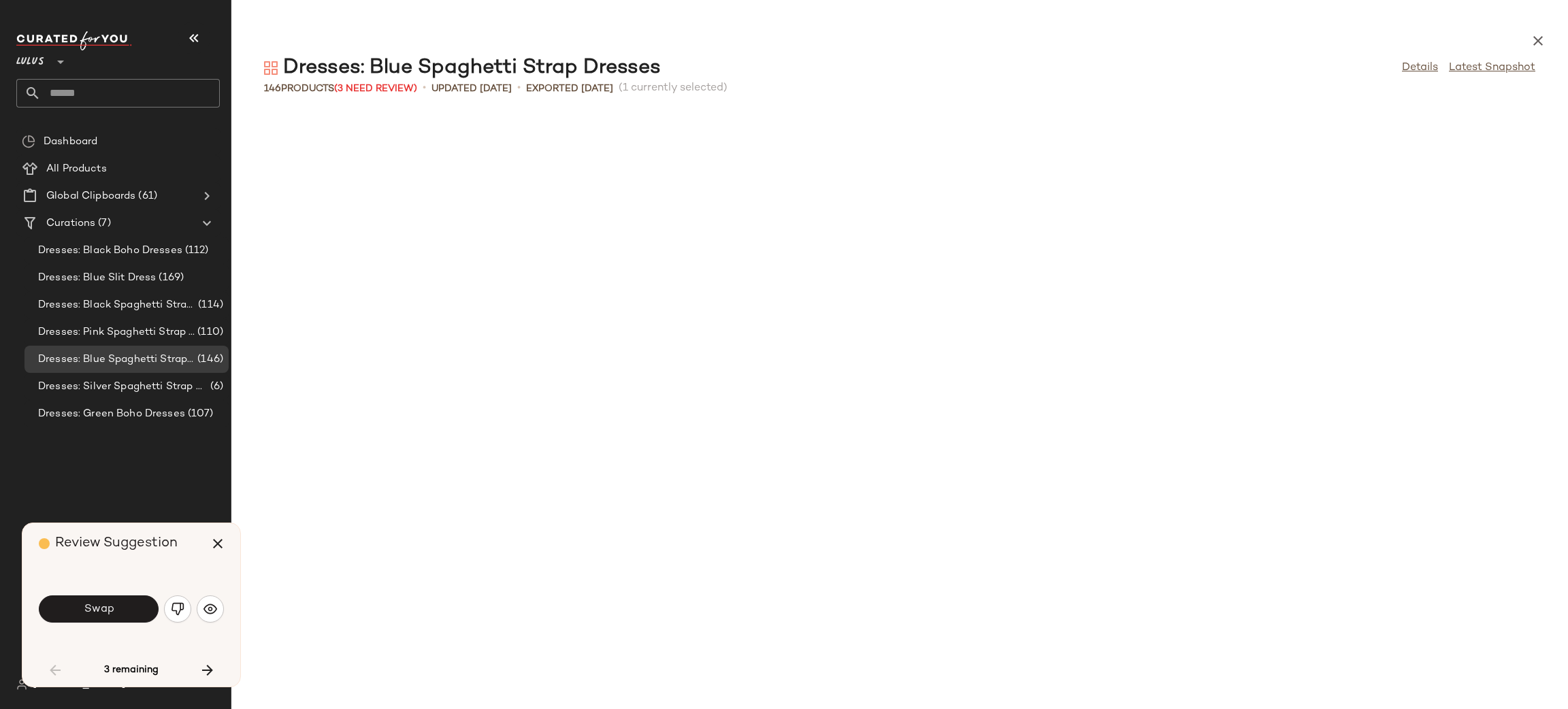
scroll to position [759, 0]
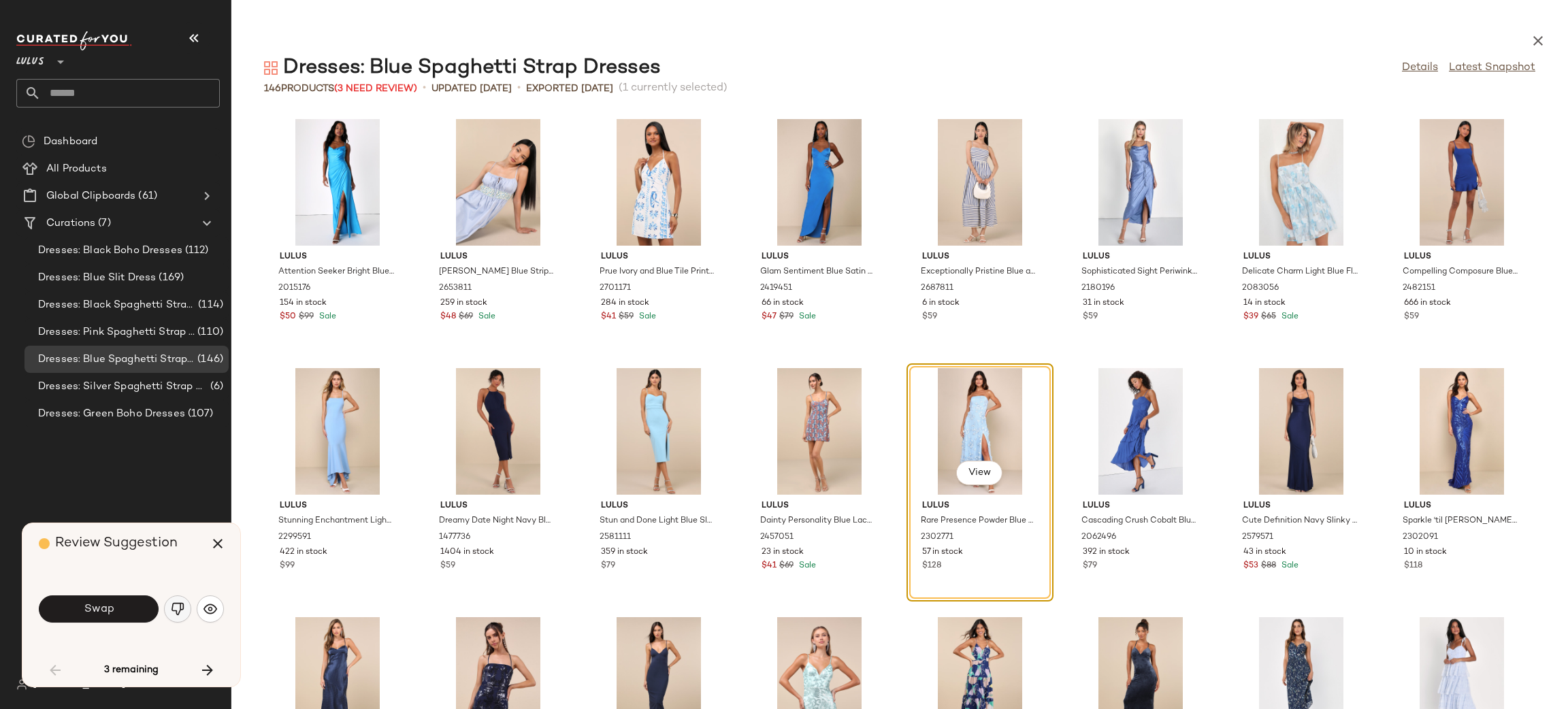
click at [171, 613] on img "button" at bounding box center [177, 609] width 14 height 14
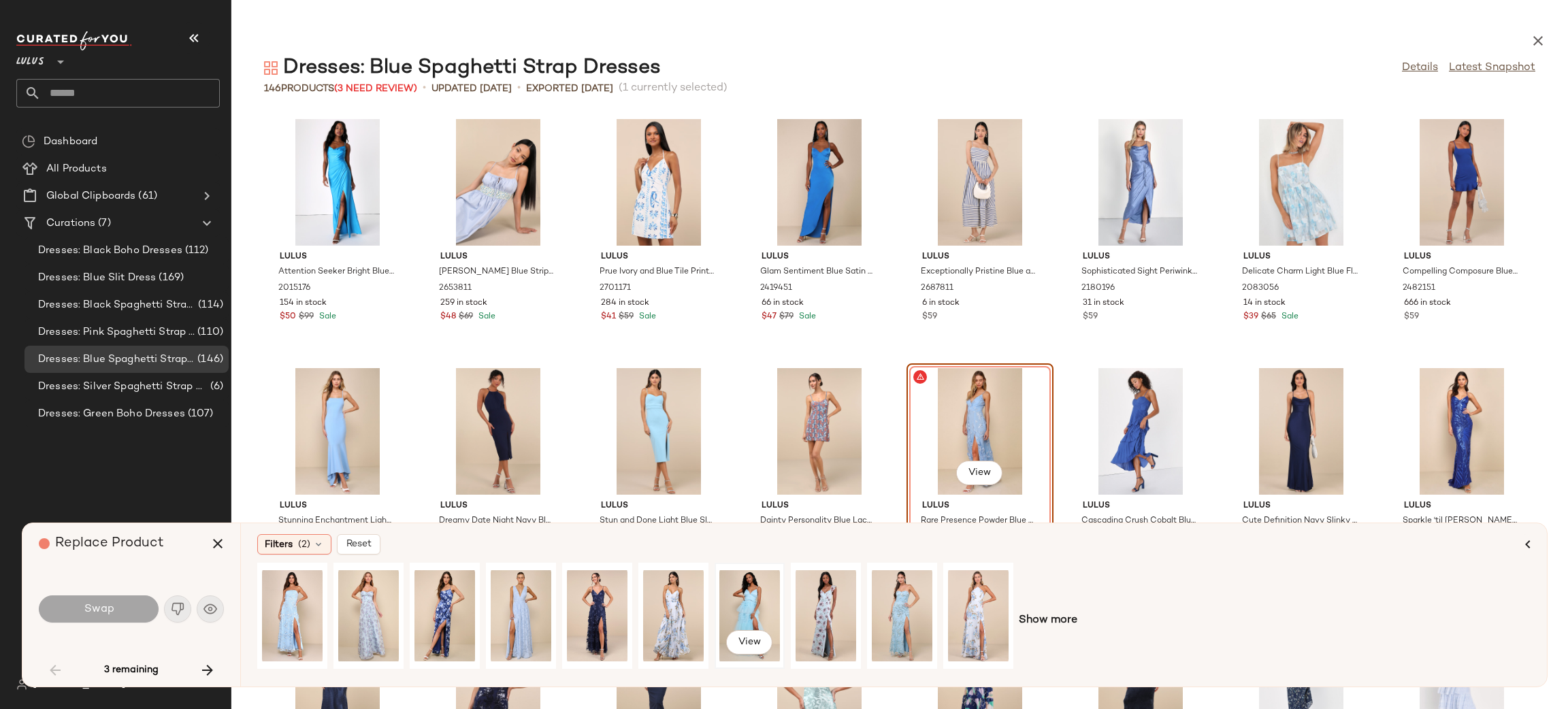
click at [761, 606] on div "View" at bounding box center [750, 615] width 61 height 96
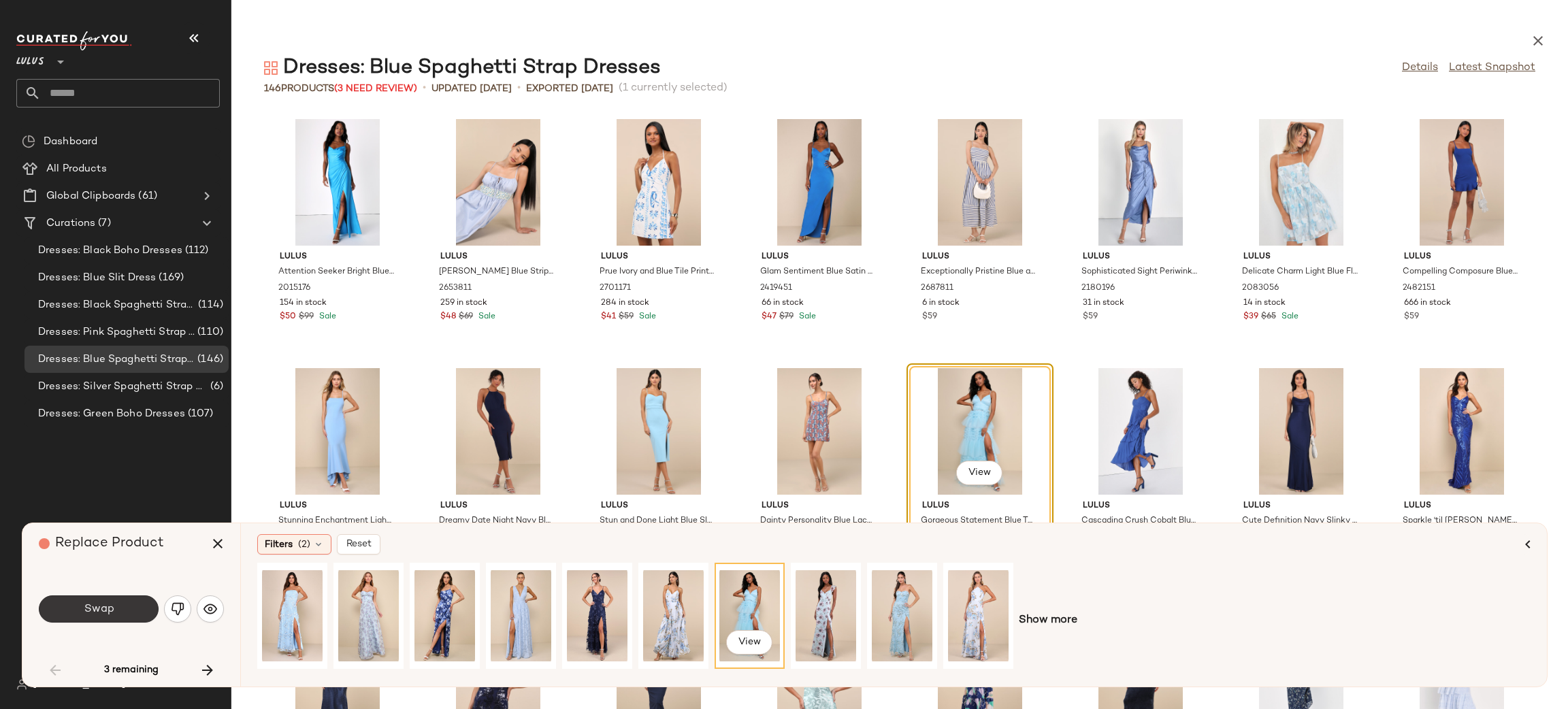
click at [152, 615] on button "Swap" at bounding box center [98, 609] width 120 height 28
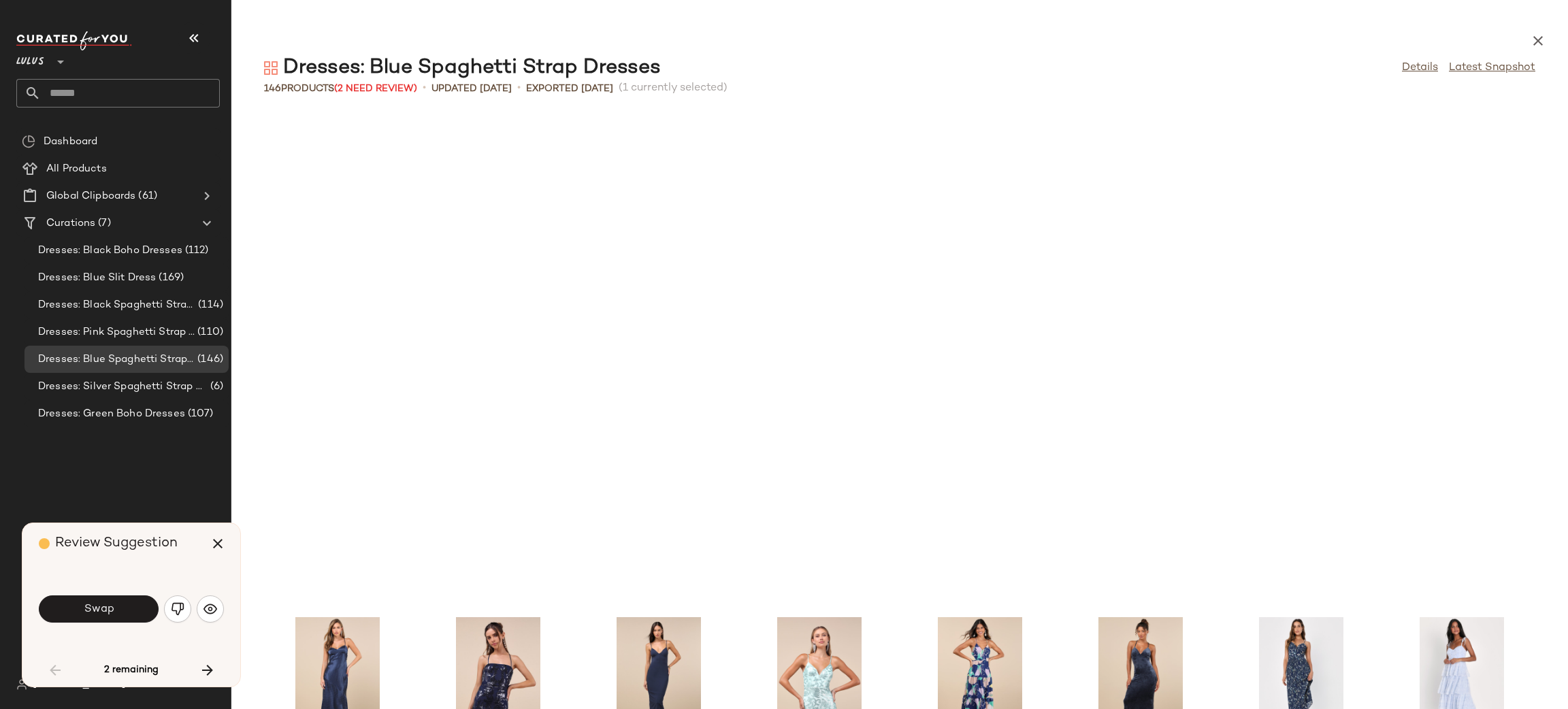
scroll to position [1245, 0]
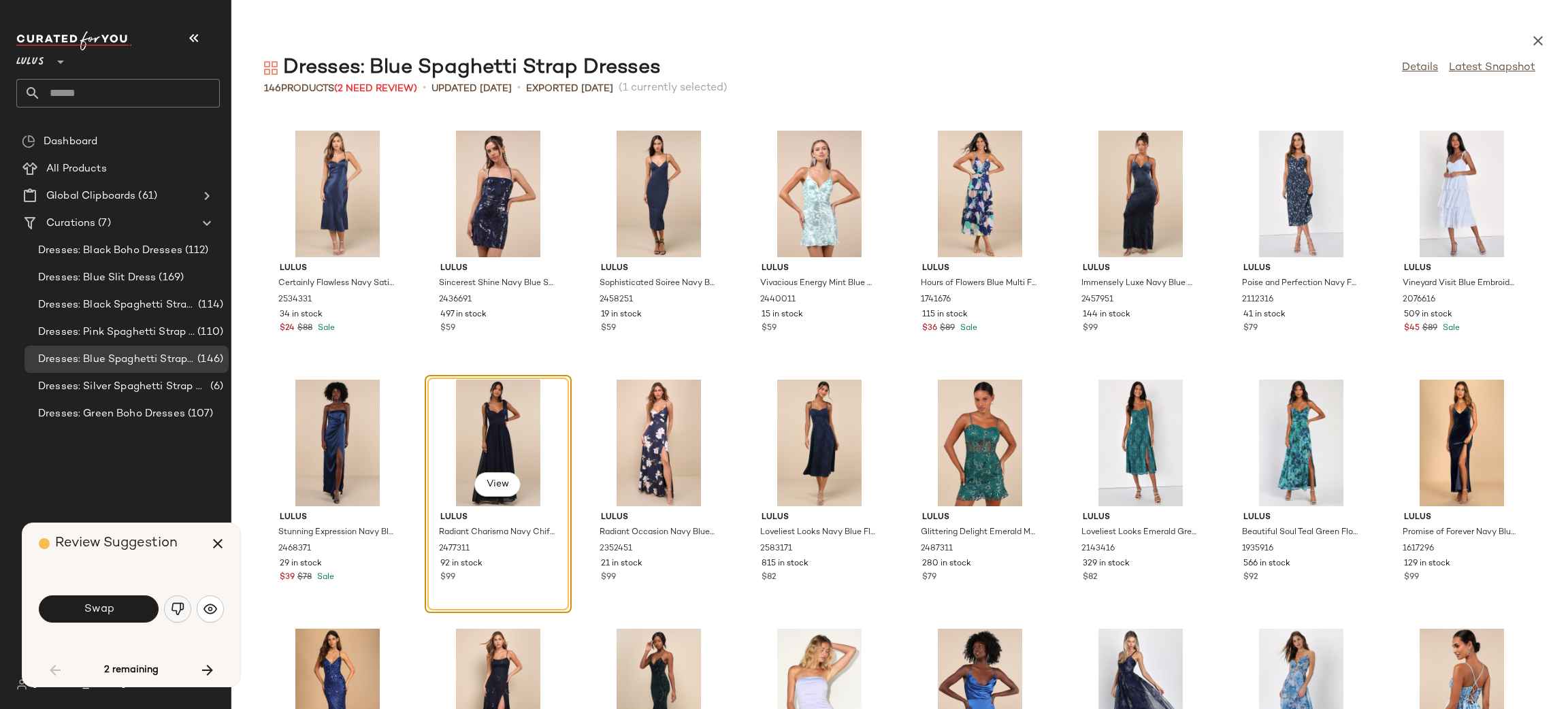
click at [182, 619] on button "button" at bounding box center [178, 609] width 28 height 28
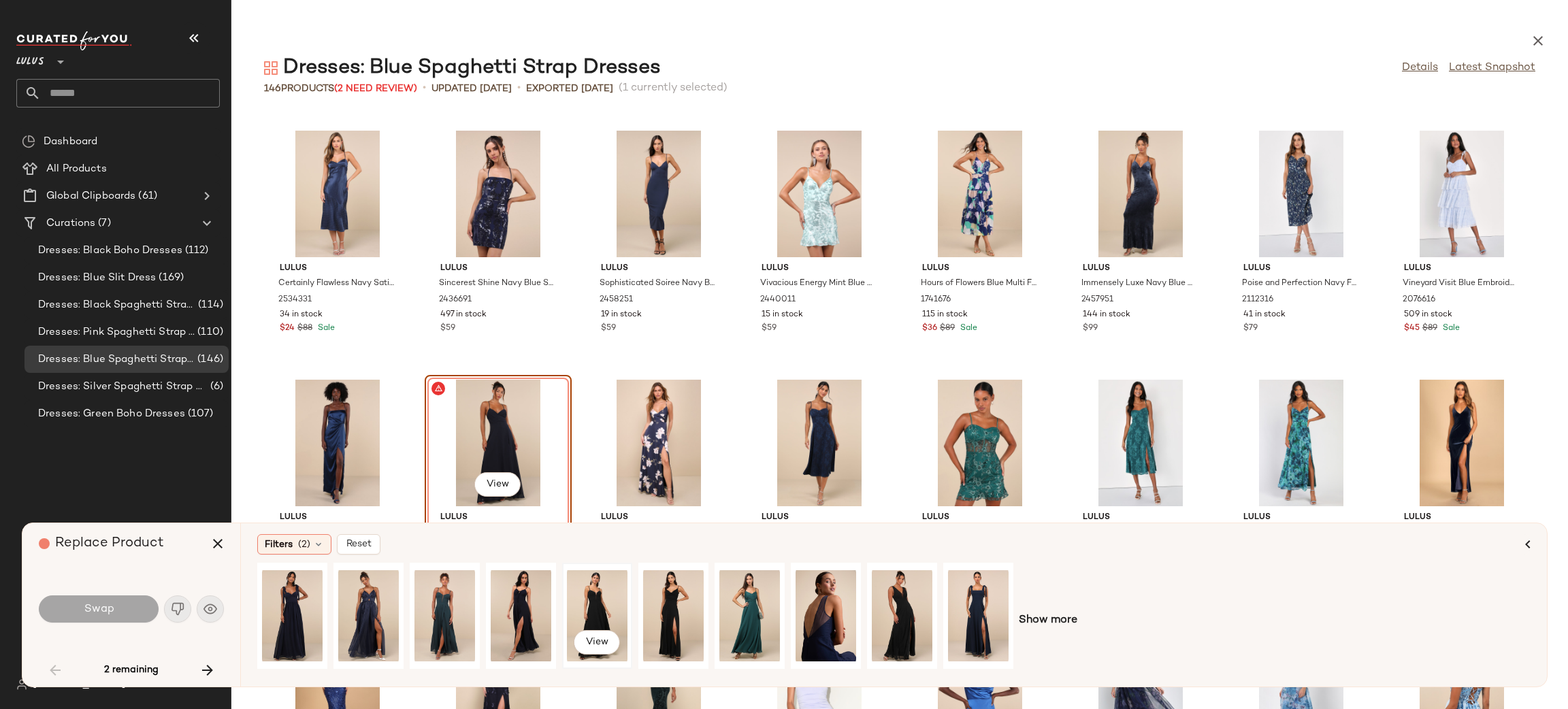
click at [606, 610] on div "View" at bounding box center [597, 615] width 61 height 96
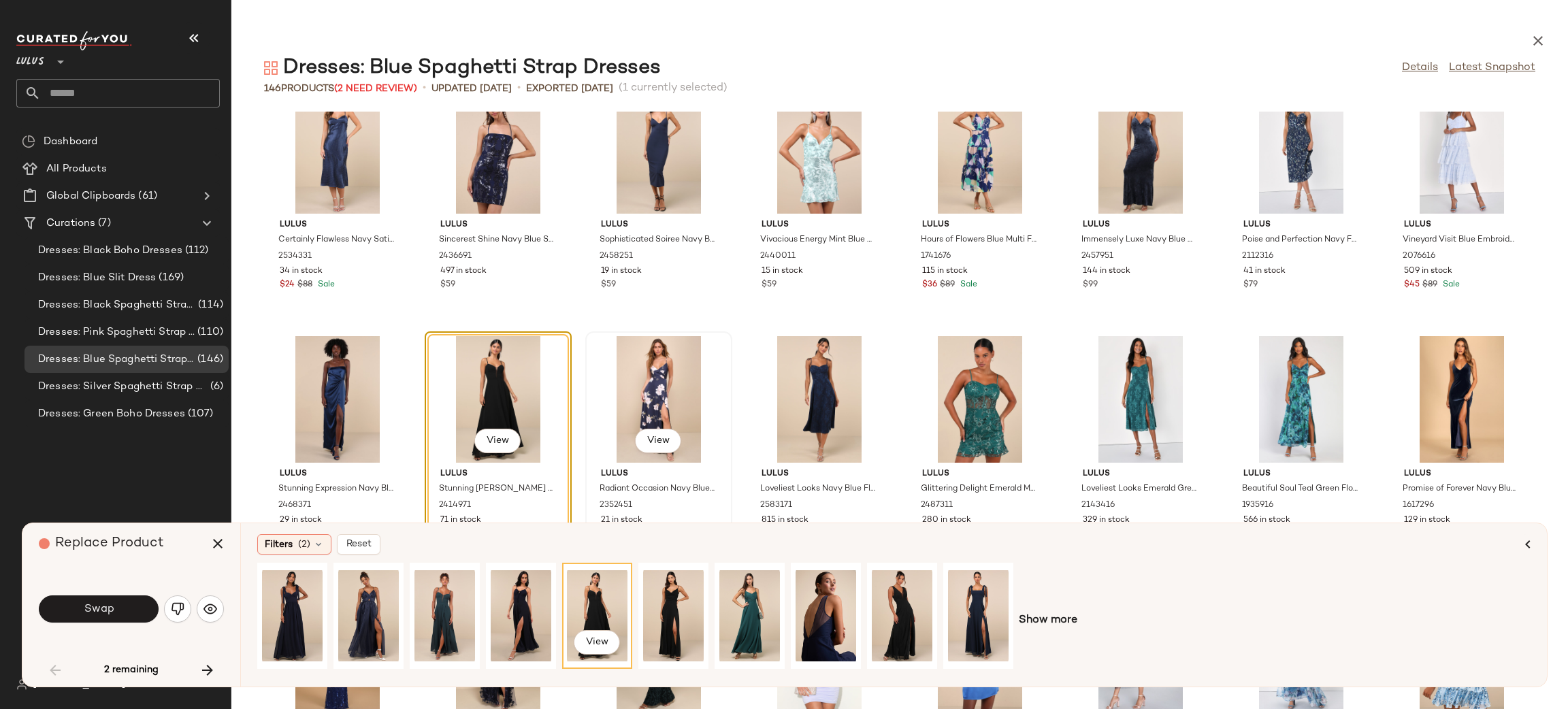
scroll to position [1291, 0]
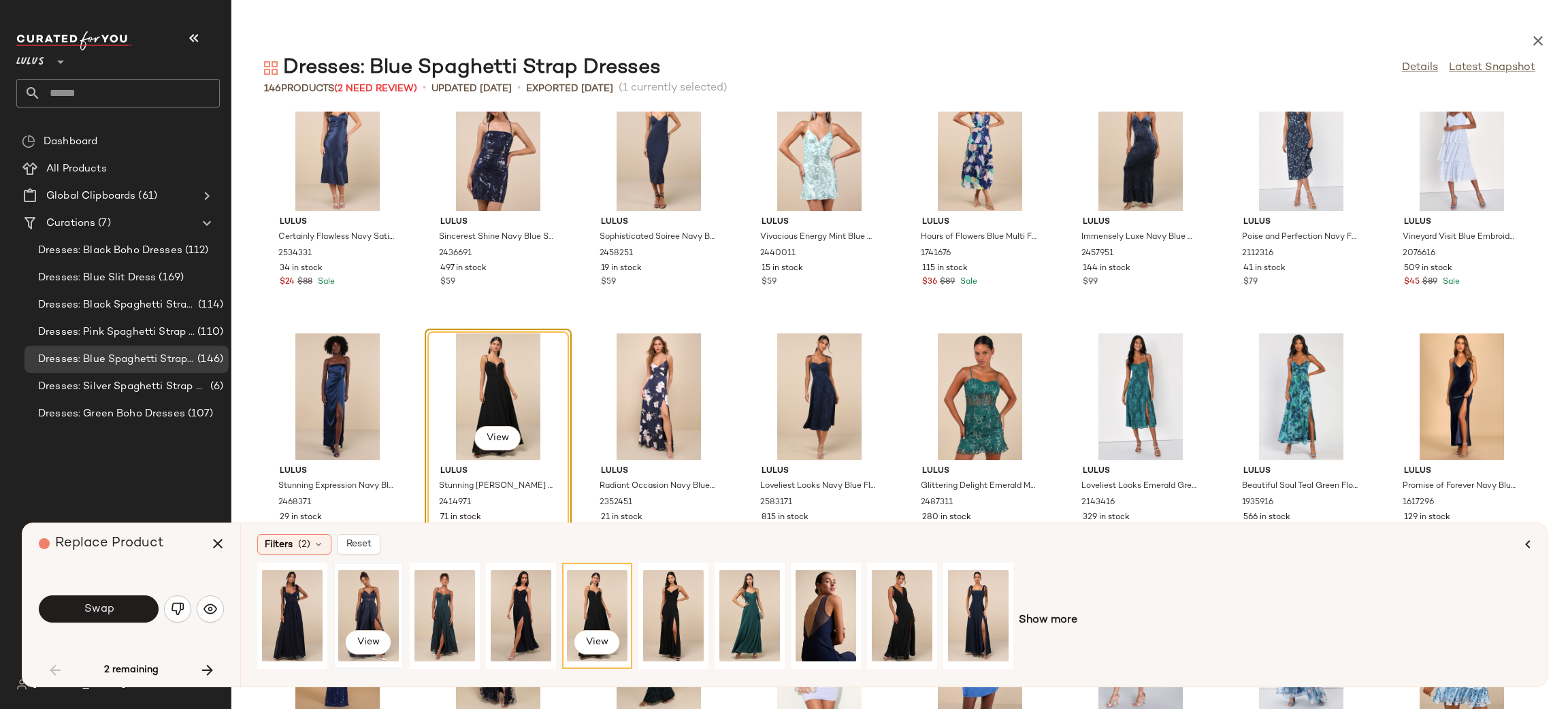
click at [342, 593] on div "View" at bounding box center [369, 615] width 61 height 96
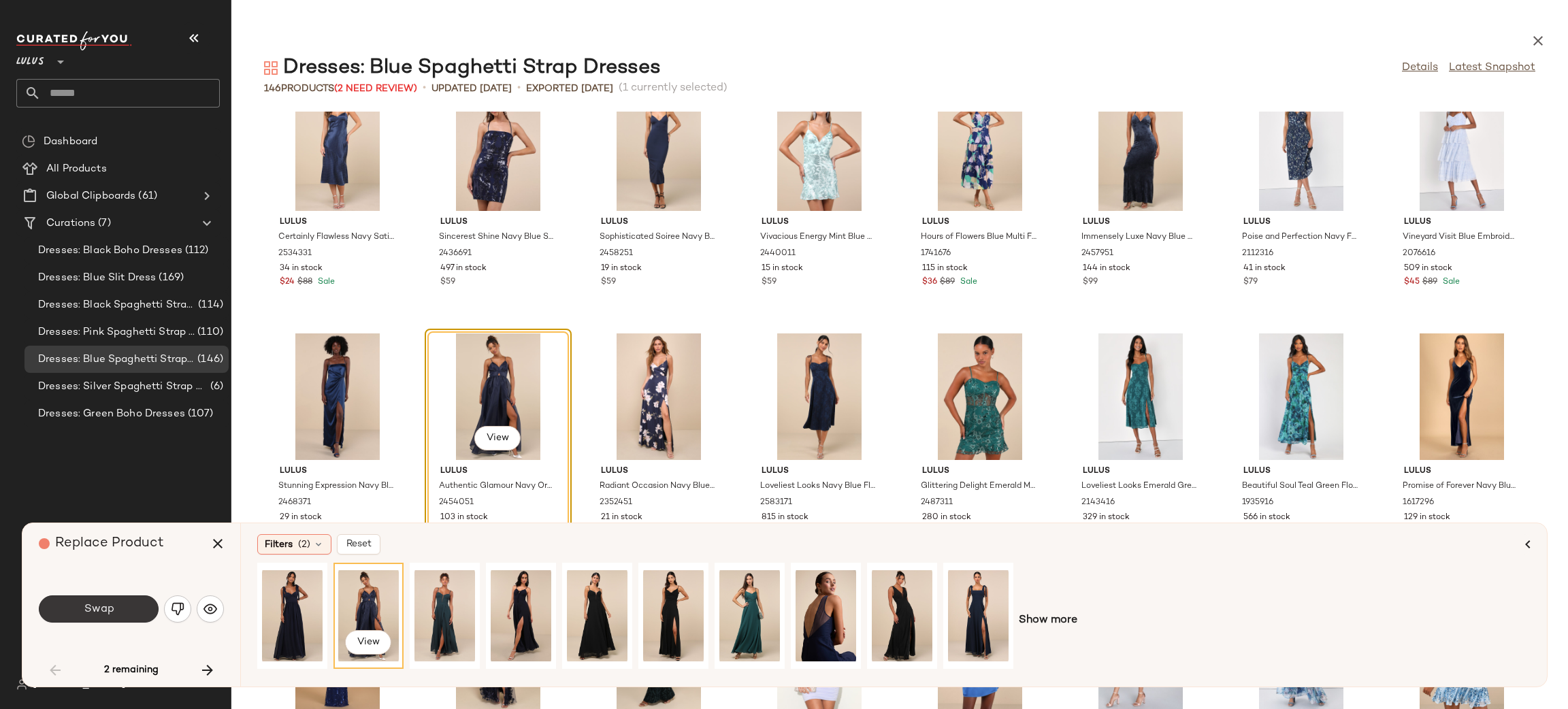
click at [96, 616] on button "Swap" at bounding box center [98, 609] width 120 height 28
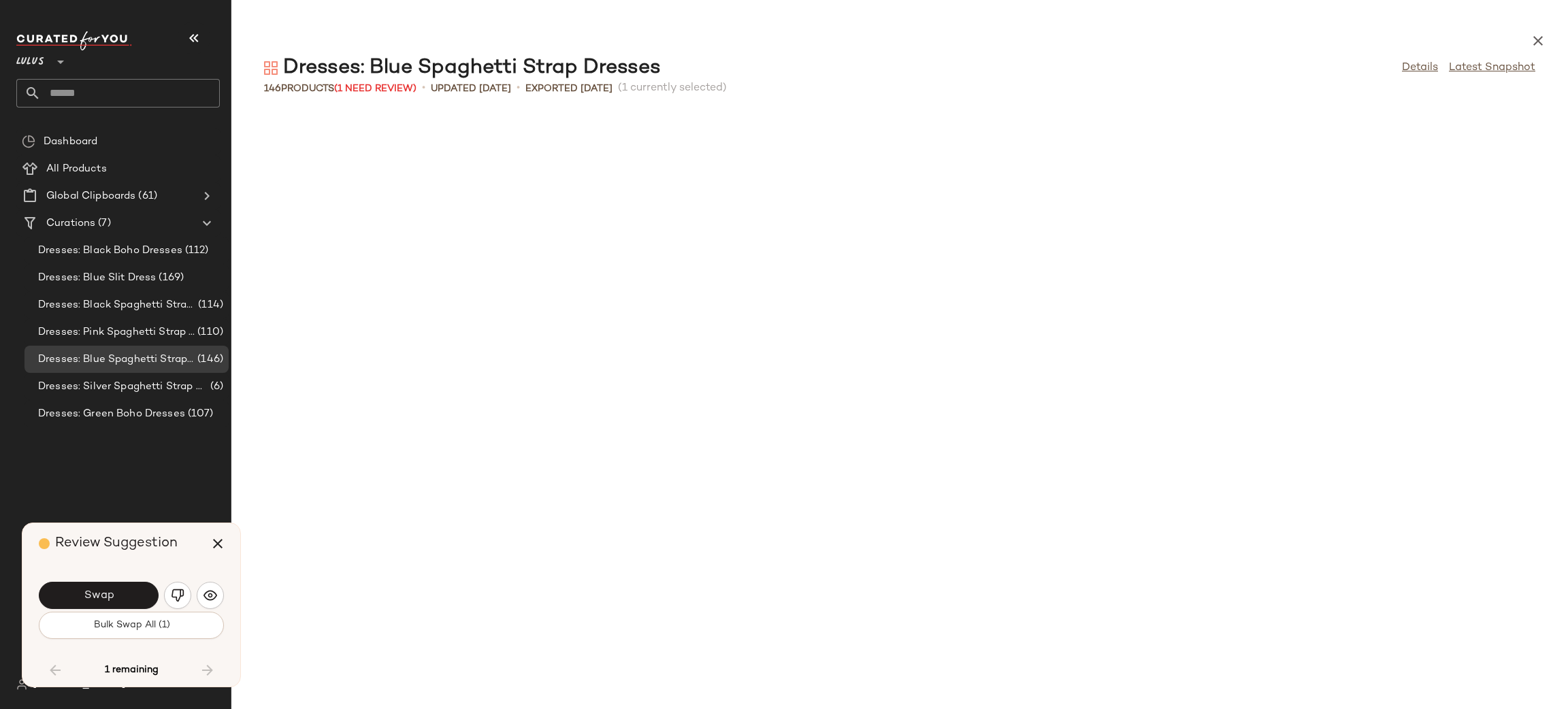
scroll to position [1992, 0]
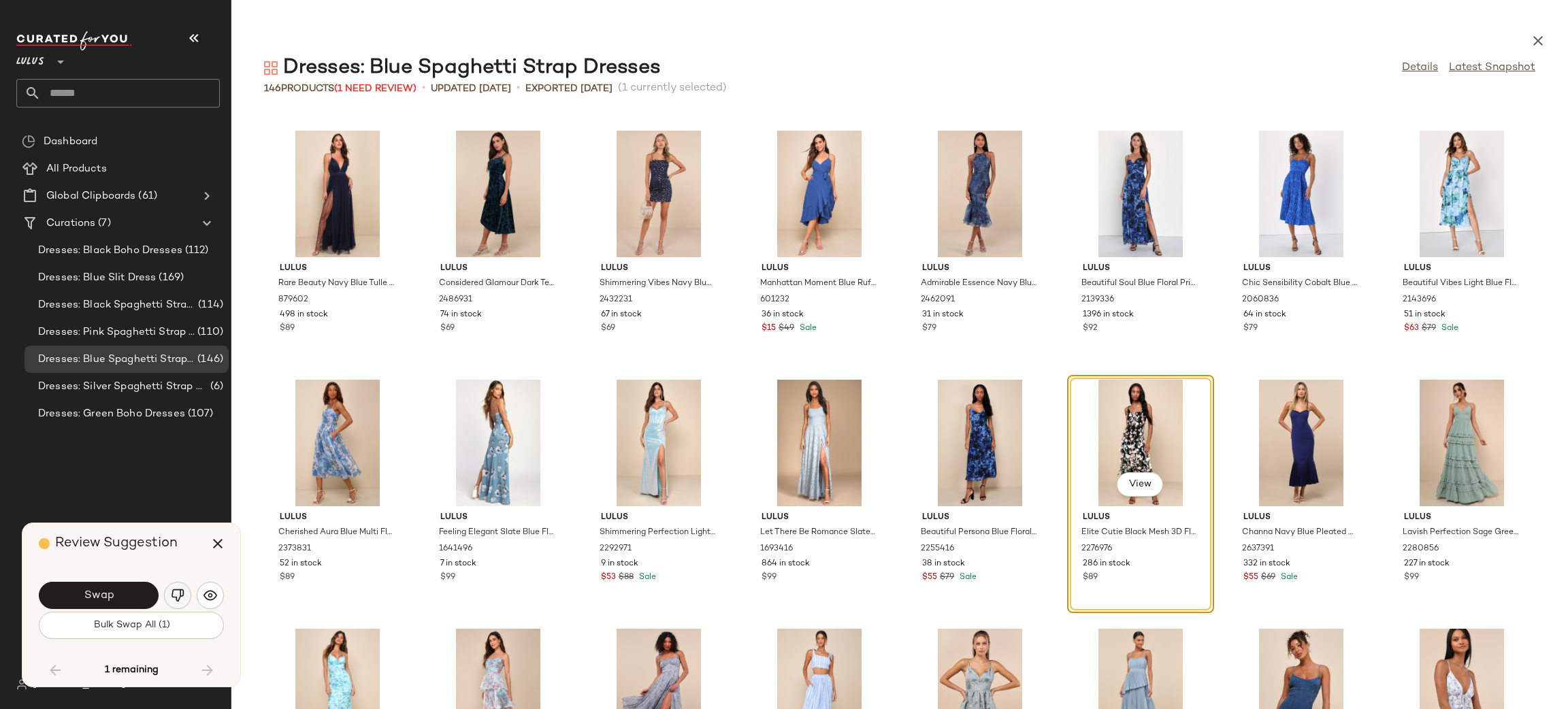
click at [179, 595] on img "button" at bounding box center [177, 595] width 14 height 14
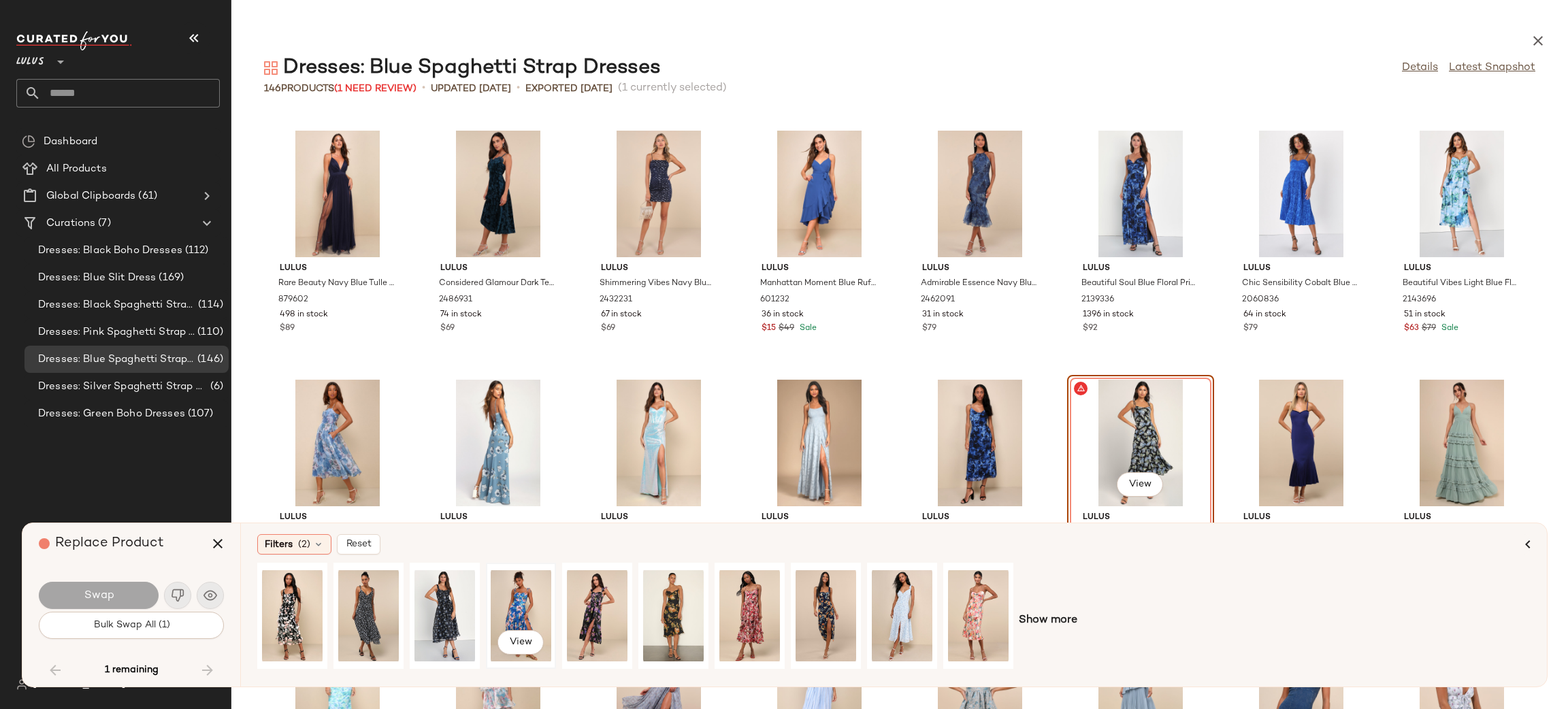
click at [528, 607] on div "View" at bounding box center [521, 615] width 61 height 96
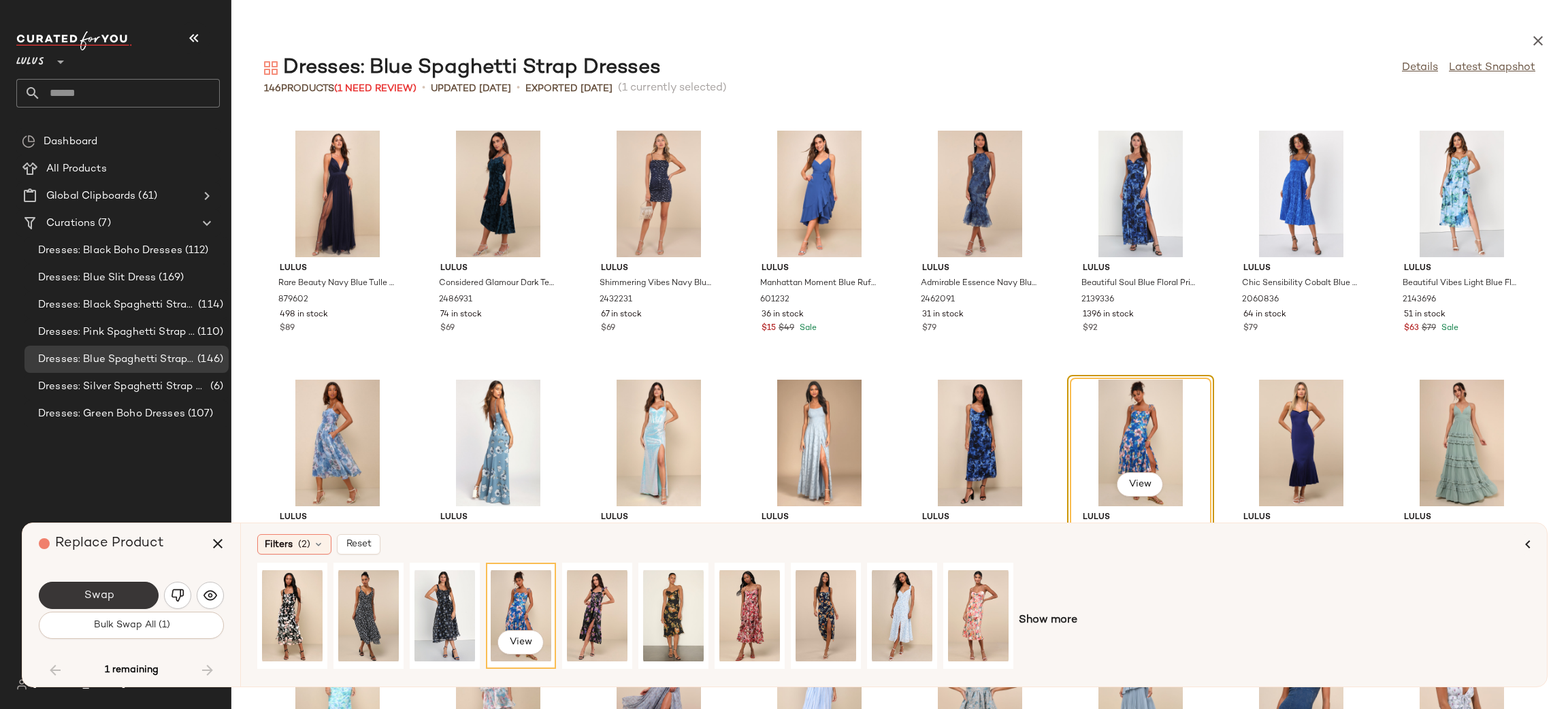
click at [95, 593] on span "Swap" at bounding box center [98, 596] width 30 height 13
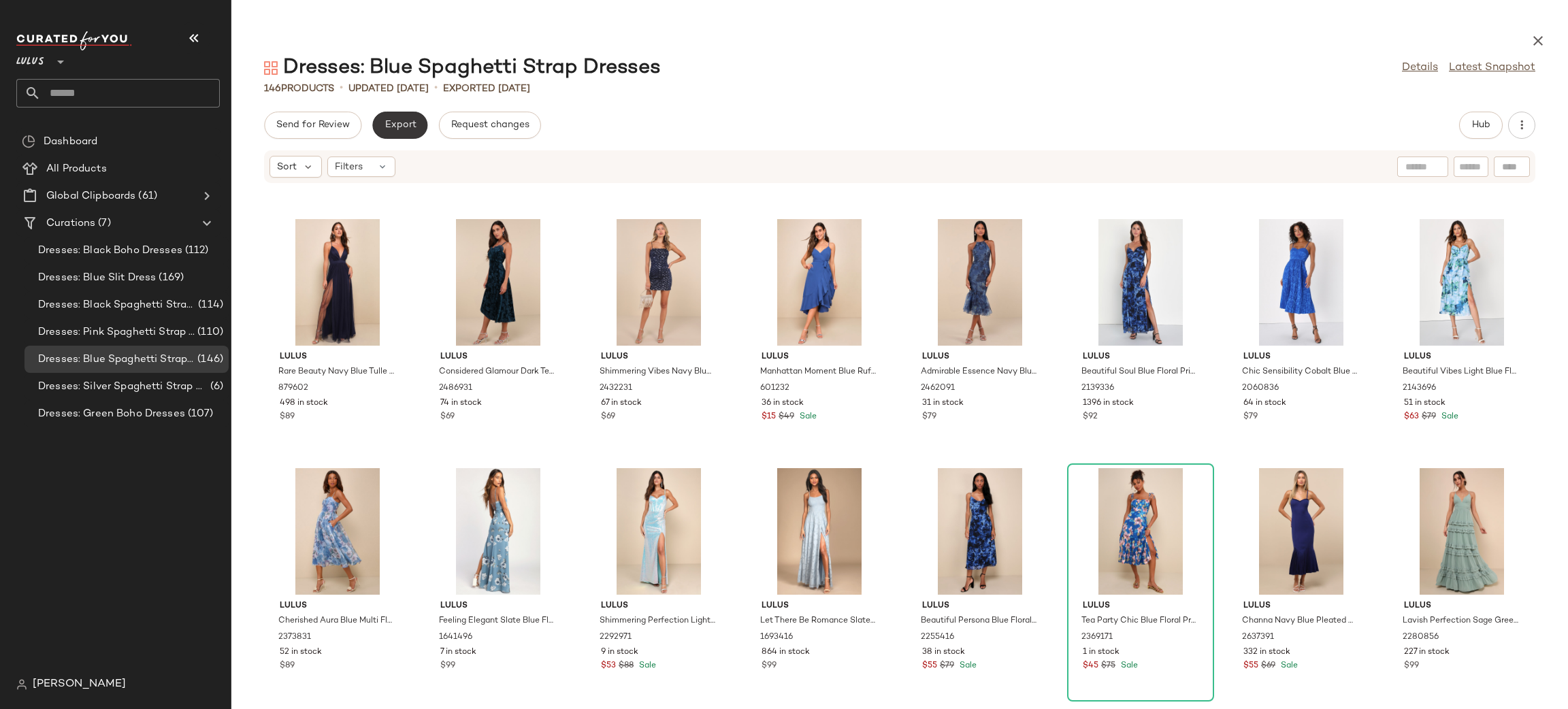
click at [397, 115] on button "Export" at bounding box center [400, 126] width 55 height 28
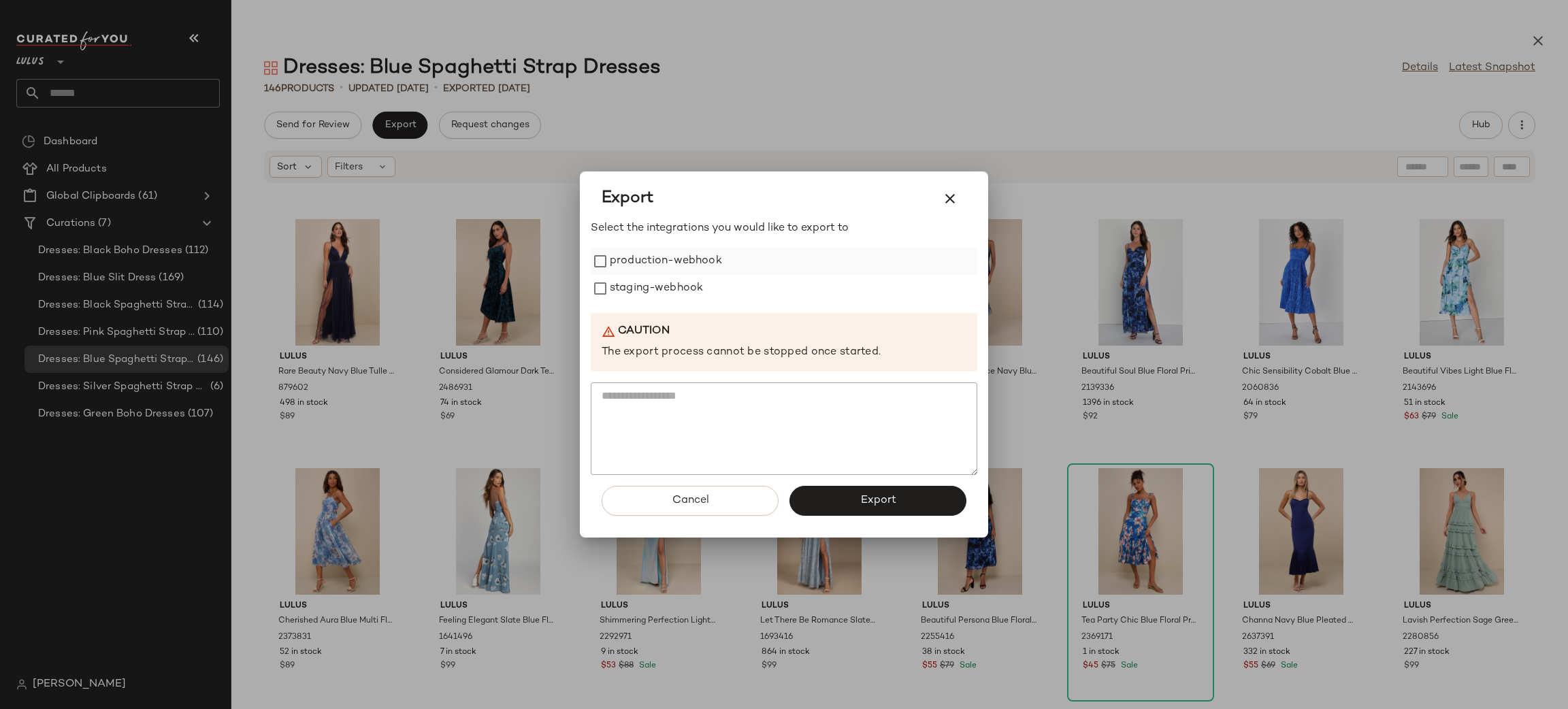
click at [651, 265] on label "production-webhook" at bounding box center [666, 261] width 112 height 28
click at [661, 288] on label "staging-webhook" at bounding box center [657, 289] width 94 height 28
click at [861, 495] on span "Export" at bounding box center [877, 501] width 36 height 13
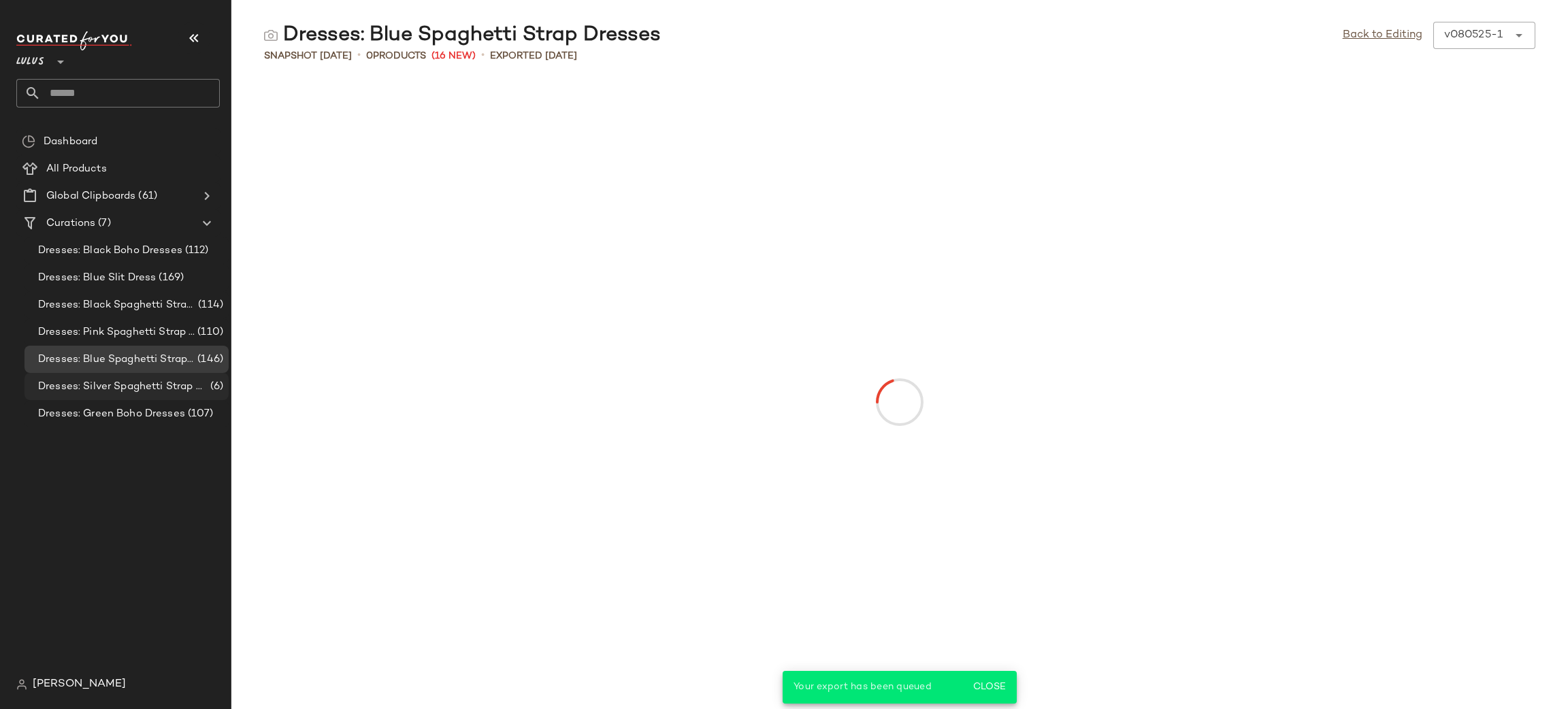
click at [168, 393] on span "Dresses: Silver Spaghetti Strap Dresses" at bounding box center [123, 386] width 170 height 16
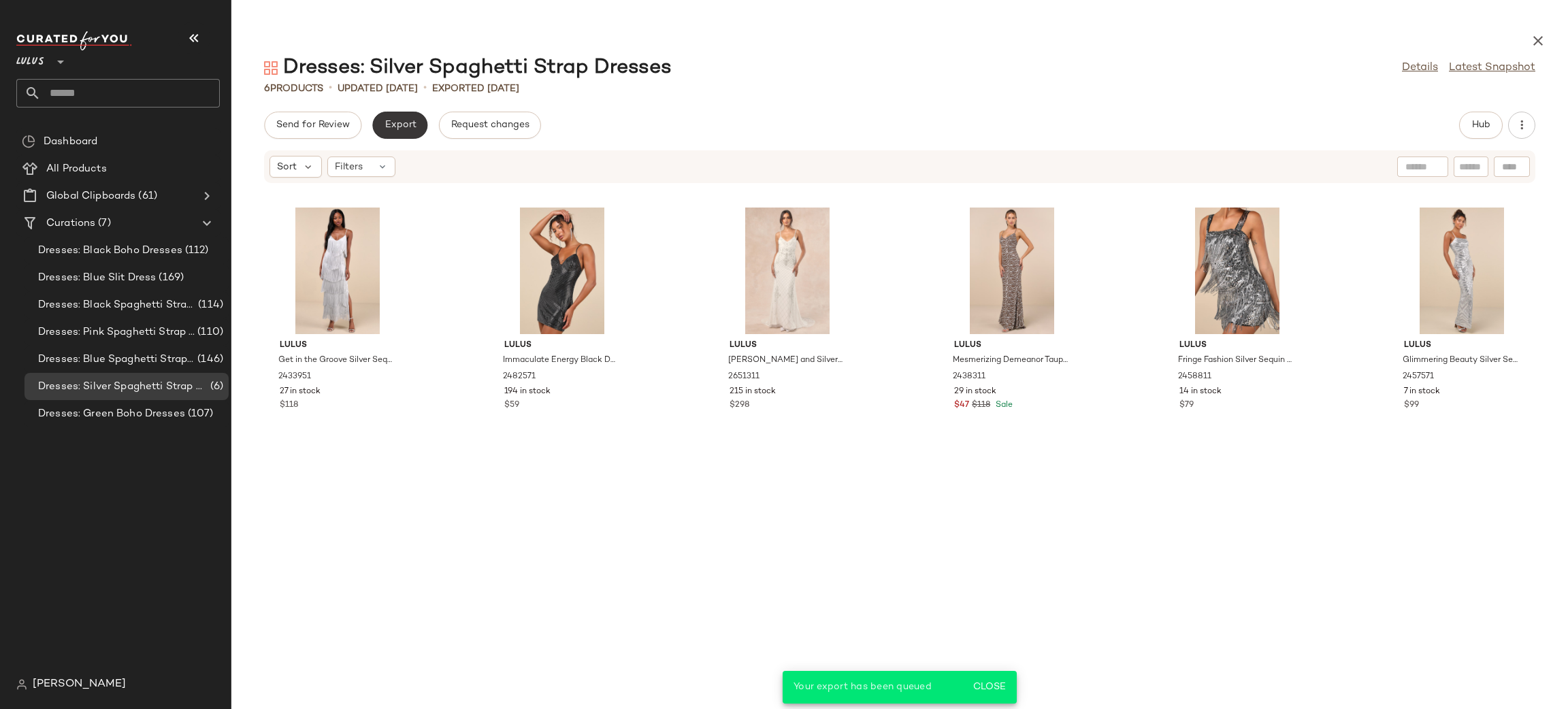
click at [410, 129] on span "Export" at bounding box center [400, 126] width 32 height 11
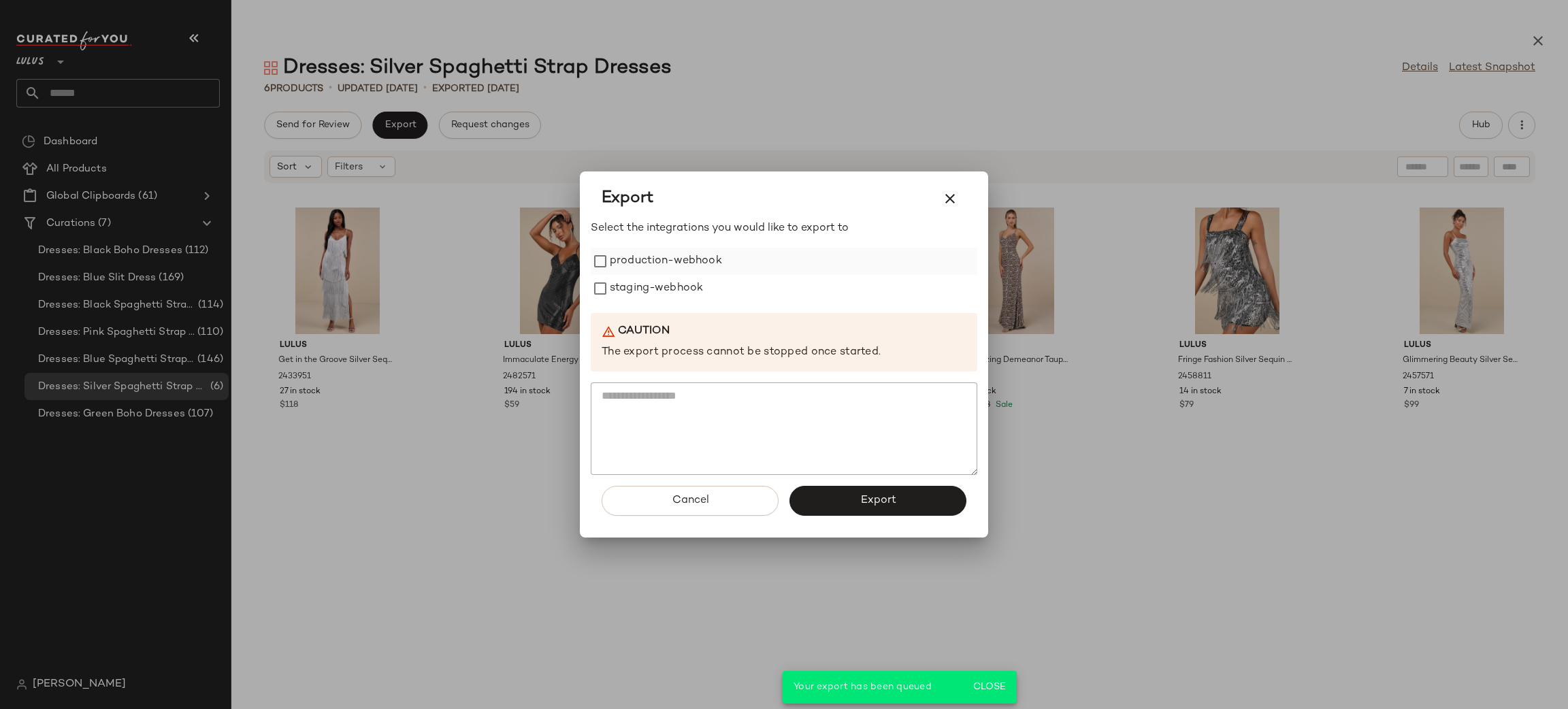
click at [670, 271] on label "production-webhook" at bounding box center [666, 261] width 112 height 28
click at [676, 294] on label "staging-webhook" at bounding box center [657, 289] width 94 height 28
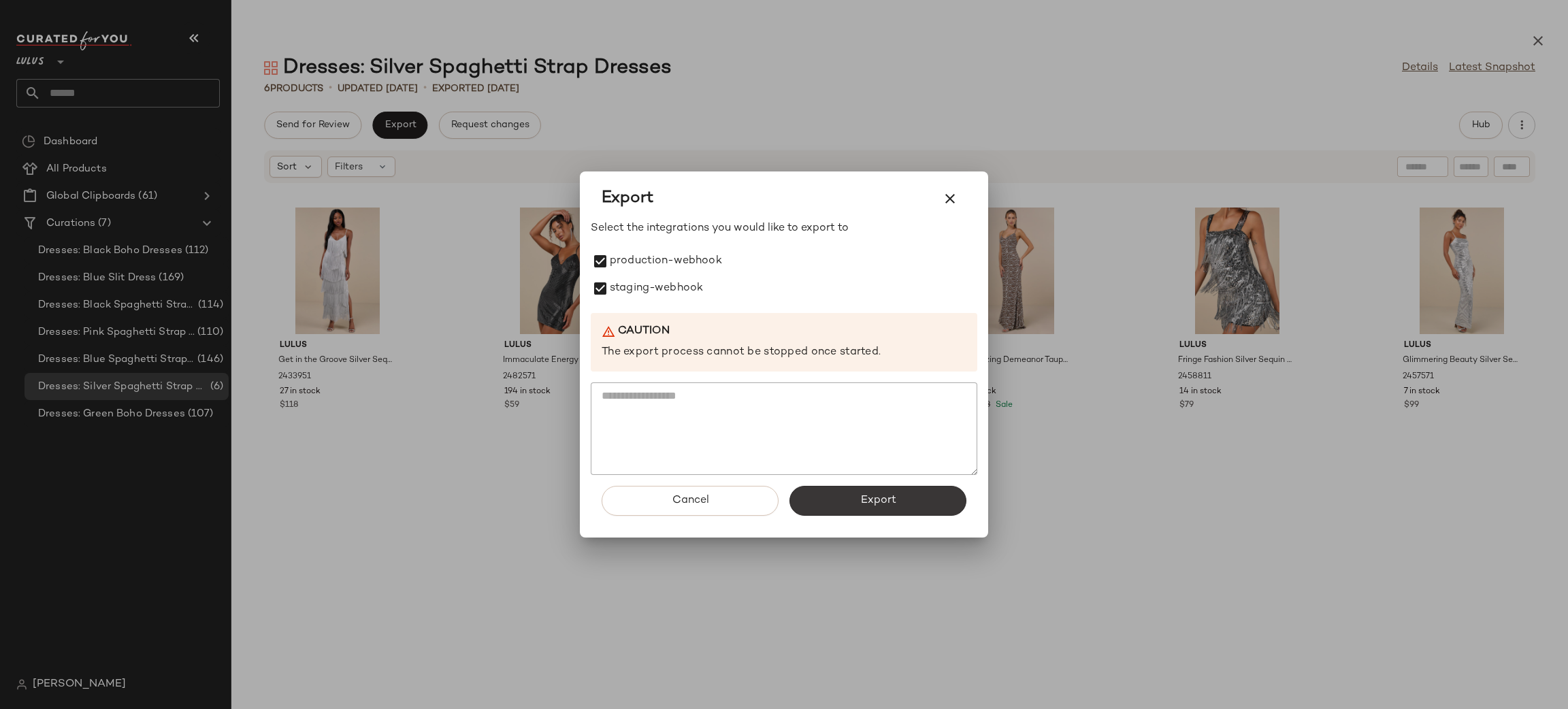
click at [869, 504] on span "Export" at bounding box center [877, 501] width 36 height 13
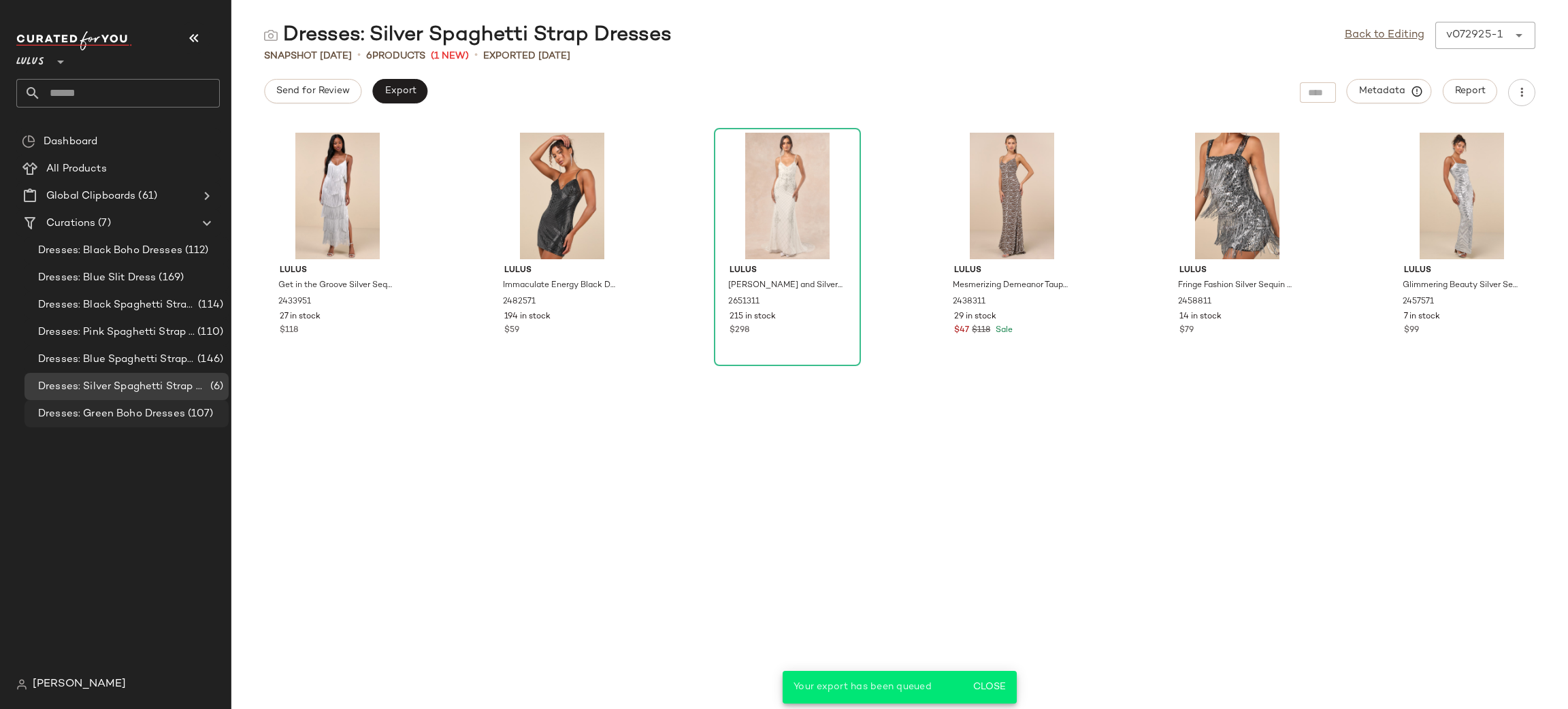
click at [167, 414] on span "Dresses: Green Boho Dresses" at bounding box center [112, 414] width 147 height 16
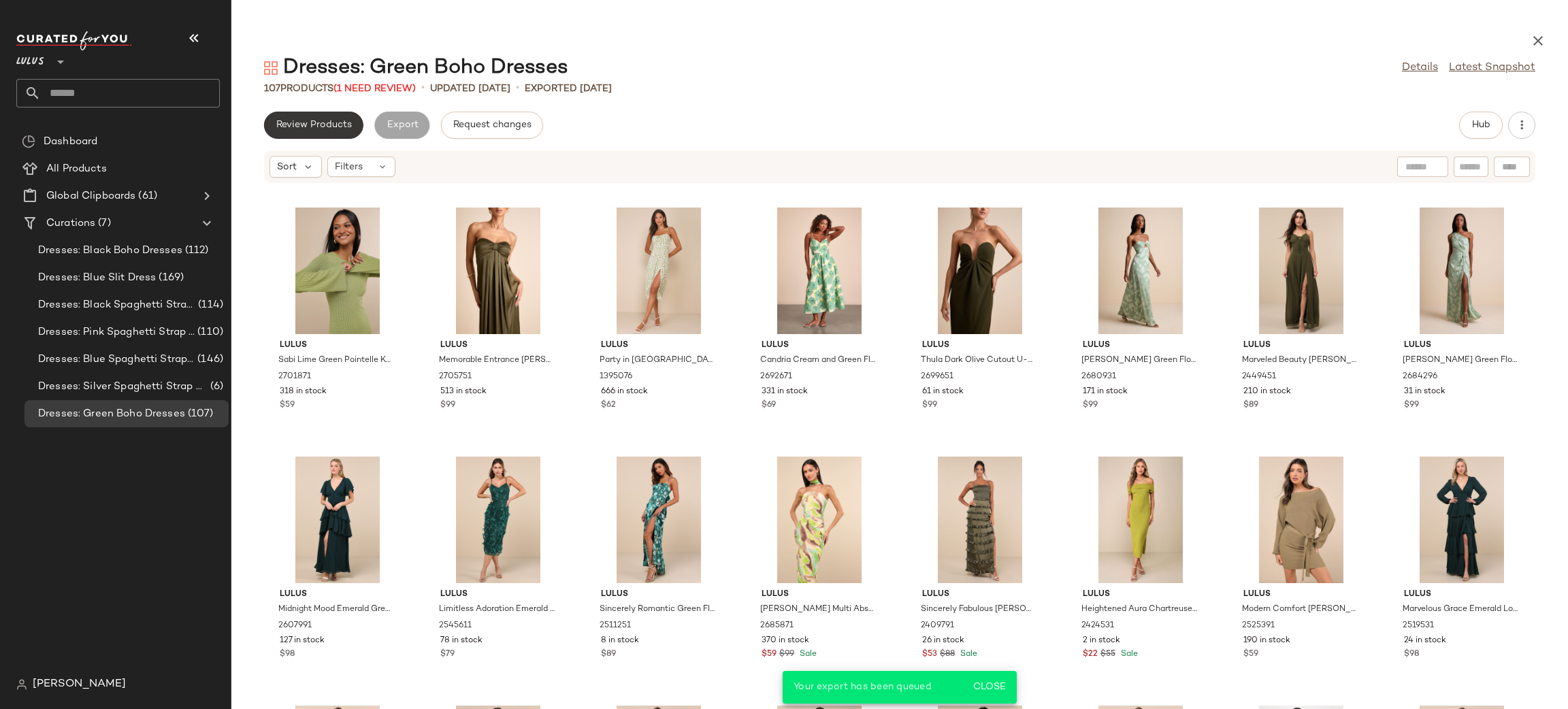
click at [316, 112] on button "Review Products" at bounding box center [314, 126] width 99 height 28
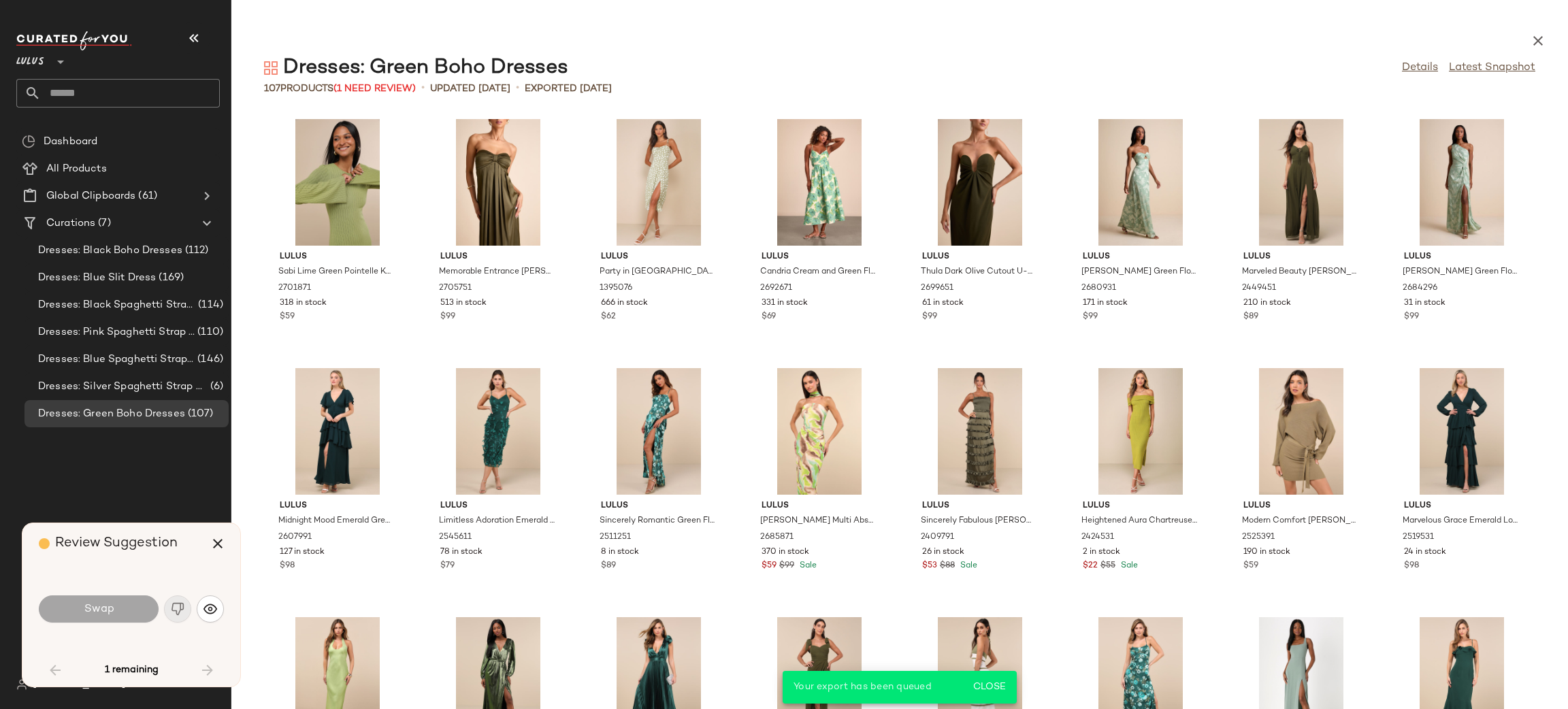
scroll to position [1744, 0]
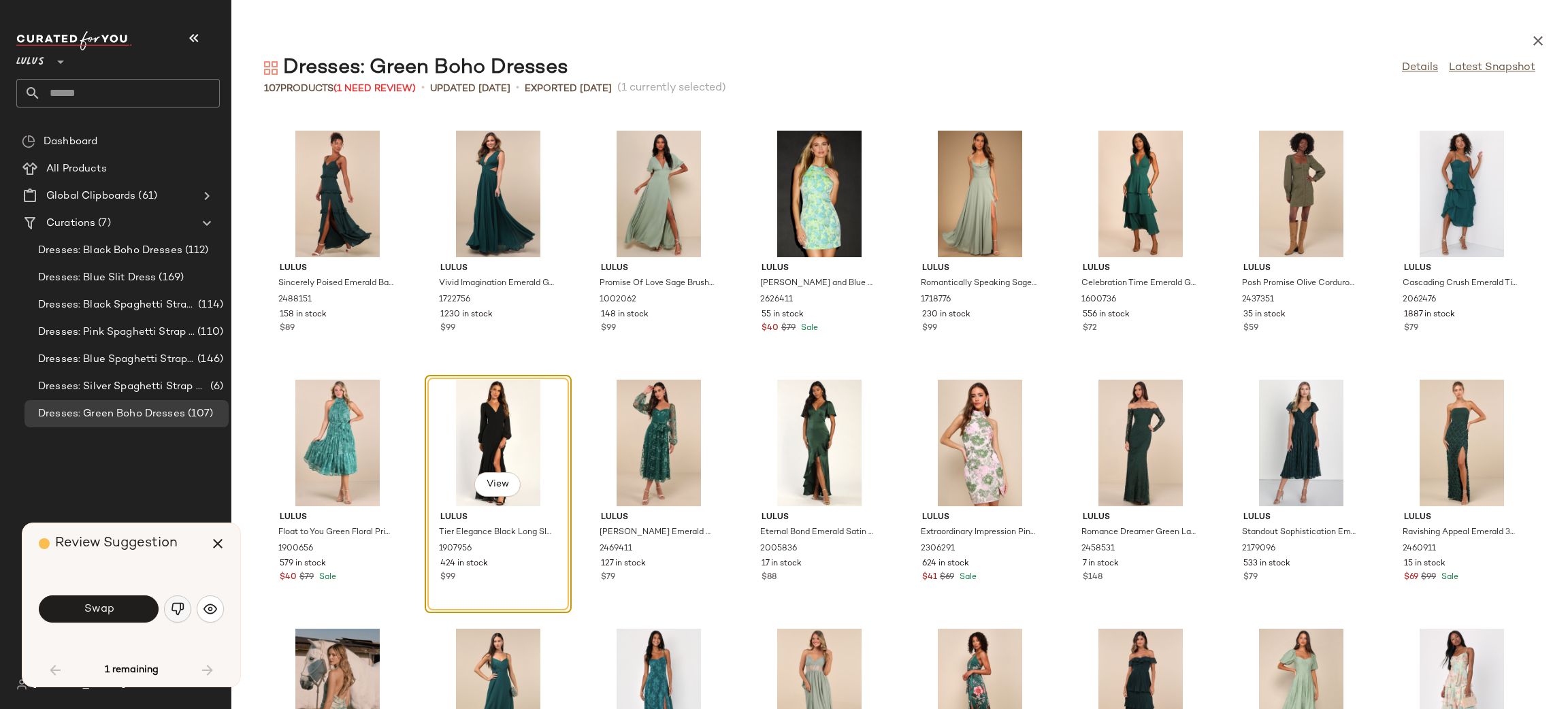
click at [178, 614] on img "button" at bounding box center [177, 609] width 14 height 14
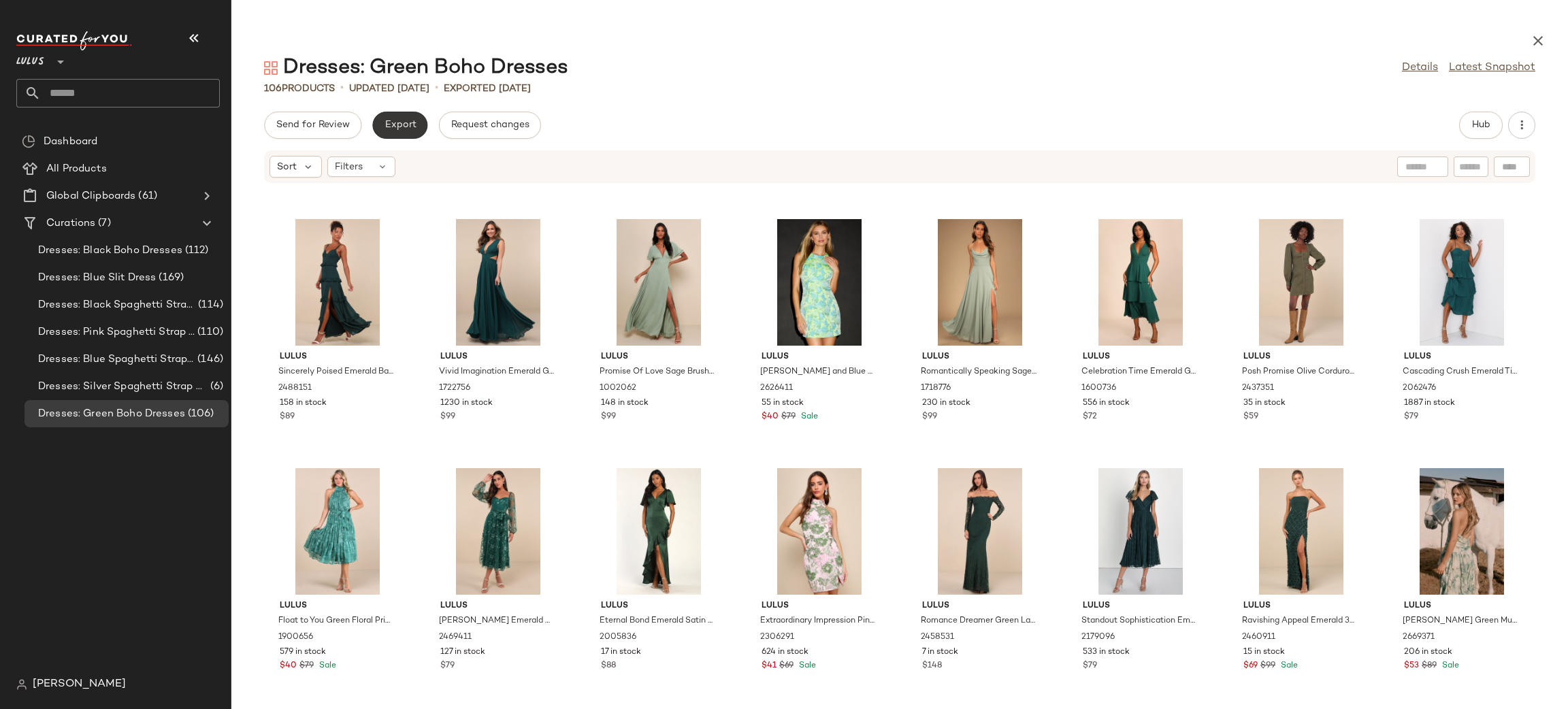
click at [405, 120] on span "Export" at bounding box center [400, 126] width 32 height 11
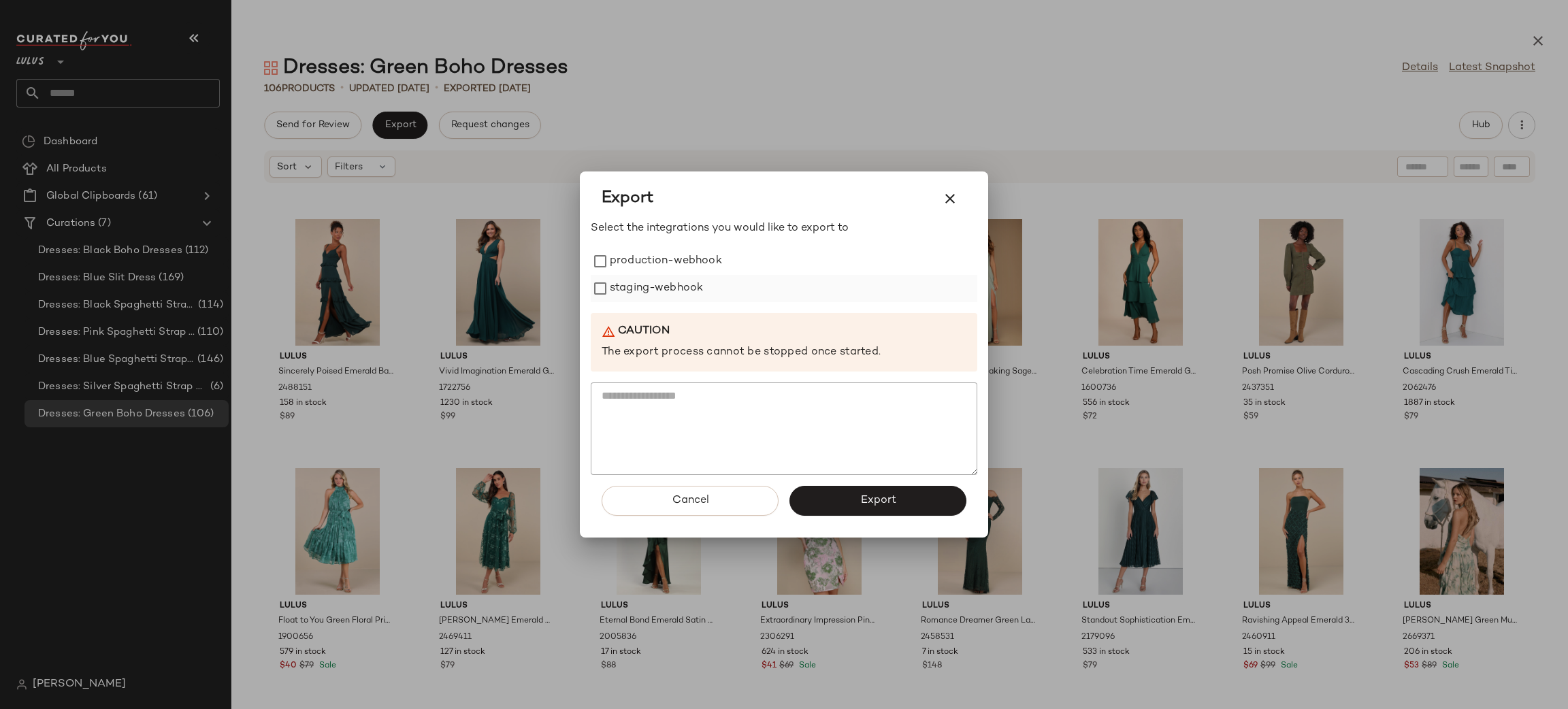
click at [701, 275] on label "staging-webhook" at bounding box center [657, 289] width 94 height 28
click at [701, 283] on label "staging-webhook" at bounding box center [657, 289] width 94 height 28
click at [698, 286] on label "staging-webhook" at bounding box center [657, 289] width 94 height 28
click at [668, 267] on label "production-webhook" at bounding box center [666, 261] width 112 height 28
click at [858, 502] on button "Export" at bounding box center [878, 501] width 177 height 30
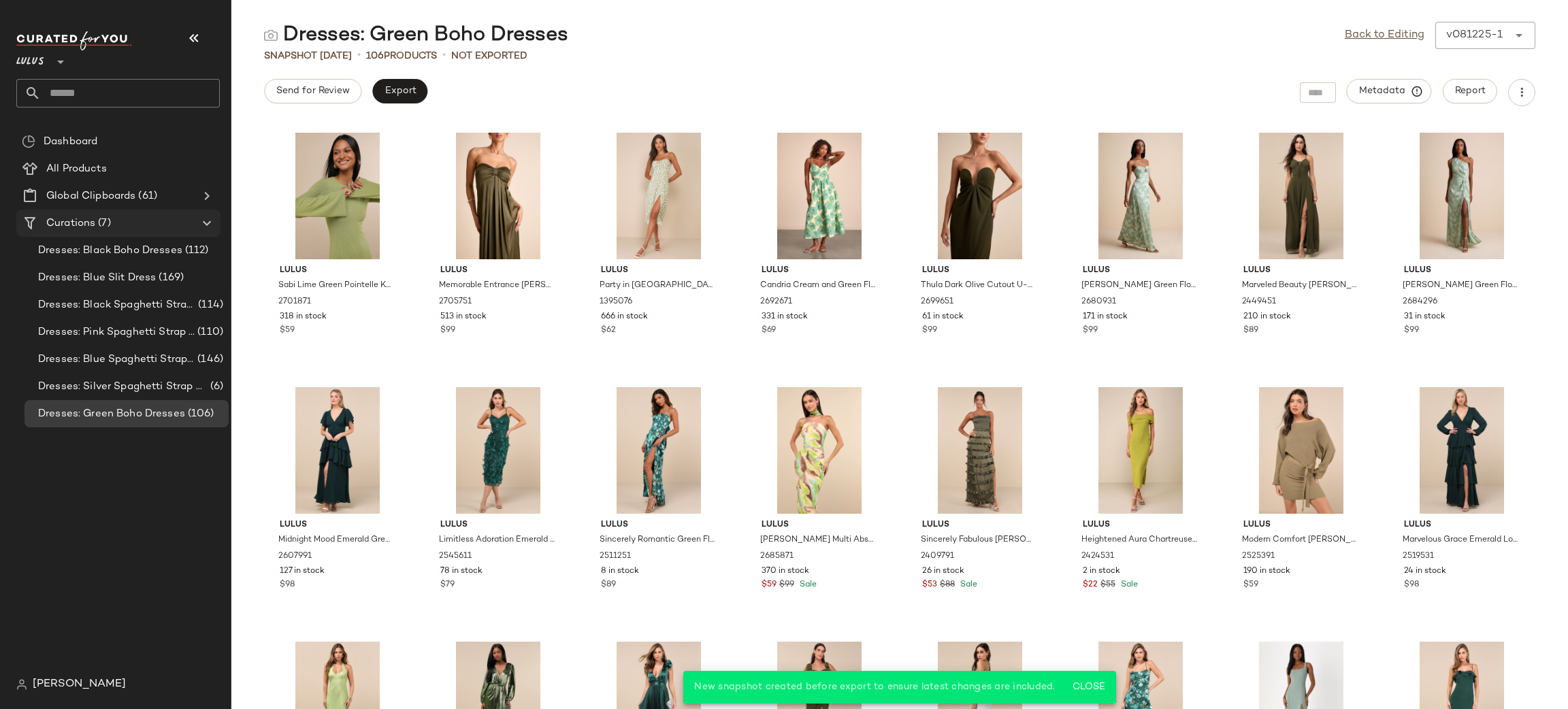
click at [123, 227] on div "Curations (7)" at bounding box center [119, 223] width 154 height 16
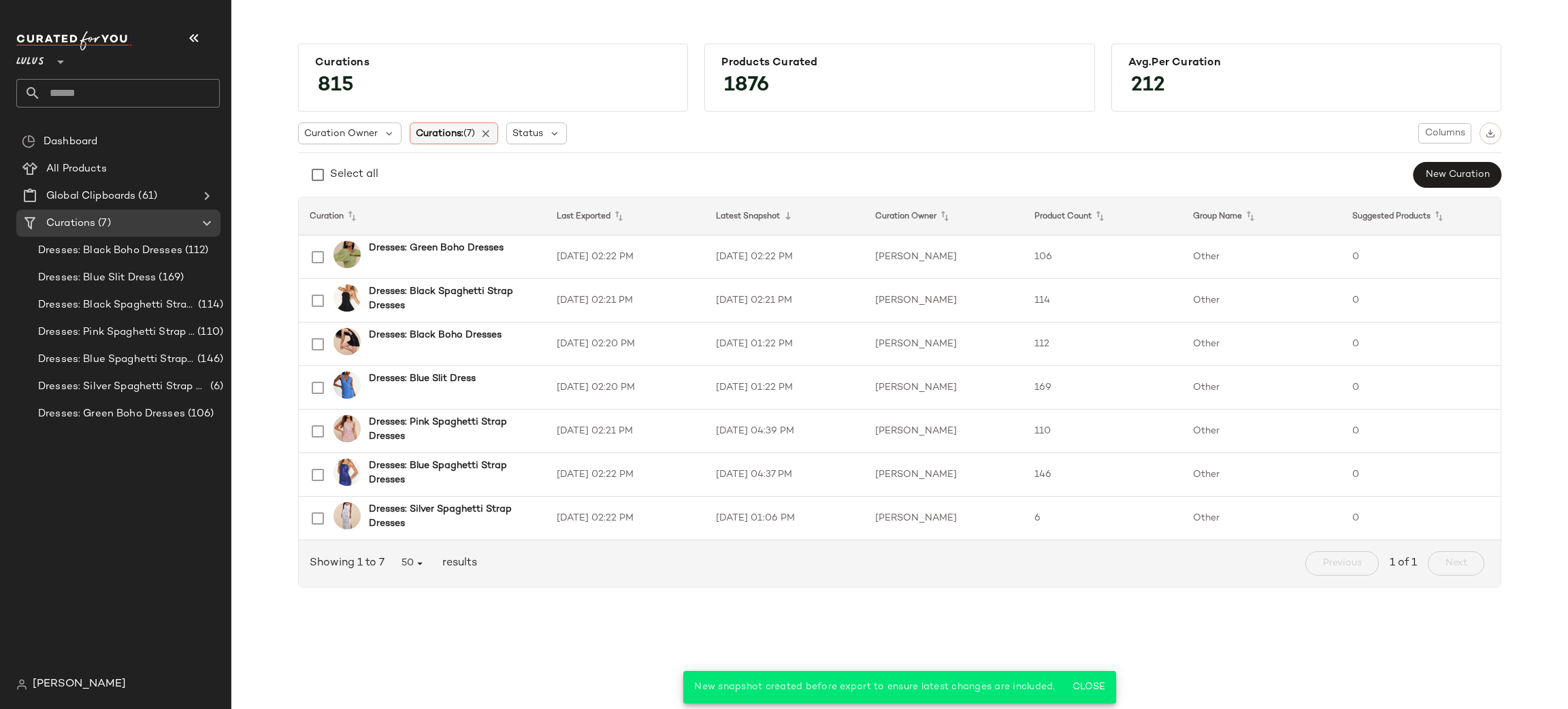
click at [475, 138] on span "(7)" at bounding box center [469, 133] width 12 height 10
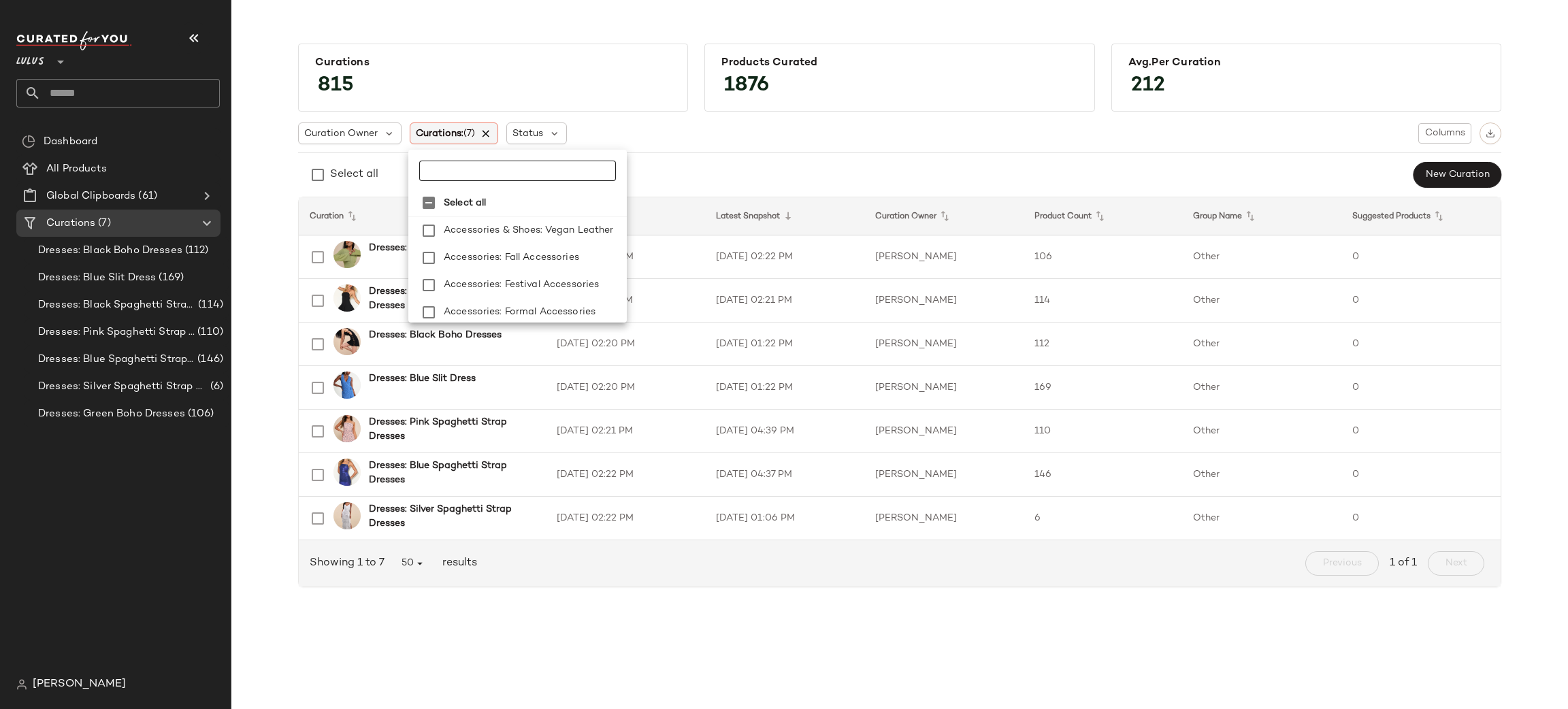
click at [490, 133] on icon at bounding box center [486, 133] width 12 height 12
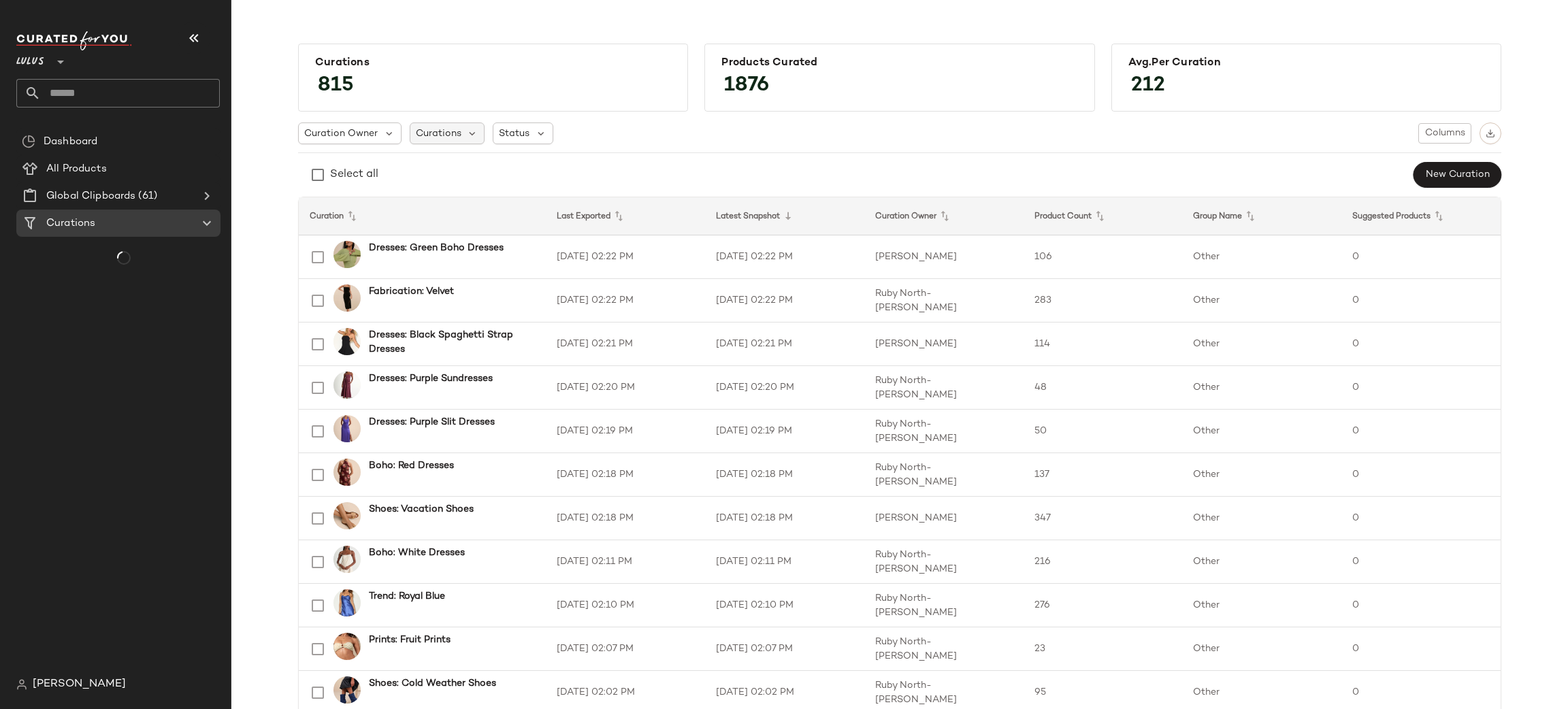
click at [455, 132] on span "Curations" at bounding box center [438, 134] width 46 height 15
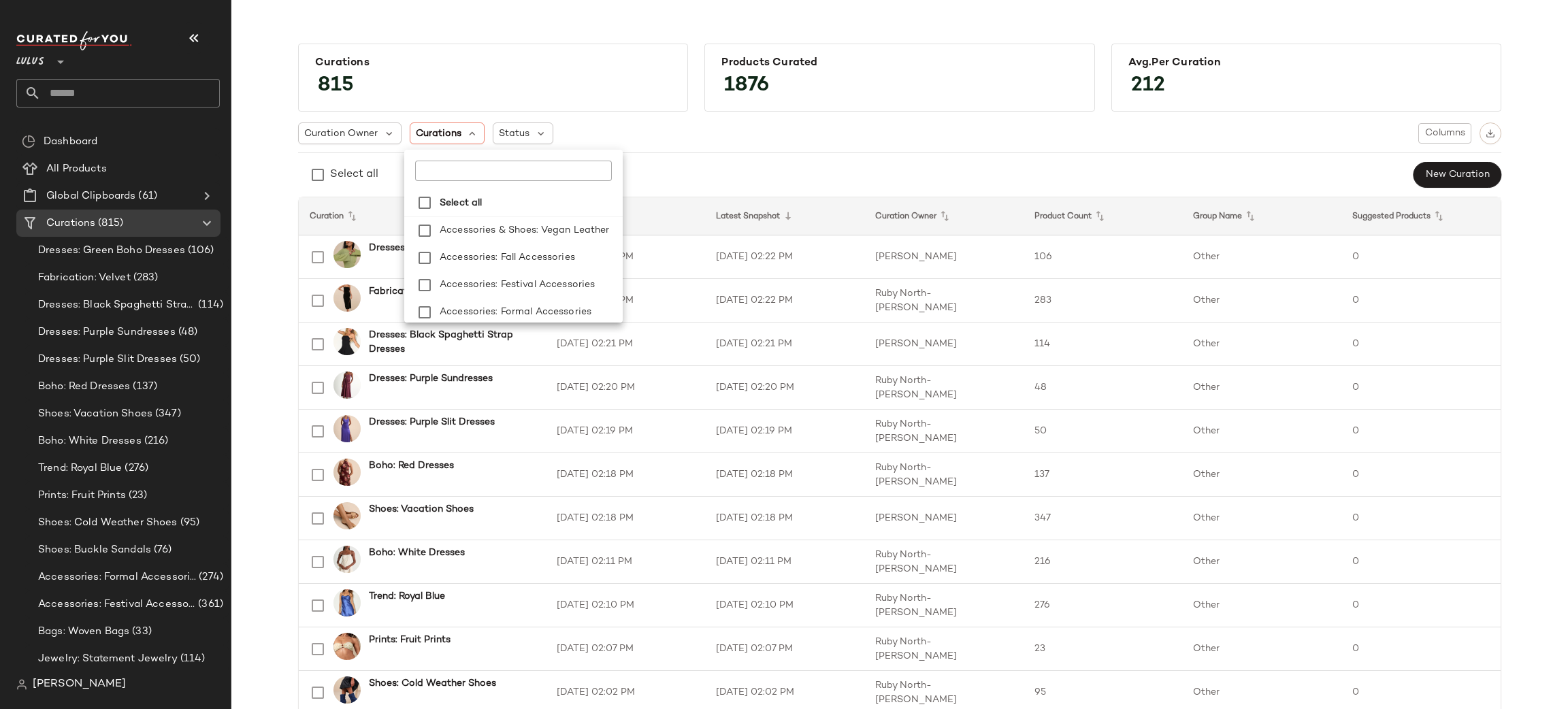
click at [471, 175] on input "text" at bounding box center [501, 171] width 171 height 20
type input "******"
type input "********"
click at [474, 231] on span "Valentine's Day:" at bounding box center [457, 231] width 35 height 28
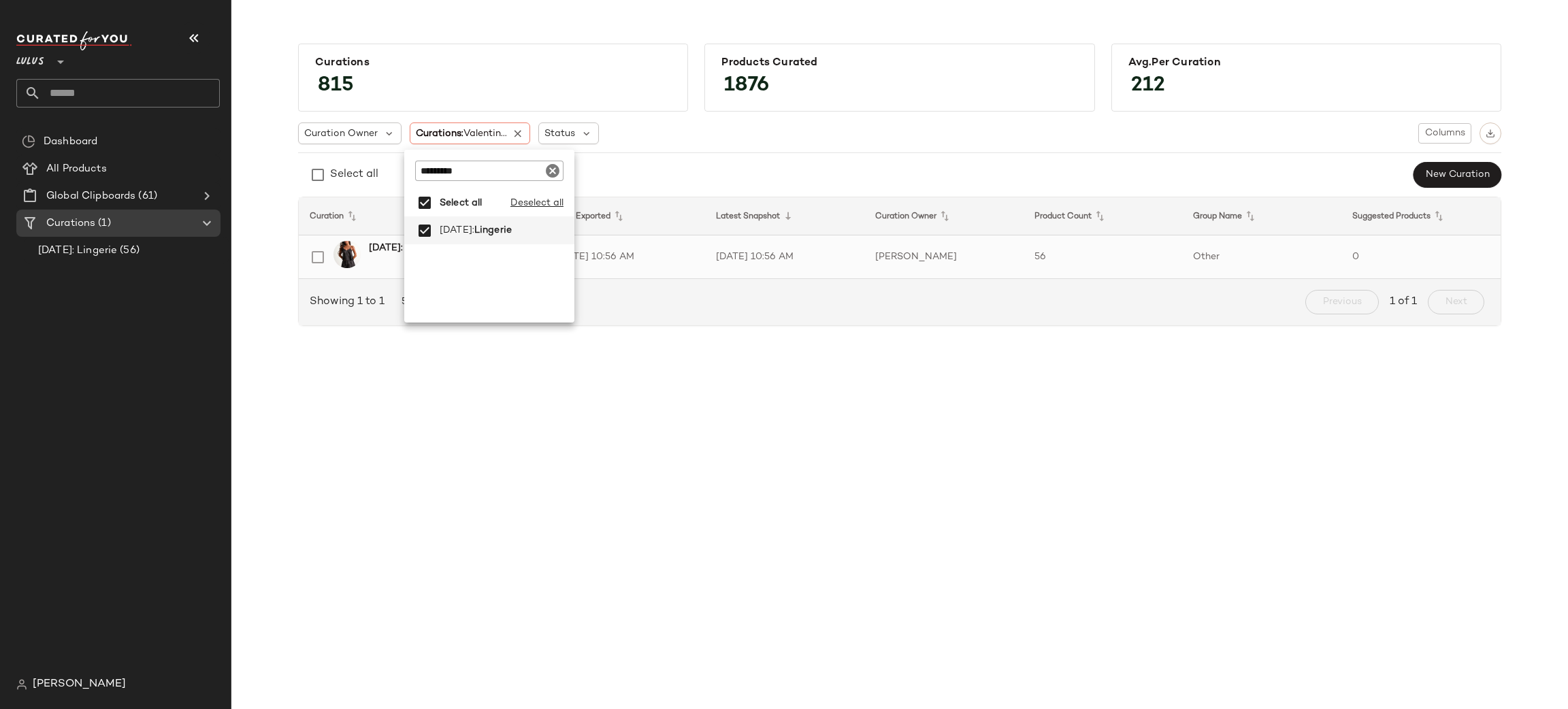
click at [1236, 254] on td "Other" at bounding box center [1262, 258] width 160 height 44
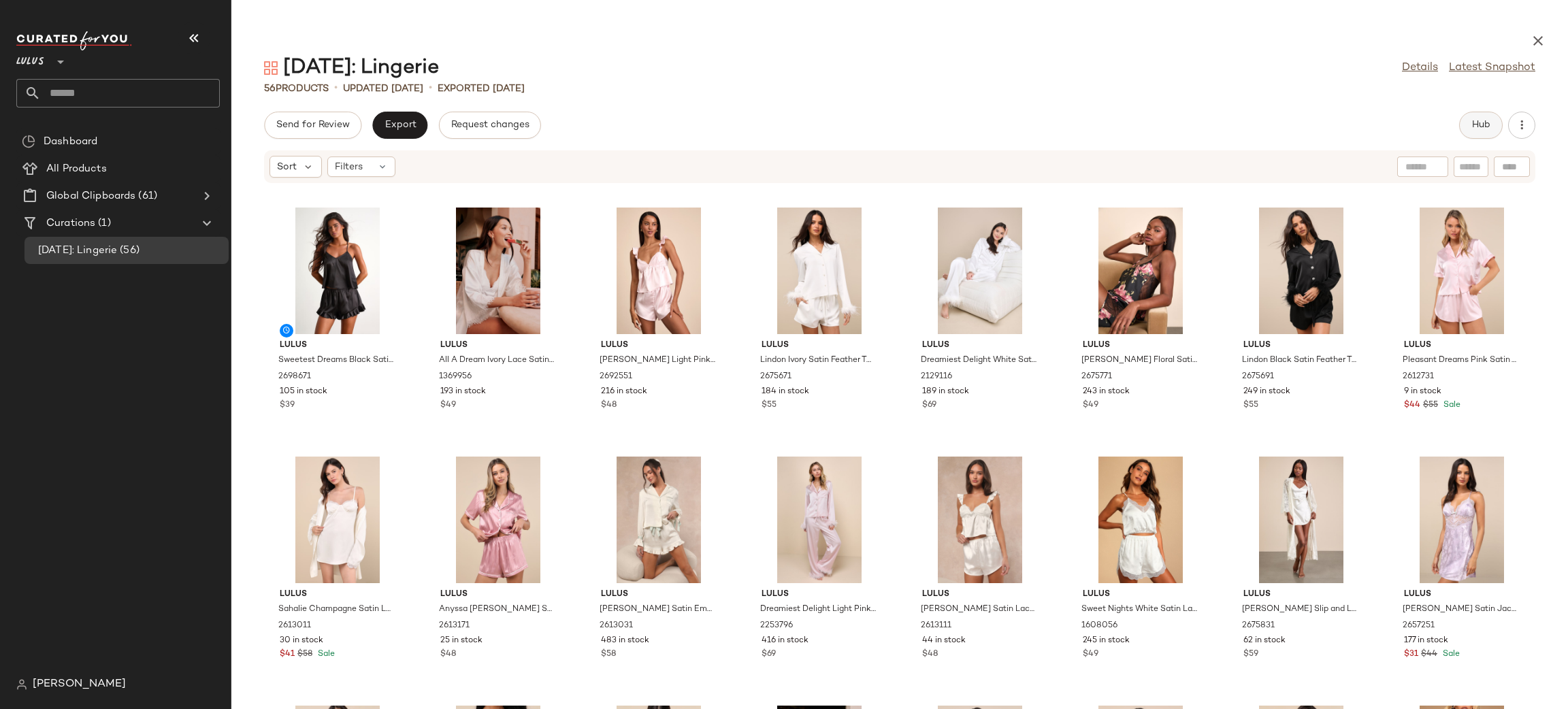
click at [1482, 124] on span "Hub" at bounding box center [1481, 126] width 19 height 11
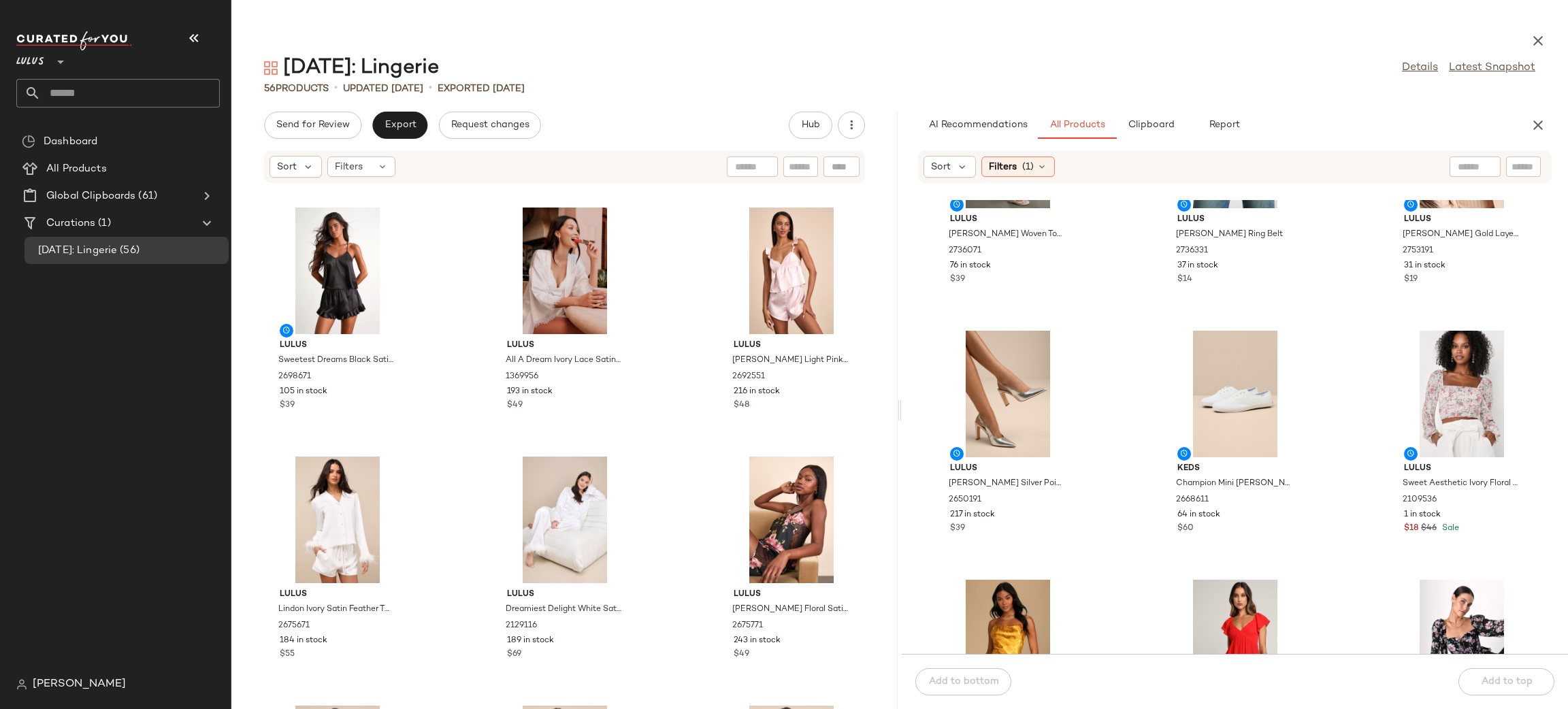
scroll to position [4614, 0]
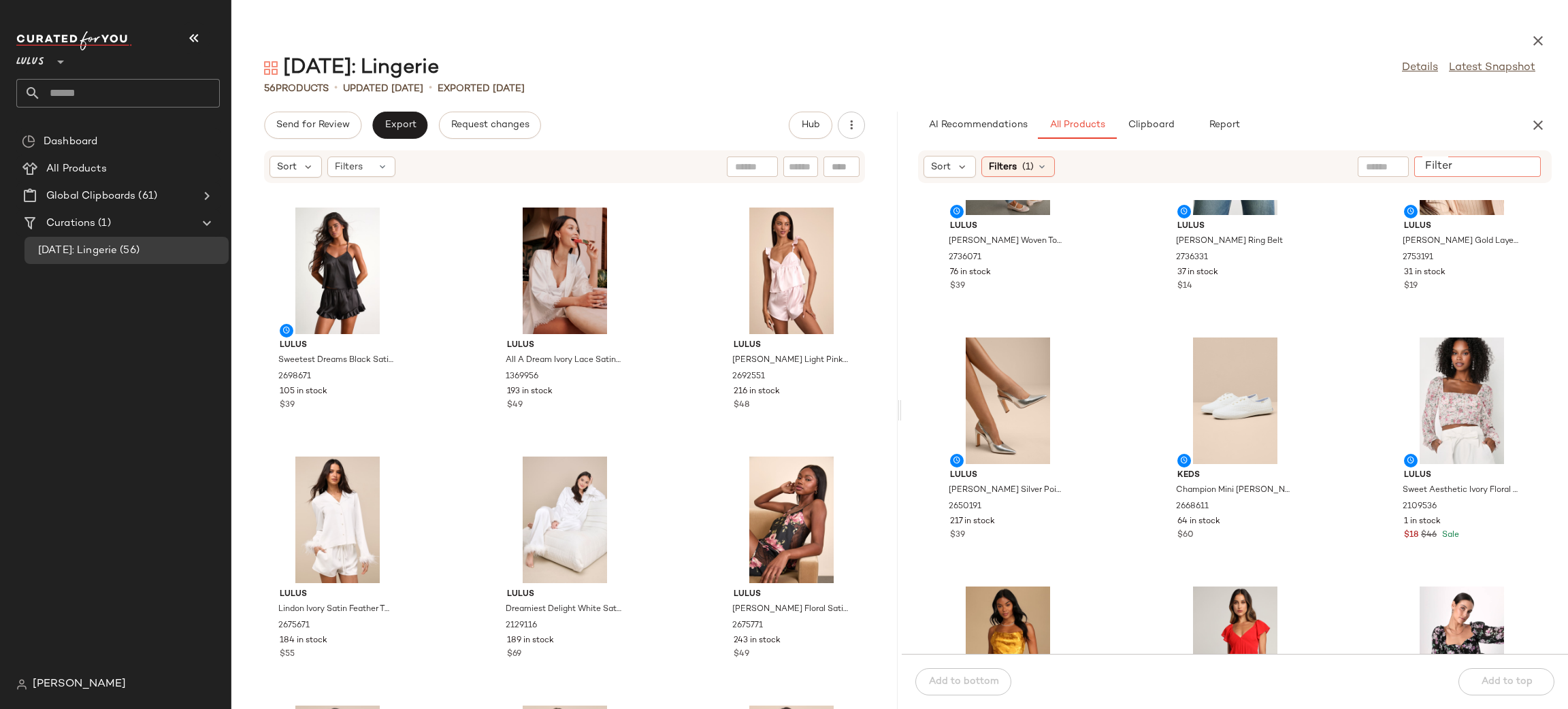
click at [1519, 172] on input "Filter" at bounding box center [1477, 167] width 116 height 15
type input "********"
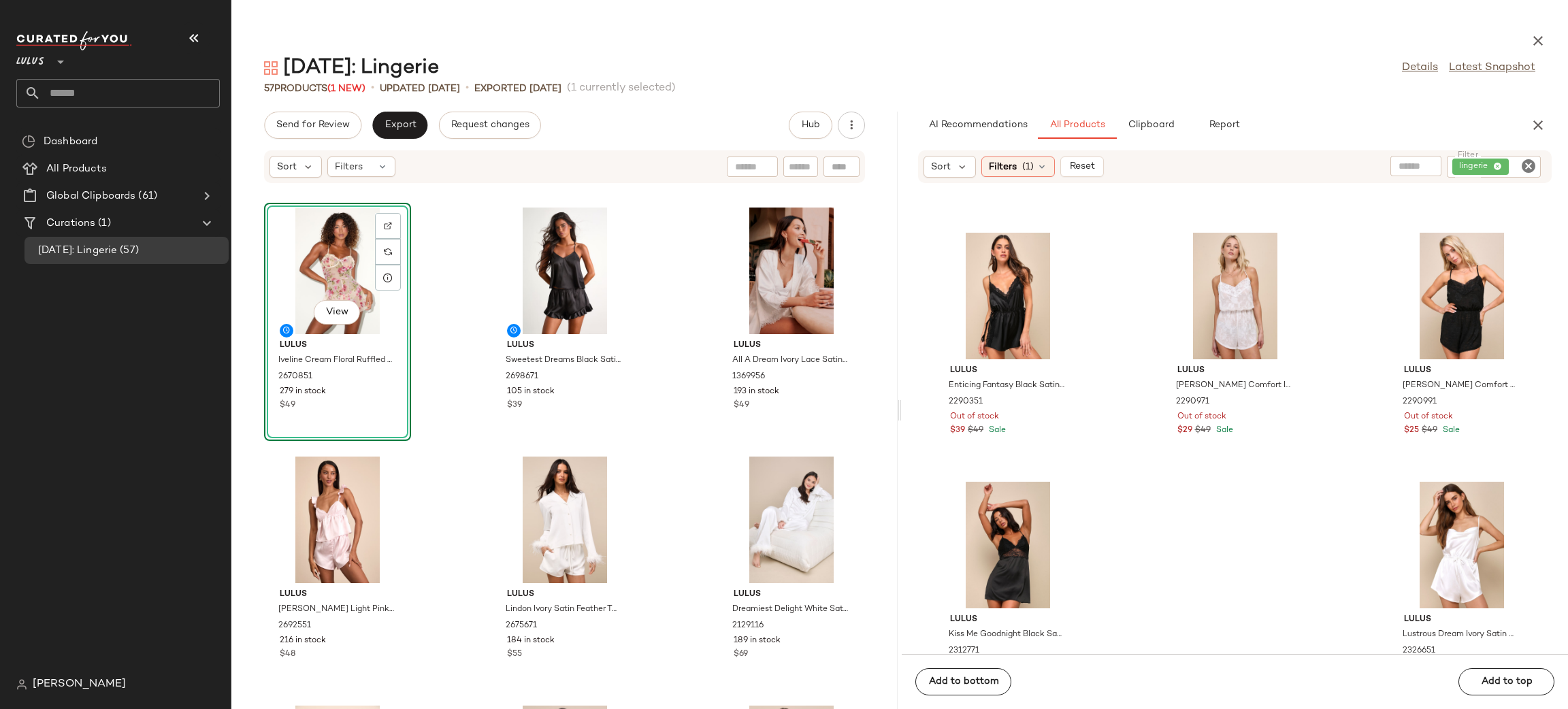
scroll to position [793, 0]
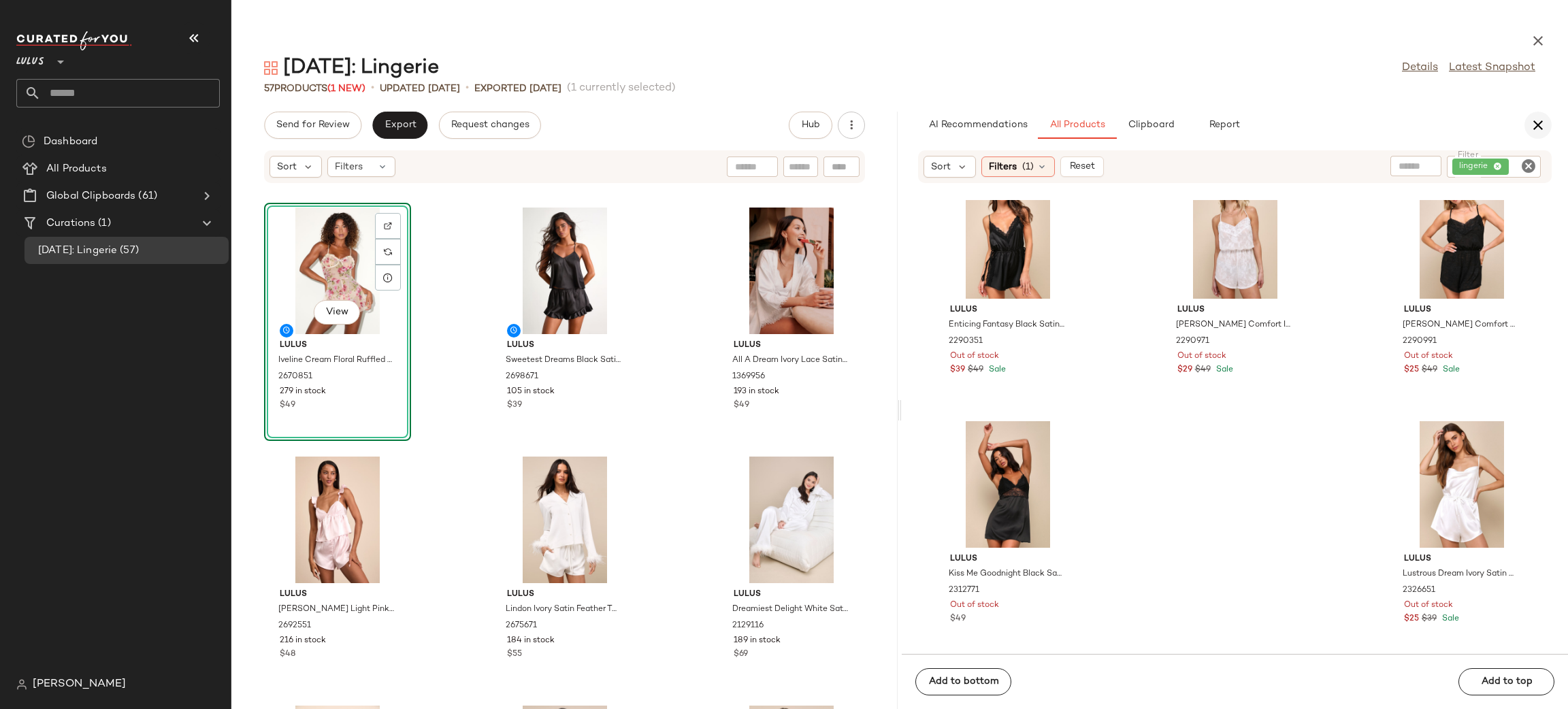
click at [1538, 127] on icon "button" at bounding box center [1538, 126] width 17 height 17
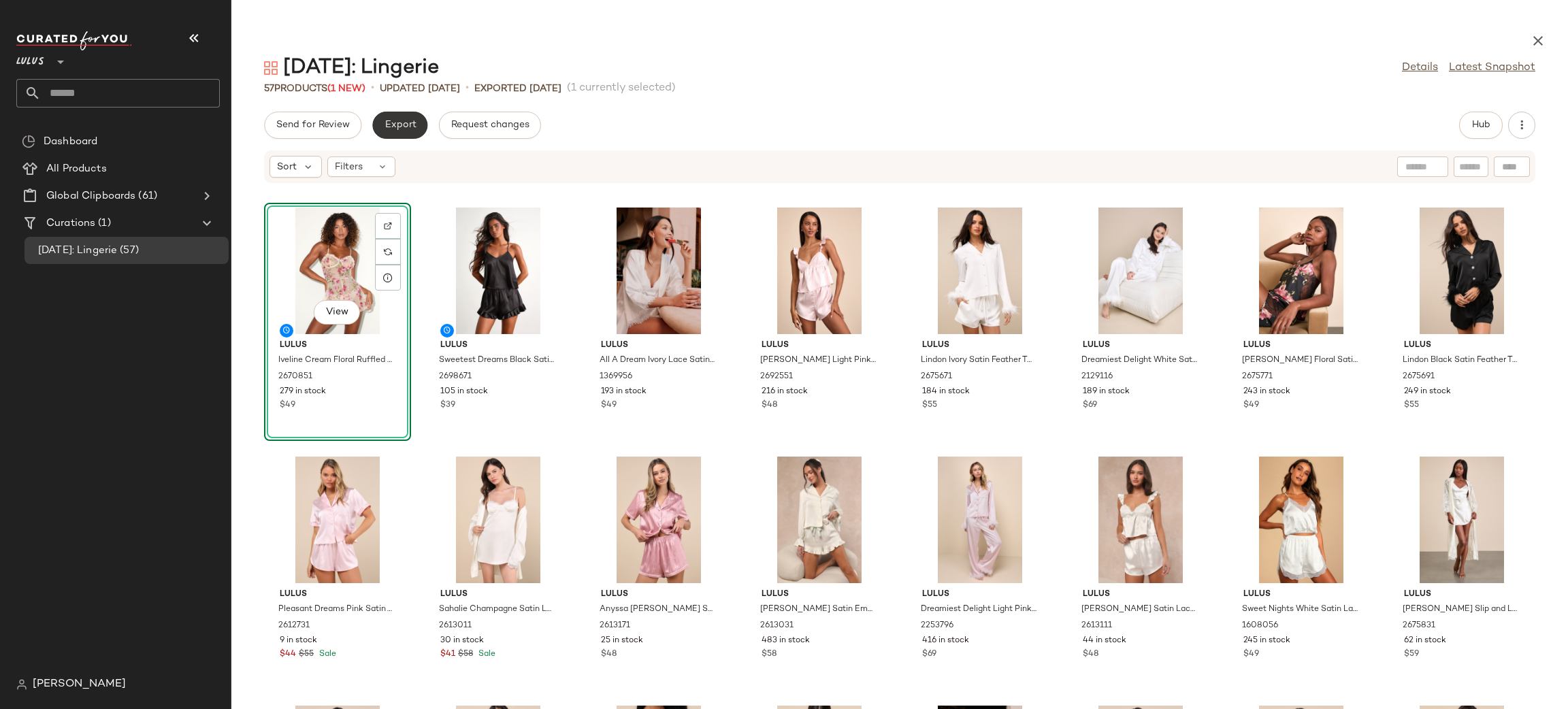
click at [414, 136] on button "Export" at bounding box center [400, 126] width 55 height 28
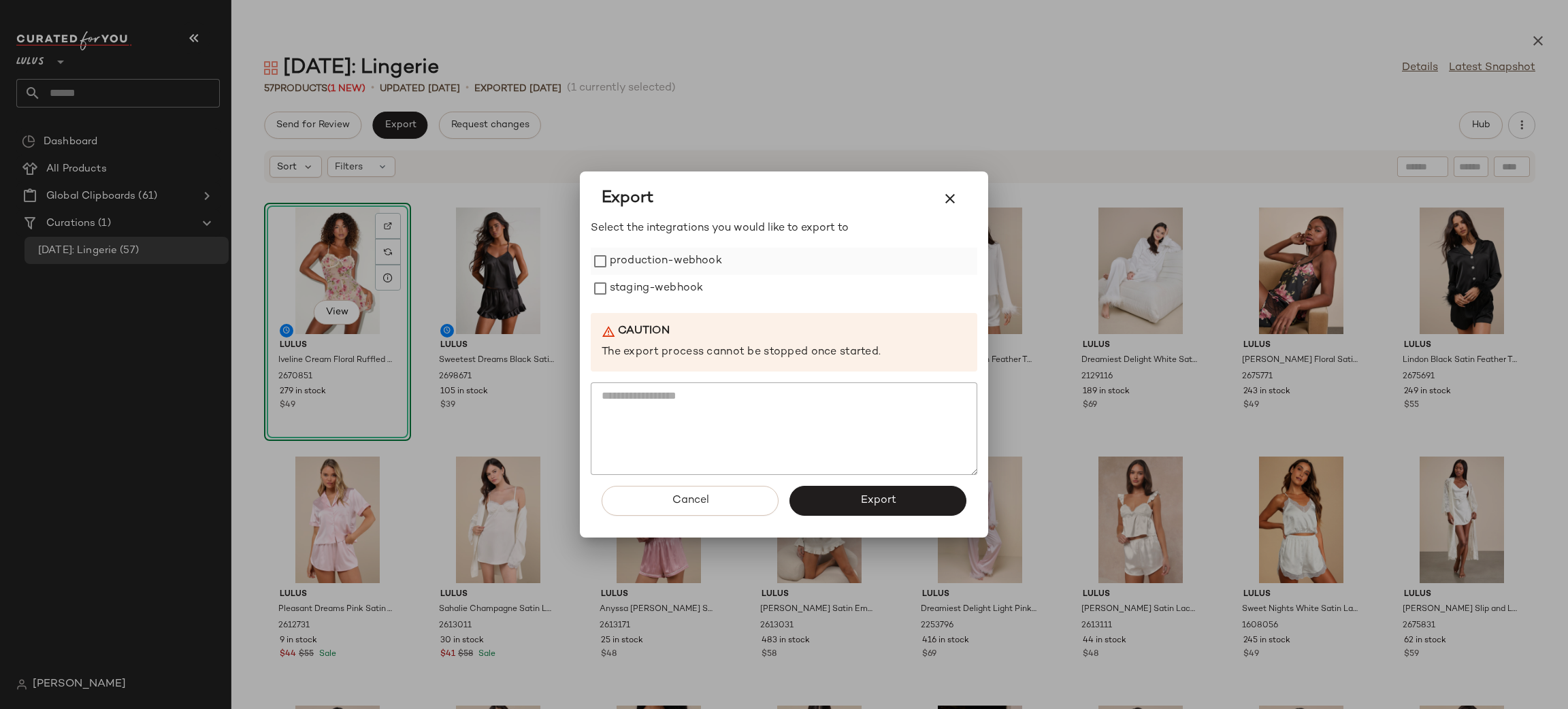
click at [654, 270] on label "production-webhook" at bounding box center [666, 261] width 112 height 28
click at [679, 291] on label "staging-webhook" at bounding box center [657, 289] width 94 height 28
click at [864, 505] on span "Export" at bounding box center [877, 501] width 36 height 13
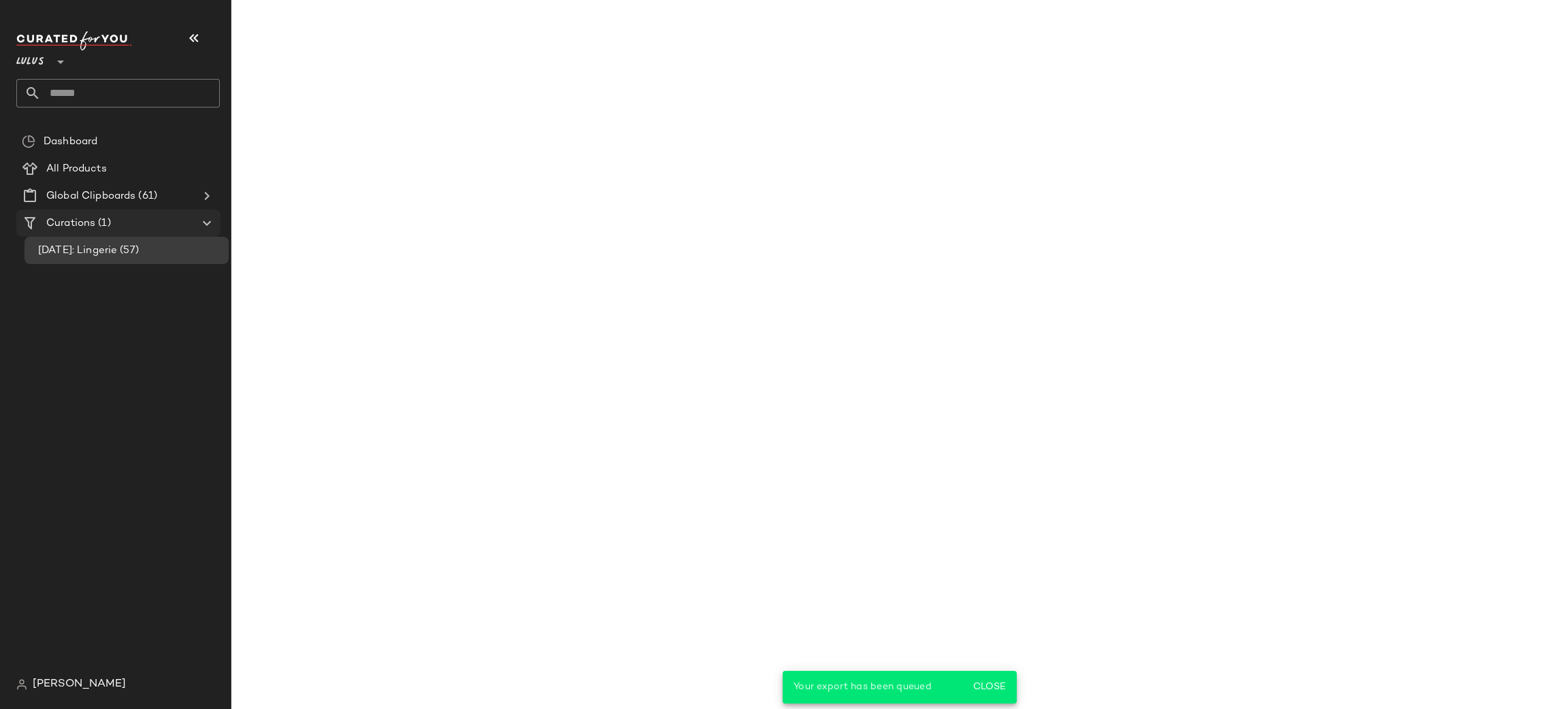
click at [94, 223] on span "Curations" at bounding box center [70, 223] width 49 height 16
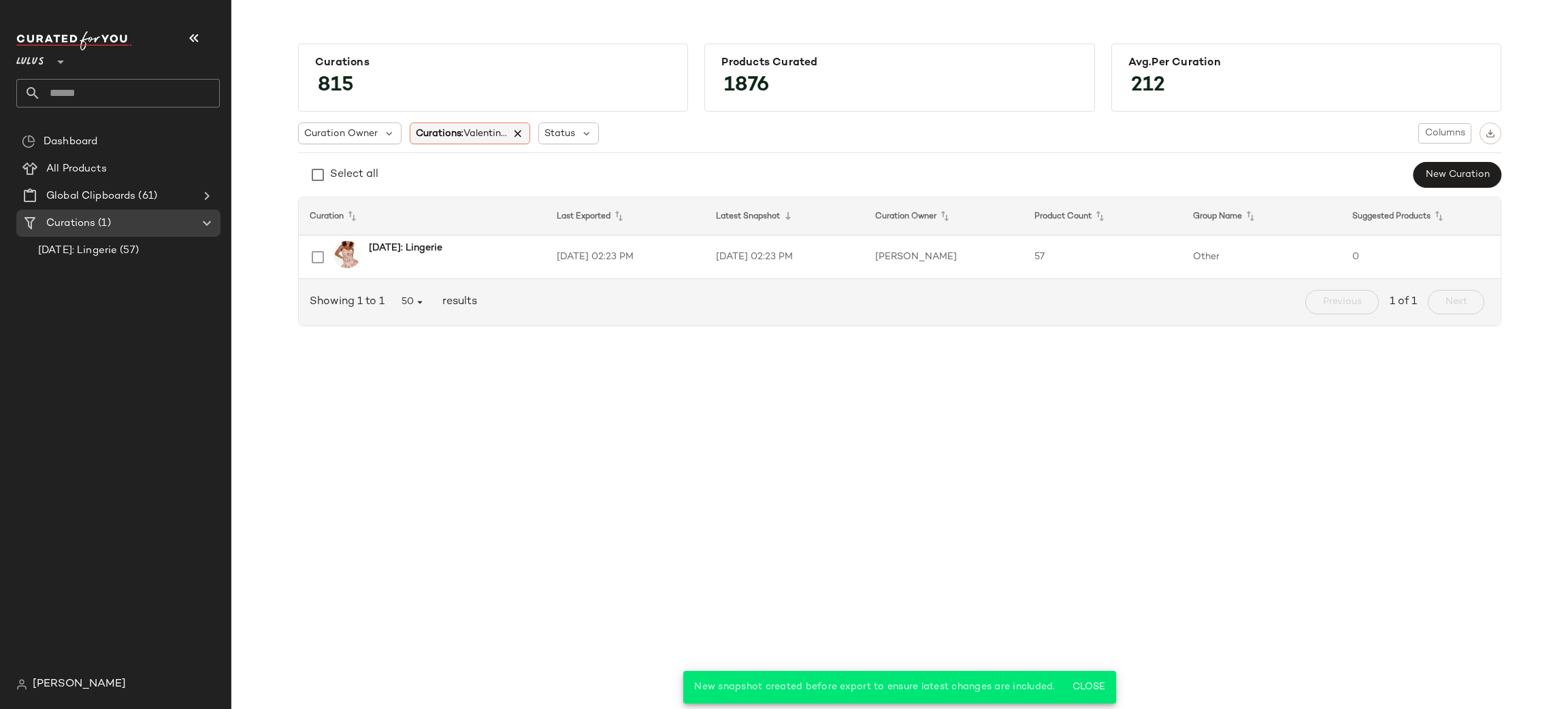
click at [521, 133] on icon at bounding box center [518, 133] width 12 height 12
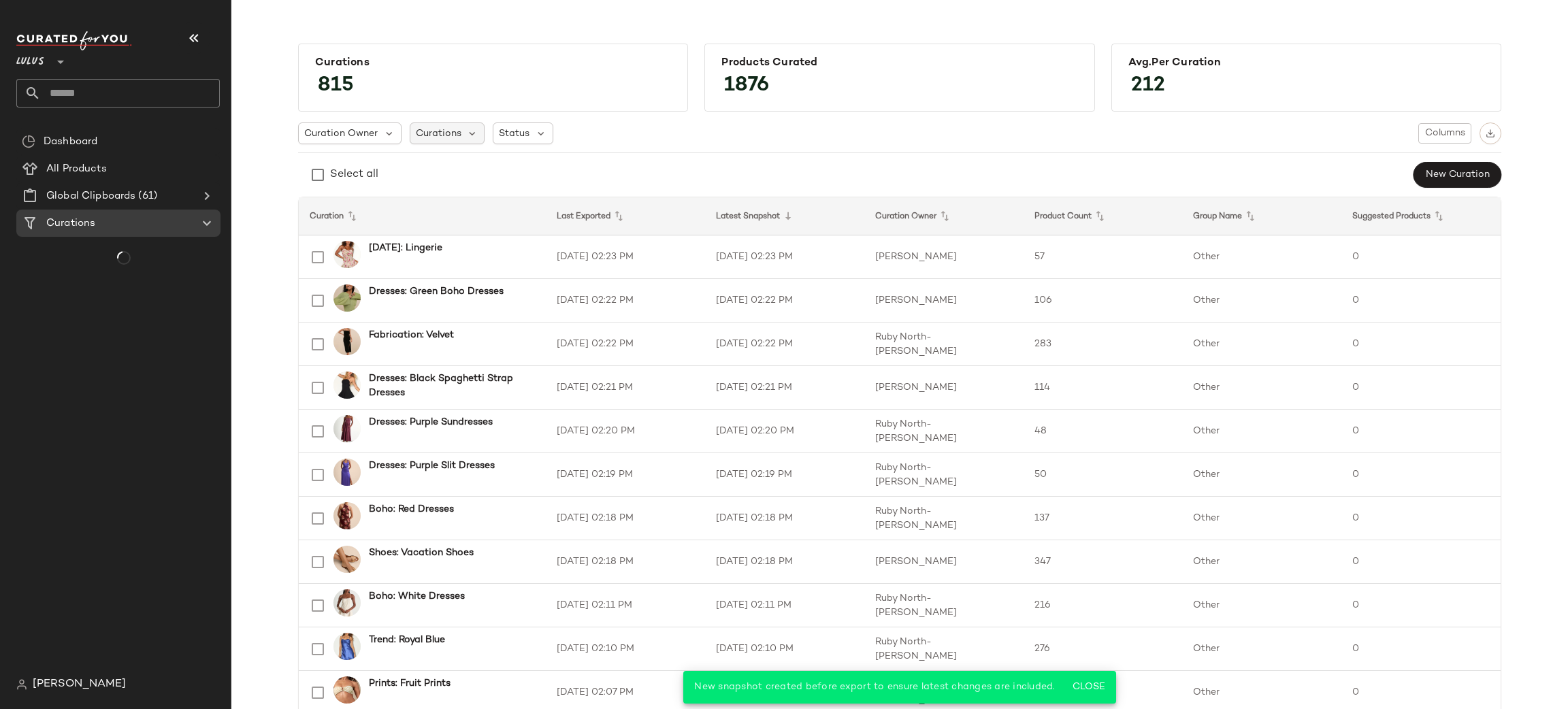
click at [447, 139] on span "Curations" at bounding box center [438, 134] width 46 height 15
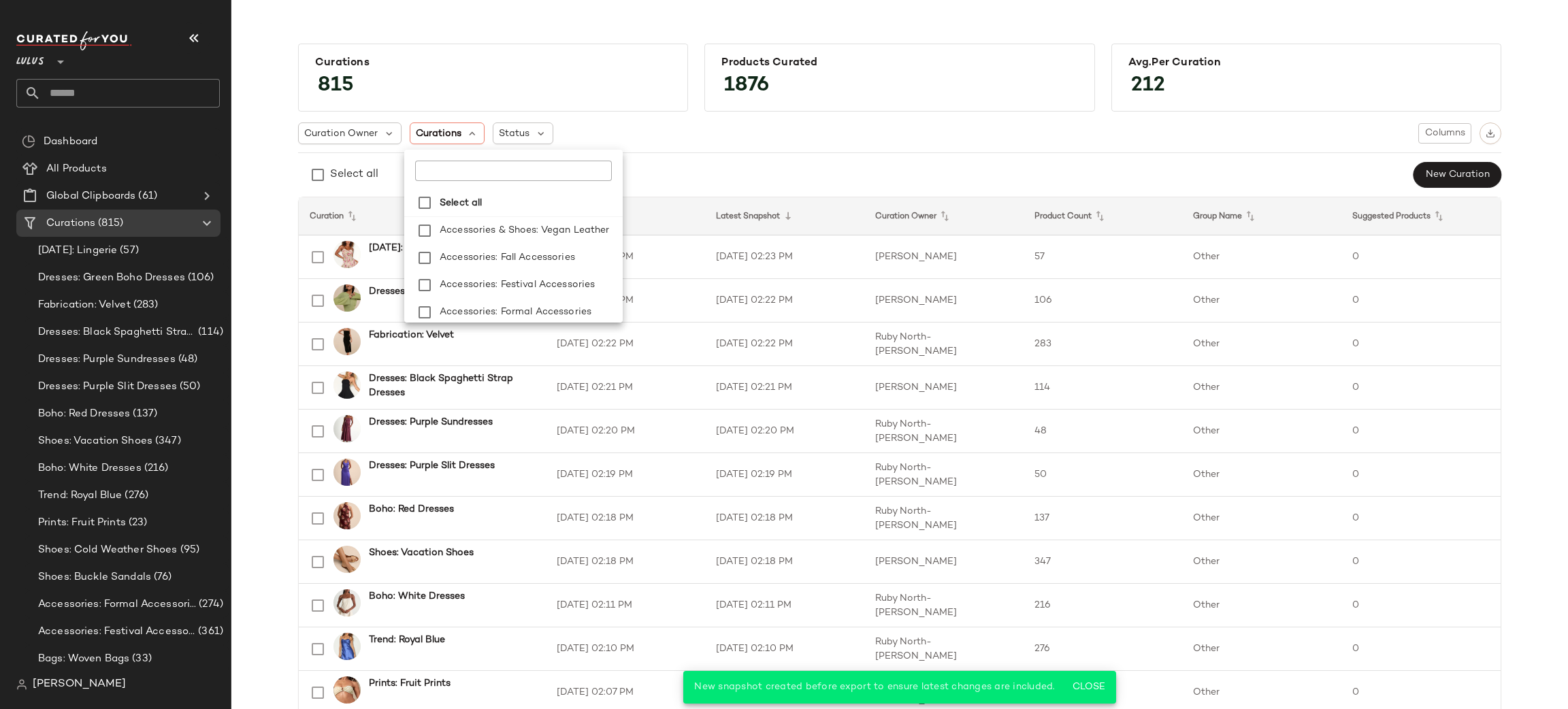
click at [463, 162] on input "text" at bounding box center [501, 171] width 171 height 20
type input "**********"
click at [547, 252] on span "ush Dresses" at bounding box center [552, 258] width 55 height 28
click at [942, 124] on div "Curation Owner Curations: Dresses:... Status Columns" at bounding box center [900, 134] width 1203 height 22
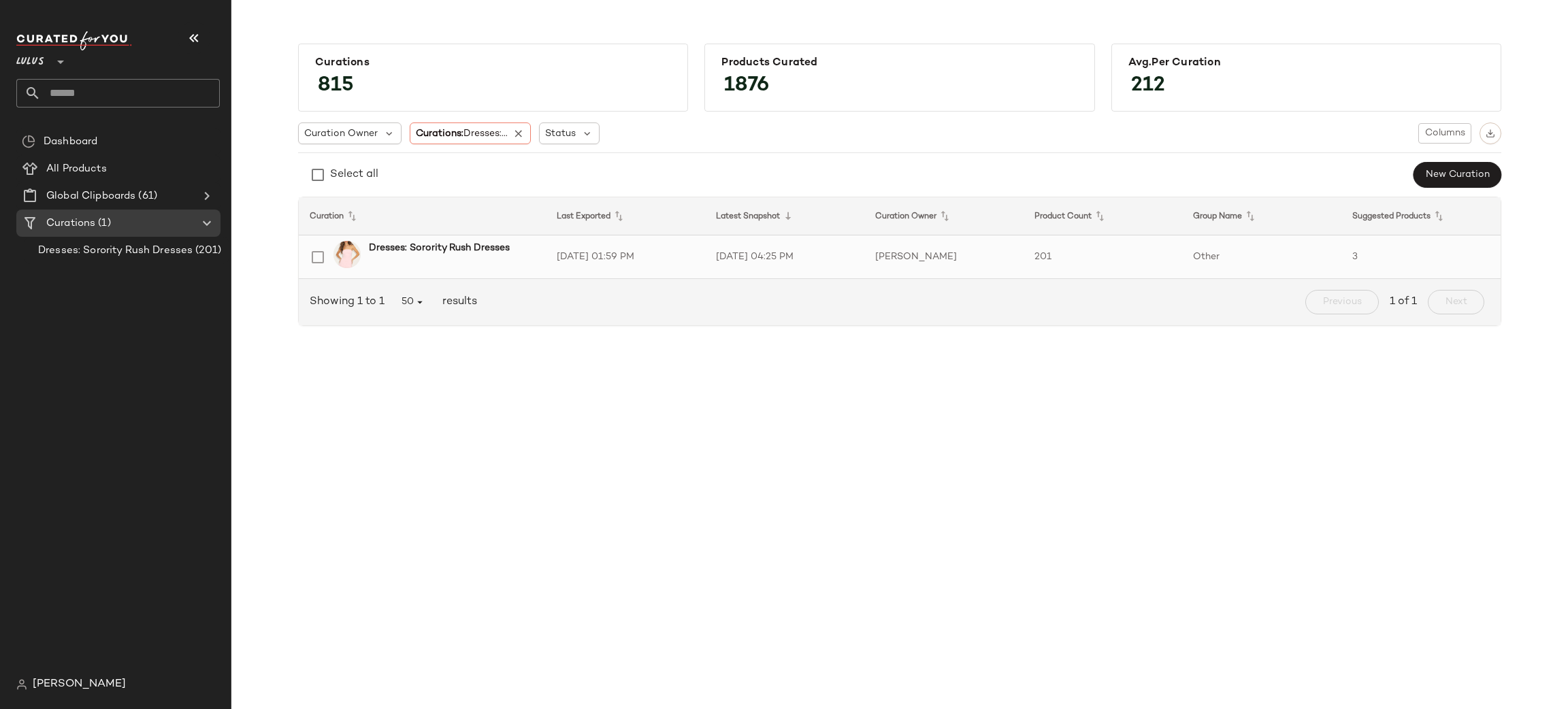
click at [1300, 255] on td "Other" at bounding box center [1262, 258] width 160 height 44
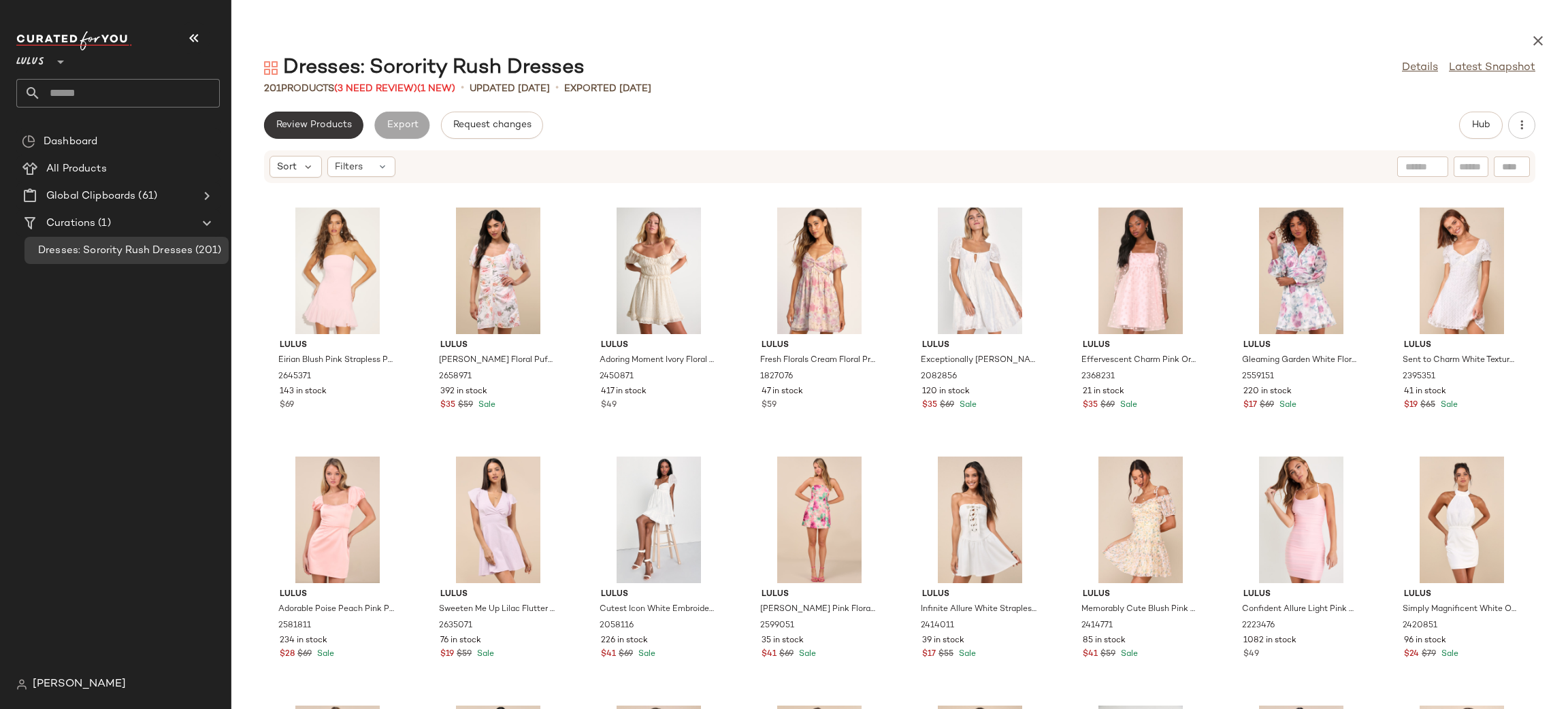
click at [315, 126] on span "Review Products" at bounding box center [314, 126] width 76 height 11
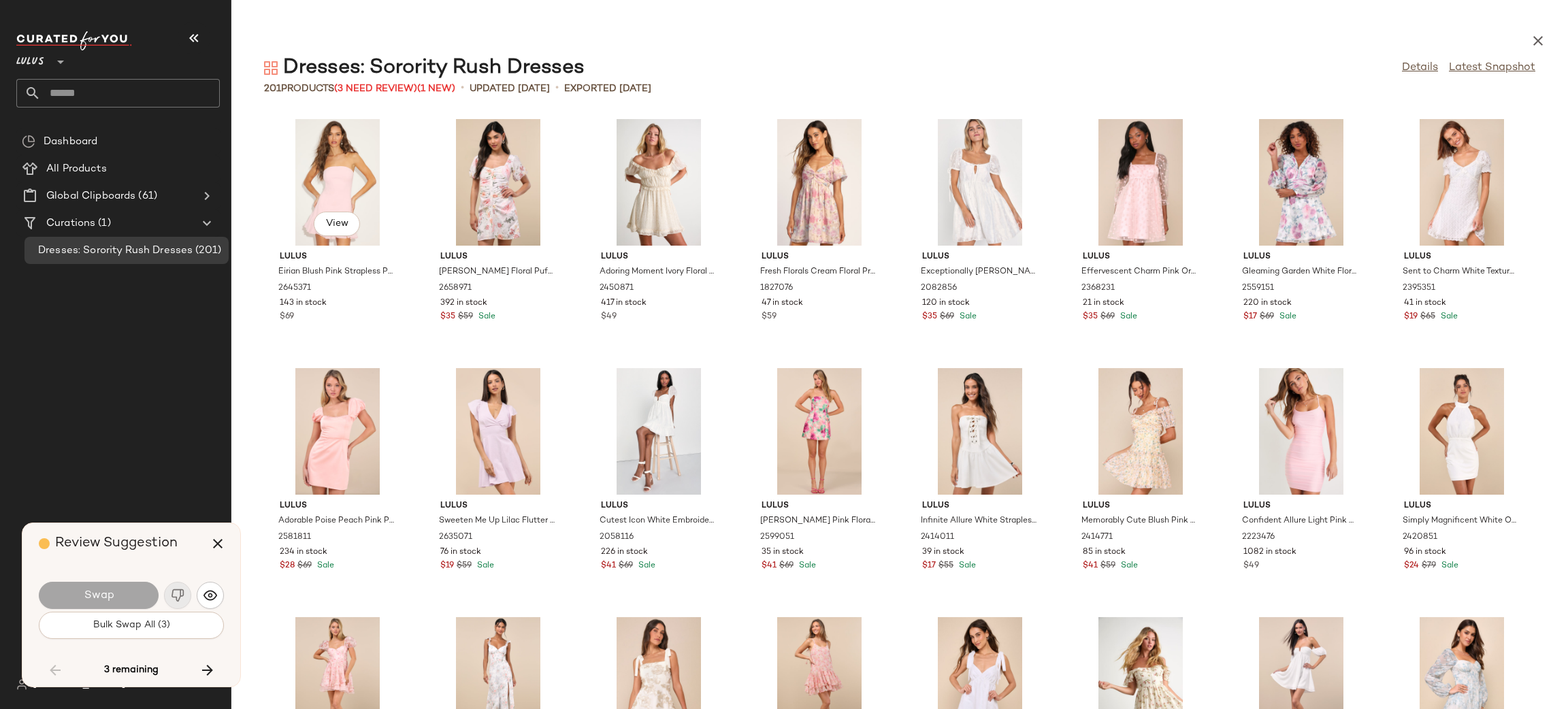
scroll to position [2242, 0]
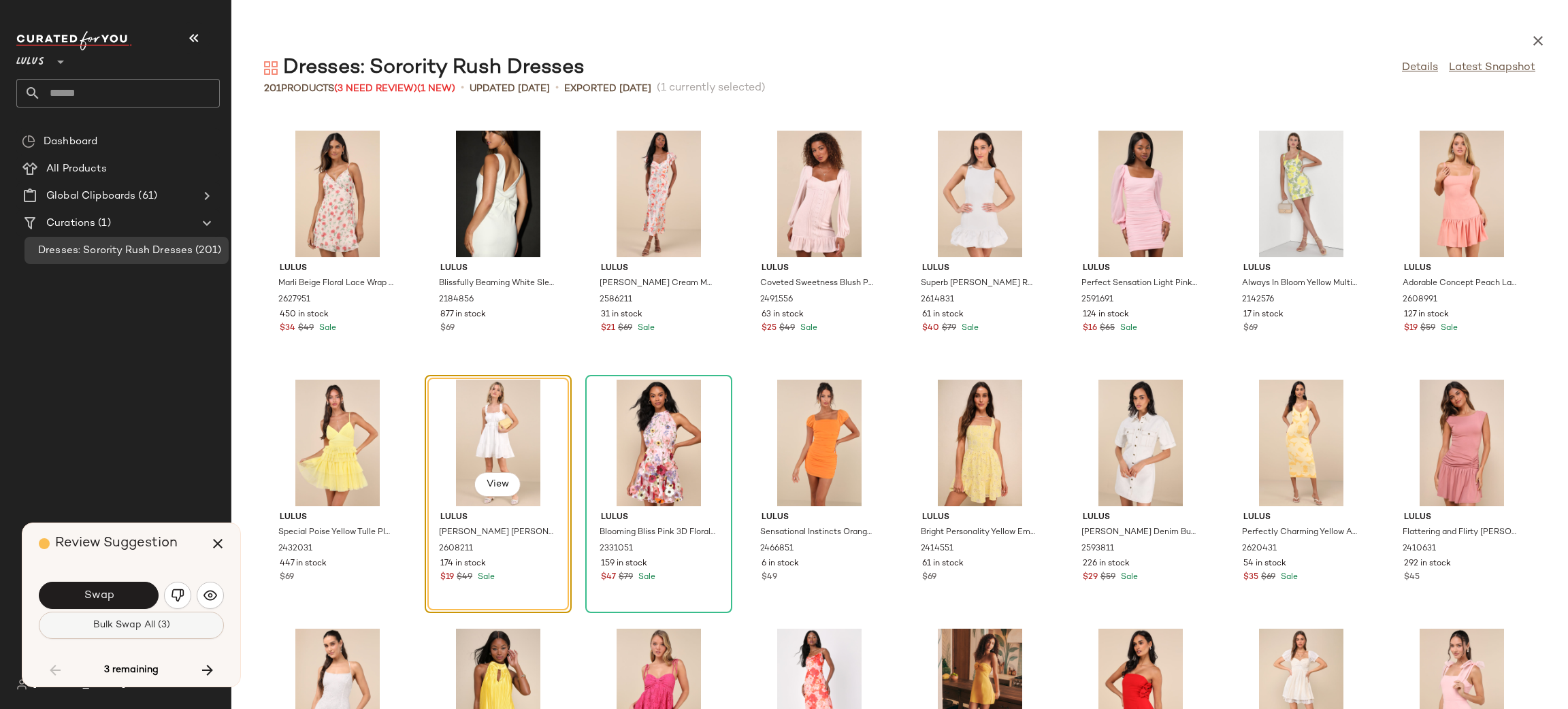
click at [136, 629] on span "Bulk Swap All (3)" at bounding box center [131, 626] width 78 height 11
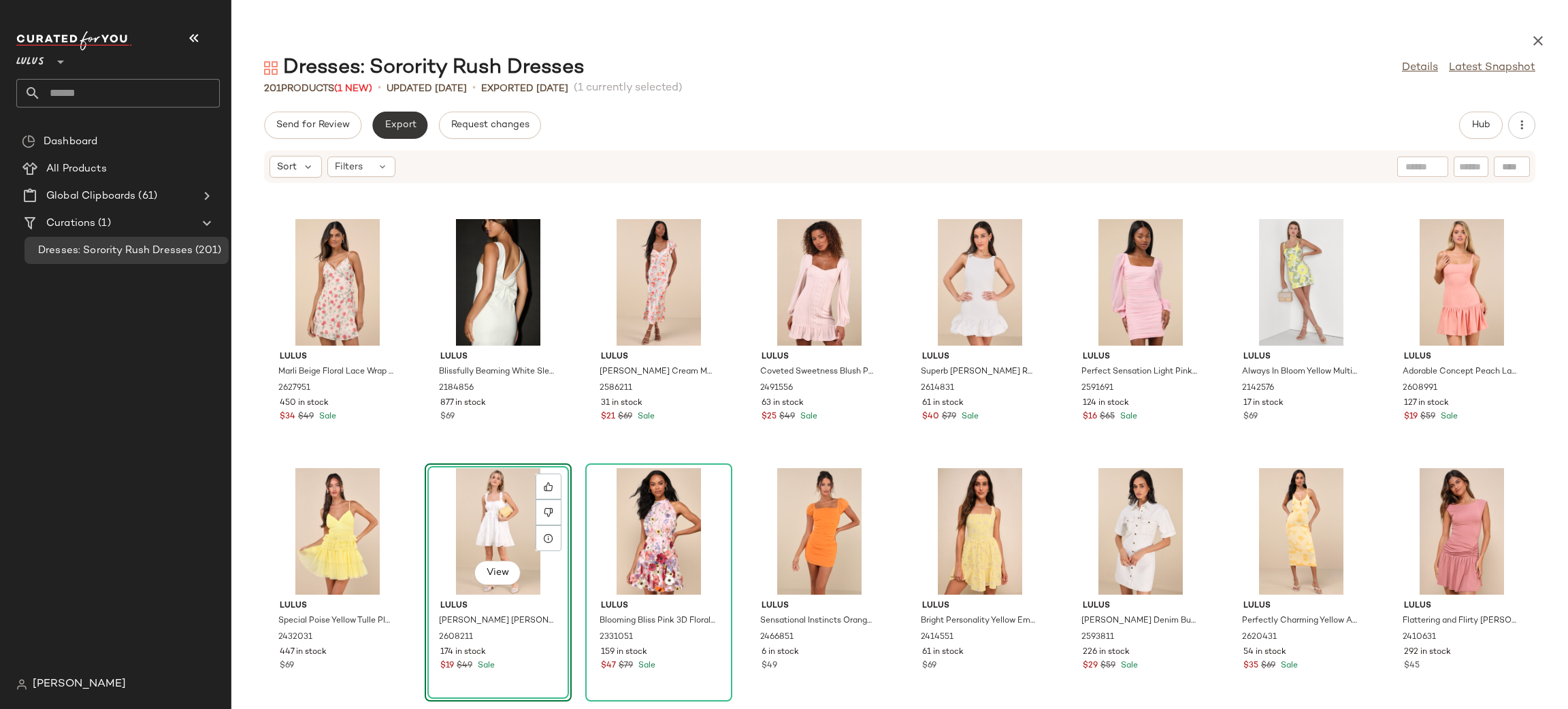
click at [405, 112] on button "Export" at bounding box center [400, 126] width 55 height 28
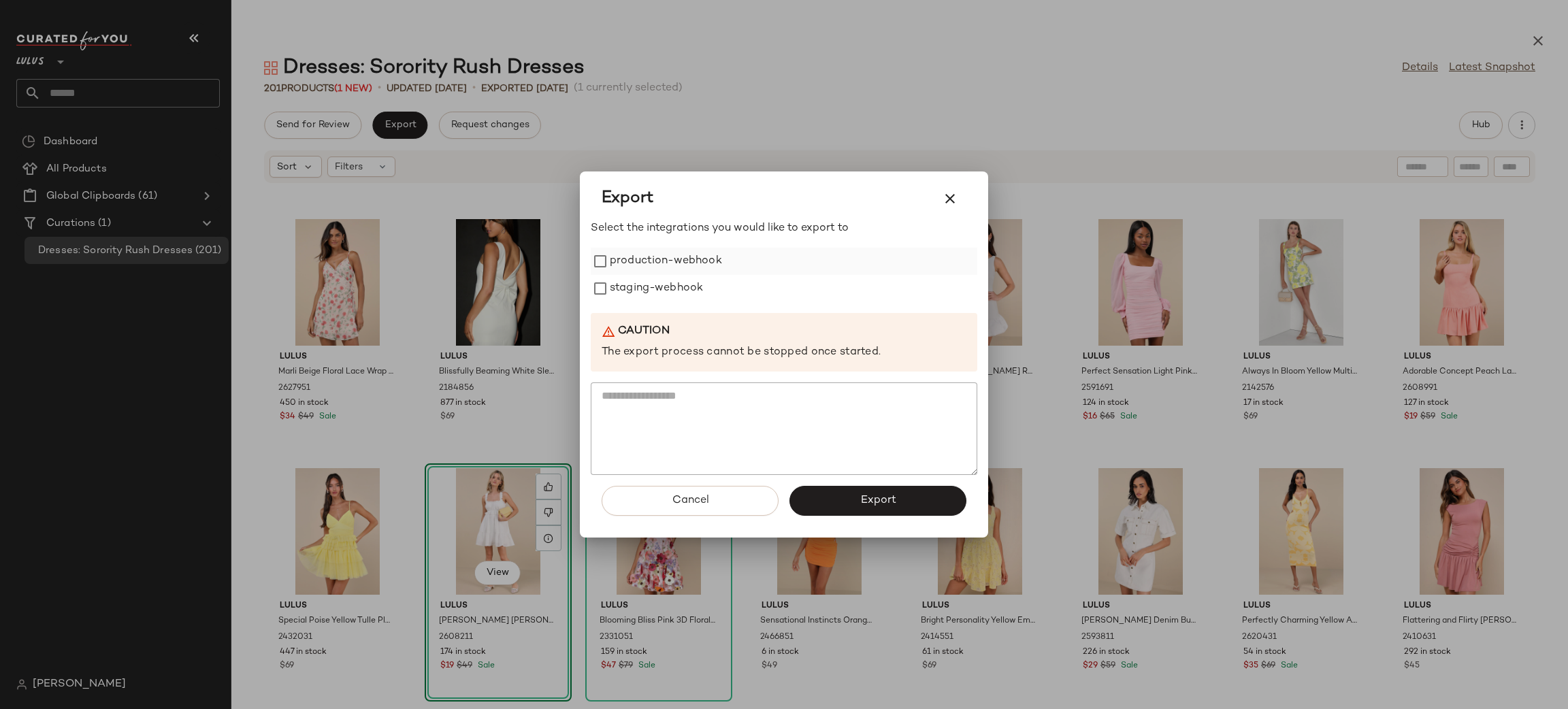
click at [641, 269] on label "production-webhook" at bounding box center [666, 261] width 112 height 28
click at [636, 286] on label "staging-webhook" at bounding box center [657, 289] width 94 height 28
click at [861, 495] on span "Export" at bounding box center [877, 501] width 36 height 13
